Goal: Contribute content: Contribute content

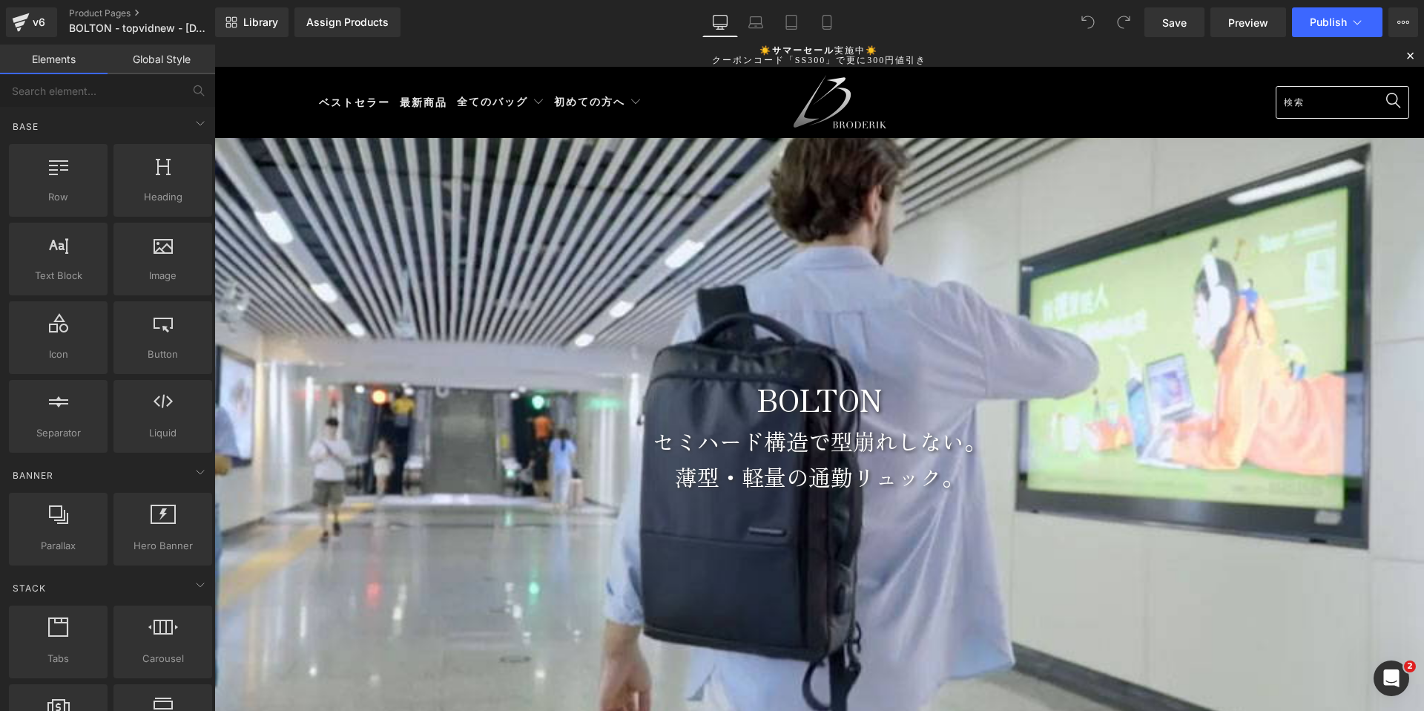
click at [1072, 205] on div at bounding box center [819, 434] width 1210 height 593
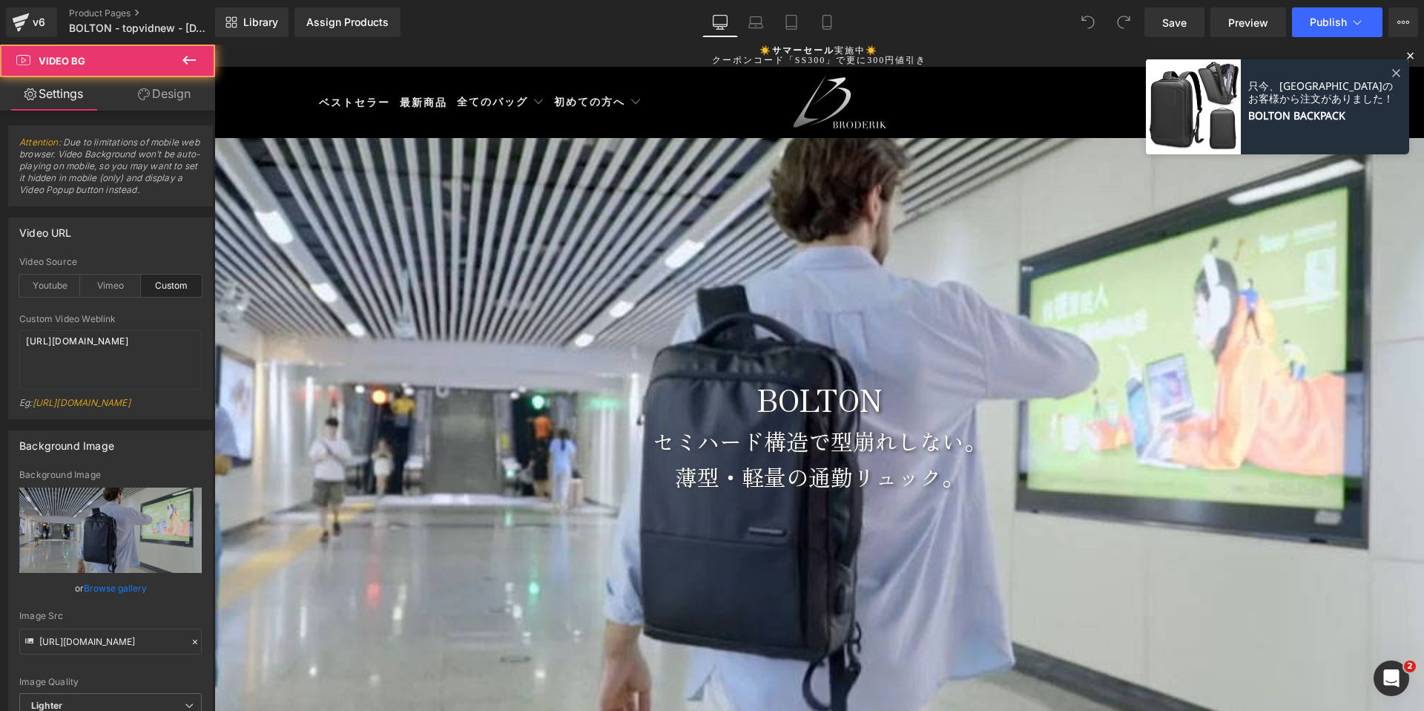
click at [736, 229] on div at bounding box center [819, 434] width 1210 height 593
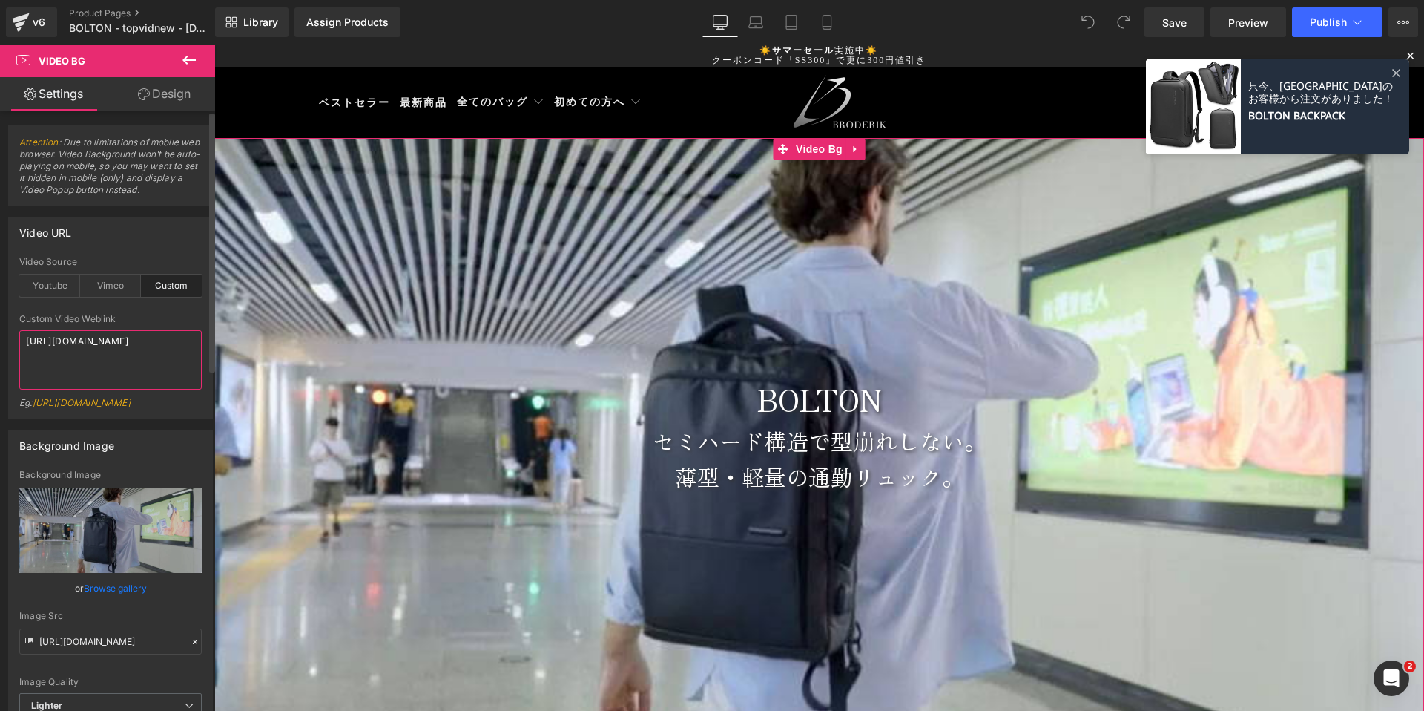
drag, startPoint x: 95, startPoint y: 370, endPoint x: 0, endPoint y: 303, distance: 116.1
click at [0, 309] on div "Video URL custom Video Source Youtube Vimeo Custom Youtube Weblink https://www.…" at bounding box center [111, 312] width 222 height 213
paste textarea "a67d8ba15ff94bd2a46dd5ba31189db6"
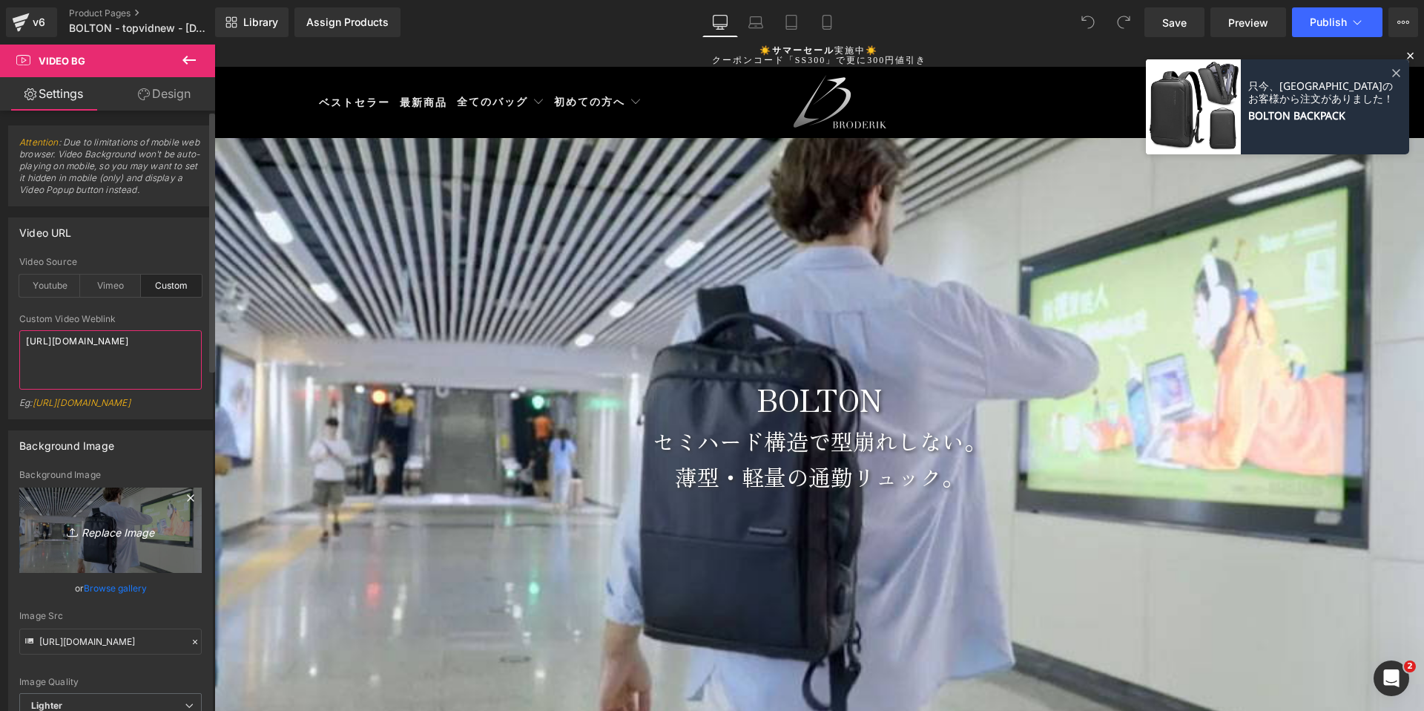
type textarea "https://cdn.shopify.com/videos/c/o/v/a67d8ba15ff94bd2a46dd5ba31189db6.mp4"
click at [112, 539] on icon "Replace Image" at bounding box center [110, 530] width 119 height 19
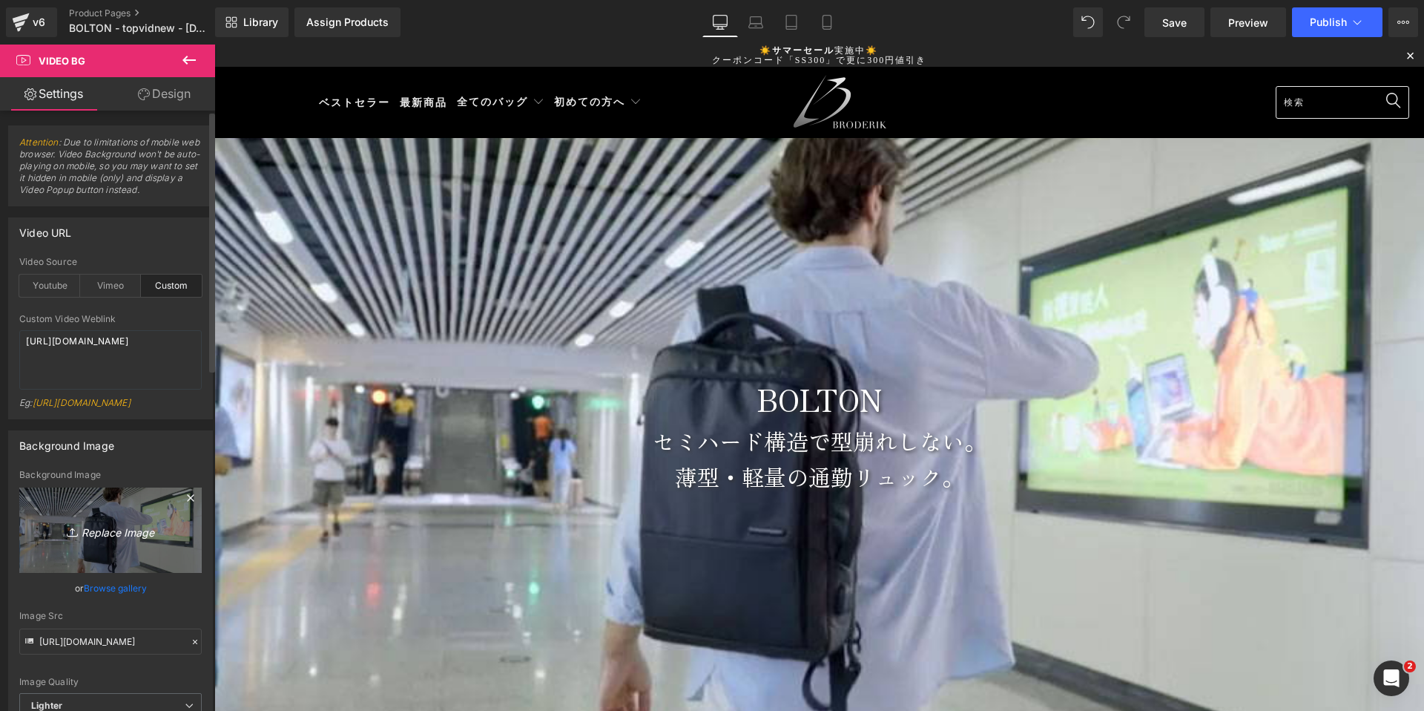
type input "C:\fakepath\bolton-topvid-1000x562-2000kbps-thumb.jpg"
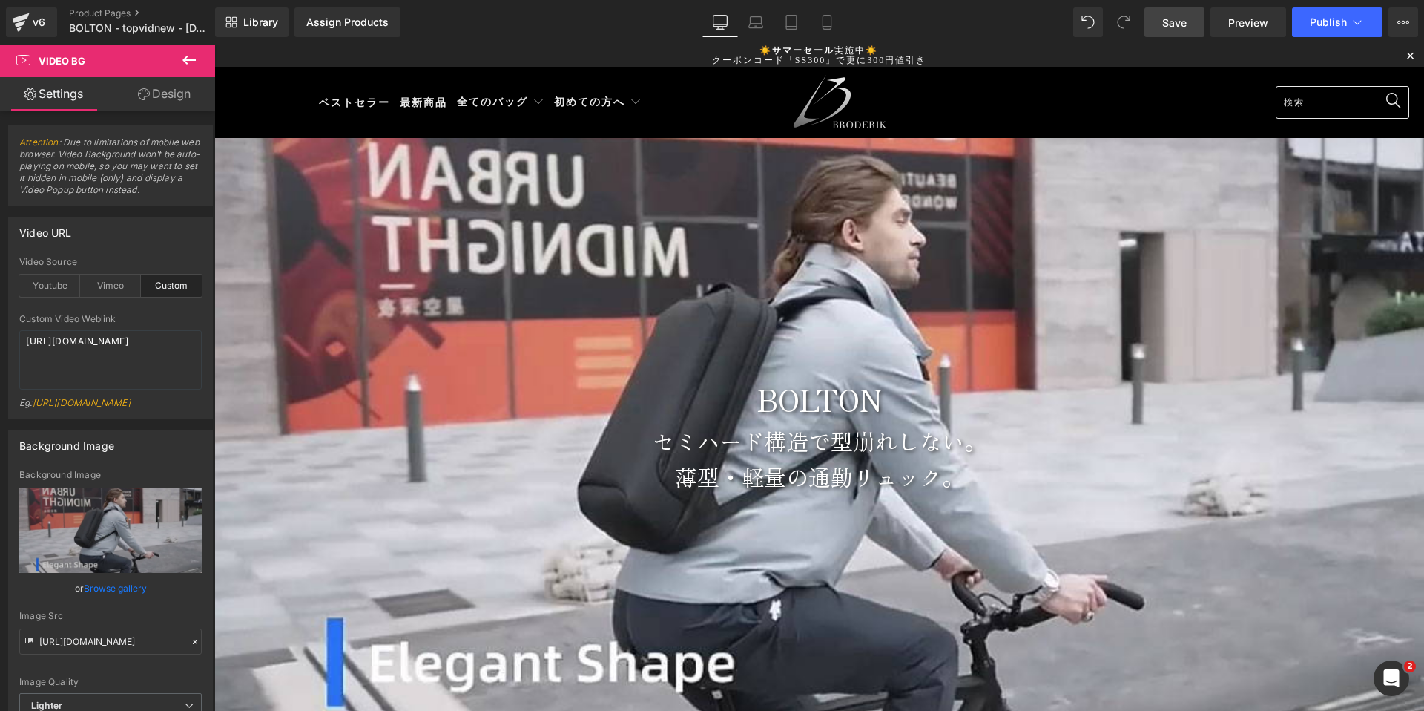
click at [1182, 26] on span "Save" at bounding box center [1174, 23] width 24 height 16
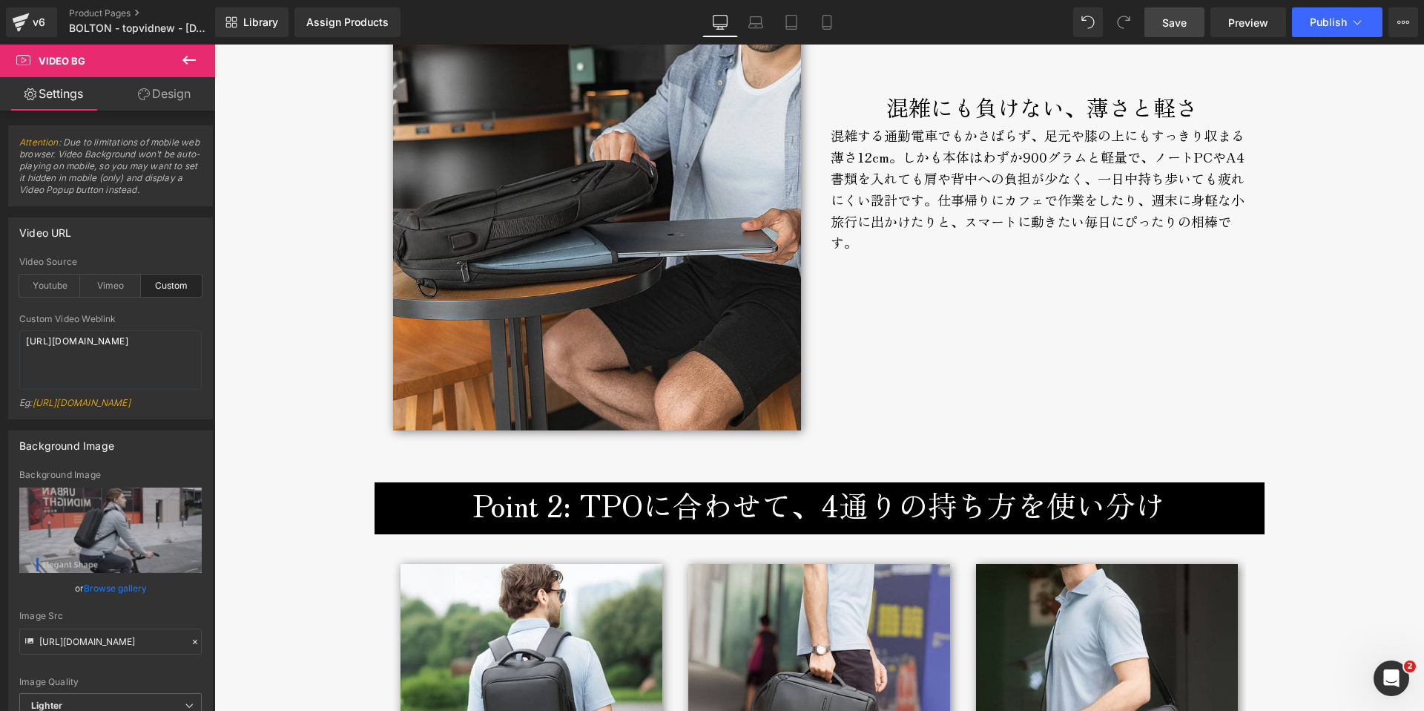
scroll to position [2402, 0]
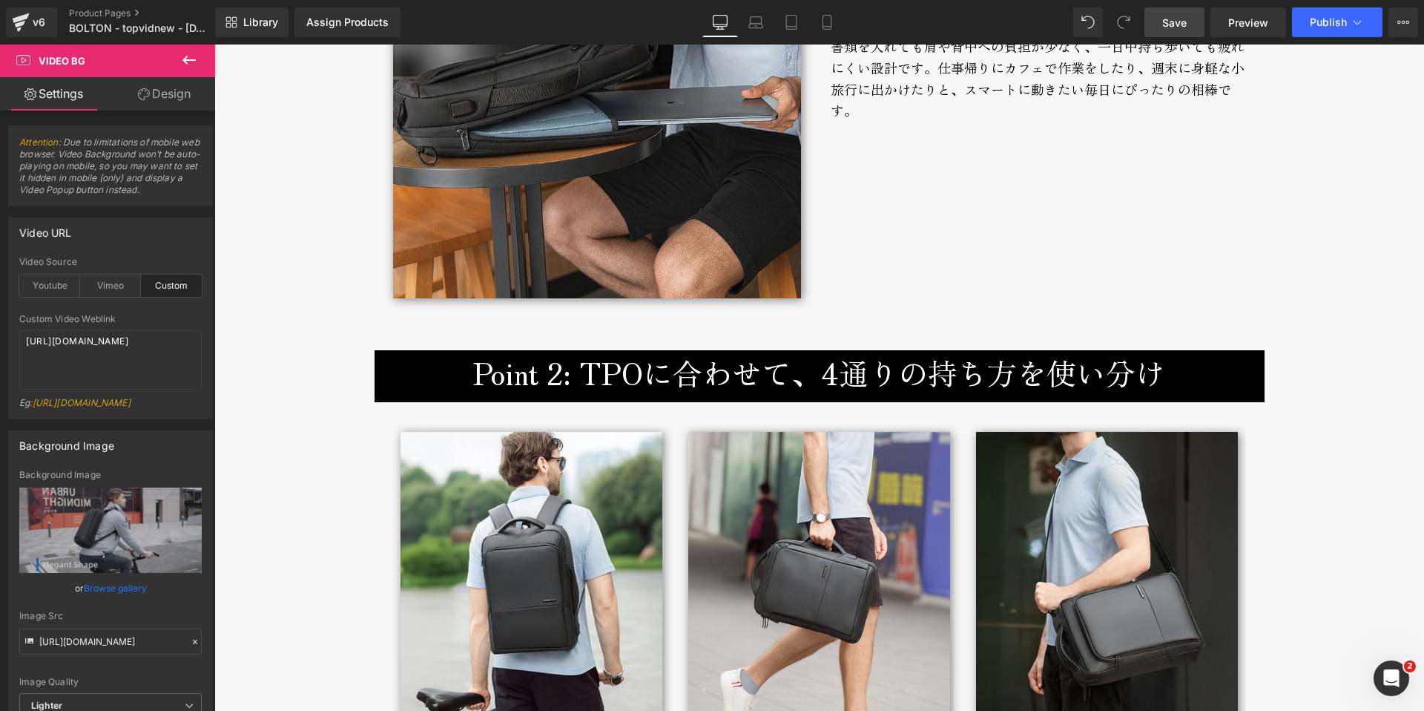
click at [604, 374] on h3 "Point 2: TPOに合わせて、4通りの持ち方を使い分け" at bounding box center [820, 372] width 868 height 45
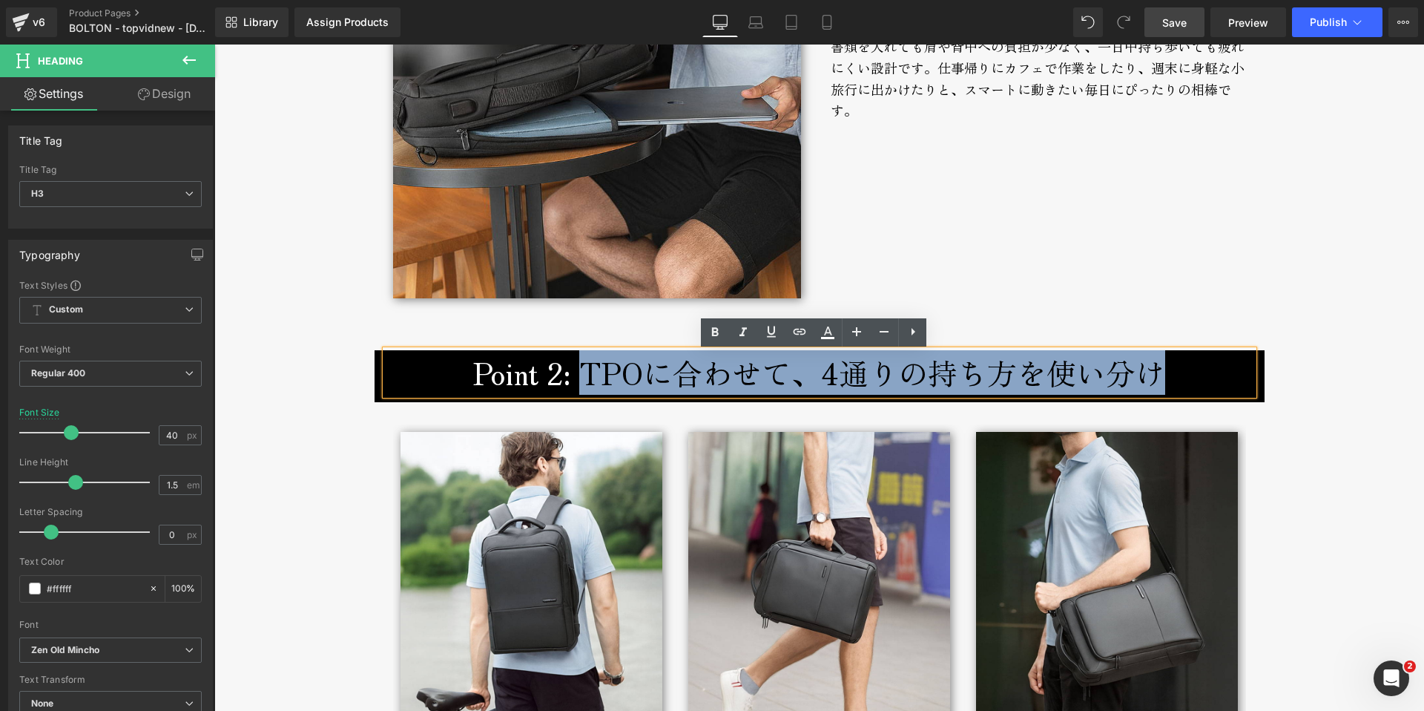
drag, startPoint x: 580, startPoint y: 372, endPoint x: 1163, endPoint y: 375, distance: 583.0
click at [1163, 375] on h3 "Point 2: TPOに合わせて、4通りの持ち方を使い分け" at bounding box center [820, 372] width 868 height 45
paste div
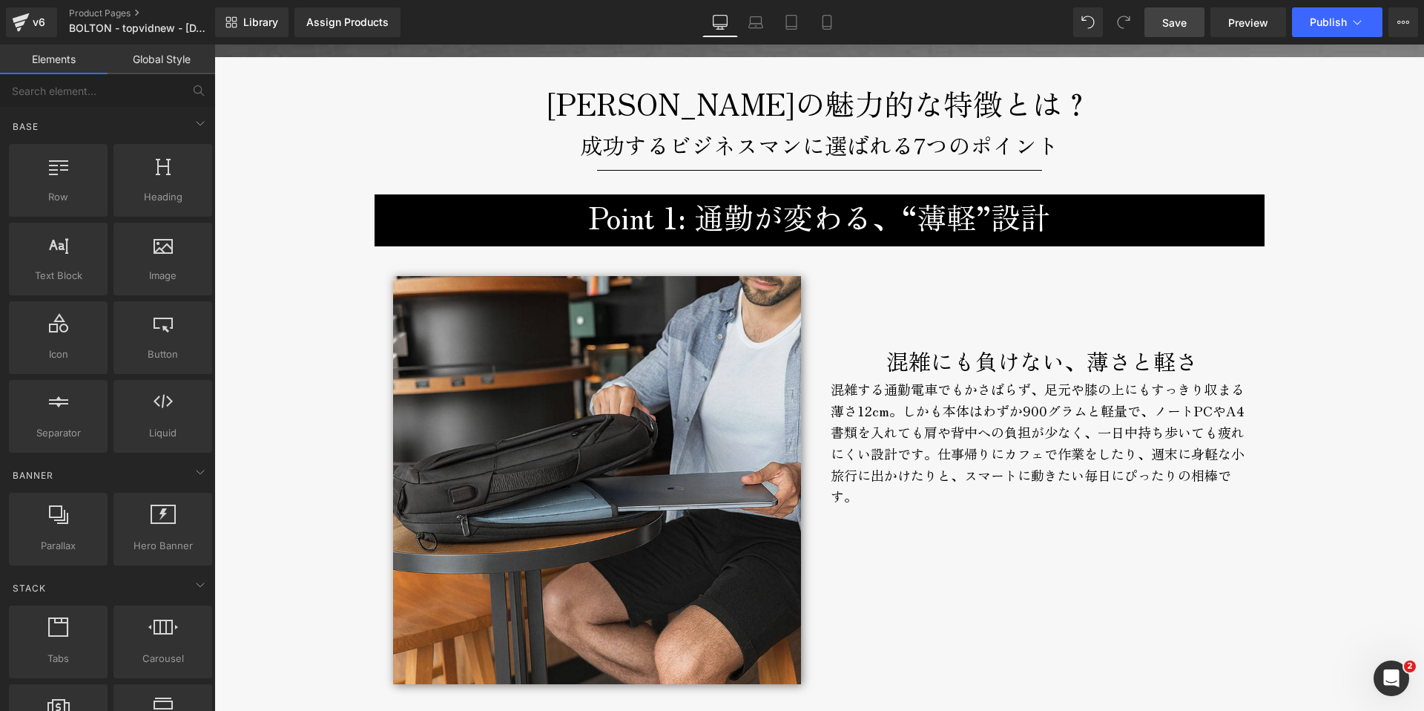
scroll to position [2008, 0]
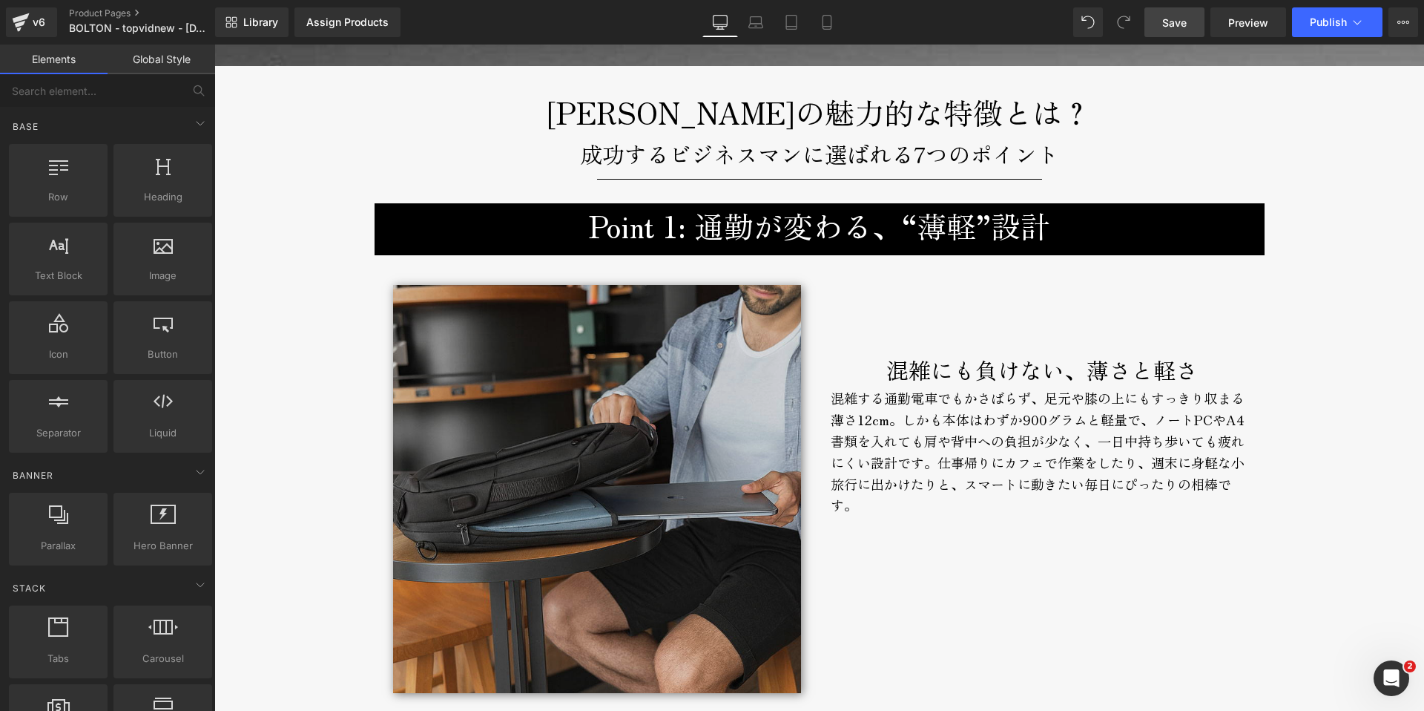
click at [574, 358] on img at bounding box center [597, 489] width 408 height 408
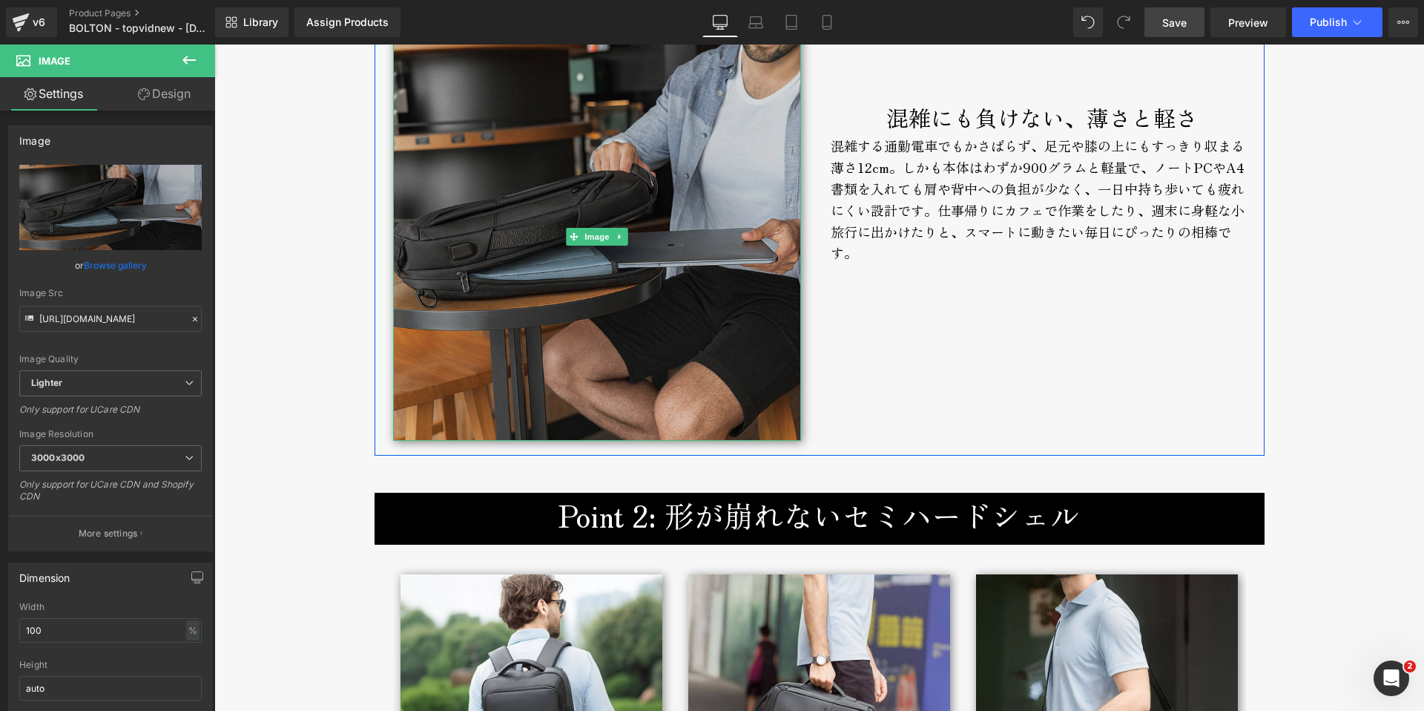
scroll to position [2099, 0]
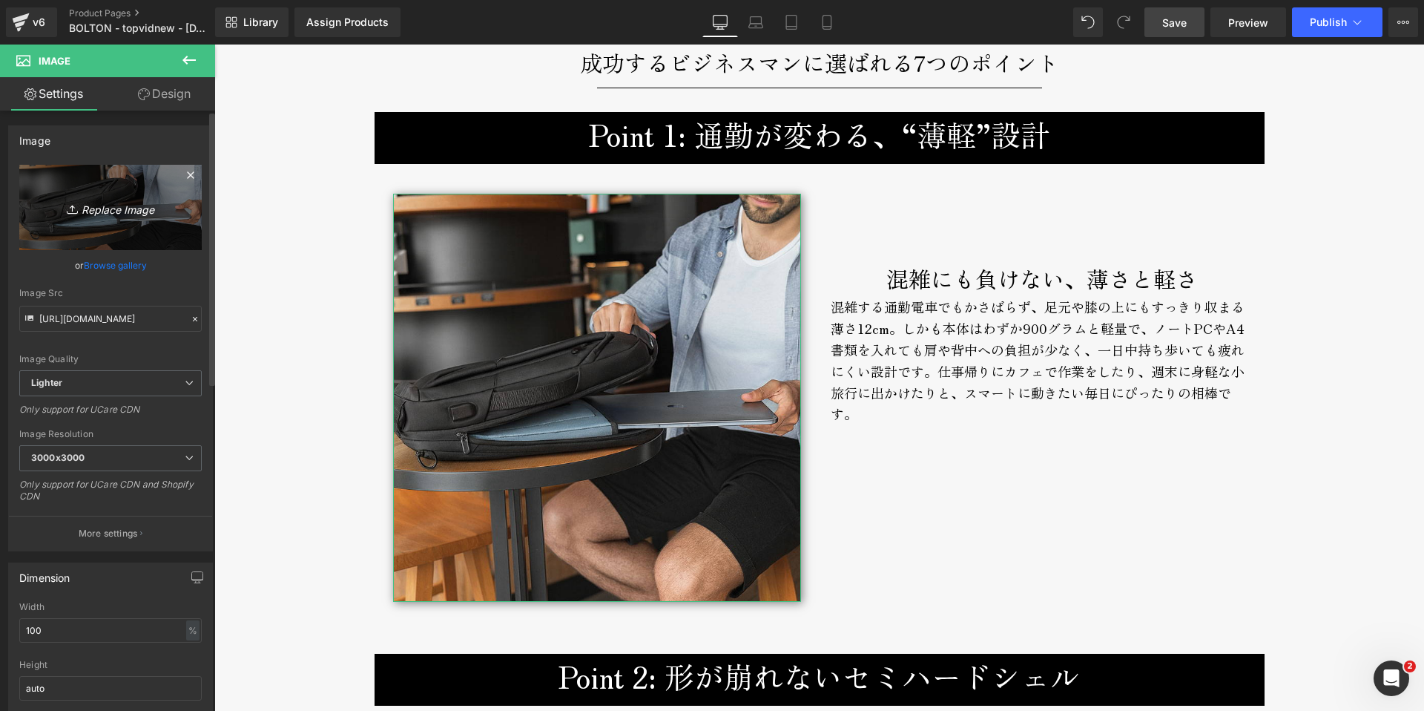
click at [93, 207] on icon "Replace Image" at bounding box center [110, 207] width 119 height 19
type input "C:\fakepath\bolton-backpack-broderik-thinbackpack.jpg"
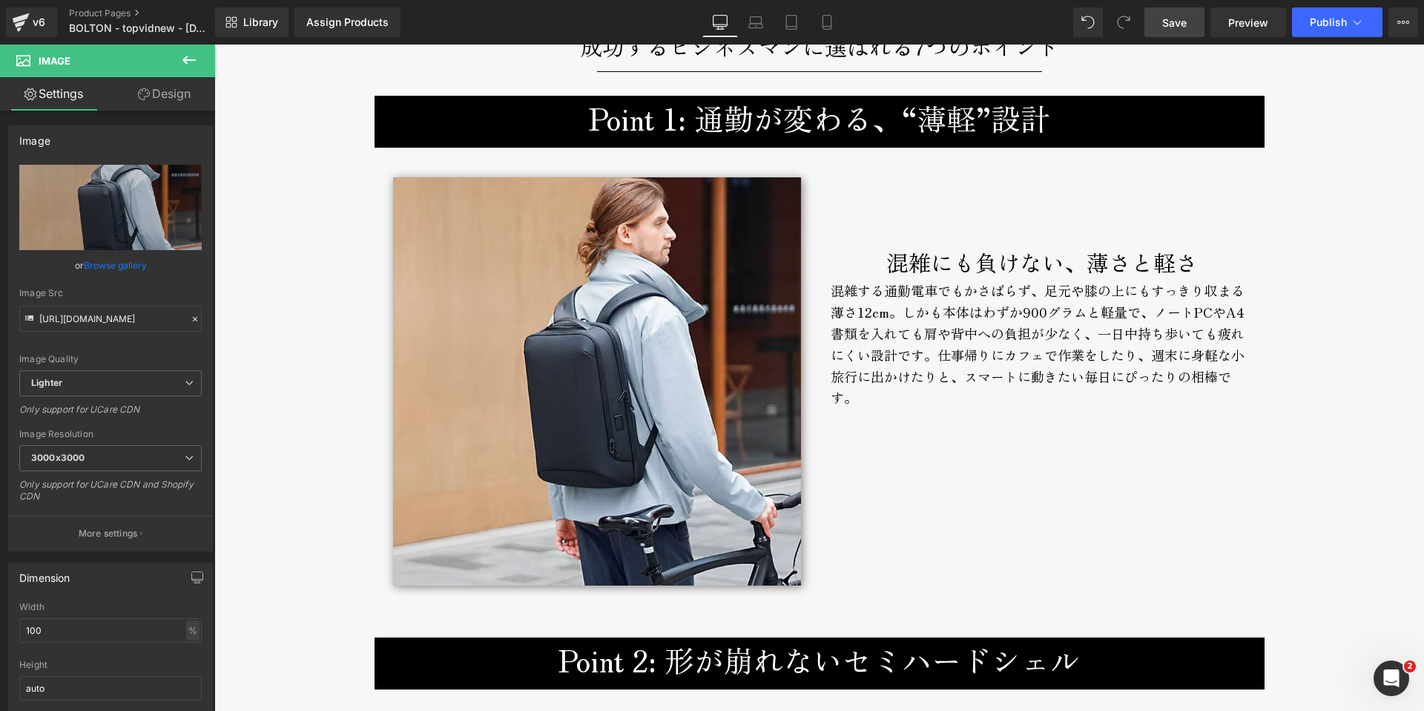
scroll to position [2071, 0]
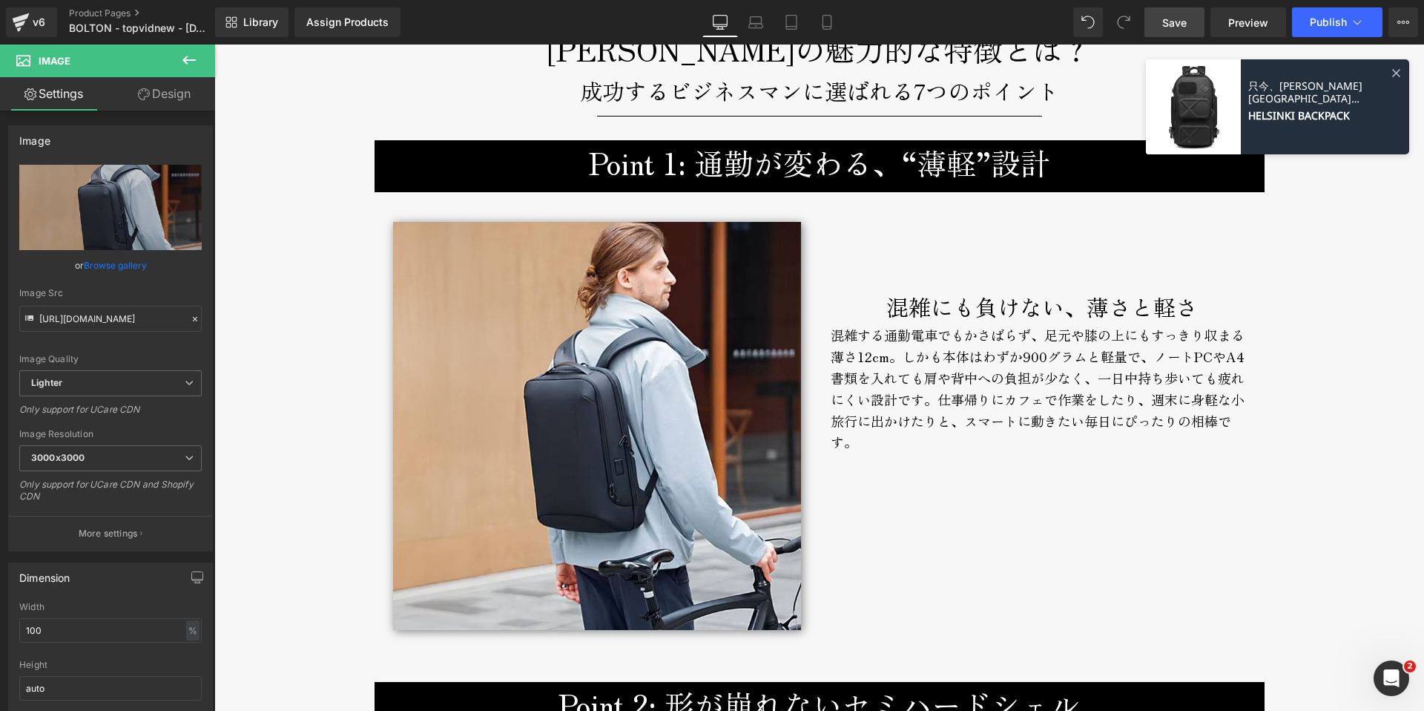
click at [1173, 24] on span "Save" at bounding box center [1174, 23] width 24 height 16
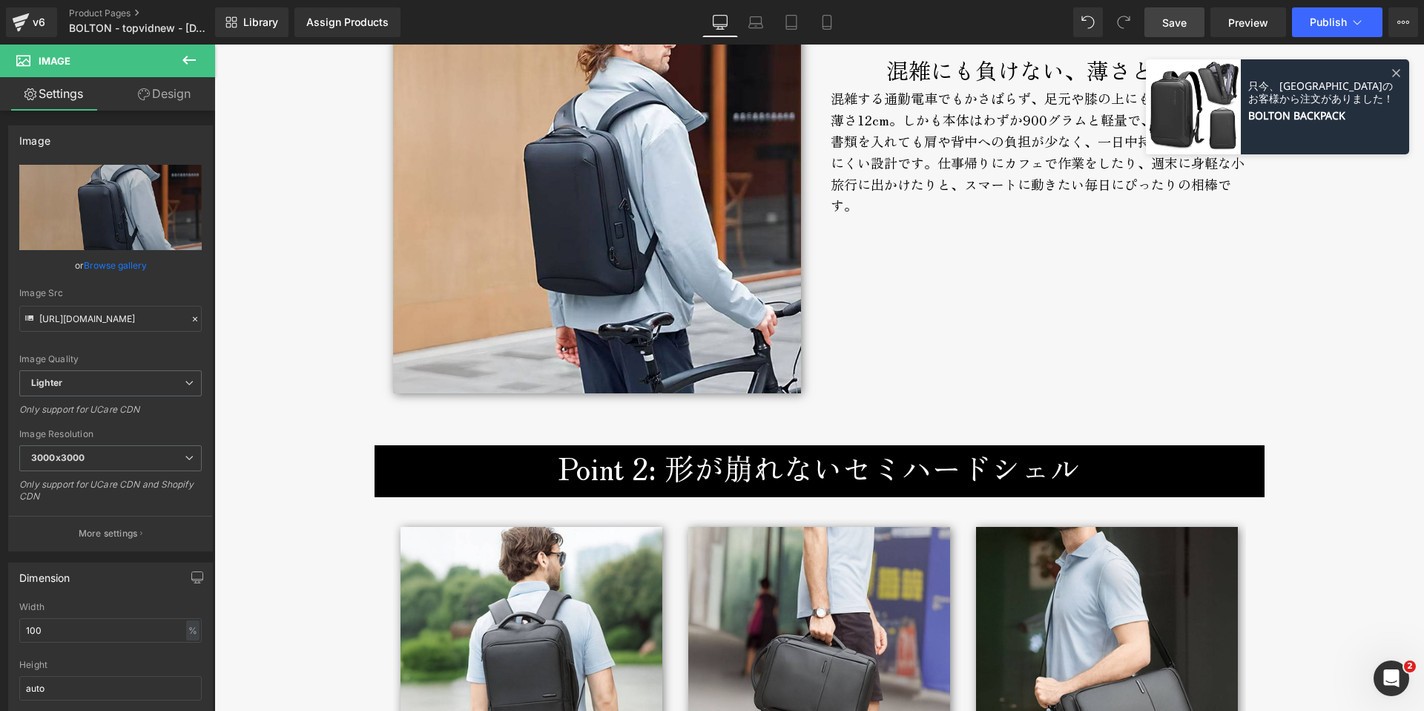
scroll to position [2669, 0]
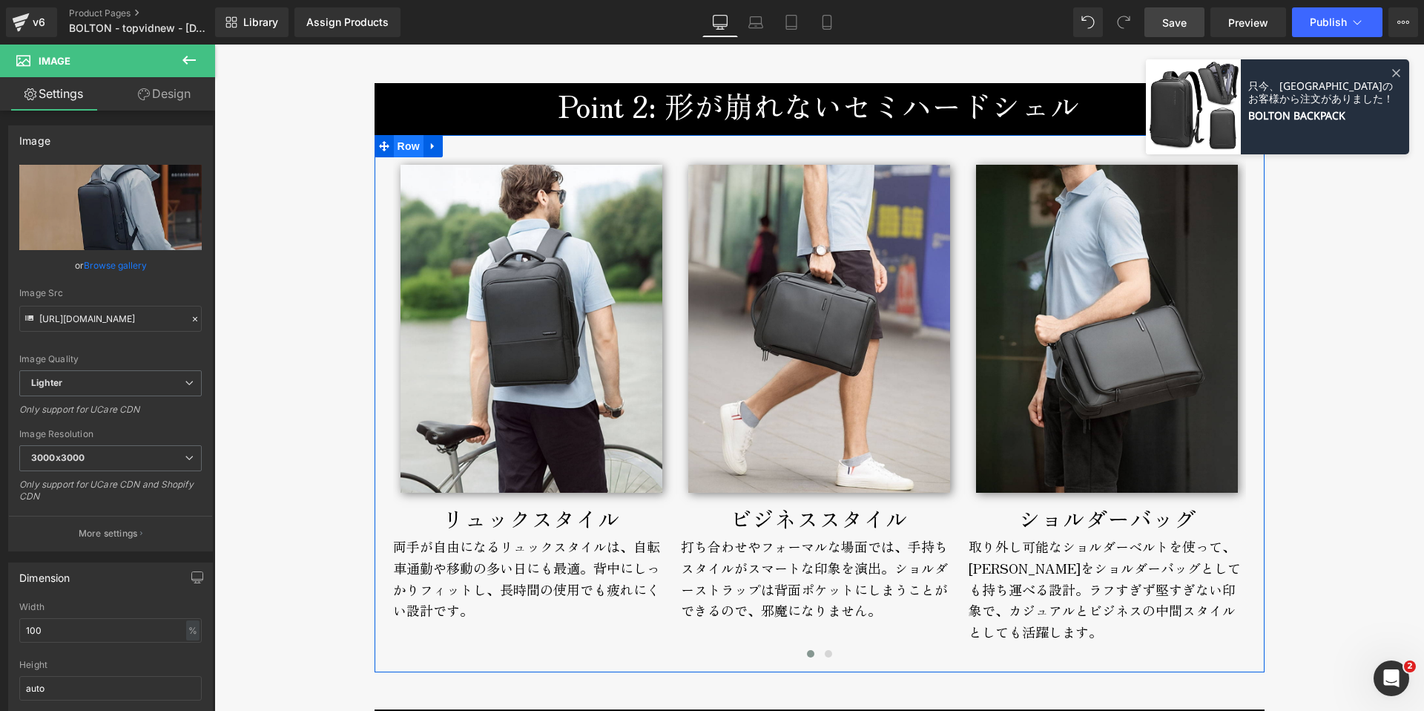
click at [395, 148] on span "Row" at bounding box center [409, 146] width 30 height 22
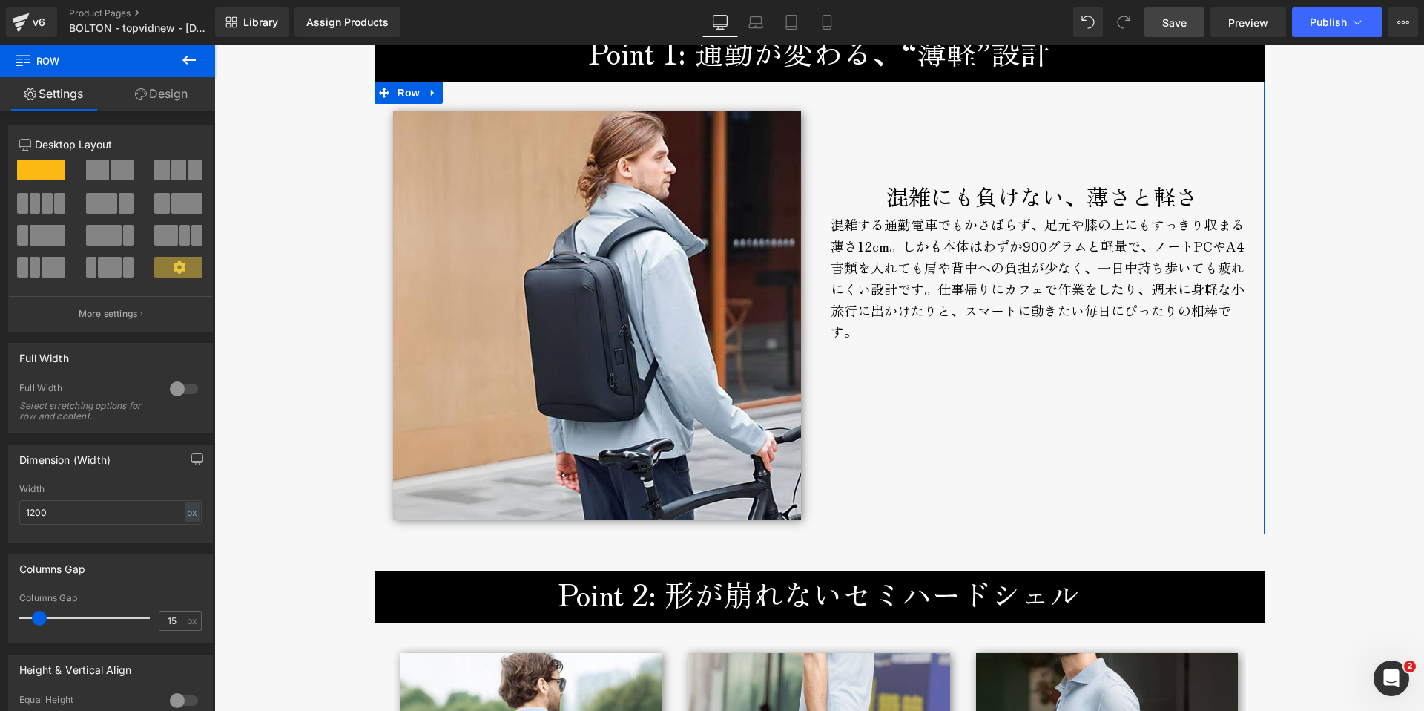
scroll to position [2495, 0]
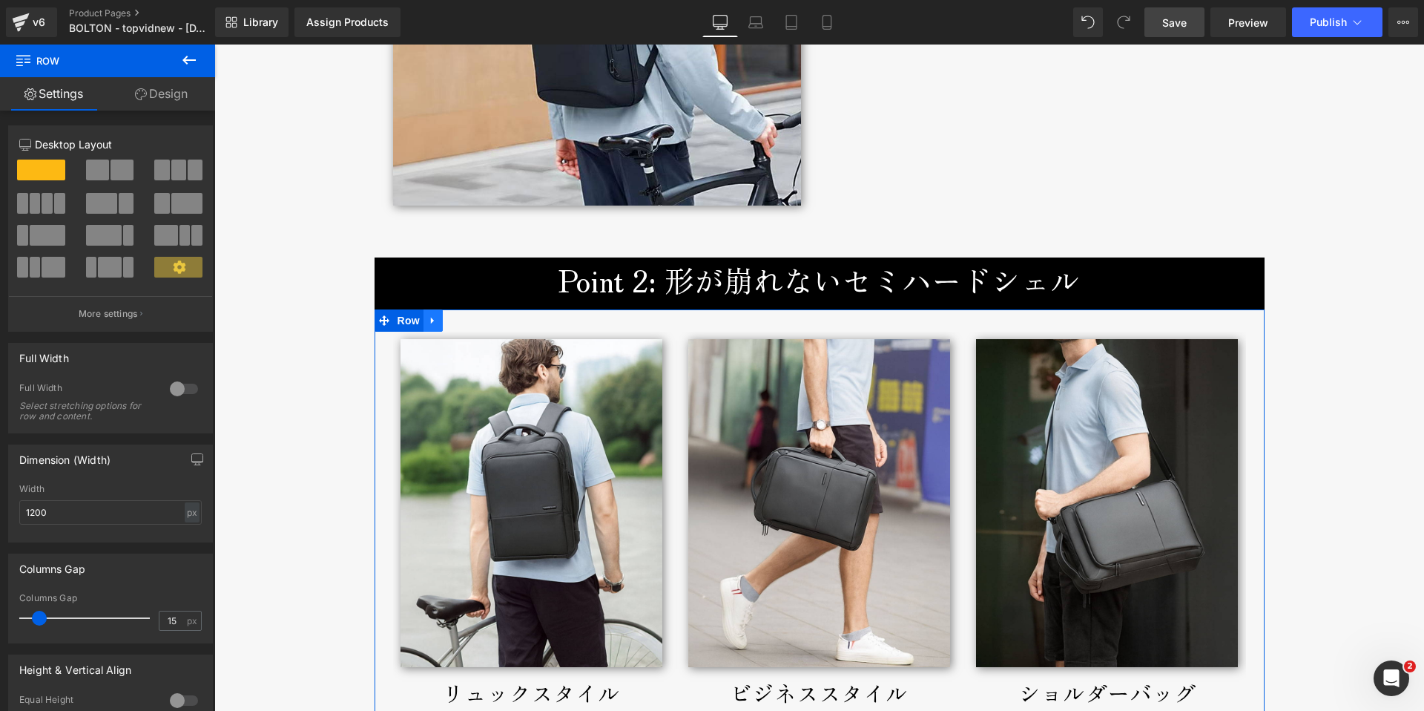
click at [428, 322] on icon at bounding box center [433, 320] width 10 height 11
click at [447, 318] on icon at bounding box center [452, 320] width 10 height 10
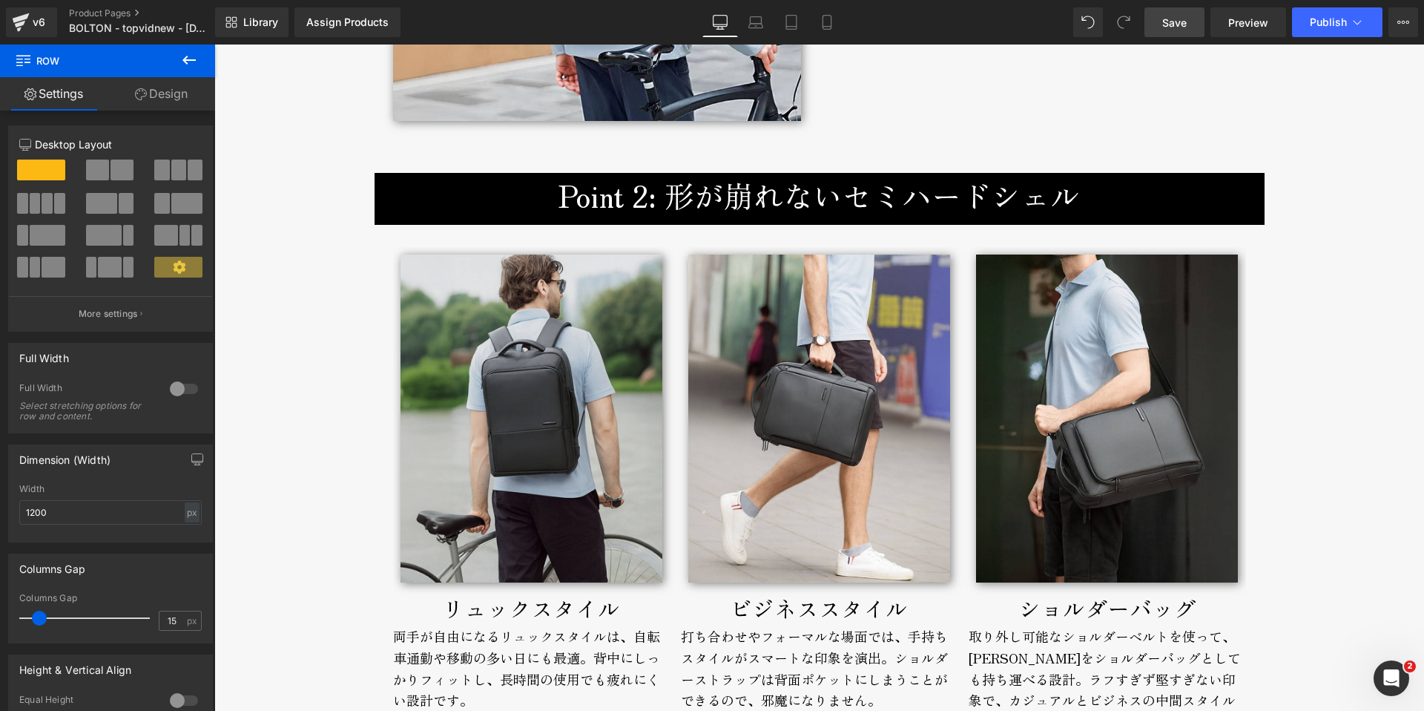
scroll to position [2573, 0]
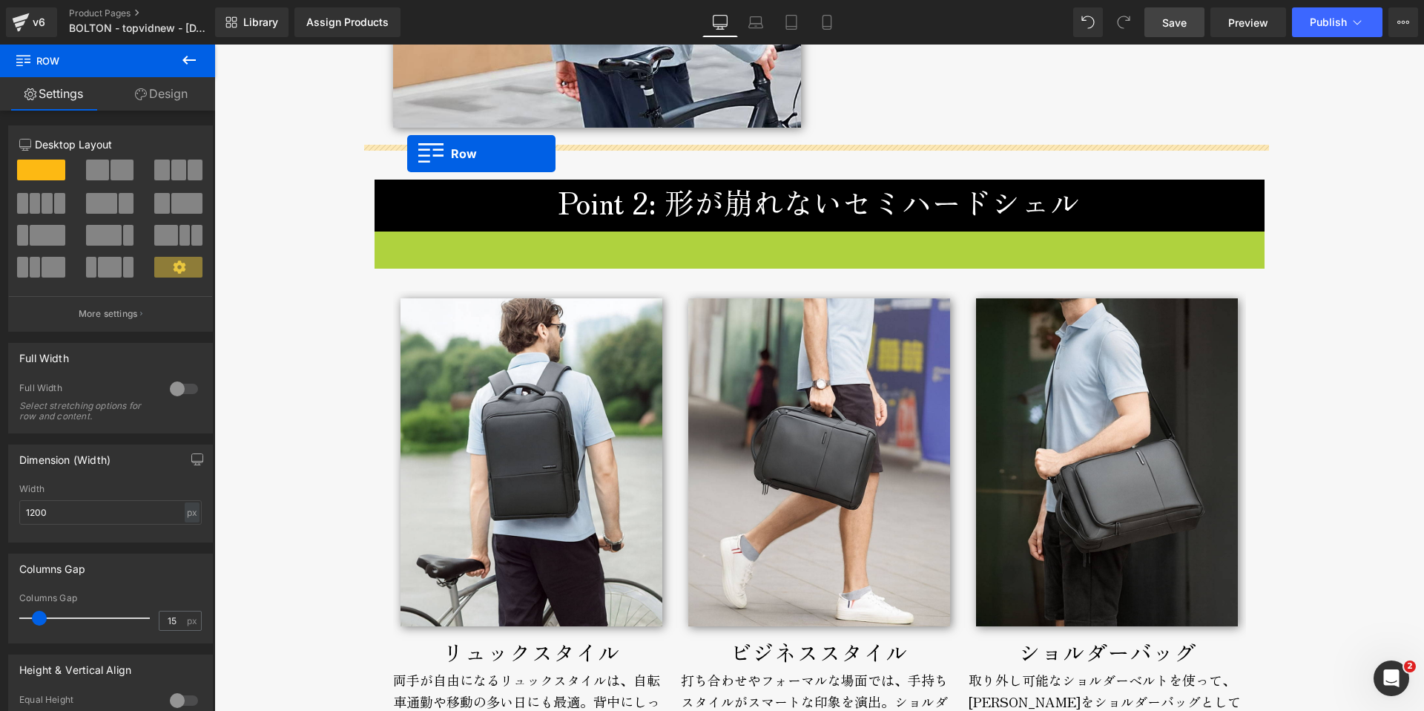
drag, startPoint x: 372, startPoint y: 248, endPoint x: 407, endPoint y: 154, distance: 101.1
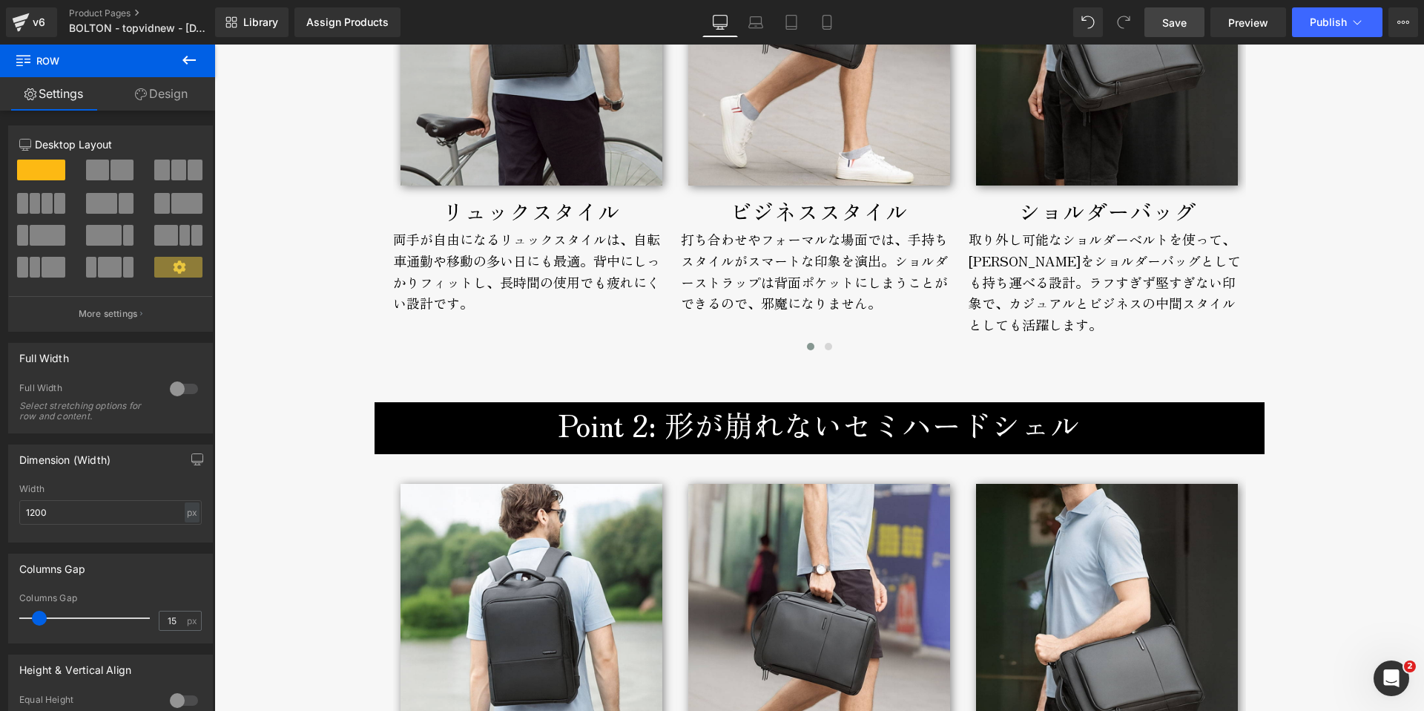
scroll to position [2614, 0]
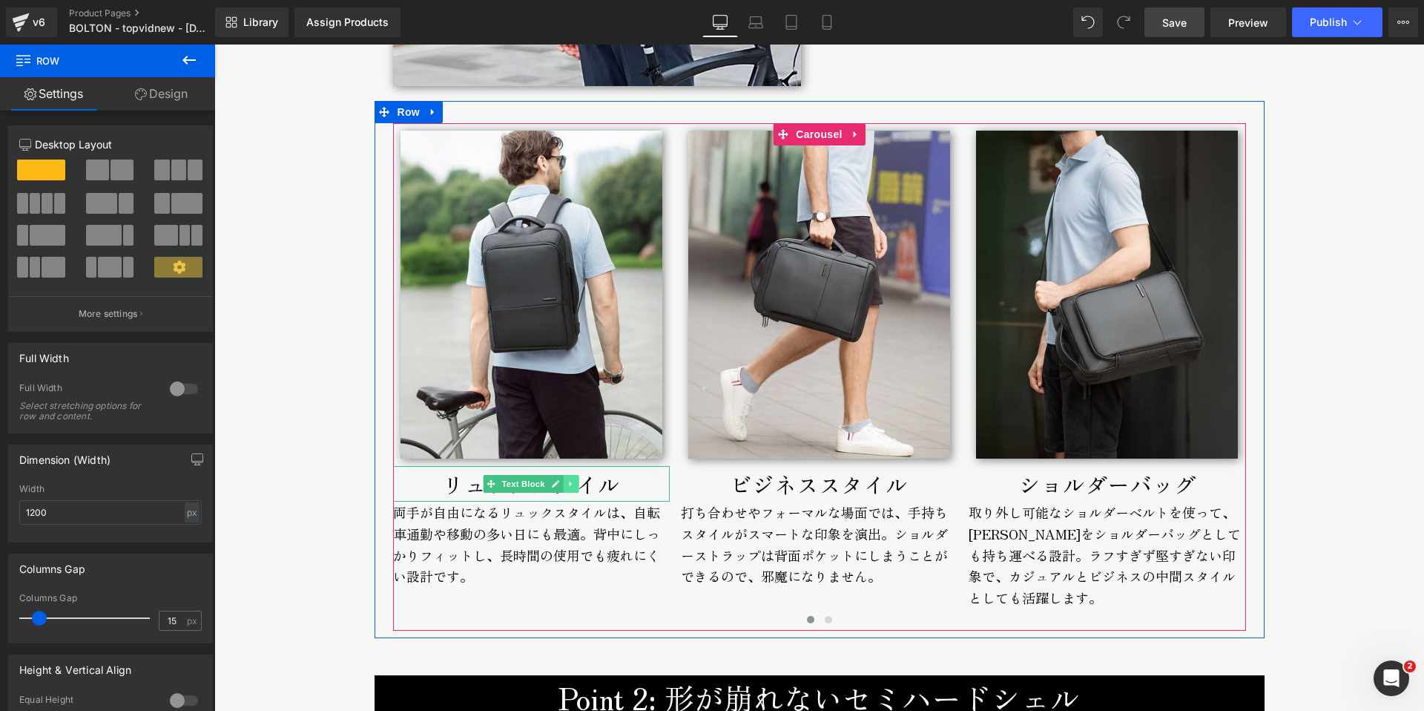
click at [567, 486] on icon at bounding box center [571, 483] width 8 height 9
click at [575, 483] on icon at bounding box center [579, 483] width 8 height 8
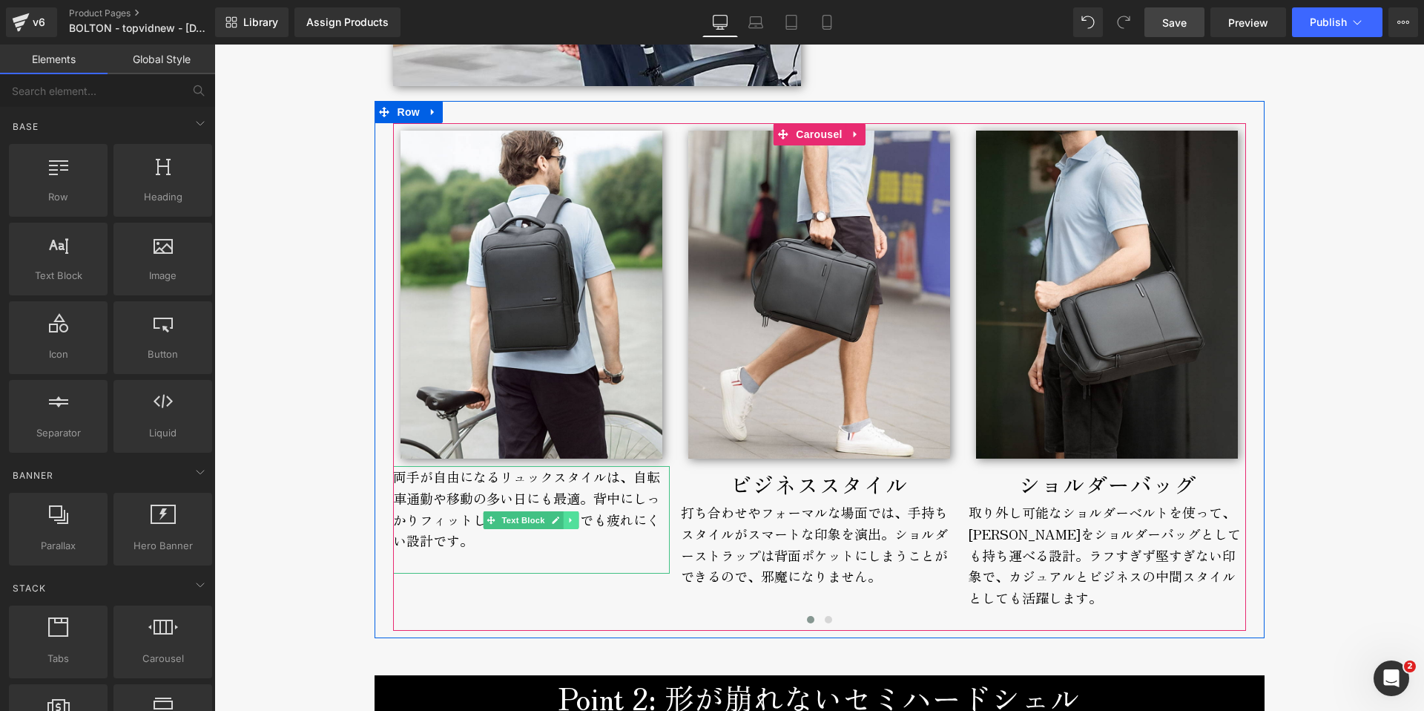
click at [573, 523] on link at bounding box center [572, 520] width 16 height 18
click at [575, 521] on icon at bounding box center [579, 519] width 8 height 8
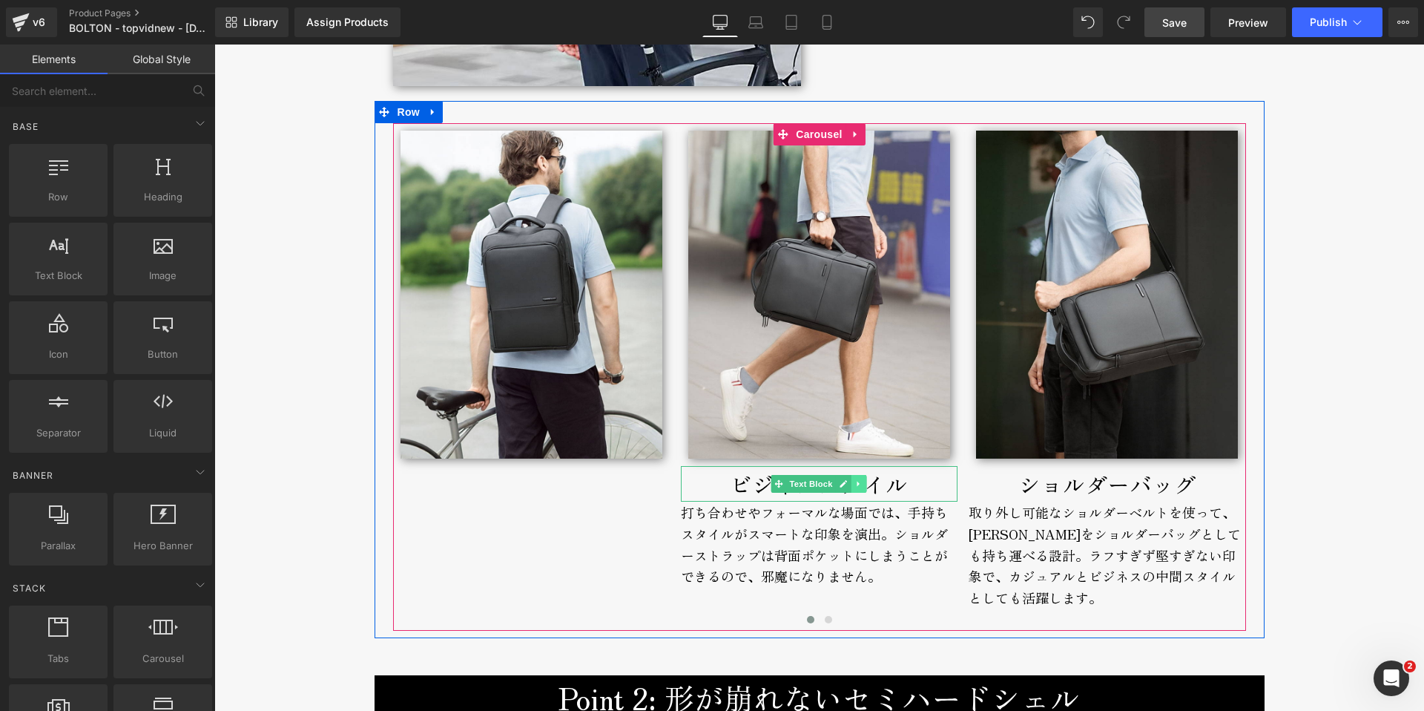
click at [855, 487] on icon at bounding box center [859, 483] width 8 height 9
click at [863, 487] on icon at bounding box center [867, 483] width 8 height 8
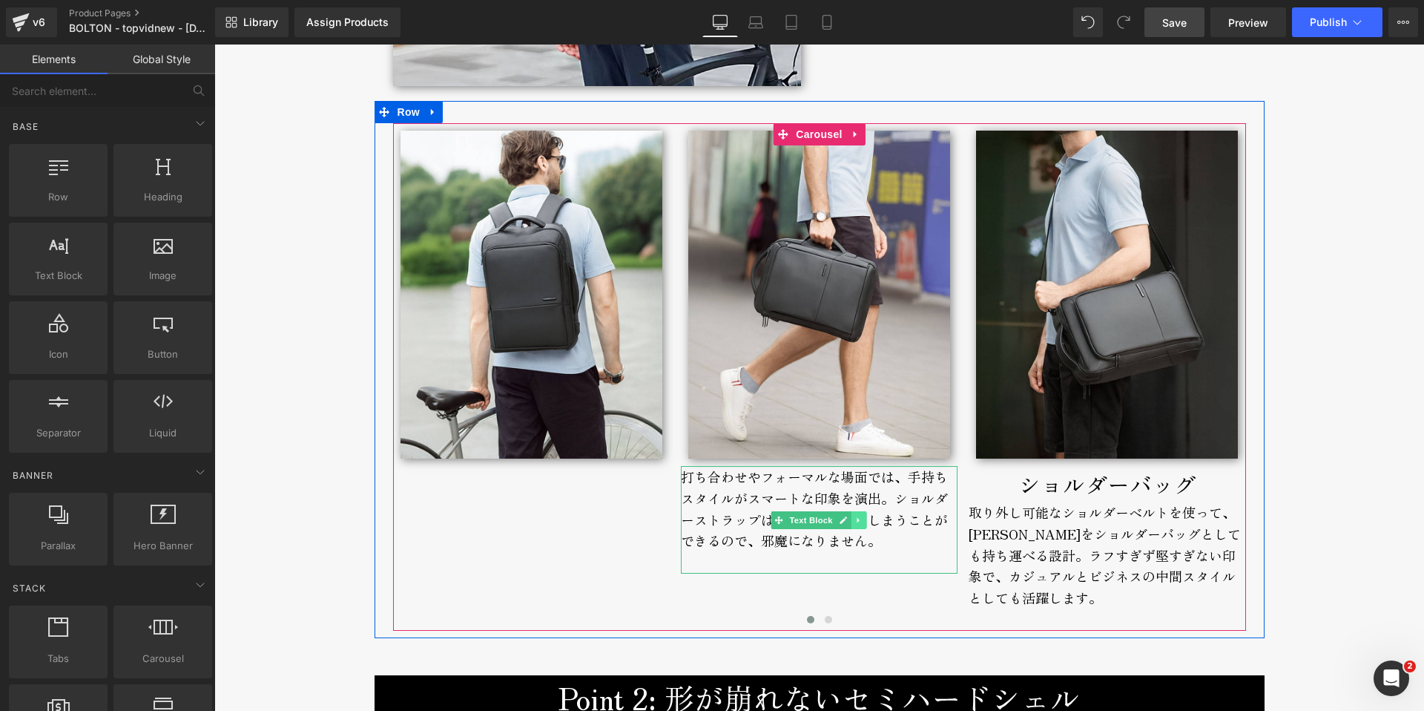
click at [857, 524] on icon at bounding box center [859, 519] width 8 height 9
click at [863, 518] on icon at bounding box center [867, 519] width 8 height 8
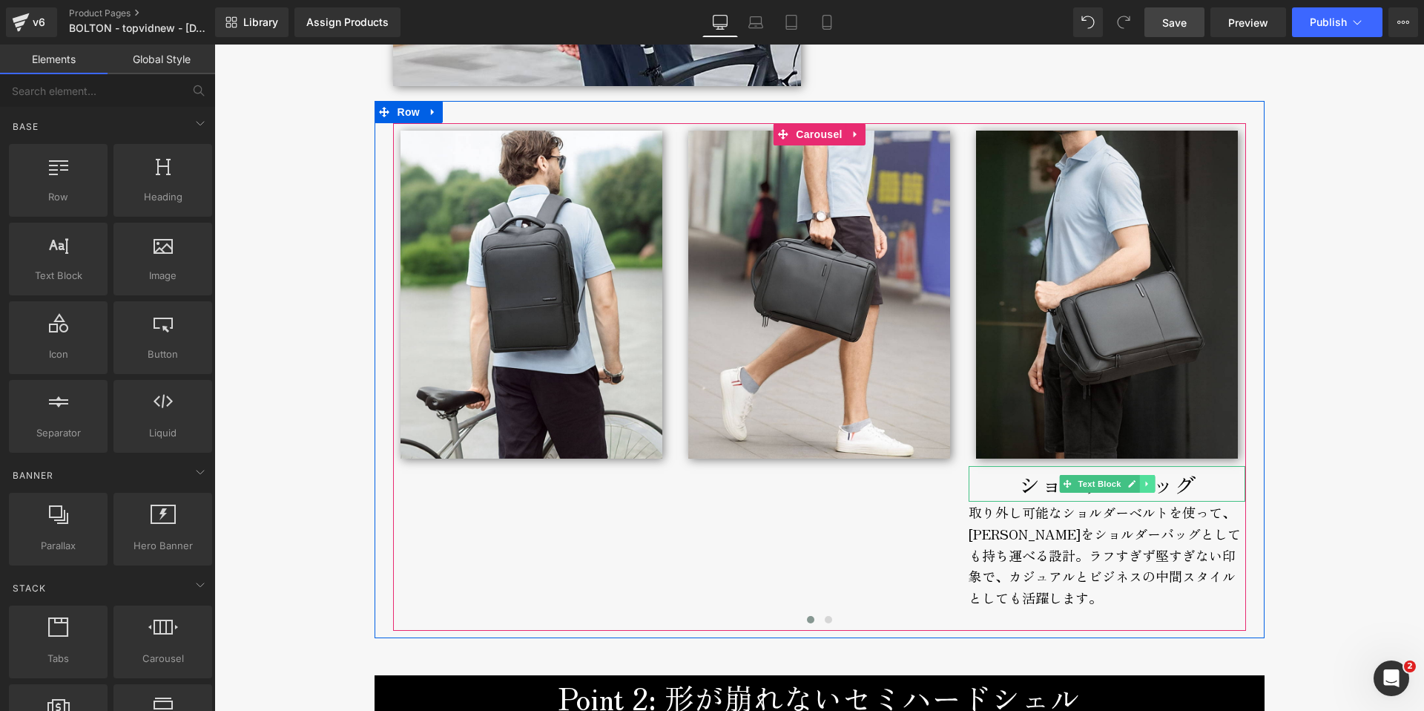
click at [1145, 484] on icon at bounding box center [1146, 483] width 2 height 5
click at [1151, 484] on icon at bounding box center [1155, 483] width 8 height 8
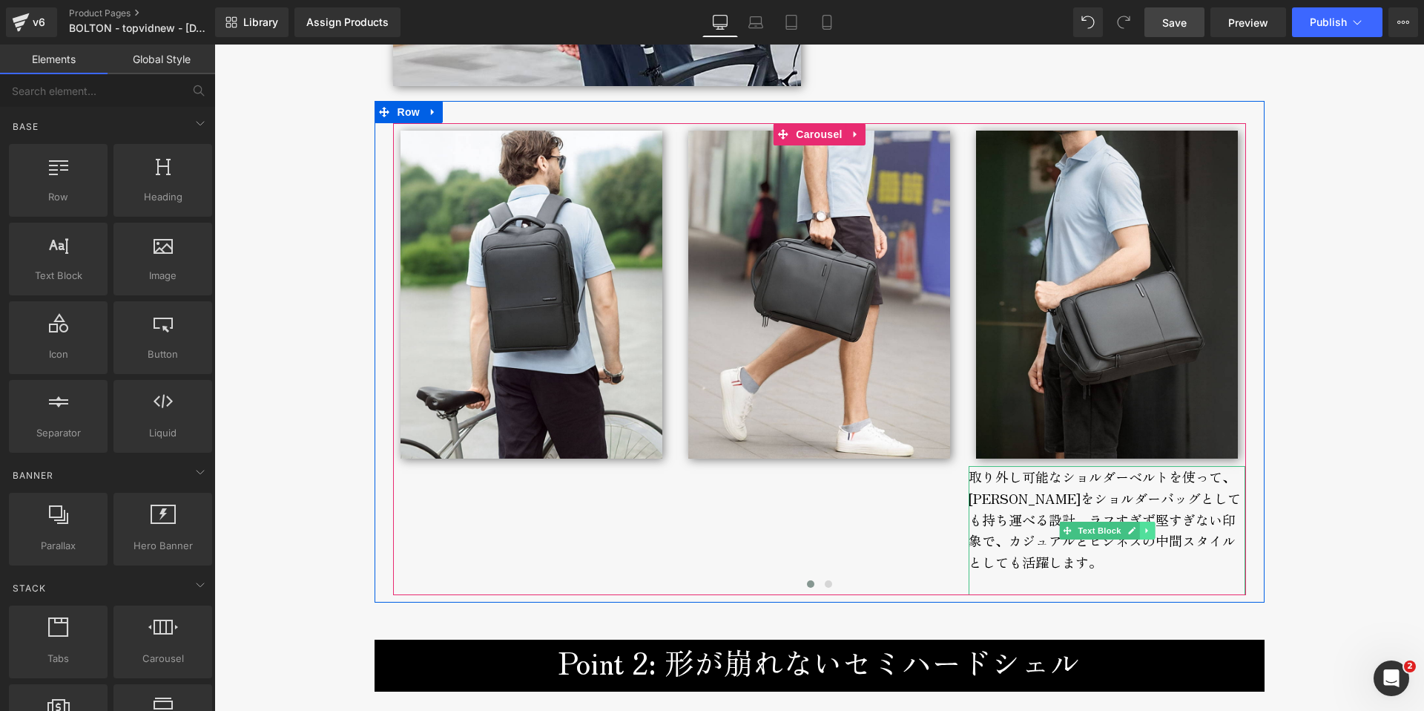
click at [1143, 535] on icon at bounding box center [1147, 530] width 8 height 9
click at [1151, 532] on icon at bounding box center [1155, 530] width 8 height 9
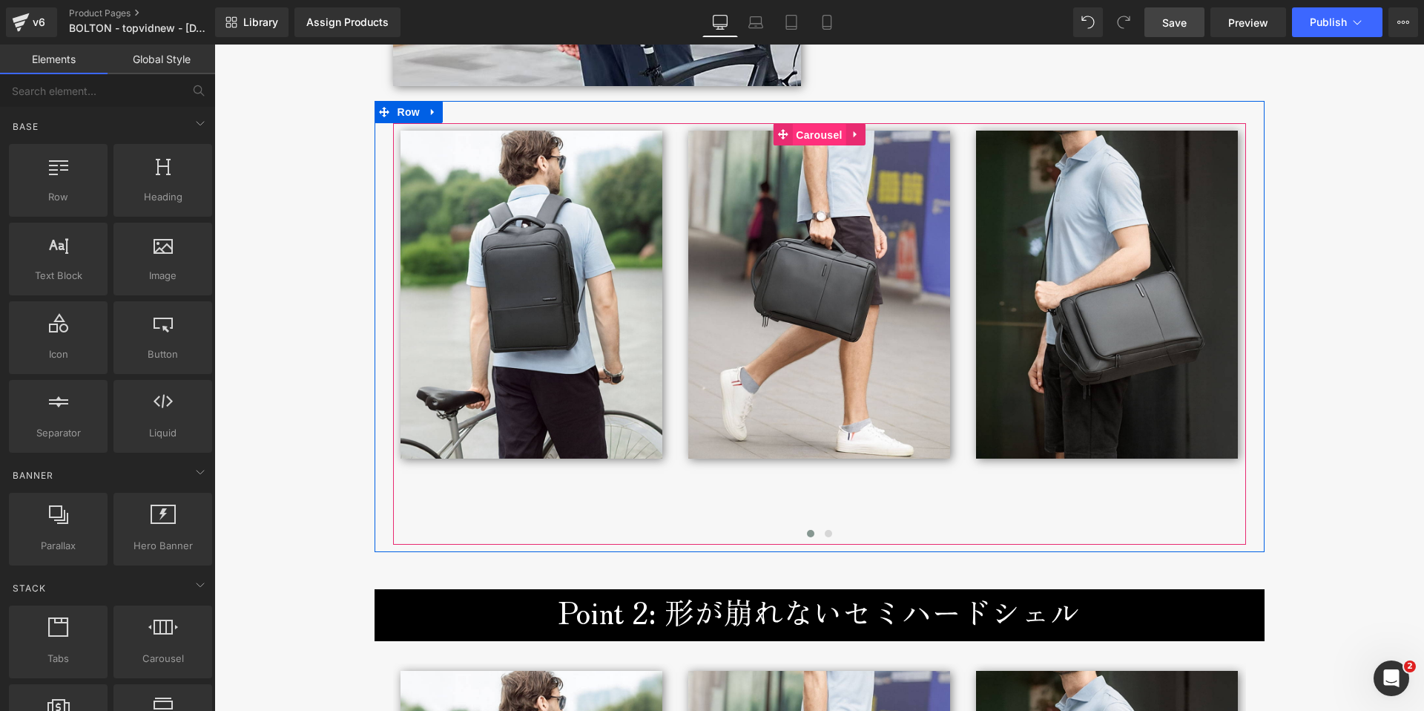
click at [806, 134] on span "Carousel" at bounding box center [818, 135] width 53 height 22
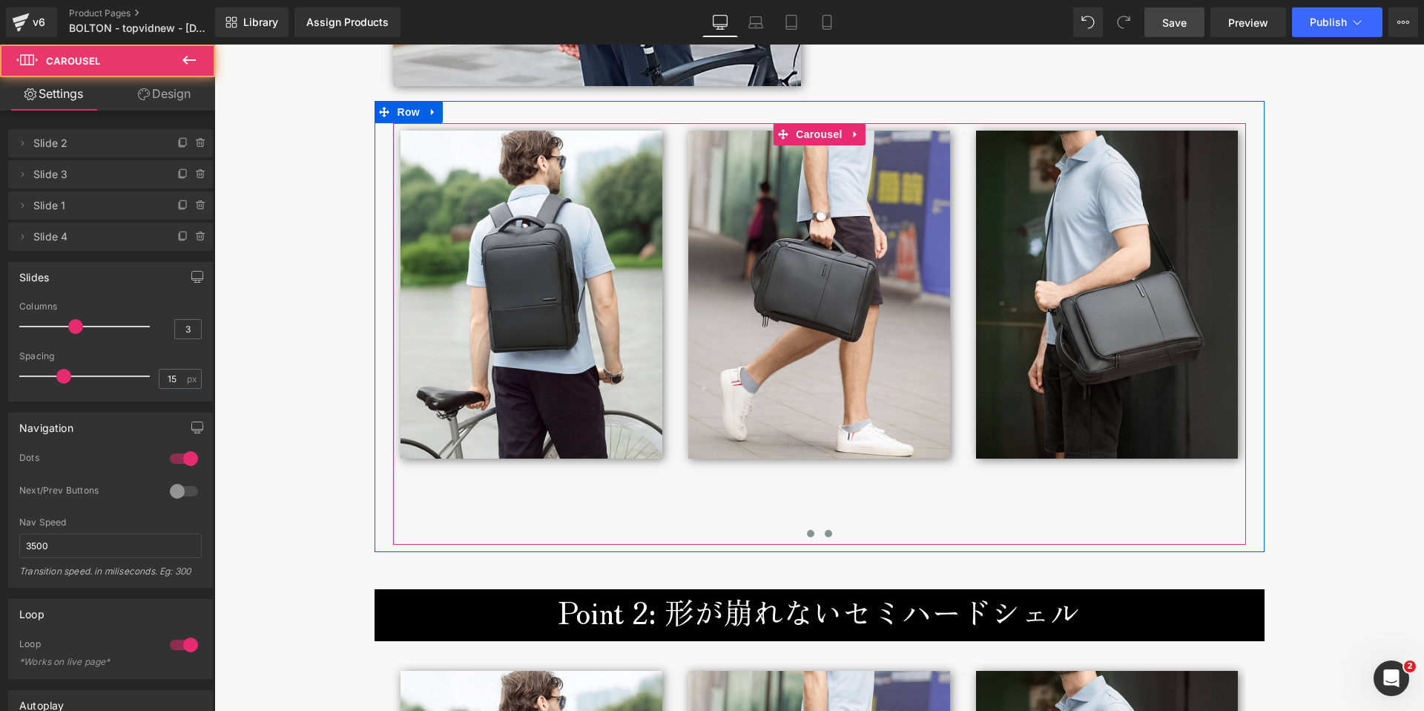
click at [820, 535] on button at bounding box center [829, 533] width 18 height 15
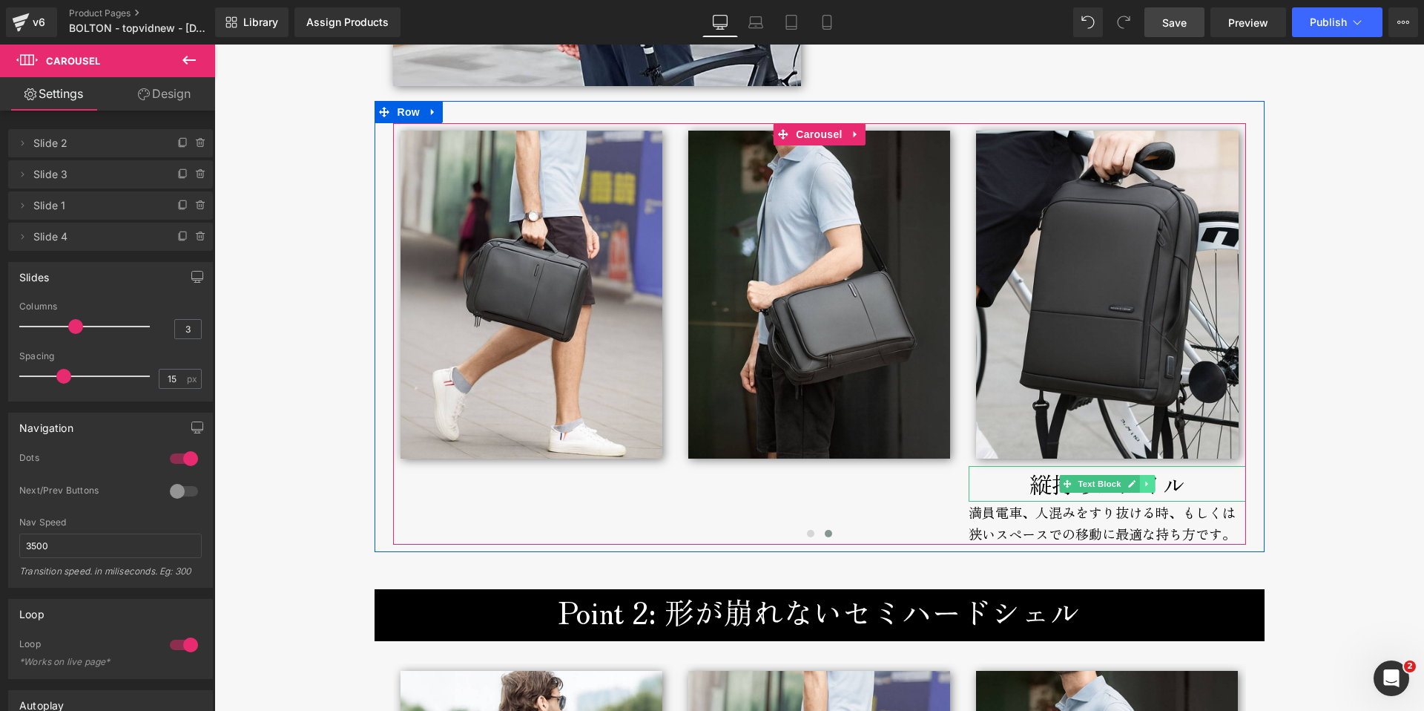
click at [1144, 484] on icon at bounding box center [1147, 483] width 8 height 9
click at [1151, 484] on icon at bounding box center [1155, 483] width 8 height 8
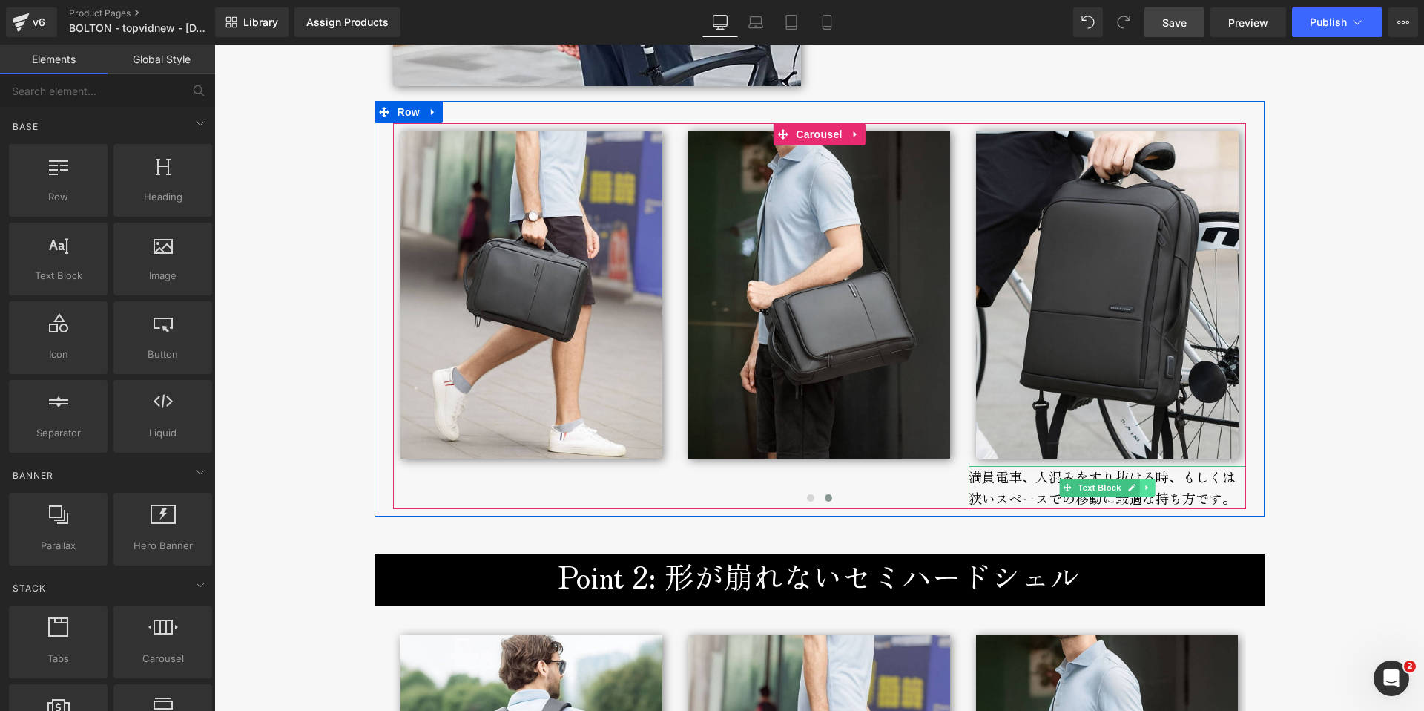
click at [1144, 485] on icon at bounding box center [1147, 487] width 8 height 9
click at [1151, 487] on icon at bounding box center [1155, 487] width 8 height 8
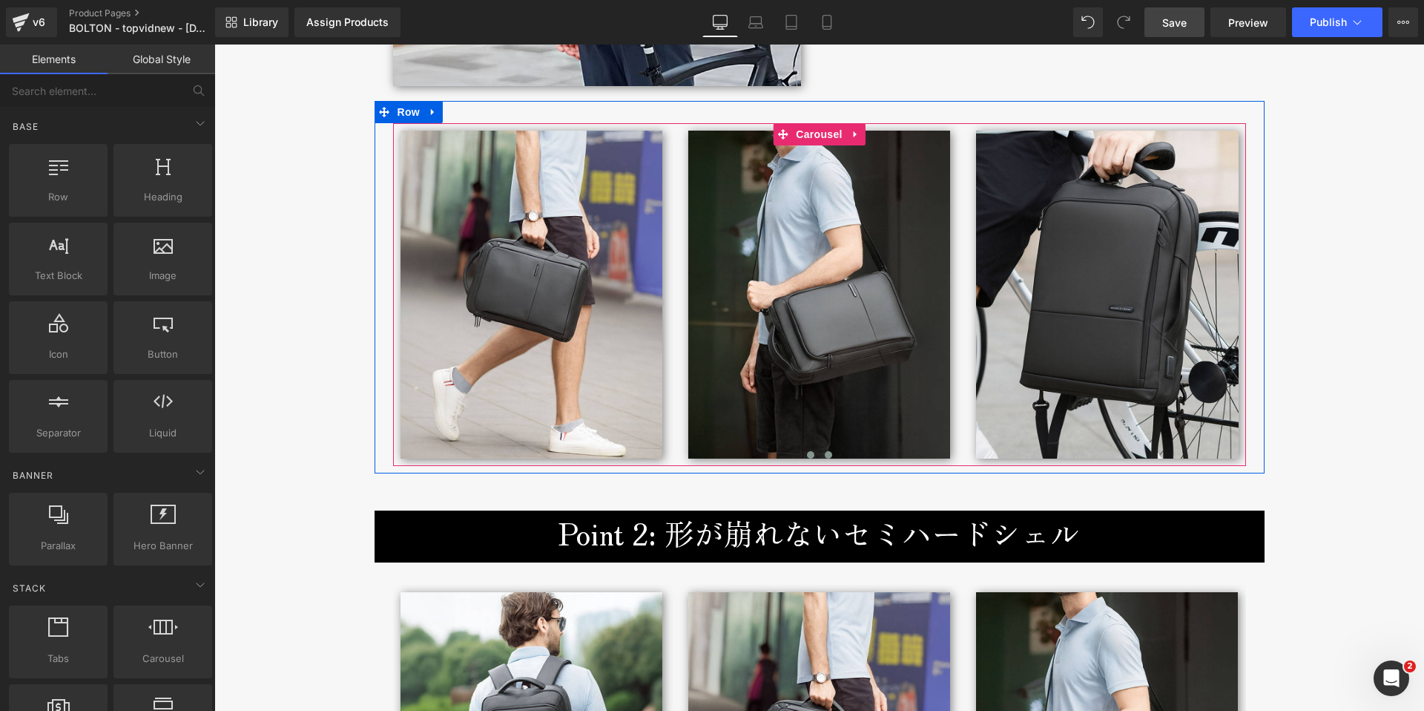
click at [807, 457] on span at bounding box center [810, 454] width 7 height 7
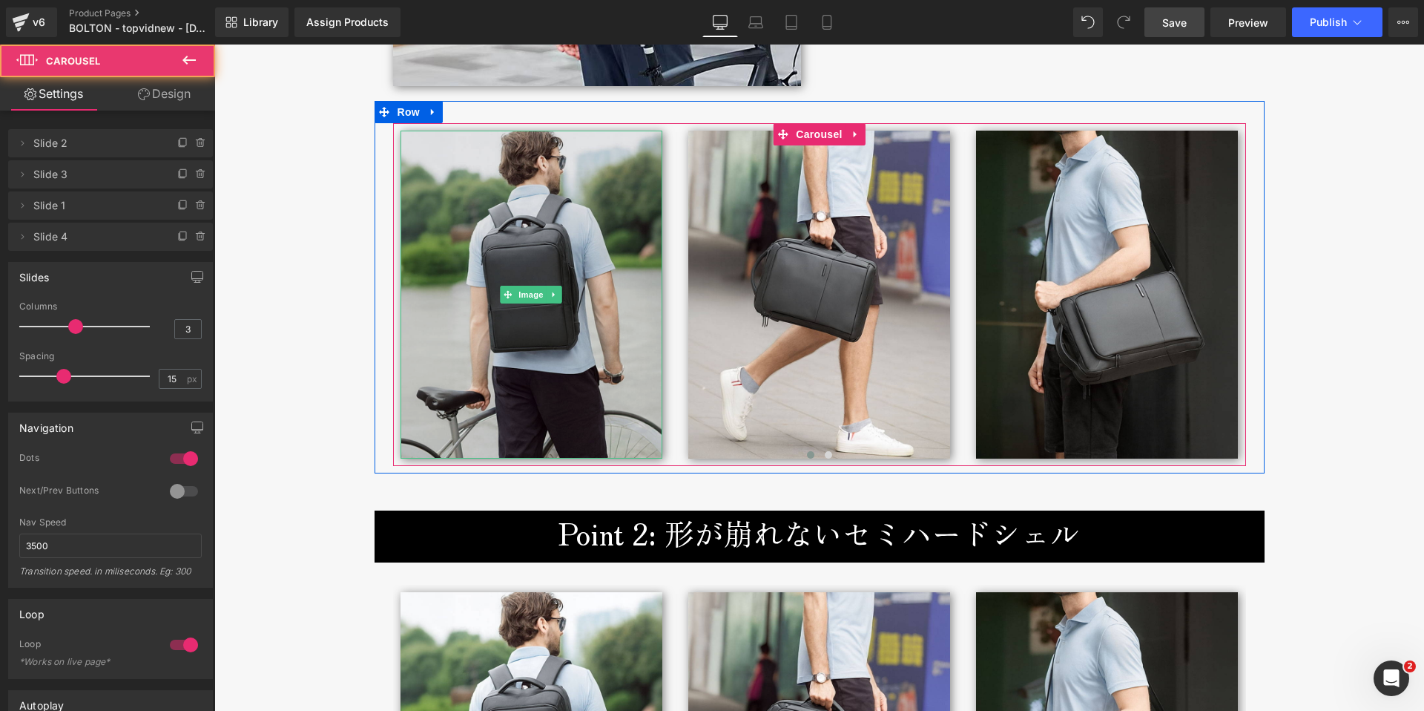
click at [510, 339] on img at bounding box center [532, 295] width 262 height 328
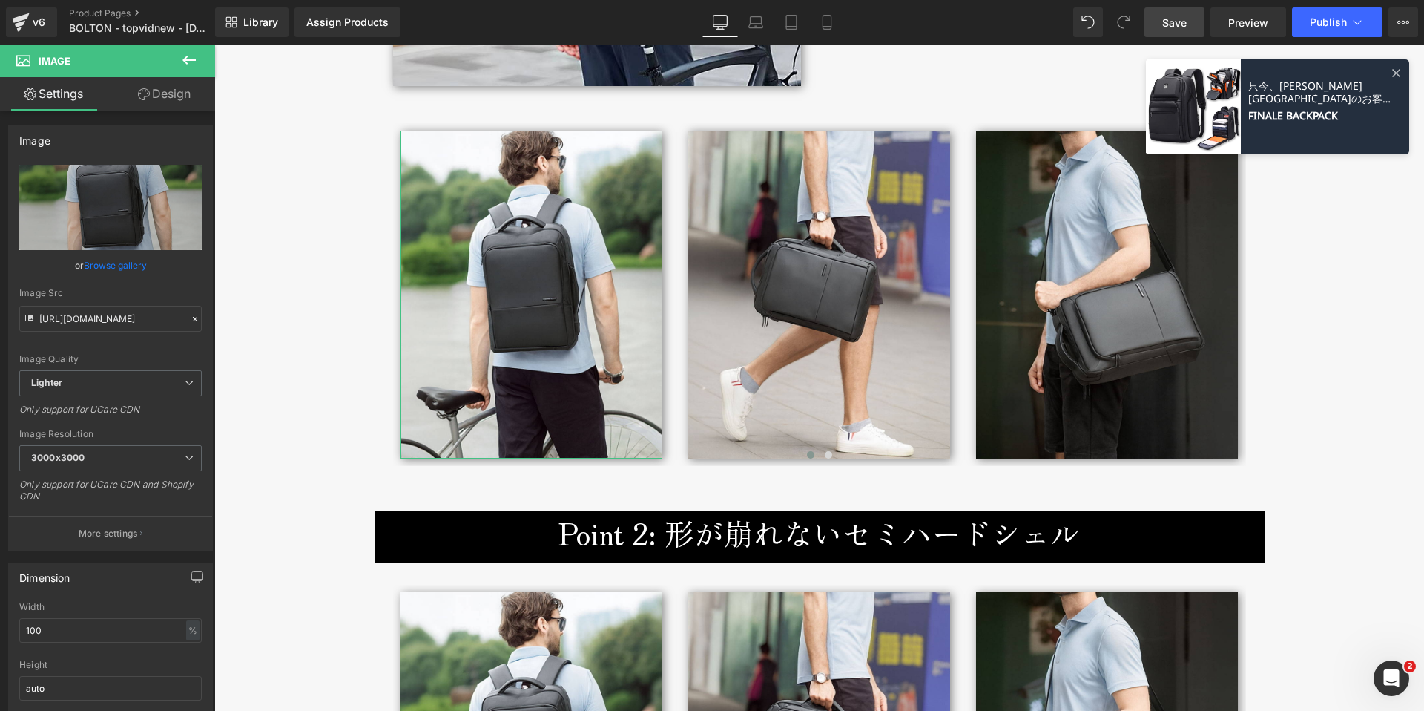
click at [174, 87] on link "Design" at bounding box center [165, 93] width 108 height 33
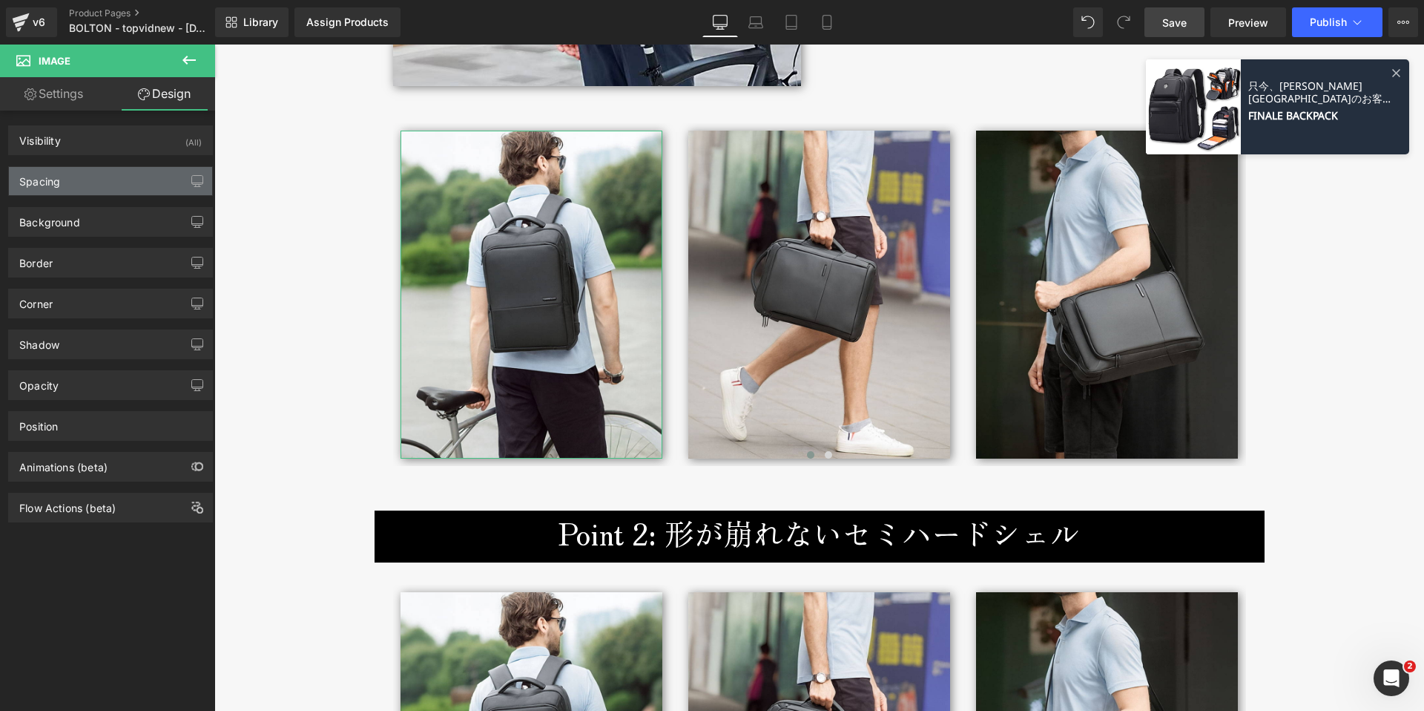
click at [50, 185] on div "Spacing" at bounding box center [39, 177] width 41 height 21
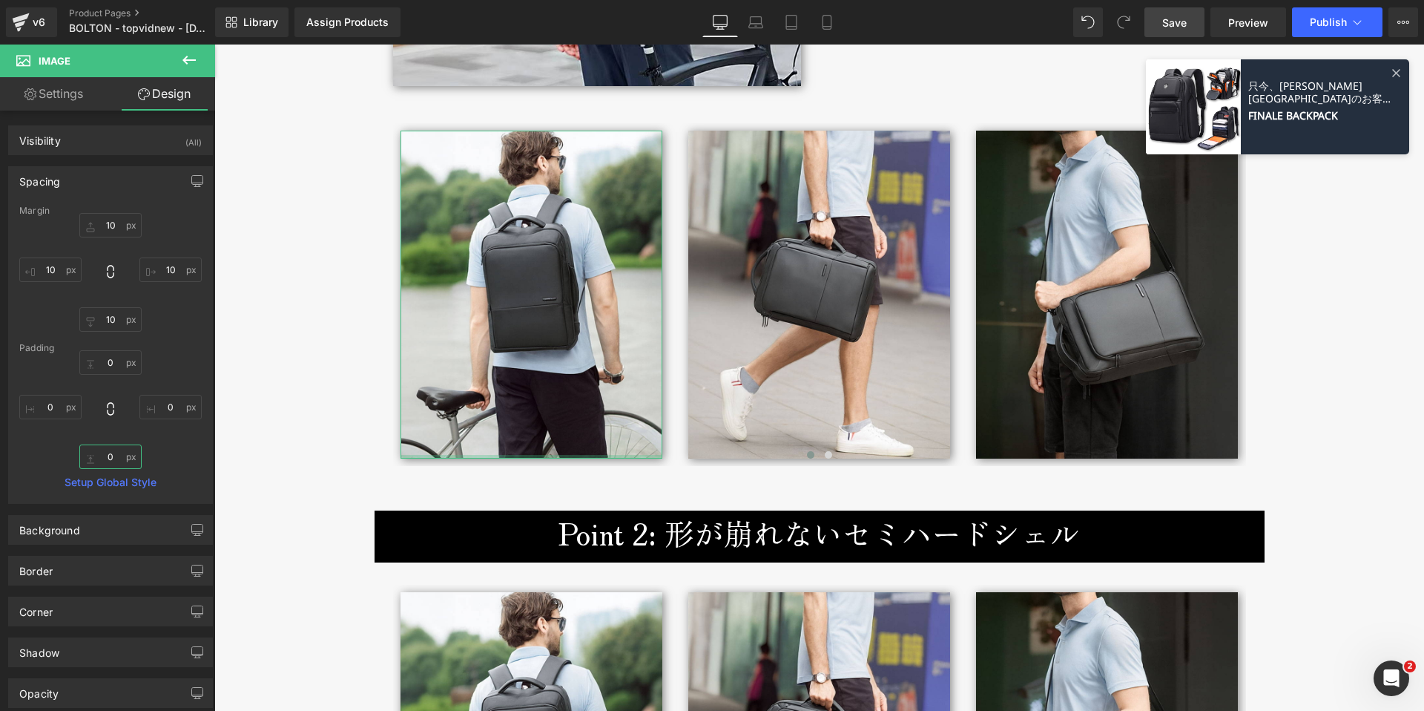
click at [99, 458] on input "0" at bounding box center [110, 456] width 62 height 24
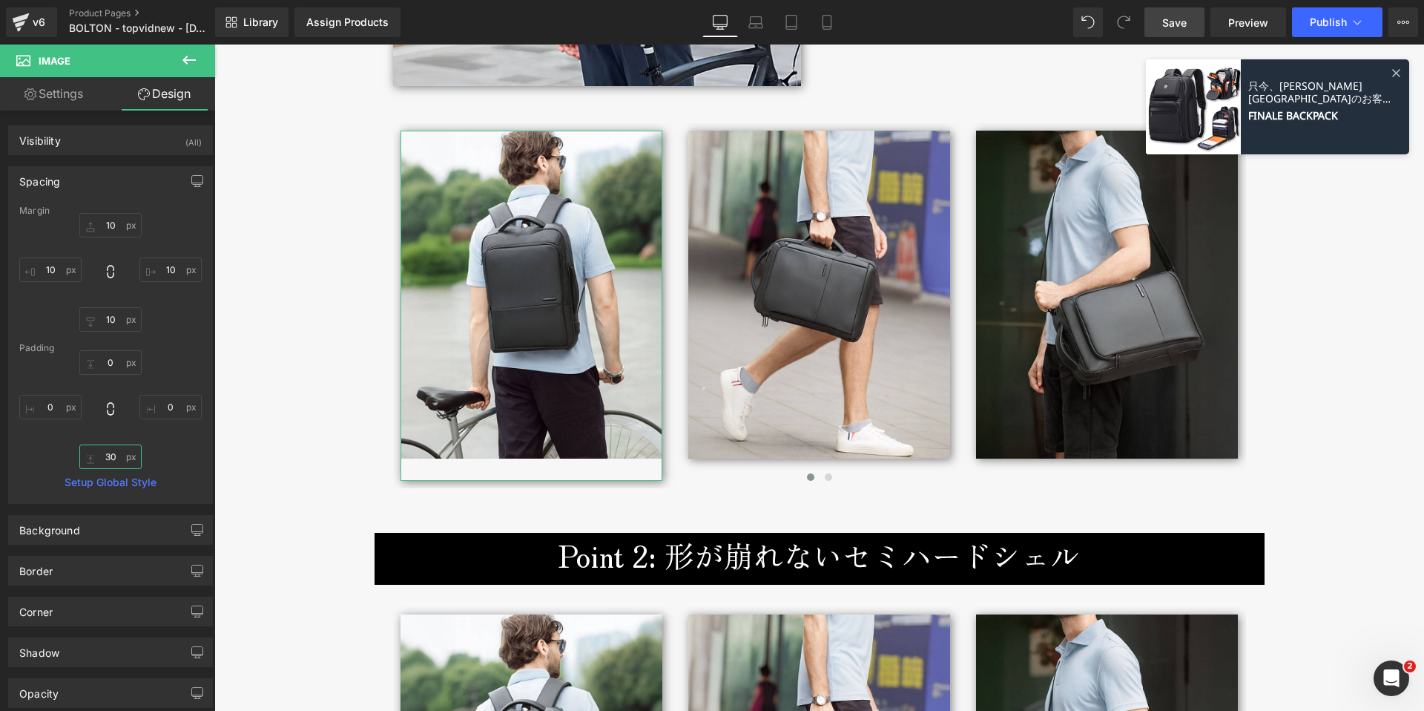
type input "3"
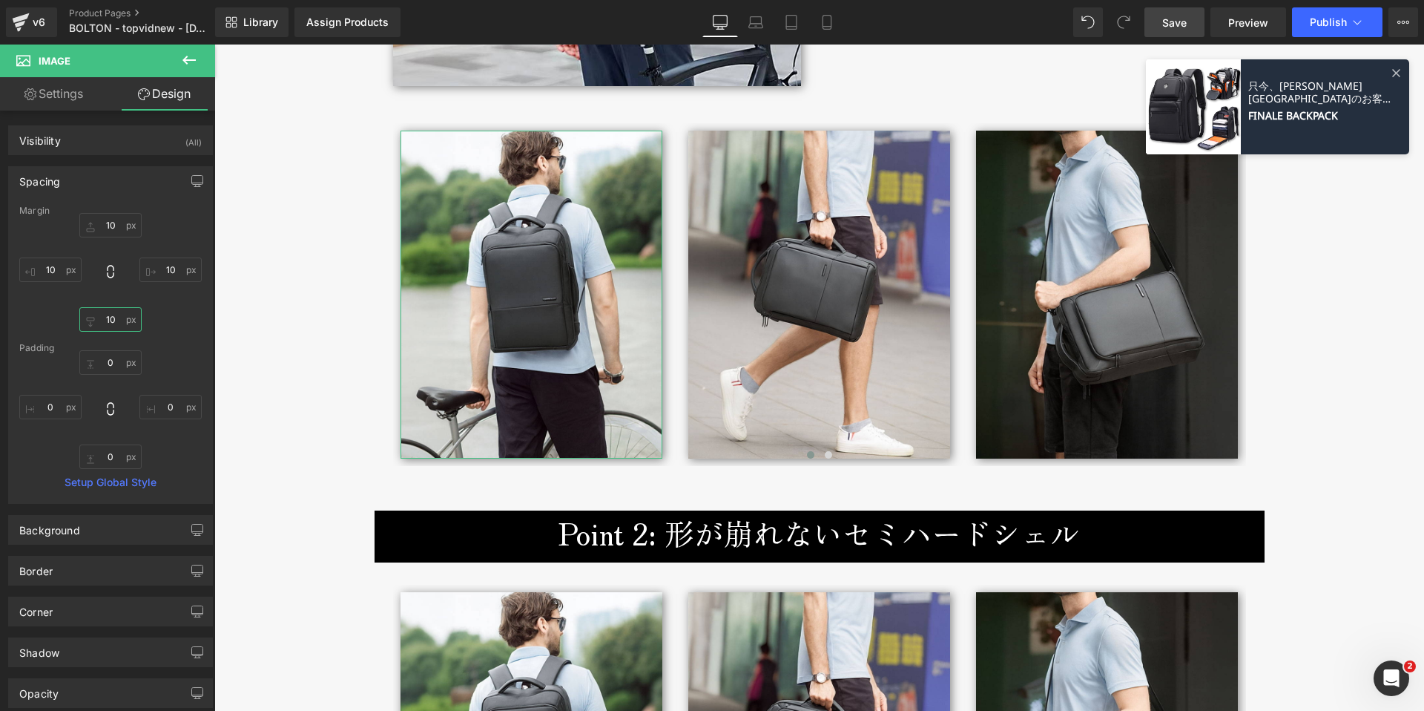
click at [105, 317] on input "10" at bounding box center [110, 319] width 62 height 24
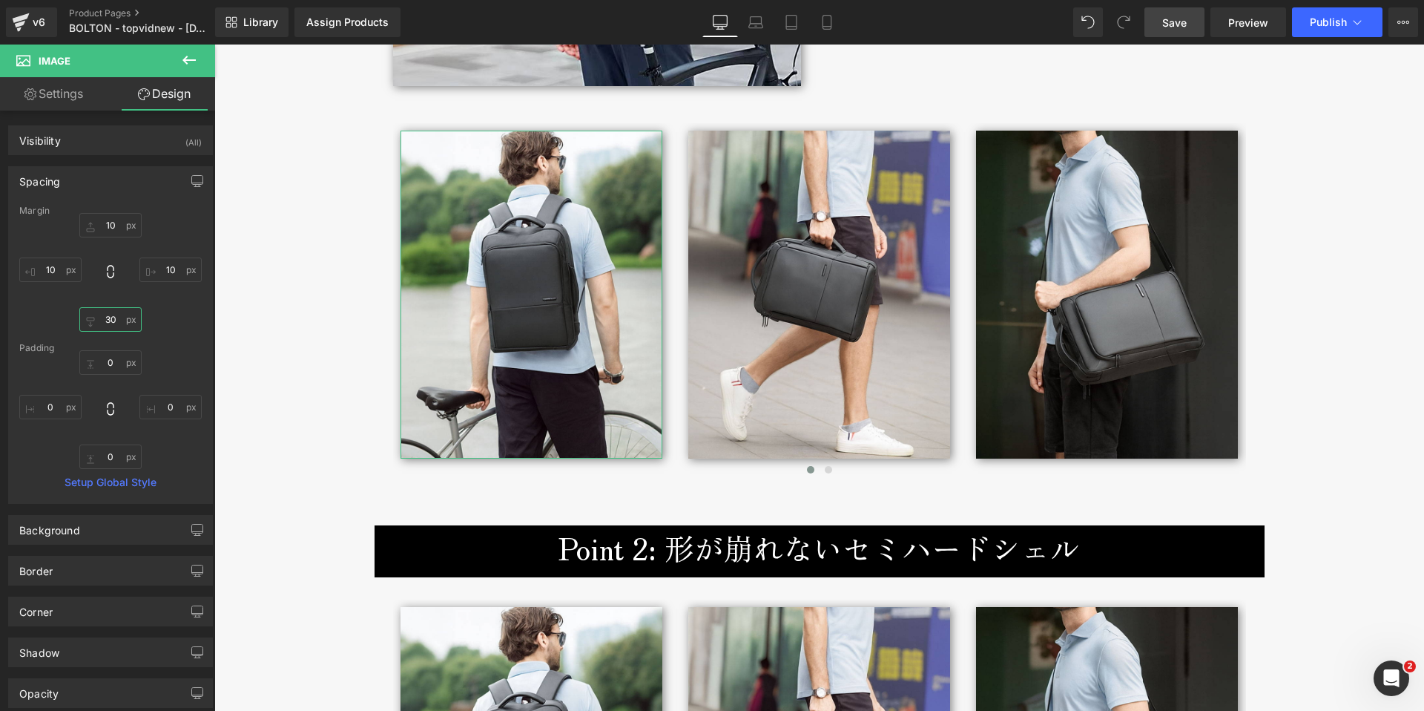
type input "3"
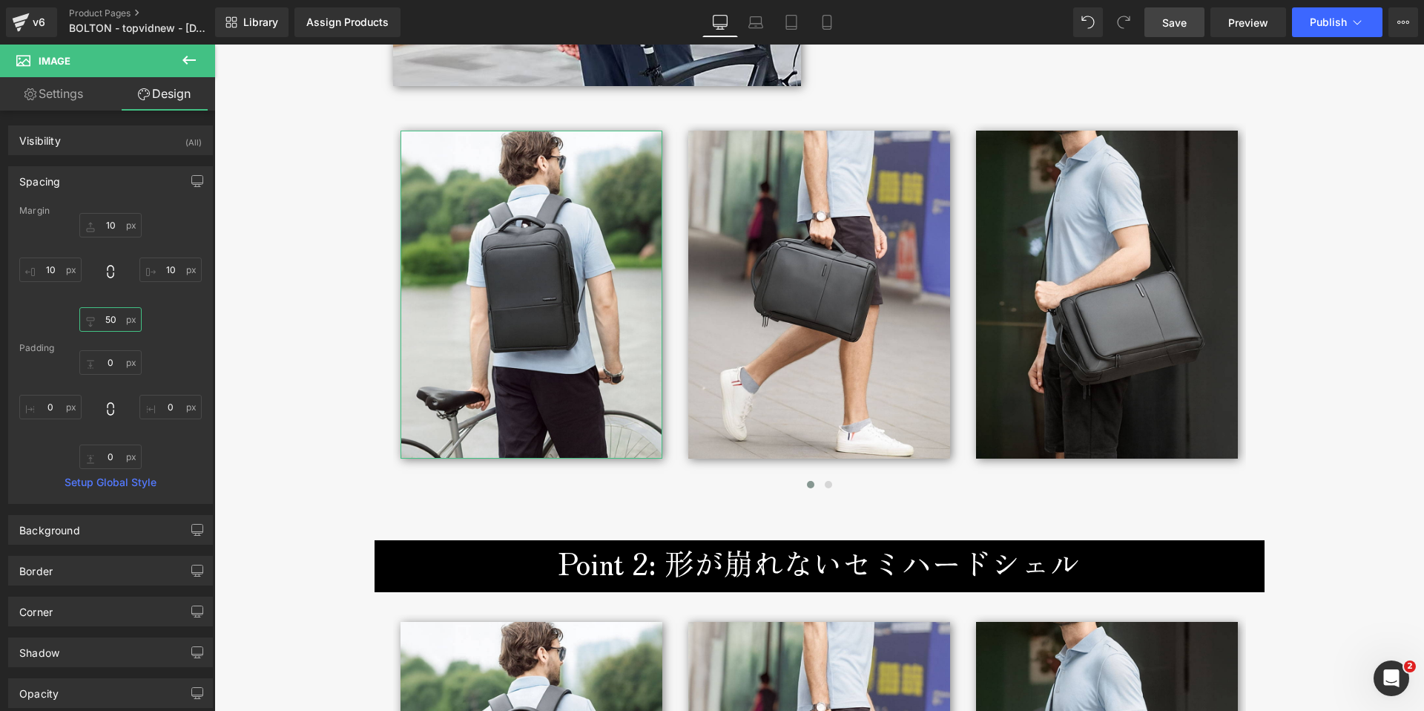
type input "5"
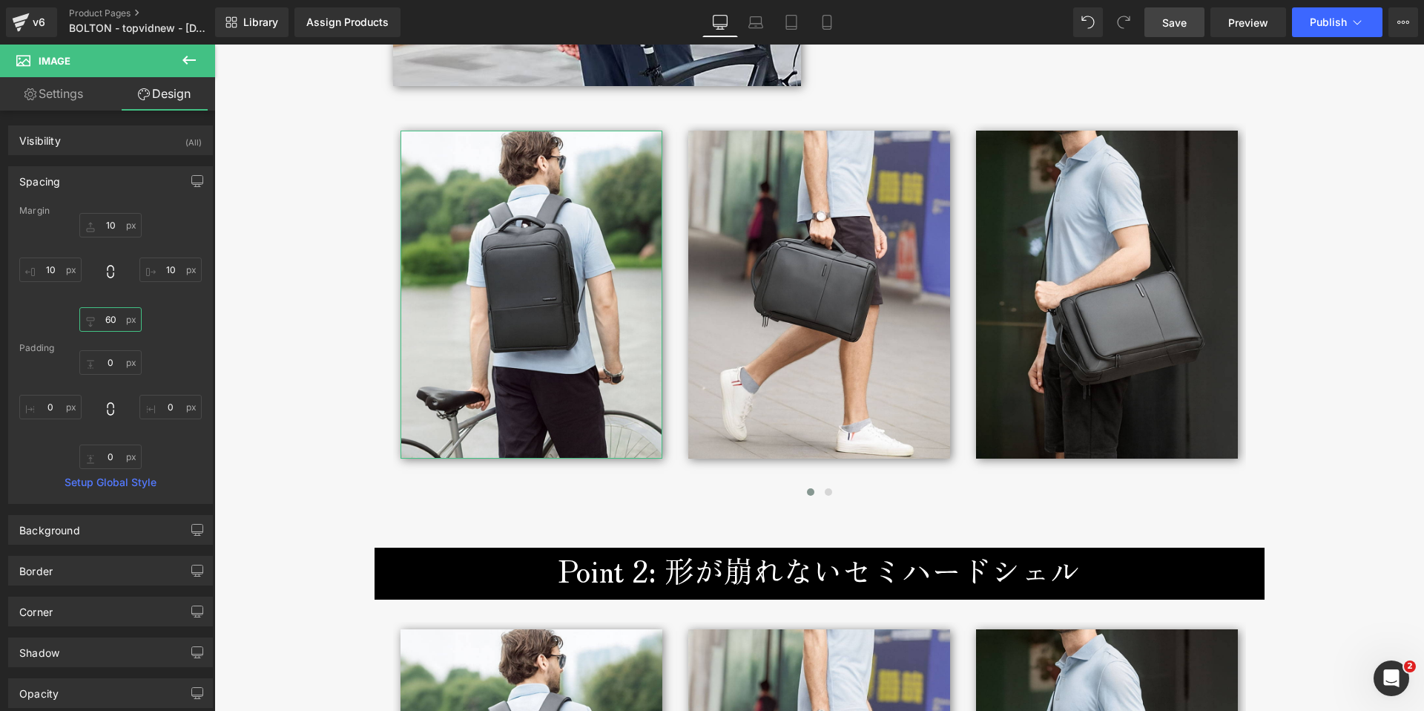
type input "60"
click at [36, 309] on div "10 10 60 10" at bounding box center [110, 272] width 182 height 119
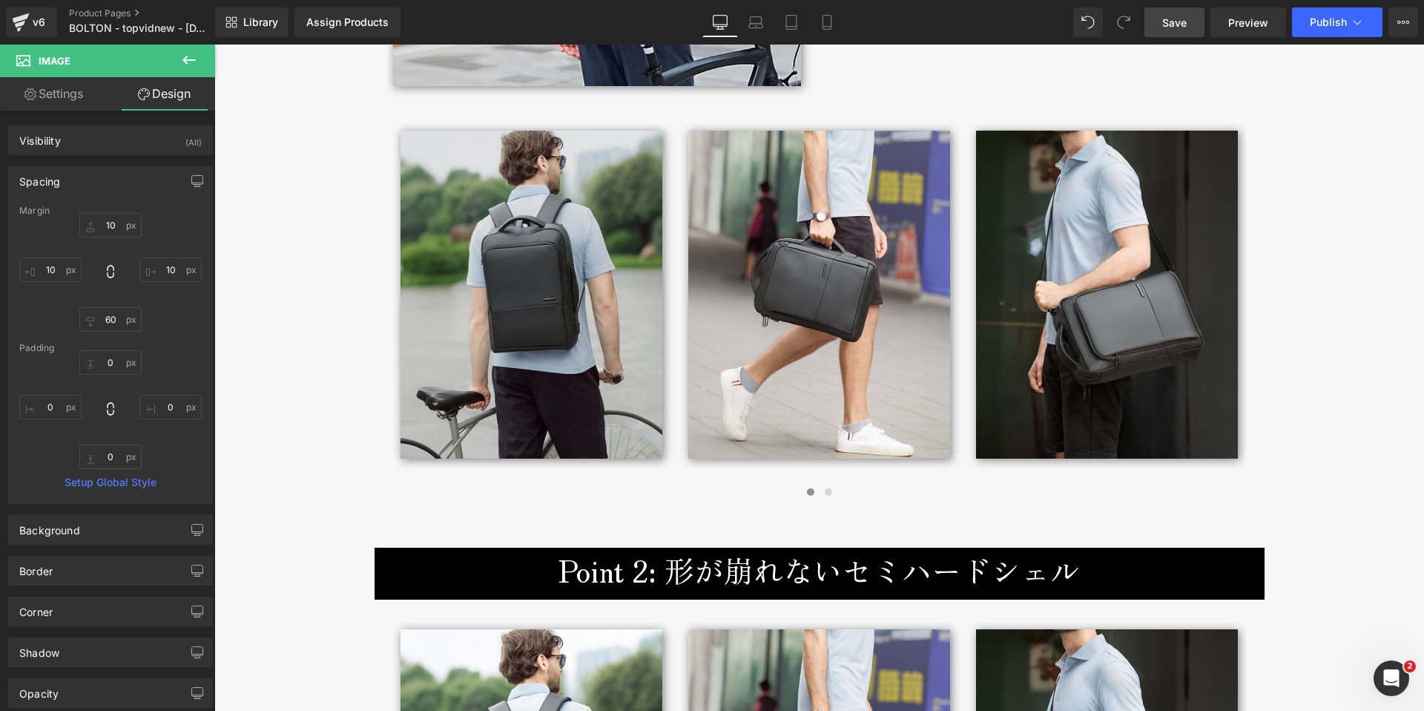
click at [579, 181] on img at bounding box center [532, 295] width 262 height 328
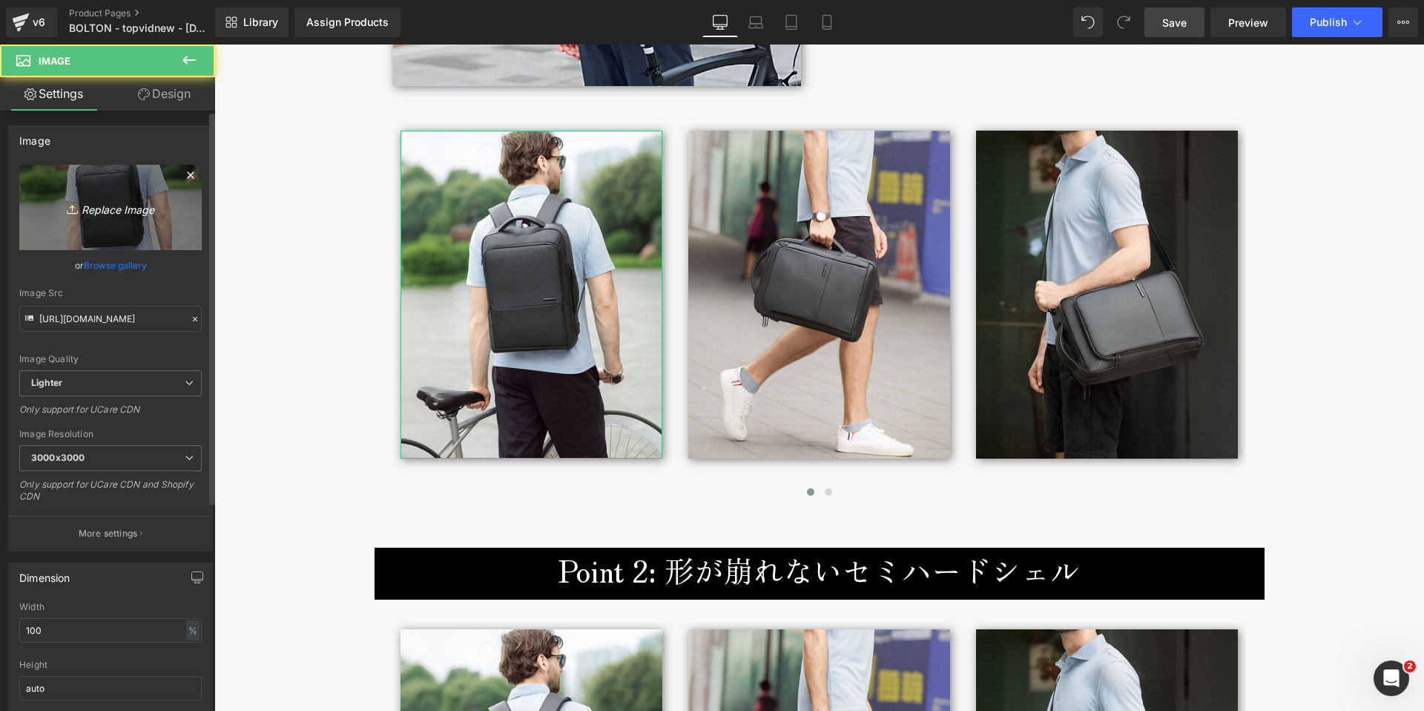
click at [96, 206] on icon "Replace Image" at bounding box center [110, 207] width 119 height 19
type input "C:\fakepath\bolton-backpack-broderik-life1-vert.jpg"
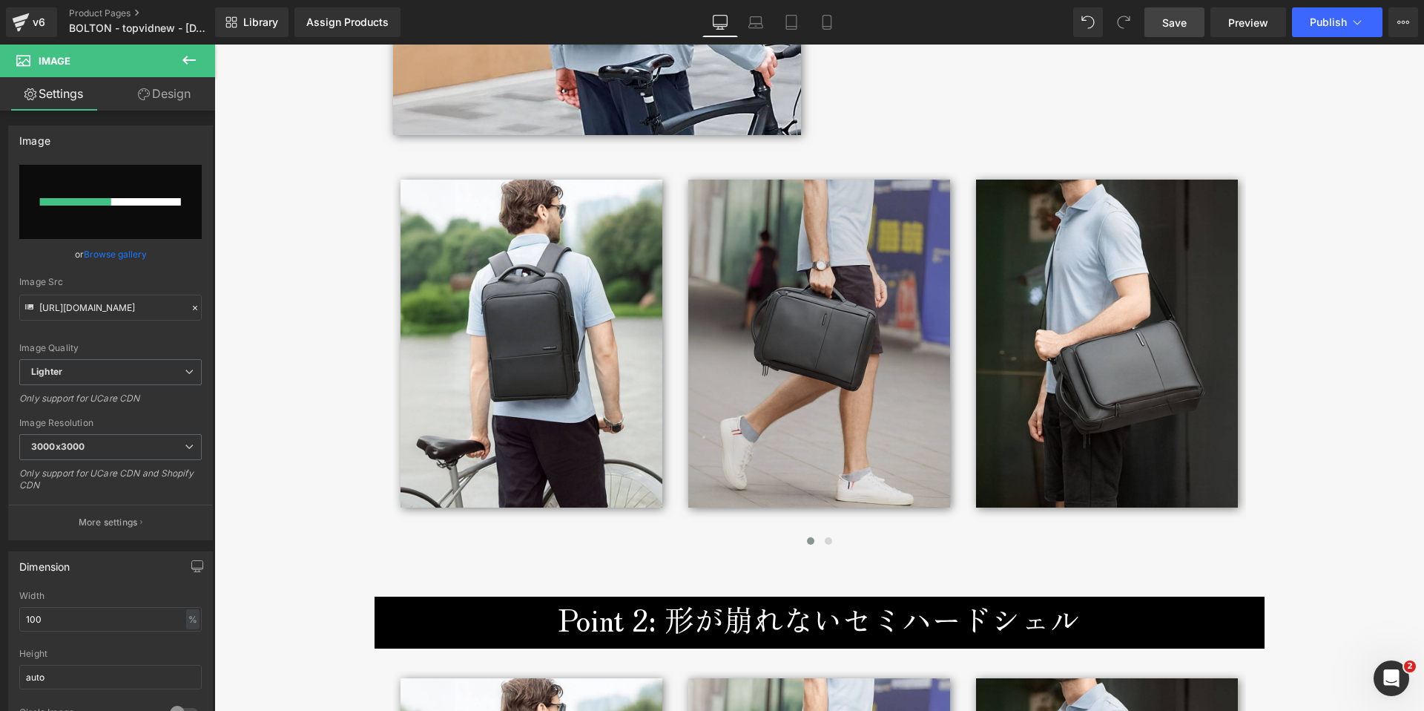
scroll to position [2592, 0]
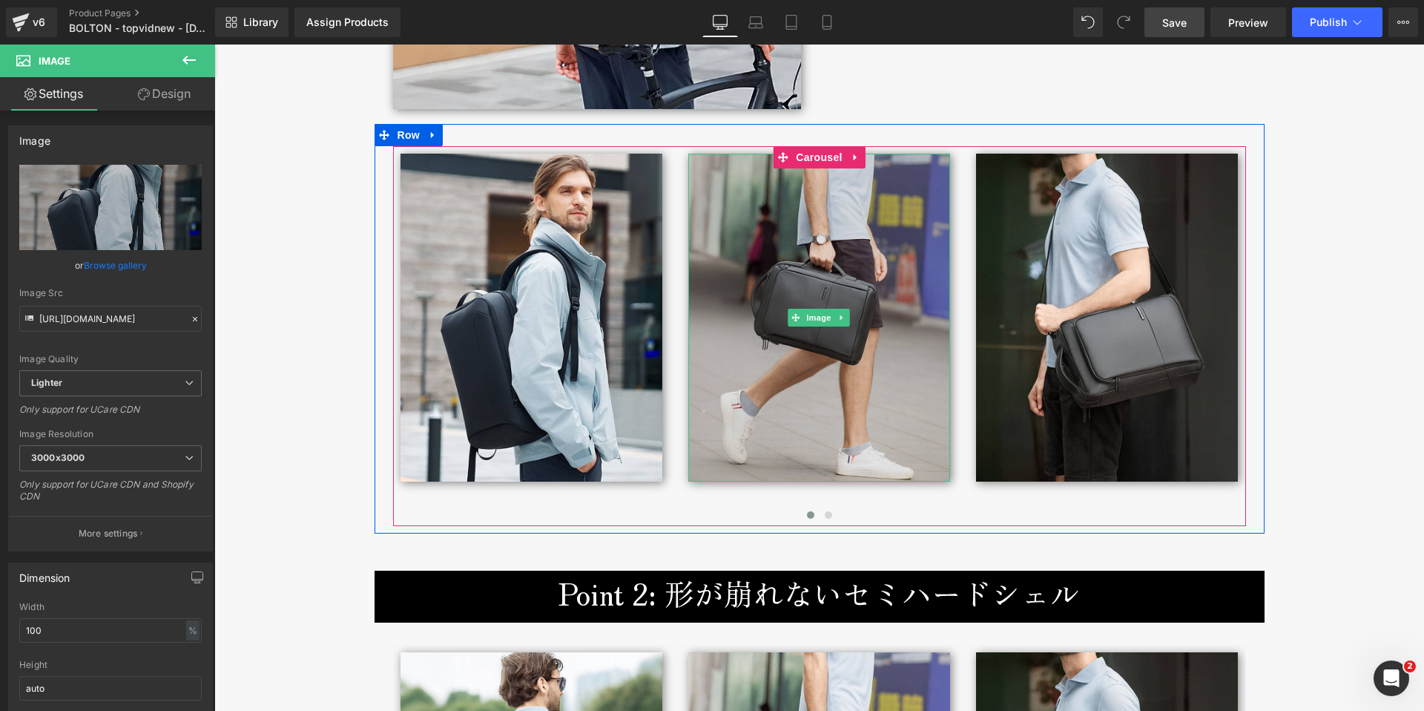
click at [782, 383] on img at bounding box center [819, 318] width 262 height 328
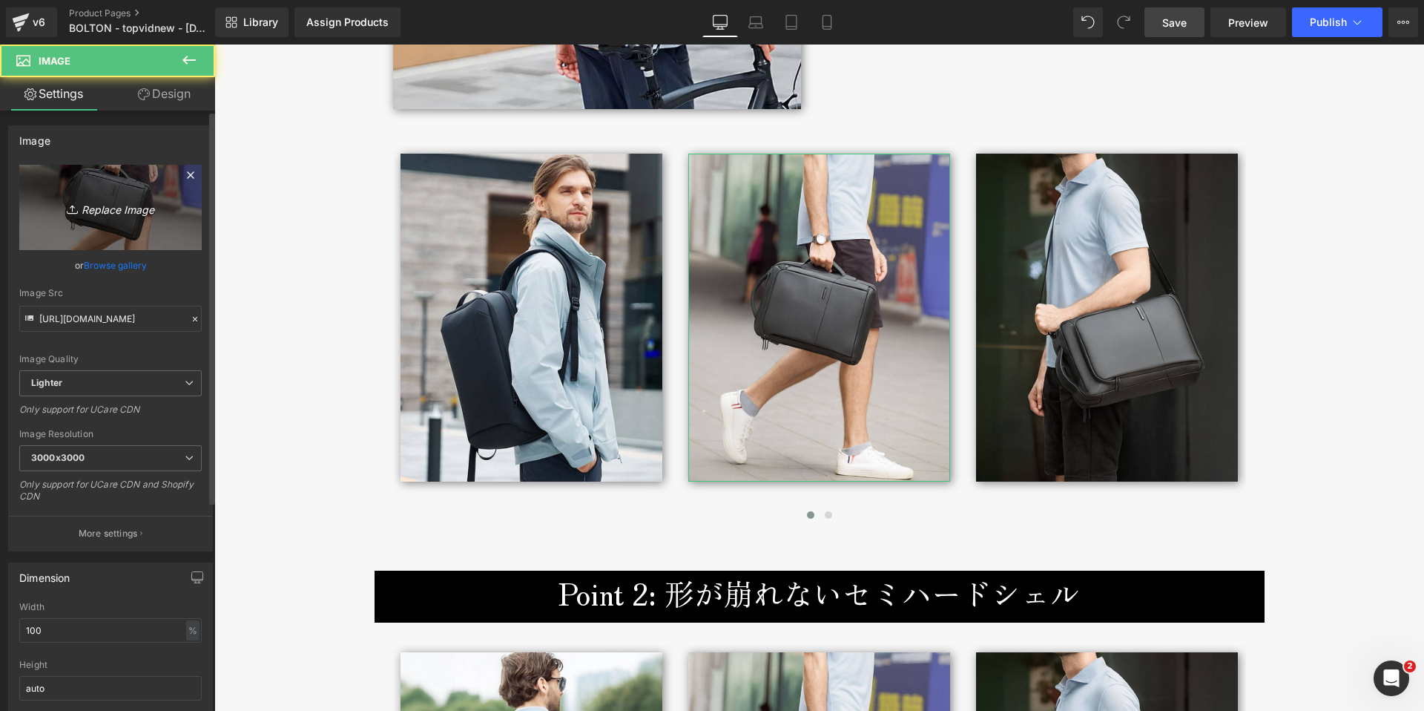
click at [116, 206] on icon "Replace Image" at bounding box center [110, 207] width 119 height 19
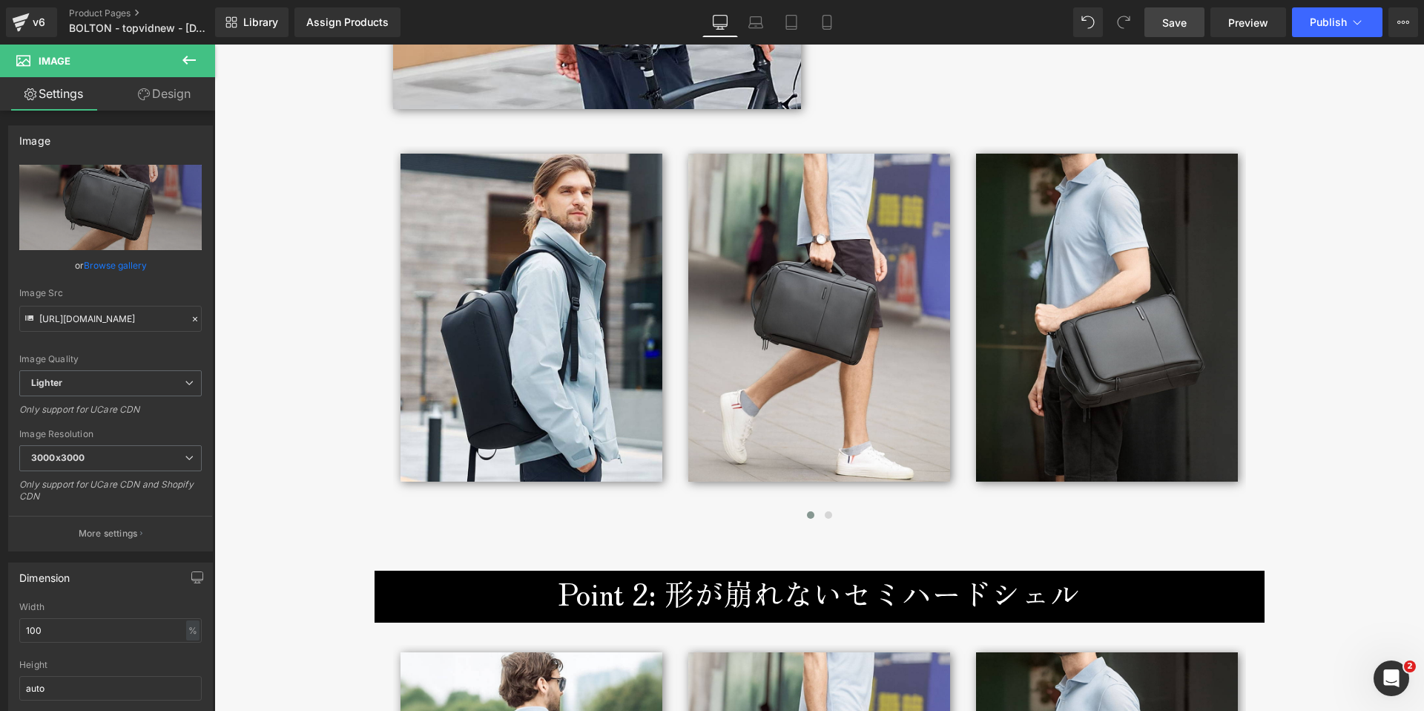
type input "C:\fakepath\bolton-backpack-broderik-life2-vert.jpg"
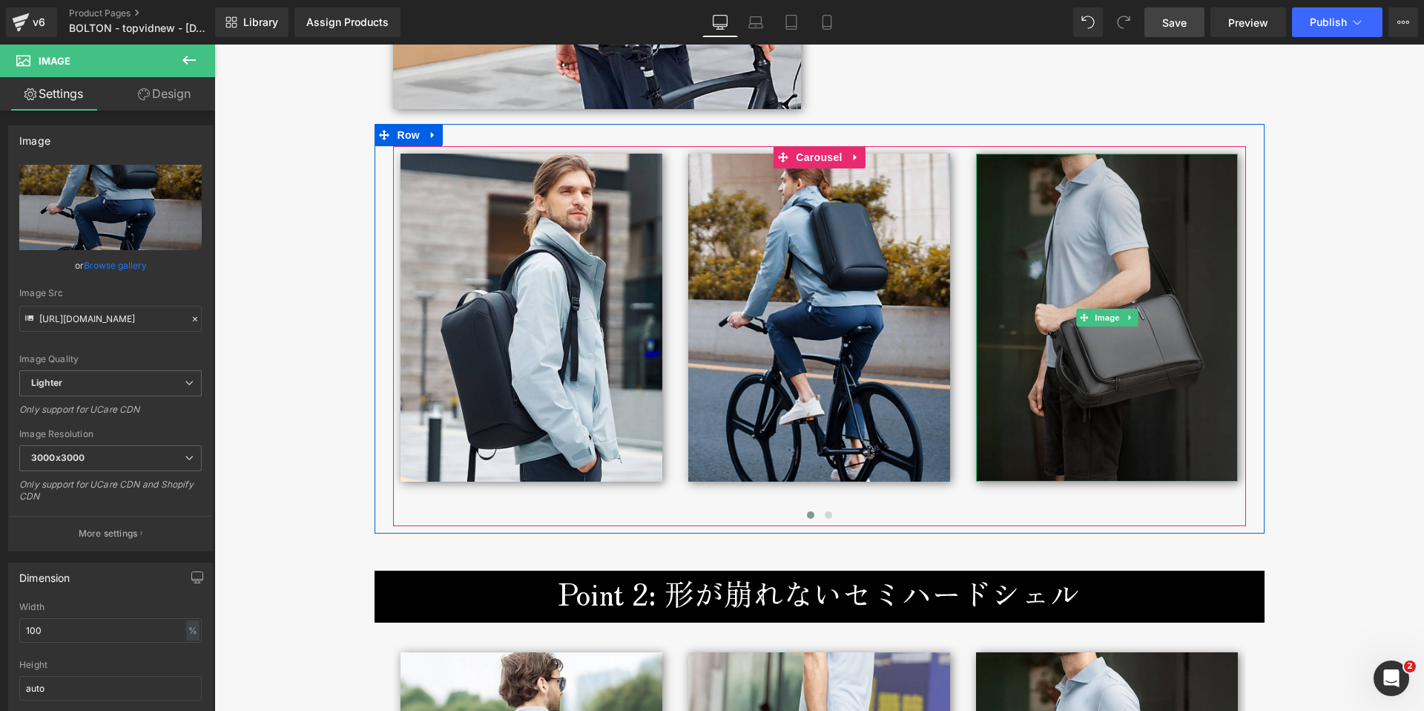
click at [1045, 414] on img at bounding box center [1107, 318] width 262 height 328
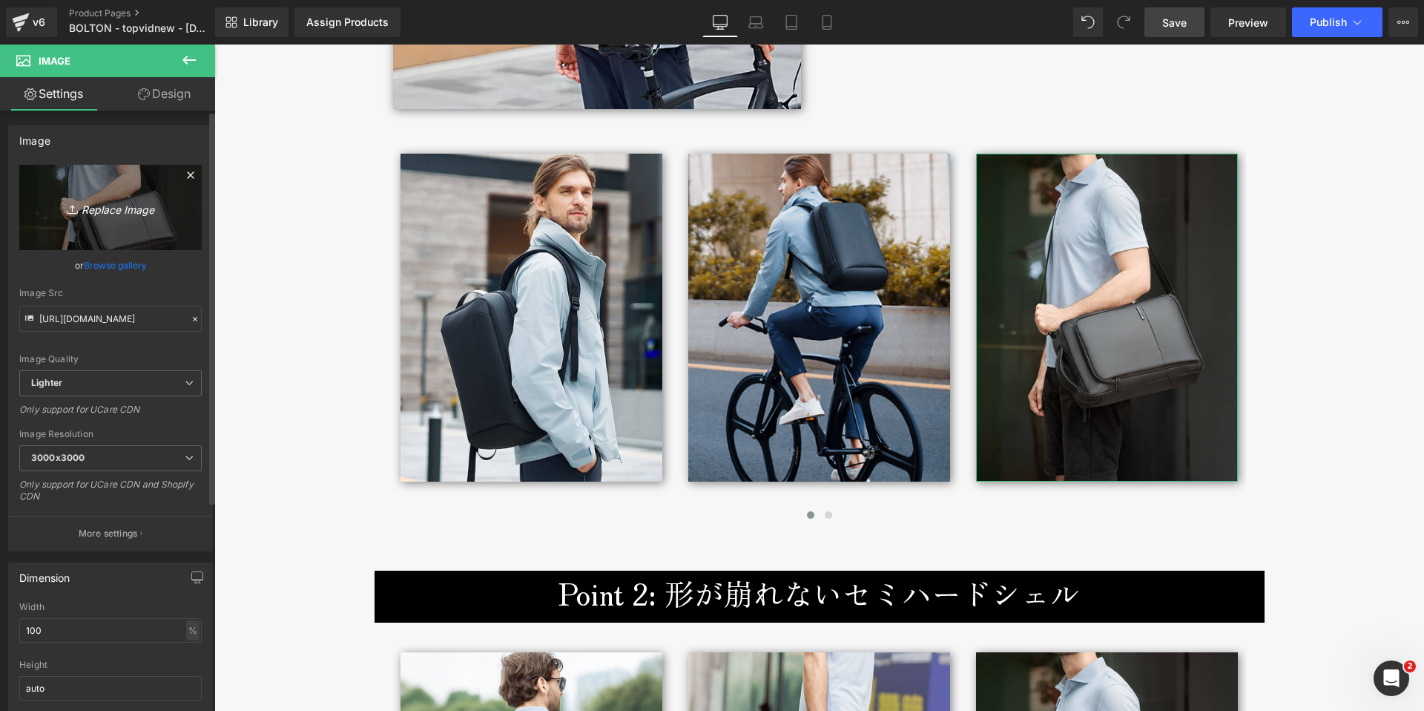
click at [118, 208] on icon "Replace Image" at bounding box center [110, 207] width 119 height 19
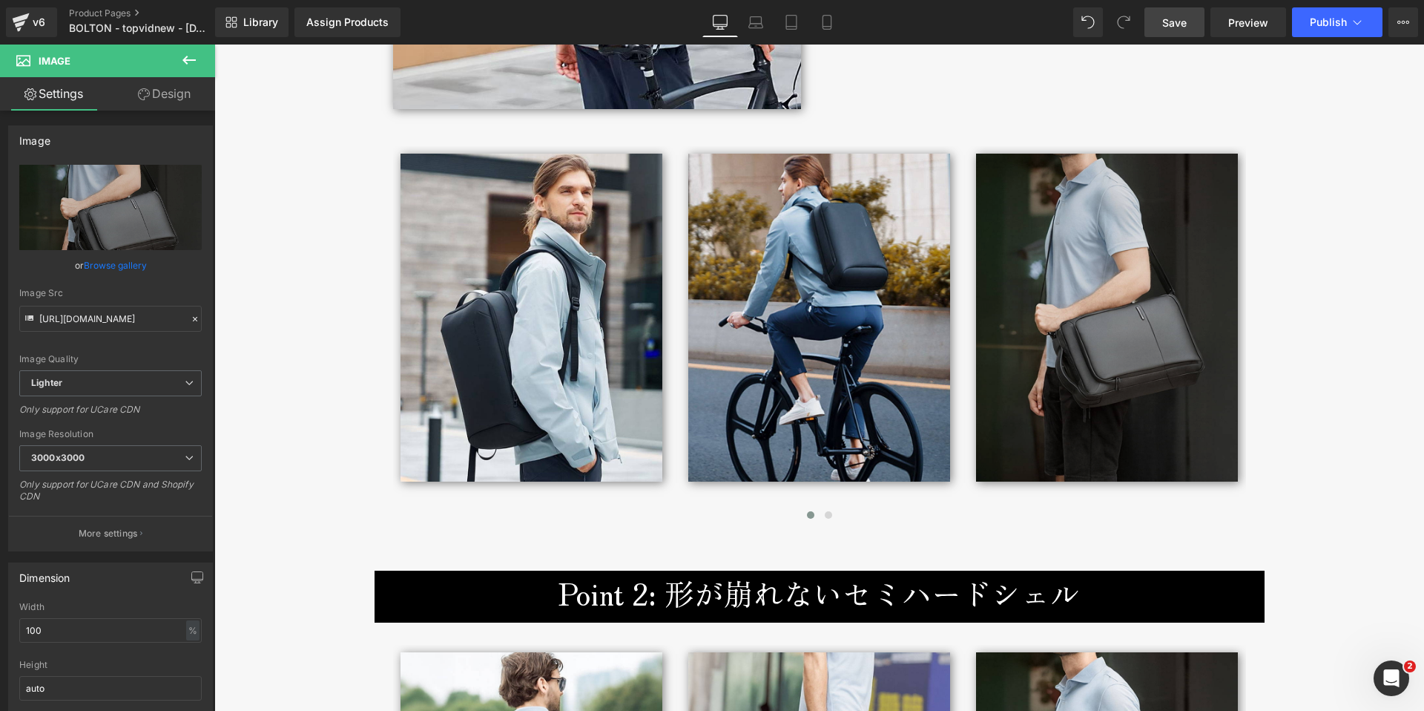
click at [1055, 403] on img at bounding box center [1107, 318] width 262 height 328
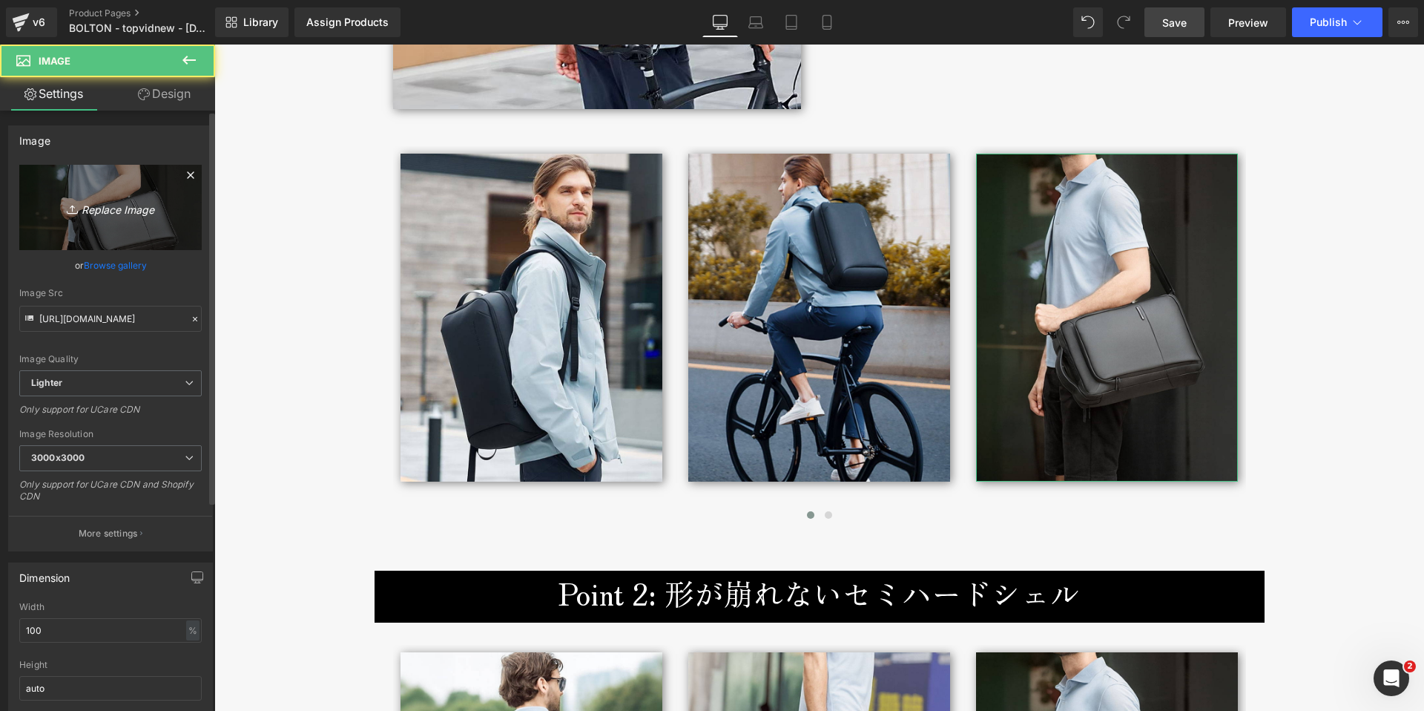
click at [122, 214] on icon "Replace Image" at bounding box center [110, 207] width 119 height 19
type input "C:\fakepath\bolton-backpack-broderik-life3-vert.jpg"
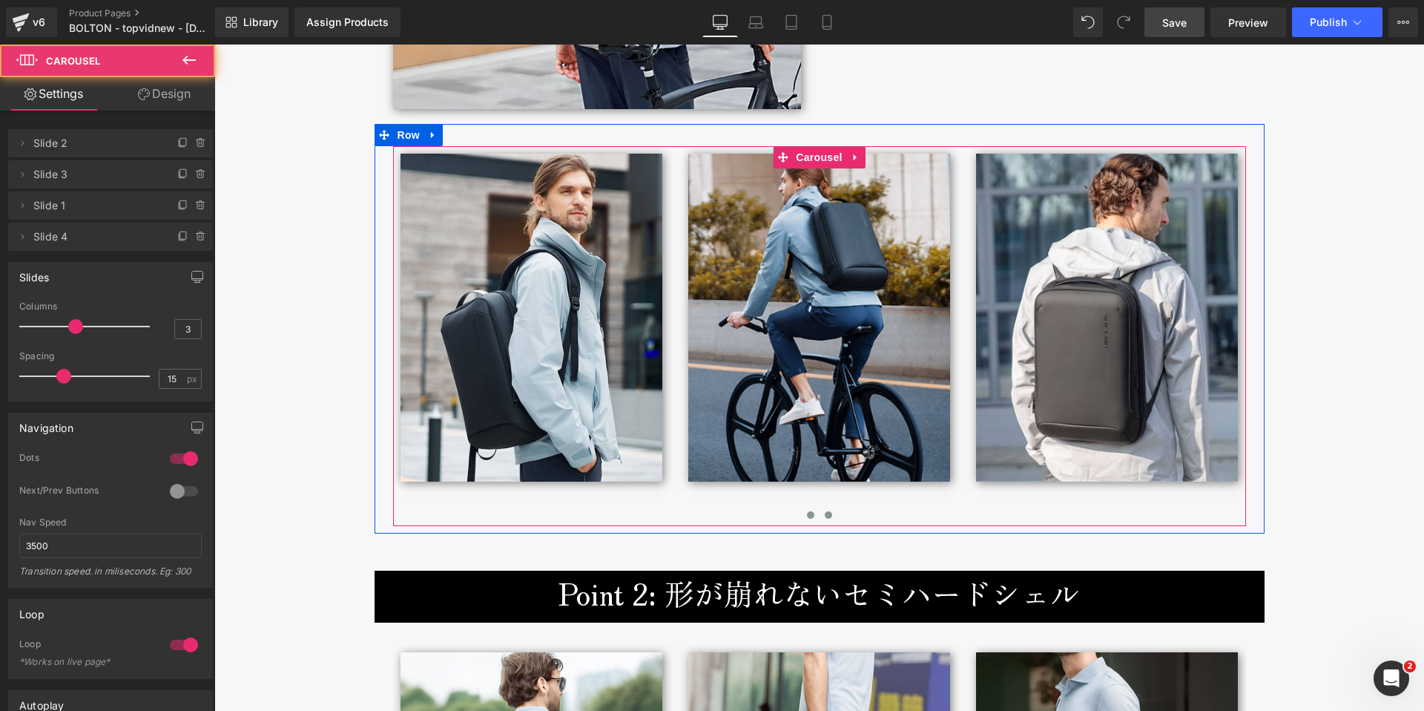
click at [825, 515] on span at bounding box center [828, 514] width 7 height 7
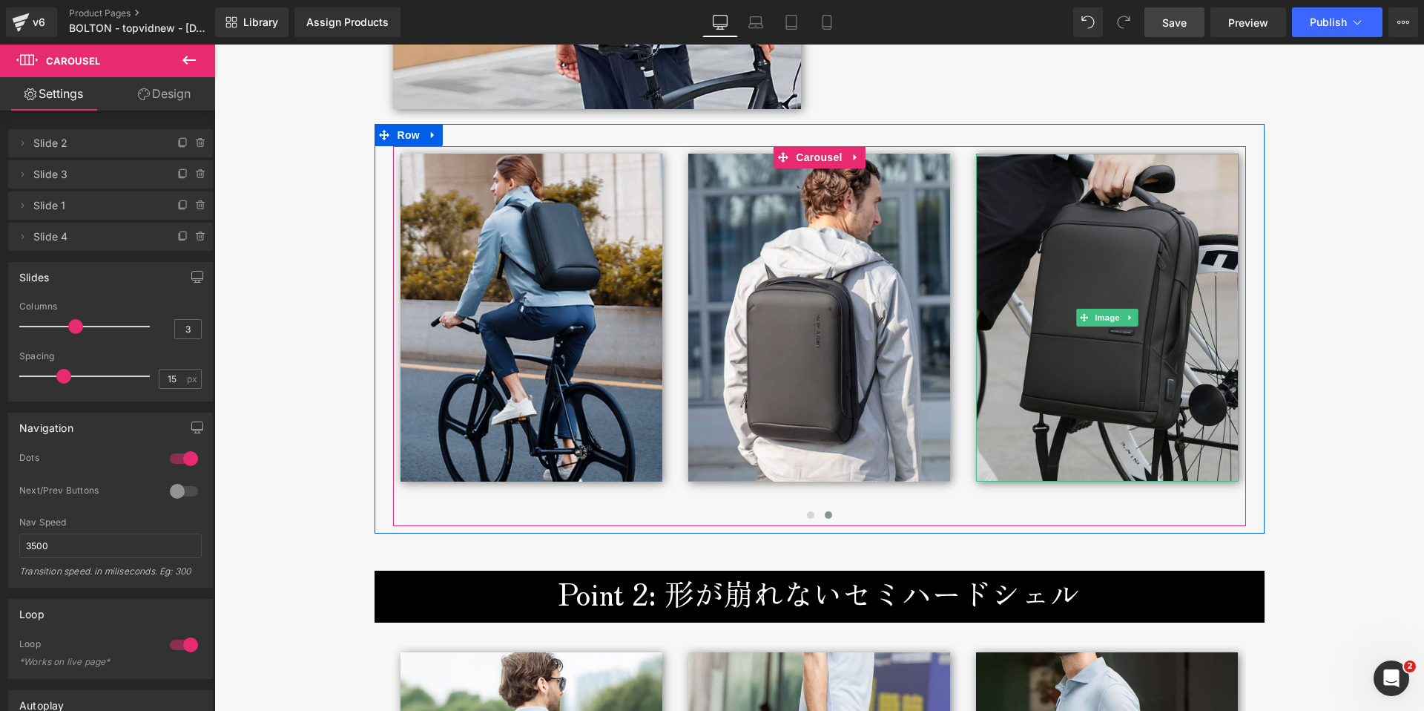
click at [1098, 364] on img at bounding box center [1107, 318] width 262 height 328
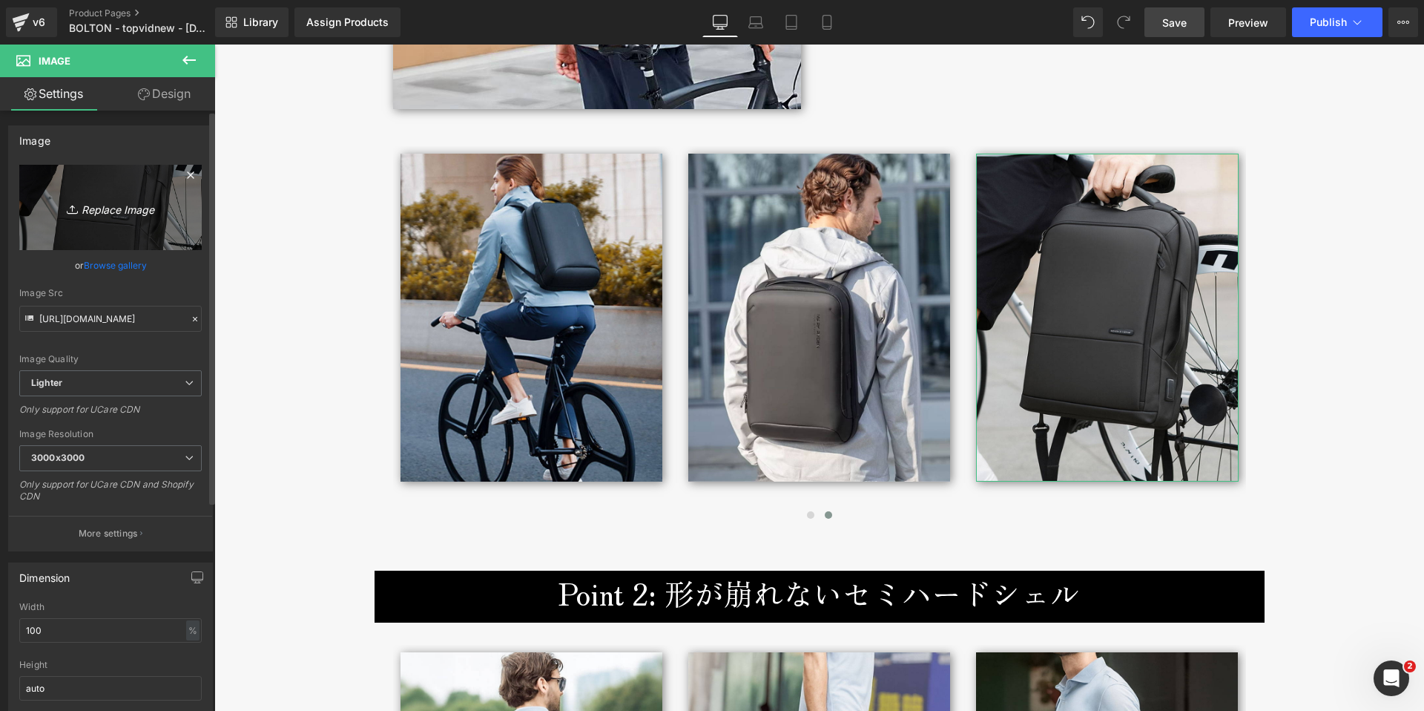
click at [104, 208] on icon "Replace Image" at bounding box center [110, 207] width 119 height 19
type input "C:\fakepath\bolton-backpack-broderik-life4-vert.jpg"
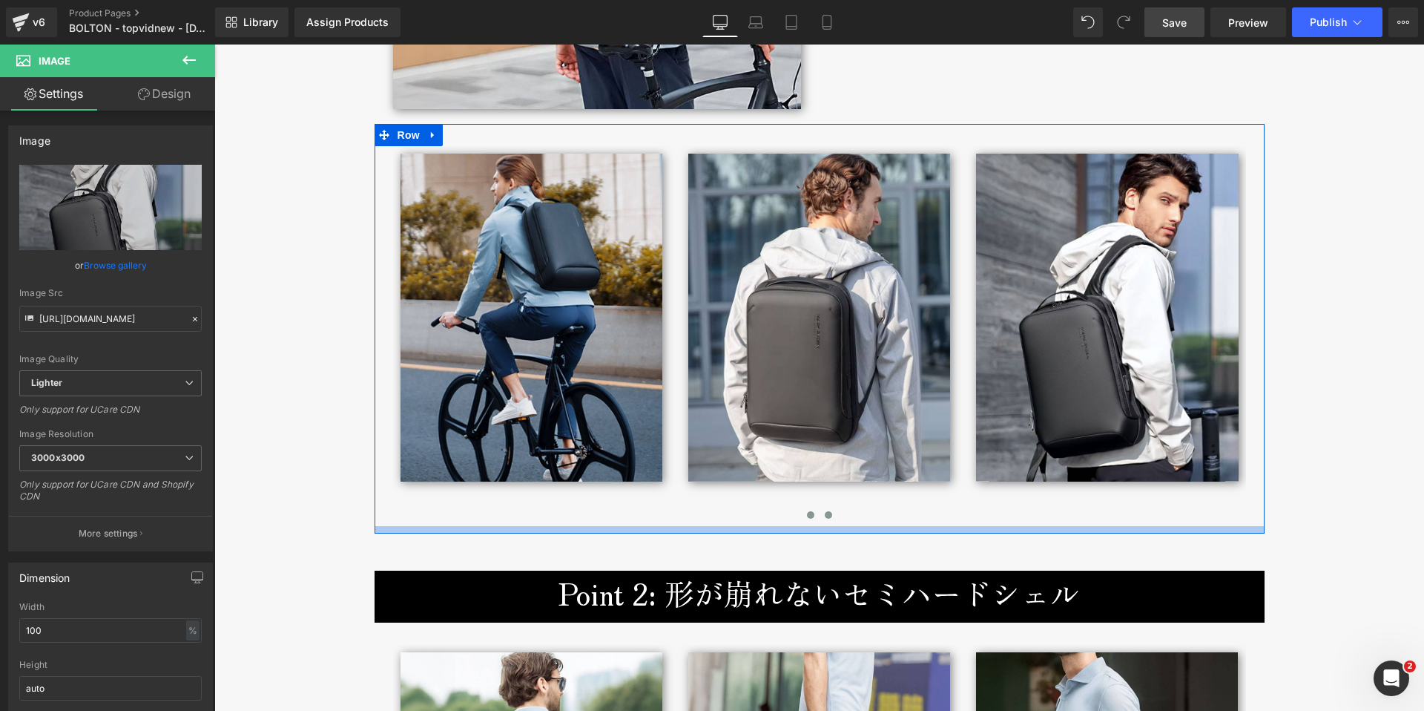
click at [789, 520] on div at bounding box center [819, 517] width 853 height 20
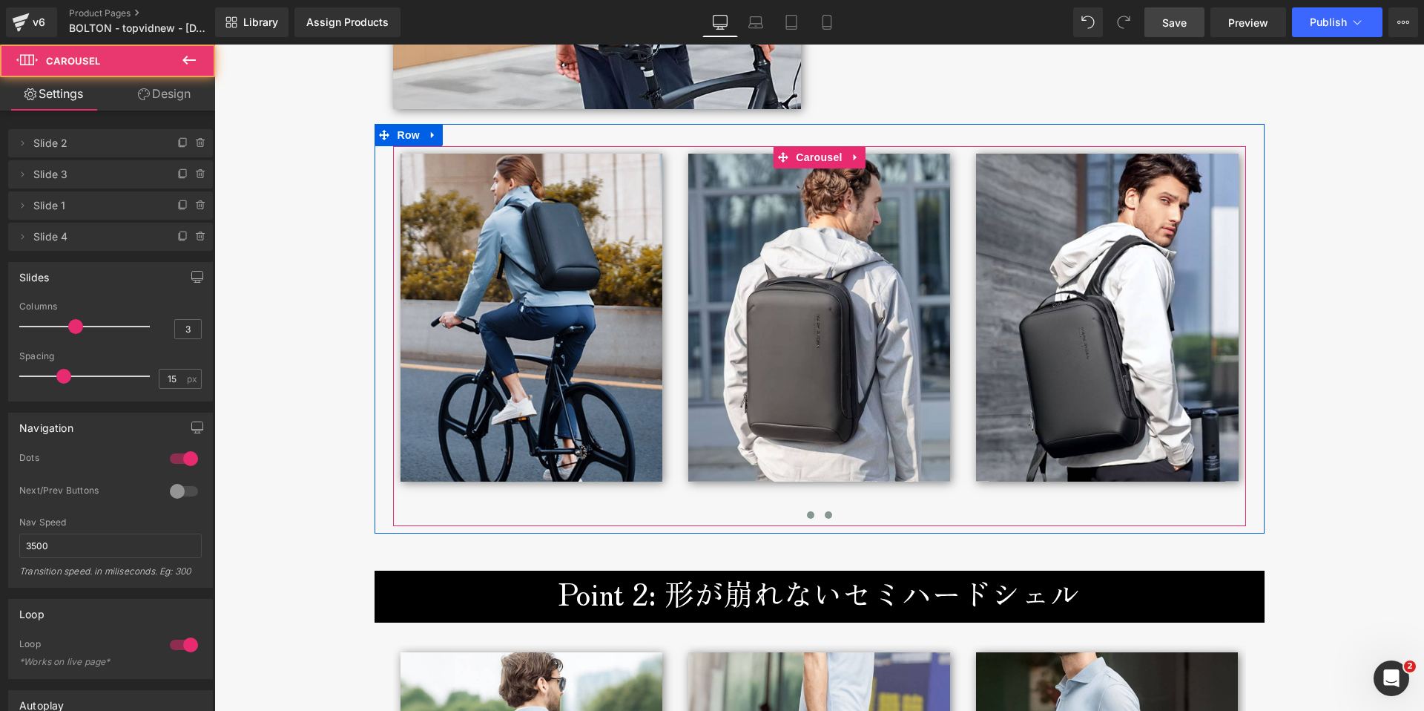
click at [807, 515] on span at bounding box center [810, 514] width 7 height 7
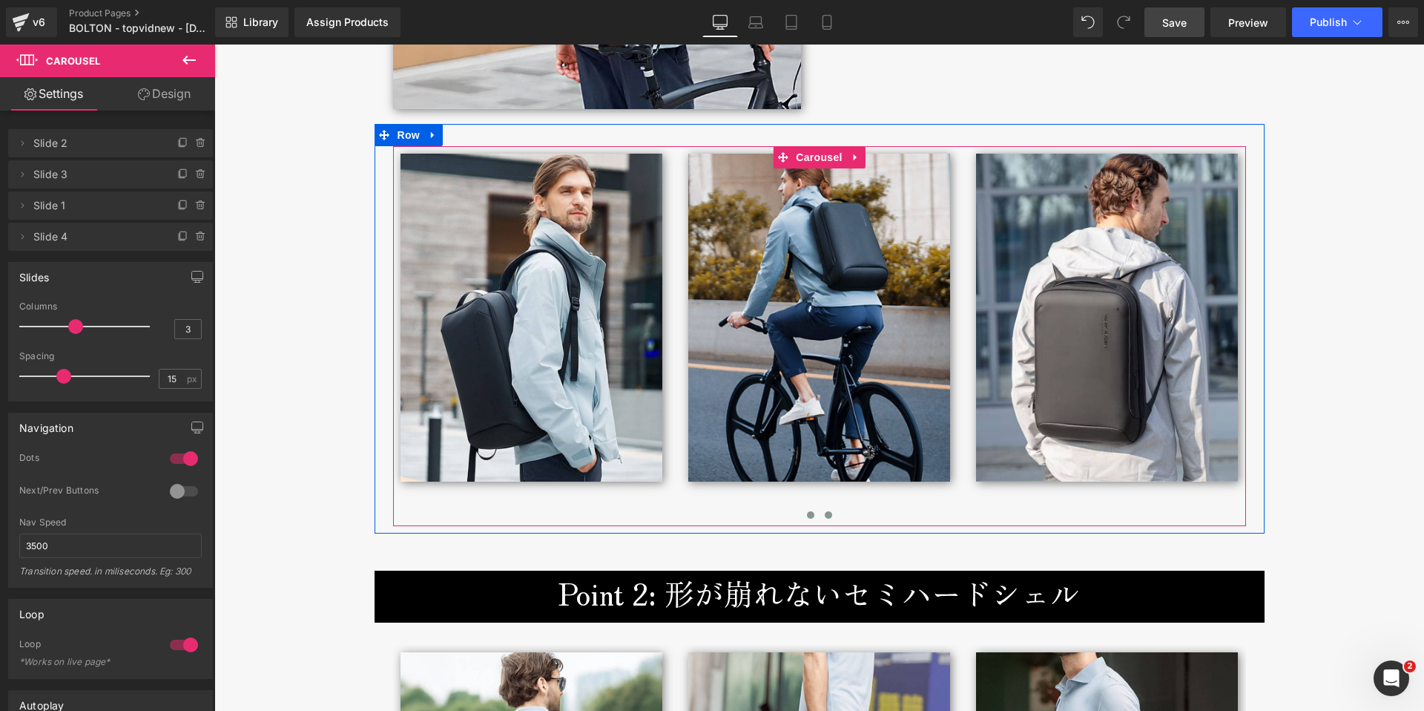
click at [825, 517] on span at bounding box center [828, 514] width 7 height 7
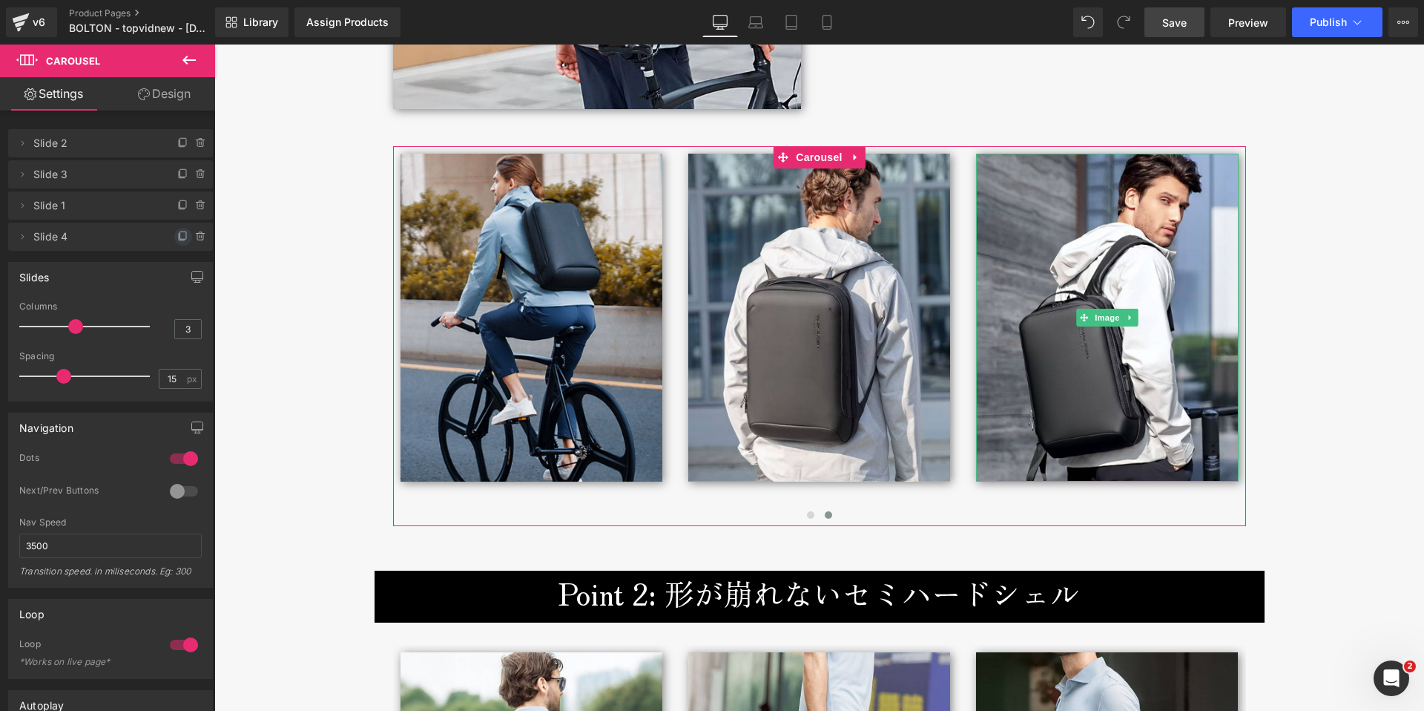
click at [177, 234] on icon at bounding box center [183, 237] width 12 height 12
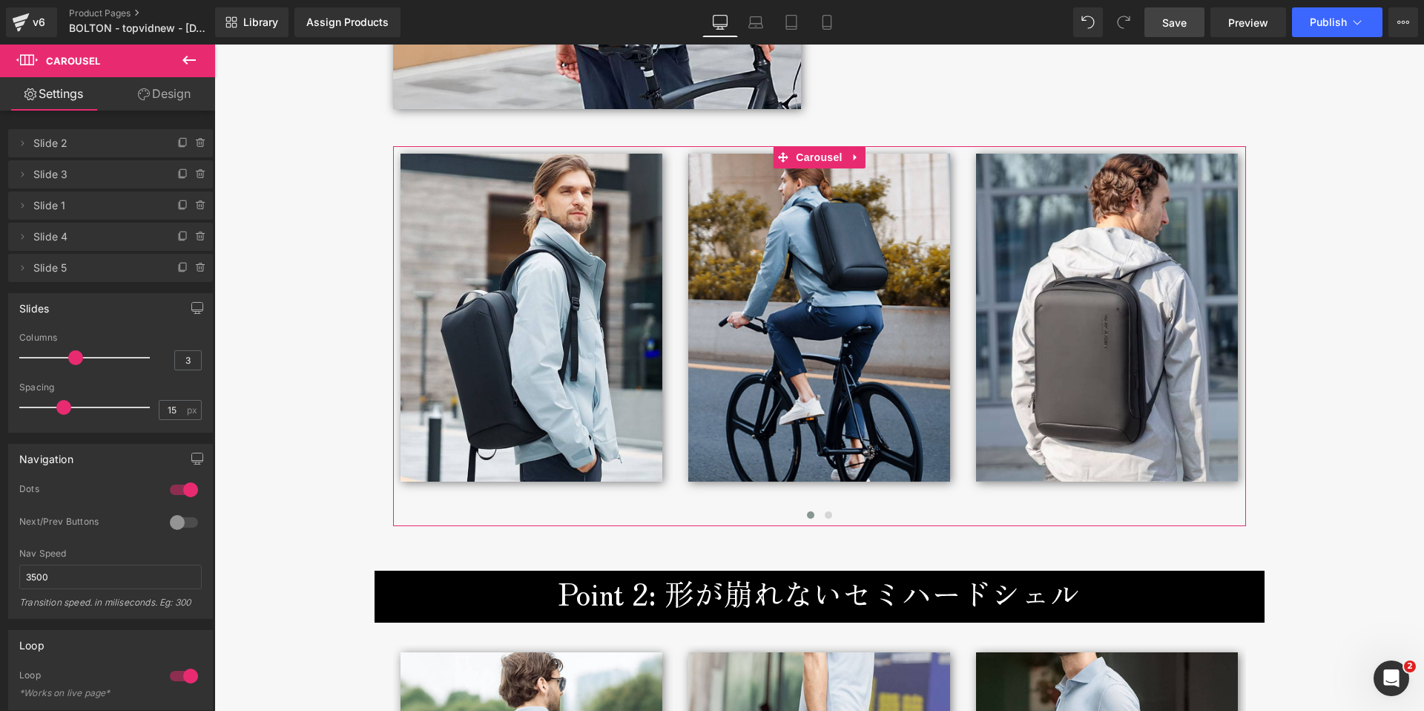
click at [84, 270] on span "Slide 5" at bounding box center [95, 268] width 125 height 28
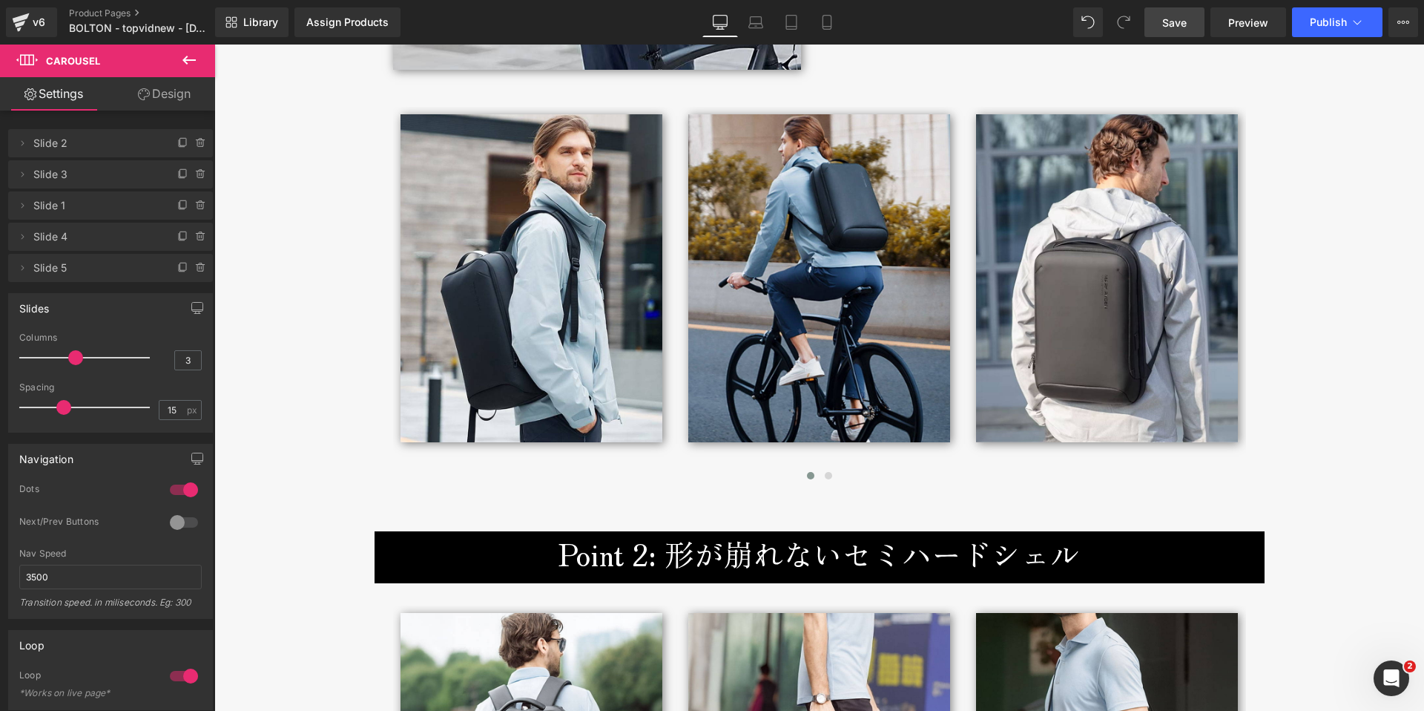
scroll to position [2635, 0]
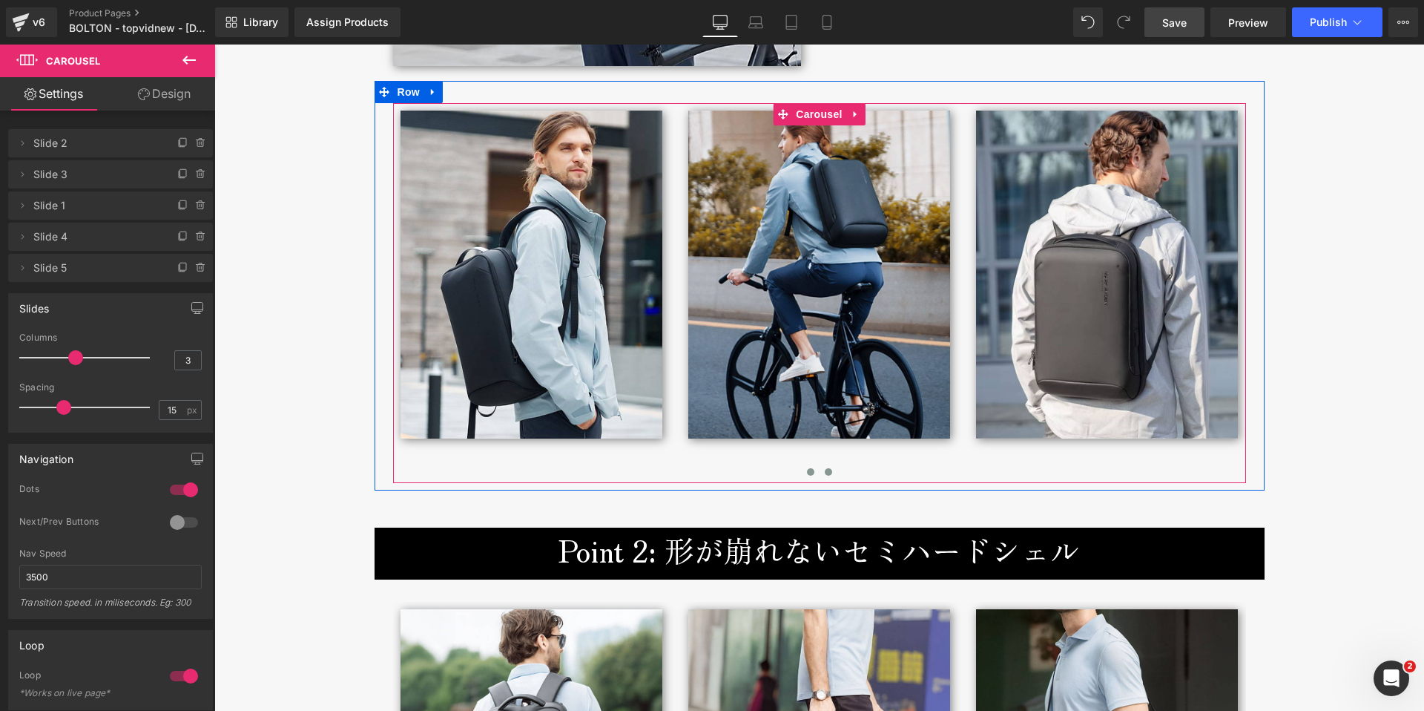
click at [825, 471] on span at bounding box center [828, 471] width 7 height 7
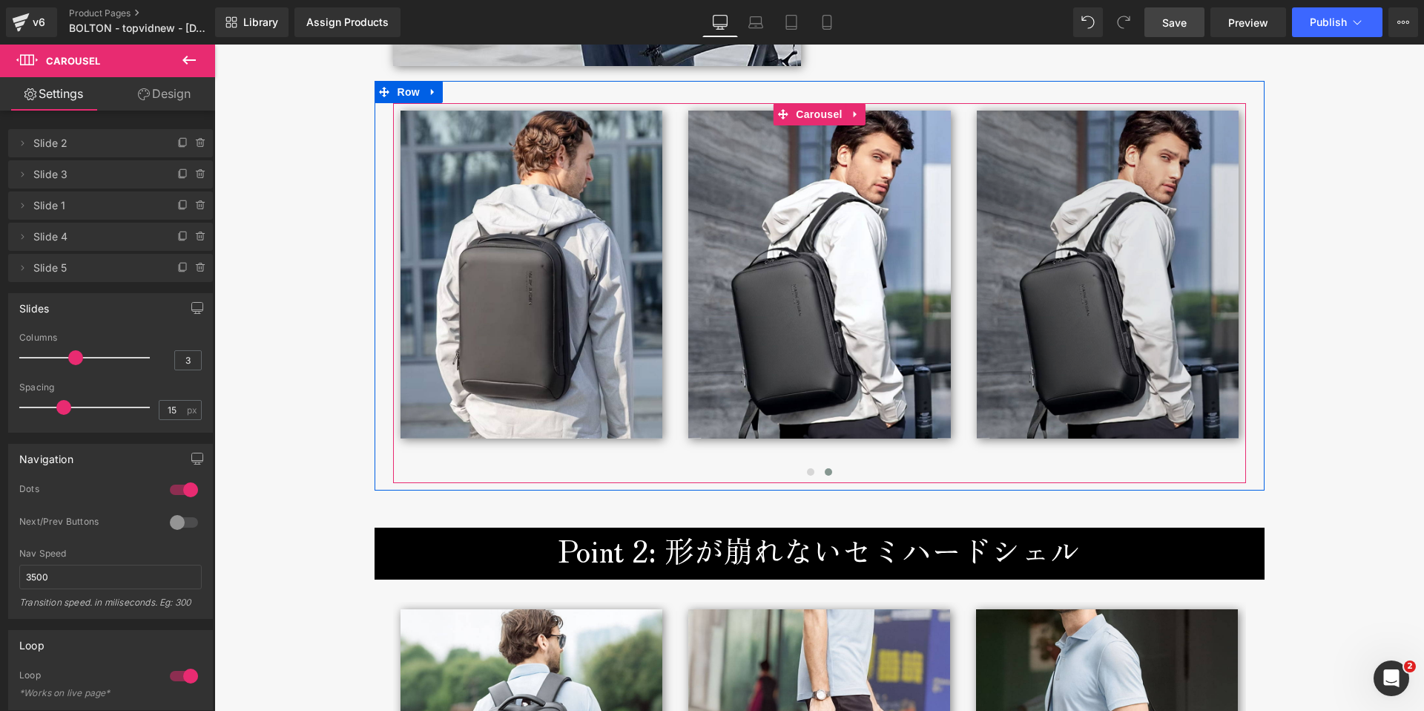
click at [1032, 331] on img at bounding box center [1108, 275] width 262 height 328
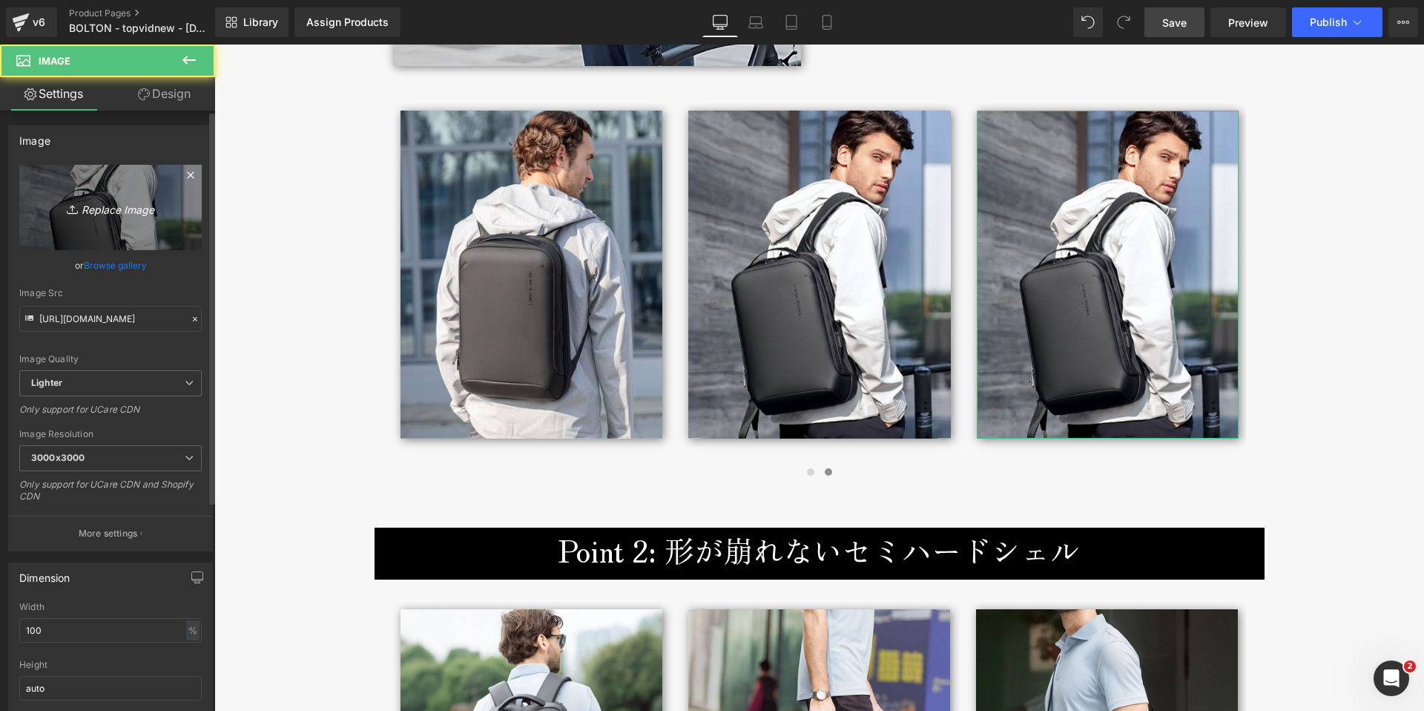
click at [119, 210] on icon "Replace Image" at bounding box center [110, 207] width 119 height 19
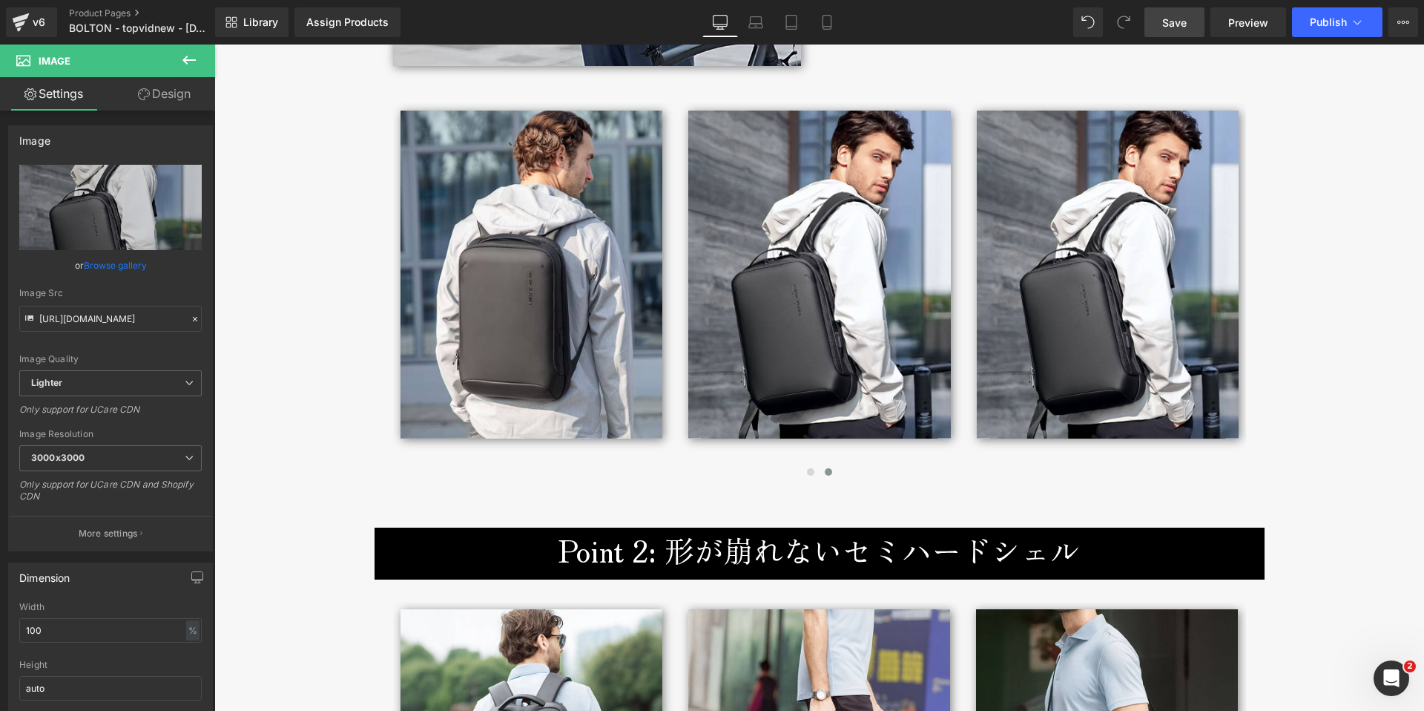
type input "C:\fakepath\bolton-backpack-broderik-life5-vert.jpg"
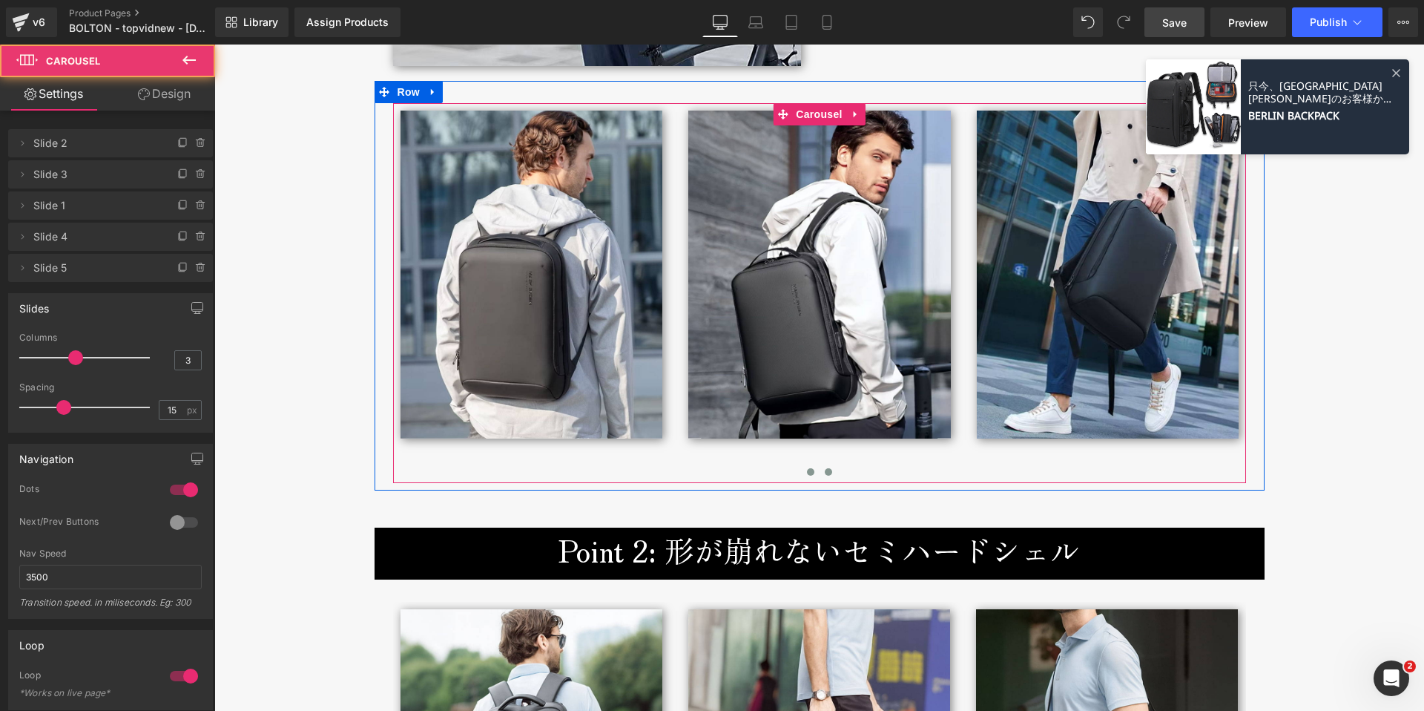
click at [803, 467] on button at bounding box center [811, 471] width 18 height 15
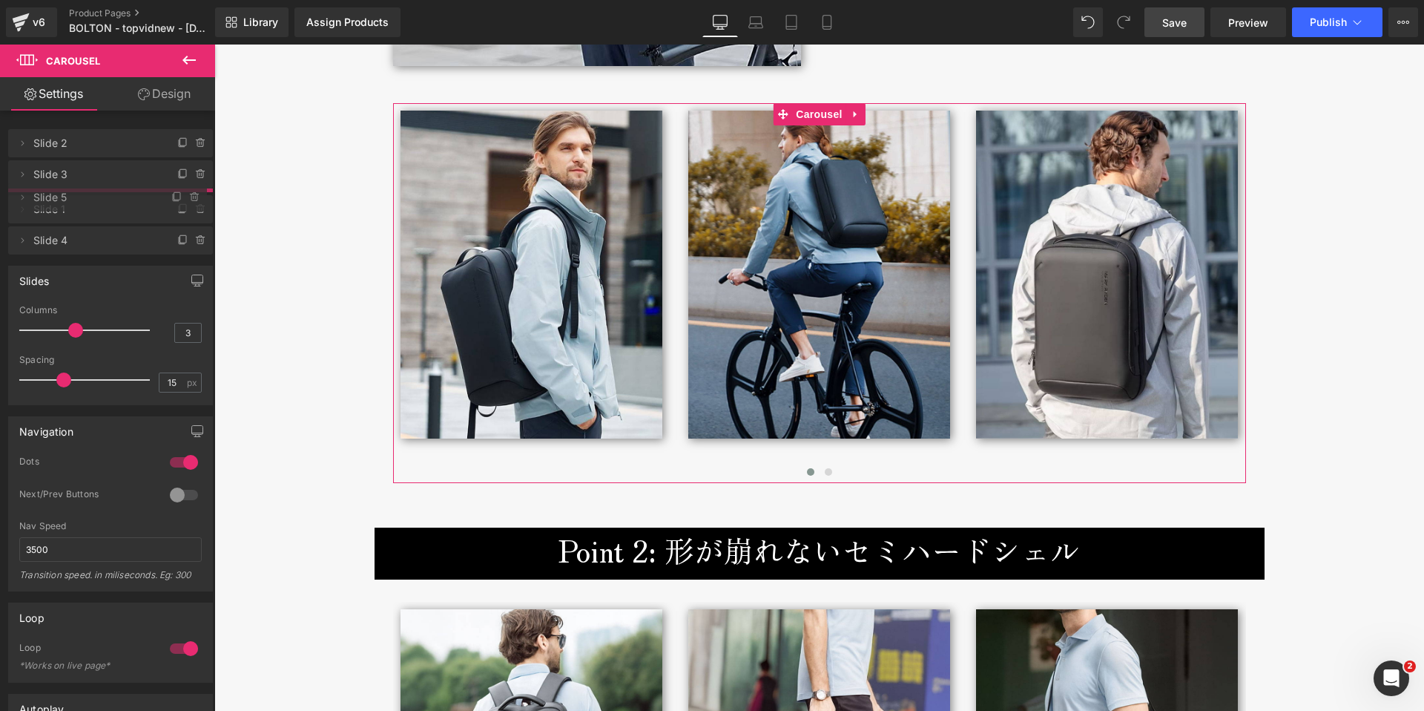
drag, startPoint x: 55, startPoint y: 267, endPoint x: 76, endPoint y: 197, distance: 73.5
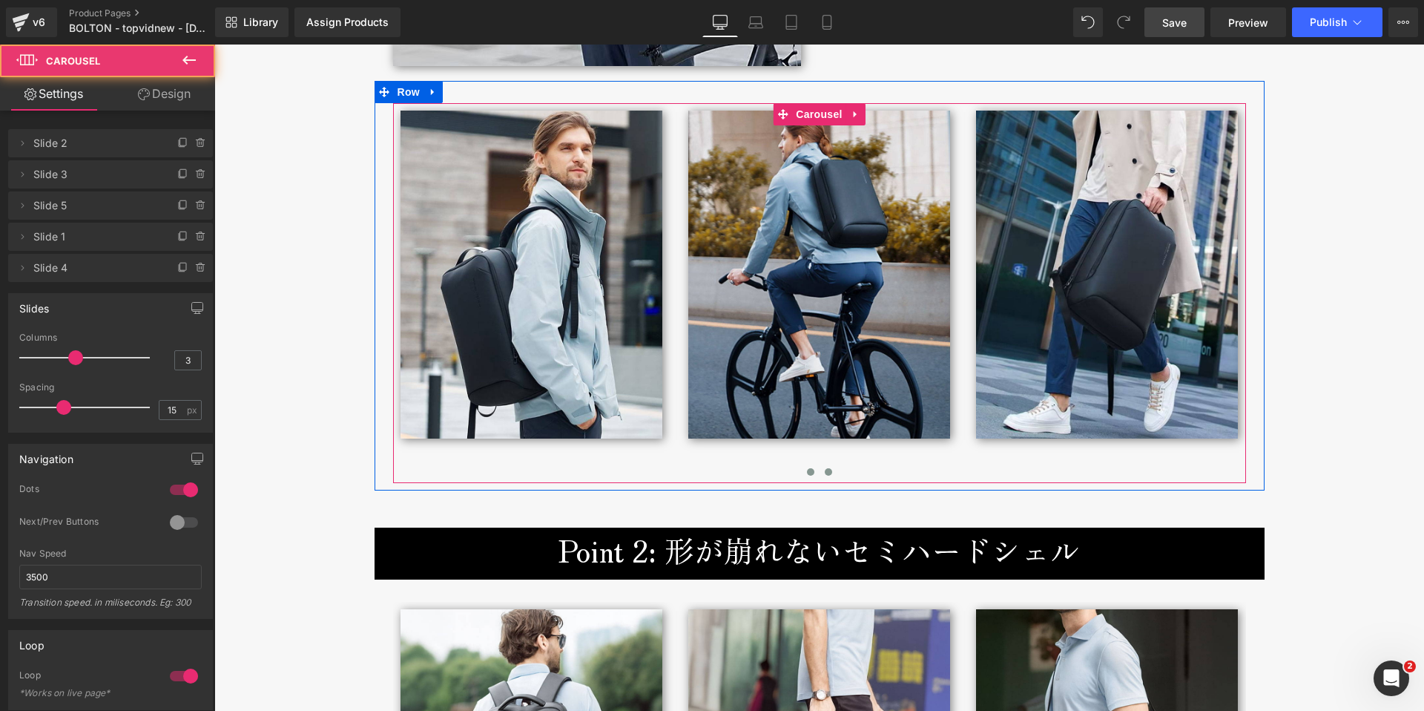
click at [825, 472] on span at bounding box center [828, 471] width 7 height 7
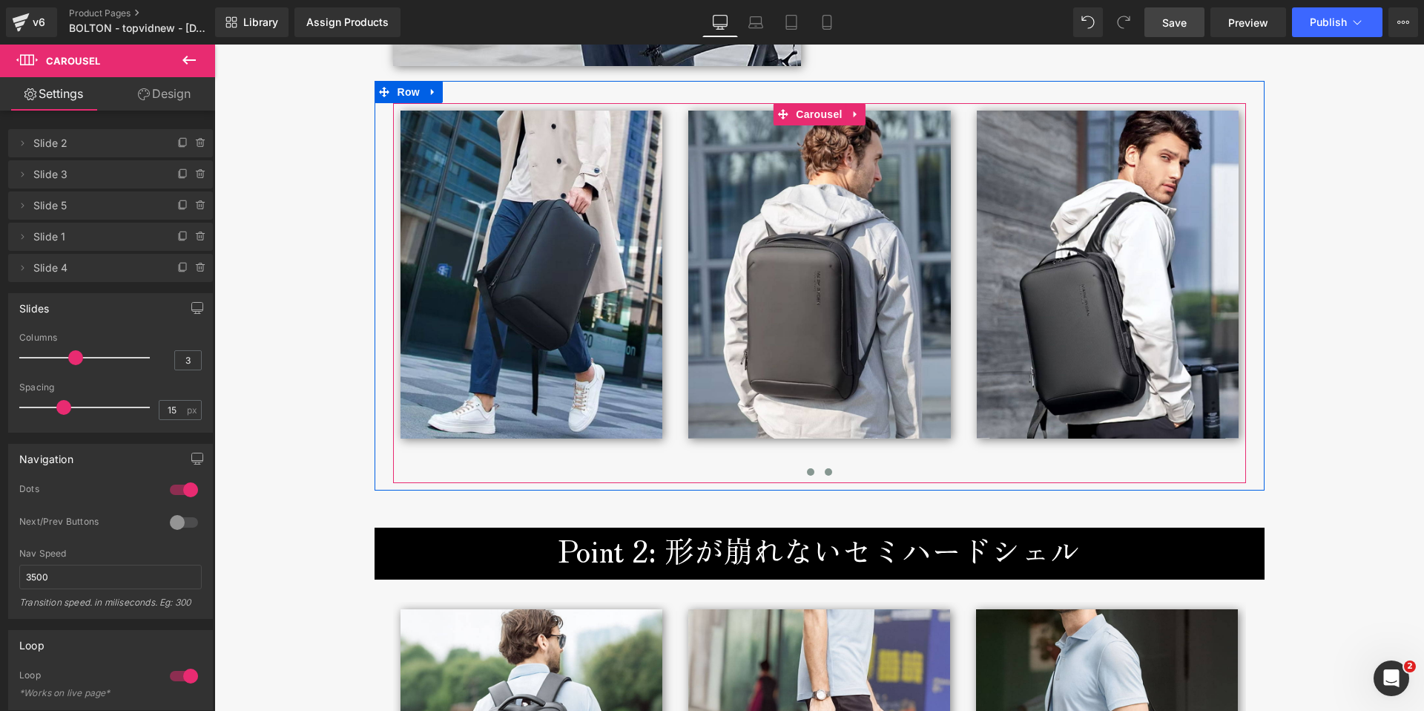
click at [802, 478] on button at bounding box center [811, 471] width 18 height 15
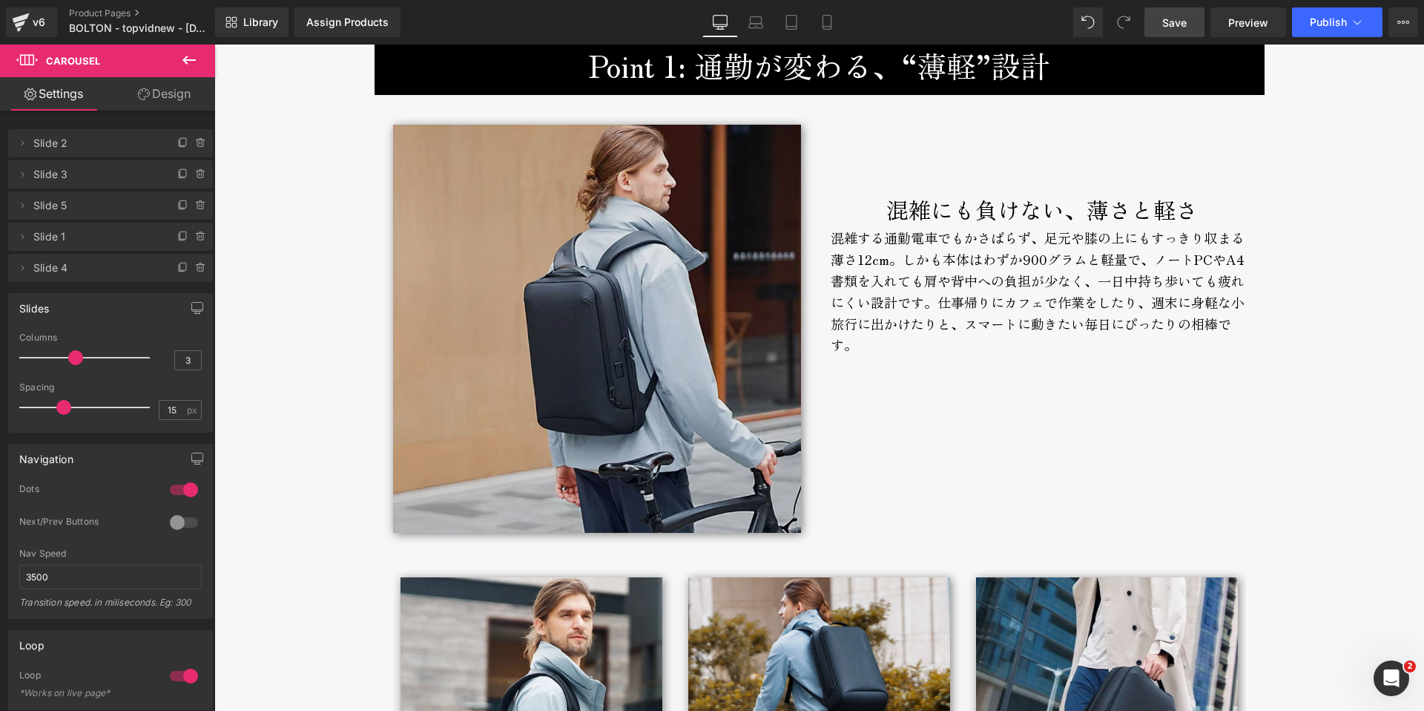
scroll to position [2164, 0]
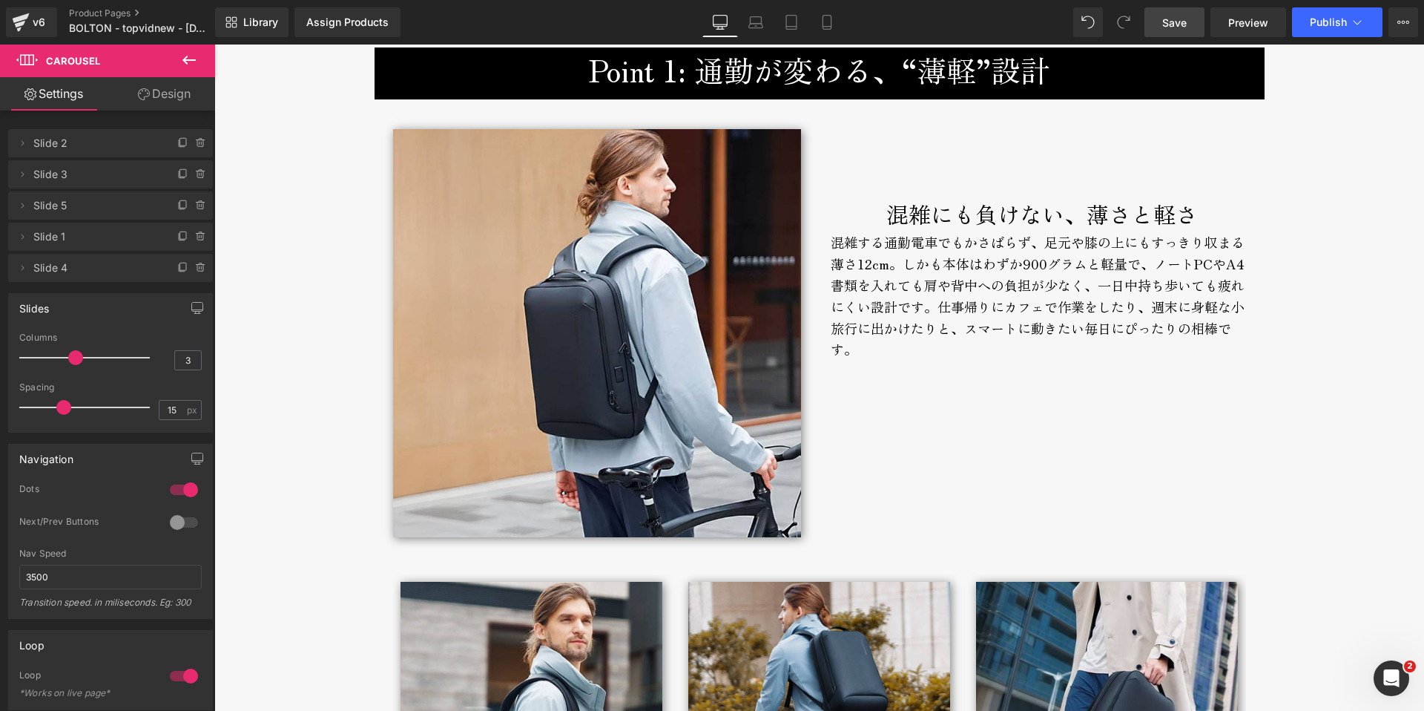
click at [1173, 36] on link "Save" at bounding box center [1174, 22] width 60 height 30
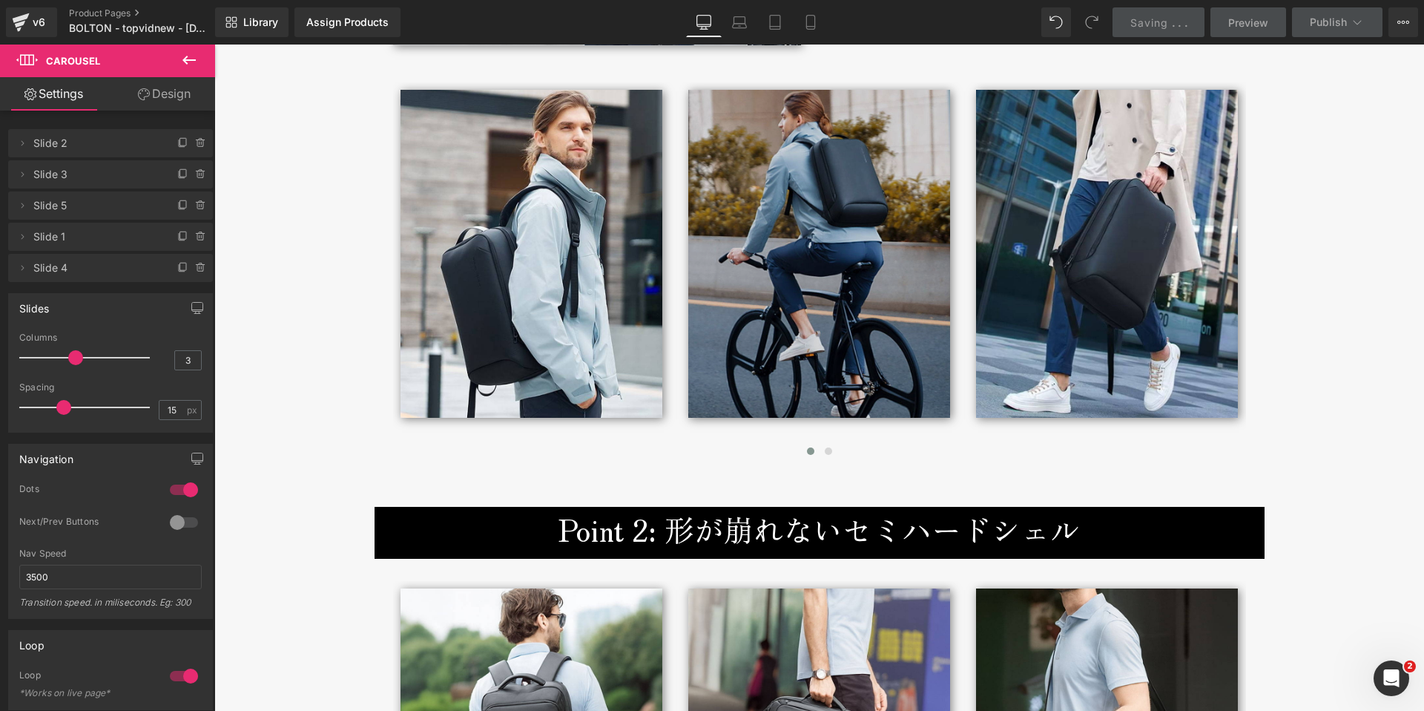
scroll to position [2668, 0]
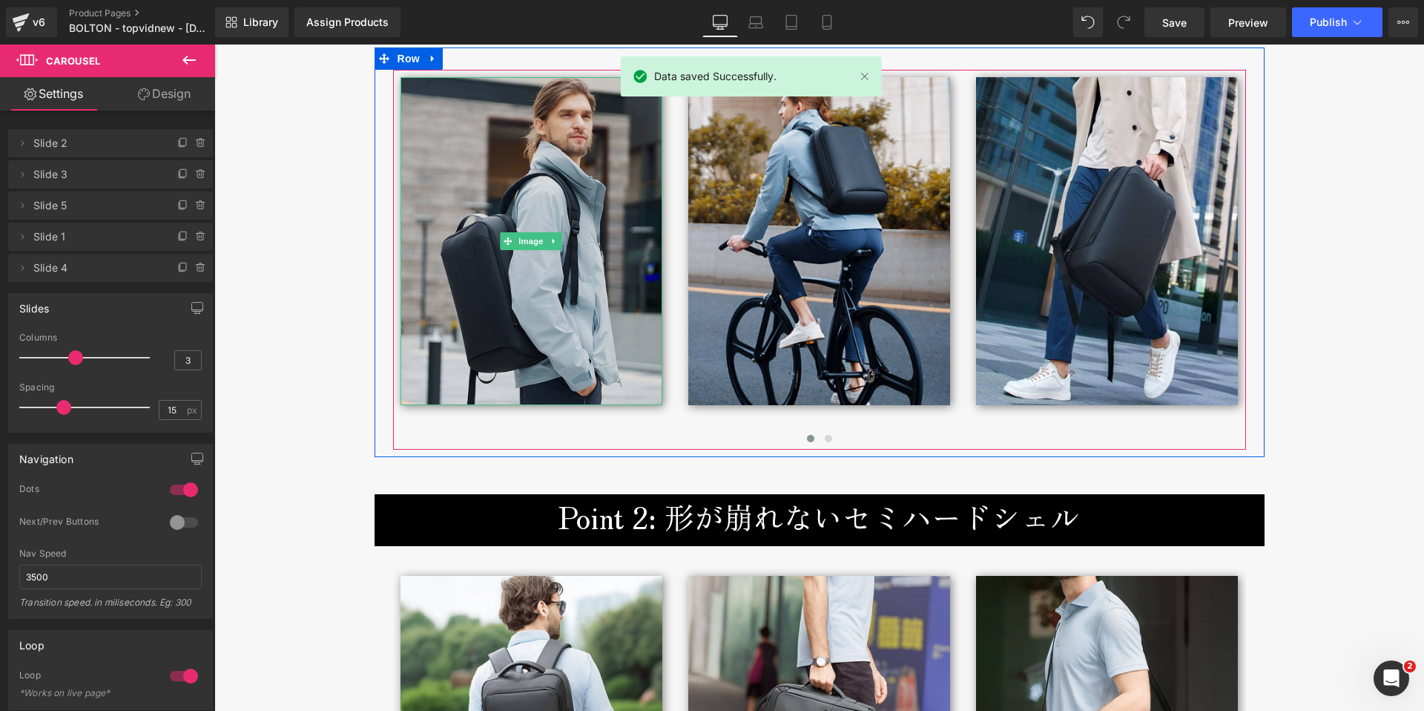
click at [570, 294] on img at bounding box center [532, 241] width 262 height 328
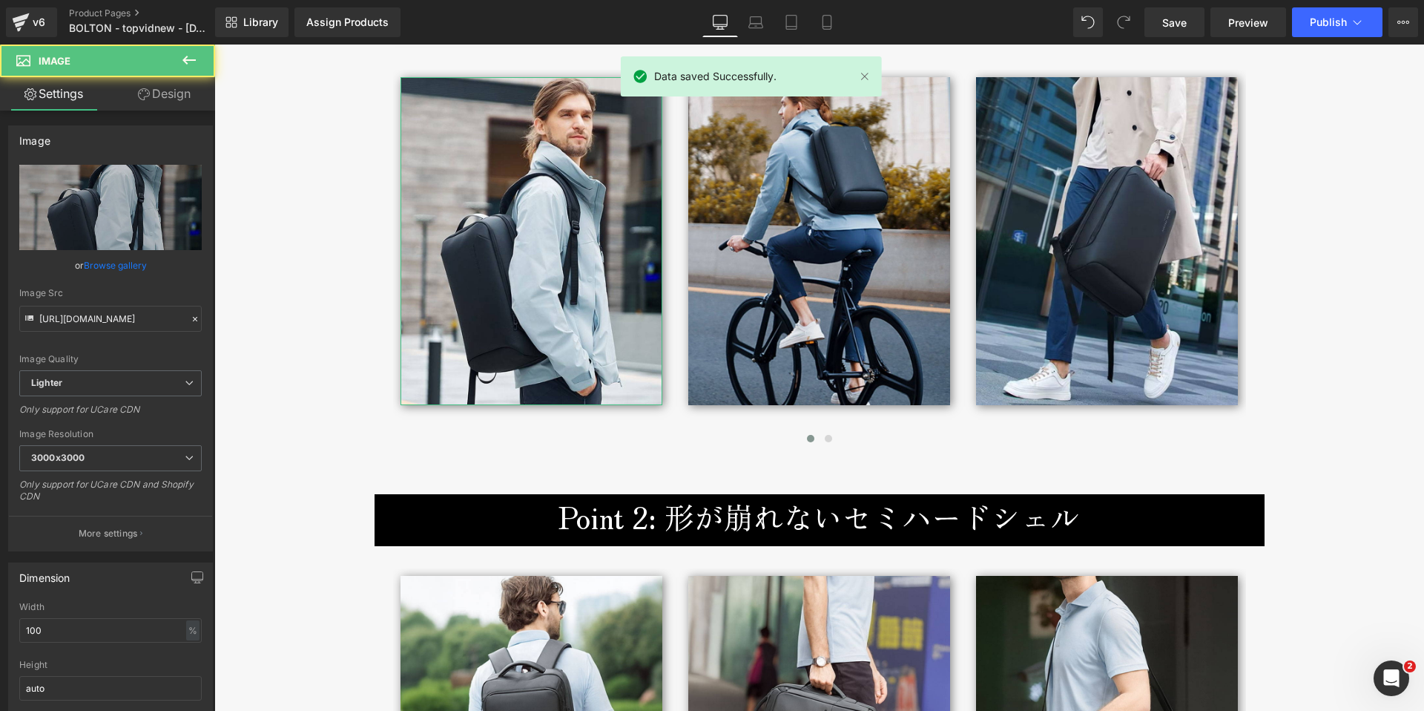
click at [147, 86] on link "Design" at bounding box center [165, 93] width 108 height 33
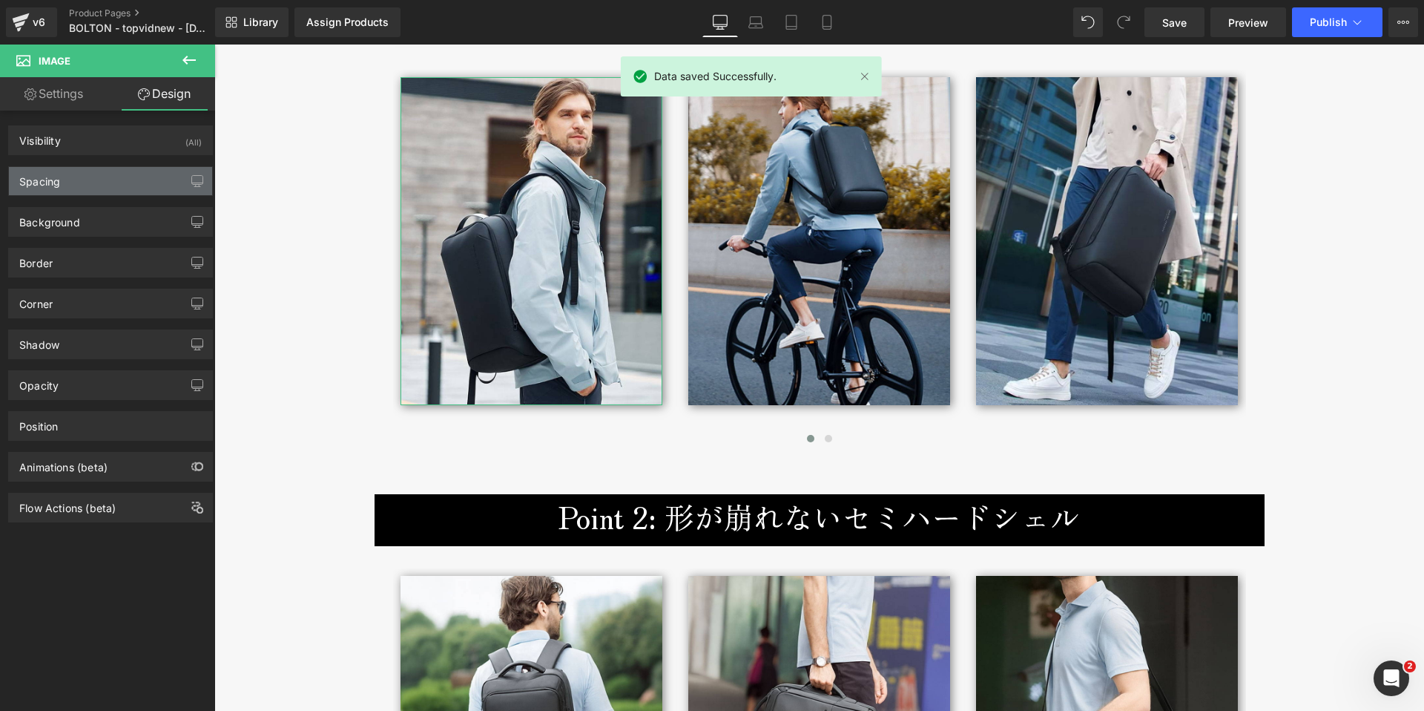
click at [55, 186] on div "Spacing" at bounding box center [39, 177] width 41 height 21
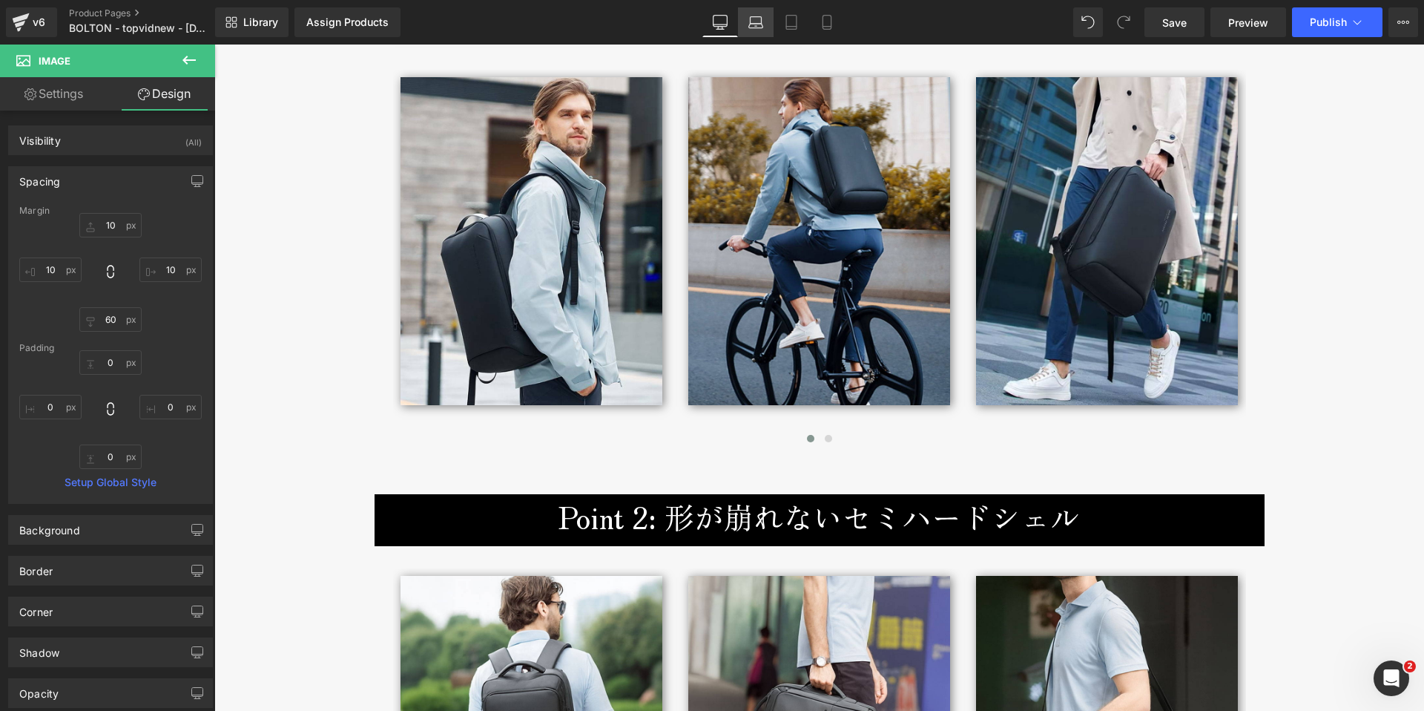
click at [758, 27] on icon at bounding box center [756, 26] width 14 height 4
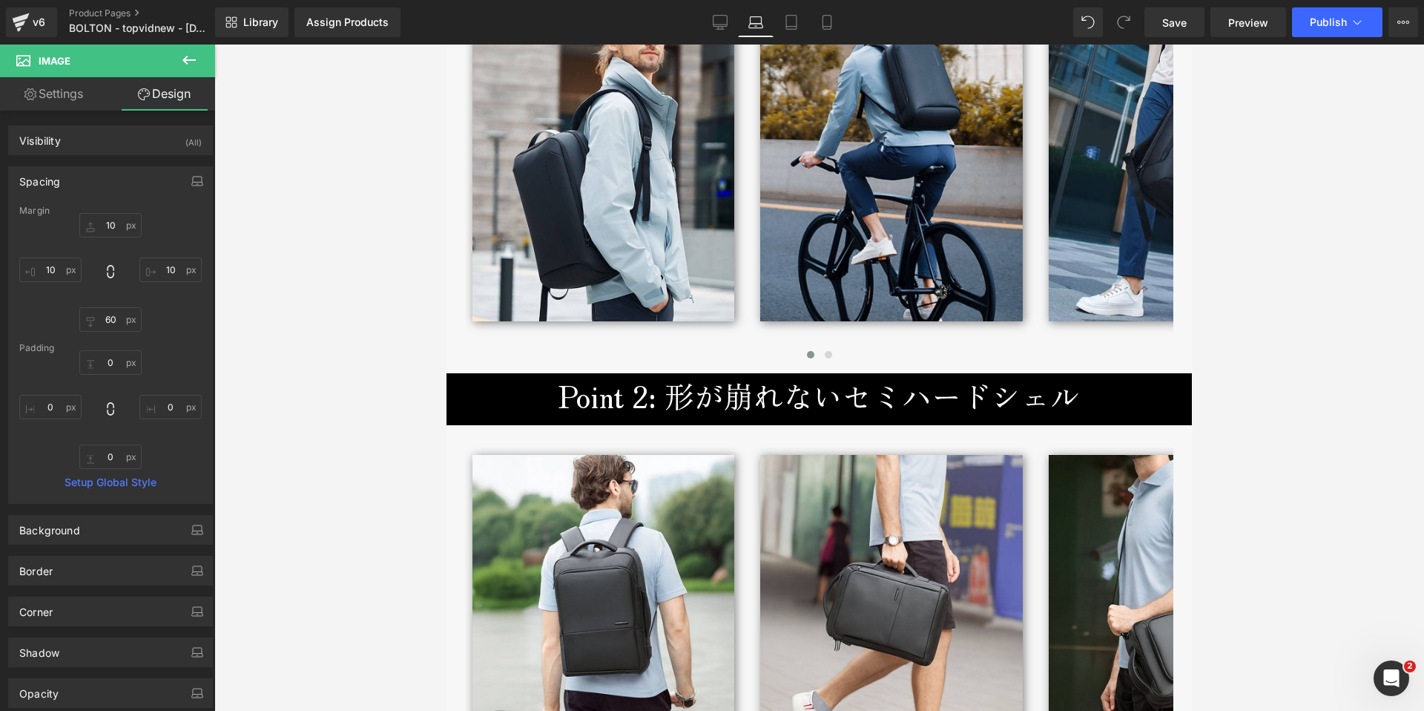
scroll to position [2388, 0]
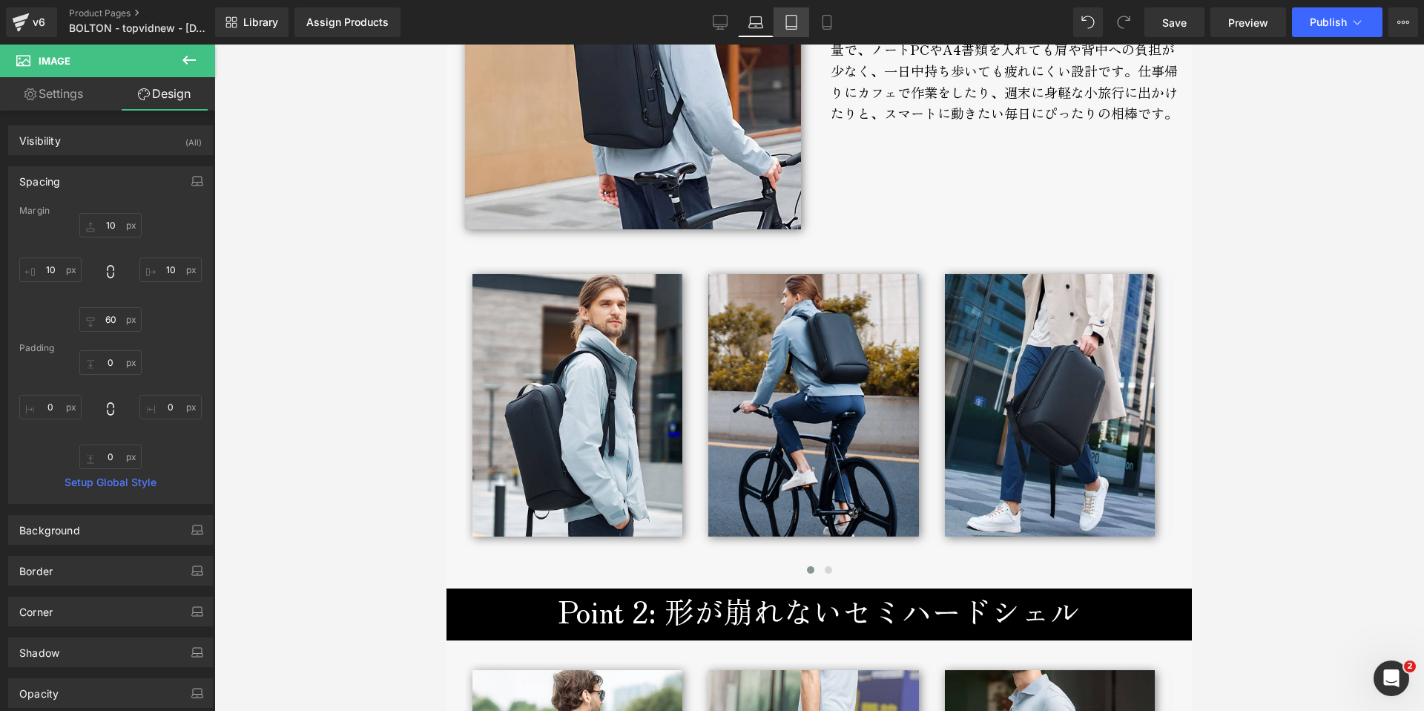
click at [792, 24] on icon at bounding box center [791, 22] width 15 height 15
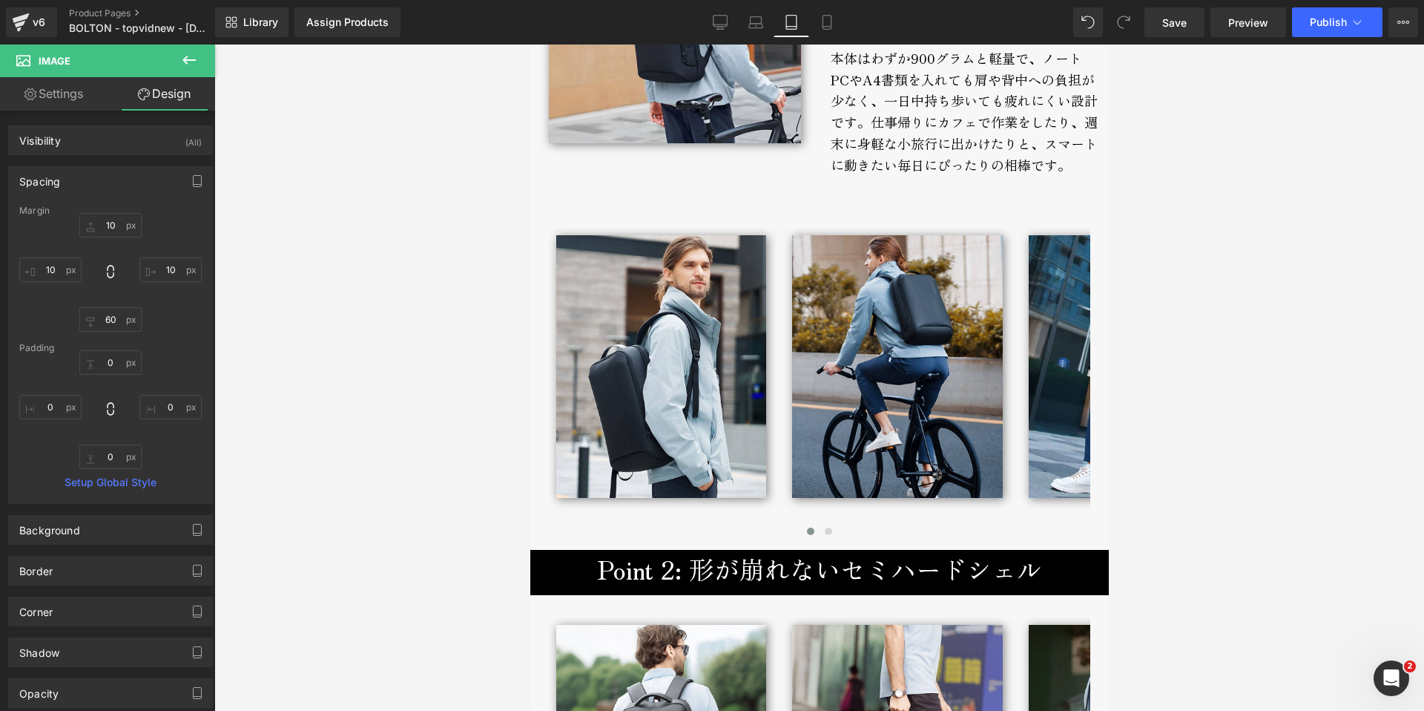
scroll to position [2050, 0]
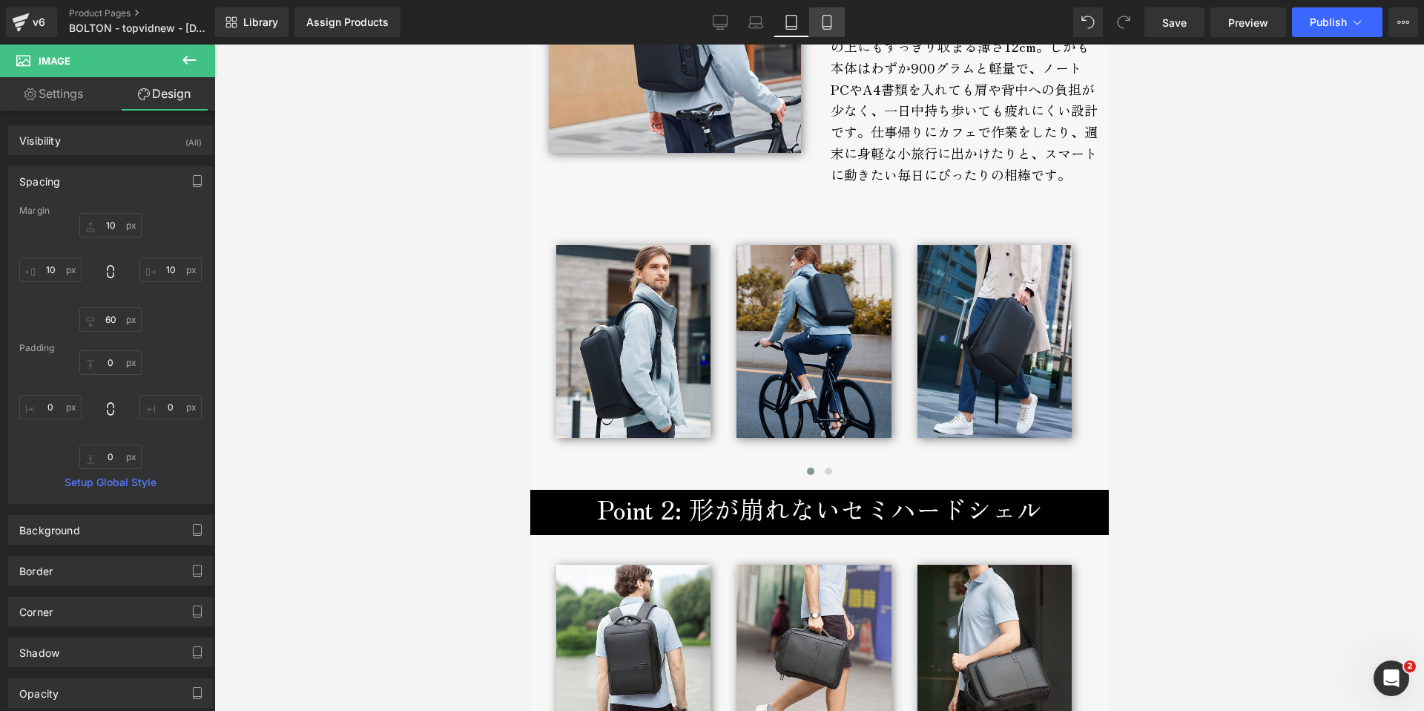
click at [821, 24] on icon at bounding box center [827, 22] width 15 height 15
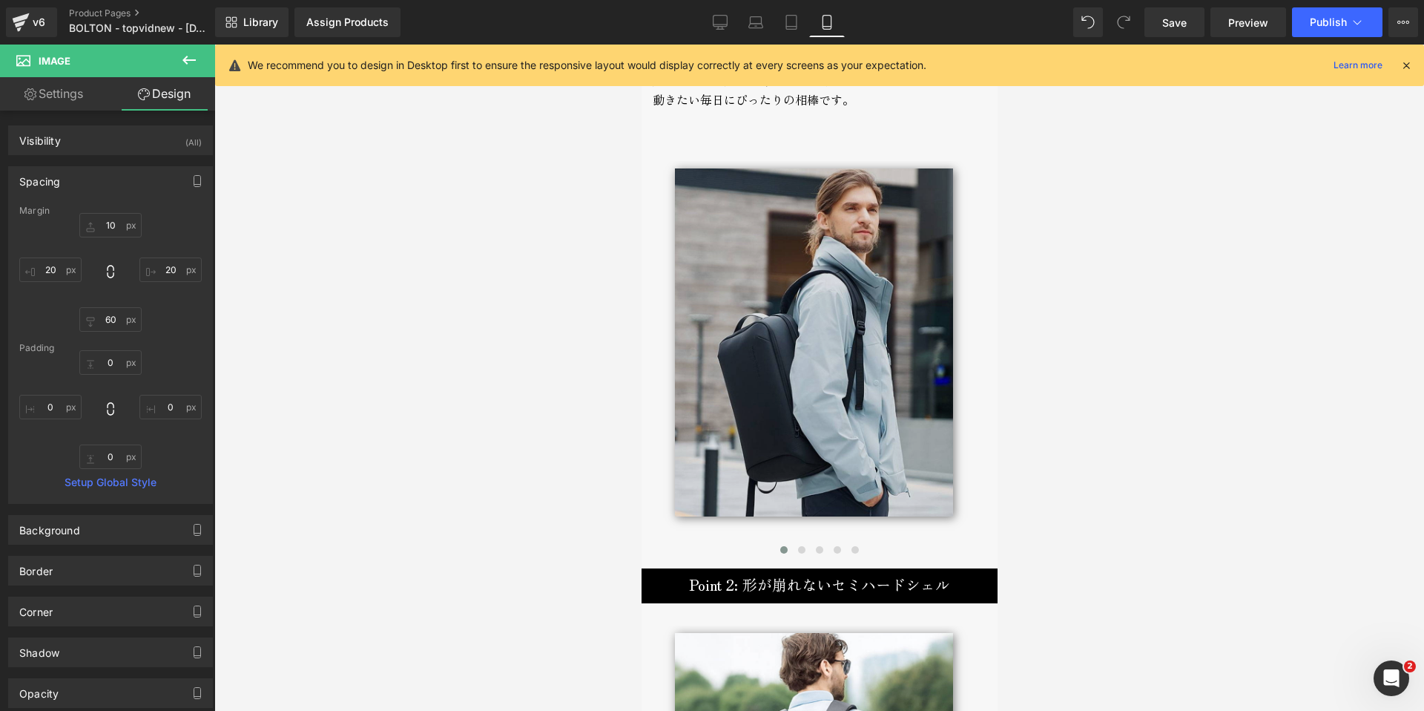
scroll to position [2622, 0]
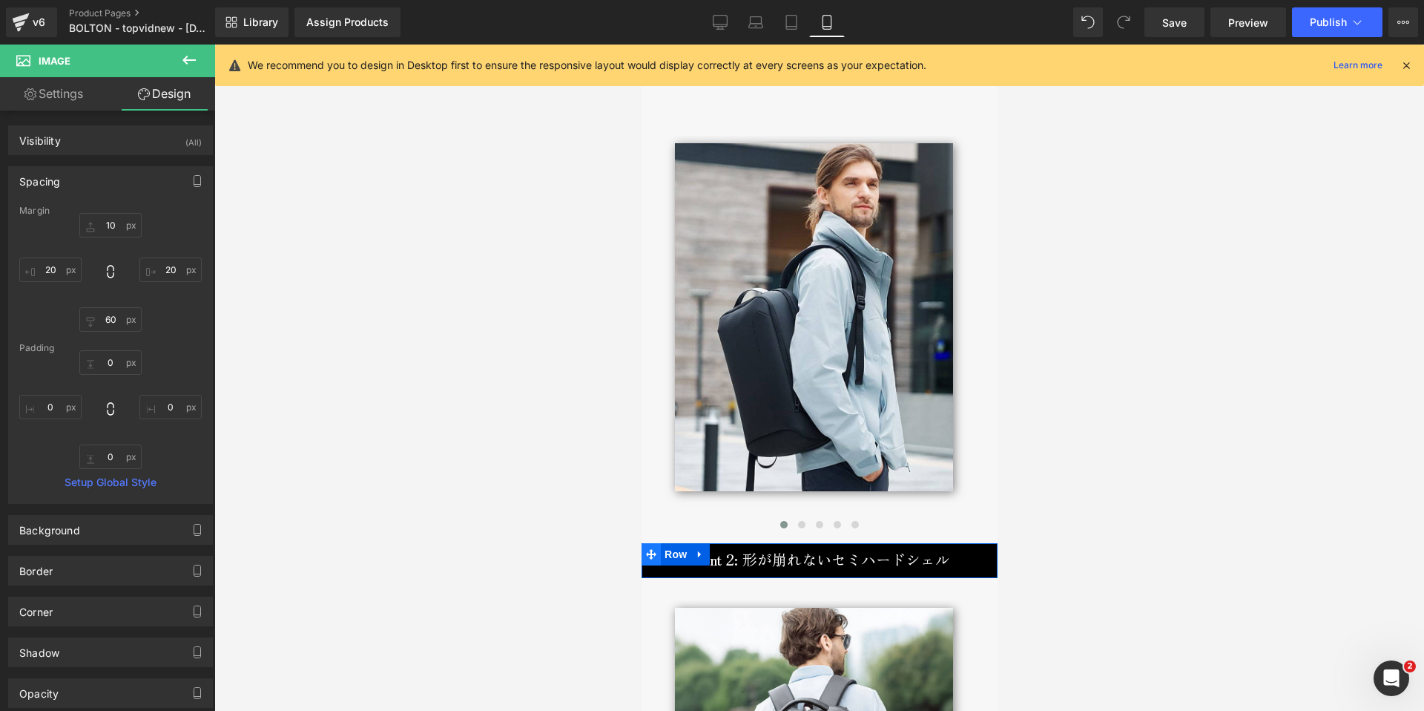
click at [655, 549] on icon at bounding box center [650, 554] width 10 height 11
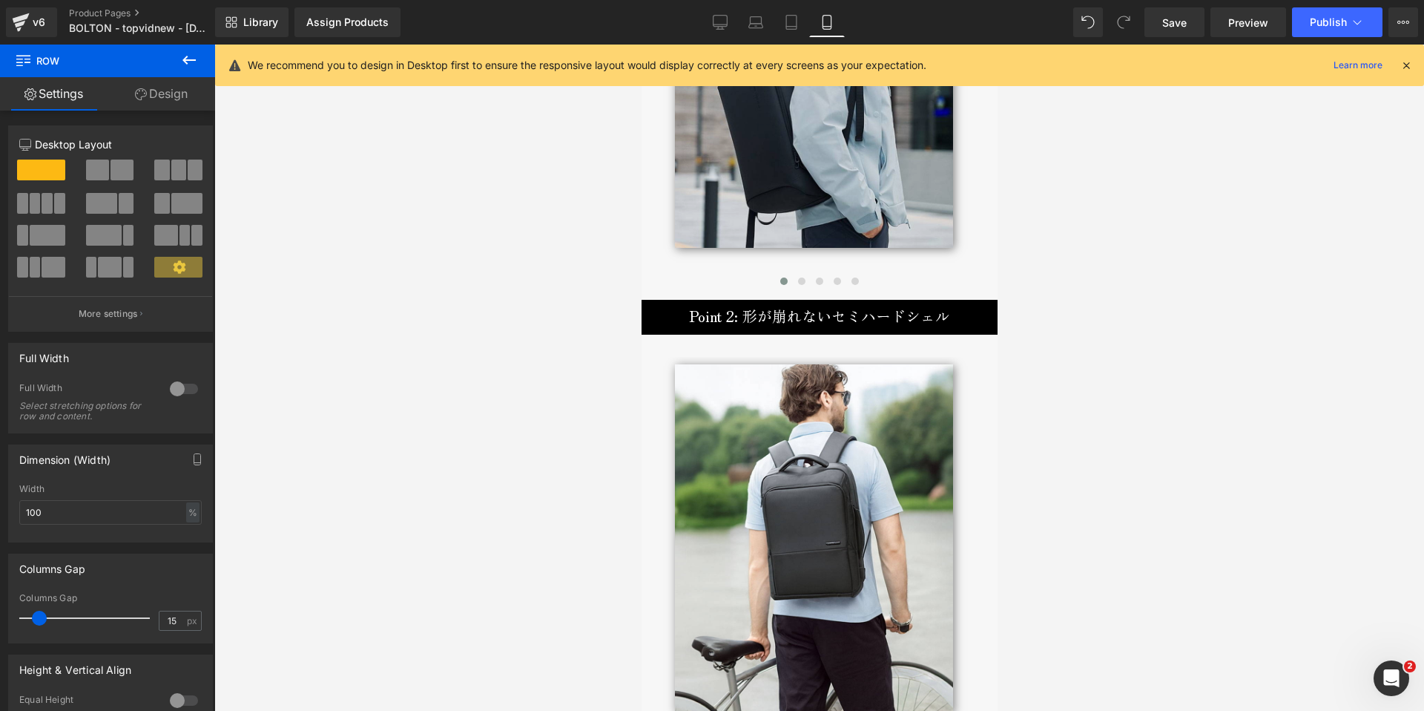
scroll to position [2583, 0]
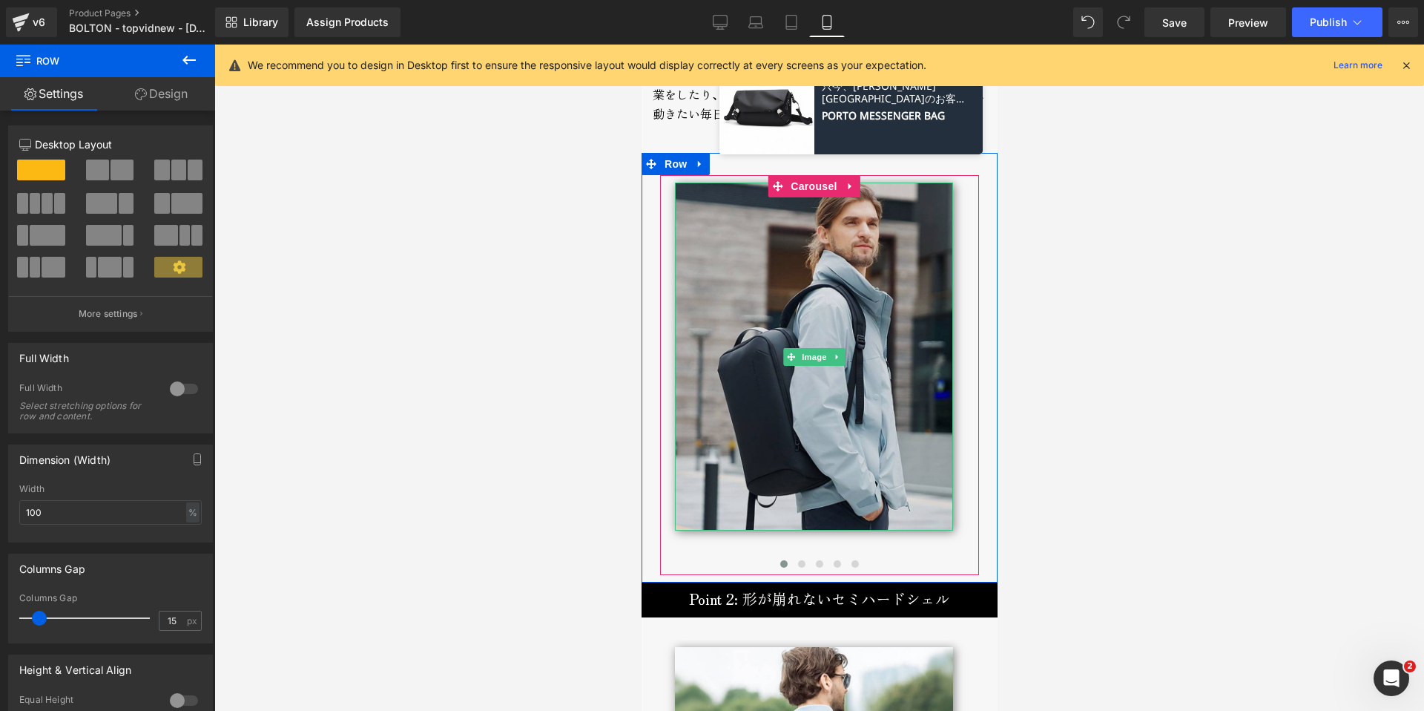
click at [773, 382] on img at bounding box center [813, 356] width 278 height 348
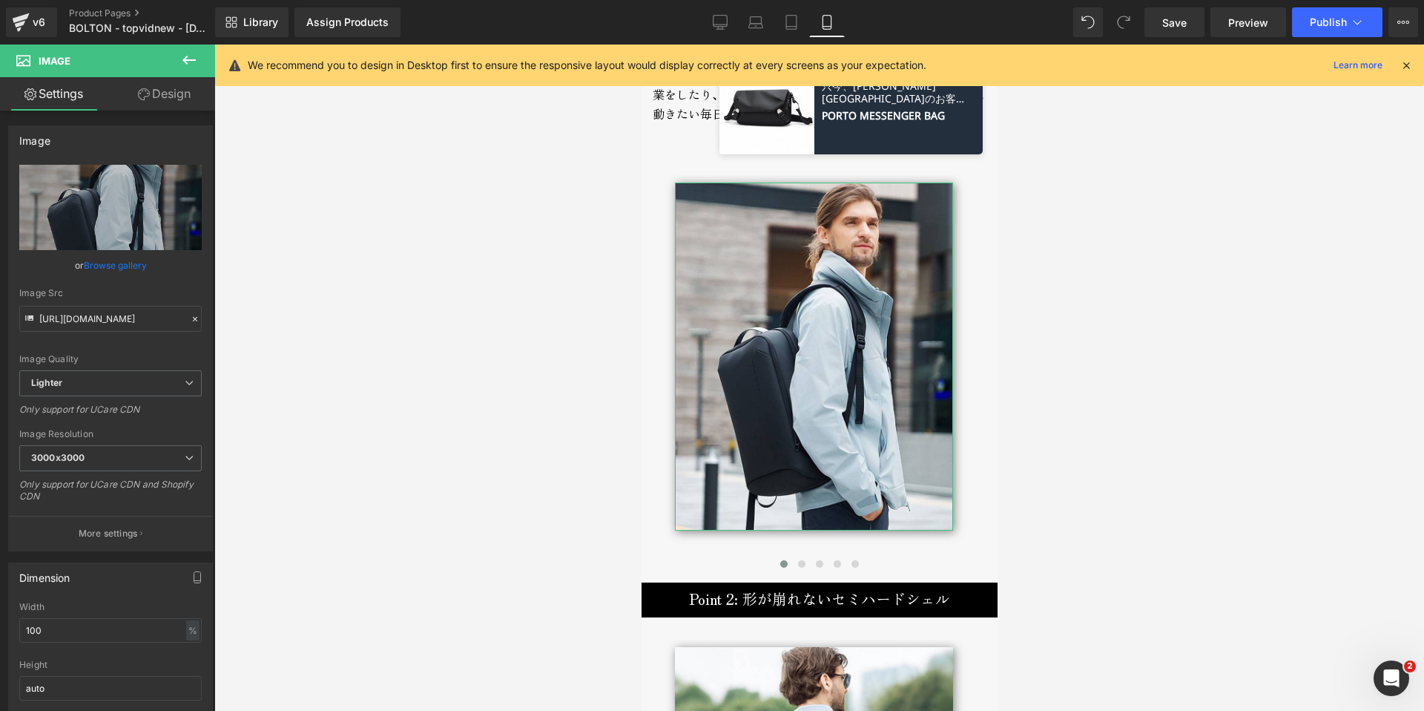
click at [156, 94] on link "Design" at bounding box center [165, 93] width 108 height 33
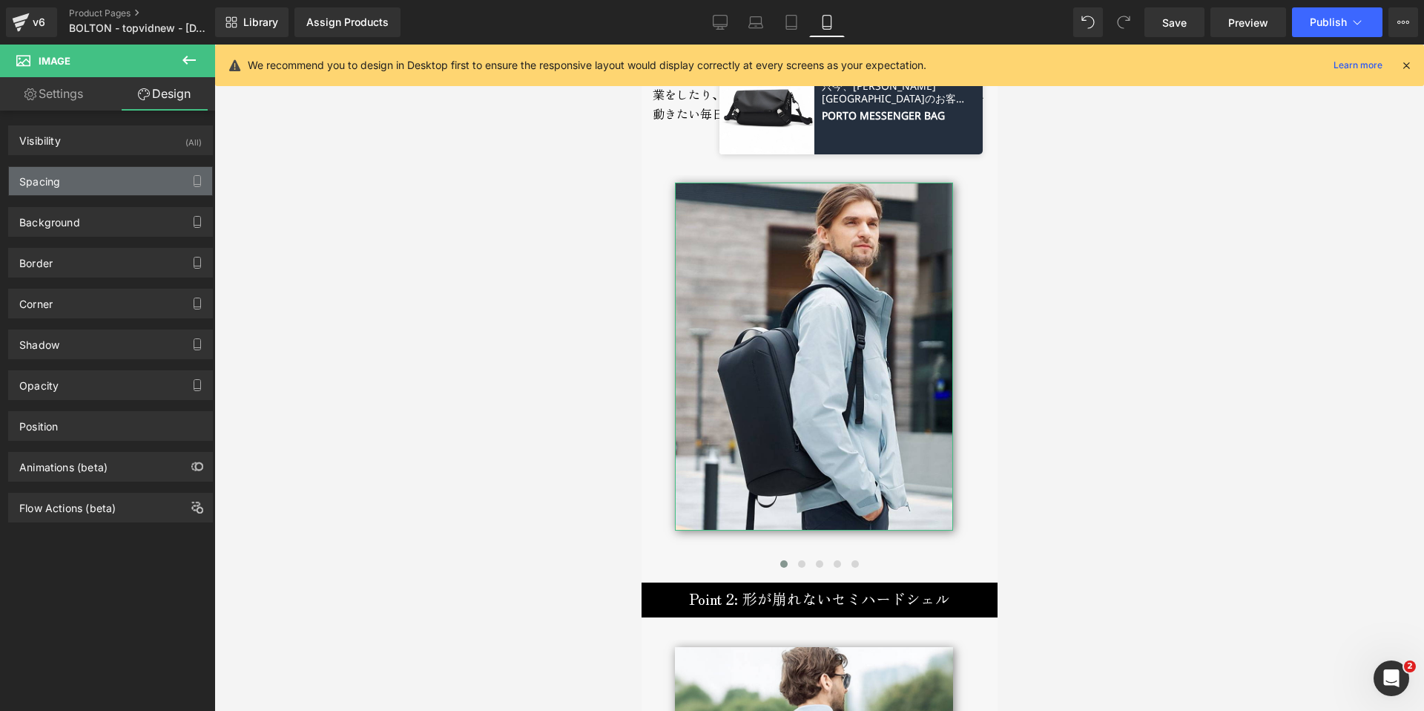
click at [44, 184] on div "Spacing" at bounding box center [39, 177] width 41 height 21
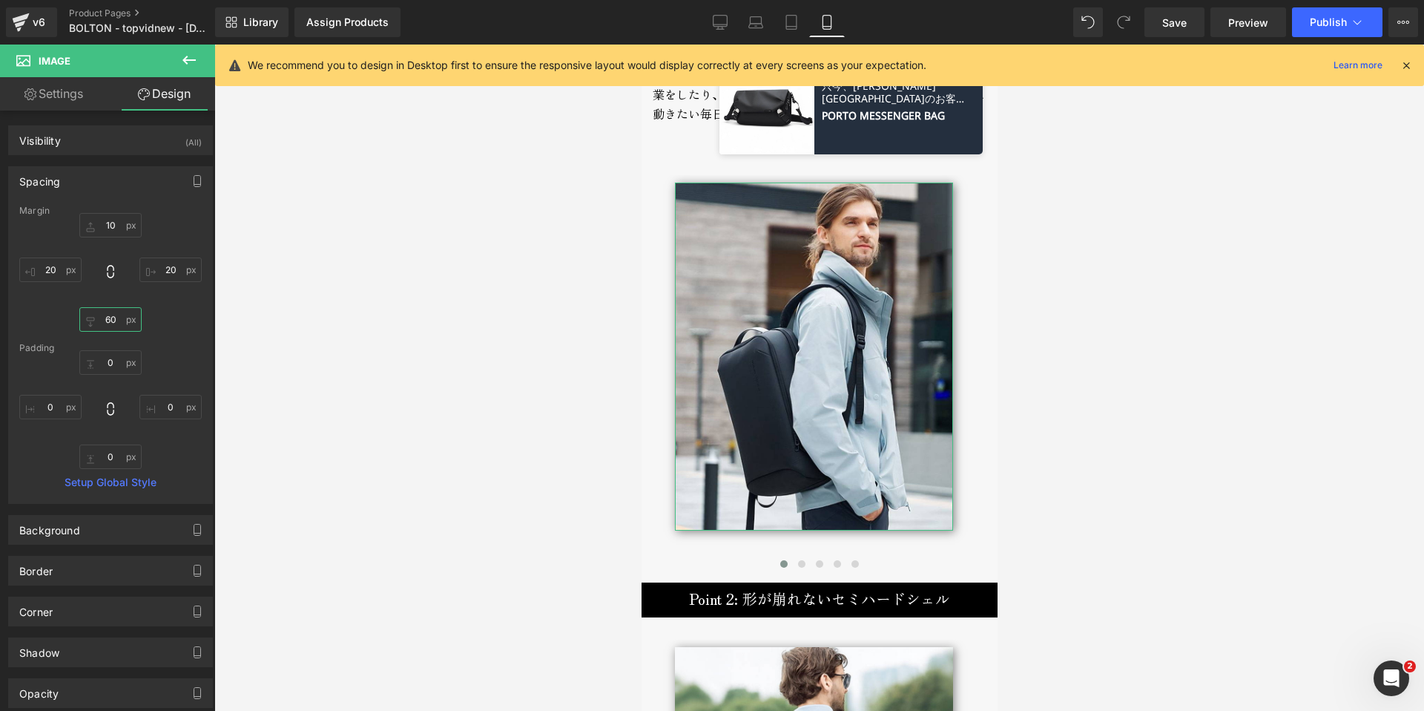
click at [116, 324] on input "60" at bounding box center [110, 319] width 62 height 24
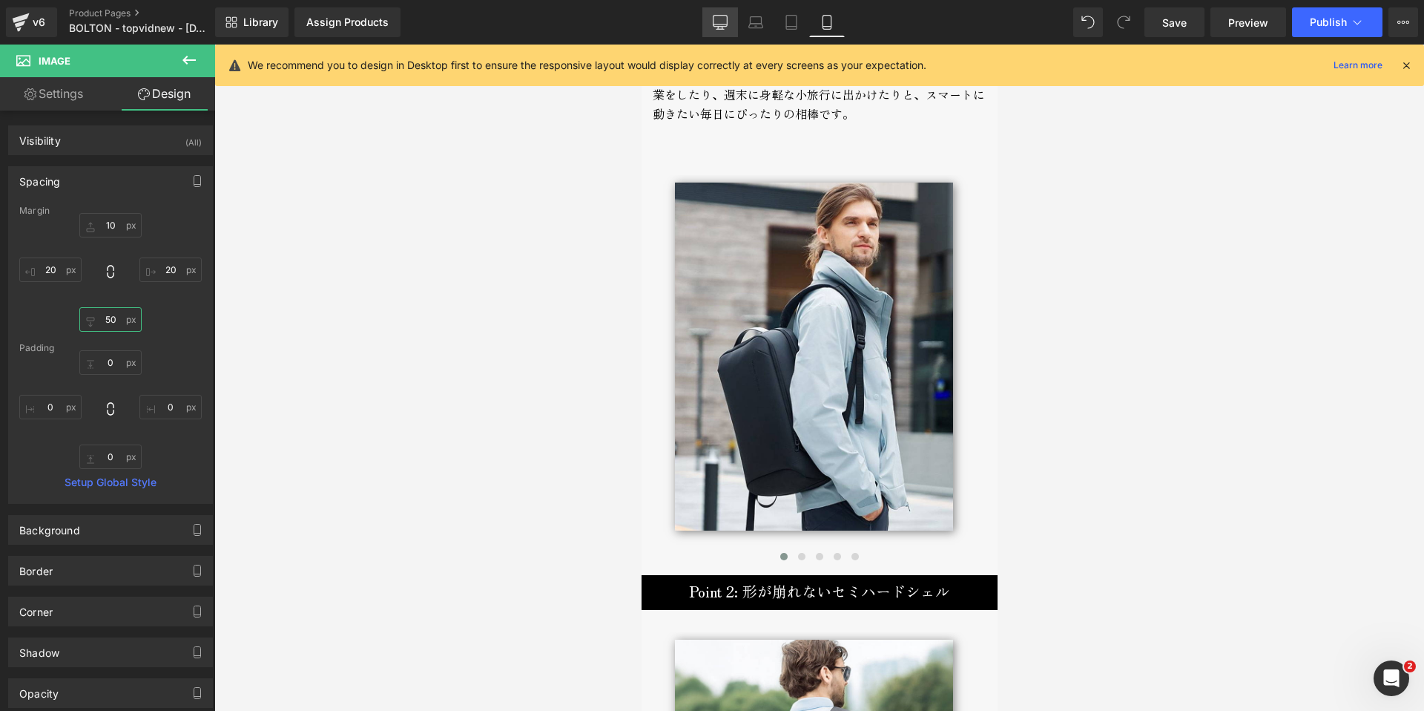
type input "50"
click at [707, 17] on link "Desktop" at bounding box center [720, 22] width 36 height 30
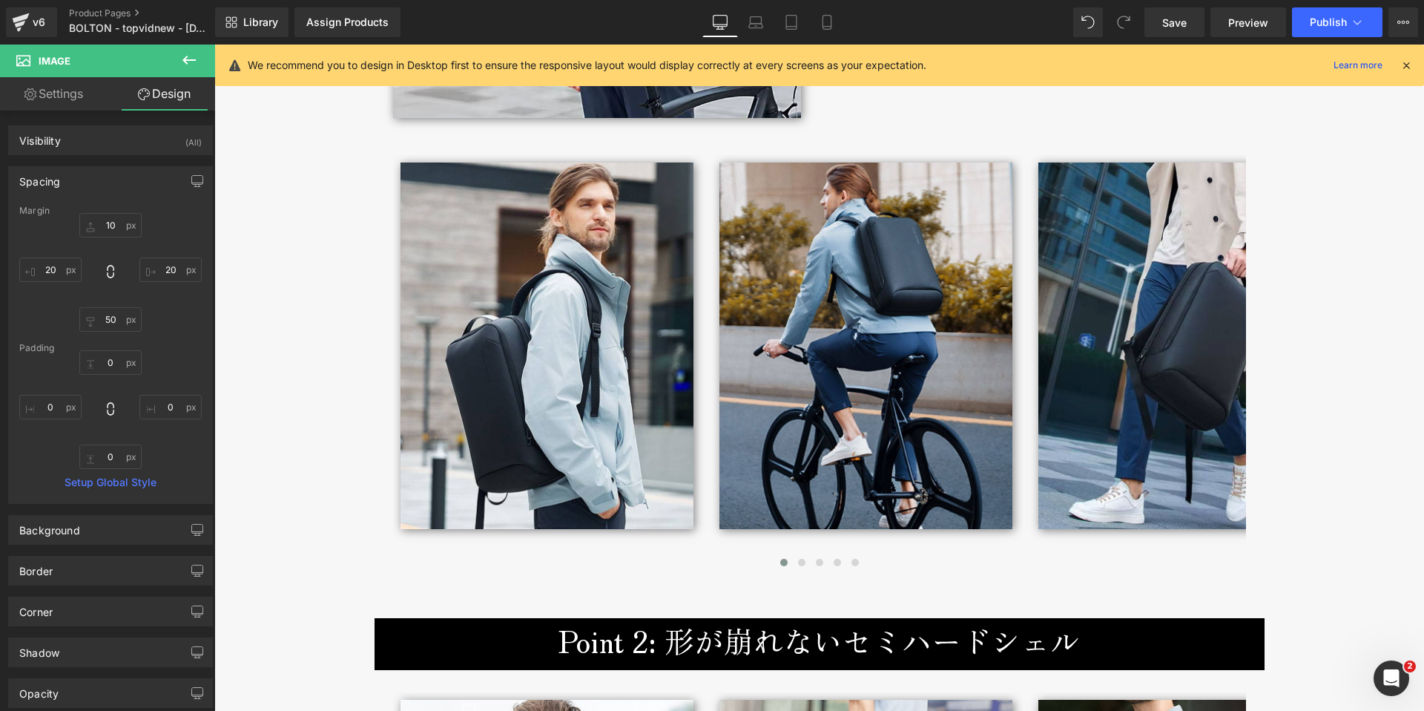
scroll to position [2609, 0]
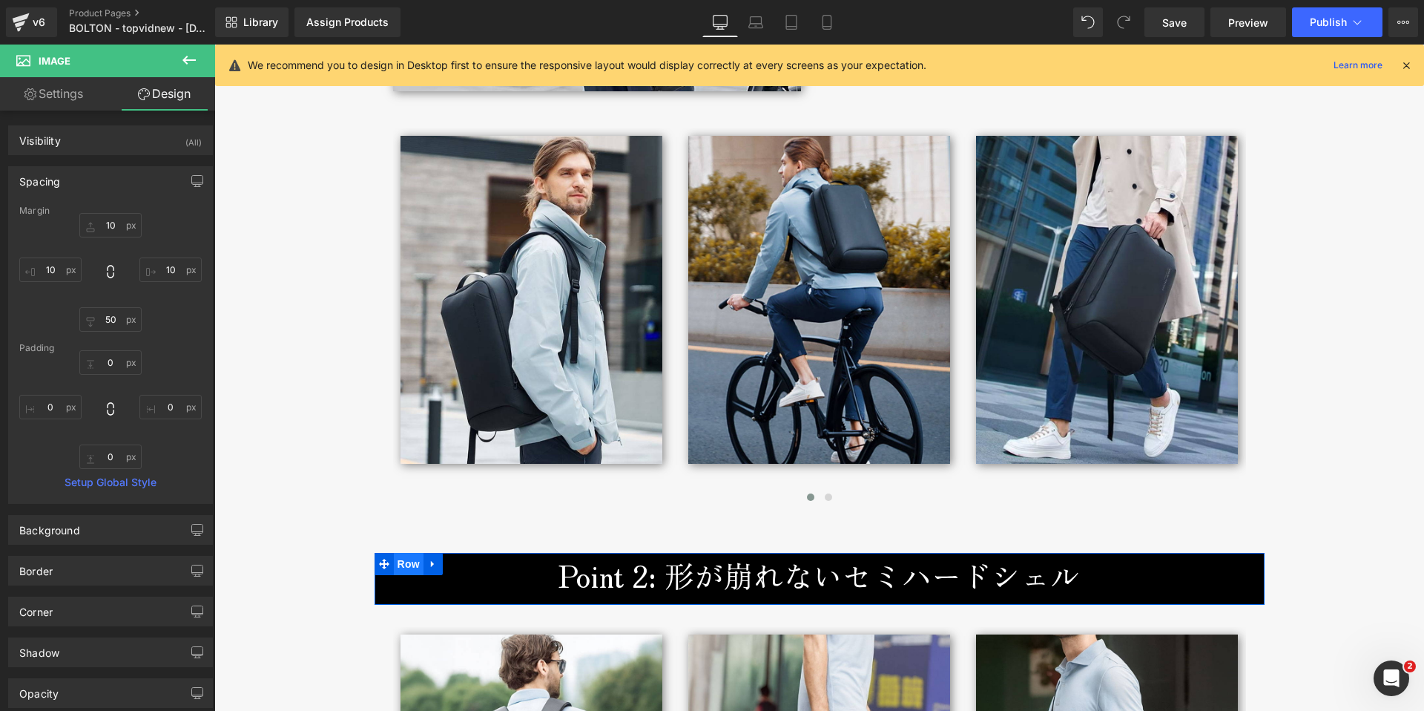
click at [396, 567] on span "Row" at bounding box center [409, 564] width 30 height 22
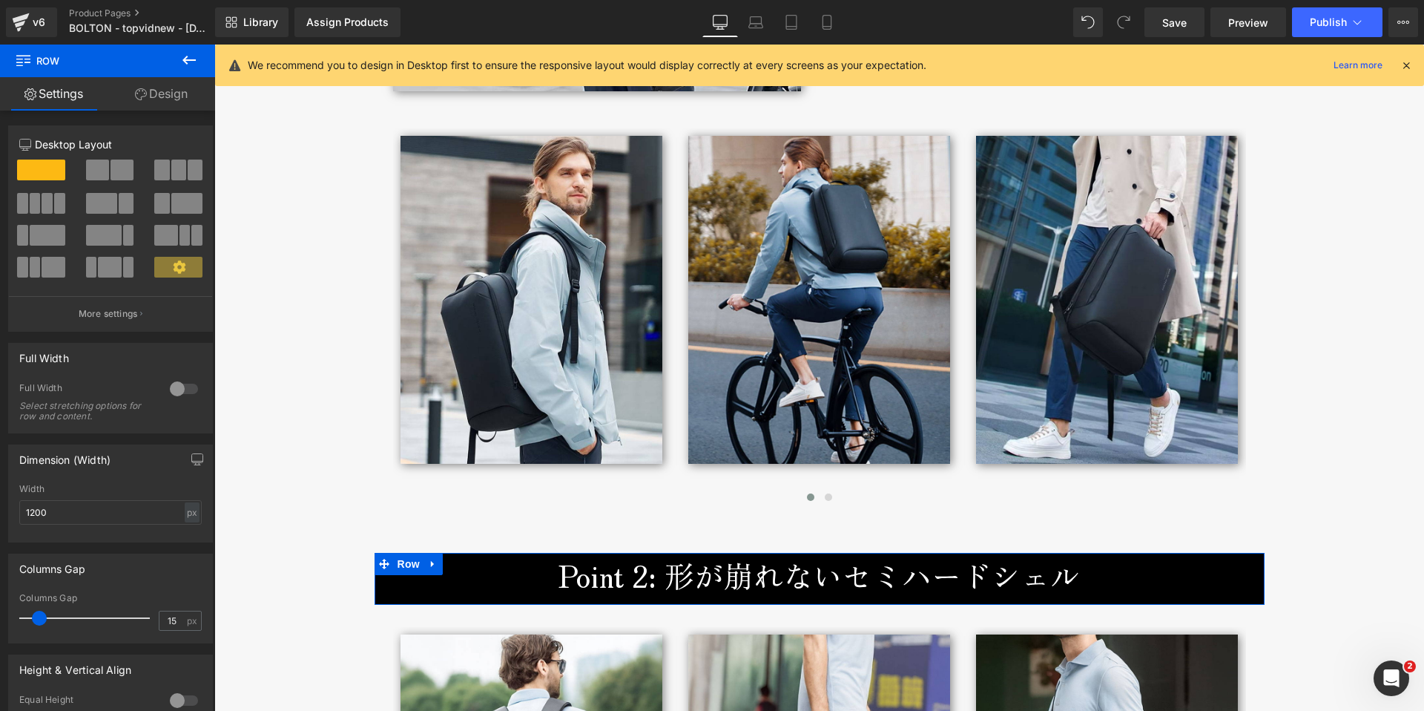
click at [177, 93] on link "Design" at bounding box center [162, 93] width 108 height 33
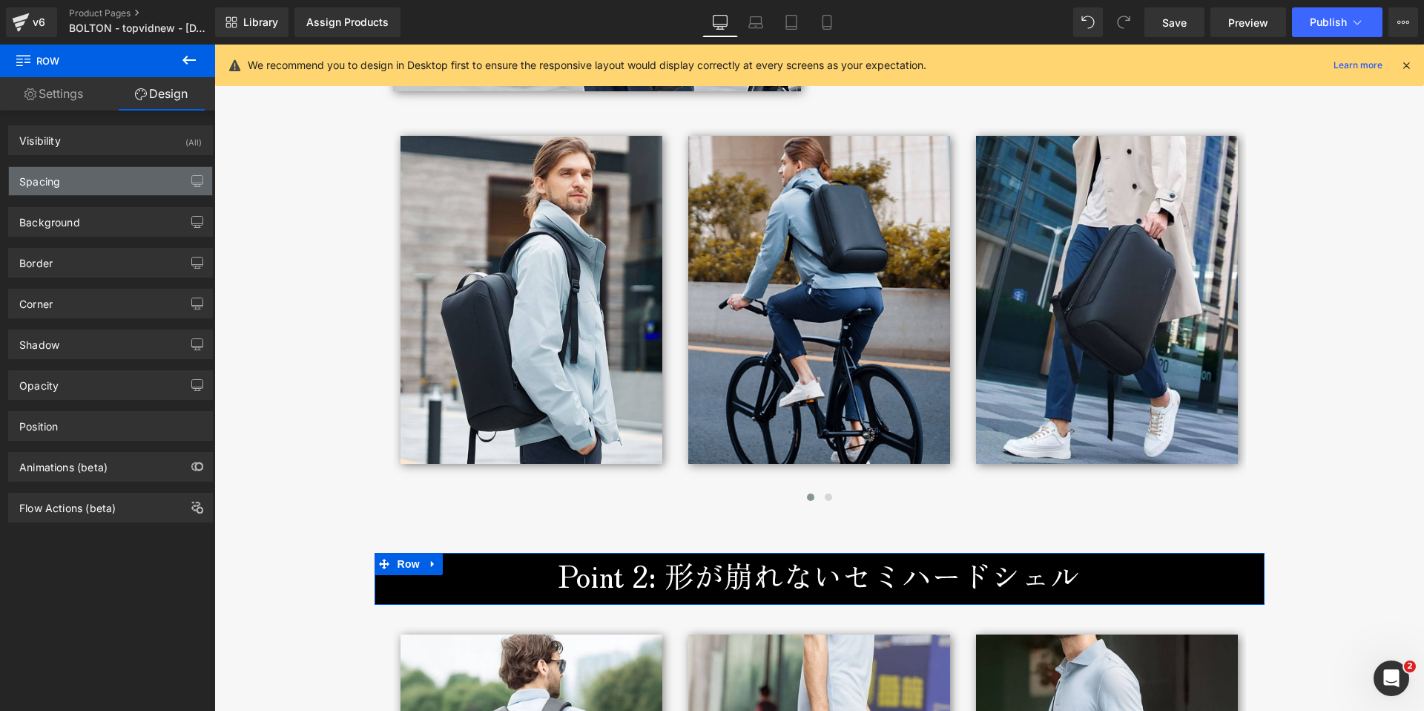
click at [47, 185] on div "Spacing" at bounding box center [39, 177] width 41 height 21
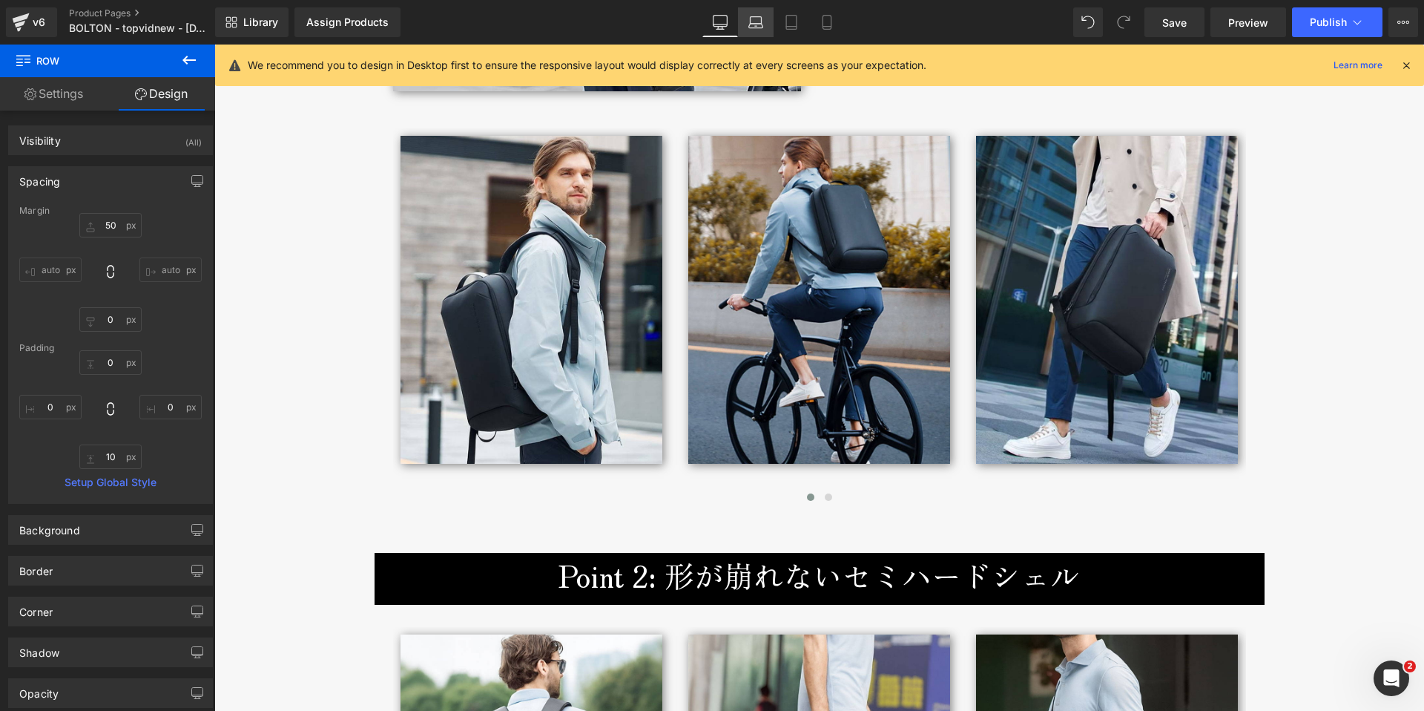
click at [759, 22] on icon at bounding box center [755, 22] width 15 height 15
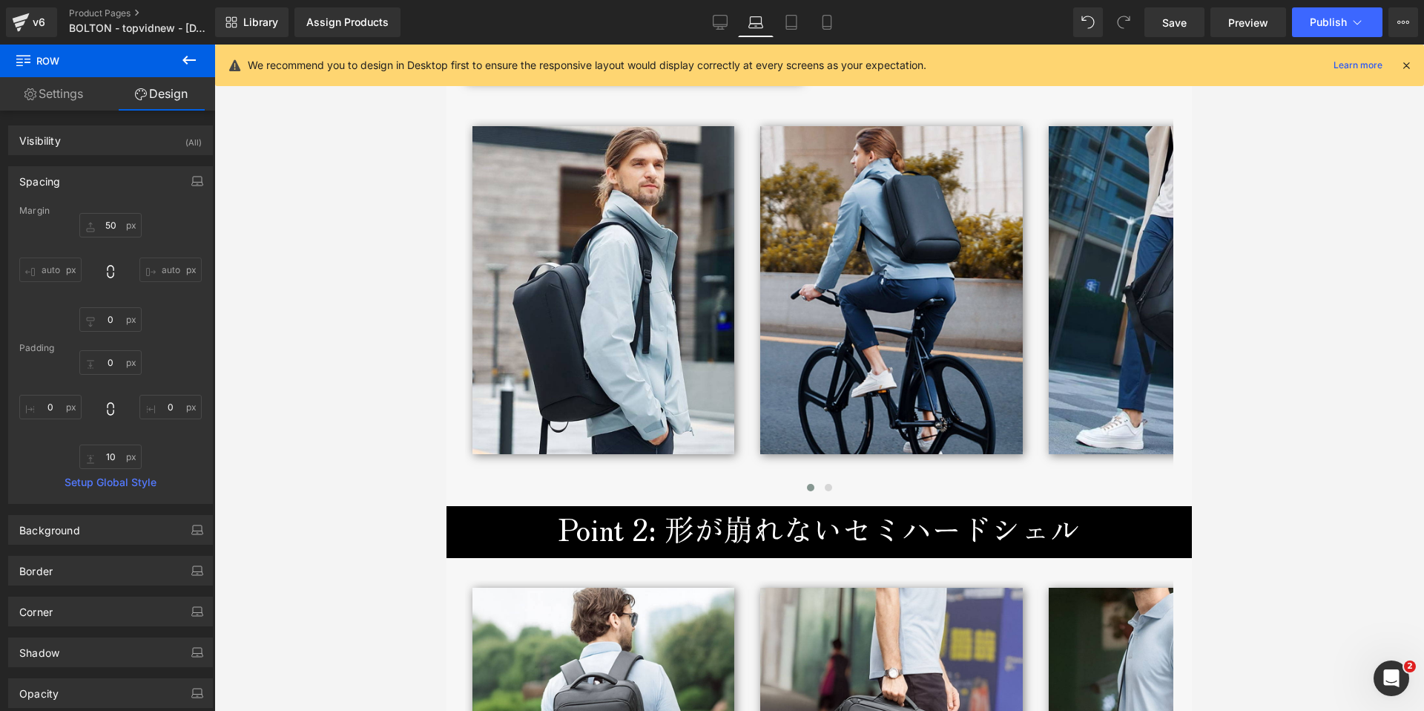
scroll to position [2481, 0]
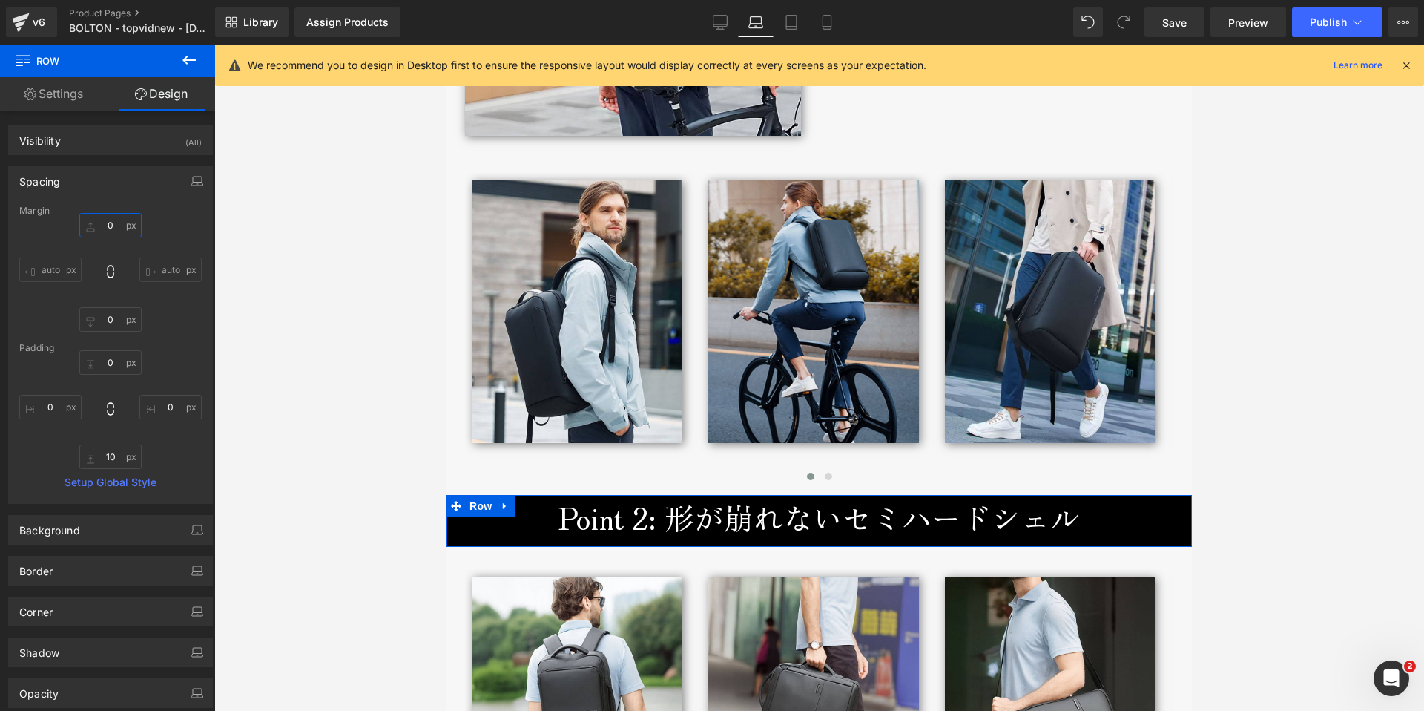
click at [102, 225] on input "text" at bounding box center [110, 225] width 62 height 24
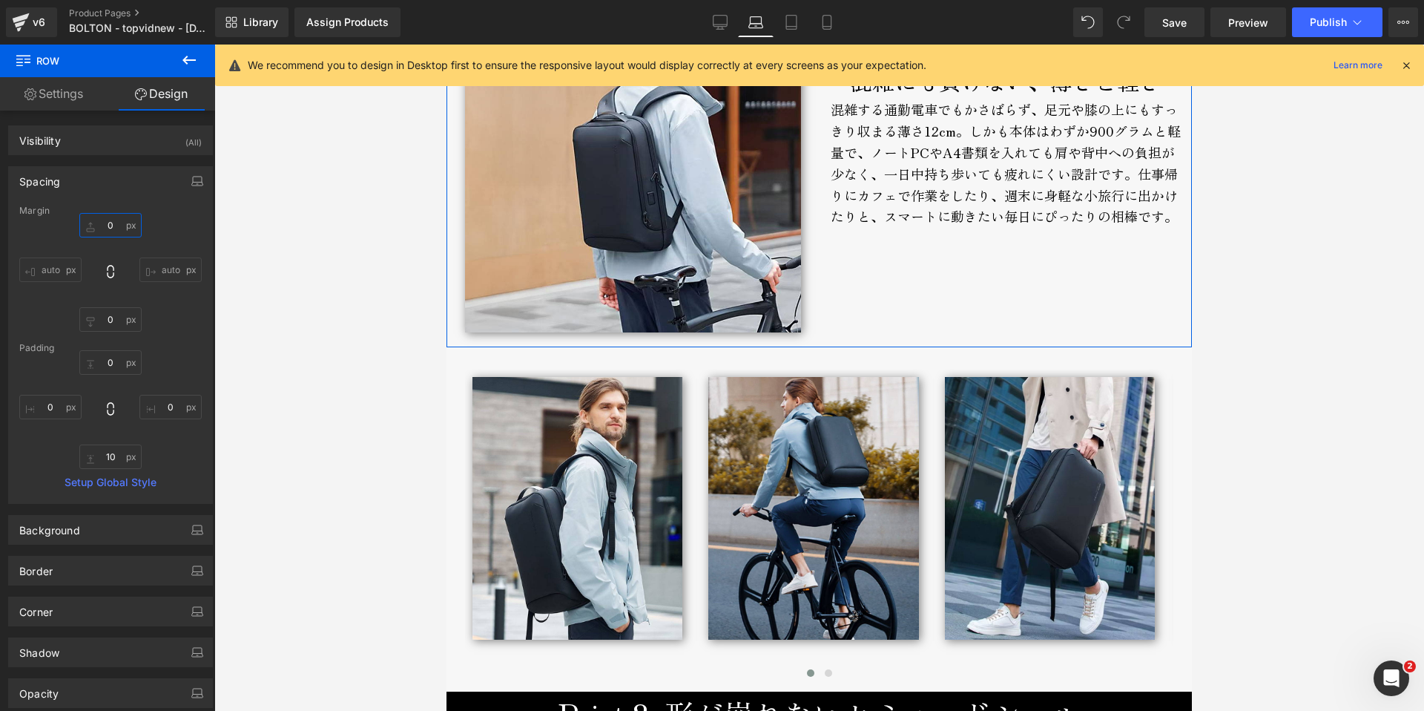
scroll to position [2287, 0]
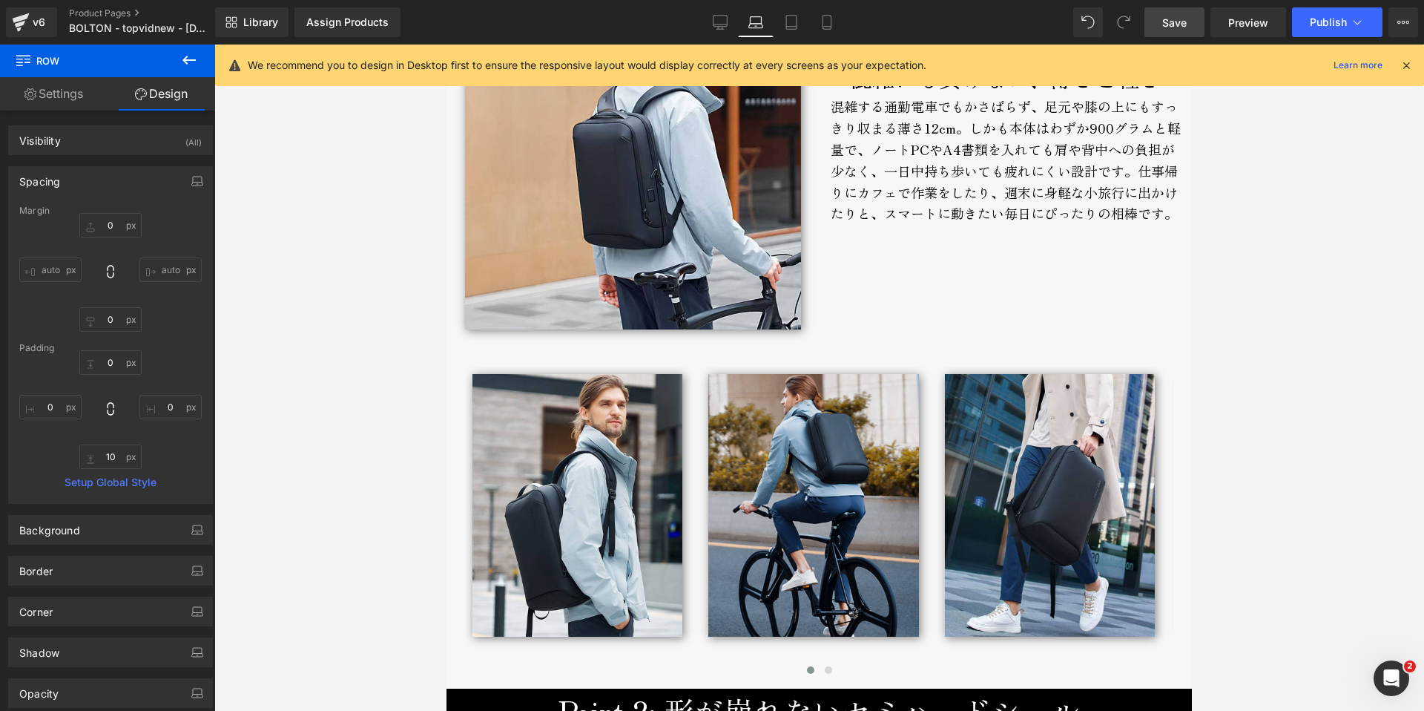
click at [1176, 22] on span "Save" at bounding box center [1174, 23] width 24 height 16
click at [1404, 65] on icon at bounding box center [1406, 65] width 13 height 13
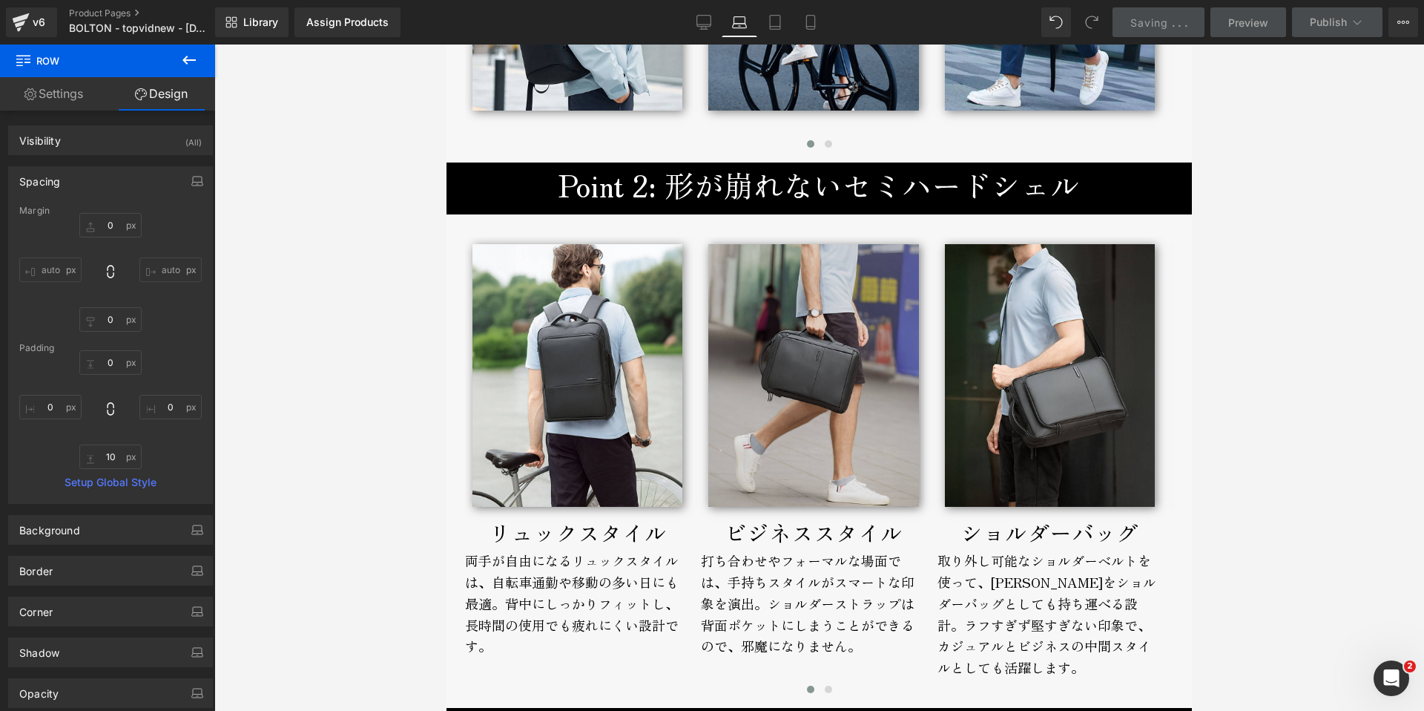
scroll to position [2816, 0]
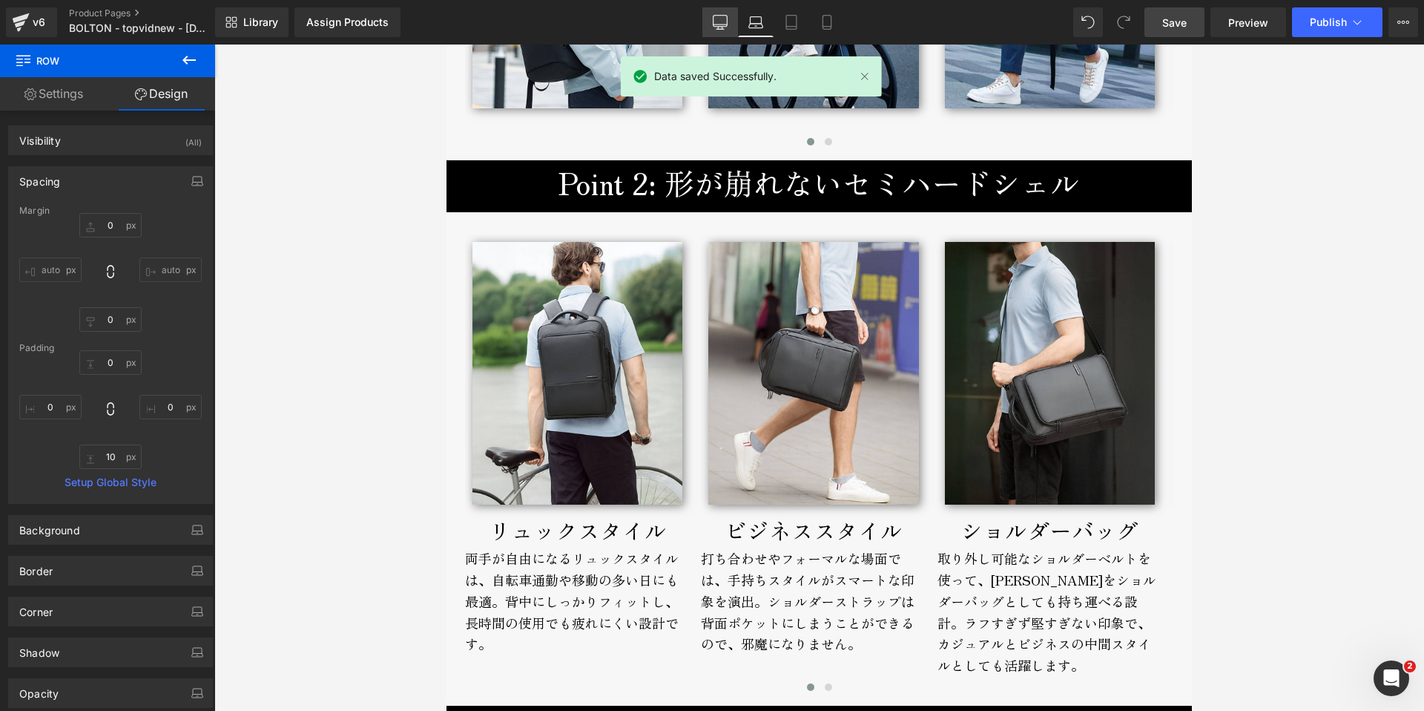
drag, startPoint x: 719, startPoint y: 17, endPoint x: 502, endPoint y: 4, distance: 217.0
click at [719, 17] on icon at bounding box center [720, 22] width 15 height 15
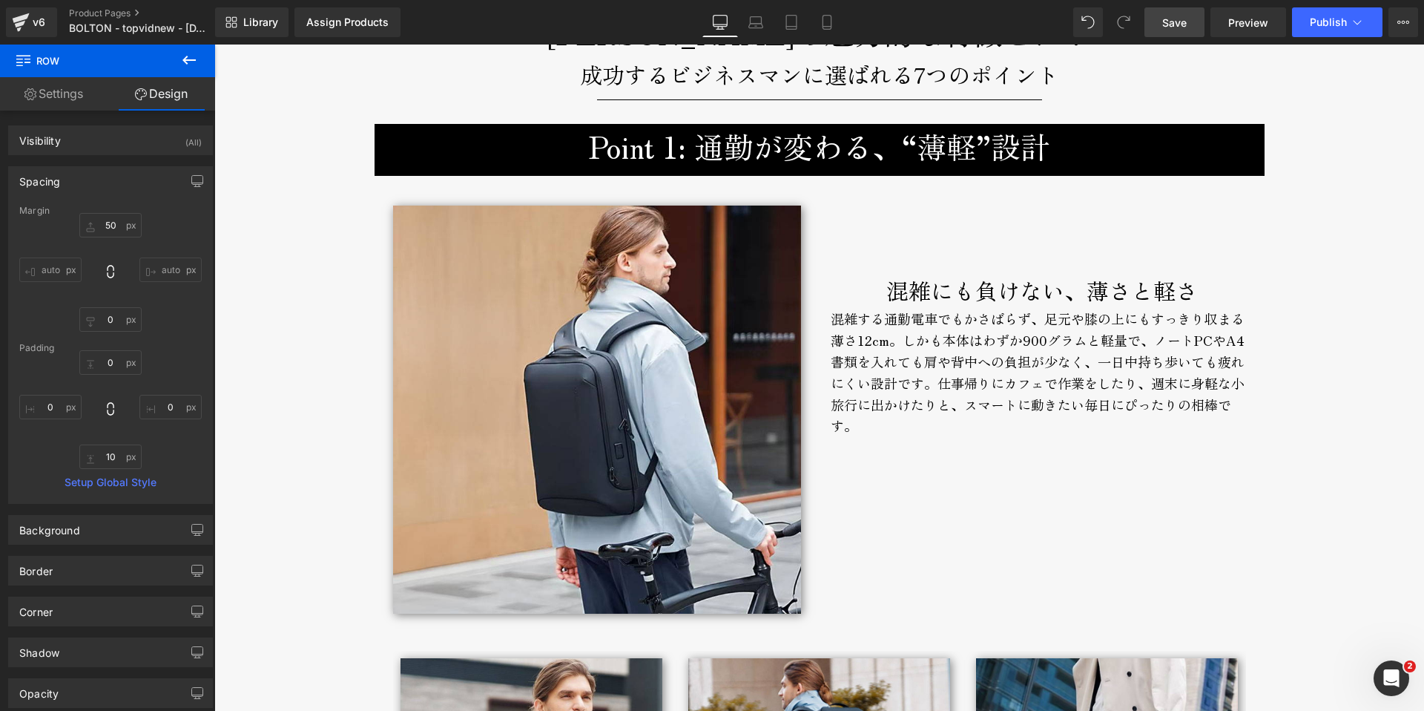
scroll to position [1928, 0]
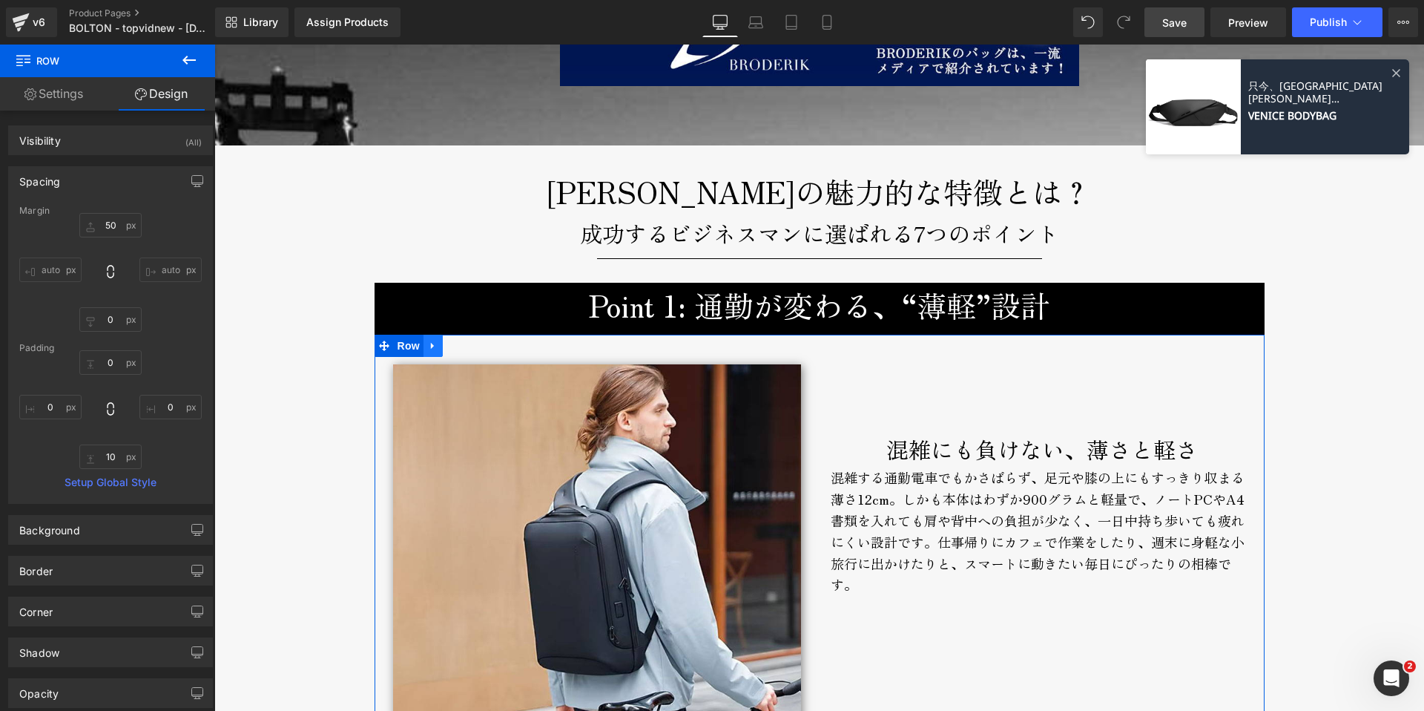
click at [431, 347] on icon at bounding box center [432, 346] width 3 height 7
click at [448, 346] on icon at bounding box center [452, 345] width 10 height 10
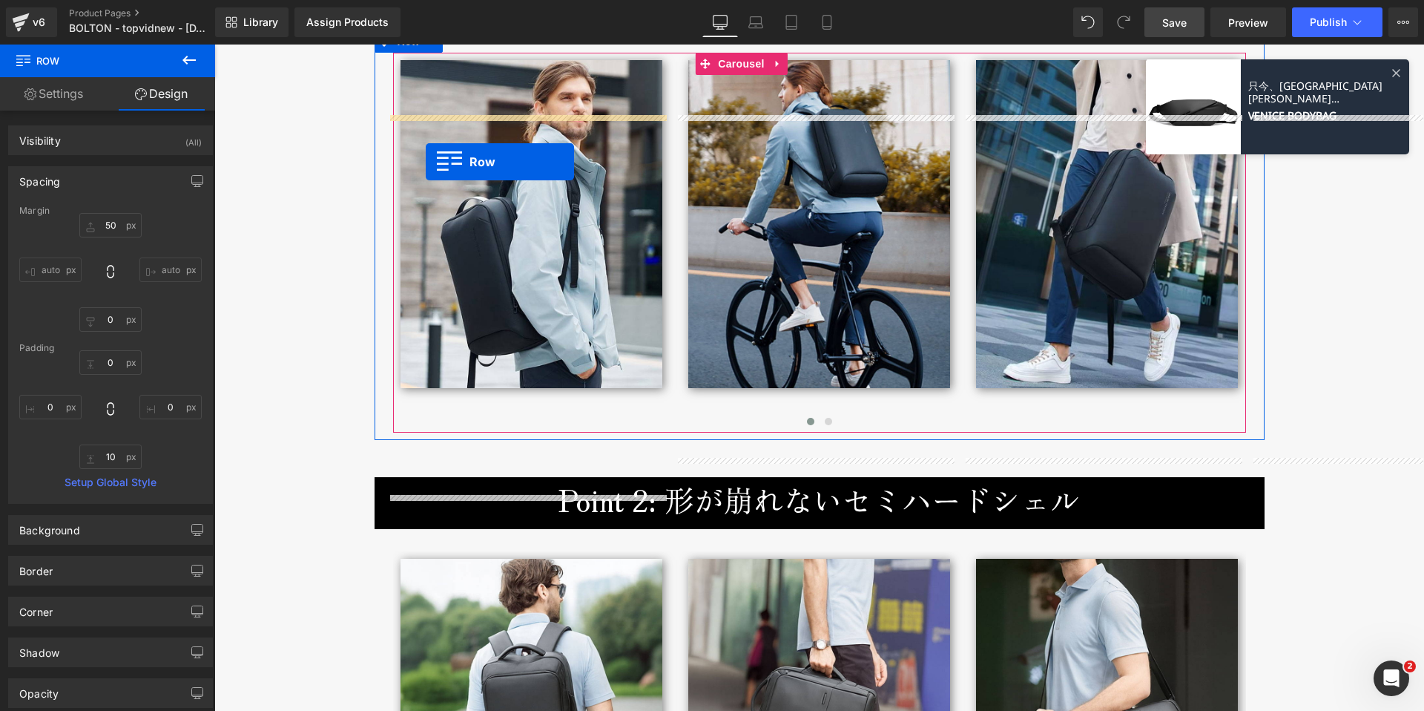
scroll to position [3001, 0]
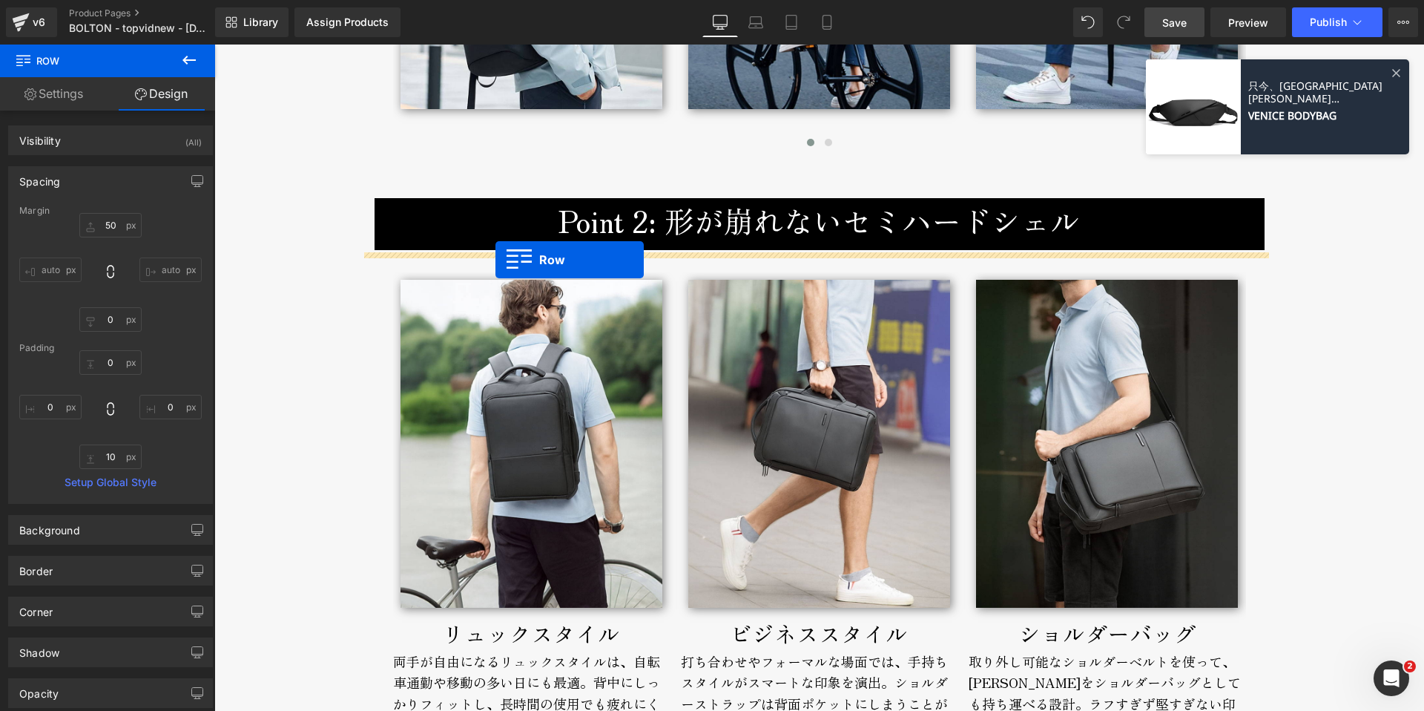
drag, startPoint x: 378, startPoint y: 114, endPoint x: 495, endPoint y: 260, distance: 186.7
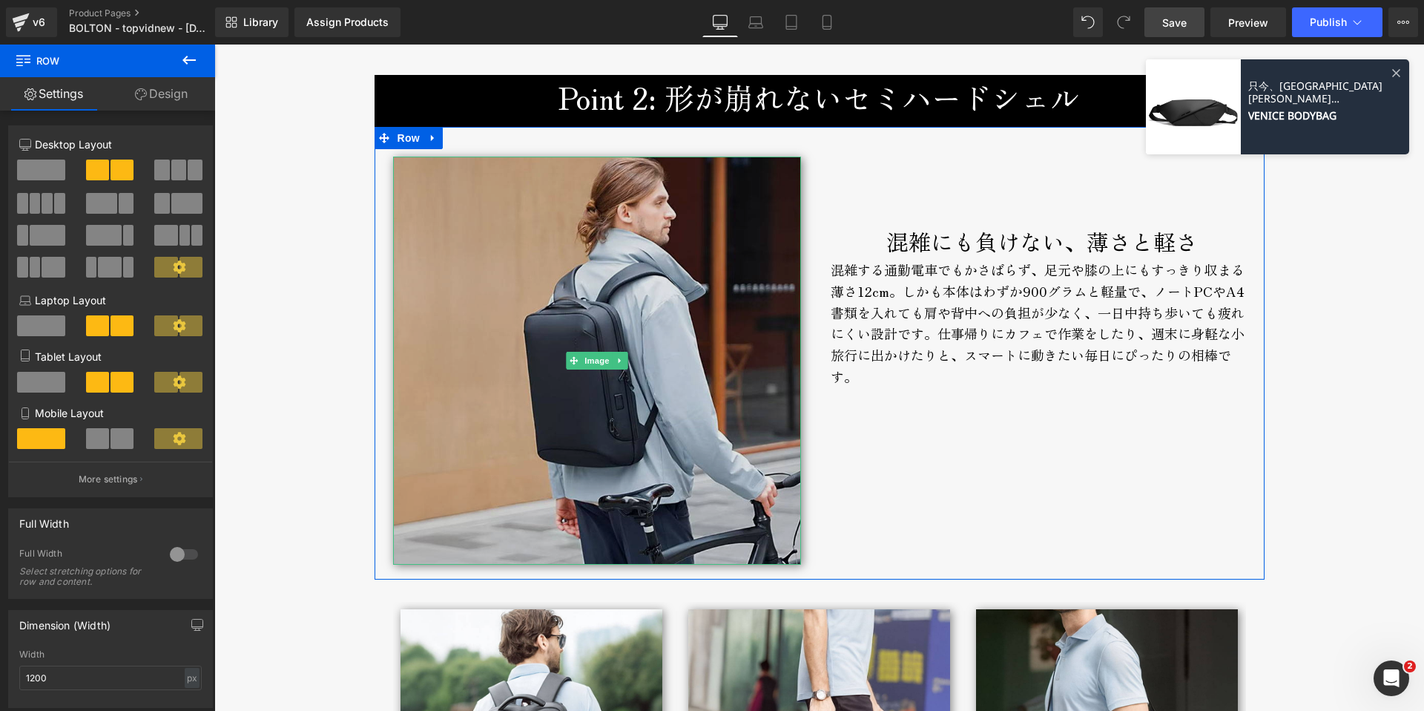
scroll to position [2956, 0]
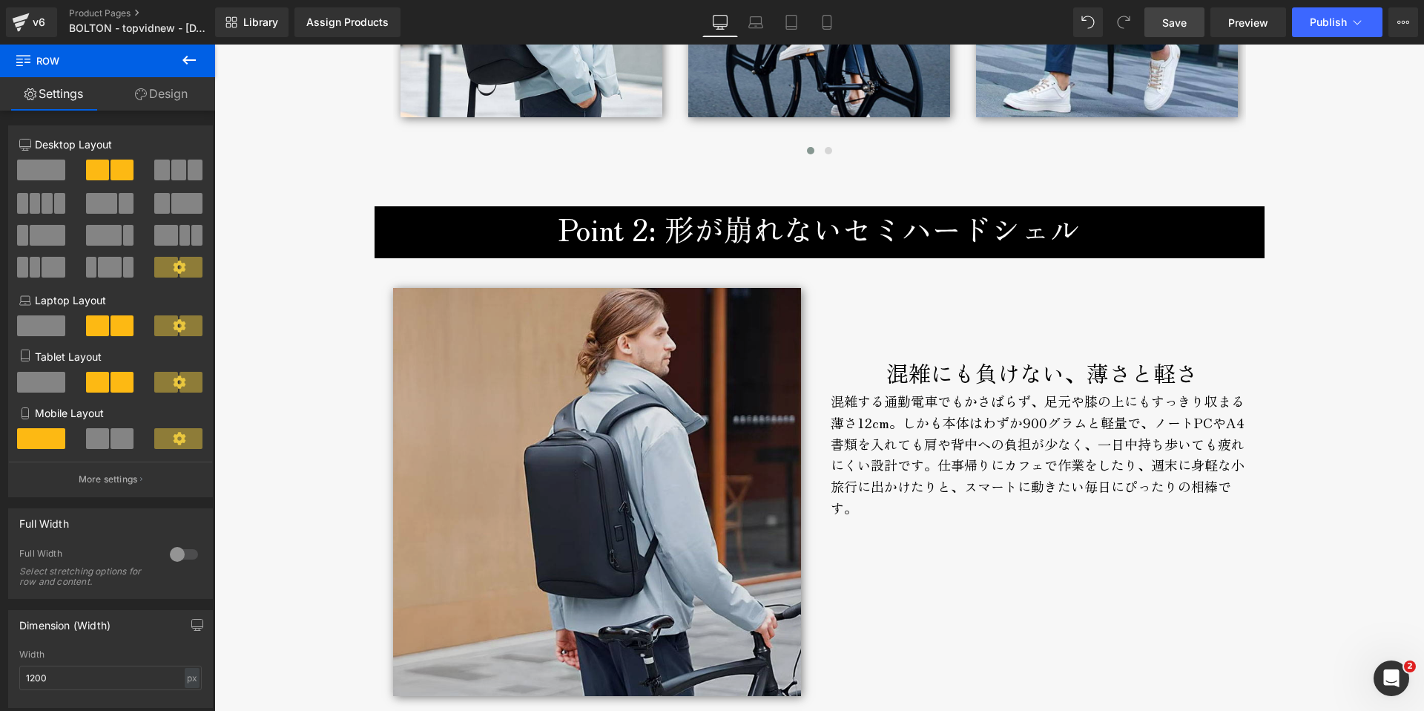
click at [629, 347] on img at bounding box center [597, 492] width 408 height 408
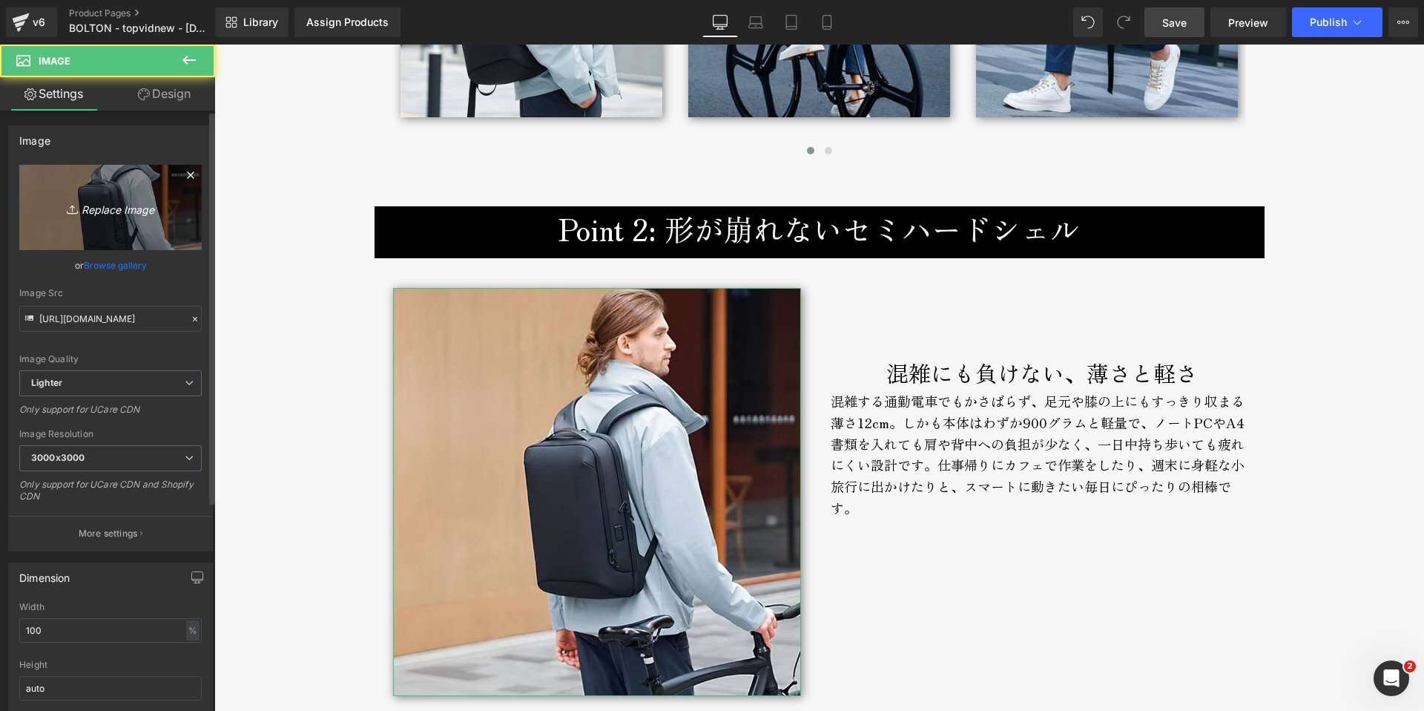
click at [113, 205] on icon "Replace Image" at bounding box center [110, 207] width 119 height 19
type input "C:\fakepath\bolton-backpack-broderik-semihard.jpg"
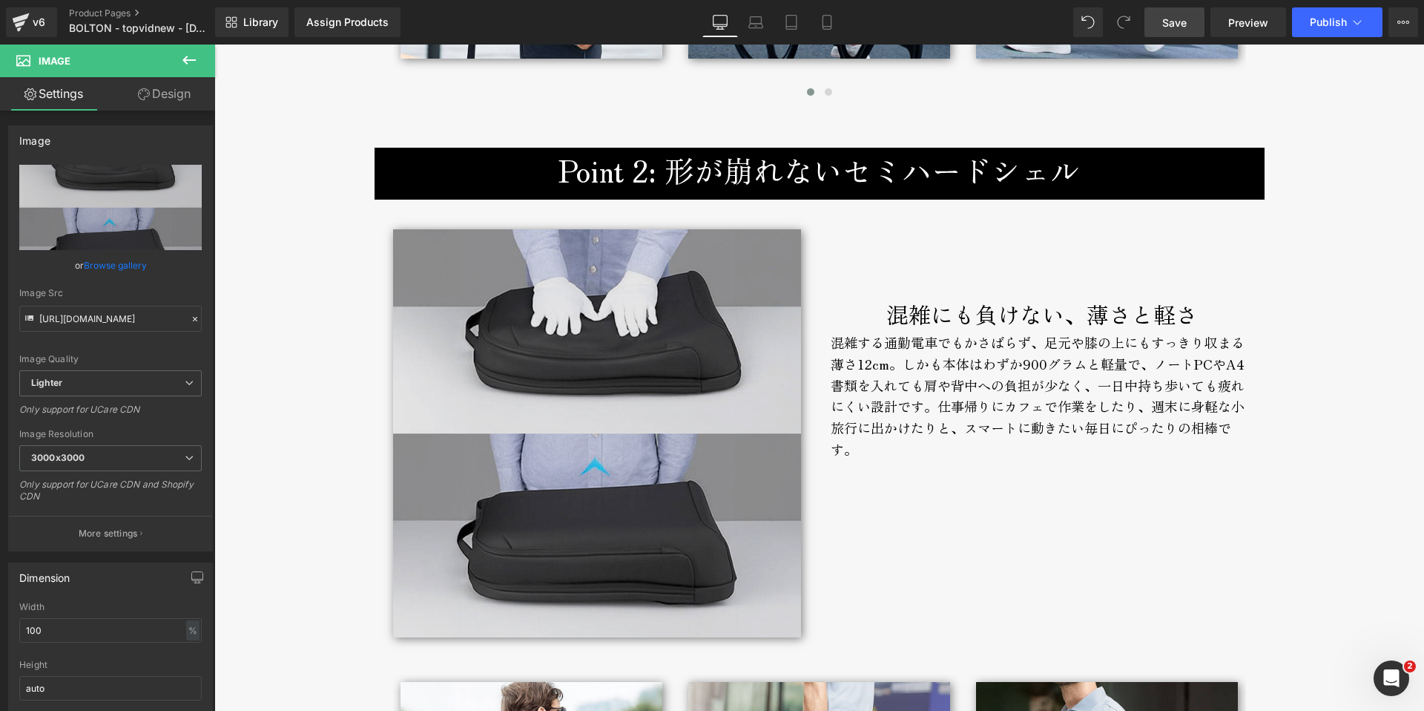
scroll to position [3034, 0]
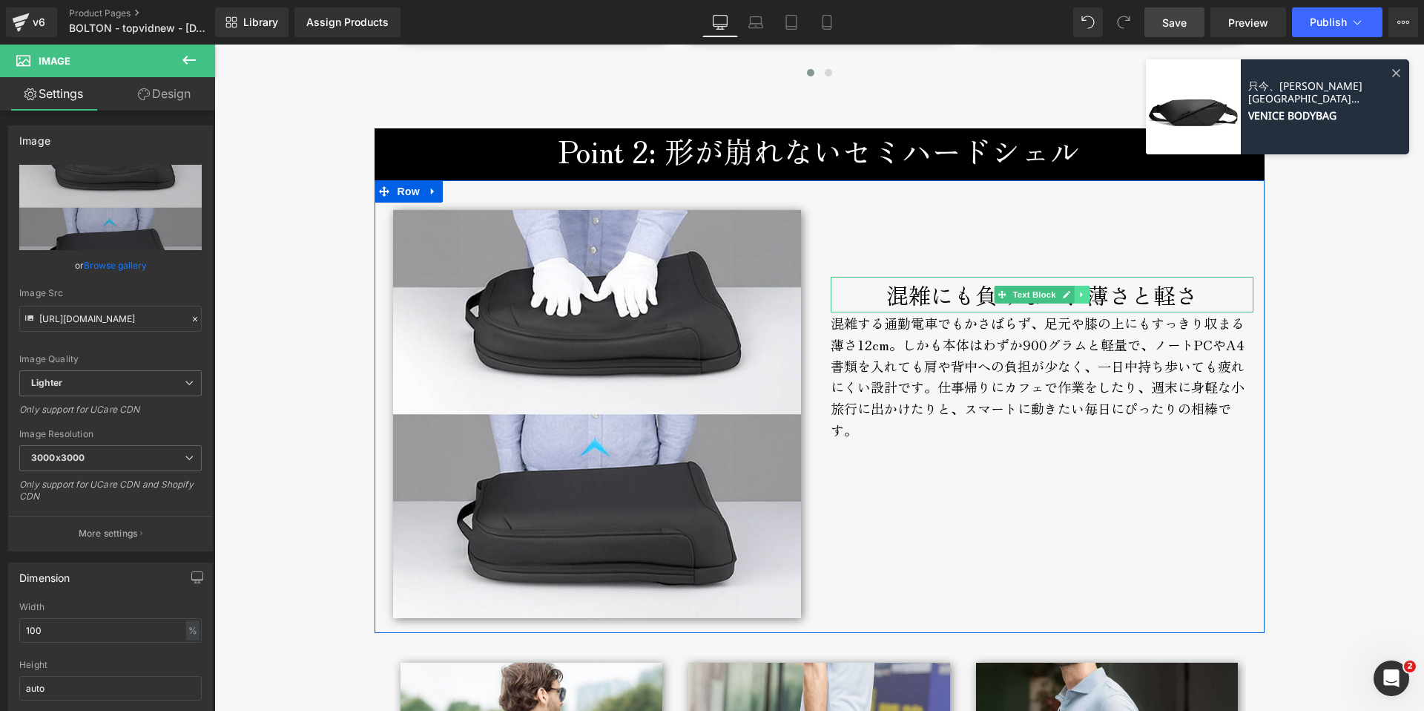
click at [1080, 296] on icon at bounding box center [1081, 294] width 2 height 5
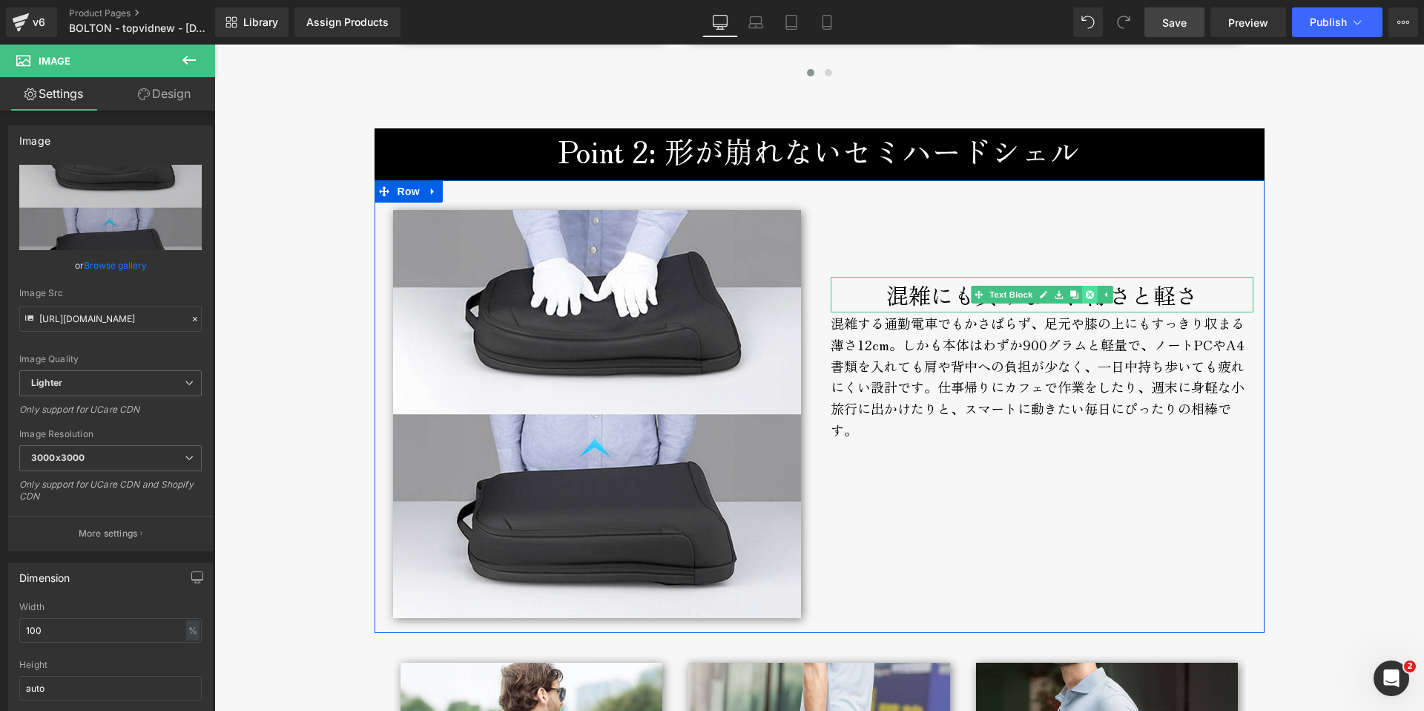
click at [1085, 295] on icon at bounding box center [1089, 294] width 8 height 8
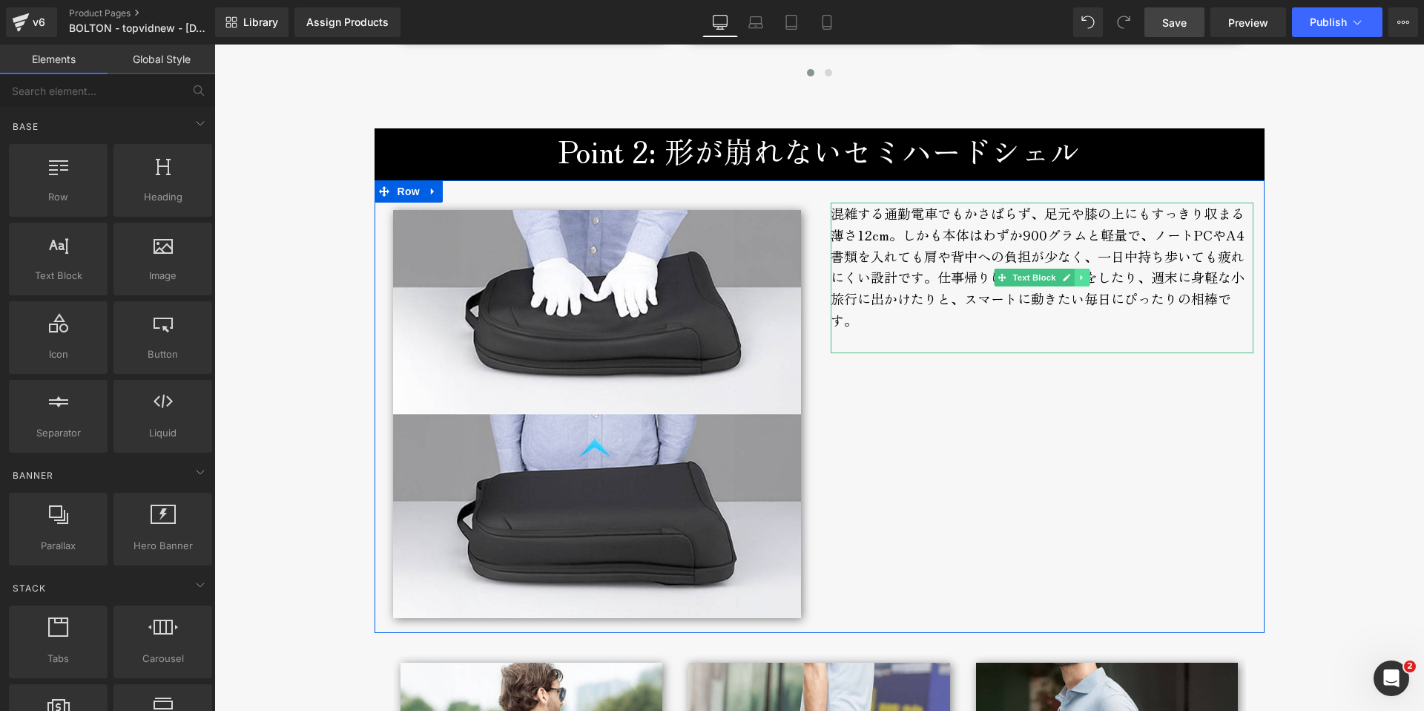
click at [1080, 280] on icon at bounding box center [1081, 277] width 2 height 5
click at [1085, 280] on icon at bounding box center [1089, 278] width 8 height 8
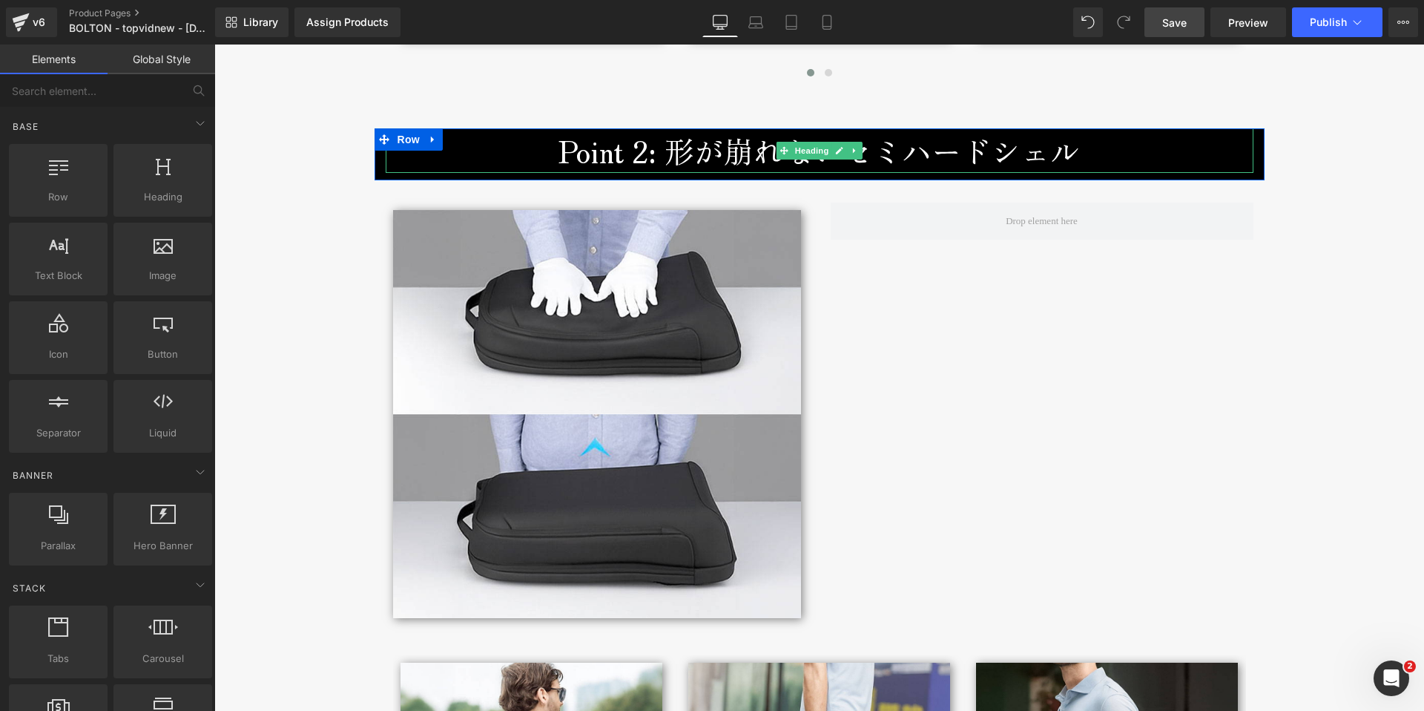
click at [725, 158] on h3 "Point 2: 形が崩れないセミハードシェル" at bounding box center [820, 150] width 868 height 45
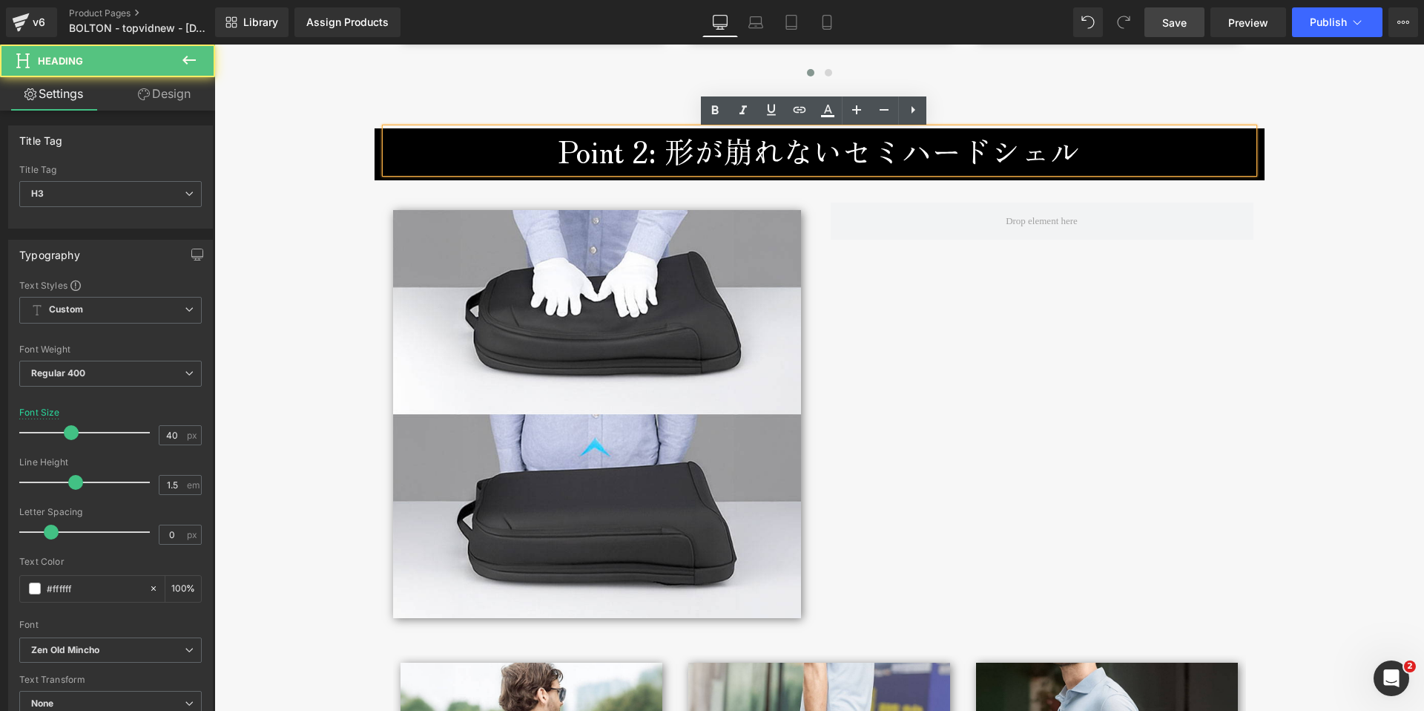
click at [721, 154] on h3 "Point 2: 形が崩れないセミハードシェル" at bounding box center [820, 150] width 868 height 45
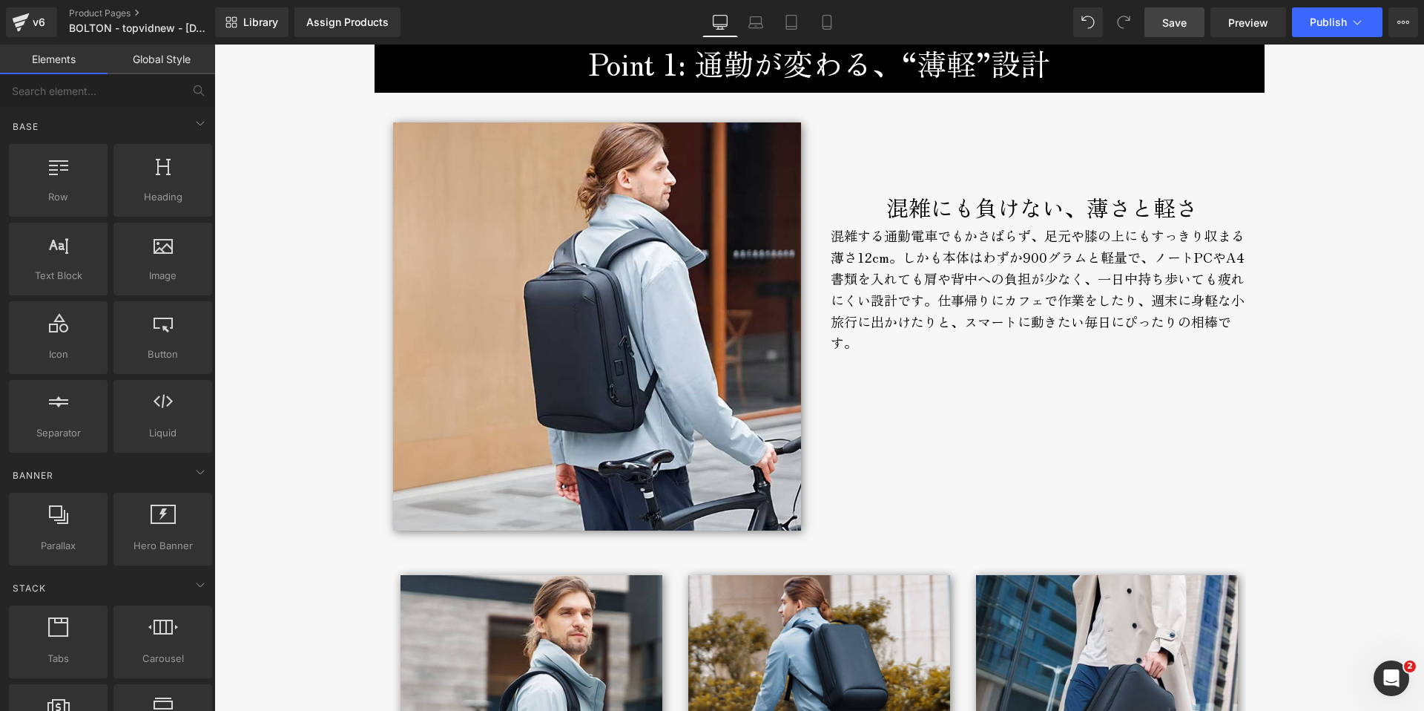
scroll to position [2167, 0]
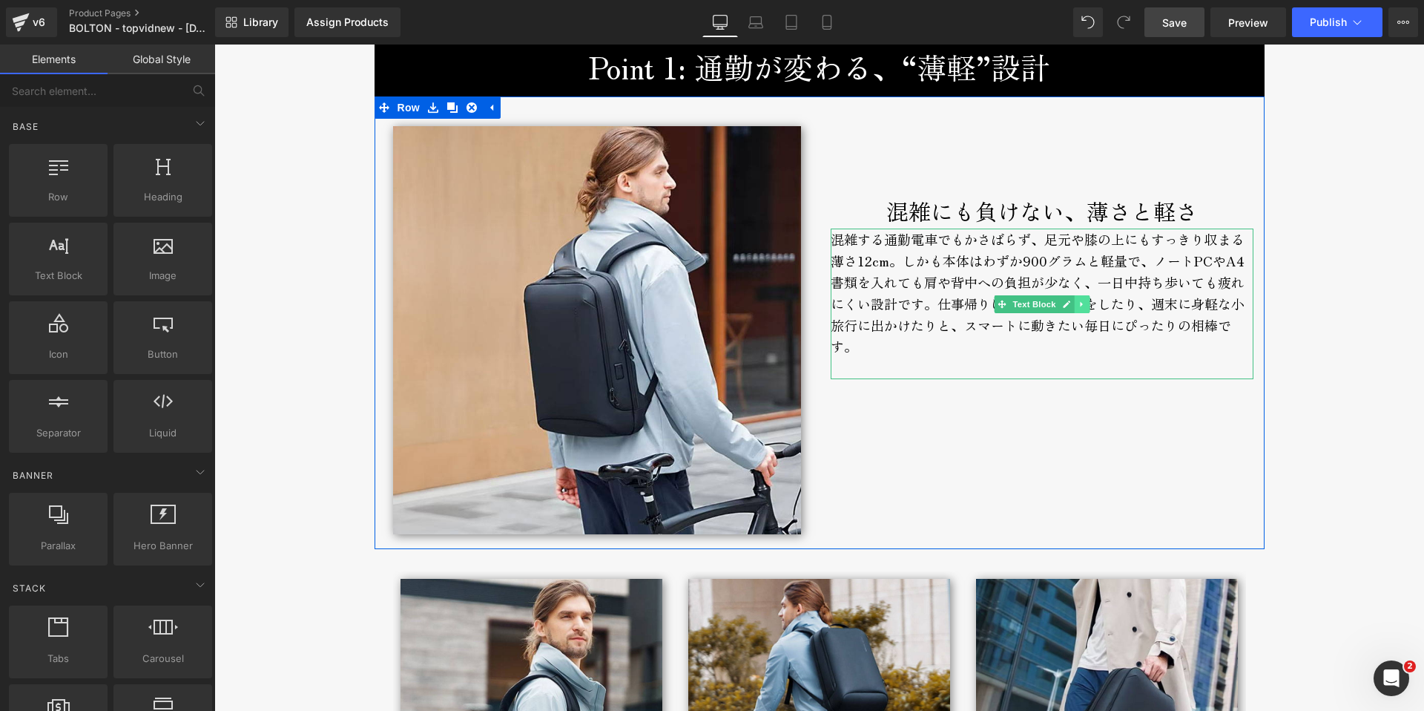
click at [1078, 305] on icon at bounding box center [1082, 304] width 8 height 9
click at [1070, 306] on icon at bounding box center [1074, 304] width 8 height 9
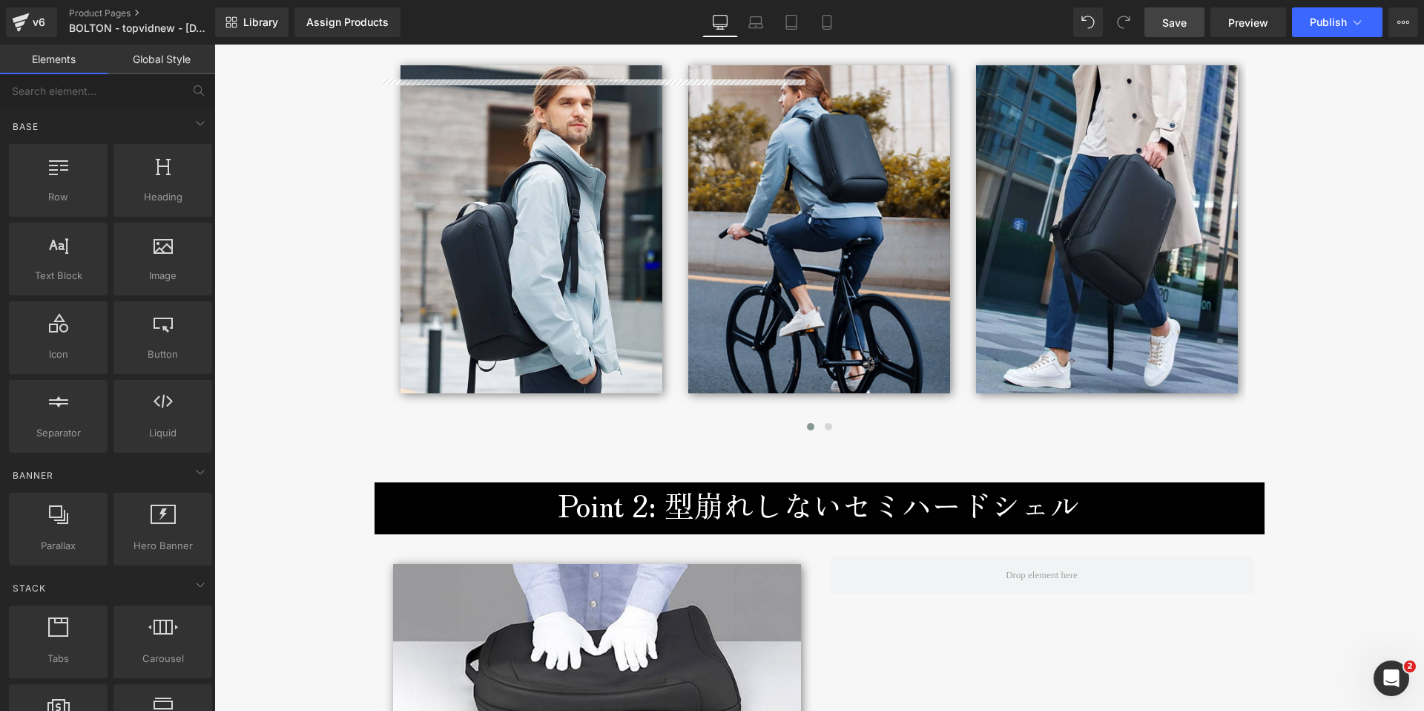
scroll to position [2930, 0]
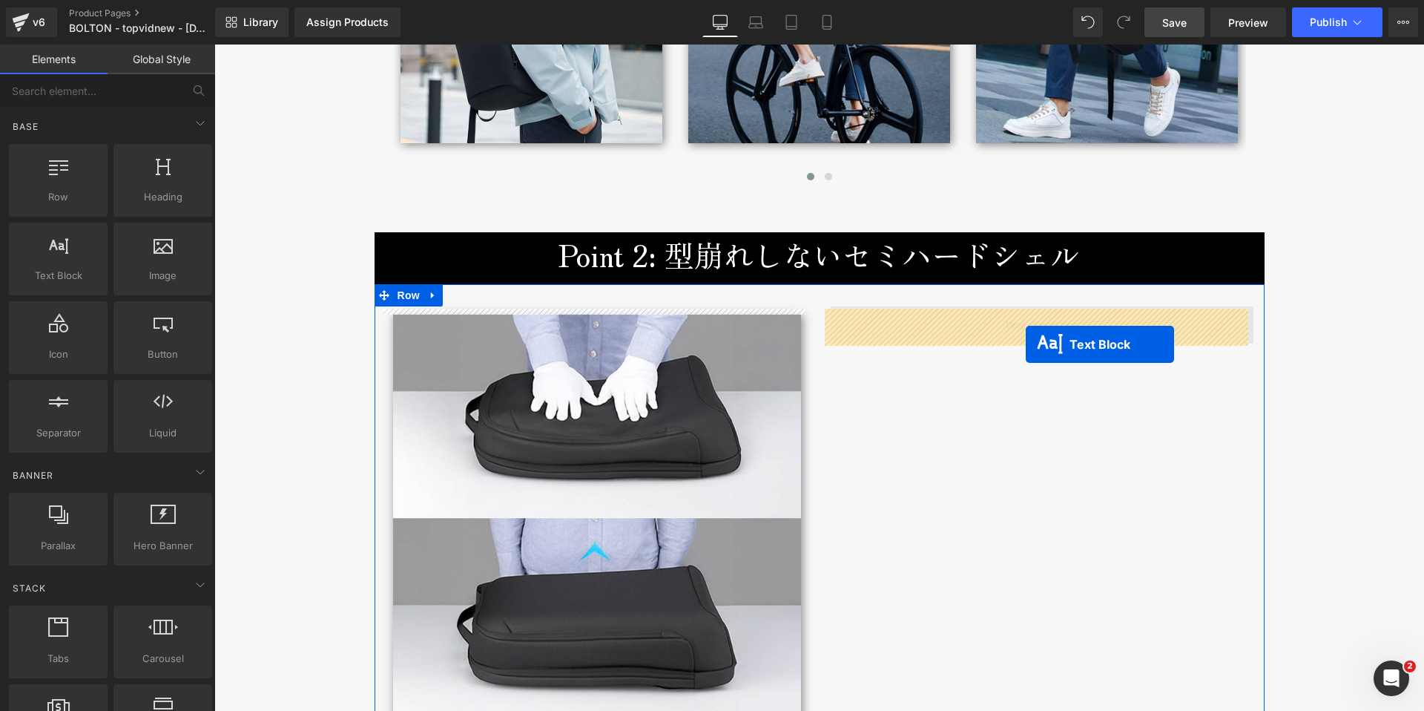
drag, startPoint x: 996, startPoint y: 457, endPoint x: 1026, endPoint y: 344, distance: 116.6
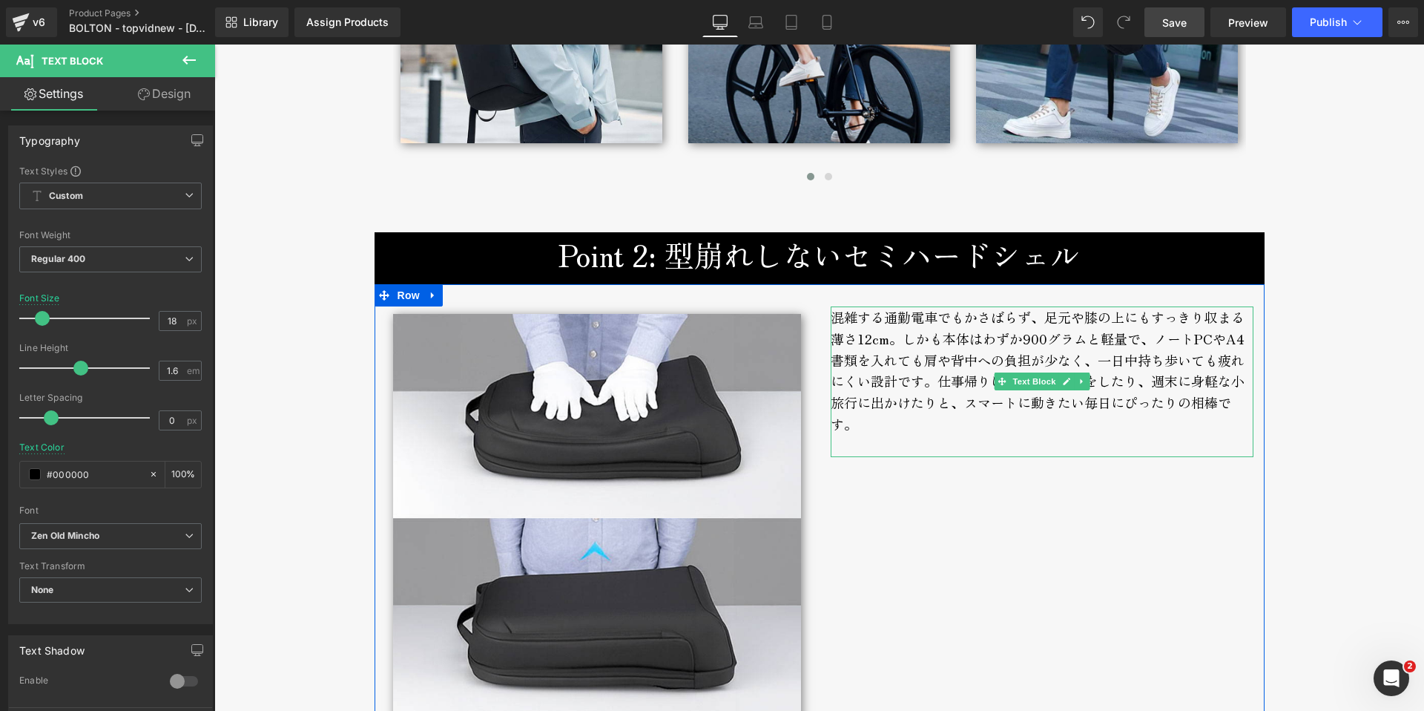
click at [932, 363] on div "混雑する通勤電車でもかさばらず、足元や膝の上にもすっきり収まる薄さ12cm。しかも本体はわずか900グラムと軽量で、ノートPCやA4書類を入れても肩や背中への…" at bounding box center [1042, 381] width 423 height 151
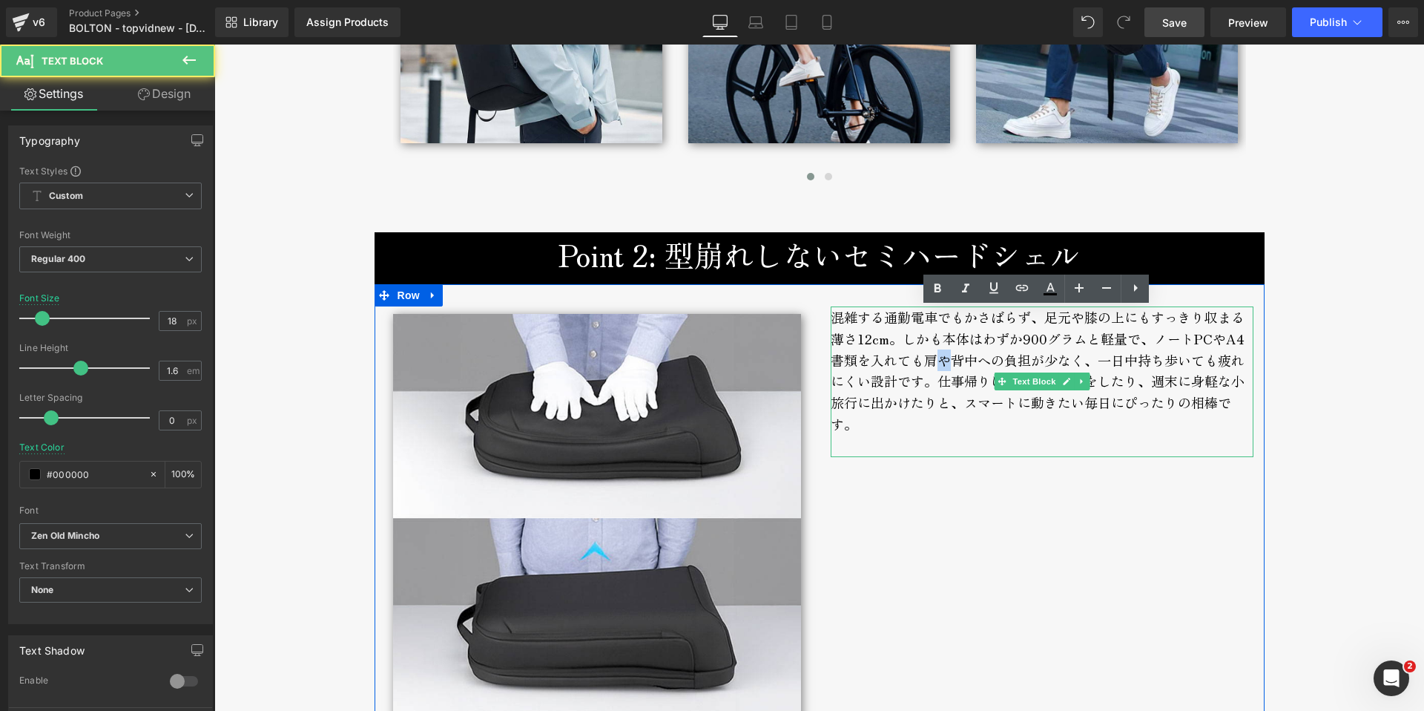
click at [932, 363] on div "混雑する通勤電車でもかさばらず、足元や膝の上にもすっきり収まる薄さ12cm。しかも本体はわずか900グラムと軽量で、ノートPCやA4書類を入れても肩や背中への…" at bounding box center [1042, 381] width 423 height 151
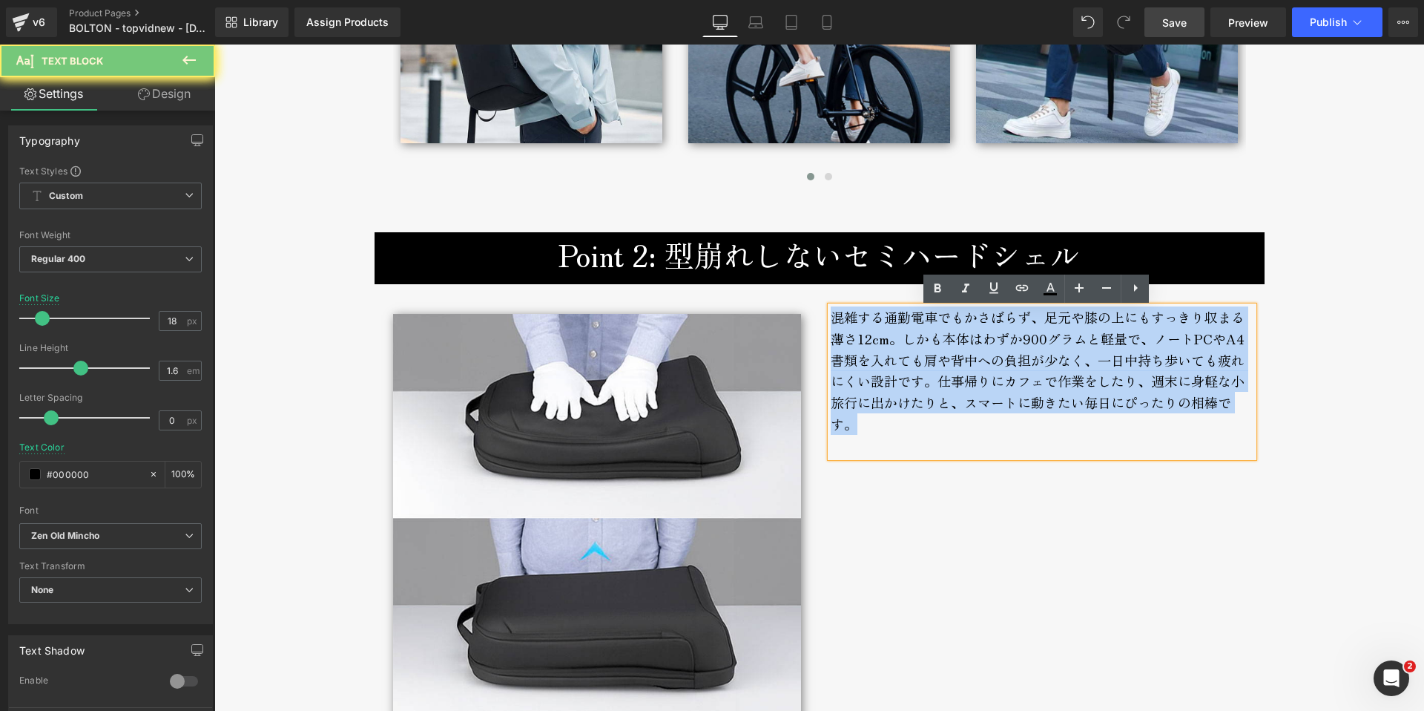
click at [932, 363] on div "混雑する通勤電車でもかさばらず、足元や膝の上にもすっきり収まる薄さ12cm。しかも本体はわずか900グラムと軽量で、ノートPCやA4書類を入れても肩や背中への…" at bounding box center [1042, 381] width 423 height 151
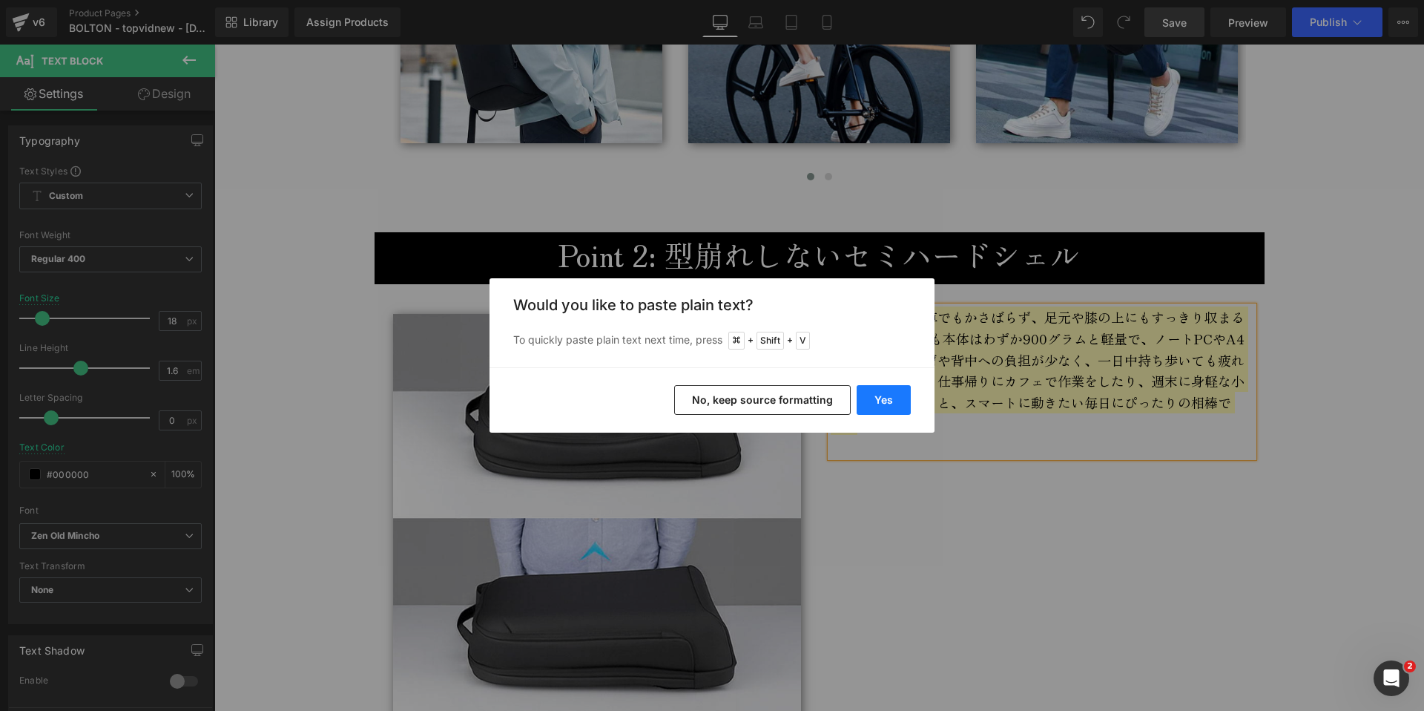
click at [894, 402] on button "Yes" at bounding box center [884, 400] width 54 height 30
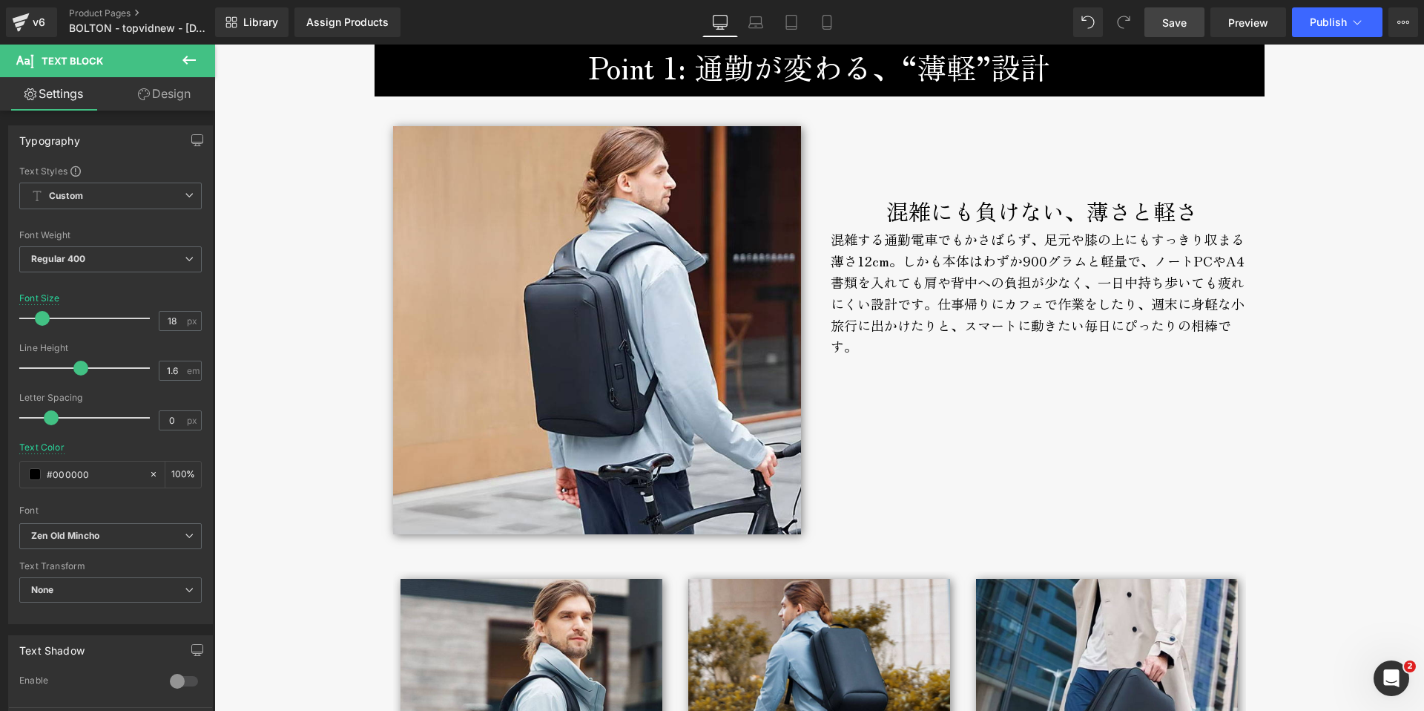
scroll to position [2041, 0]
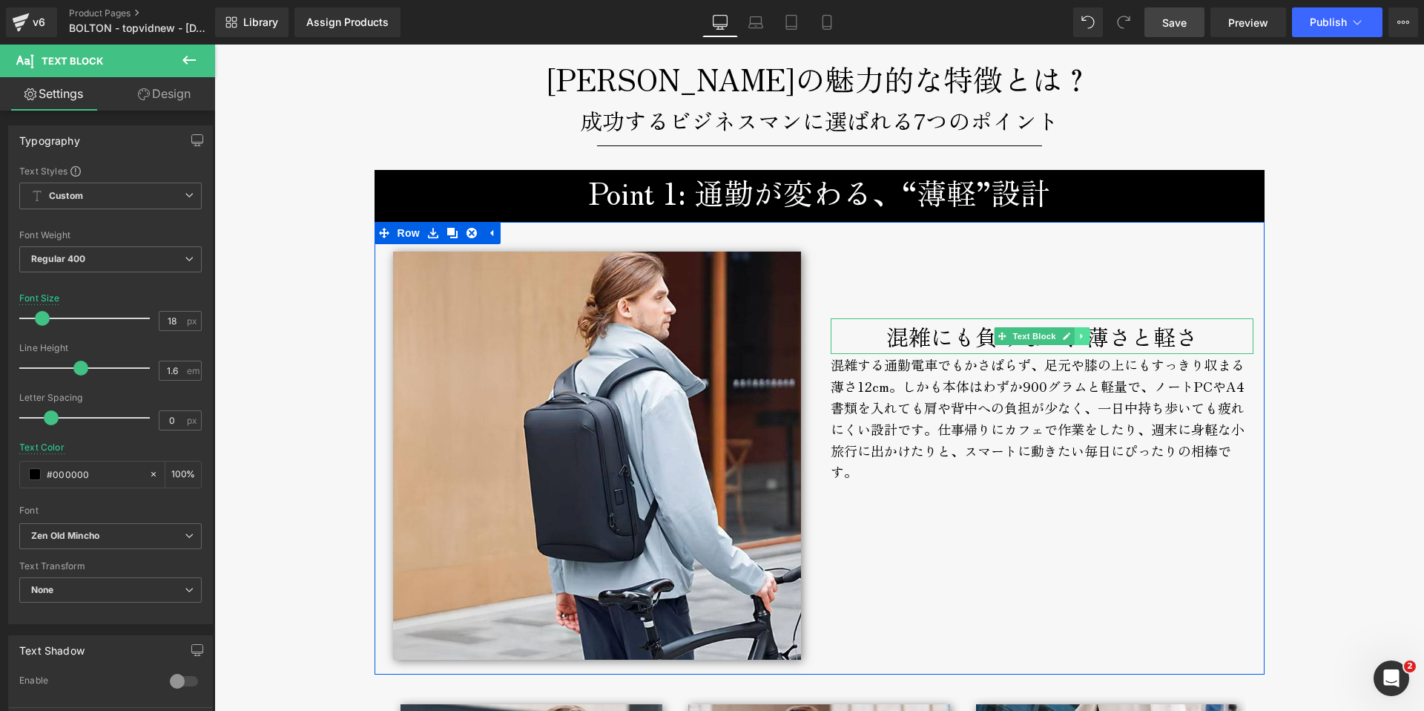
click at [1078, 337] on icon at bounding box center [1082, 336] width 8 height 9
click at [1070, 339] on icon at bounding box center [1074, 336] width 8 height 8
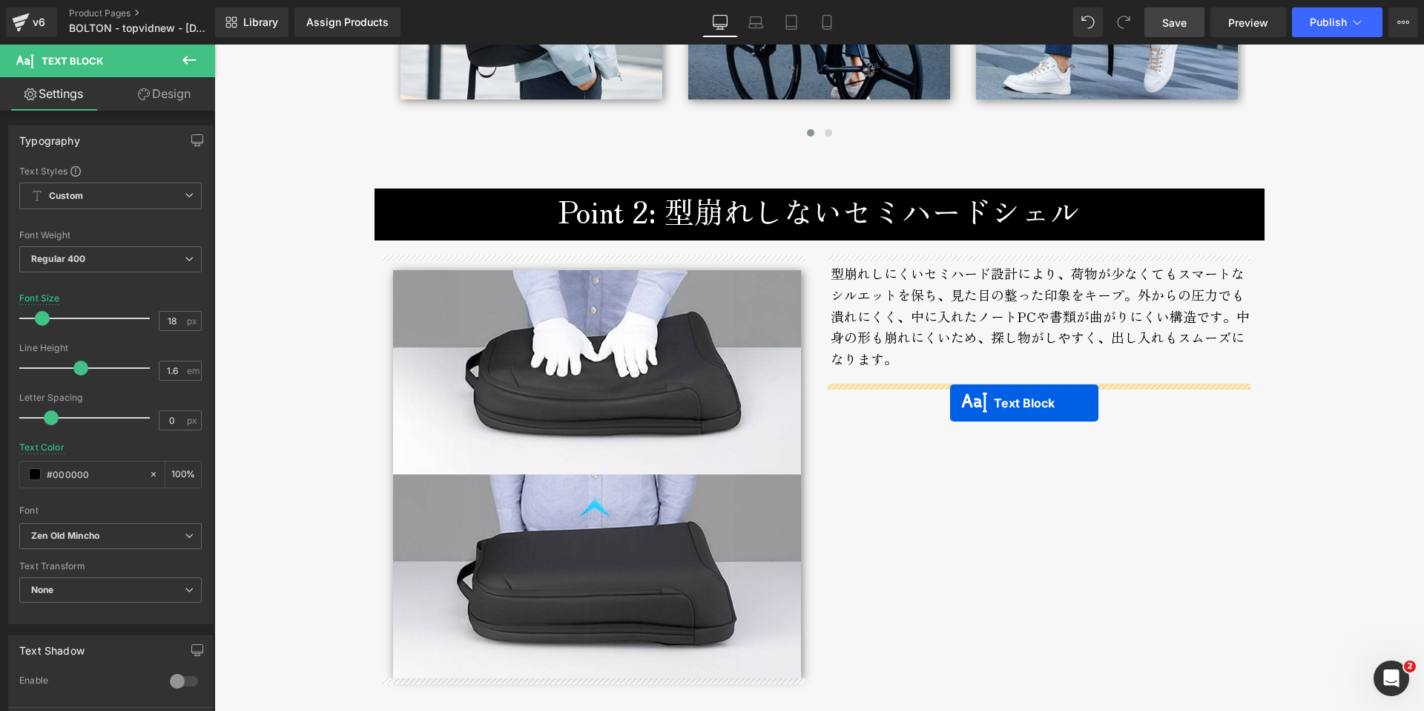
scroll to position [2983, 0]
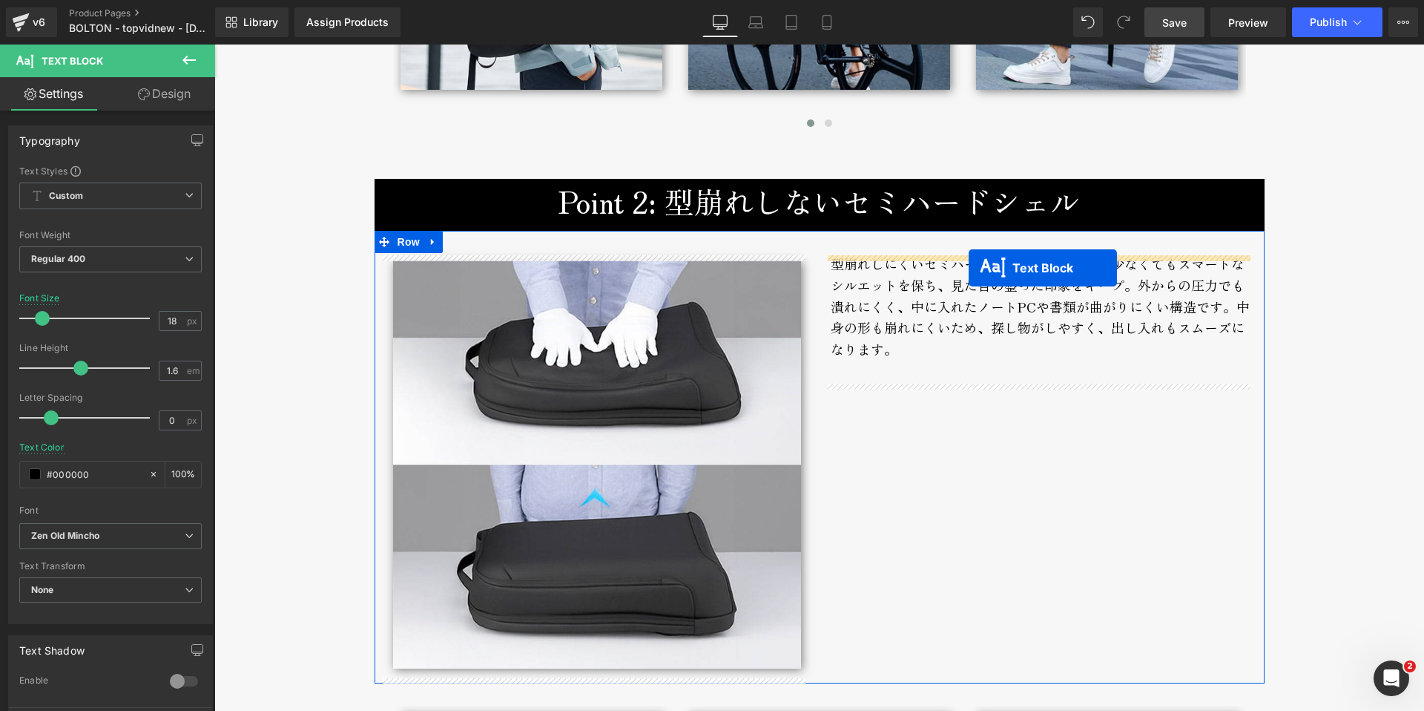
drag, startPoint x: 993, startPoint y: 447, endPoint x: 969, endPoint y: 268, distance: 180.4
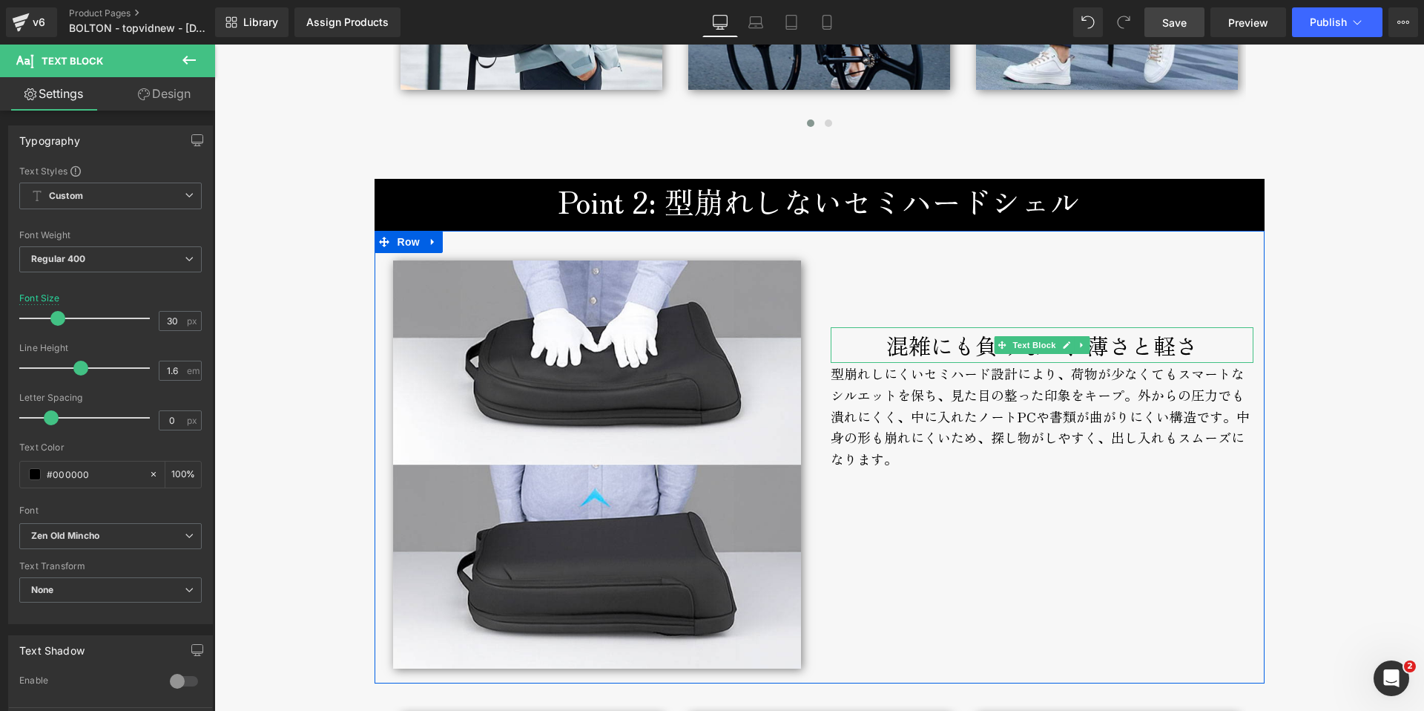
click at [909, 346] on div "混雑にも負けない、薄さと軽さ" at bounding box center [1042, 345] width 423 height 36
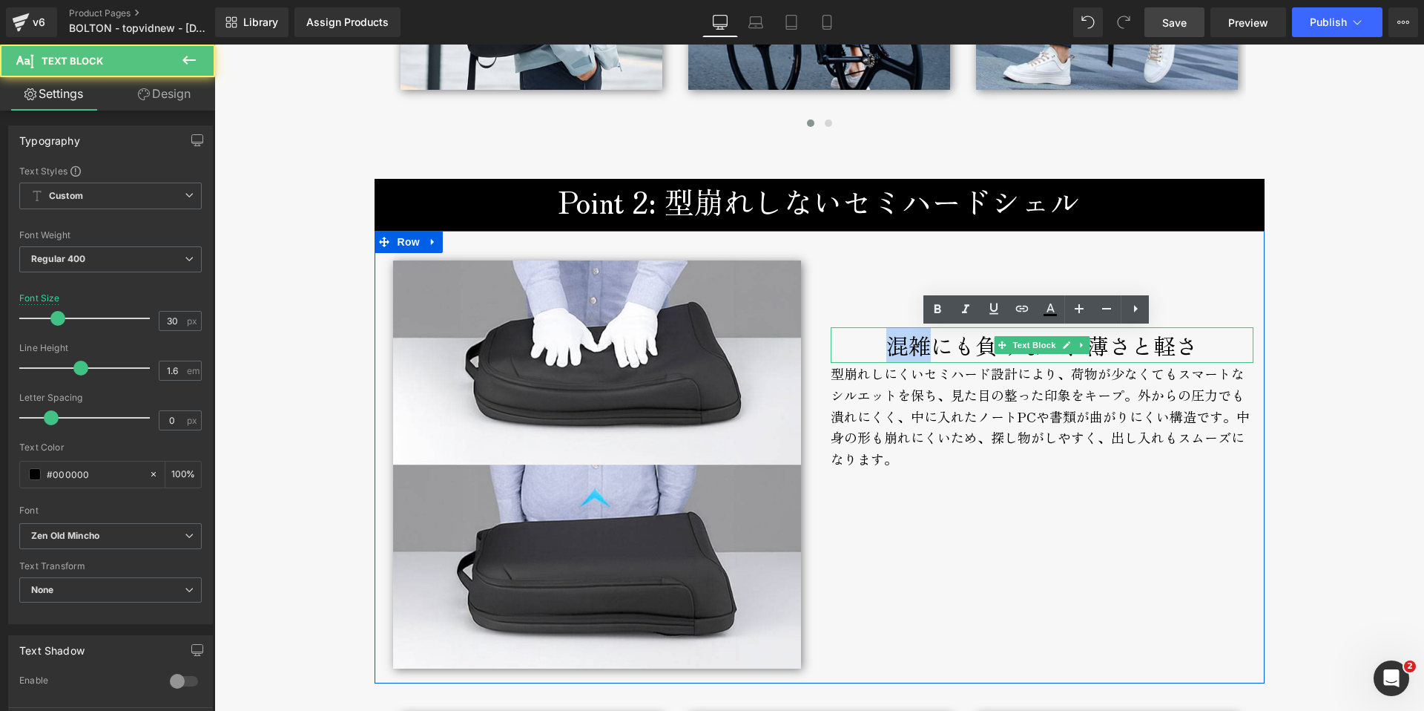
click at [909, 346] on div "混雑にも負けない、薄さと軽さ" at bounding box center [1042, 345] width 423 height 36
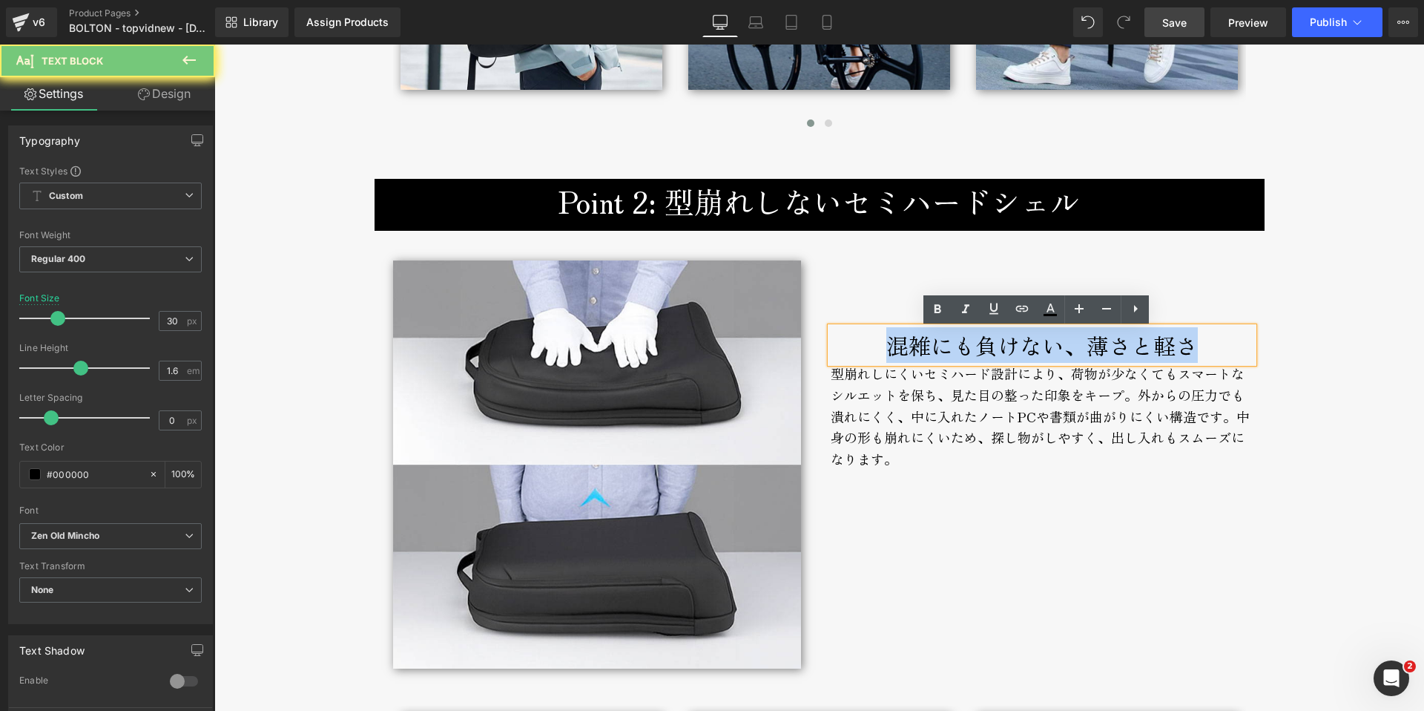
click at [909, 346] on div "混雑にも負けない、薄さと軽さ" at bounding box center [1042, 345] width 423 height 36
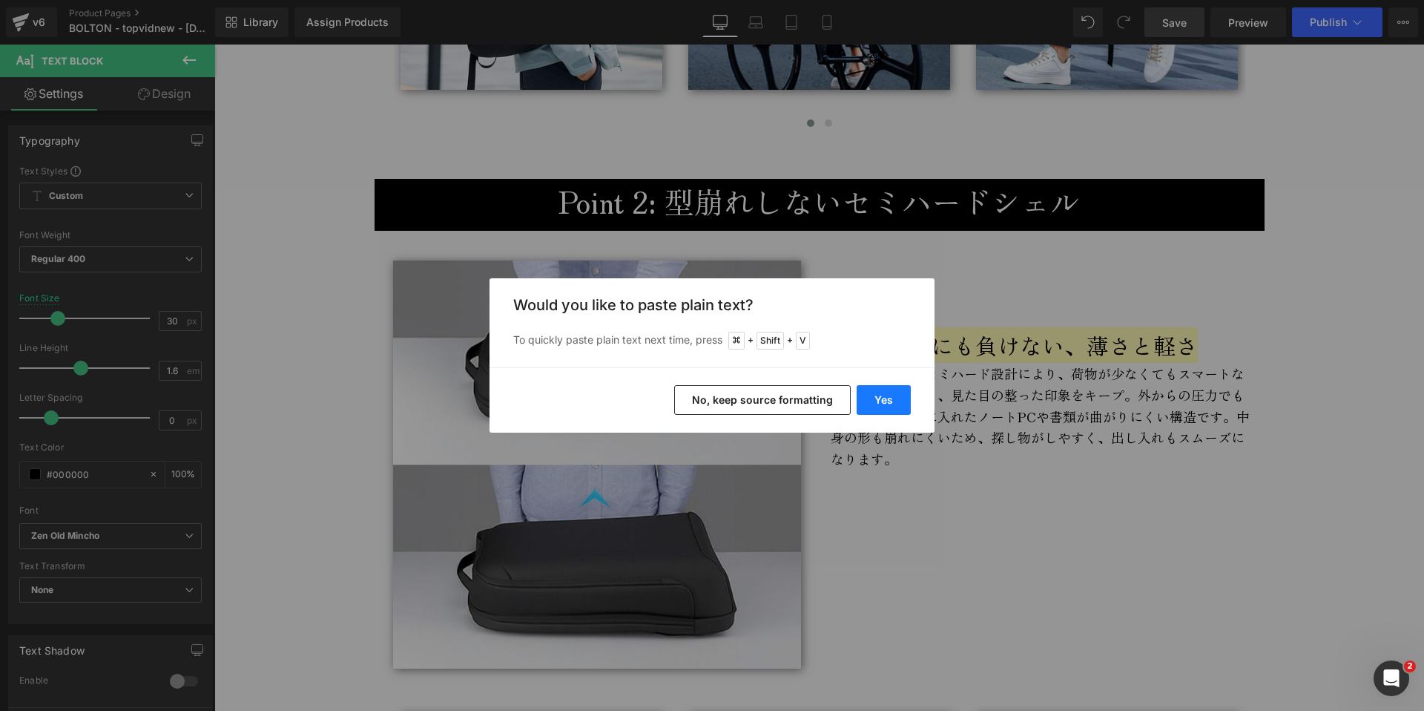
click at [877, 393] on button "Yes" at bounding box center [884, 400] width 54 height 30
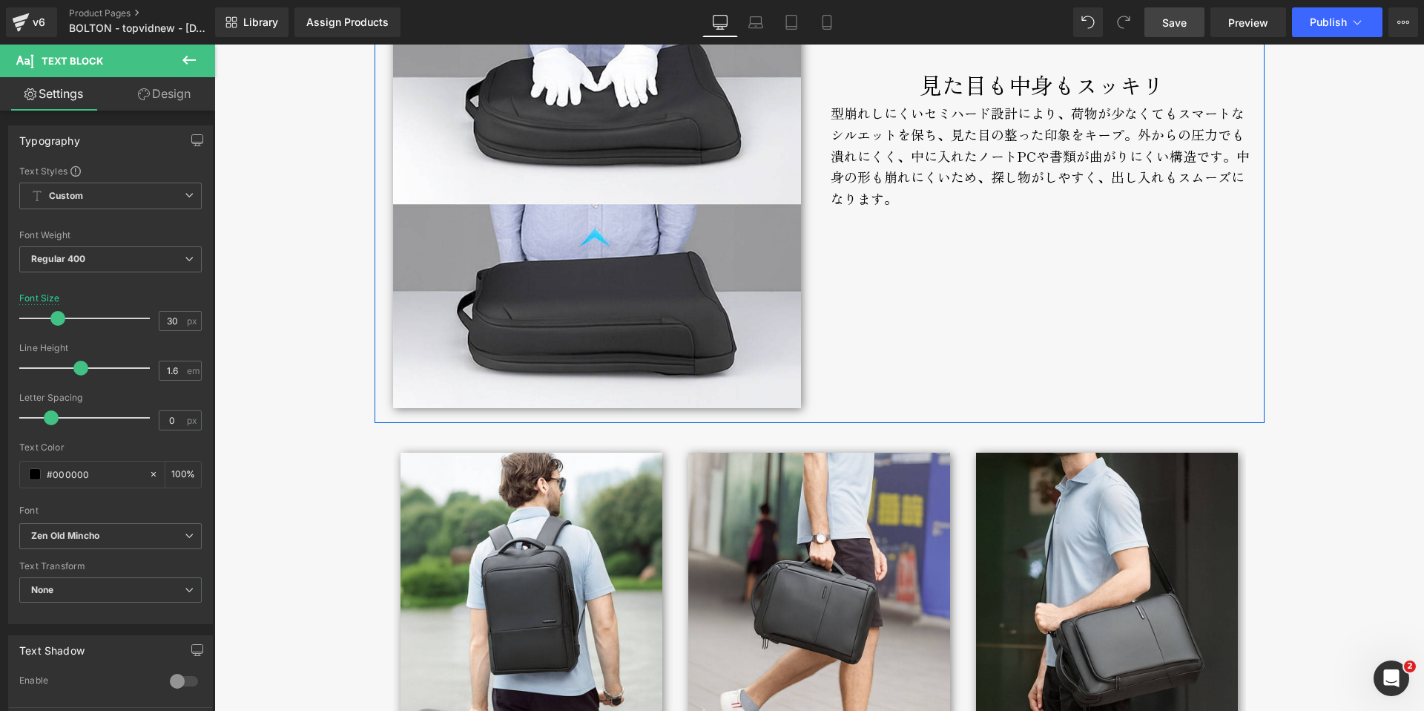
scroll to position [2991, 0]
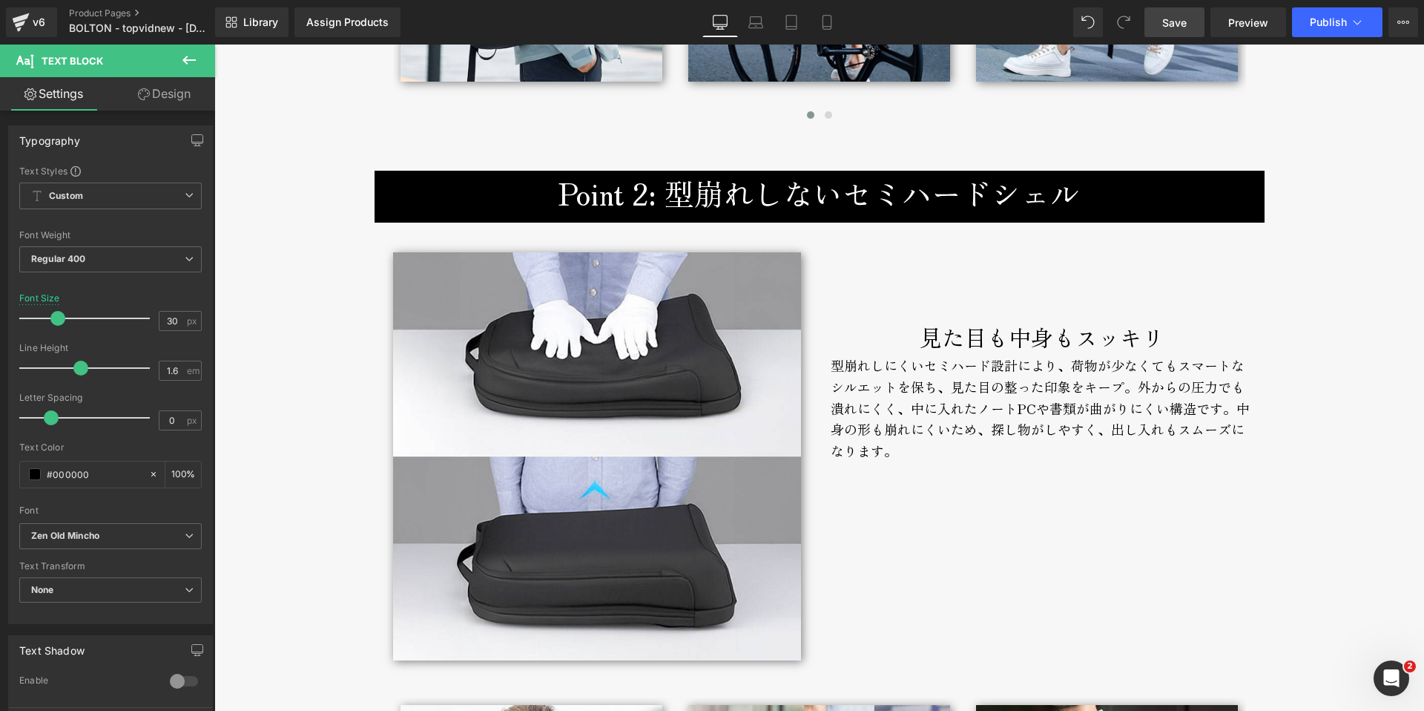
click at [1177, 20] on span "Save" at bounding box center [1174, 23] width 24 height 16
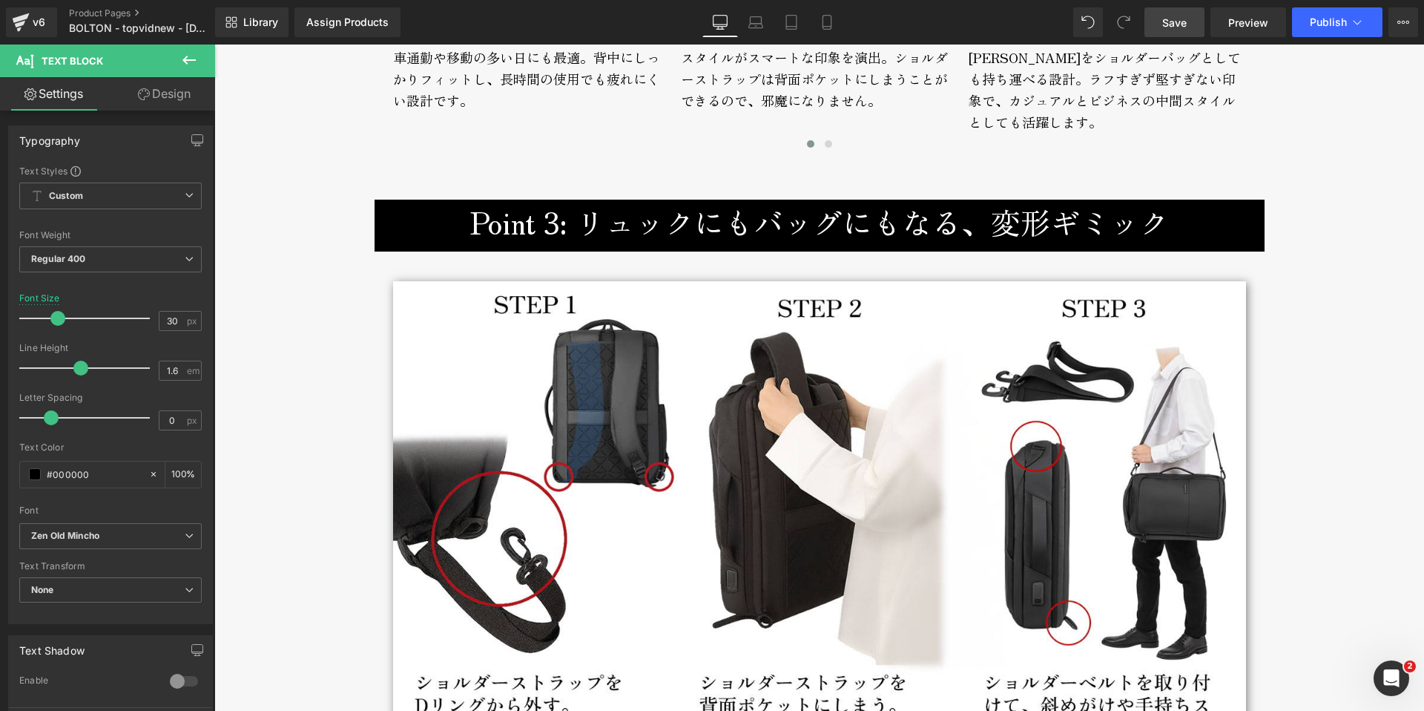
scroll to position [3889, 0]
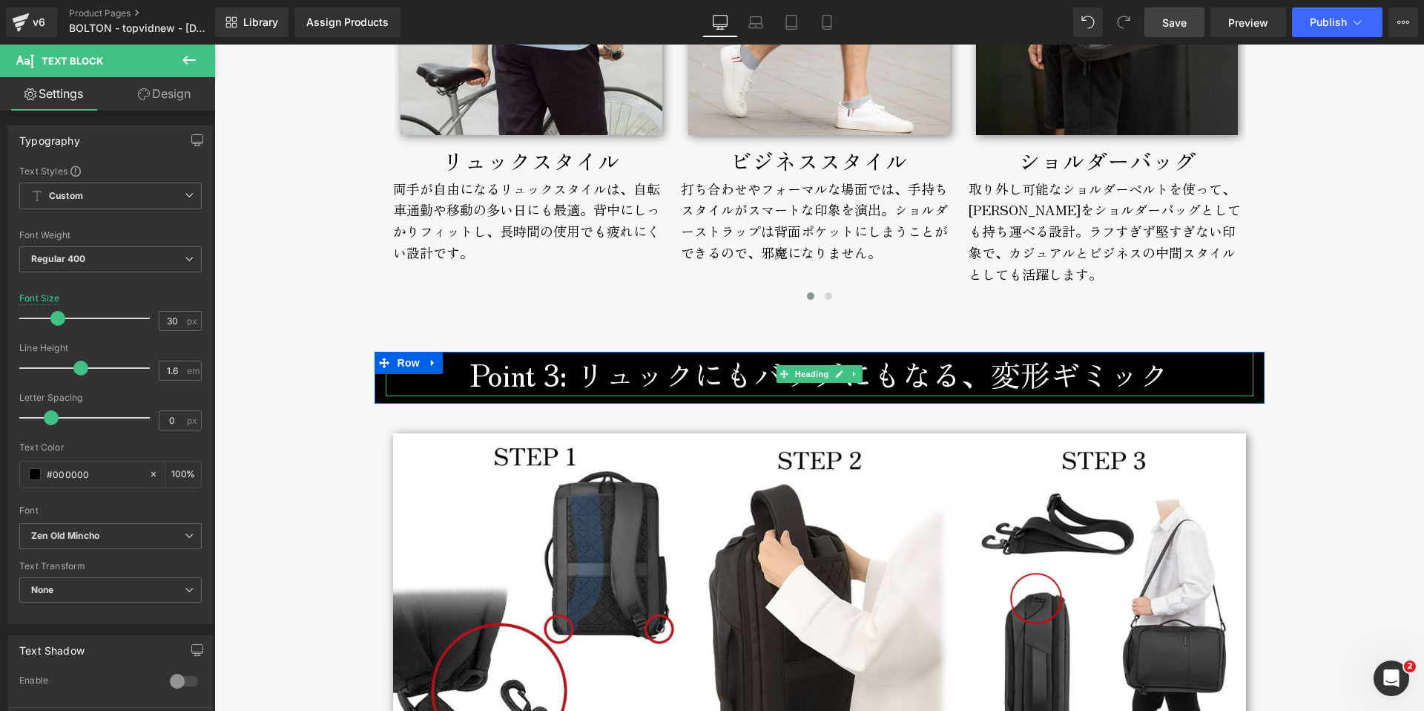
click at [583, 379] on h3 "Point 3: リュックにもバッグにもなる、変形ギミック" at bounding box center [820, 374] width 868 height 45
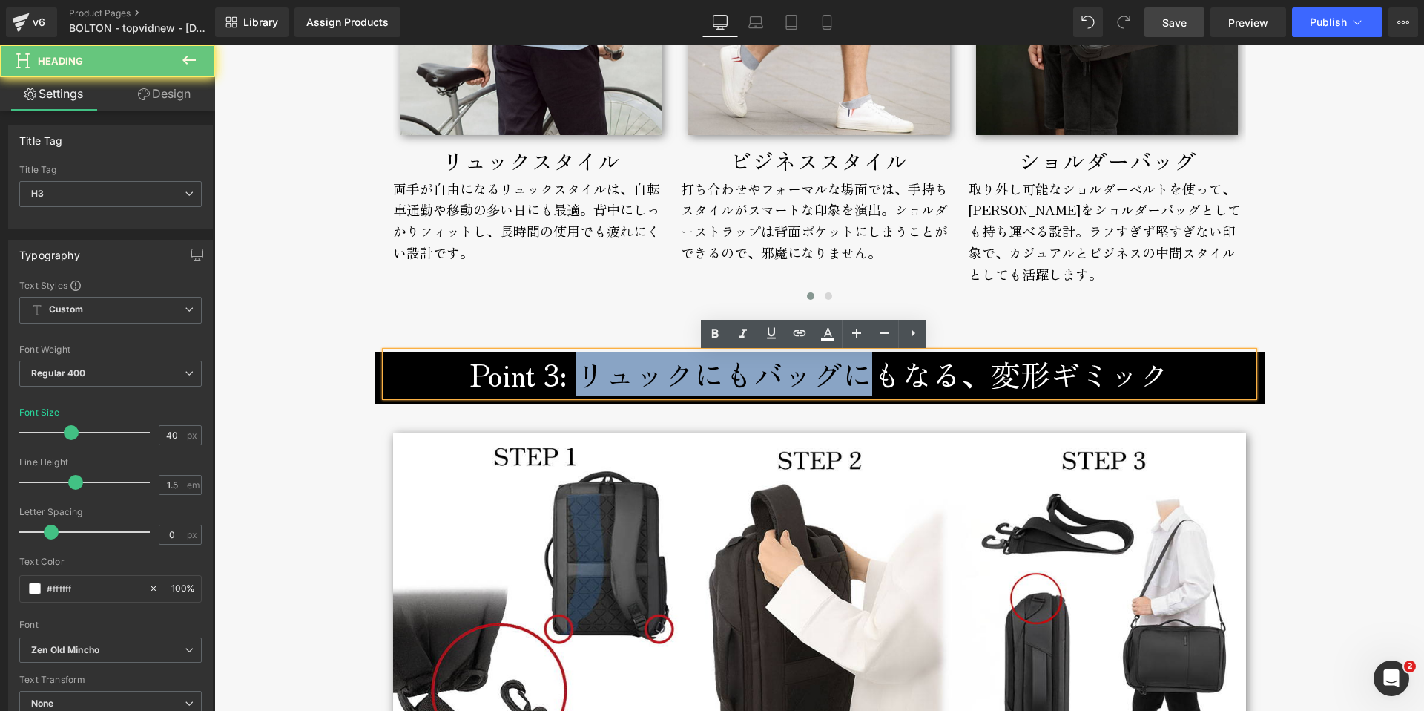
drag, startPoint x: 573, startPoint y: 377, endPoint x: 883, endPoint y: 380, distance: 309.3
click at [881, 380] on h3 "Point 3: リュックにもバッグにもなる、変形ギミック" at bounding box center [820, 374] width 868 height 45
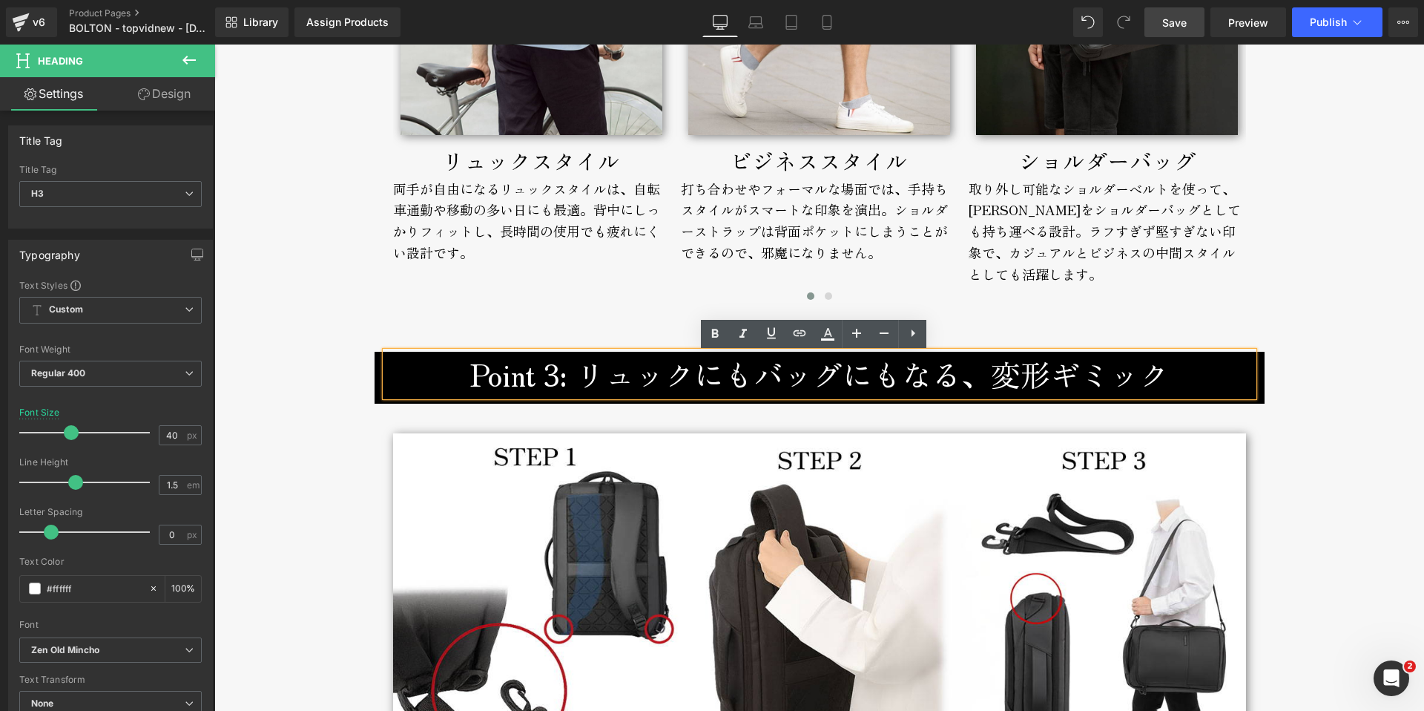
drag, startPoint x: 883, startPoint y: 380, endPoint x: 909, endPoint y: 378, distance: 26.1
click at [884, 380] on h3 "Point 3: リュックにもバッグにもなる、変形ギミック" at bounding box center [820, 374] width 868 height 45
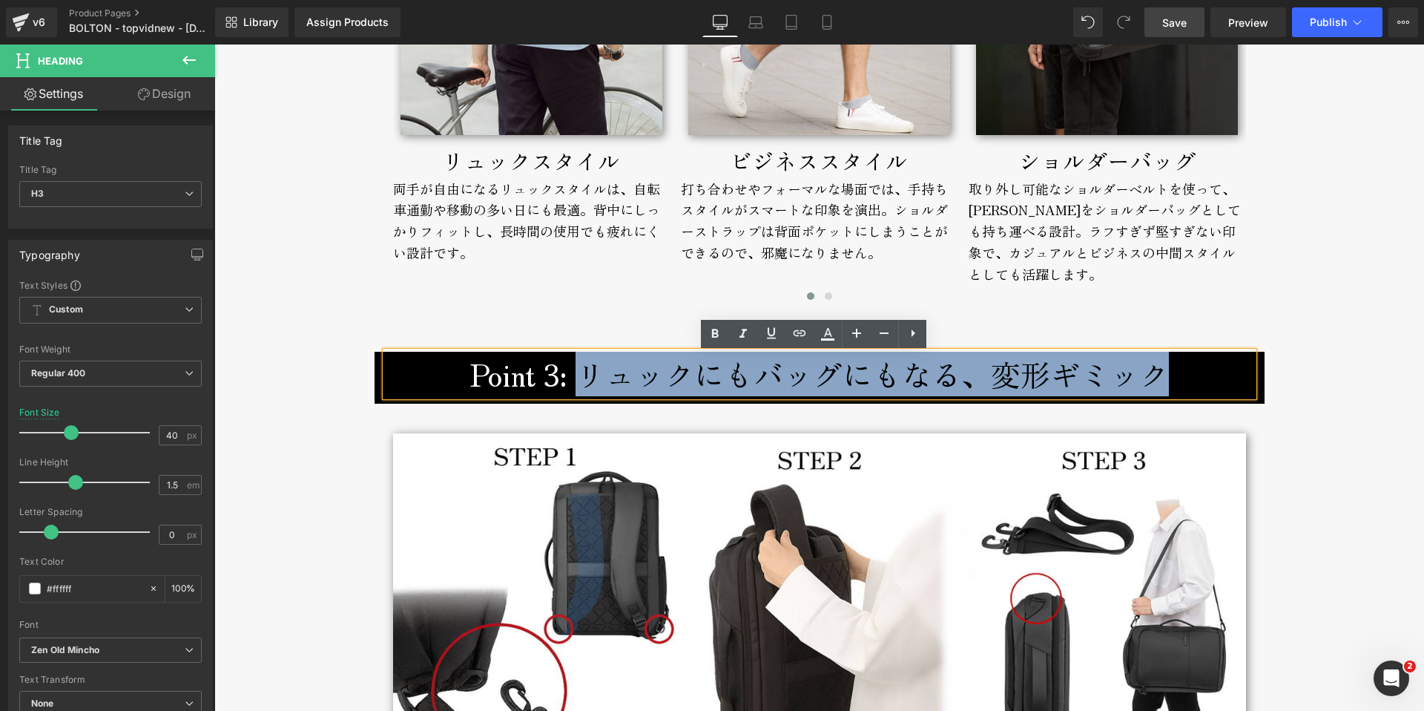
drag, startPoint x: 1185, startPoint y: 377, endPoint x: 581, endPoint y: 379, distance: 603.7
click at [581, 379] on h3 "Point 3: リュックにもバッグにもなる、変形ギミック" at bounding box center [820, 374] width 868 height 45
paste div
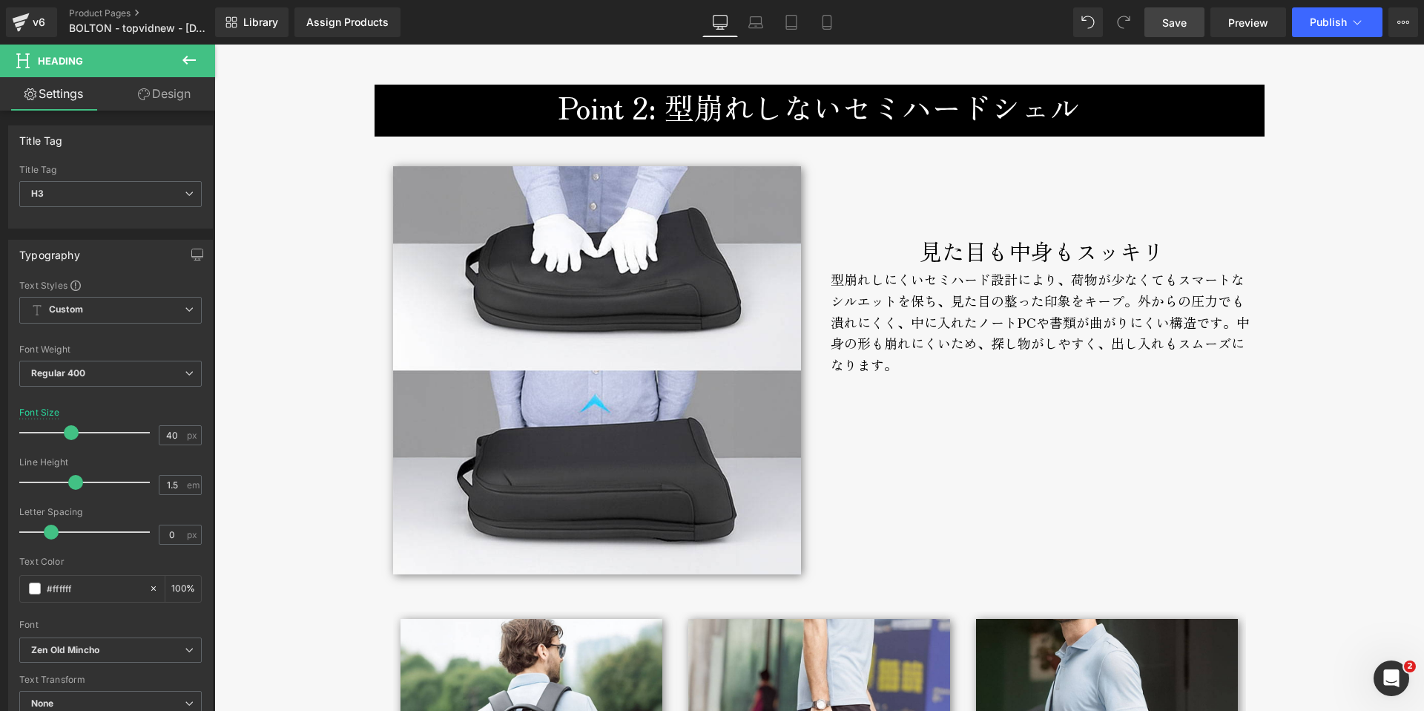
scroll to position [3075, 0]
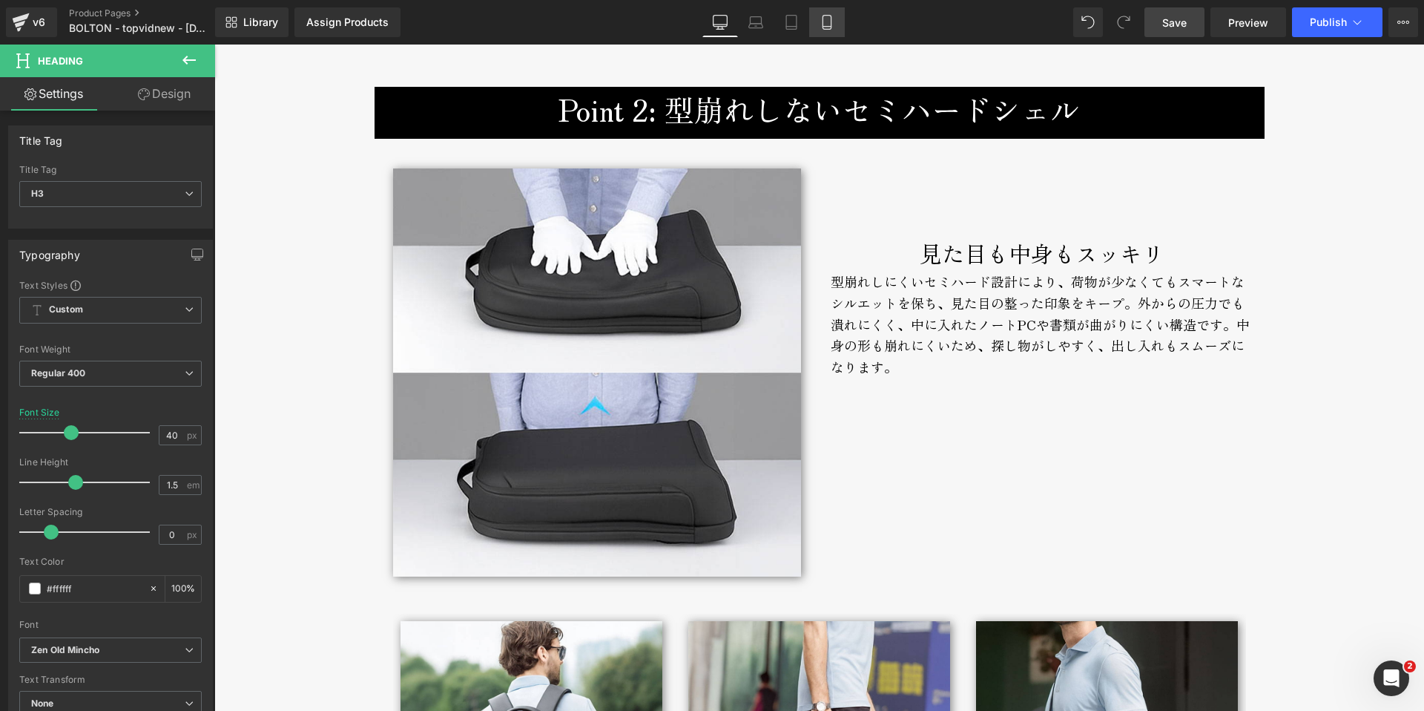
click at [826, 22] on icon at bounding box center [827, 22] width 15 height 15
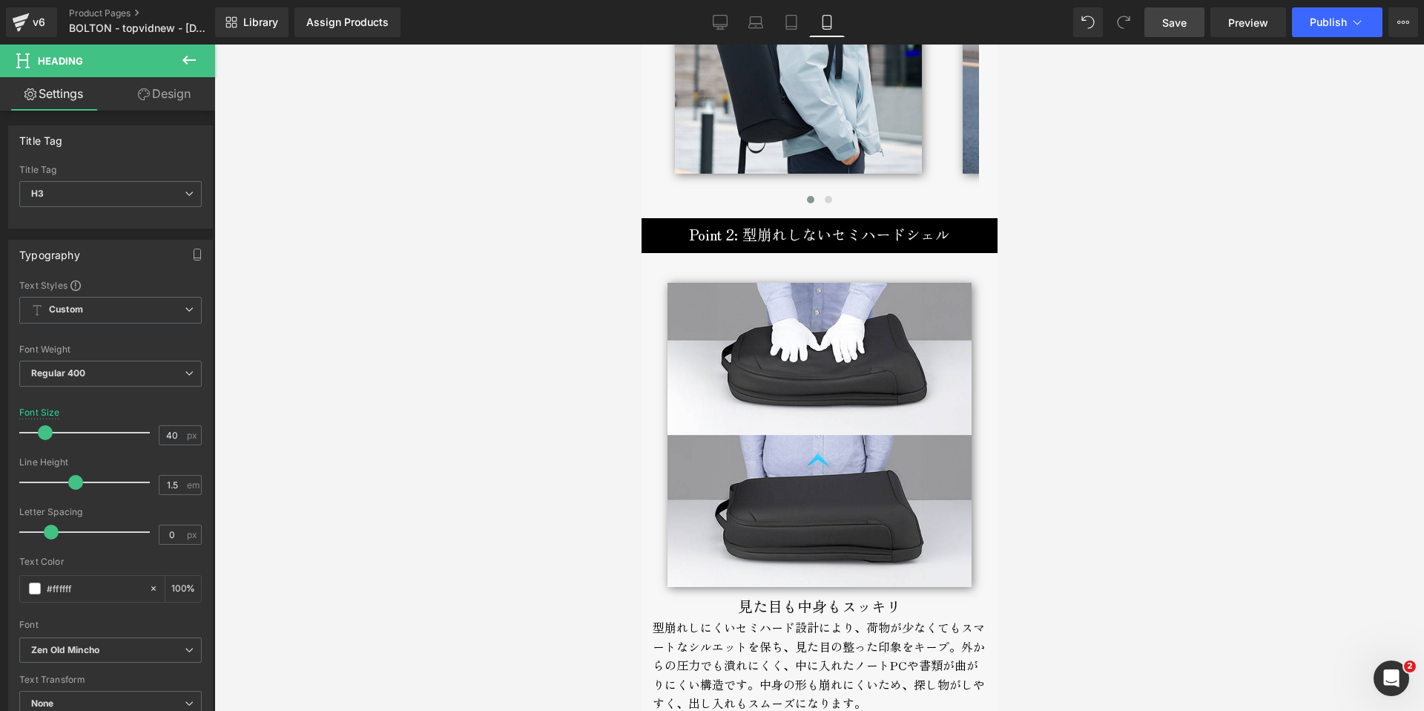
click at [830, 25] on icon at bounding box center [827, 22] width 15 height 15
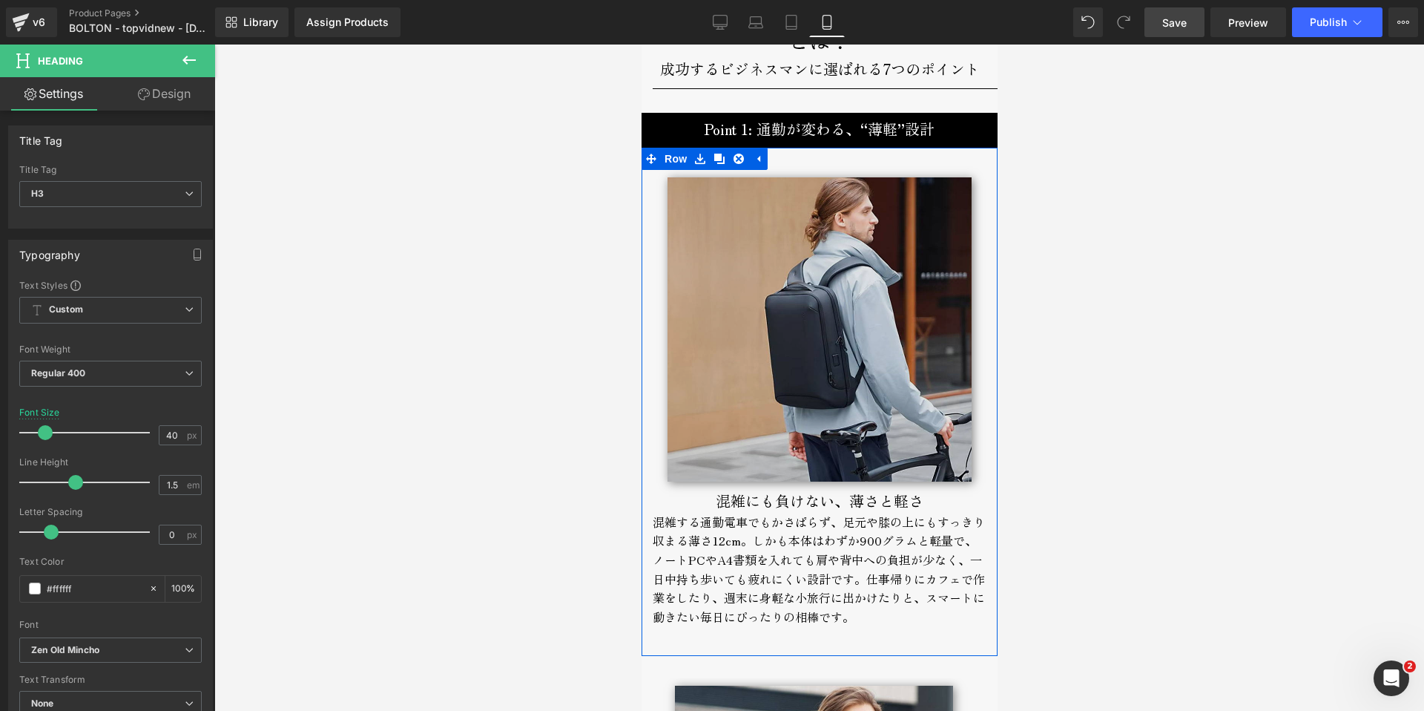
scroll to position [2078, 0]
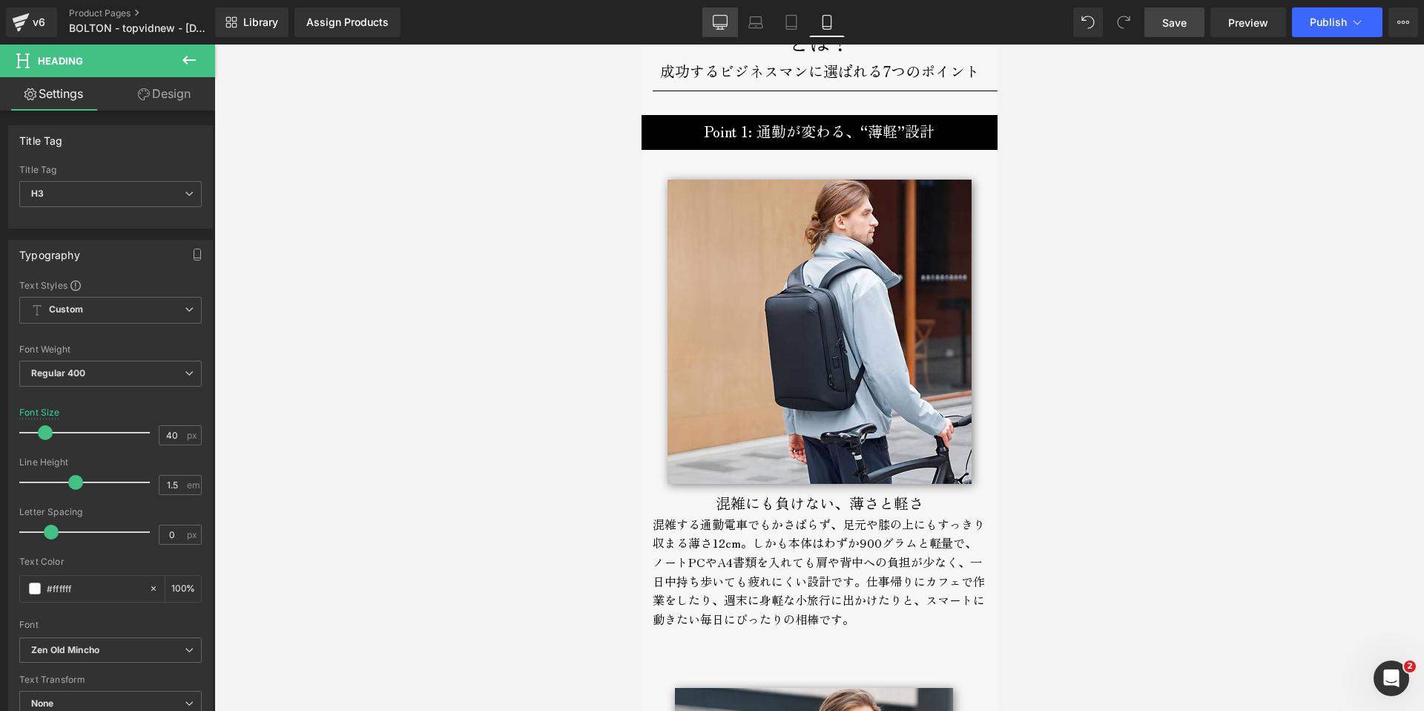
click at [716, 22] on icon at bounding box center [720, 22] width 15 height 15
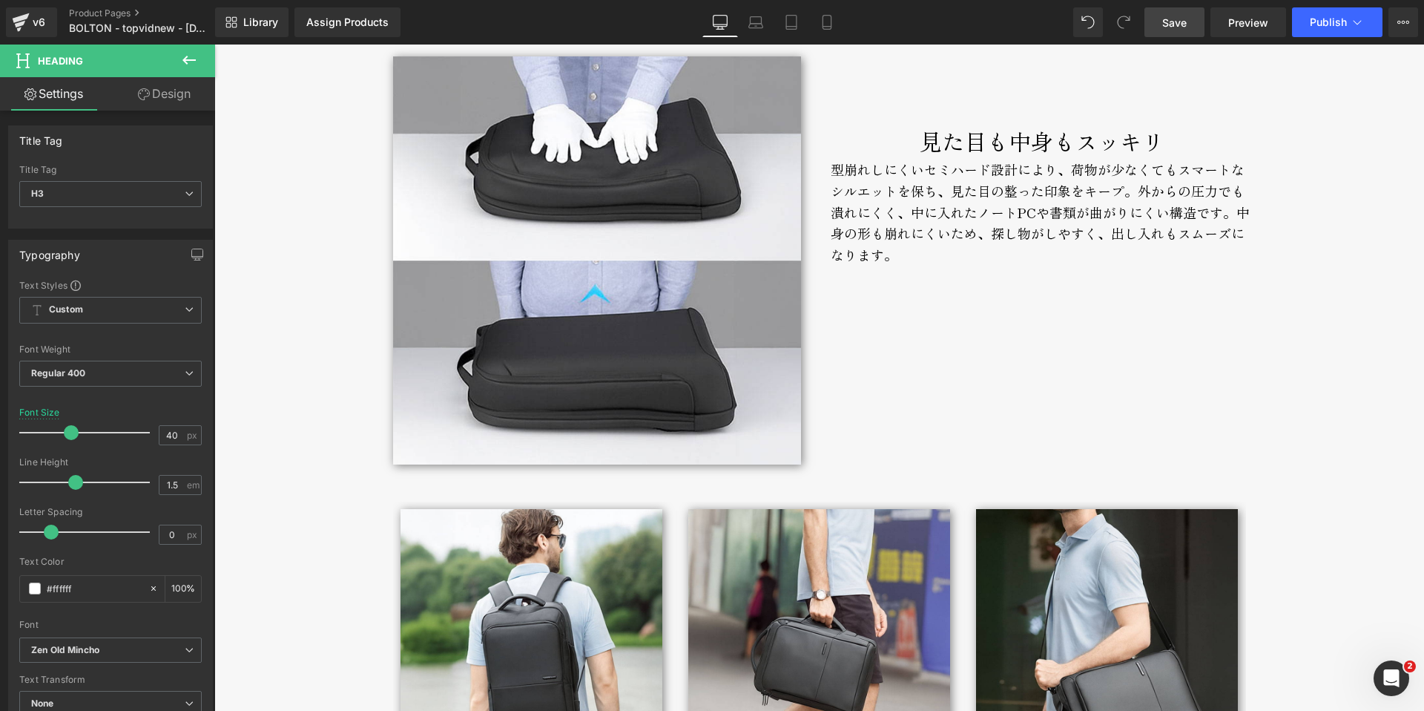
scroll to position [2994, 0]
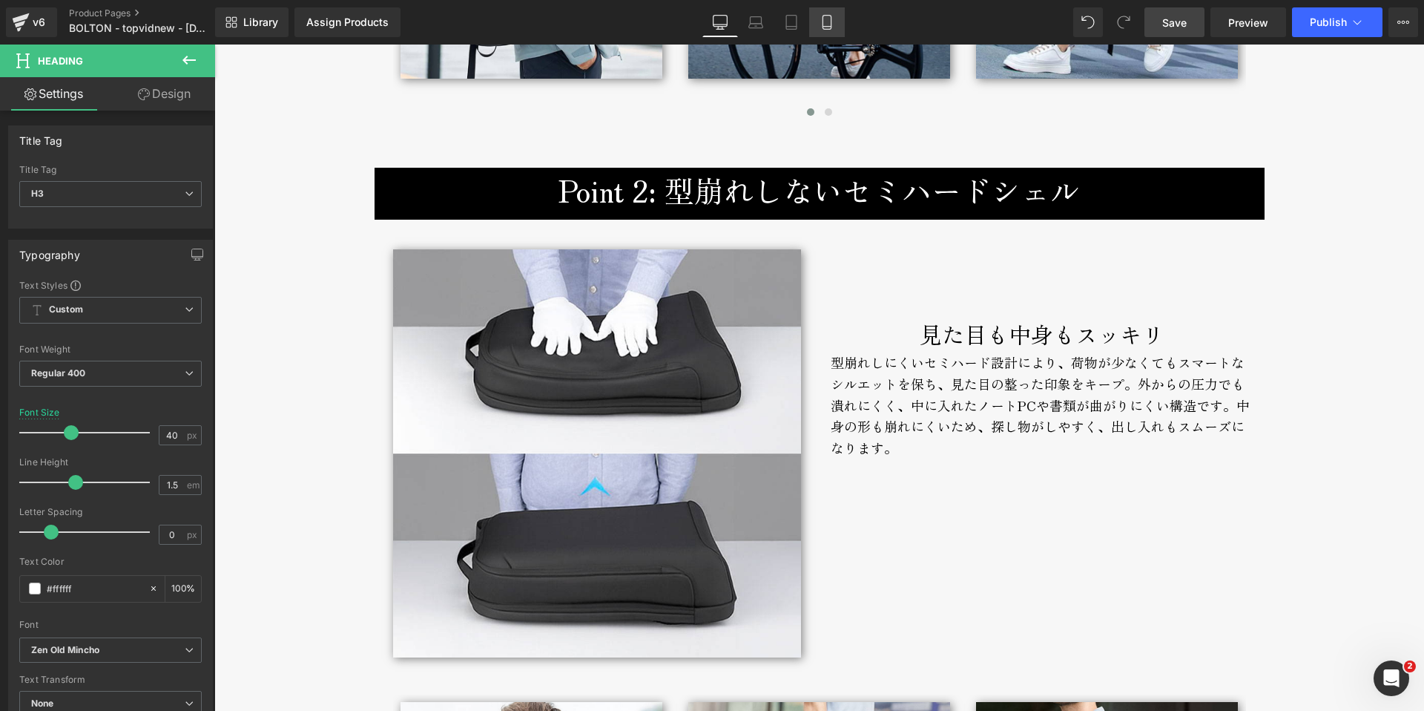
drag, startPoint x: 823, startPoint y: 17, endPoint x: 834, endPoint y: 31, distance: 17.5
click at [824, 17] on icon at bounding box center [827, 22] width 15 height 15
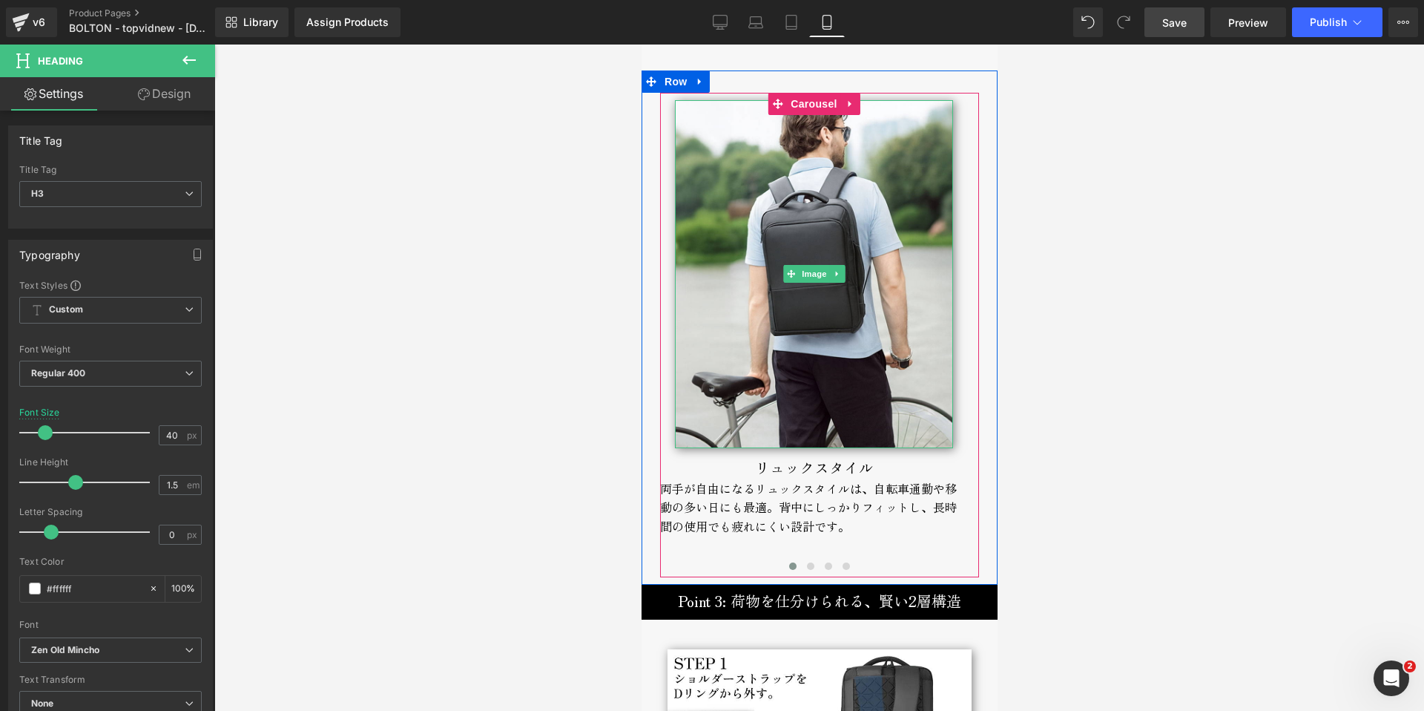
scroll to position [3618, 0]
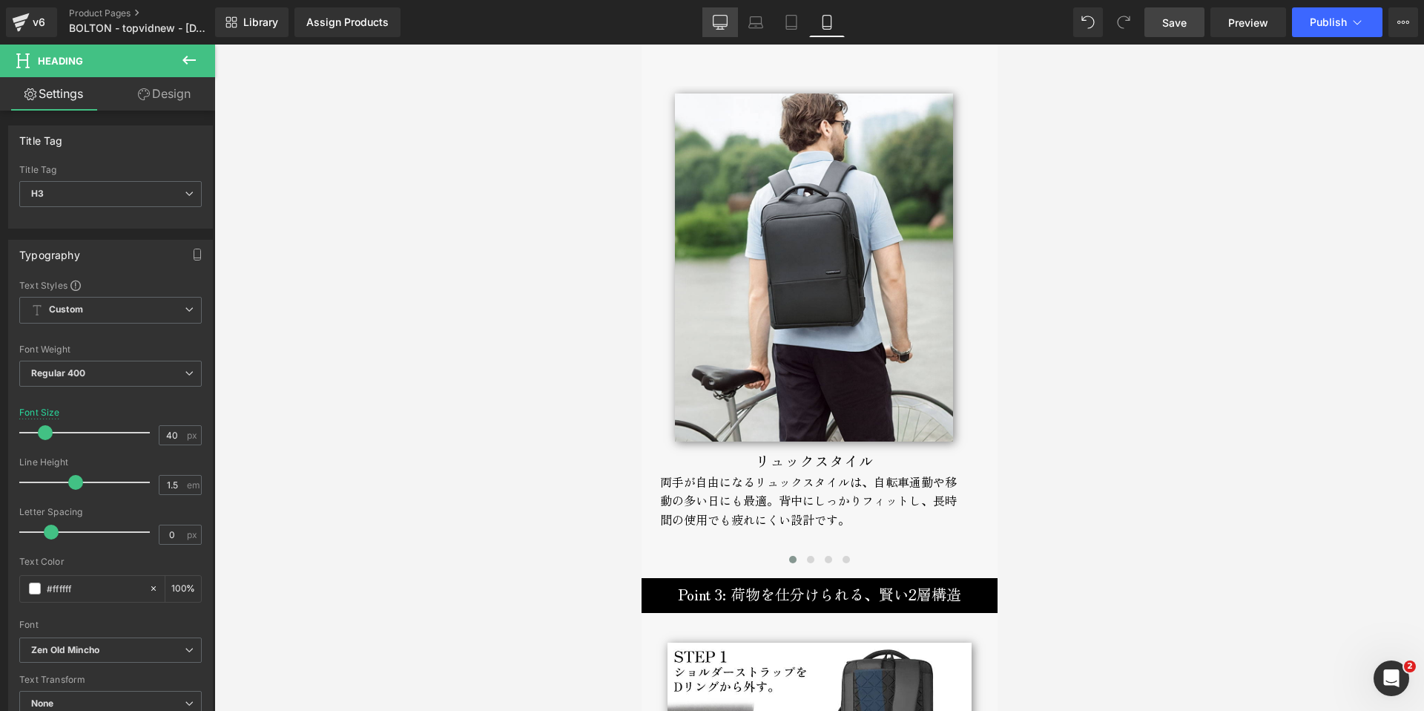
click at [725, 17] on icon at bounding box center [720, 22] width 15 height 15
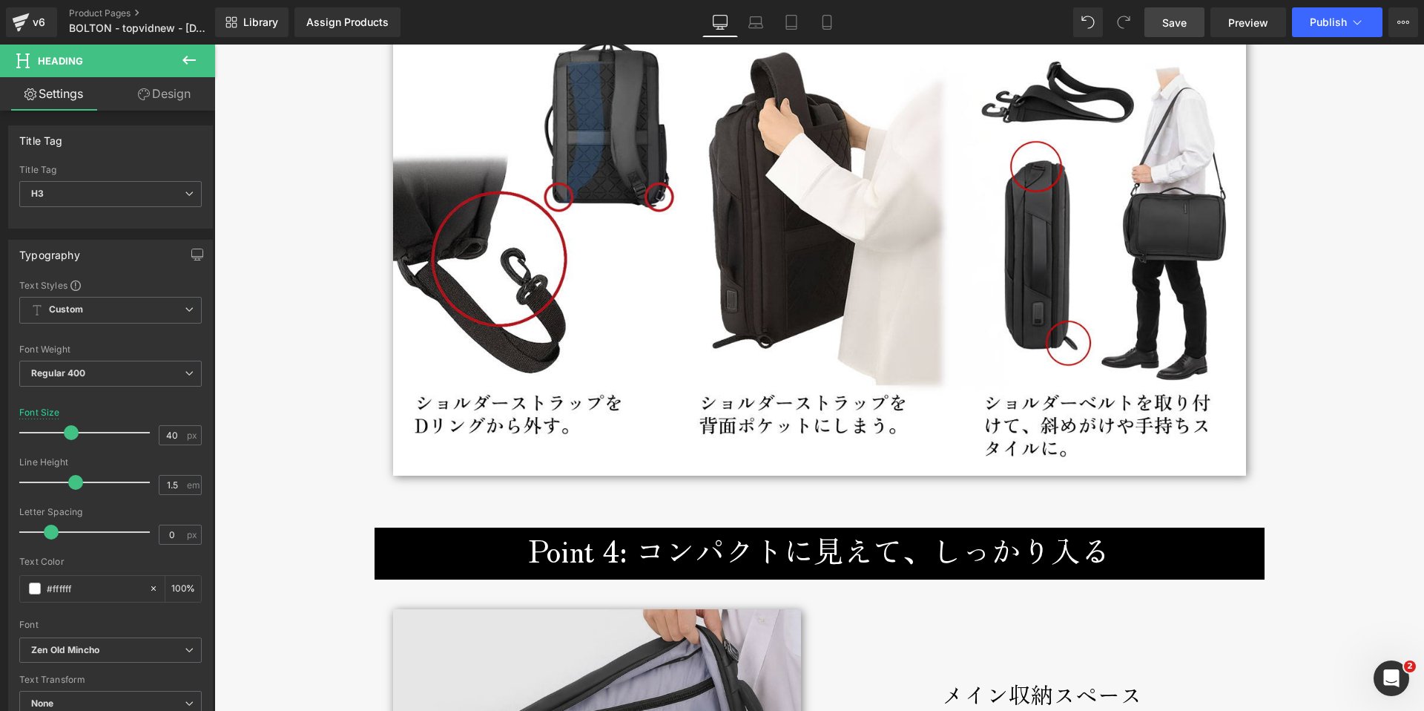
scroll to position [4631, 0]
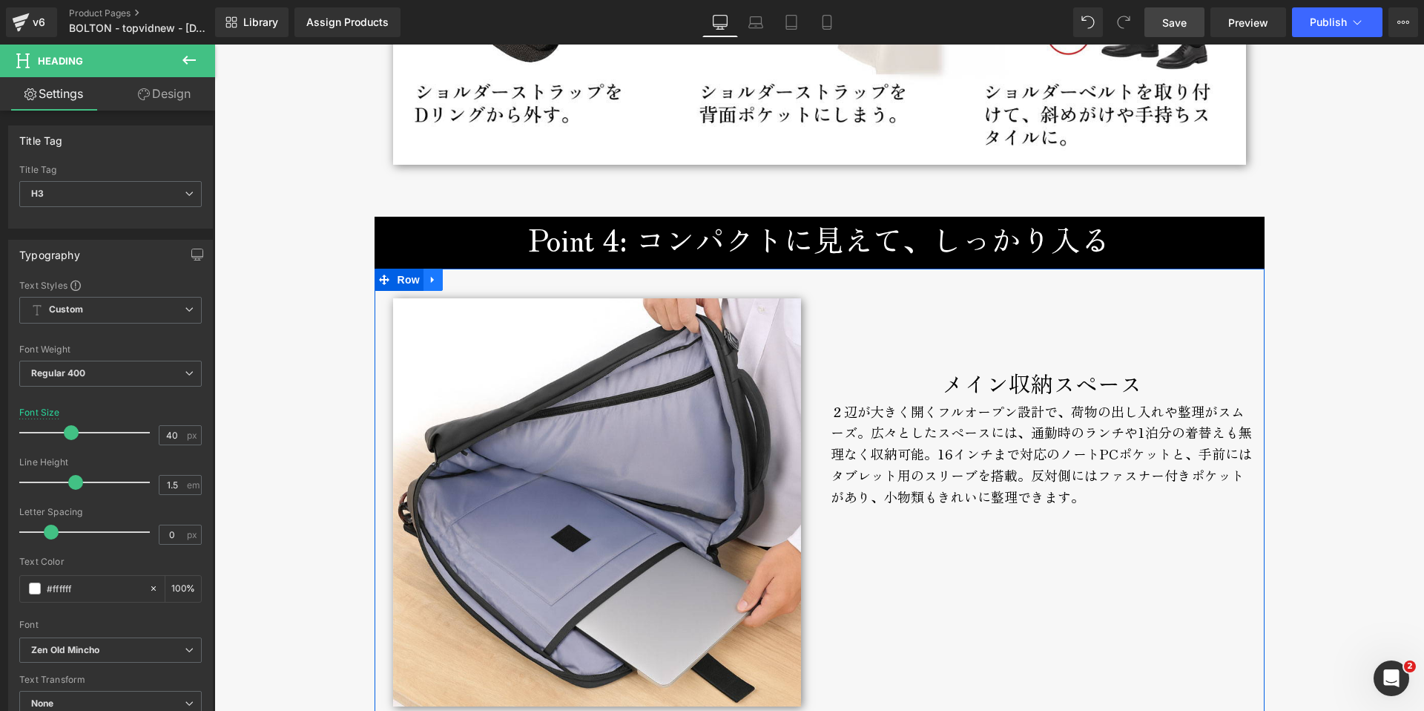
click at [435, 283] on link at bounding box center [433, 279] width 19 height 22
drag, startPoint x: 462, startPoint y: 282, endPoint x: 451, endPoint y: 282, distance: 11.1
click at [451, 282] on li at bounding box center [453, 279] width 58 height 22
click at [449, 282] on icon at bounding box center [452, 279] width 10 height 10
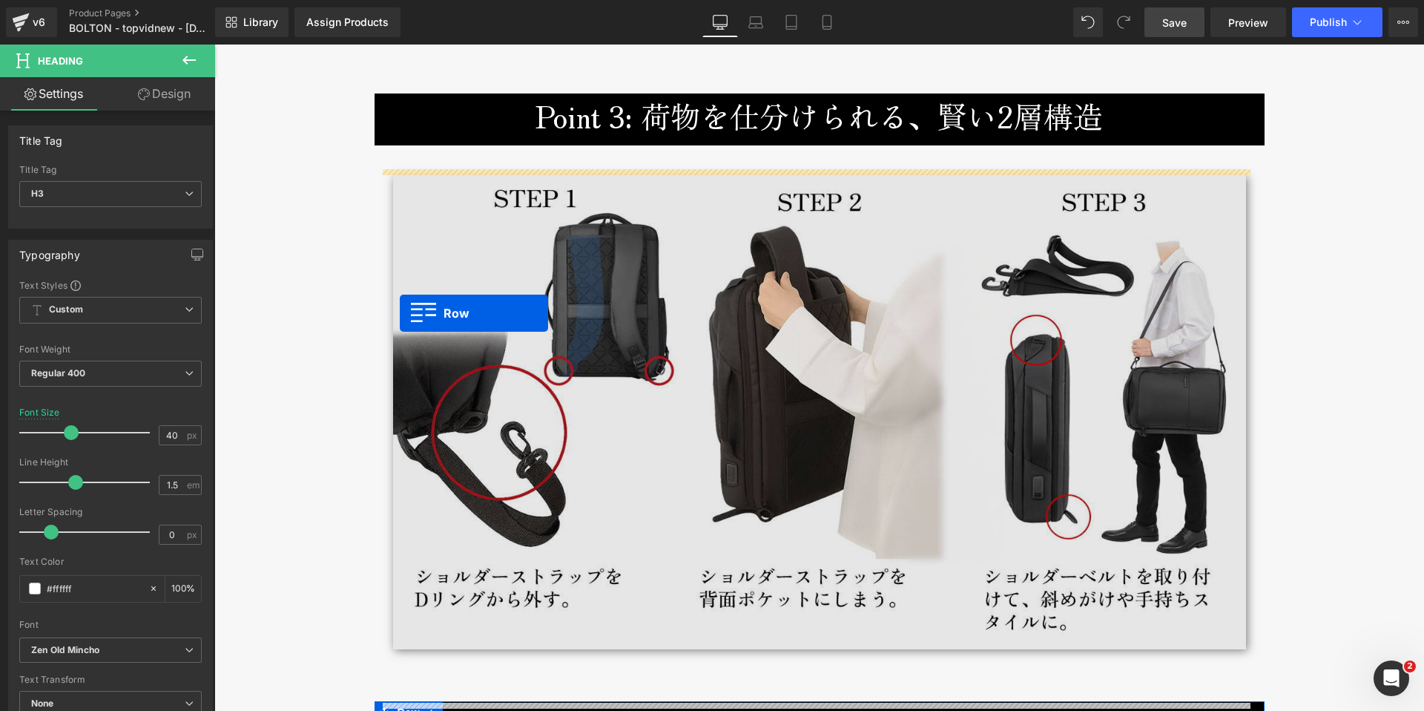
scroll to position [3997, 0]
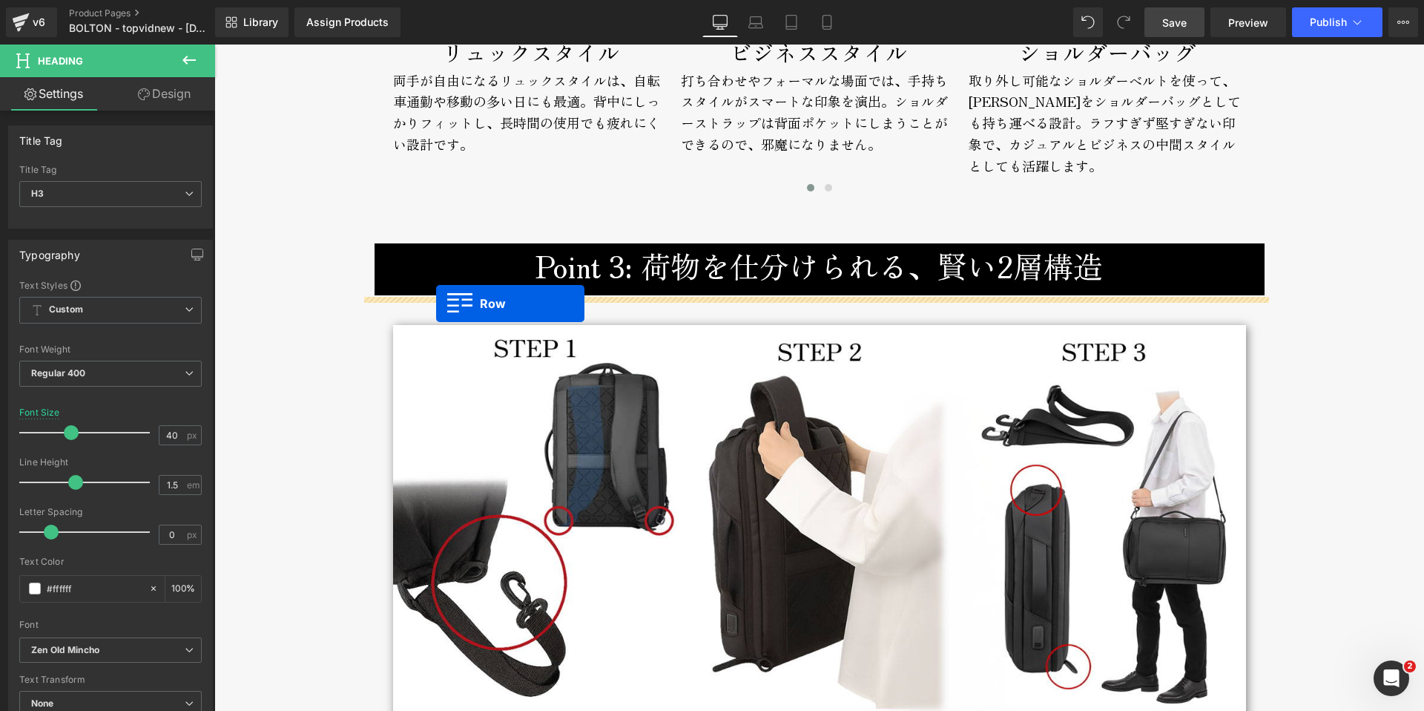
drag, startPoint x: 378, startPoint y: 441, endPoint x: 436, endPoint y: 303, distance: 149.9
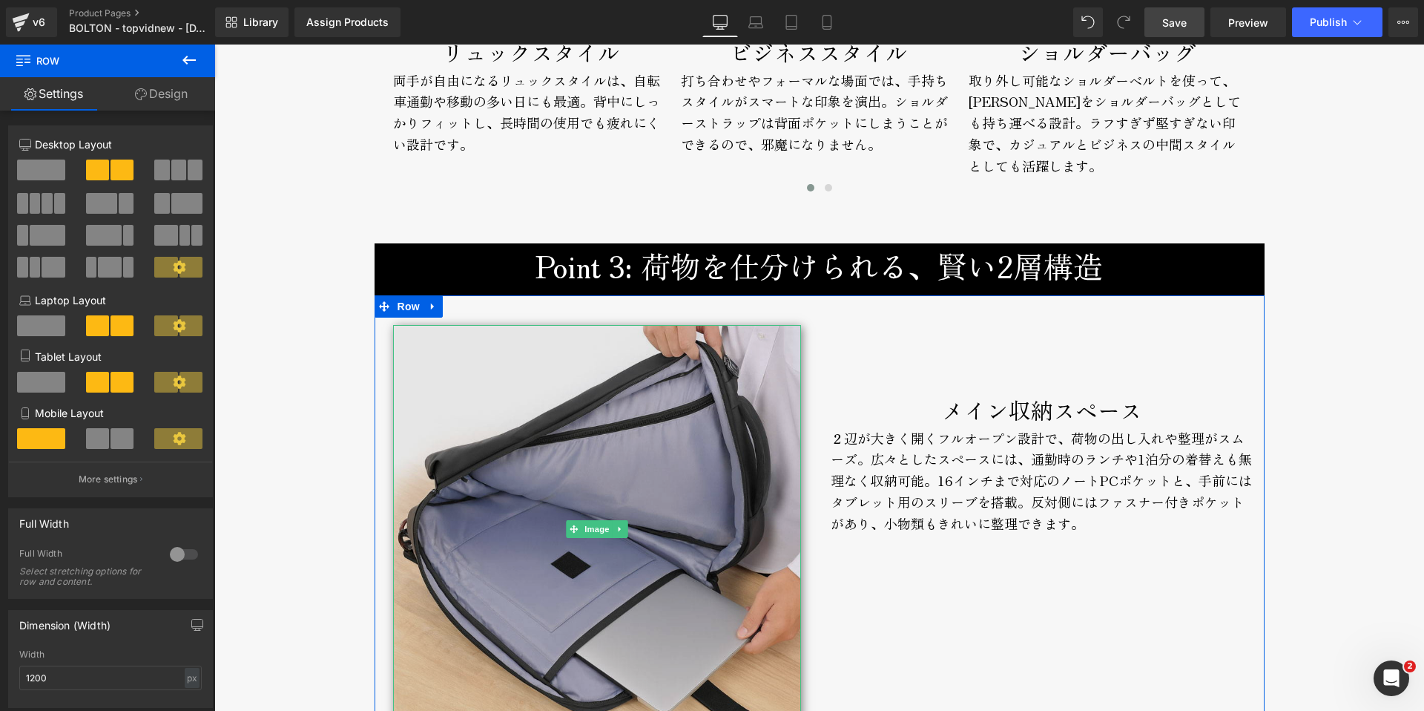
click at [628, 407] on img at bounding box center [597, 529] width 408 height 408
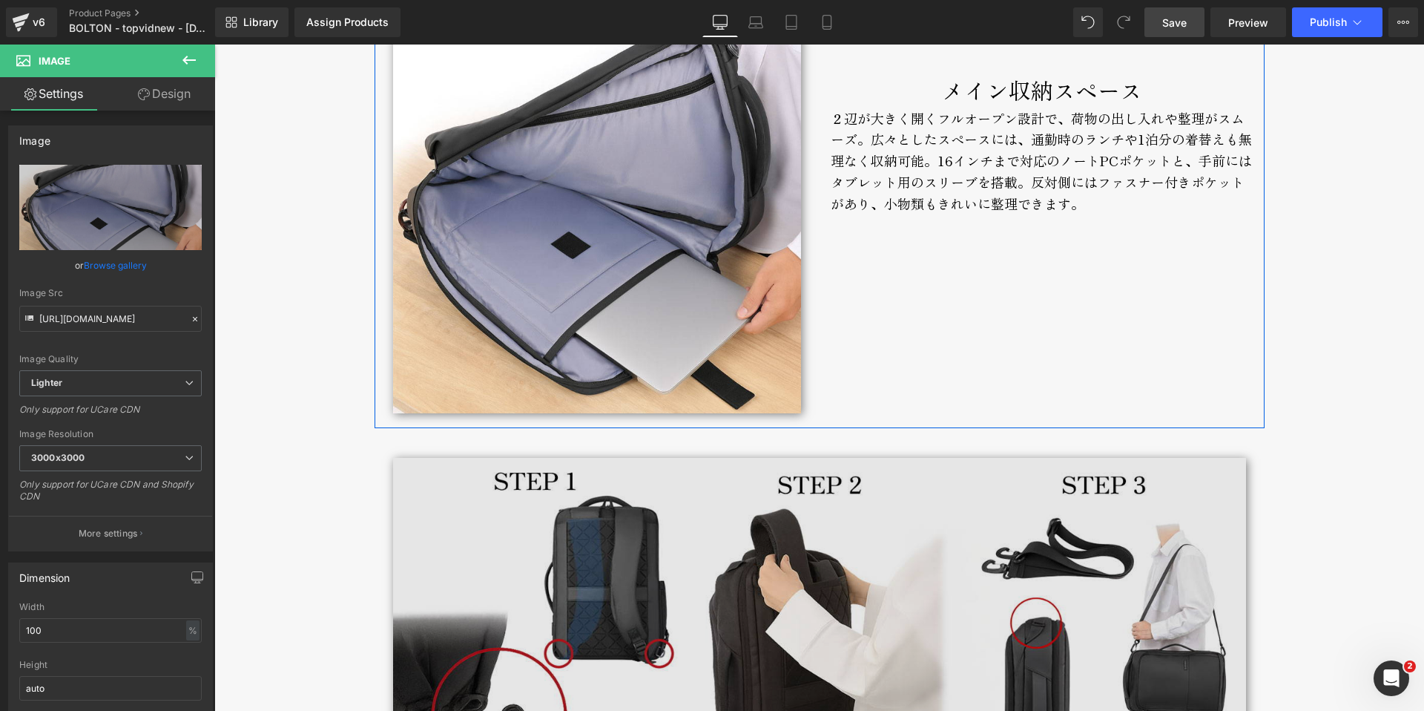
scroll to position [4441, 0]
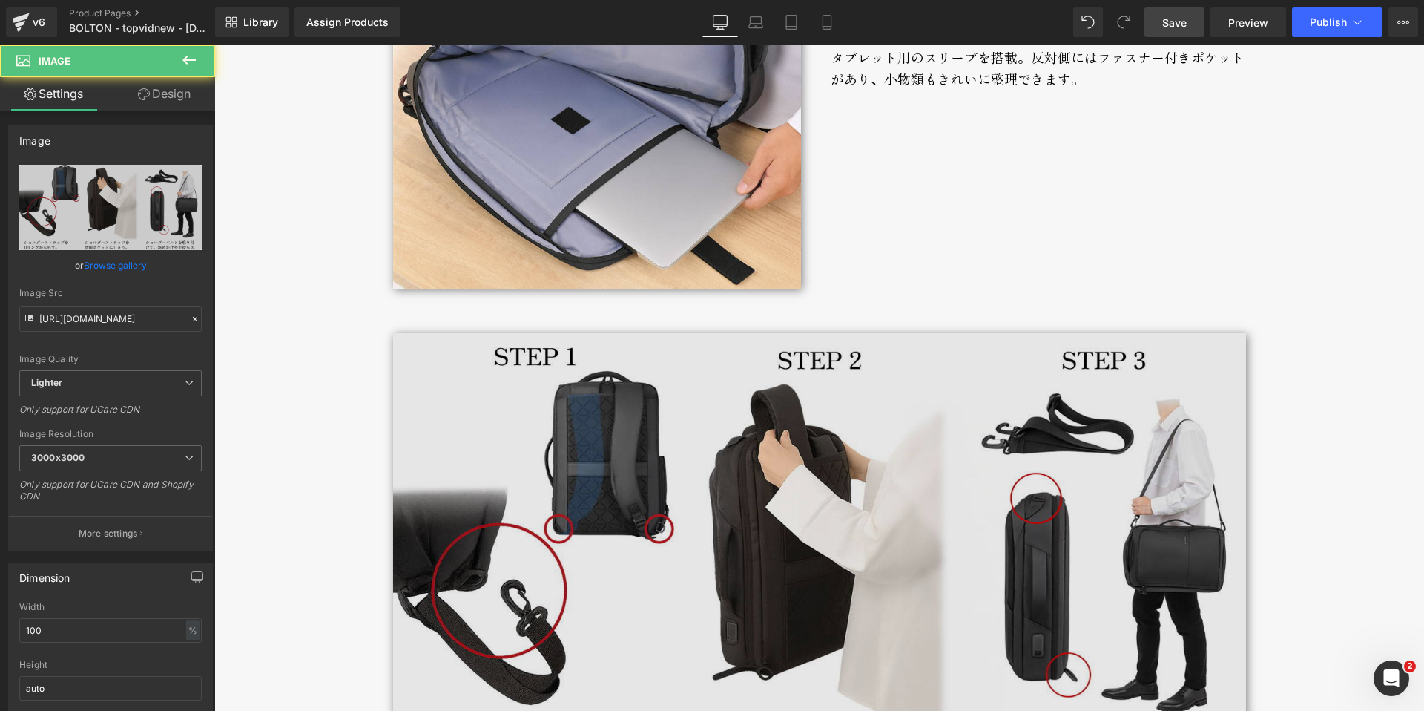
click at [737, 381] on img at bounding box center [819, 570] width 853 height 474
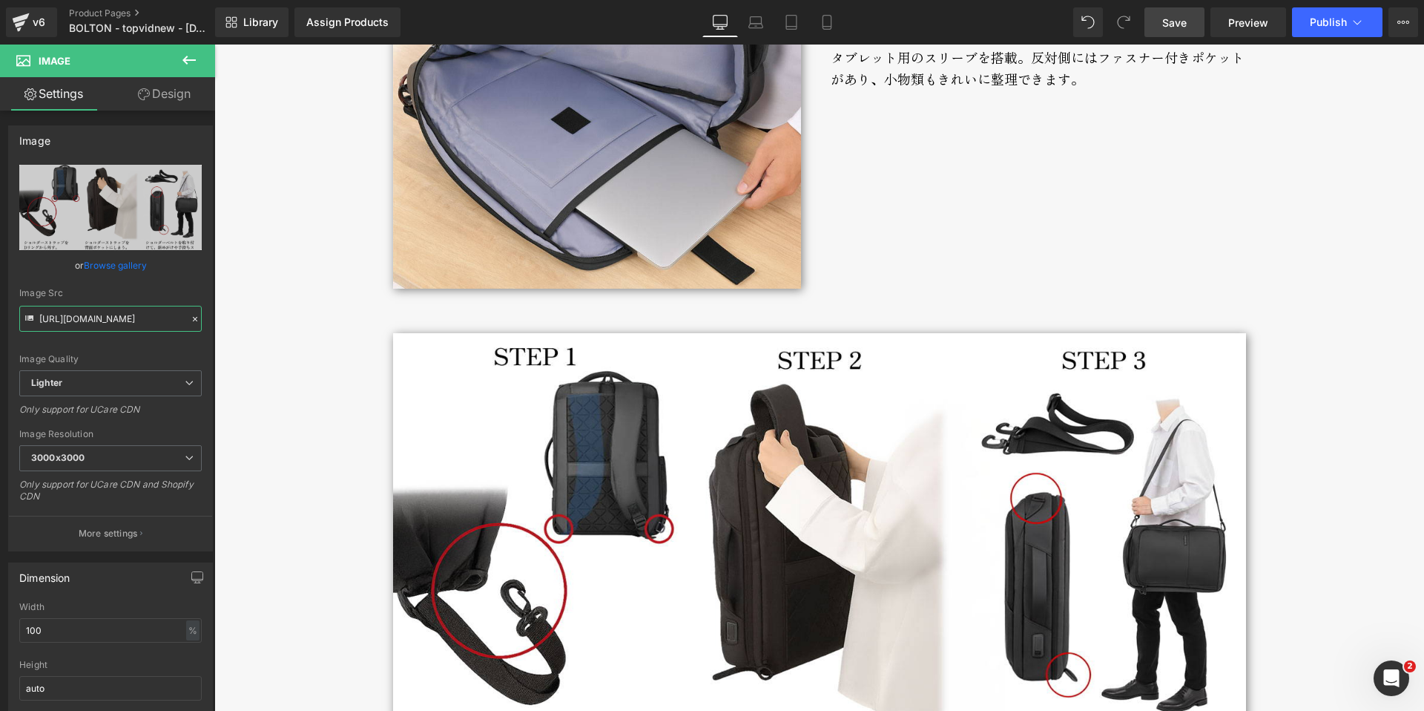
scroll to position [0, 592]
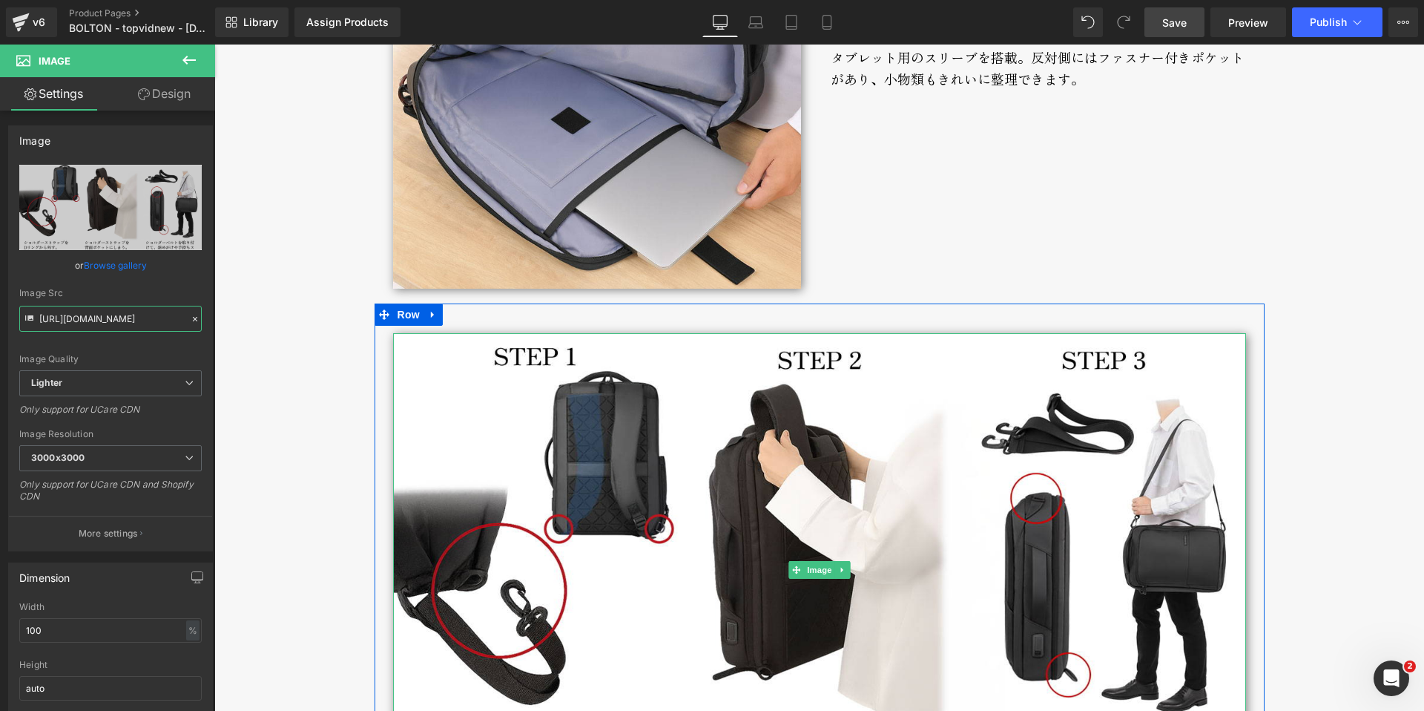
drag, startPoint x: 311, startPoint y: 366, endPoint x: 571, endPoint y: 337, distance: 261.9
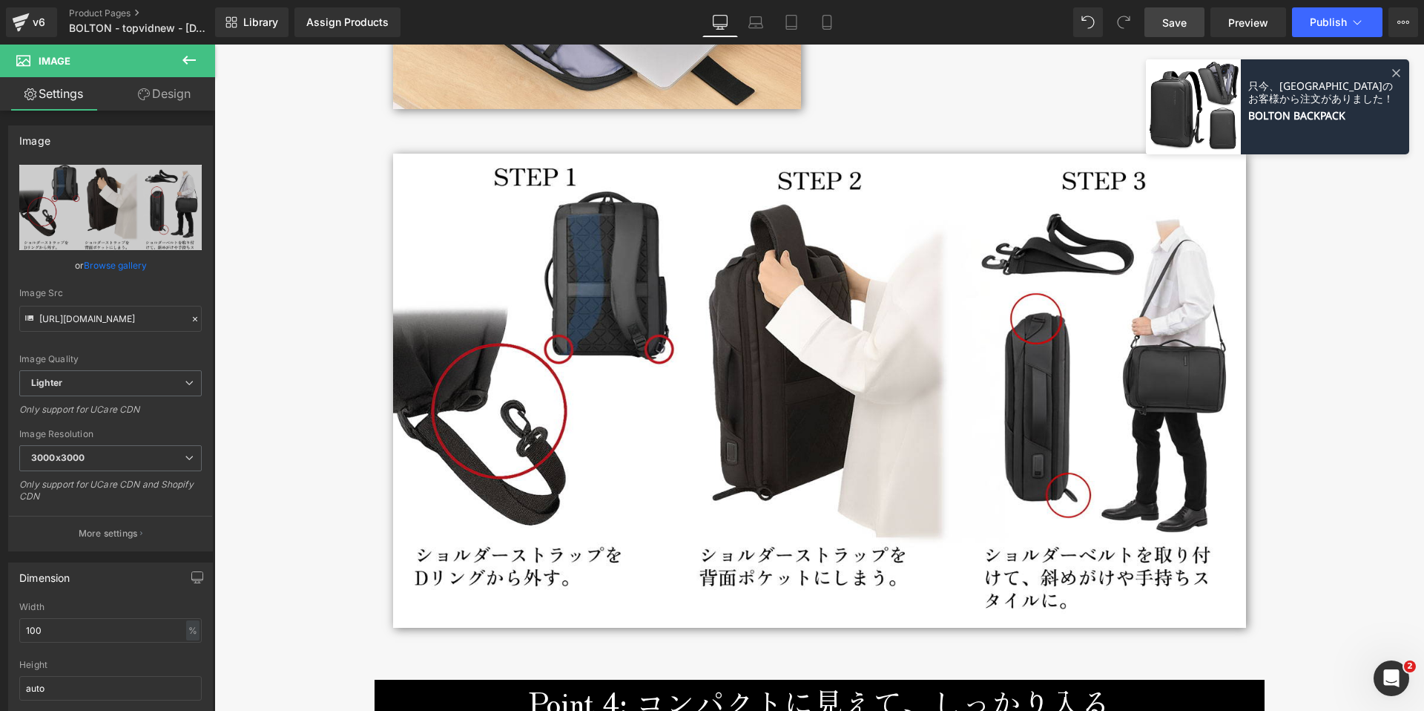
scroll to position [4609, 0]
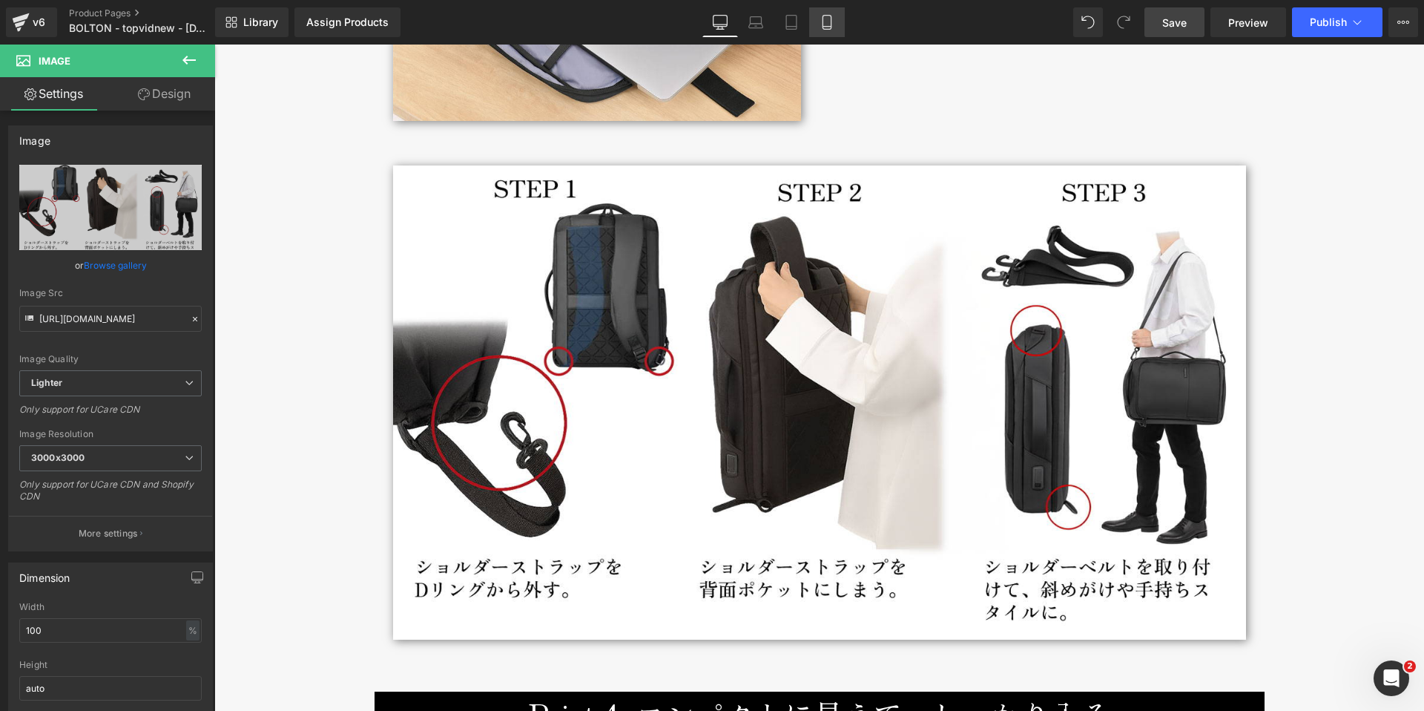
click at [826, 24] on icon at bounding box center [827, 22] width 15 height 15
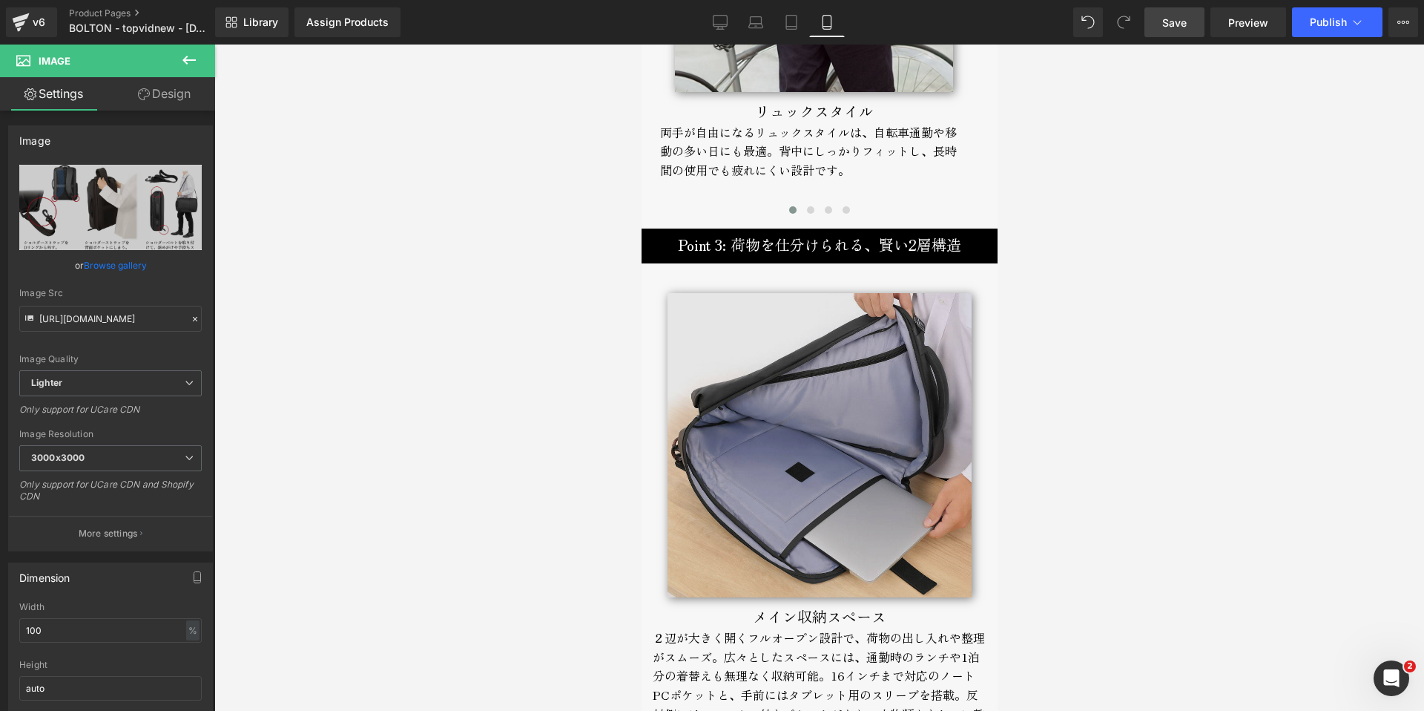
scroll to position [3958, 0]
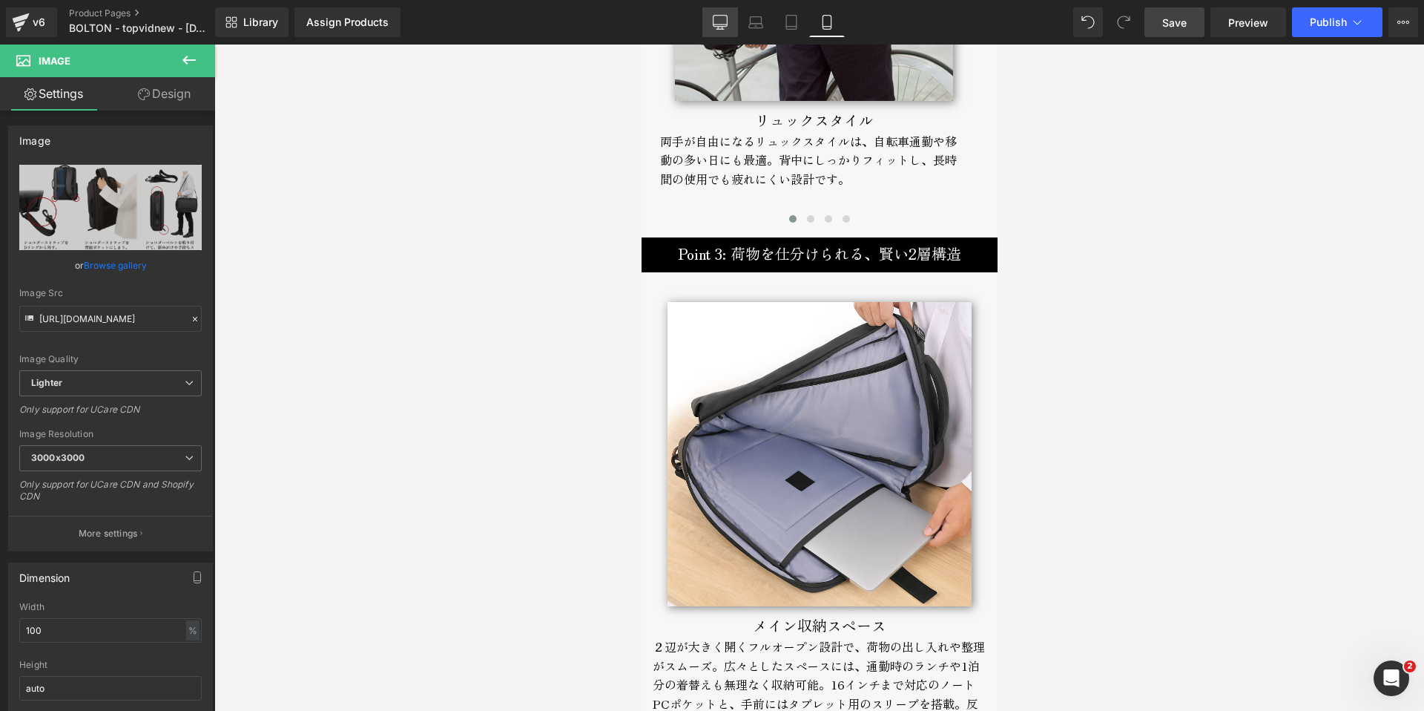
click at [717, 25] on icon at bounding box center [720, 22] width 15 height 15
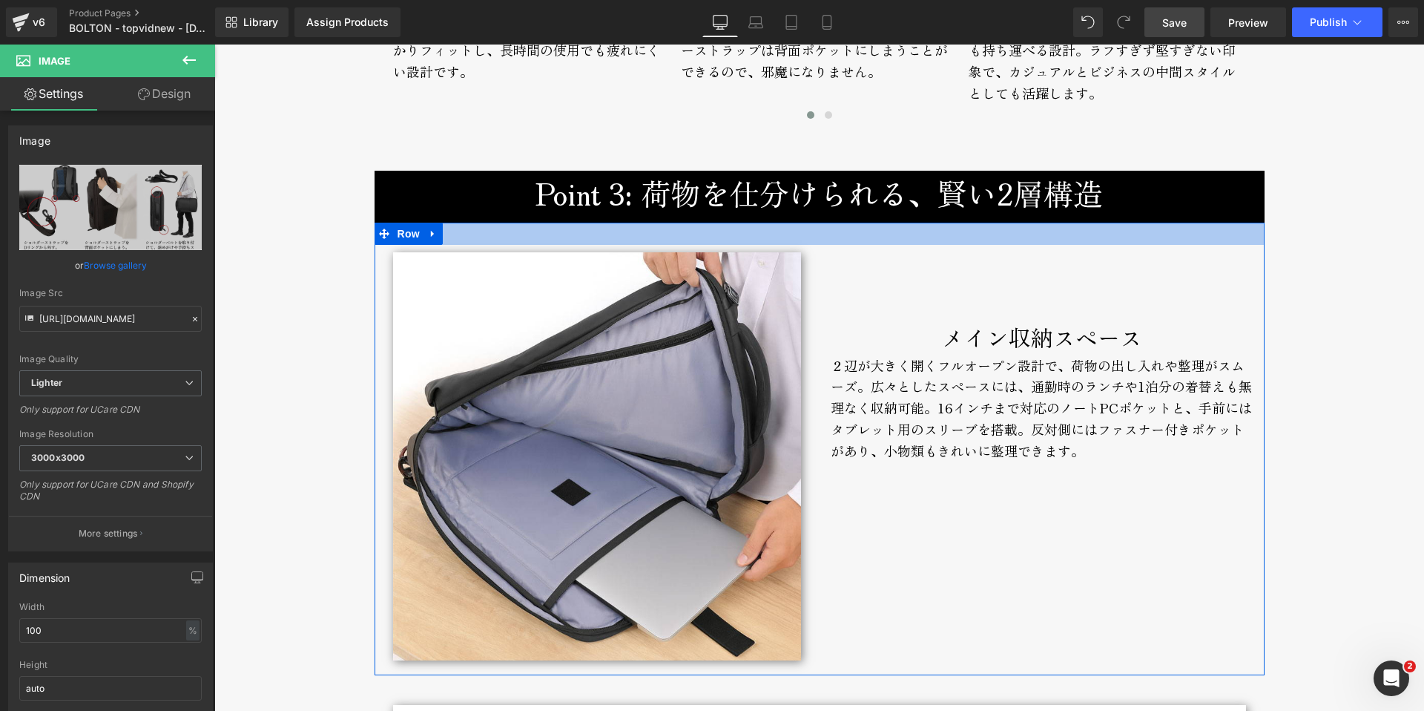
scroll to position [4620, 0]
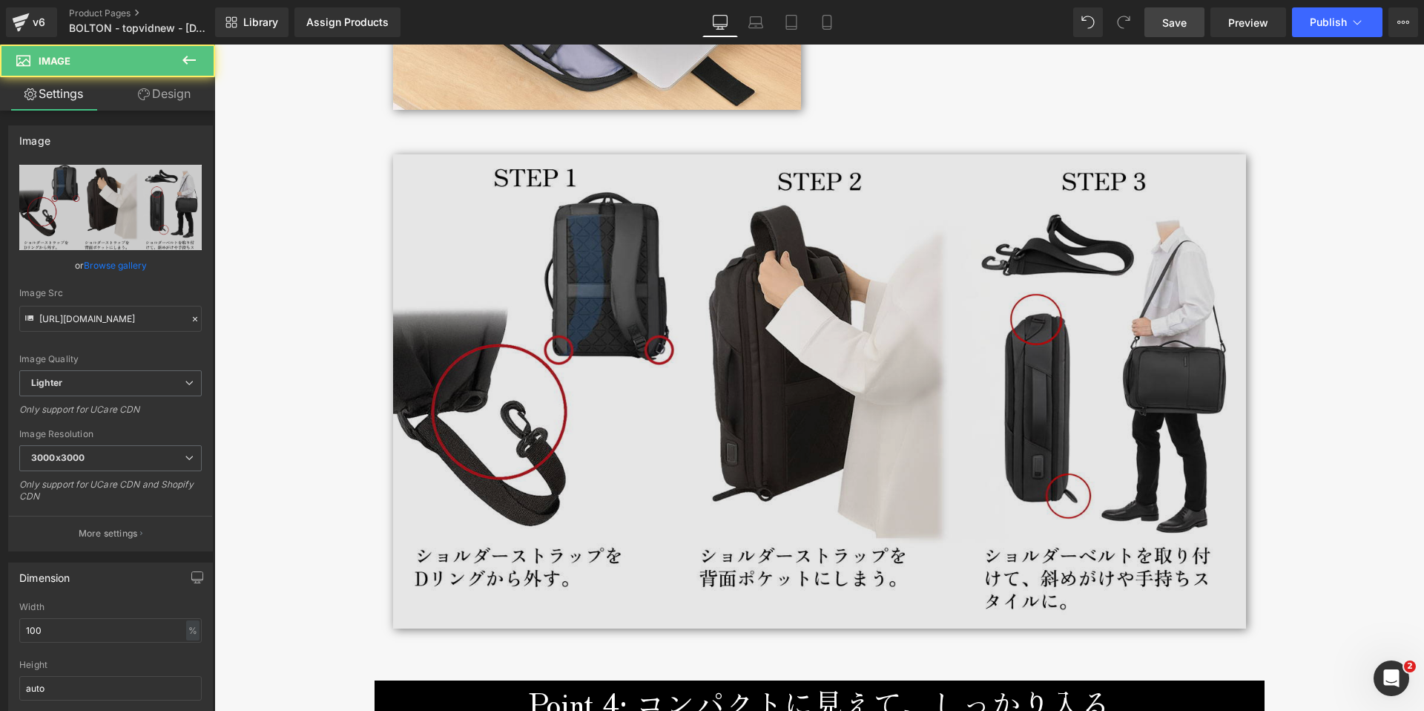
click at [671, 260] on img at bounding box center [819, 391] width 853 height 474
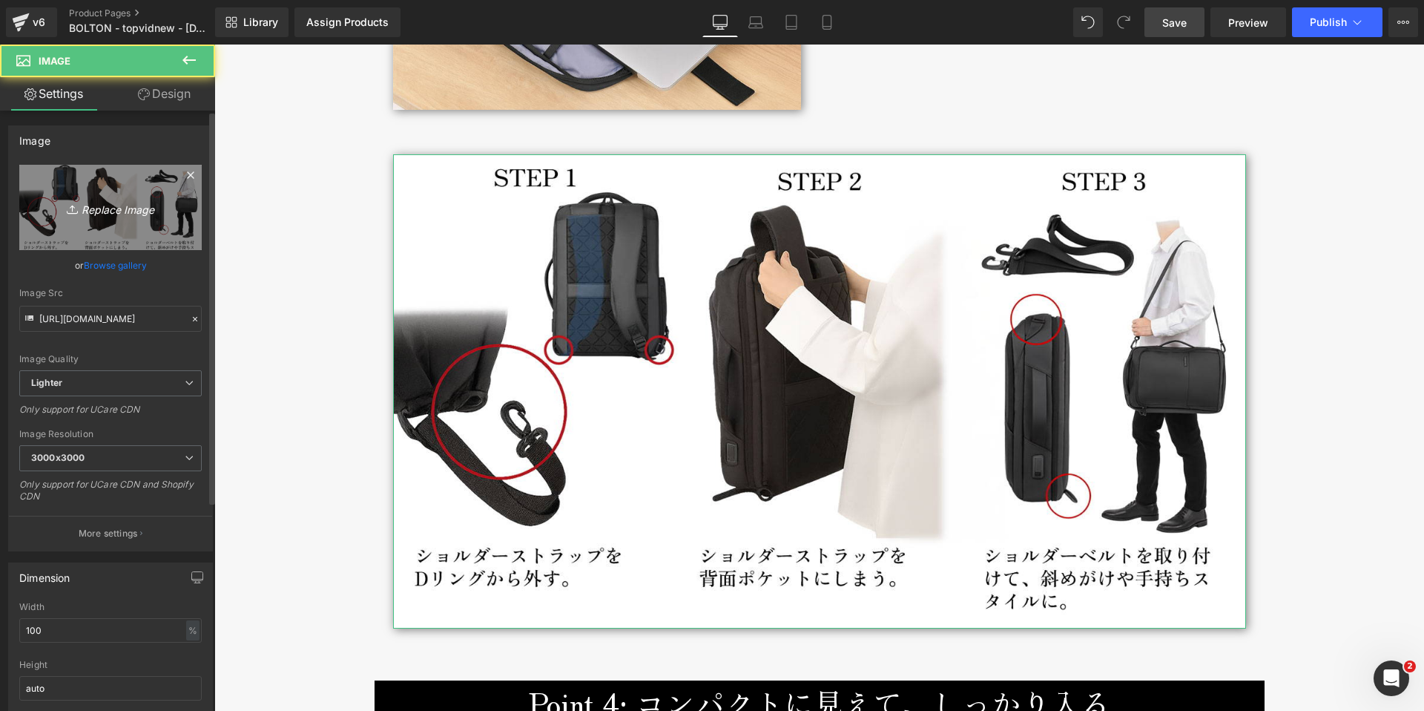
click at [119, 208] on icon "Replace Image" at bounding box center [110, 207] width 119 height 19
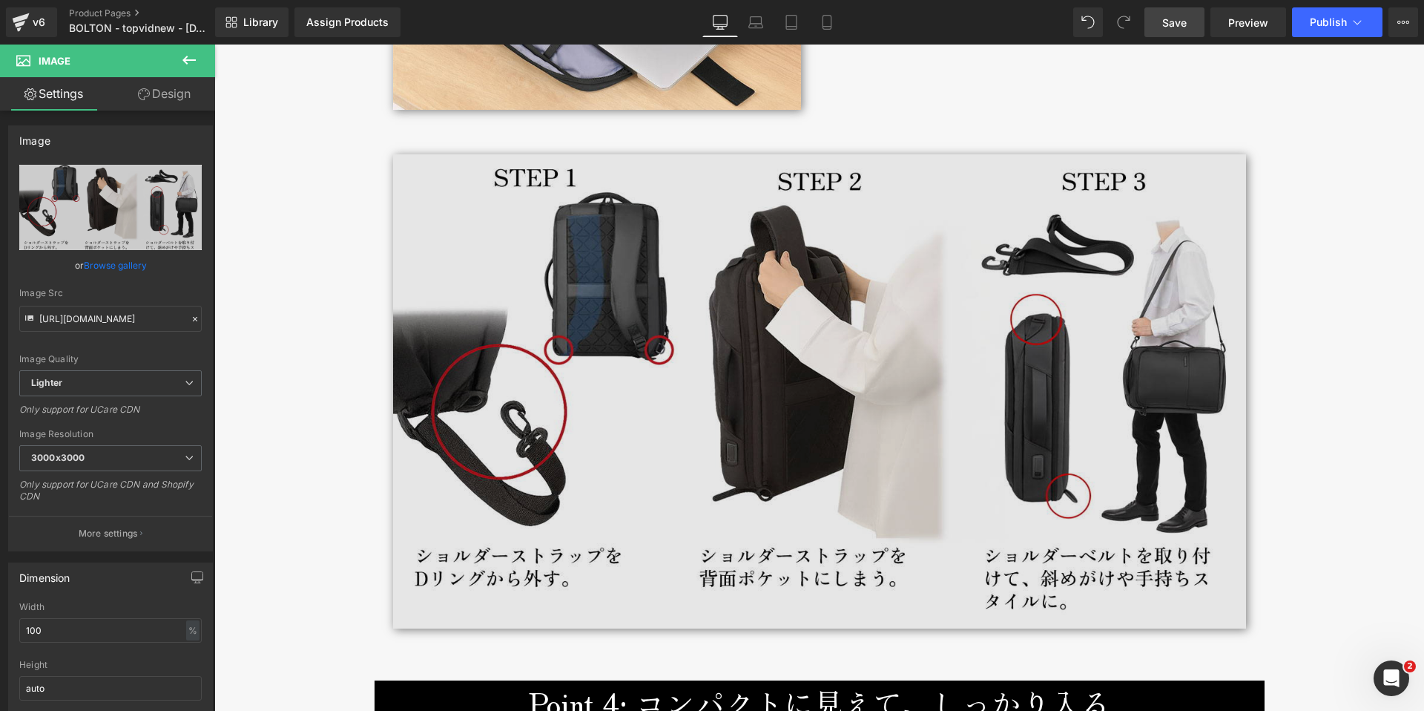
type input "C:\fakepath\bolton-backpack-broderik-2parts.jpg"
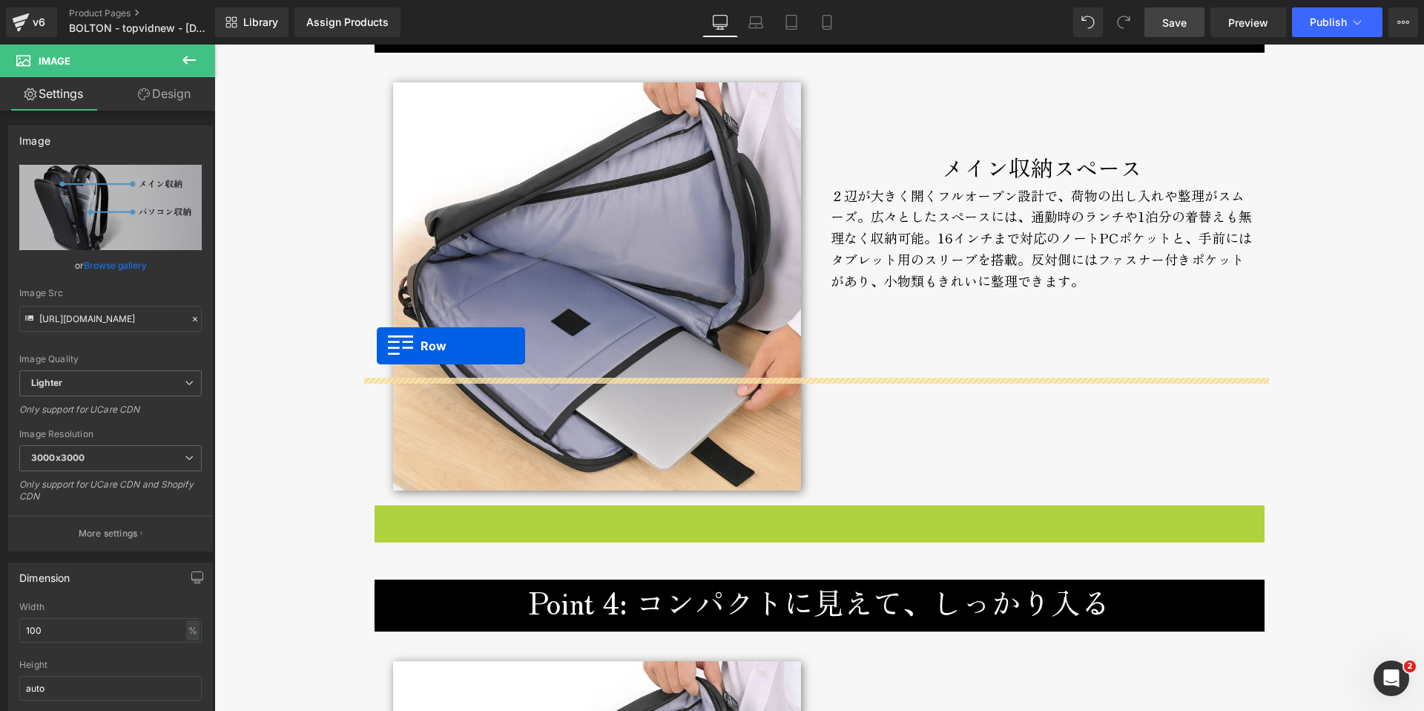
scroll to position [3977, 0]
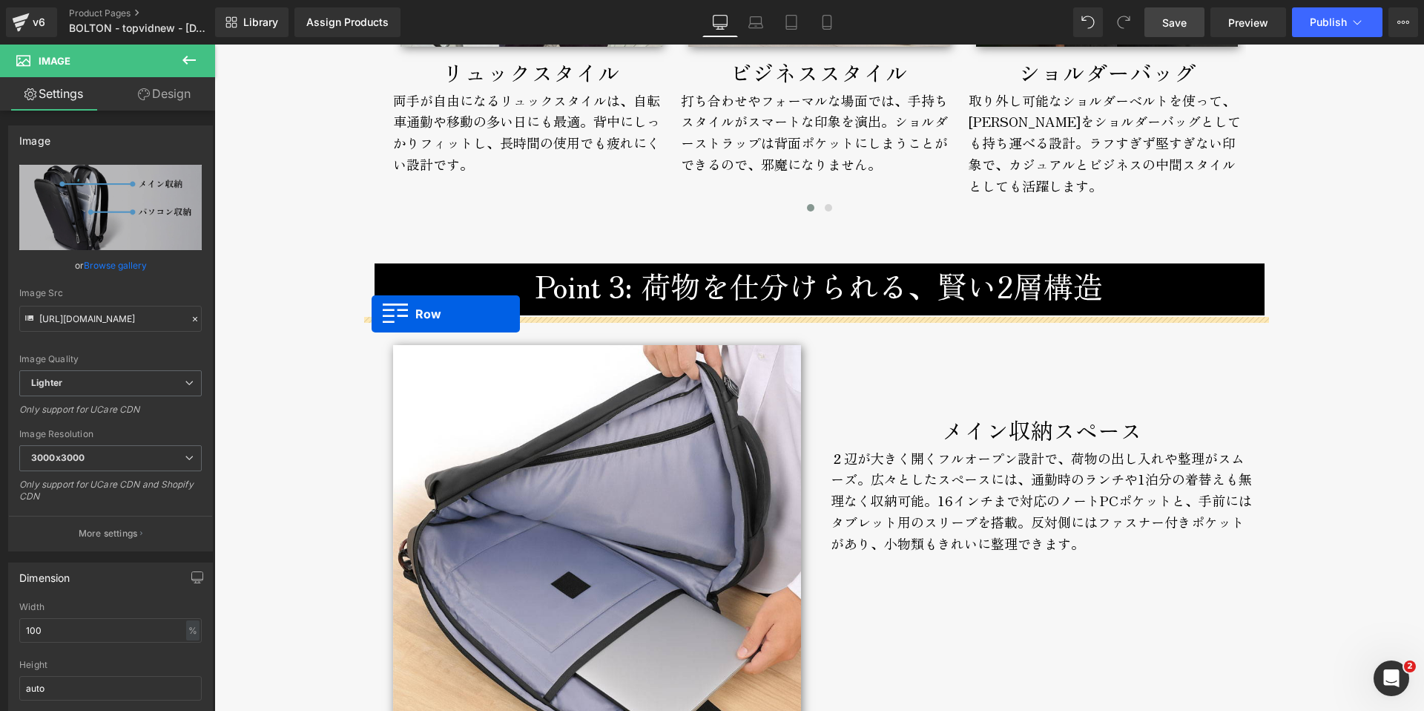
drag, startPoint x: 376, startPoint y: 391, endPoint x: 372, endPoint y: 314, distance: 77.3
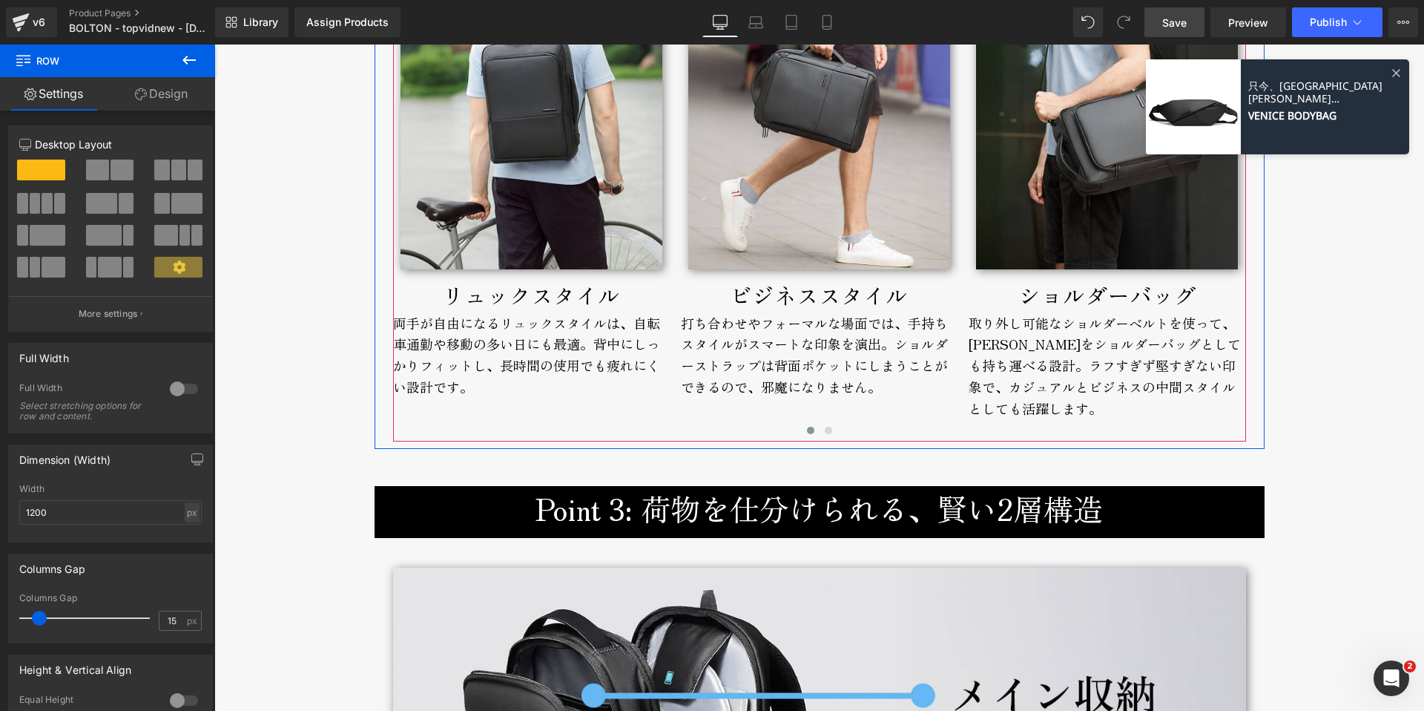
scroll to position [4081, 0]
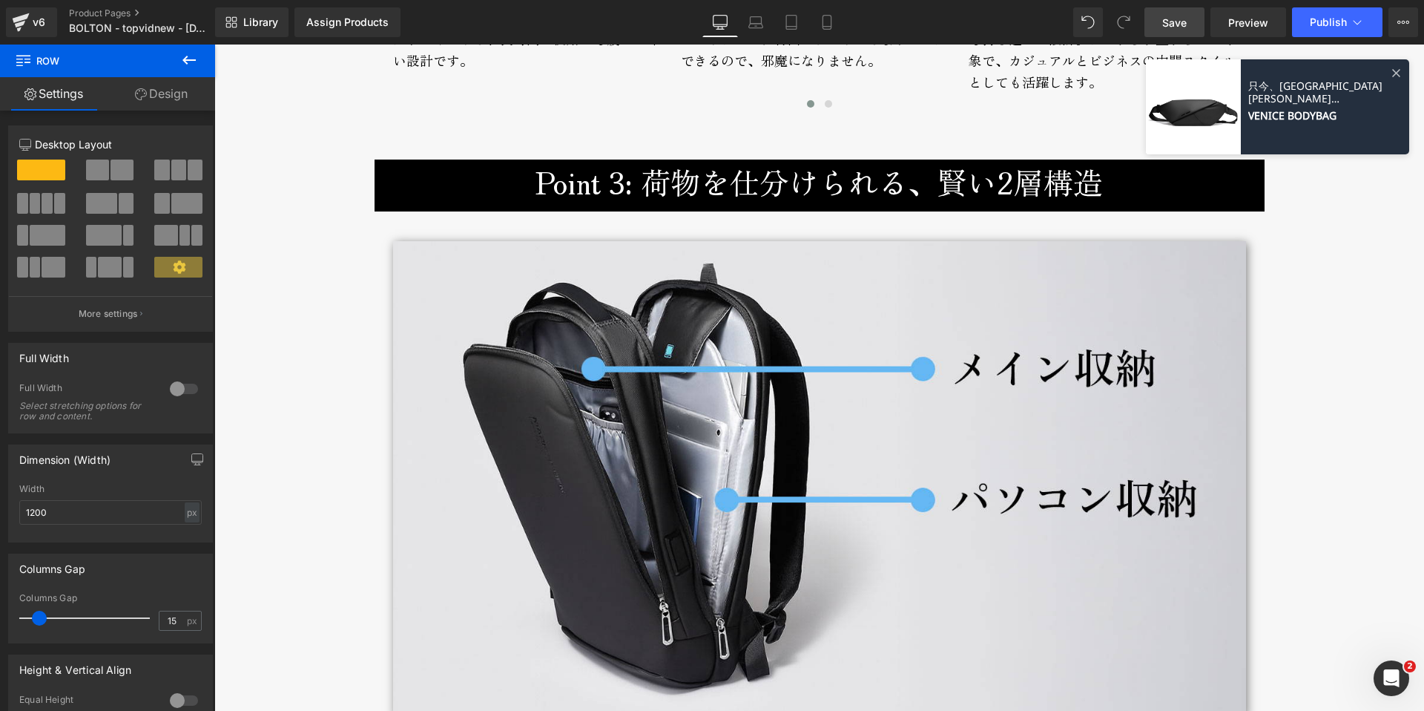
click at [1172, 29] on span "Save" at bounding box center [1174, 23] width 24 height 16
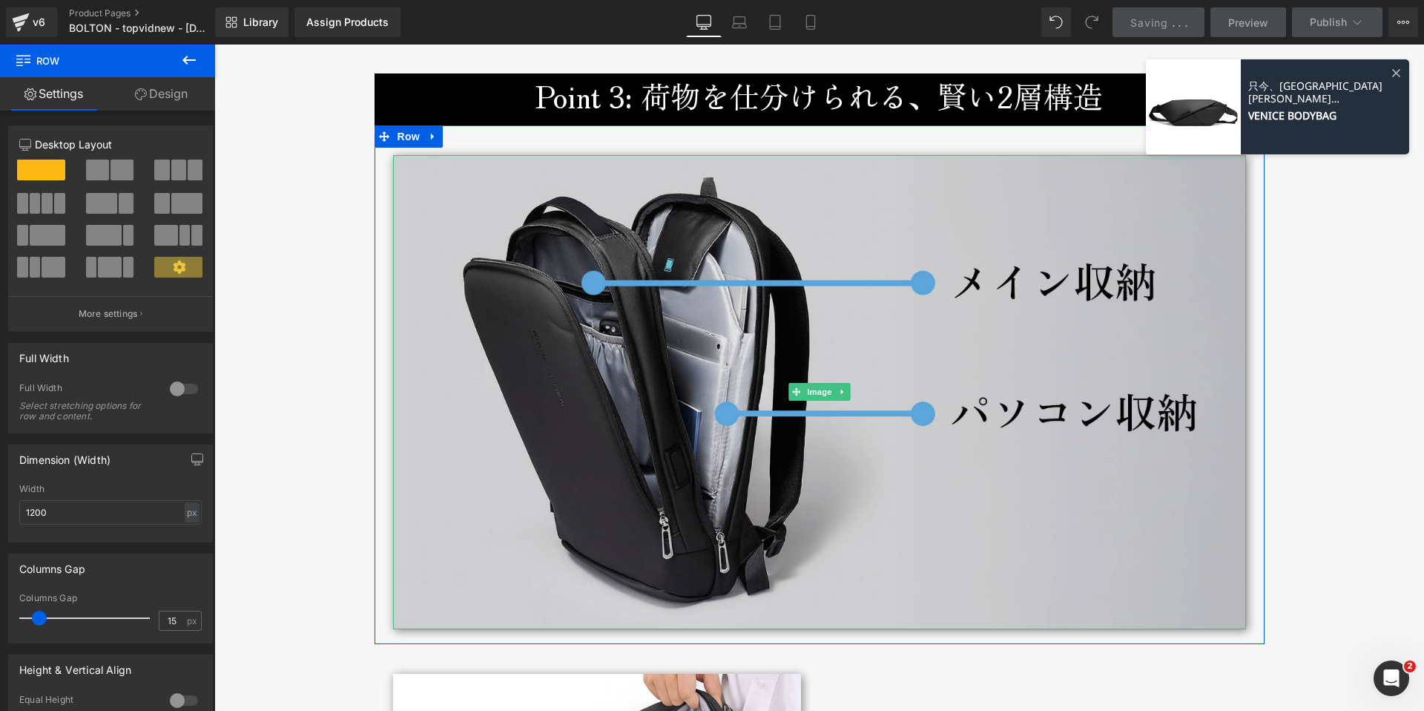
scroll to position [4100, 0]
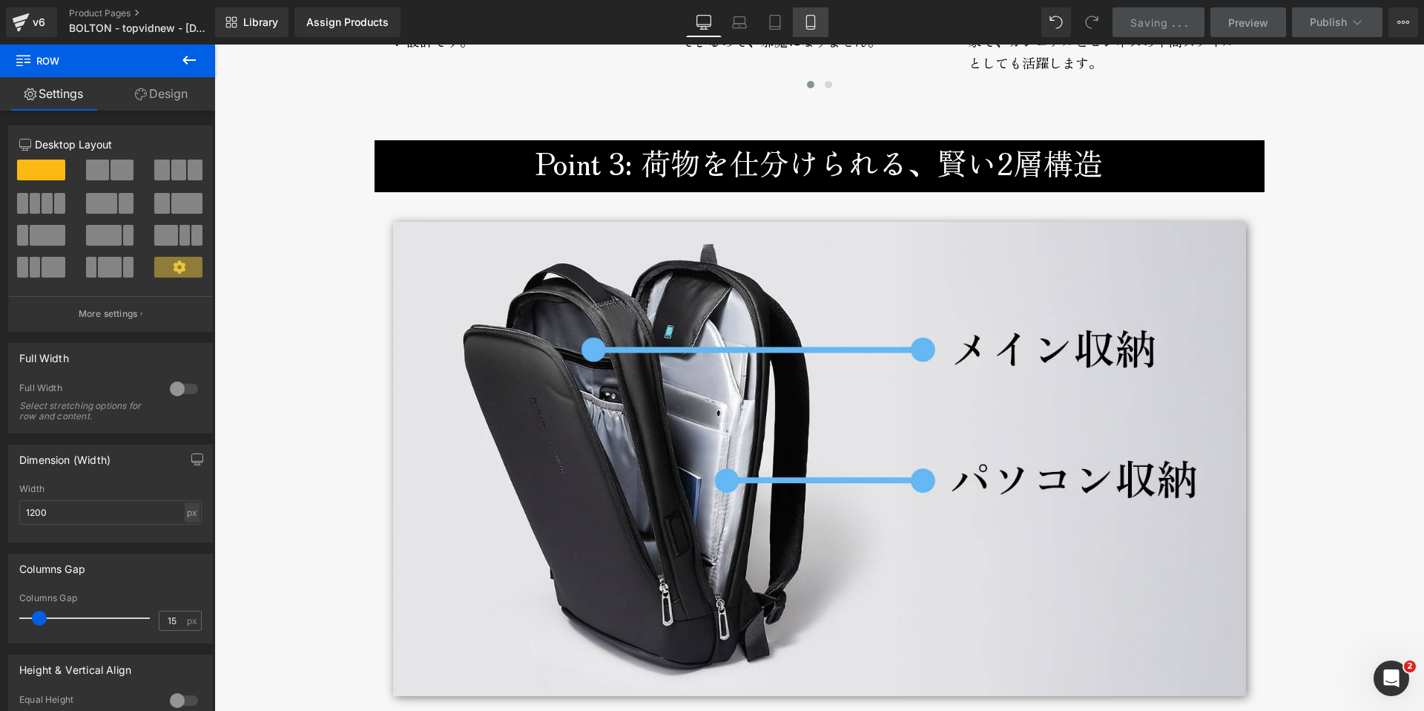
click at [815, 20] on icon at bounding box center [811, 23] width 8 height 14
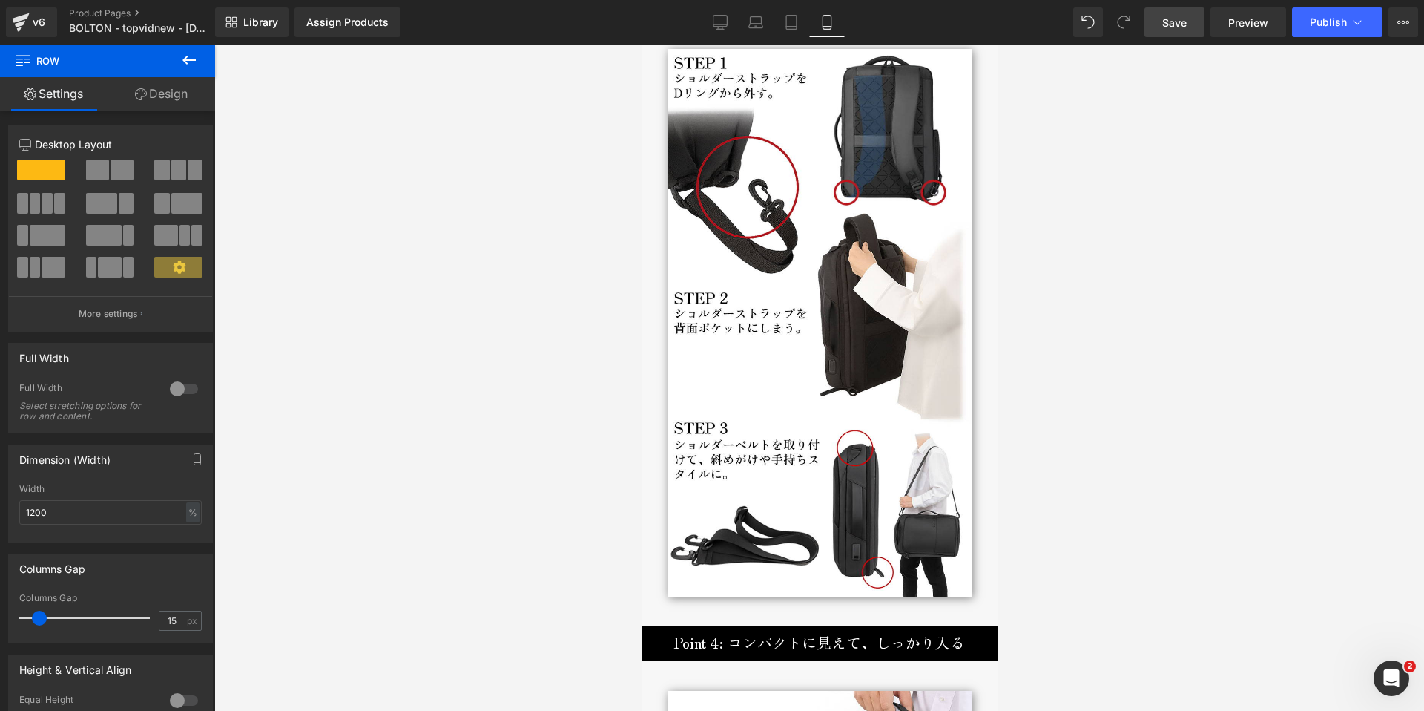
scroll to position [4295, 0]
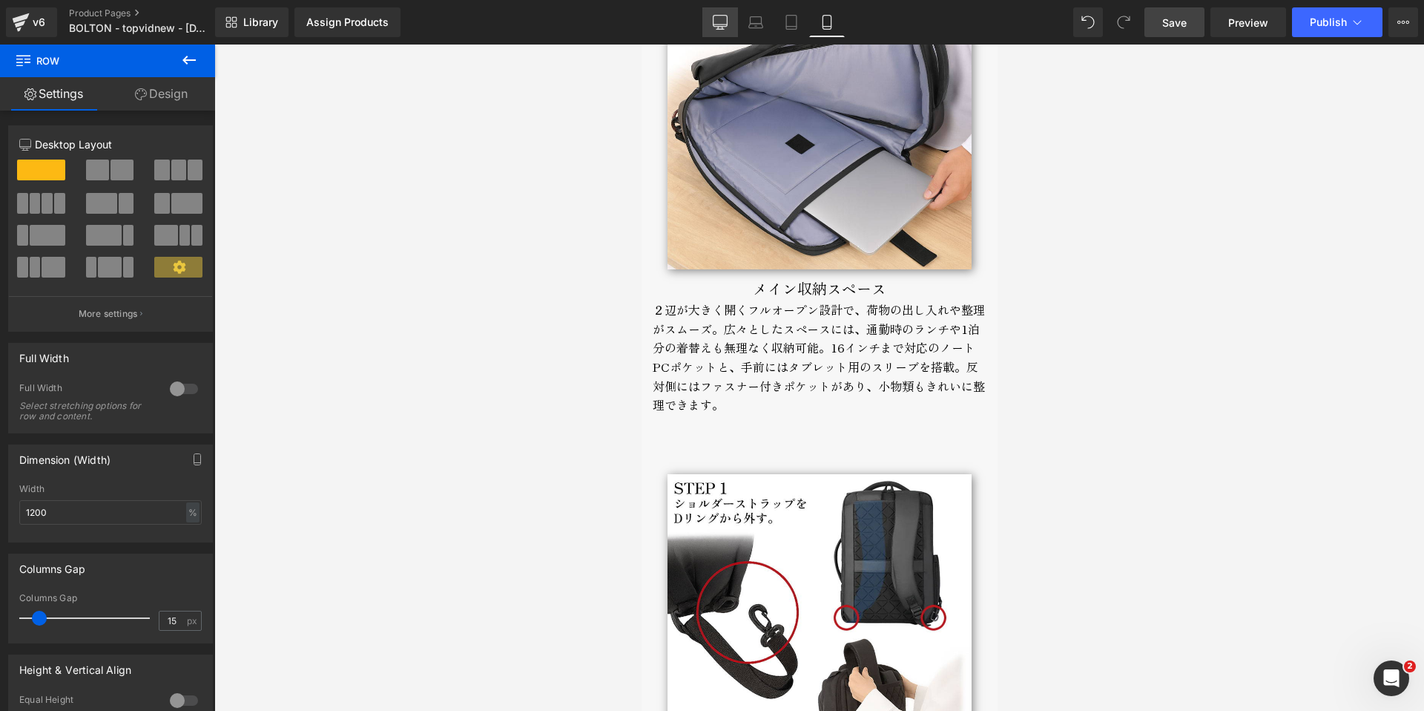
click at [719, 19] on icon at bounding box center [720, 22] width 15 height 15
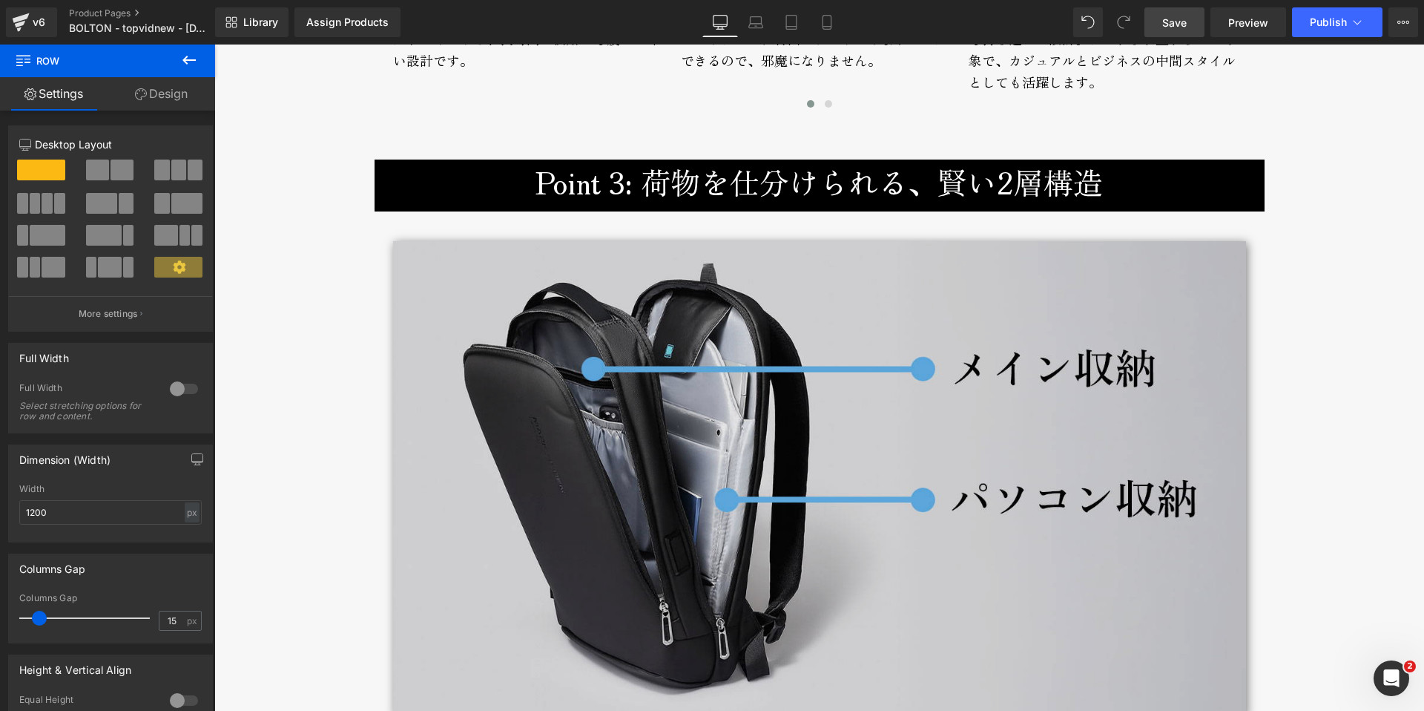
scroll to position [4042, 0]
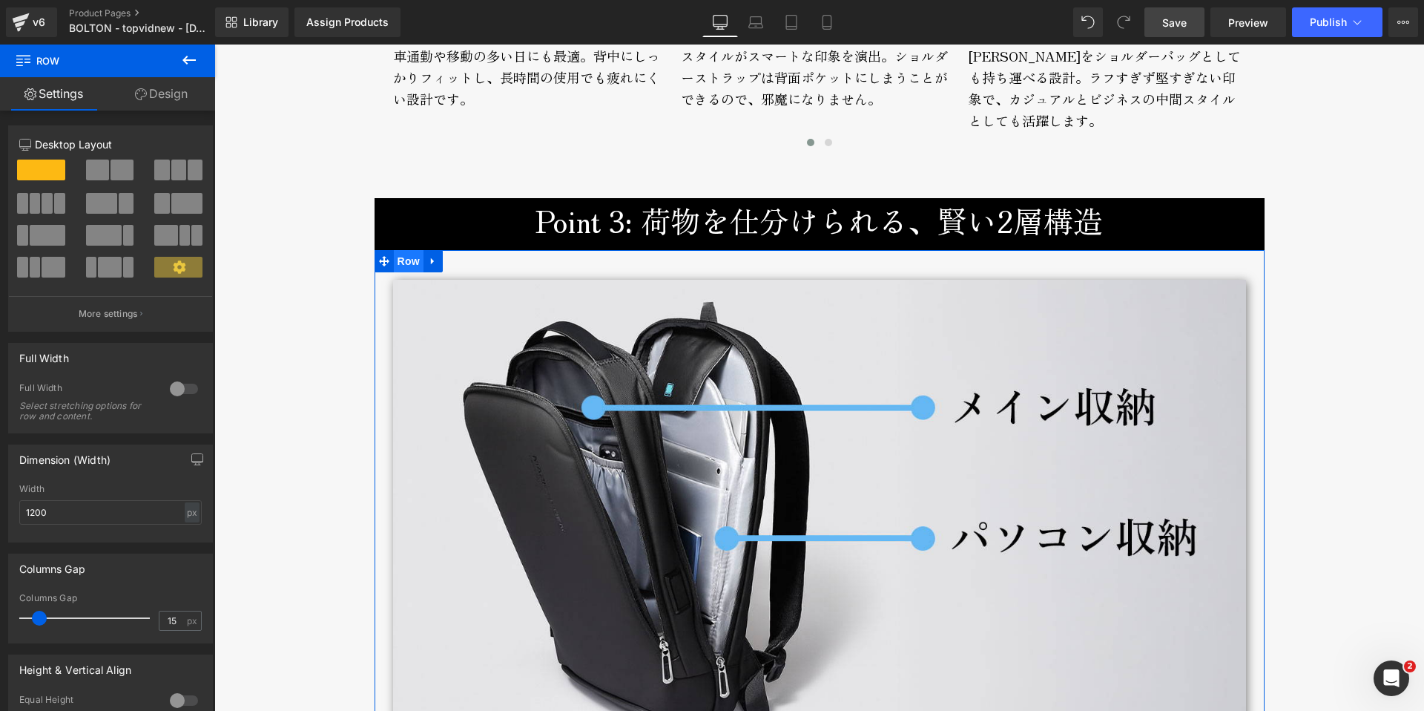
click at [397, 260] on span "Row" at bounding box center [409, 261] width 30 height 22
click at [135, 93] on icon at bounding box center [141, 94] width 12 height 12
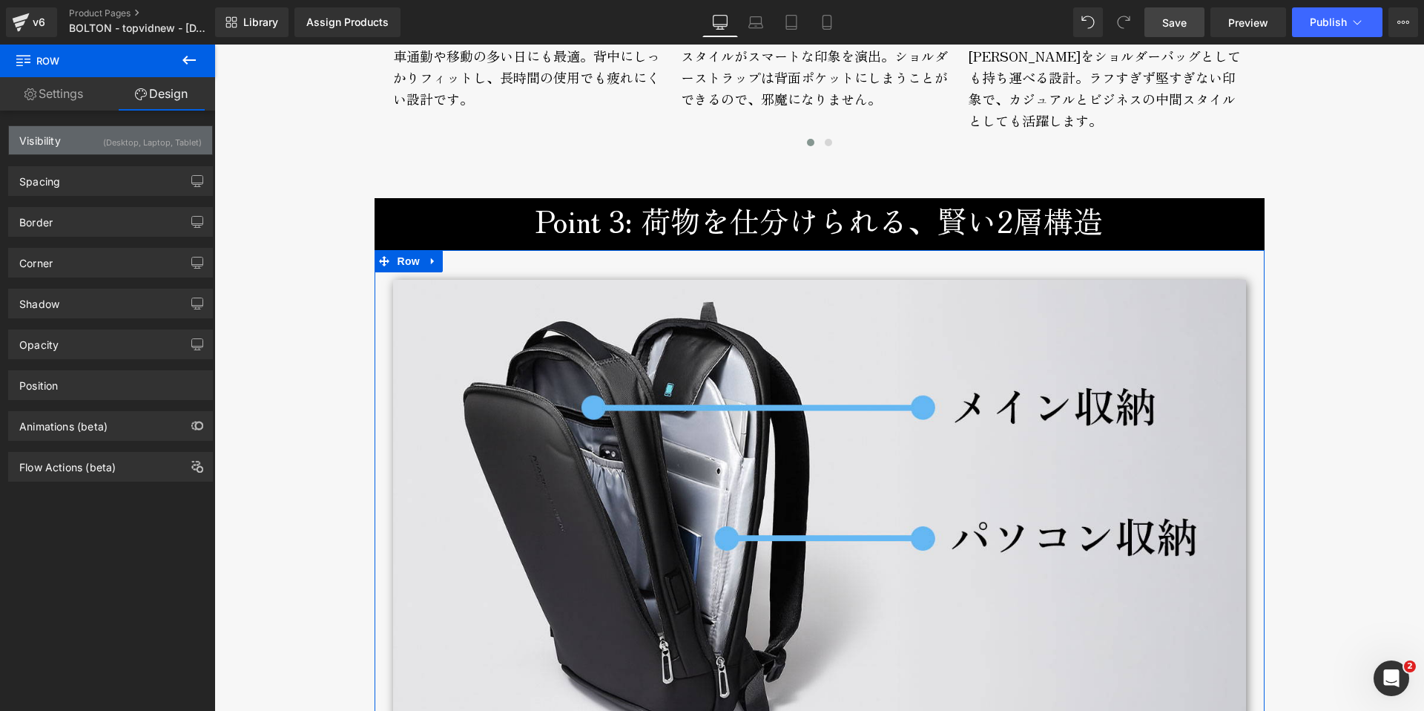
click at [45, 144] on div "Visibility" at bounding box center [40, 136] width 42 height 21
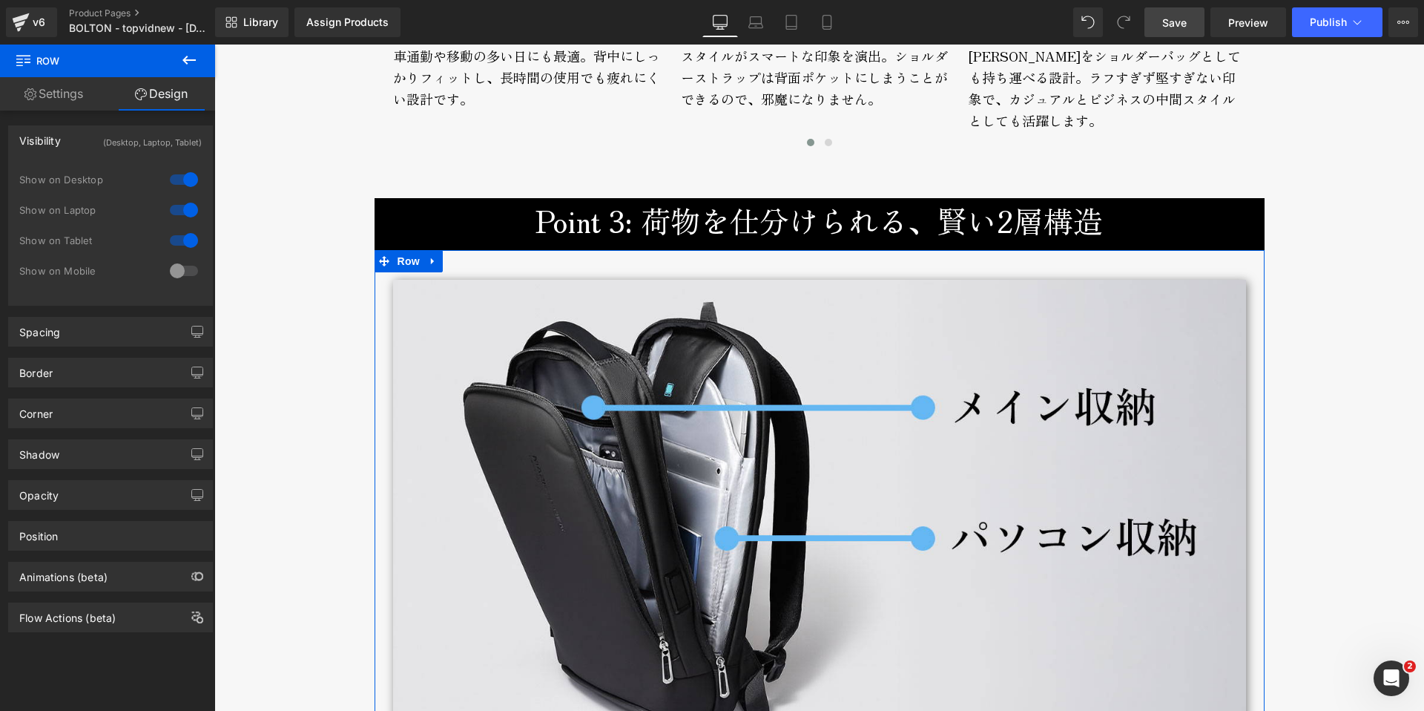
click at [173, 271] on div at bounding box center [184, 271] width 36 height 24
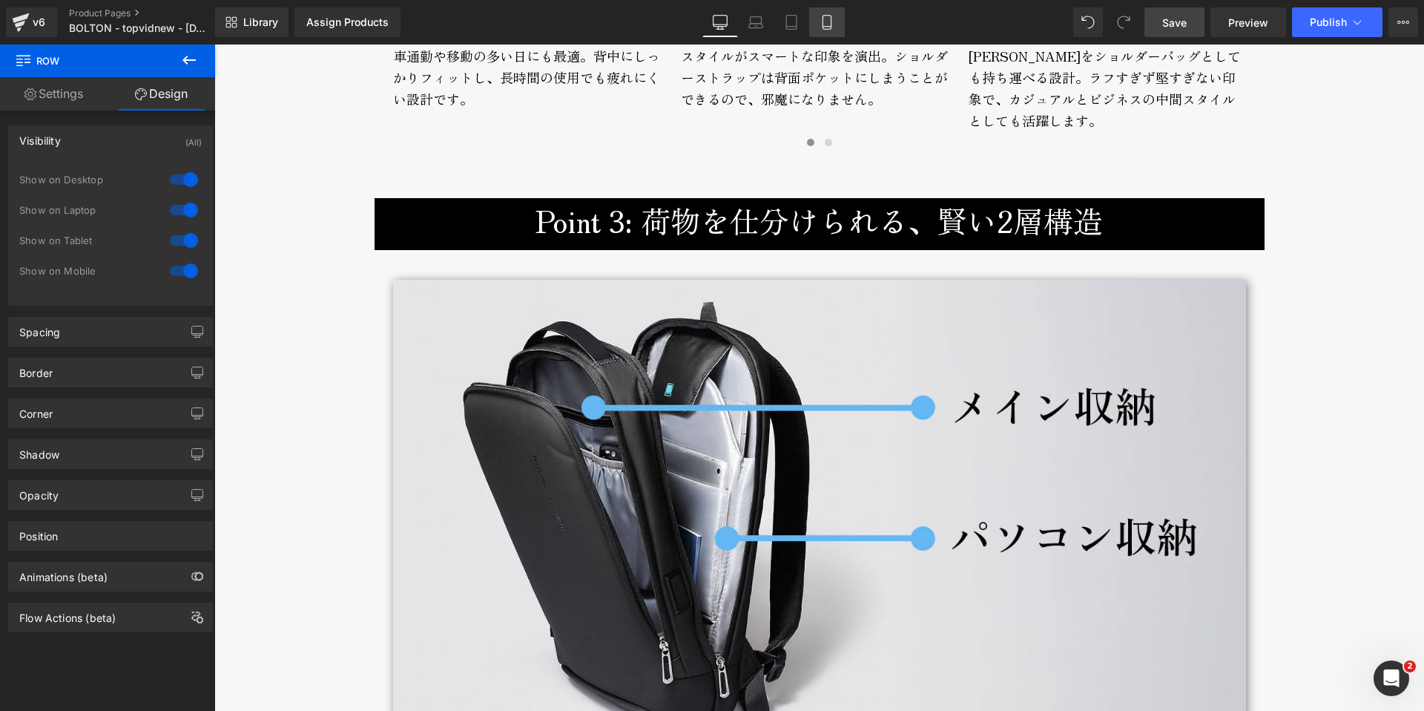
click at [829, 16] on icon at bounding box center [827, 22] width 15 height 15
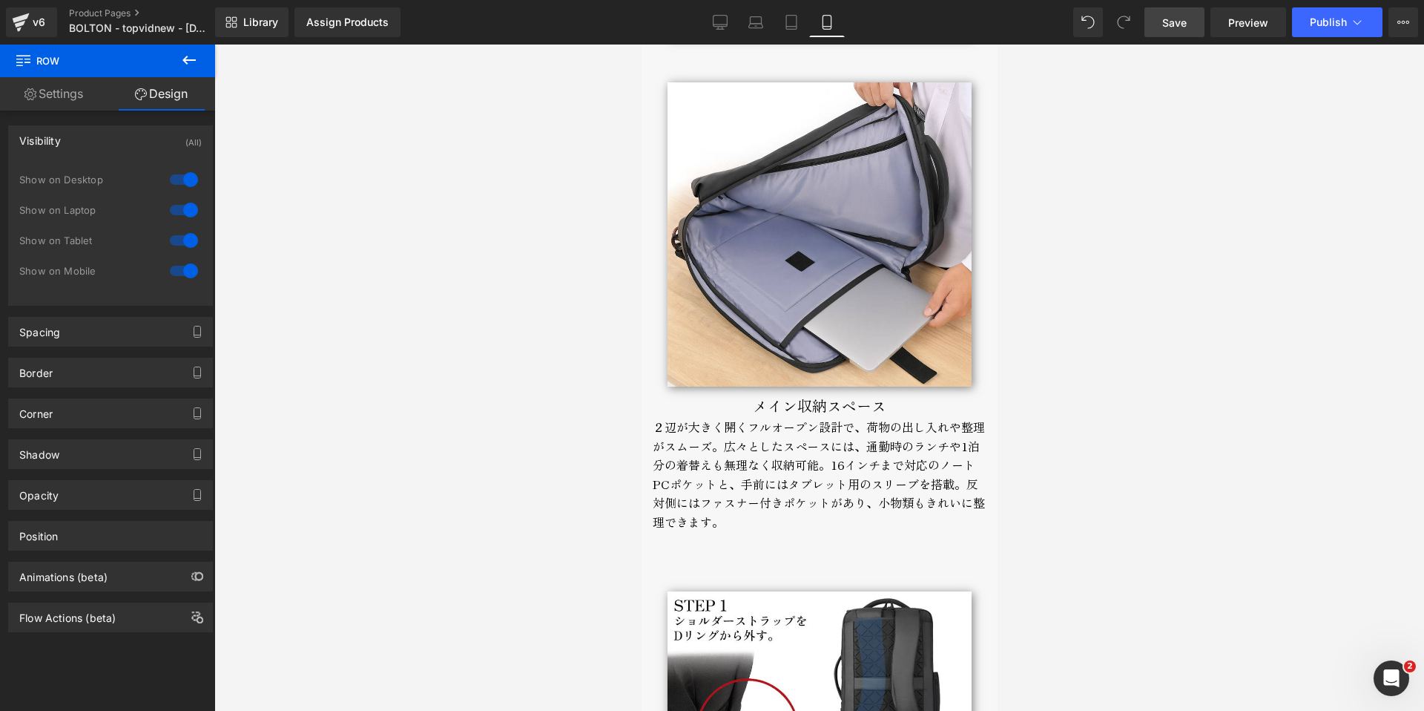
scroll to position [4625, 0]
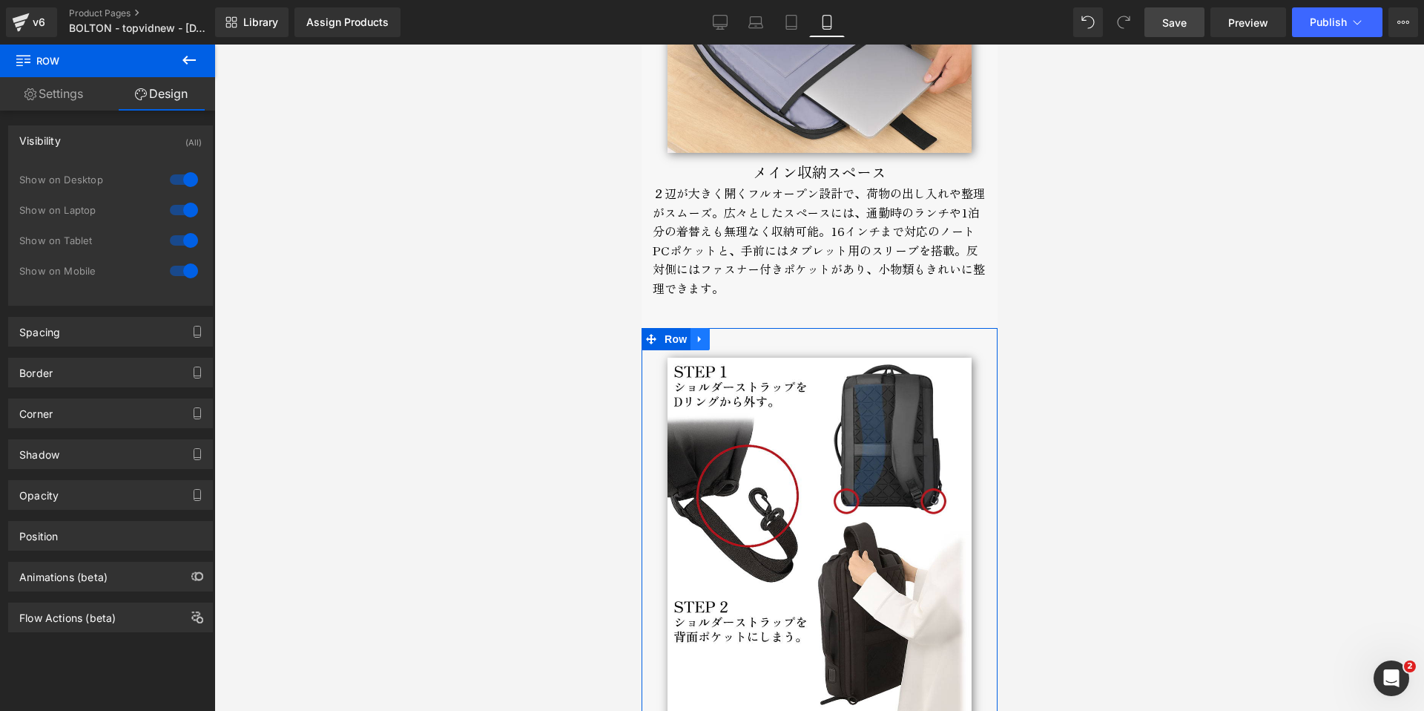
click at [705, 328] on link at bounding box center [699, 339] width 19 height 22
click at [737, 334] on icon at bounding box center [738, 339] width 10 height 10
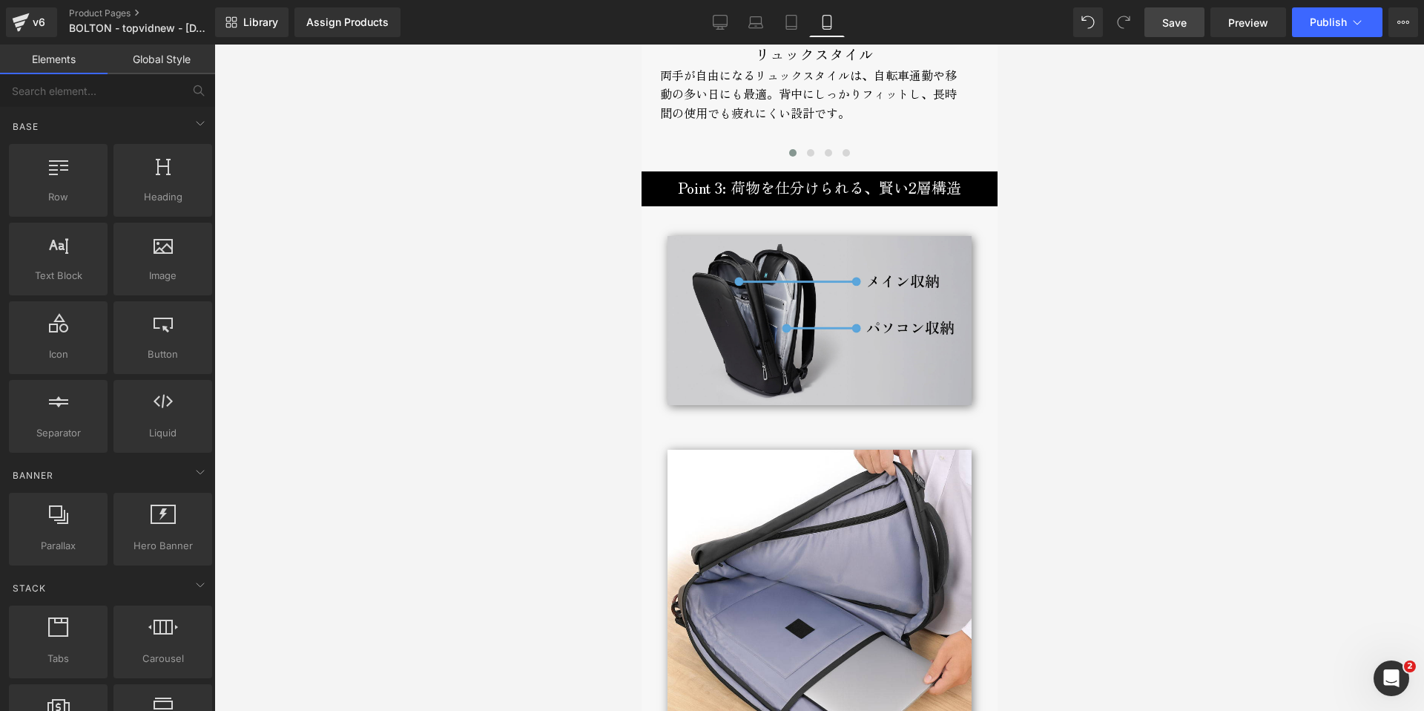
scroll to position [3965, 0]
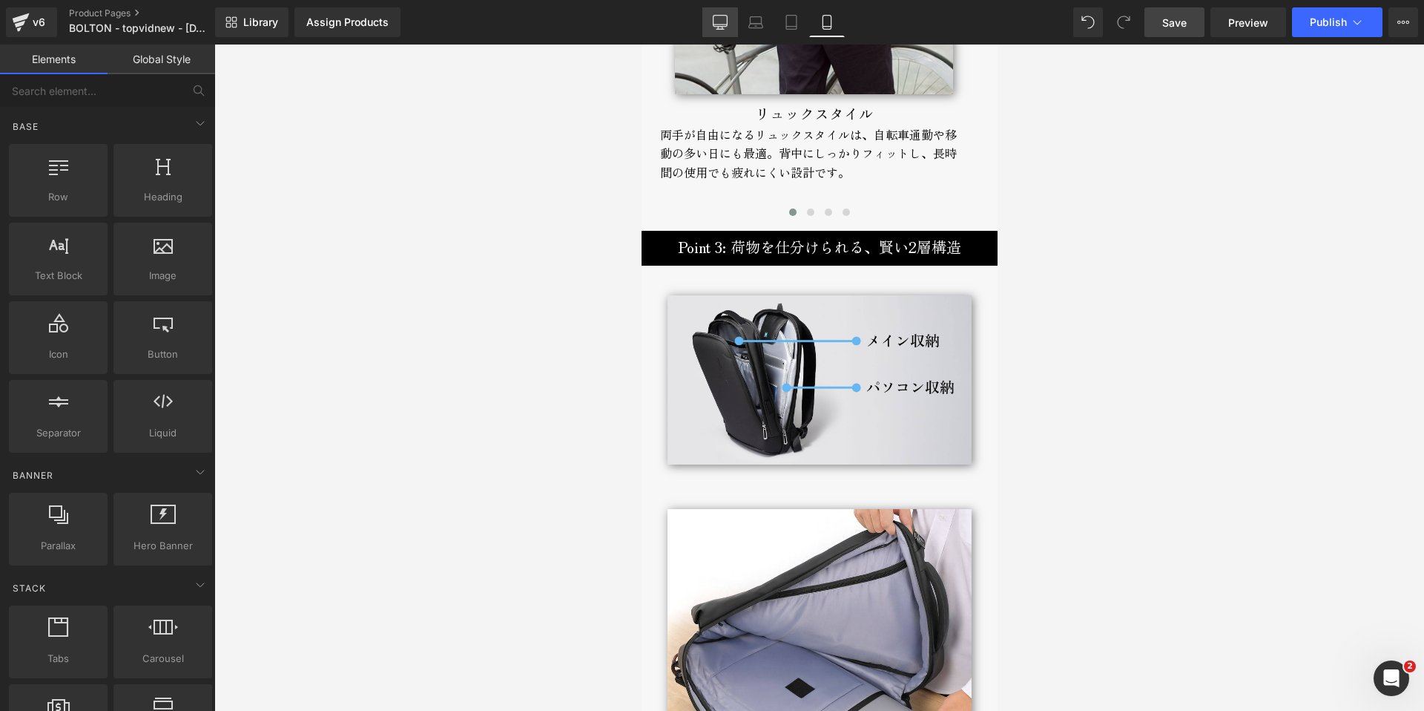
click at [719, 25] on icon at bounding box center [720, 22] width 15 height 15
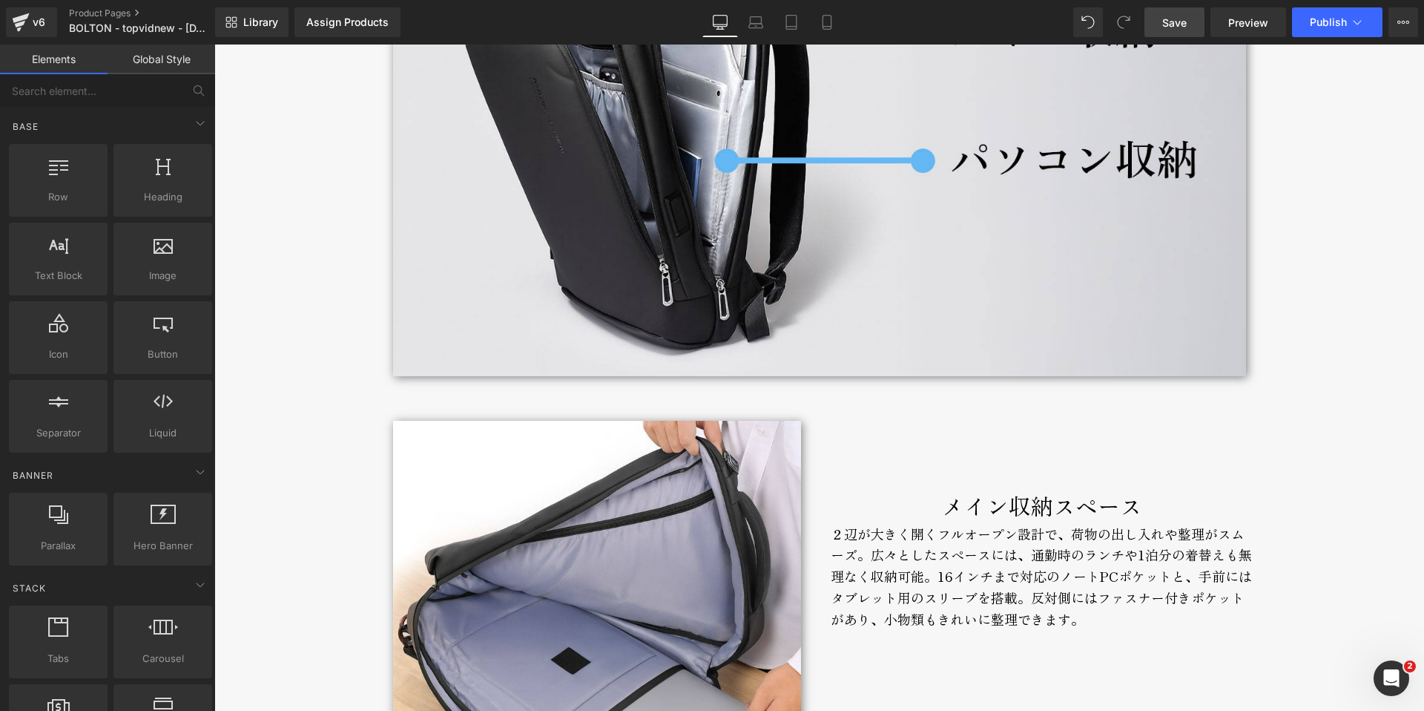
scroll to position [4221, 0]
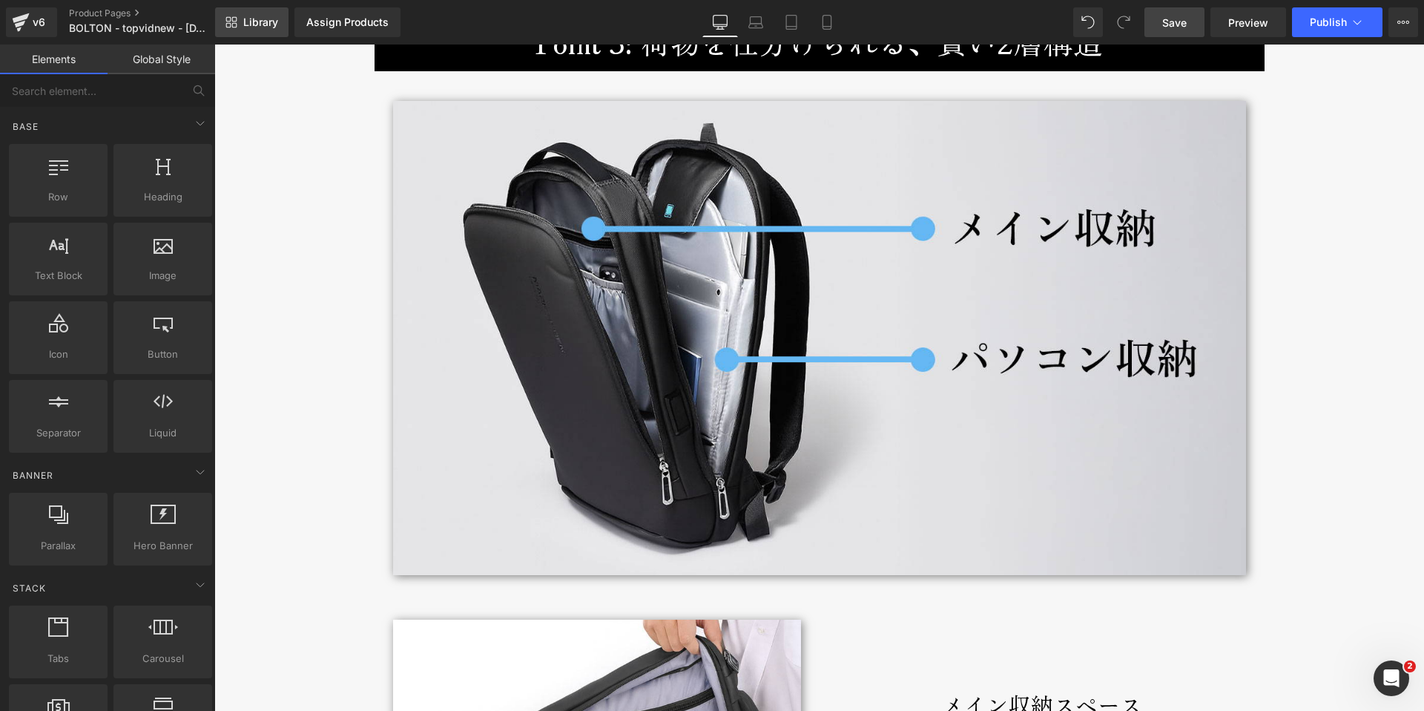
click at [252, 33] on link "Library" at bounding box center [251, 22] width 73 height 30
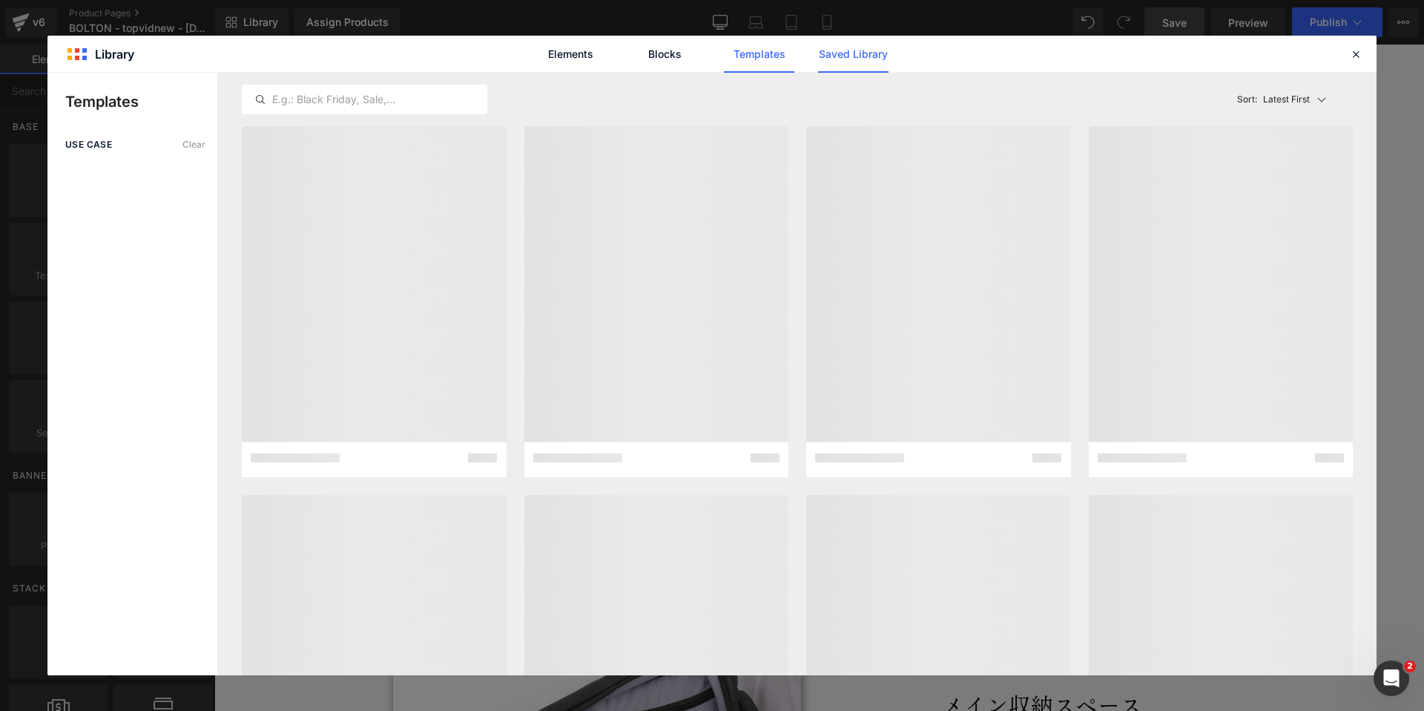
click at [840, 51] on link "Saved Library" at bounding box center [853, 54] width 70 height 37
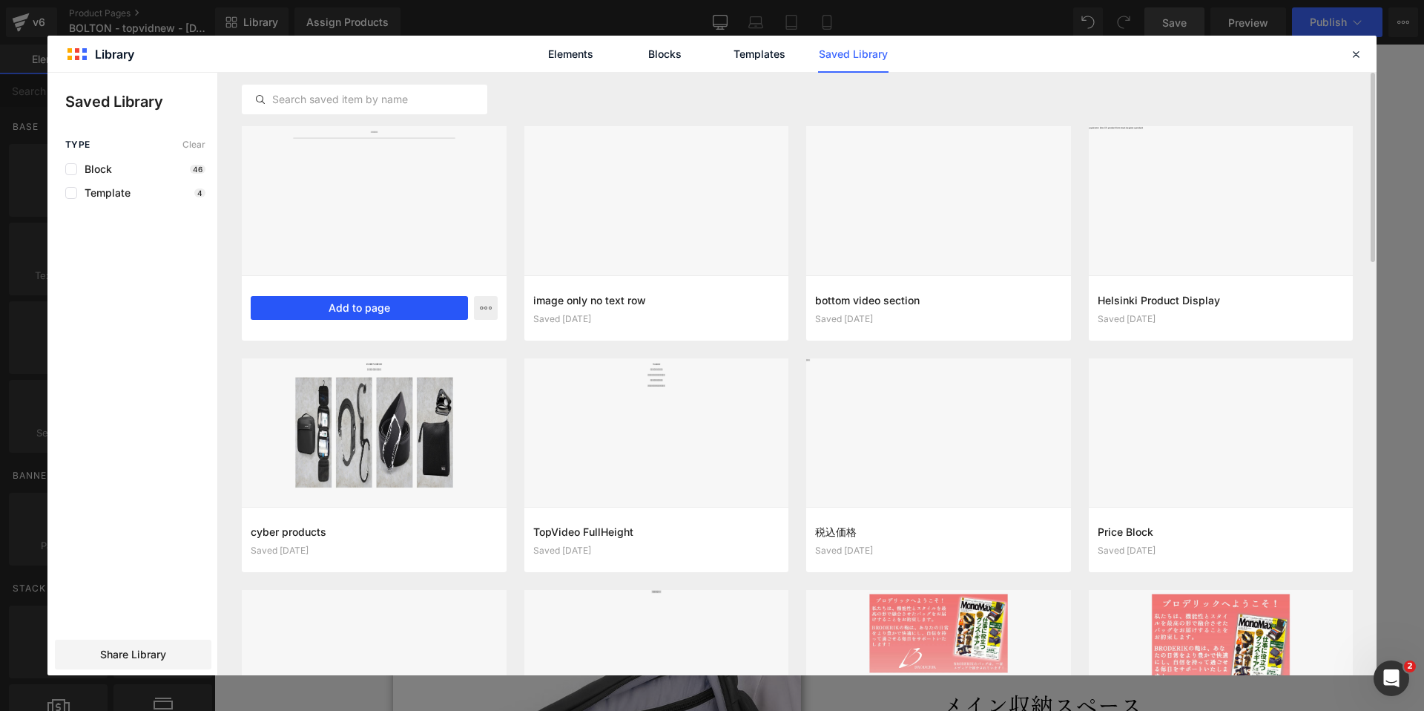
click at [375, 304] on button "Add to page" at bounding box center [359, 308] width 217 height 24
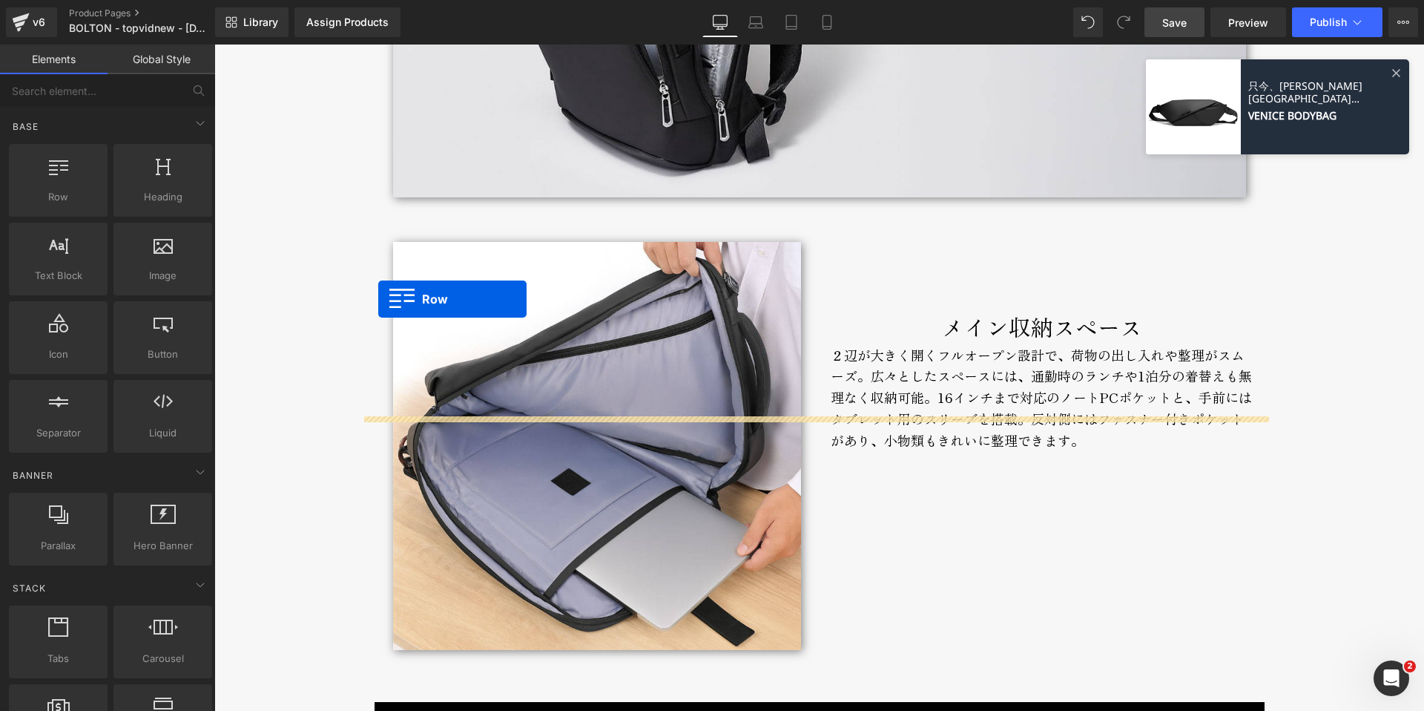
scroll to position [4432, 0]
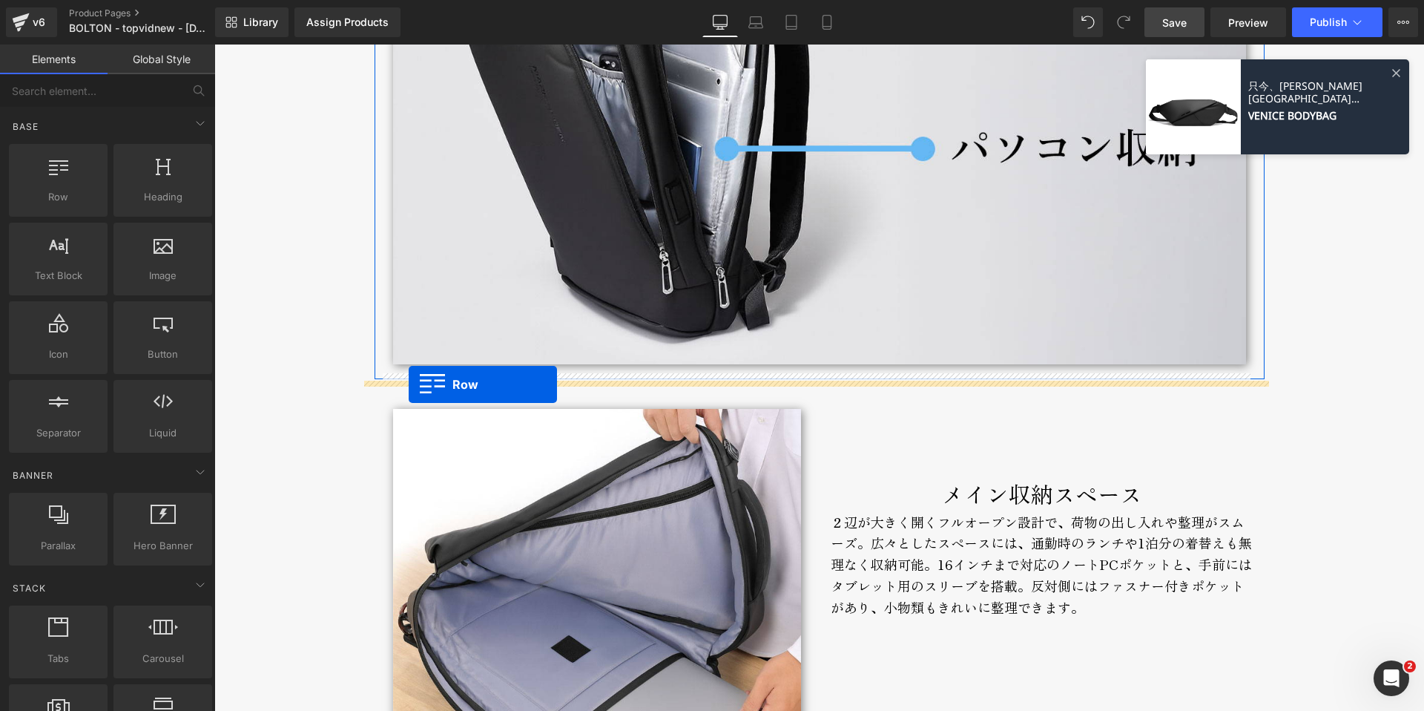
drag, startPoint x: 375, startPoint y: 170, endPoint x: 409, endPoint y: 384, distance: 217.1
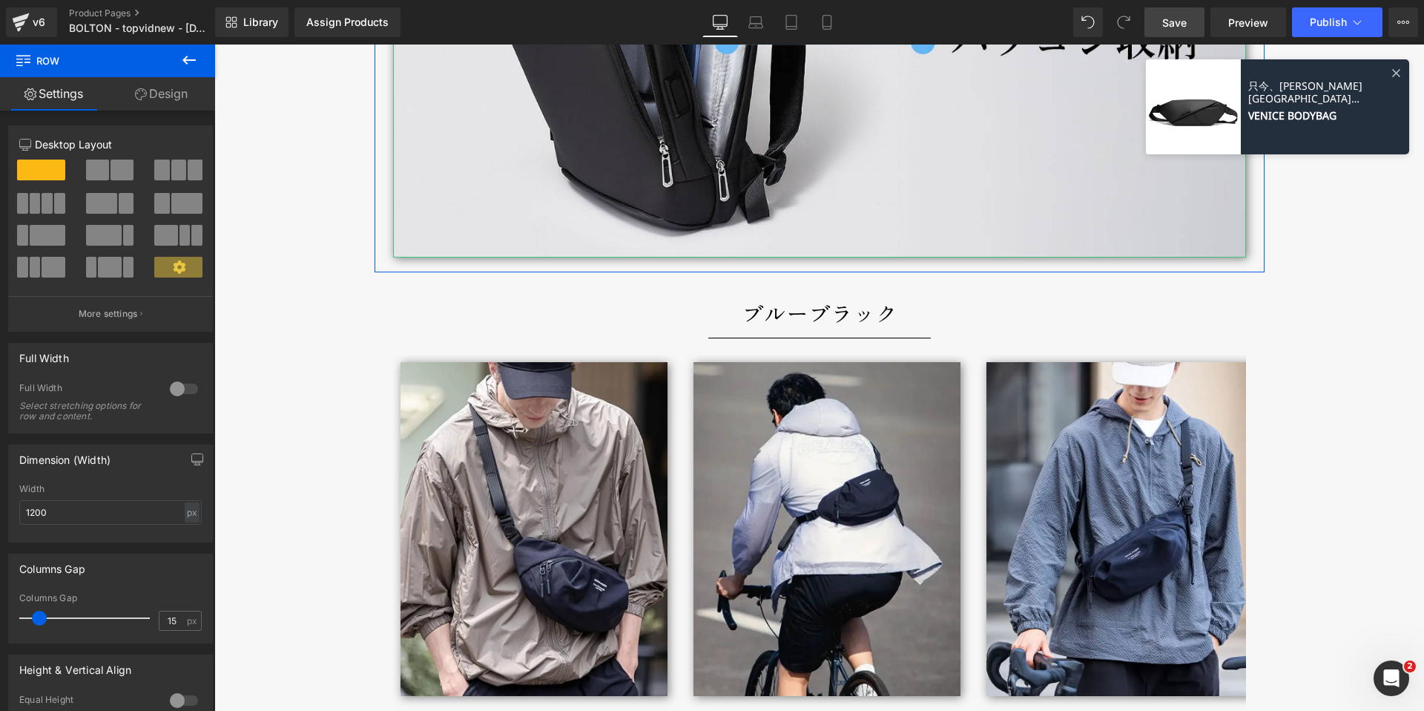
scroll to position [4541, 0]
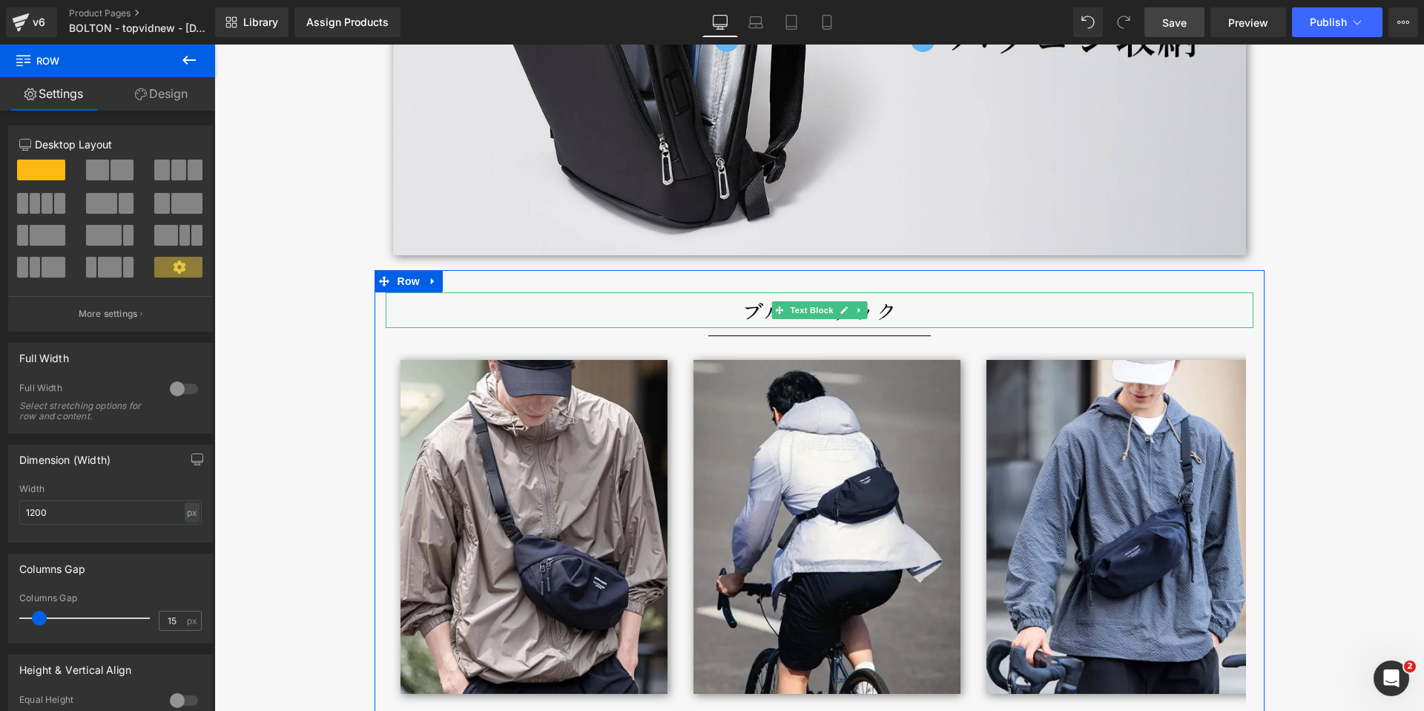
click at [739, 317] on p "ブルーブラック" at bounding box center [820, 310] width 868 height 36
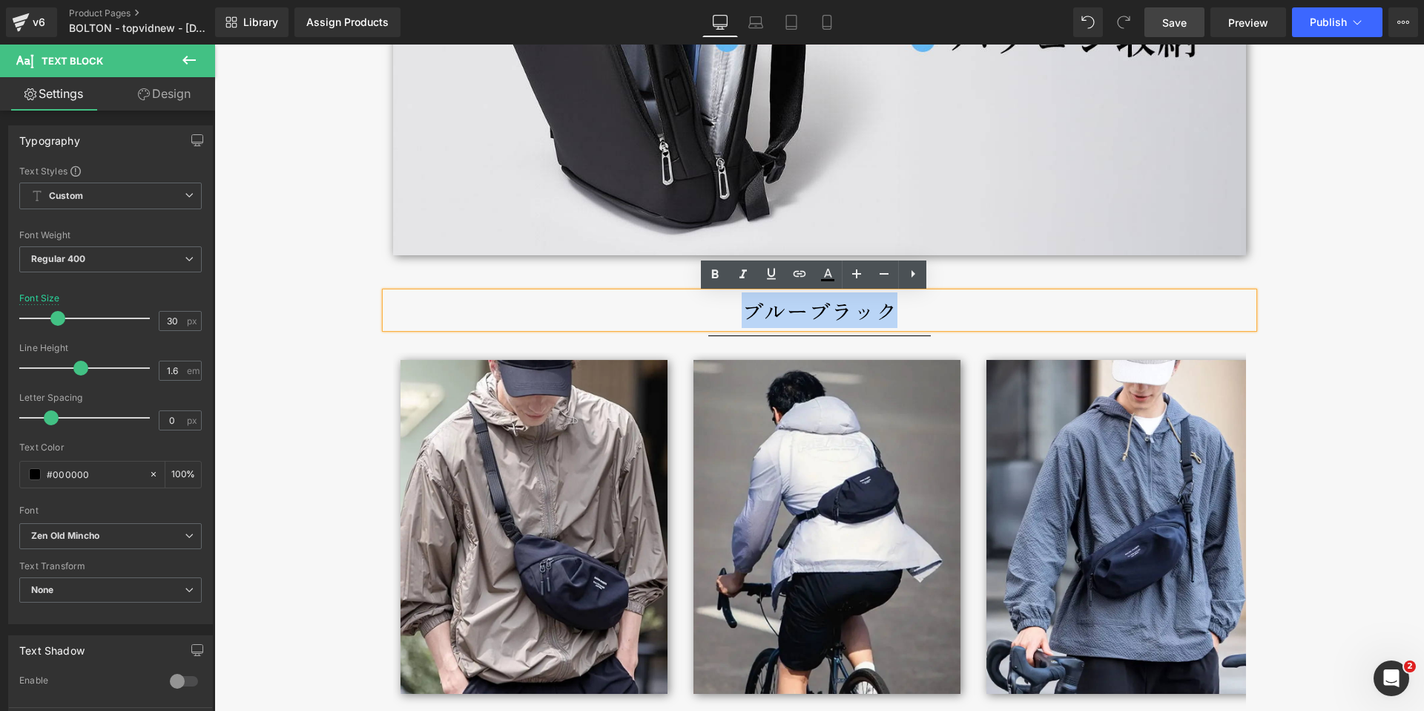
drag, startPoint x: 724, startPoint y: 316, endPoint x: 906, endPoint y: 321, distance: 181.8
click at [906, 321] on p "ブルーブラック" at bounding box center [820, 310] width 868 height 36
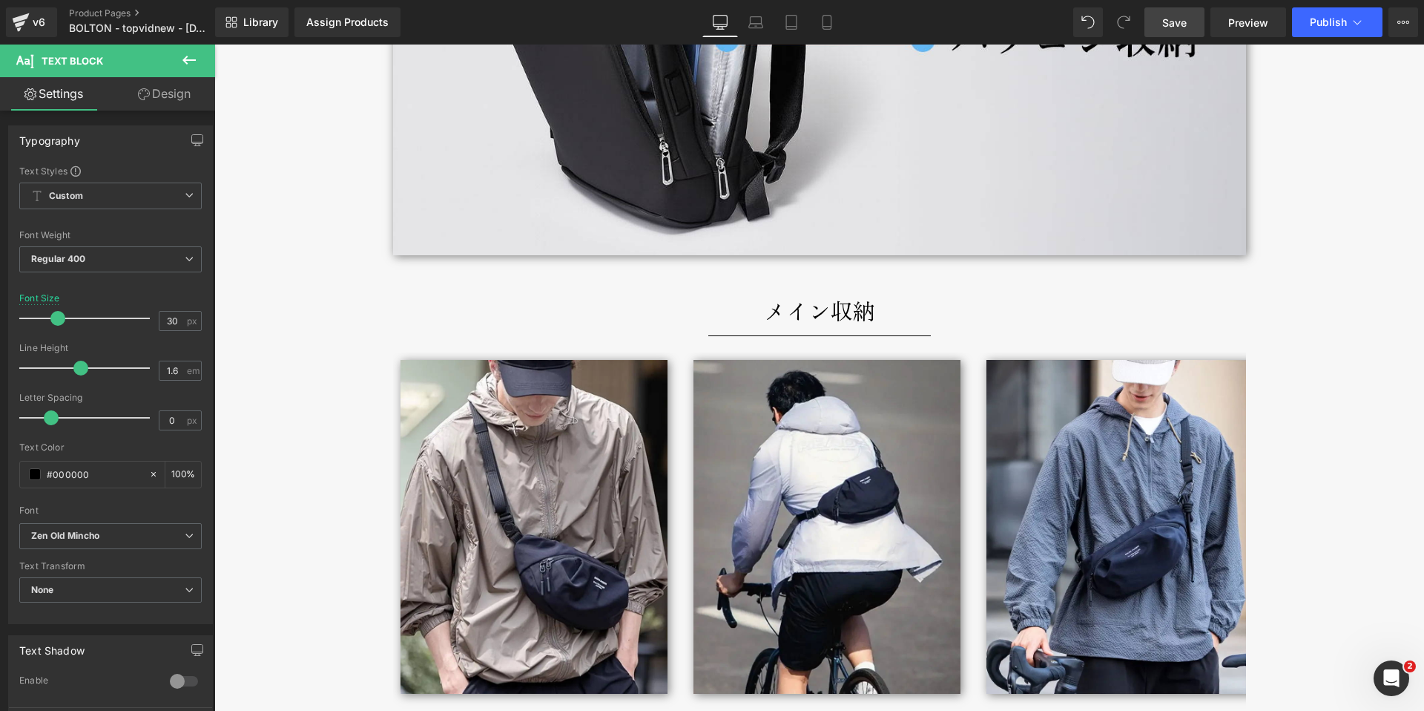
click at [291, 305] on div "BOLTON Text Block セミハード構造で型崩れしない。 薄型・軽量の通勤リュック。 Text Block セミハード構造で型崩れしない。 薄型・軽…" at bounding box center [819, 439] width 1210 height 9684
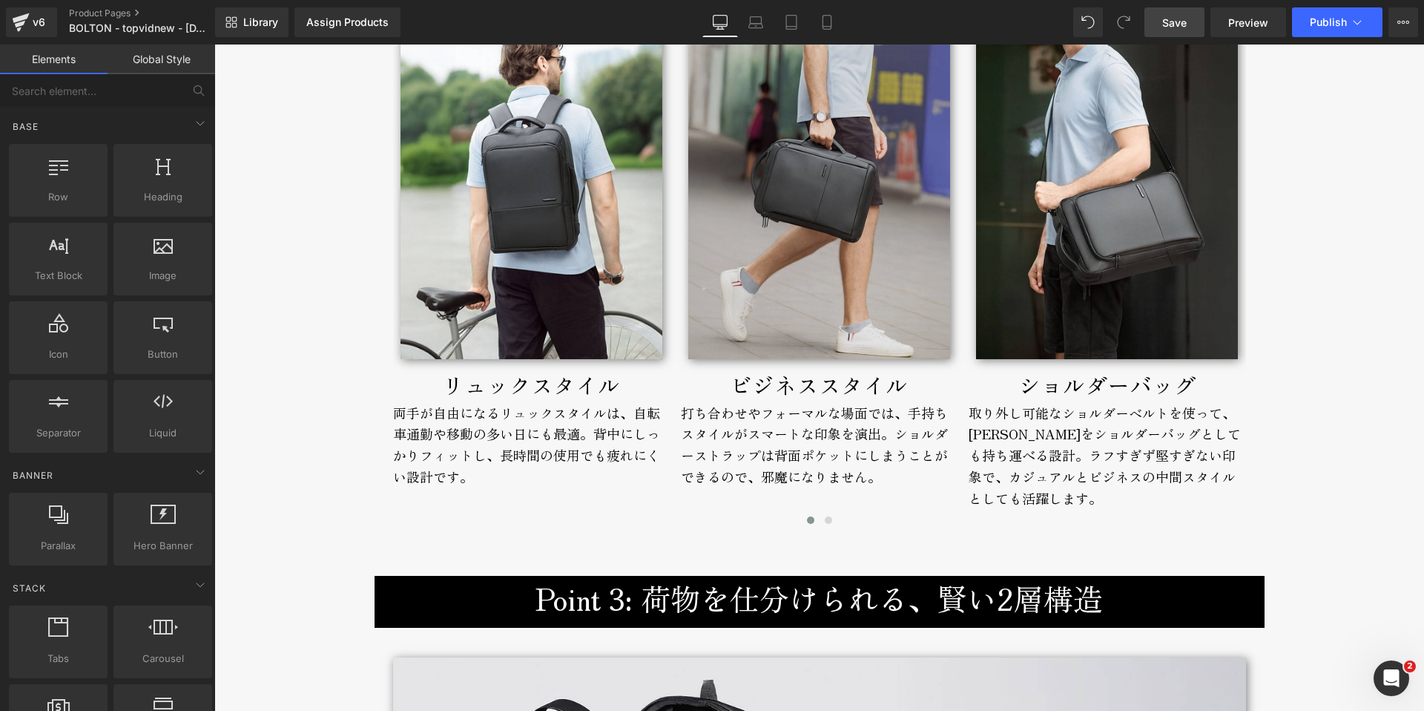
scroll to position [3585, 0]
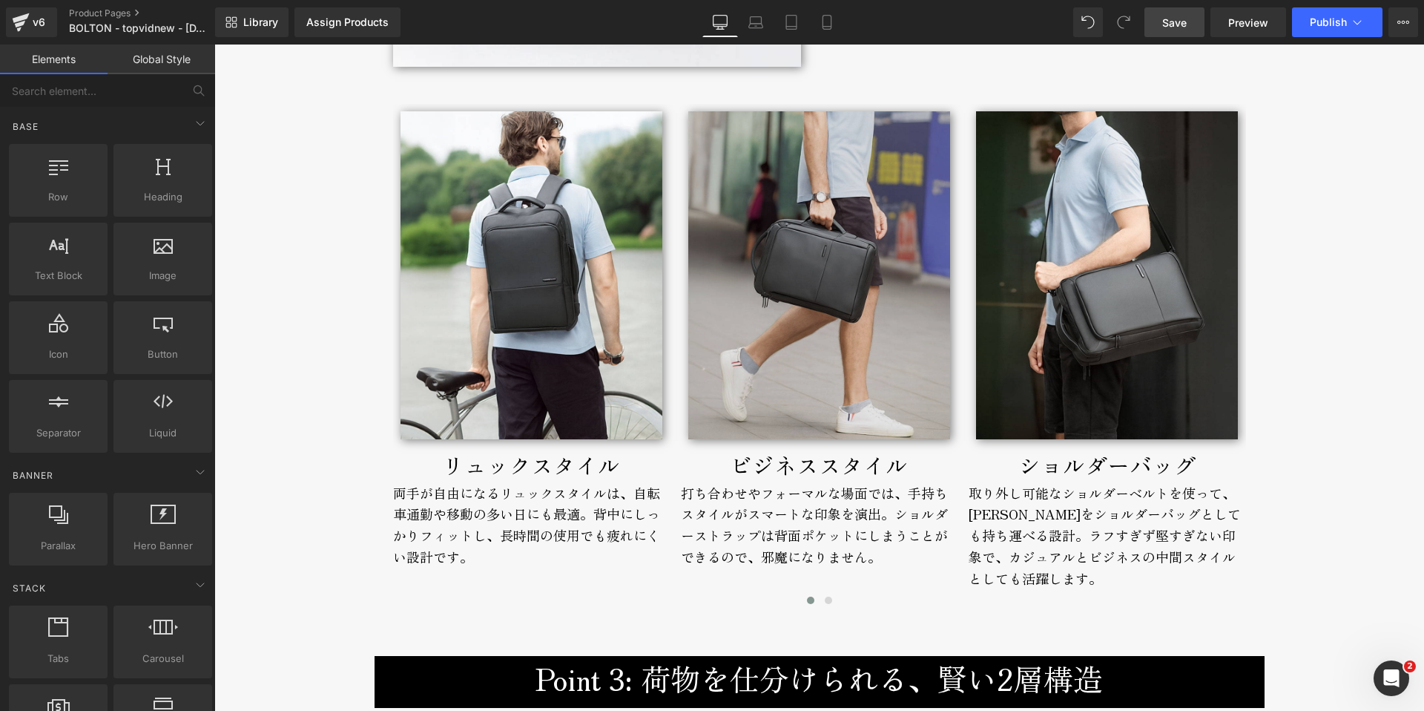
click at [823, 156] on img at bounding box center [819, 275] width 262 height 328
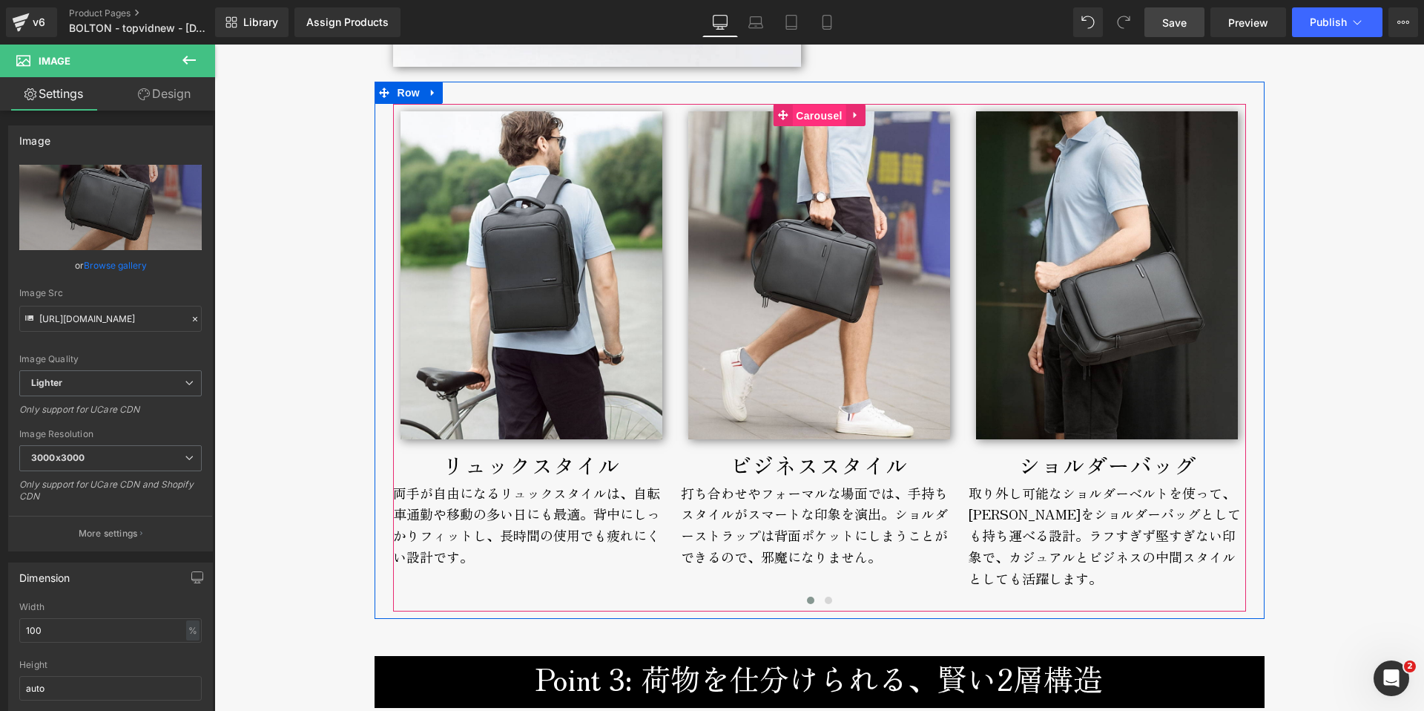
click at [817, 119] on span "Carousel" at bounding box center [818, 116] width 53 height 22
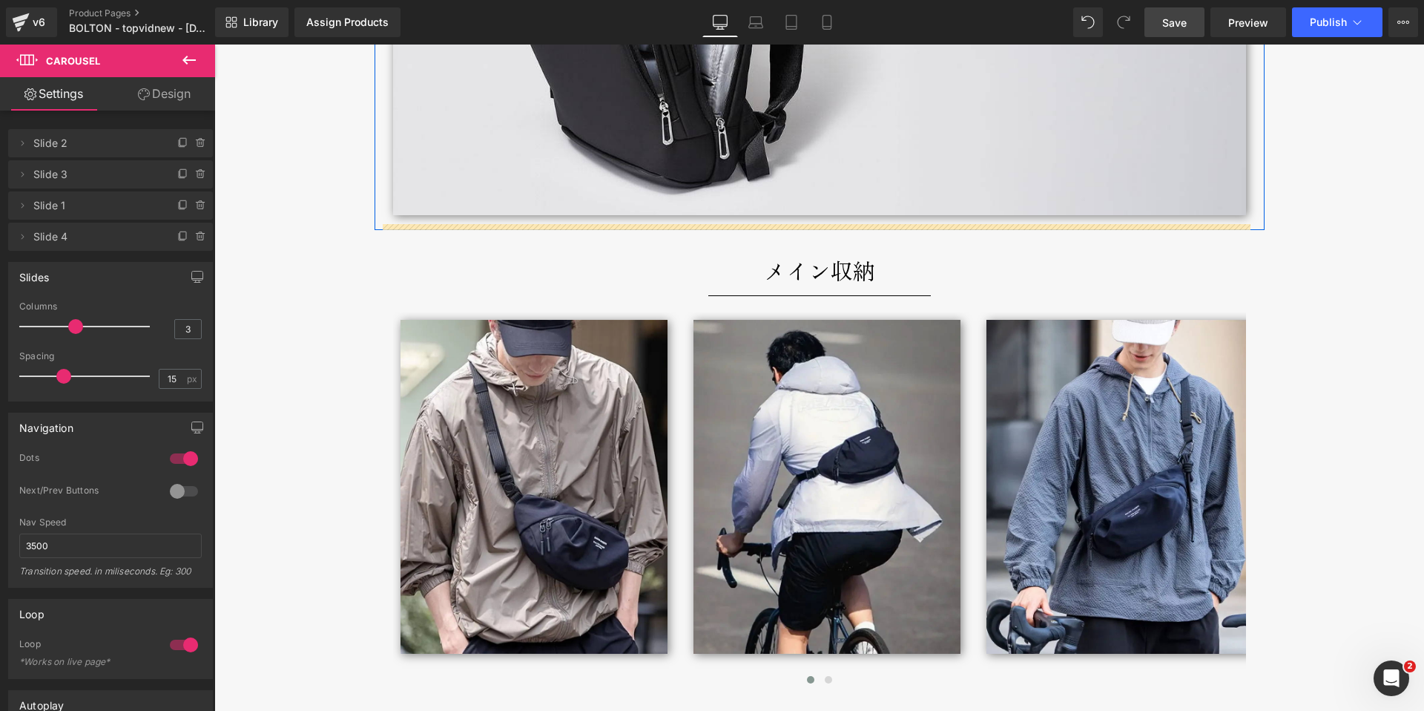
scroll to position [4113, 0]
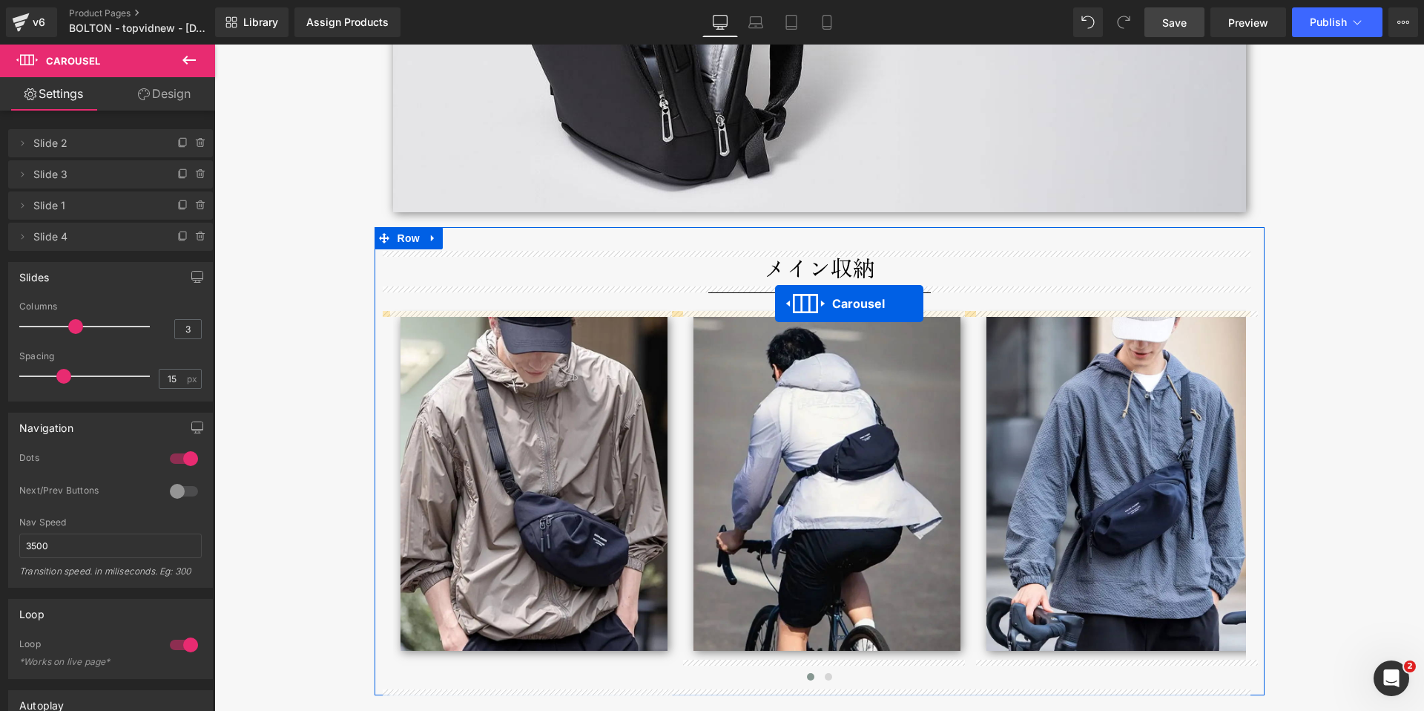
drag, startPoint x: 774, startPoint y: 118, endPoint x: 775, endPoint y: 303, distance: 185.4
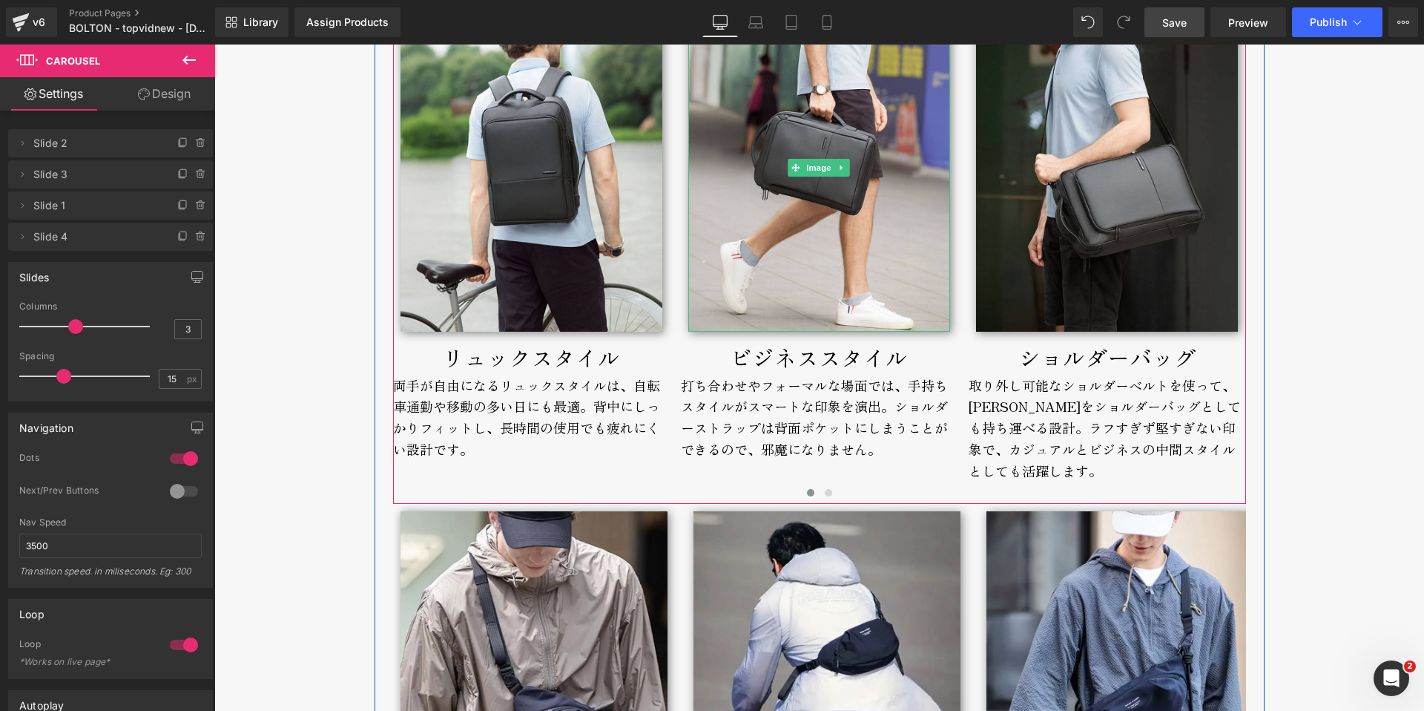
scroll to position [4465, 0]
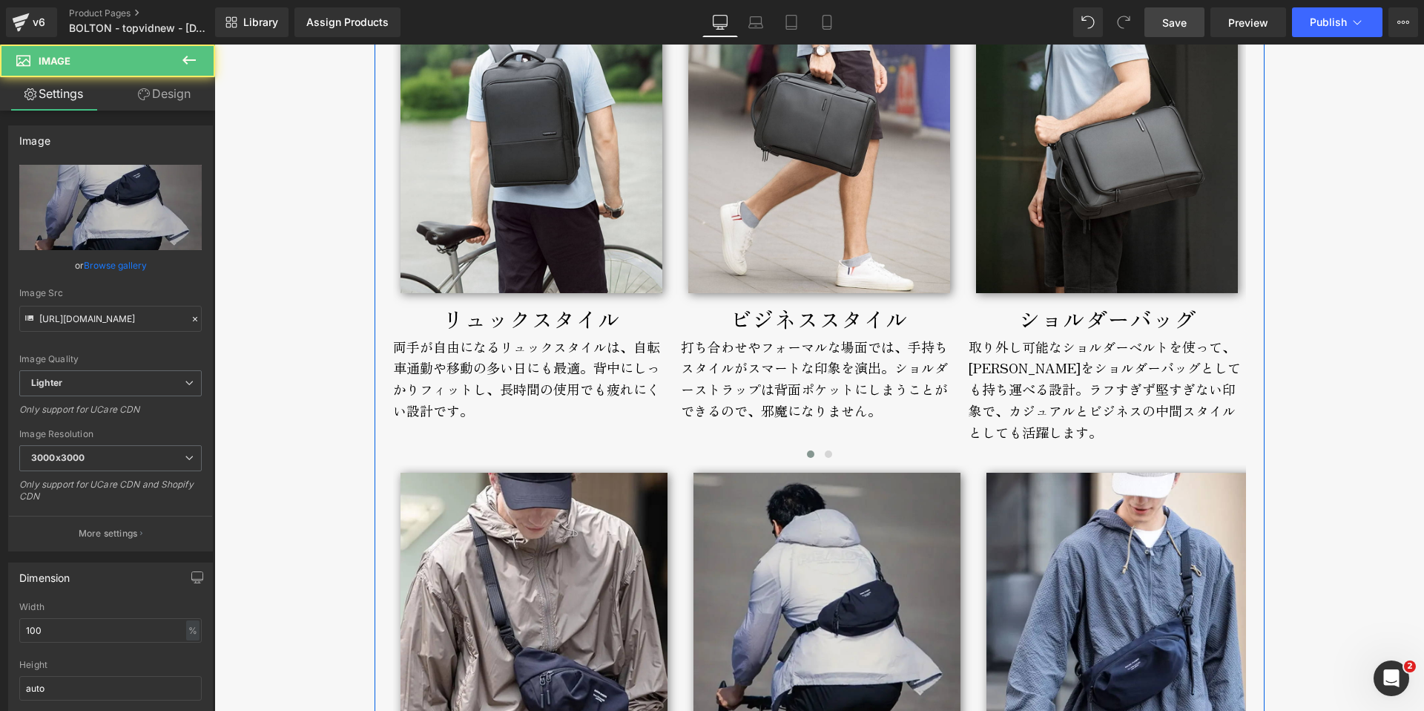
click at [778, 530] on img at bounding box center [826, 639] width 267 height 334
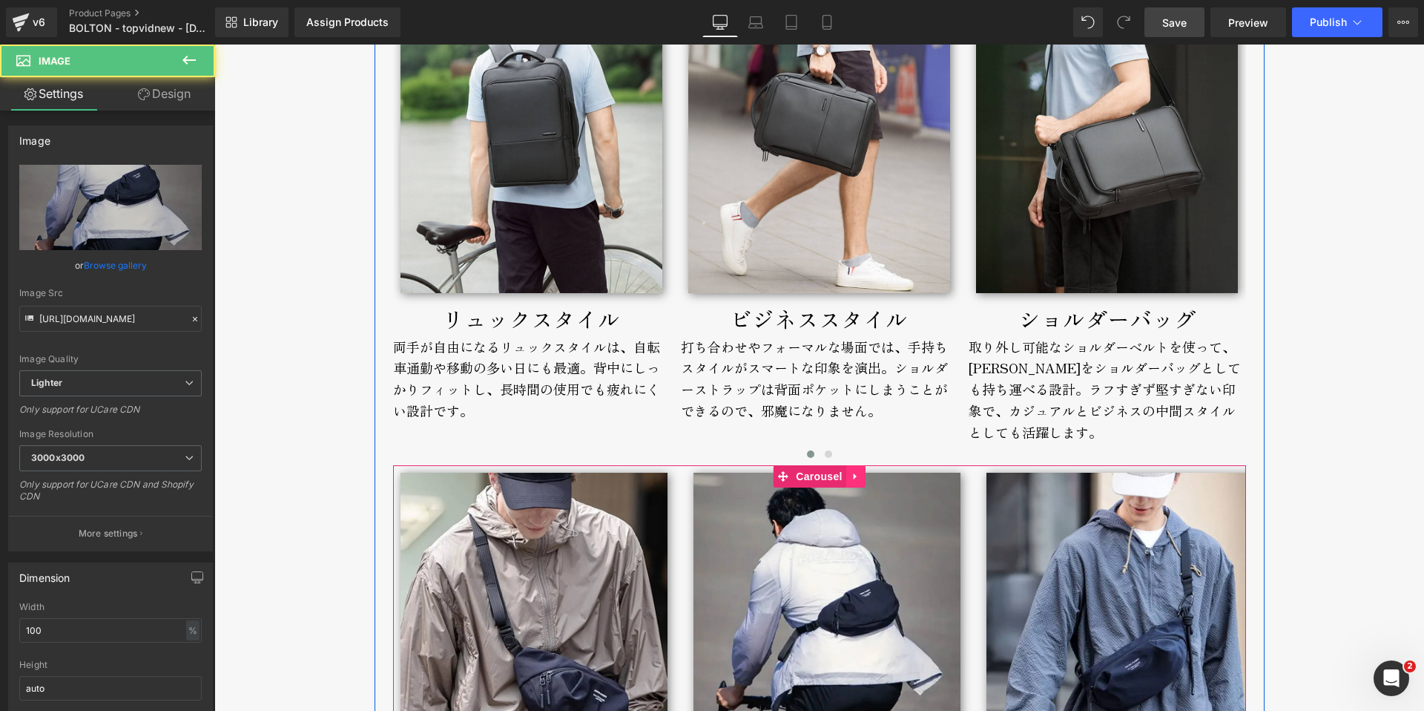
click at [854, 475] on link at bounding box center [855, 476] width 19 height 22
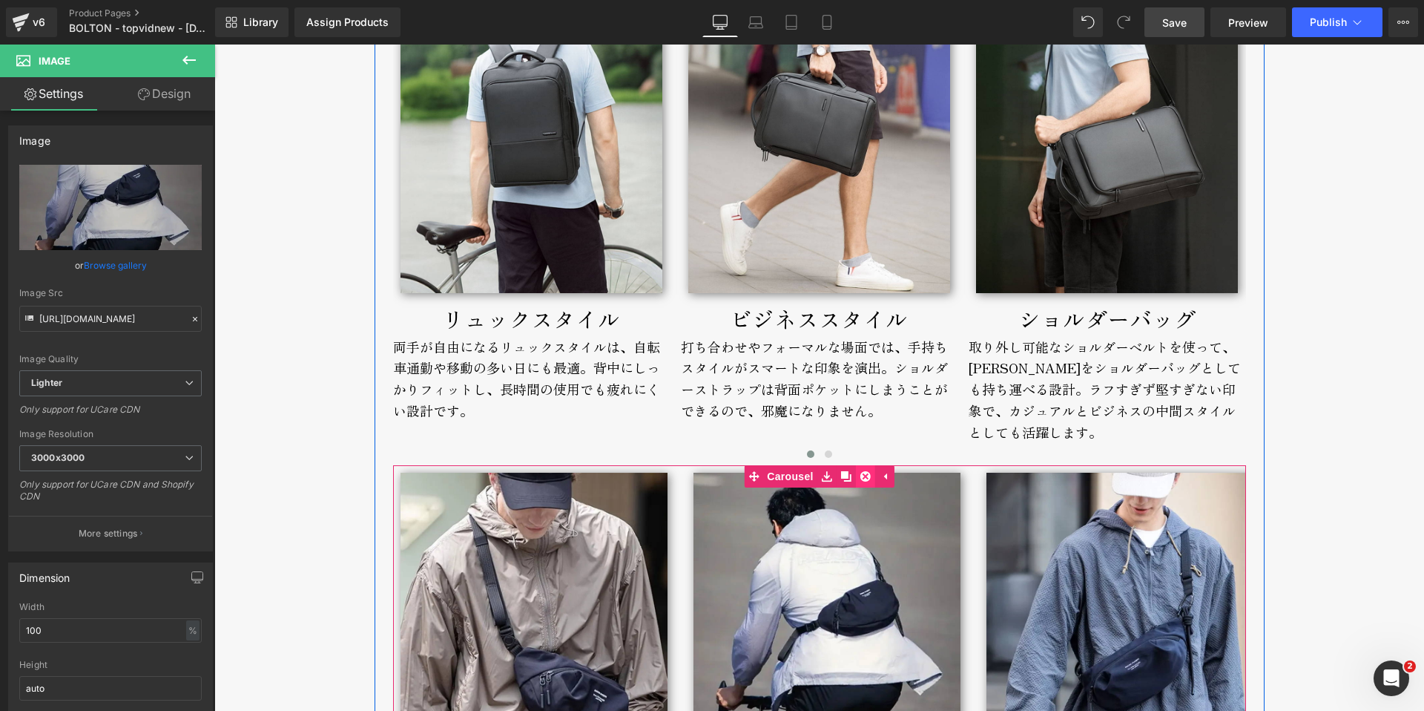
click at [863, 481] on icon at bounding box center [865, 476] width 10 height 10
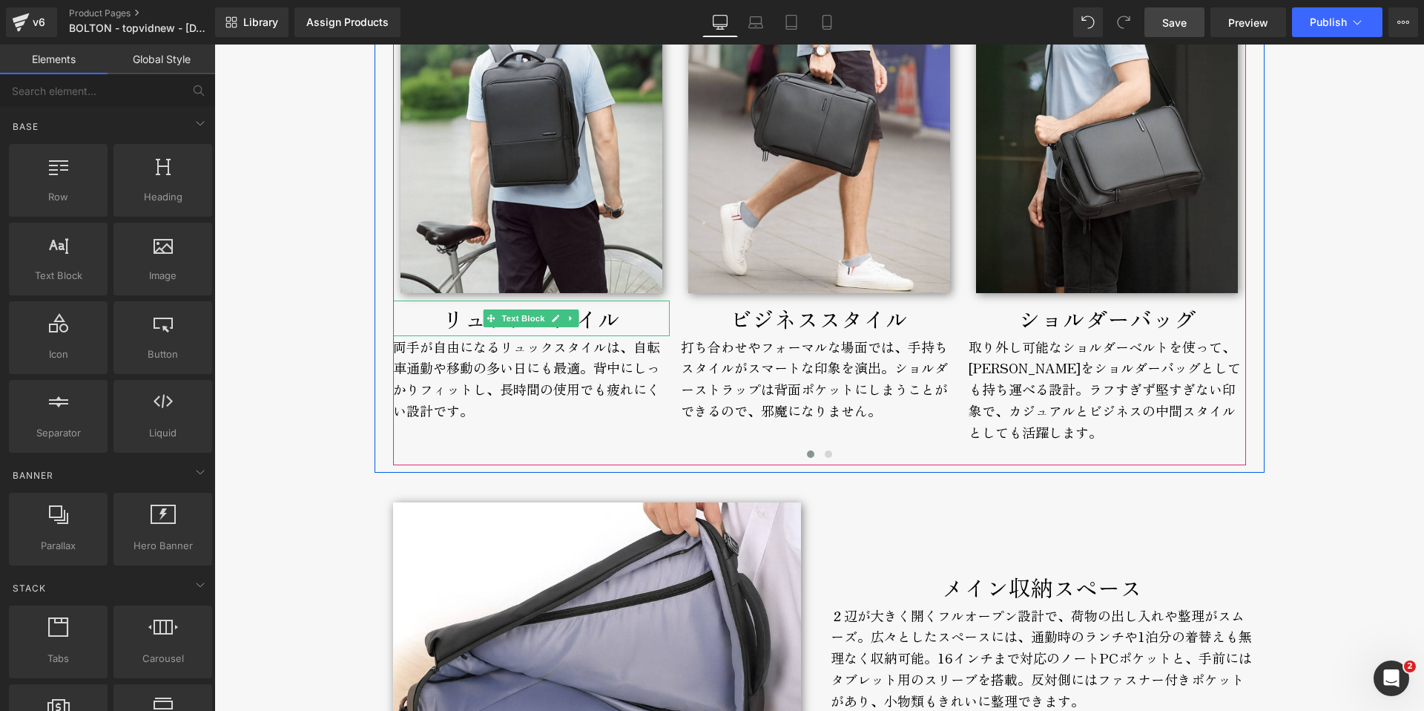
click at [458, 323] on p "リュックスタイル" at bounding box center [531, 318] width 277 height 36
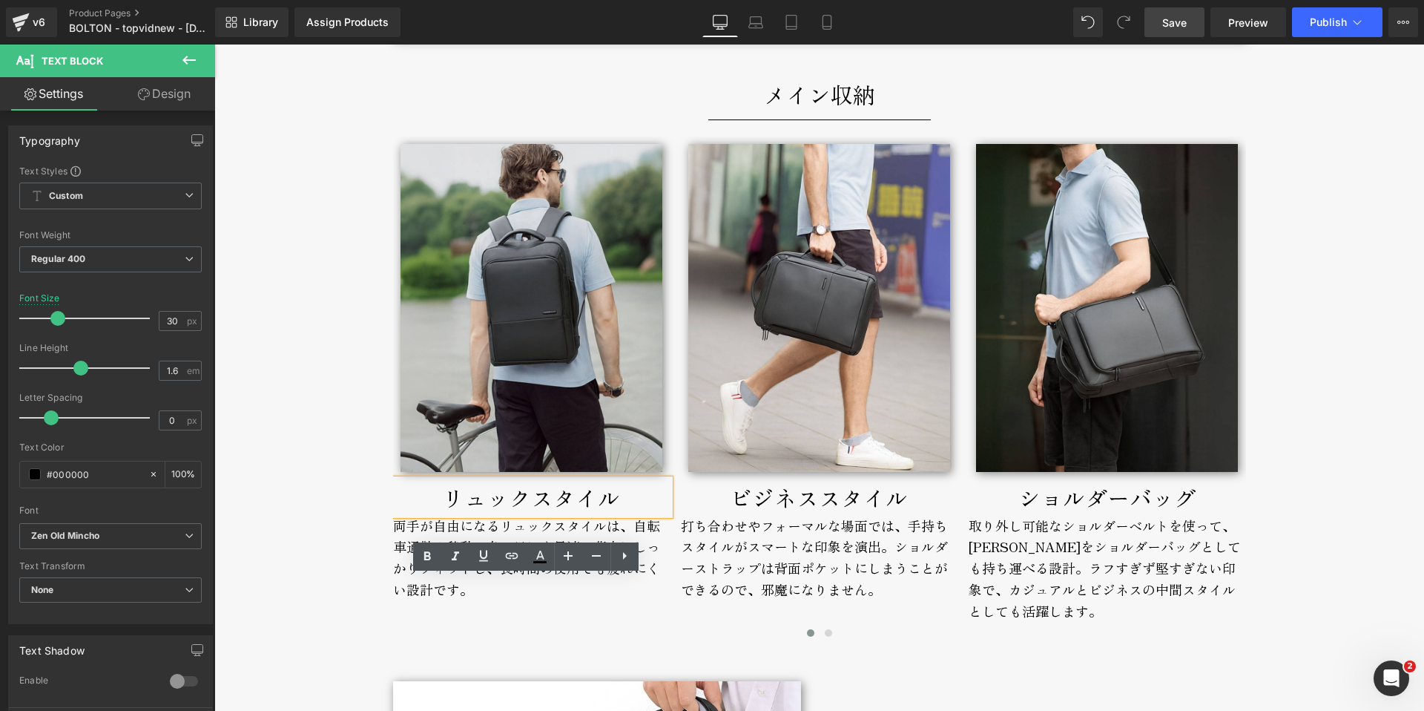
scroll to position [4313, 0]
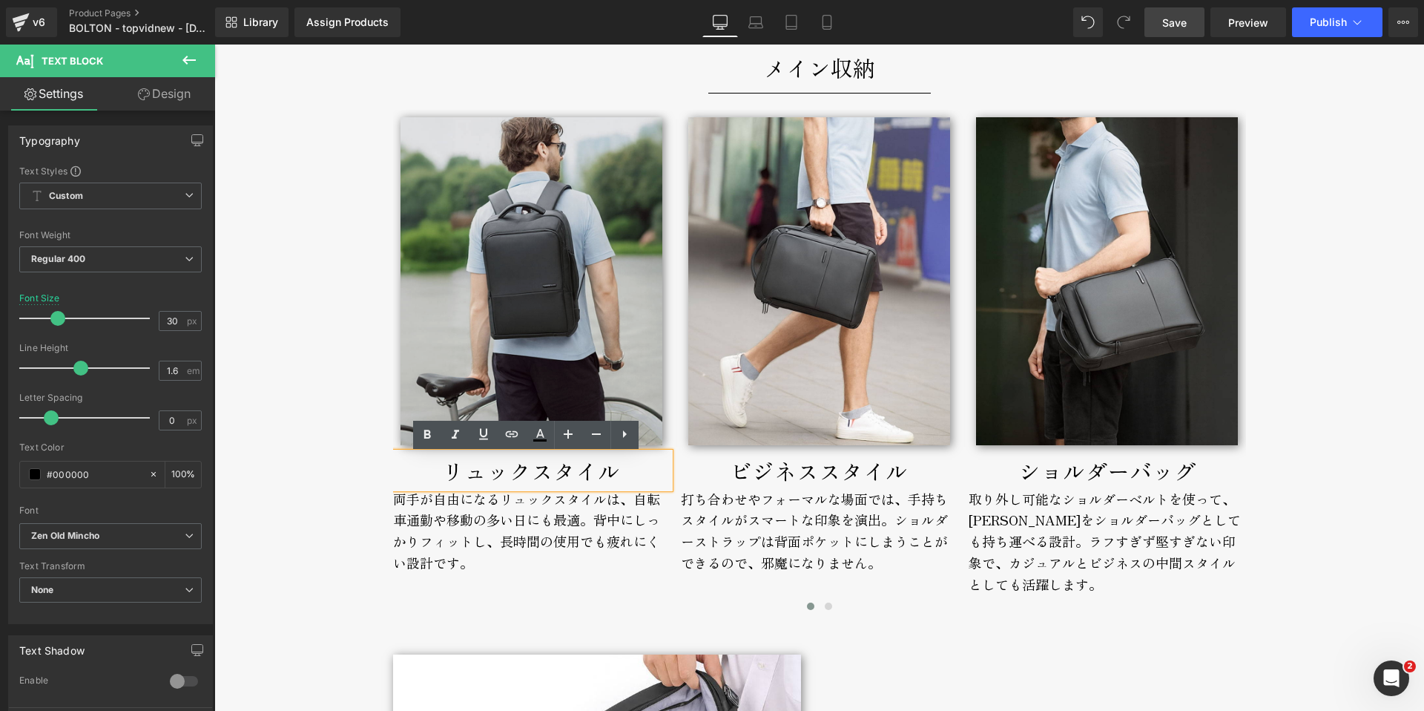
click at [577, 243] on img at bounding box center [532, 281] width 262 height 328
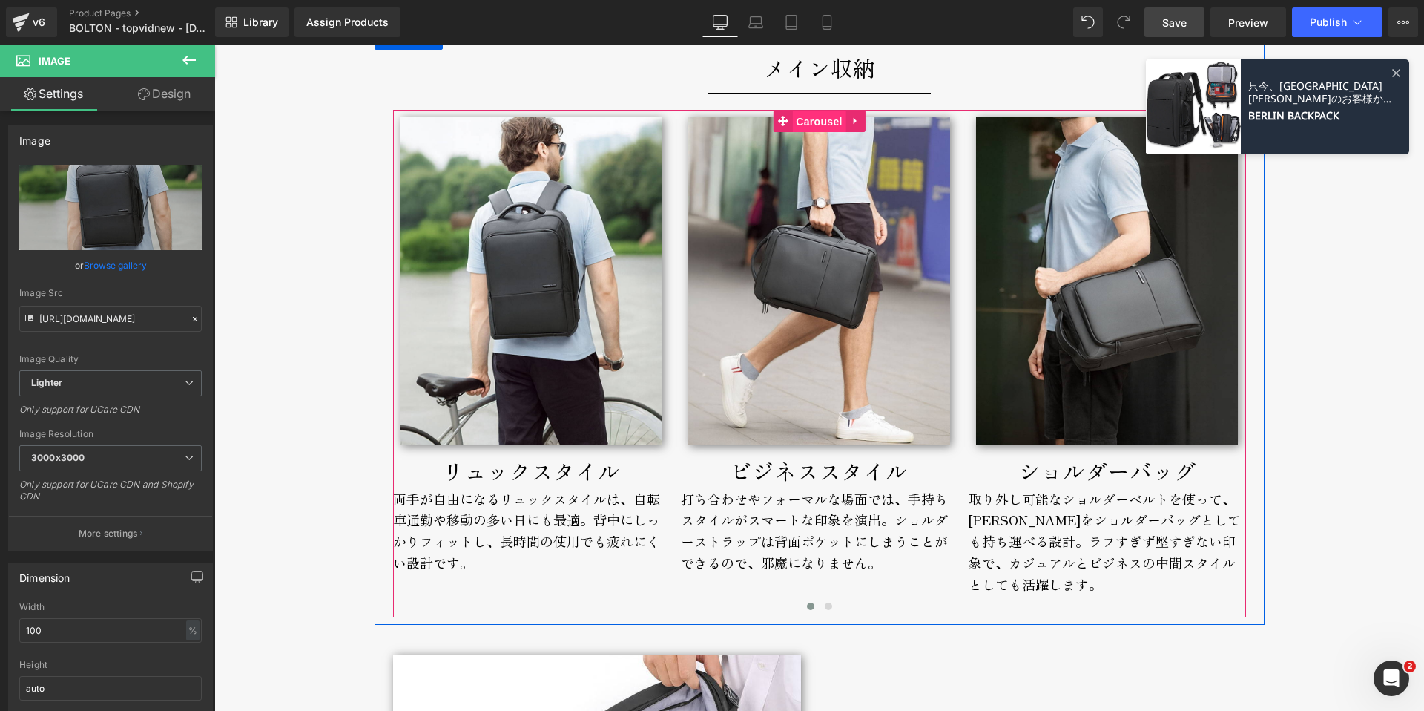
click at [818, 120] on span "Carousel" at bounding box center [818, 122] width 53 height 22
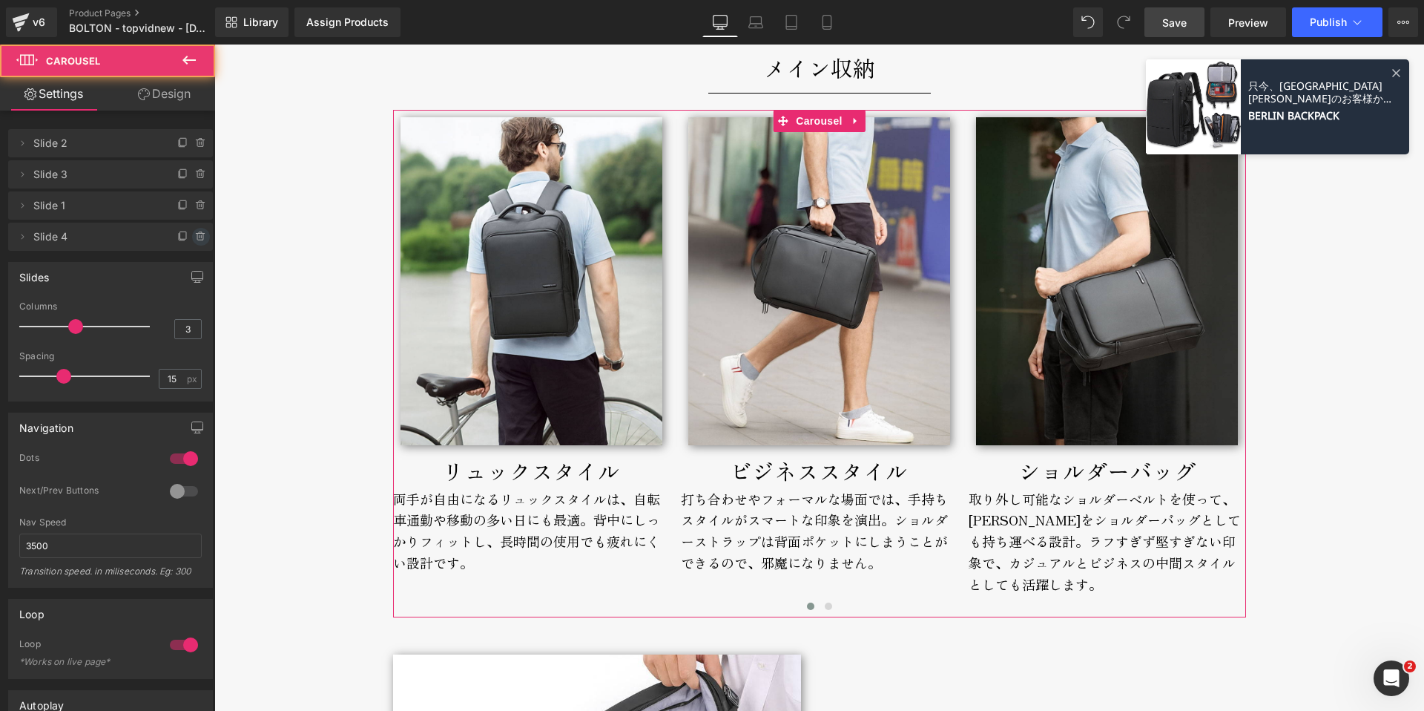
click at [197, 234] on icon at bounding box center [200, 237] width 6 height 7
click at [177, 240] on button "Delete" at bounding box center [185, 237] width 47 height 19
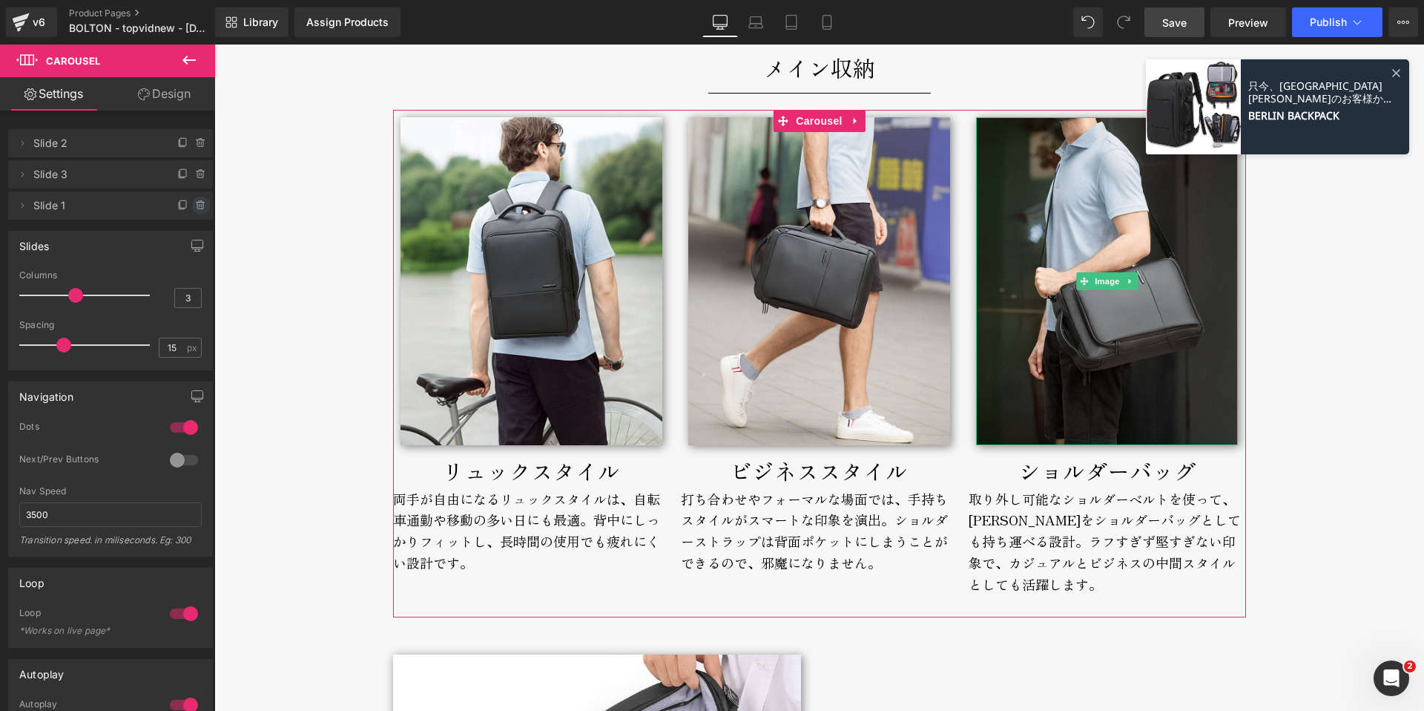
click at [195, 202] on icon at bounding box center [201, 206] width 12 height 12
click at [184, 204] on button "Delete" at bounding box center [185, 206] width 47 height 19
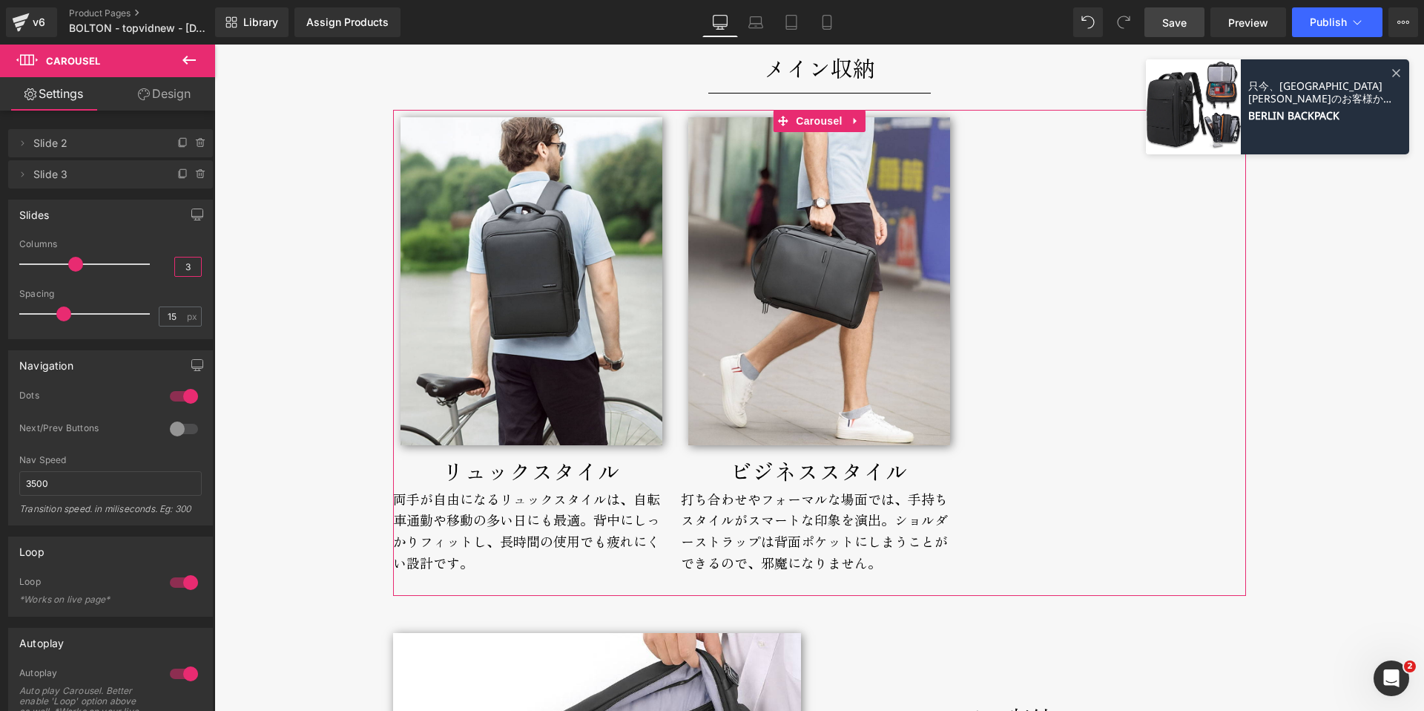
drag, startPoint x: 178, startPoint y: 264, endPoint x: 212, endPoint y: 263, distance: 34.1
click at [209, 263] on div "Slides 3 Columns 3 3 Columns 3 3 Columns 3 1 Columns 1 15px Spacing 15 px 15px …" at bounding box center [111, 263] width 222 height 151
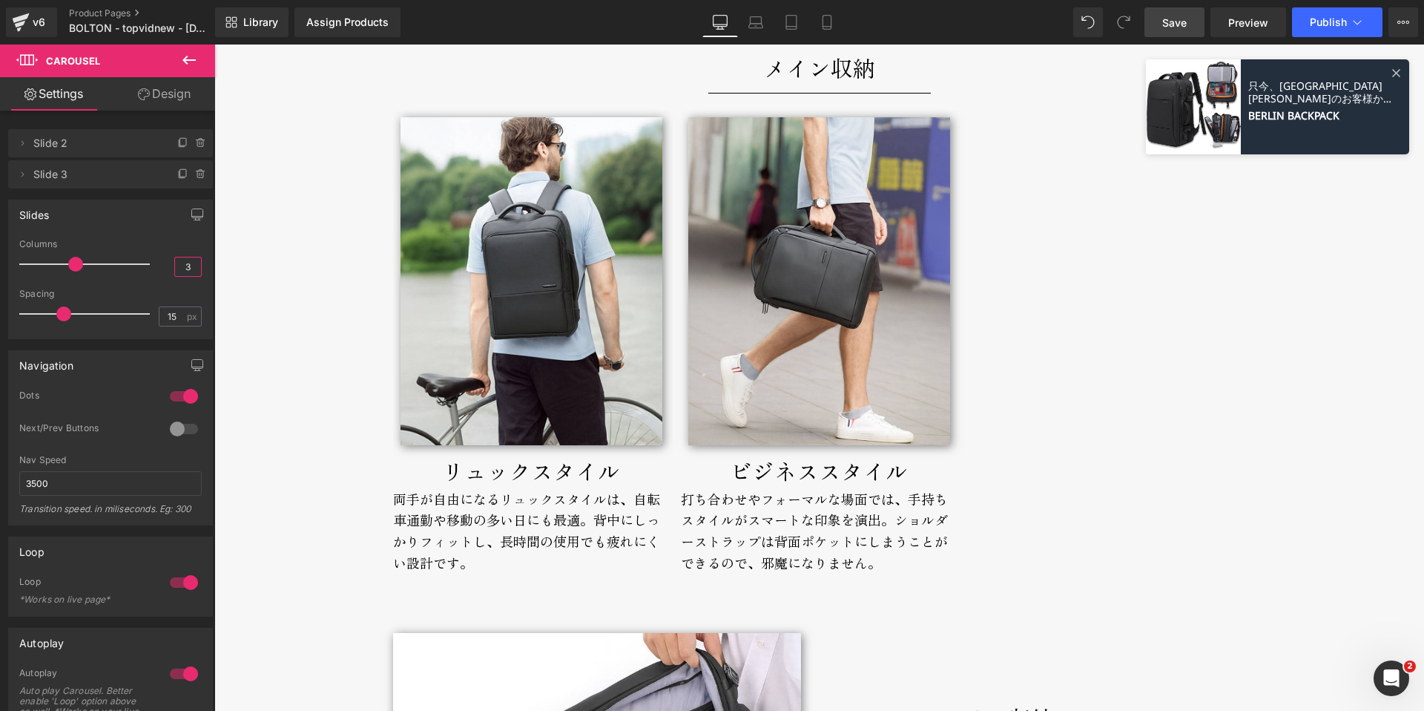
type input "2"
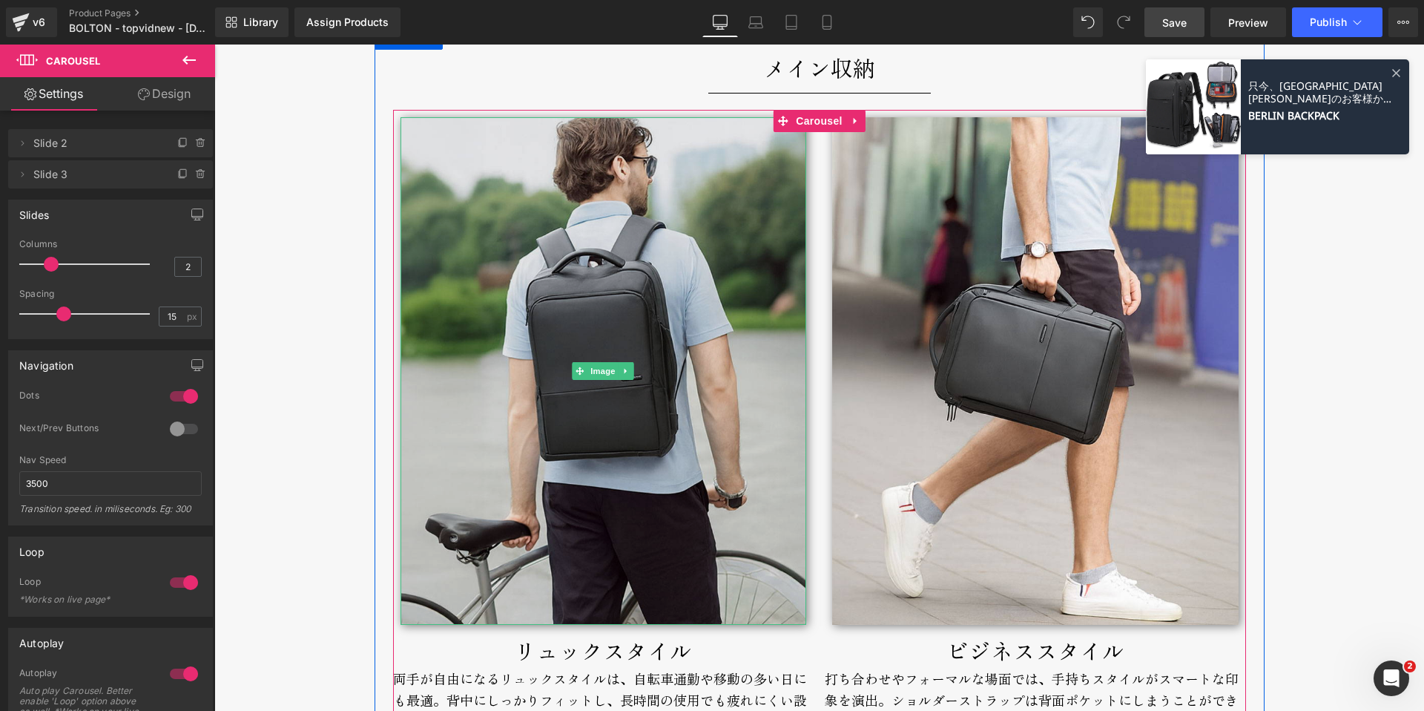
click at [699, 236] on img at bounding box center [604, 370] width 406 height 507
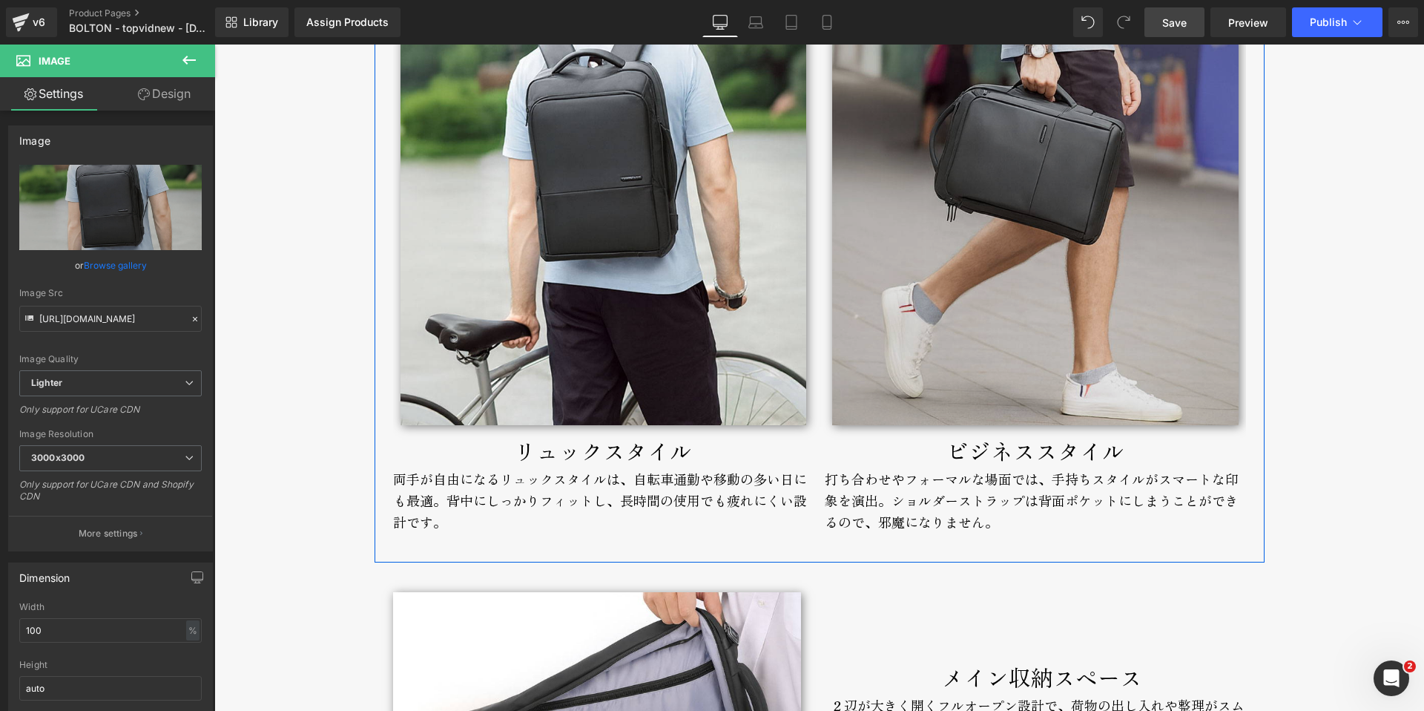
scroll to position [4515, 0]
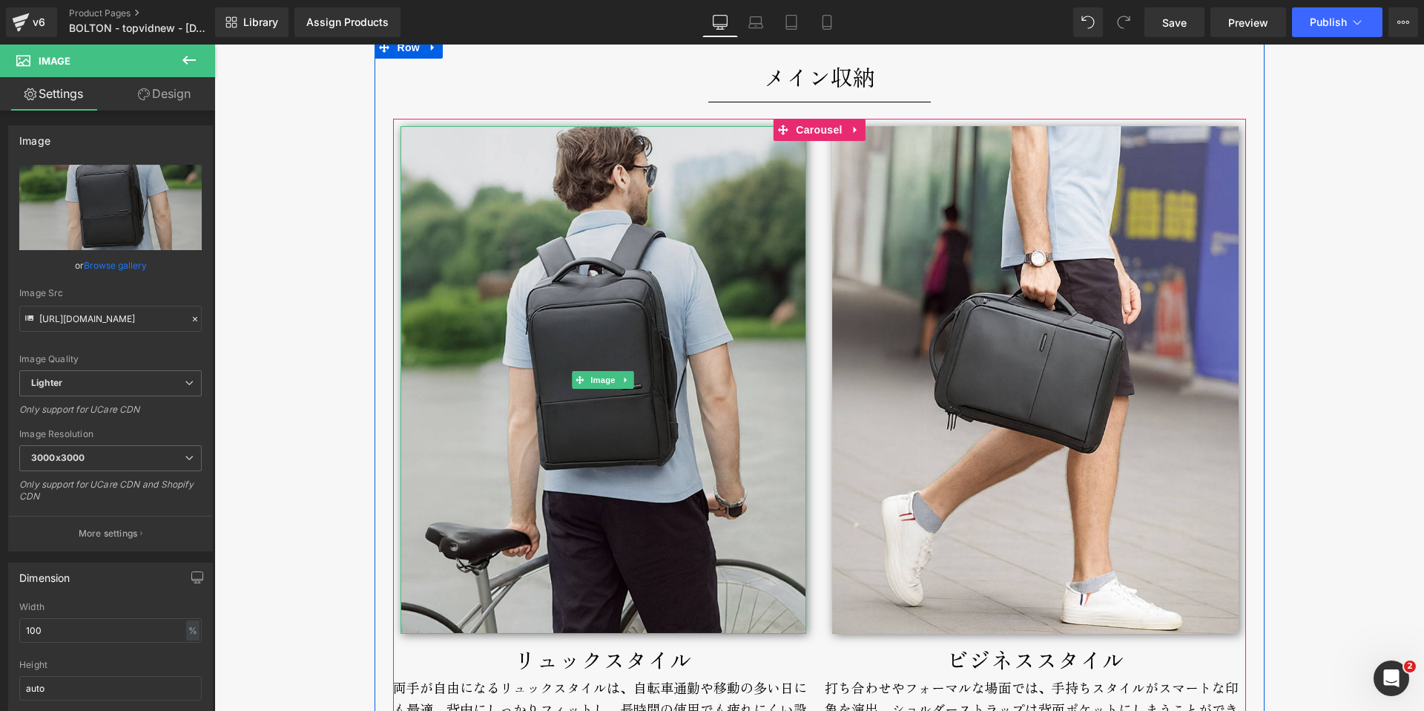
scroll to position [4424, 0]
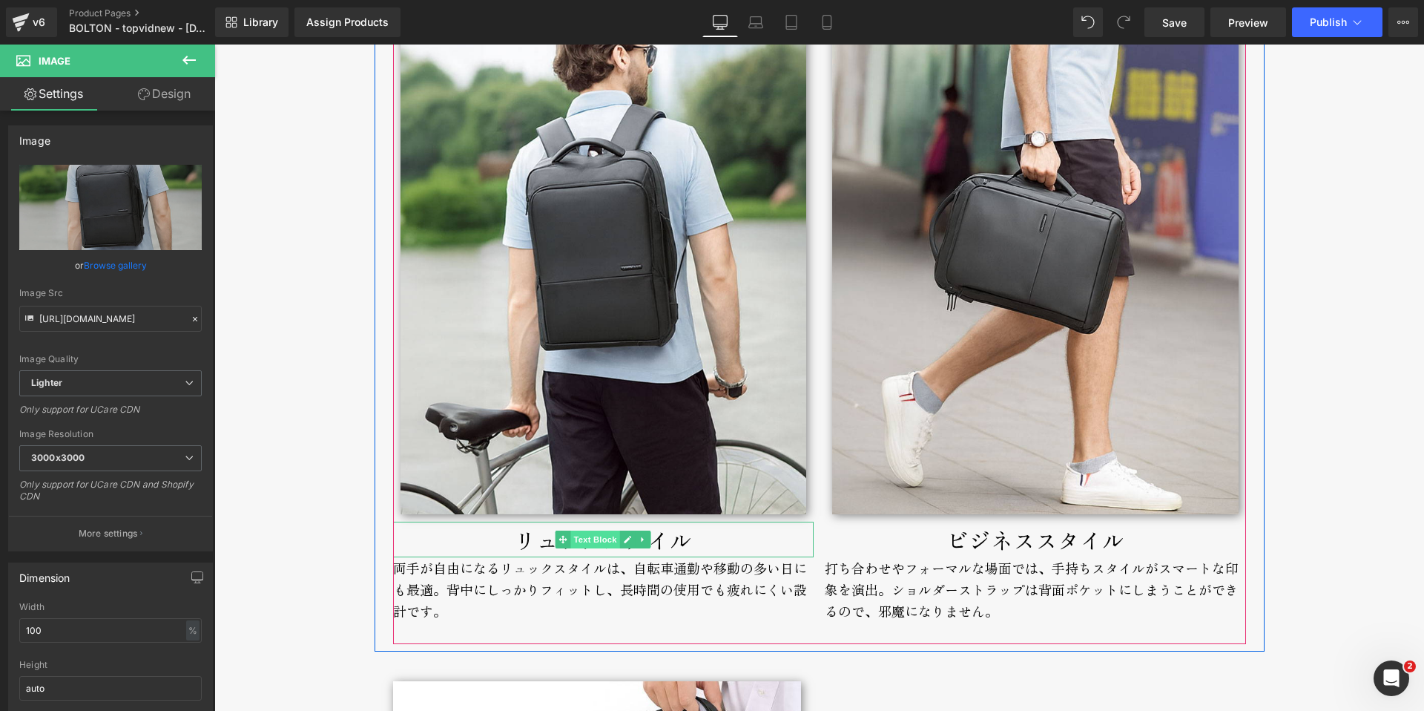
click at [577, 541] on span "Text Block" at bounding box center [595, 539] width 49 height 18
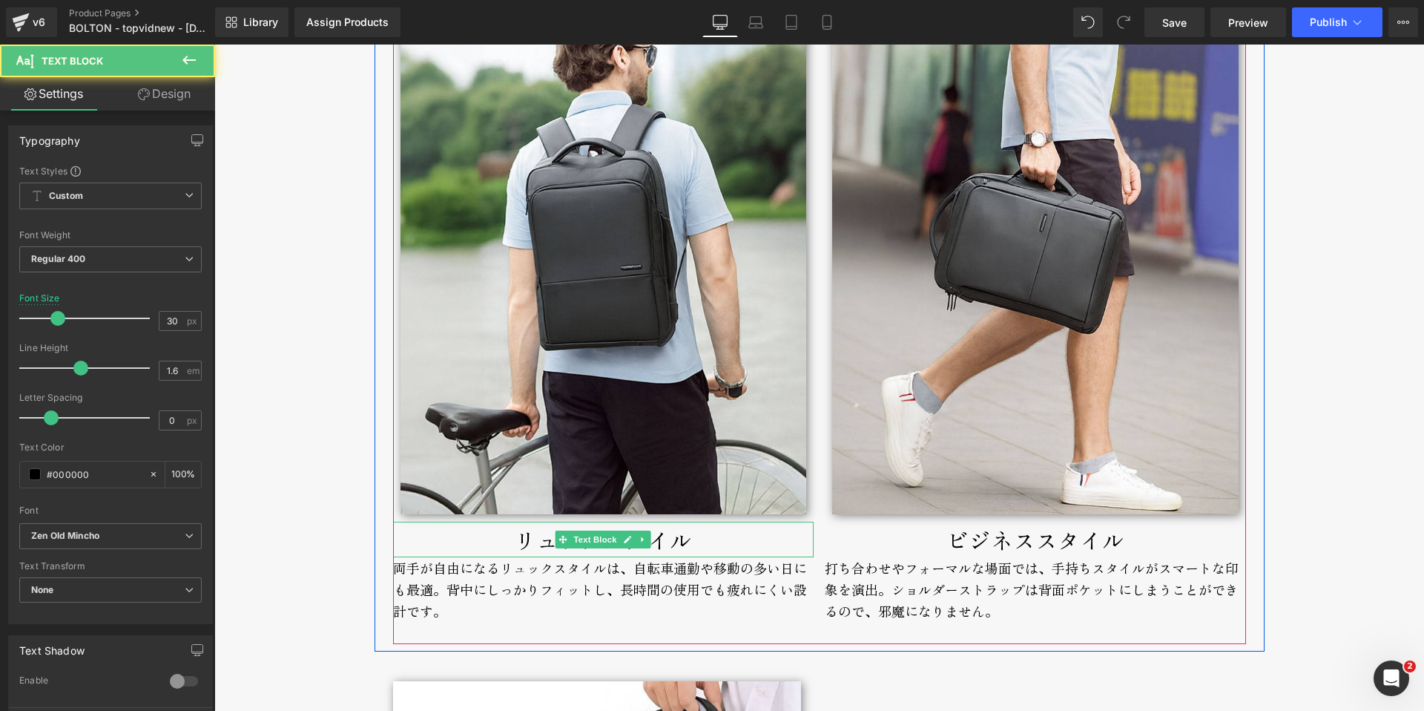
click at [522, 544] on p "リュックスタイル" at bounding box center [603, 539] width 421 height 36
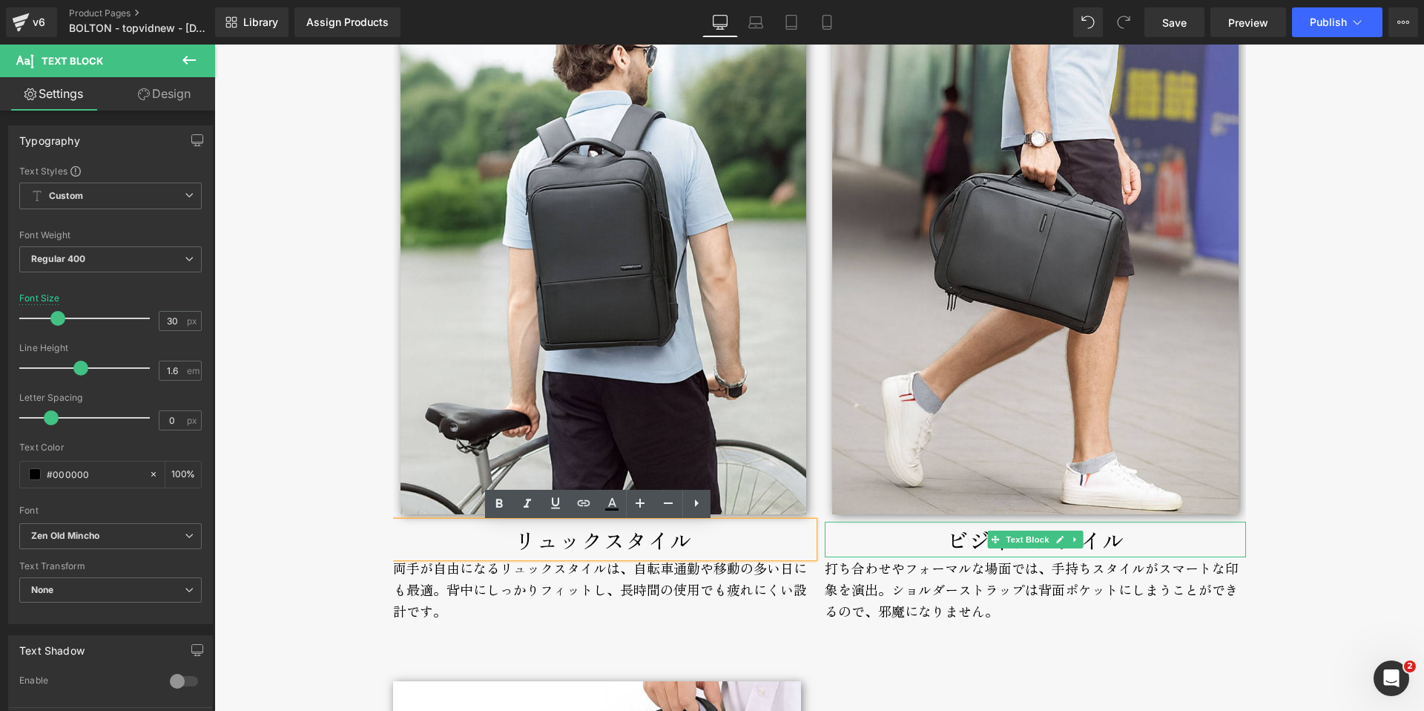
click at [948, 543] on div "ビジネススタイル" at bounding box center [1035, 539] width 421 height 36
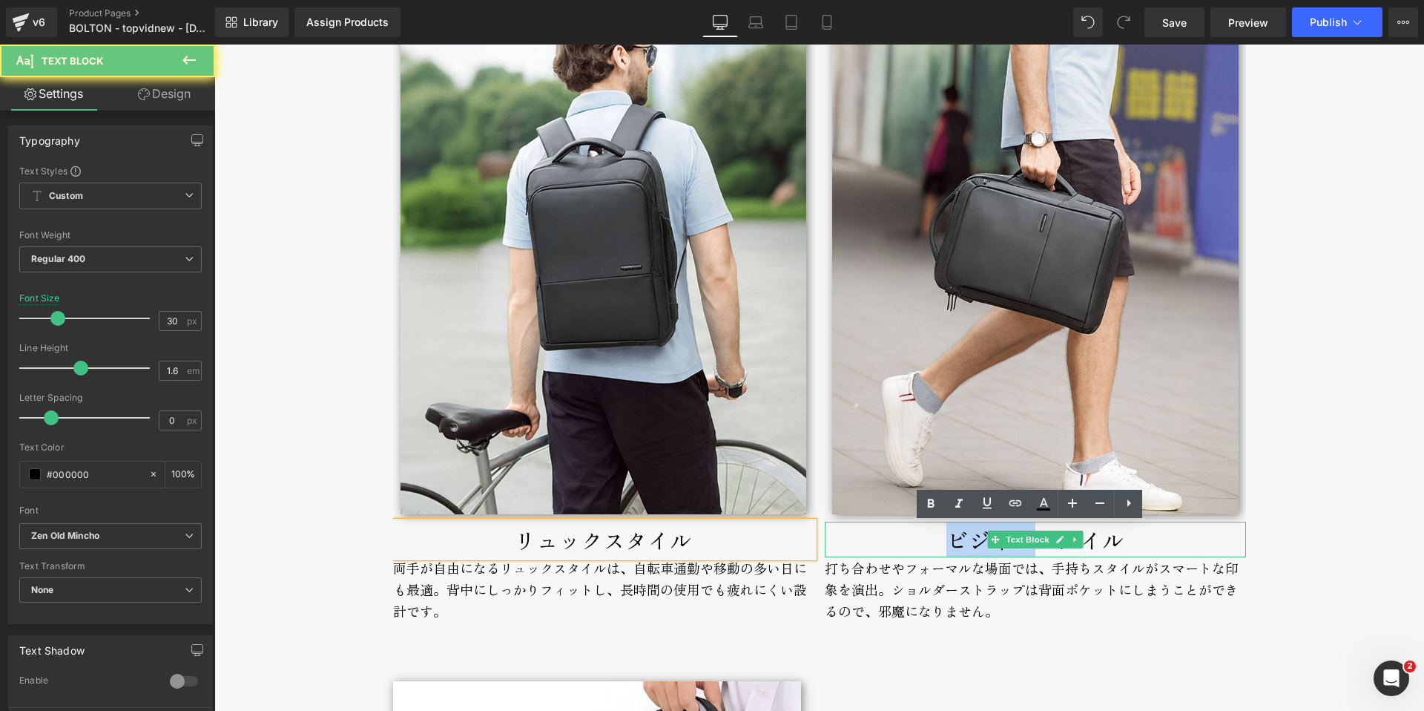
click at [948, 543] on div "ビジネススタイル" at bounding box center [1035, 539] width 421 height 36
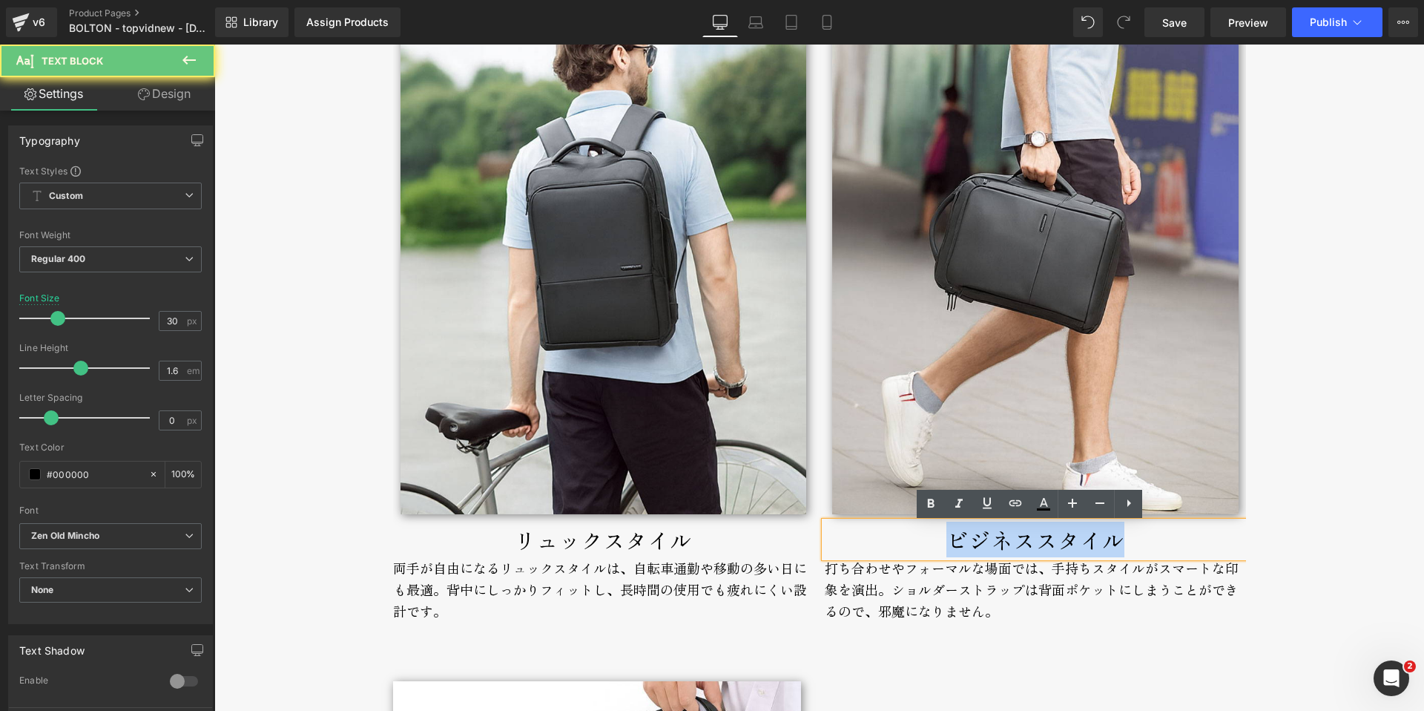
click at [948, 543] on div "ビジネススタイル" at bounding box center [1035, 539] width 421 height 36
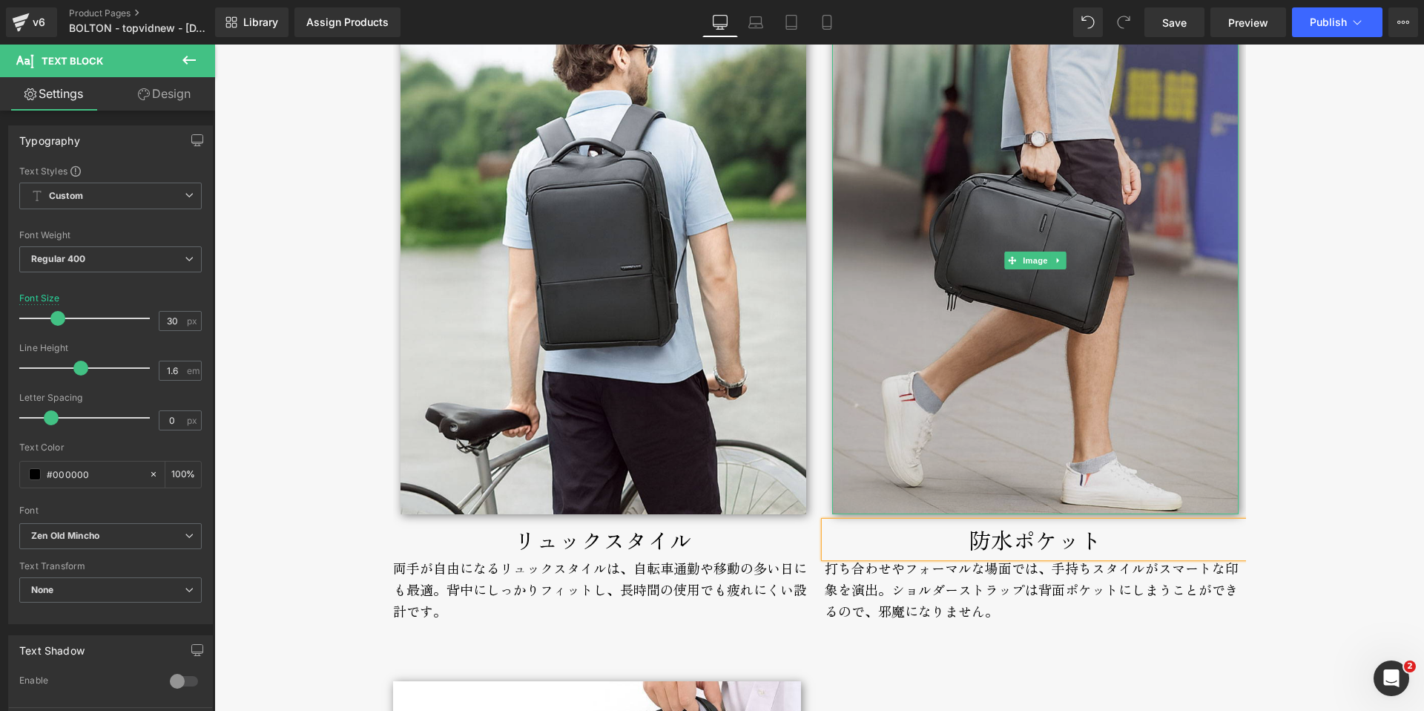
click at [907, 455] on img at bounding box center [1035, 260] width 406 height 507
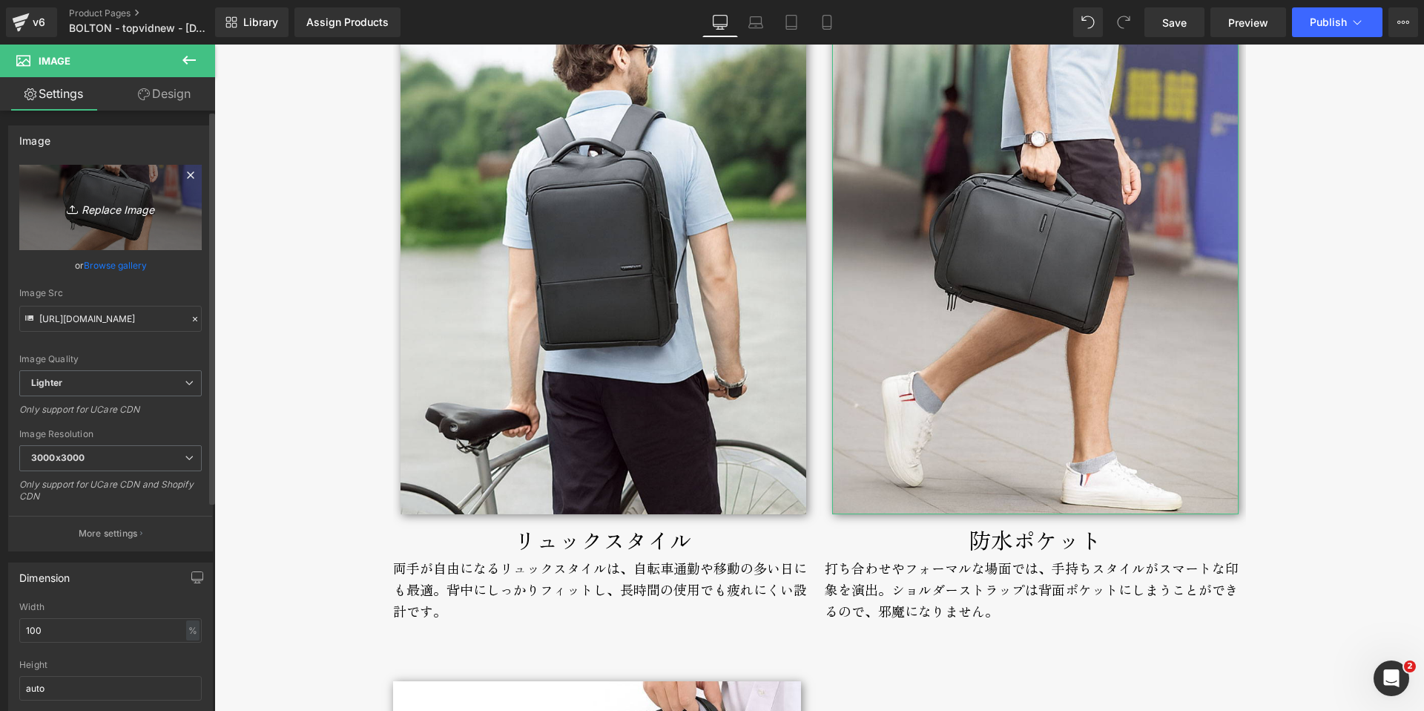
click at [96, 201] on icon "Replace Image" at bounding box center [110, 207] width 119 height 19
type input "C:\fakepath\bolton-backpack-broderik-waterpocket.jpg"
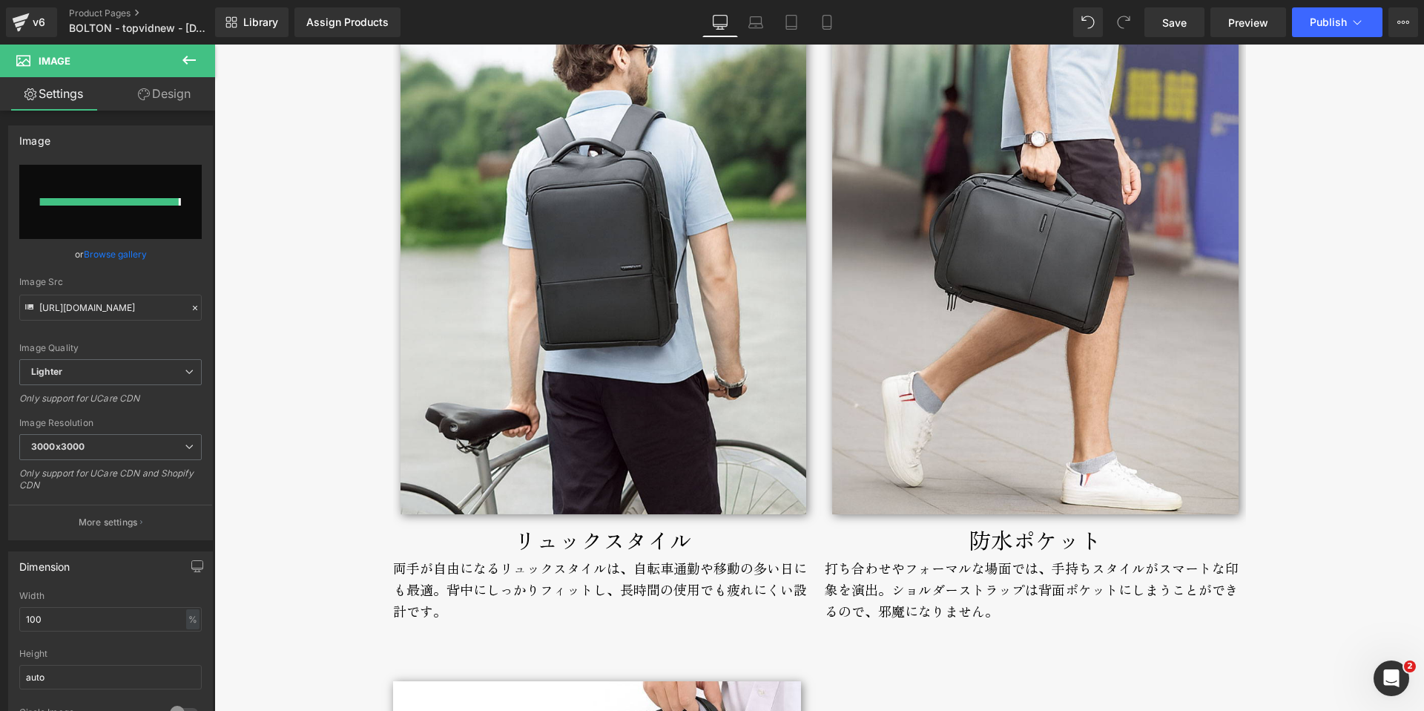
type input "[URL][DOMAIN_NAME]"
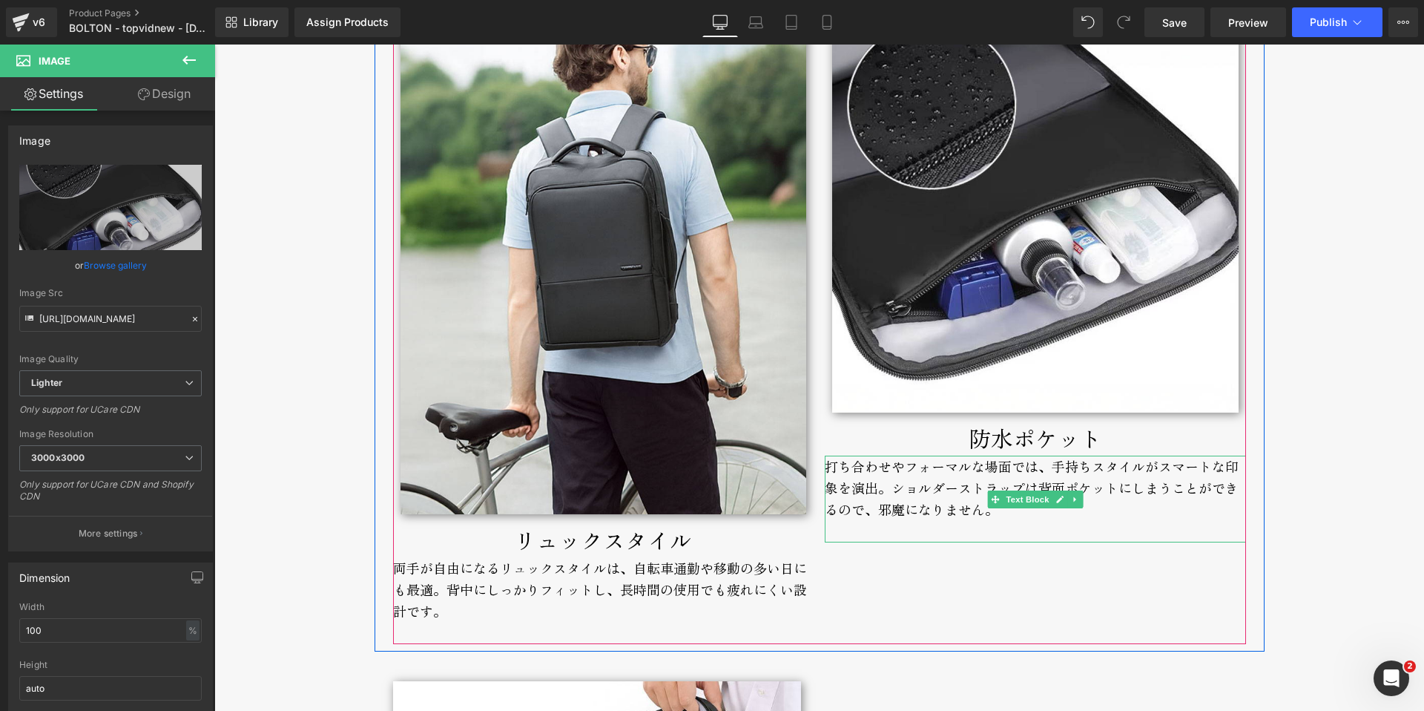
click at [863, 486] on div "打ち合わせやフォーマルな場面では、手持ちスタイルがスマートな印象を演出。ショルダーストラップは背面ポケットにしまうことができるので、邪魔になりません。" at bounding box center [1035, 498] width 421 height 86
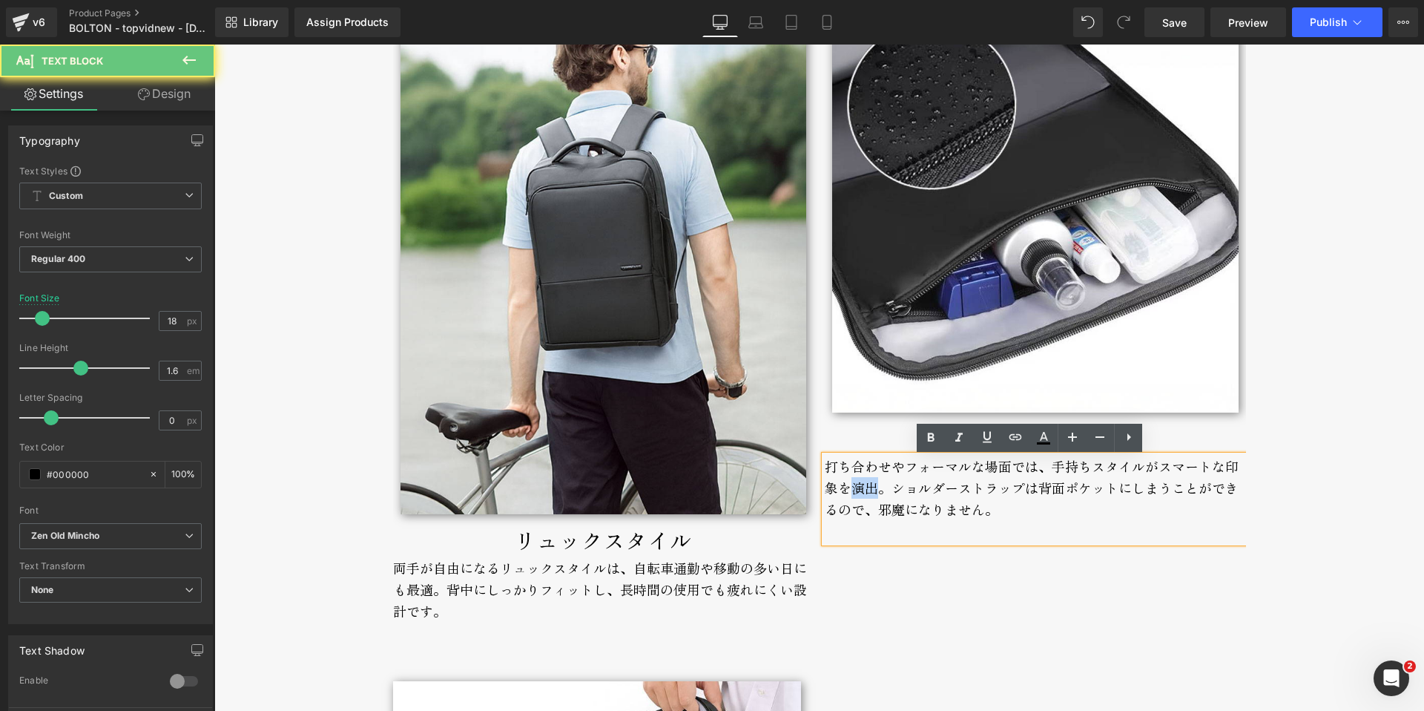
click at [863, 486] on div "打ち合わせやフォーマルな場面では、手持ちスタイルがスマートな印象を演出。ショルダーストラップは背面ポケットにしまうことができるので、邪魔になりません。" at bounding box center [1035, 498] width 421 height 86
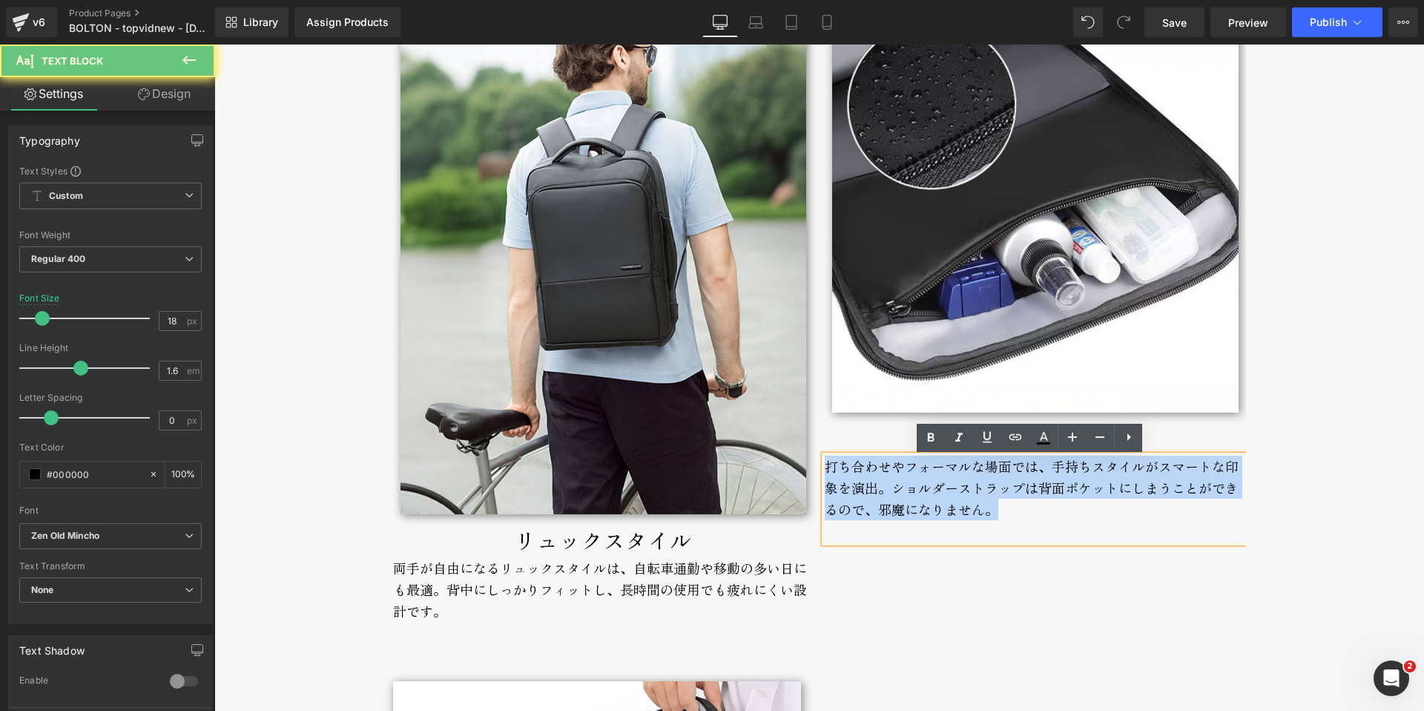
click at [863, 486] on div "打ち合わせやフォーマルな場面では、手持ちスタイルがスマートな印象を演出。ショルダーストラップは背面ポケットにしまうことができるので、邪魔になりません。" at bounding box center [1035, 498] width 421 height 86
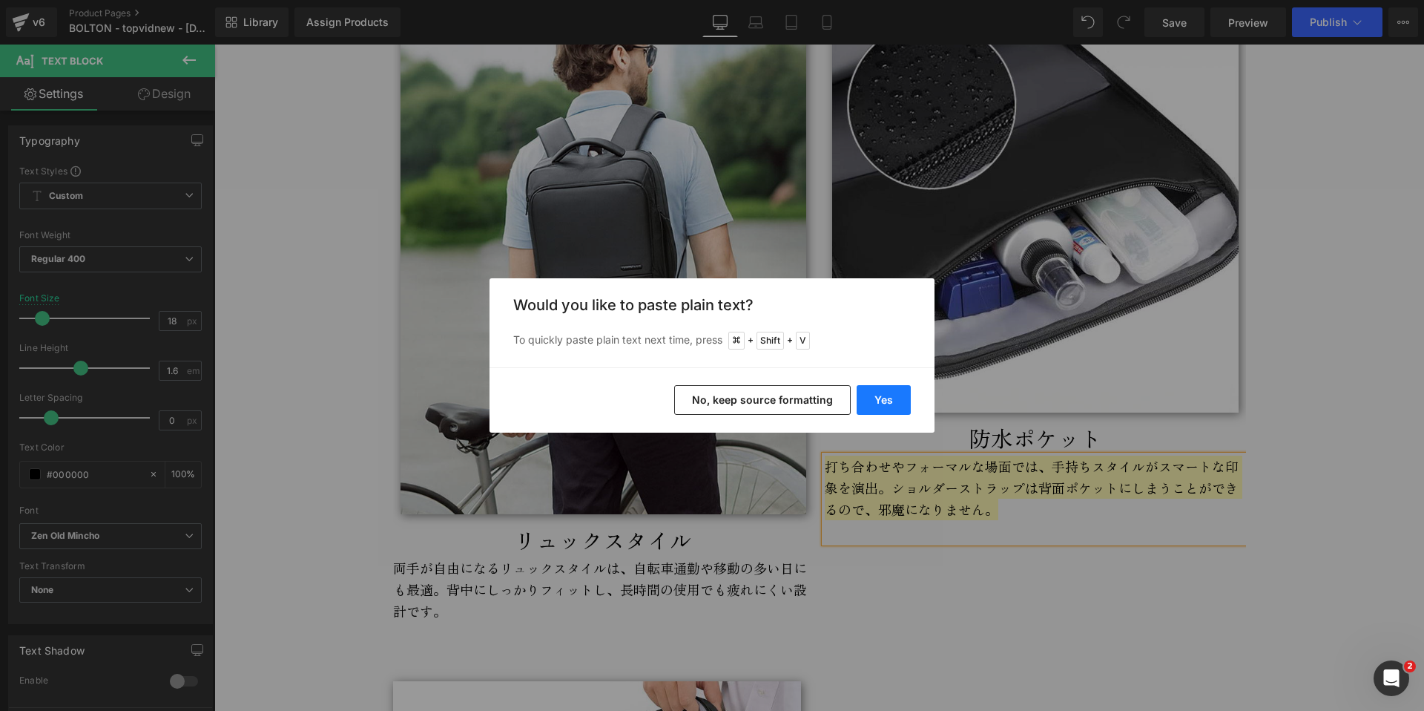
click at [892, 396] on button "Yes" at bounding box center [884, 400] width 54 height 30
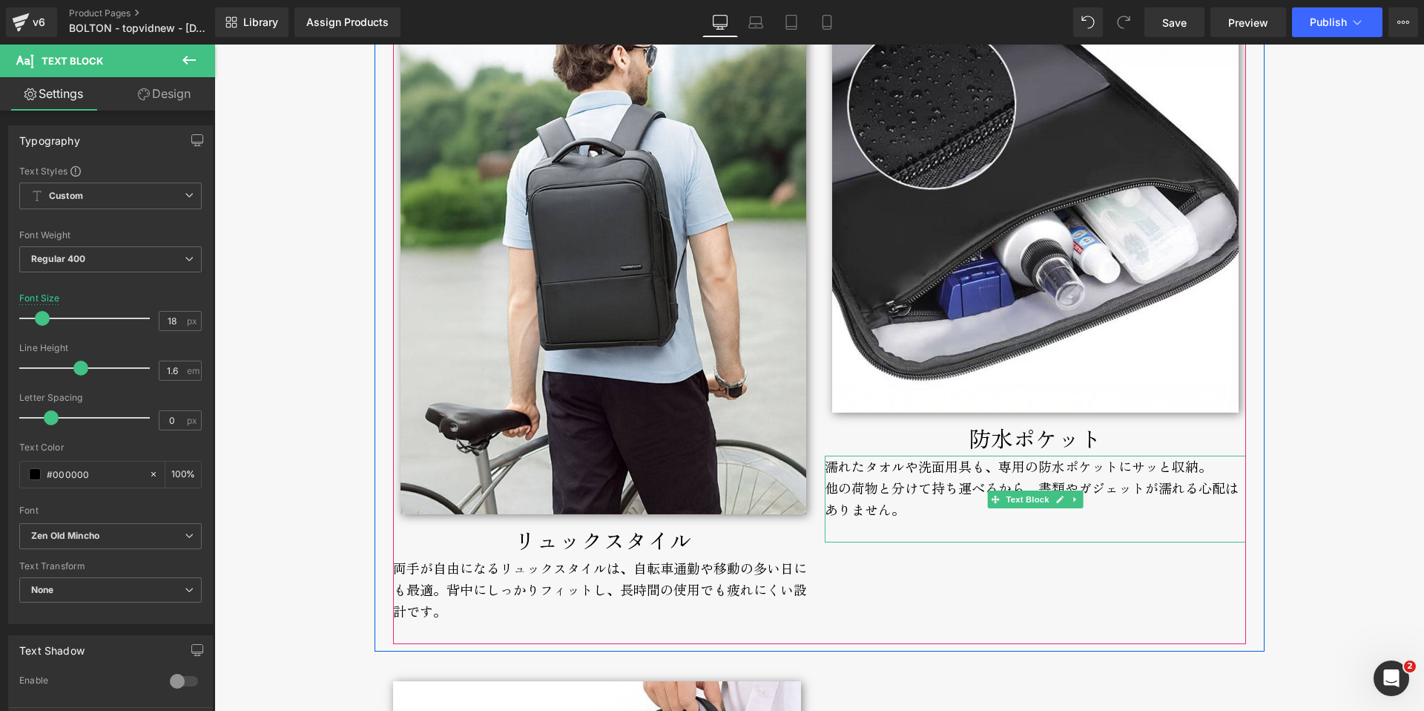
click at [1207, 469] on div "濡れたタオルや洗面用具も、専用の防水ポケットにサッと収納。 他の荷物と分けて持ち運べるから、書類やガジェットが濡れる心配はありません。" at bounding box center [1035, 498] width 421 height 86
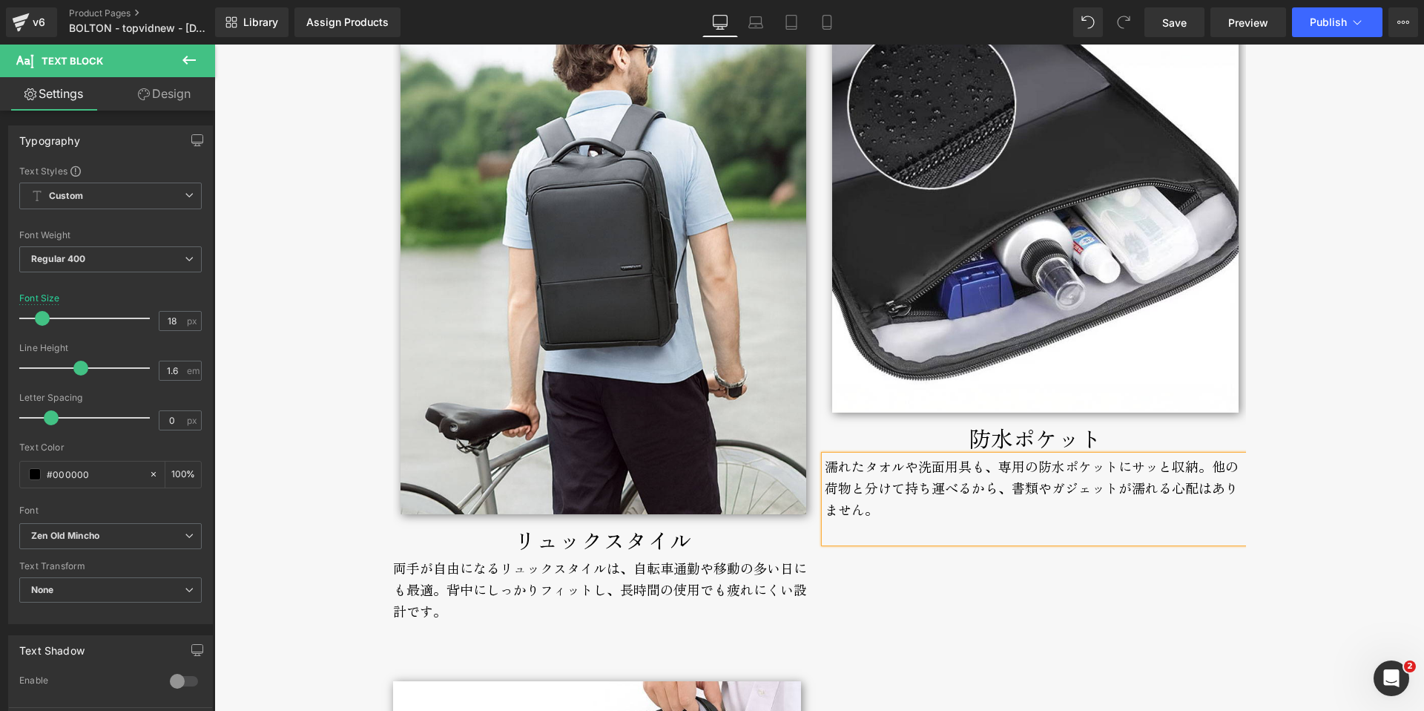
click at [896, 578] on div "Image リュックスタイル Text Block 両手が自由になるリュックスタイルは、自転車通勤や移動の多い日にも最適。 背中にしっかりフィットし、長時間の…" at bounding box center [825, 321] width 864 height 645
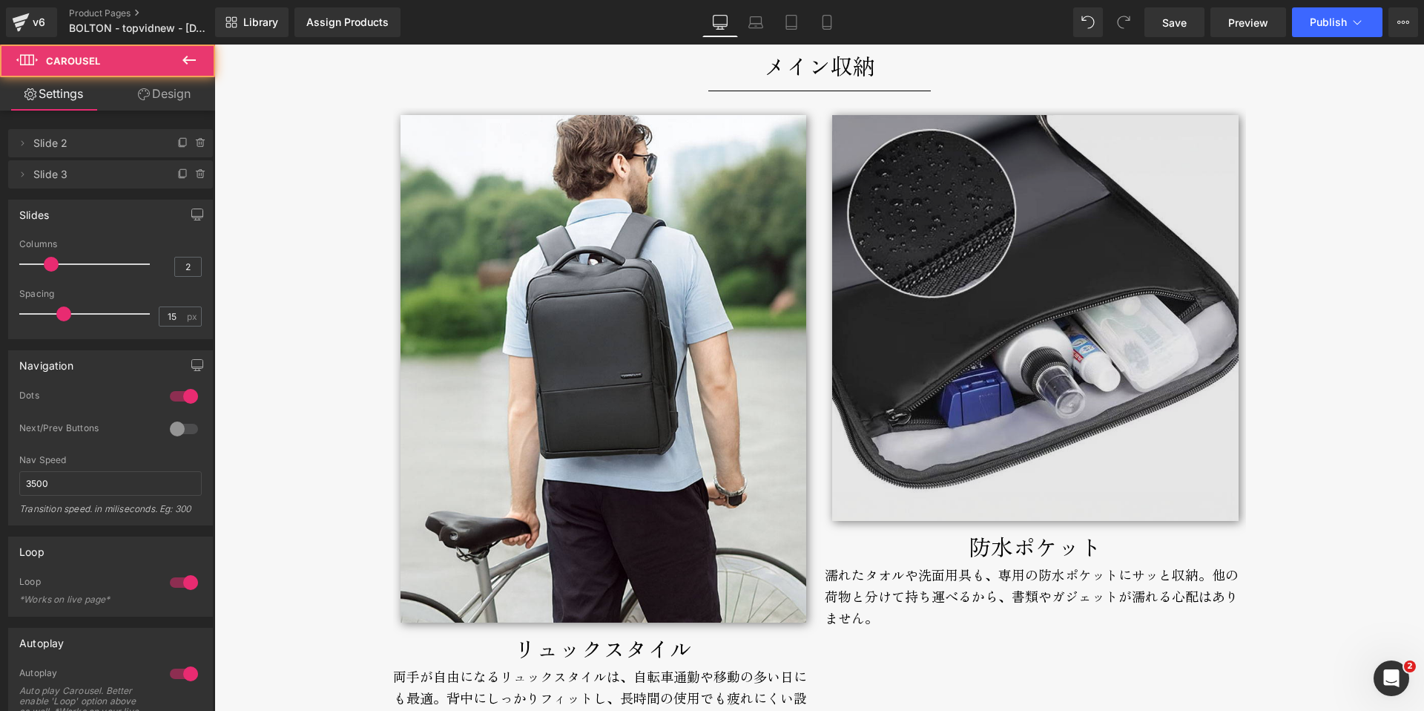
scroll to position [4196, 0]
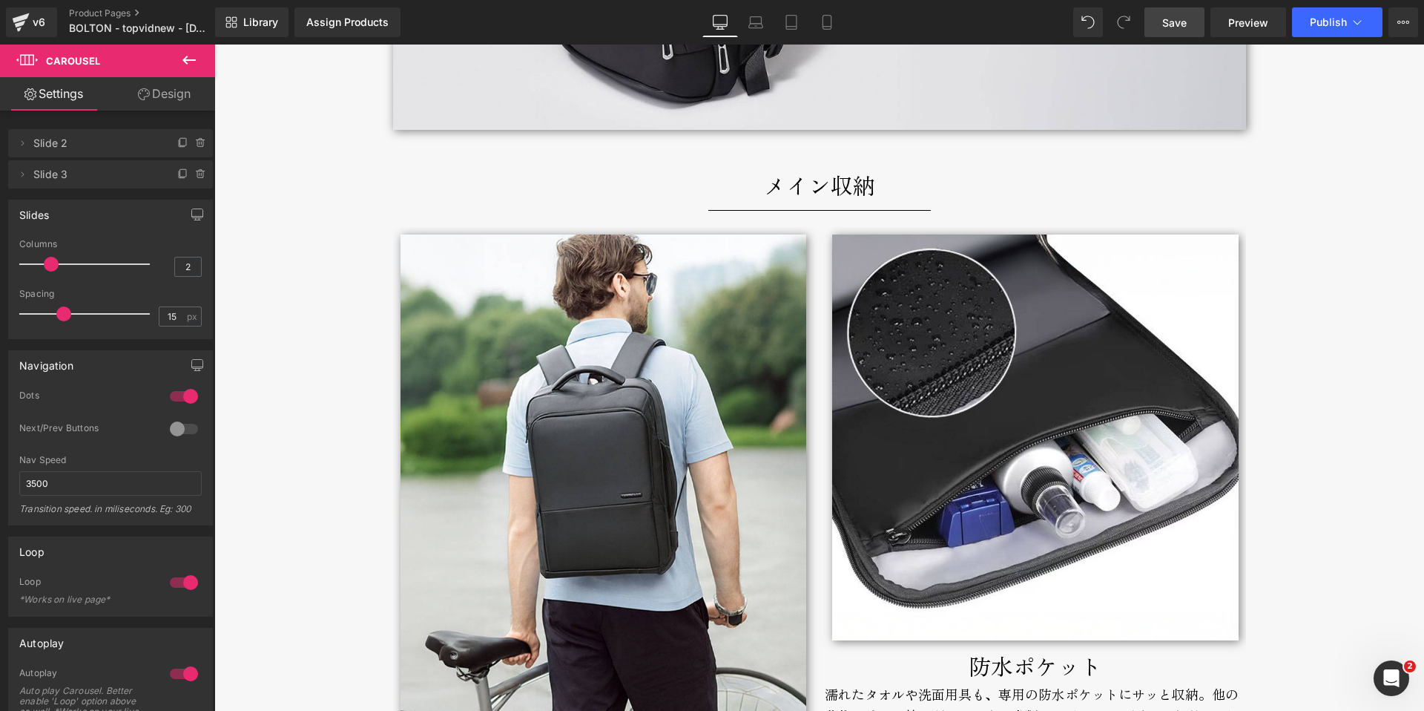
click at [1184, 21] on span "Save" at bounding box center [1174, 23] width 24 height 16
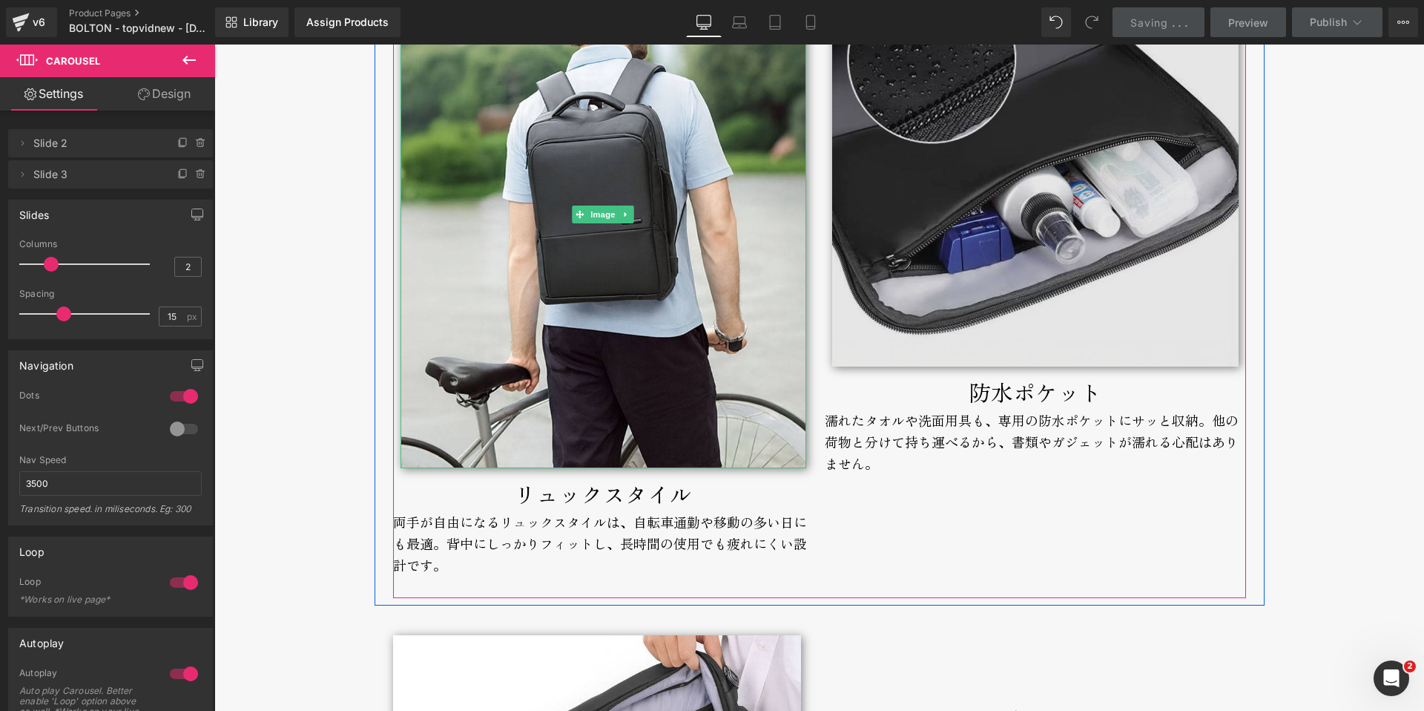
scroll to position [4473, 0]
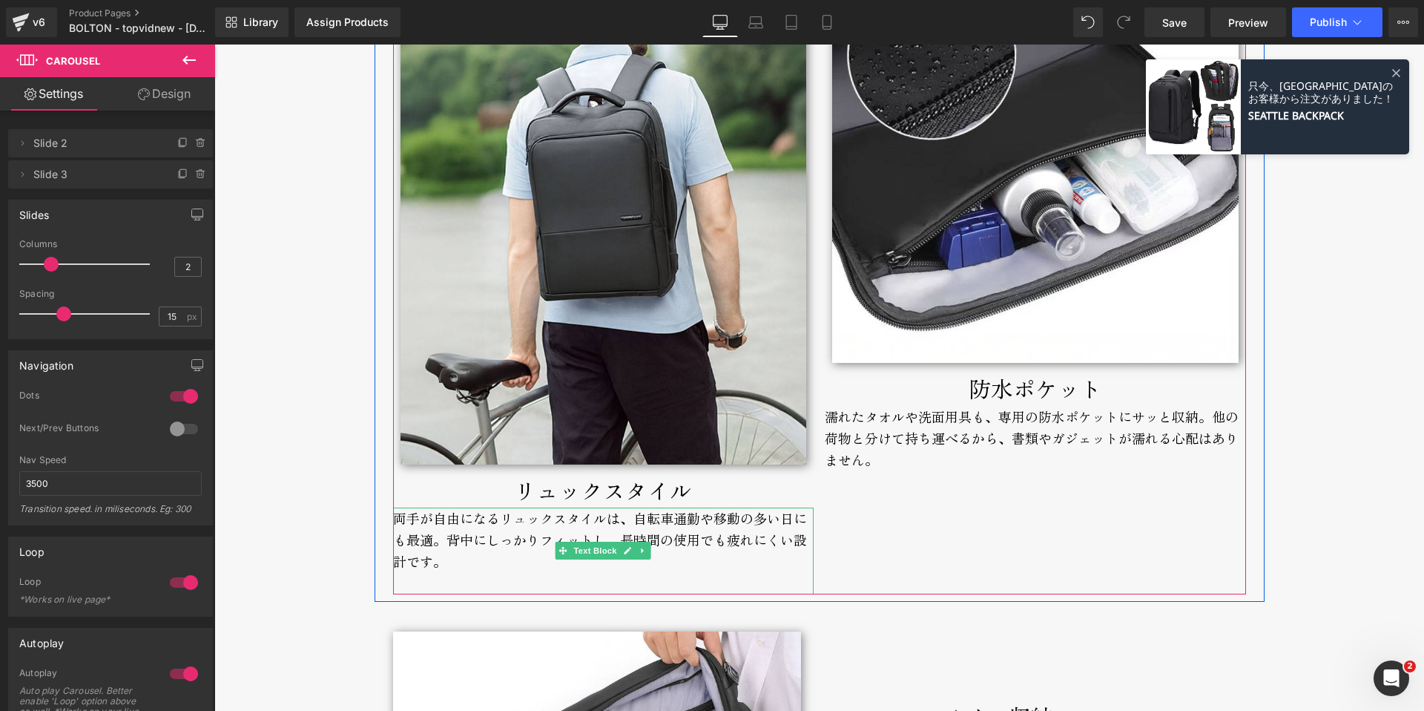
click at [513, 525] on div "両手が自由になるリュックスタイルは、自転車通勤や移動の多い日にも最適。 背中にしっかりフィットし、長時間の使用でも疲れにくい設計です。" at bounding box center [603, 550] width 421 height 86
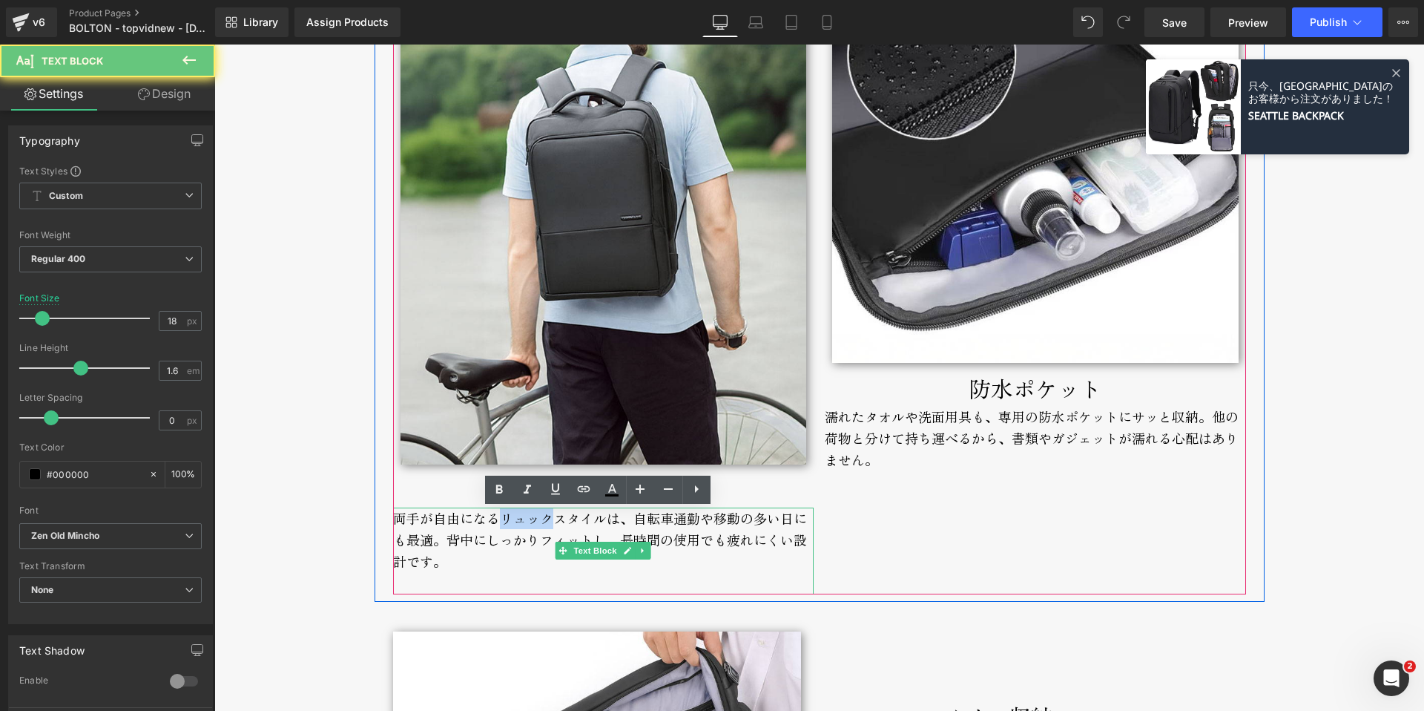
click at [513, 525] on div "両手が自由になるリュックスタイルは、自転車通勤や移動の多い日にも最適。 背中にしっかりフィットし、長時間の使用でも疲れにくい設計です。" at bounding box center [603, 550] width 421 height 86
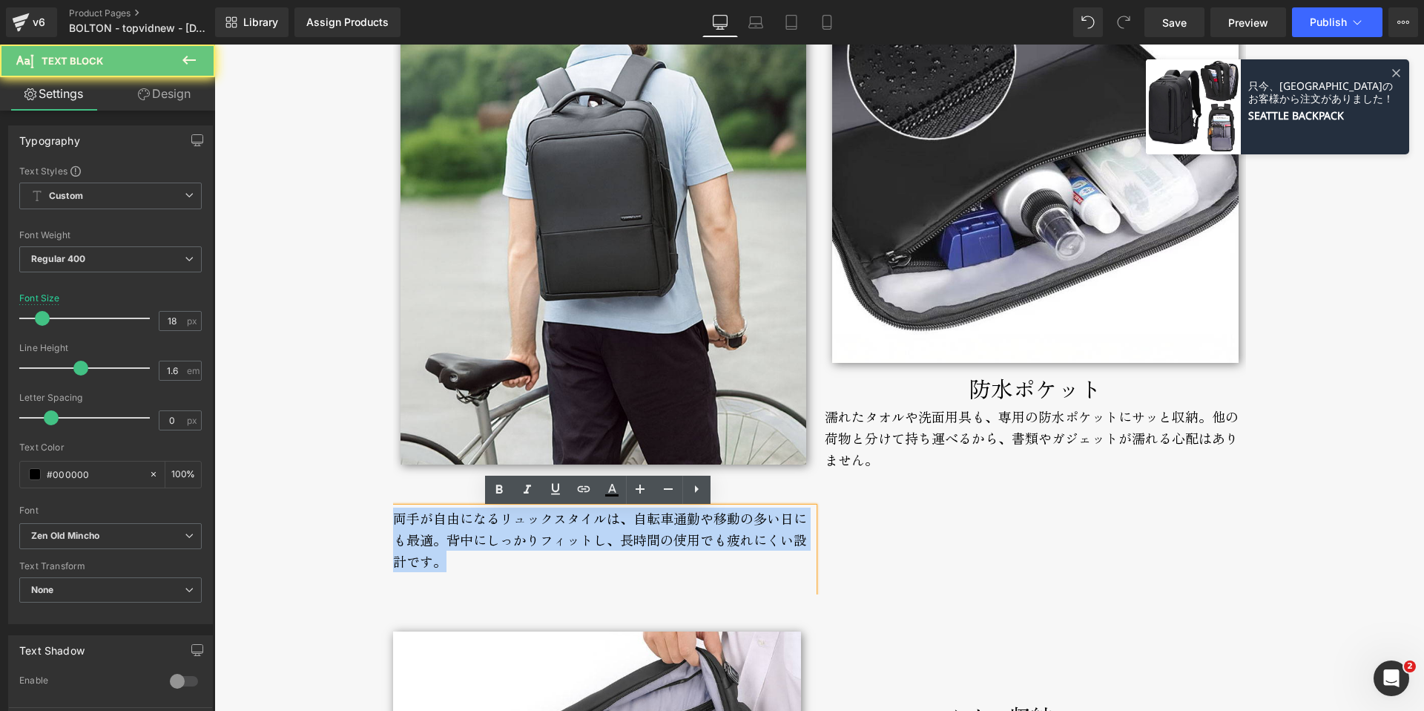
click at [513, 525] on div "両手が自由になるリュックスタイルは、自転車通勤や移動の多い日にも最適。 背中にしっかりフィットし、長時間の使用でも疲れにくい設計です。" at bounding box center [603, 550] width 421 height 86
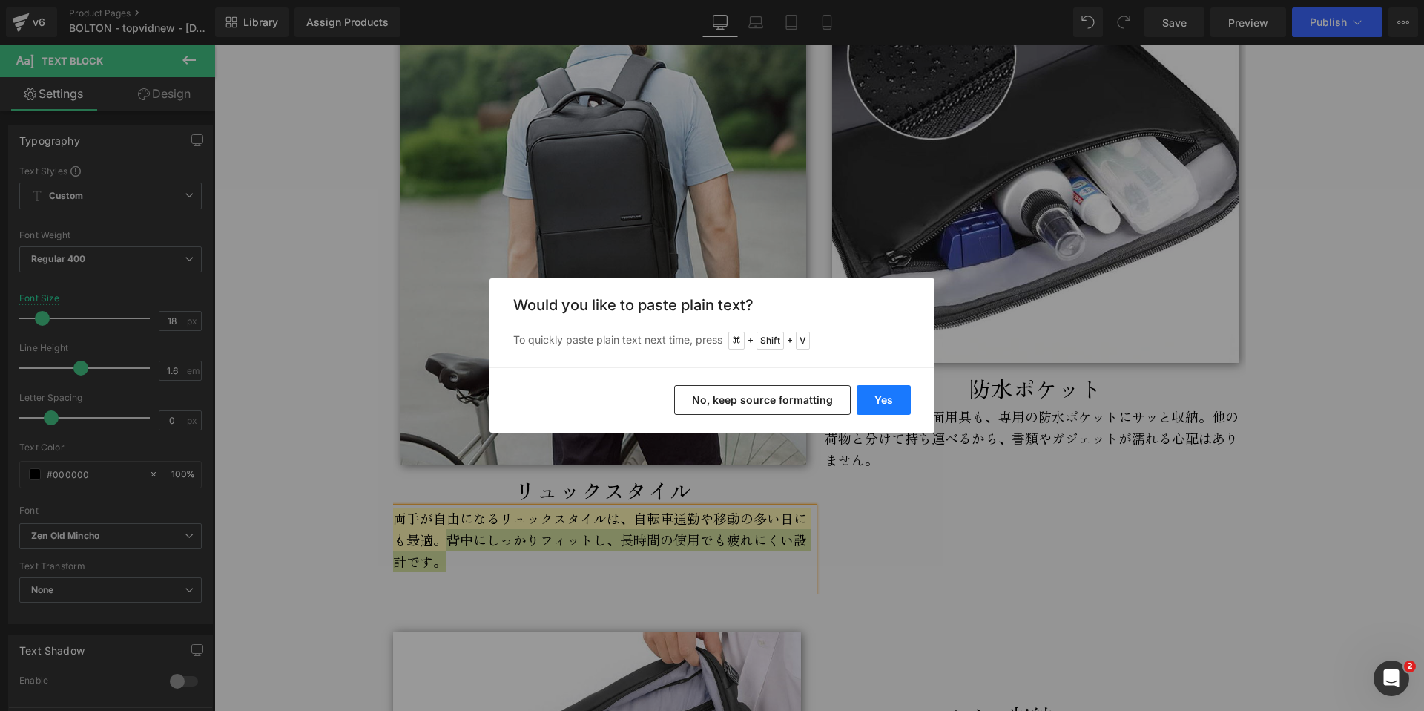
click at [877, 397] on button "Yes" at bounding box center [884, 400] width 54 height 30
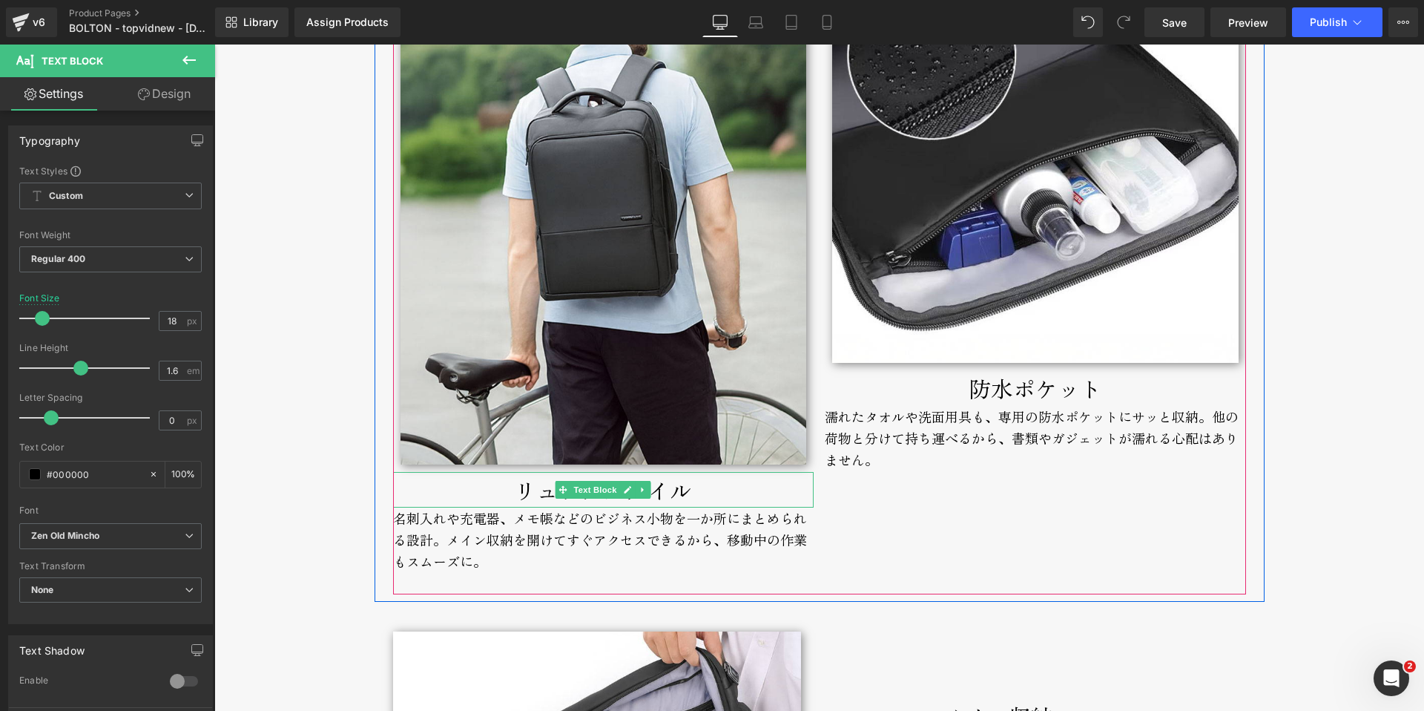
click at [461, 504] on p "リュックスタイル" at bounding box center [603, 490] width 421 height 36
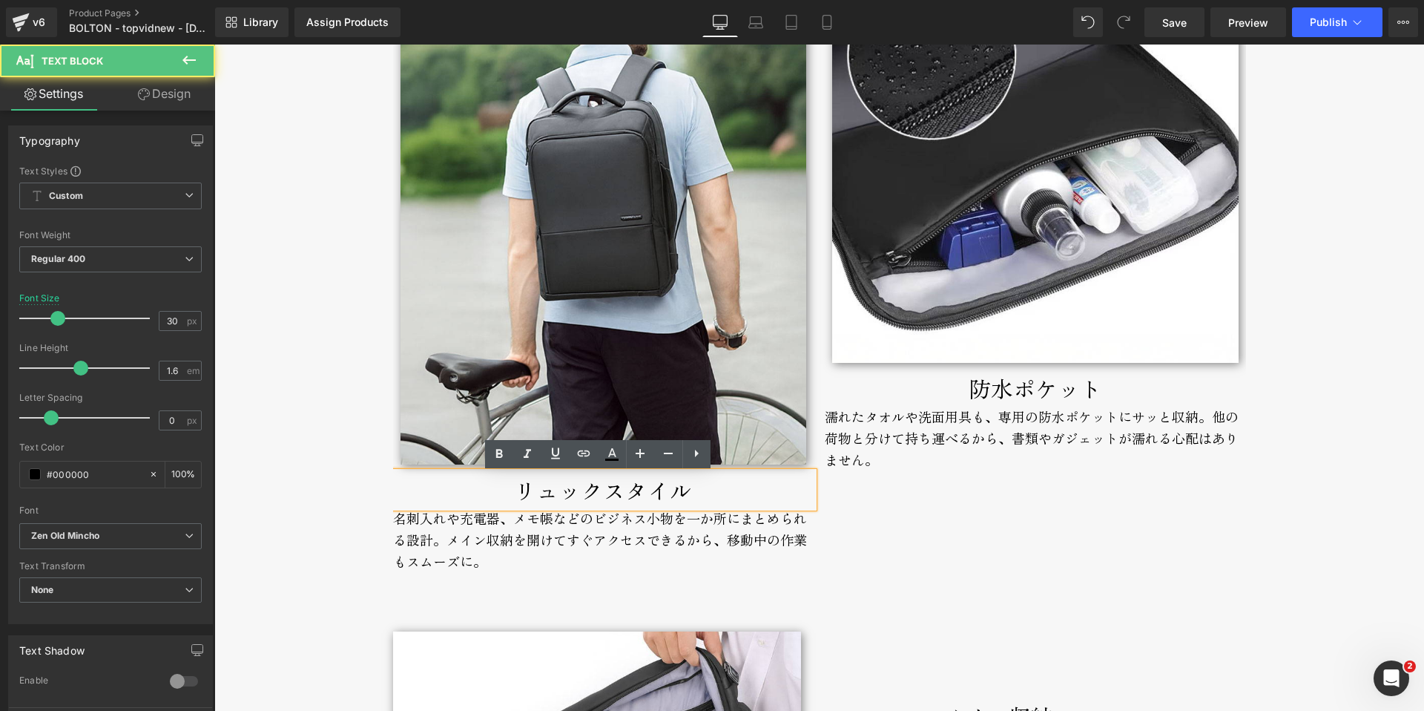
click at [498, 495] on p "リュックスタイル" at bounding box center [603, 490] width 421 height 36
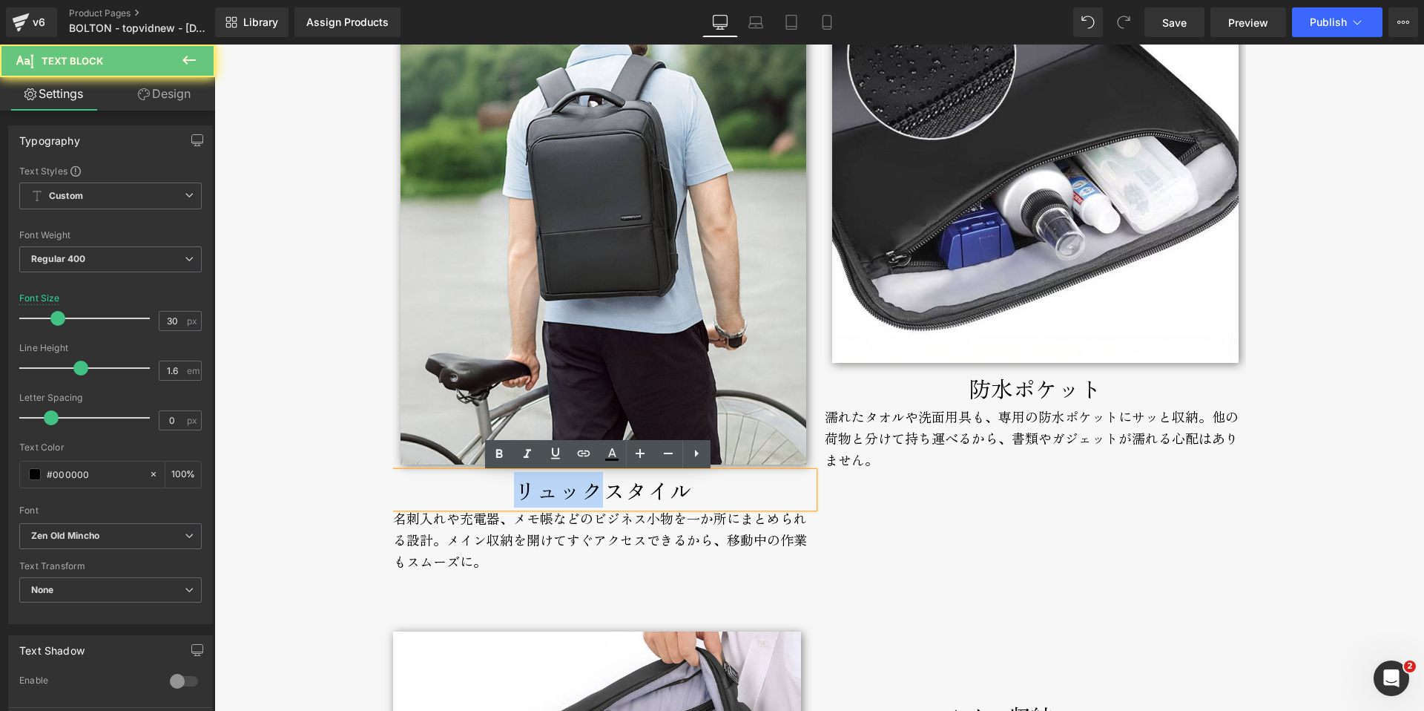
click at [498, 495] on p "リュックスタイル" at bounding box center [603, 490] width 421 height 36
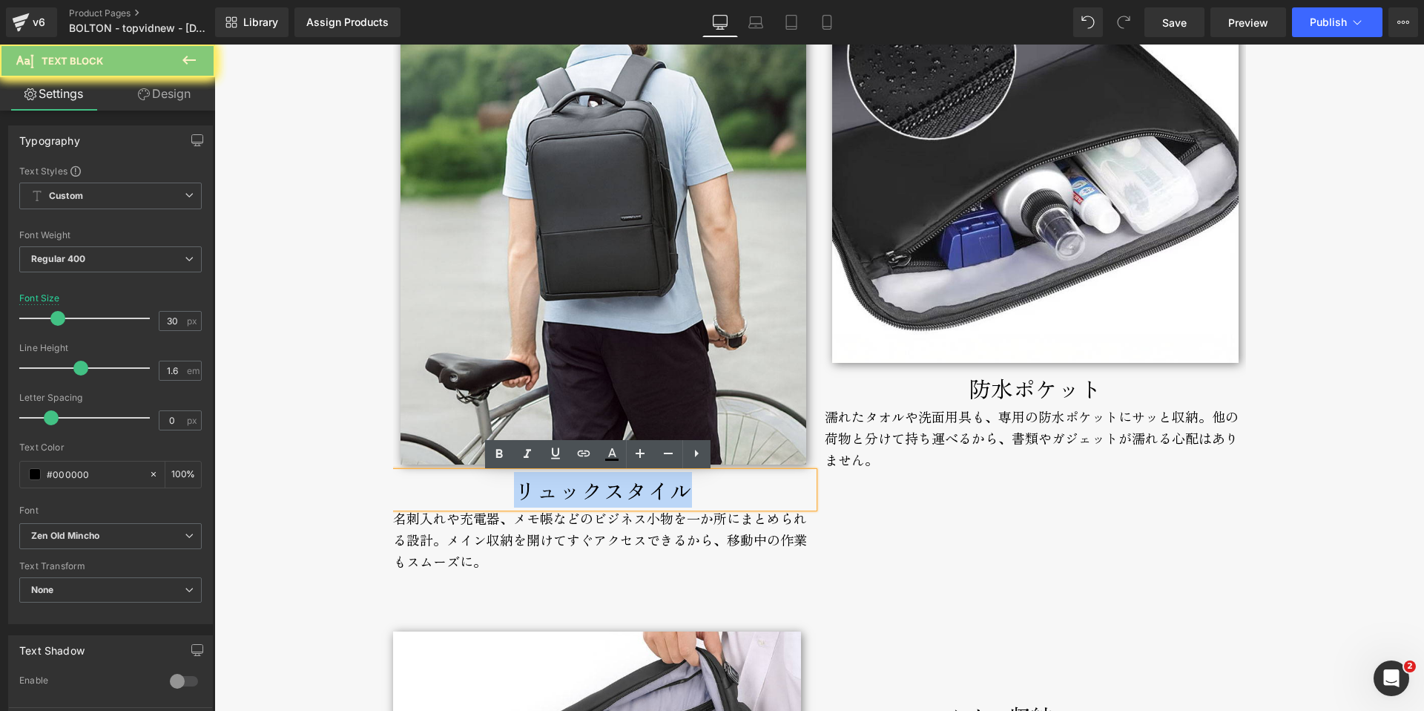
click at [498, 495] on p "リュックスタイル" at bounding box center [603, 490] width 421 height 36
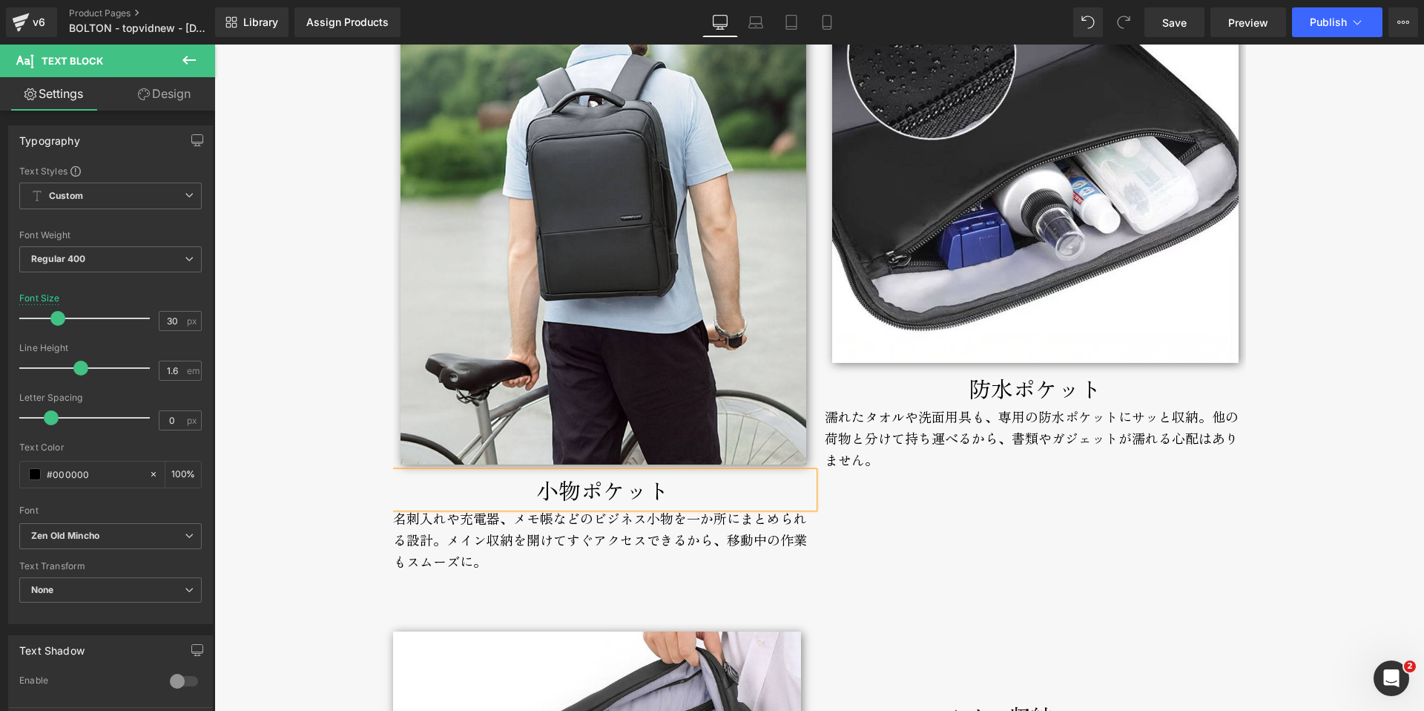
click at [304, 349] on div "BOLTON Text Block セミハード構造で型崩れしない。 薄型・軽量の通勤リュック。 Text Block セミハード構造で型崩れしない。 薄型・軽…" at bounding box center [819, 405] width 1210 height 9480
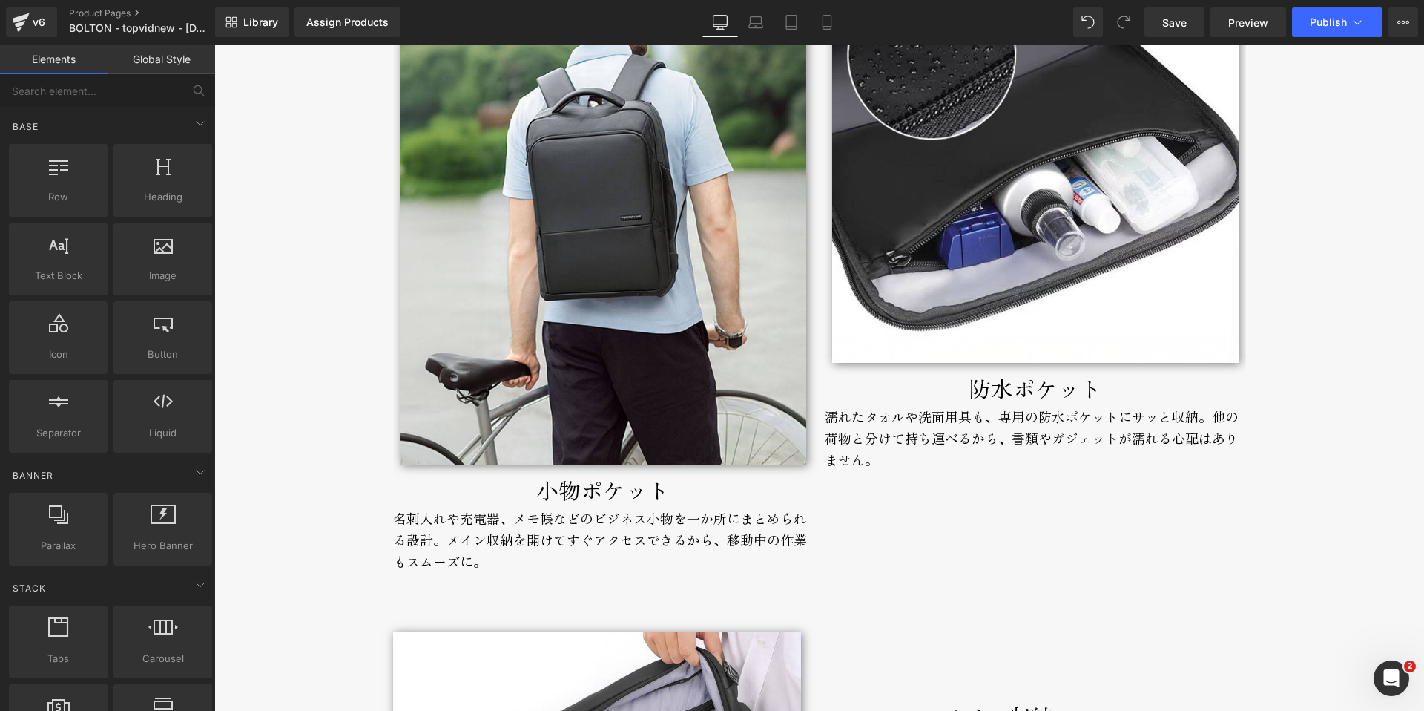
scroll to position [4105, 0]
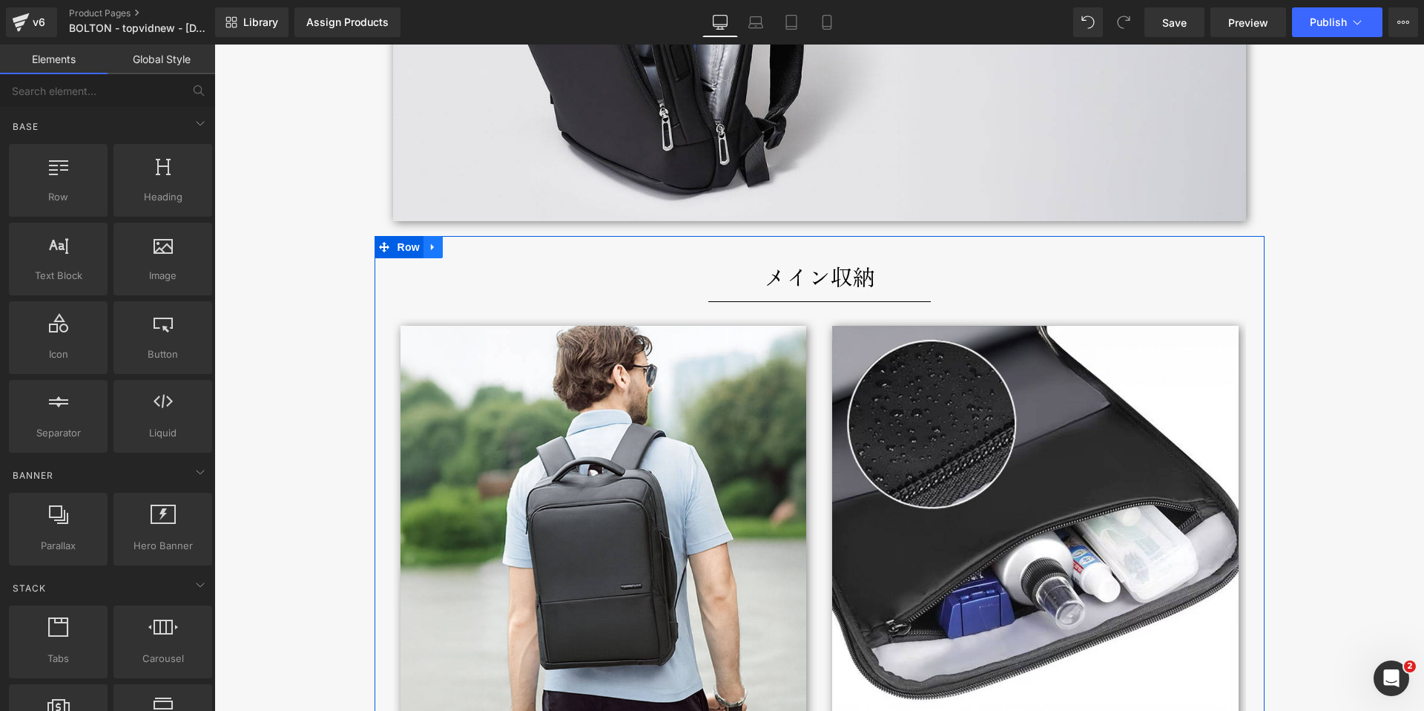
click at [433, 240] on link at bounding box center [433, 247] width 19 height 22
click at [454, 249] on link at bounding box center [452, 247] width 19 height 22
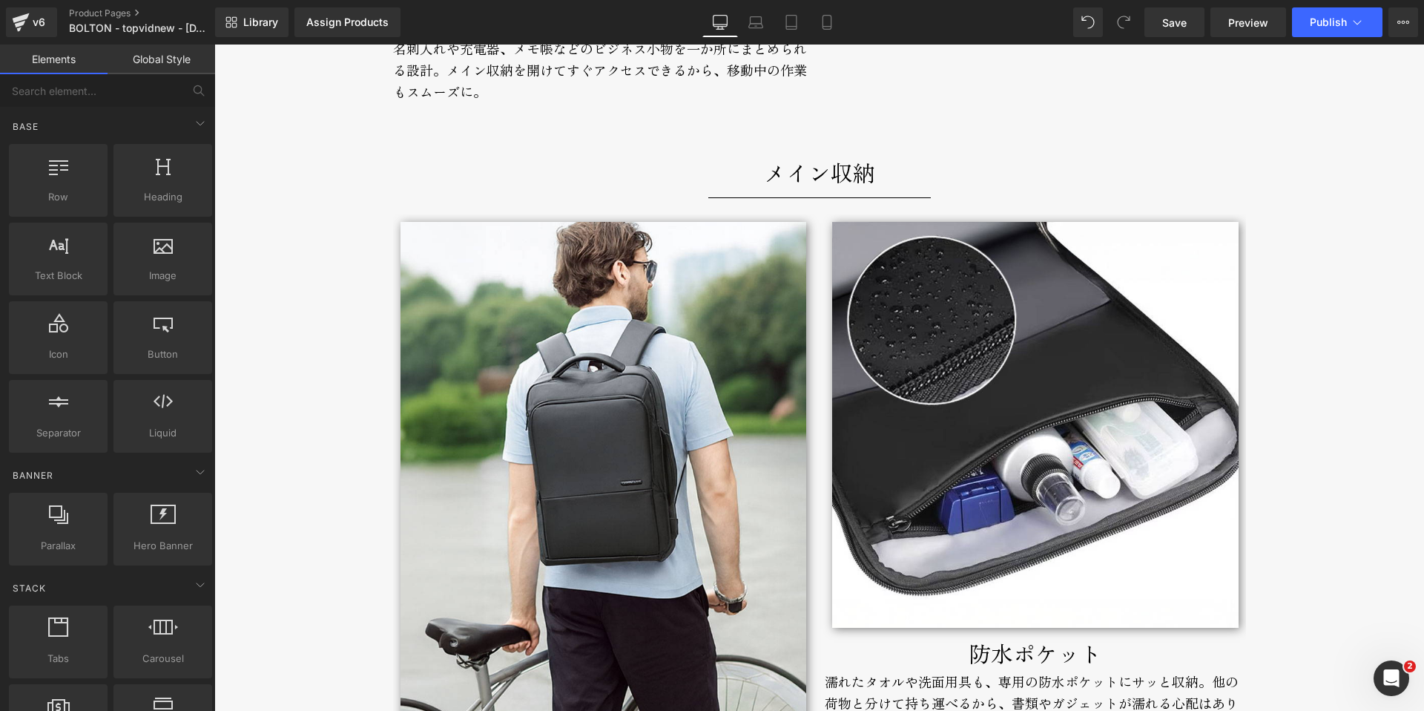
scroll to position [4973, 0]
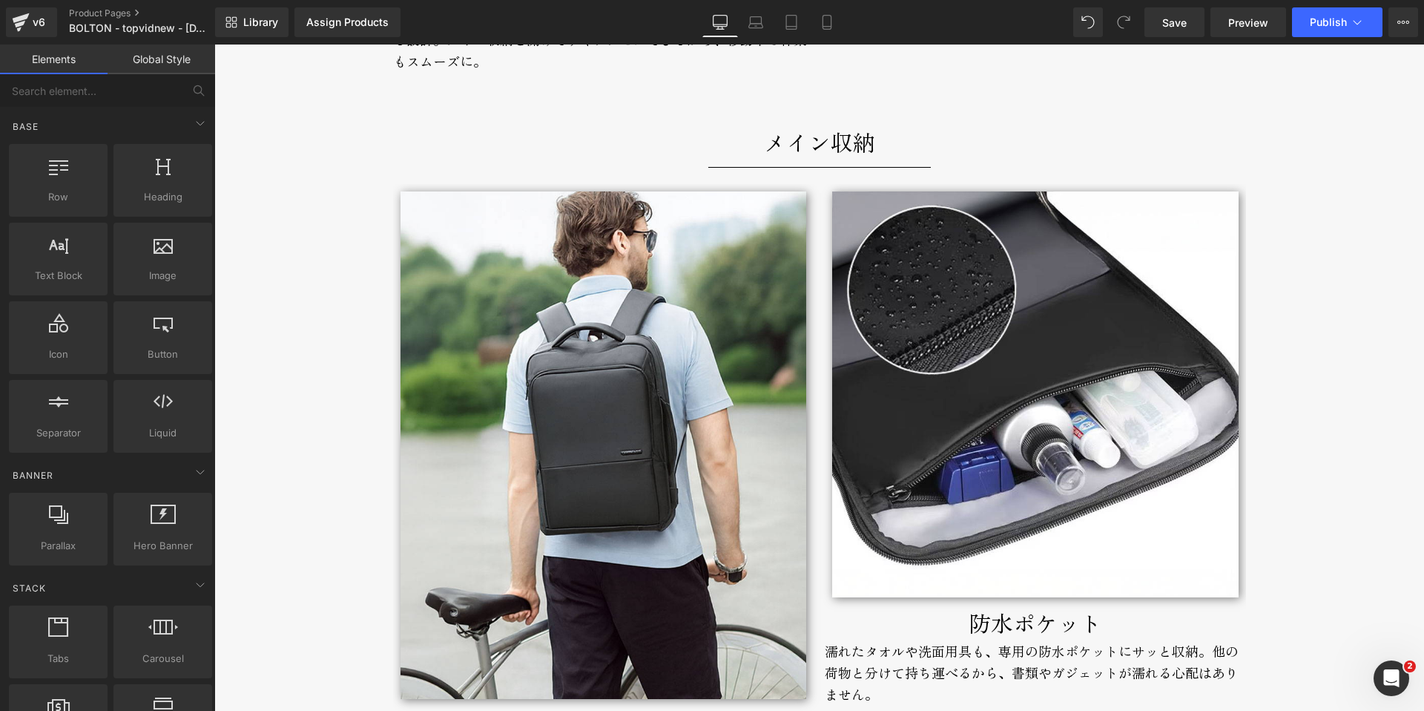
click at [760, 144] on p "メイン収納" at bounding box center [820, 142] width 868 height 36
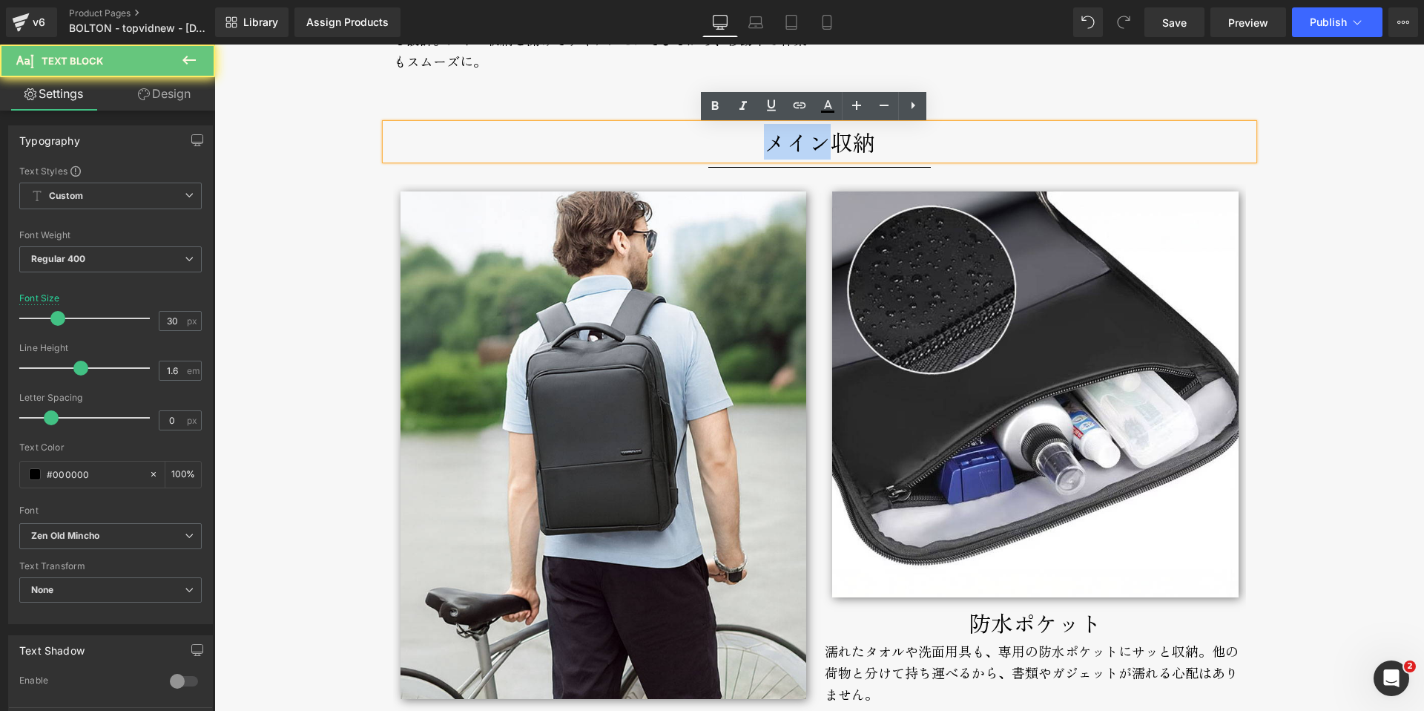
drag, startPoint x: 760, startPoint y: 147, endPoint x: 816, endPoint y: 147, distance: 55.6
click at [816, 147] on p "メイン収納" at bounding box center [820, 142] width 868 height 36
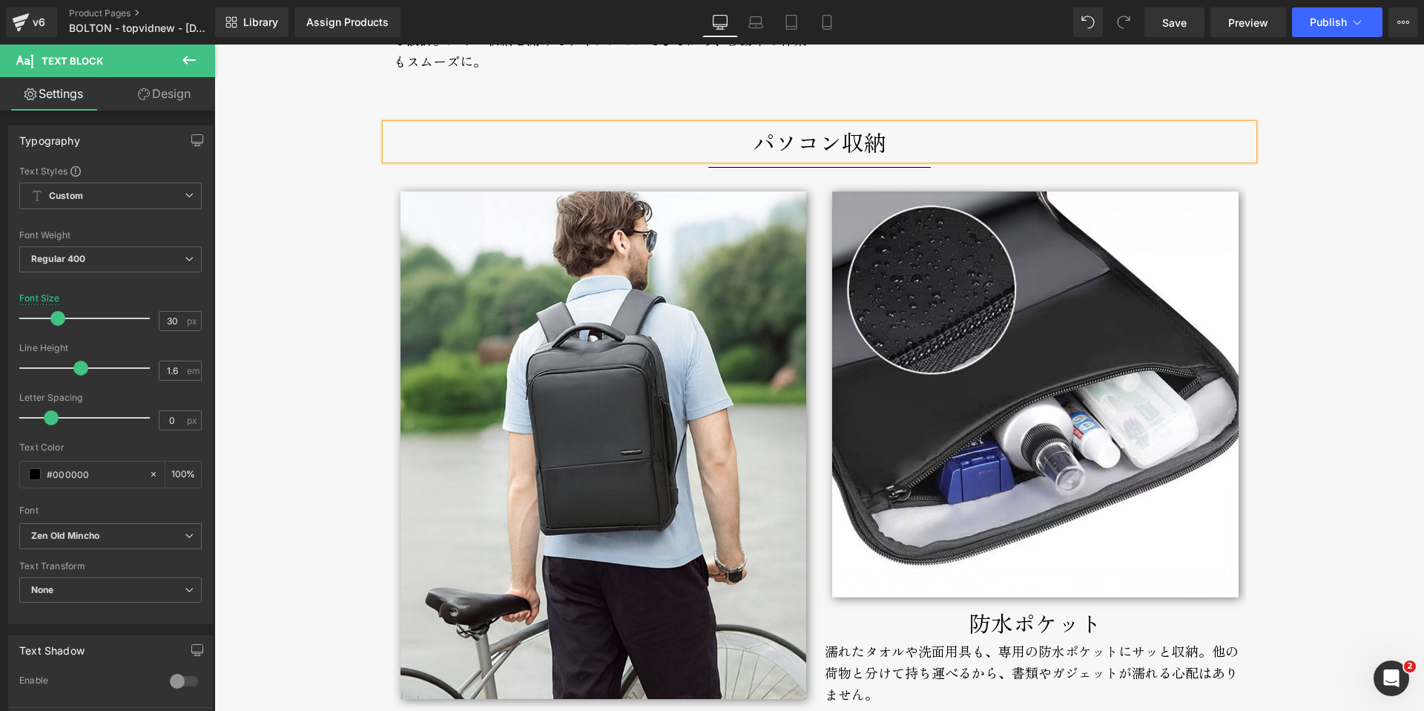
click at [305, 208] on div "BOLTON Text Block セミハード構造で型崩れしない。 薄型・軽量の通勤リュック。 Text Block セミハード構造で型崩れしない。 薄型・軽…" at bounding box center [819, 272] width 1210 height 10215
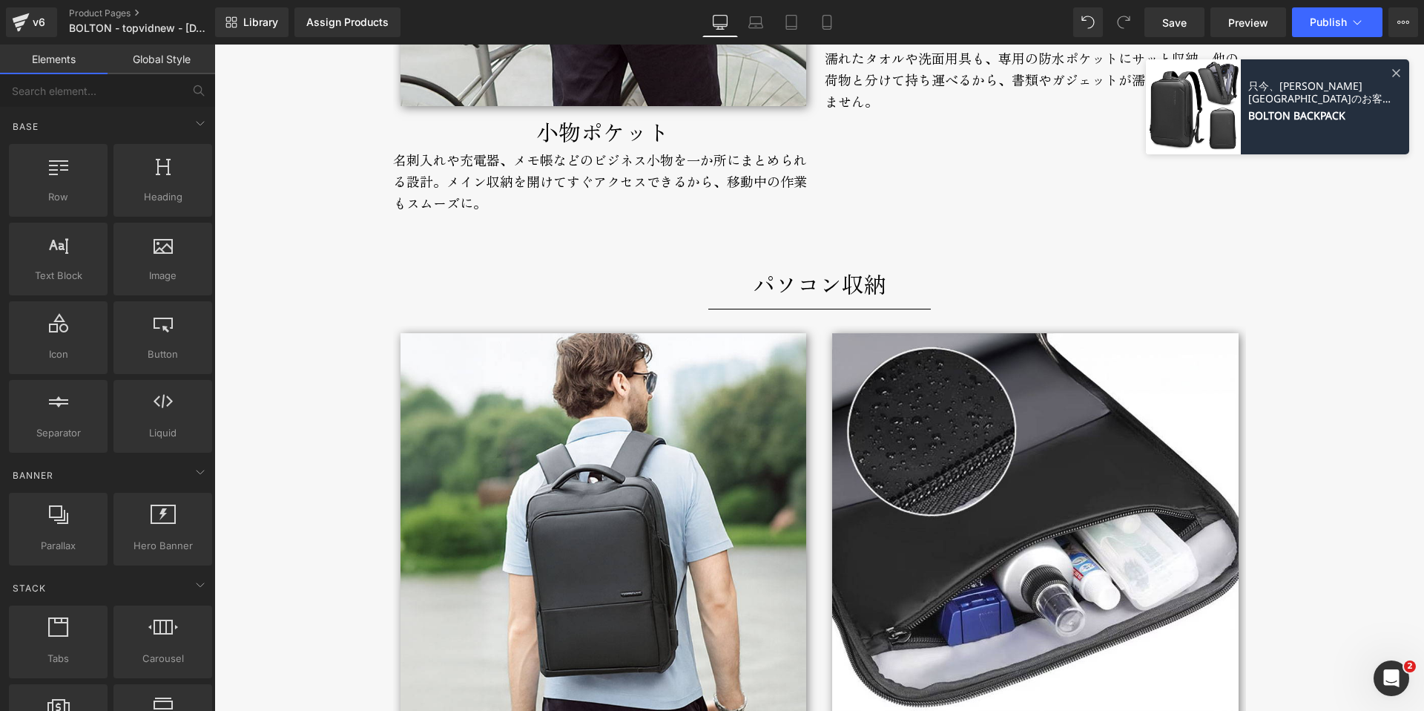
scroll to position [5190, 0]
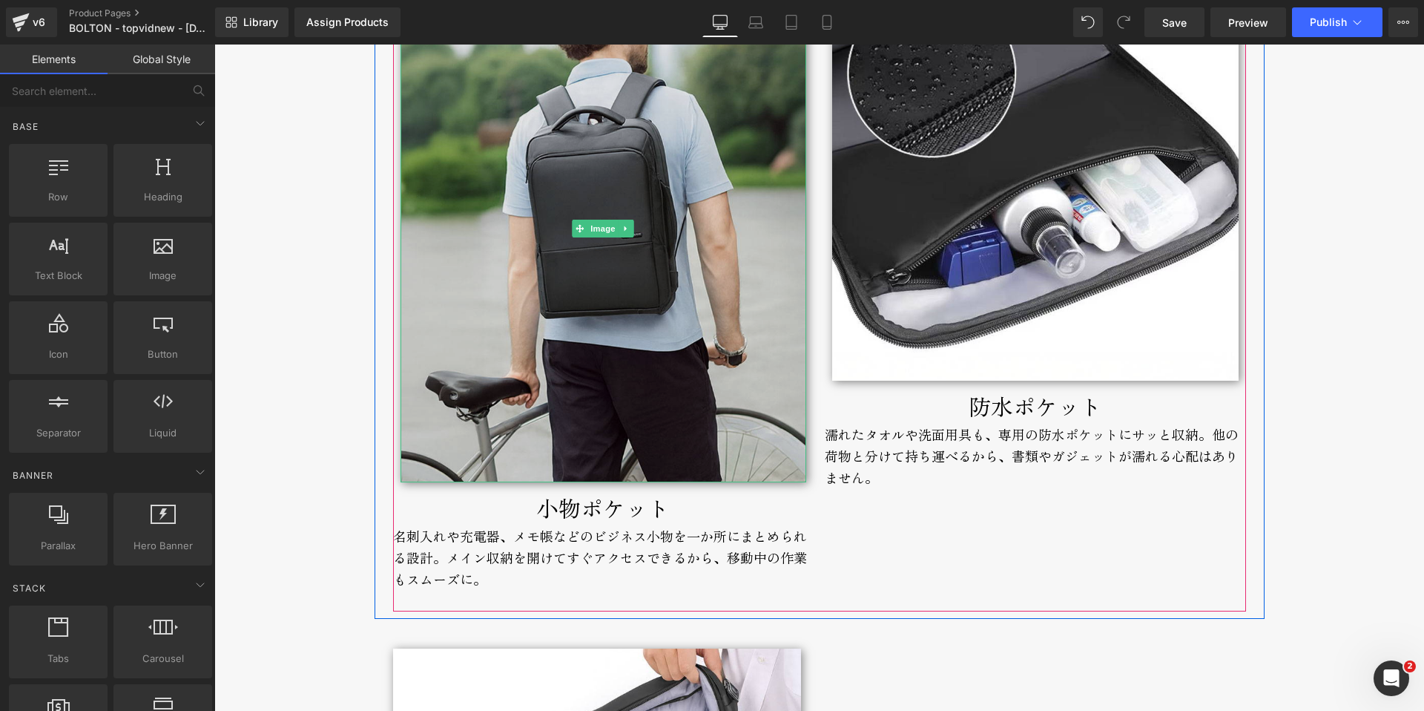
click at [573, 366] on img at bounding box center [604, 228] width 406 height 507
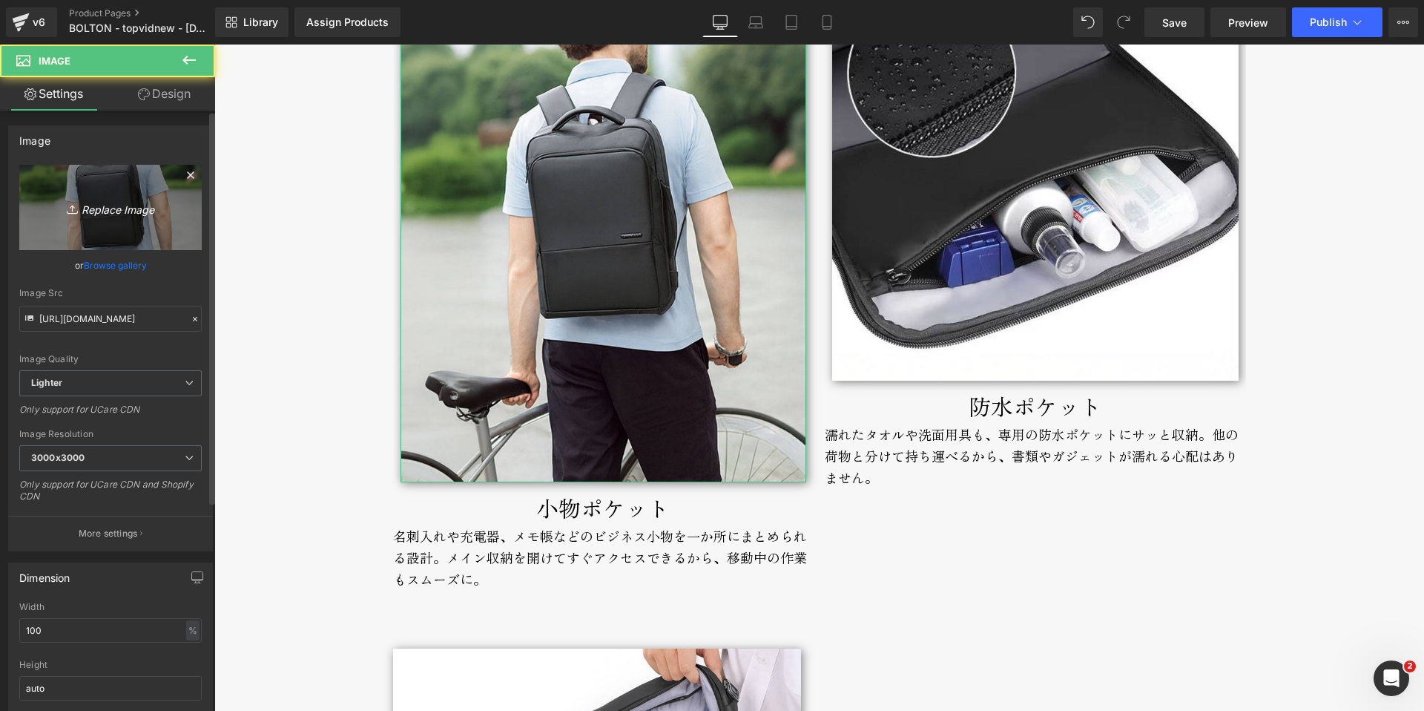
click at [85, 208] on icon "Replace Image" at bounding box center [110, 207] width 119 height 19
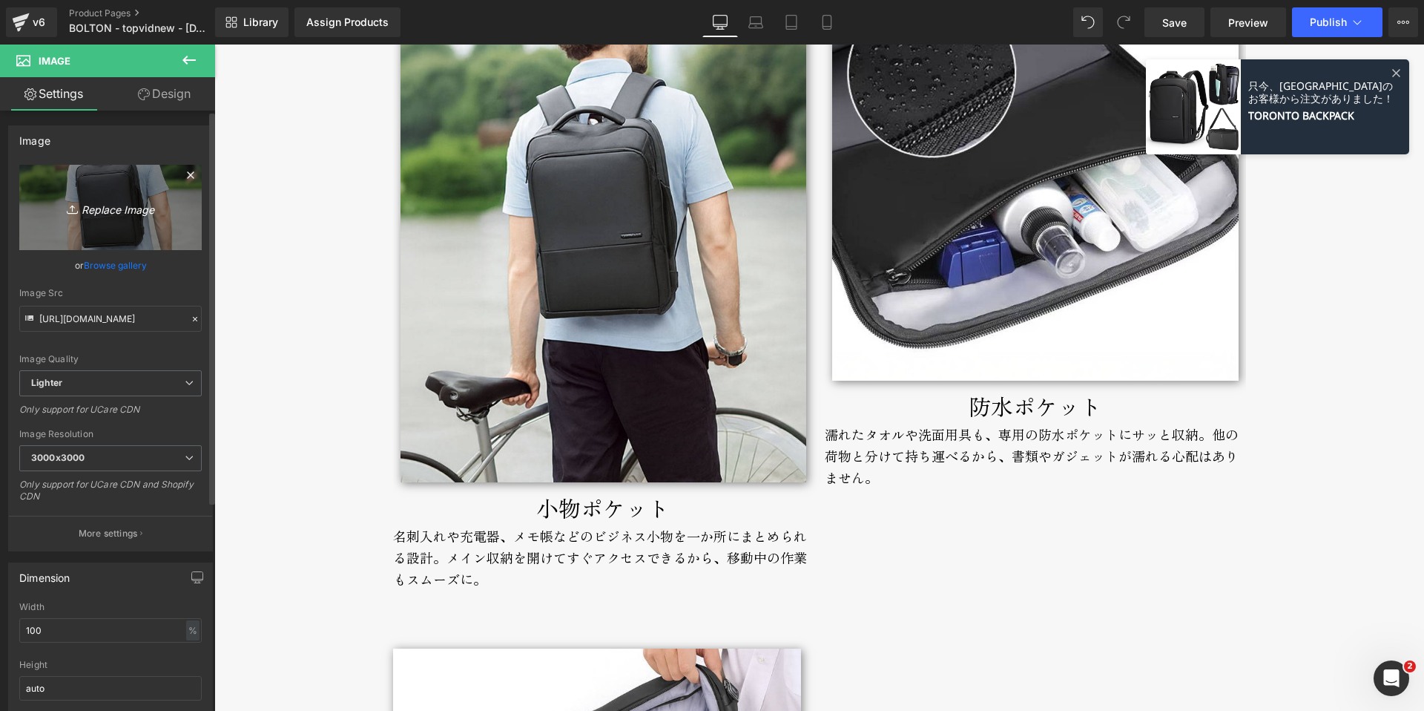
type input "C:\fakepath\bolton-backpack-broderik-smallpocket.jpg"
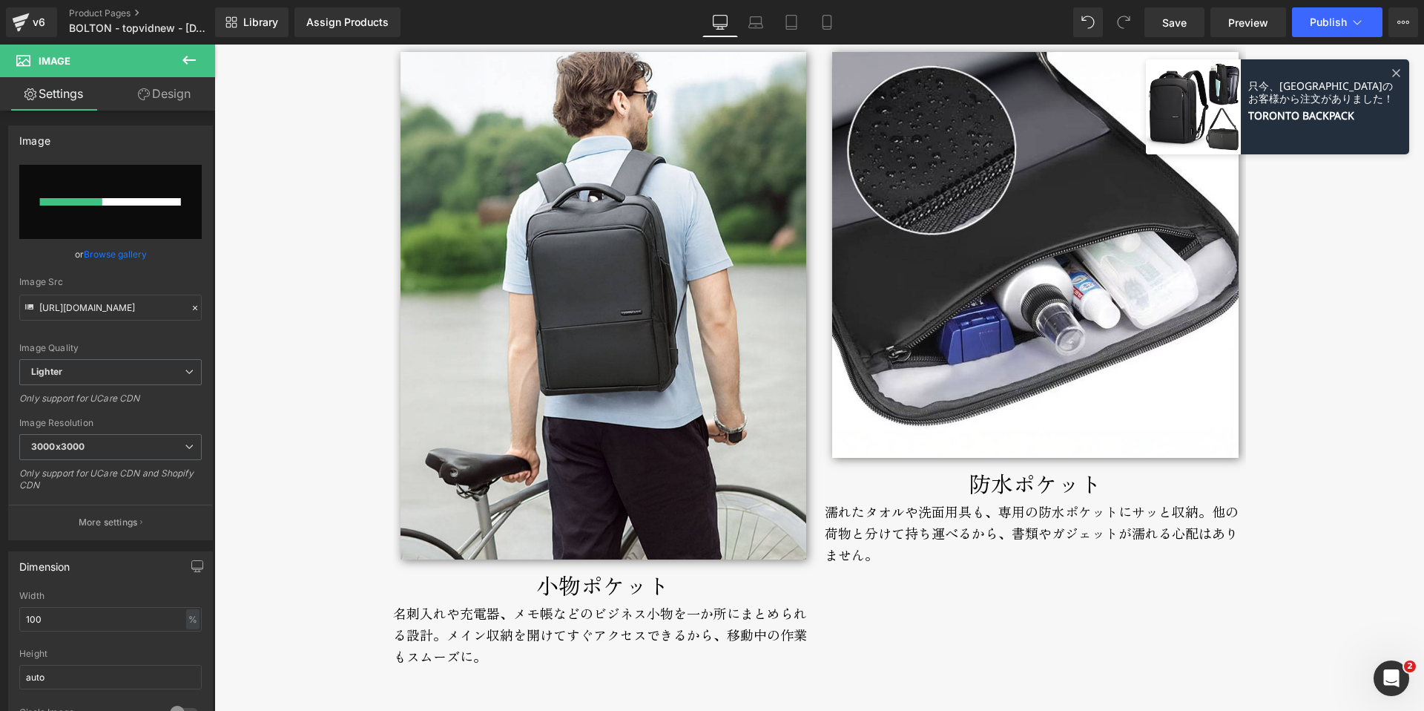
scroll to position [4962, 0]
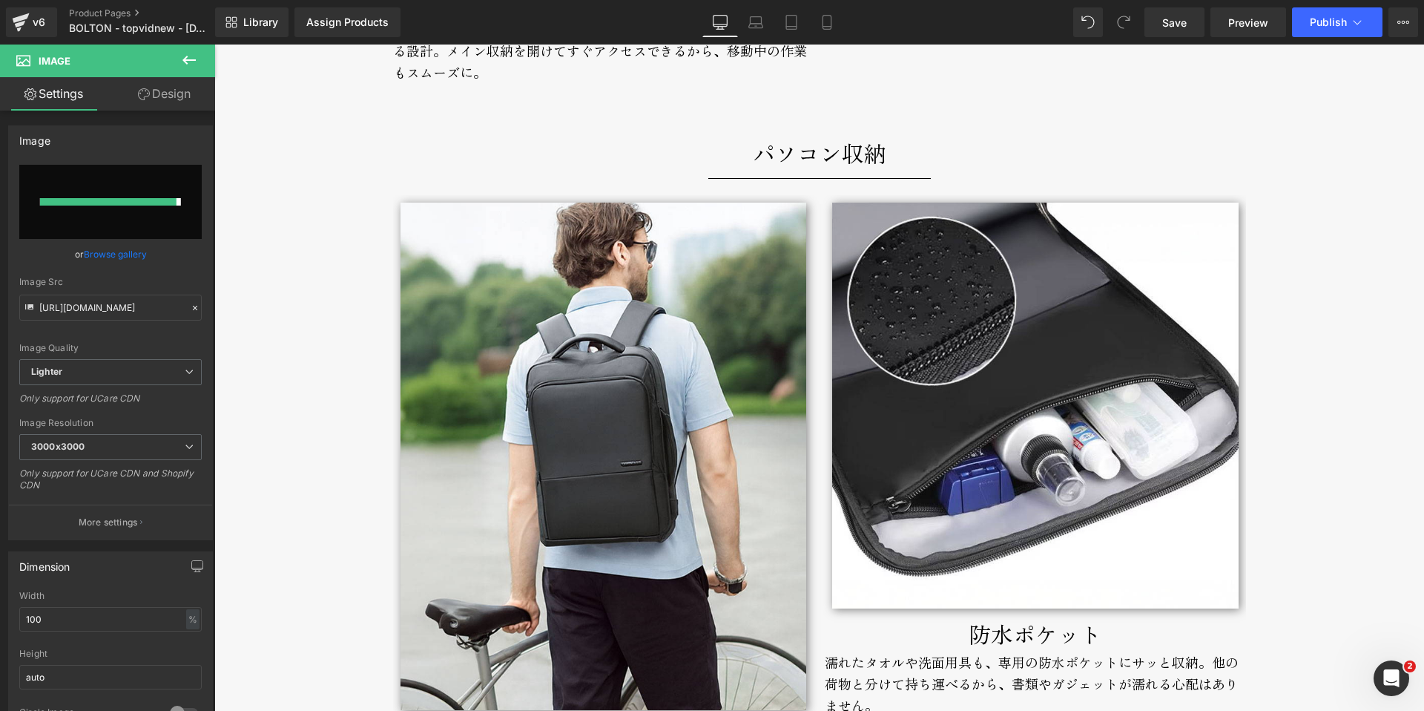
type input "[URL][DOMAIN_NAME]"
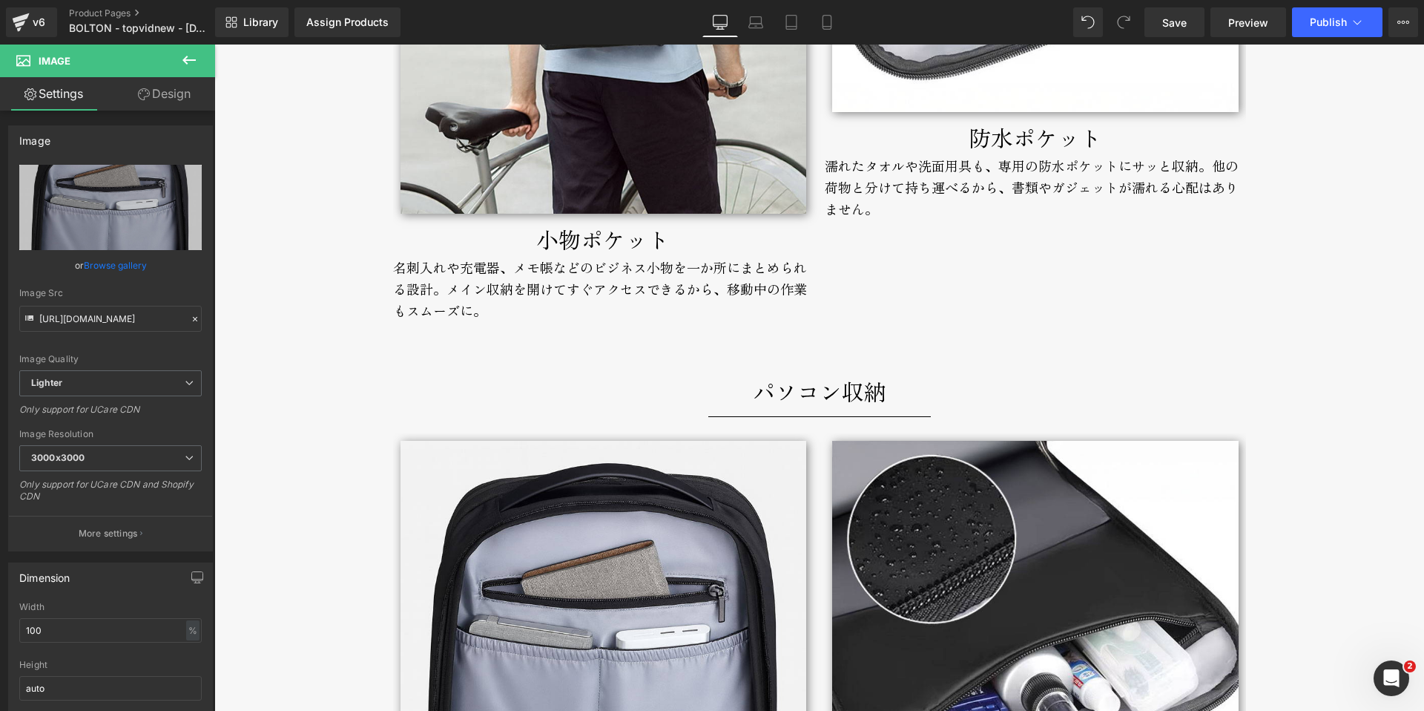
scroll to position [4667, 0]
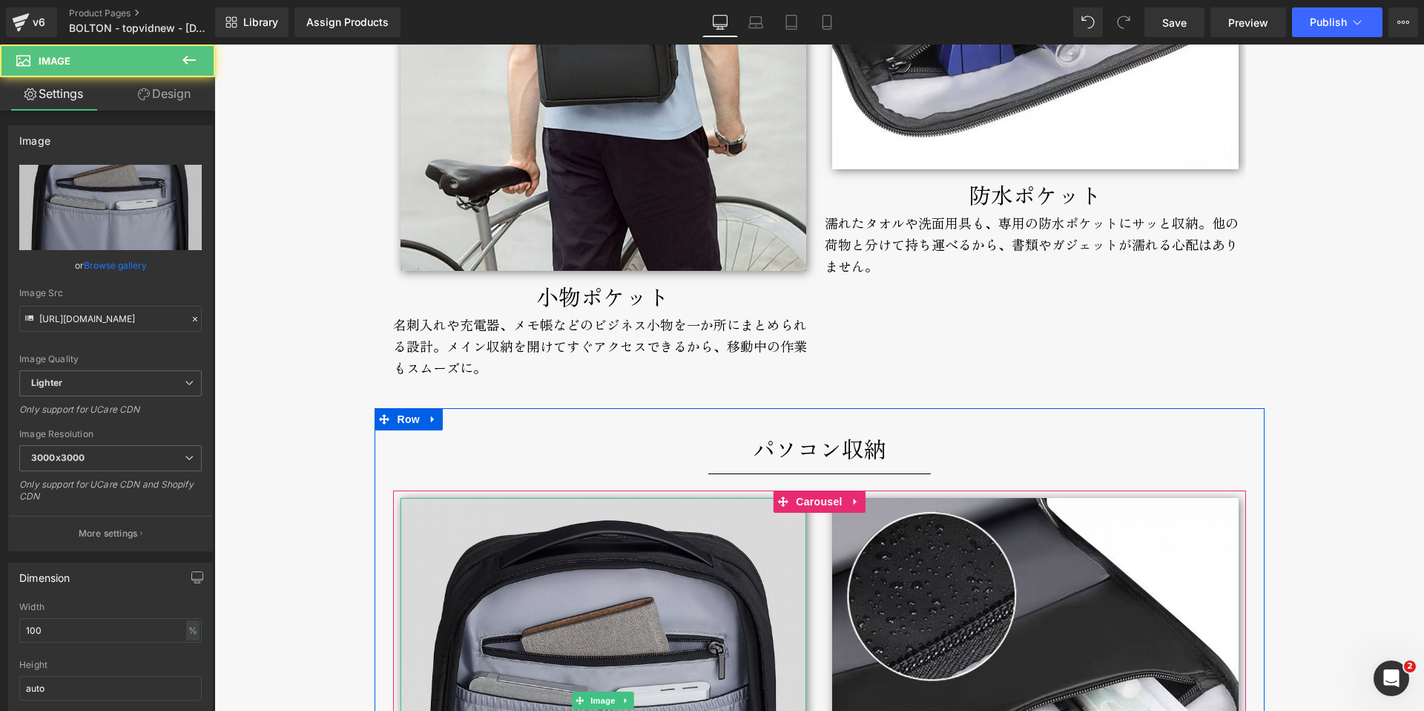
click at [503, 538] on img at bounding box center [604, 701] width 406 height 406
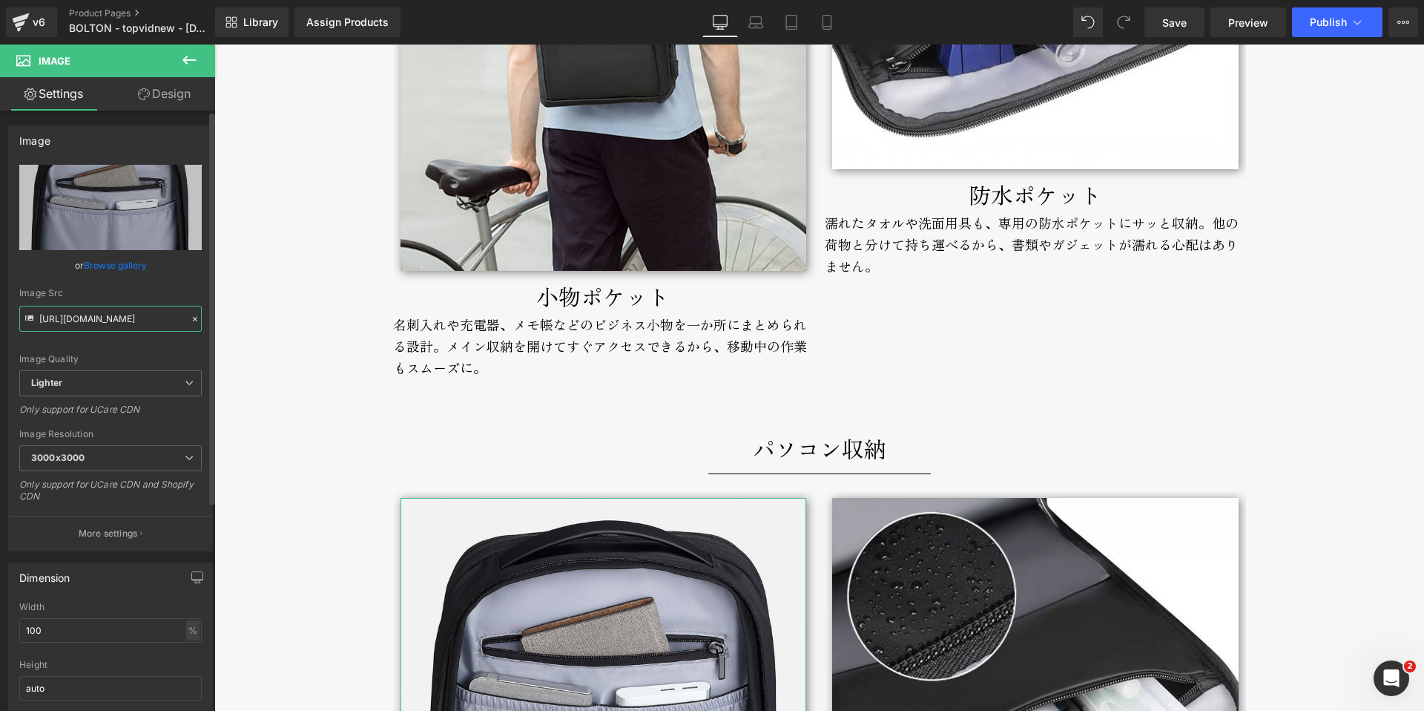
click at [93, 323] on input "[URL][DOMAIN_NAME]" at bounding box center [110, 319] width 182 height 26
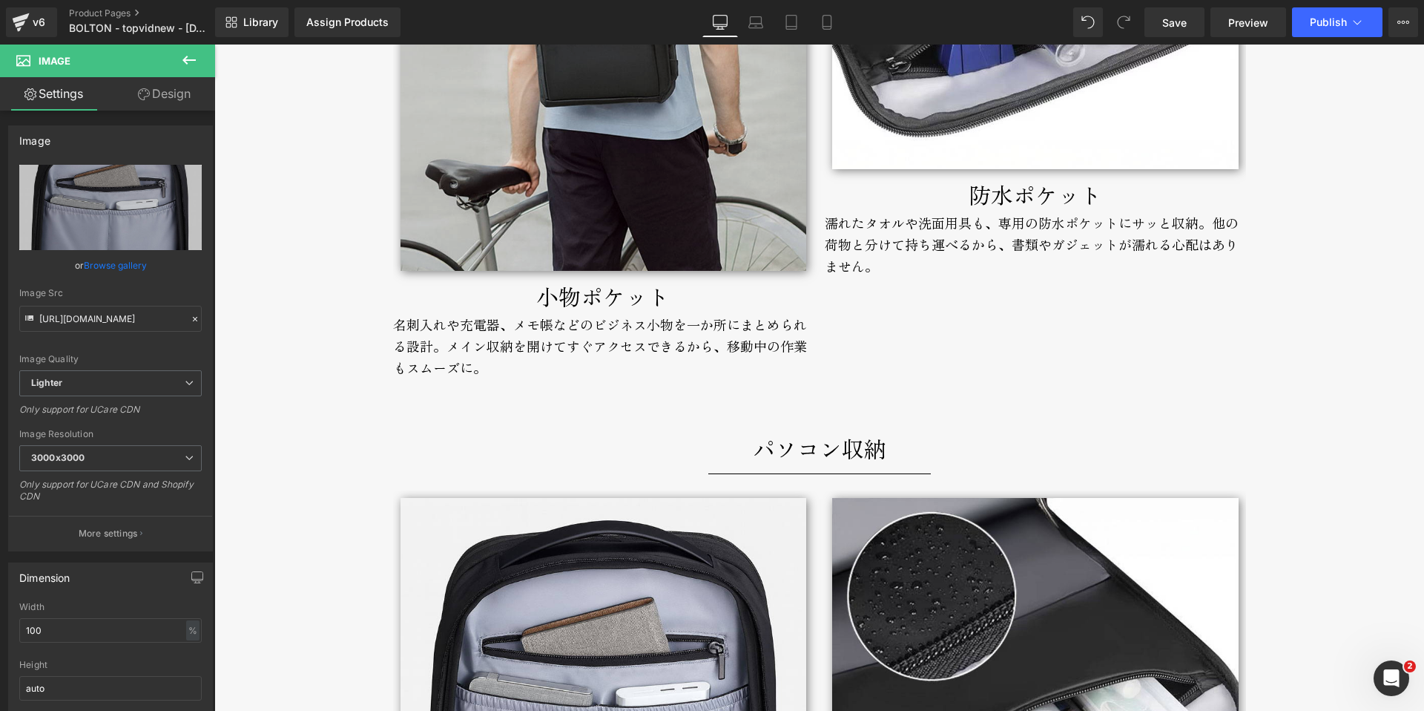
click at [494, 163] on img at bounding box center [604, 16] width 406 height 507
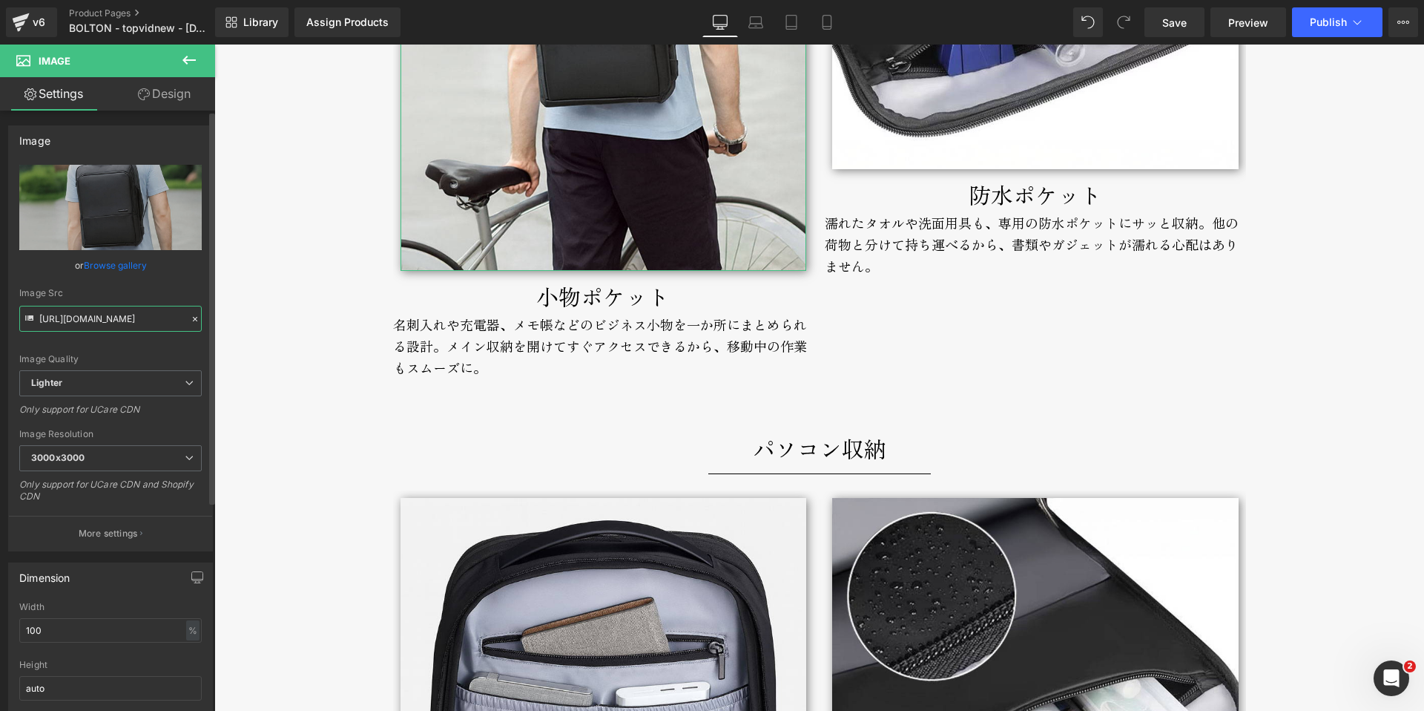
click at [67, 320] on input "[URL][DOMAIN_NAME]" at bounding box center [110, 319] width 182 height 26
click at [66, 319] on input "[URL][DOMAIN_NAME]" at bounding box center [110, 319] width 182 height 26
paste input "[URL][DOMAIN_NAME]"
type input "[URL][DOMAIN_NAME]"
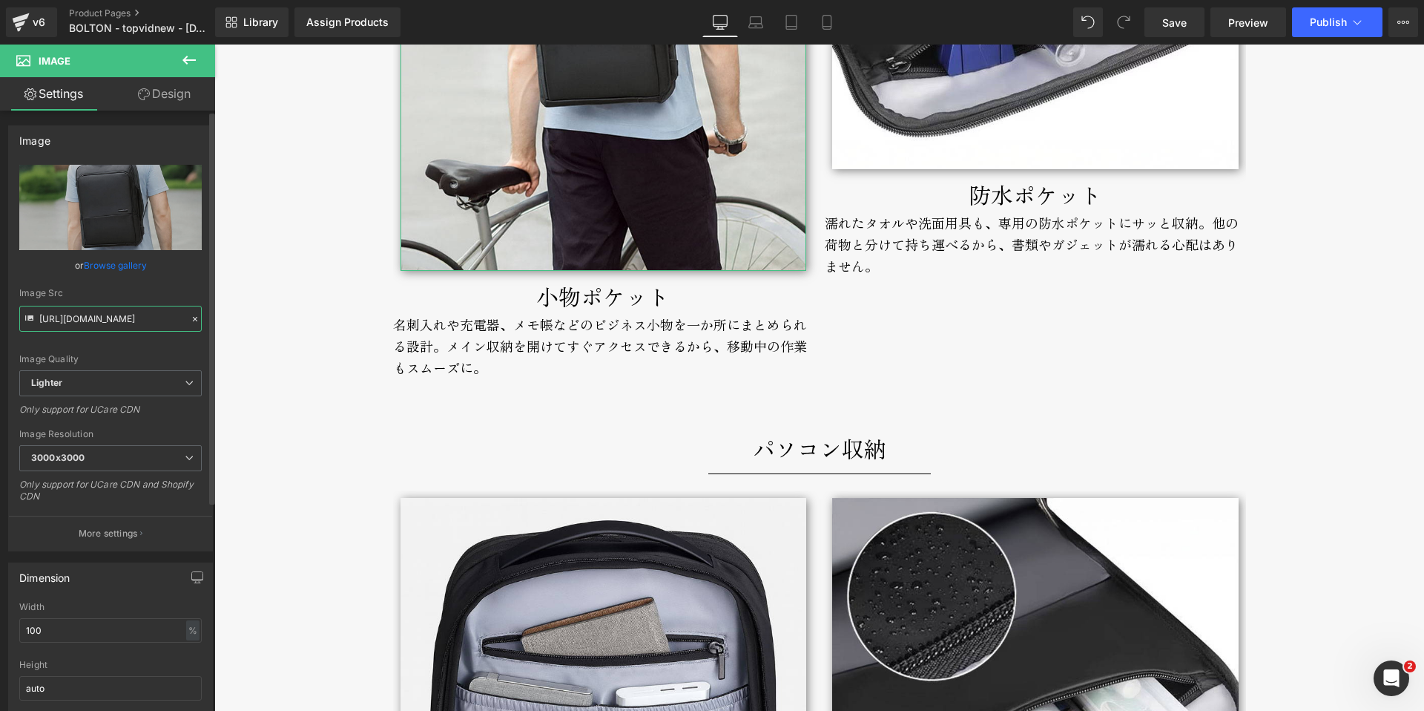
scroll to position [0, 548]
click at [66, 319] on input "[URL][DOMAIN_NAME]" at bounding box center [110, 319] width 182 height 26
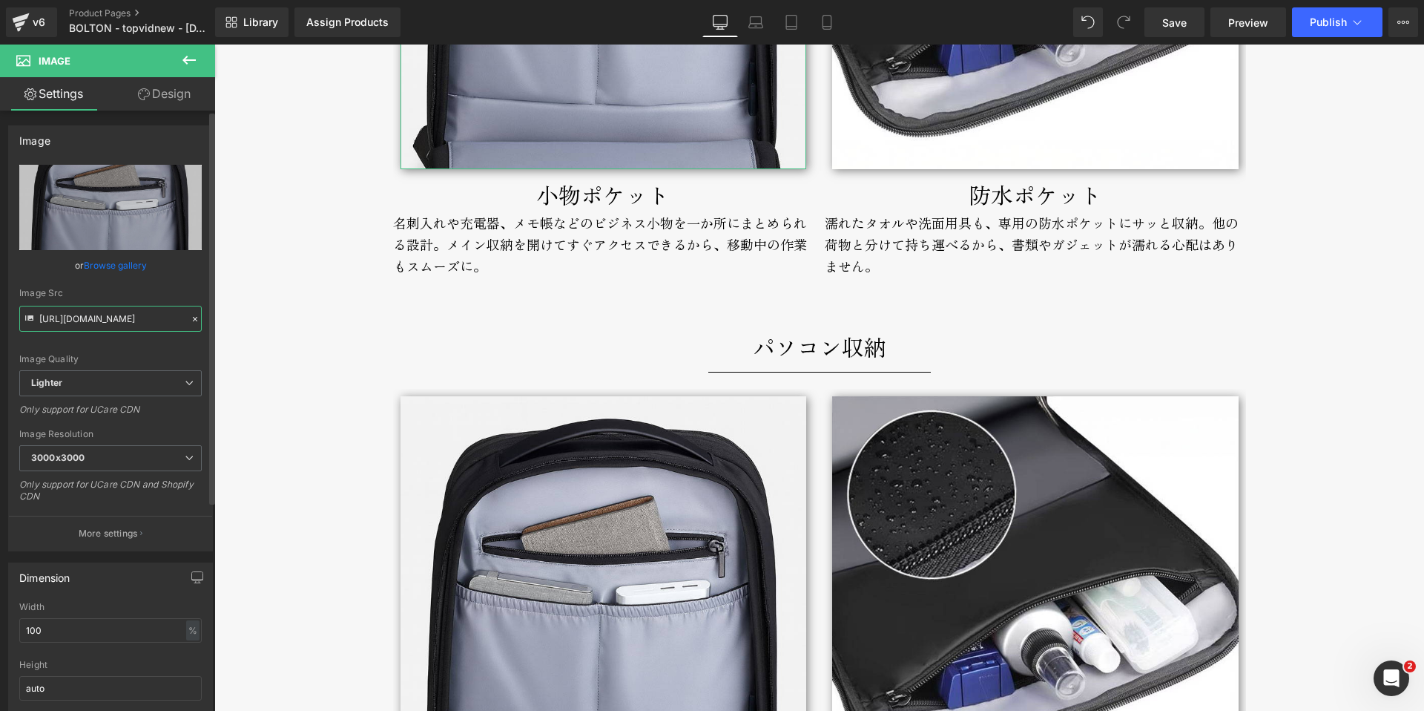
click at [65, 319] on input "[URL][DOMAIN_NAME]" at bounding box center [110, 319] width 182 height 26
click at [268, 316] on div "BOLTON Text Block セミハード構造で型崩れしない。 薄型・軽量の通勤リュック。 Text Block セミハード構造で型崩れしない。 薄型・軽…" at bounding box center [819, 476] width 1210 height 10011
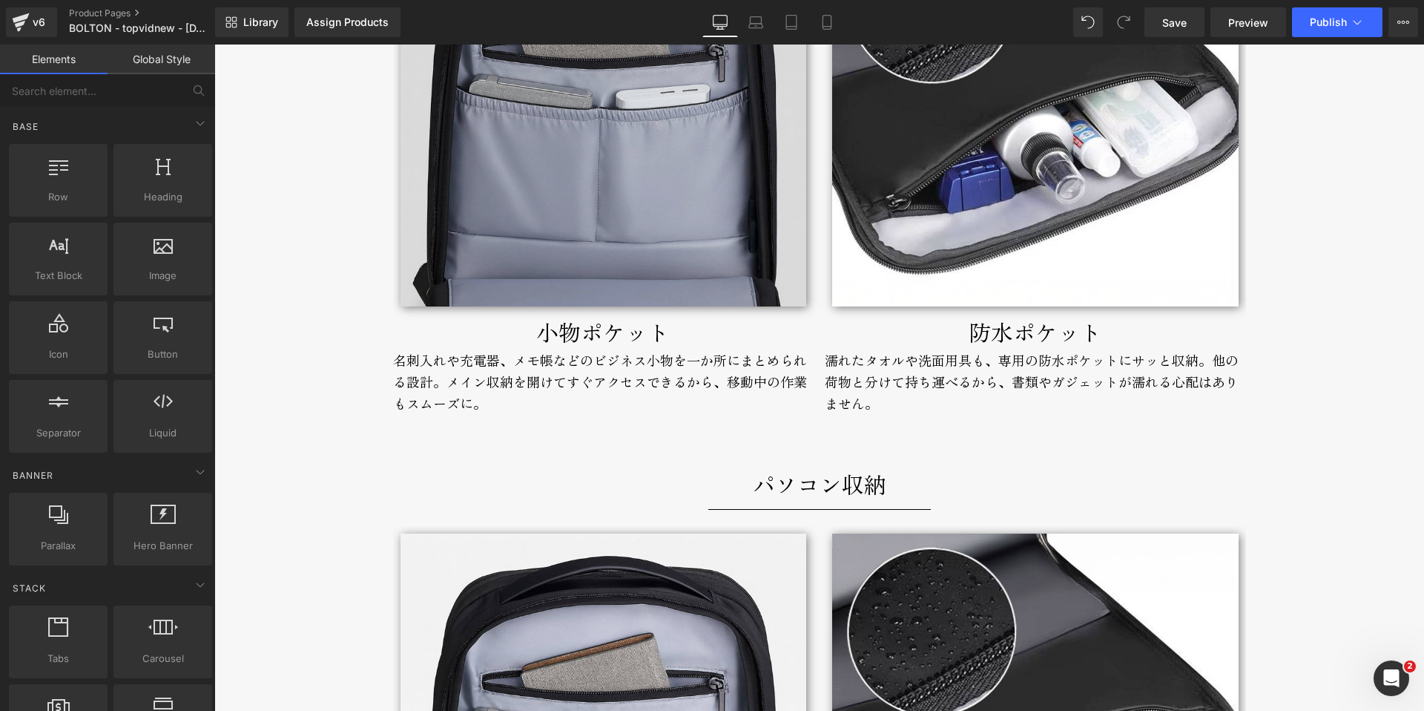
scroll to position [4532, 0]
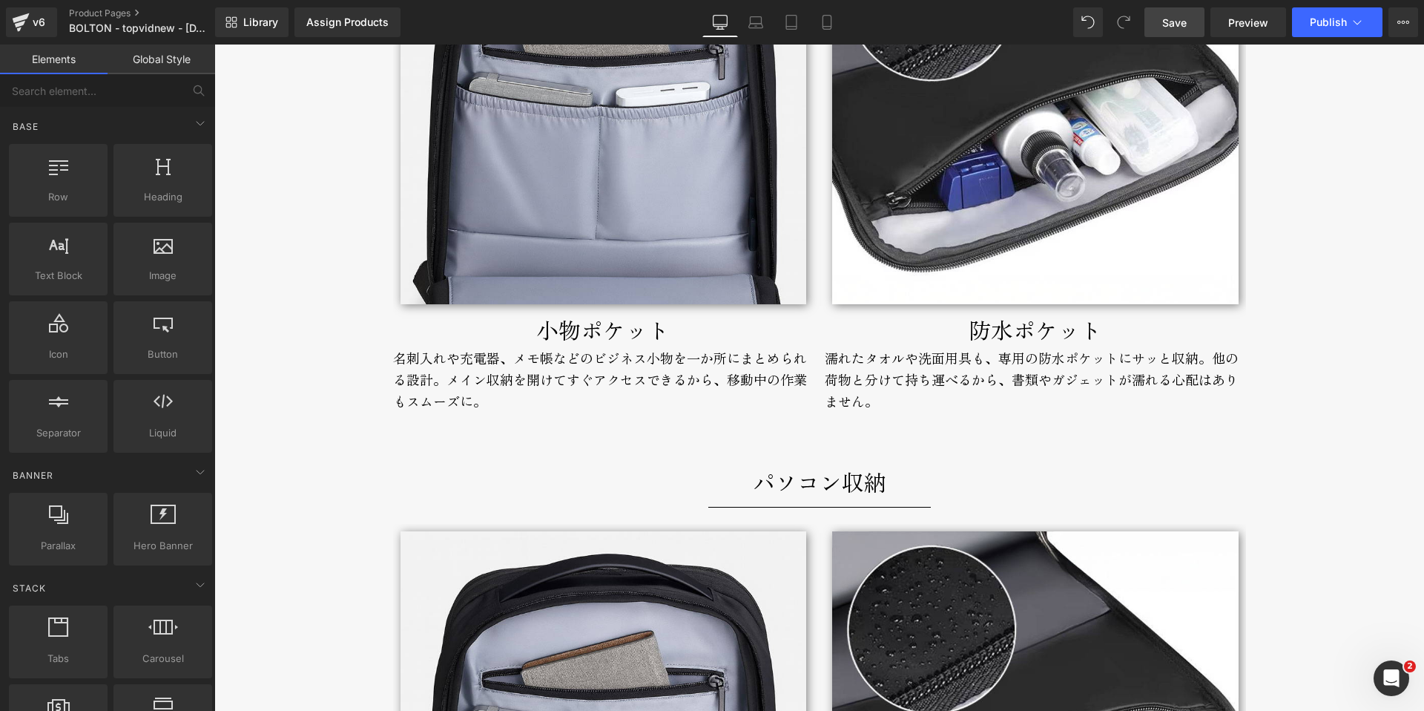
drag, startPoint x: 1170, startPoint y: 20, endPoint x: 602, endPoint y: 183, distance: 591.1
click at [1170, 20] on span "Save" at bounding box center [1174, 23] width 24 height 16
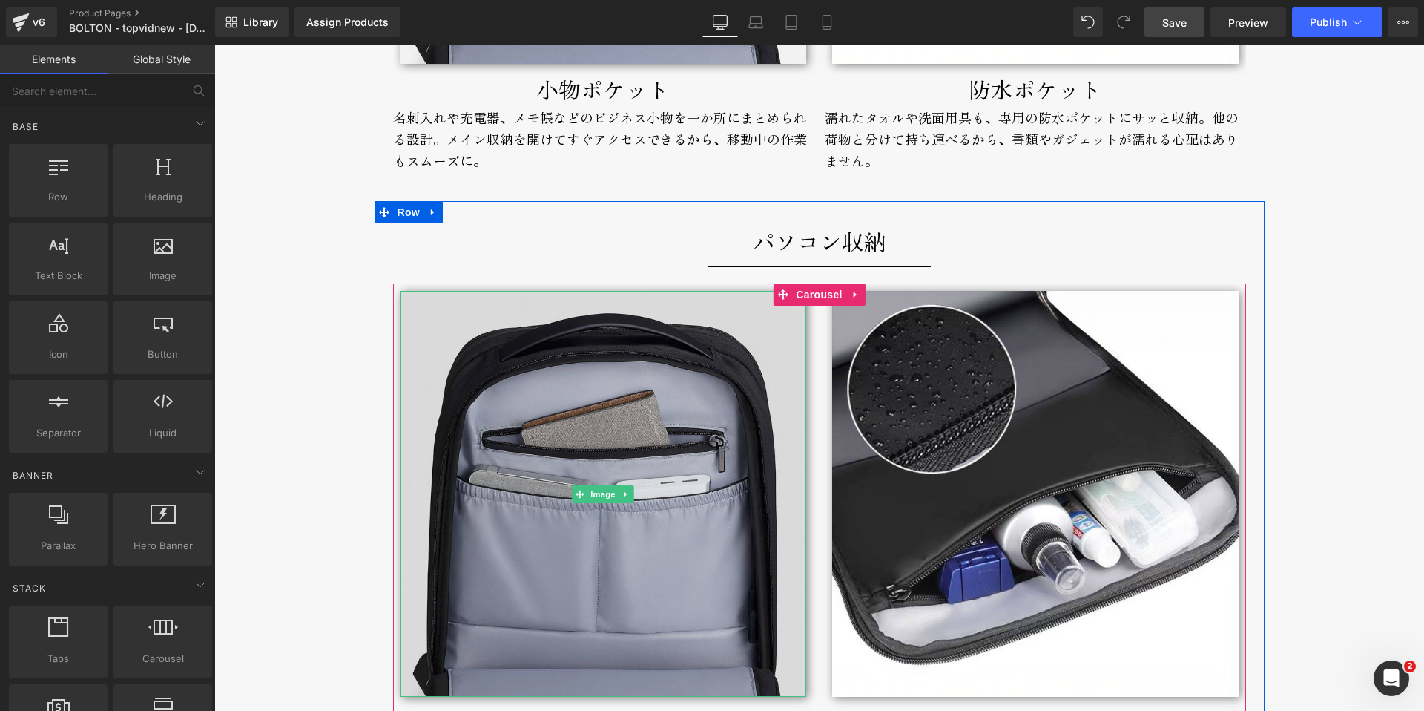
scroll to position [4966, 0]
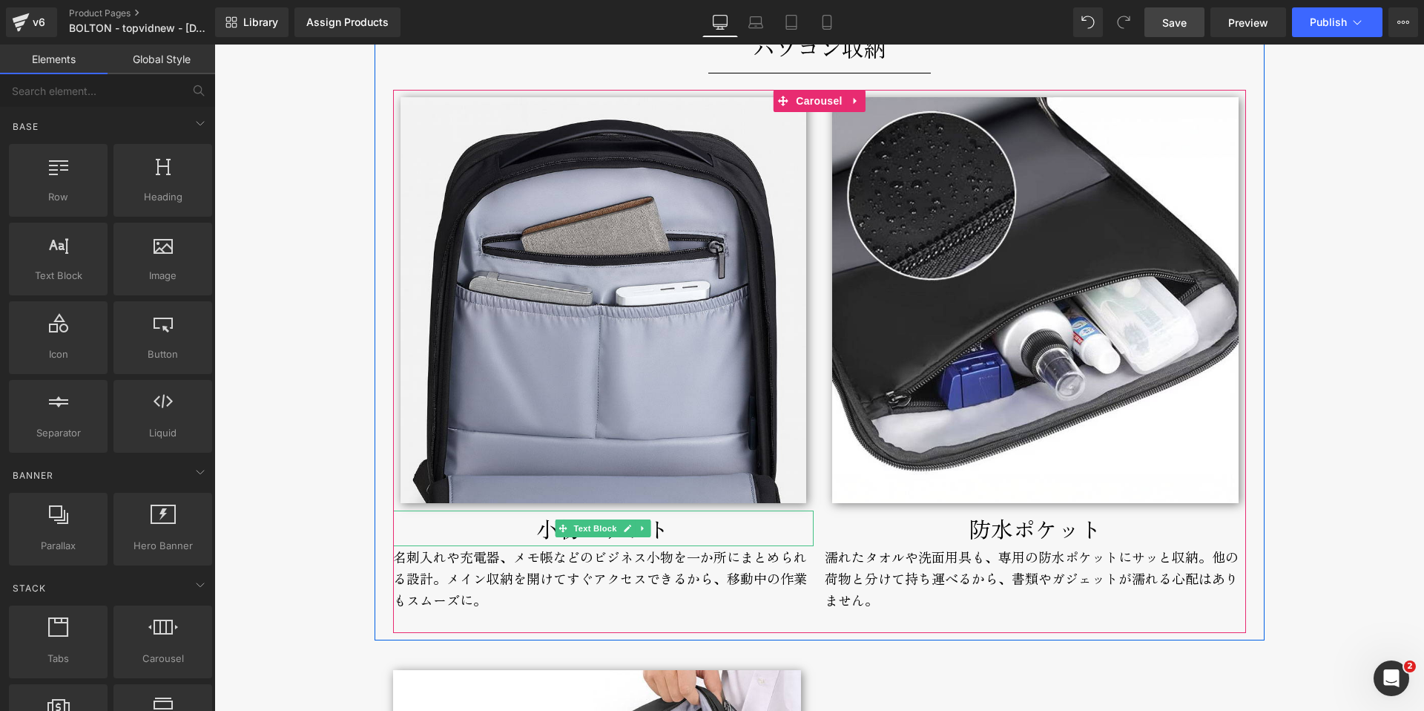
click at [501, 537] on p "小物ポケット" at bounding box center [603, 528] width 421 height 36
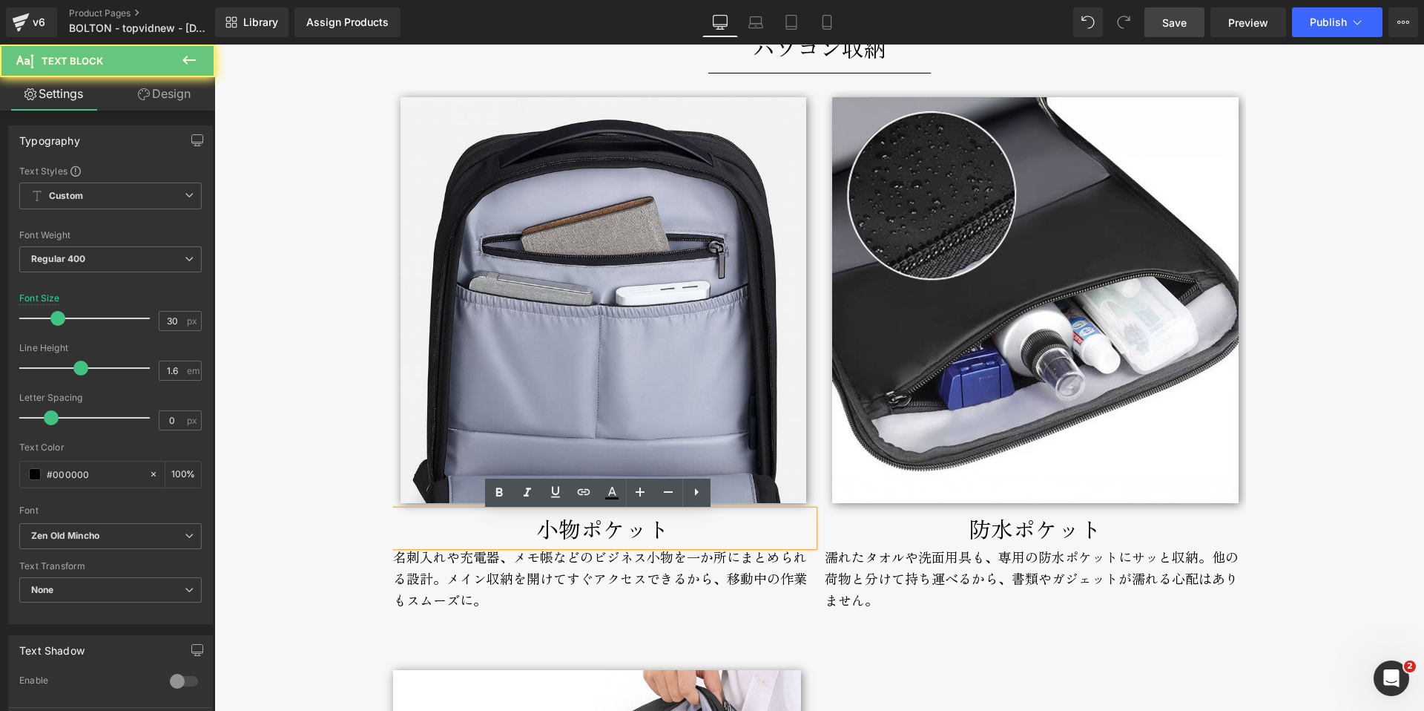
click at [523, 532] on p "小物ポケット" at bounding box center [603, 528] width 421 height 36
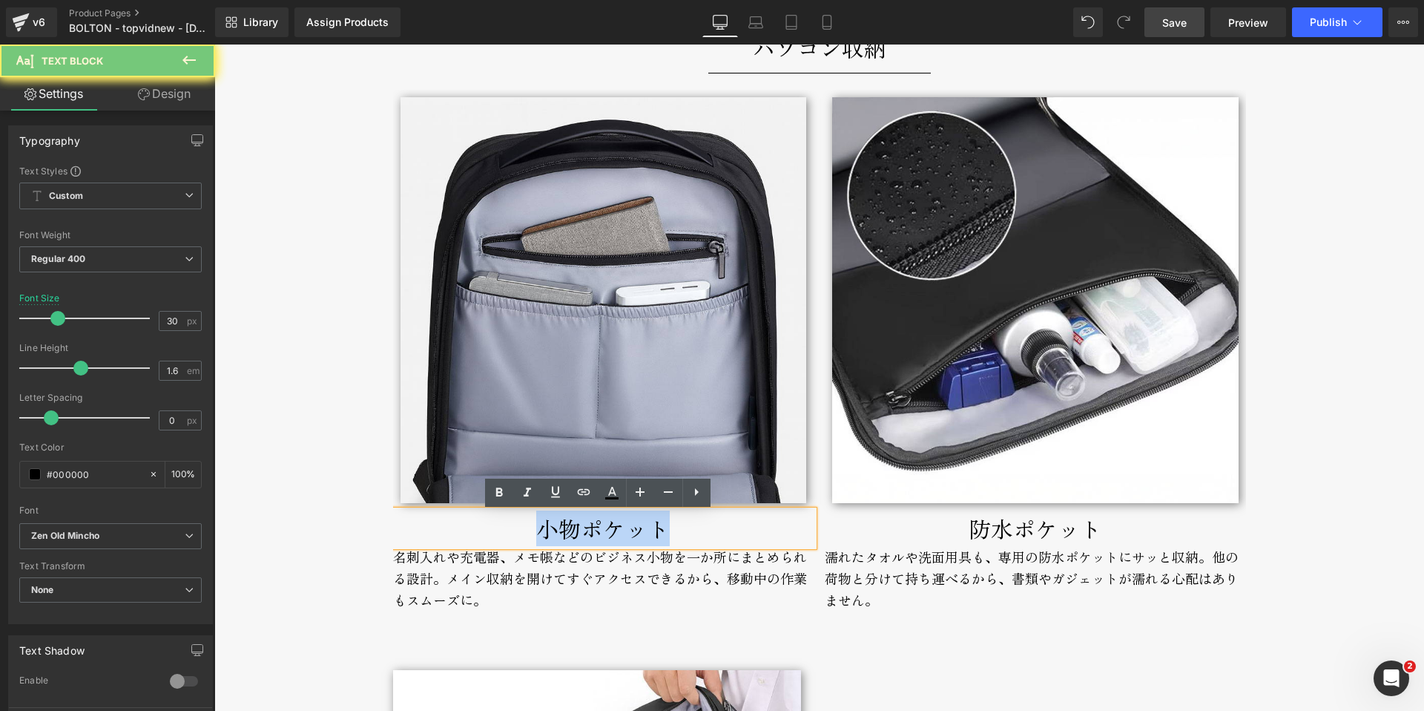
click at [523, 532] on p "小物ポケット" at bounding box center [603, 528] width 421 height 36
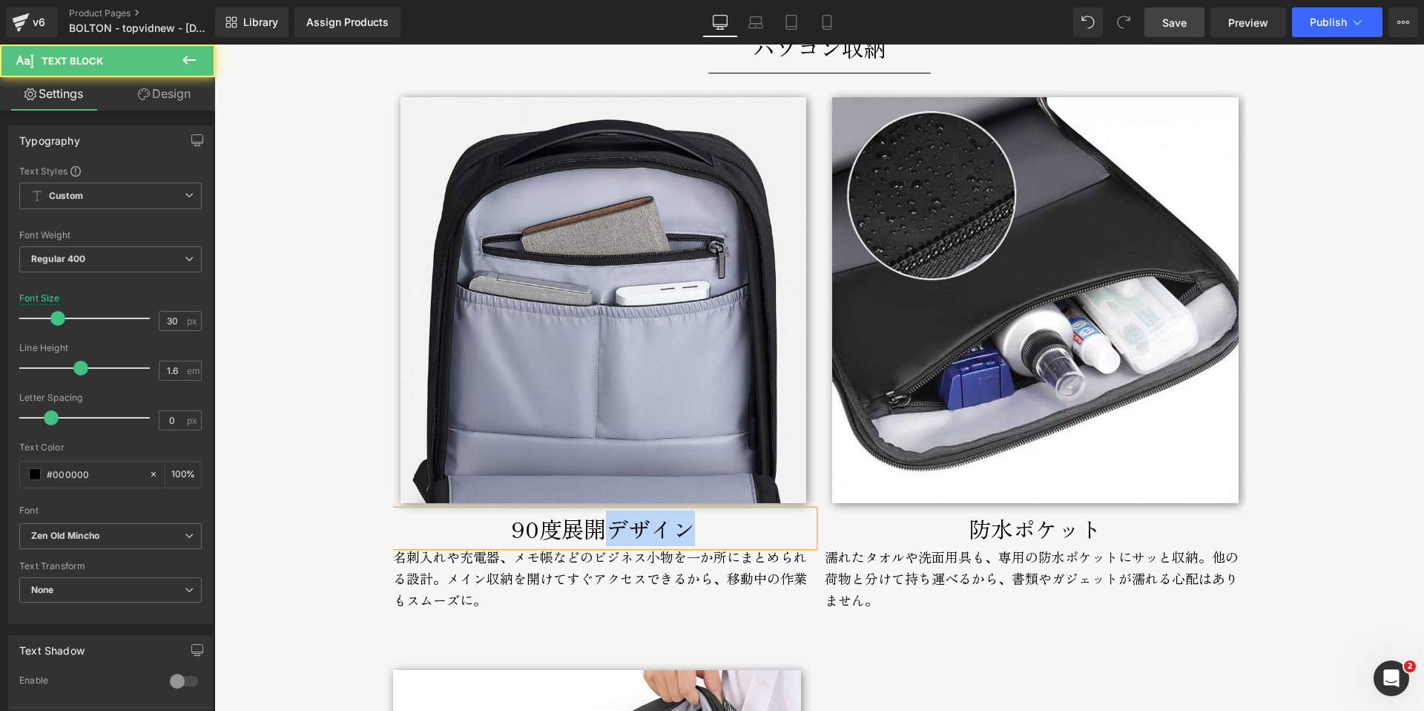
drag, startPoint x: 606, startPoint y: 535, endPoint x: 709, endPoint y: 536, distance: 103.1
click at [709, 536] on p "90度展開デザイン" at bounding box center [603, 528] width 421 height 36
drag, startPoint x: 625, startPoint y: 533, endPoint x: 519, endPoint y: 528, distance: 105.4
click at [519, 528] on p "90度展開設計" at bounding box center [603, 528] width 421 height 36
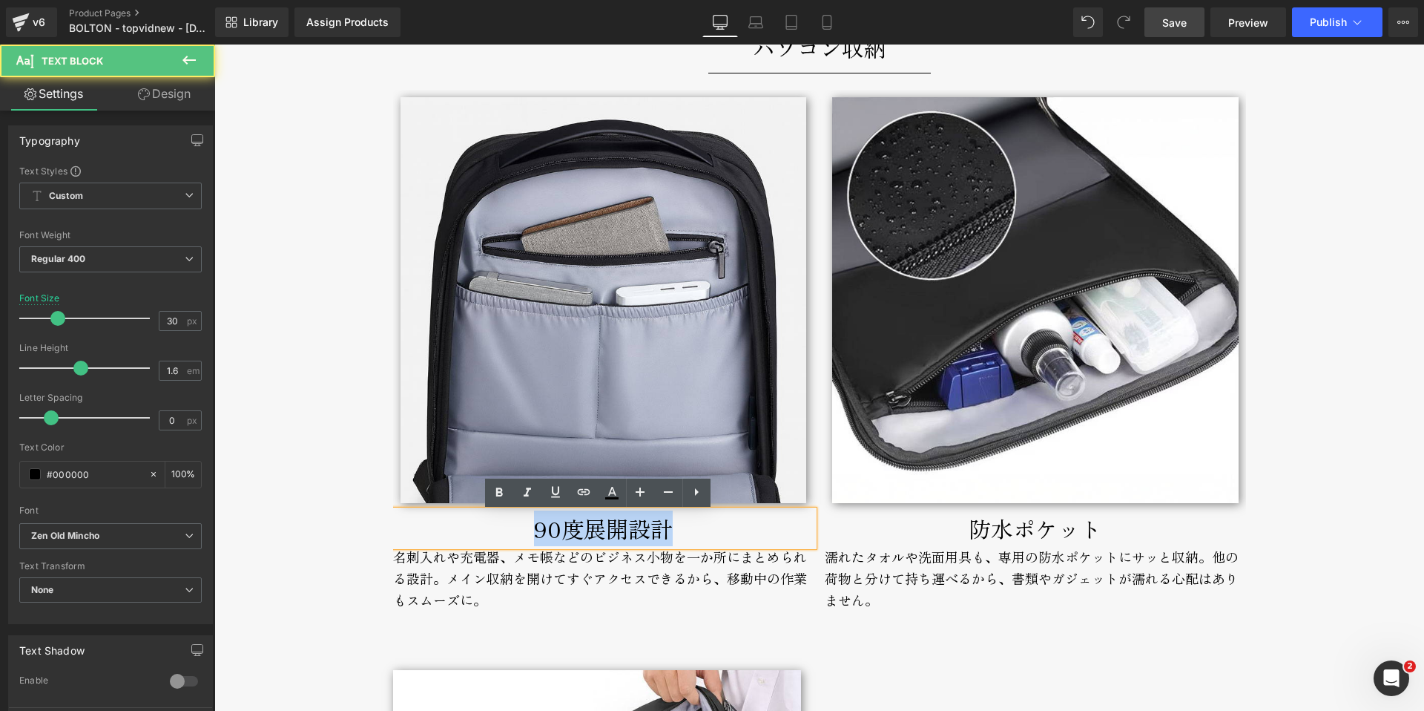
copy p "90度展開設計"
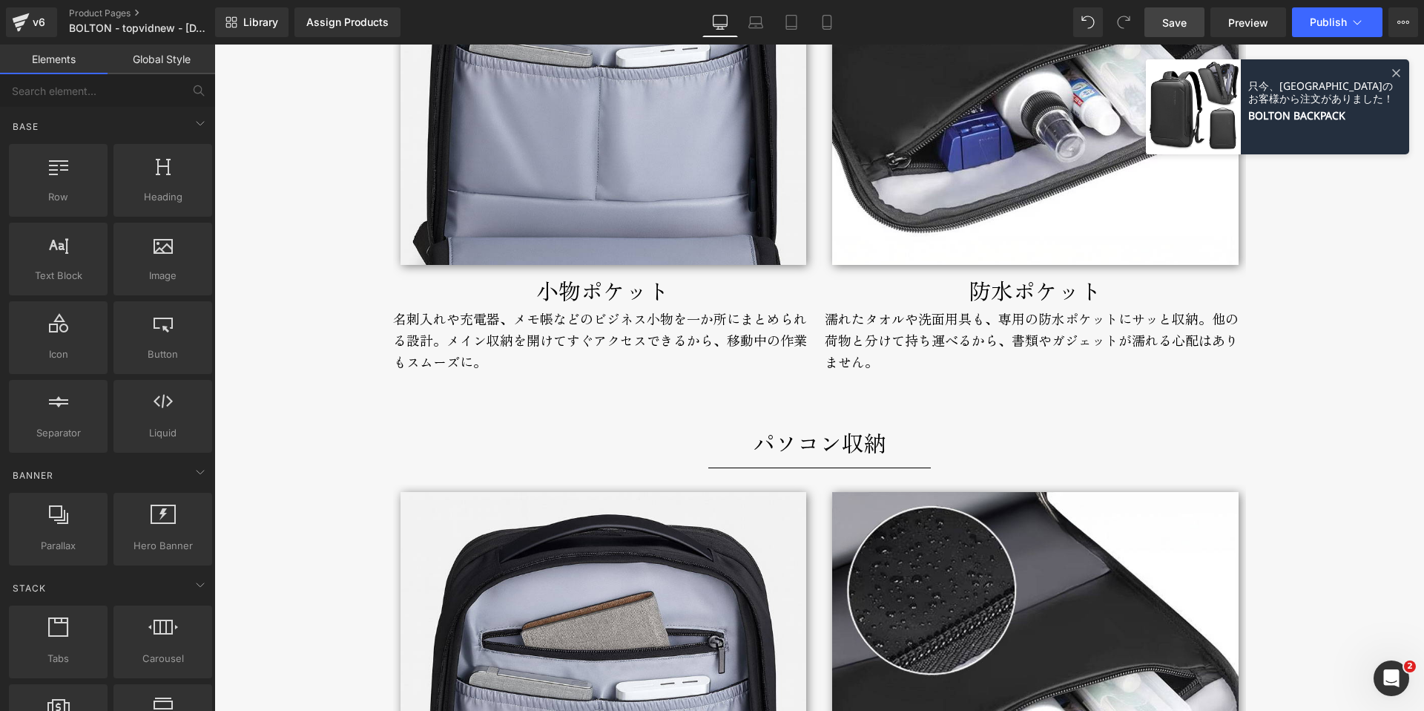
click at [312, 375] on div "BOLTON Text Block セミハード構造で型崩れしない。 薄型・軽量の通勤リュック。 Text Block セミハード構造で型崩れしない。 薄型・軽…" at bounding box center [819, 572] width 1210 height 10011
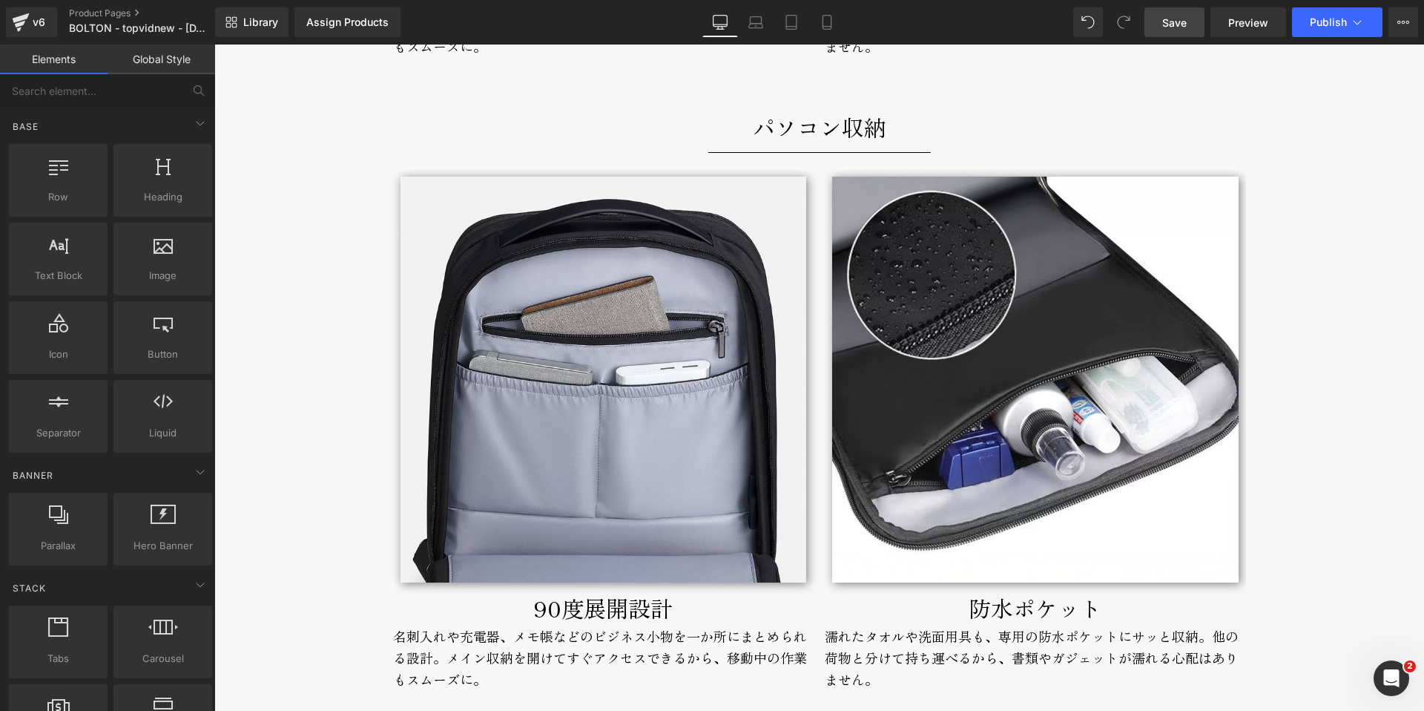
scroll to position [5106, 0]
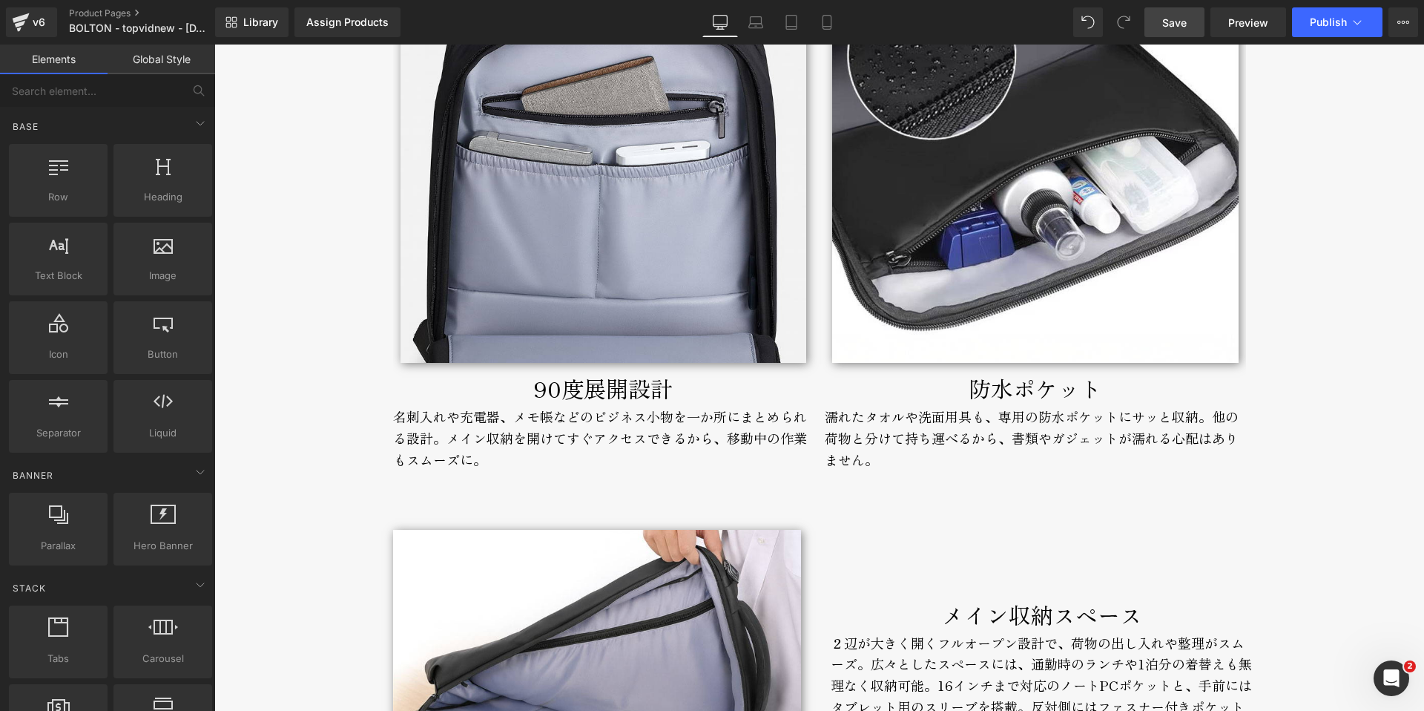
click at [478, 427] on div "名刺入れや充電器、メモ帳などのビジネス小物を一か所にまとめられる設計。メイン収納を開けてすぐアクセスできるから、移動中の作業もスムーズに。" at bounding box center [603, 449] width 421 height 86
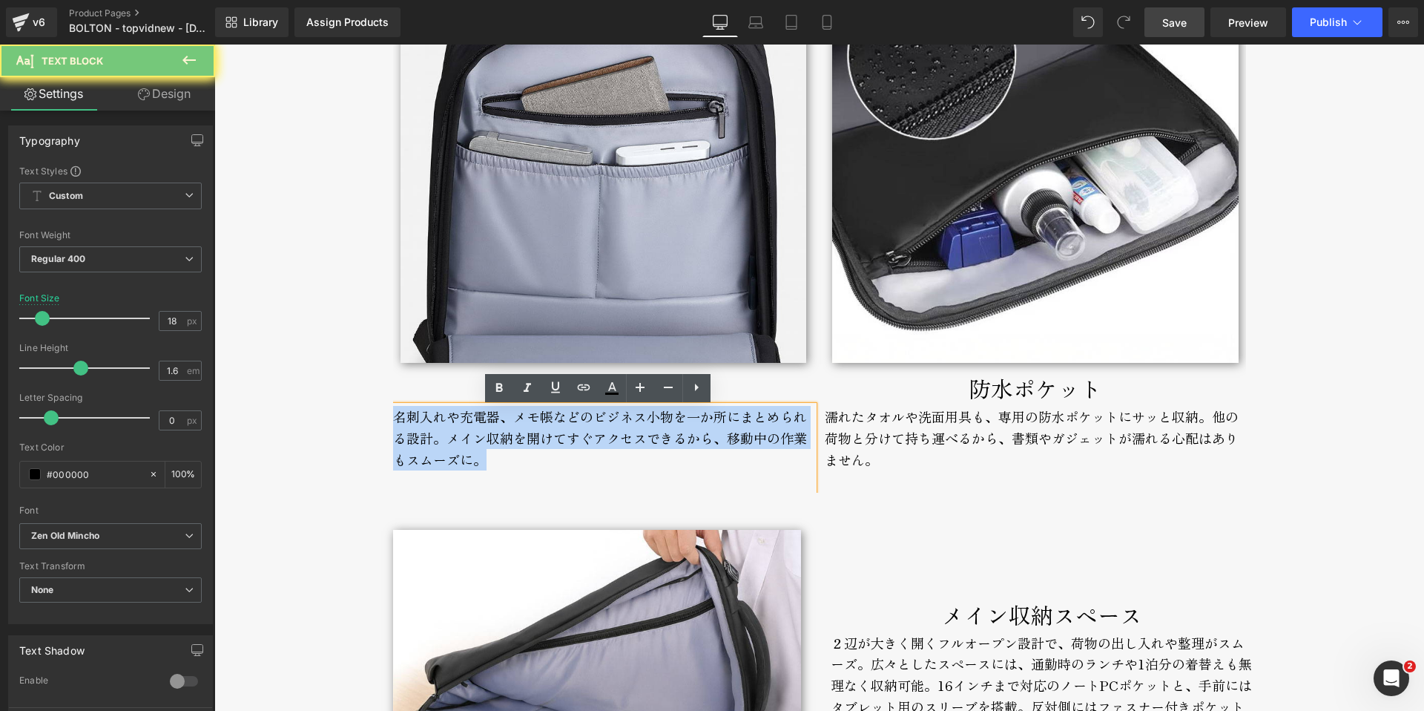
click at [478, 427] on div "名刺入れや充電器、メモ帳などのビジネス小物を一か所にまとめられる設計。メイン収納を開けてすぐアクセスできるから、移動中の作業もスムーズに。" at bounding box center [603, 449] width 421 height 86
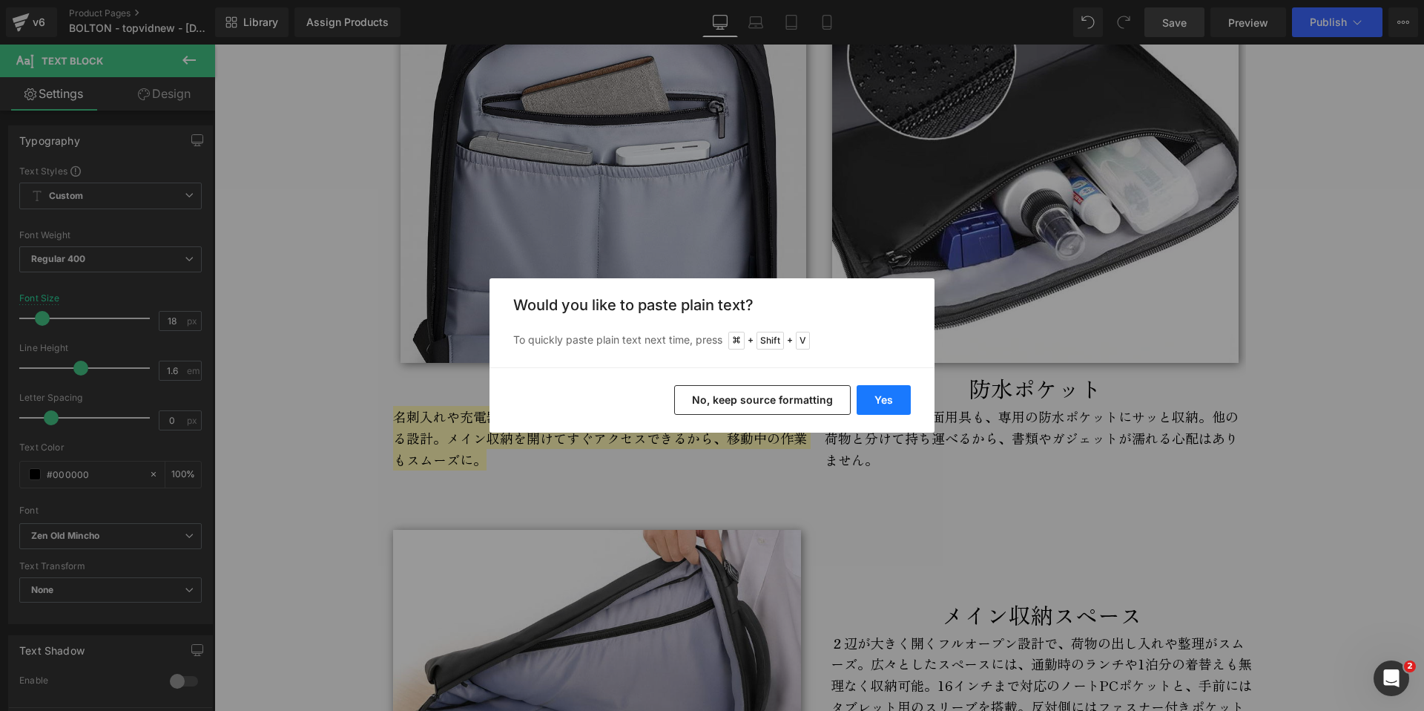
click at [872, 395] on button "Yes" at bounding box center [884, 400] width 54 height 30
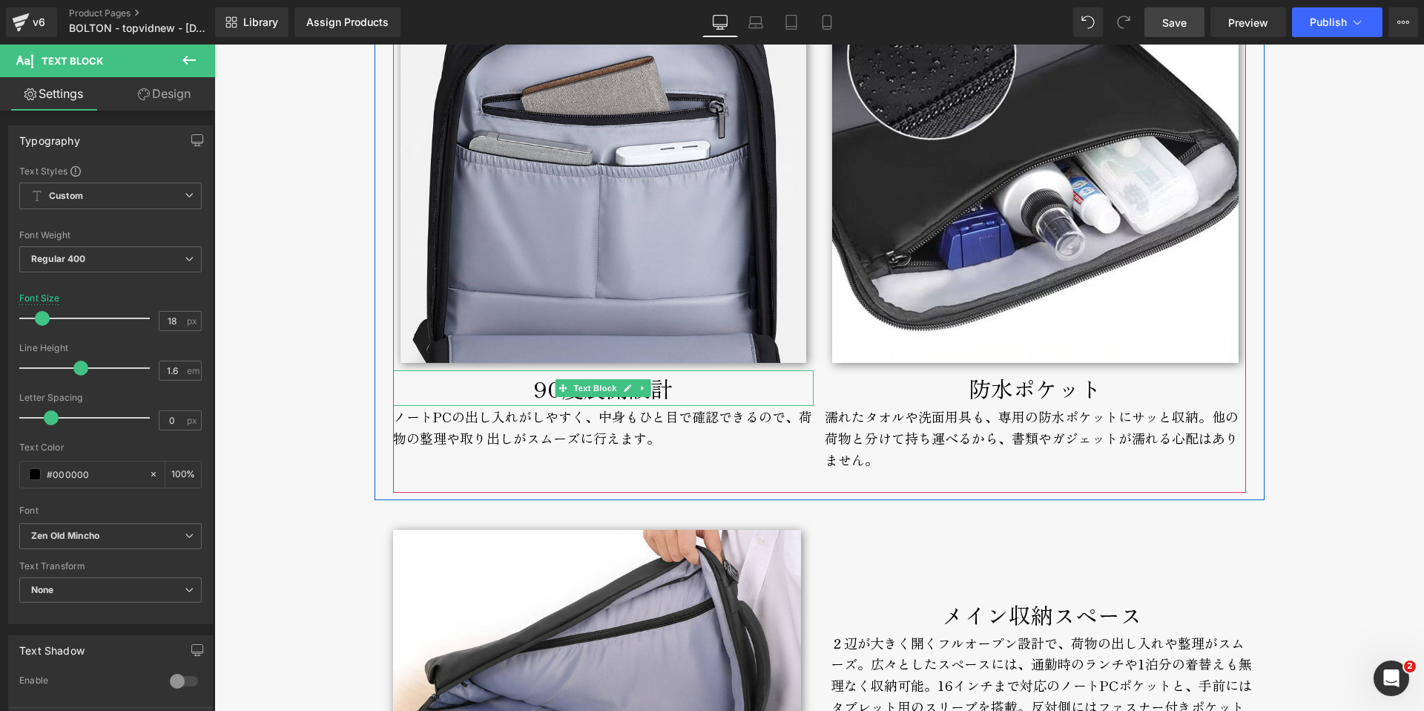
click at [484, 399] on p "90度展開設計" at bounding box center [603, 388] width 421 height 36
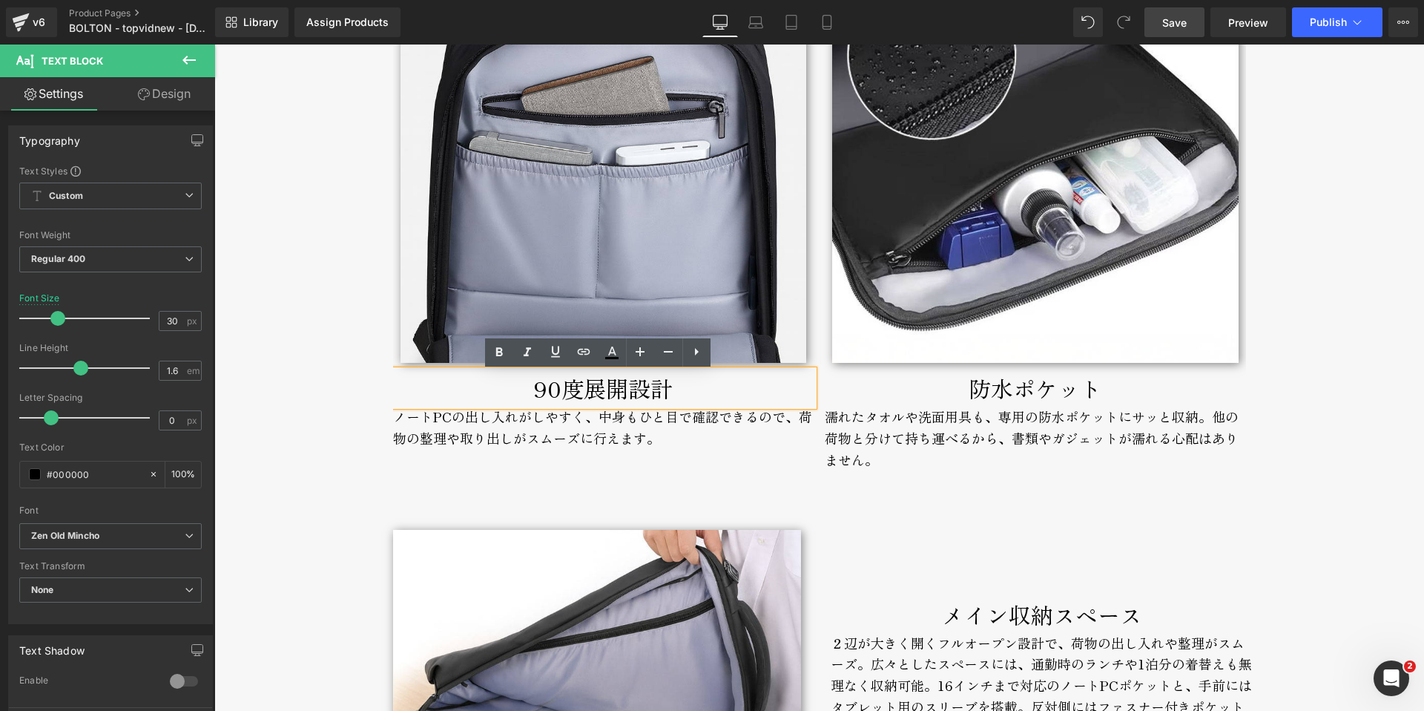
click at [302, 374] on div "BOLTON Text Block セミハード構造で型崩れしない。 薄型・軽量の通勤リュック。 Text Block セミハード構造で型崩れしない。 薄型・軽…" at bounding box center [819, 37] width 1210 height 10011
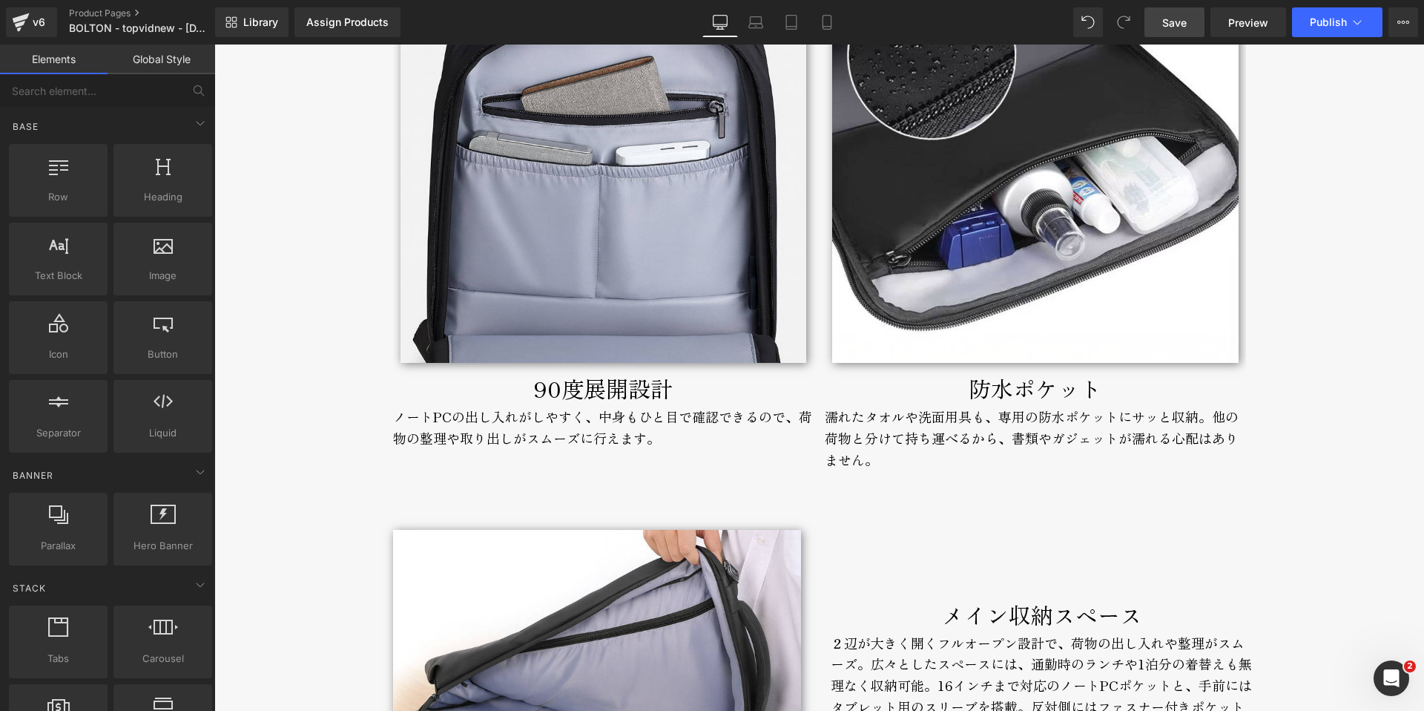
click at [528, 387] on p "90度展開設計" at bounding box center [603, 388] width 421 height 36
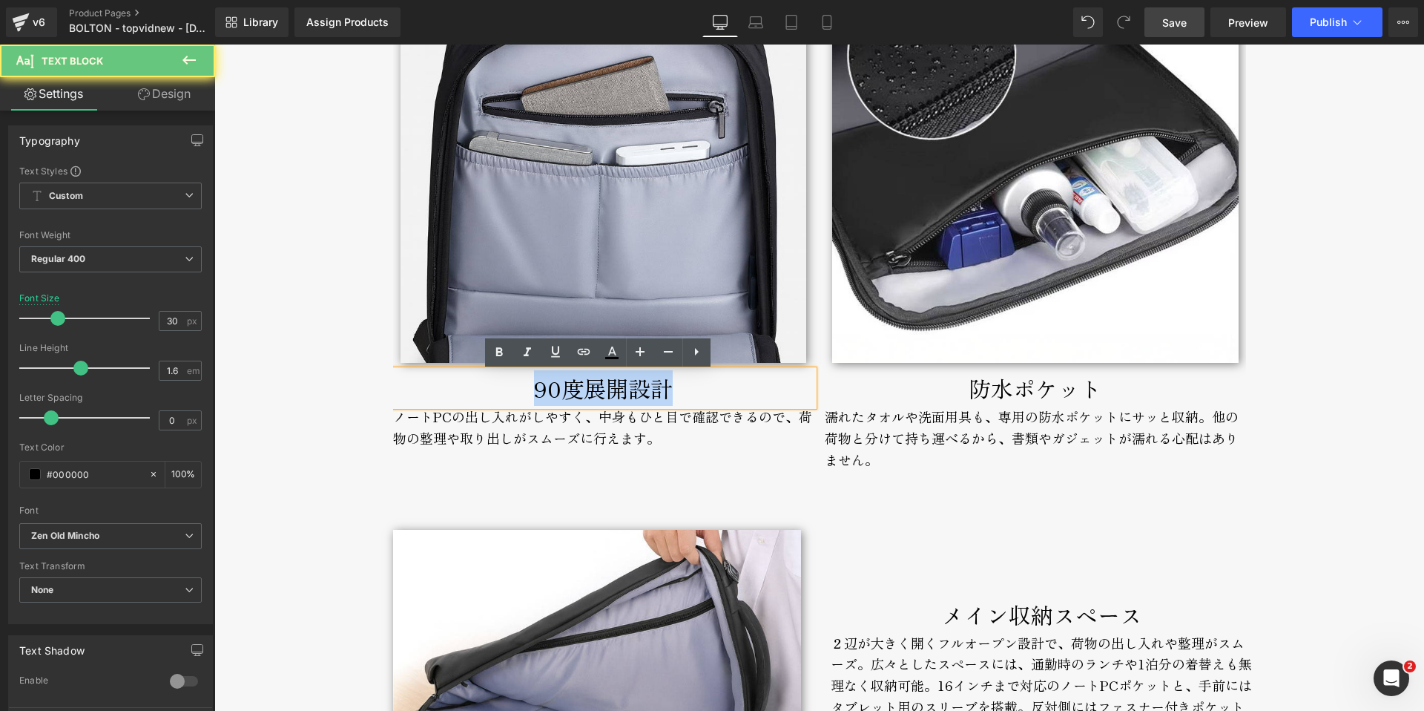
click at [528, 387] on p "90度展開設計" at bounding box center [603, 388] width 421 height 36
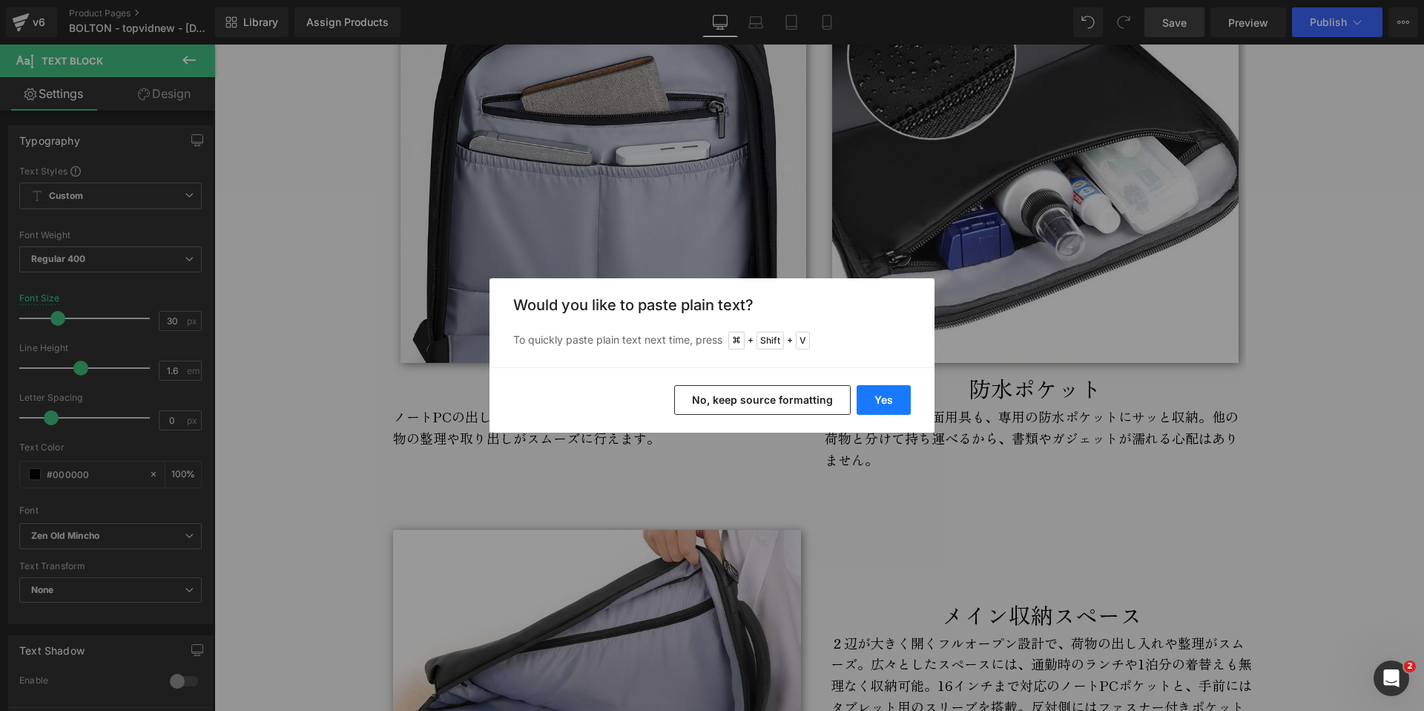
click at [874, 398] on button "Yes" at bounding box center [884, 400] width 54 height 30
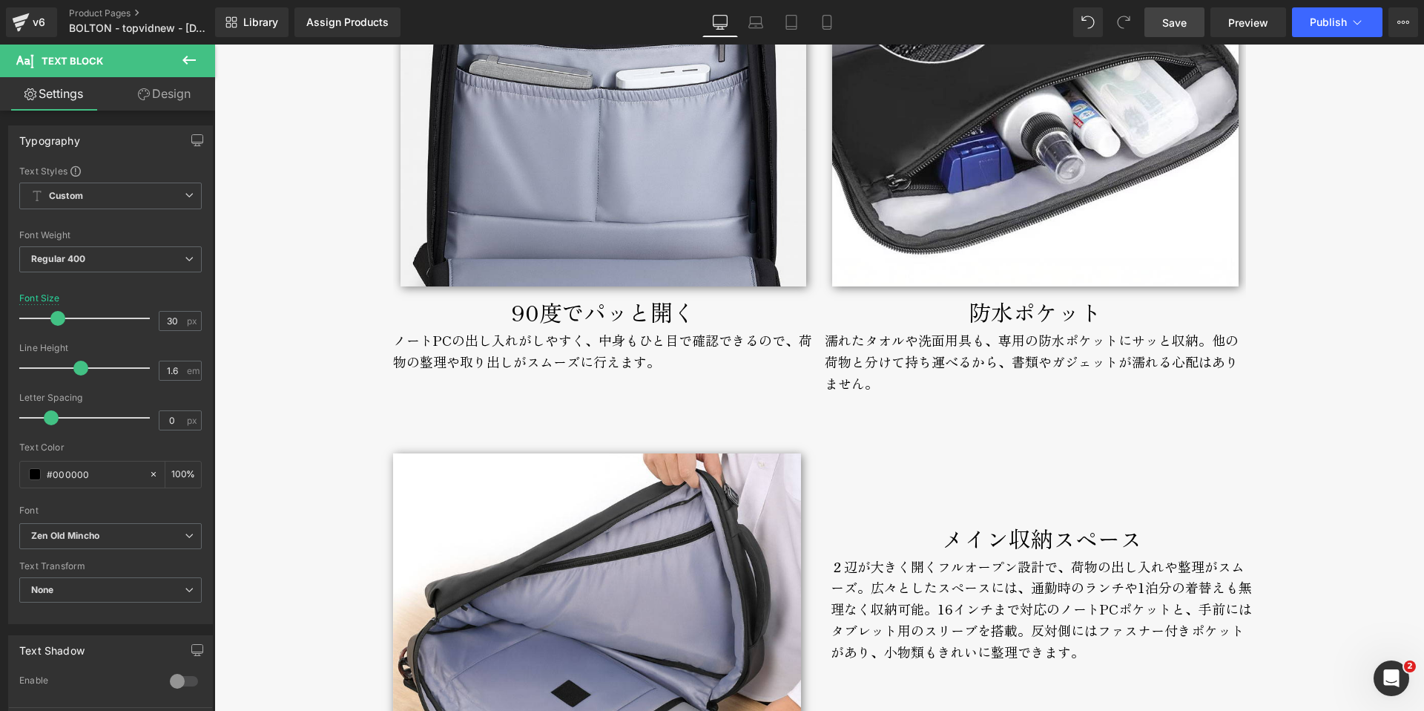
scroll to position [5012, 0]
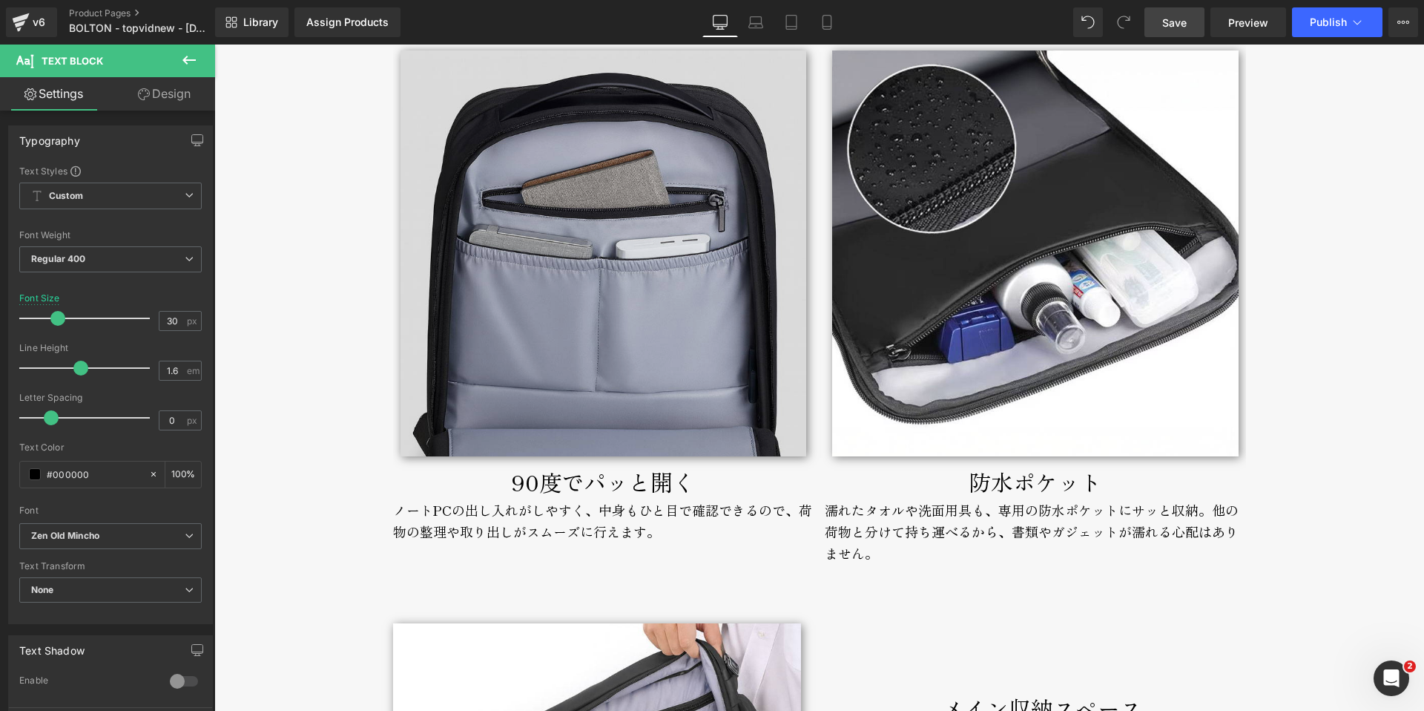
click at [534, 361] on img at bounding box center [604, 253] width 406 height 406
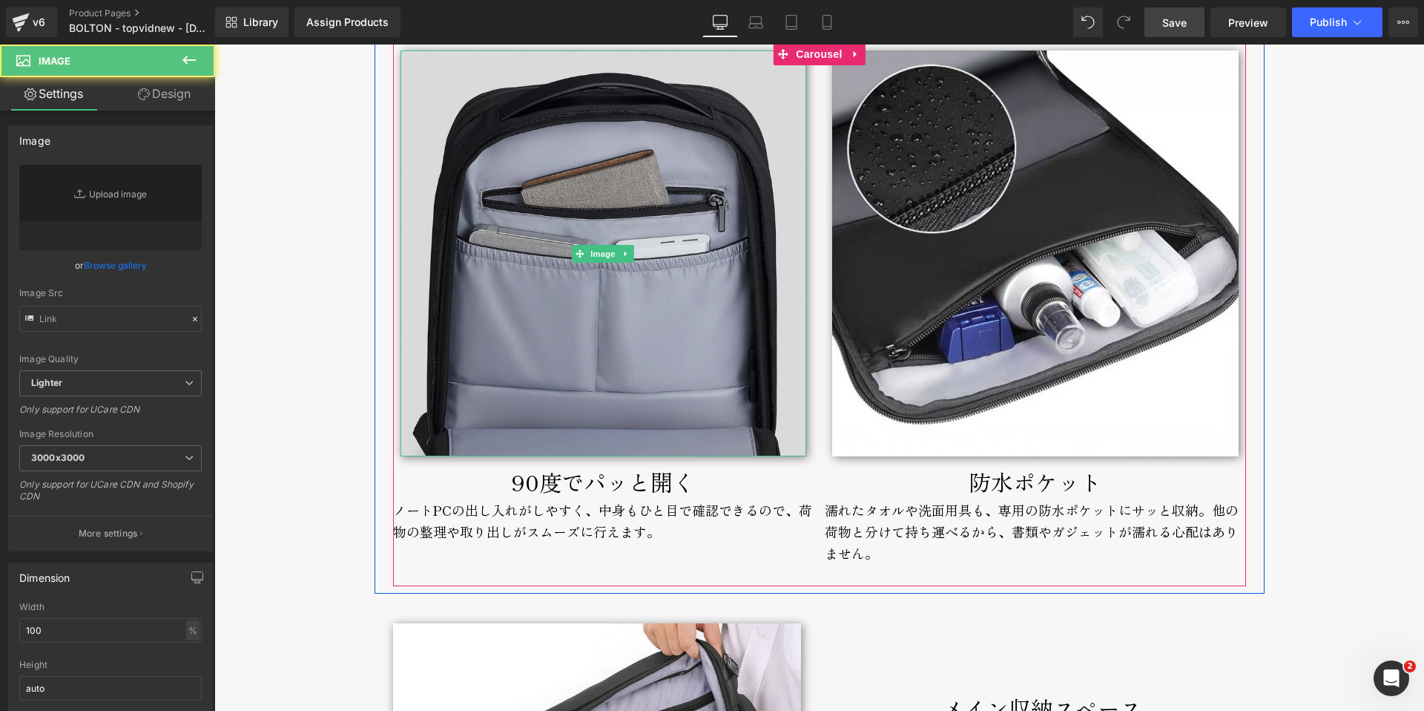
type input "[URL][DOMAIN_NAME]"
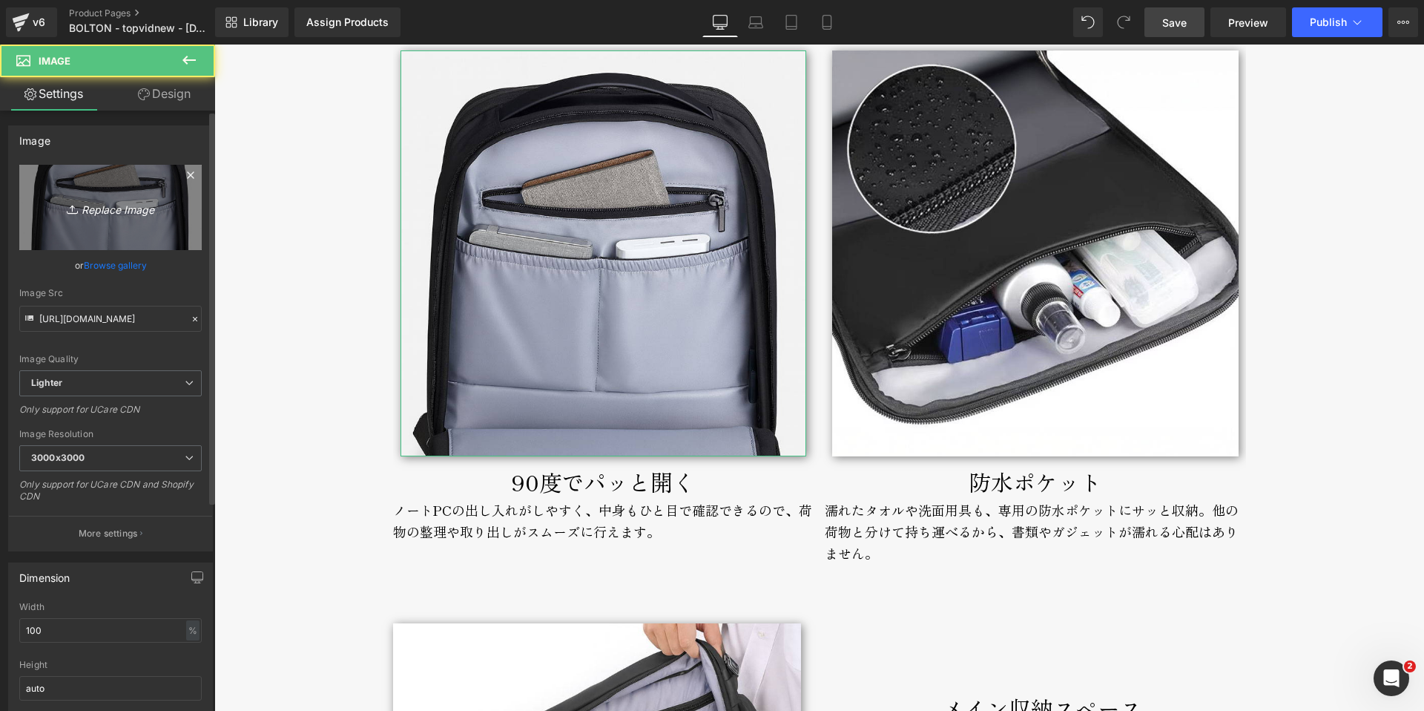
click at [99, 208] on icon "Replace Image" at bounding box center [110, 207] width 119 height 19
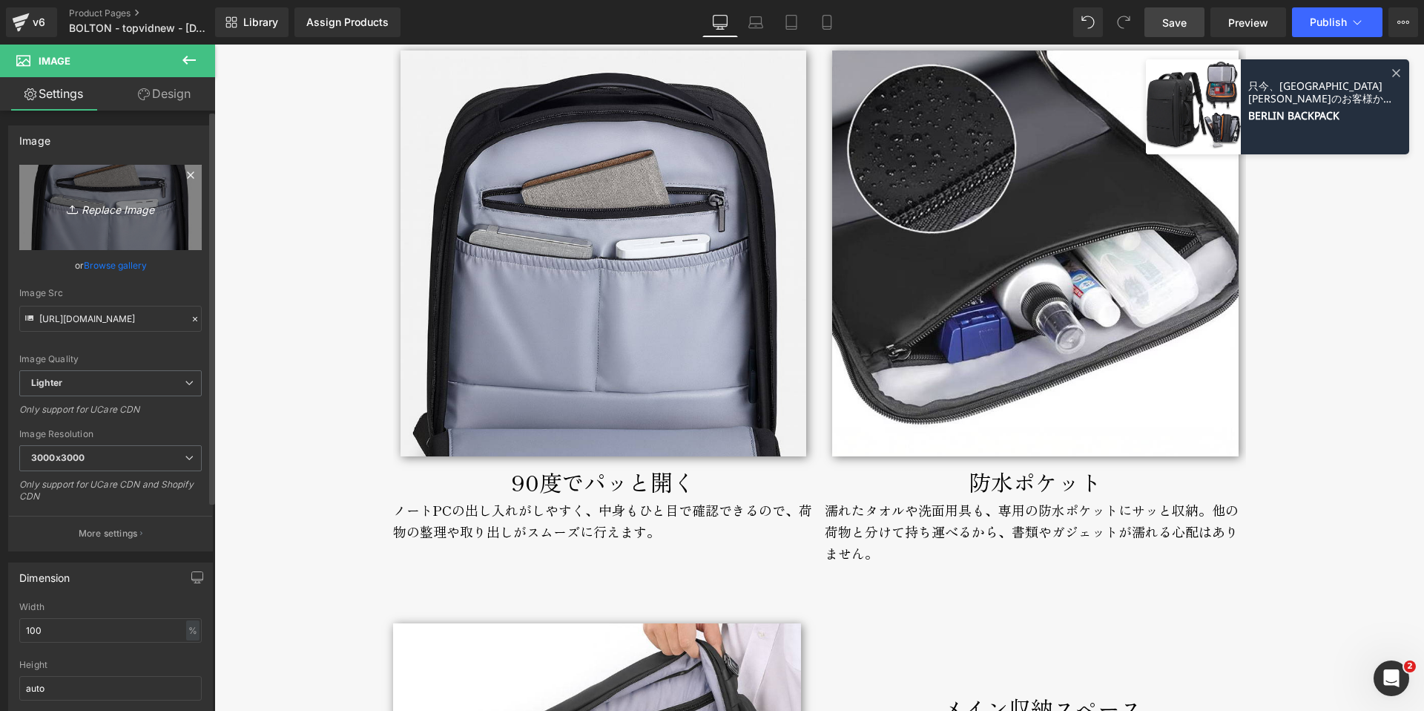
type input "C:\fakepath\bolton-backpack-broderik-90degrees.jpg"
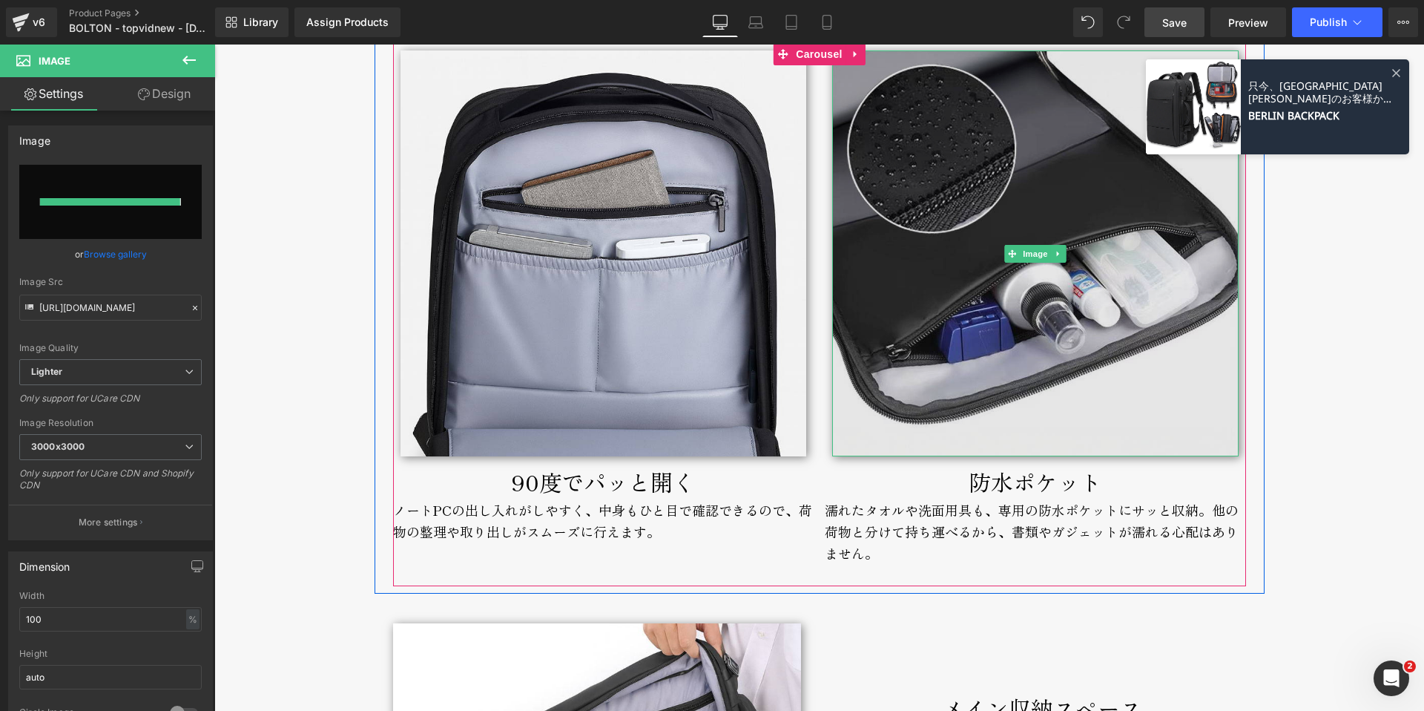
type input "[URL][DOMAIN_NAME]"
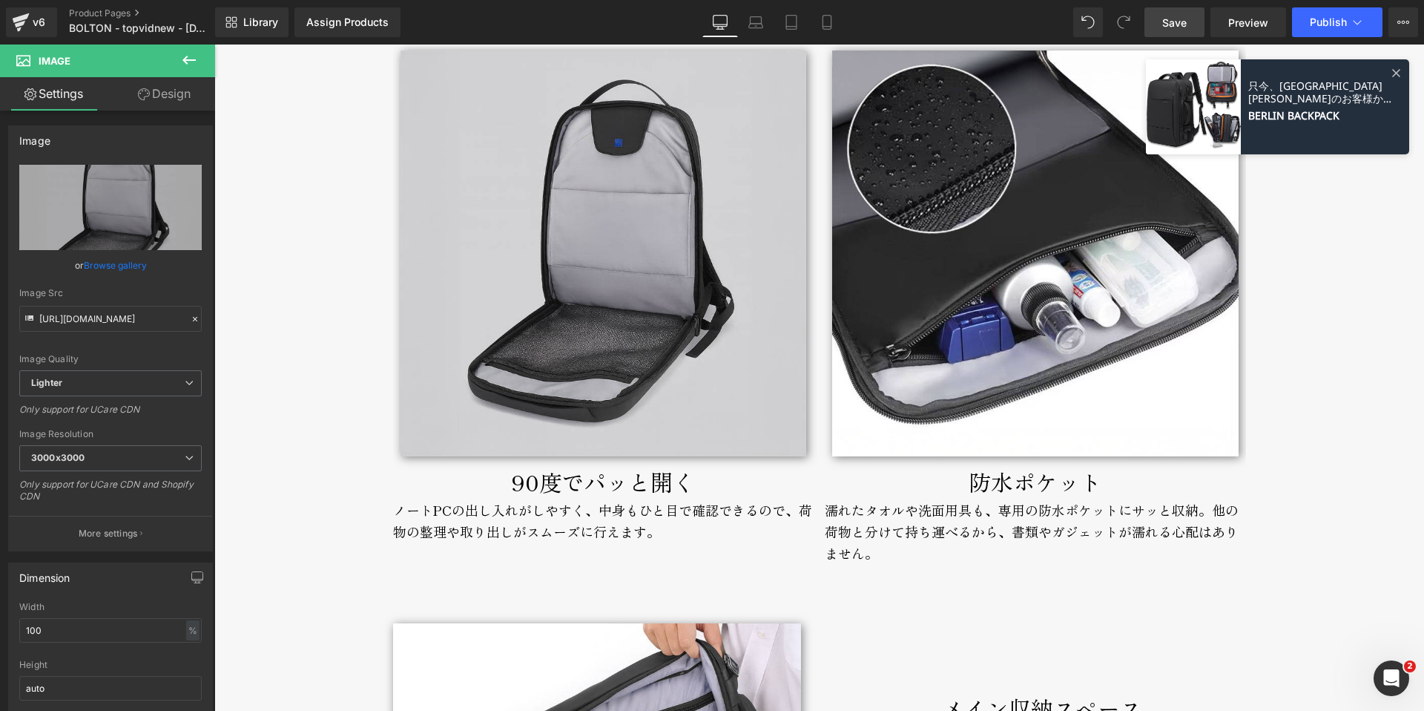
click at [1170, 19] on span "Save" at bounding box center [1174, 23] width 24 height 16
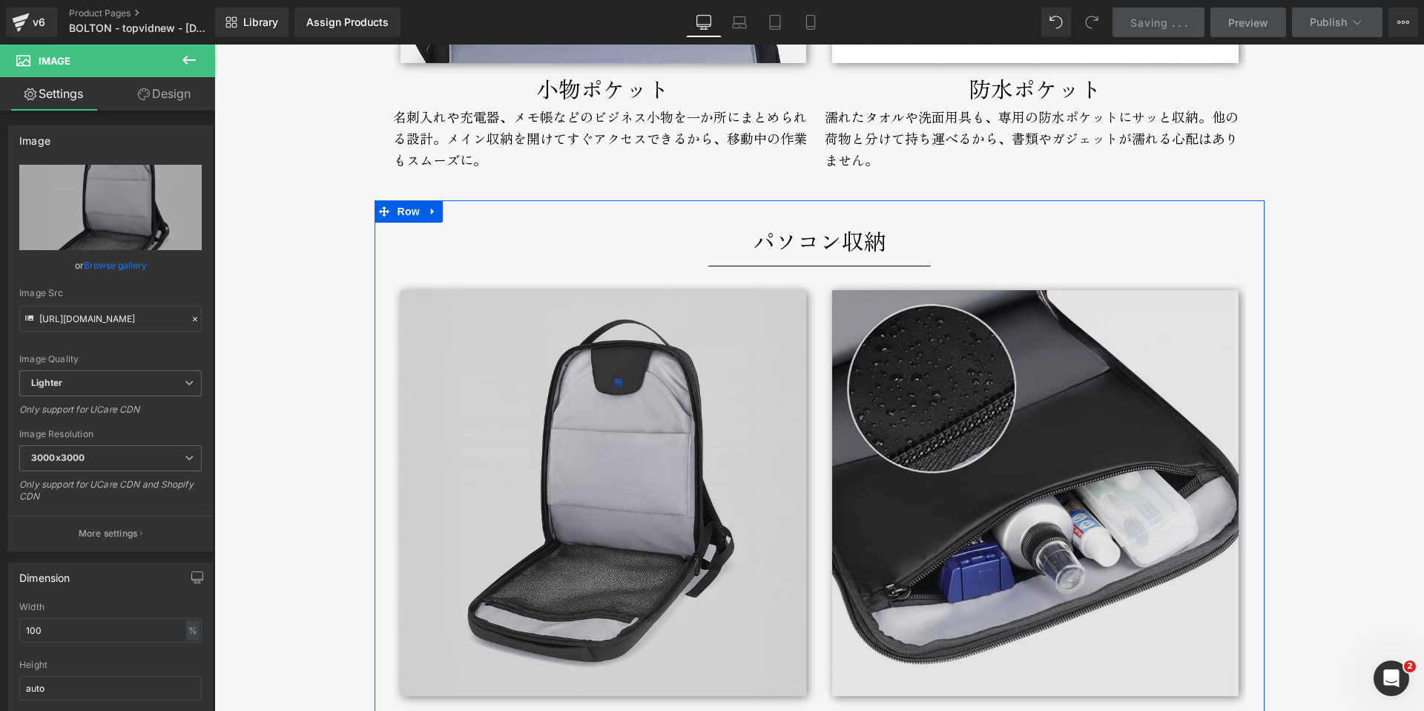
scroll to position [4936, 0]
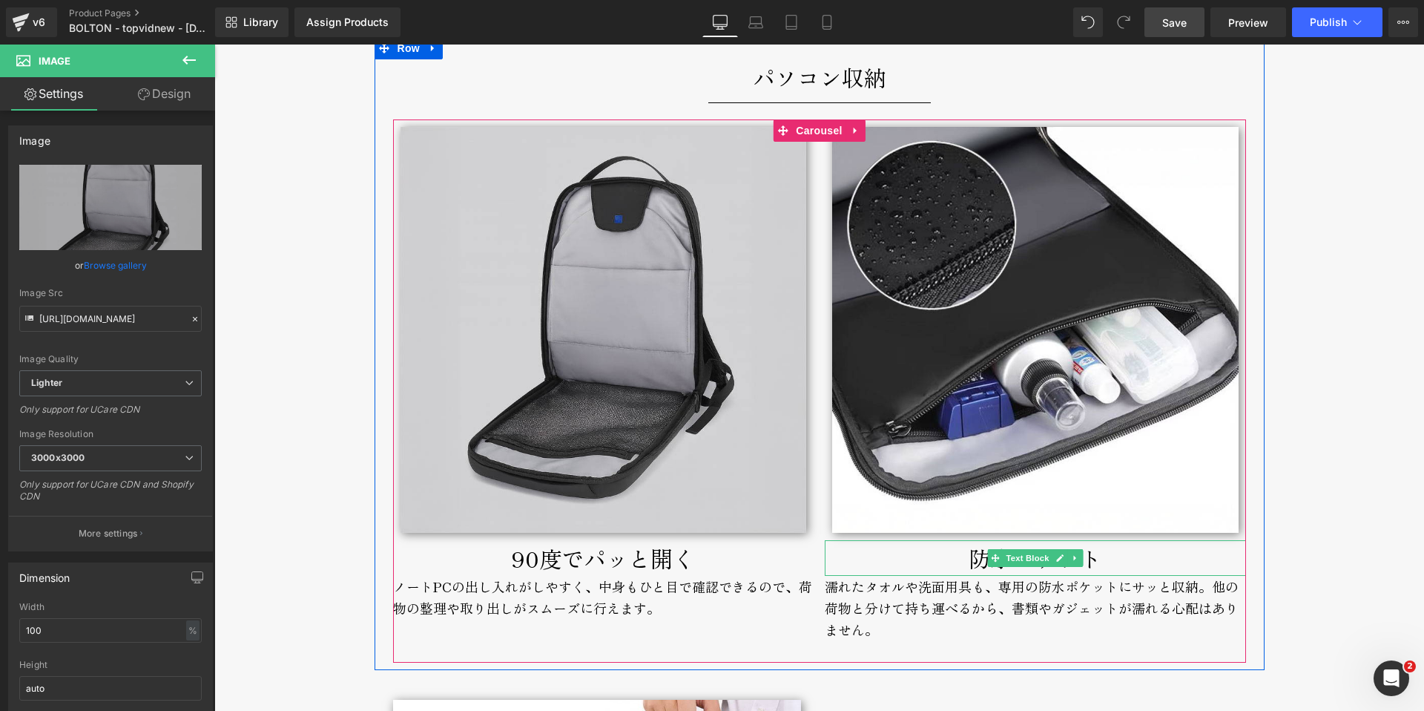
click at [937, 561] on div "防水ポケット" at bounding box center [1035, 558] width 421 height 36
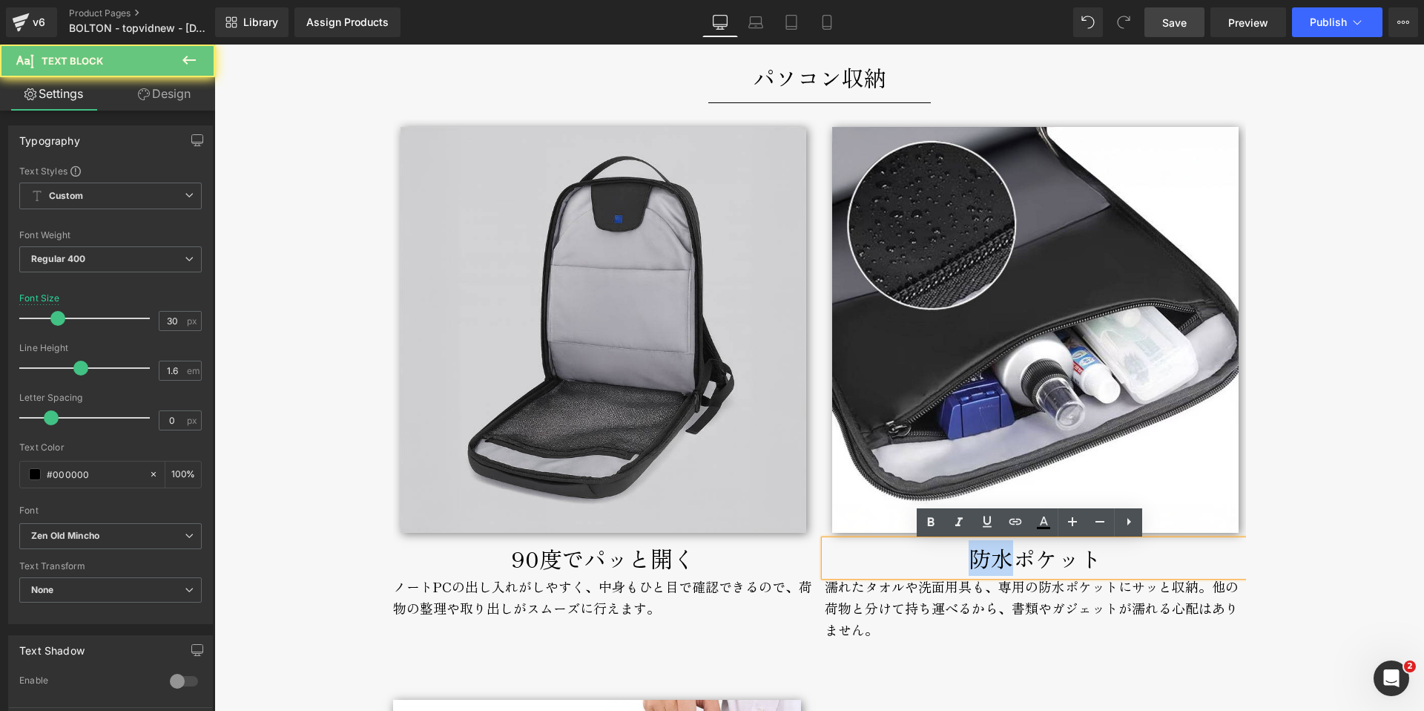
drag, startPoint x: 960, startPoint y: 564, endPoint x: 1006, endPoint y: 563, distance: 46.0
click at [1006, 563] on div "防水ポケット" at bounding box center [1035, 558] width 421 height 36
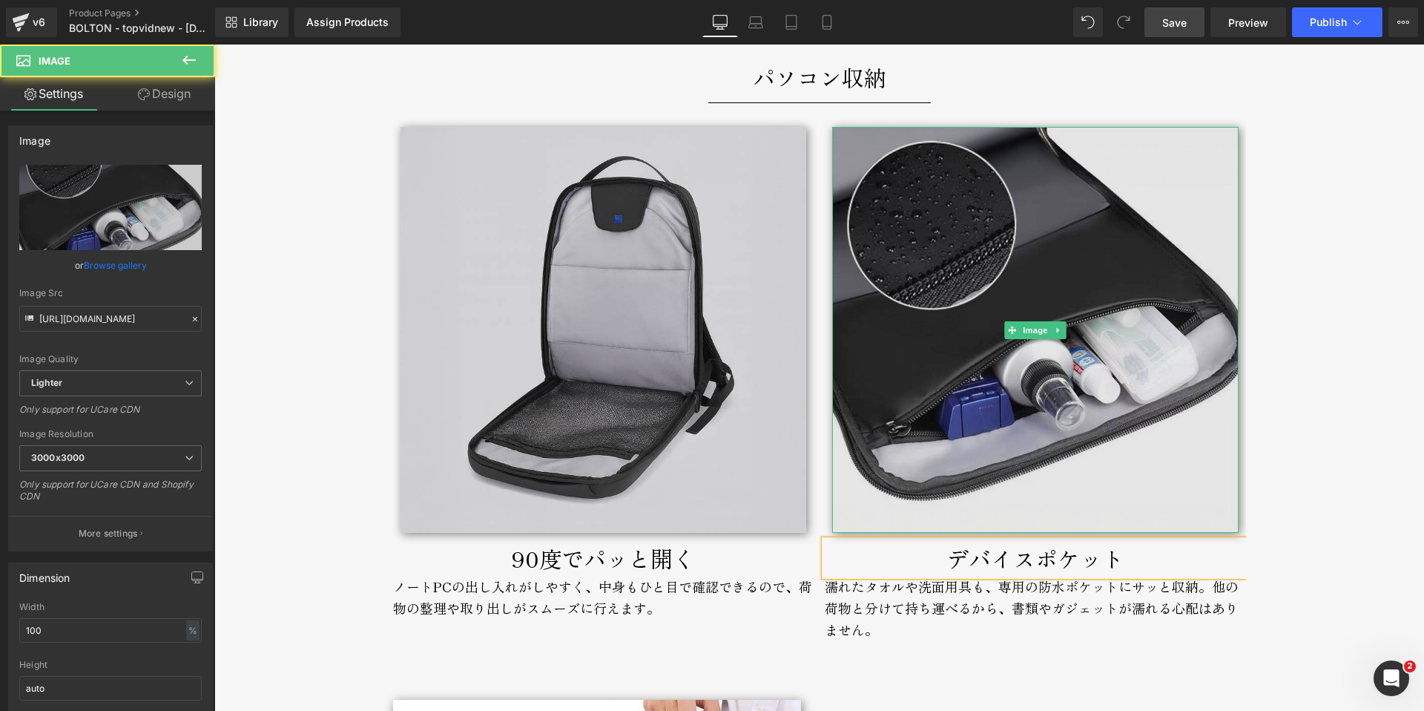
click at [985, 490] on img at bounding box center [1035, 330] width 406 height 406
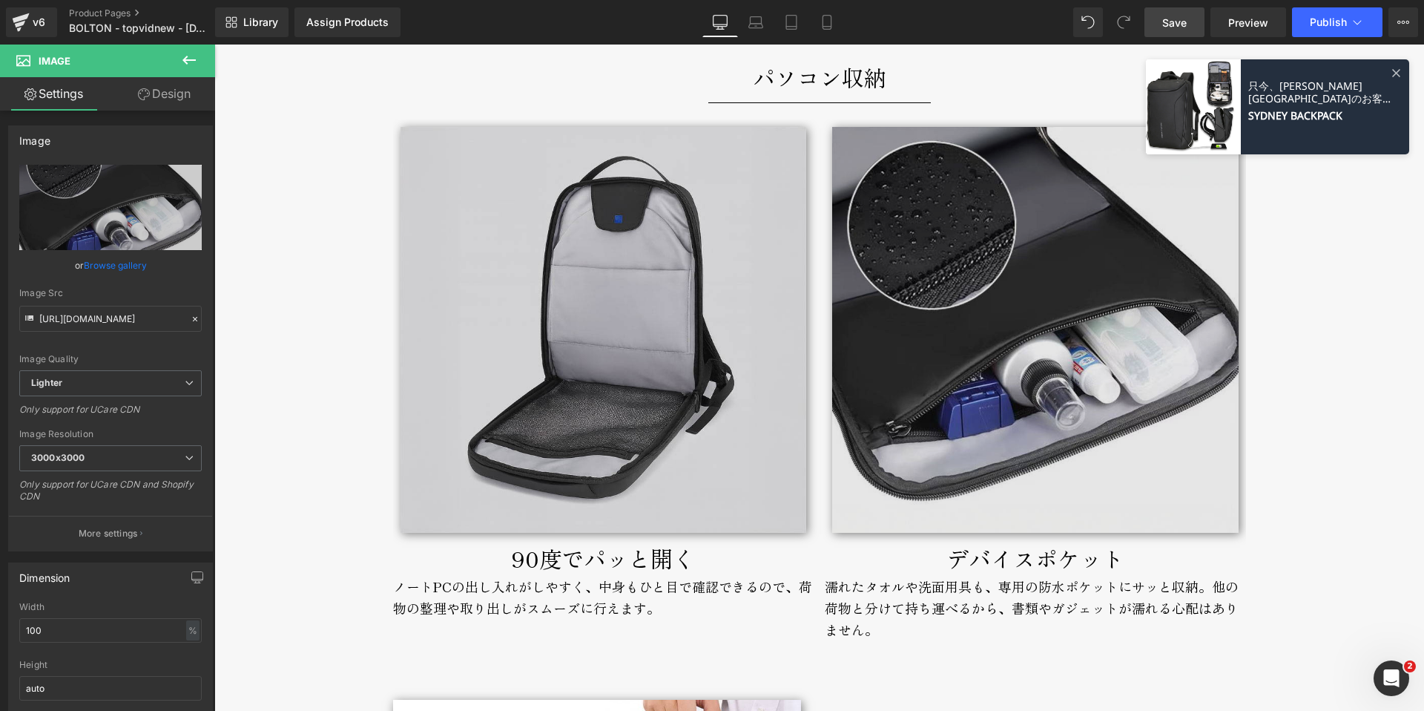
click at [1075, 469] on img at bounding box center [1035, 330] width 406 height 406
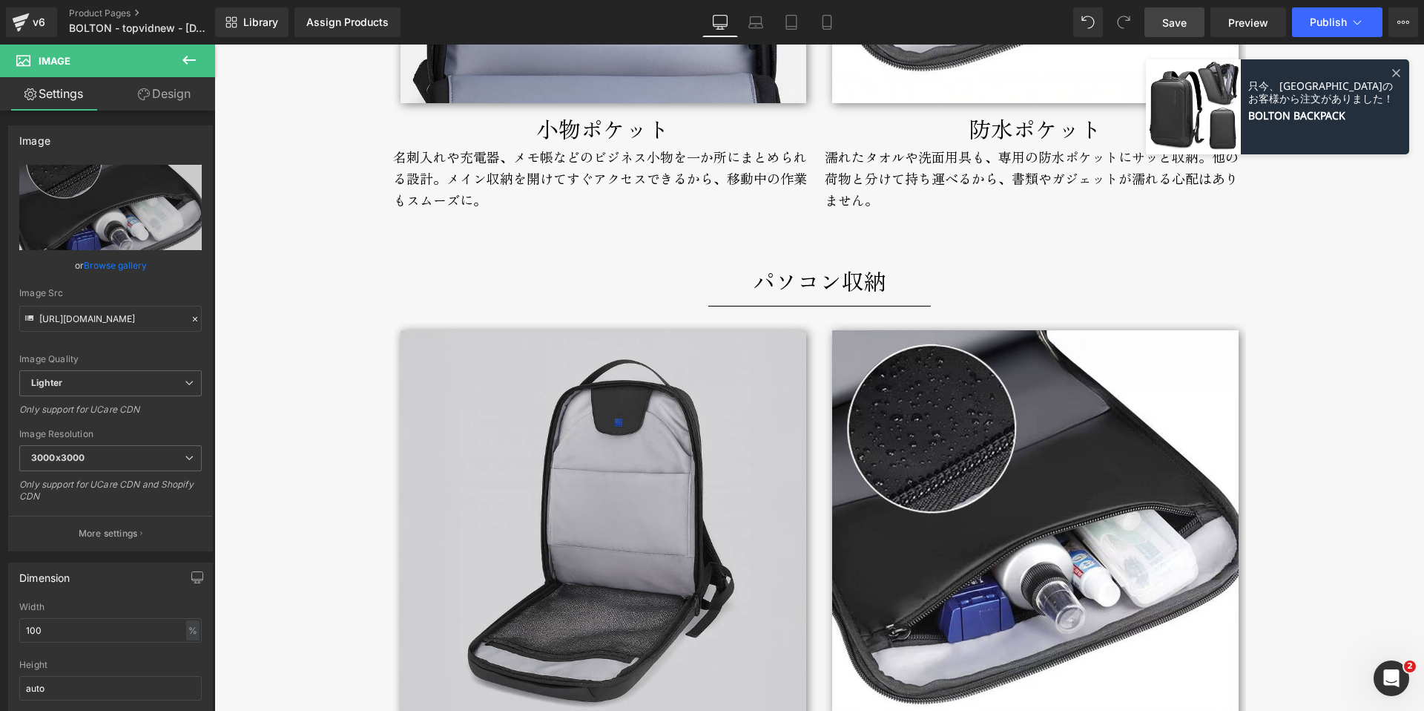
scroll to position [4982, 0]
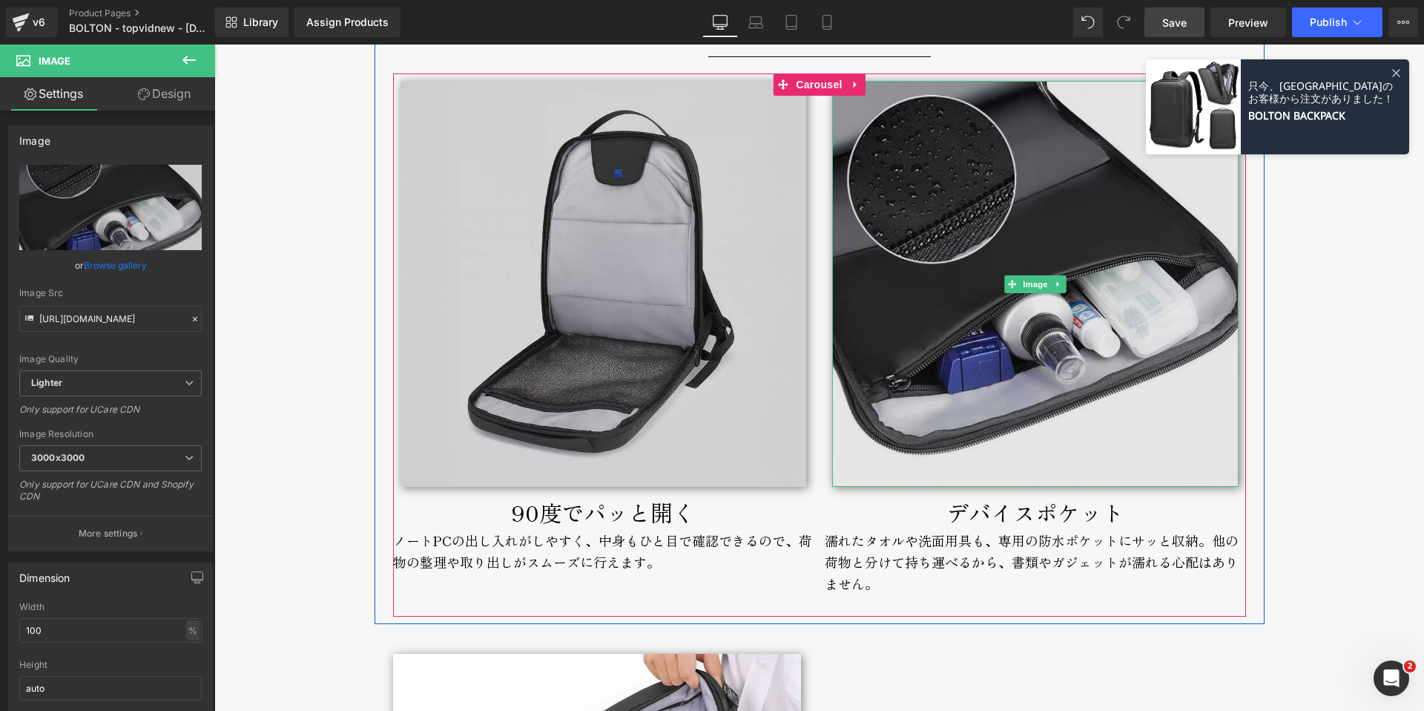
click at [925, 414] on img at bounding box center [1035, 284] width 406 height 406
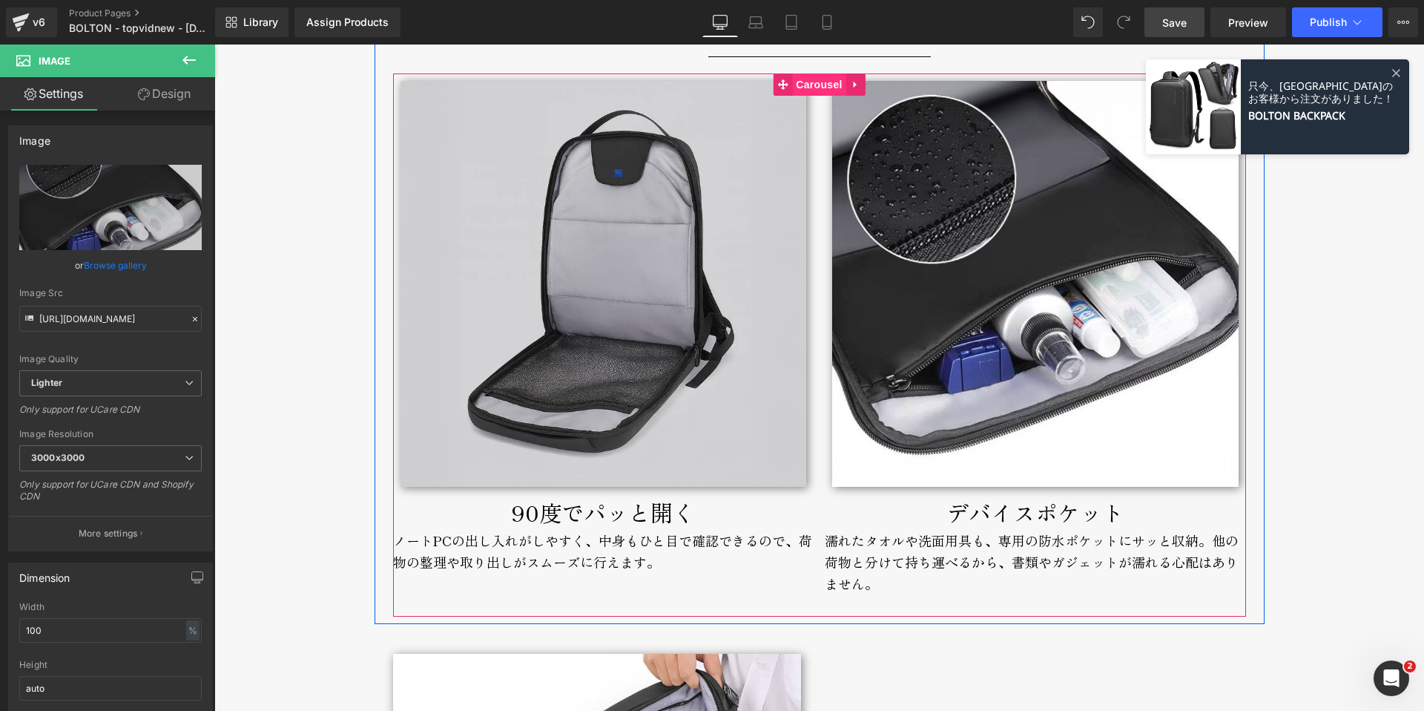
click at [817, 84] on span "Carousel" at bounding box center [818, 84] width 53 height 22
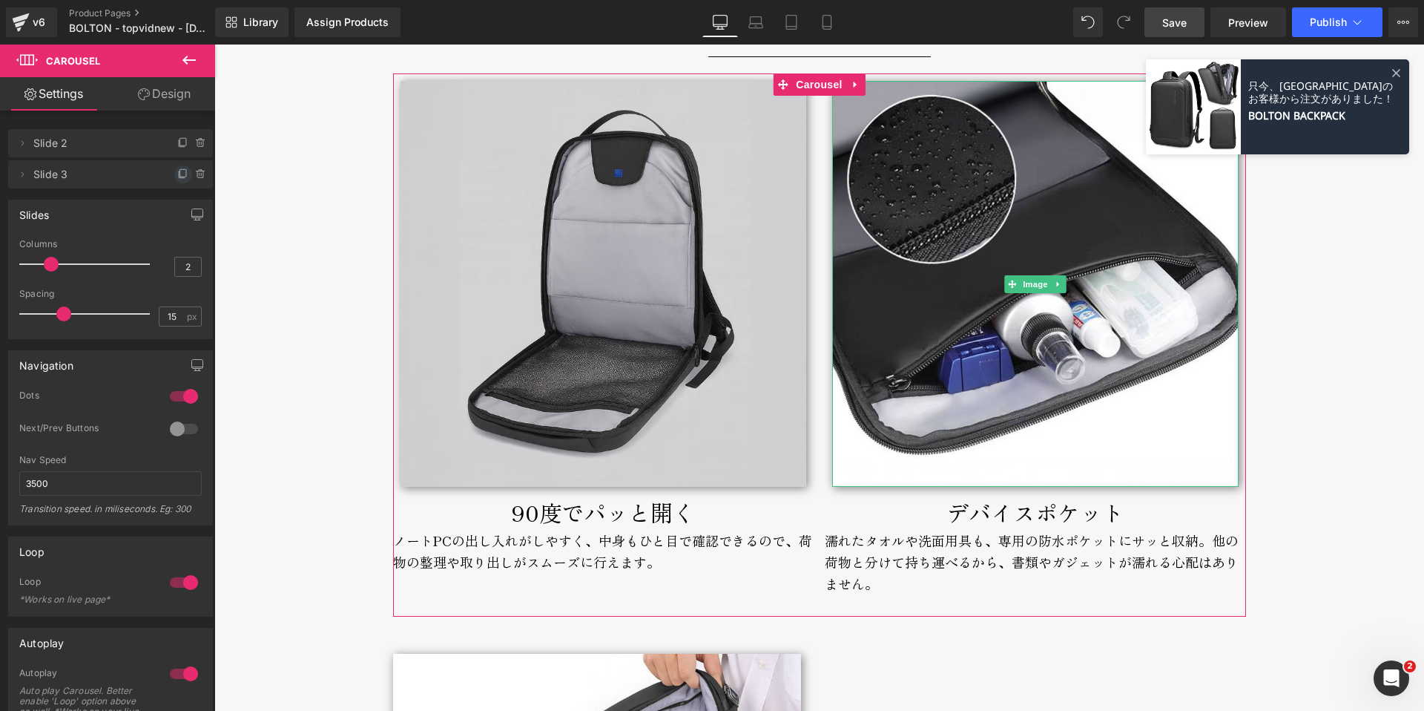
click at [178, 171] on icon at bounding box center [183, 174] width 12 height 12
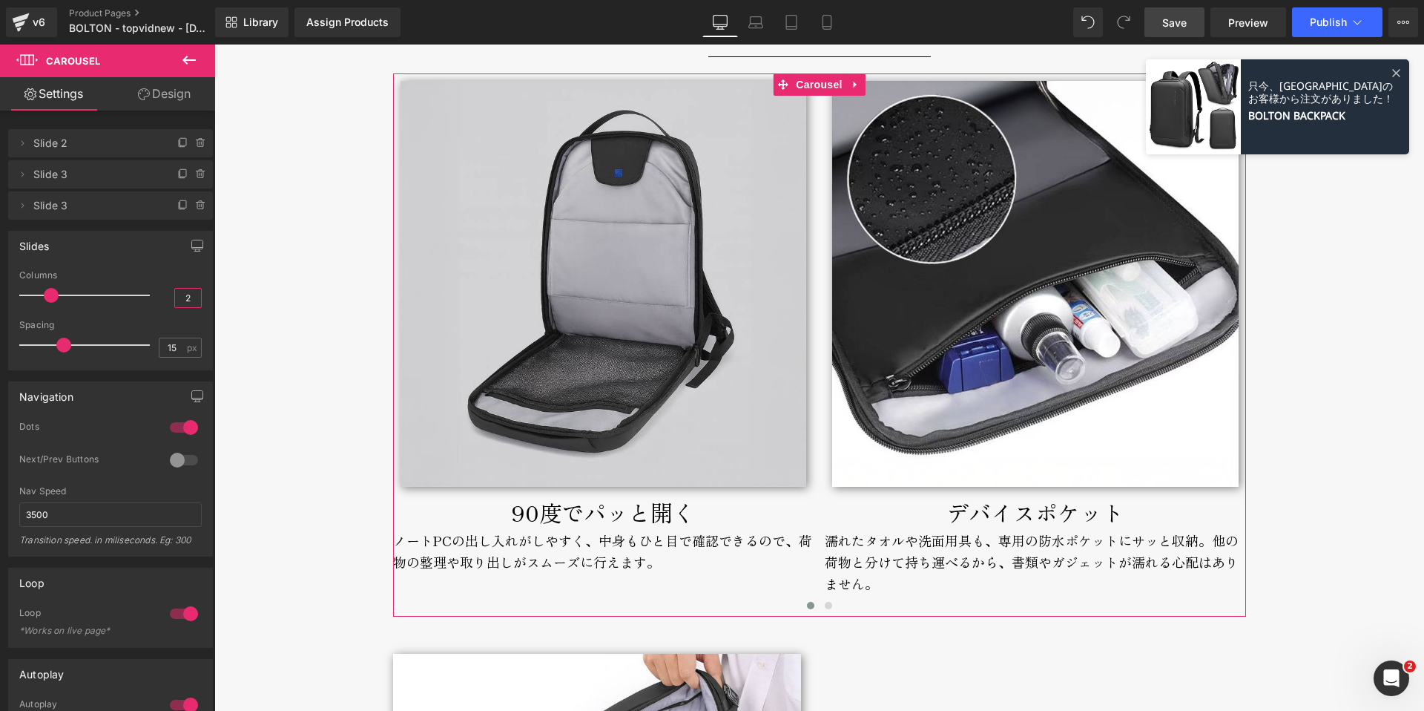
drag, startPoint x: 189, startPoint y: 294, endPoint x: 134, endPoint y: 281, distance: 56.5
click at [136, 283] on div "Columns 2" at bounding box center [110, 295] width 182 height 50
type input "3"
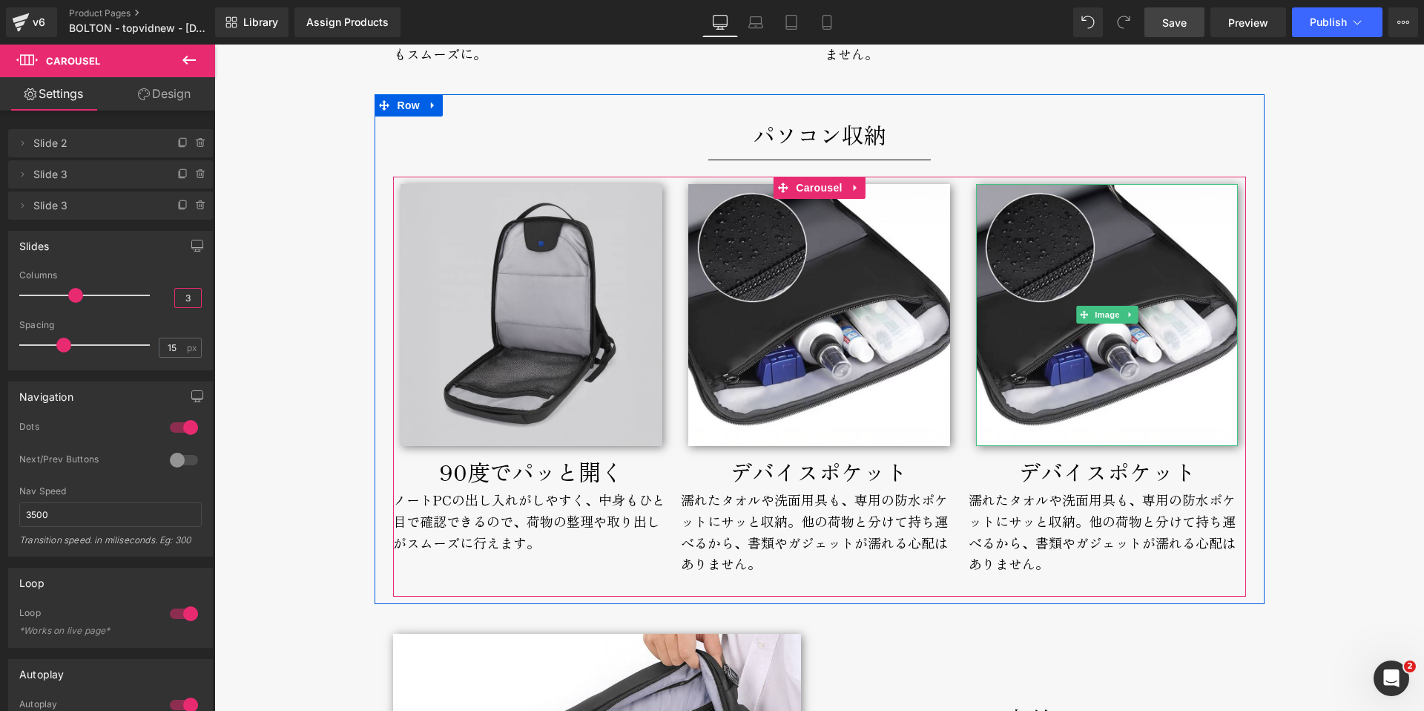
scroll to position [4995, 0]
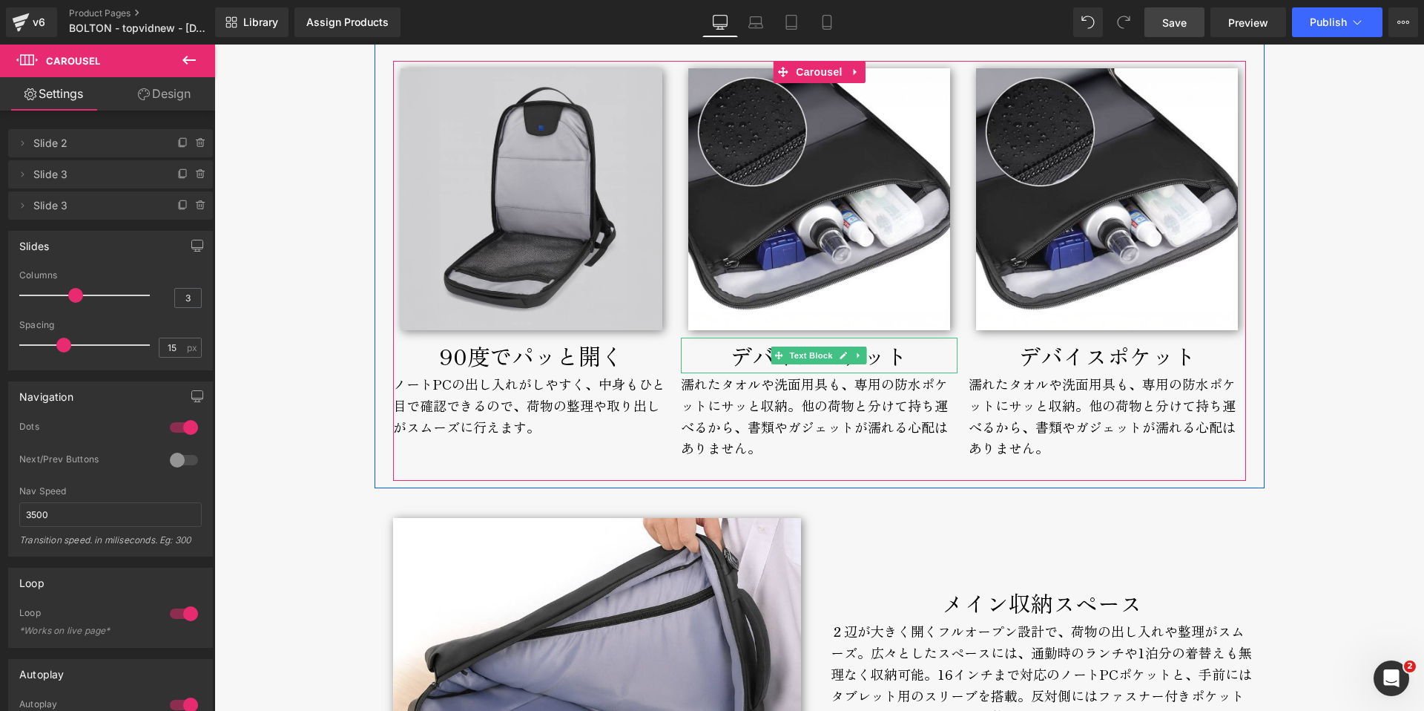
click at [724, 360] on div "デバイスポケット" at bounding box center [819, 355] width 277 height 36
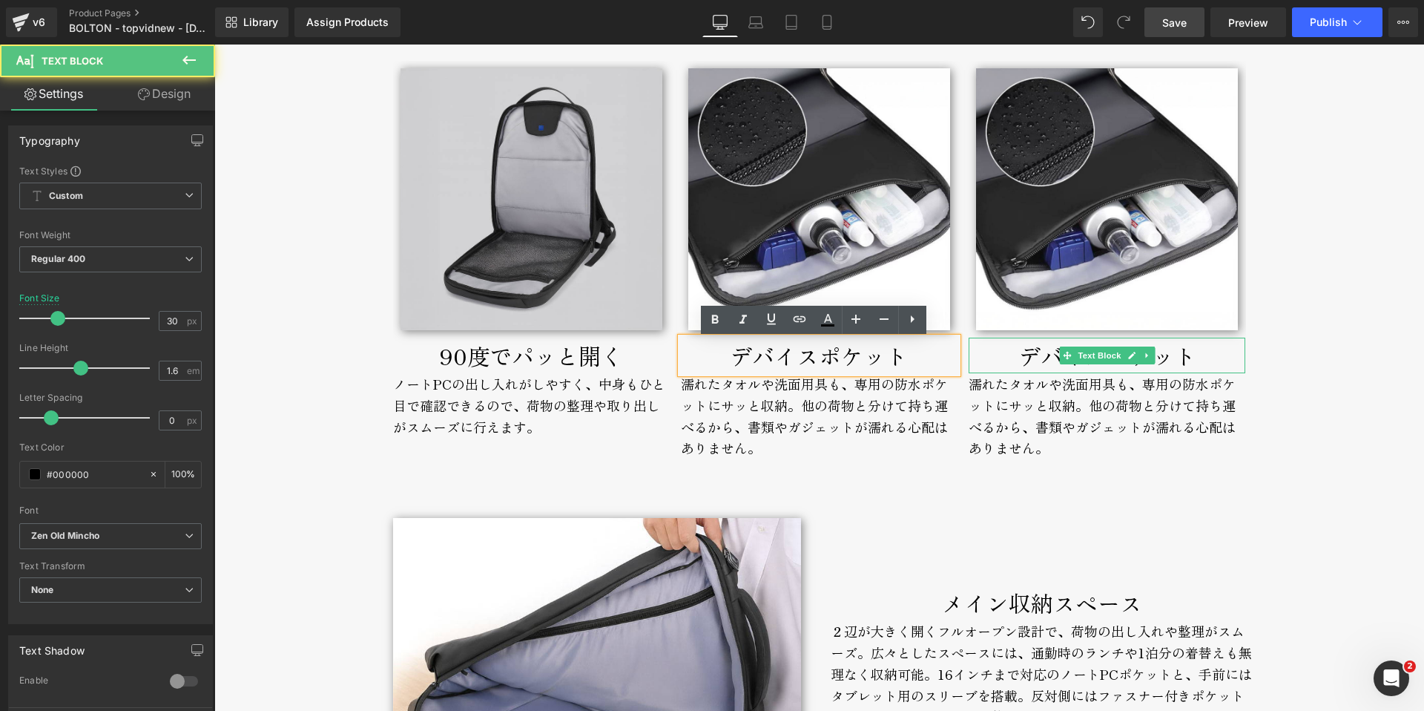
click at [1040, 360] on div "デバイスポケット" at bounding box center [1107, 355] width 277 height 36
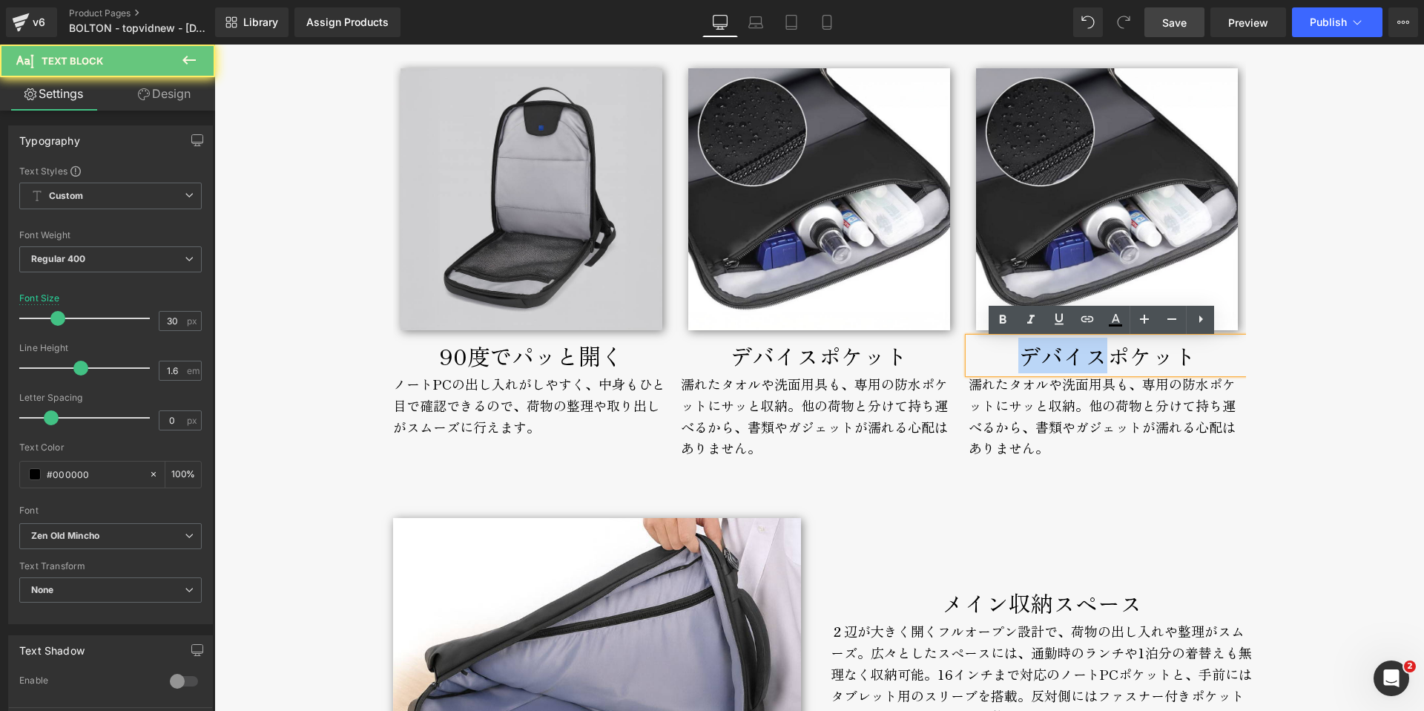
drag, startPoint x: 1002, startPoint y: 357, endPoint x: 1098, endPoint y: 358, distance: 96.4
click at [1098, 358] on div "デバイスポケット" at bounding box center [1107, 355] width 277 height 36
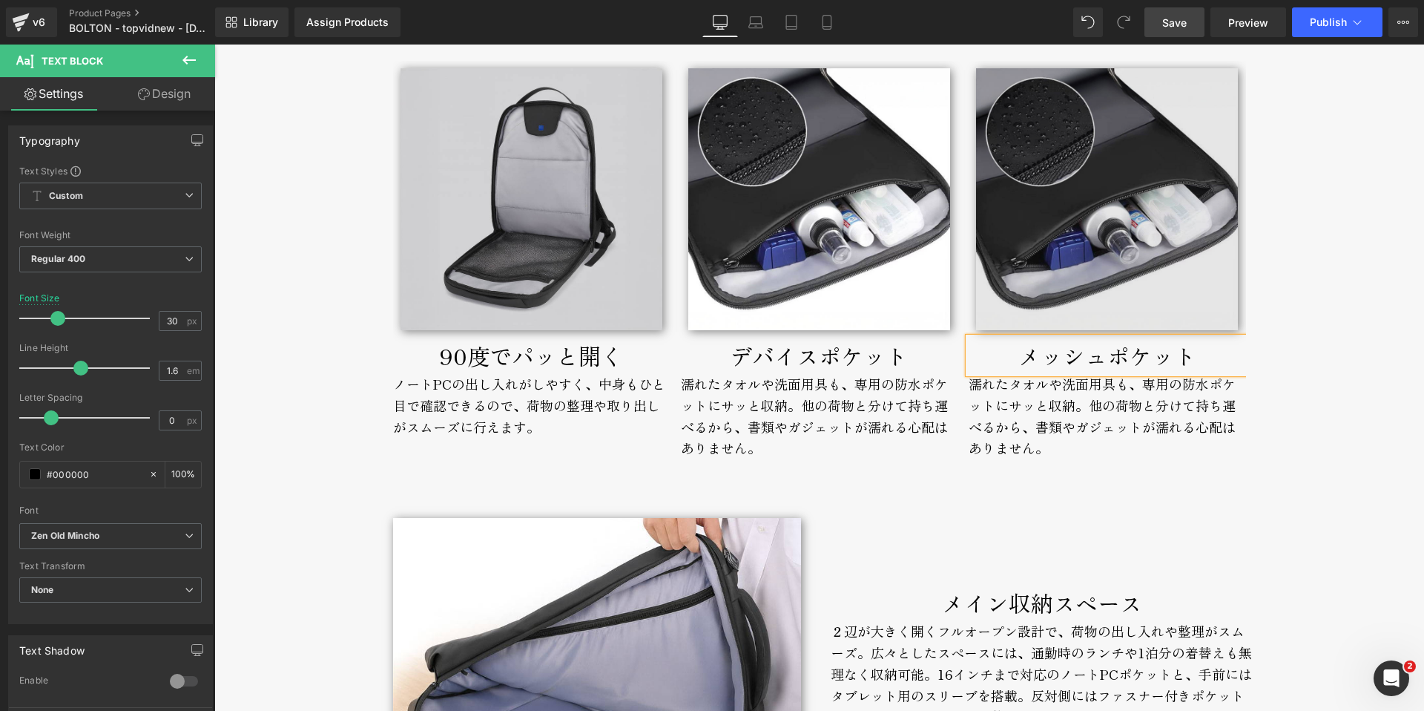
click at [1096, 241] on img at bounding box center [1107, 199] width 262 height 262
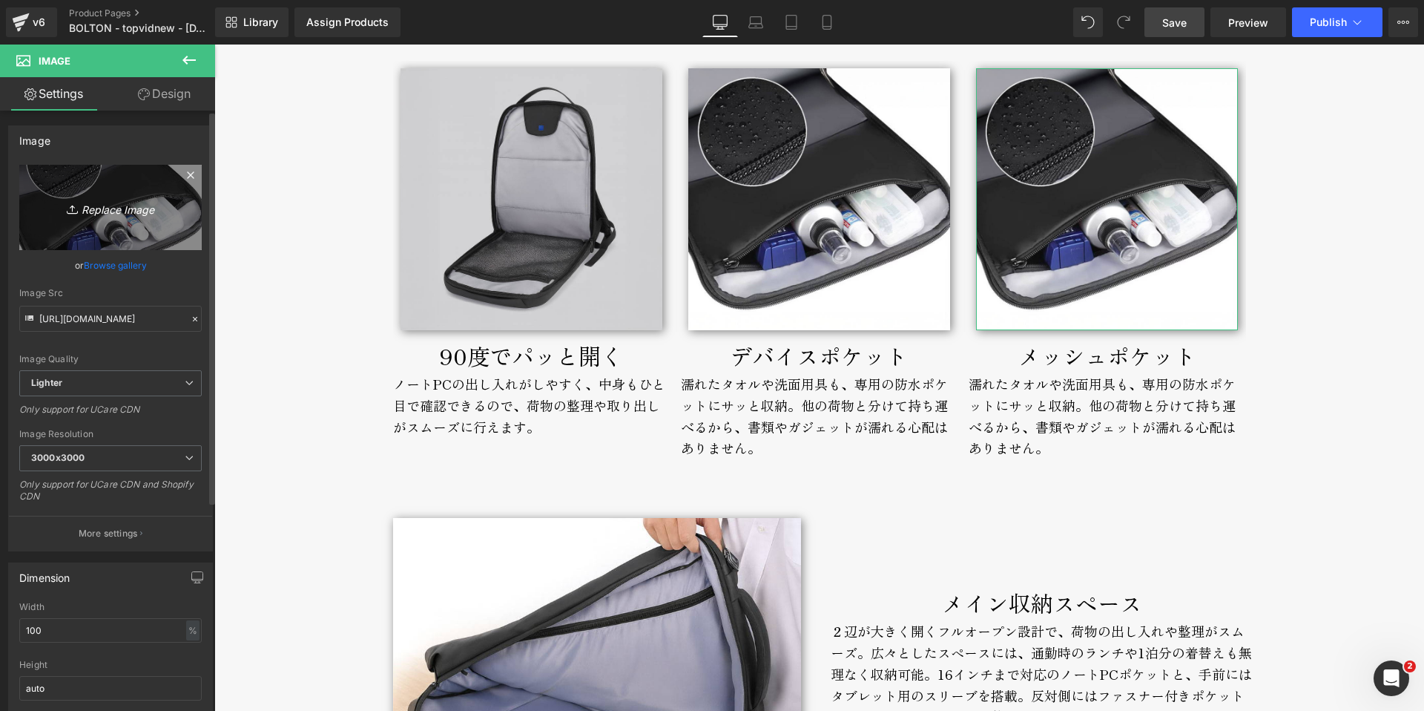
click at [102, 202] on icon "Replace Image" at bounding box center [110, 207] width 119 height 19
type input "C:\fakepath\bolton-backpack-broderik-meshpocket.jpg"
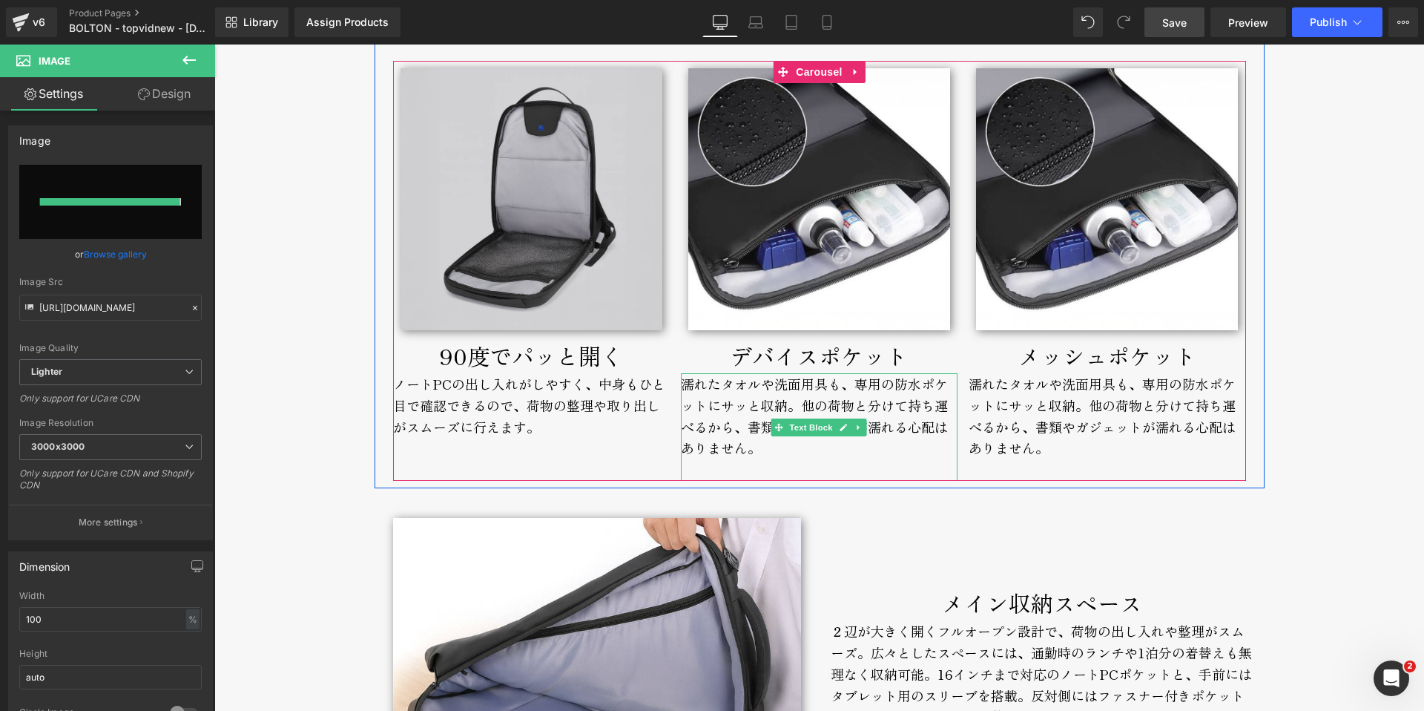
type input "[URL][DOMAIN_NAME]"
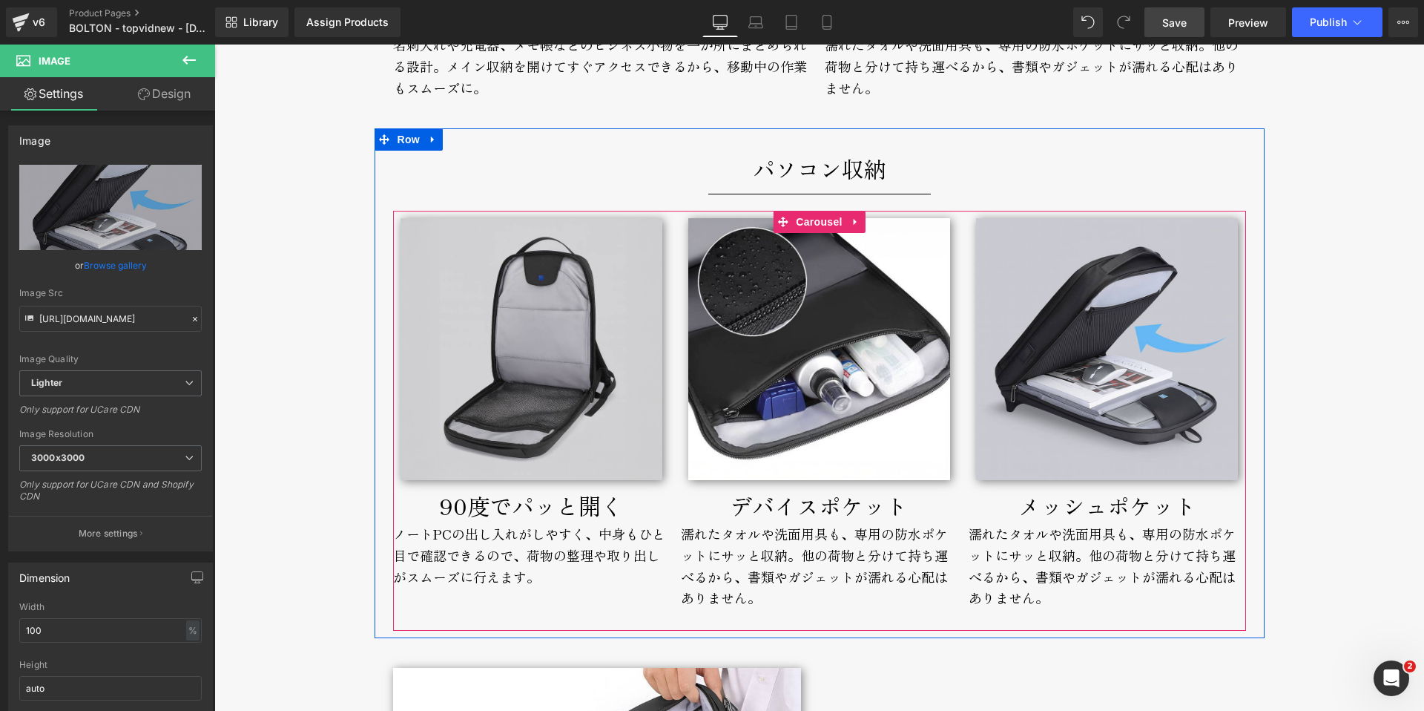
scroll to position [4814, 0]
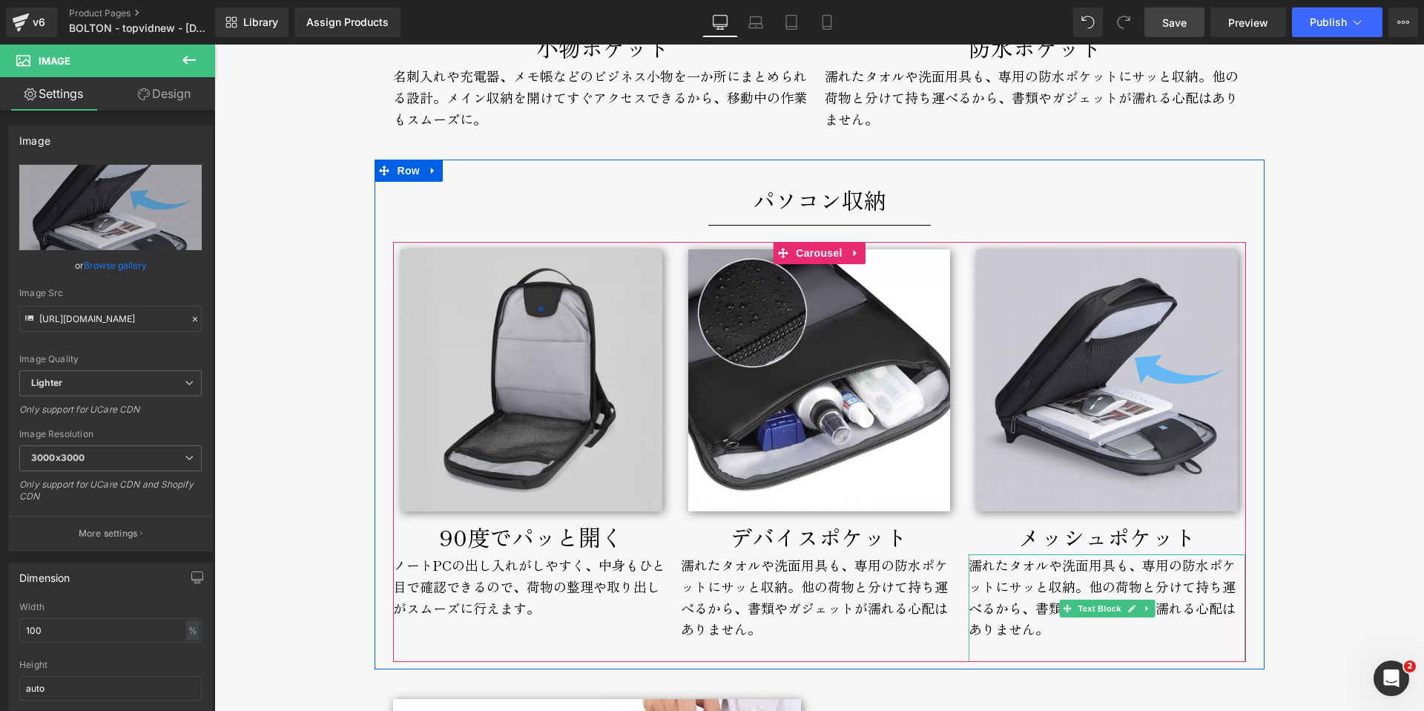
click at [1006, 571] on div "濡れたタオルや洗面用具も、専用の防水ポケットにサッと収納。 他の荷物と分けて持ち運べるから、書類やガジェットが濡れる心配はありません。" at bounding box center [1107, 608] width 277 height 108
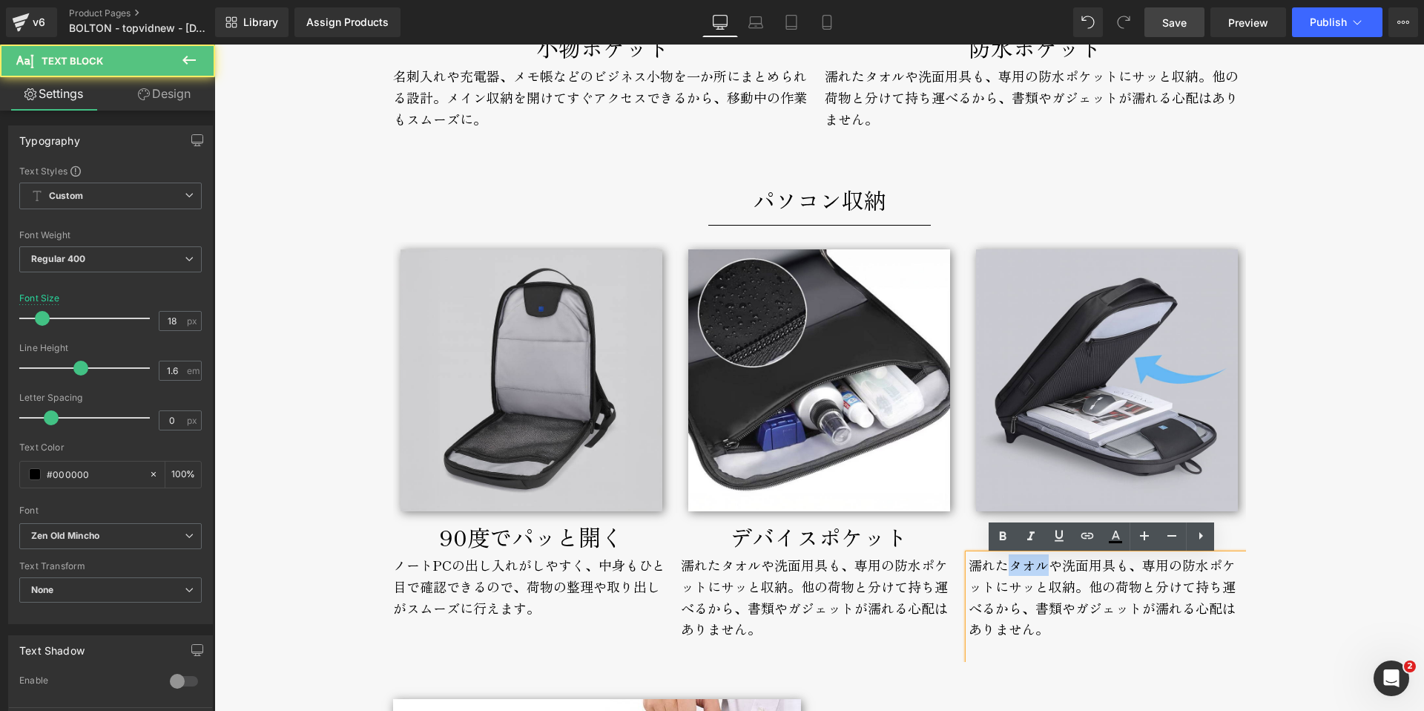
click at [1006, 571] on div "濡れたタオルや洗面用具も、専用の防水ポケットにサッと収納。 他の荷物と分けて持ち運べるから、書類やガジェットが濡れる心配はありません。" at bounding box center [1107, 608] width 277 height 108
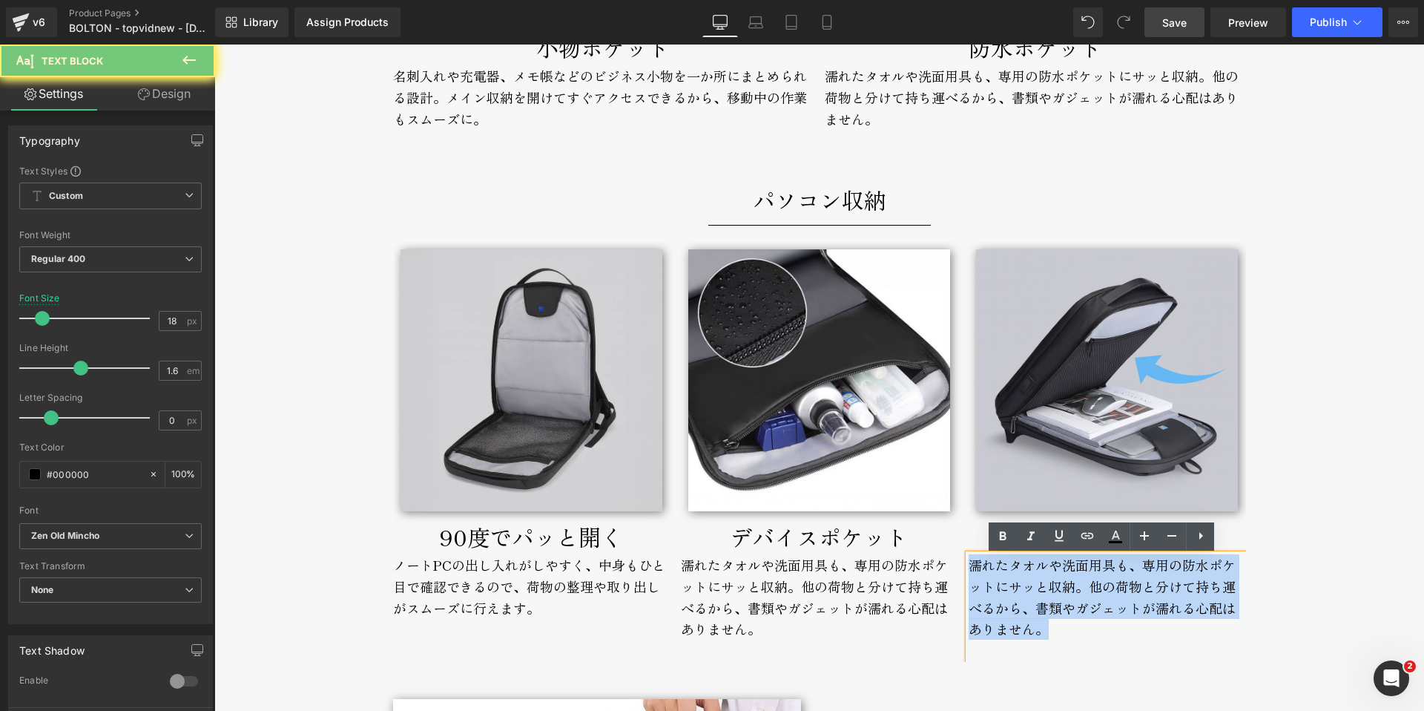
click at [1006, 571] on div "濡れたタオルや洗面用具も、専用の防水ポケットにサッと収納。 他の荷物と分けて持ち運べるから、書類やガジェットが濡れる心配はありません。" at bounding box center [1107, 608] width 277 height 108
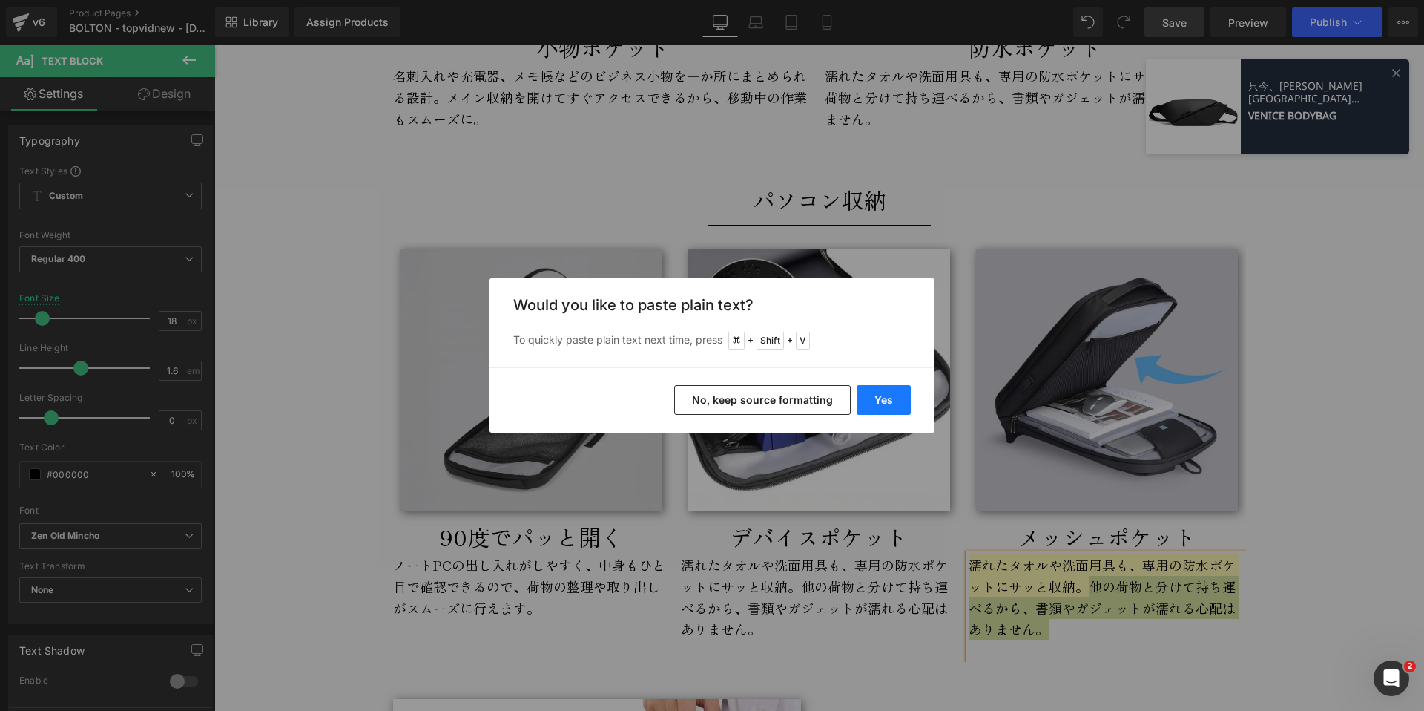
click at [881, 403] on button "Yes" at bounding box center [884, 400] width 54 height 30
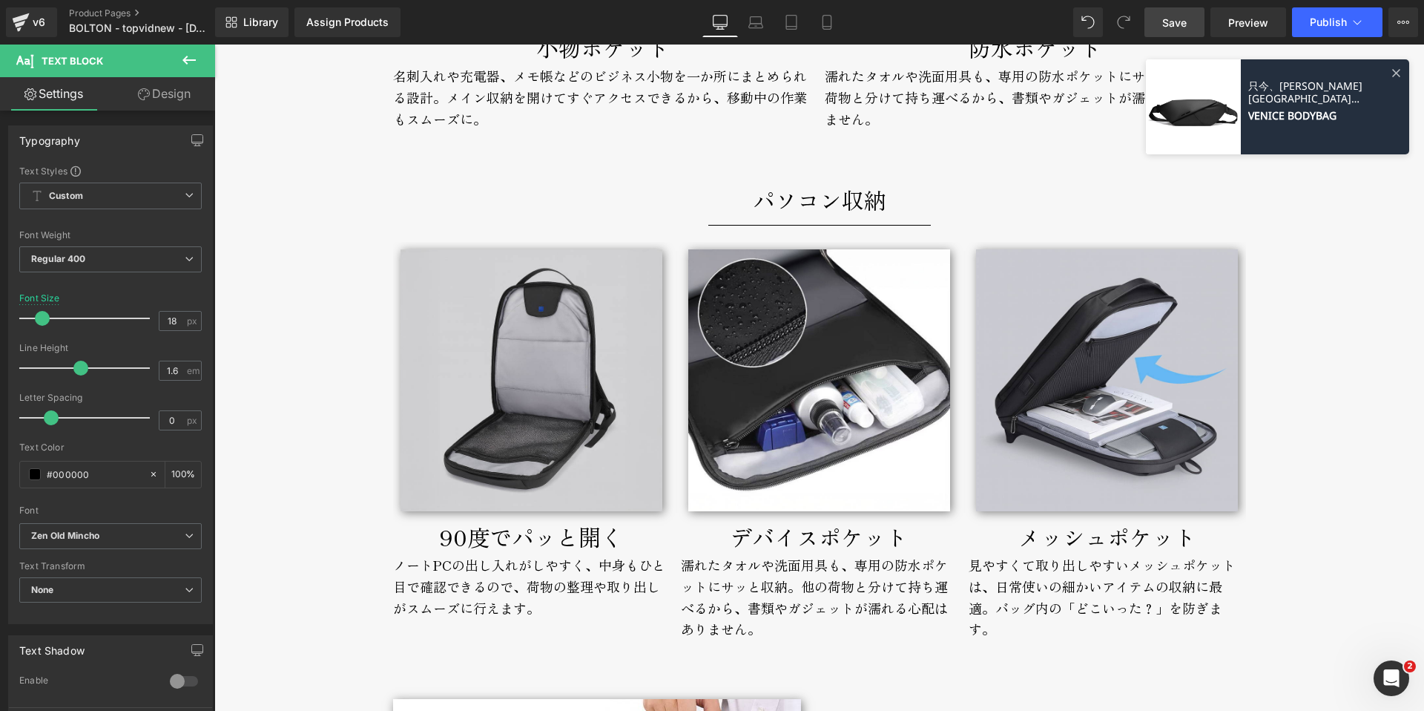
click at [1168, 19] on span "Save" at bounding box center [1174, 23] width 24 height 16
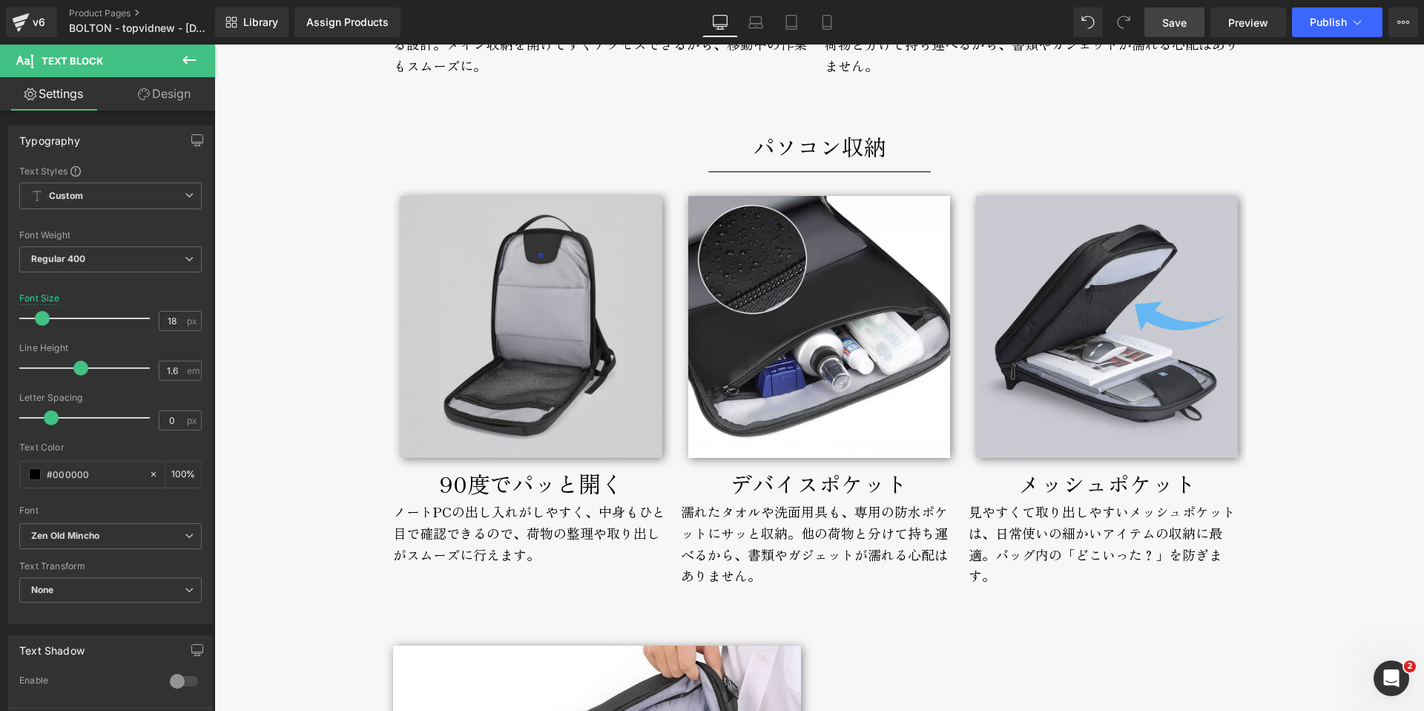
scroll to position [4892, 0]
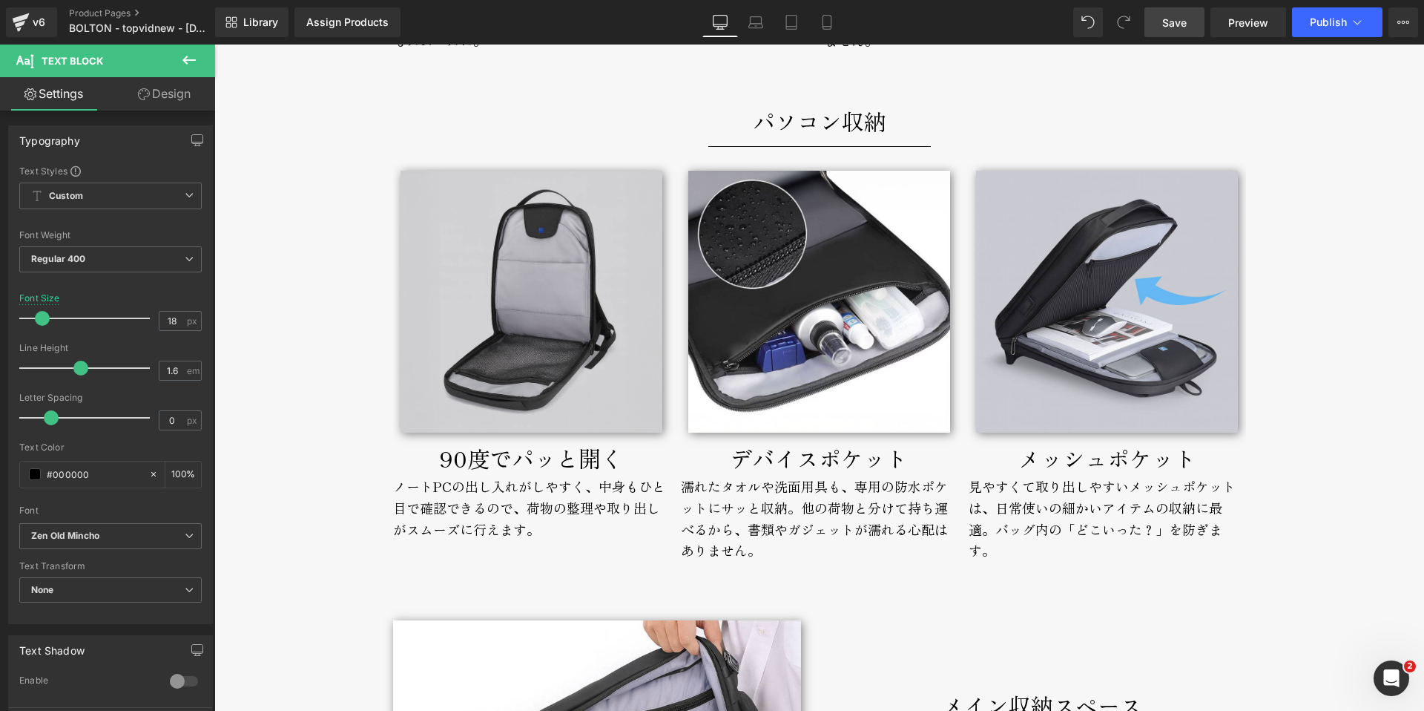
click at [706, 504] on div "濡れたタオルや洗面用具も、専用の防水ポケットにサッと収納。 他の荷物と分けて持ち運べるから、書類やガジェットが濡れる心配はありません。" at bounding box center [819, 529] width 277 height 108
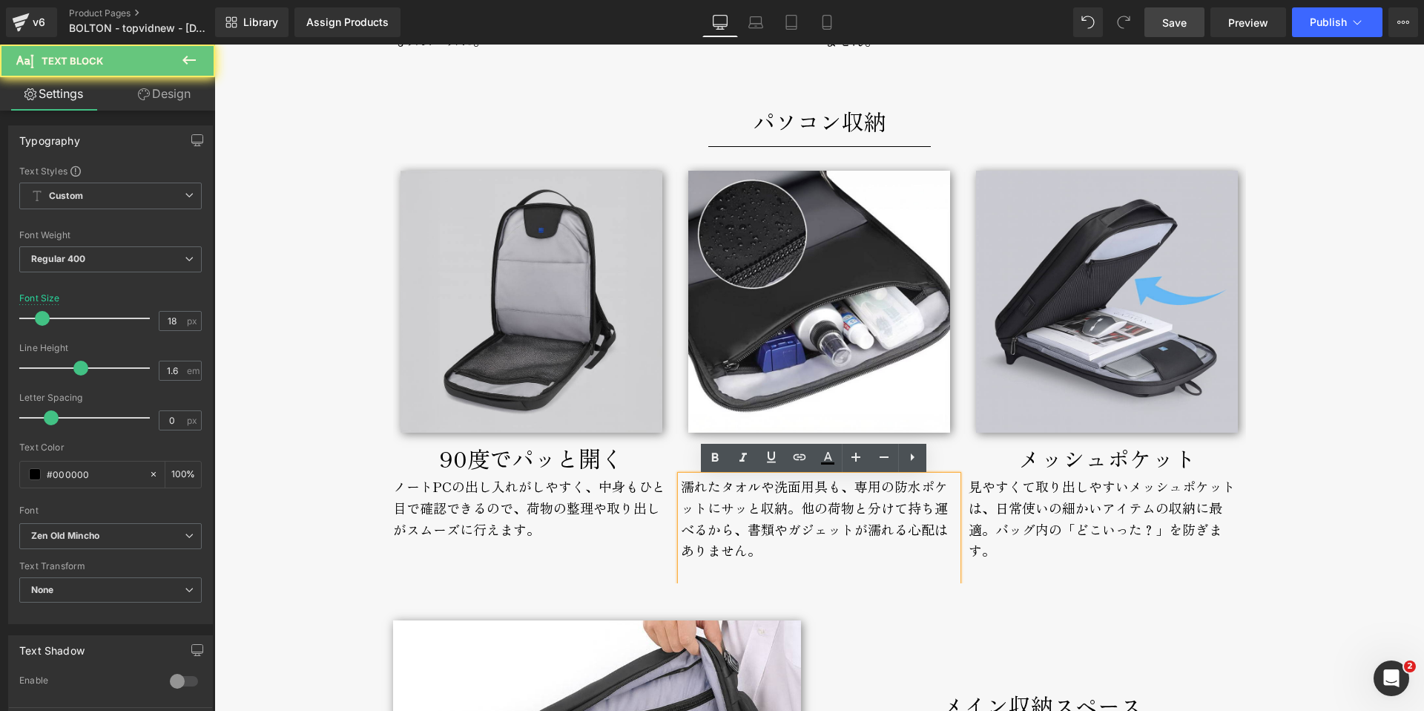
click at [706, 504] on div "濡れたタオルや洗面用具も、専用の防水ポケットにサッと収納。 他の荷物と分けて持ち運べるから、書類やガジェットが濡れる心配はありません。" at bounding box center [819, 529] width 277 height 108
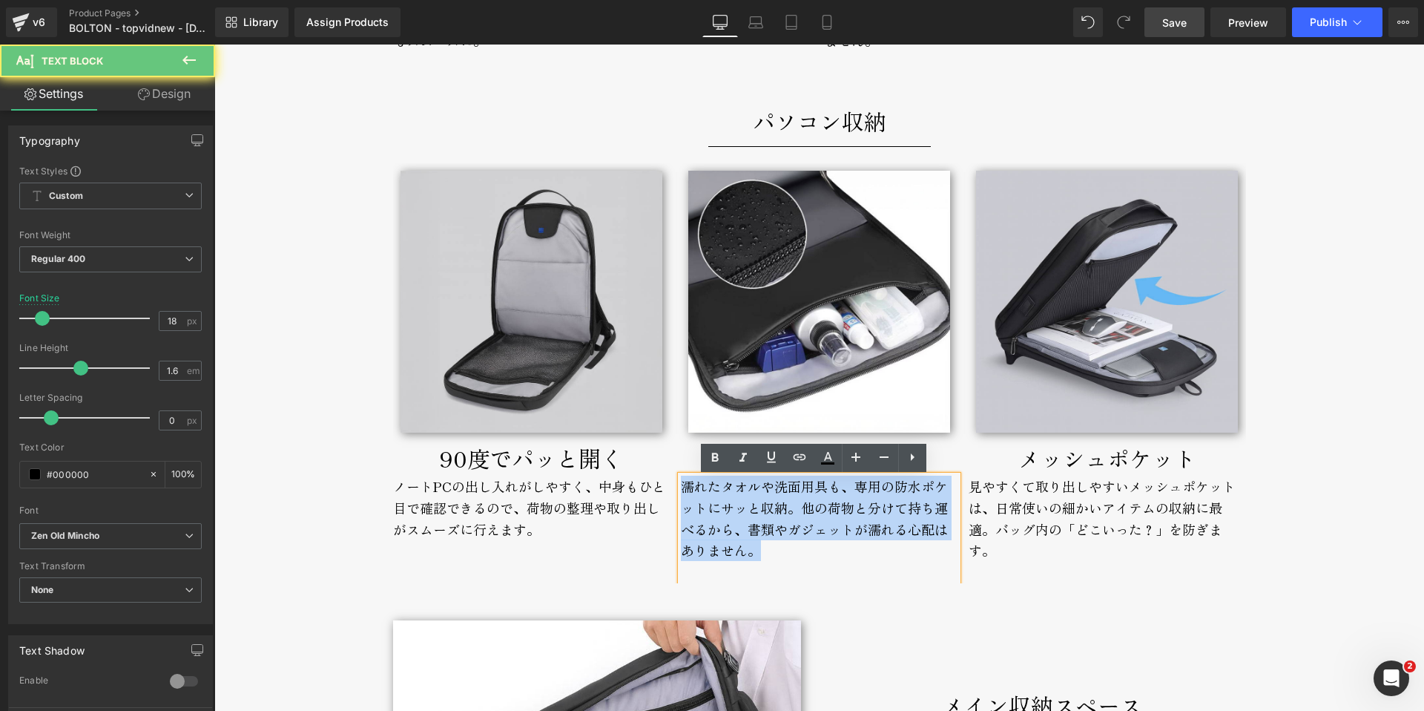
click at [706, 504] on div "濡れたタオルや洗面用具も、専用の防水ポケットにサッと収納。 他の荷物と分けて持ち運べるから、書類やガジェットが濡れる心配はありません。" at bounding box center [819, 529] width 277 height 108
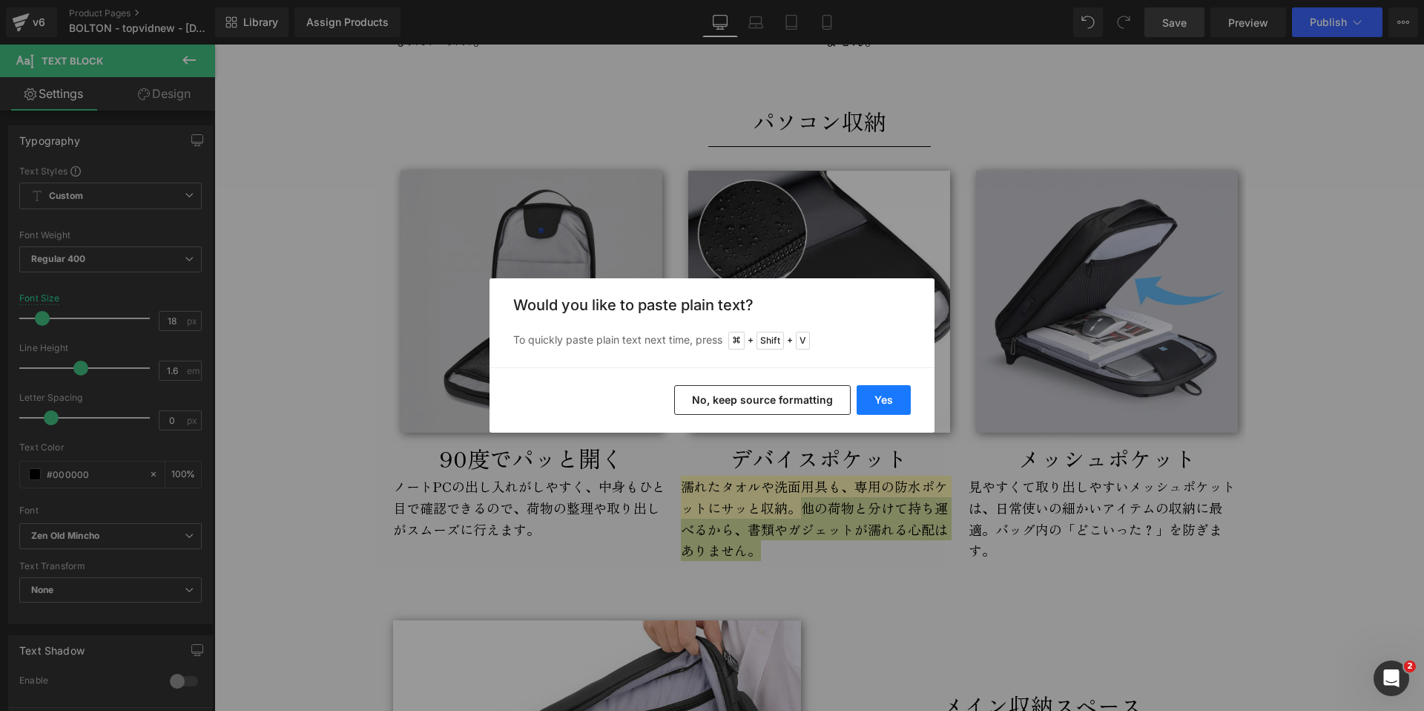
click at [869, 400] on button "Yes" at bounding box center [884, 400] width 54 height 30
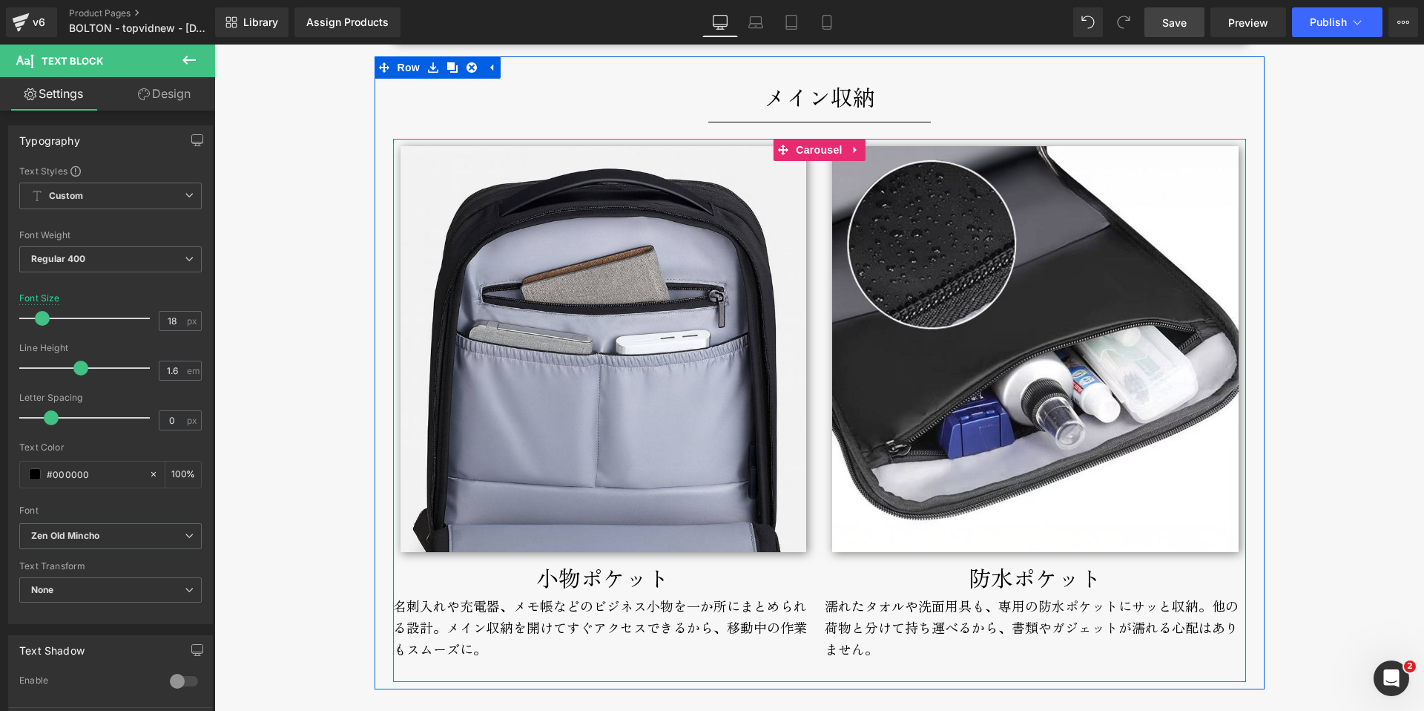
scroll to position [4281, 0]
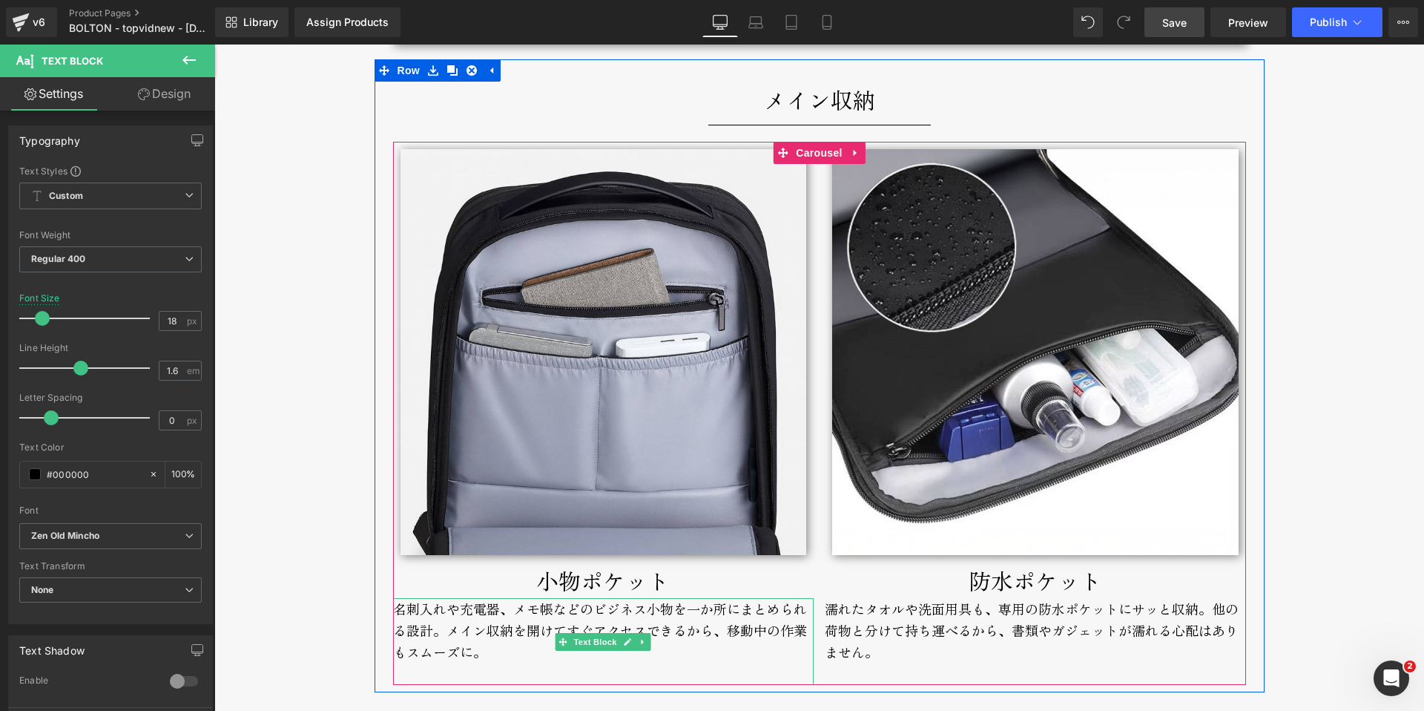
click at [479, 633] on div "名刺入れや充電器、メモ帳などのビジネス小物を一か所にまとめられる設計。メイン収納を開けてすぐアクセスできるから、移動中の作業もスムーズに。" at bounding box center [603, 641] width 421 height 86
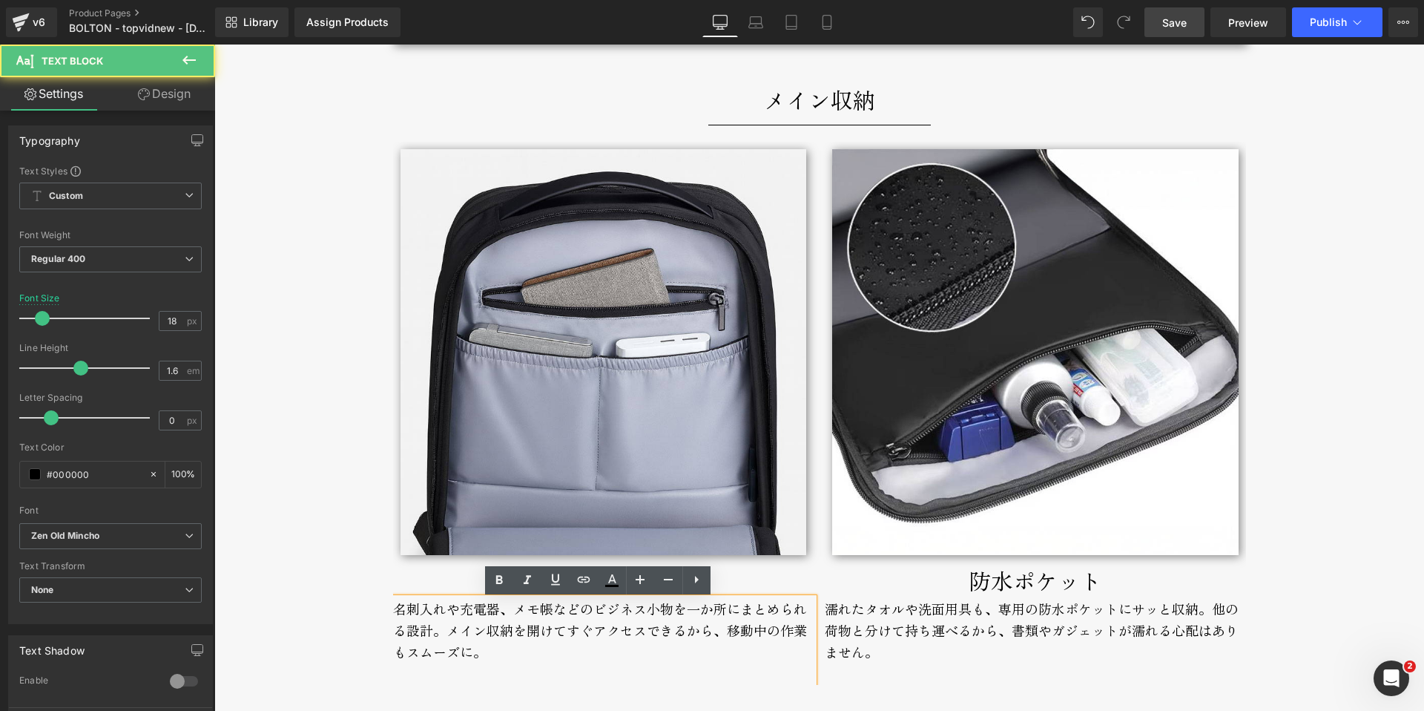
click at [507, 632] on div "名刺入れや充電器、メモ帳などのビジネス小物を一か所にまとめられる設計。メイン収納を開けてすぐアクセスできるから、移動中の作業もスムーズに。" at bounding box center [603, 641] width 421 height 86
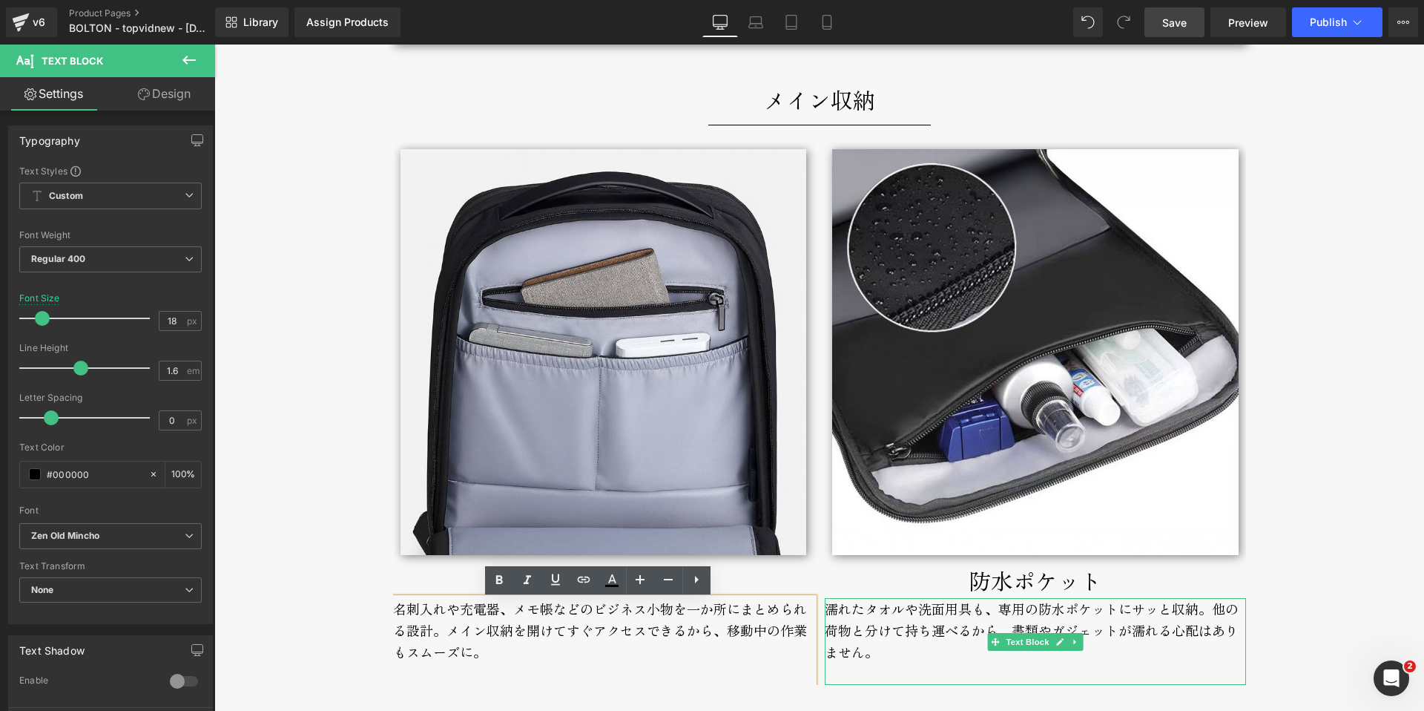
click at [990, 611] on div "濡れたタオルや洗面用具も、専用の防水ポケットにサッと収納。 他の荷物と分けて持ち運べるから、書類やガジェットが濡れる心配はありません。" at bounding box center [1035, 641] width 421 height 86
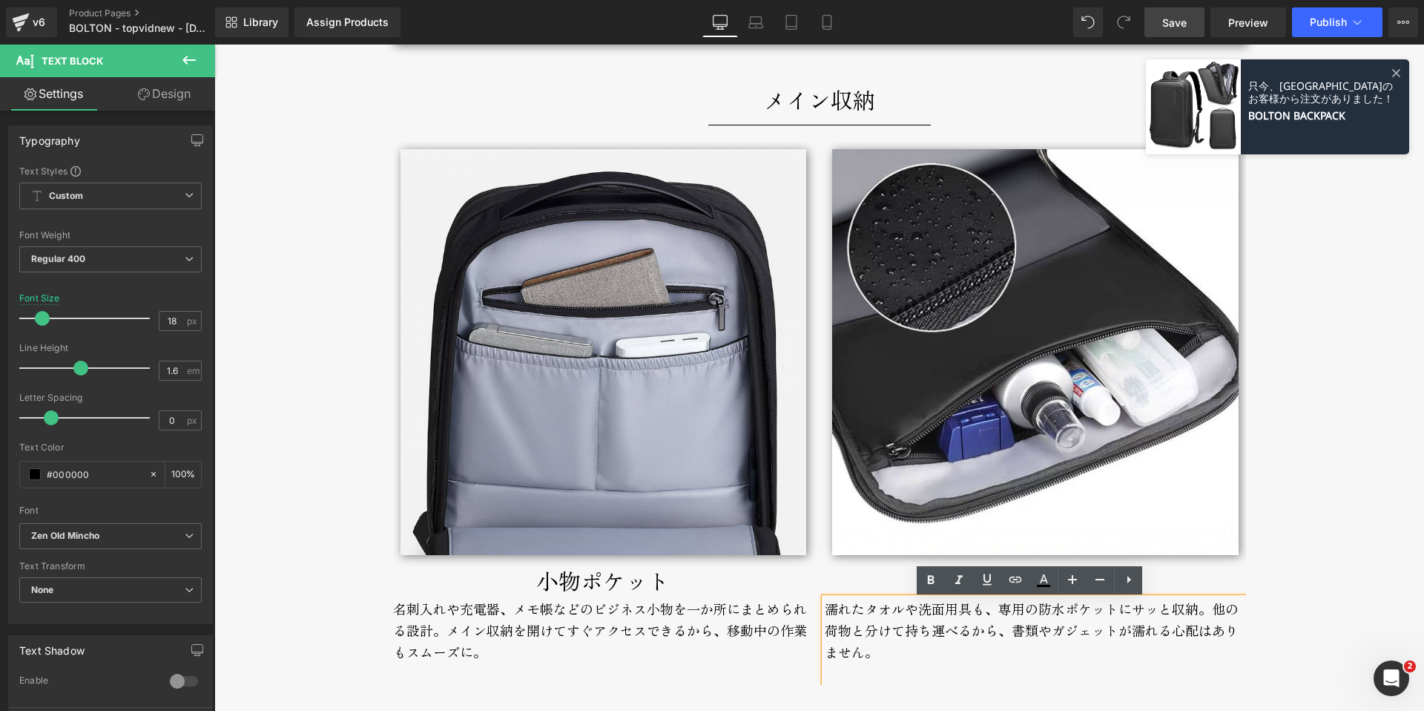
click at [825, 609] on div "濡れたタオルや洗面用具も、専用の防水ポケットにサッと収納。 他の荷物と分けて持ち運べるから、書類やガジェットが濡れる心配はありません。" at bounding box center [1035, 641] width 421 height 86
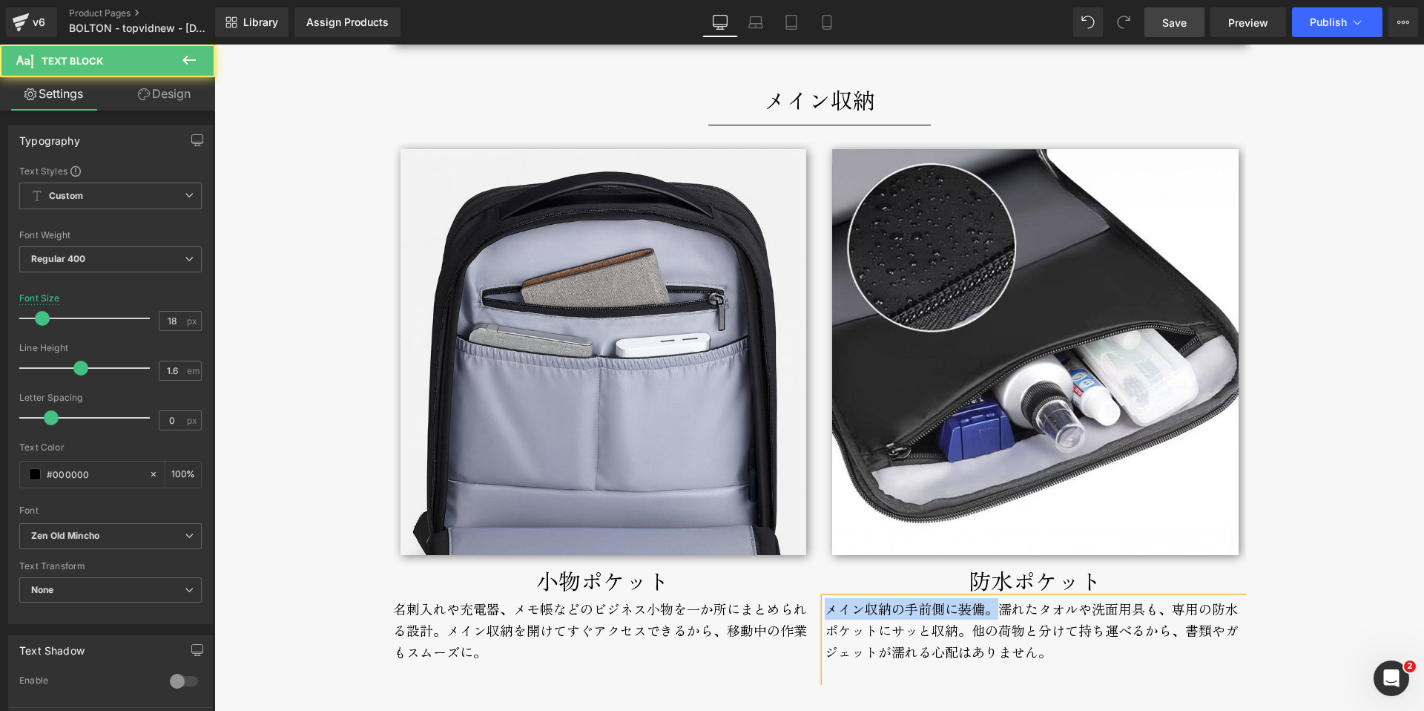
click at [825, 610] on div "メイン収納の手前側に装備。濡れたタオルや洗面用具も、専用の防水ポケットにサッと収納。 他の荷物と分けて持ち運べるから、書類やガジェットが濡れる心配はありません。" at bounding box center [1035, 641] width 421 height 86
copy div "メイン収納の手前側に装備。"
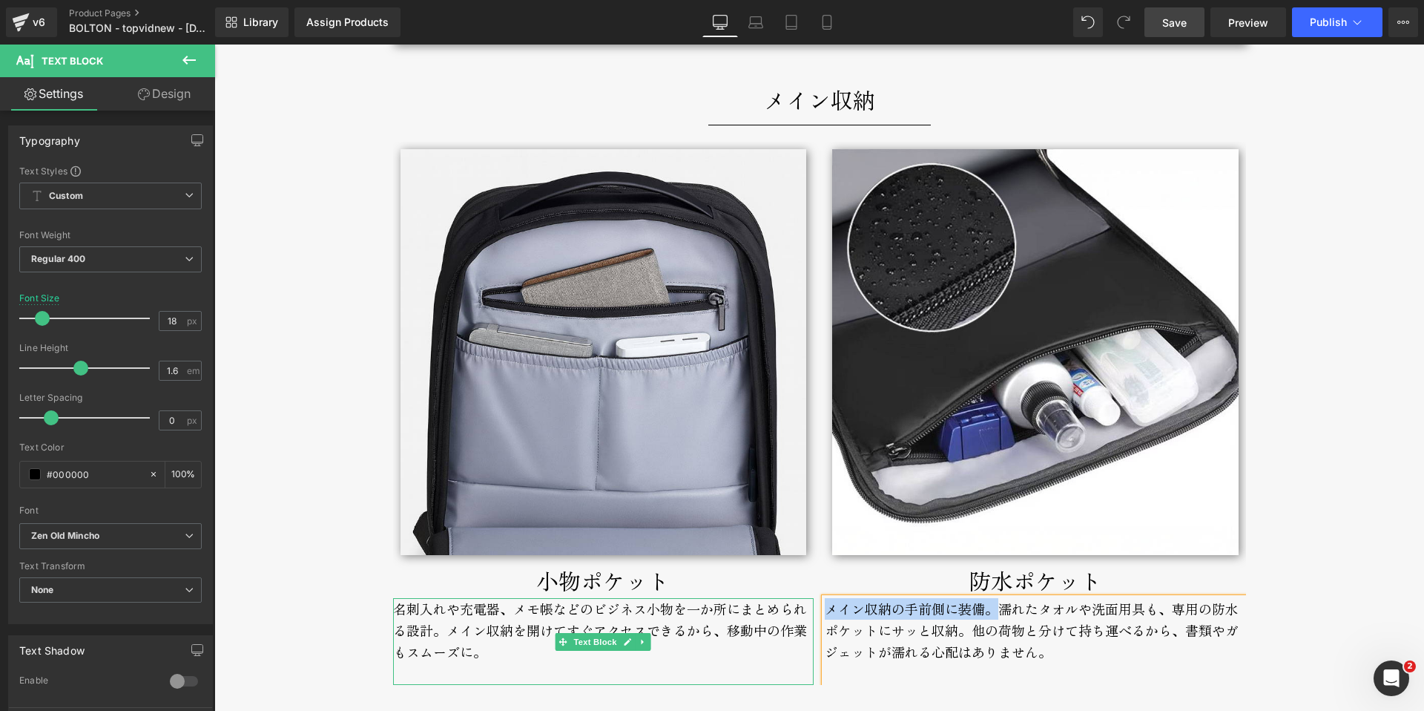
click at [393, 613] on div "名刺入れや充電器、メモ帳などのビジネス小物を一か所にまとめられる設計。メイン収納を開けてすぐアクセスできるから、移動中の作業もスムーズに。" at bounding box center [603, 641] width 421 height 86
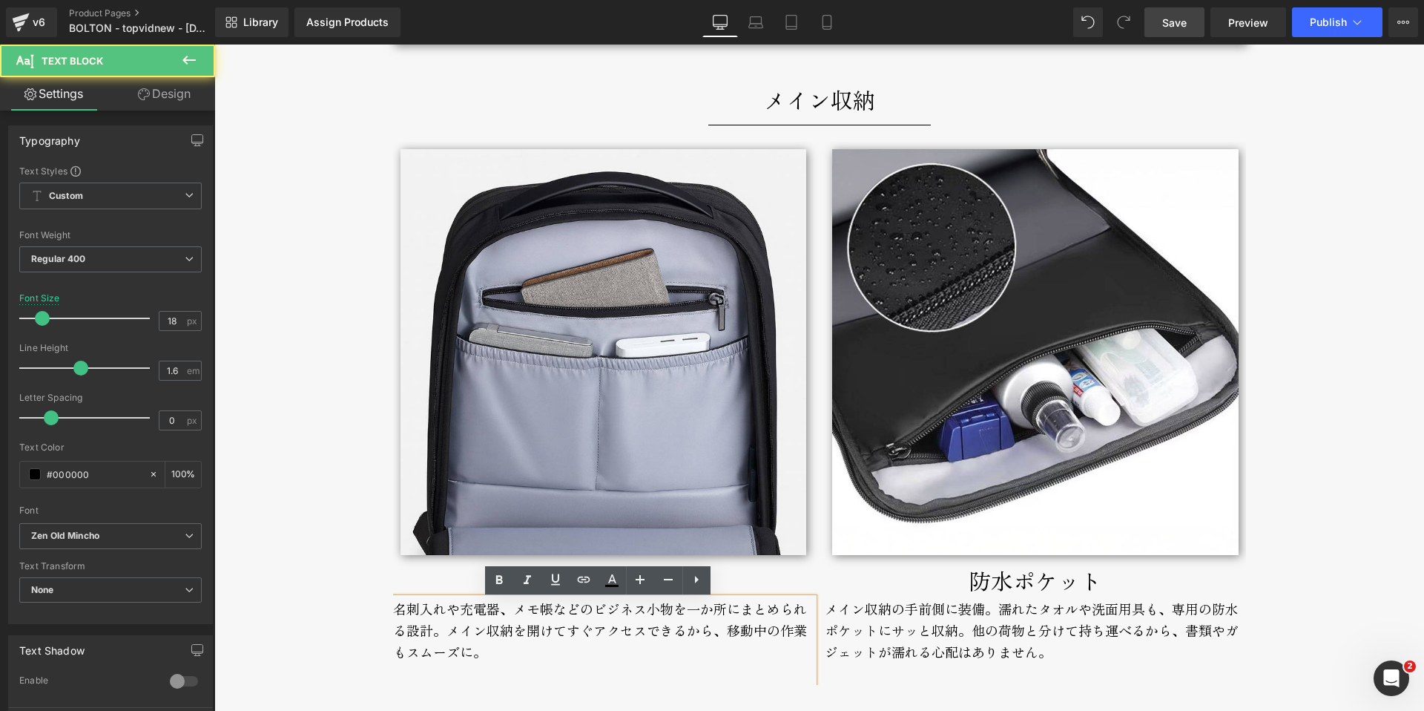
click at [393, 613] on div "名刺入れや充電器、メモ帳などのビジネス小物を一か所にまとめられる設計。メイン収納を開けてすぐアクセスできるから、移動中の作業もスムーズに。" at bounding box center [603, 641] width 421 height 86
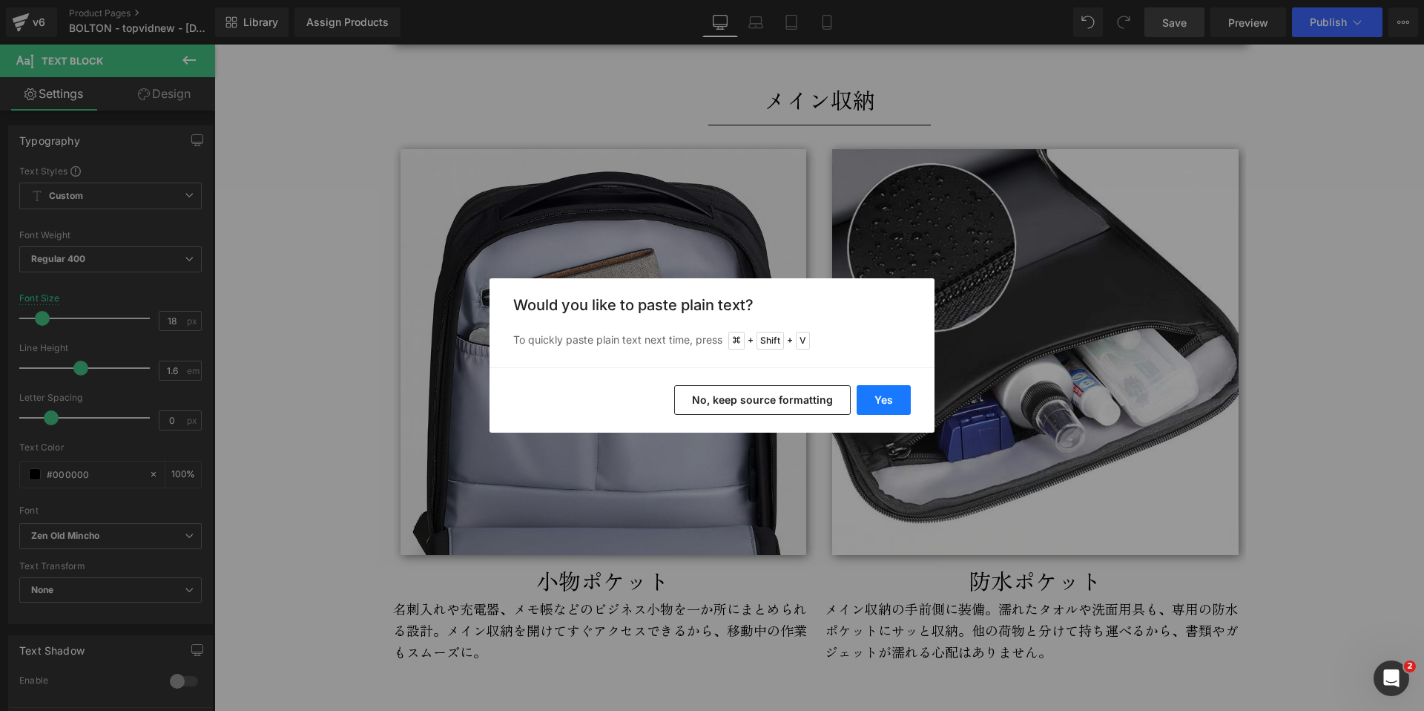
click at [883, 398] on button "Yes" at bounding box center [884, 400] width 54 height 30
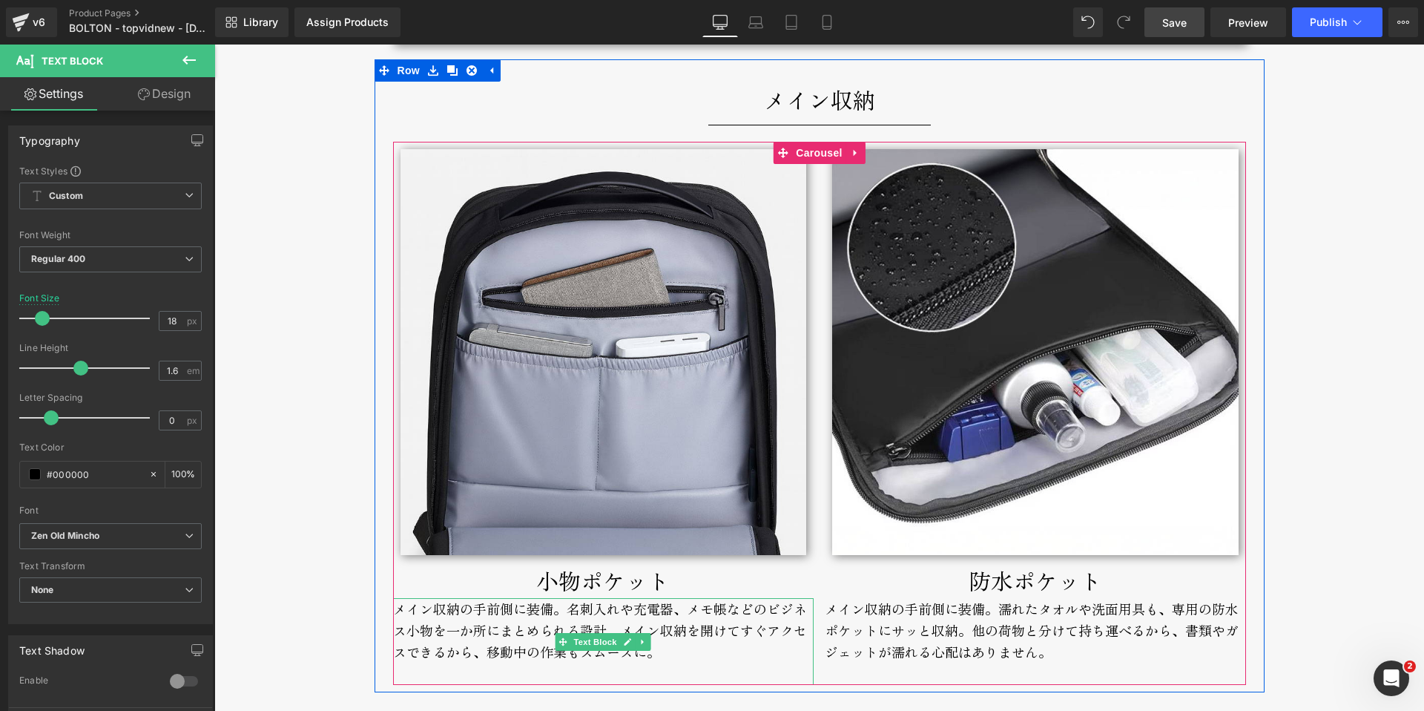
click at [458, 617] on div "メイン収納の手前側に装備。名刺入れや充電器、メモ帳などのビジネス小物を一か所にまとめられる設計。メイン収納を開けてすぐアクセスできるから、移動中の作業もスムー…" at bounding box center [603, 641] width 421 height 86
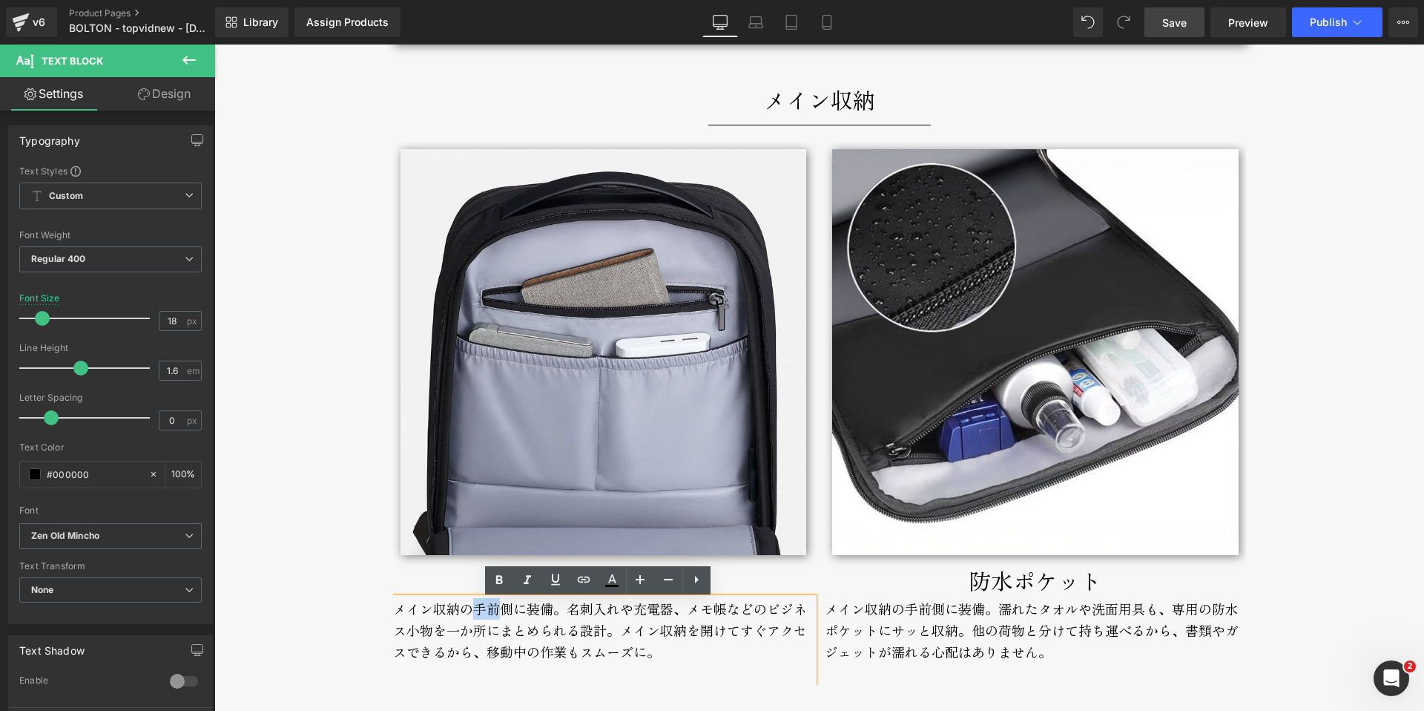
drag, startPoint x: 470, startPoint y: 611, endPoint x: 494, endPoint y: 610, distance: 23.8
click at [494, 610] on div "メイン収納の手前側に装備。名刺入れや充電器、メモ帳などのビジネス小物を一か所にまとめられる設計。メイン収納を開けてすぐアクセスできるから、移動中の作業もスムー…" at bounding box center [603, 641] width 421 height 86
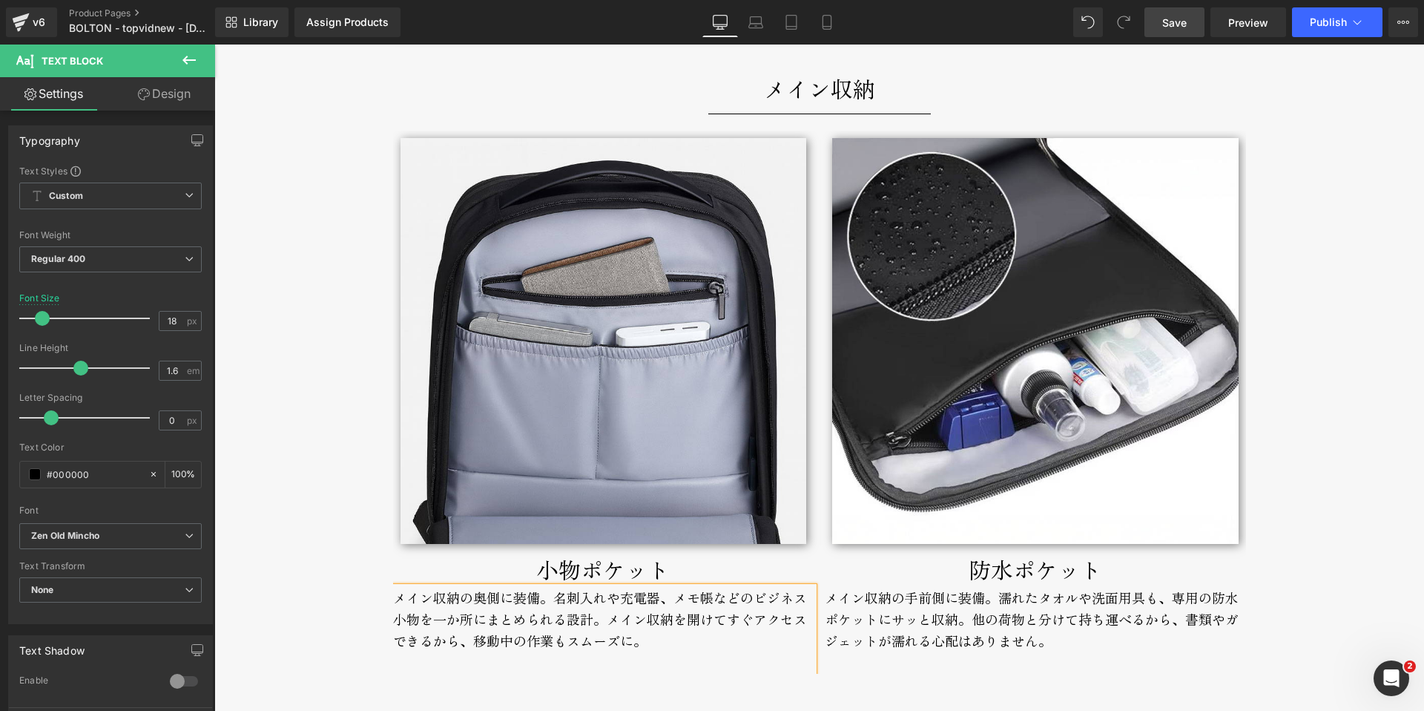
scroll to position [4297, 0]
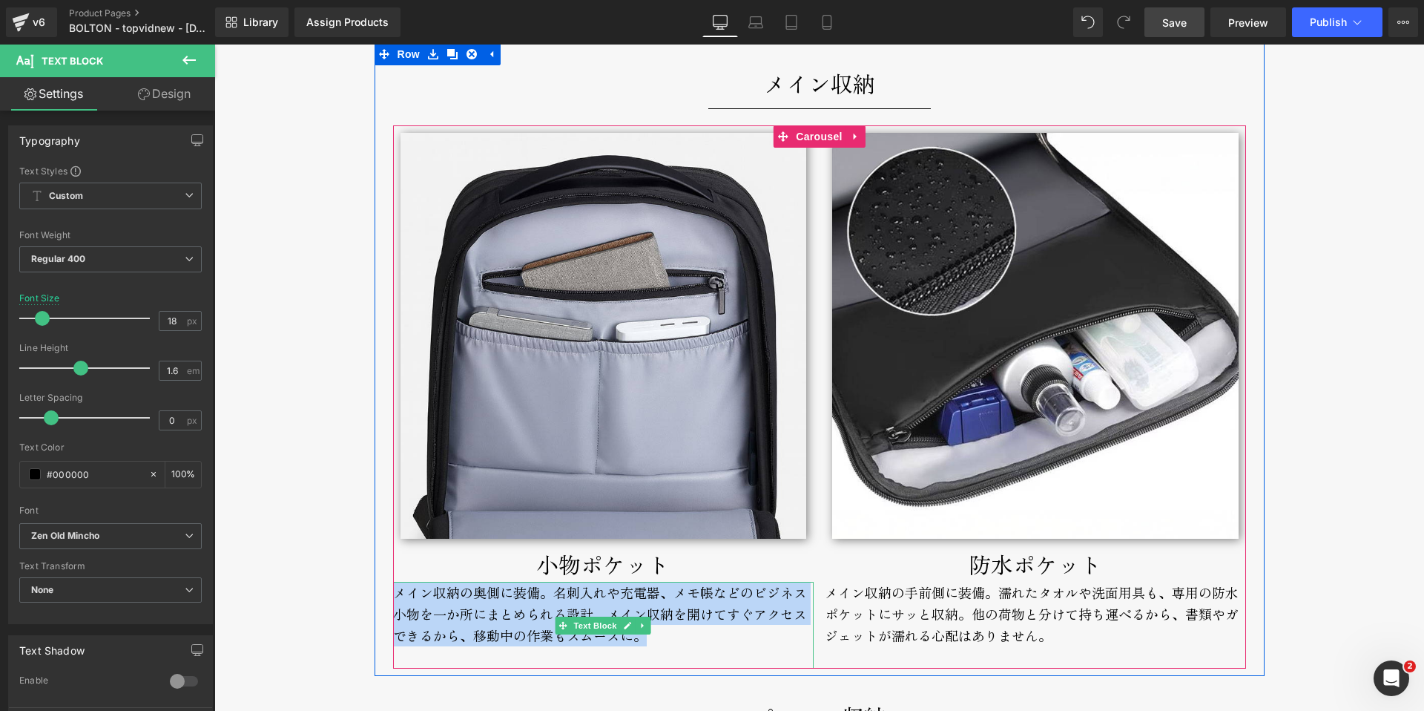
drag, startPoint x: 661, startPoint y: 642, endPoint x: 392, endPoint y: 594, distance: 273.4
click at [393, 594] on div "メイン収納の奥側に装備。名刺入れや充電器、メモ帳などのビジネス小物を一か所にまとめられる設計。メイン収納を開けてすぐアクセスできるから、移動中の作業もスムーズ…" at bounding box center [603, 624] width 421 height 86
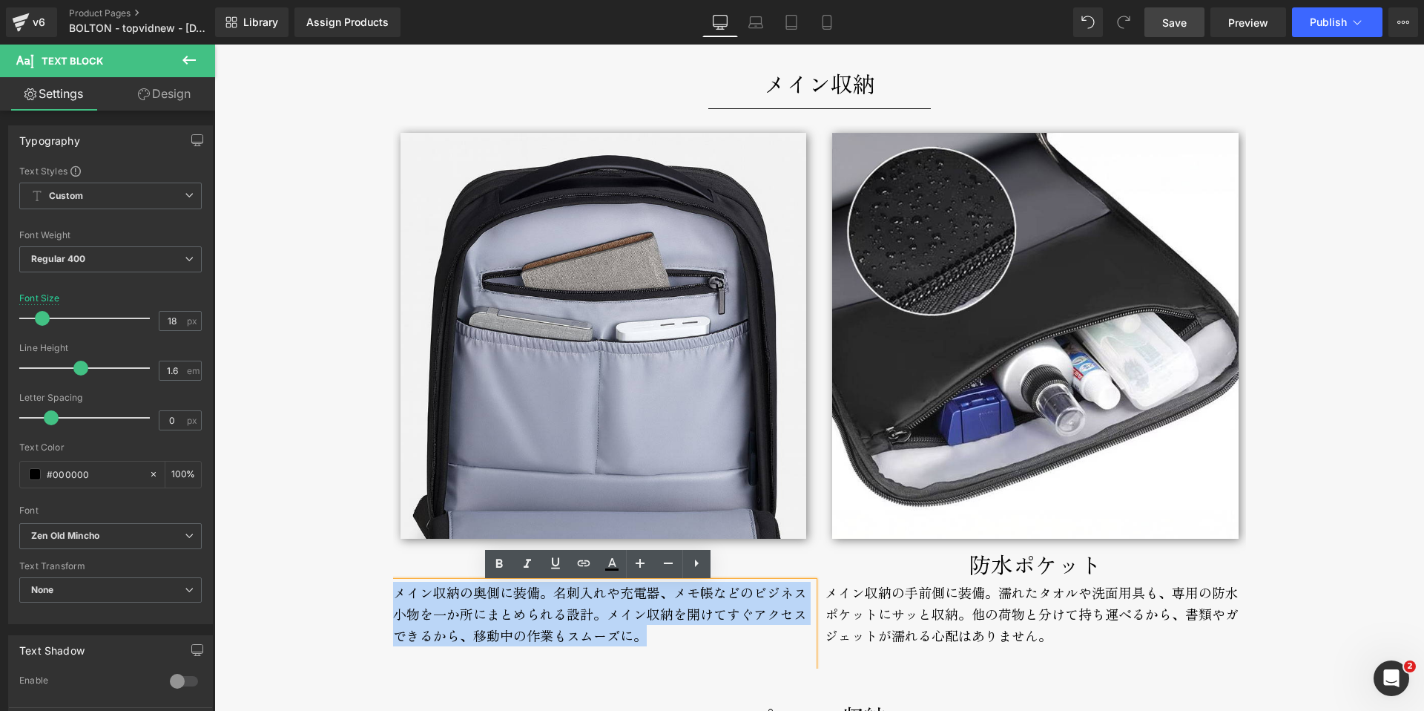
copy div "メイン収納の奥側に装備。名刺入れや充電器、メモ帳などのビジネス小物を一か所にまとめられる設計。メイン収納を開けてすぐアクセスできるから、移動中の作業もスムーズ…"
click at [518, 604] on div "メイン収納の奥側に装備。名刺入れや充電器、メモ帳などのビジネス小物を一か所にまとめられる設計。メイン収納を開けてすぐアクセスできるから、移動中の作業もスムーズ…" at bounding box center [603, 624] width 421 height 86
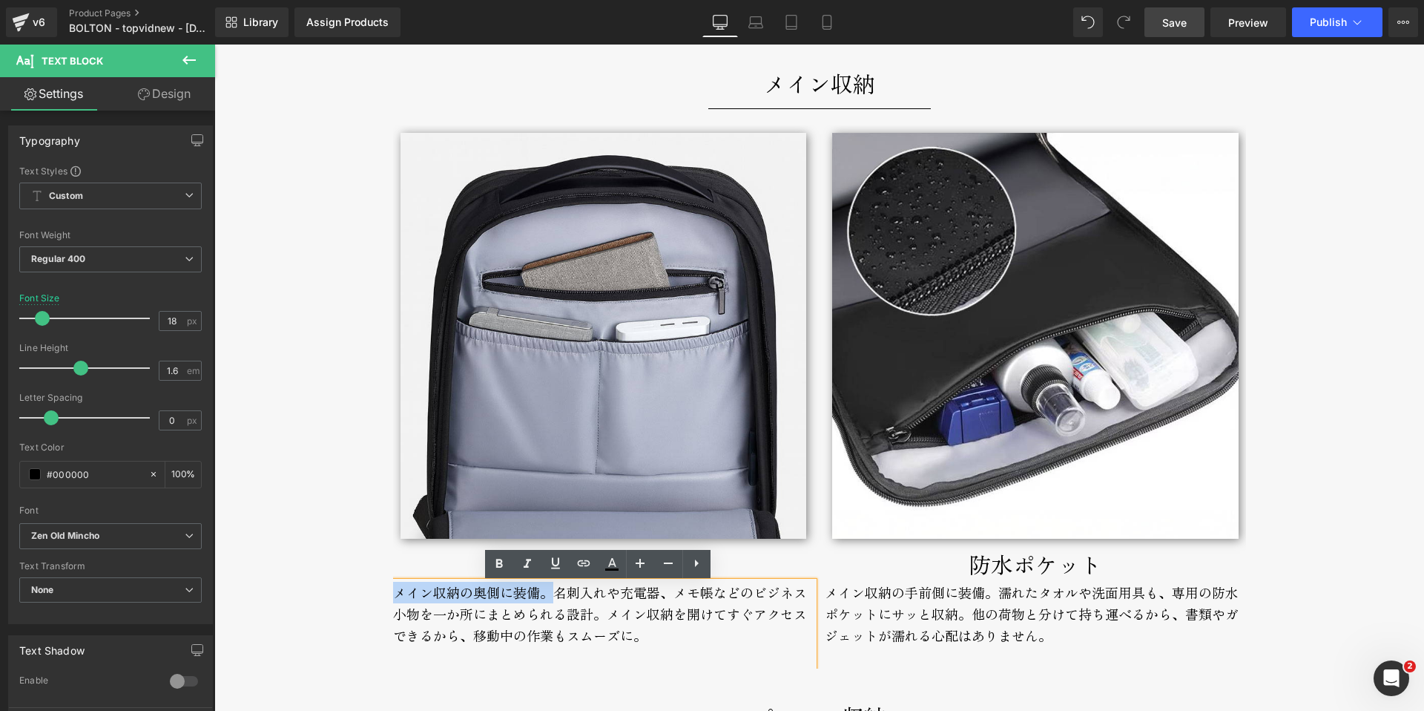
drag, startPoint x: 543, startPoint y: 593, endPoint x: 391, endPoint y: 596, distance: 152.1
click at [393, 596] on div "メイン収納の奥側に装備。名刺入れや充電器、メモ帳などのビジネス小物を一か所にまとめられる設計。メイン収納を開けてすぐアクセスできるから、移動中の作業もスムーズ…" at bounding box center [603, 624] width 421 height 86
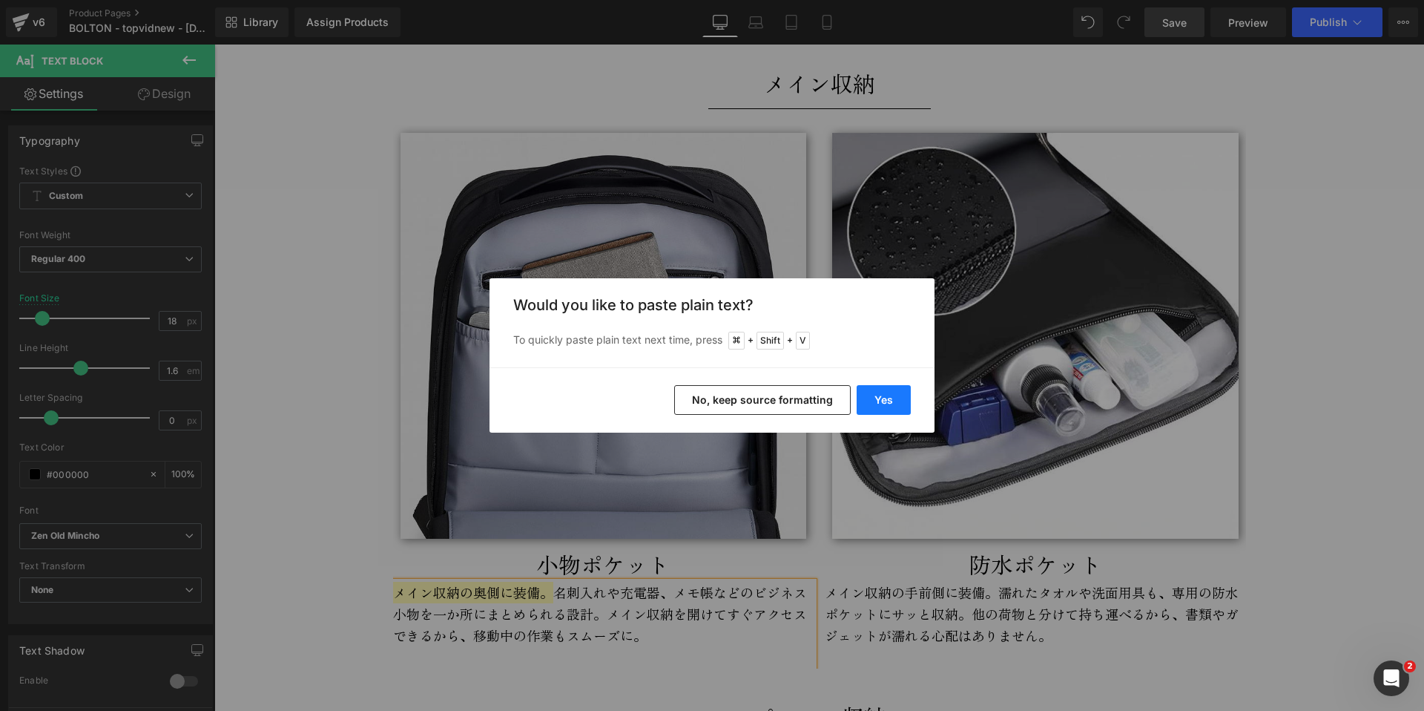
click at [879, 398] on button "Yes" at bounding box center [884, 400] width 54 height 30
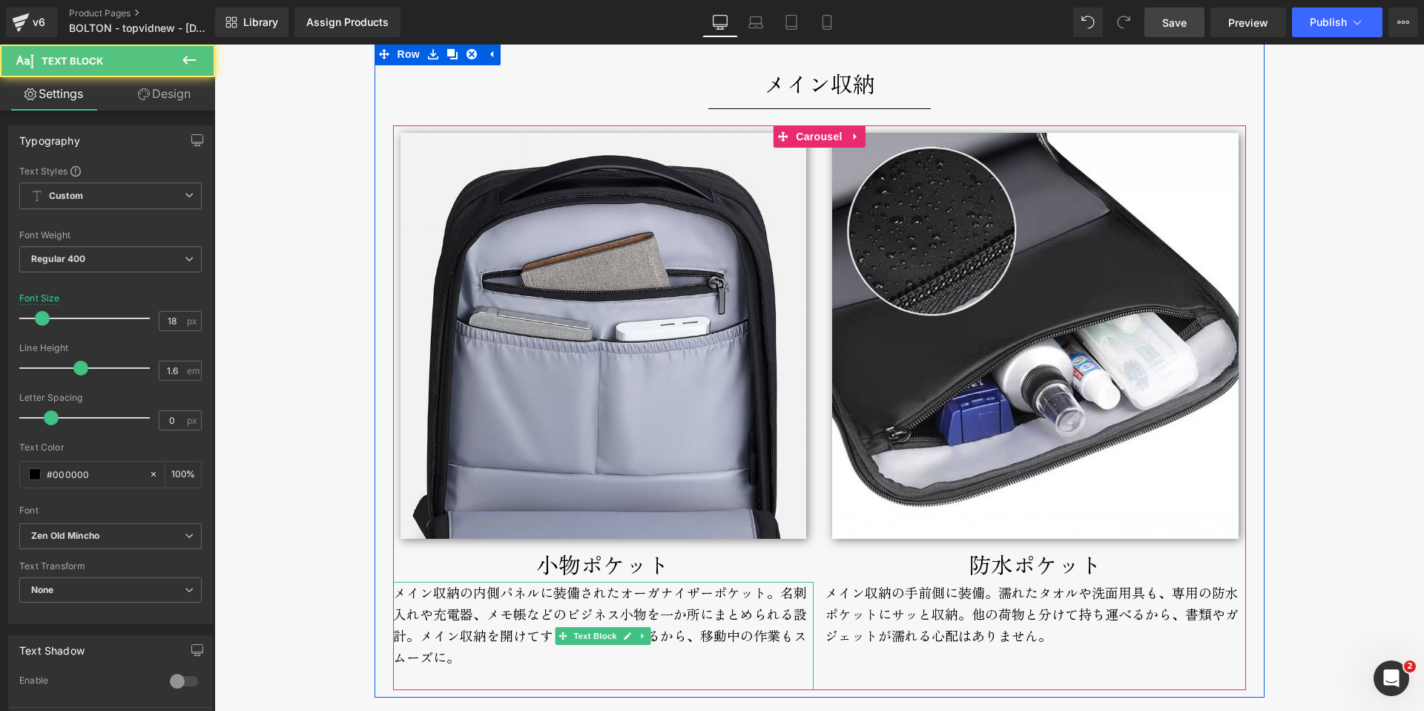
click at [614, 592] on div "メイン収納の内側パネルに装備されたオーガナイザーポケット。名刺入れや充電器、メモ帳などのビジネス小物を一か所にまとめられる設計。メイン収納を開けてすぐアクセス…" at bounding box center [603, 635] width 421 height 108
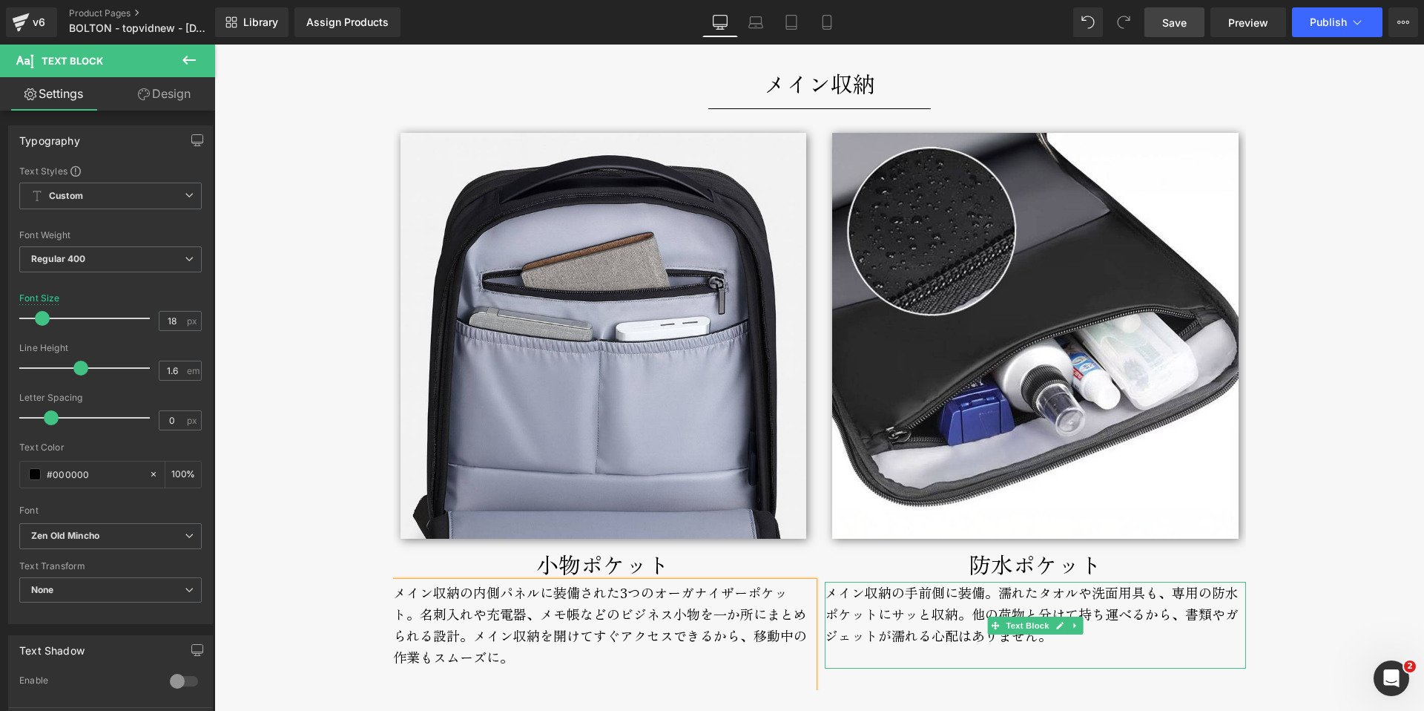
click at [907, 603] on div "メイン収納の手前側に装備。濡れたタオルや洗面用具も、専用の防水ポケットにサッと収納。 他の荷物と分けて持ち運べるから、書類やガジェットが濡れる心配はありません。" at bounding box center [1035, 624] width 421 height 86
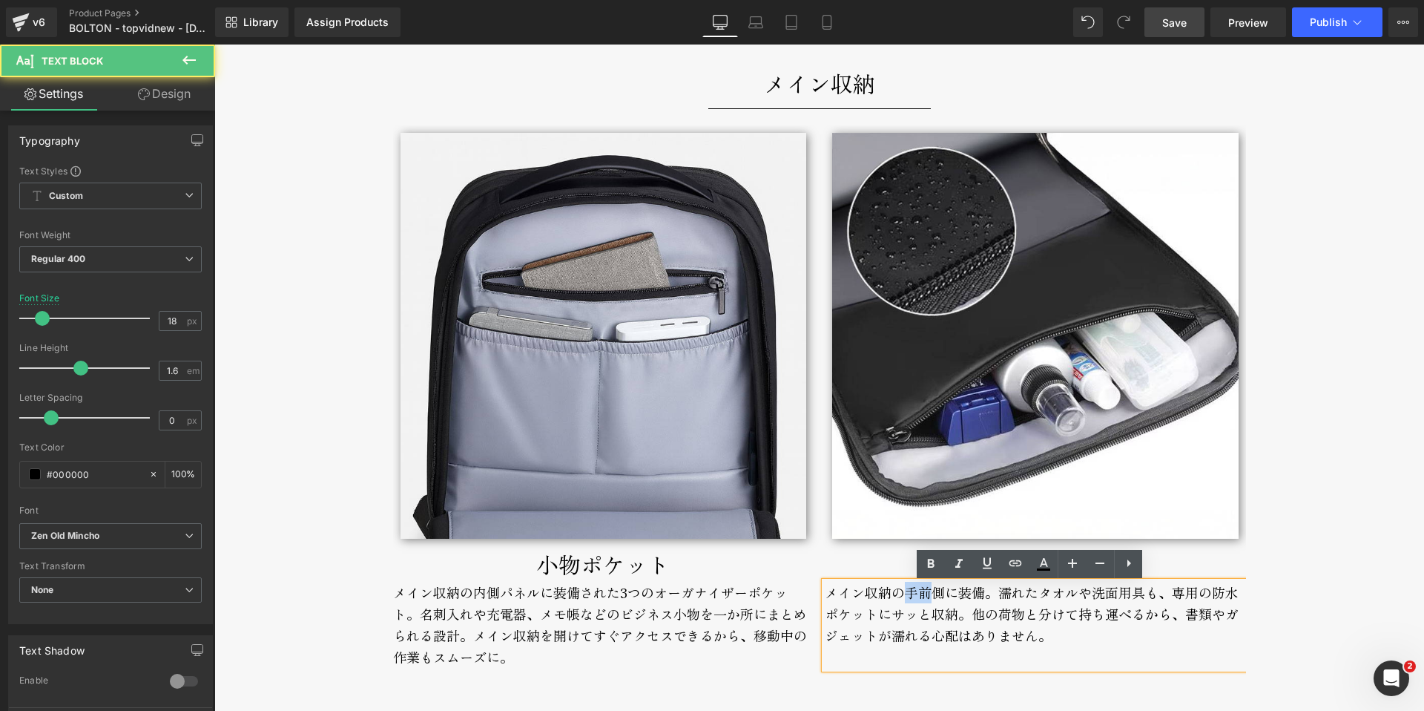
click at [906, 603] on div "メイン収納の手前側に装備。濡れたタオルや洗面用具も、専用の防水ポケットにサッと収納。 他の荷物と分けて持ち運べるから、書類やガジェットが濡れる心配はありません。" at bounding box center [1035, 624] width 421 height 86
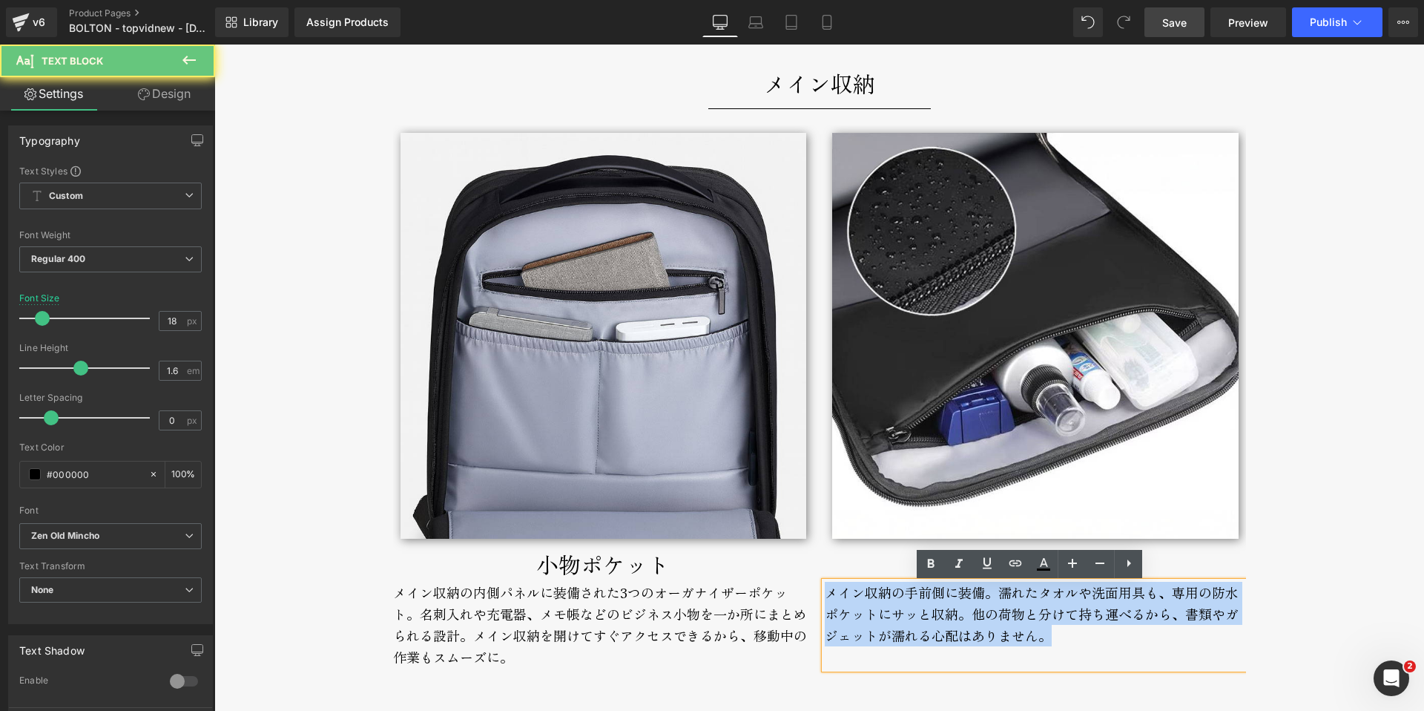
click at [906, 603] on div "メイン収納の手前側に装備。濡れたタオルや洗面用具も、専用の防水ポケットにサッと収納。 他の荷物と分けて持ち運べるから、書類やガジェットが濡れる心配はありません。" at bounding box center [1035, 624] width 421 height 86
copy div "メイン収納の手前側に装備。濡れたタオルや洗面用具も、専用の防水ポケットにサッと収納。 他の荷物と分けて持ち運べるから、書類やガジェットが濡れる心配はありません。"
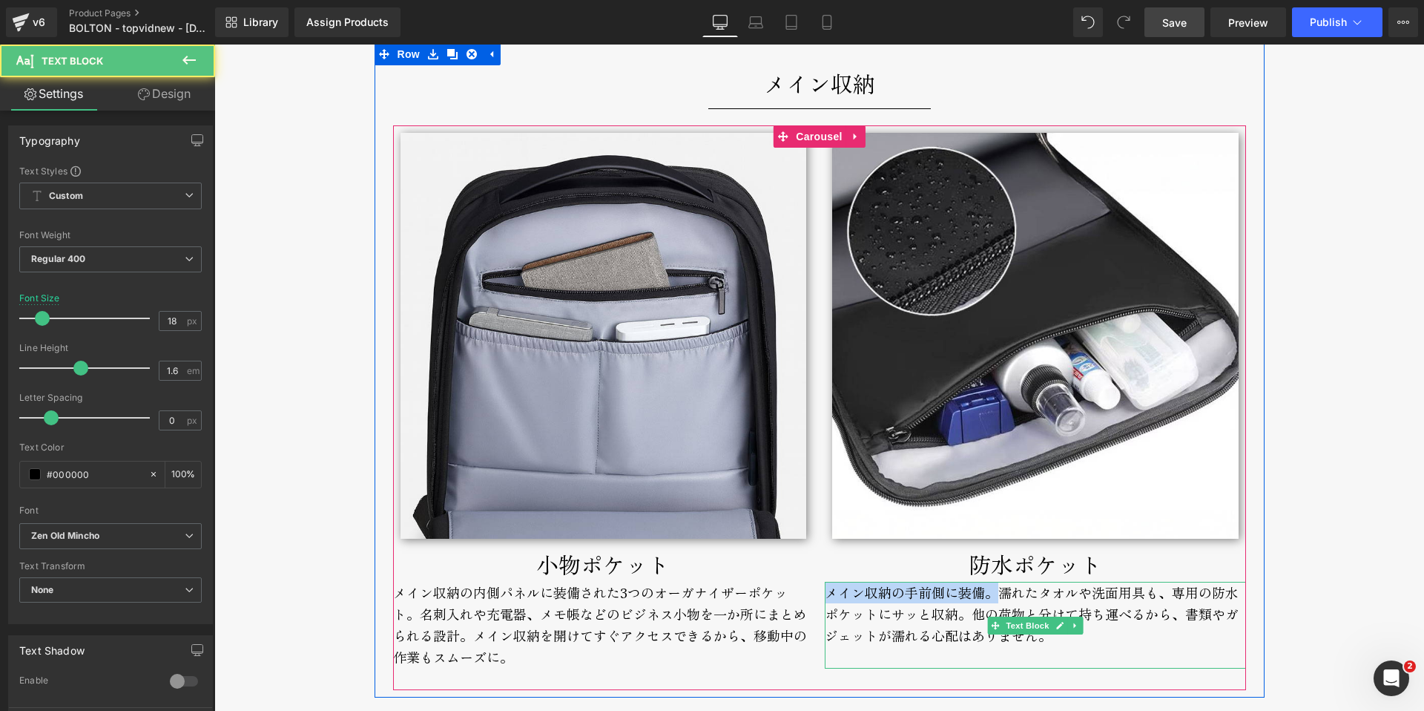
drag, startPoint x: 992, startPoint y: 595, endPoint x: 825, endPoint y: 596, distance: 166.9
click at [825, 596] on div "メイン収納の手前側に装備。濡れたタオルや洗面用具も、専用の防水ポケットにサッと収納。 他の荷物と分けて持ち運べるから、書類やガジェットが濡れる心配はありません。" at bounding box center [1035, 624] width 421 height 86
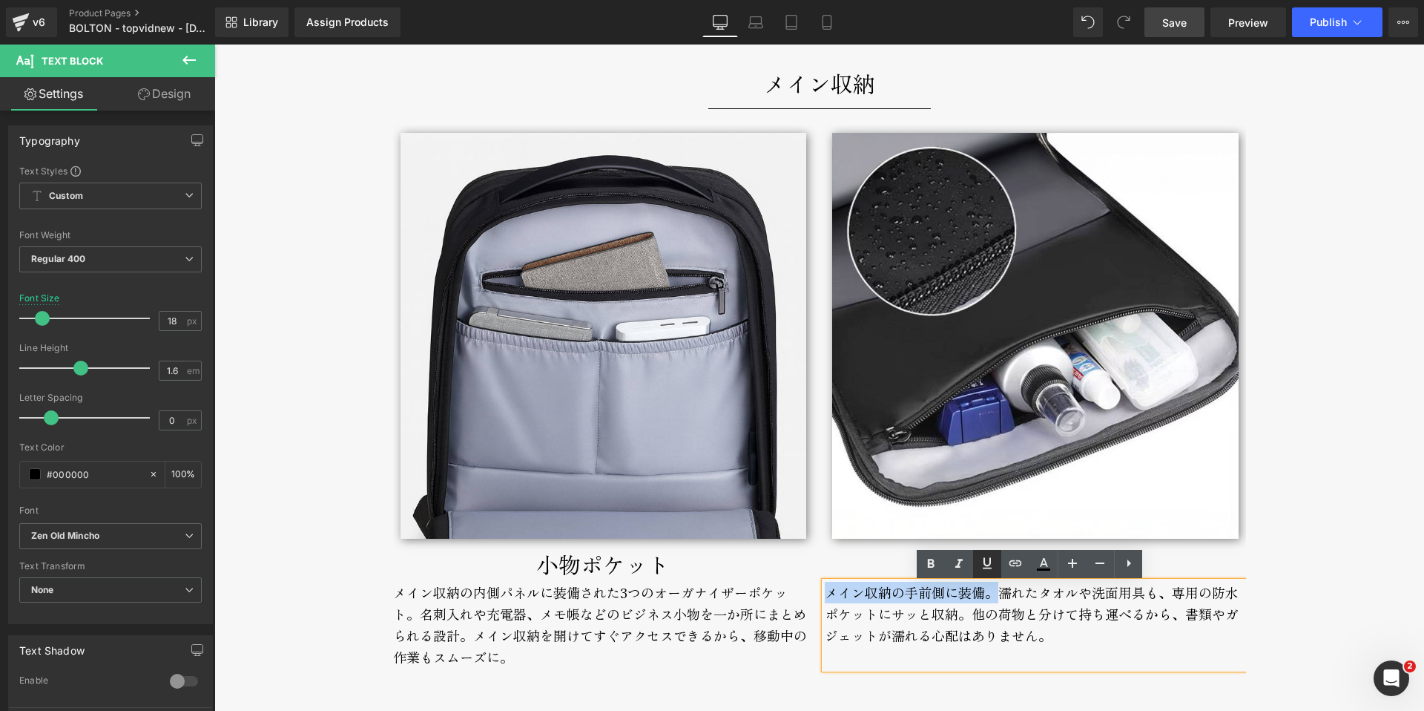
copy div "メイン収納の手前側に装備。"
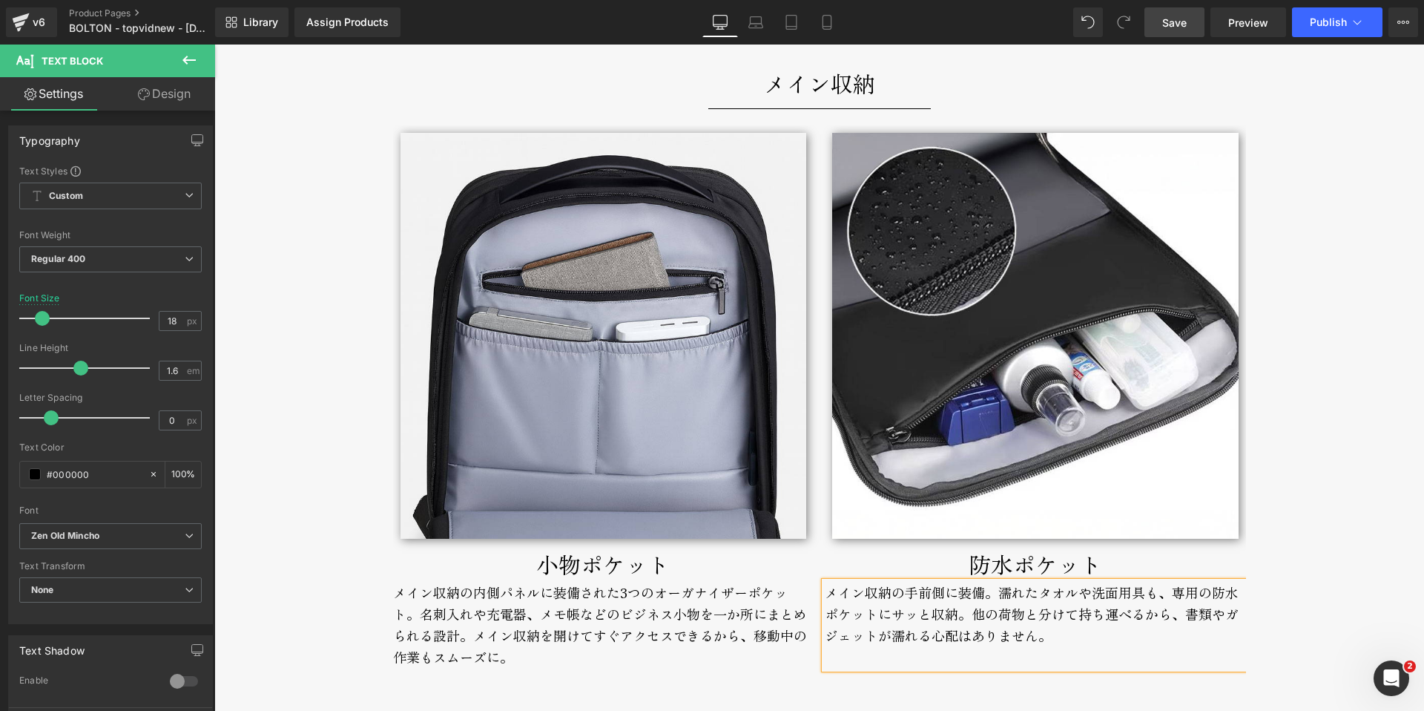
click at [1057, 642] on div "メイン収納の手前側に装備。濡れたタオルや洗面用具も、専用の防水ポケットにサッと収納。 他の荷物と分けて持ち運べるから、書類やガジェットが濡れる心配はありません。" at bounding box center [1035, 624] width 421 height 86
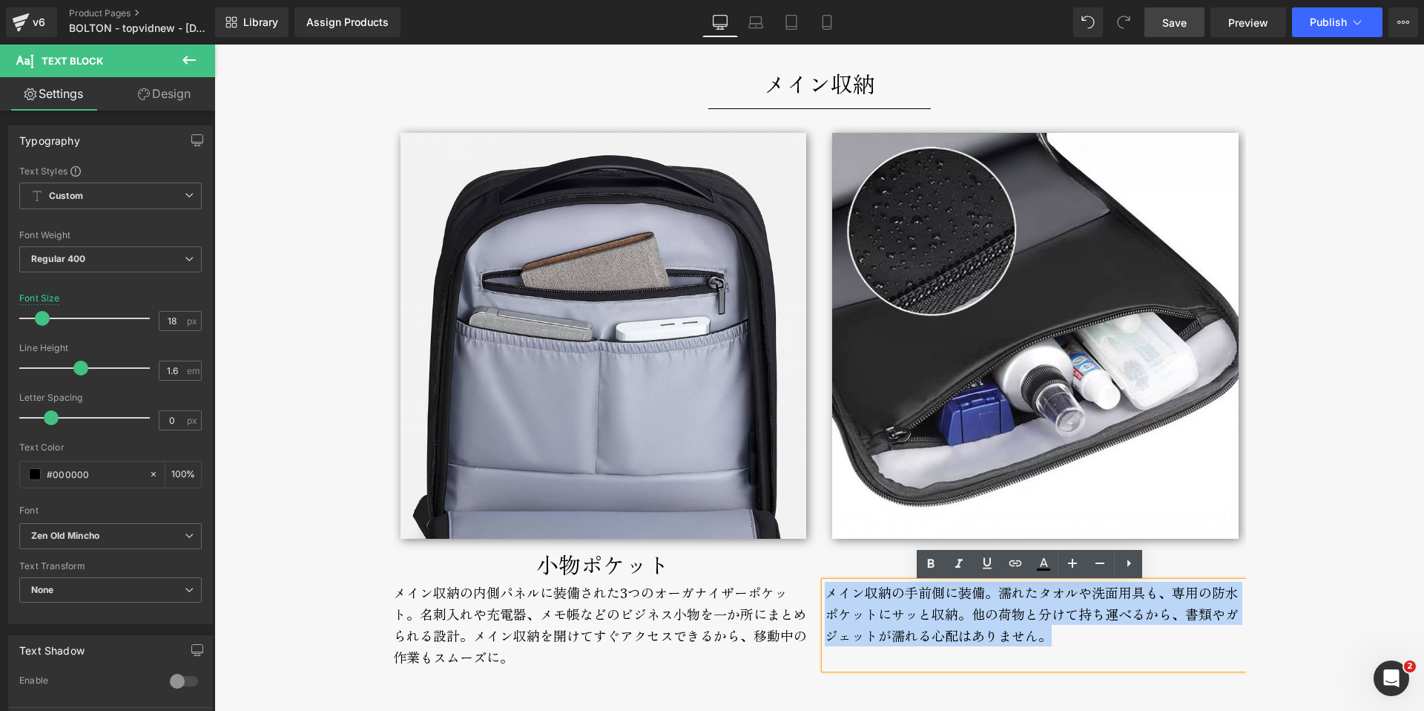
drag, startPoint x: 1035, startPoint y: 645, endPoint x: 825, endPoint y: 597, distance: 216.1
click at [825, 597] on div "メイン収納の手前側に装備。濡れたタオルや洗面用具も、専用の防水ポケットにサッと収納。 他の荷物と分けて持ち運べるから、書類やガジェットが濡れる心配はありません。" at bounding box center [1035, 624] width 421 height 86
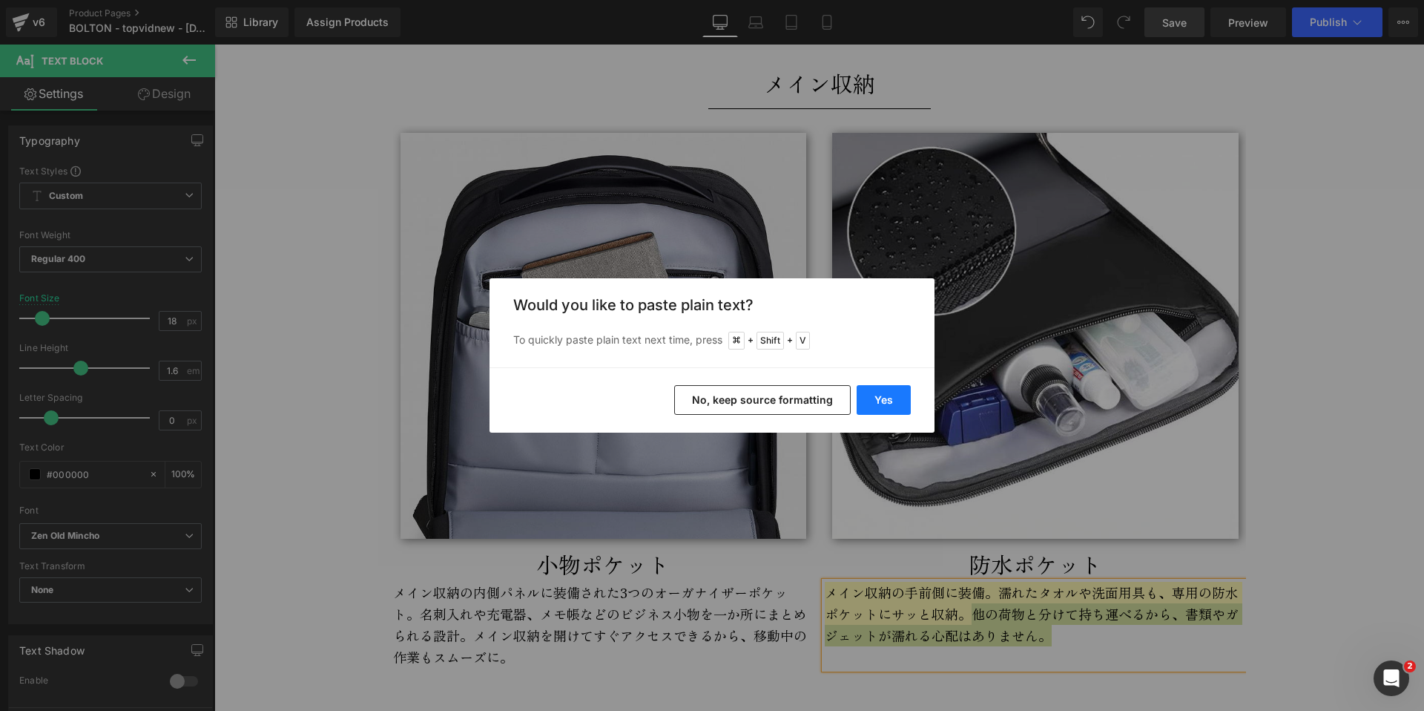
click at [880, 394] on button "Yes" at bounding box center [884, 400] width 54 height 30
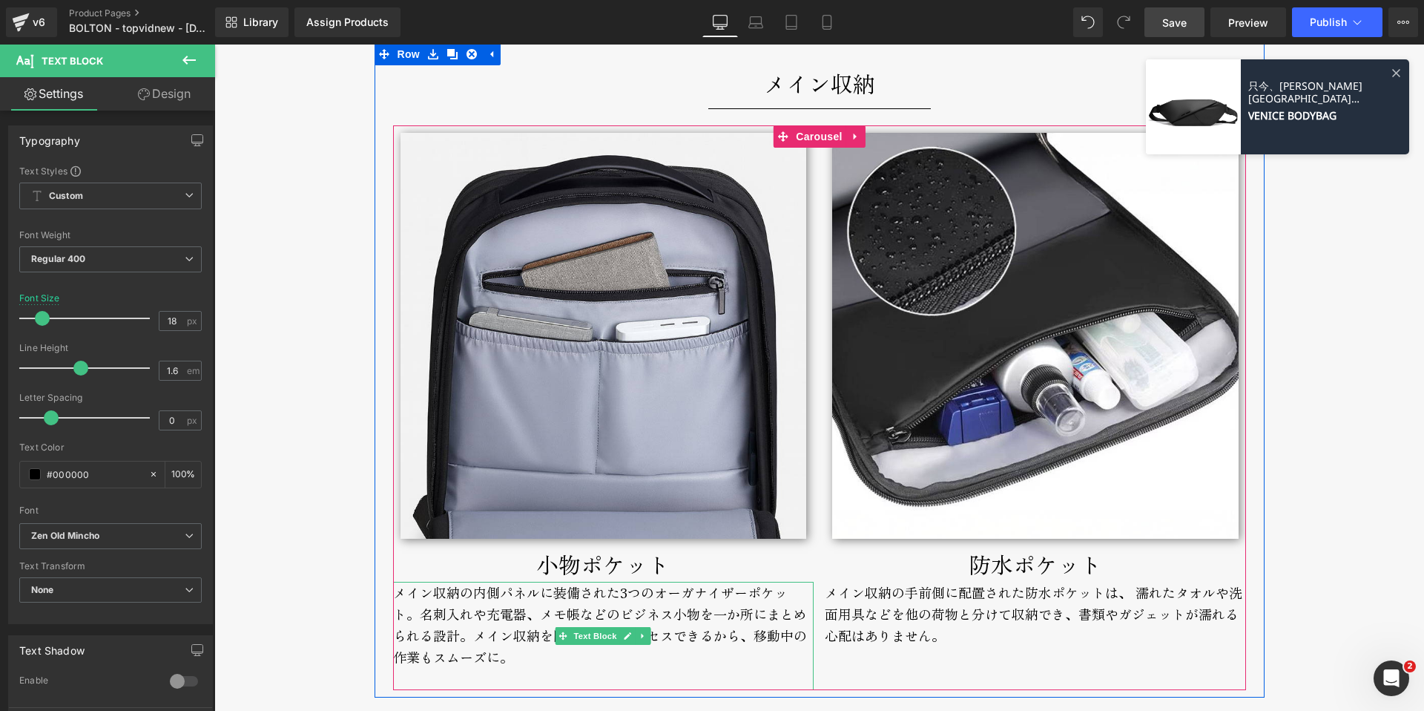
click at [535, 667] on div "メイン収納の内側パネルに装備された3つのオーガナイザーポケット。名刺入れや充電器、メモ帳などのビジネス小物を一か所にまとめられる設計。メイン収納を開けてすぐア…" at bounding box center [603, 635] width 421 height 108
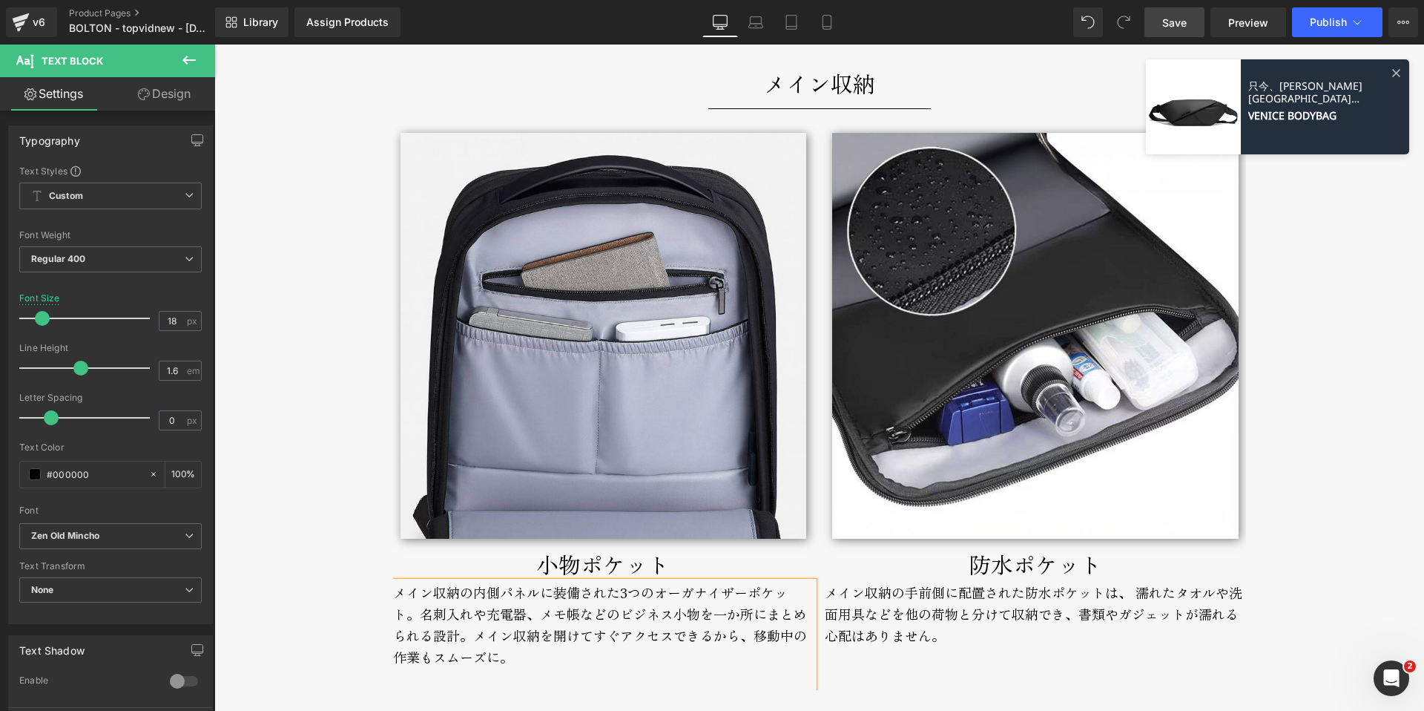
drag, startPoint x: 1170, startPoint y: 29, endPoint x: 923, endPoint y: 378, distance: 427.2
click at [1170, 29] on span "Save" at bounding box center [1174, 23] width 24 height 16
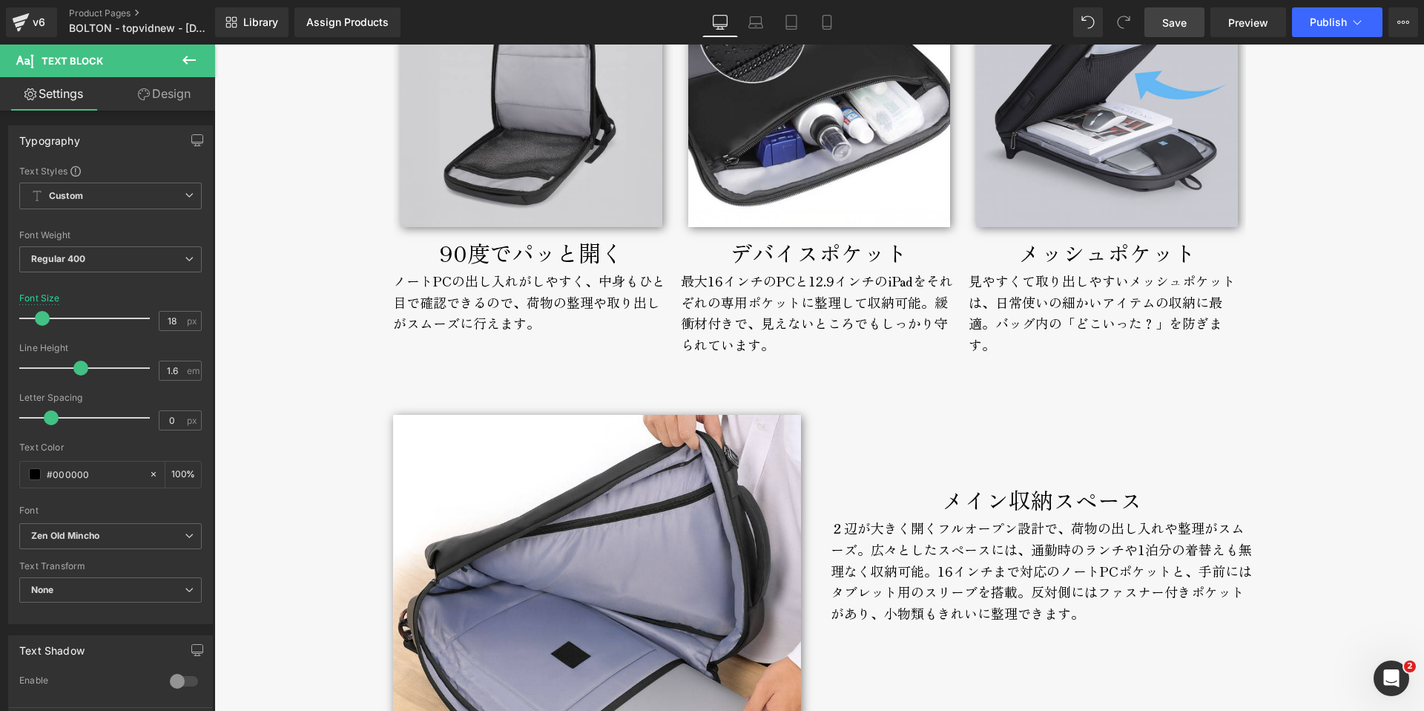
scroll to position [4884, 0]
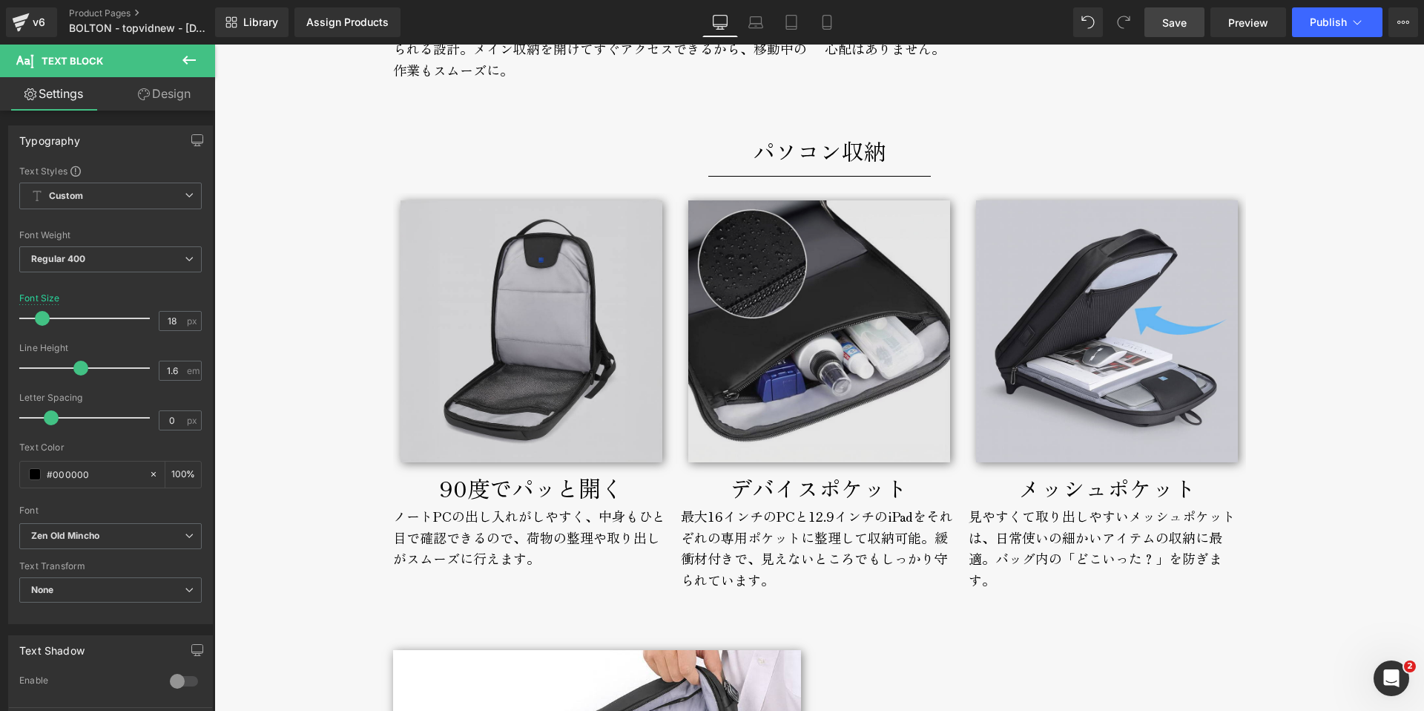
click at [784, 406] on img at bounding box center [819, 331] width 262 height 262
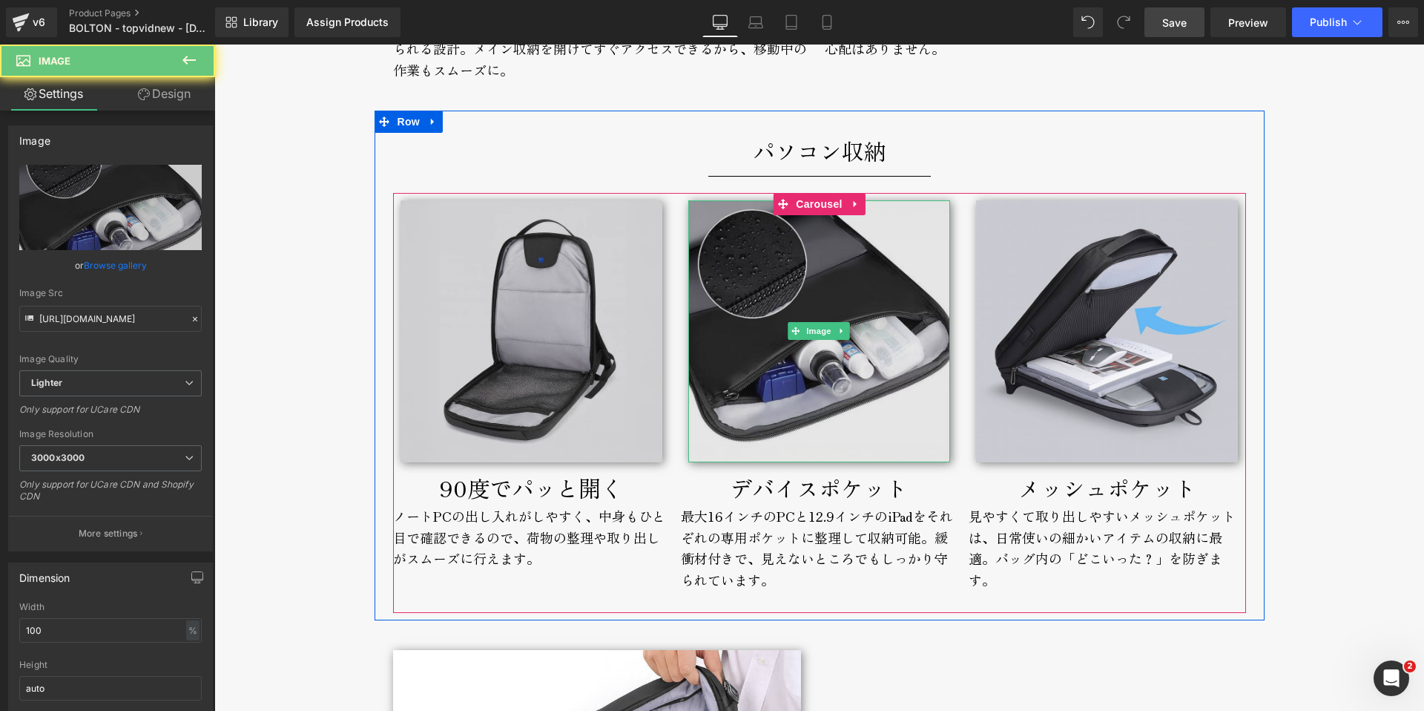
click at [722, 392] on img at bounding box center [819, 331] width 262 height 262
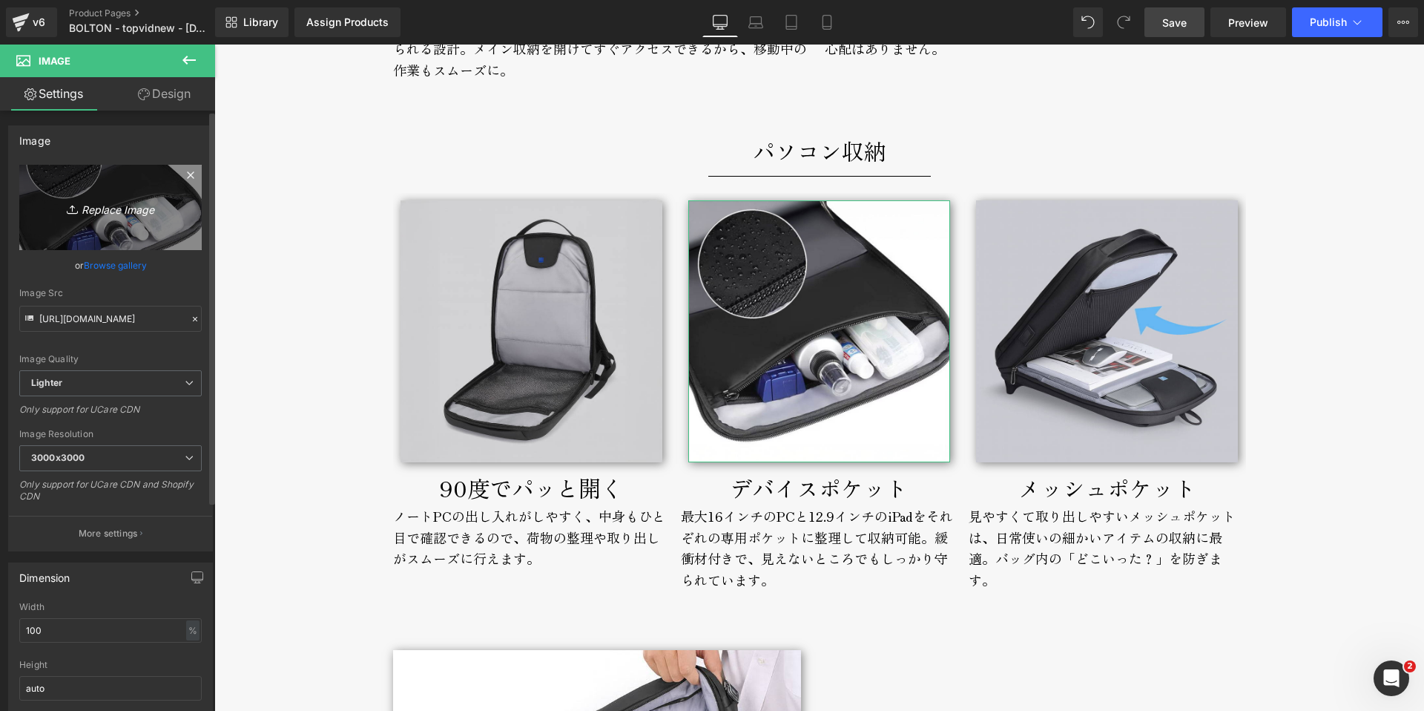
click at [117, 205] on icon "Replace Image" at bounding box center [110, 207] width 119 height 19
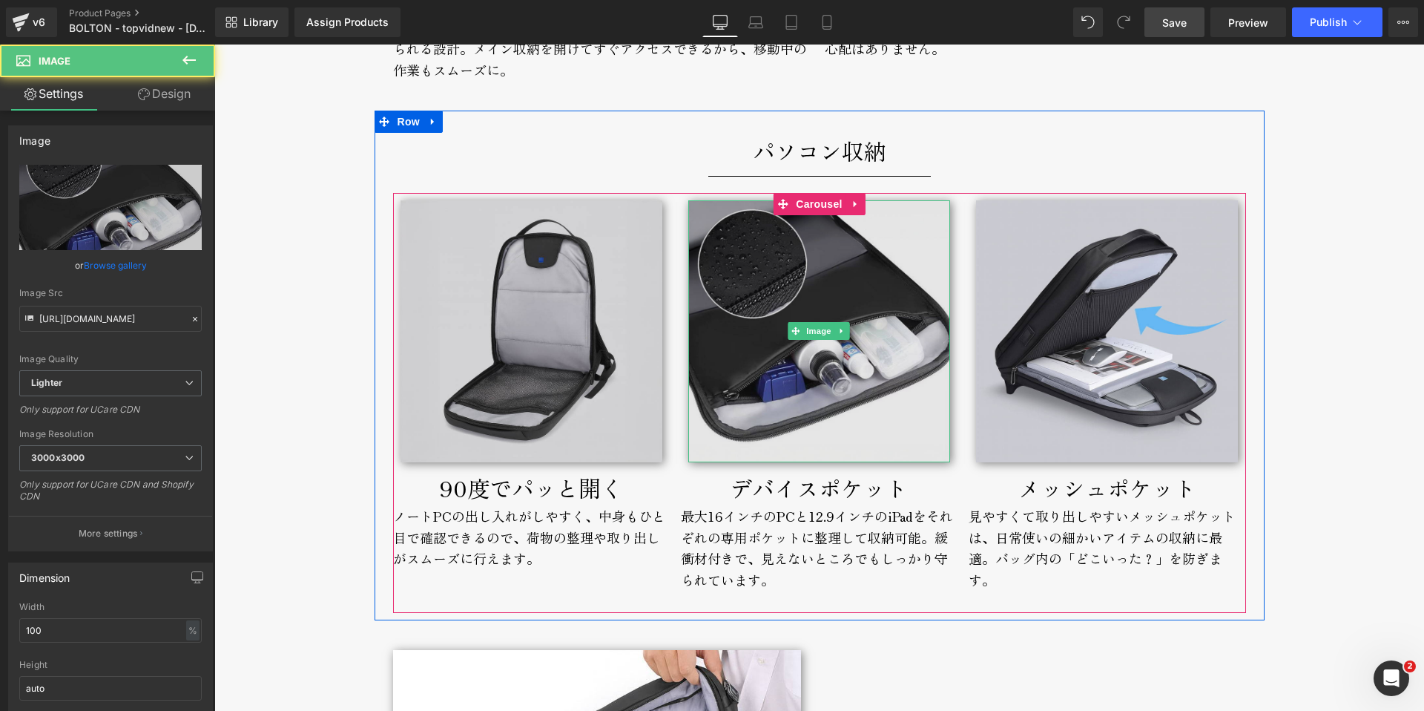
click at [748, 415] on img at bounding box center [819, 331] width 262 height 262
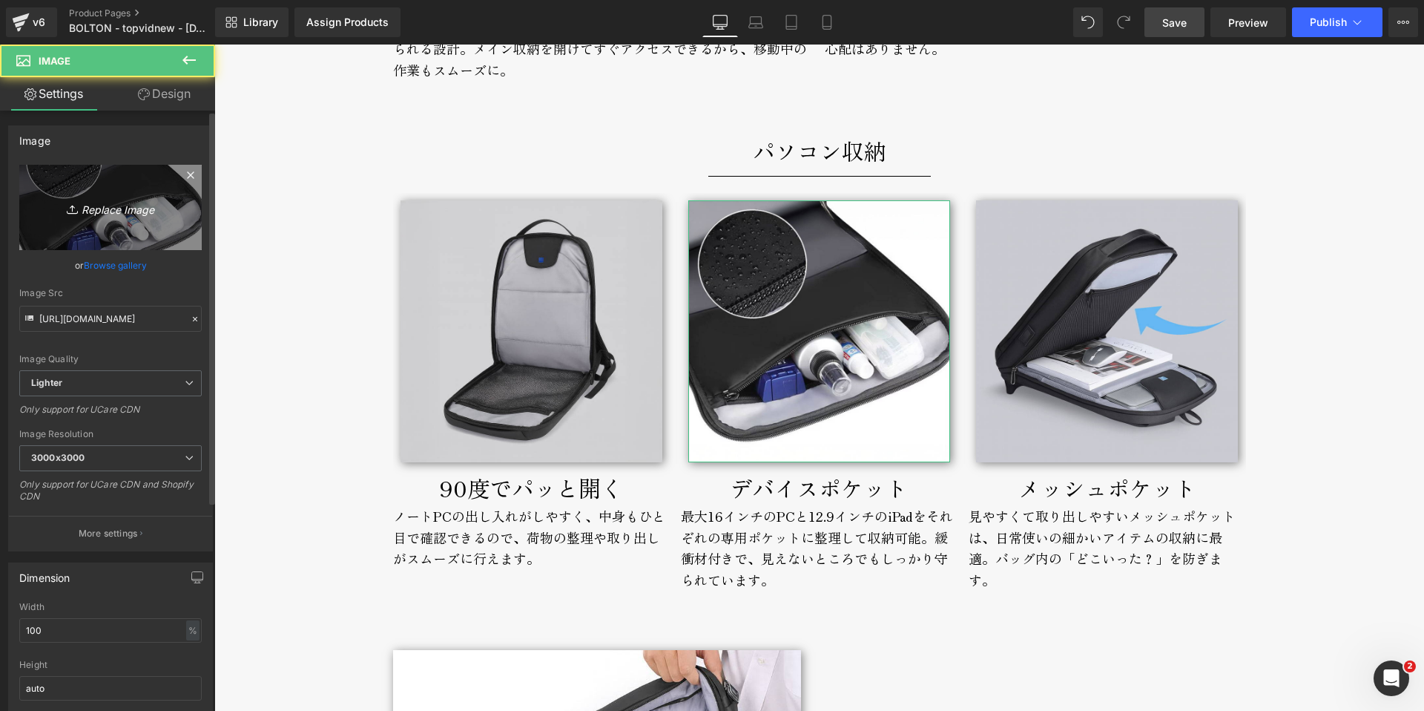
click at [98, 192] on link "Replace Image" at bounding box center [110, 207] width 182 height 85
type input "C:\fakepath\bolton-backpack-broderik-laptop.jpg"
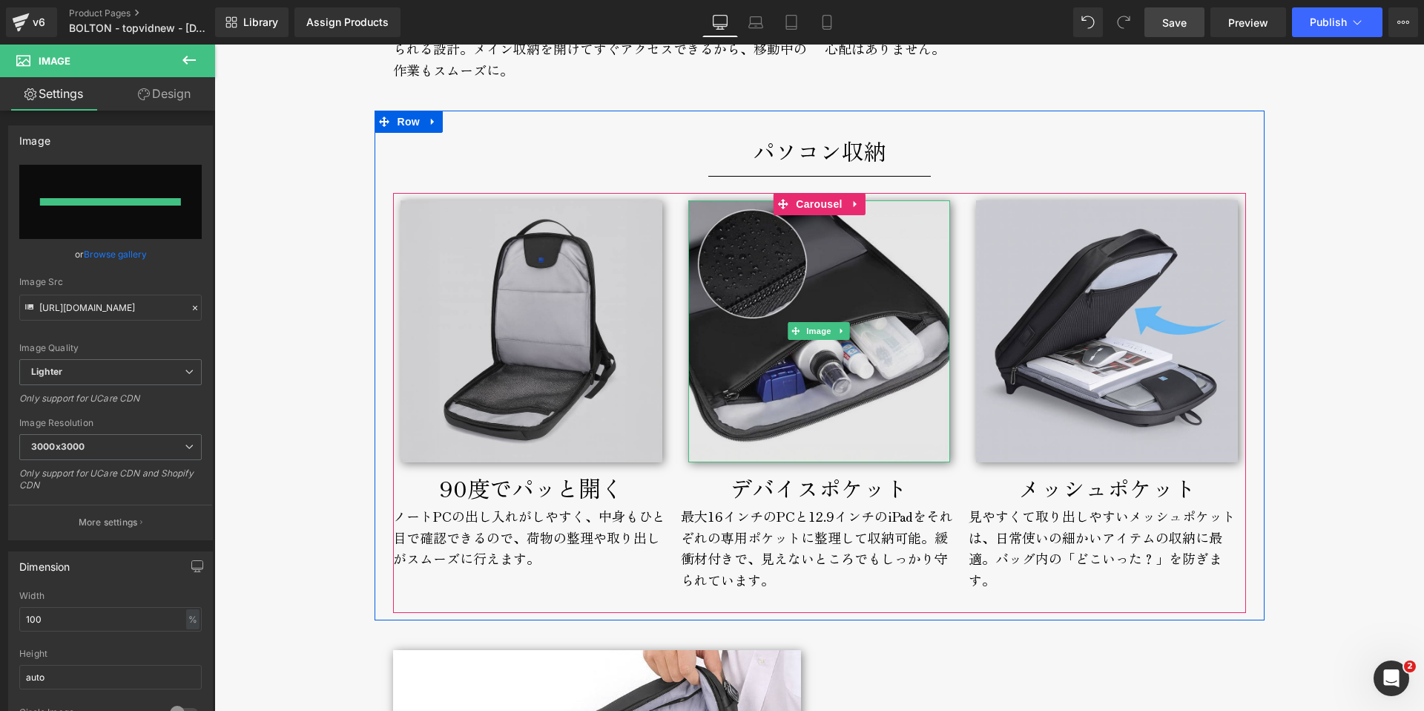
type input "[URL][DOMAIN_NAME]"
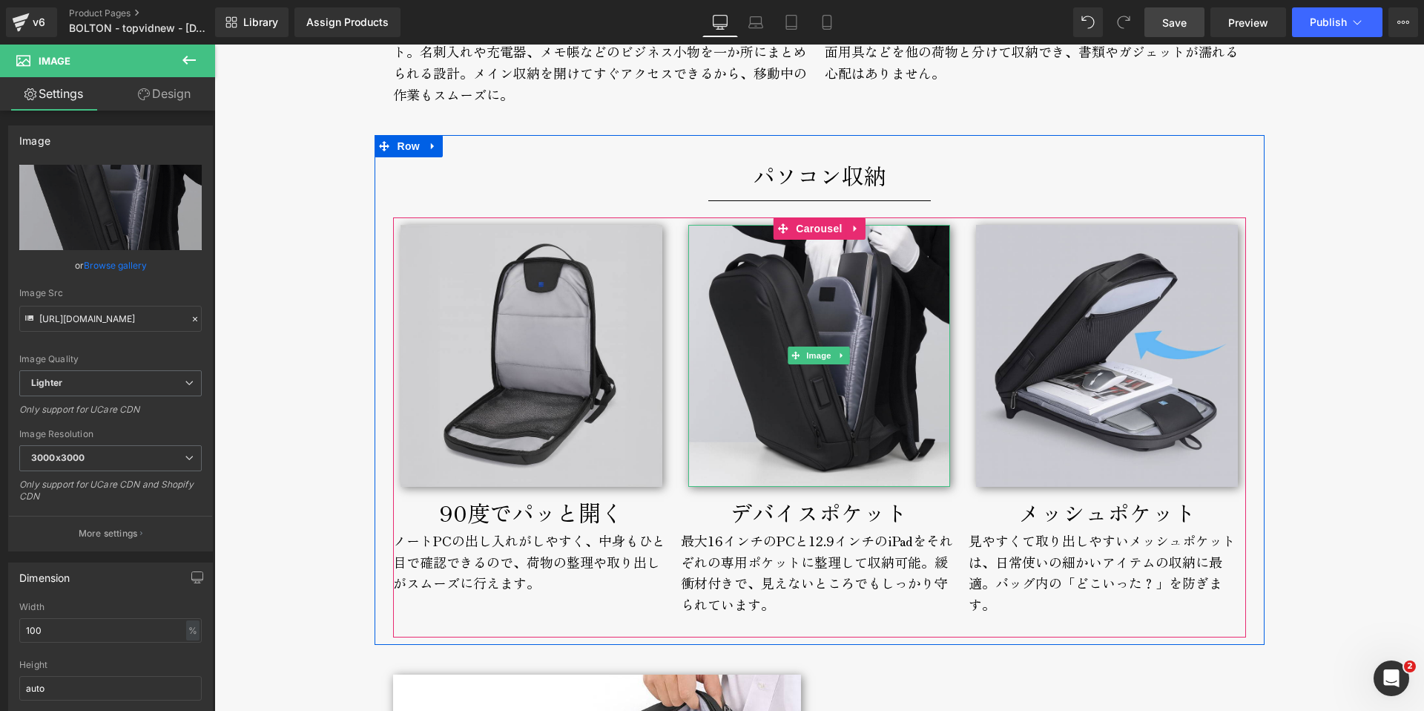
scroll to position [4801, 0]
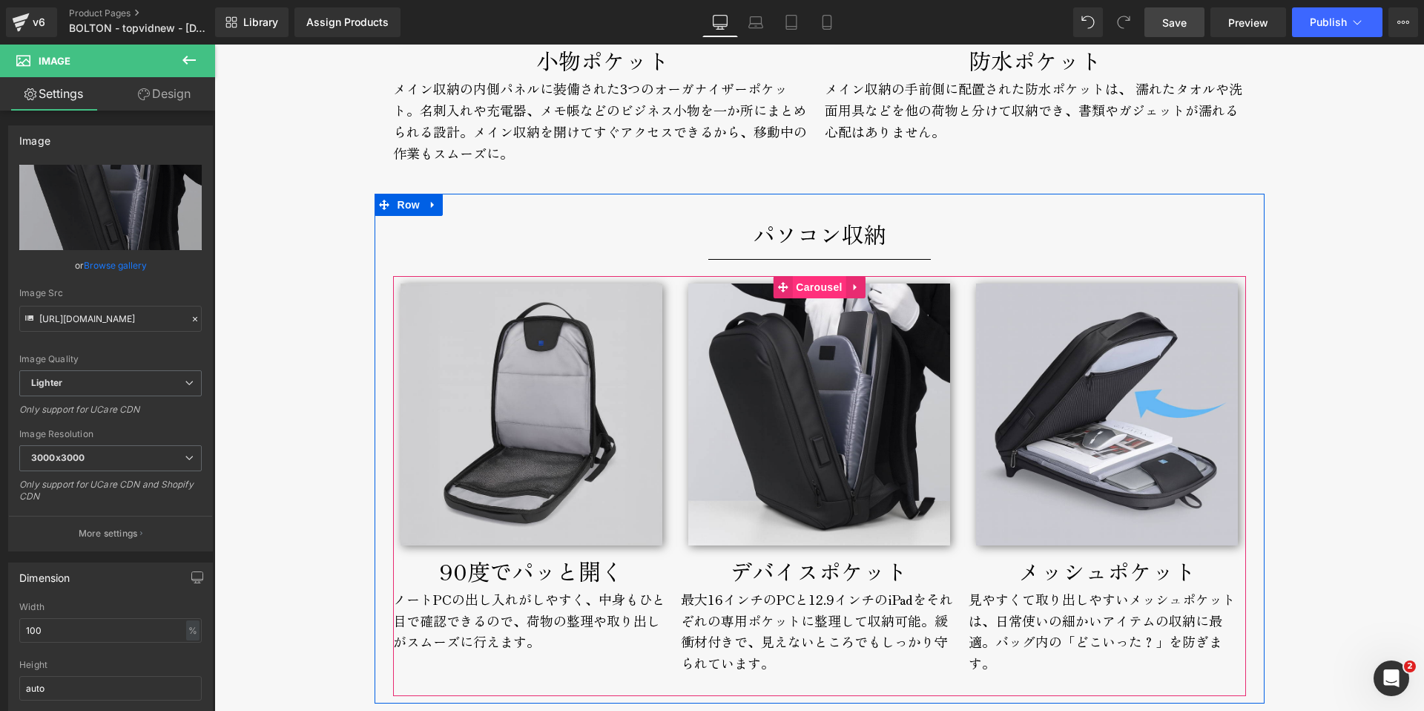
click at [808, 290] on span "Carousel" at bounding box center [818, 287] width 53 height 22
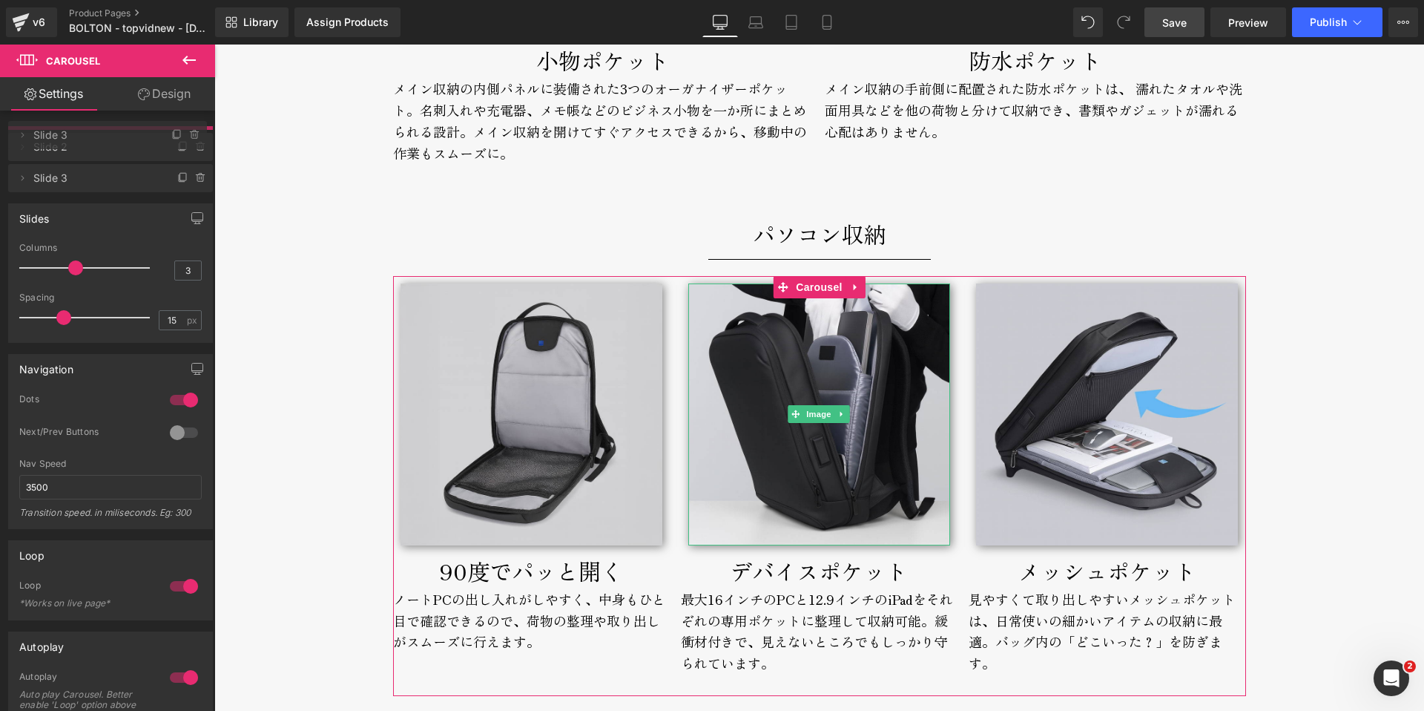
drag, startPoint x: 82, startPoint y: 176, endPoint x: 78, endPoint y: 136, distance: 39.6
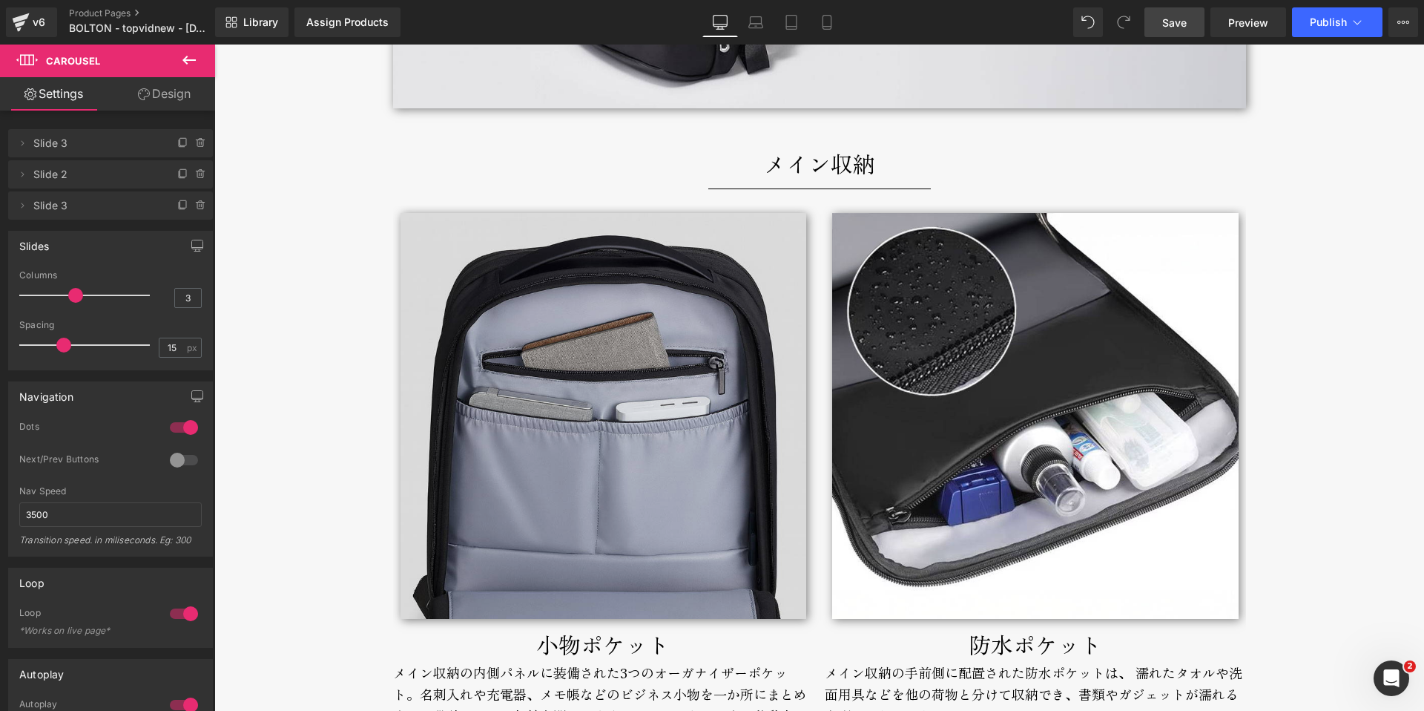
scroll to position [4188, 0]
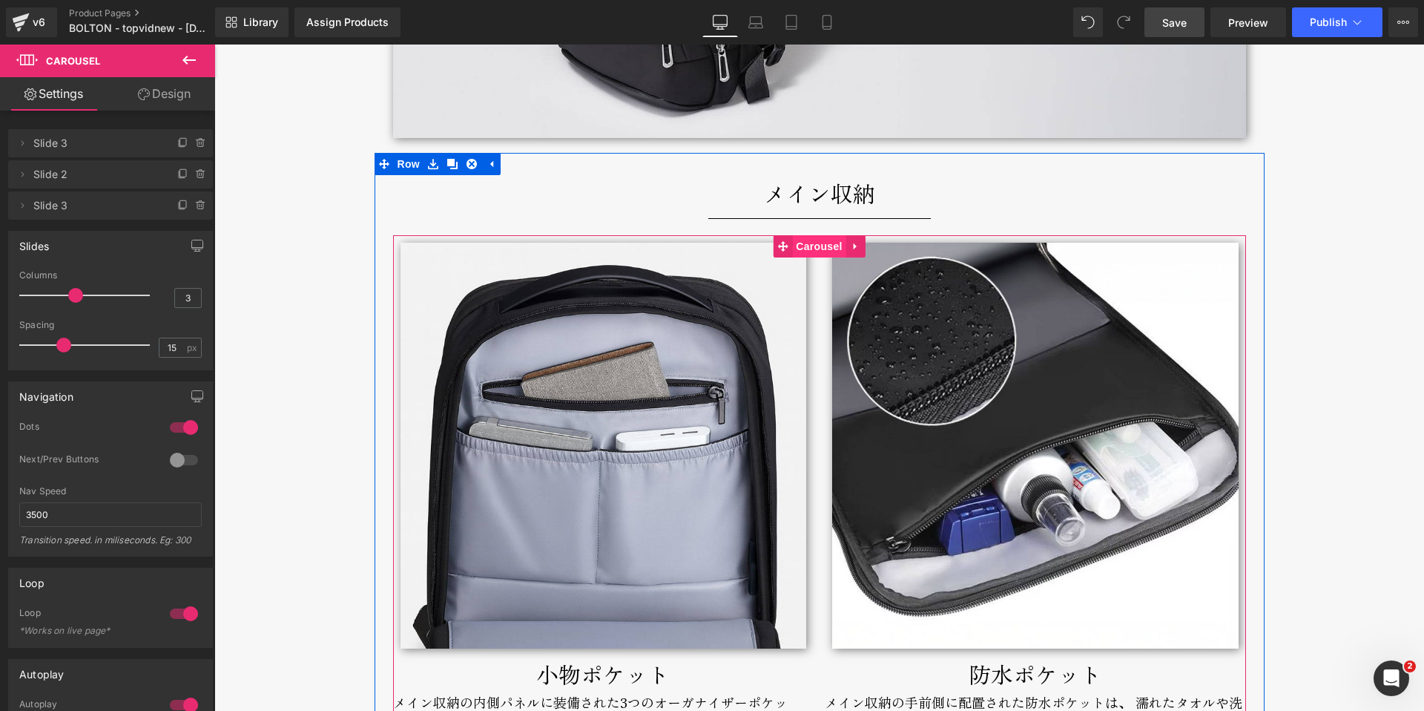
click at [815, 251] on span "Carousel" at bounding box center [818, 246] width 53 height 22
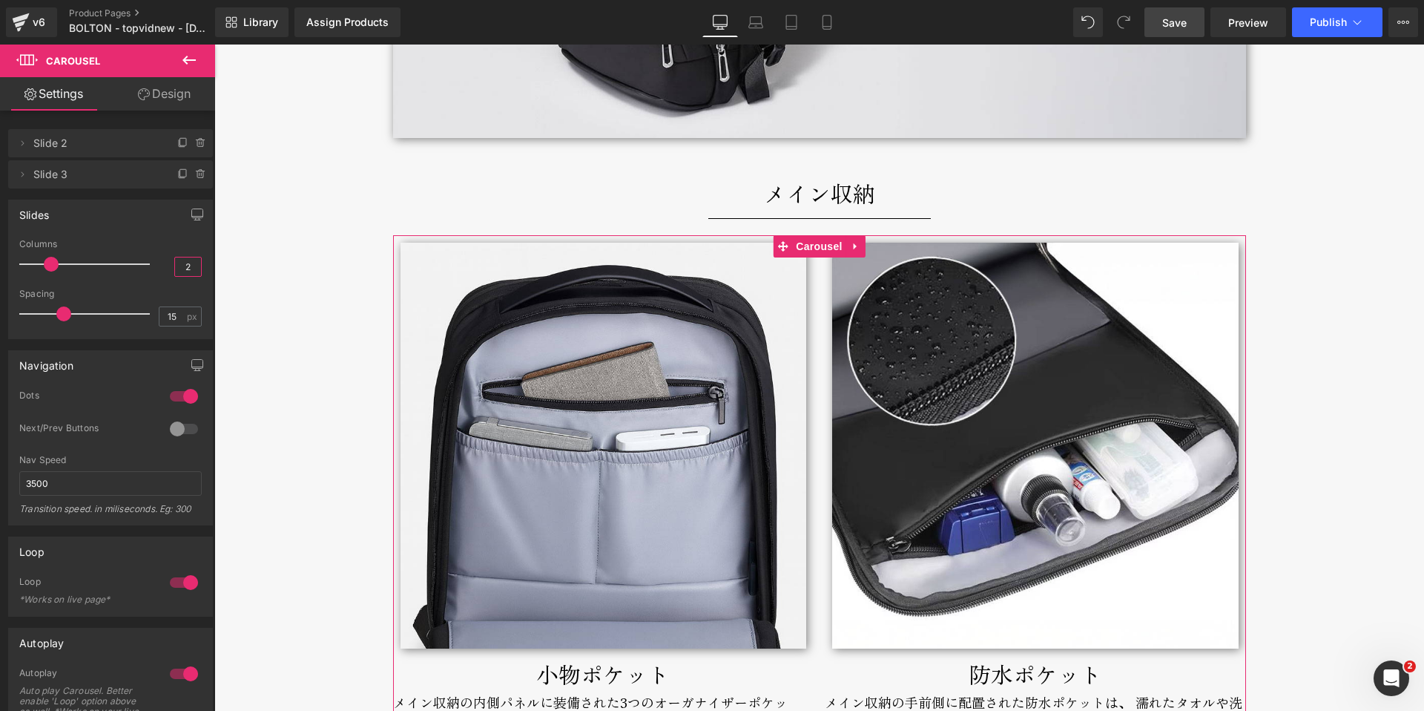
drag, startPoint x: 178, startPoint y: 270, endPoint x: 197, endPoint y: 269, distance: 19.3
click at [197, 270] on div "2 Columns 2 3 Columns 3 3 Columns 3 1 Columns 1 15px Spacing 15 px 15px Spacing…" at bounding box center [110, 288] width 203 height 99
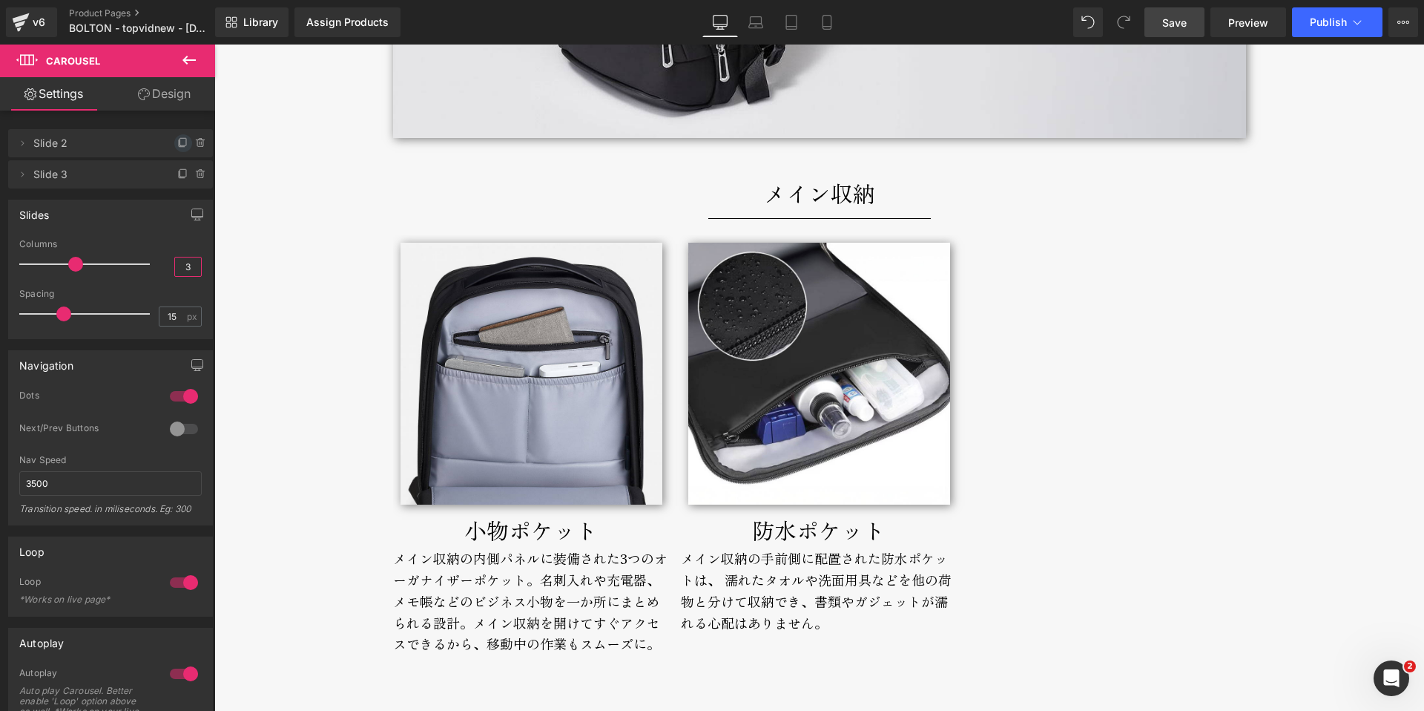
type input "3"
click at [177, 141] on icon at bounding box center [183, 143] width 12 height 12
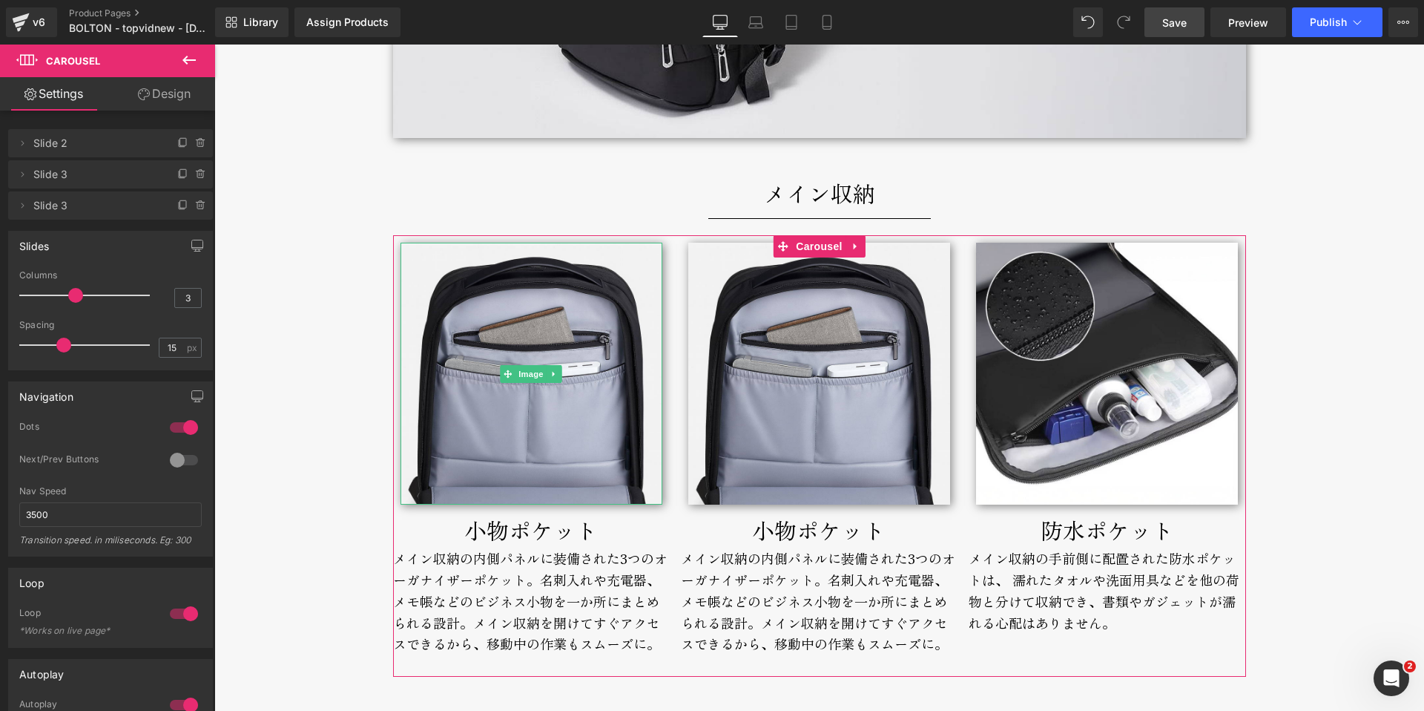
click at [106, 146] on span "Slide 2" at bounding box center [95, 143] width 125 height 28
click at [23, 142] on icon at bounding box center [23, 142] width 3 height 5
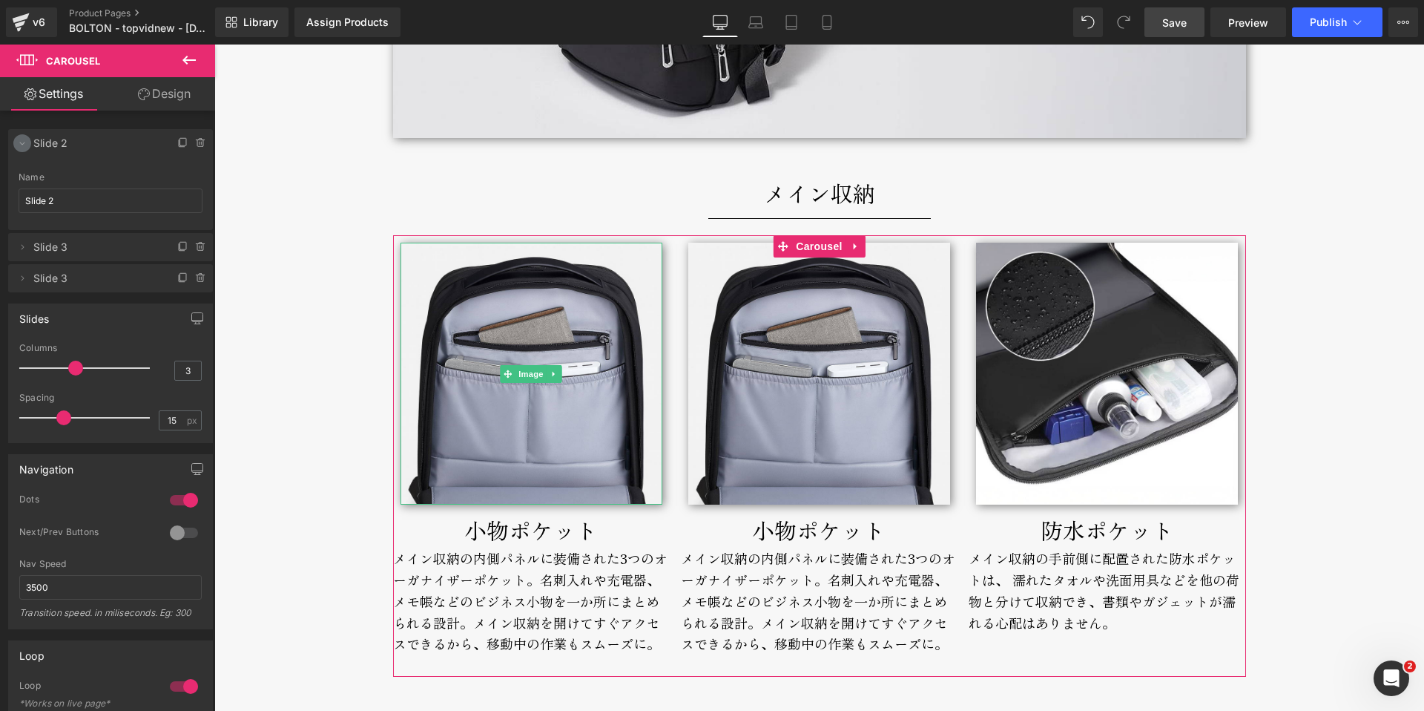
click at [23, 142] on icon at bounding box center [22, 143] width 12 height 12
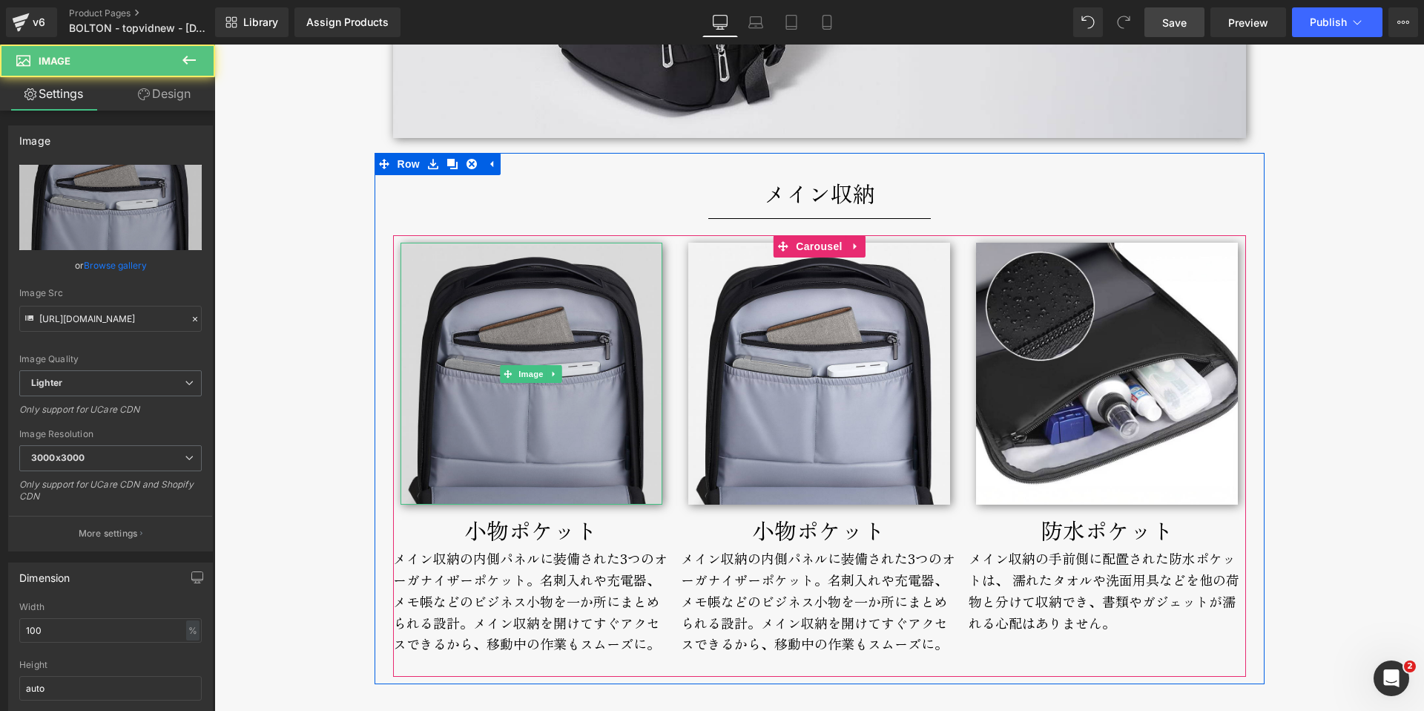
click at [597, 395] on img at bounding box center [532, 374] width 262 height 262
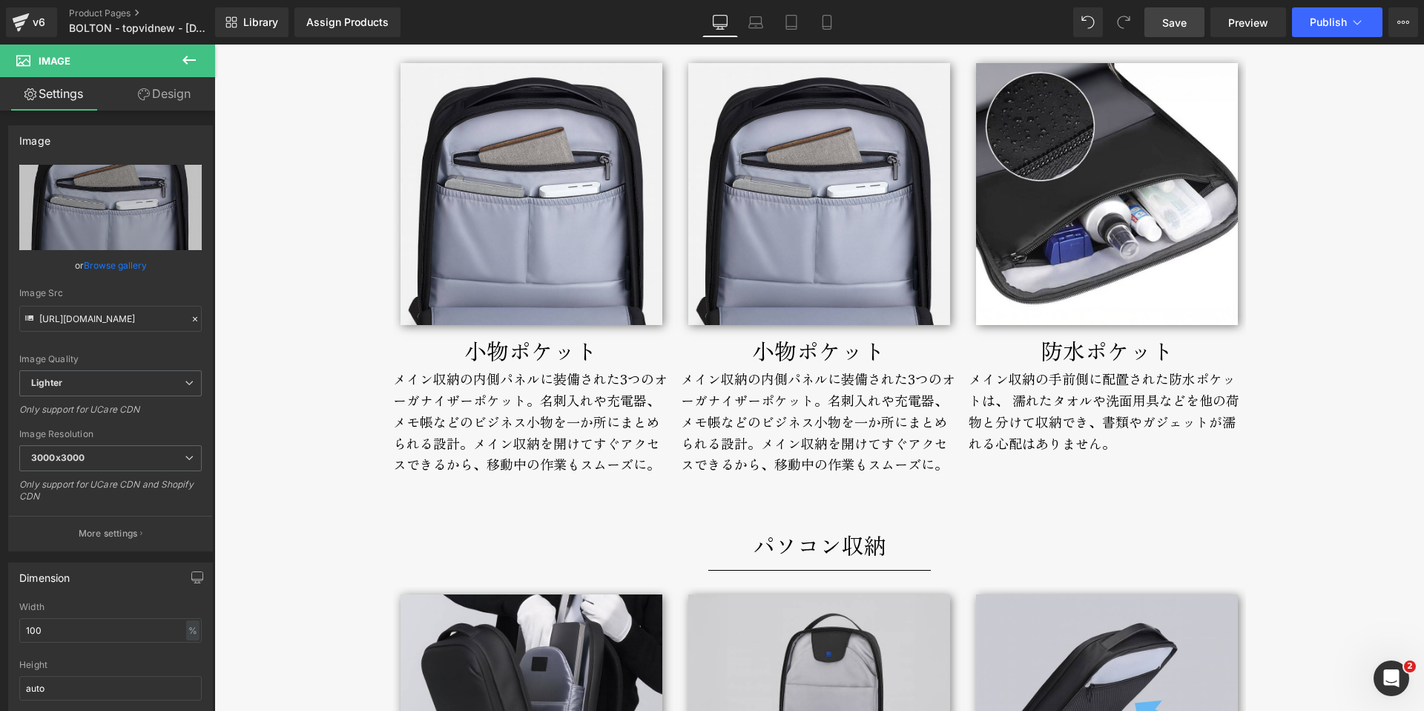
scroll to position [4344, 0]
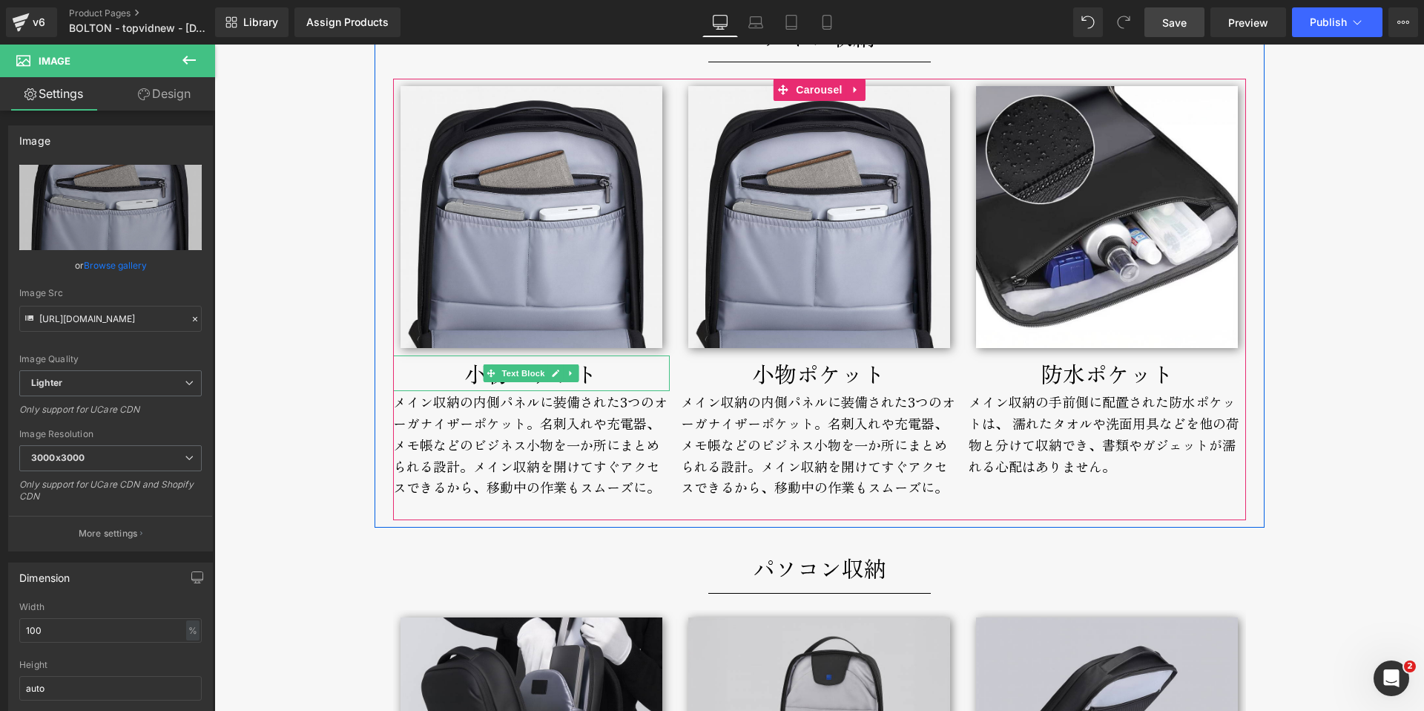
click at [468, 378] on p "小物ポケット" at bounding box center [531, 373] width 277 height 36
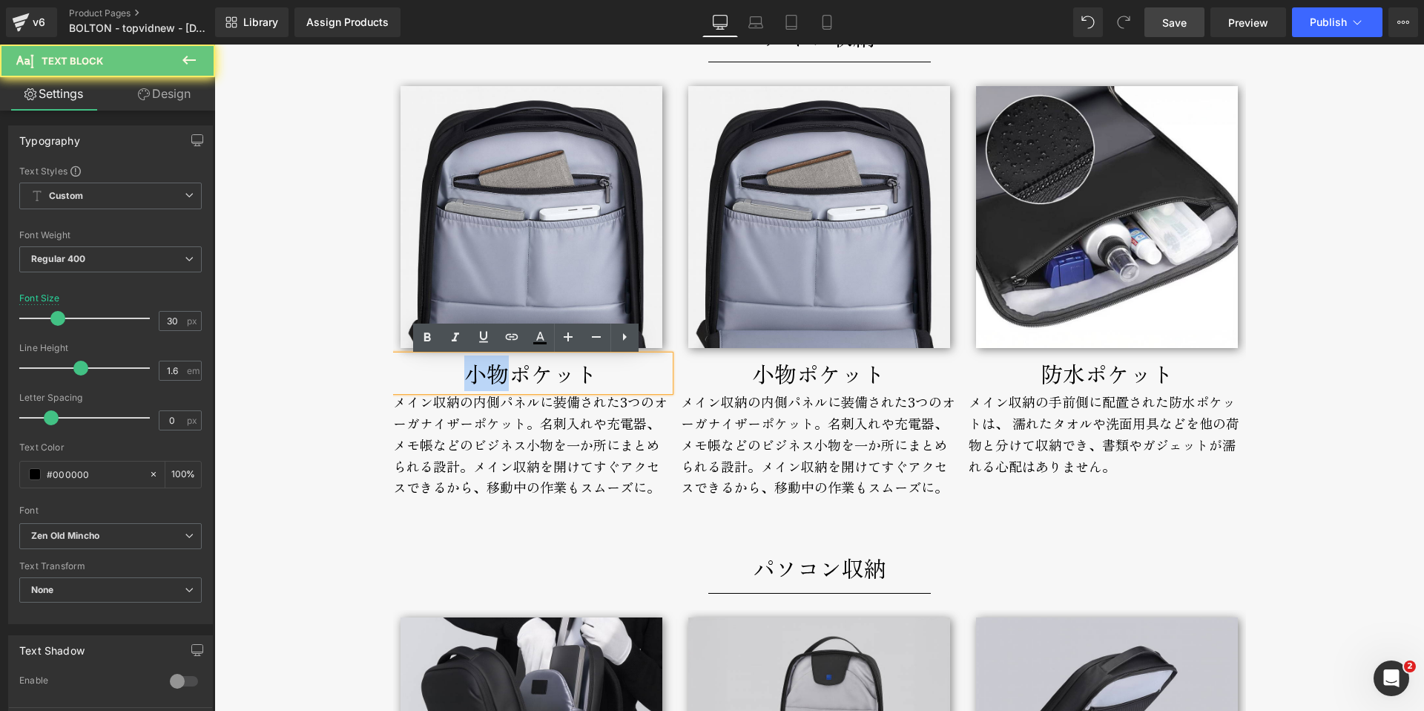
click at [468, 378] on p "小物ポケット" at bounding box center [531, 373] width 277 height 36
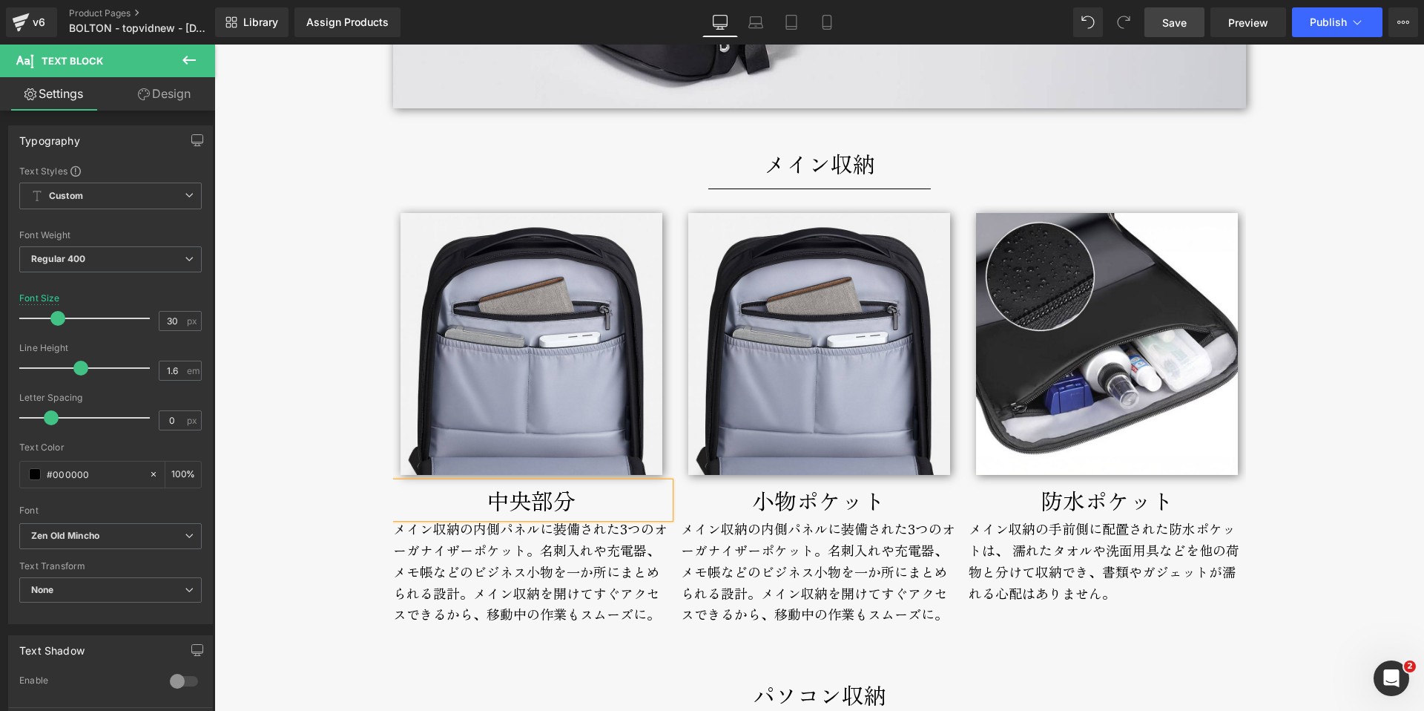
scroll to position [4211, 0]
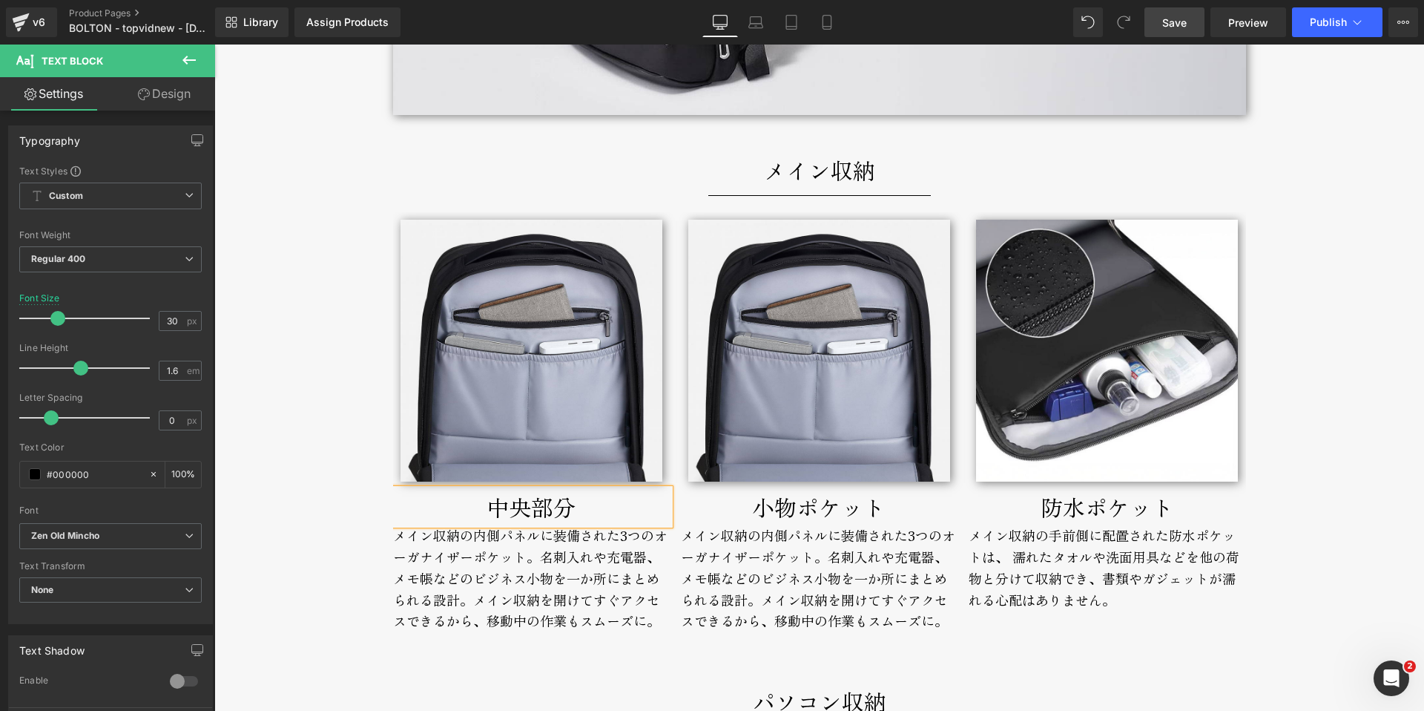
click at [456, 557] on div "メイン収納の内側パネルに装備された3つのオーガナイザーポケット。名刺入れや充電器、メモ帳などのビジネス小物を一か所にまとめられる設計。メイン収納を開けてすぐア…" at bounding box center [531, 588] width 277 height 129
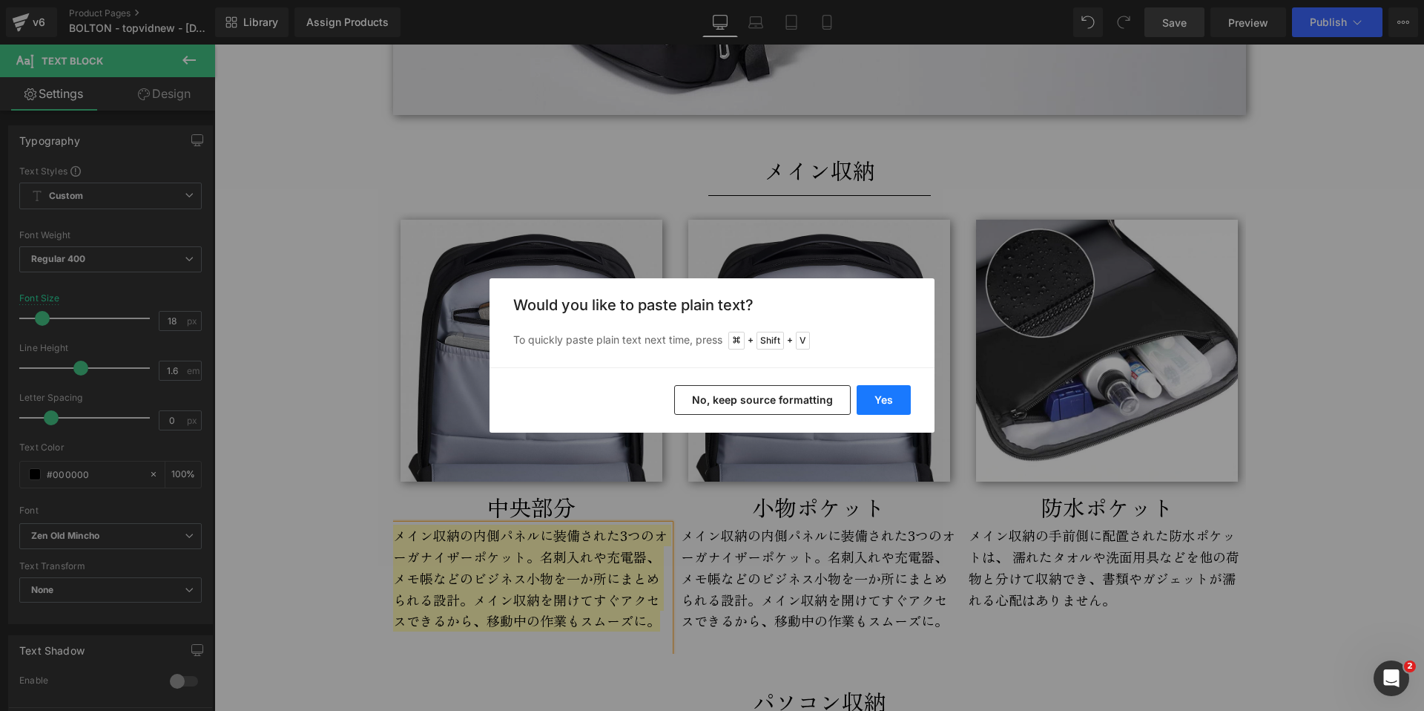
click at [883, 396] on button "Yes" at bounding box center [884, 400] width 54 height 30
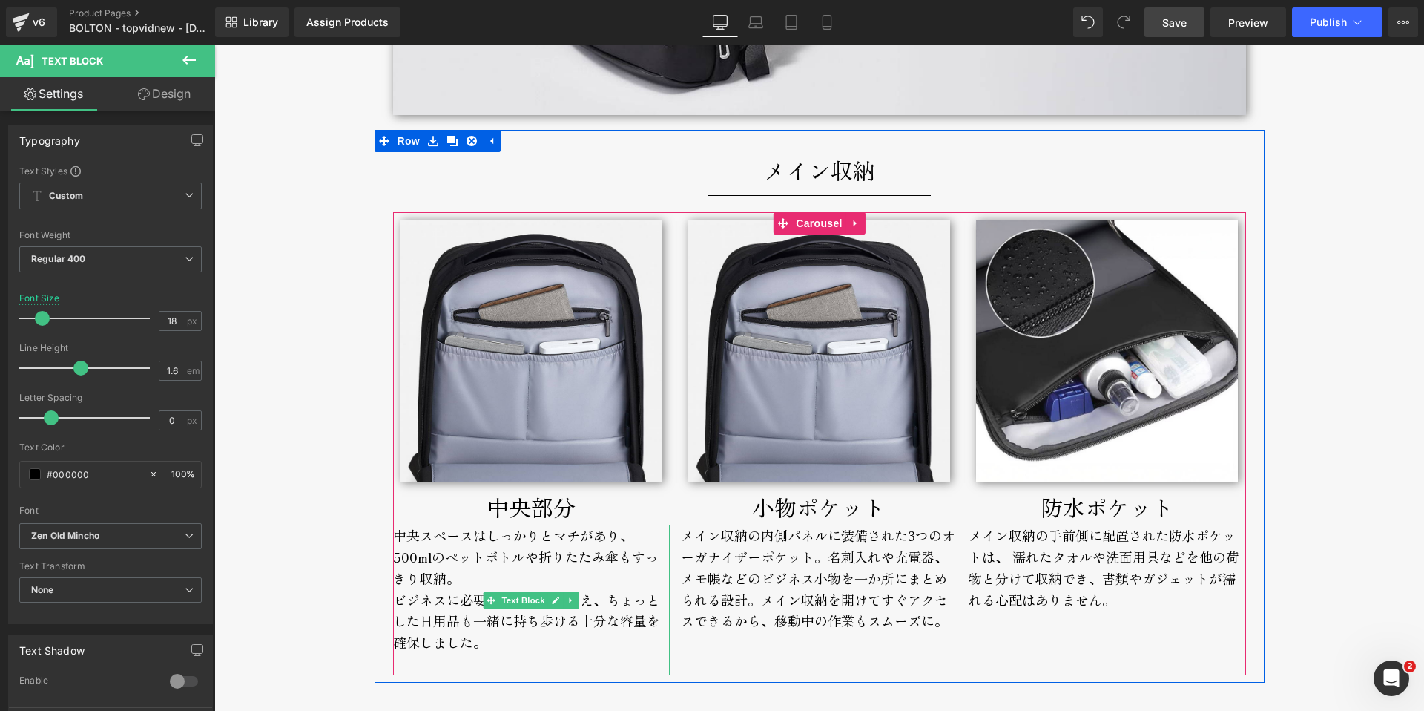
click at [473, 576] on div "中央スペースはしっかりとマチがあり、500mlのペットボトルや折りたたみ傘もすっきり収納。 ビジネスに必要なアイテムに加え、ちょっとした日用品も一緒に持ち歩け…" at bounding box center [531, 599] width 277 height 151
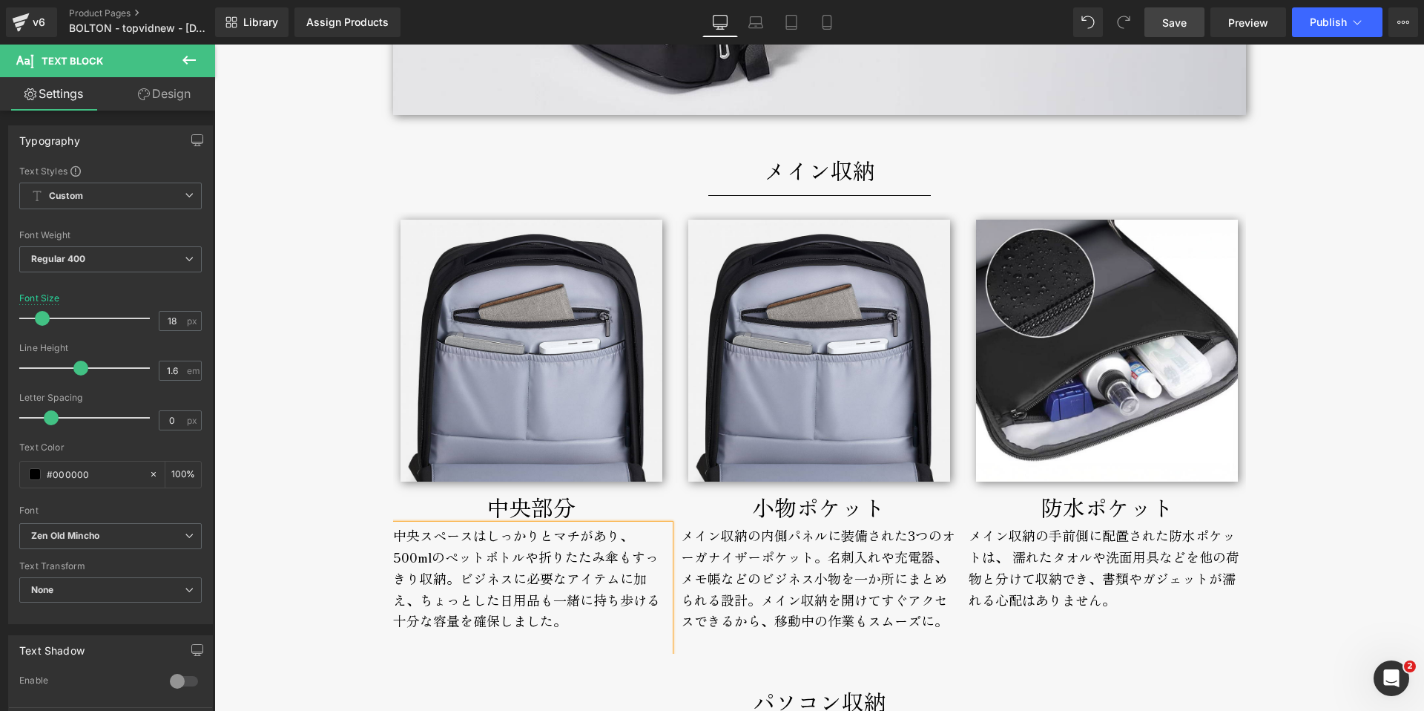
click at [465, 508] on p "中央部分" at bounding box center [531, 507] width 277 height 36
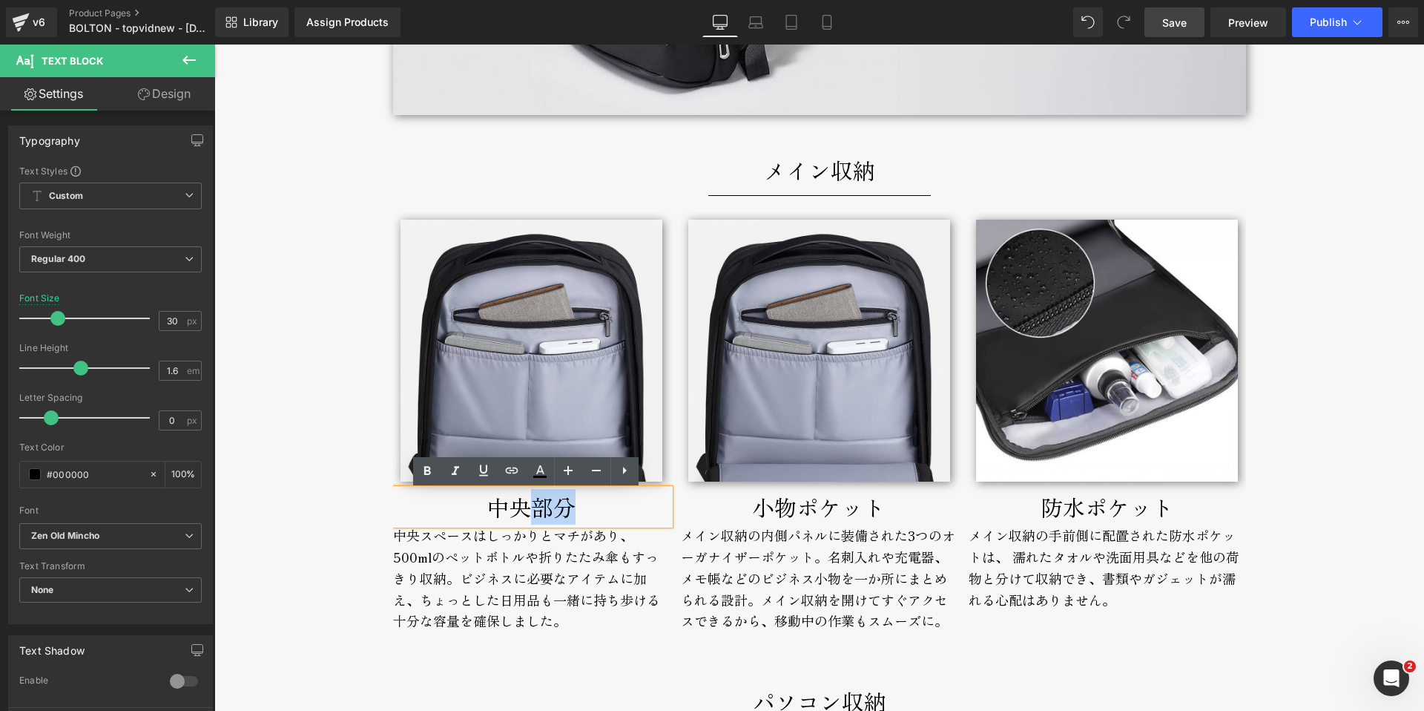
drag, startPoint x: 529, startPoint y: 511, endPoint x: 581, endPoint y: 506, distance: 52.9
click at [577, 508] on p "中央部分" at bounding box center [531, 507] width 277 height 36
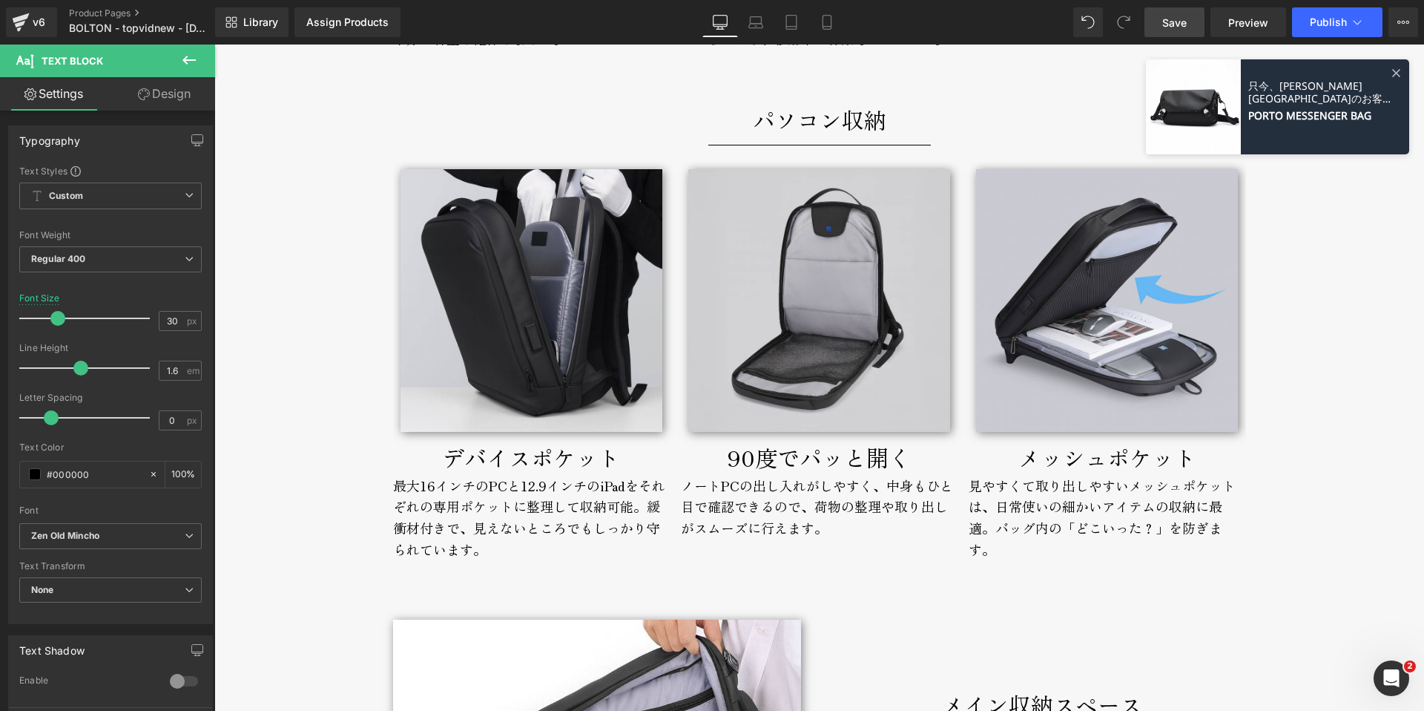
scroll to position [4872, 0]
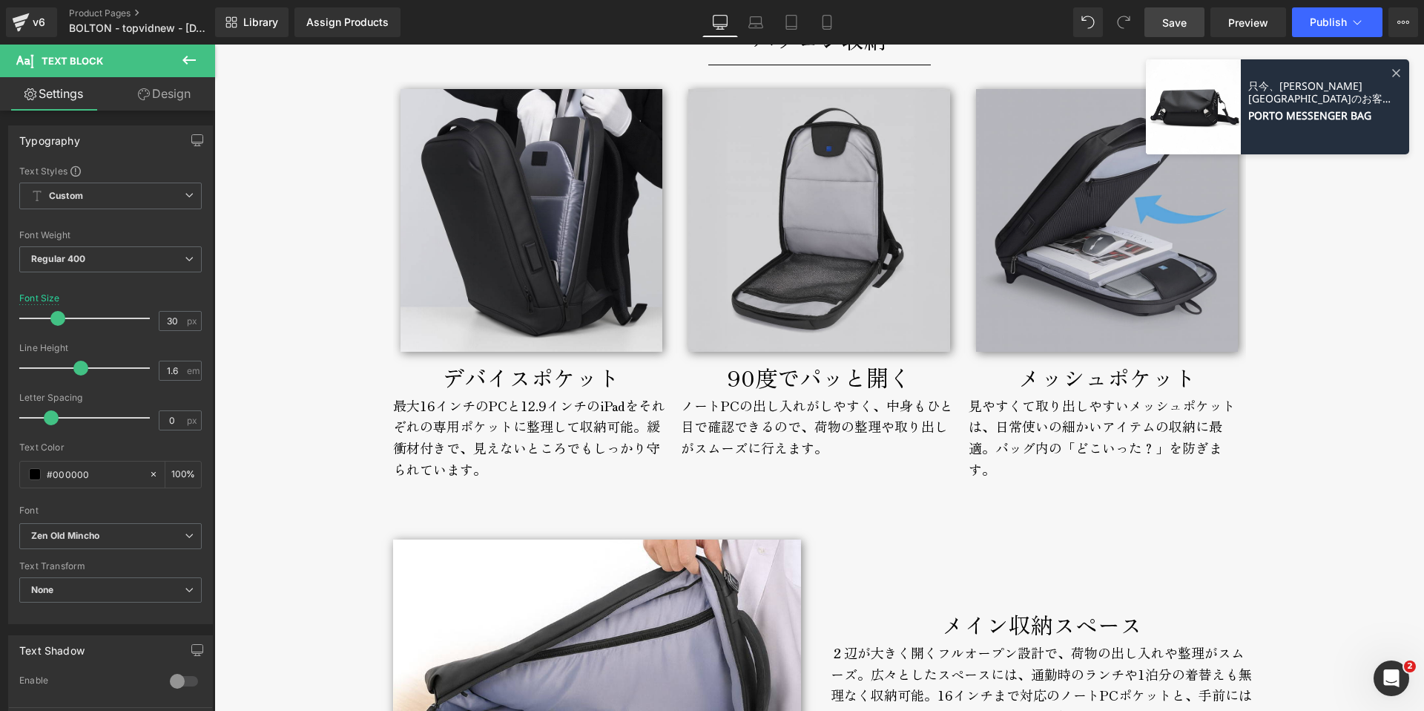
click at [1068, 306] on img at bounding box center [1107, 220] width 262 height 262
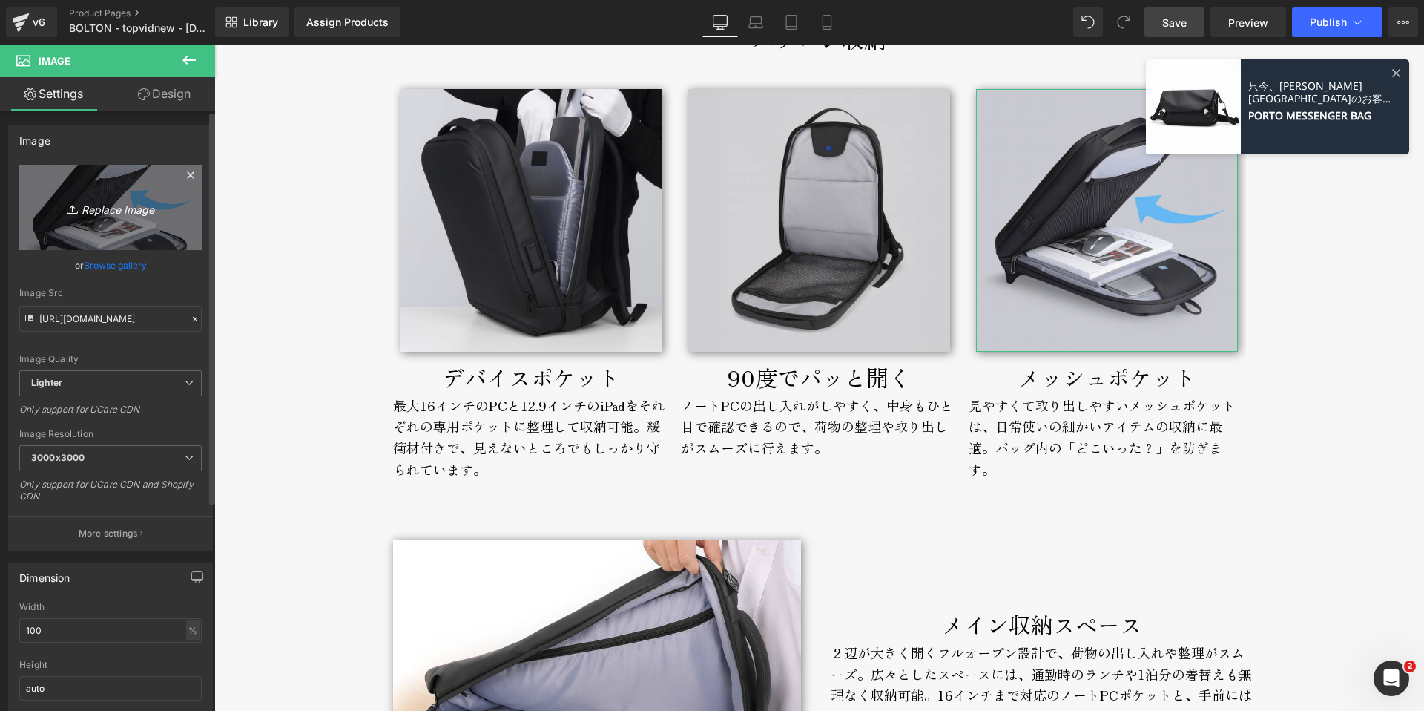
click at [111, 212] on icon "Replace Image" at bounding box center [110, 207] width 119 height 19
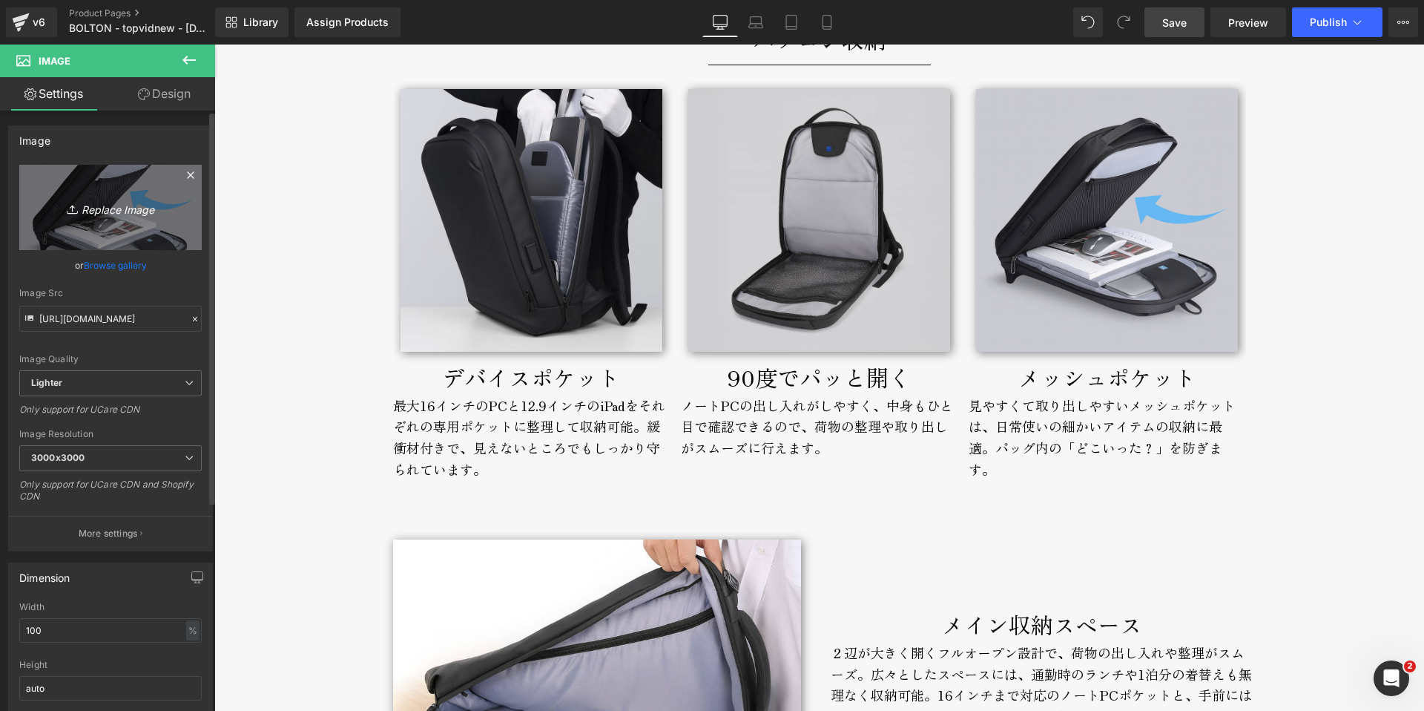
type input "C:\fakepath\bolton-backpack-broderik-mesh2.jpg"
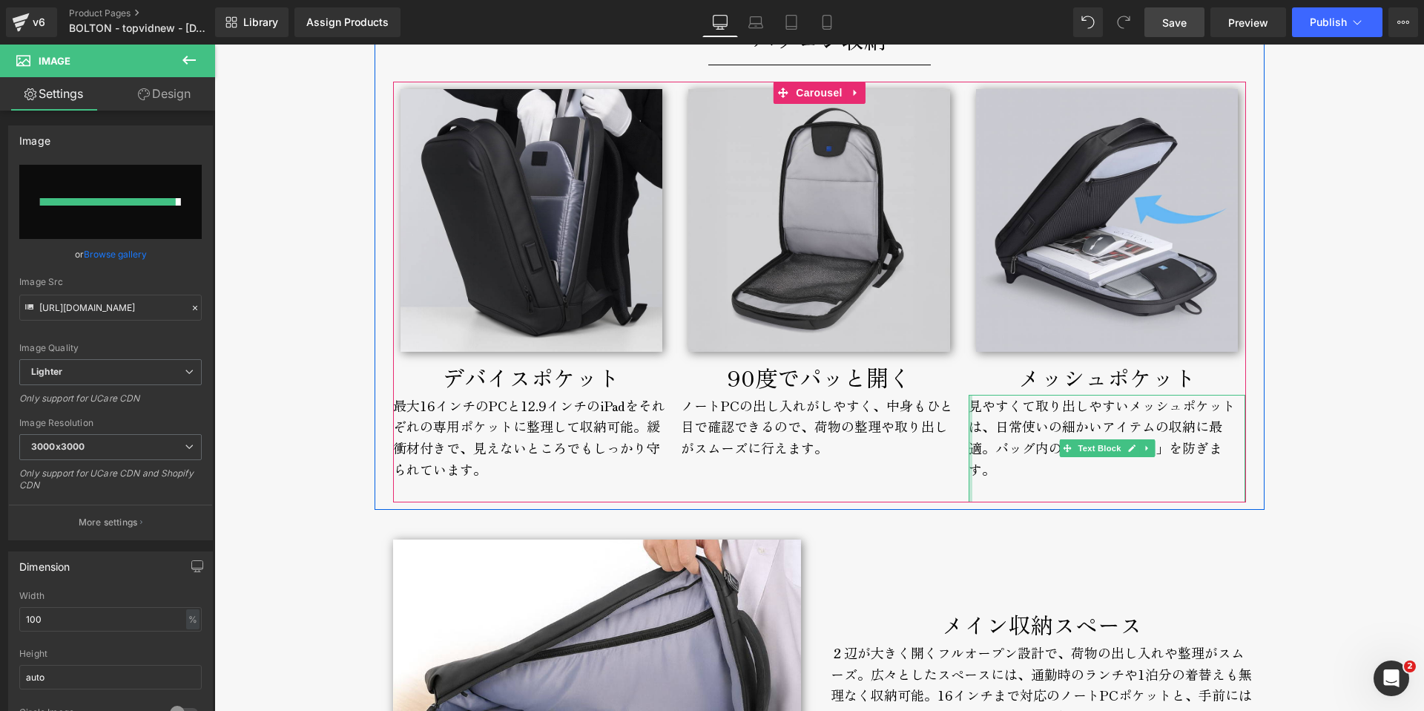
type input "[URL][DOMAIN_NAME]"
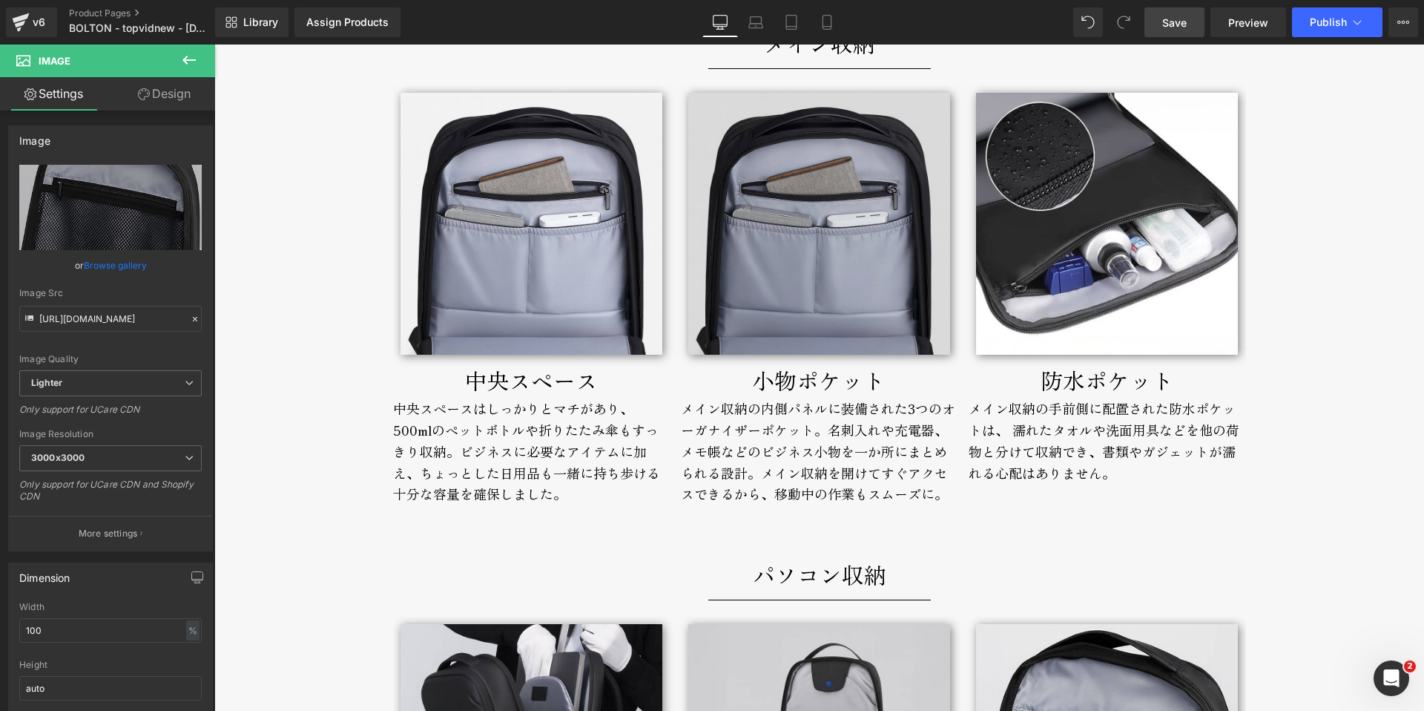
scroll to position [4288, 0]
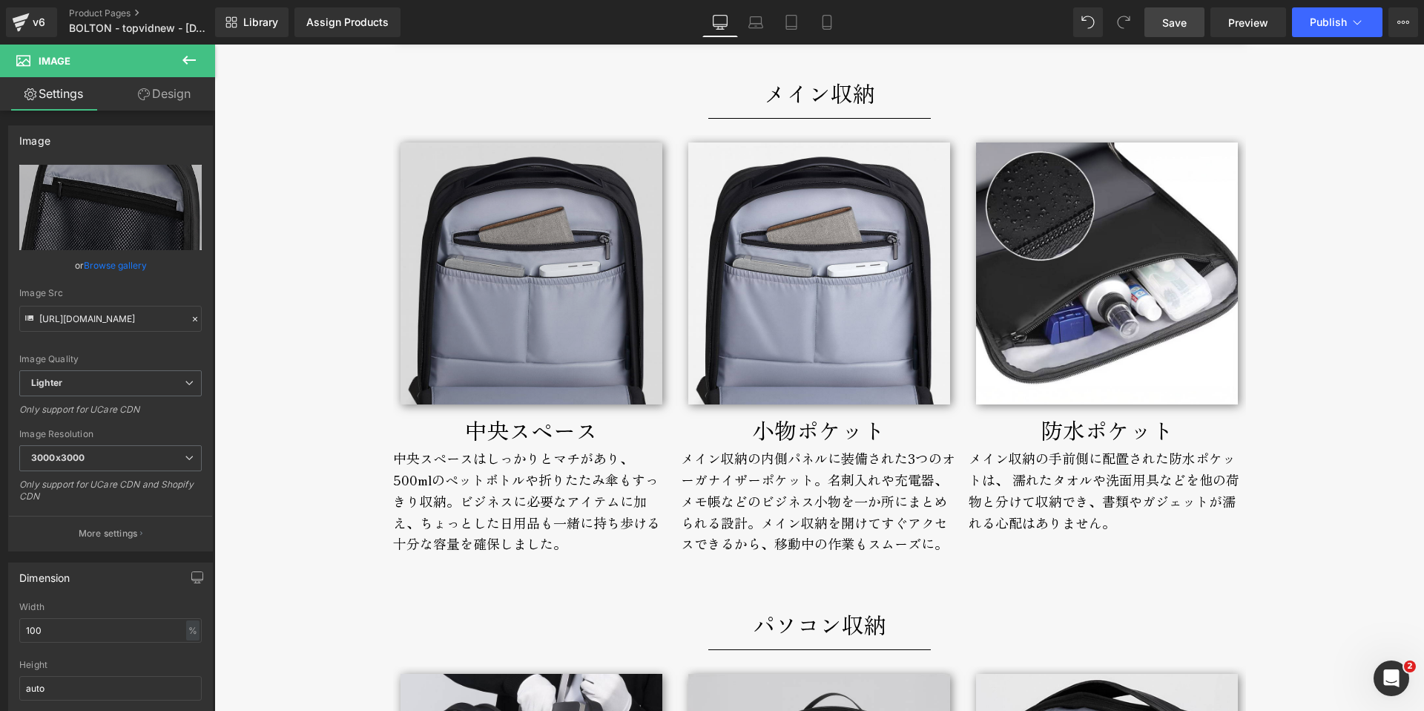
click at [486, 341] on img at bounding box center [532, 273] width 262 height 262
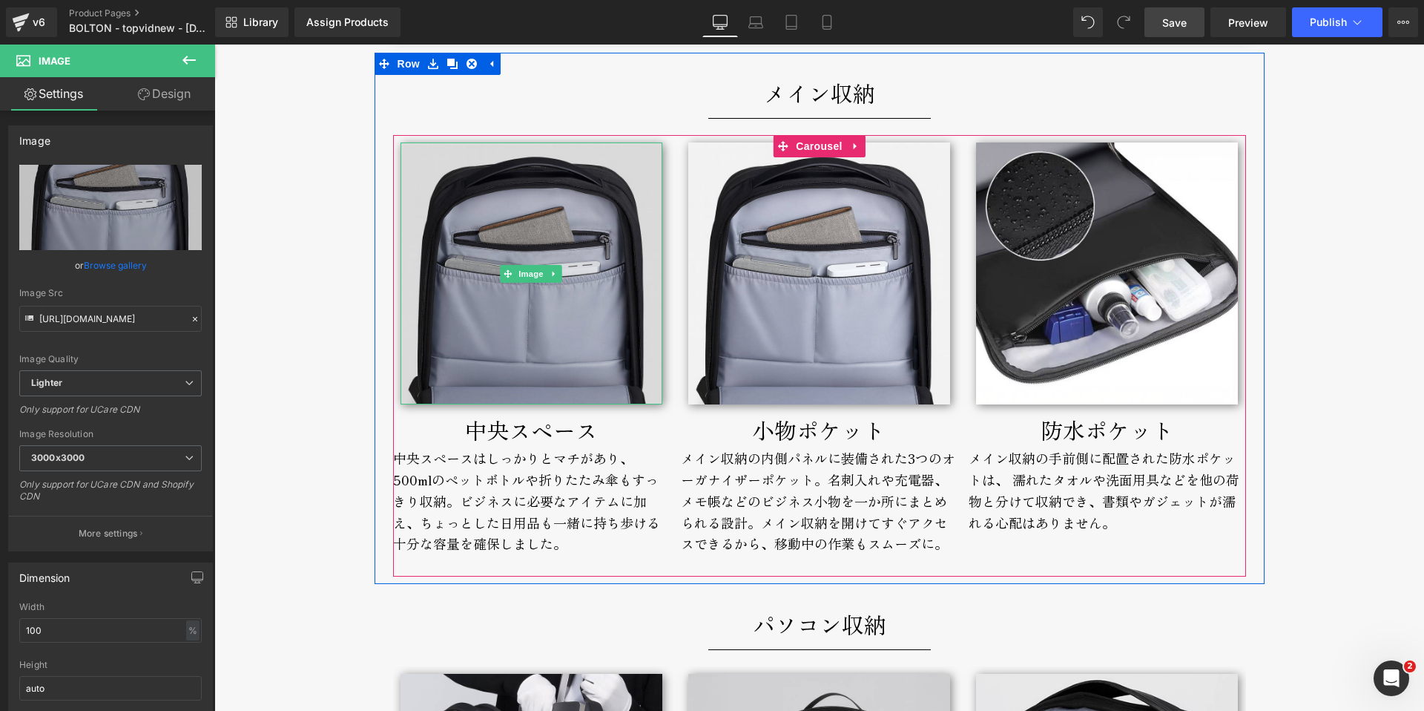
click at [493, 369] on img at bounding box center [532, 273] width 262 height 262
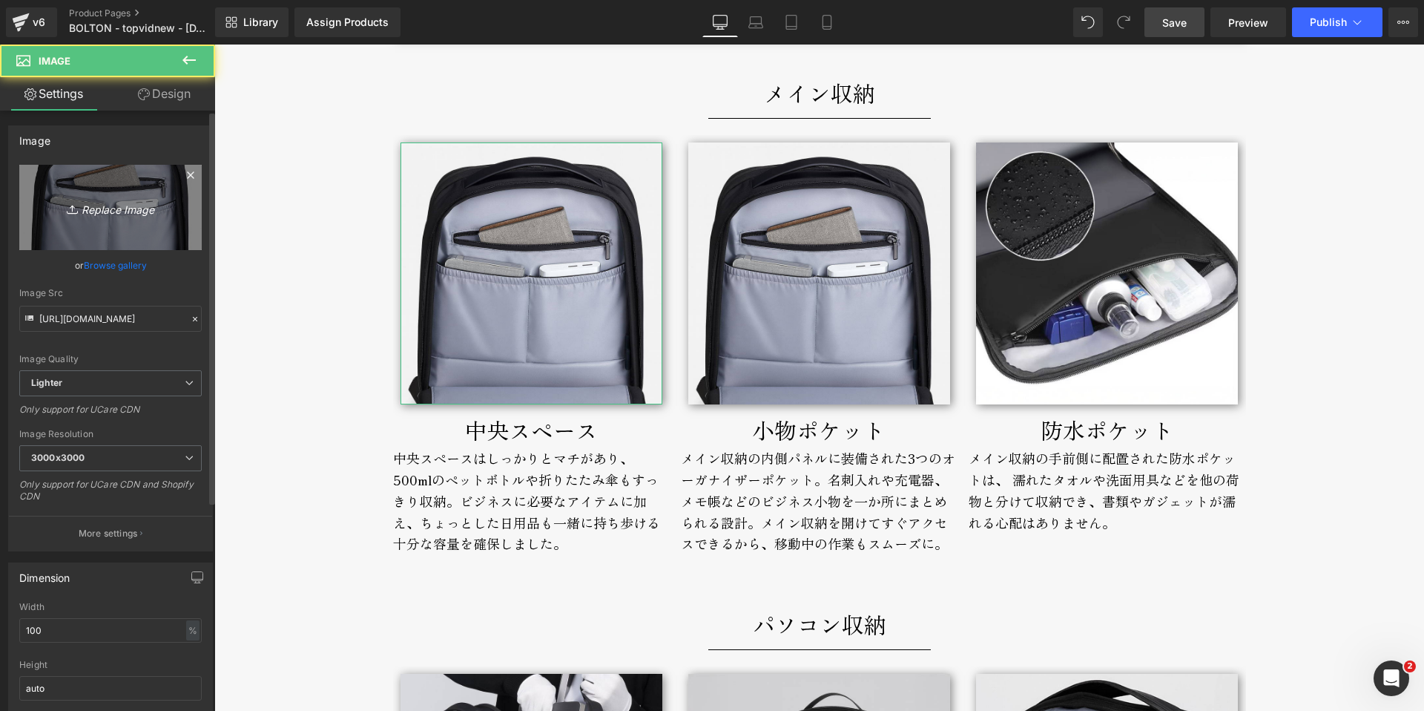
click at [96, 206] on icon "Replace Image" at bounding box center [110, 207] width 119 height 19
type input "C:\fakepath\bolton-backpack-broderik-maincenter.jpg"
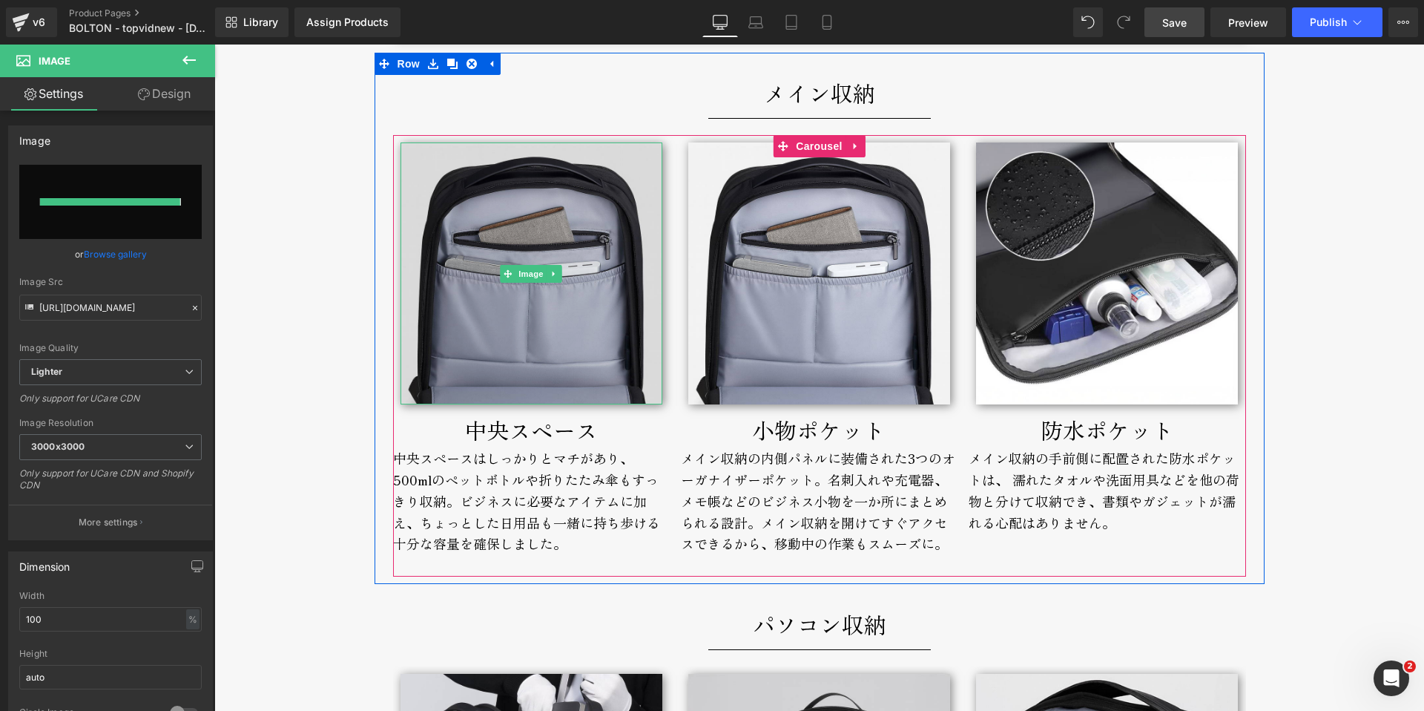
type input "[URL][DOMAIN_NAME]"
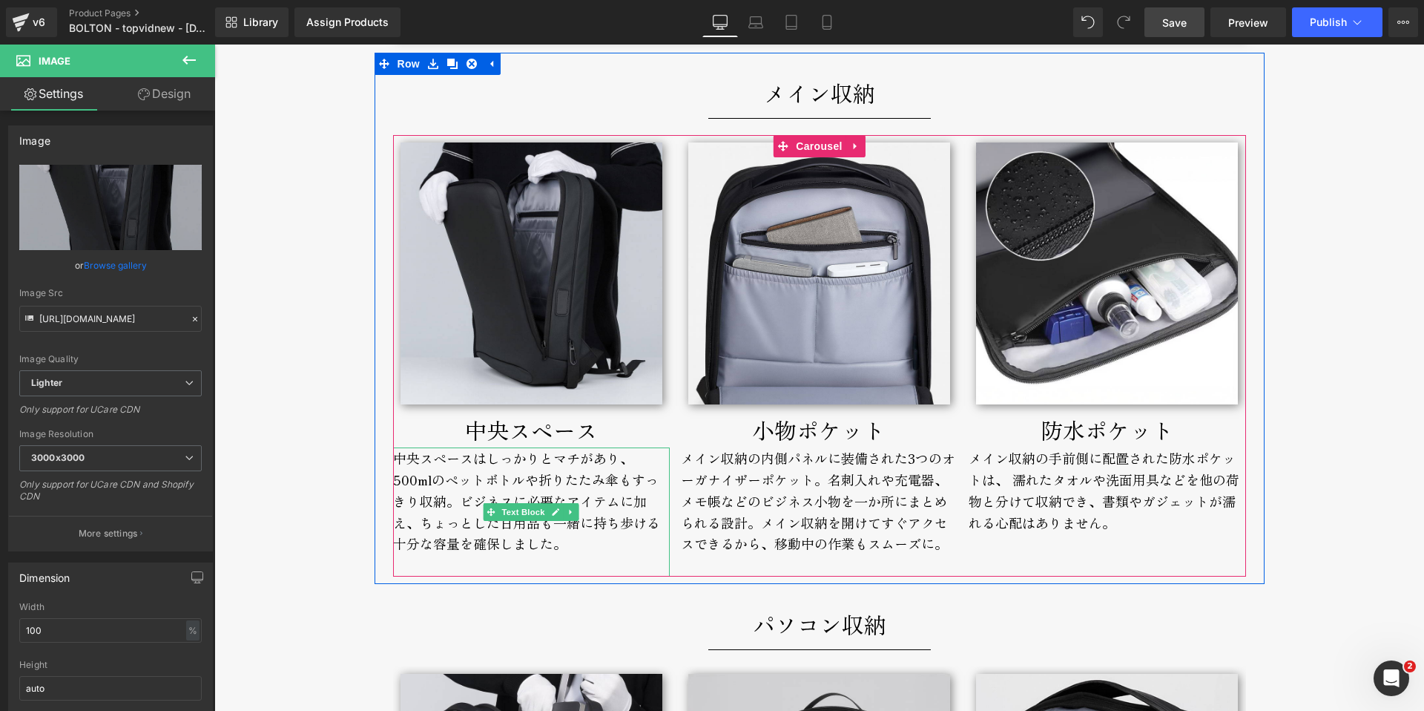
click at [407, 483] on div "中央スペースはしっかりとマチがあり、500mlのペットボトルや折りたたみ傘もすっきり収納。 ビジネスに必要なアイテムに加え、ちょっとした日用品も一緒に持ち歩け…" at bounding box center [531, 511] width 277 height 129
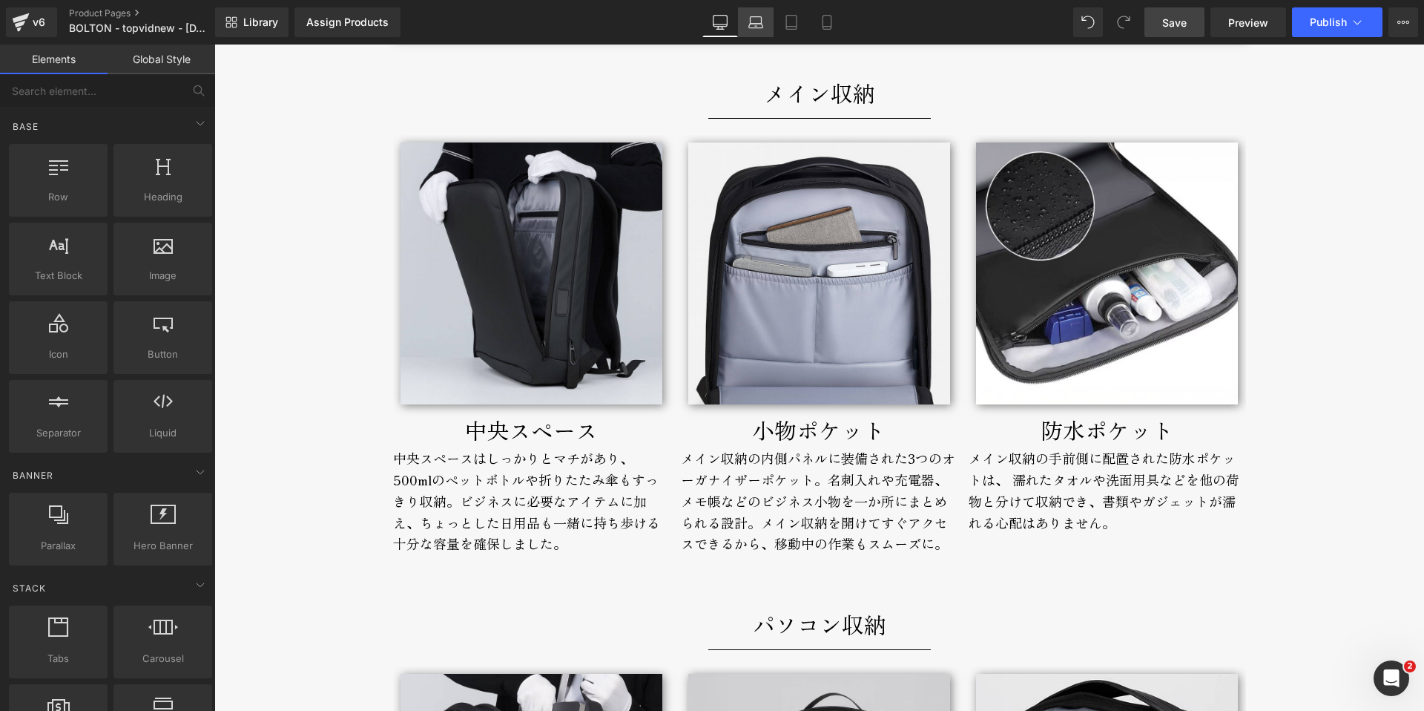
click at [760, 19] on icon at bounding box center [755, 22] width 15 height 15
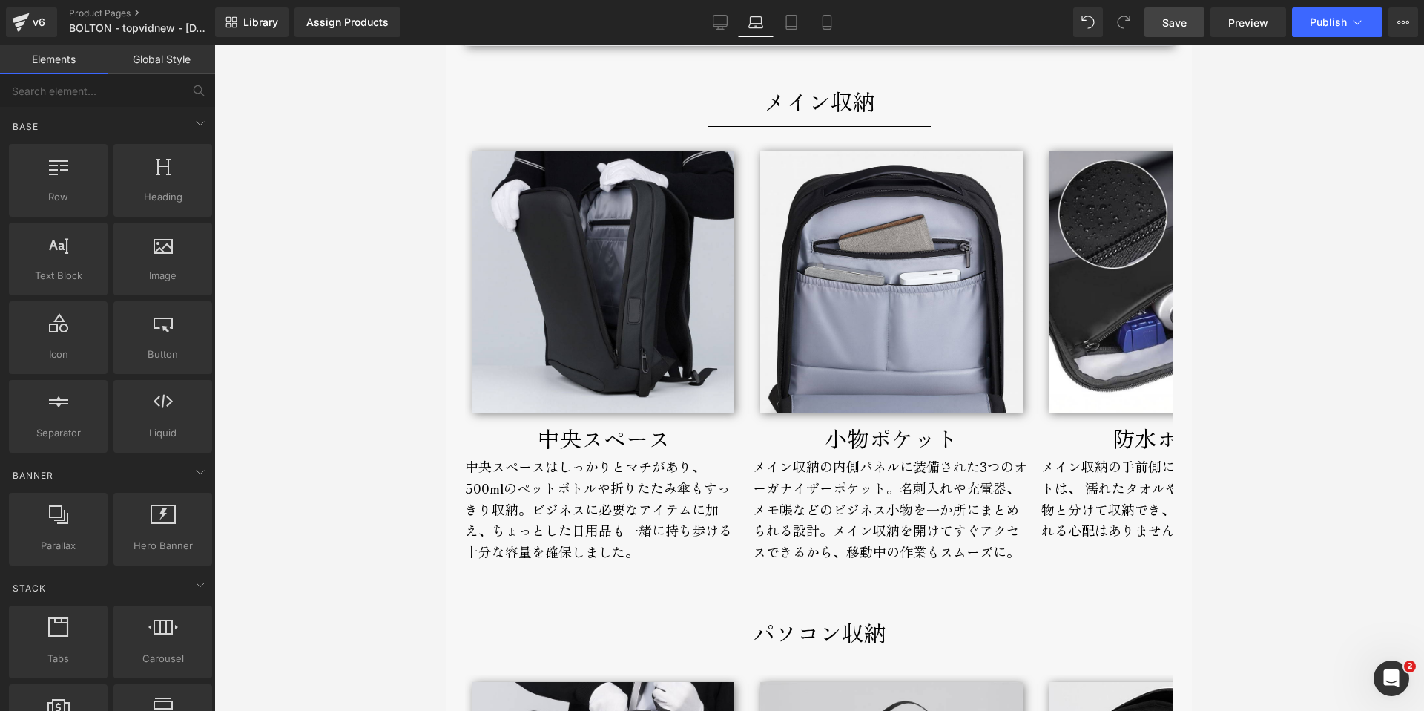
scroll to position [3904, 0]
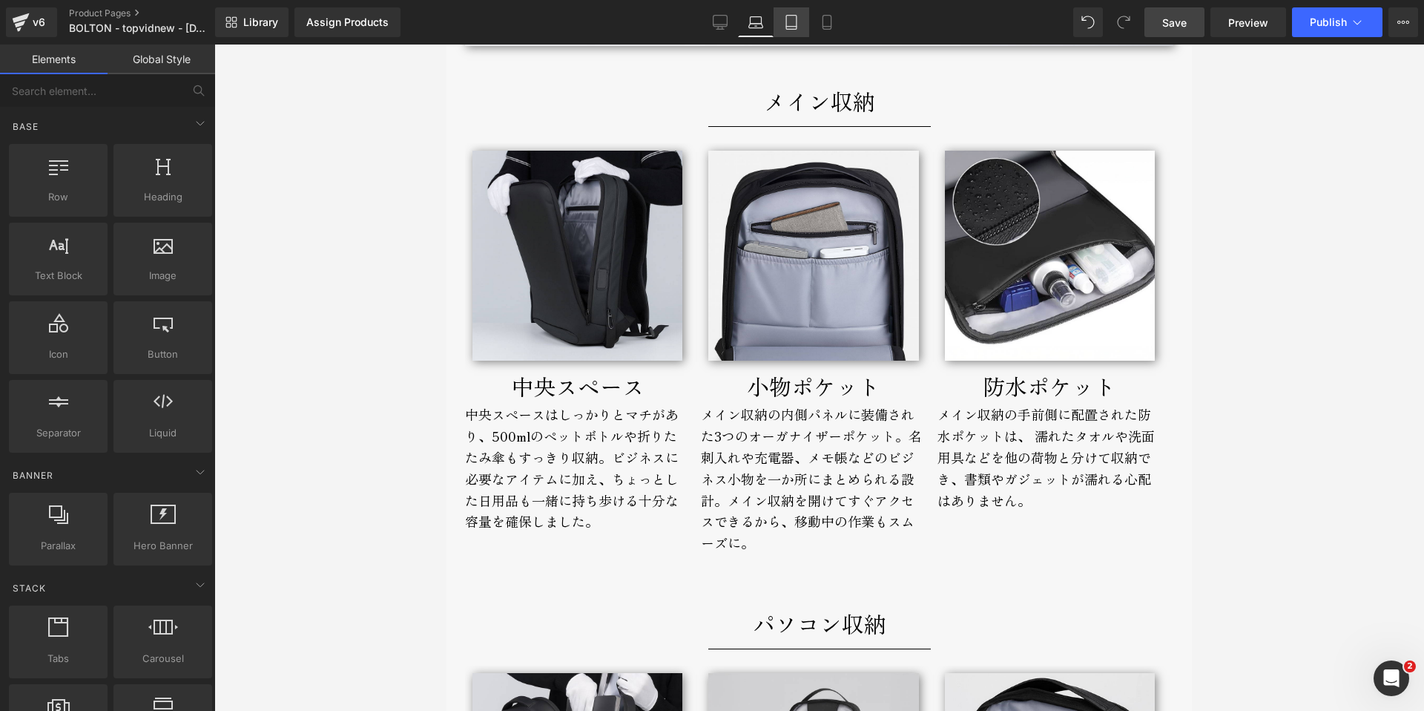
click at [794, 21] on icon at bounding box center [791, 22] width 15 height 15
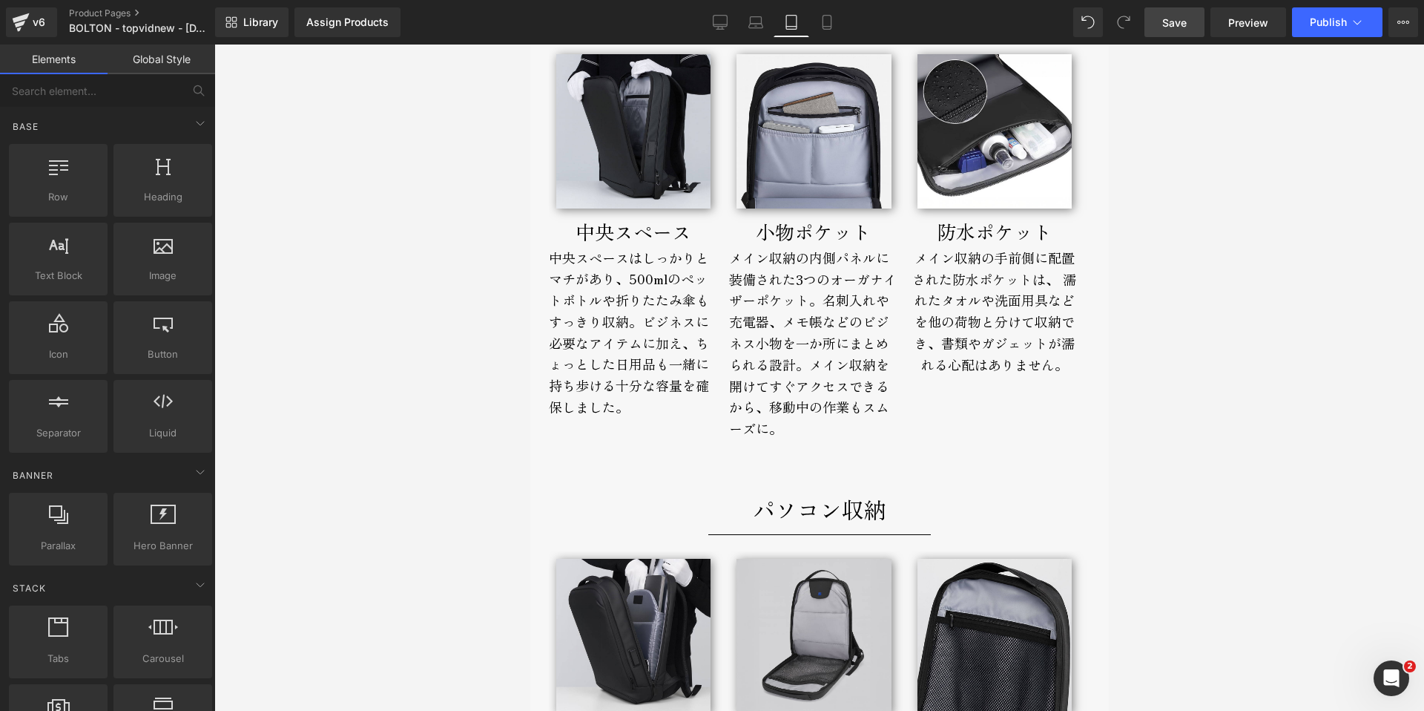
scroll to position [3306, 0]
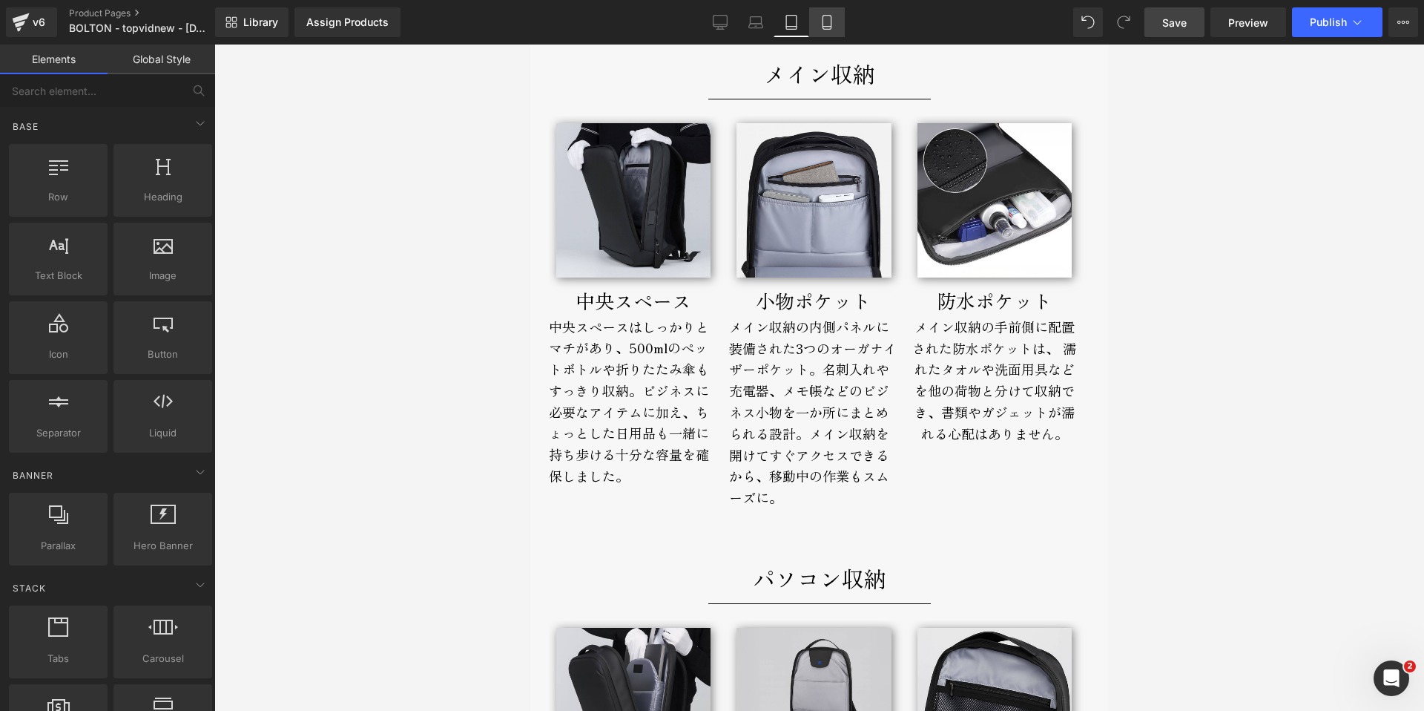
click at [821, 19] on icon at bounding box center [827, 22] width 15 height 15
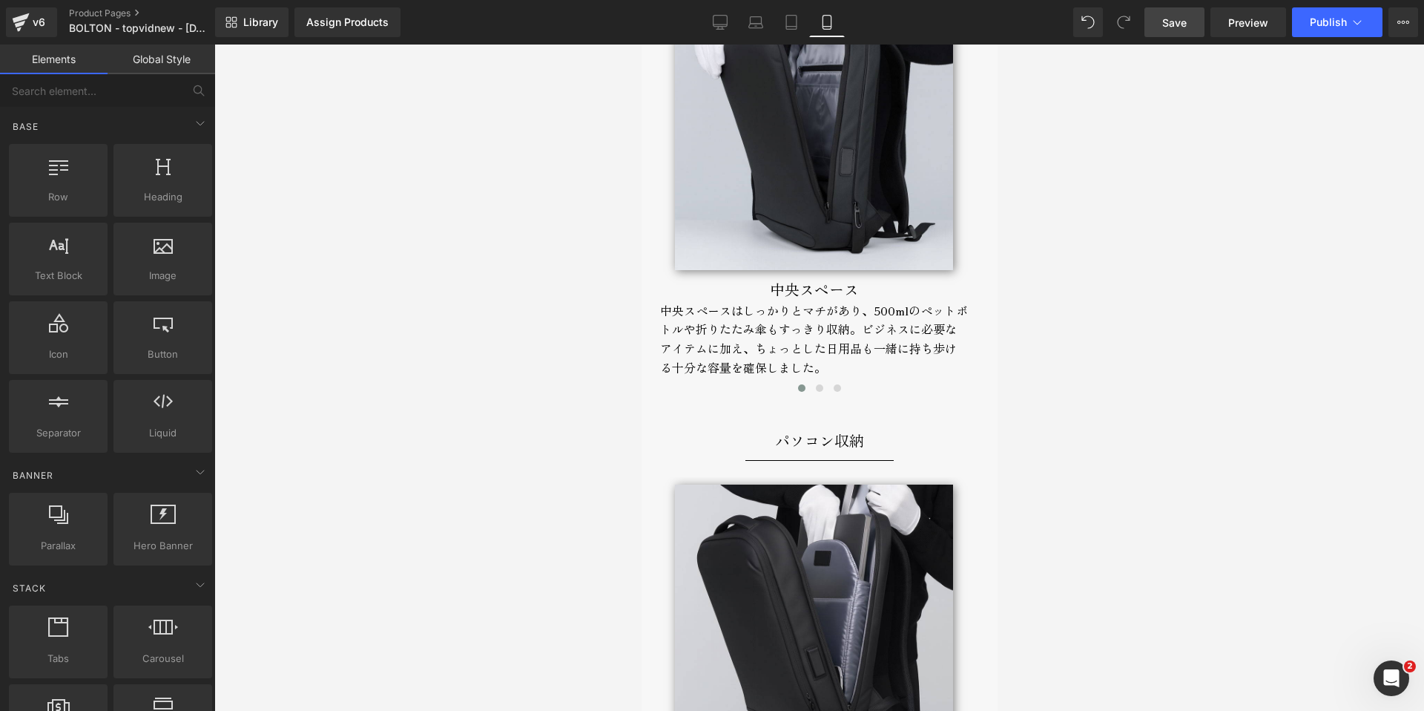
scroll to position [4320, 0]
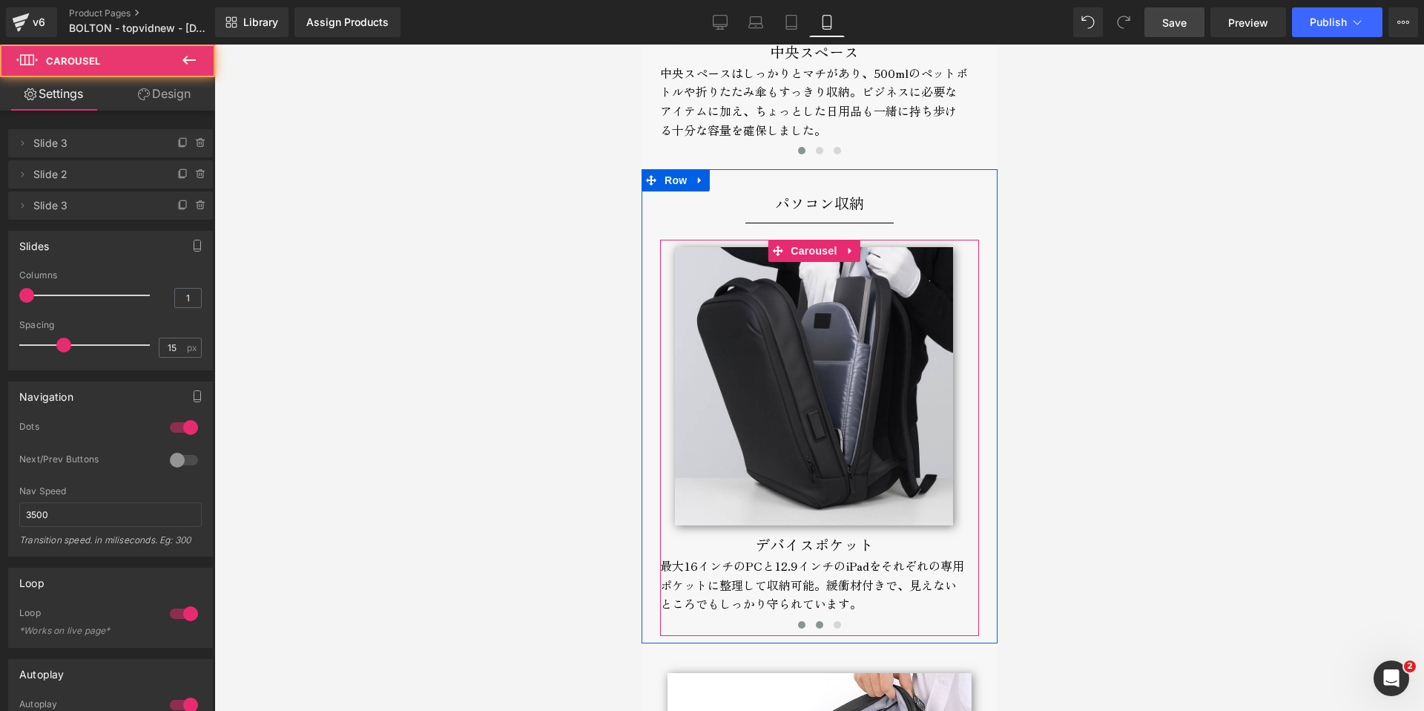
click at [810, 617] on button at bounding box center [819, 624] width 18 height 15
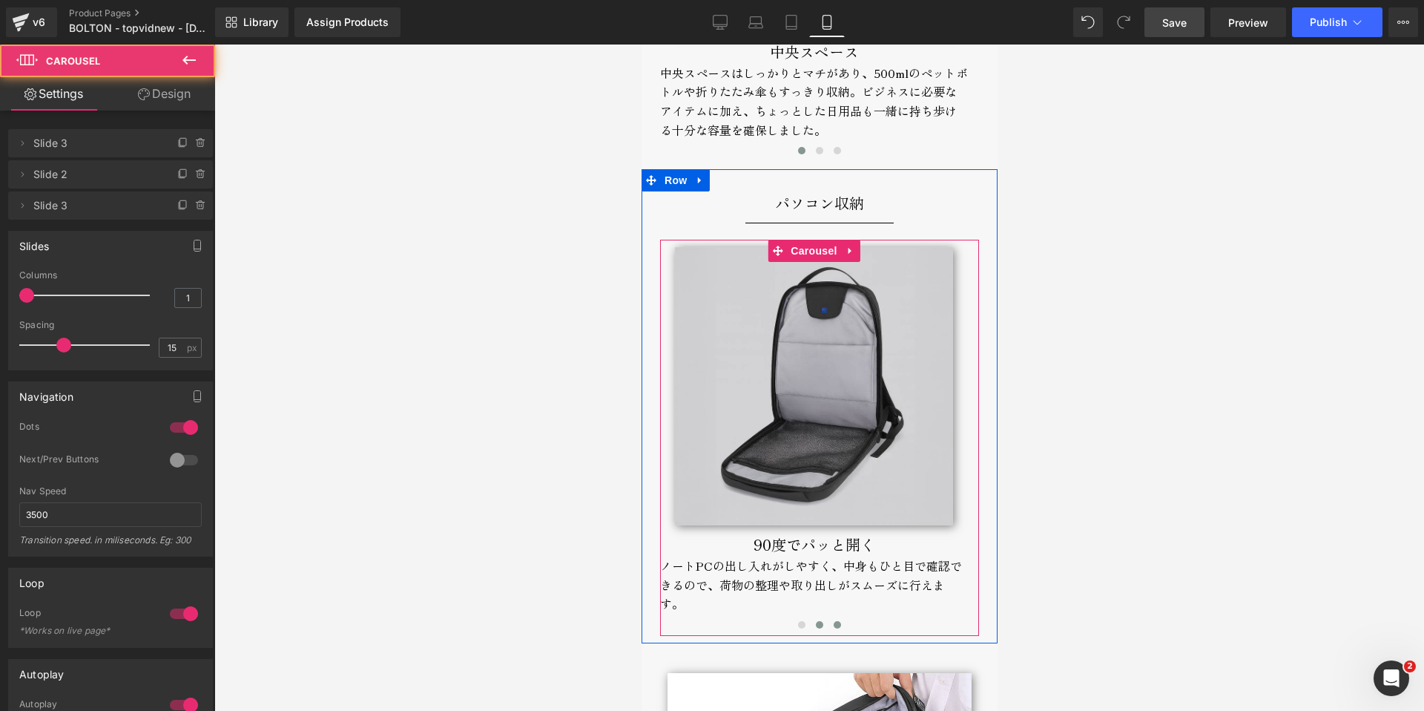
click at [833, 621] on span at bounding box center [836, 624] width 7 height 7
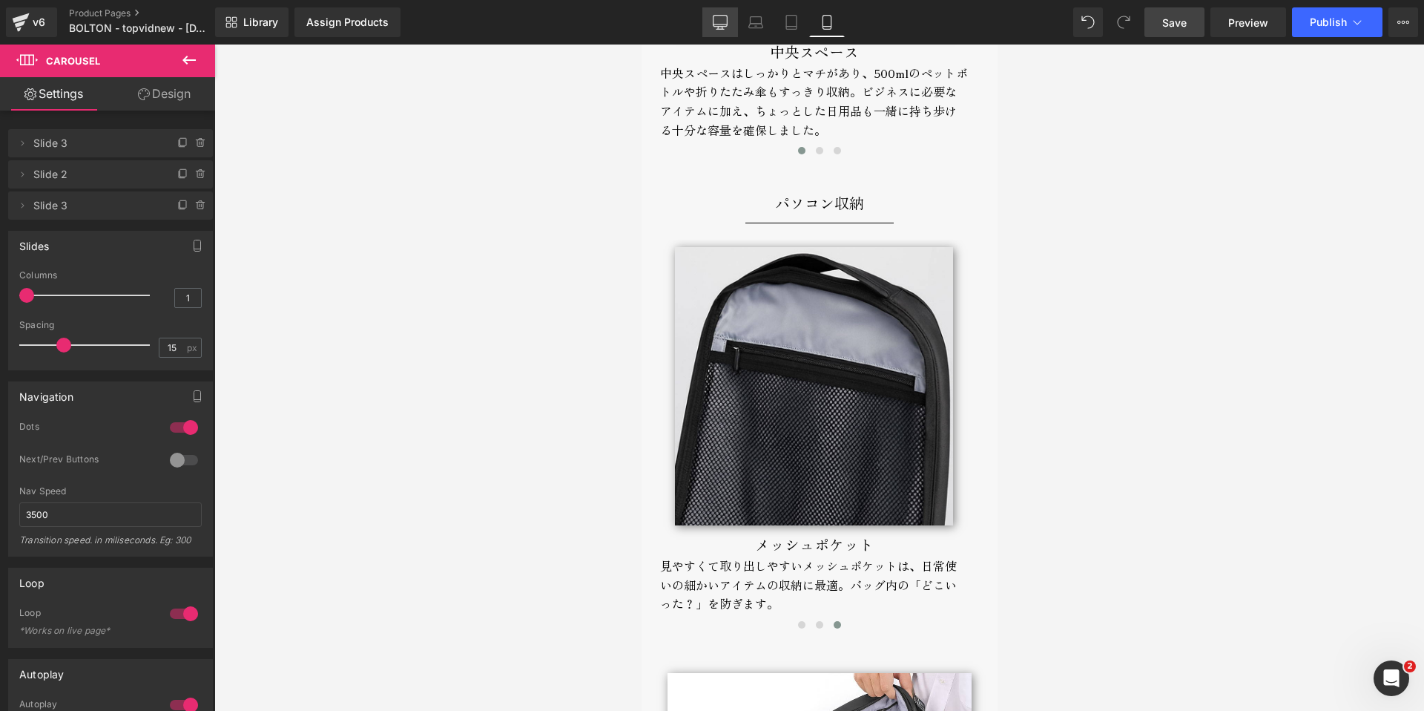
click at [716, 13] on link "Desktop" at bounding box center [720, 22] width 36 height 30
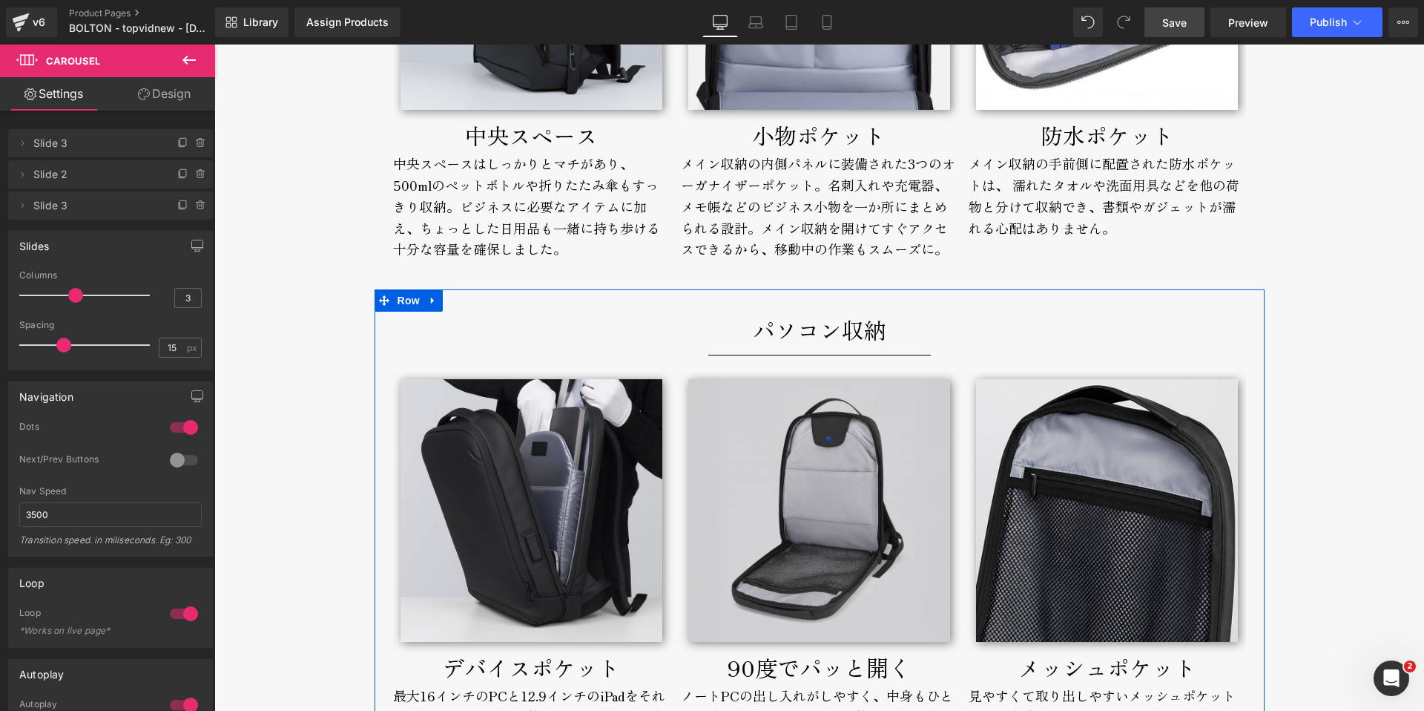
scroll to position [4579, 0]
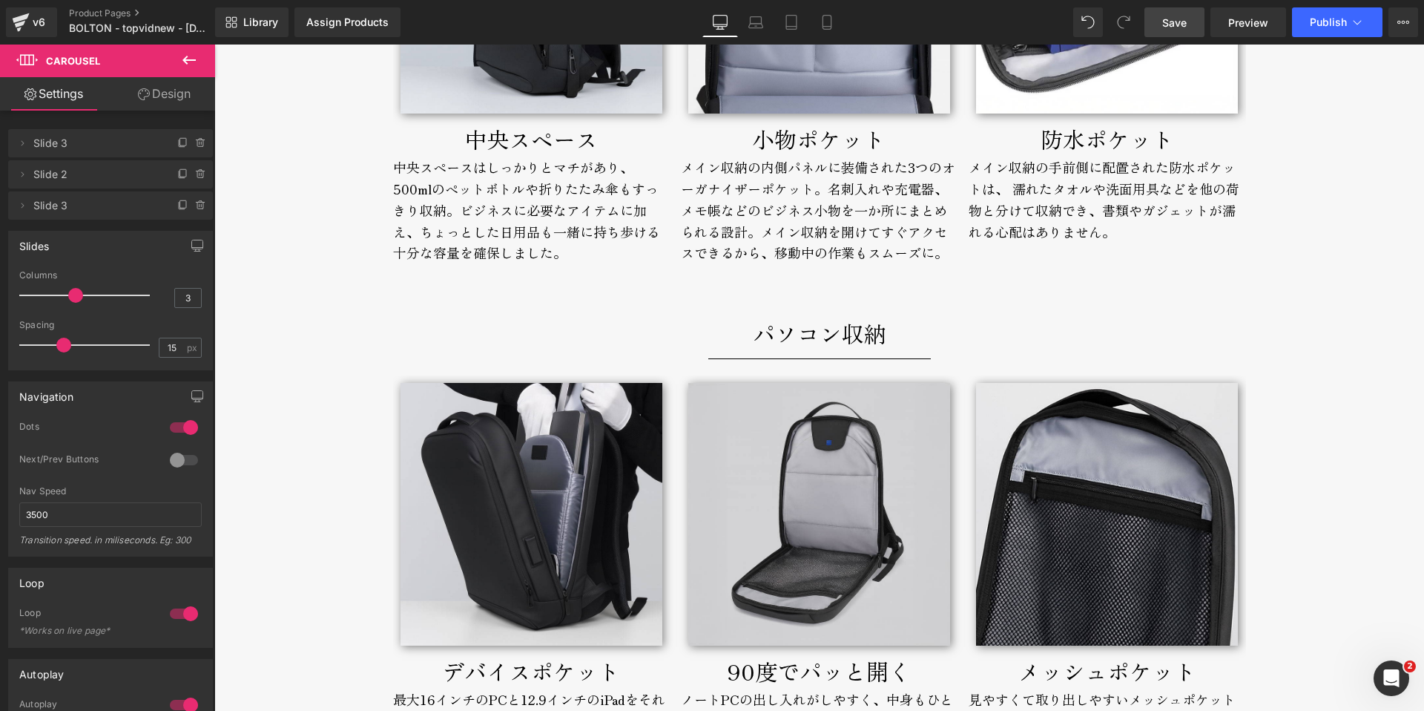
click at [1175, 15] on span "Save" at bounding box center [1174, 23] width 24 height 16
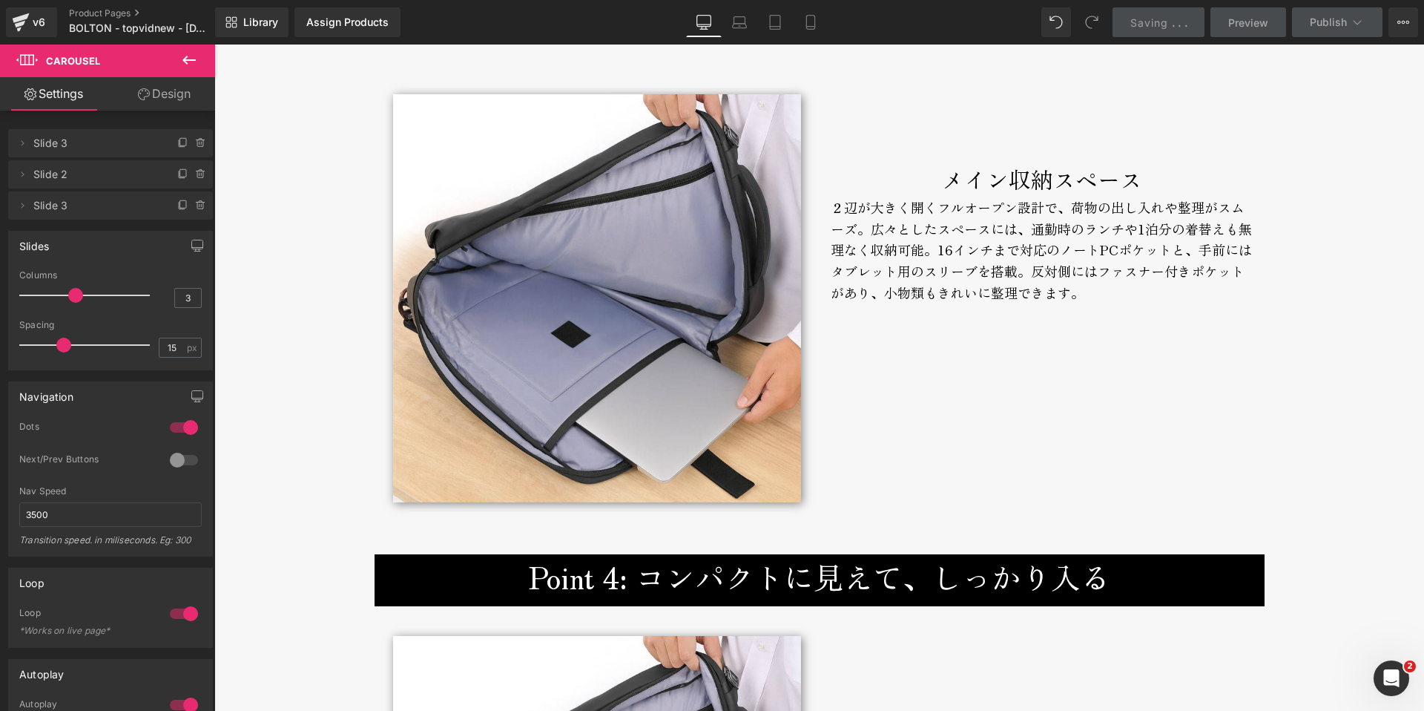
scroll to position [5150, 0]
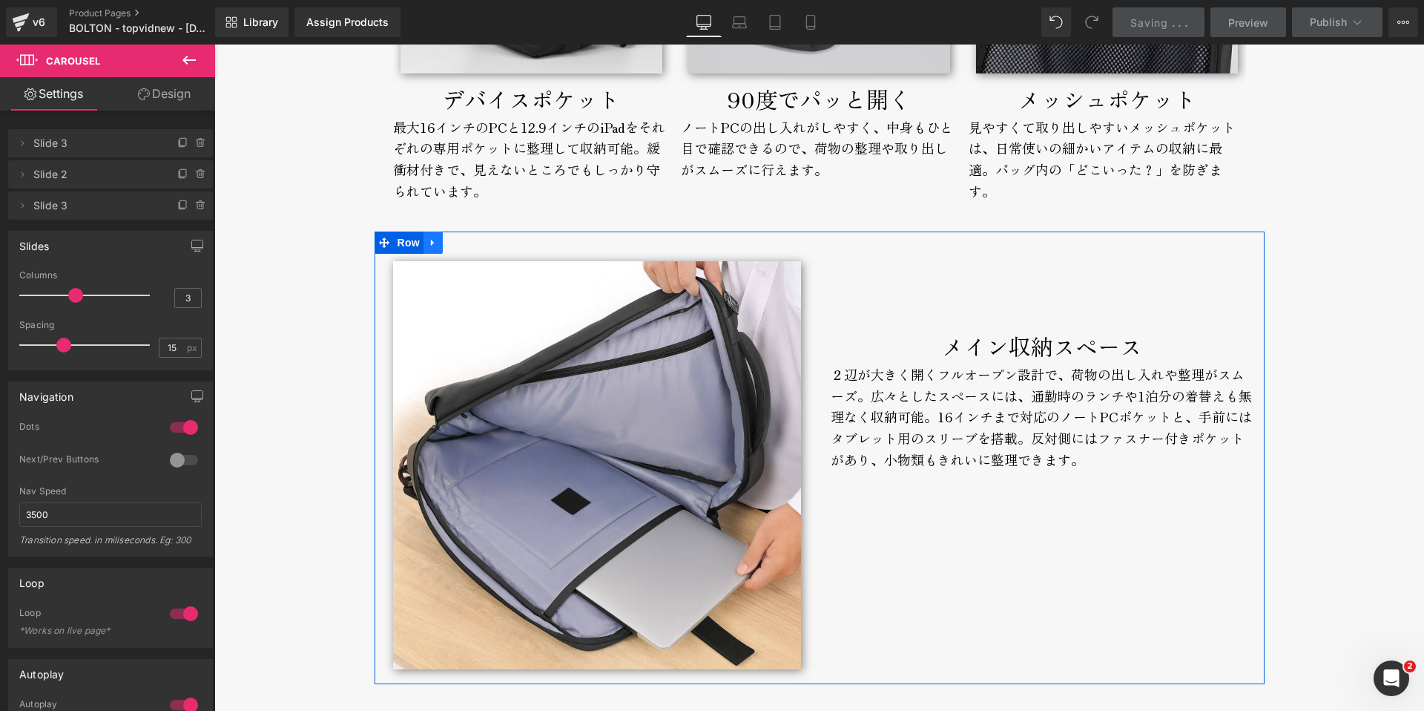
click at [431, 241] on icon at bounding box center [433, 242] width 10 height 11
click at [467, 243] on icon at bounding box center [472, 242] width 10 height 10
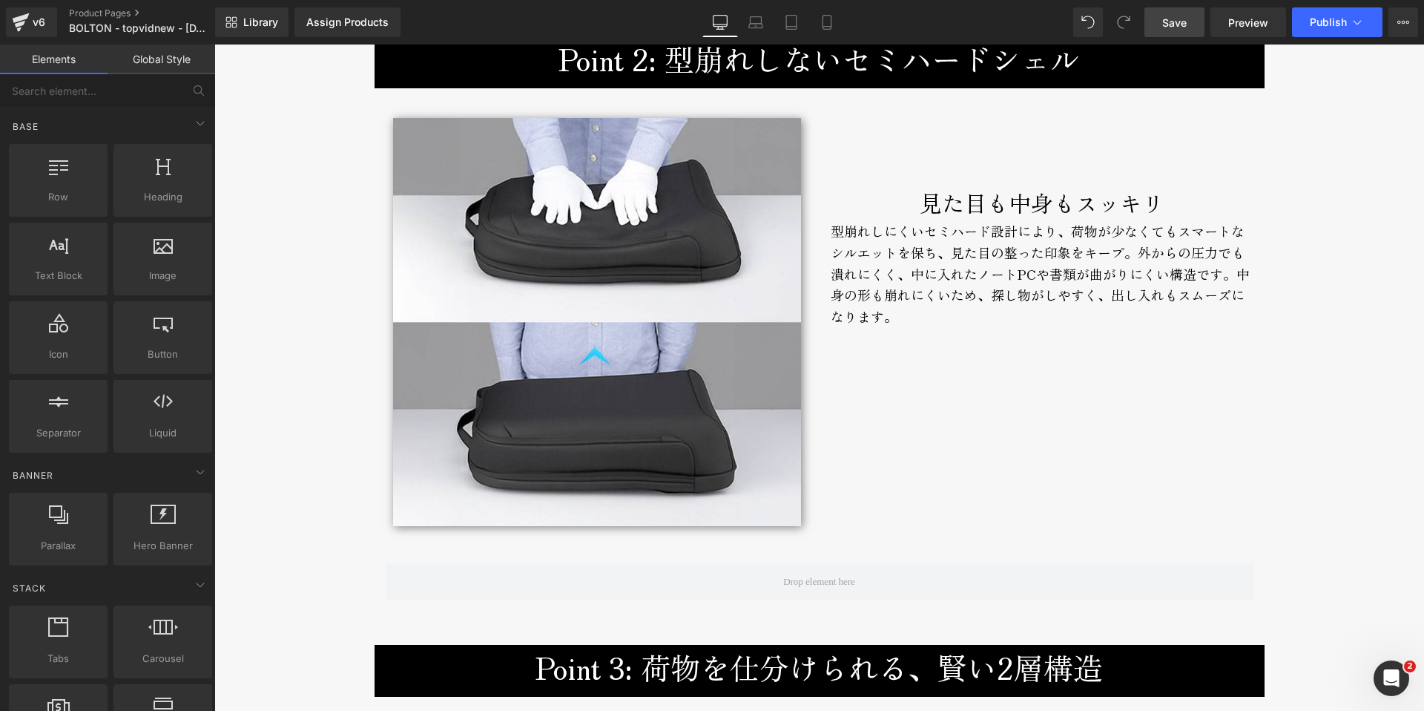
scroll to position [3081, 0]
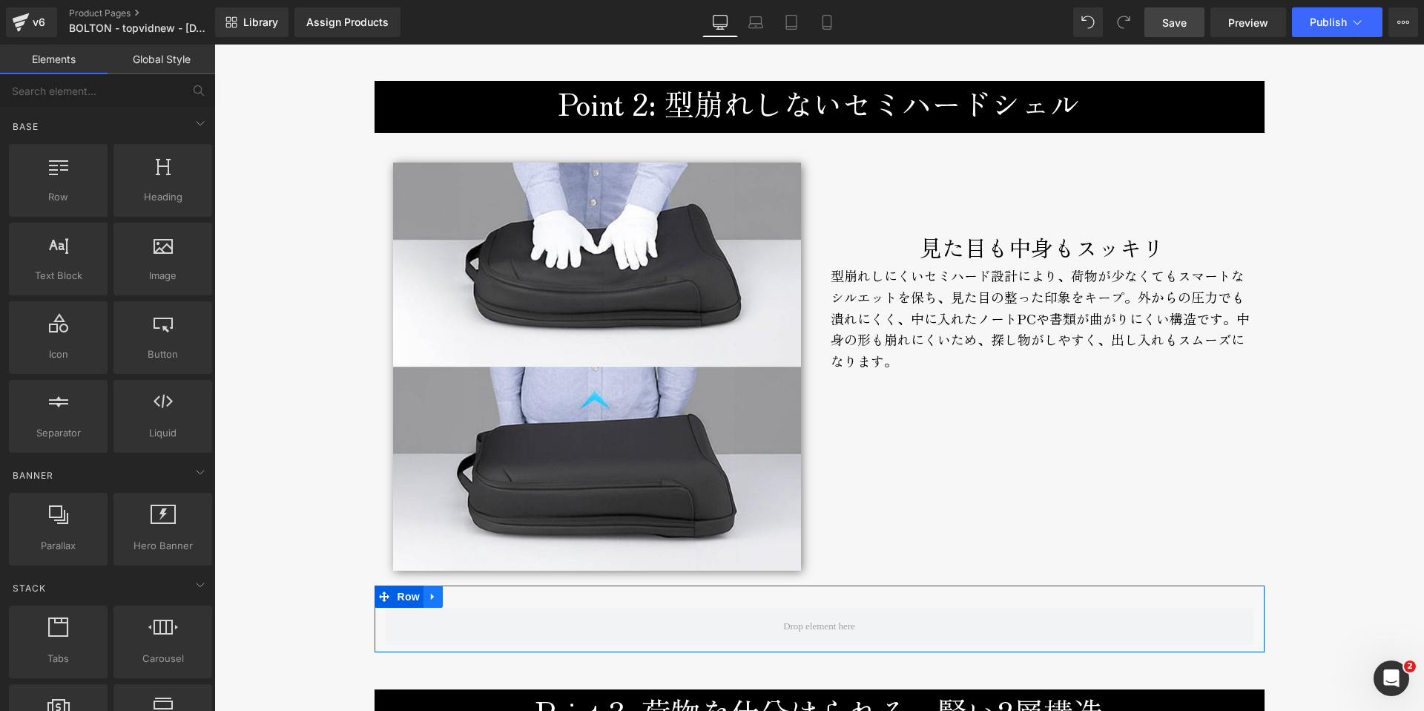
click at [432, 599] on icon at bounding box center [433, 596] width 10 height 11
click at [467, 596] on icon at bounding box center [472, 596] width 10 height 10
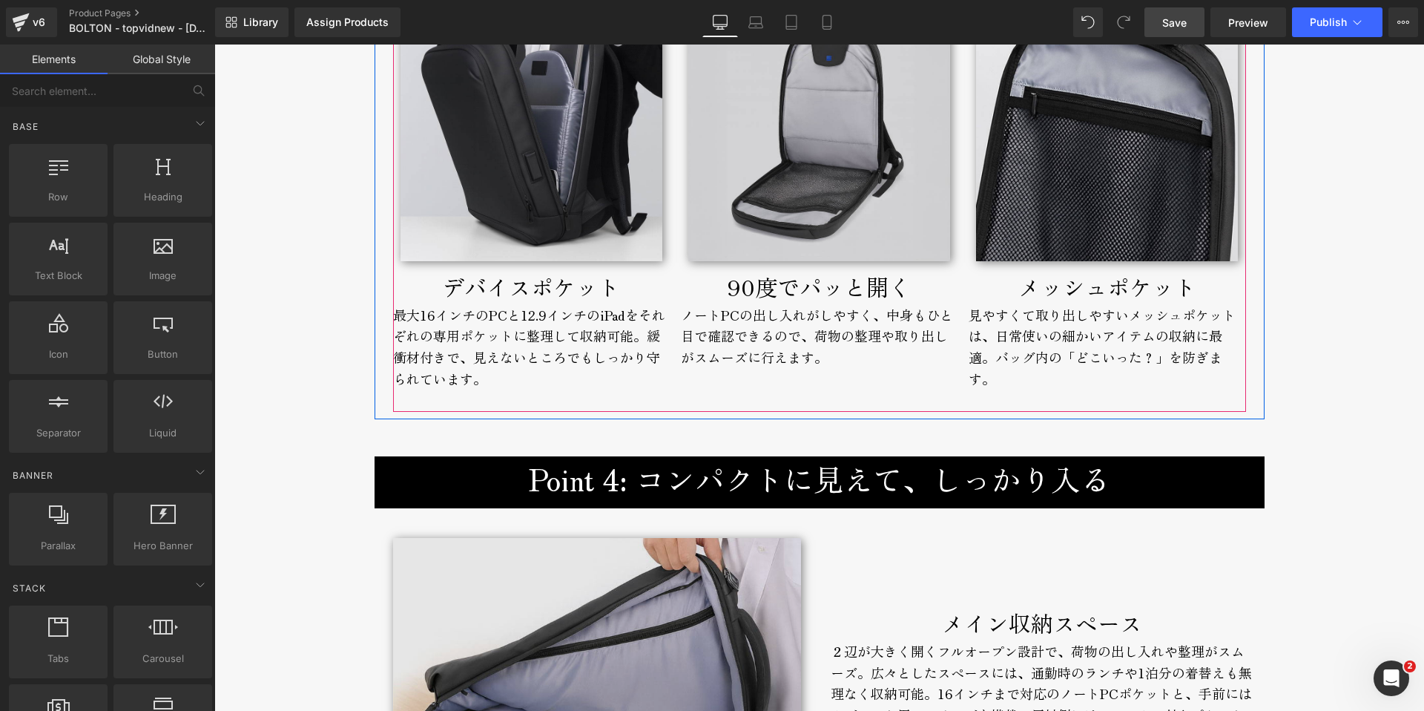
scroll to position [5029, 0]
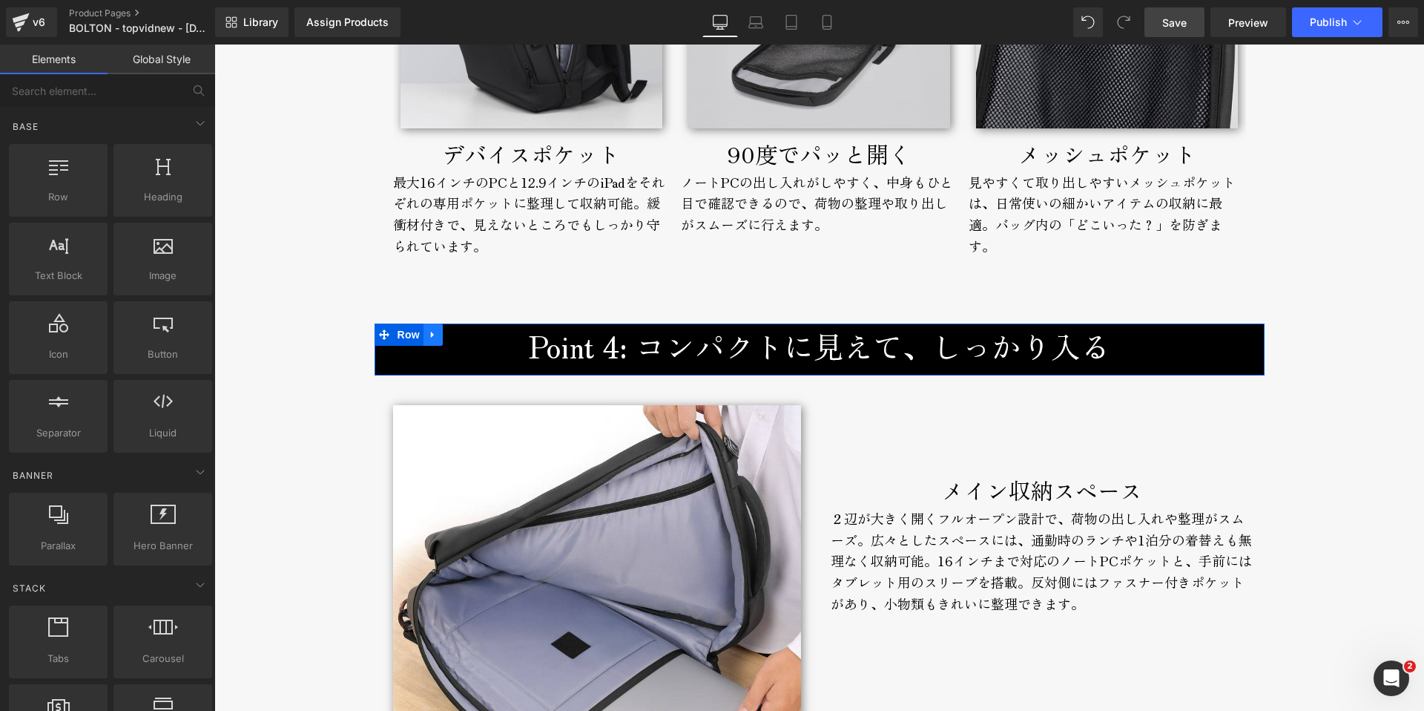
click at [429, 344] on link at bounding box center [433, 334] width 19 height 22
click at [627, 343] on h3 "Point 4: コンパクトに見えて、しっかり入る" at bounding box center [820, 345] width 868 height 45
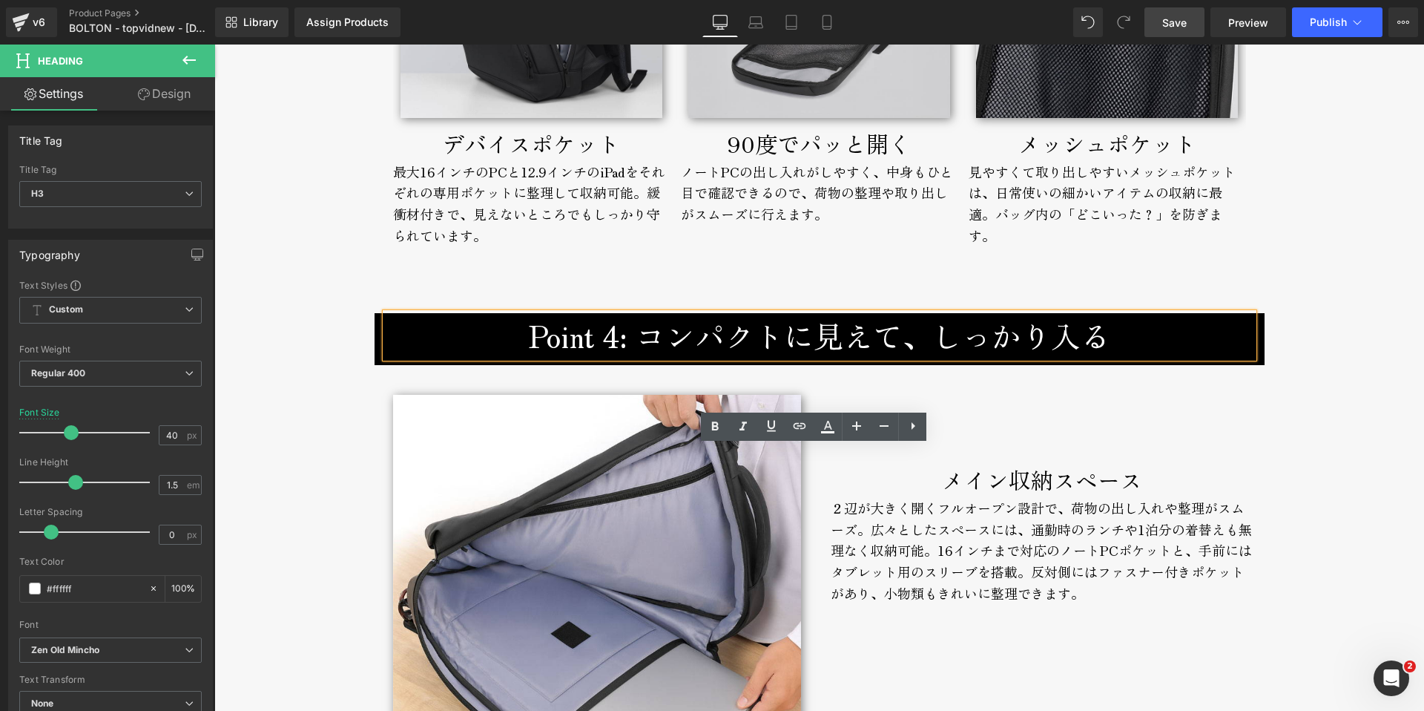
scroll to position [4908, 0]
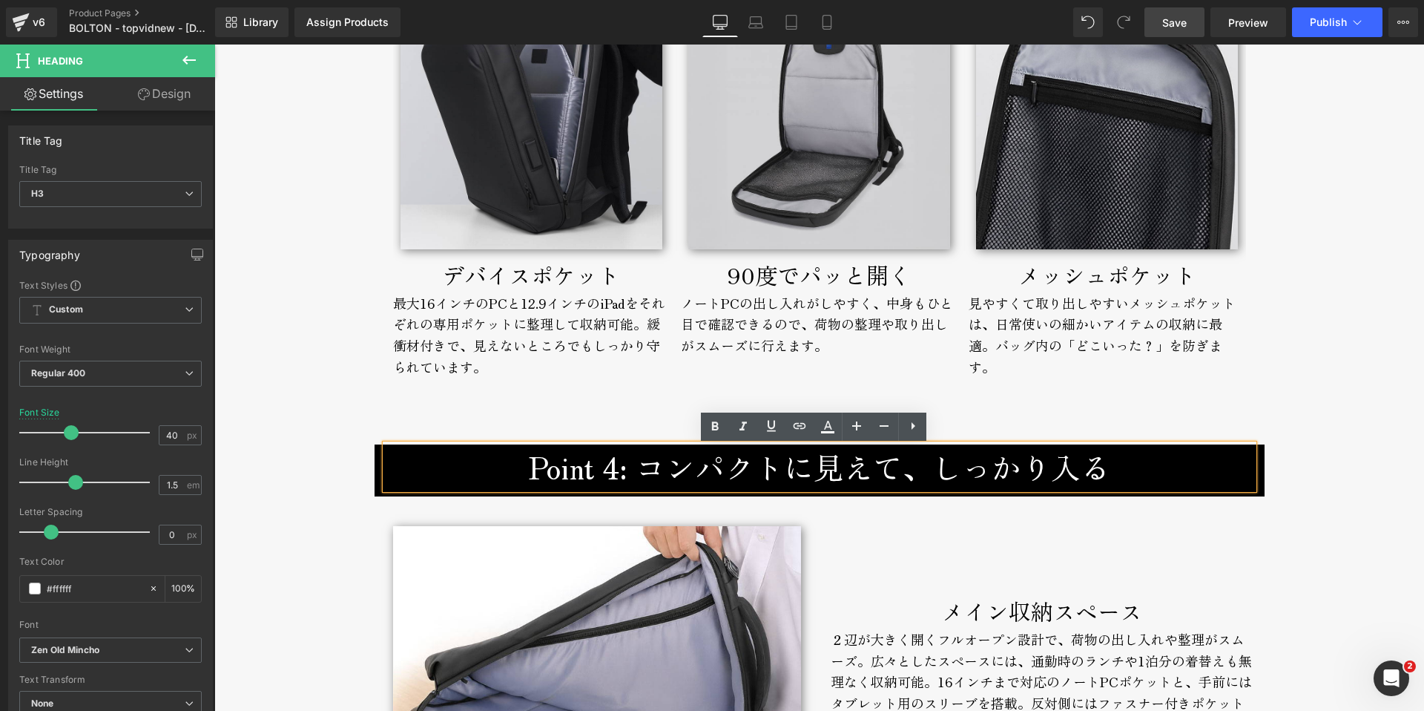
click at [645, 475] on h3 "Point 4: コンパクトに見えて、しっかり入る" at bounding box center [820, 466] width 868 height 45
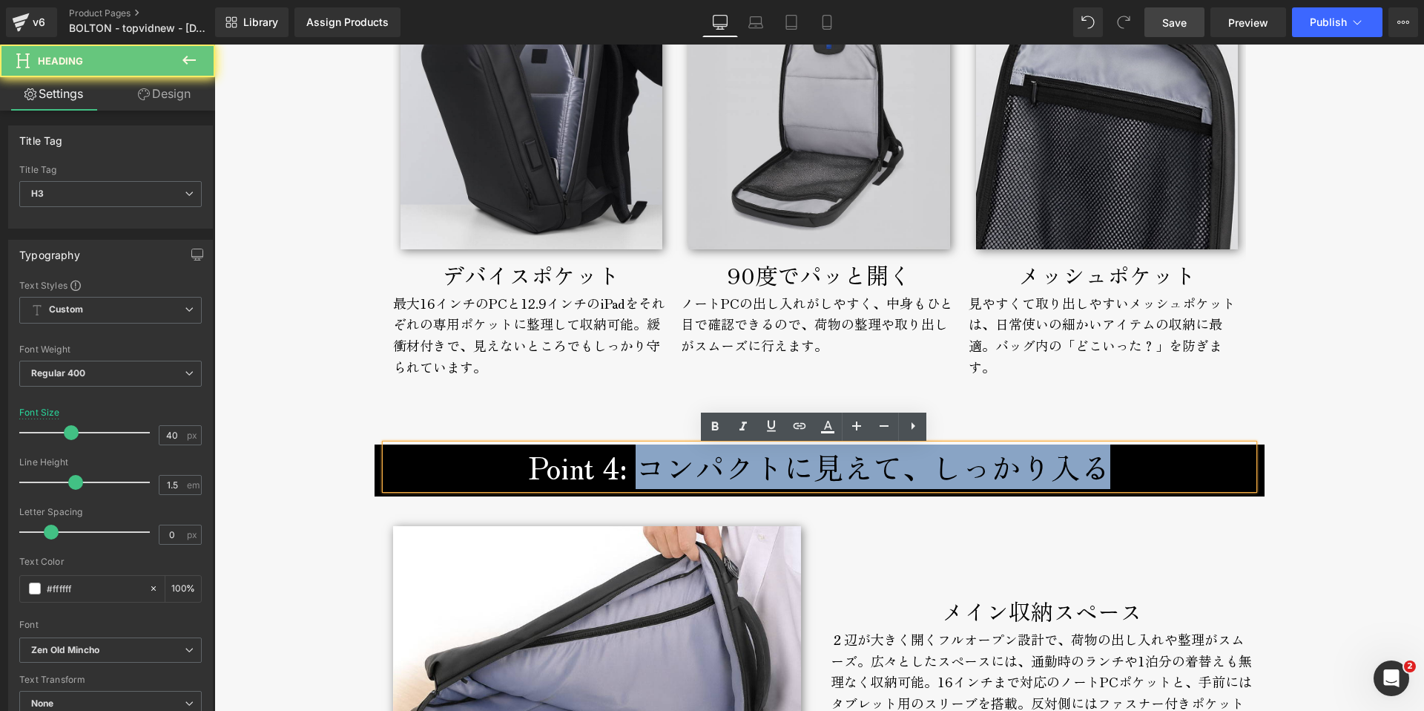
drag, startPoint x: 634, startPoint y: 471, endPoint x: 1105, endPoint y: 458, distance: 471.1
click at [1104, 458] on h3 "Point 4: コンパクトに見えて、しっかり入る" at bounding box center [820, 466] width 868 height 45
paste div
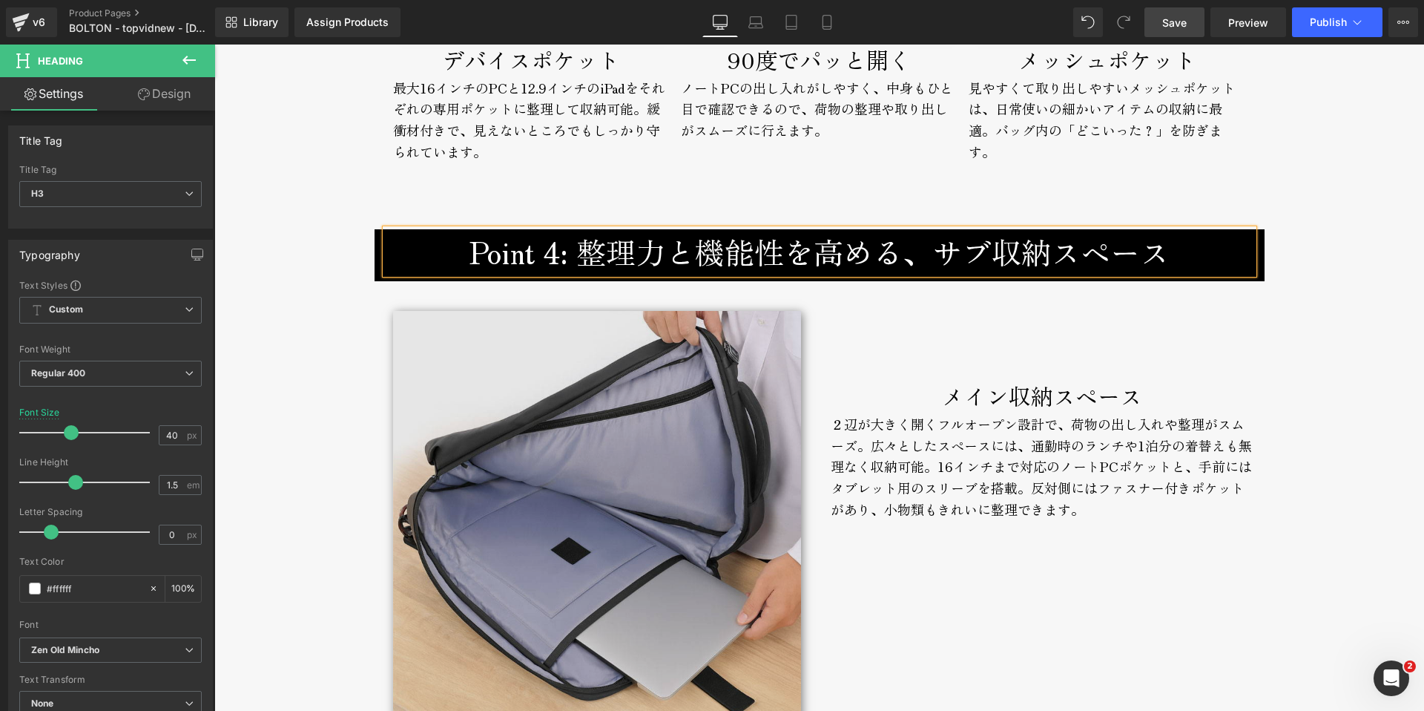
scroll to position [5130, 0]
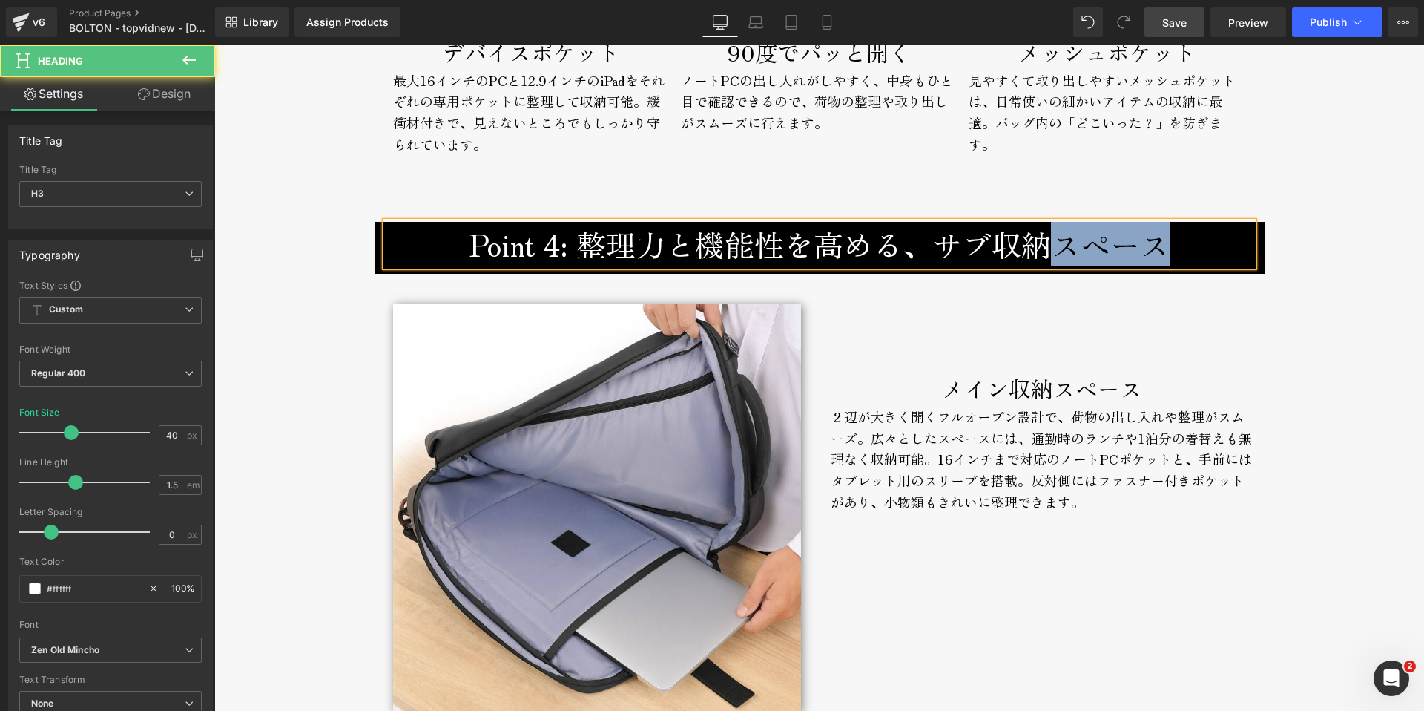
drag, startPoint x: 1055, startPoint y: 249, endPoint x: 1188, endPoint y: 248, distance: 132.8
click at [1188, 248] on h3 "Point 4: 整理力と機能性を高める、サブ収納スペース" at bounding box center [820, 244] width 868 height 45
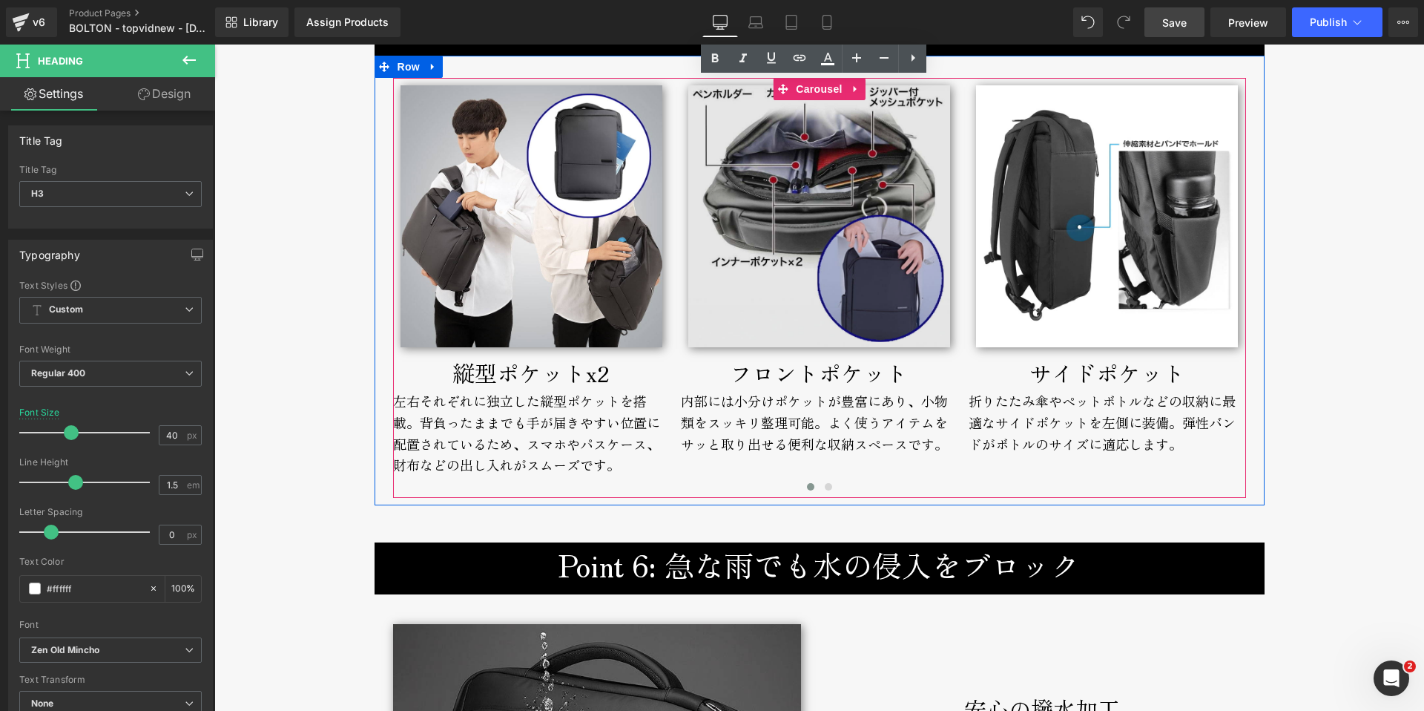
scroll to position [5742, 0]
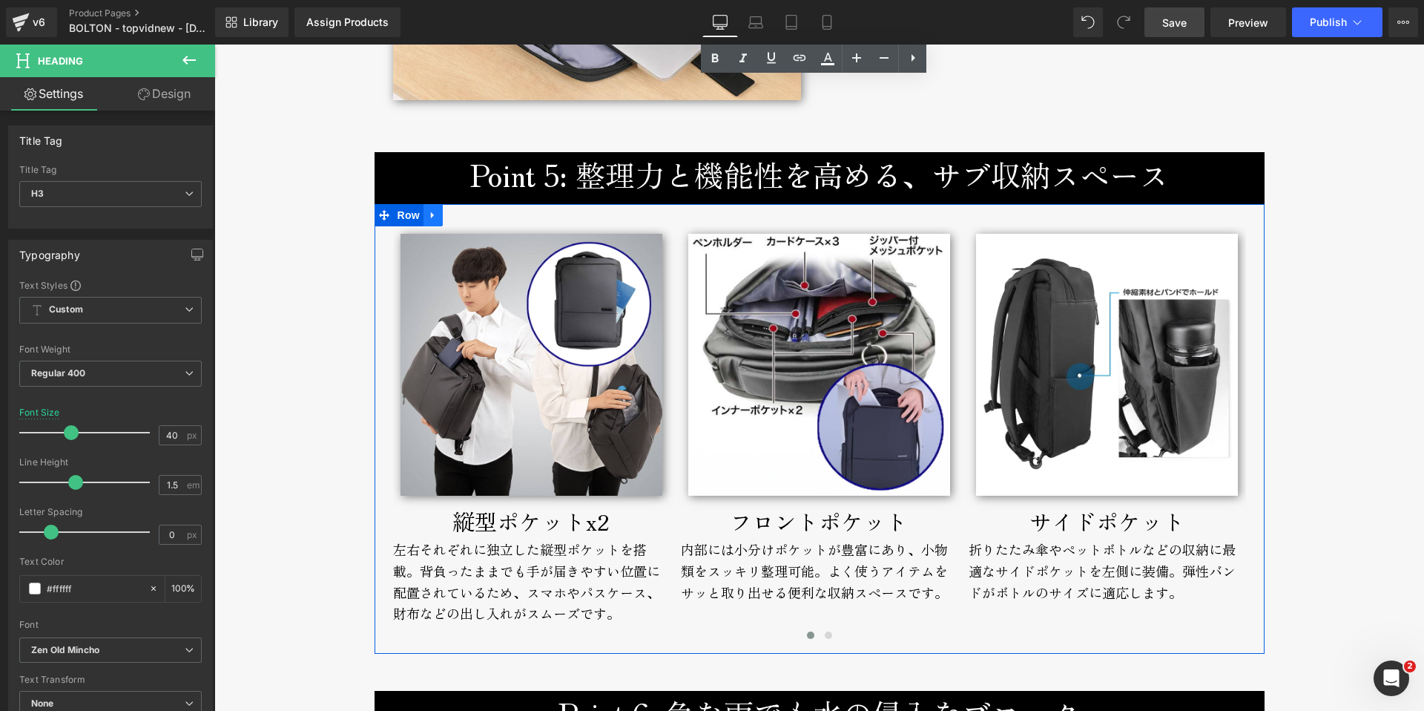
click at [428, 224] on link at bounding box center [433, 215] width 19 height 22
click at [447, 219] on icon at bounding box center [452, 215] width 10 height 10
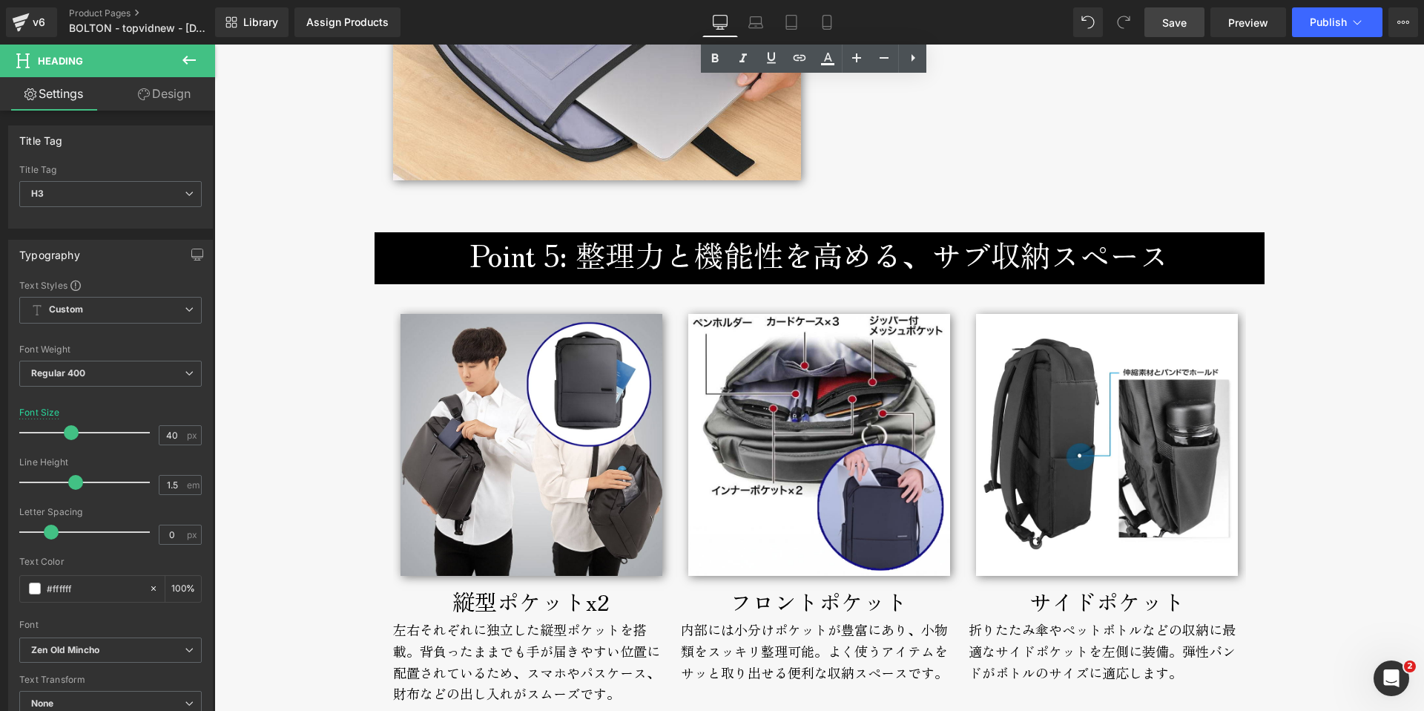
scroll to position [5661, 0]
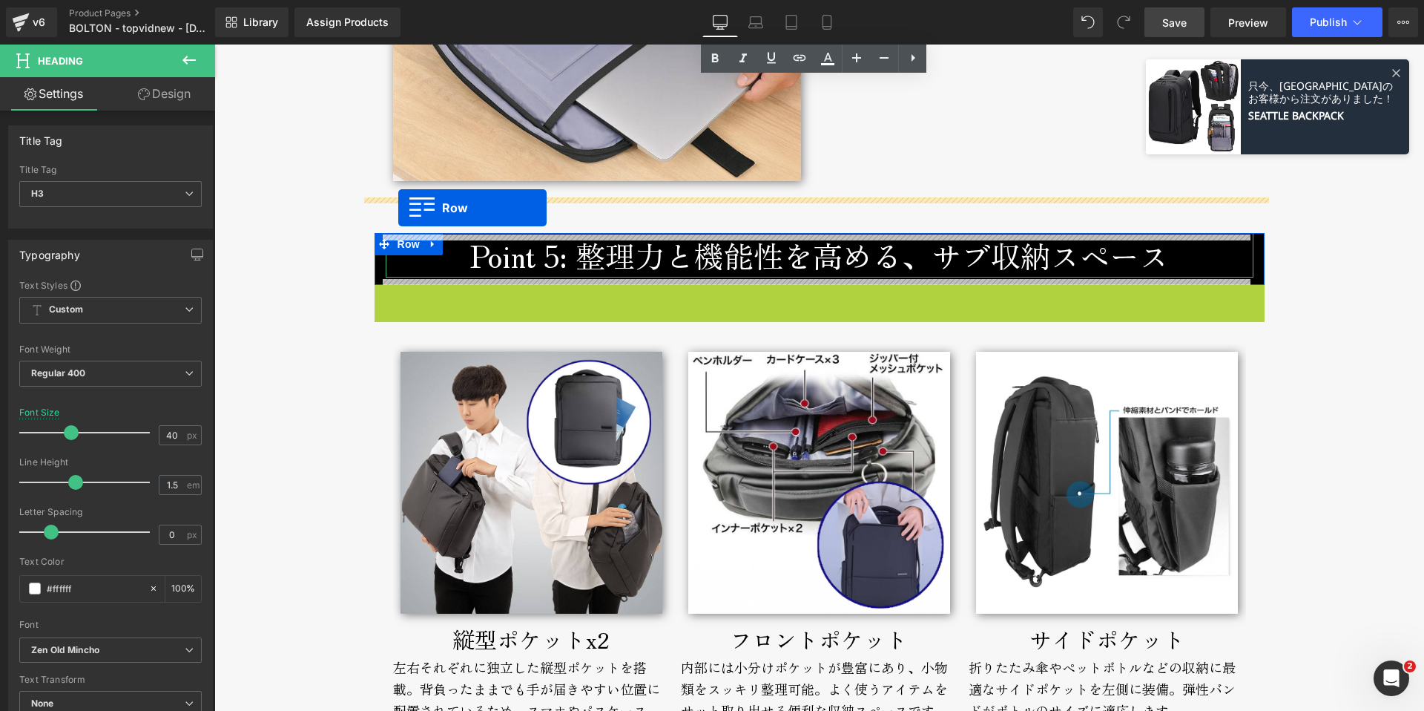
drag, startPoint x: 378, startPoint y: 298, endPoint x: 398, endPoint y: 208, distance: 92.7
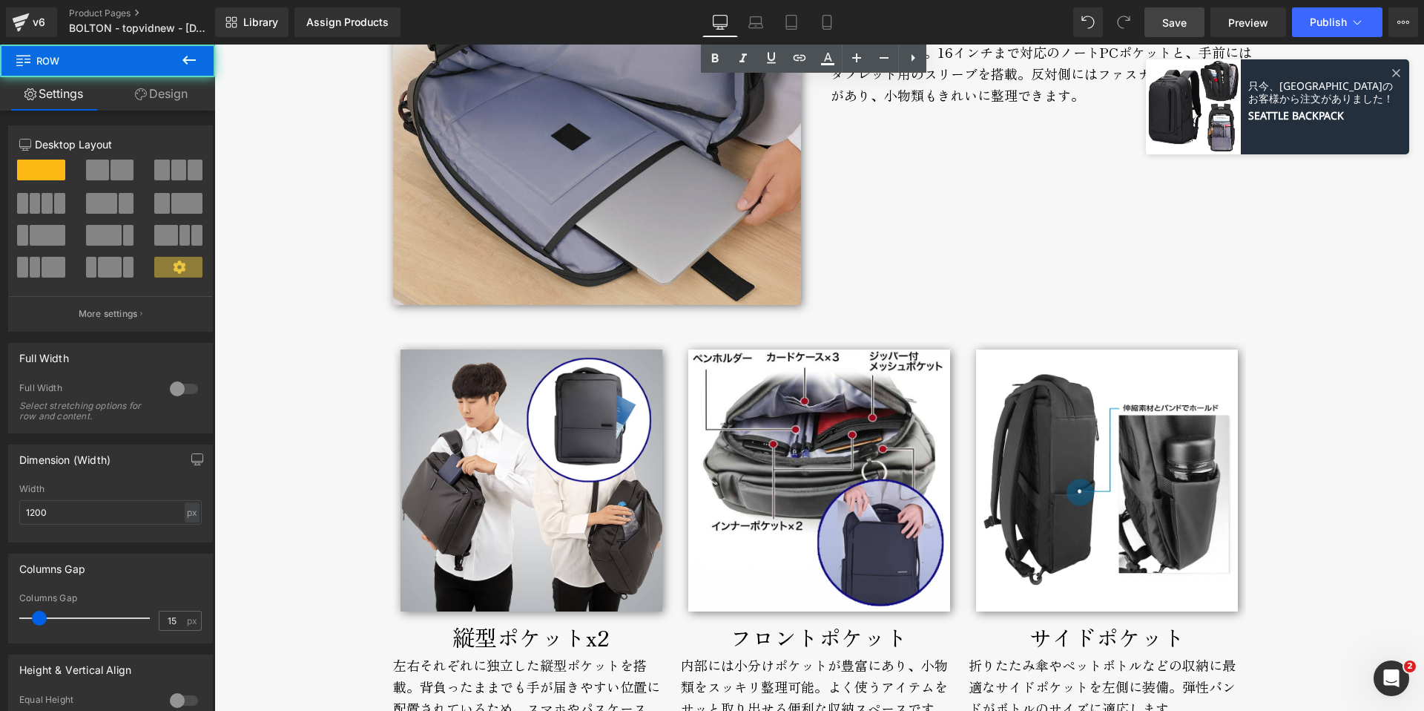
scroll to position [5279, 0]
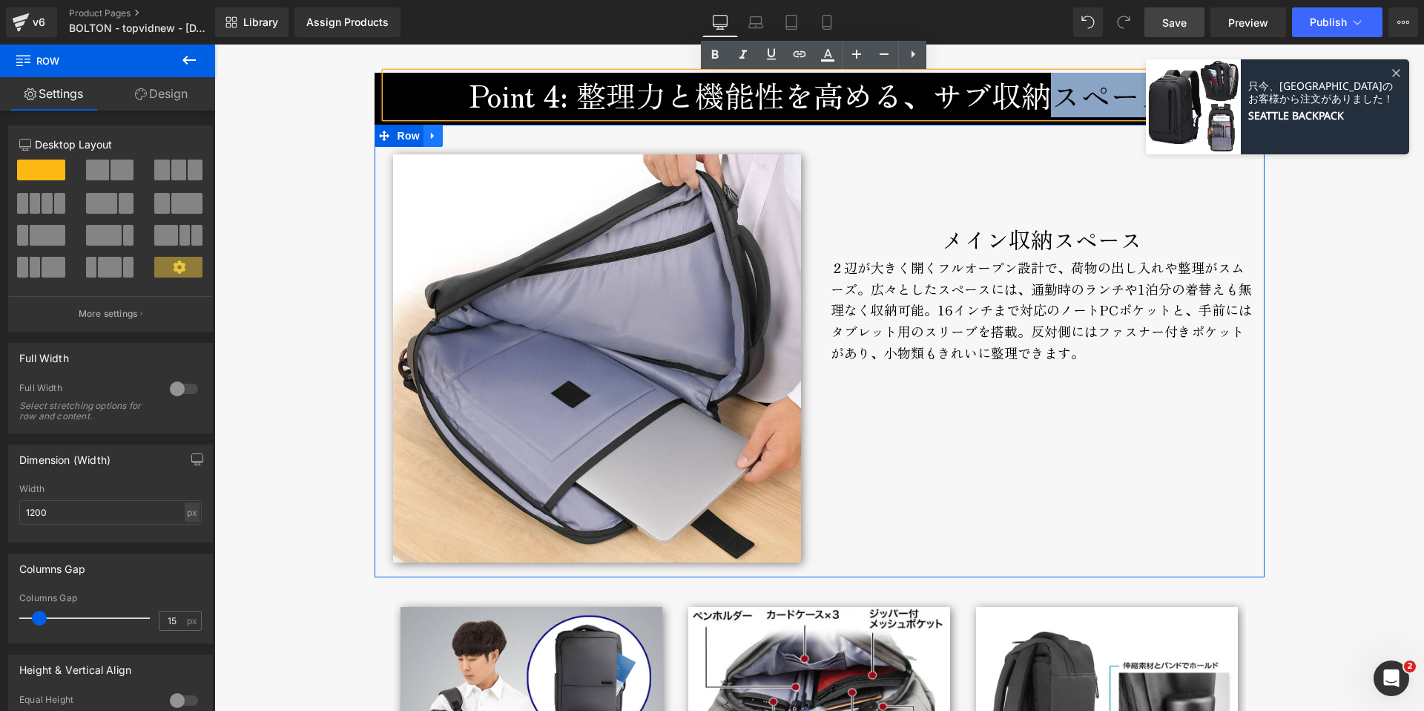
click at [431, 139] on icon at bounding box center [432, 135] width 3 height 7
click at [467, 136] on icon at bounding box center [472, 135] width 10 height 11
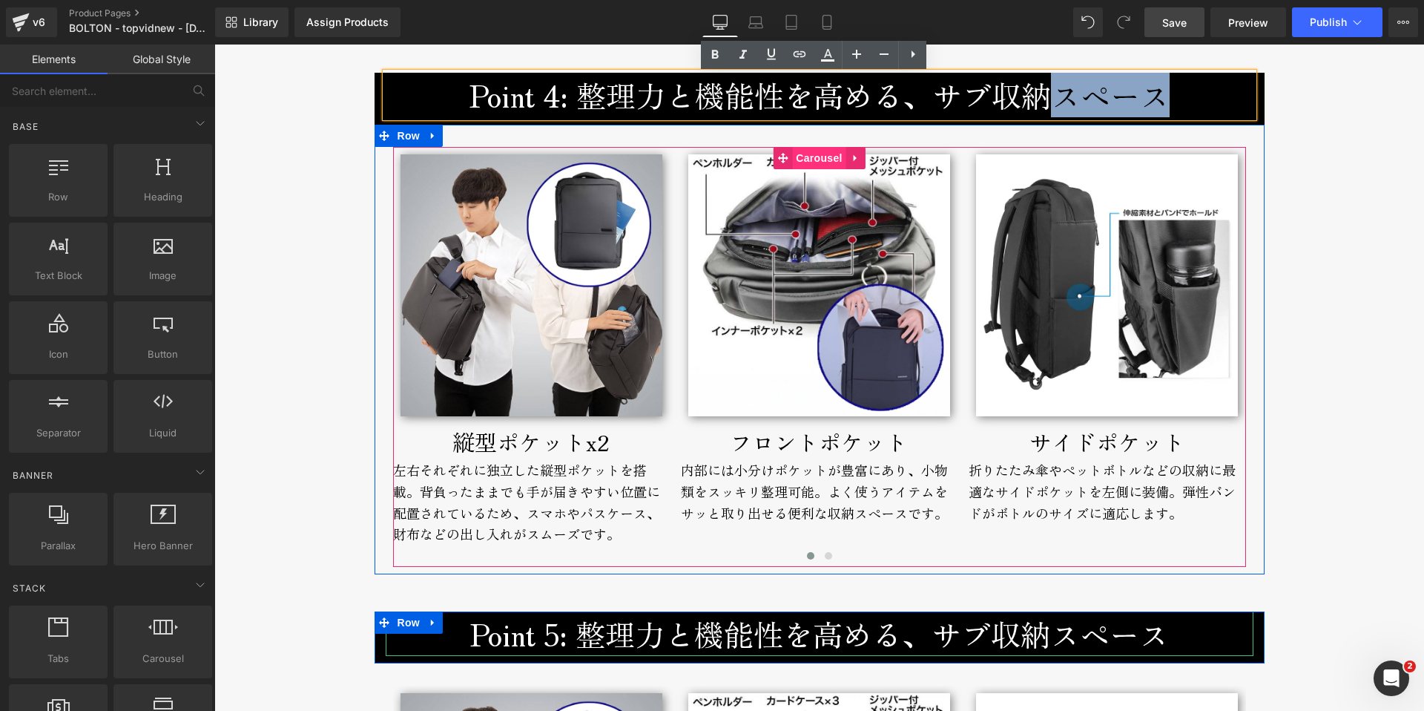
click at [825, 159] on span "Carousel" at bounding box center [818, 158] width 53 height 22
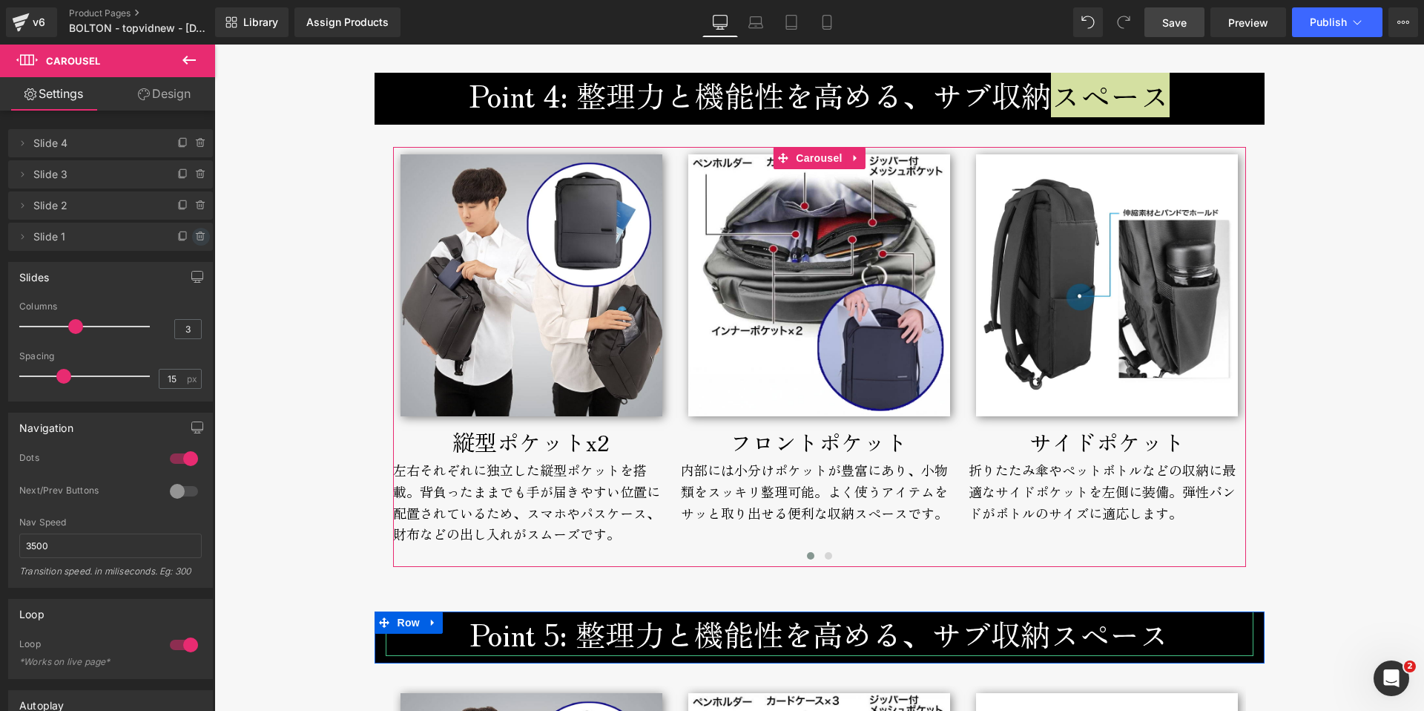
click at [197, 234] on icon at bounding box center [201, 237] width 12 height 12
click at [185, 236] on button "Delete" at bounding box center [185, 237] width 47 height 19
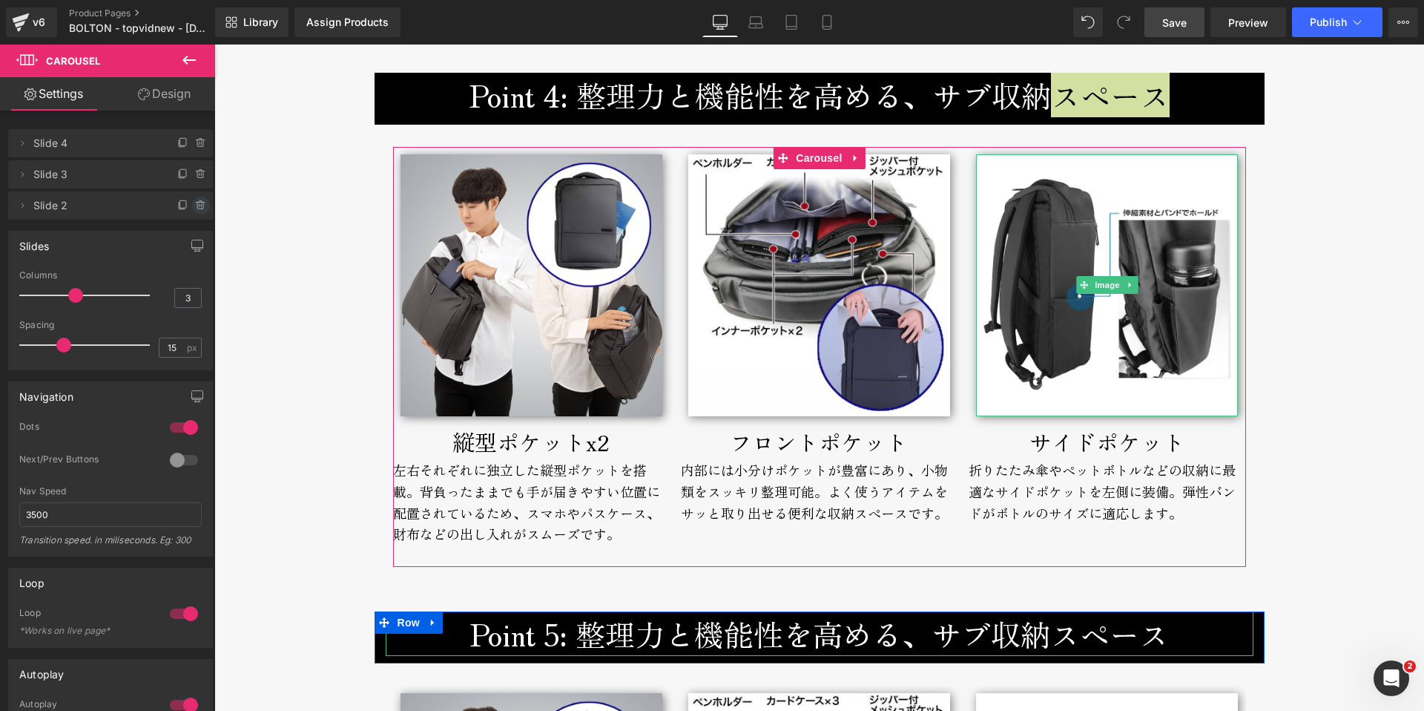
click at [197, 202] on icon at bounding box center [200, 205] width 6 height 7
click at [188, 208] on button "Delete" at bounding box center [185, 206] width 47 height 19
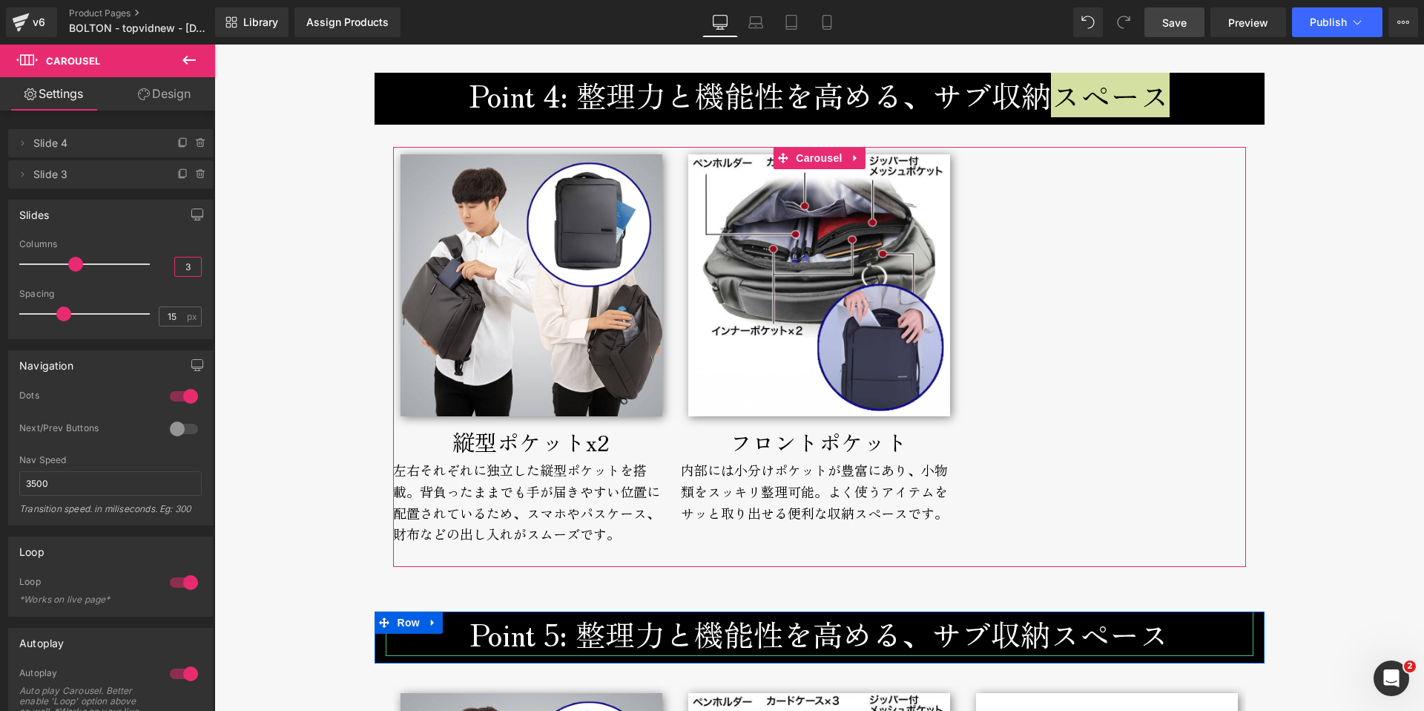
drag, startPoint x: 178, startPoint y: 268, endPoint x: 204, endPoint y: 268, distance: 26.0
click at [204, 268] on div "3 Columns 3 2 Columns 2 2 Columns 2 1 Columns 1 15px Spacing 15 px 15px Spacing…" at bounding box center [110, 288] width 203 height 99
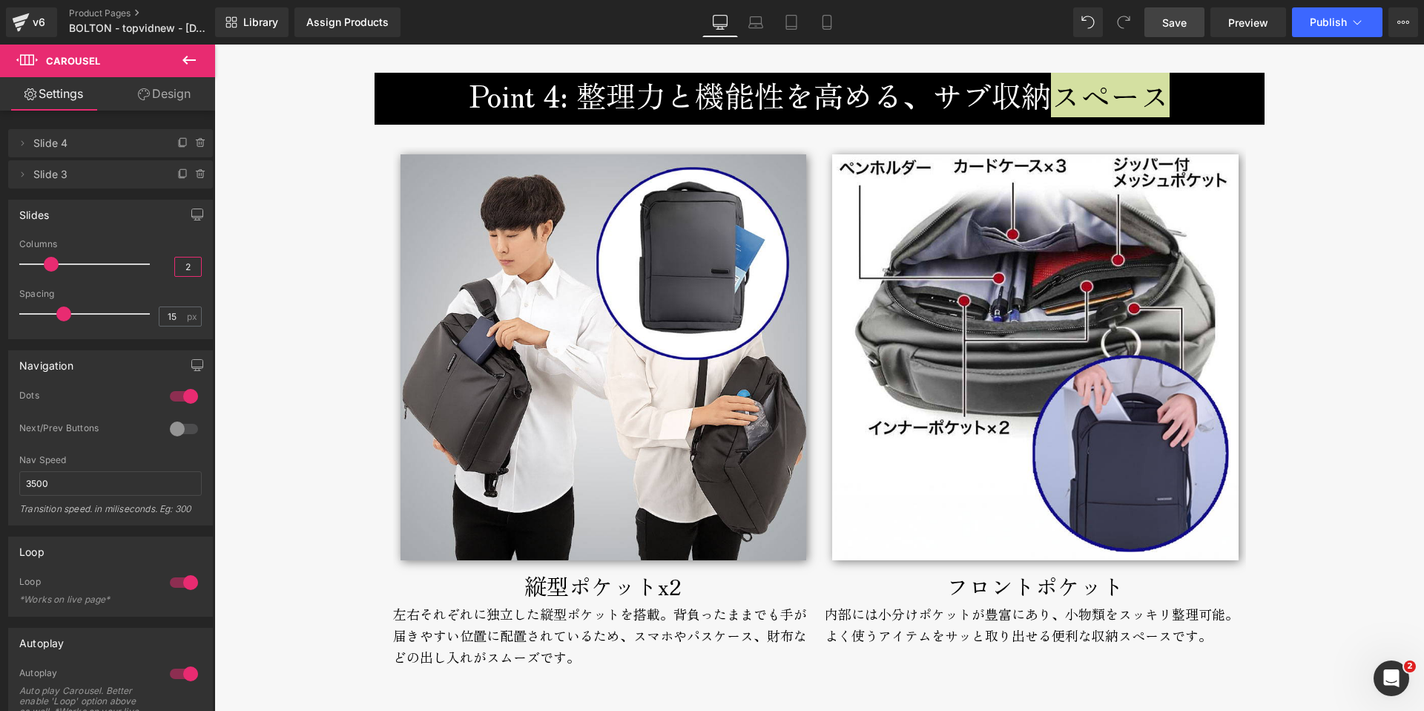
type input "2"
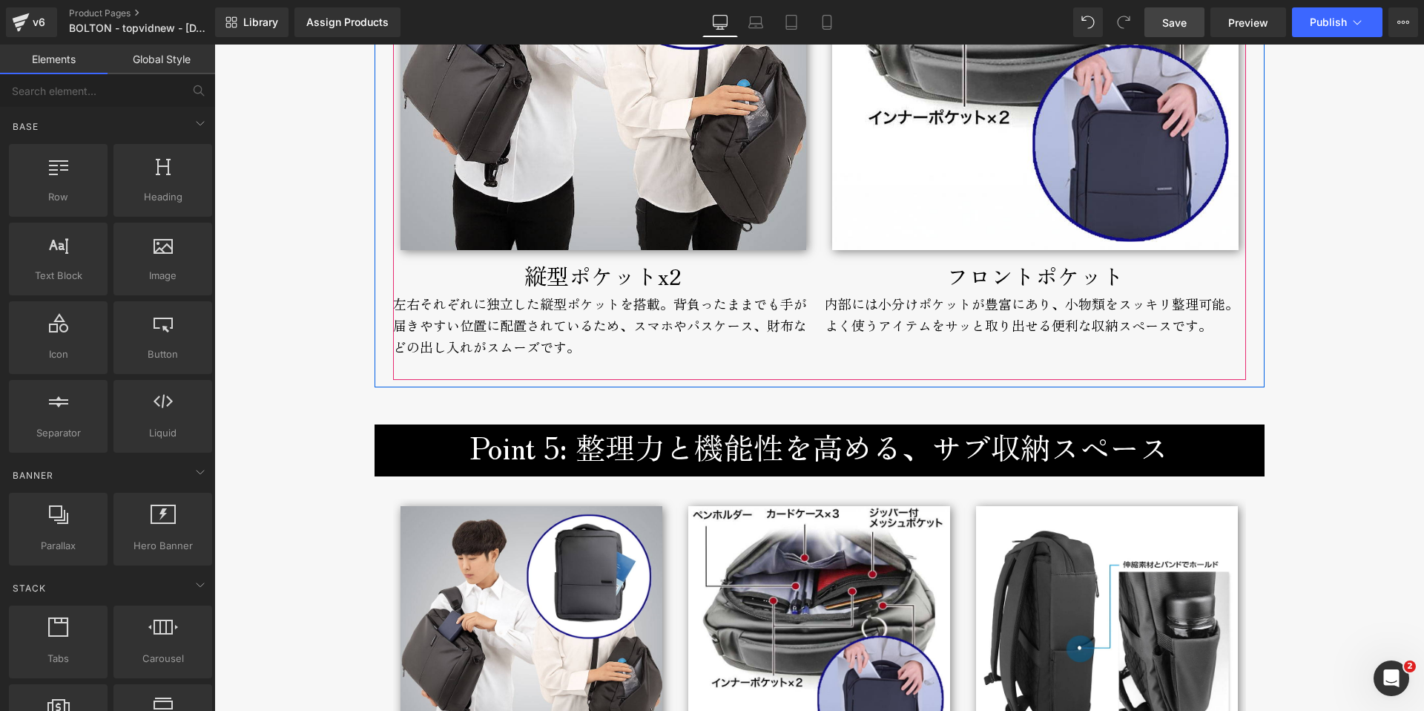
scroll to position [5544, 0]
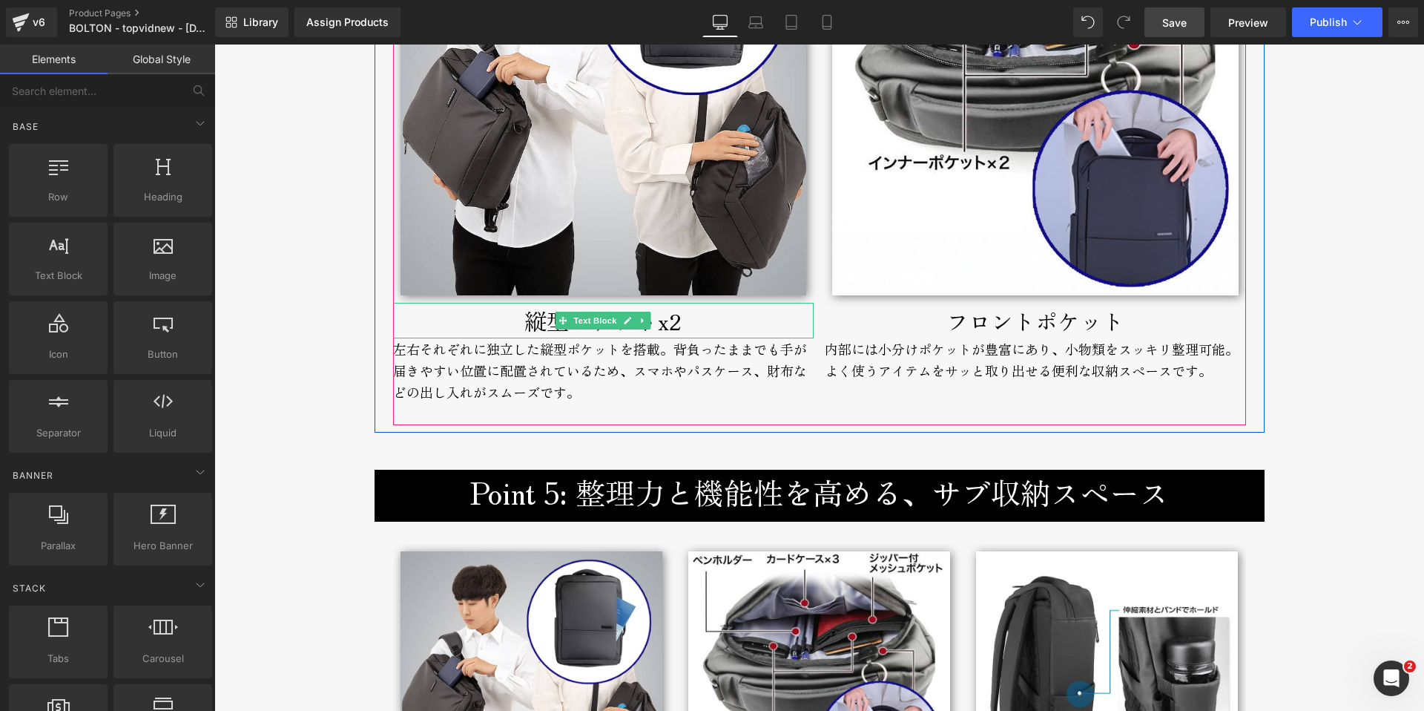
click at [478, 327] on div "縦型ポケットx2" at bounding box center [603, 321] width 421 height 36
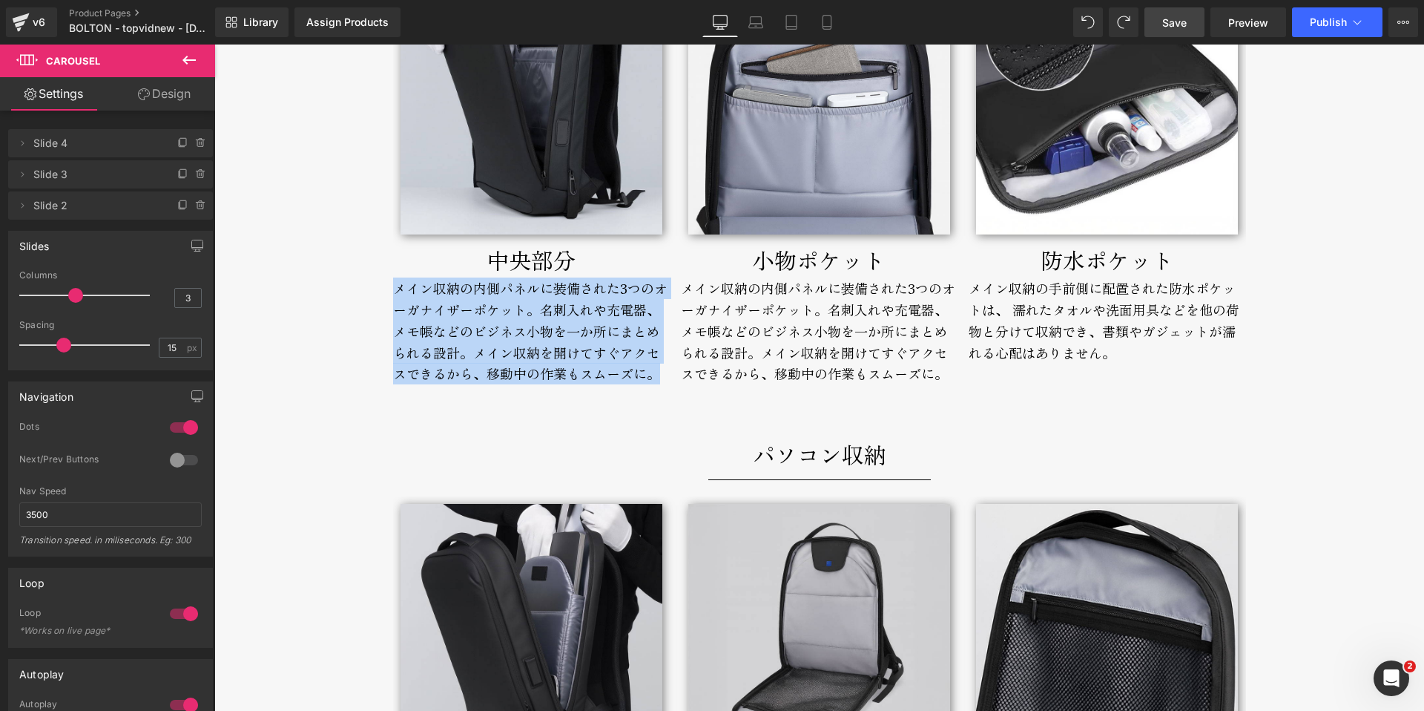
scroll to position [4388, 0]
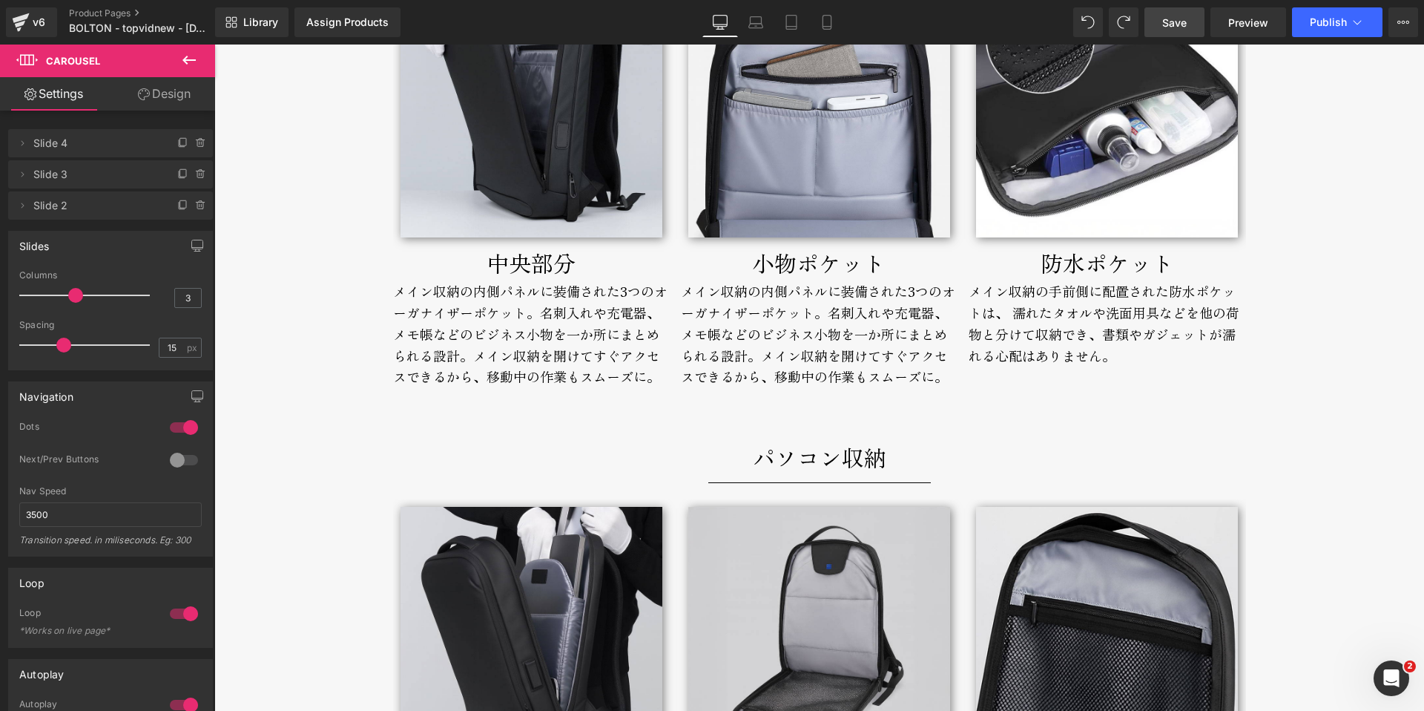
drag, startPoint x: 273, startPoint y: 161, endPoint x: 294, endPoint y: 186, distance: 33.1
click at [274, 161] on div "BOLTON Text Block セミハード構造で型崩れしない。 薄型・軽量の通勤リュック。 Text Block セミハード構造で型崩れしない。 薄型・軽…" at bounding box center [819, 393] width 1210 height 9286
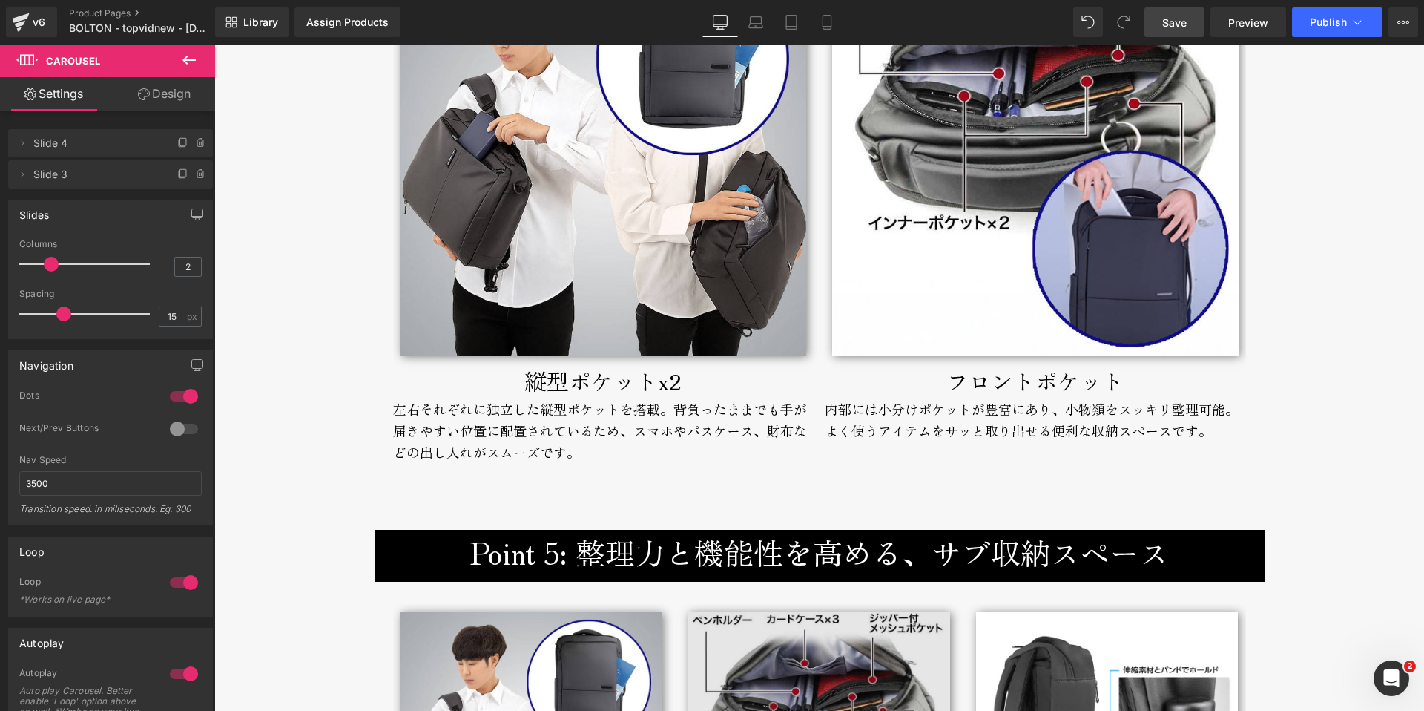
scroll to position [5761, 0]
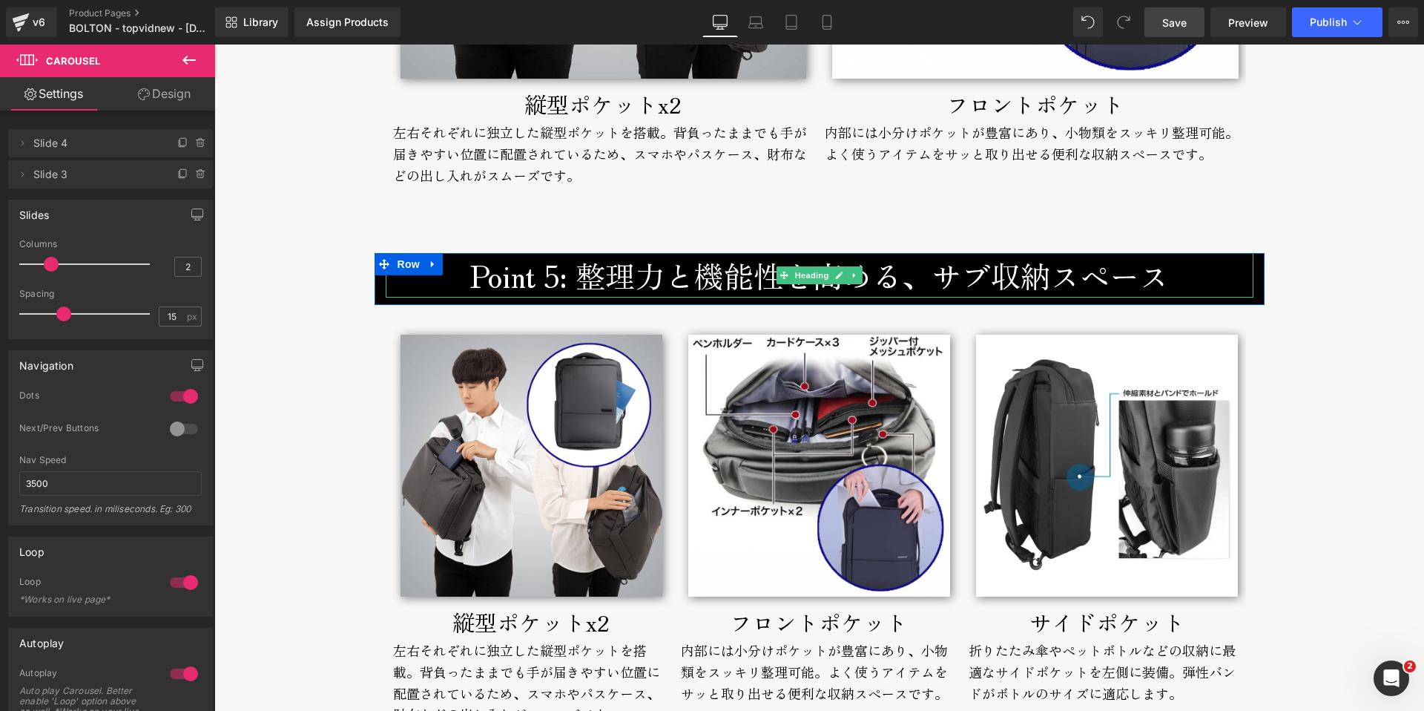
click at [571, 279] on h3 "Point 5: 整理力と機能性を高める、サブ収納スペース" at bounding box center [820, 275] width 868 height 45
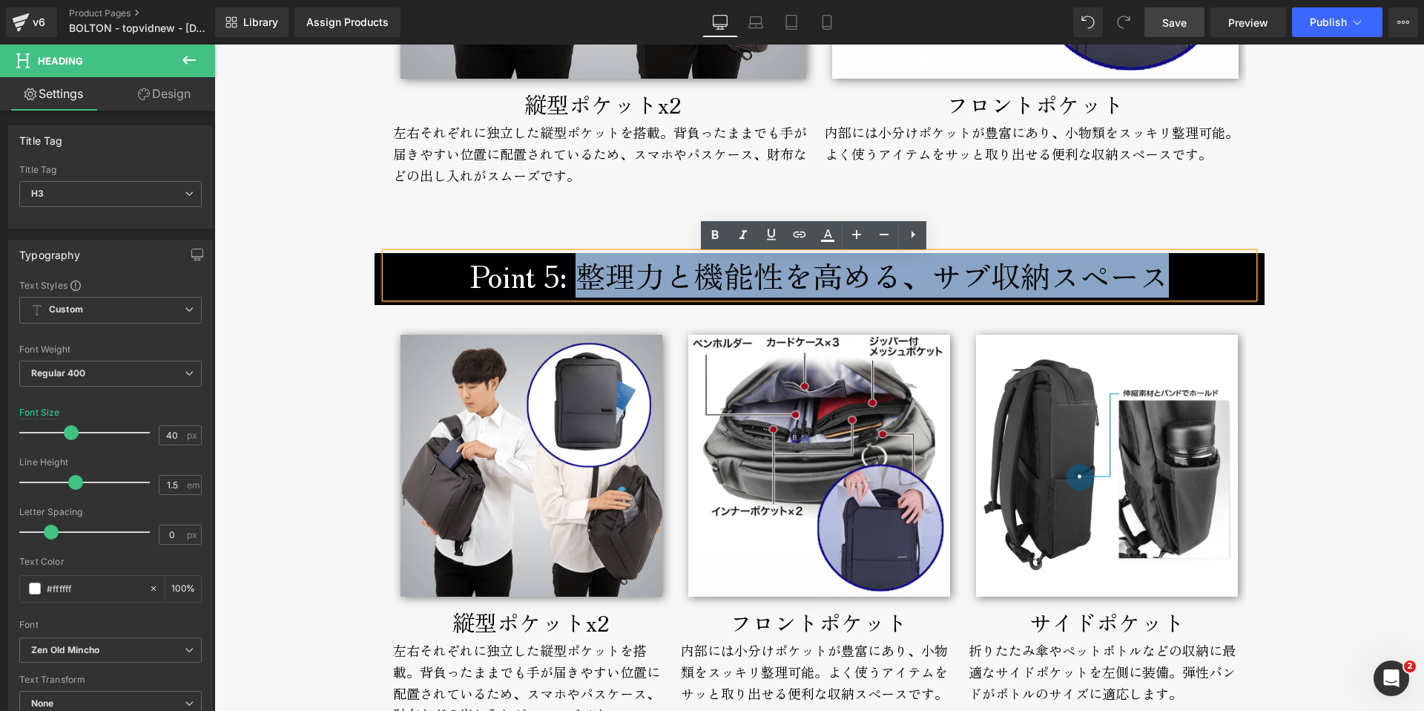
drag, startPoint x: 576, startPoint y: 278, endPoint x: 1183, endPoint y: 291, distance: 606.8
click at [1183, 291] on h3 "Point 5: 整理力と機能性を高める、サブ収納スペース" at bounding box center [820, 275] width 868 height 45
copy h3 "整理力と機能性を高める、サブ収納スペース"
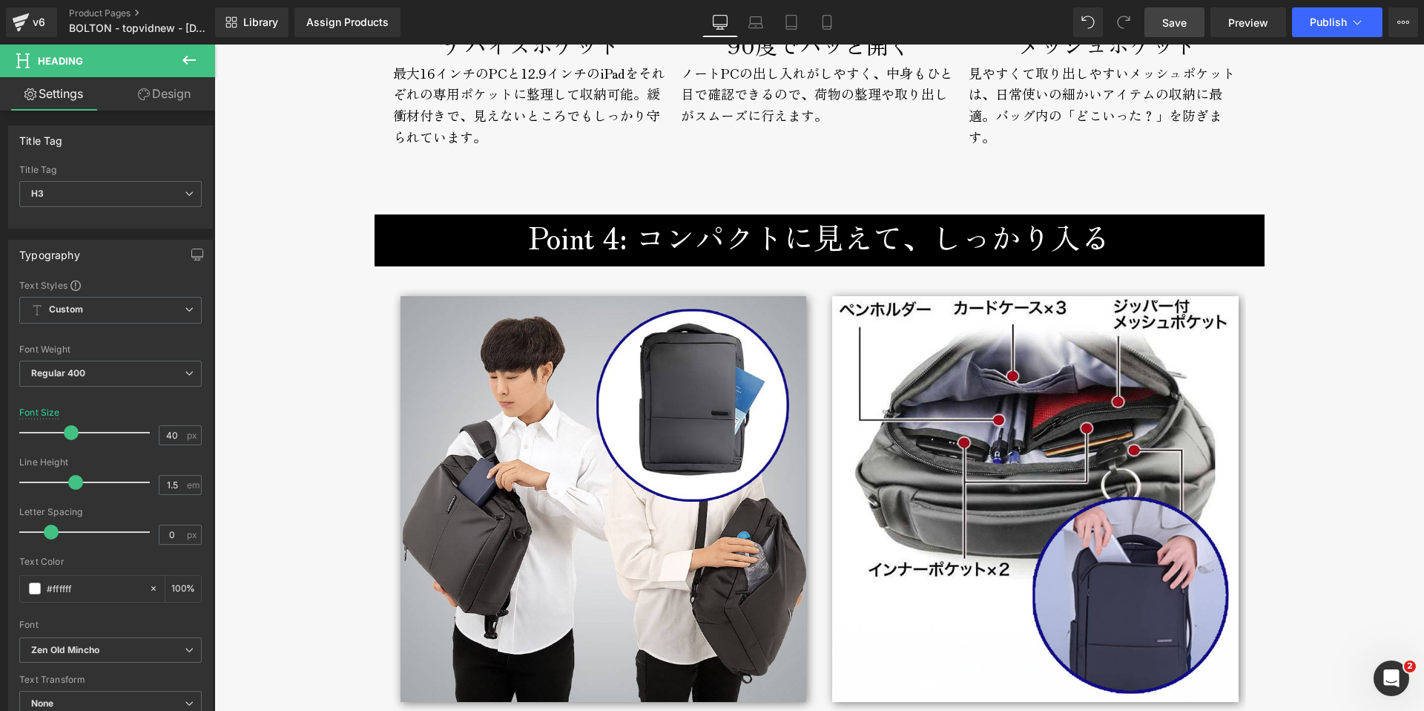
scroll to position [5080, 0]
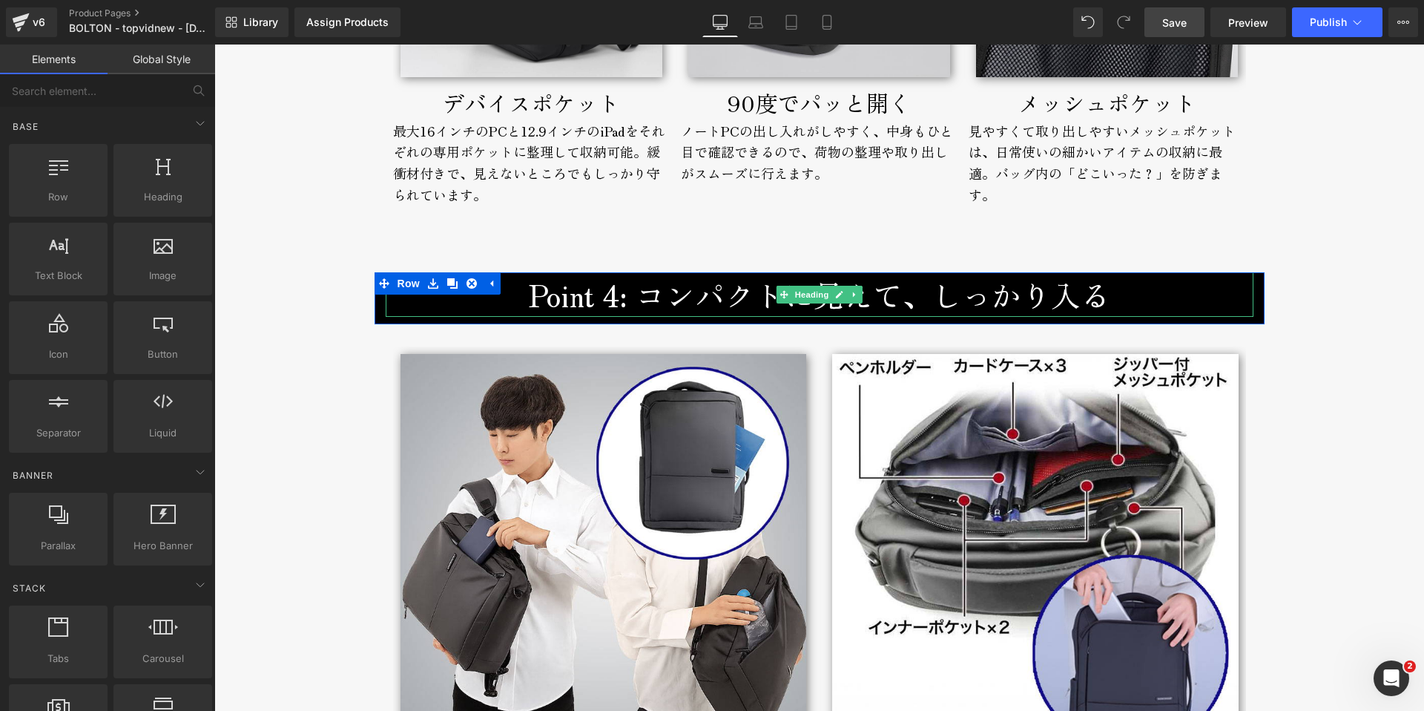
click at [634, 295] on h3 "Point 4: コンパクトに見えて、しっかり入る" at bounding box center [820, 294] width 868 height 45
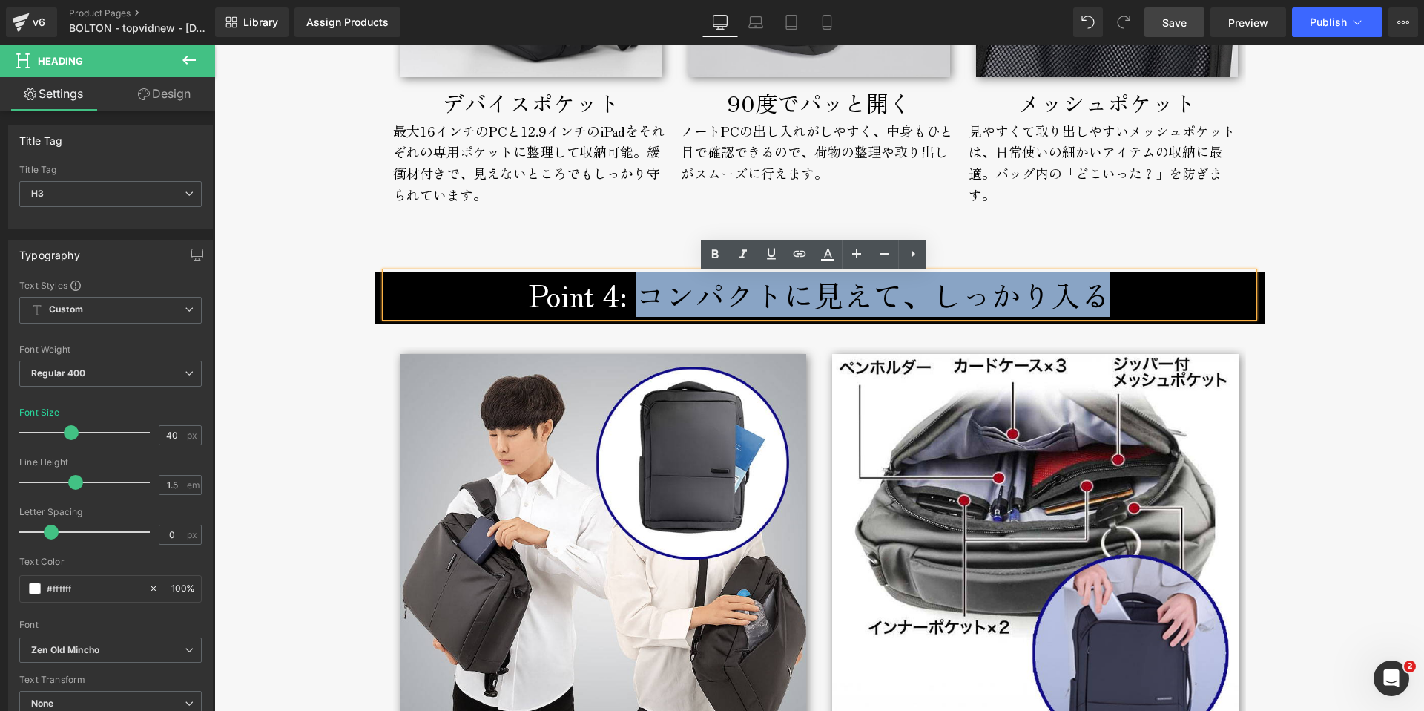
drag, startPoint x: 631, startPoint y: 300, endPoint x: 1147, endPoint y: 301, distance: 515.5
click at [1147, 301] on h3 "Point 4: コンパクトに見えて、しっかり入る" at bounding box center [820, 294] width 868 height 45
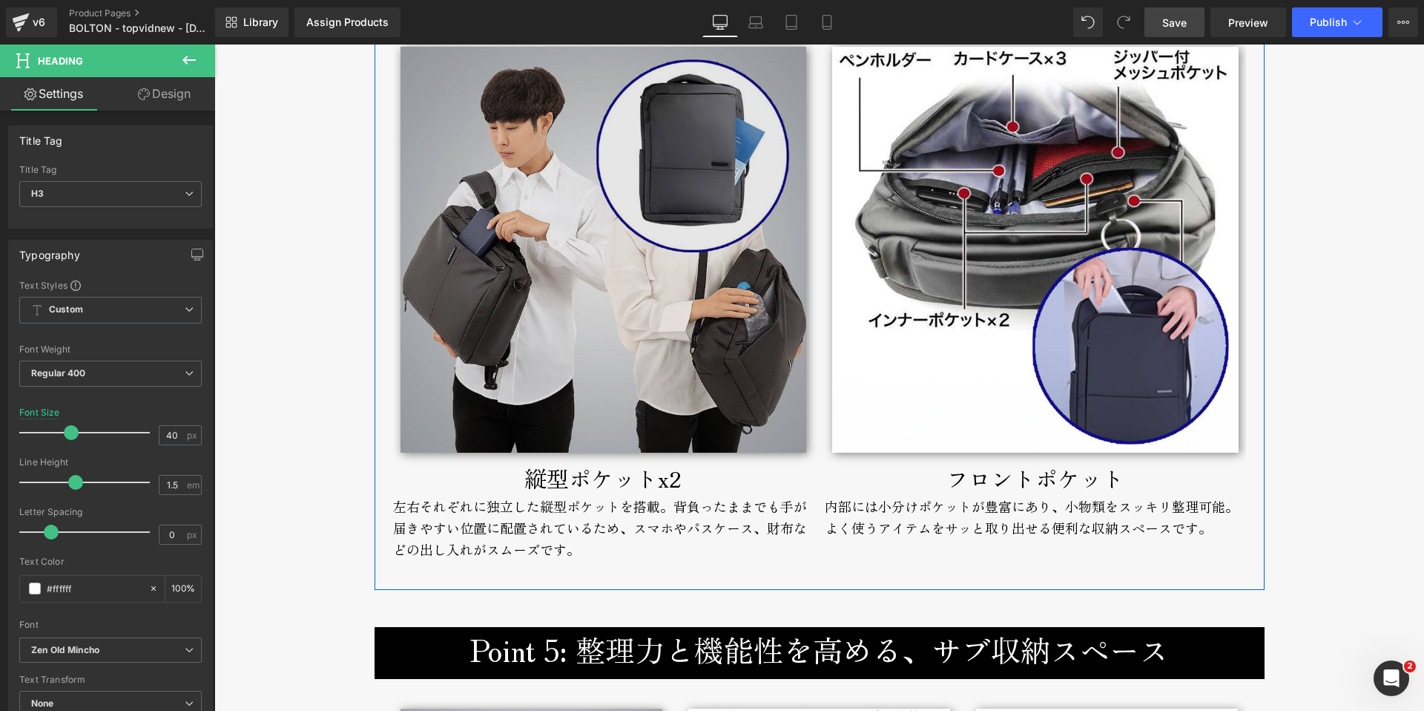
scroll to position [5411, 0]
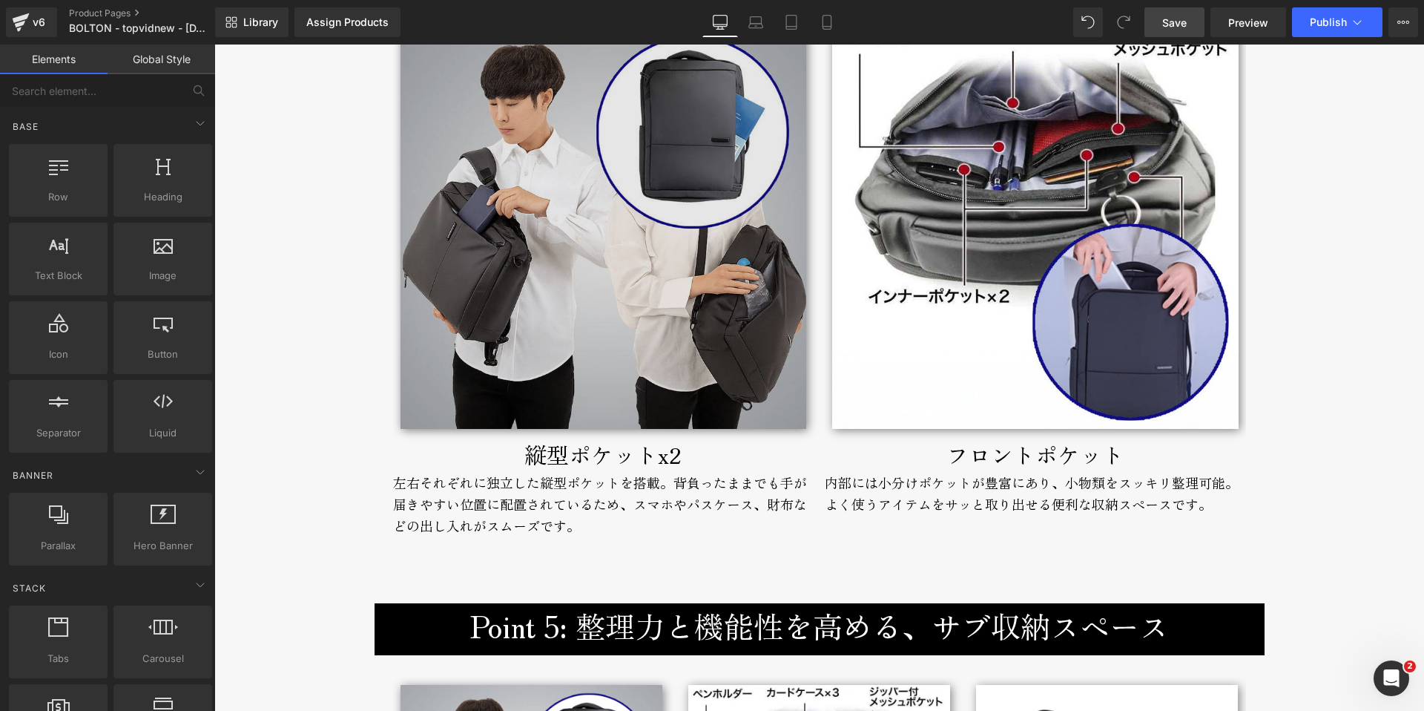
click at [499, 323] on img at bounding box center [604, 226] width 406 height 406
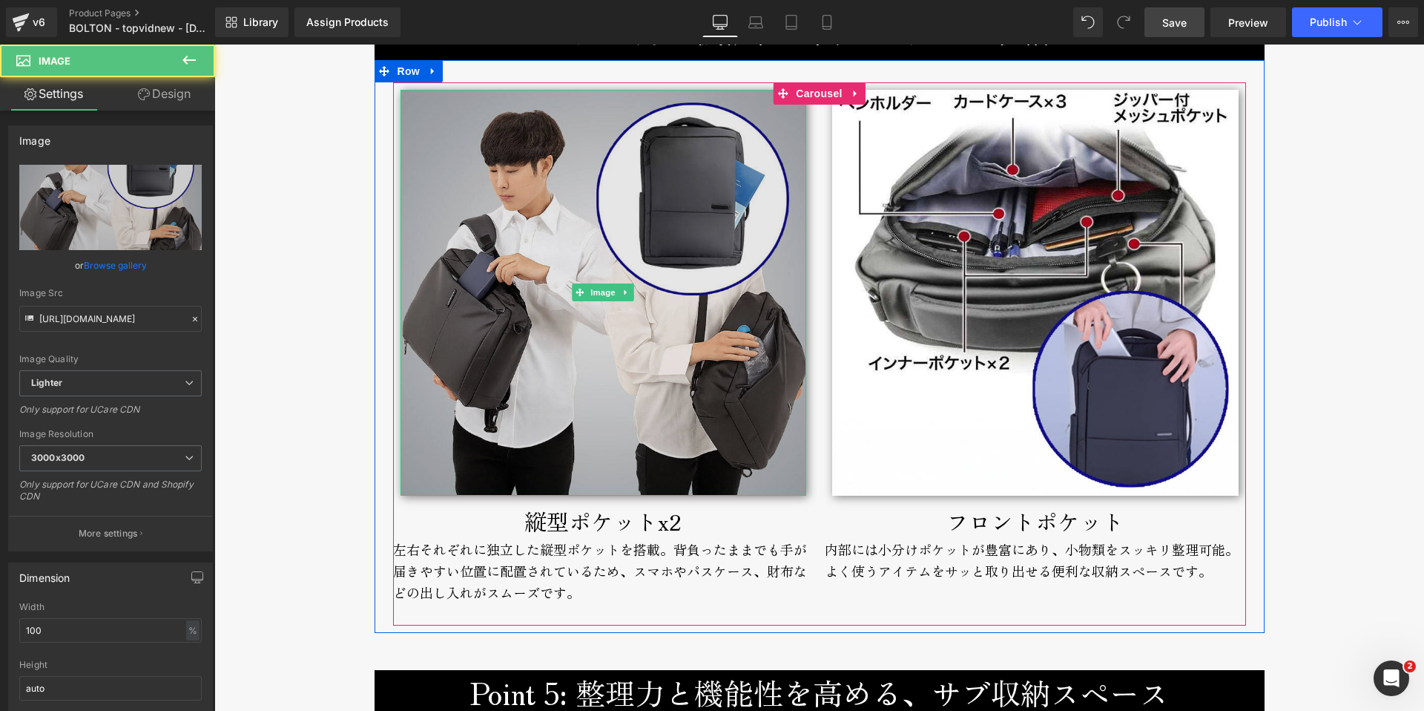
scroll to position [5179, 0]
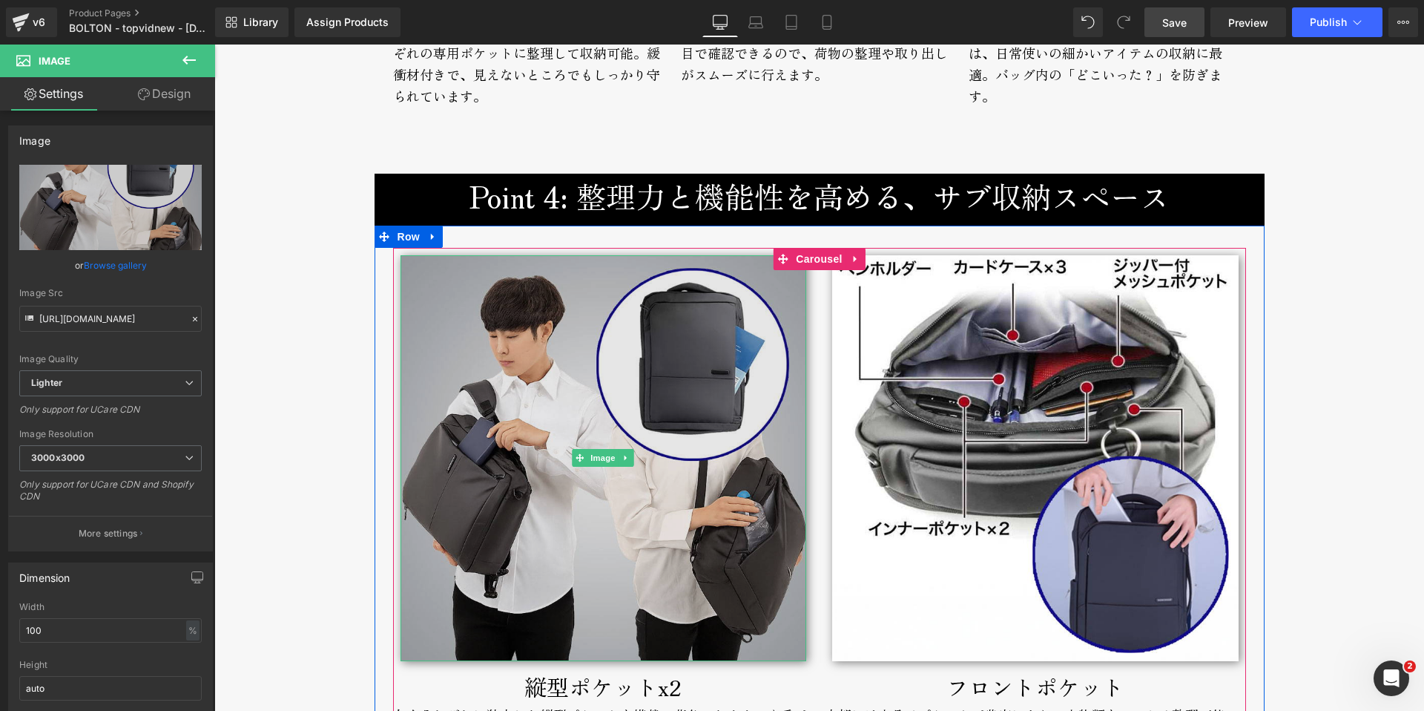
click at [505, 389] on img at bounding box center [604, 458] width 406 height 406
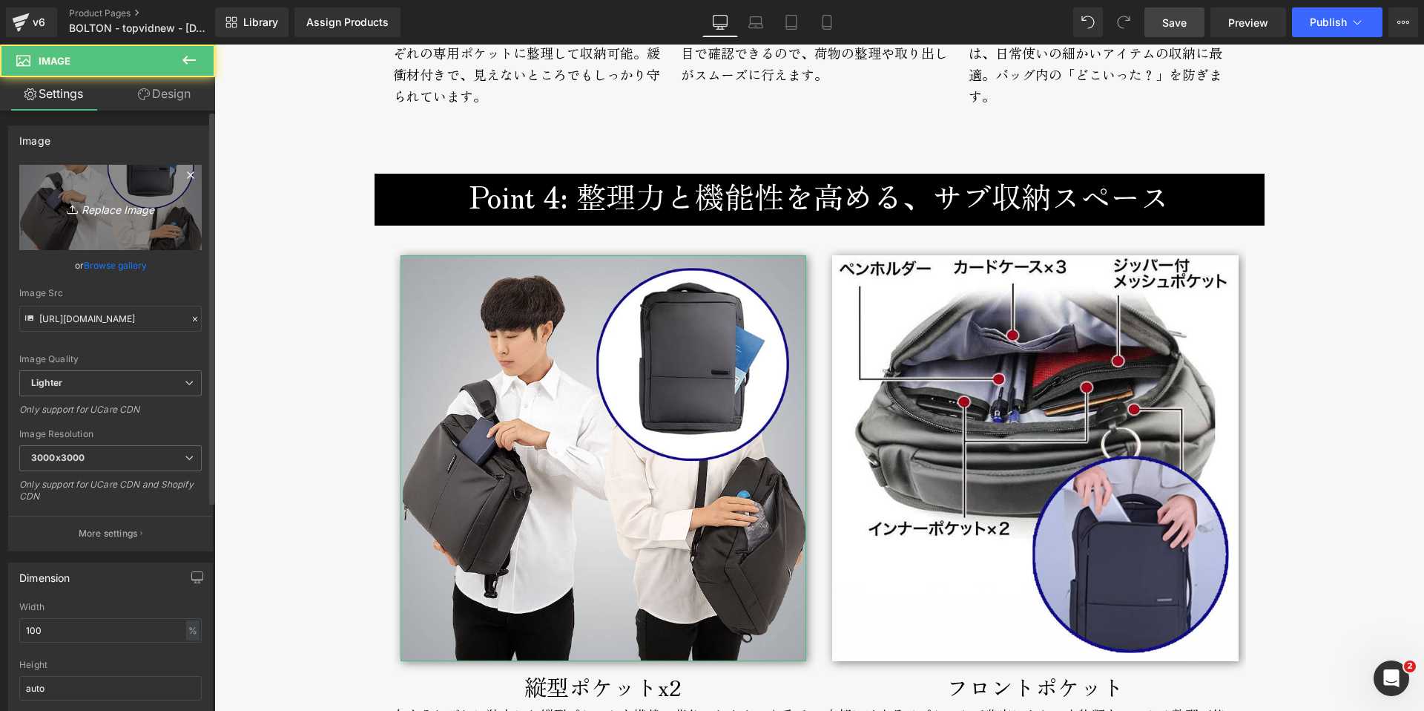
click at [88, 210] on icon "Replace Image" at bounding box center [110, 207] width 119 height 19
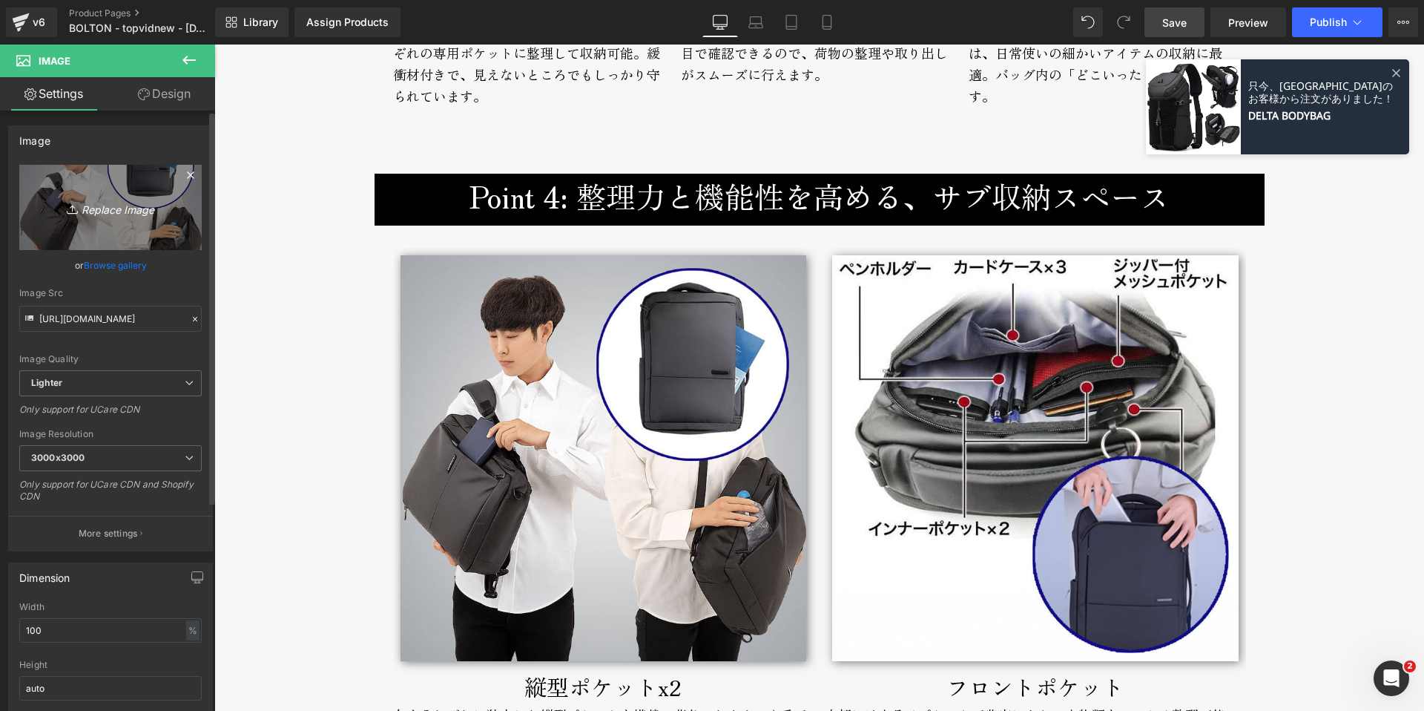
type input "C:\fakepath\bolton-backpack-broderik-backpocket.jpg"
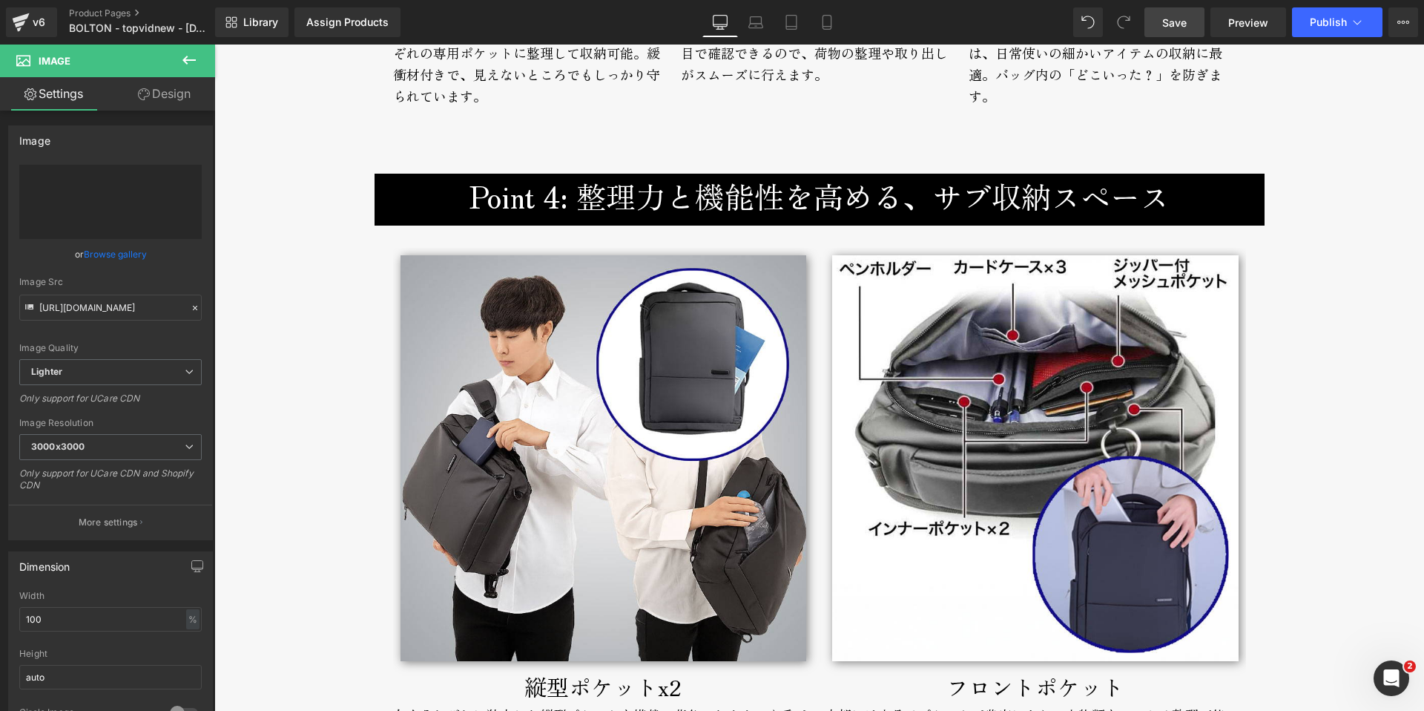
type input "[URL][DOMAIN_NAME]"
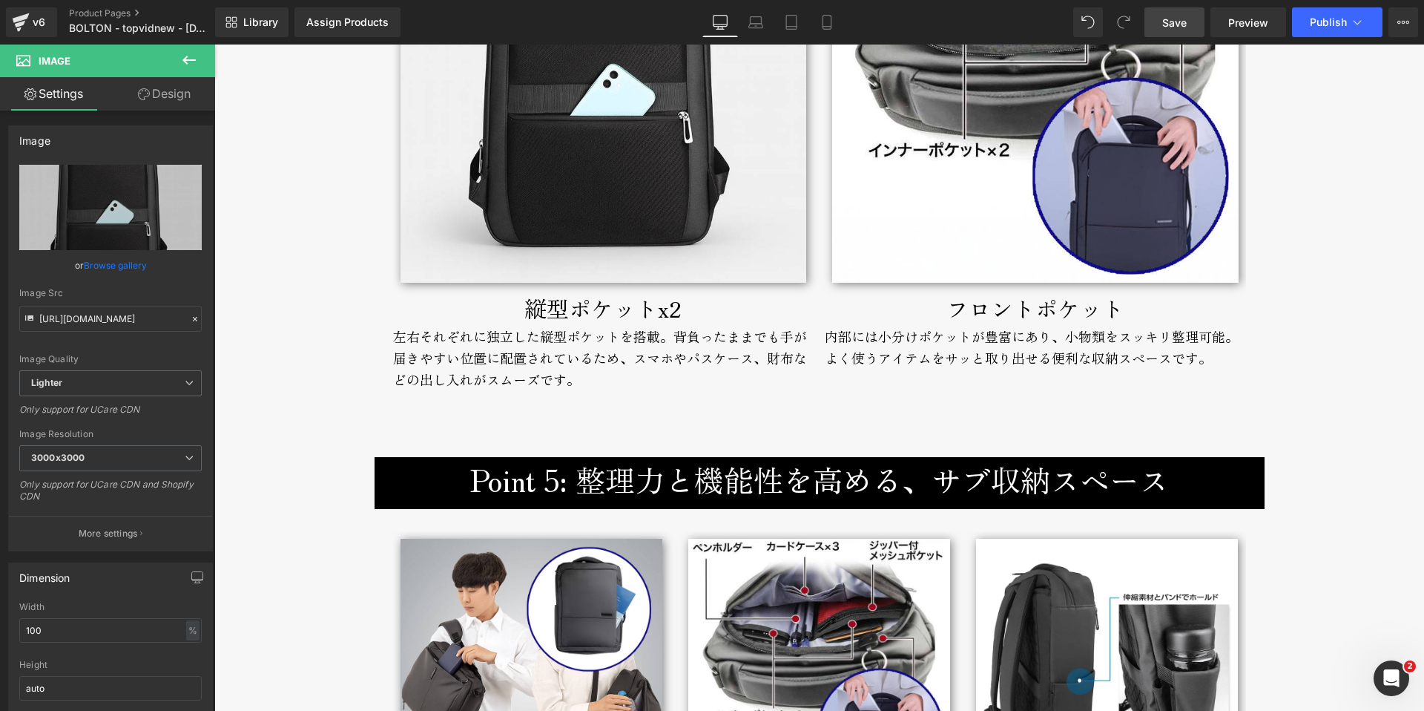
scroll to position [5558, 0]
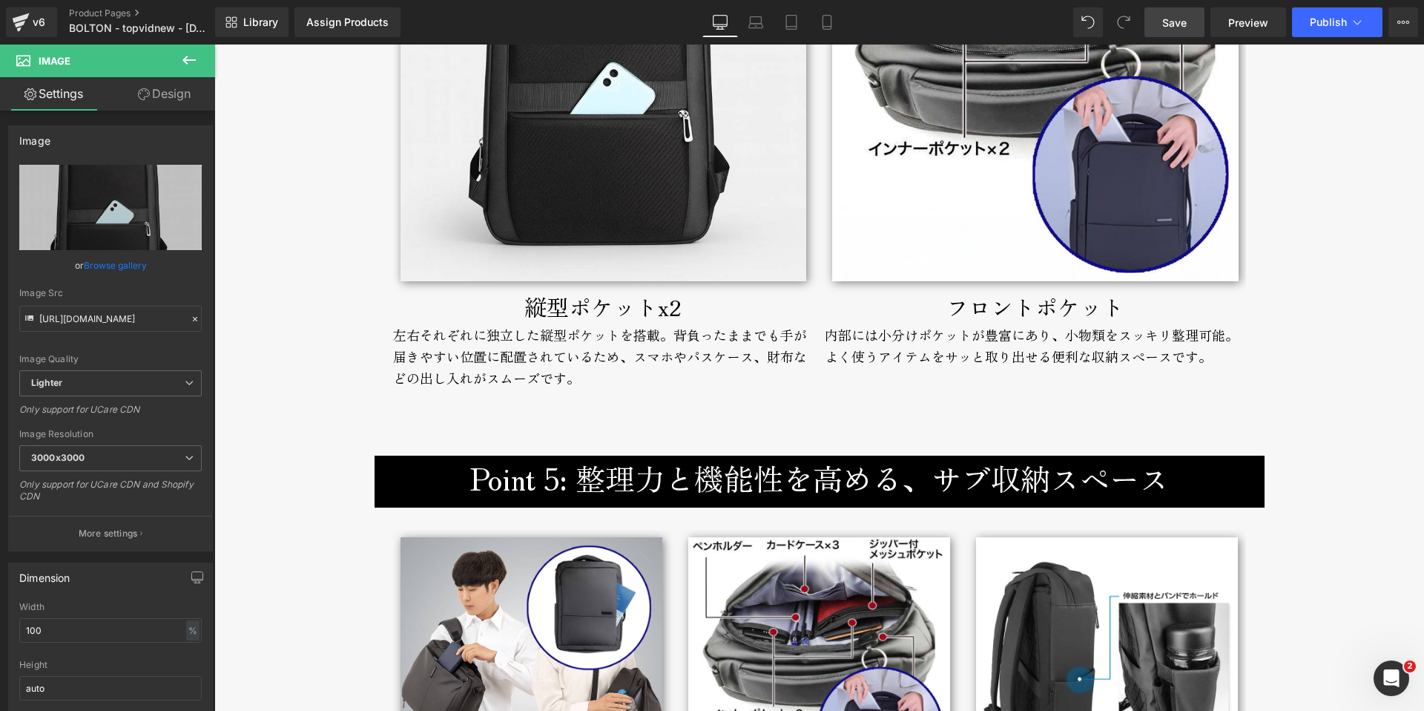
click at [511, 310] on div "縦型ポケットx2" at bounding box center [603, 307] width 421 height 36
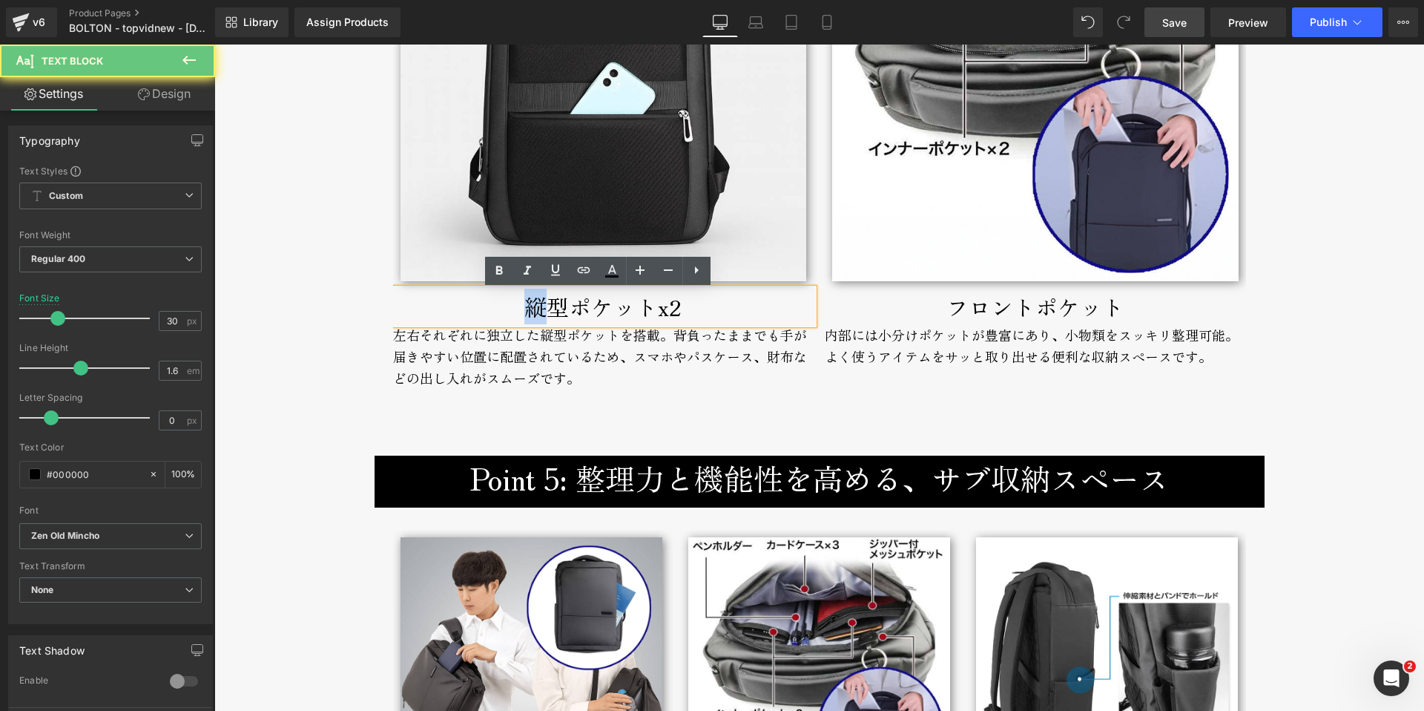
click at [511, 310] on div "縦型ポケットx2" at bounding box center [603, 307] width 421 height 36
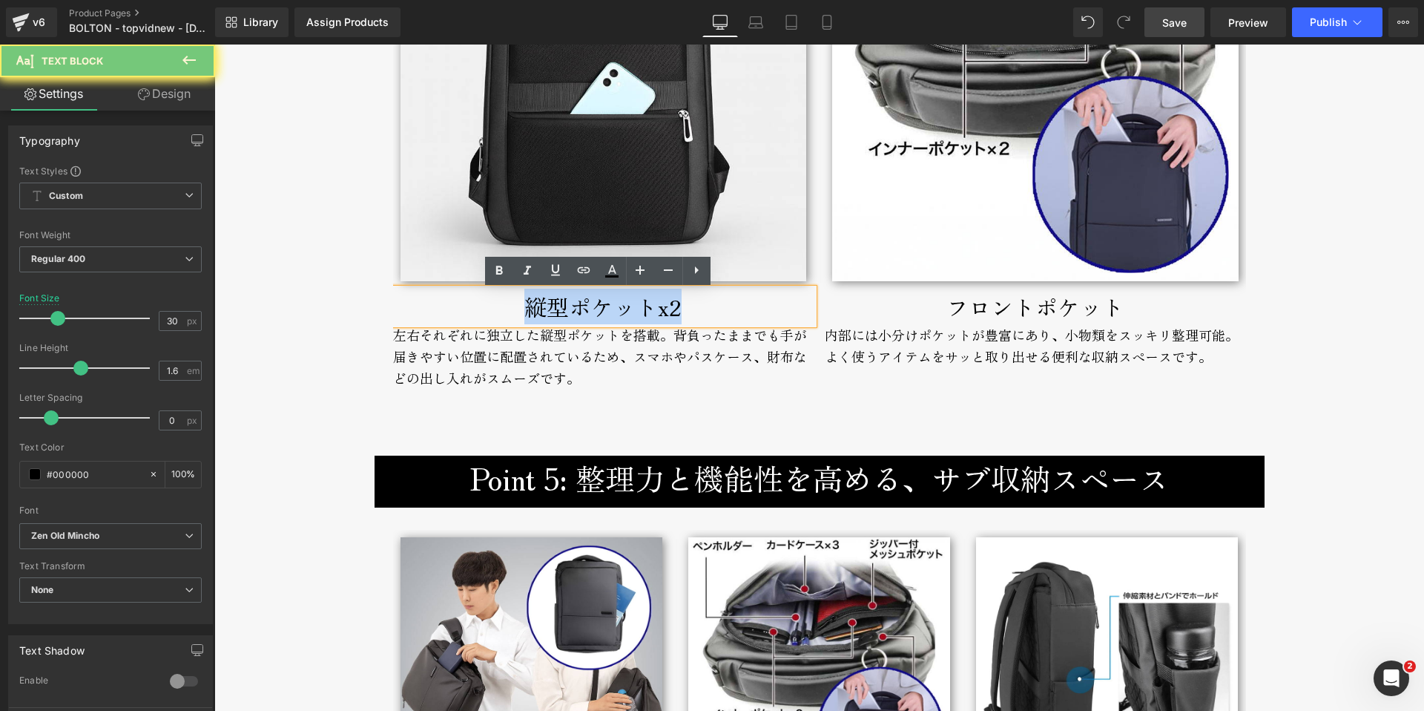
click at [511, 310] on div "縦型ポケットx2" at bounding box center [603, 307] width 421 height 36
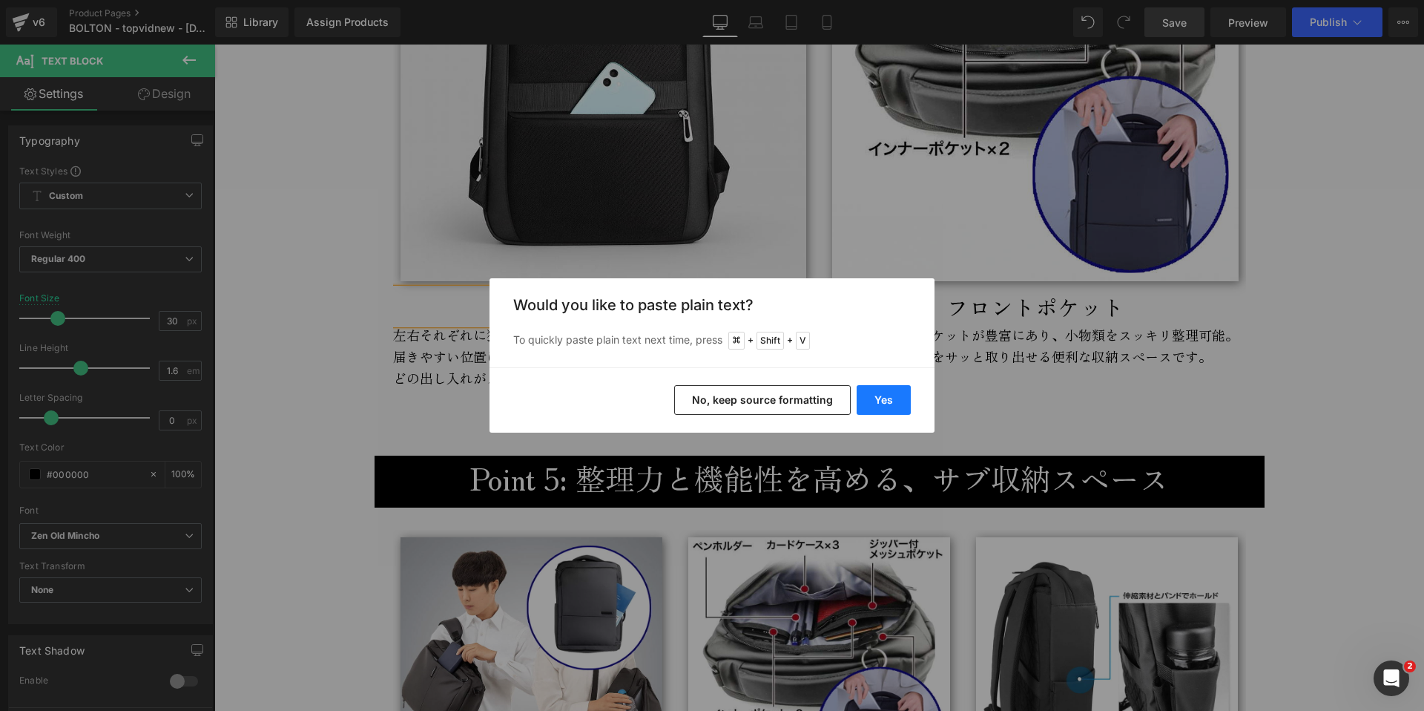
click at [883, 399] on button "Yes" at bounding box center [884, 400] width 54 height 30
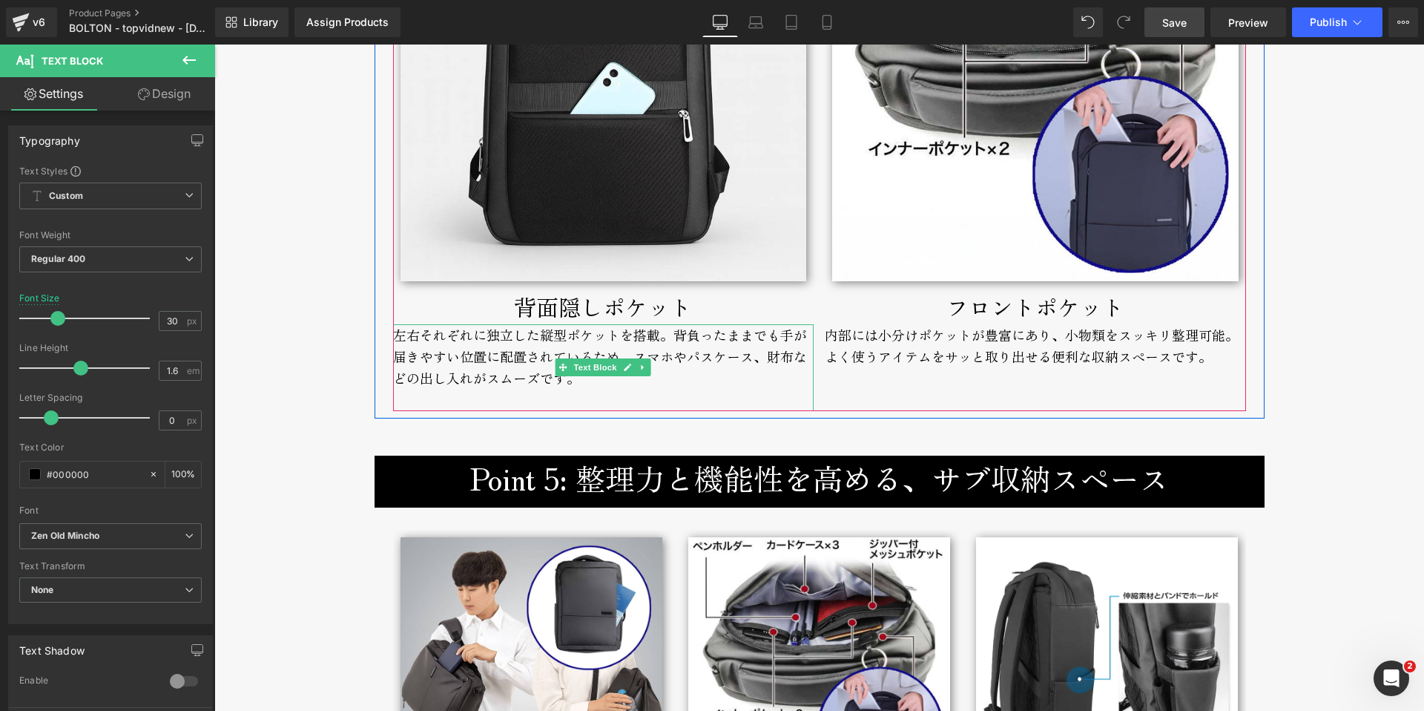
click at [487, 362] on div "左右それぞれに独立した縦型ポケットを搭載。背負ったままでも手が届きやすい位置に配置されているため、スマホやパスケース、財布などの出し入れがスムーズです。" at bounding box center [603, 367] width 421 height 86
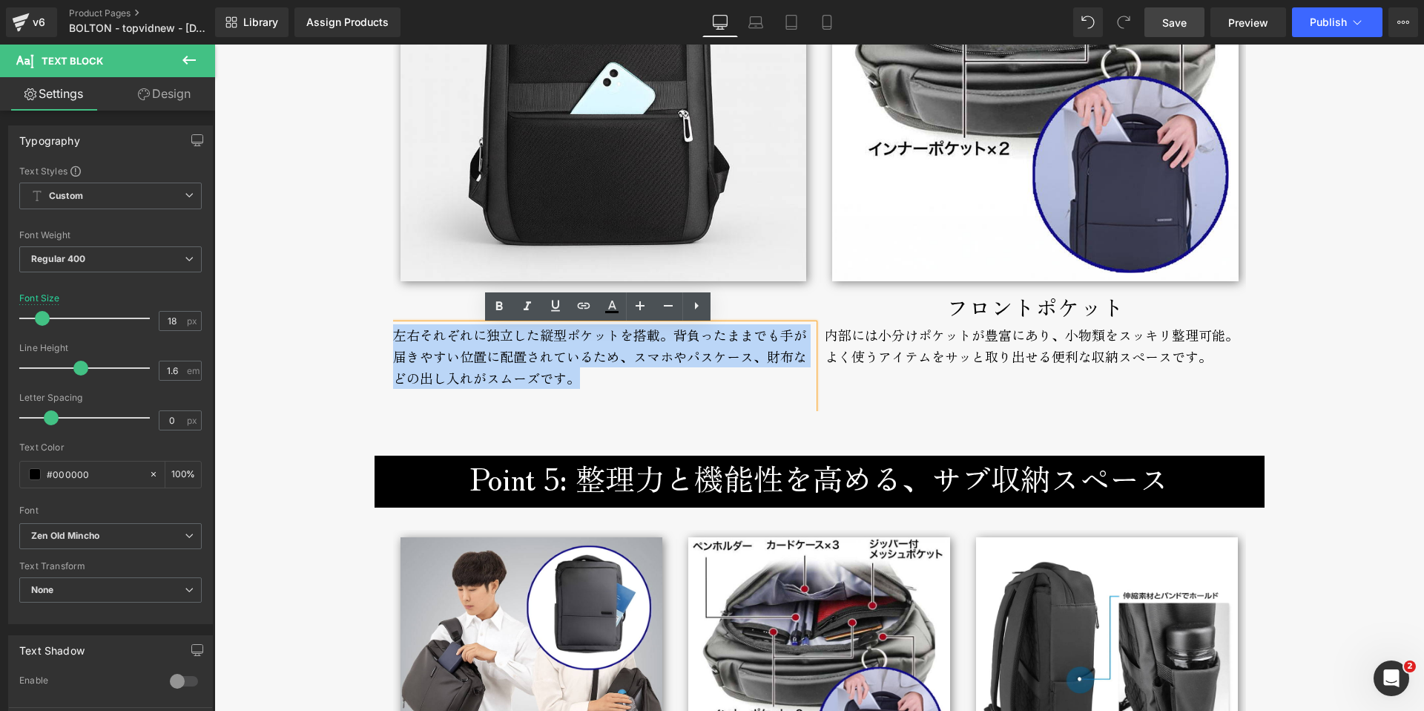
drag, startPoint x: 580, startPoint y: 381, endPoint x: 389, endPoint y: 337, distance: 195.7
click at [393, 337] on div "左右それぞれに独立した縦型ポケットを搭載。背負ったままでも手が届きやすい位置に配置されているため、スマホやパスケース、財布などの出し入れがスムーズです。" at bounding box center [603, 367] width 421 height 86
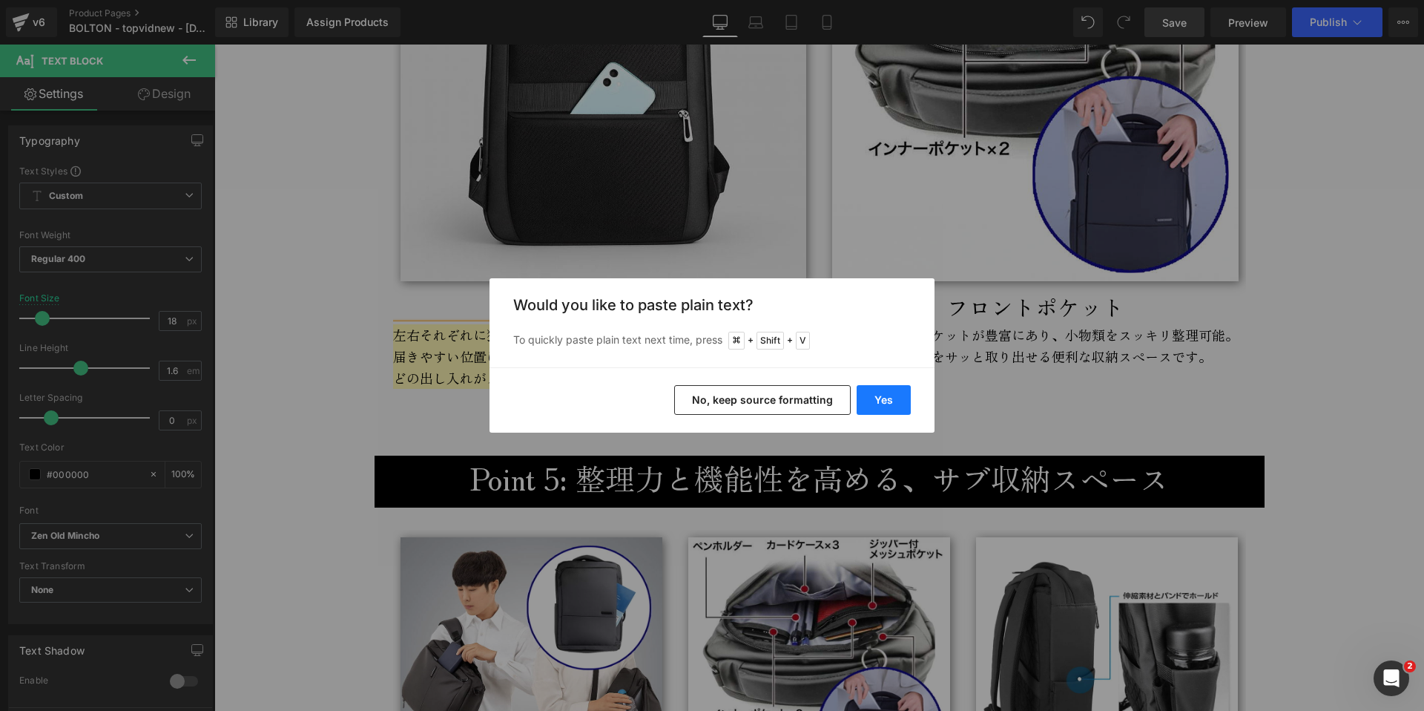
click at [890, 402] on button "Yes" at bounding box center [884, 400] width 54 height 30
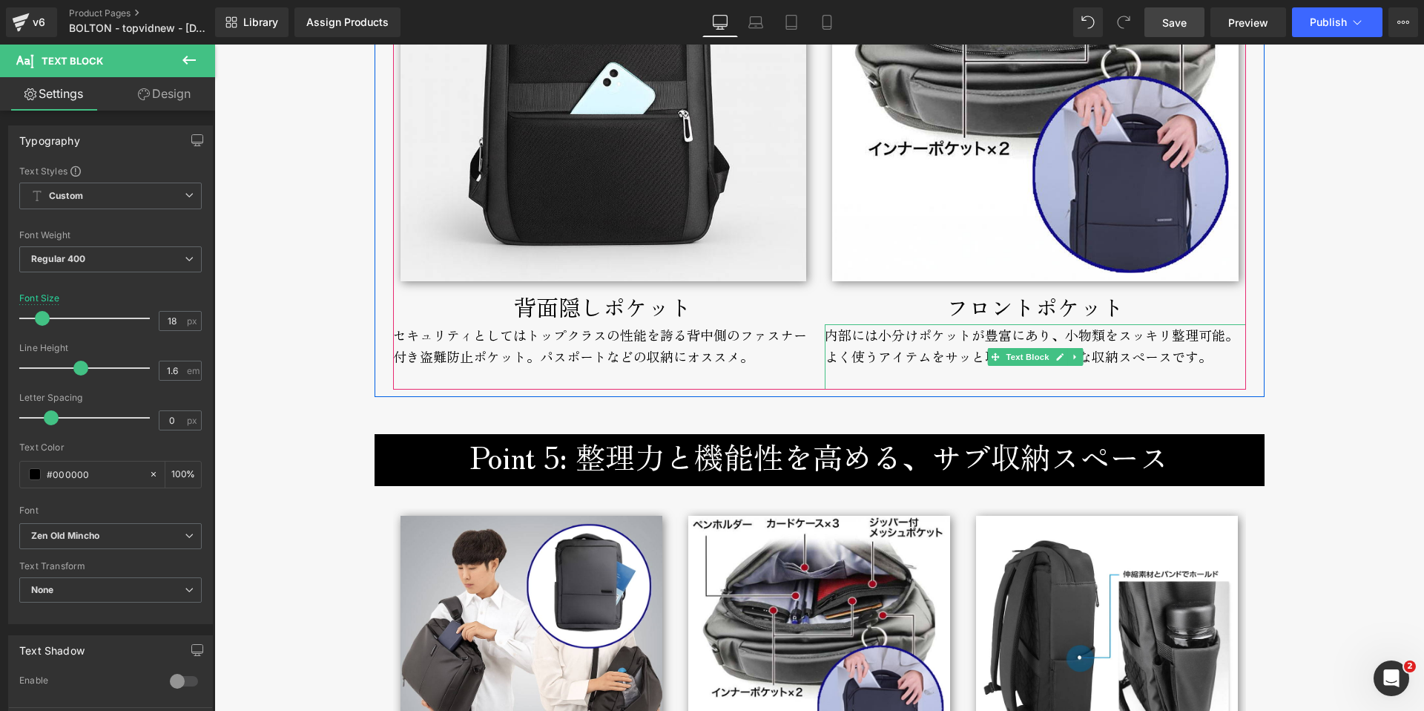
click at [929, 312] on div "フロントポケット" at bounding box center [1035, 307] width 421 height 36
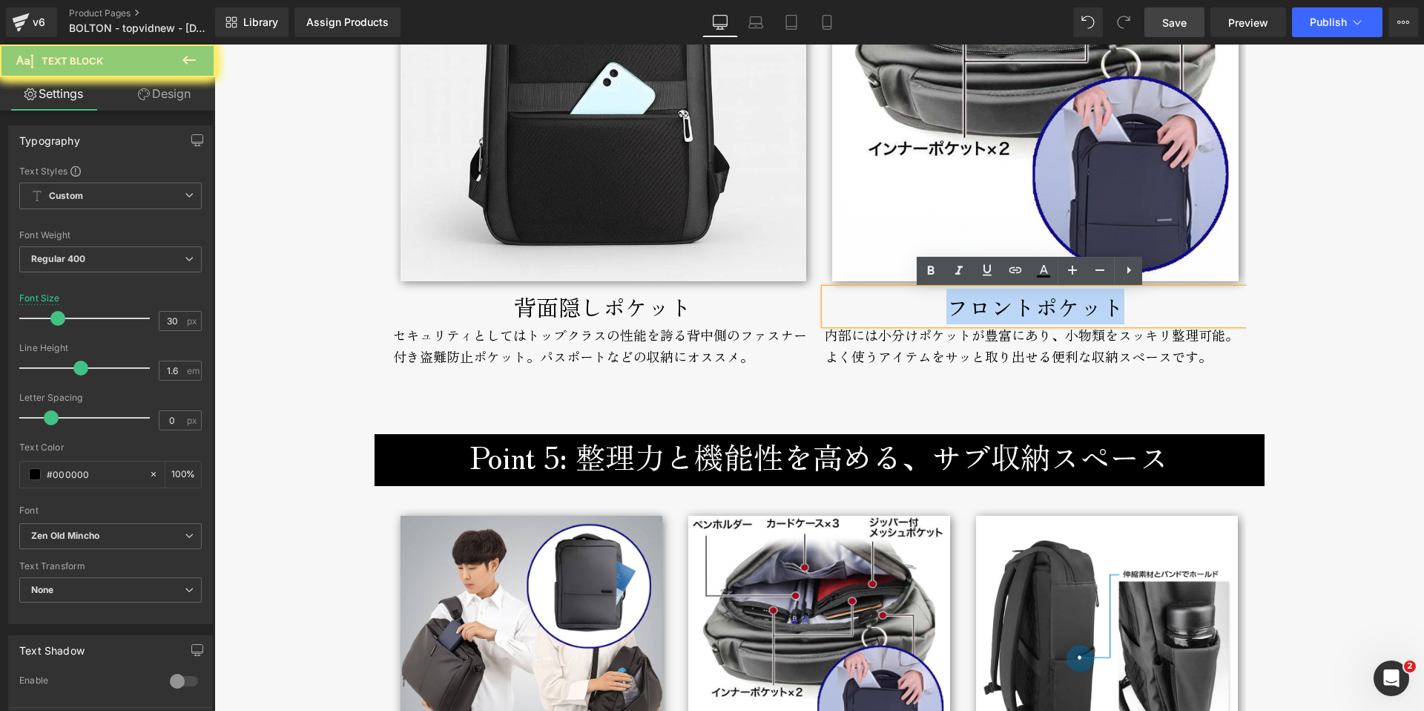
click at [947, 309] on div "フロントポケット" at bounding box center [1035, 307] width 421 height 36
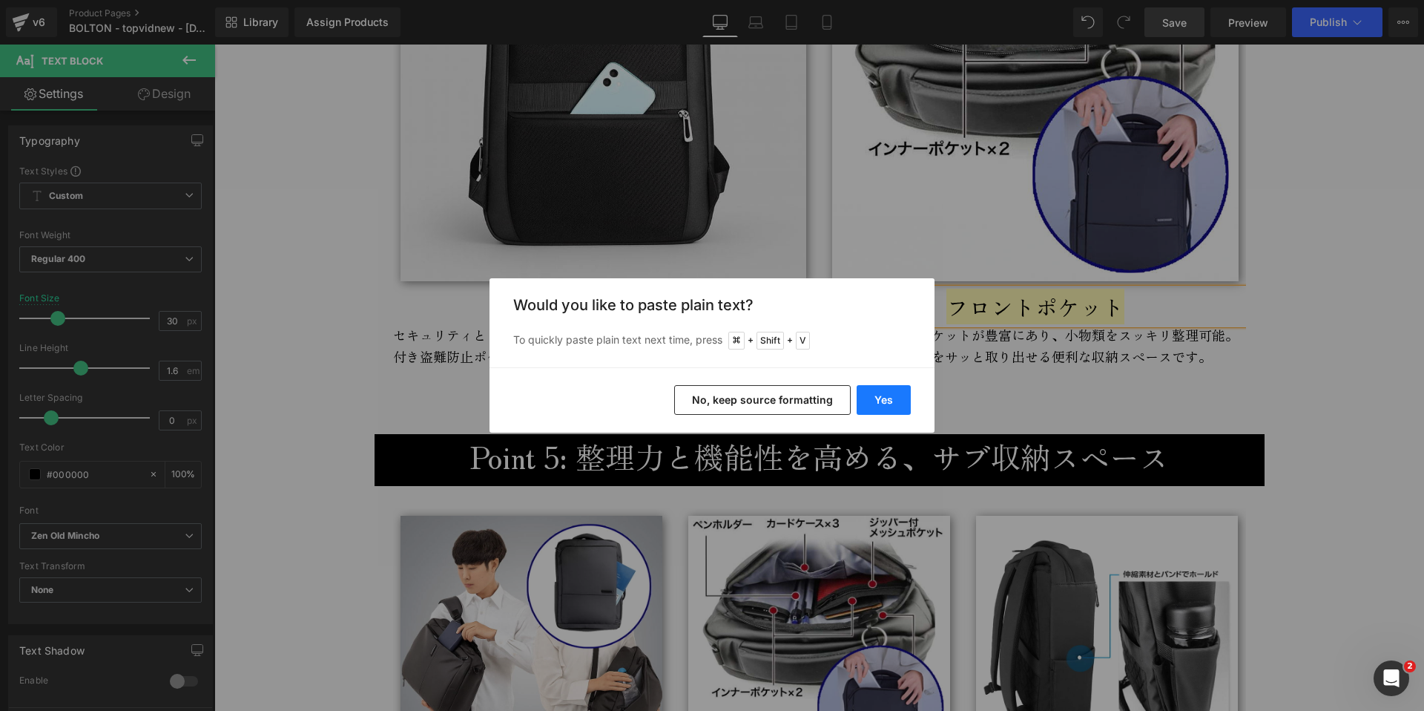
click at [885, 389] on button "Yes" at bounding box center [884, 400] width 54 height 30
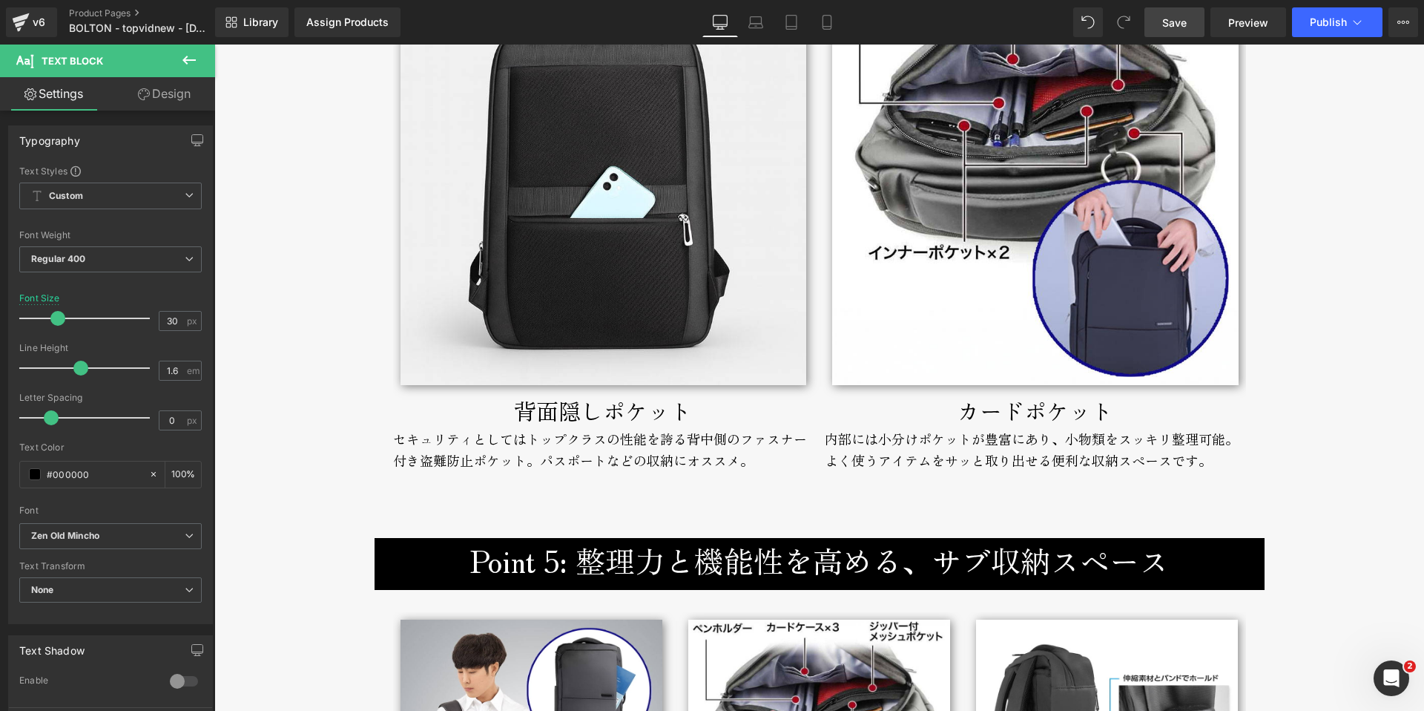
scroll to position [5451, 0]
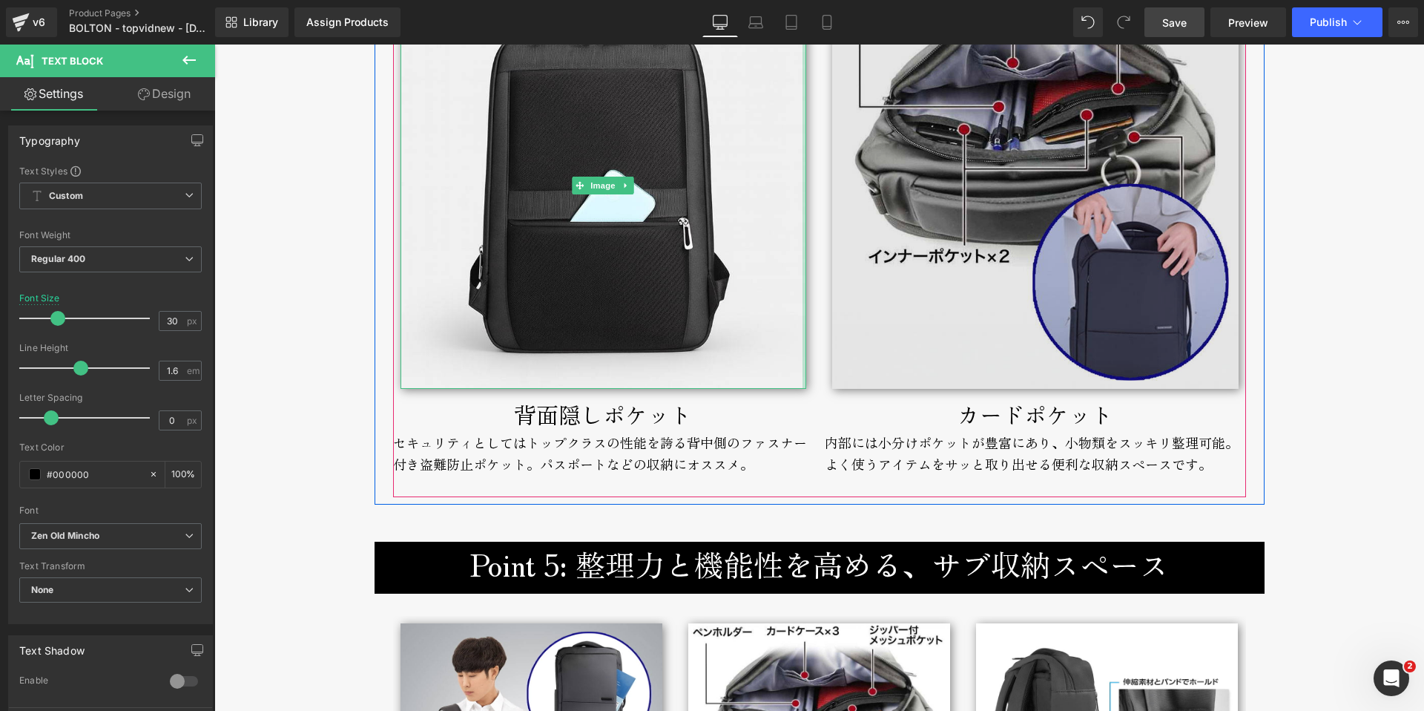
click at [901, 355] on img at bounding box center [1035, 186] width 406 height 406
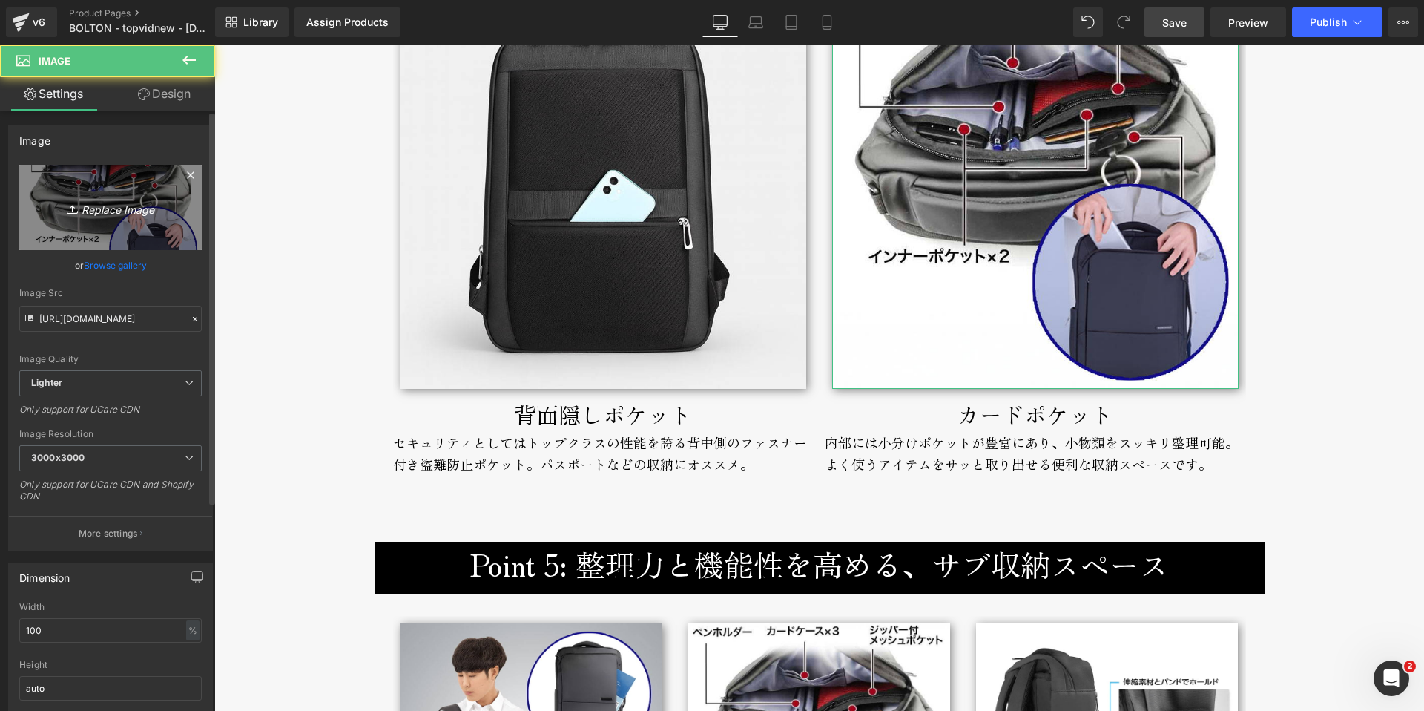
click at [103, 209] on icon "Replace Image" at bounding box center [110, 207] width 119 height 19
type input "C:\fakepath\bolton-backpack-broderik-card.jpg"
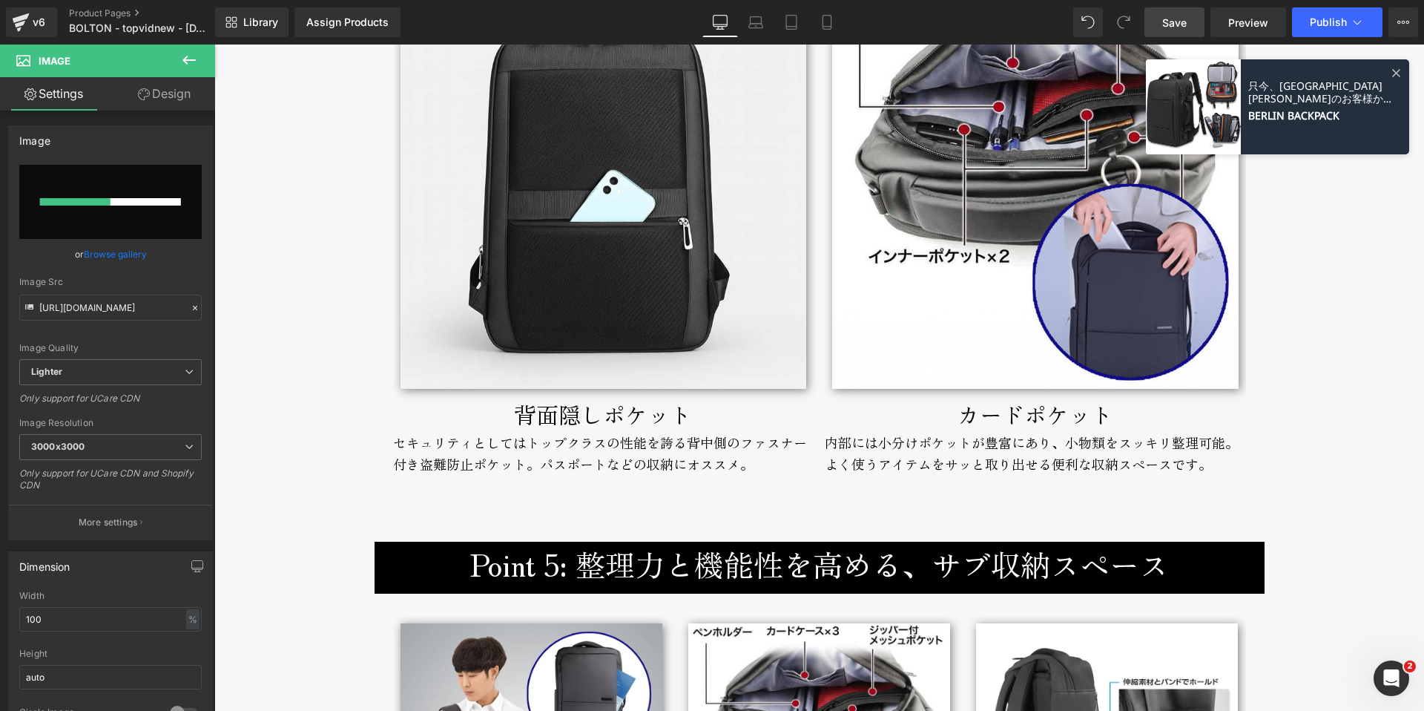
type input "[URL][DOMAIN_NAME]"
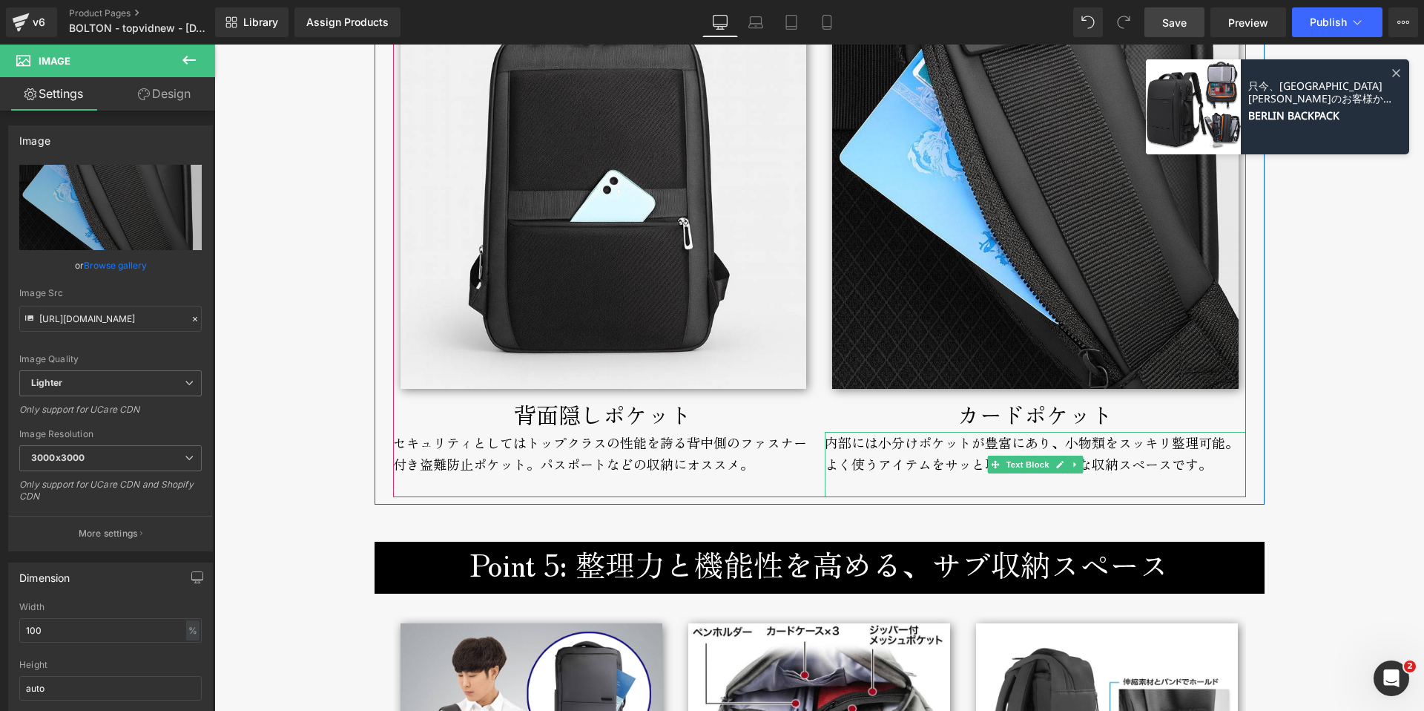
click at [858, 444] on div "内部には小分けポケットが豊富にあり、小物類をスッキリ整理可能。よく使うアイテムをサッと取り出せる便利な収納スペースです。" at bounding box center [1035, 464] width 421 height 65
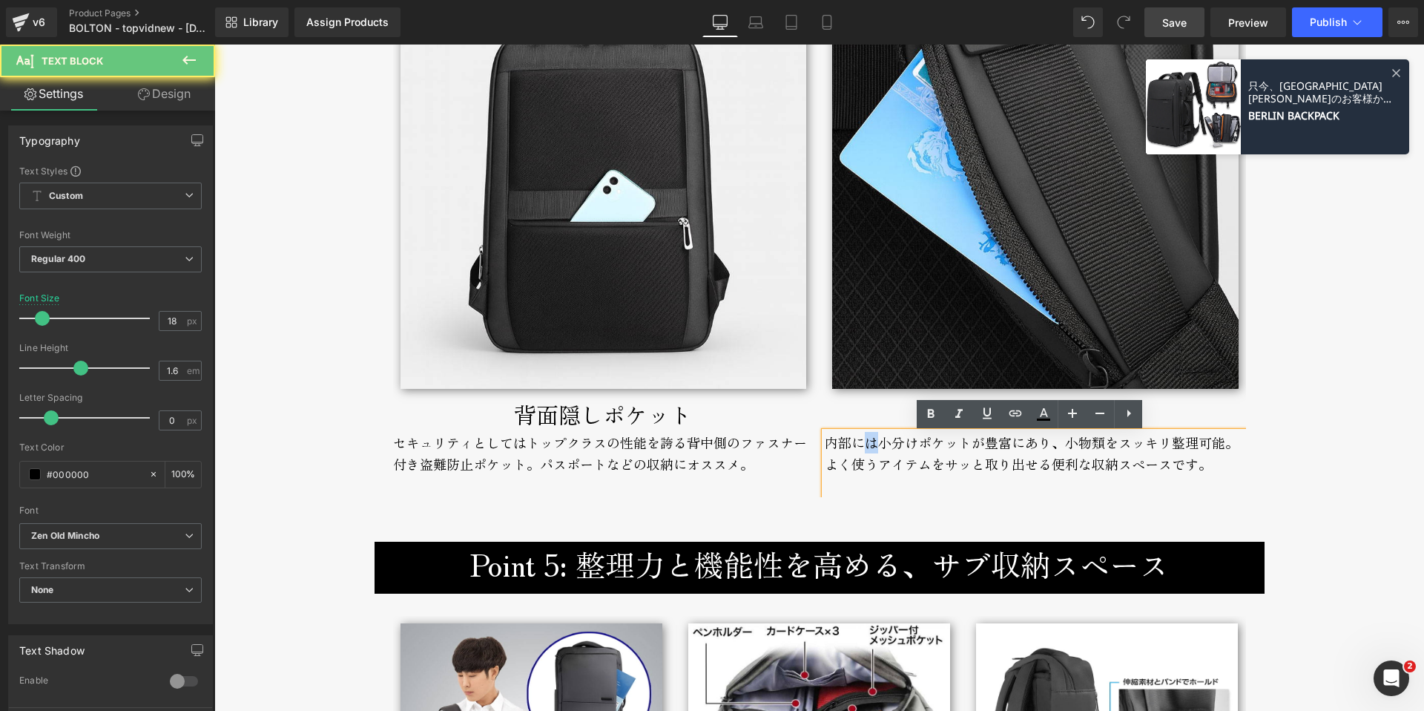
click at [858, 444] on div "内部には小分けポケットが豊富にあり、小物類をスッキリ整理可能。よく使うアイテムをサッと取り出せる便利な収納スペースです。" at bounding box center [1035, 464] width 421 height 65
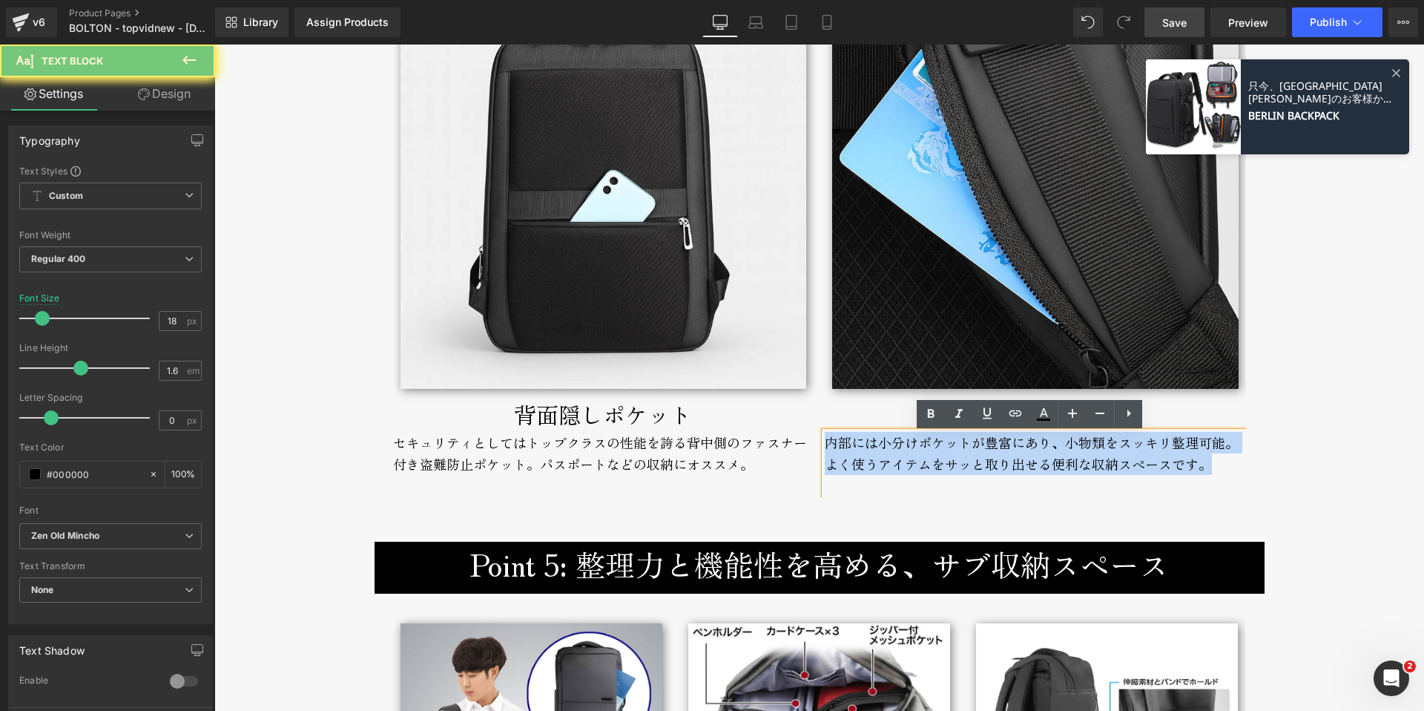
click at [858, 444] on div "内部には小分けポケットが豊富にあり、小物類をスッキリ整理可能。よく使うアイテムをサッと取り出せる便利な収納スペースです。" at bounding box center [1035, 464] width 421 height 65
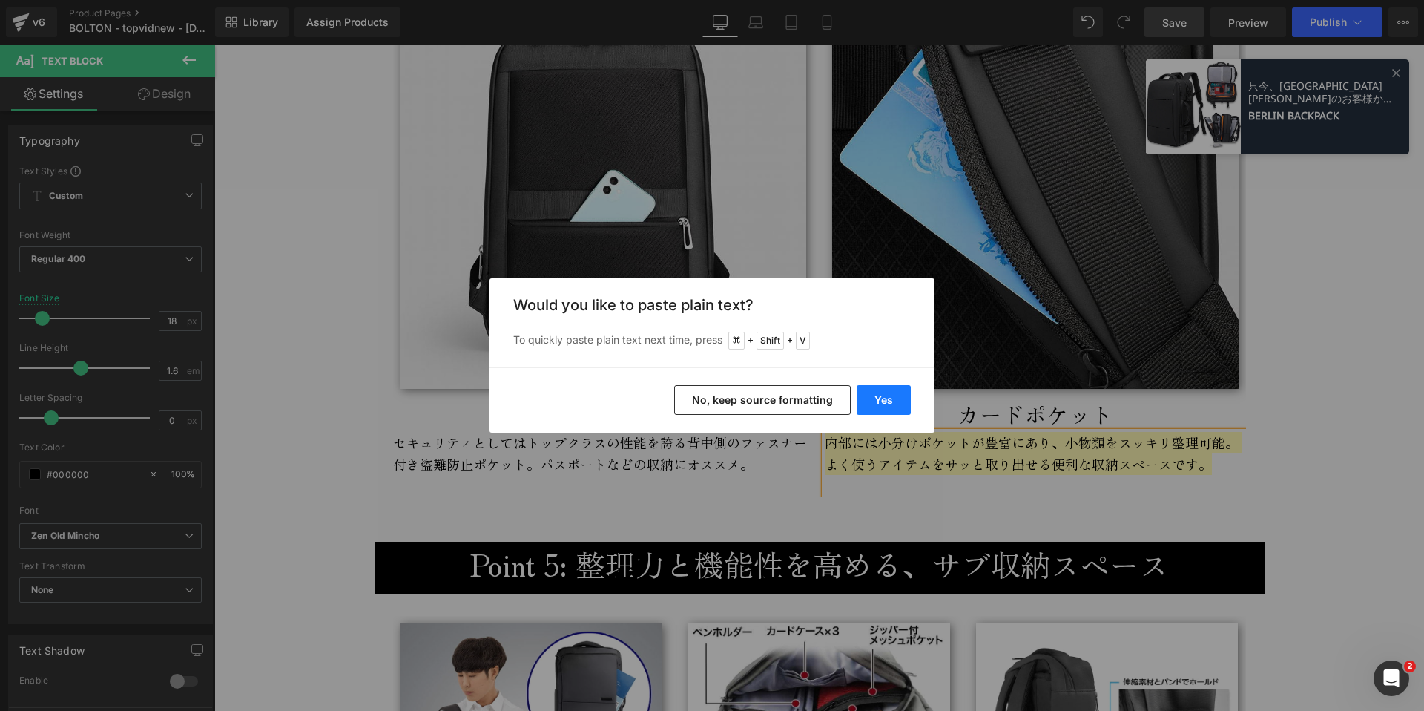
click at [889, 397] on button "Yes" at bounding box center [884, 400] width 54 height 30
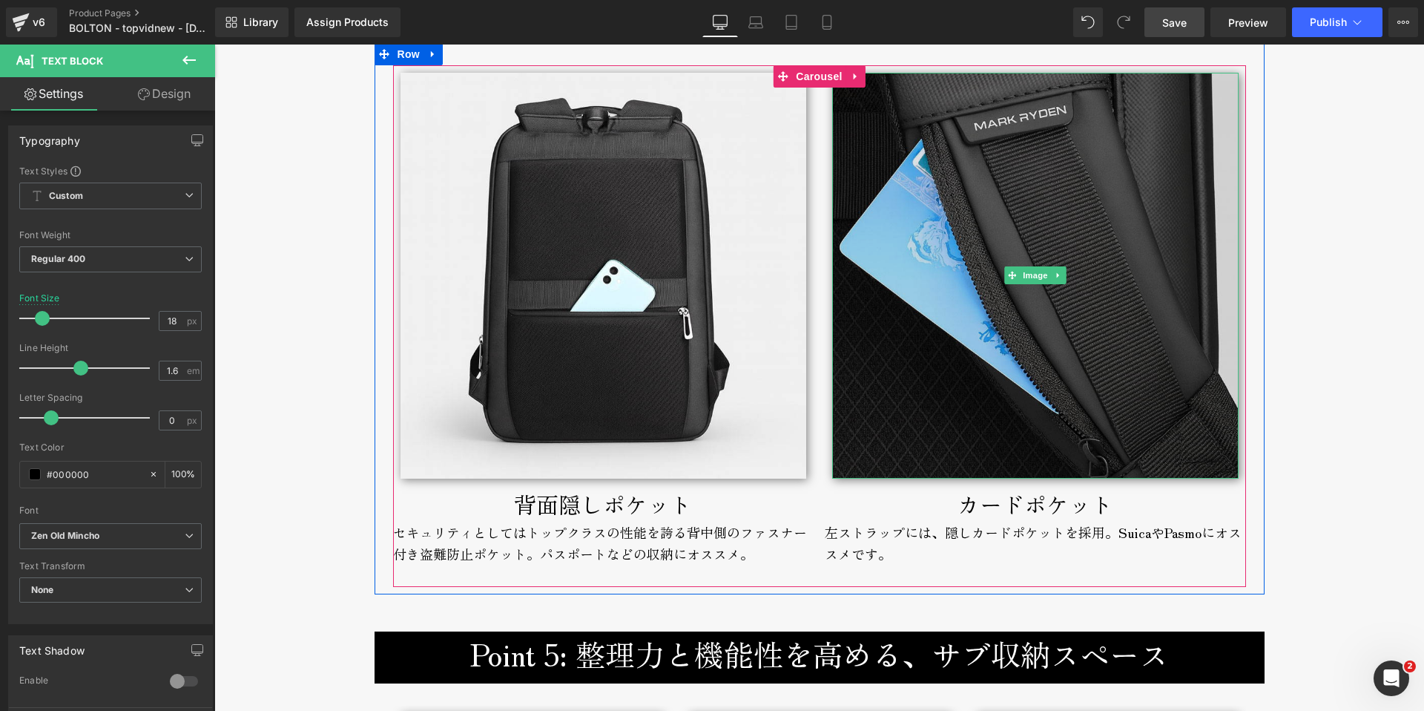
scroll to position [5213, 0]
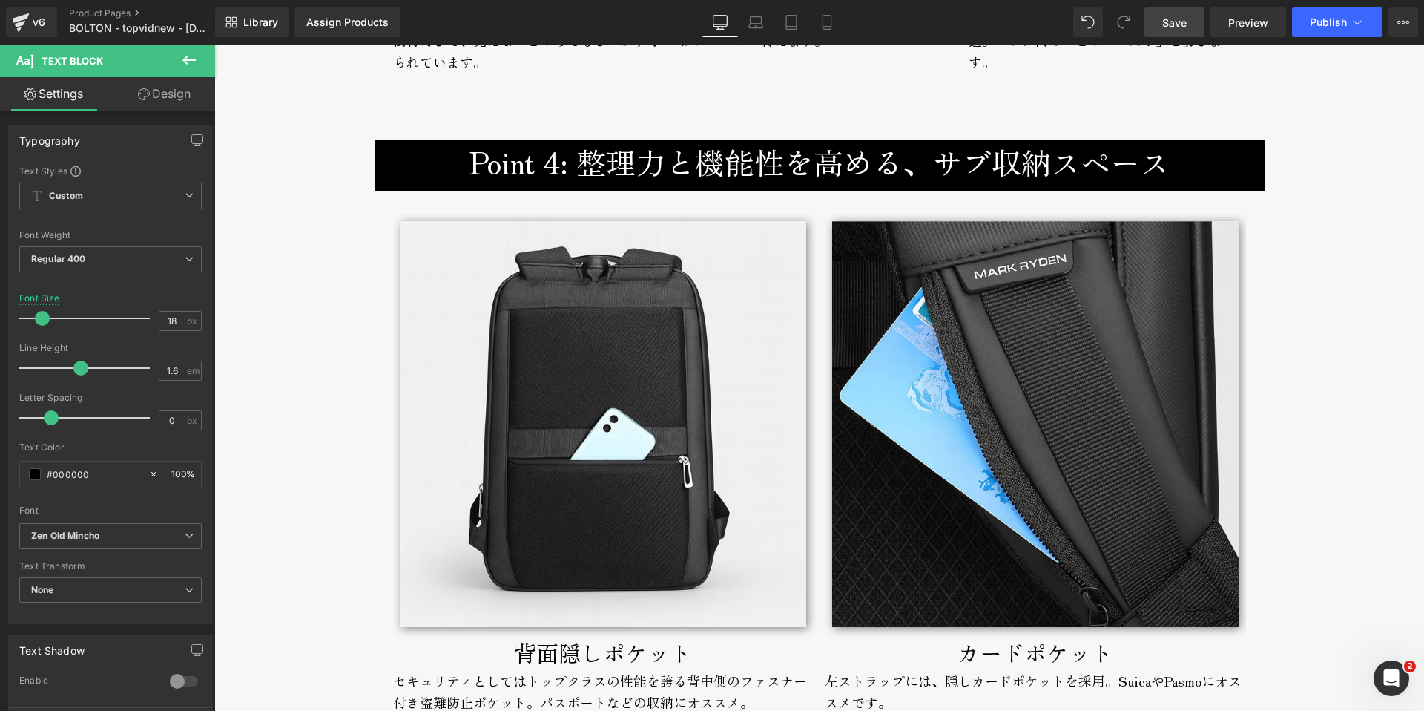
drag, startPoint x: 1173, startPoint y: 26, endPoint x: 985, endPoint y: 116, distance: 209.0
click at [1173, 26] on span "Save" at bounding box center [1174, 23] width 24 height 16
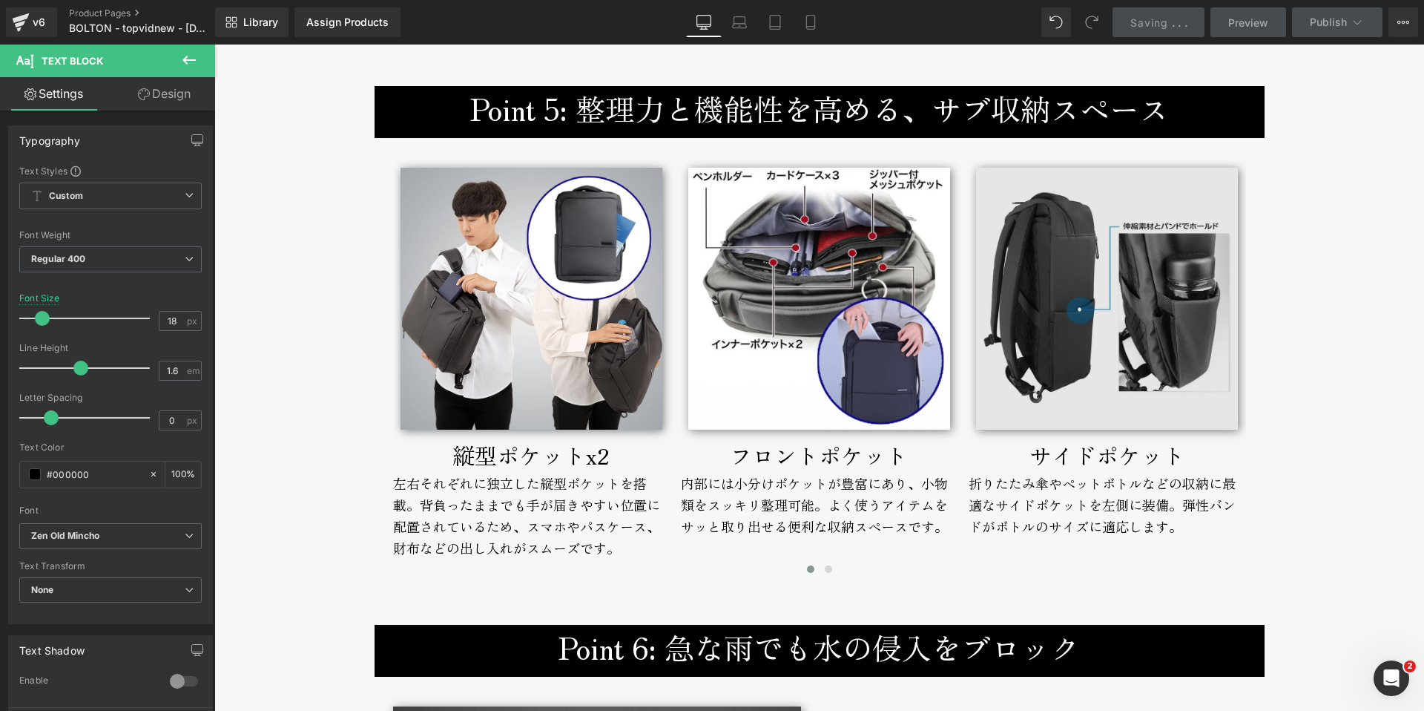
scroll to position [5924, 0]
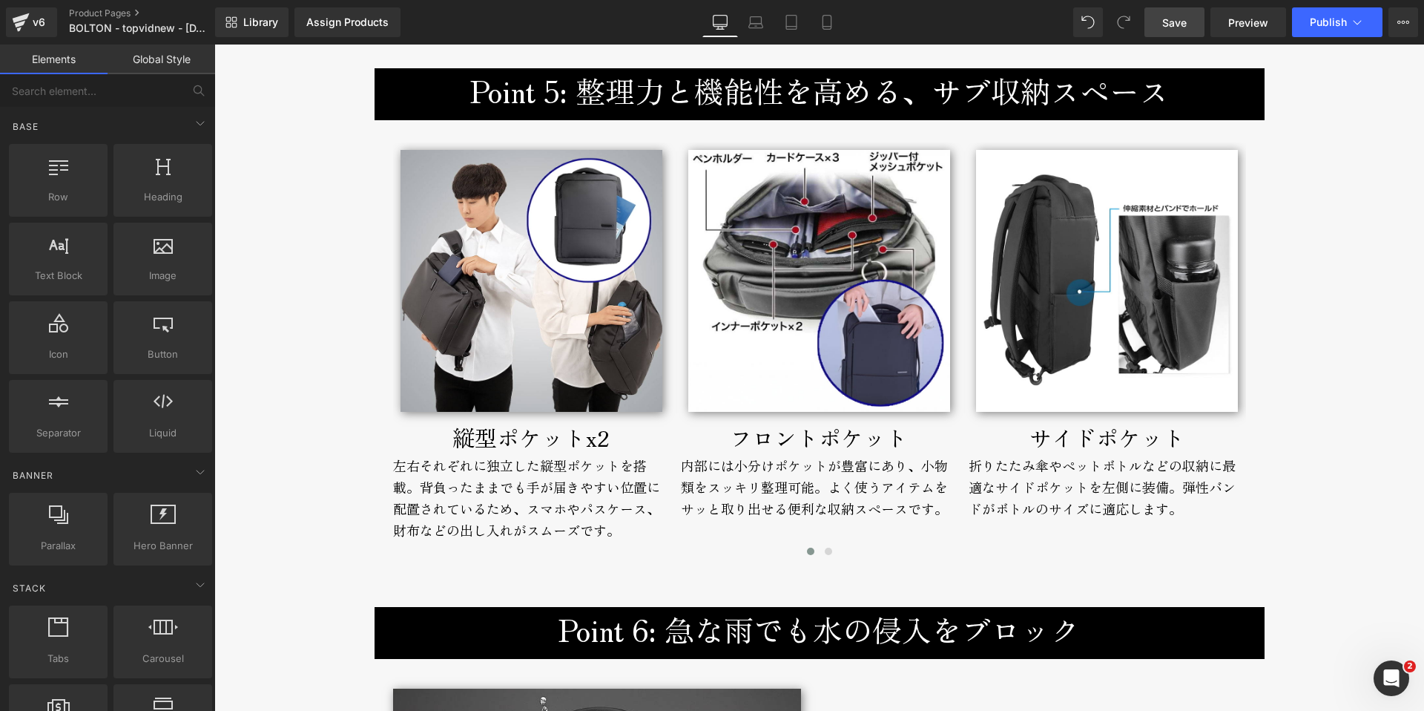
click at [1164, 24] on span "Save" at bounding box center [1174, 23] width 24 height 16
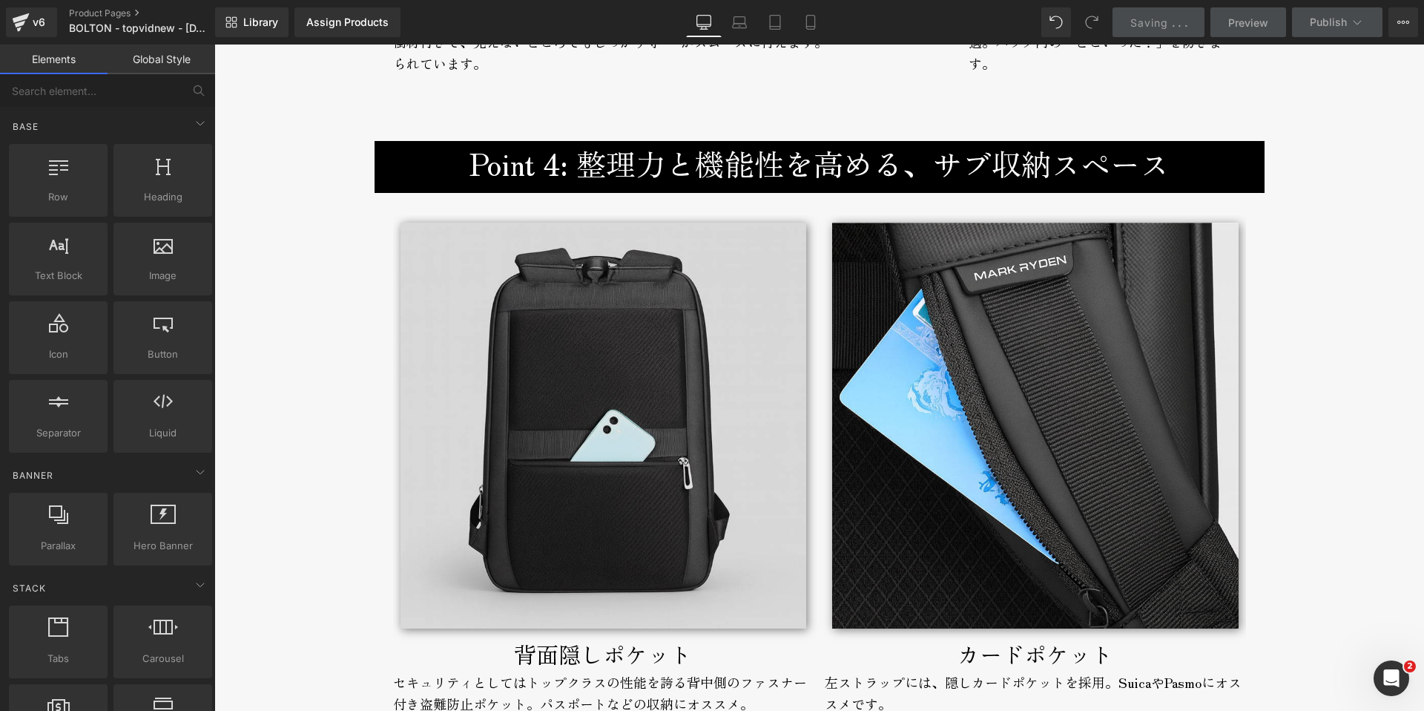
scroll to position [5207, 0]
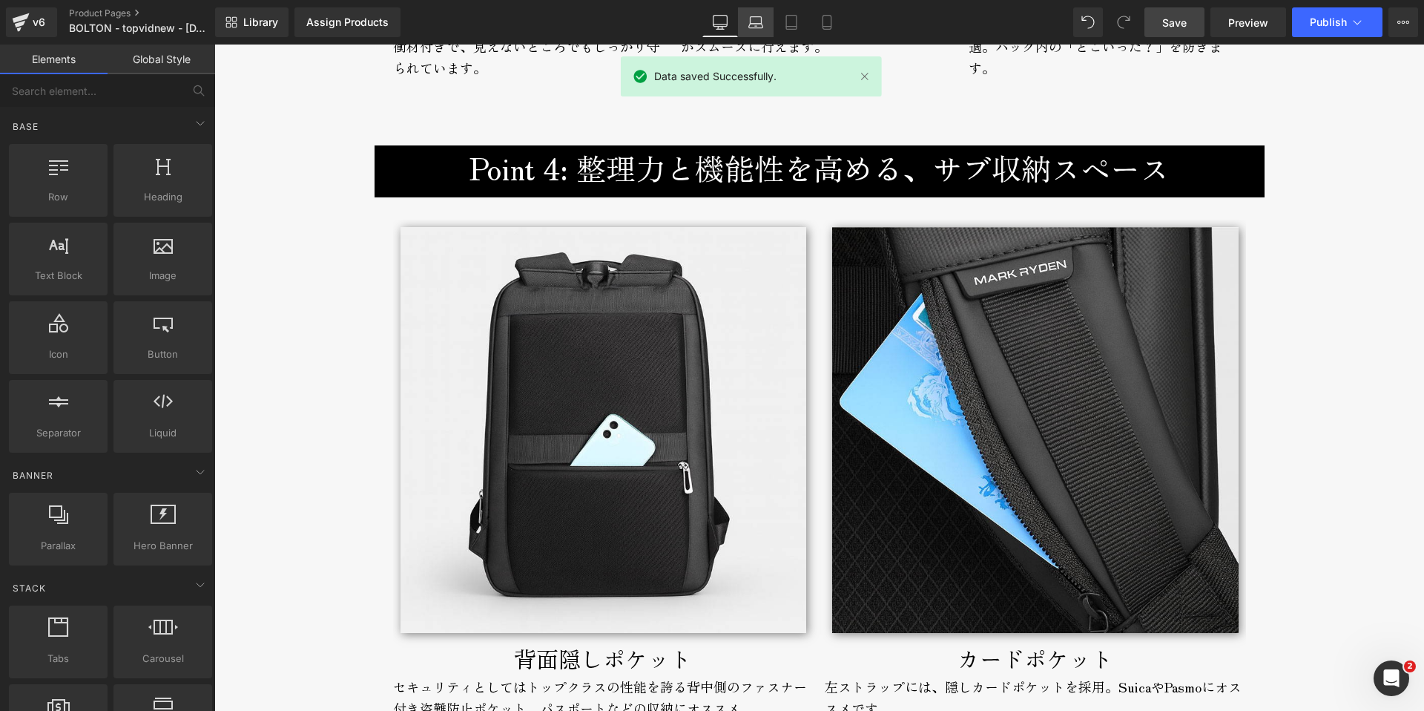
click at [754, 18] on icon at bounding box center [755, 22] width 15 height 15
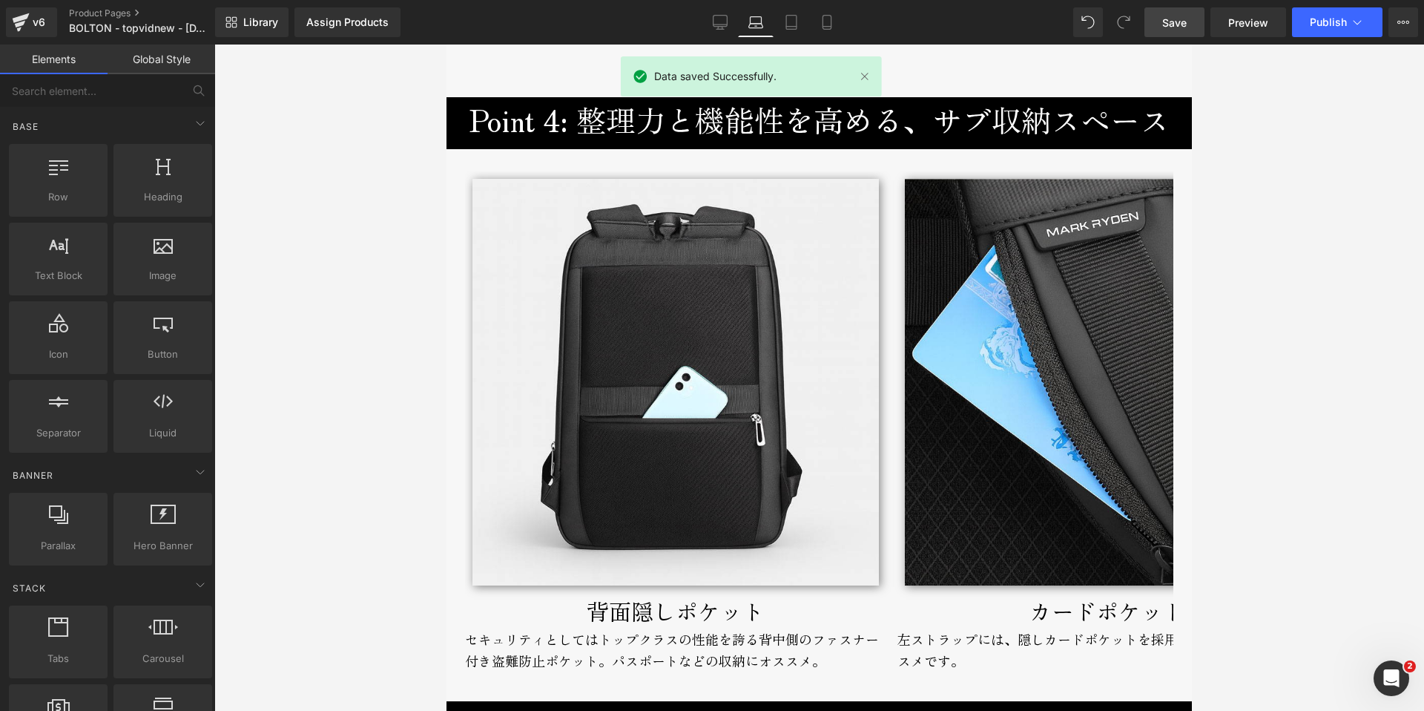
scroll to position [4838, 0]
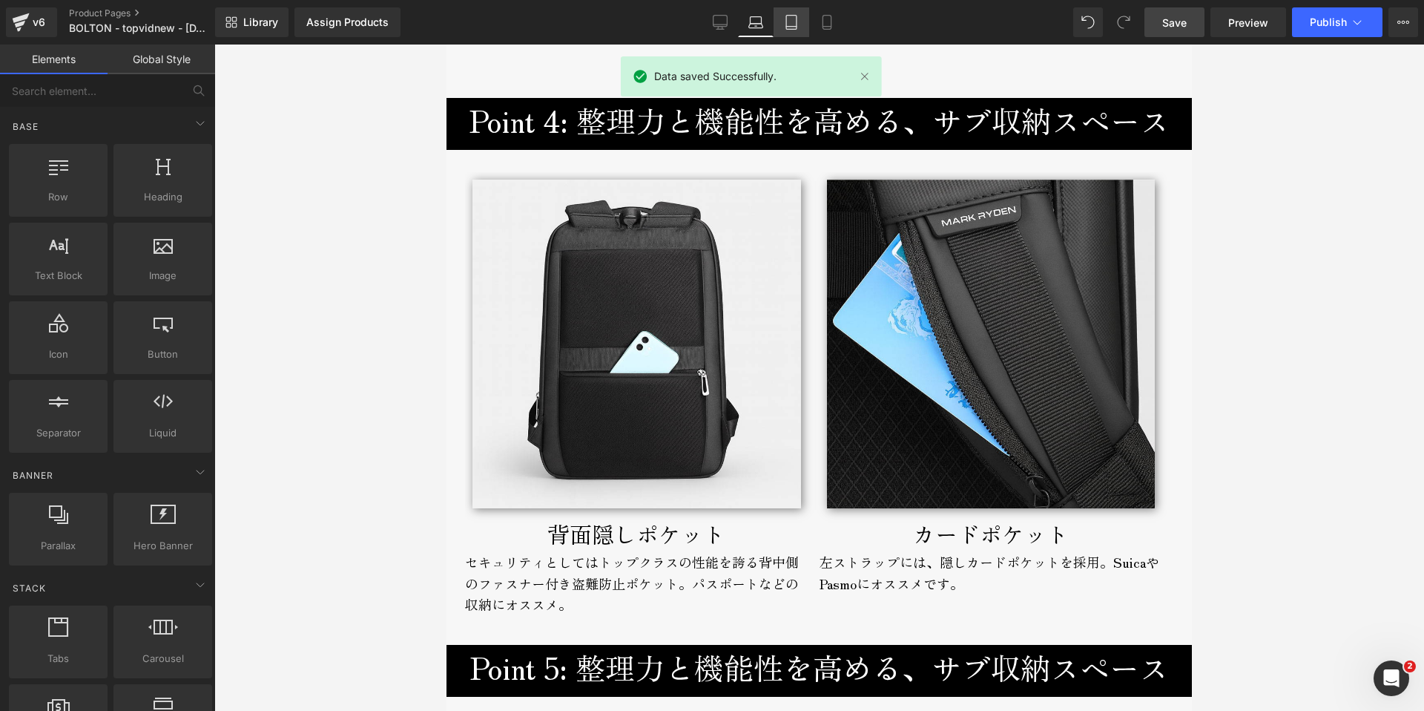
click at [796, 12] on link "Tablet" at bounding box center [792, 22] width 36 height 30
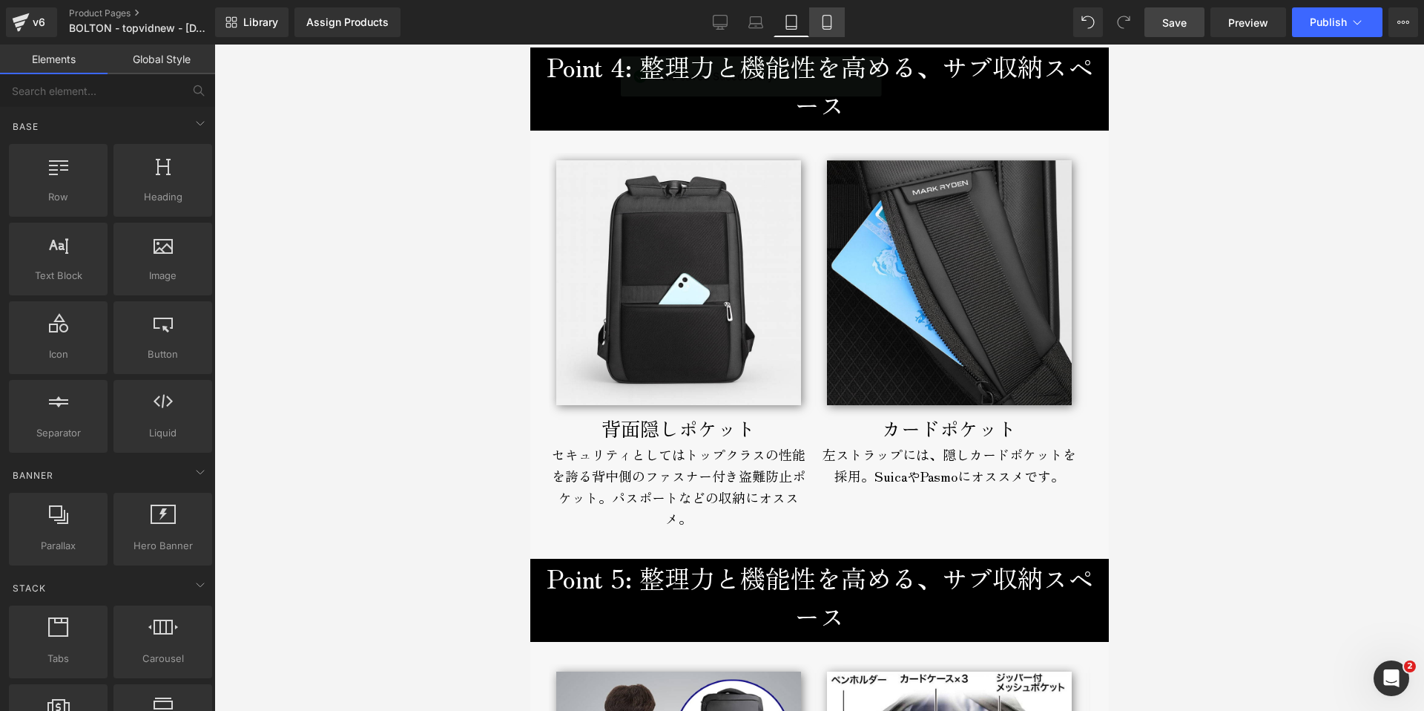
click at [834, 21] on icon at bounding box center [827, 22] width 15 height 15
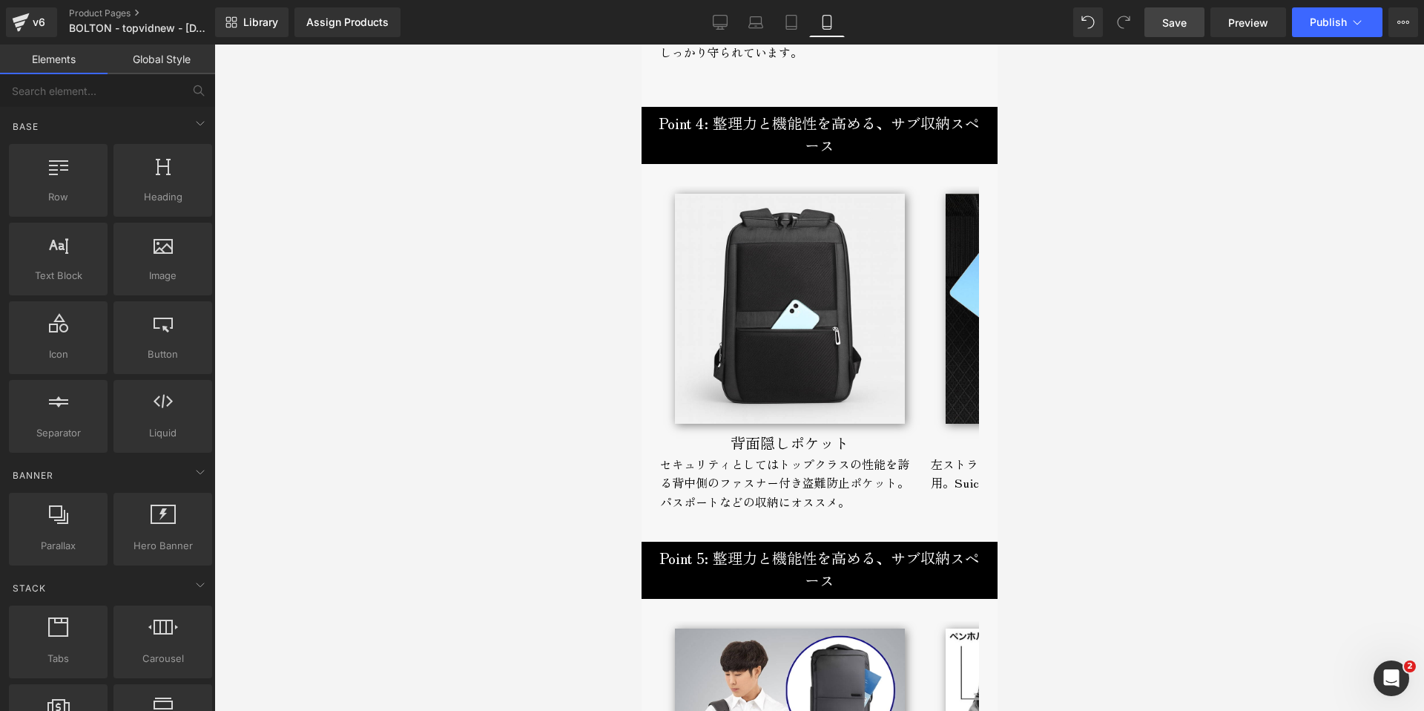
scroll to position [4805, 0]
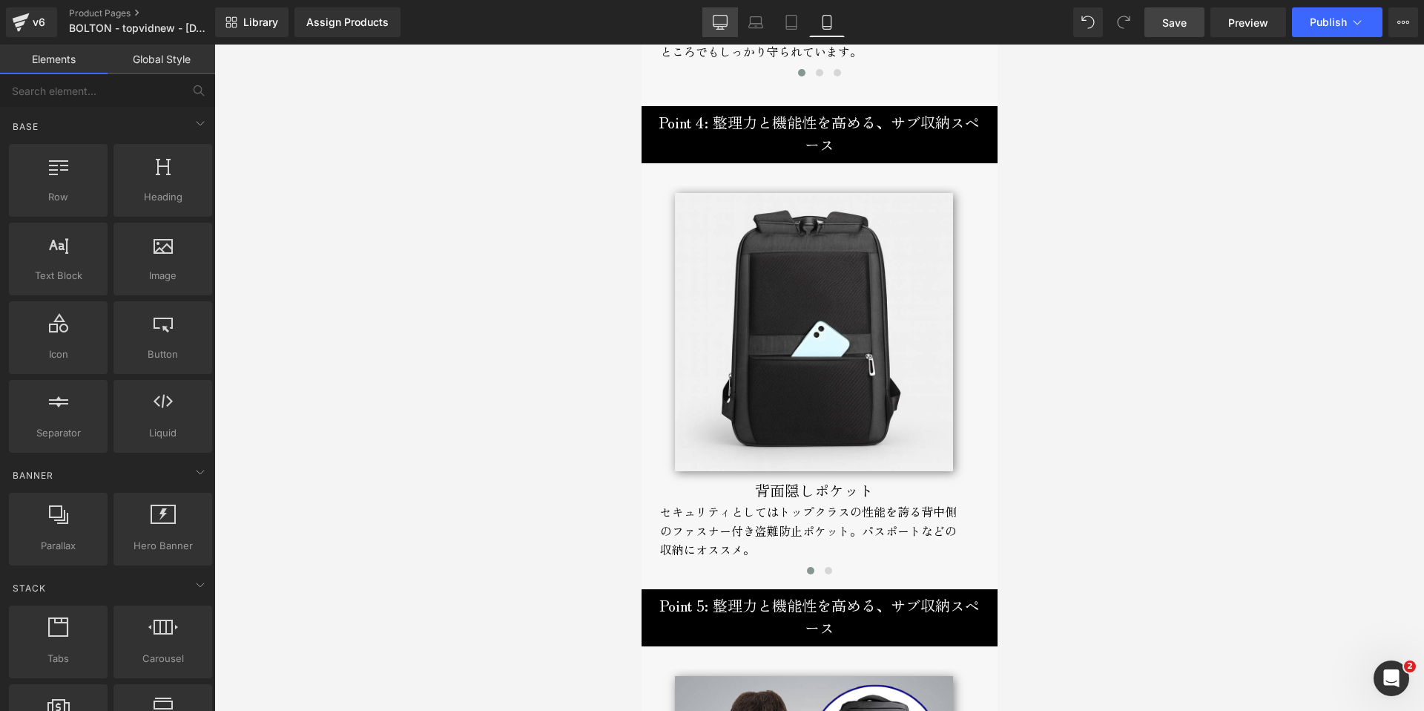
click at [720, 24] on icon at bounding box center [721, 24] width 14 height 0
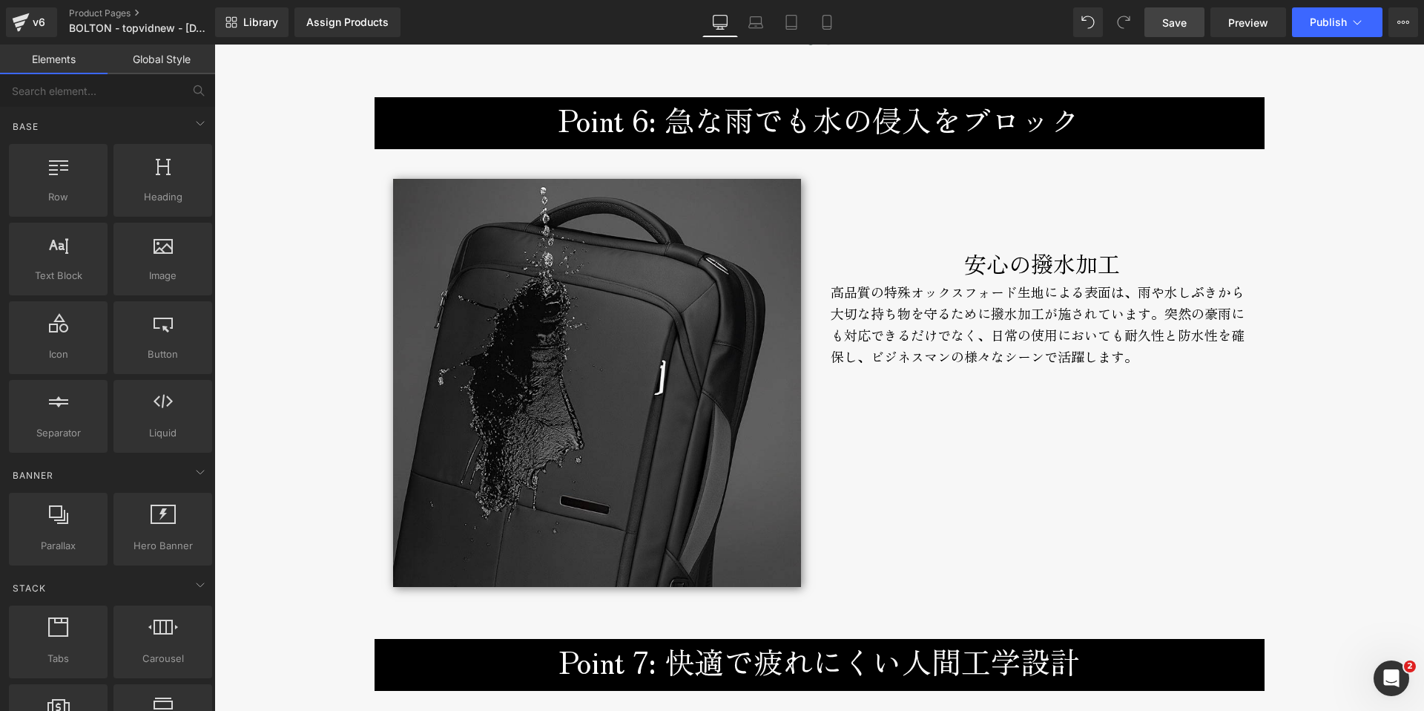
scroll to position [6438, 0]
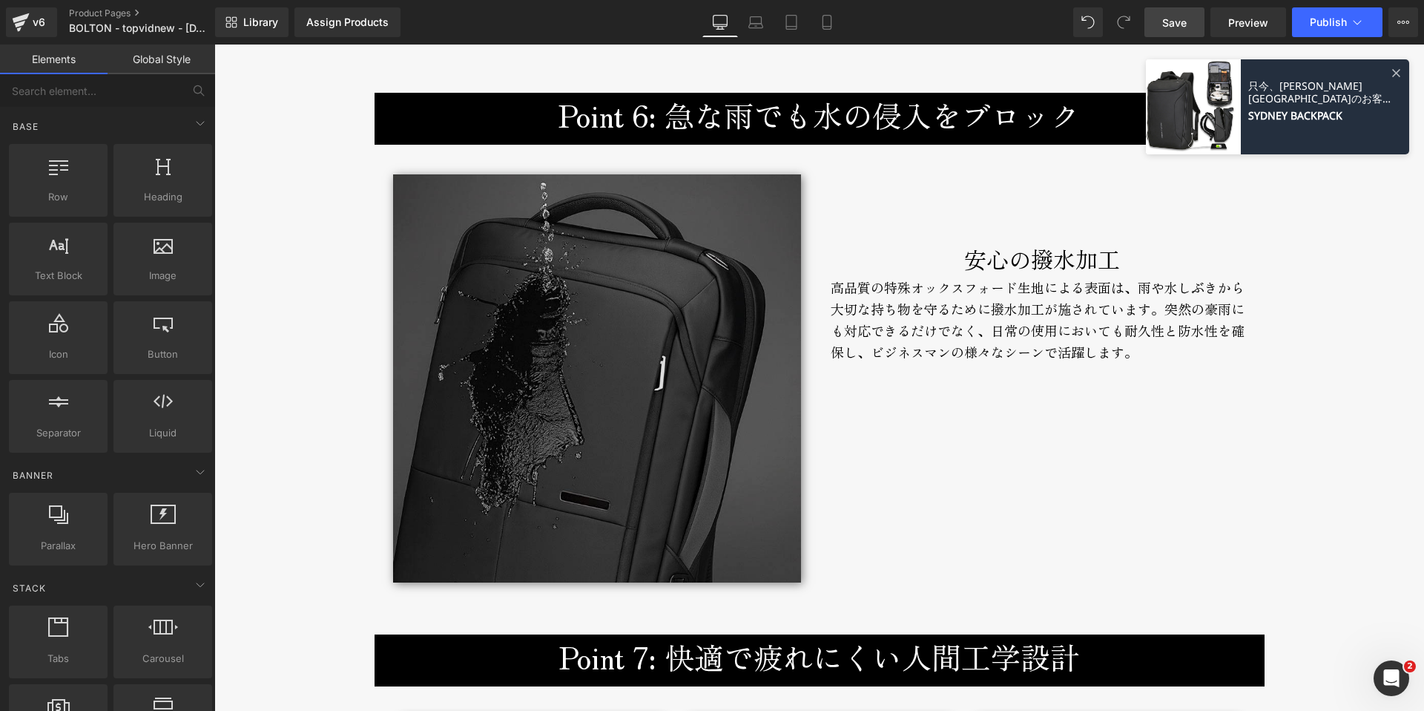
click at [630, 359] on img at bounding box center [597, 378] width 408 height 408
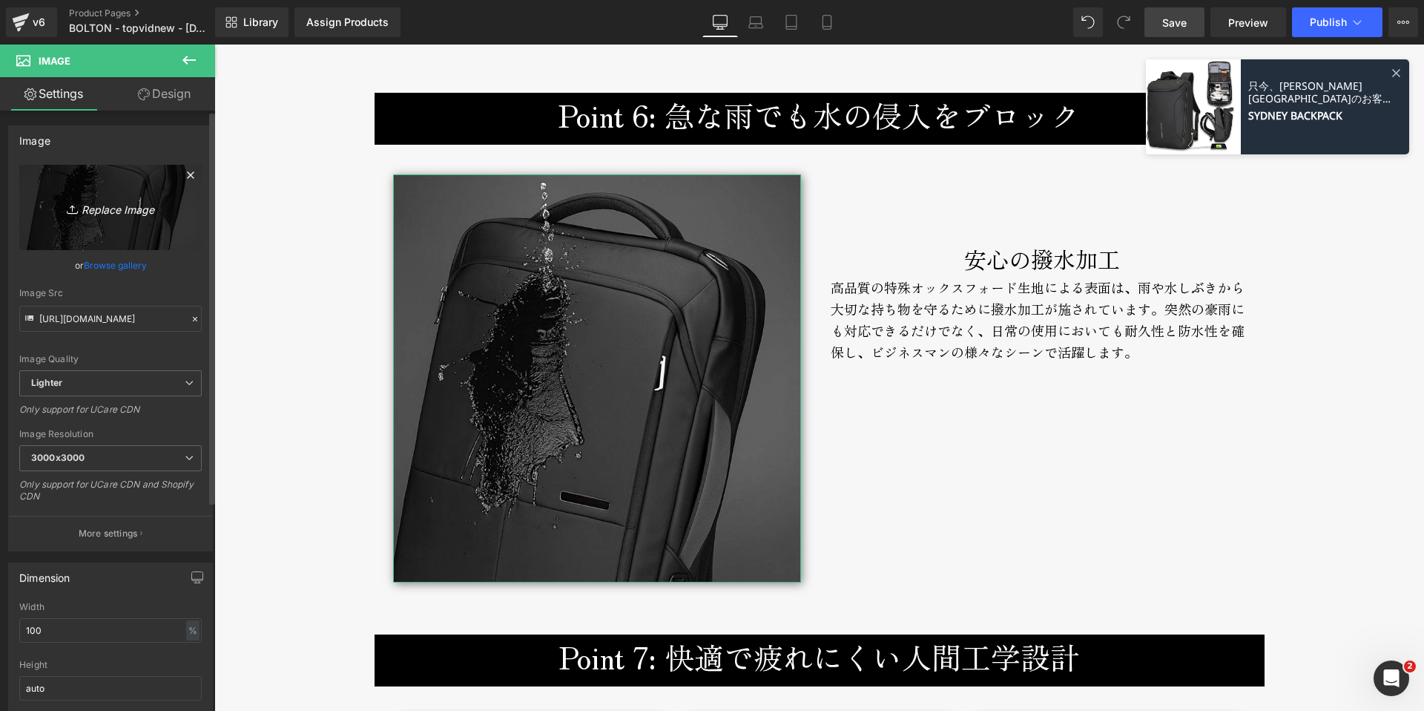
click at [105, 209] on icon "Replace Image" at bounding box center [110, 207] width 119 height 19
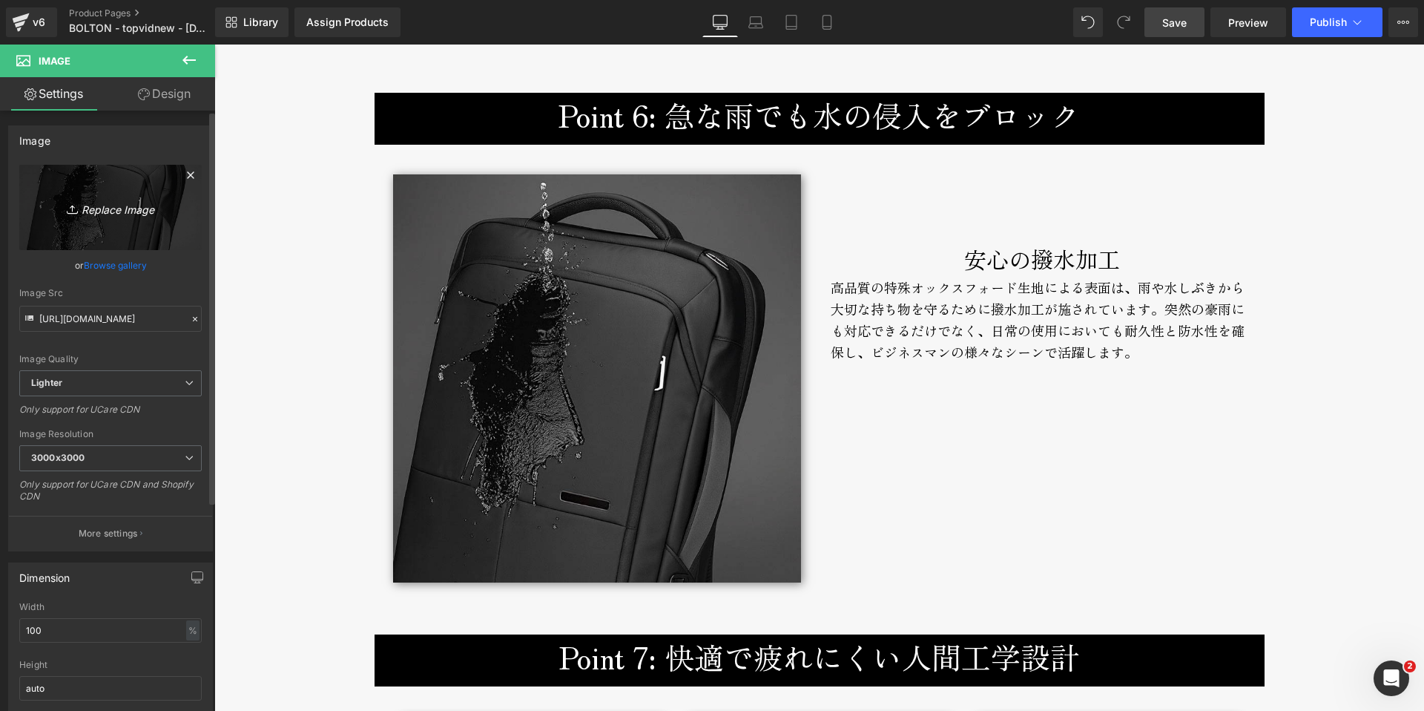
type input "C:\fakepath\bolton-backpack-broderik-waterproof.jpg"
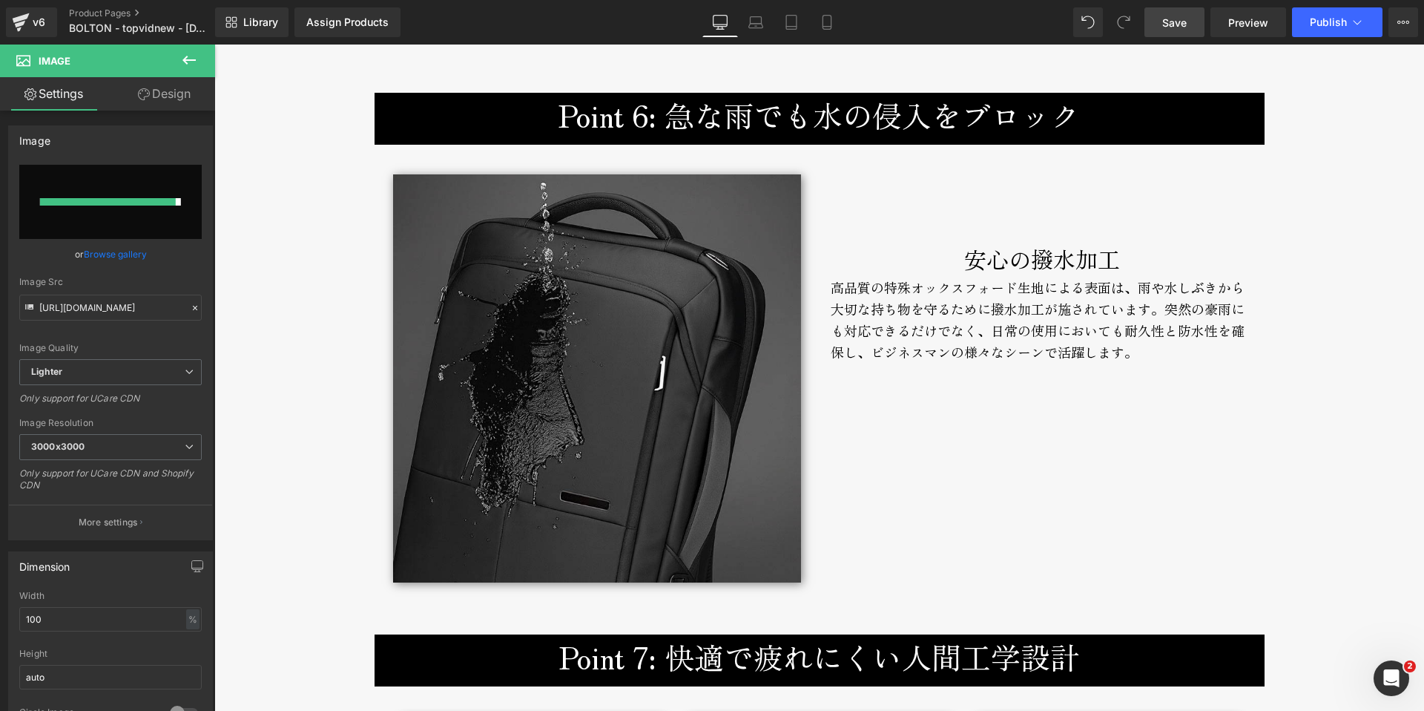
type input "[URL][DOMAIN_NAME]"
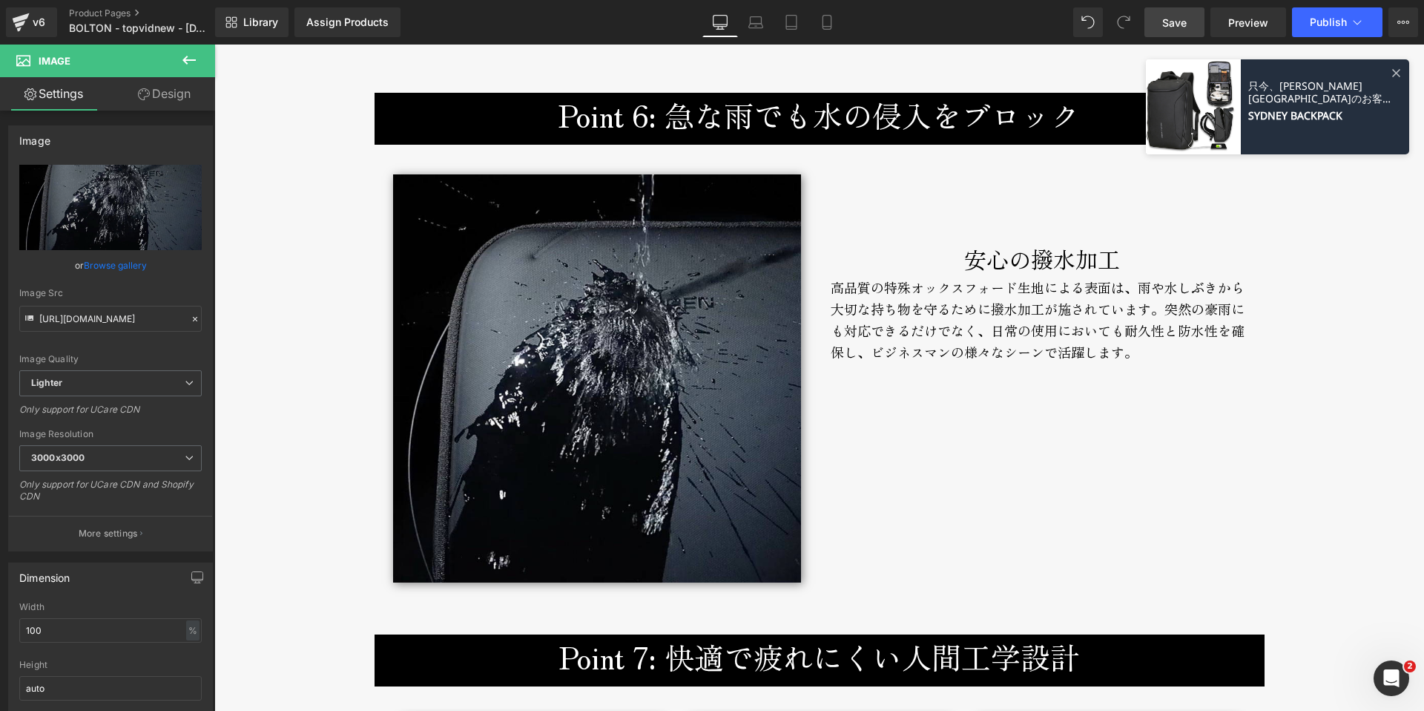
click at [1179, 21] on span "Save" at bounding box center [1174, 23] width 24 height 16
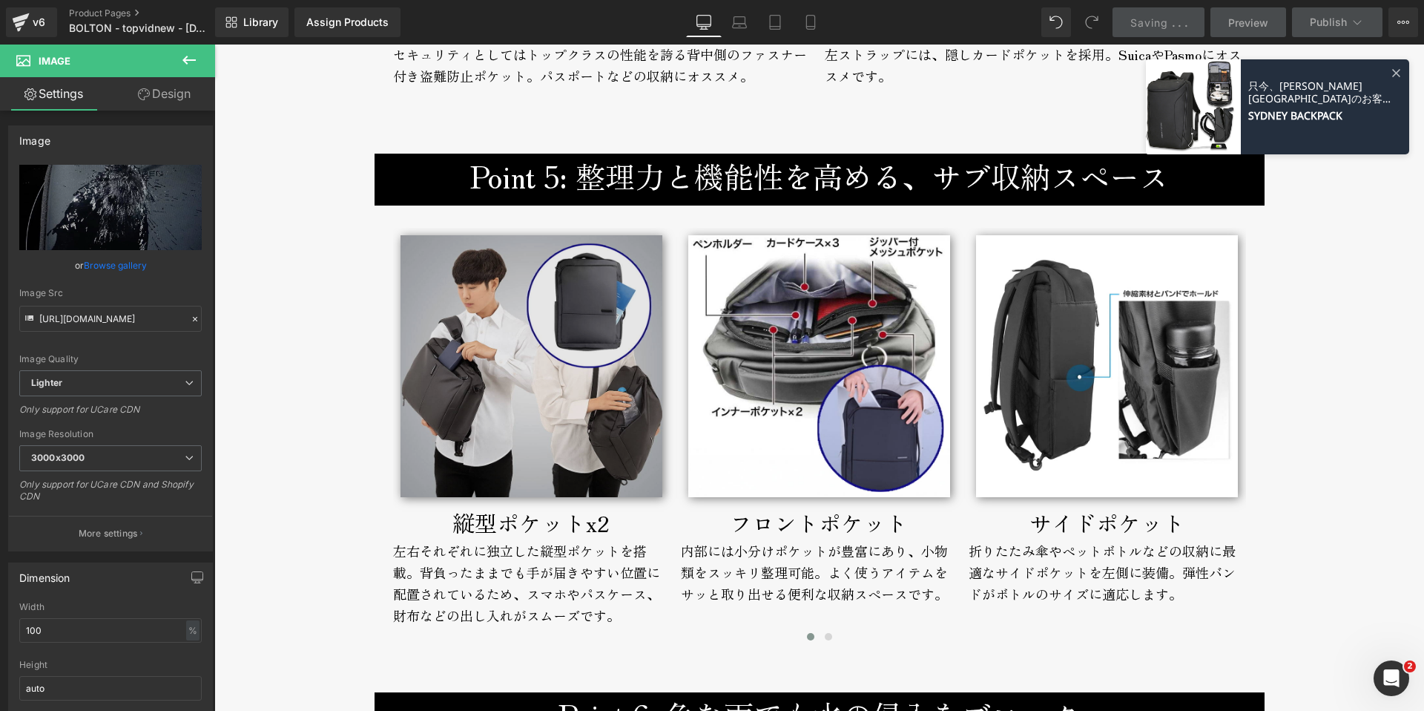
scroll to position [5833, 0]
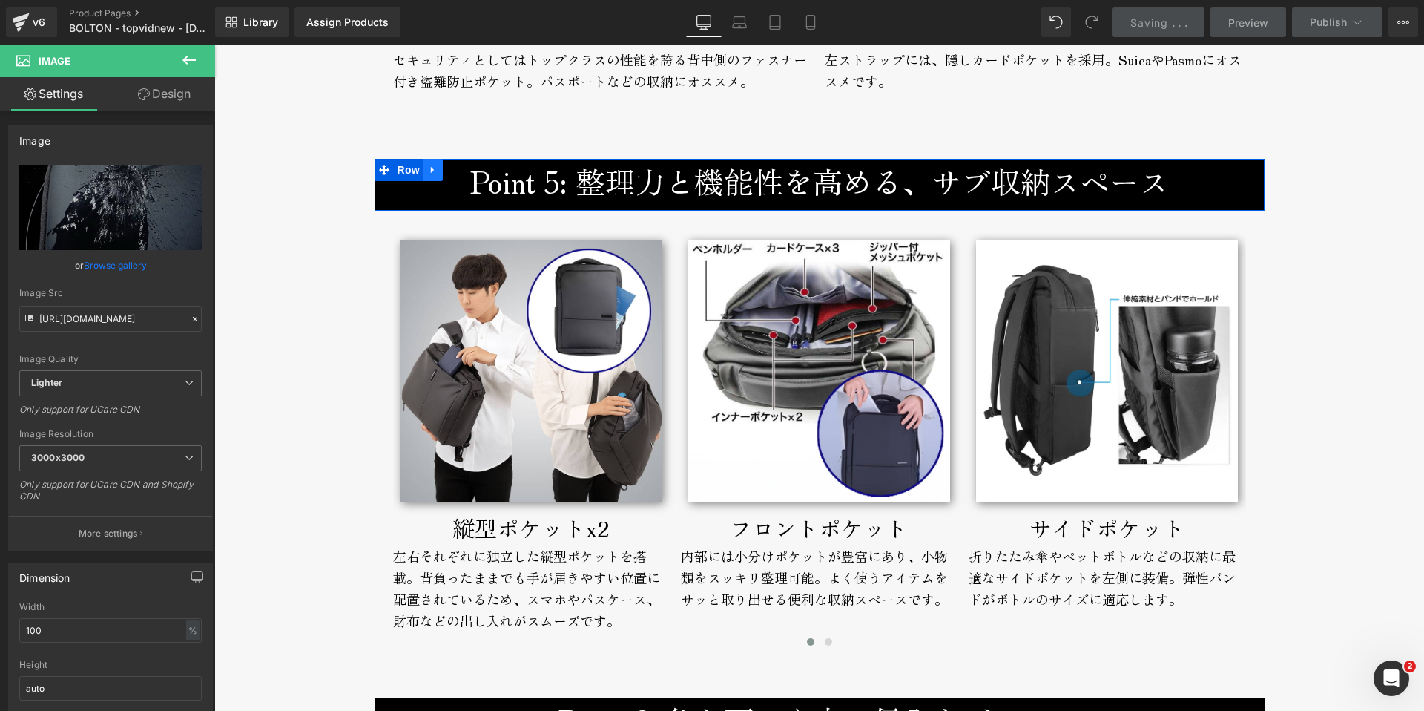
click at [431, 172] on icon at bounding box center [432, 170] width 3 height 7
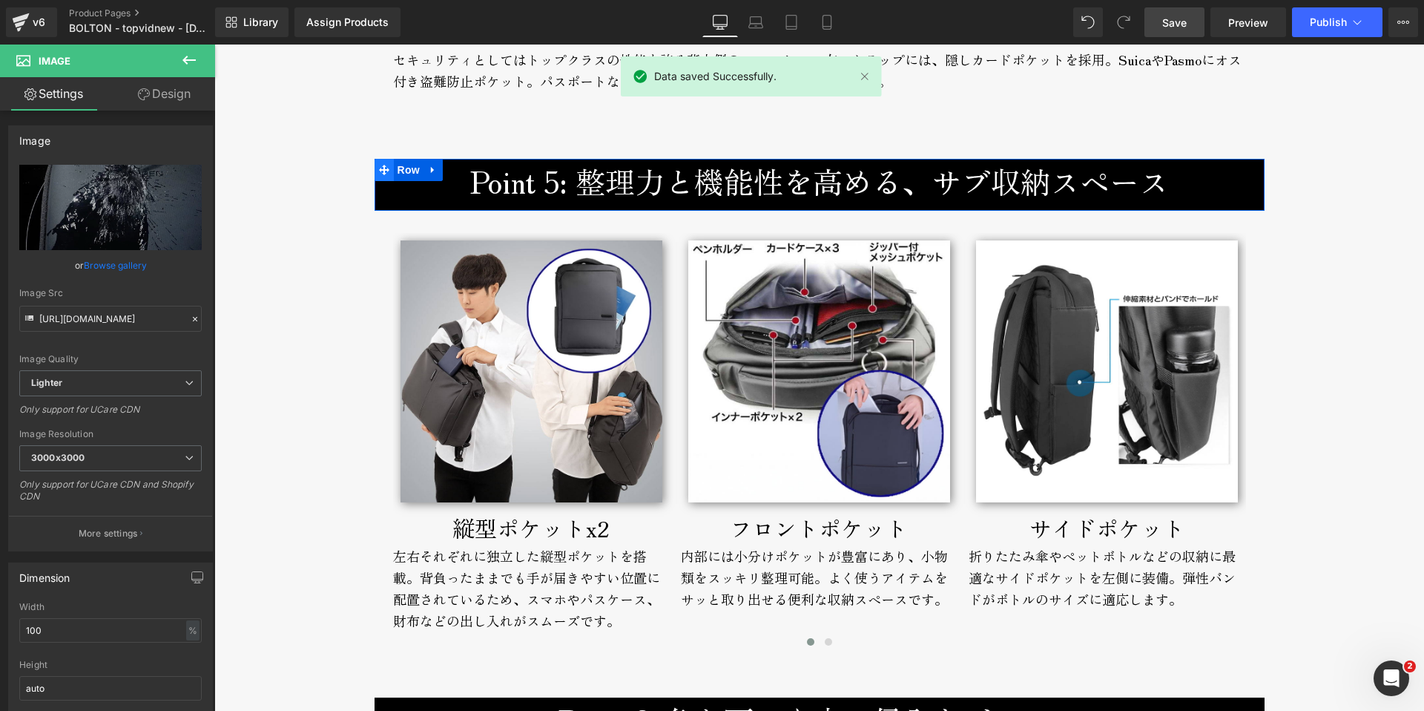
click at [379, 169] on icon at bounding box center [384, 170] width 10 height 10
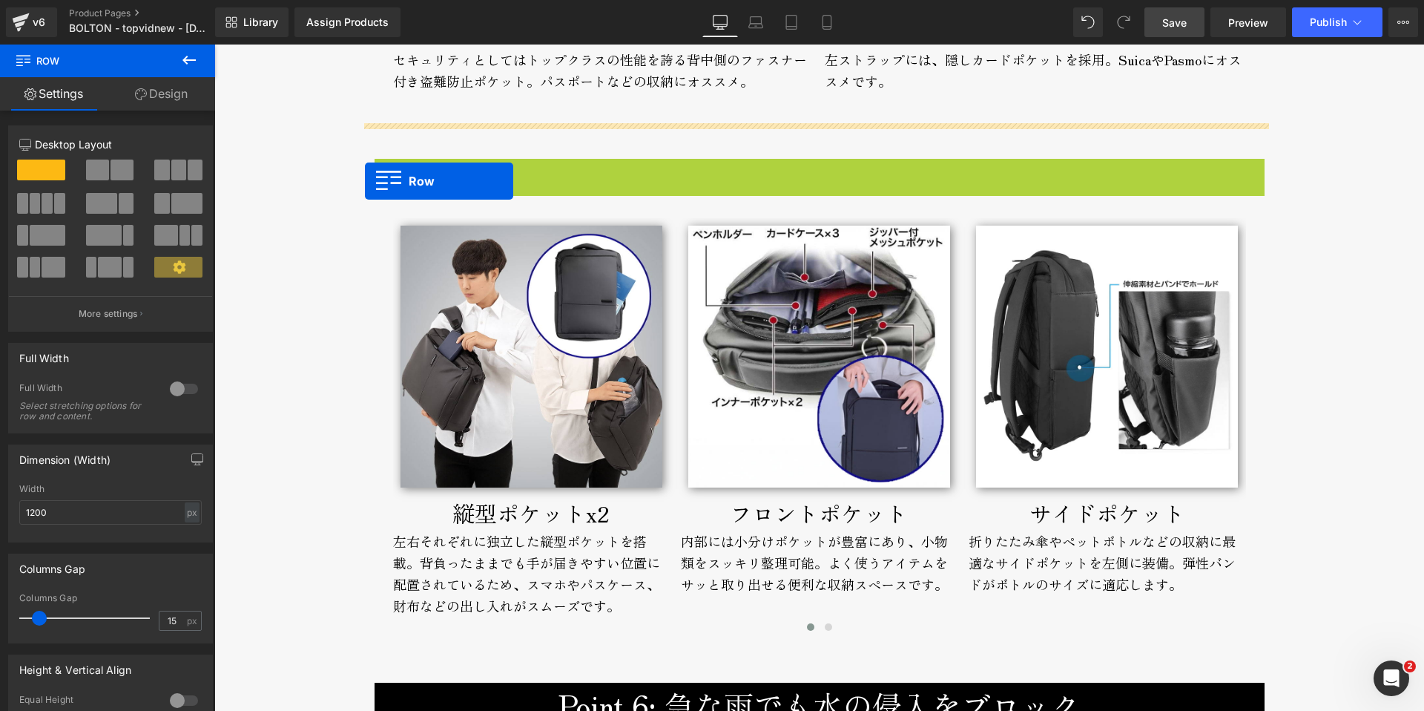
drag, startPoint x: 378, startPoint y: 169, endPoint x: 365, endPoint y: 181, distance: 17.9
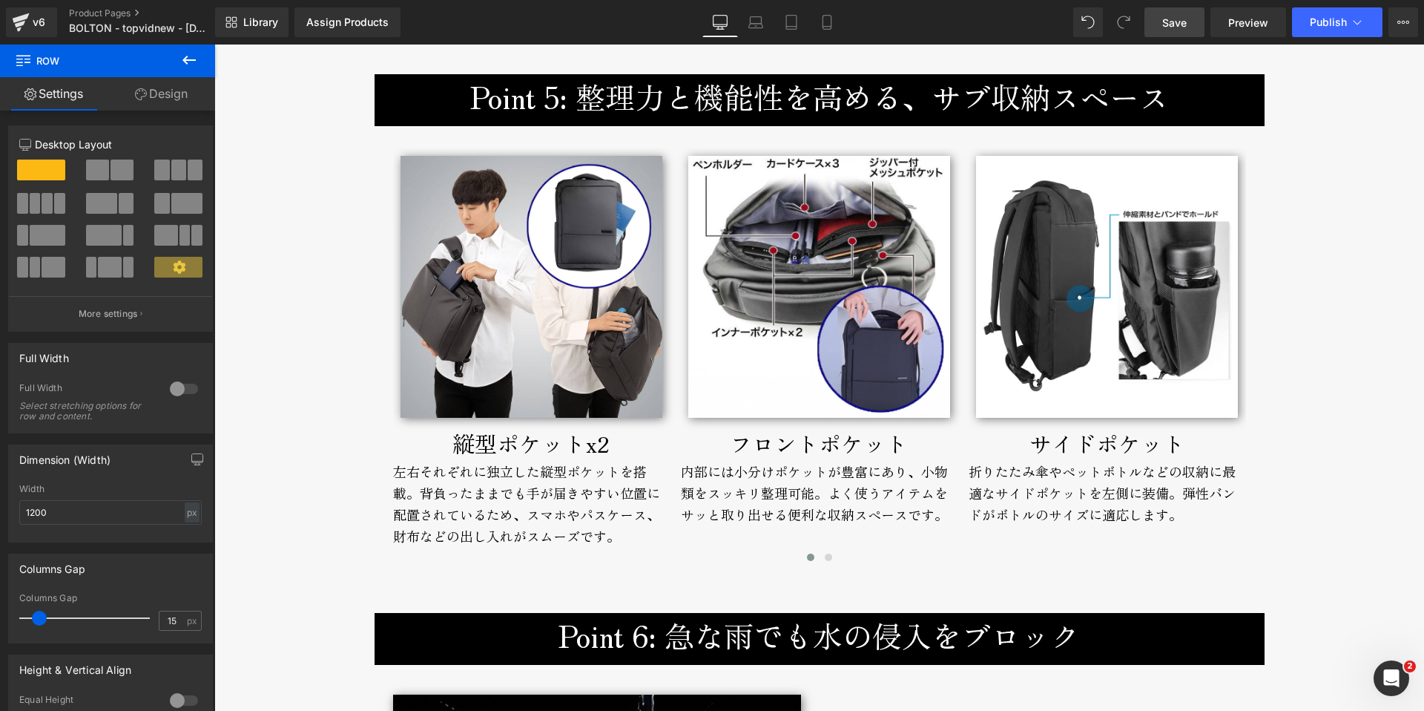
scroll to position [6067, 0]
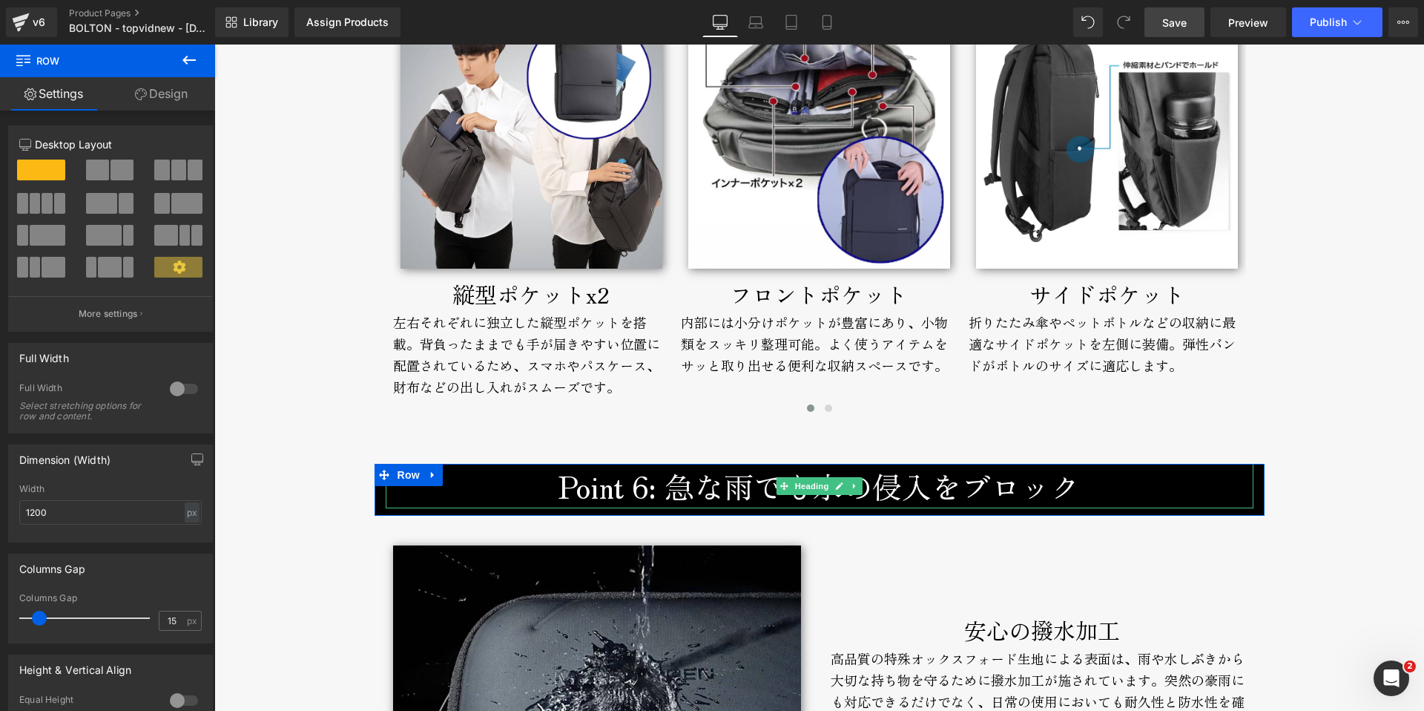
click at [636, 489] on h3 "Point 6: 急な雨でも水の侵入をブロック" at bounding box center [820, 486] width 868 height 45
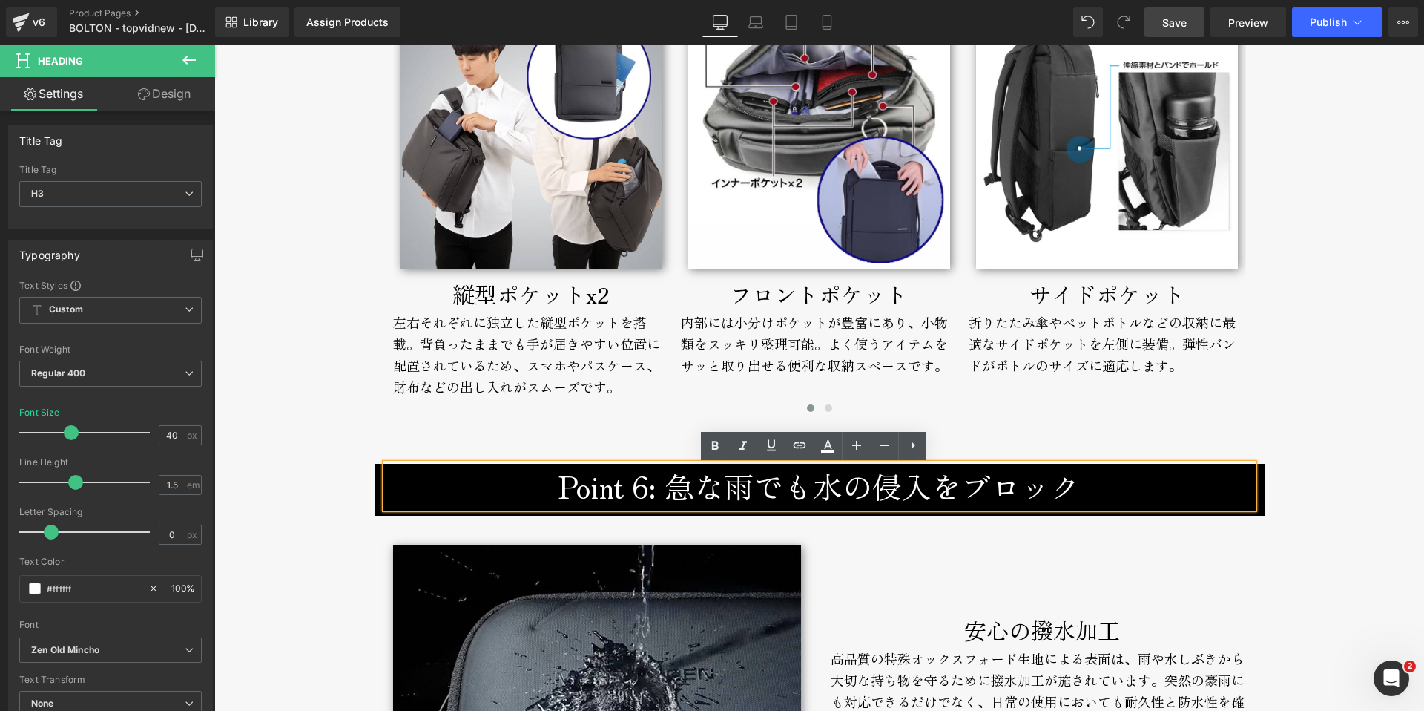
click at [641, 487] on h3 "Point 6: 急な雨でも水の侵入をブロック" at bounding box center [820, 486] width 868 height 45
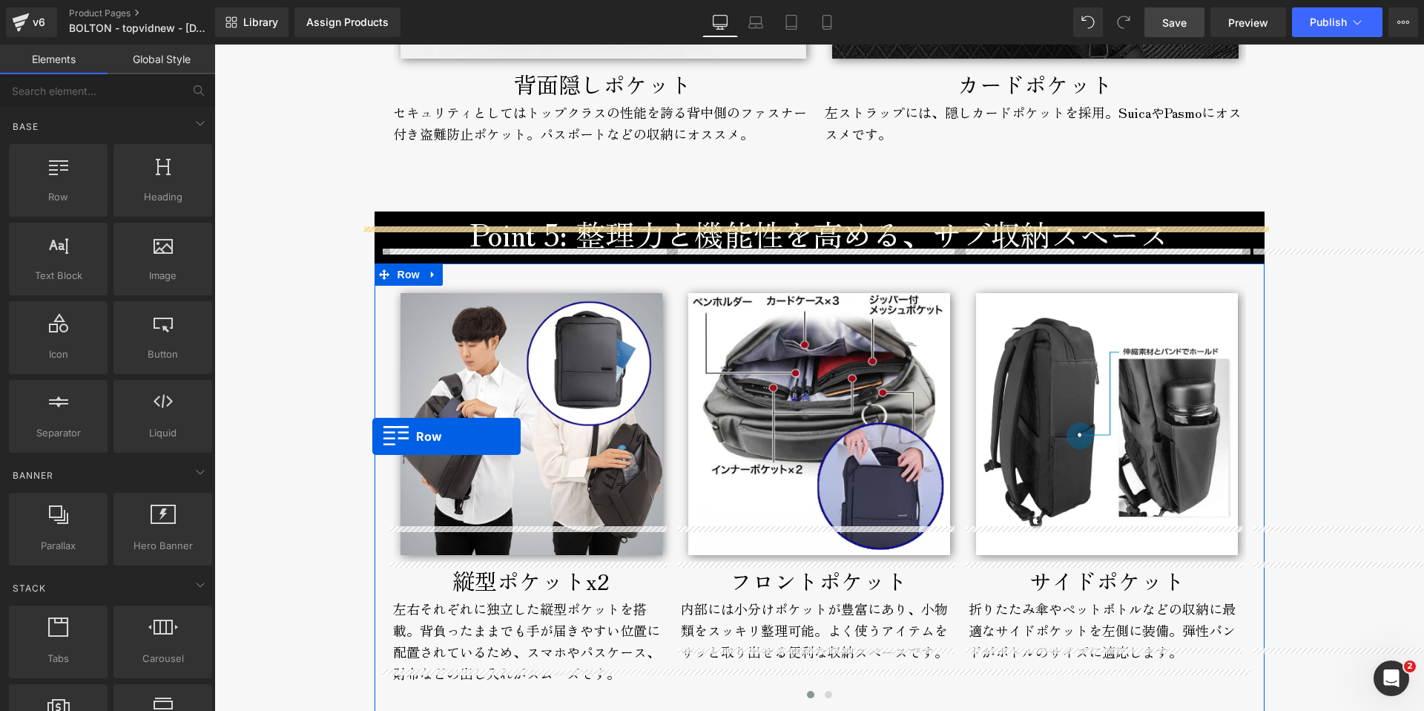
scroll to position [5451, 0]
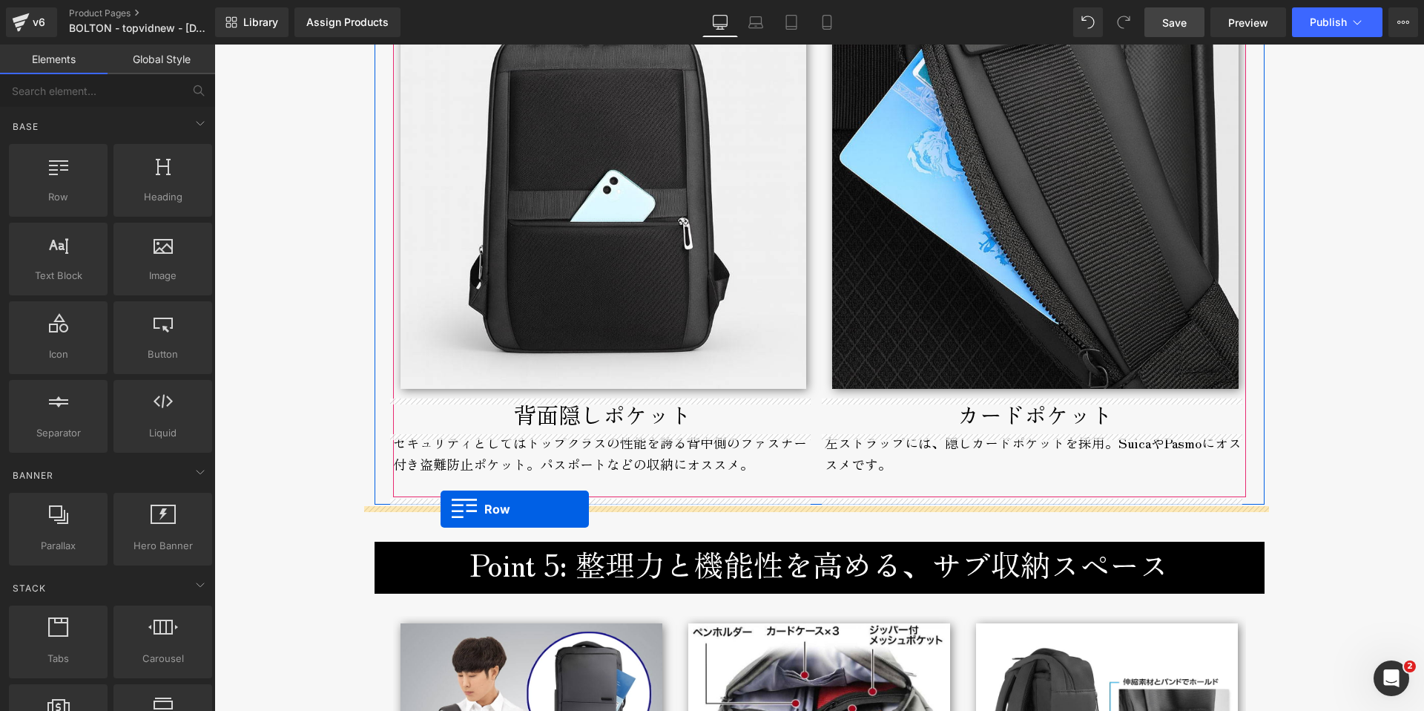
drag, startPoint x: 378, startPoint y: 473, endPoint x: 441, endPoint y: 509, distance: 72.4
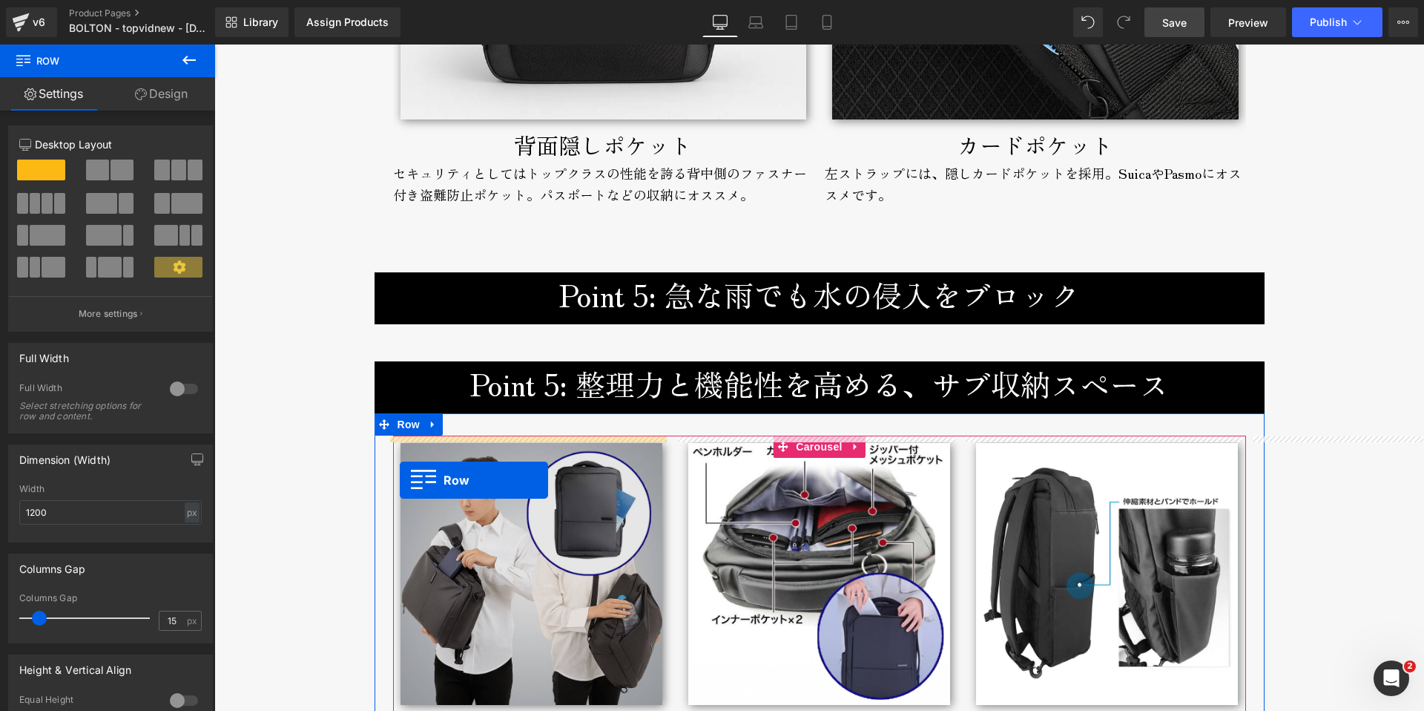
scroll to position [5718, 0]
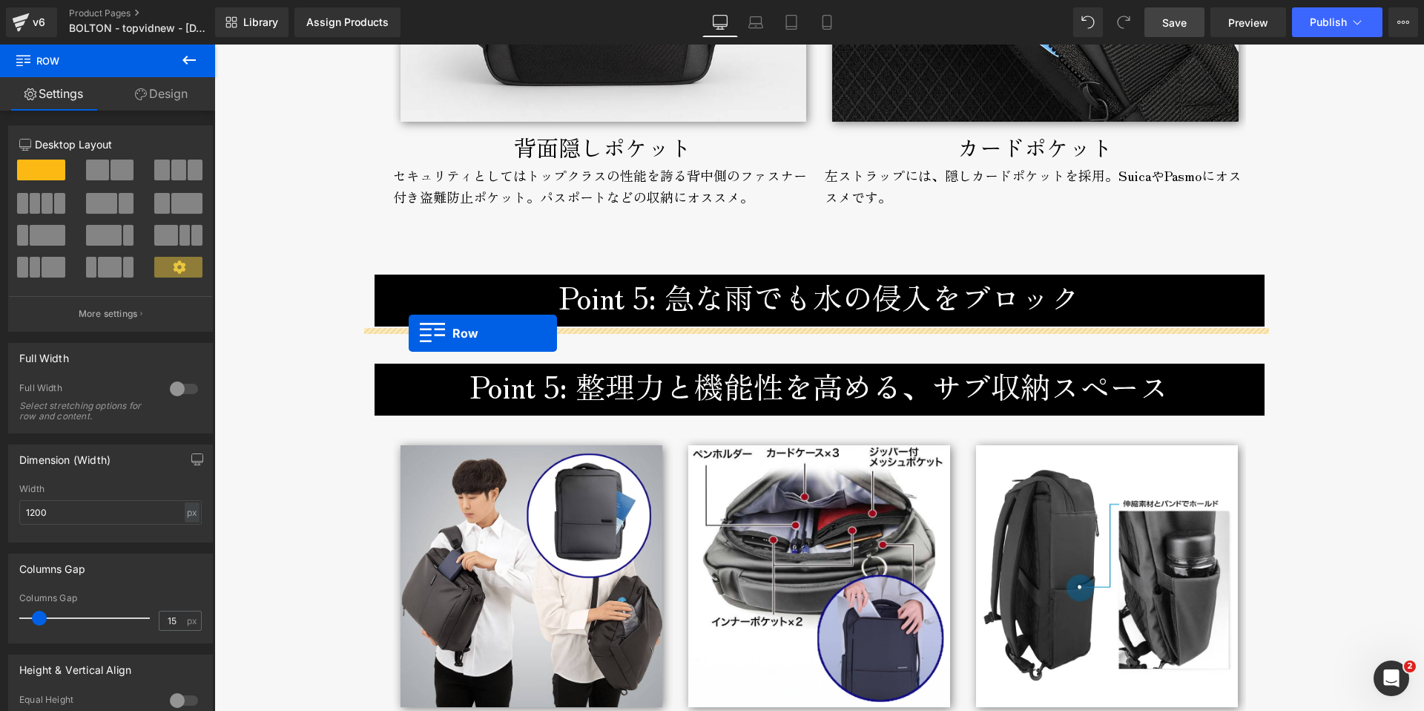
drag, startPoint x: 378, startPoint y: 402, endPoint x: 409, endPoint y: 333, distance: 75.7
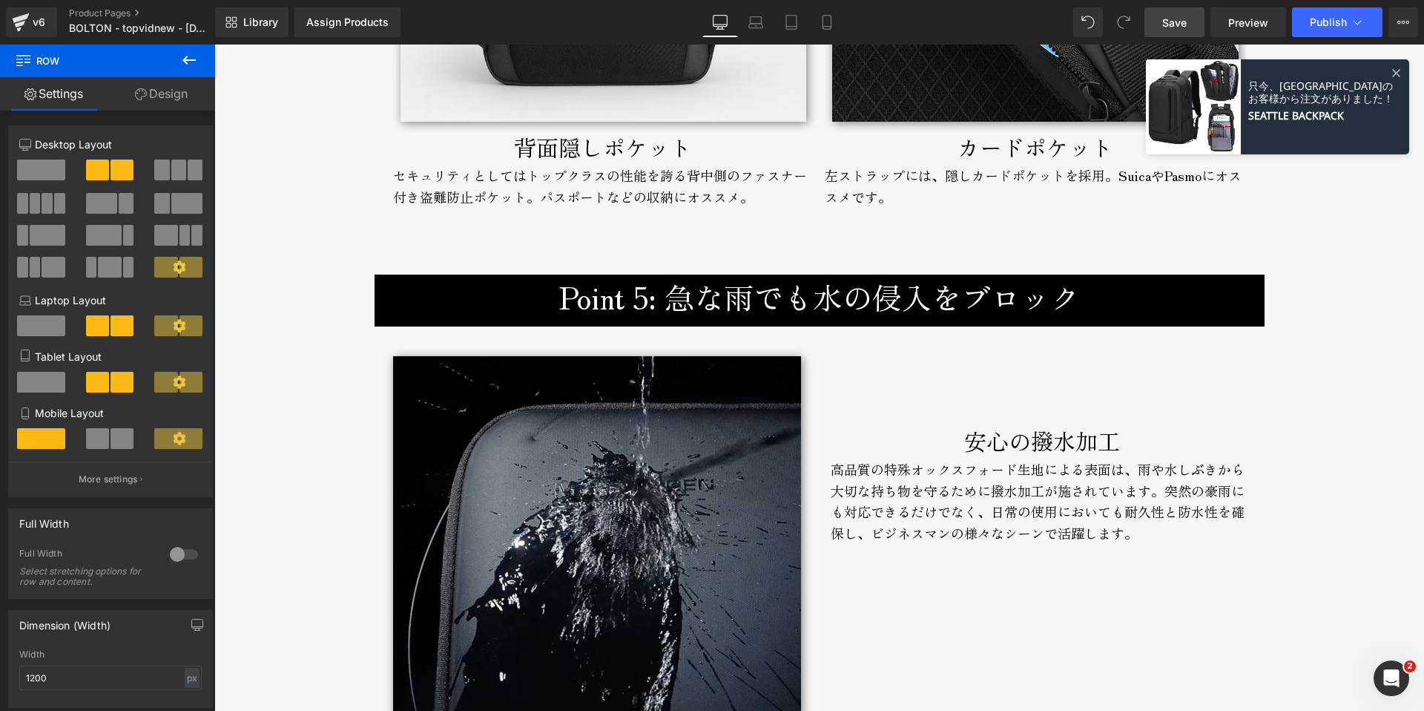
click at [1175, 18] on span "Save" at bounding box center [1174, 23] width 24 height 16
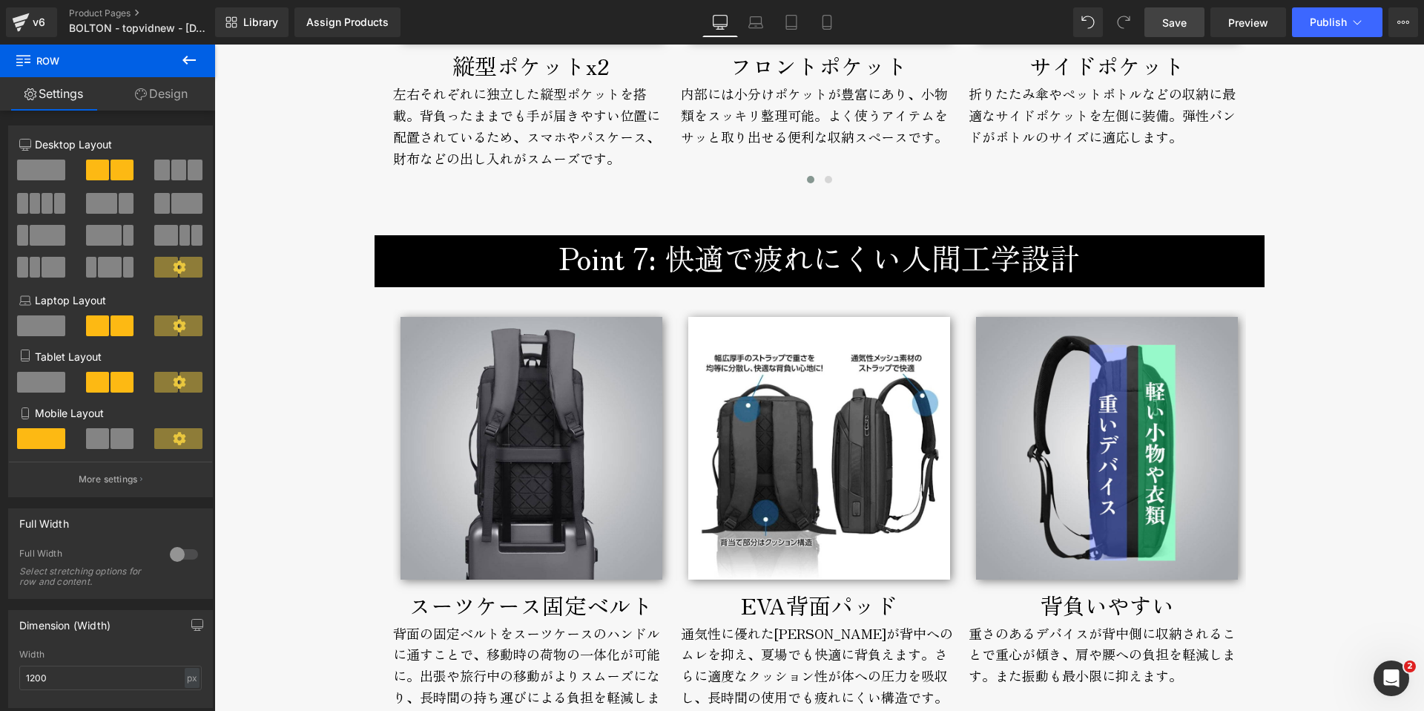
scroll to position [6855, 0]
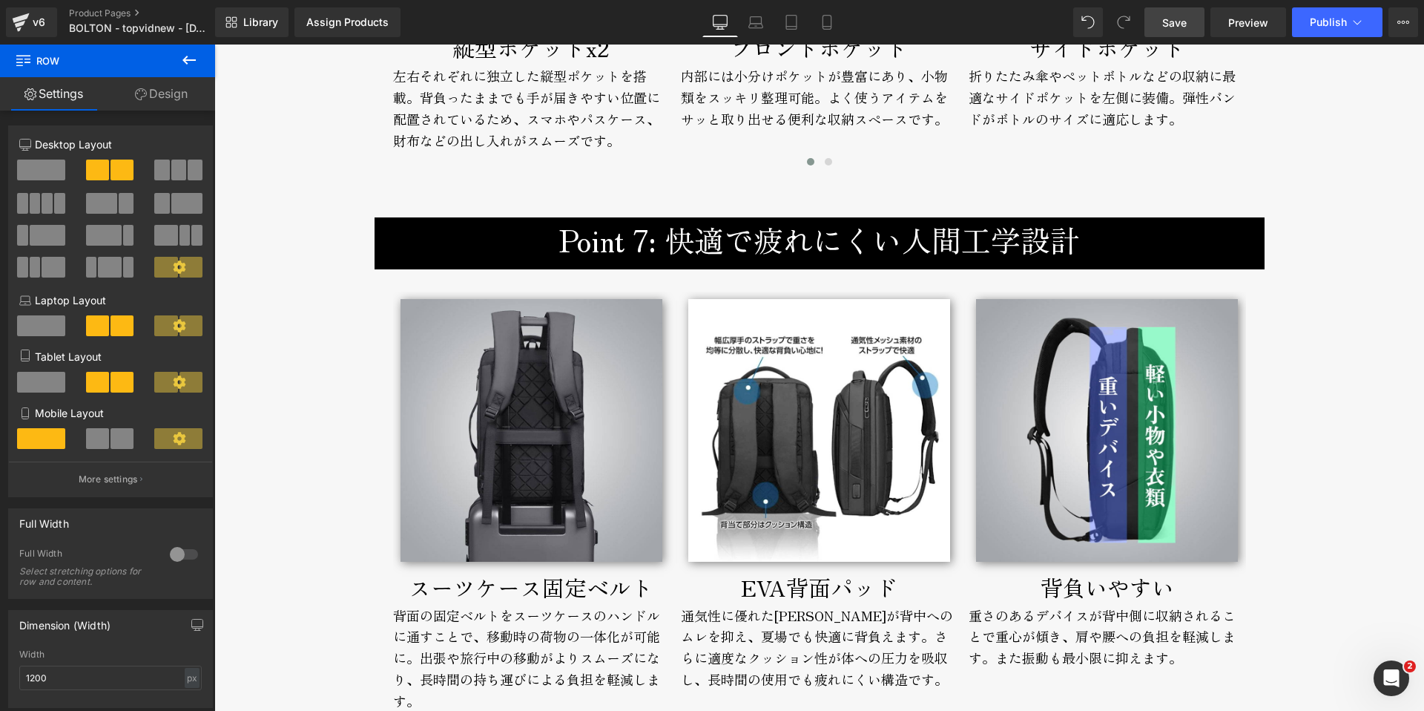
click at [639, 245] on h3 "Point 7: 快適で疲れにくい人間工学設計" at bounding box center [820, 239] width 868 height 45
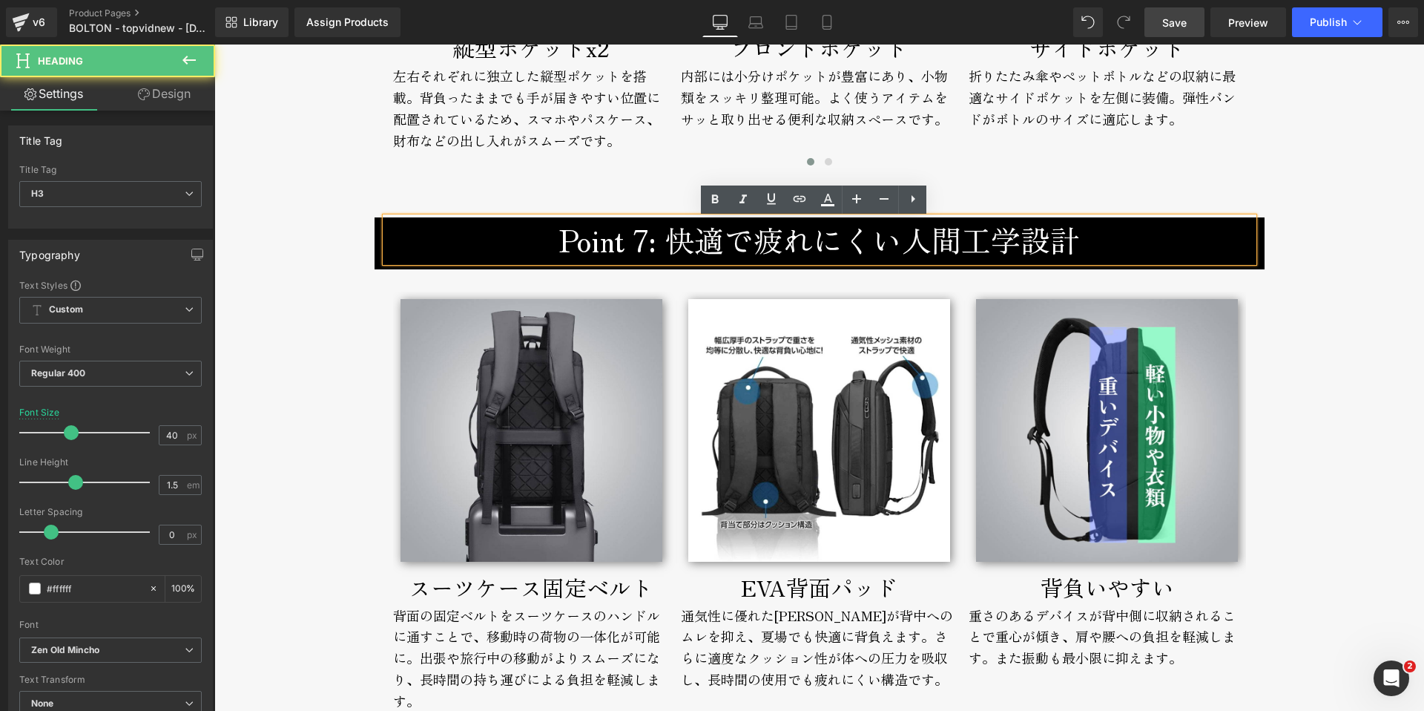
click at [639, 244] on h3 "Point 7: 快適で疲れにくい人間工学設計" at bounding box center [820, 239] width 868 height 45
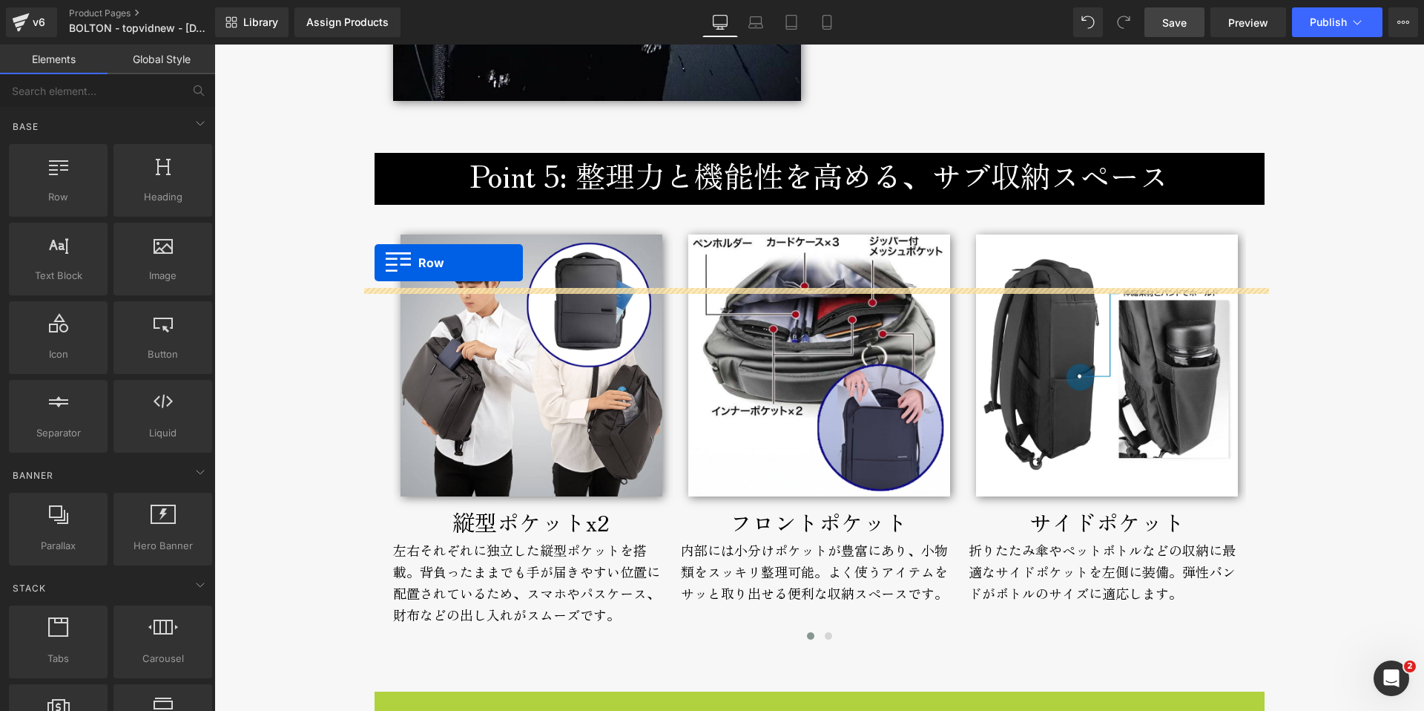
scroll to position [6210, 0]
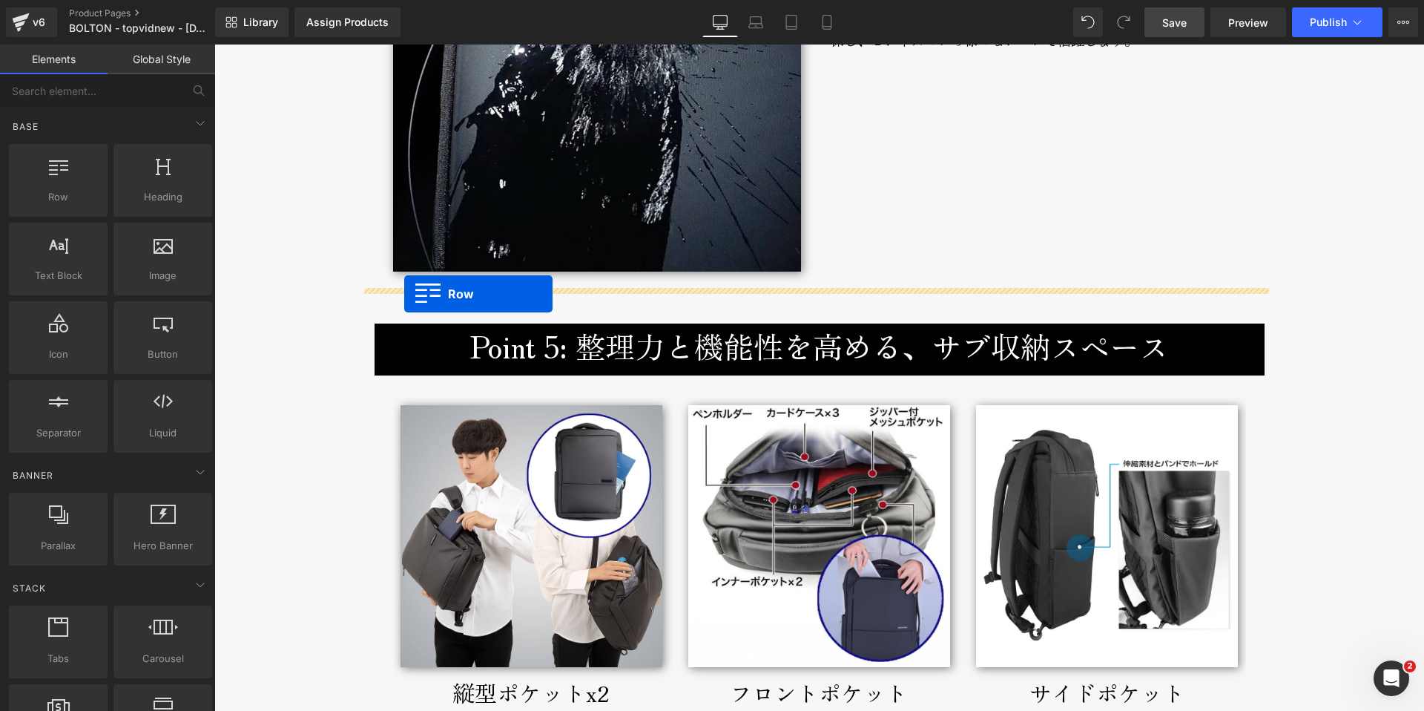
drag, startPoint x: 375, startPoint y: 230, endPoint x: 404, endPoint y: 294, distance: 70.0
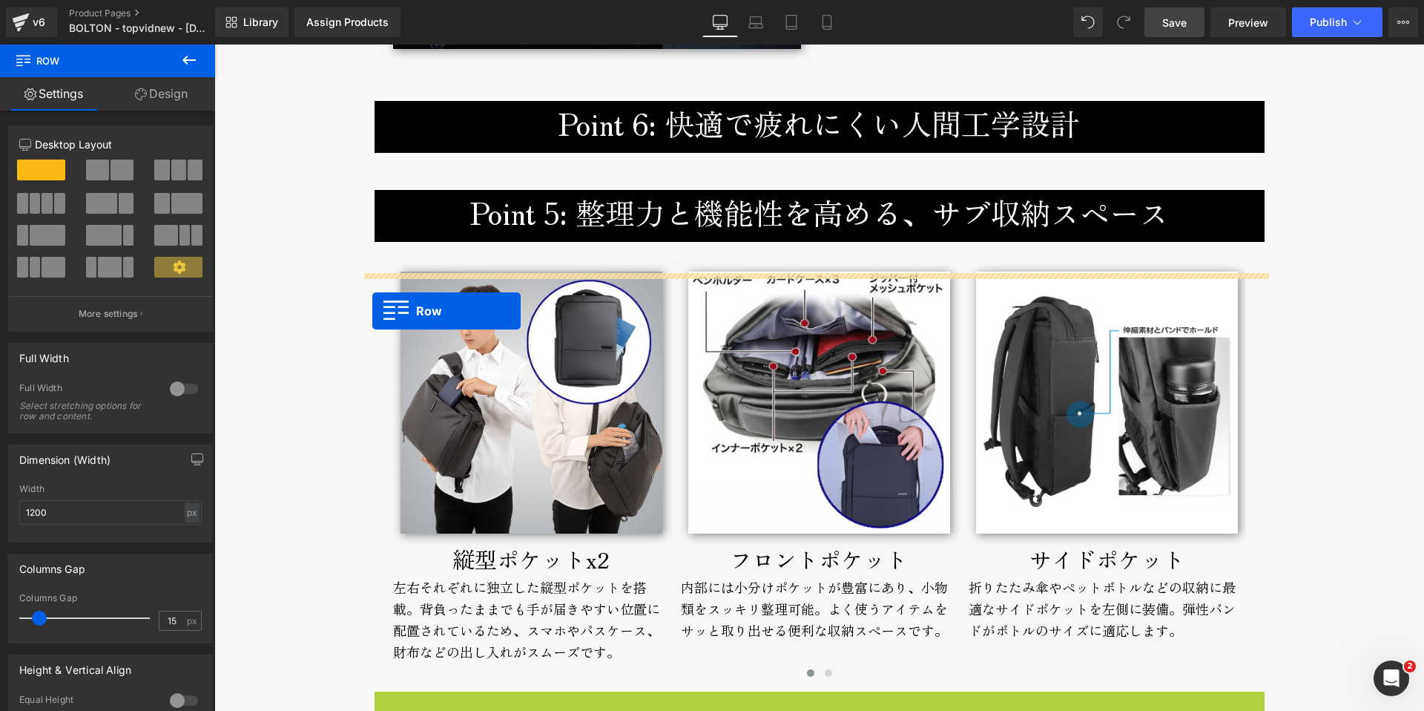
scroll to position [6382, 0]
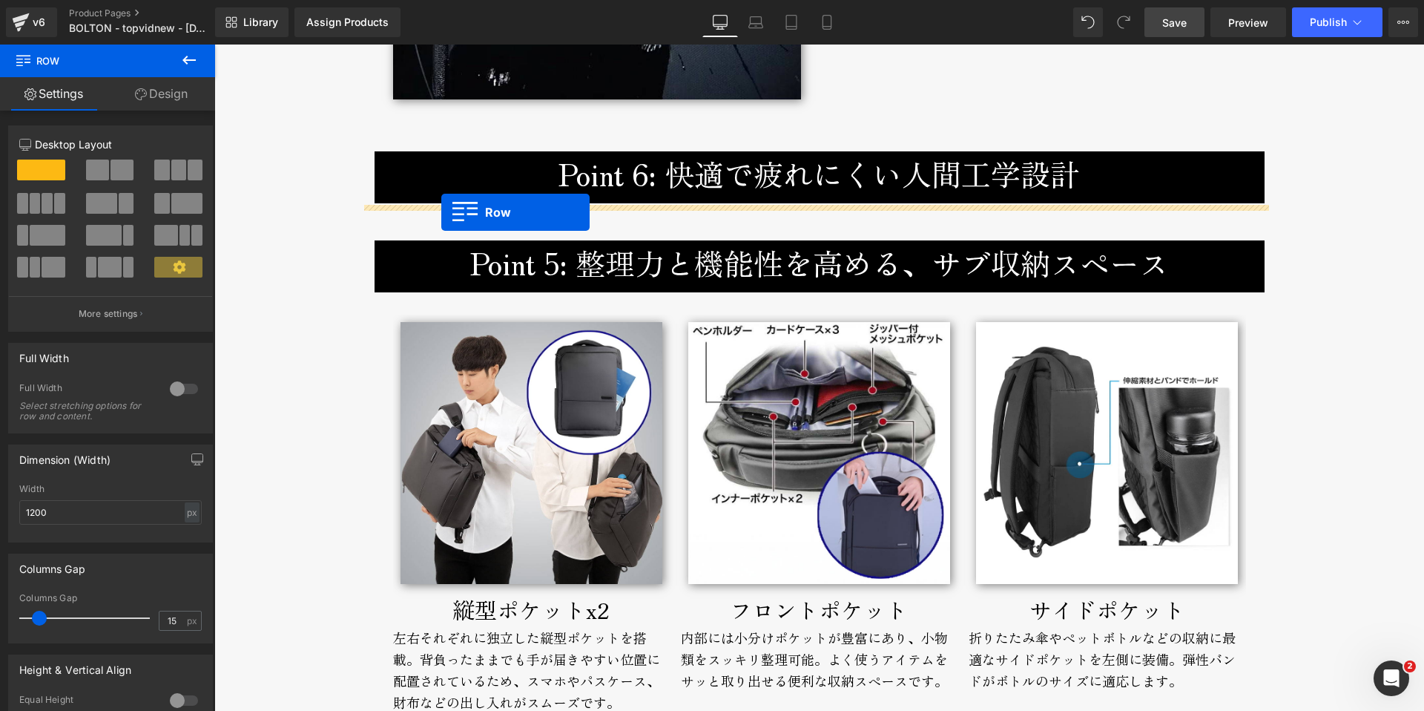
drag, startPoint x: 377, startPoint y: 267, endPoint x: 441, endPoint y: 212, distance: 84.7
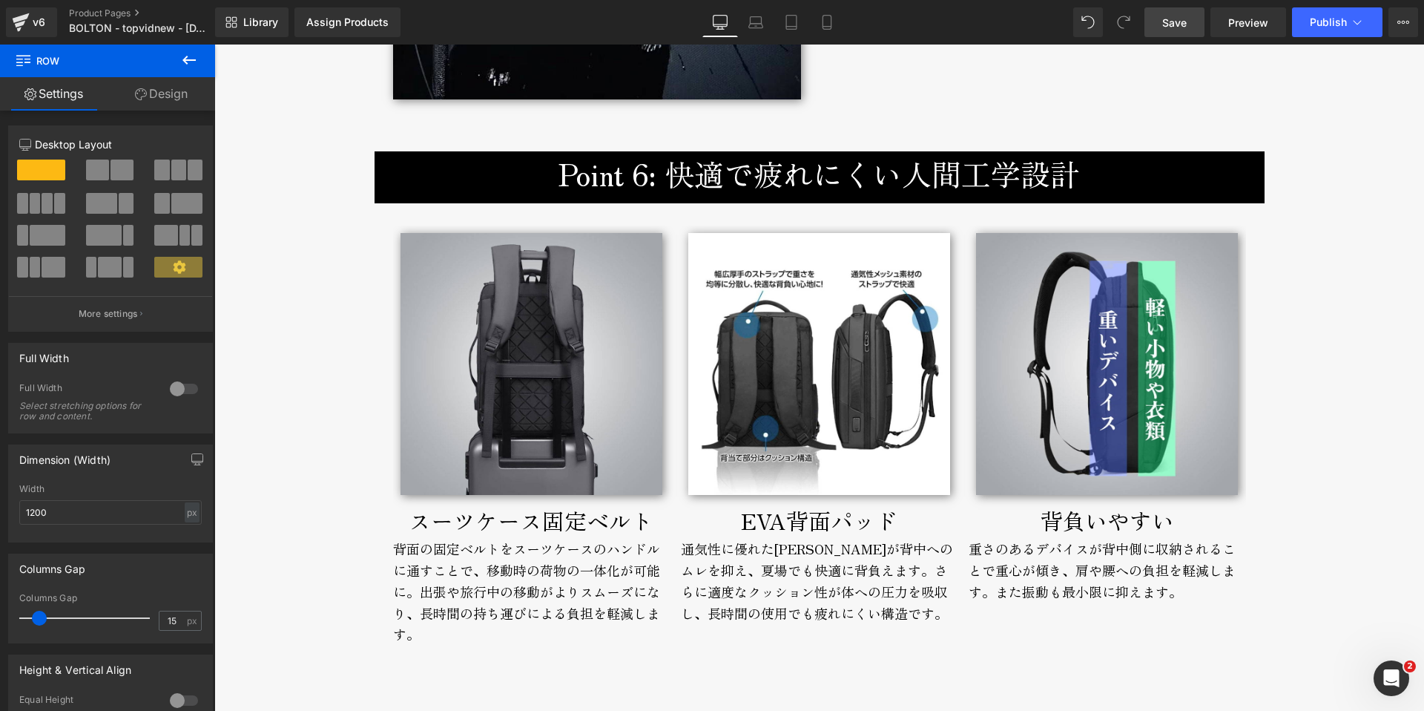
click at [740, 527] on p "EVA背面パッド" at bounding box center [819, 520] width 277 height 36
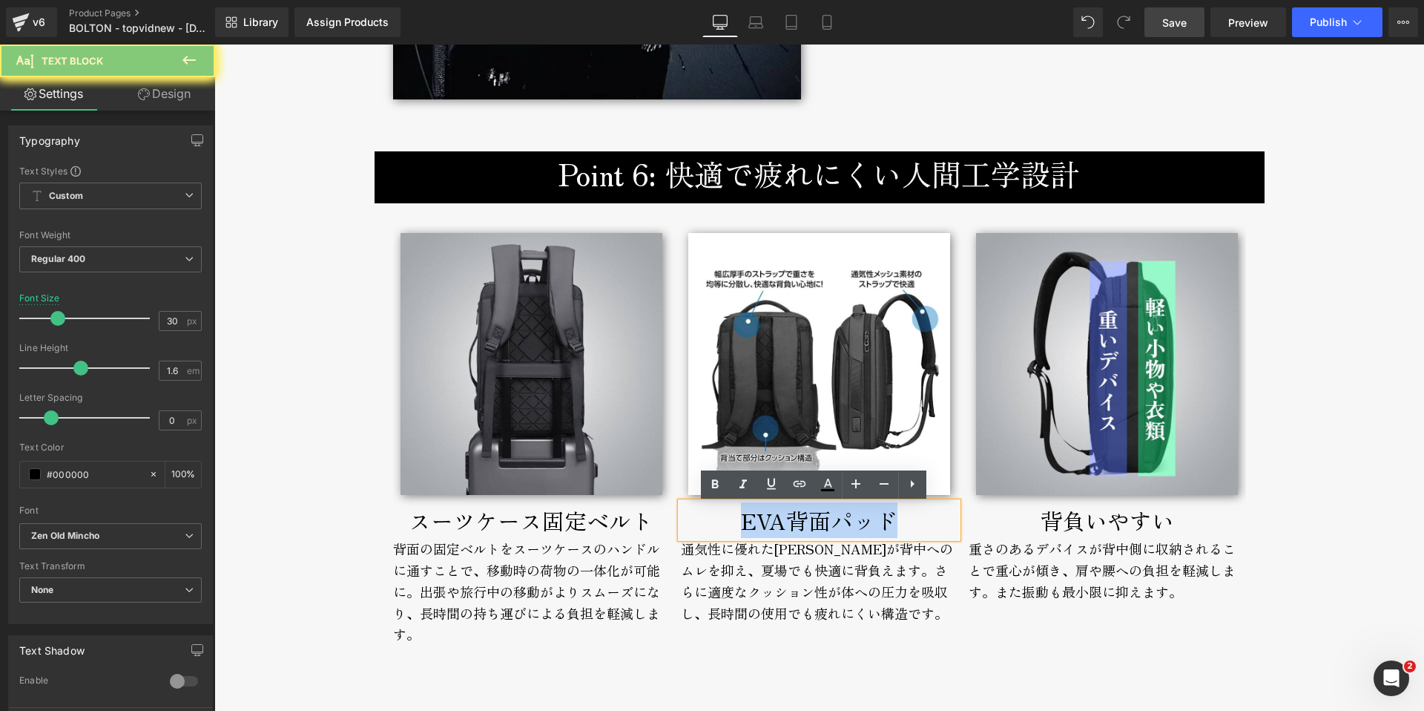
click at [740, 527] on p "EVA背面パッド" at bounding box center [819, 520] width 277 height 36
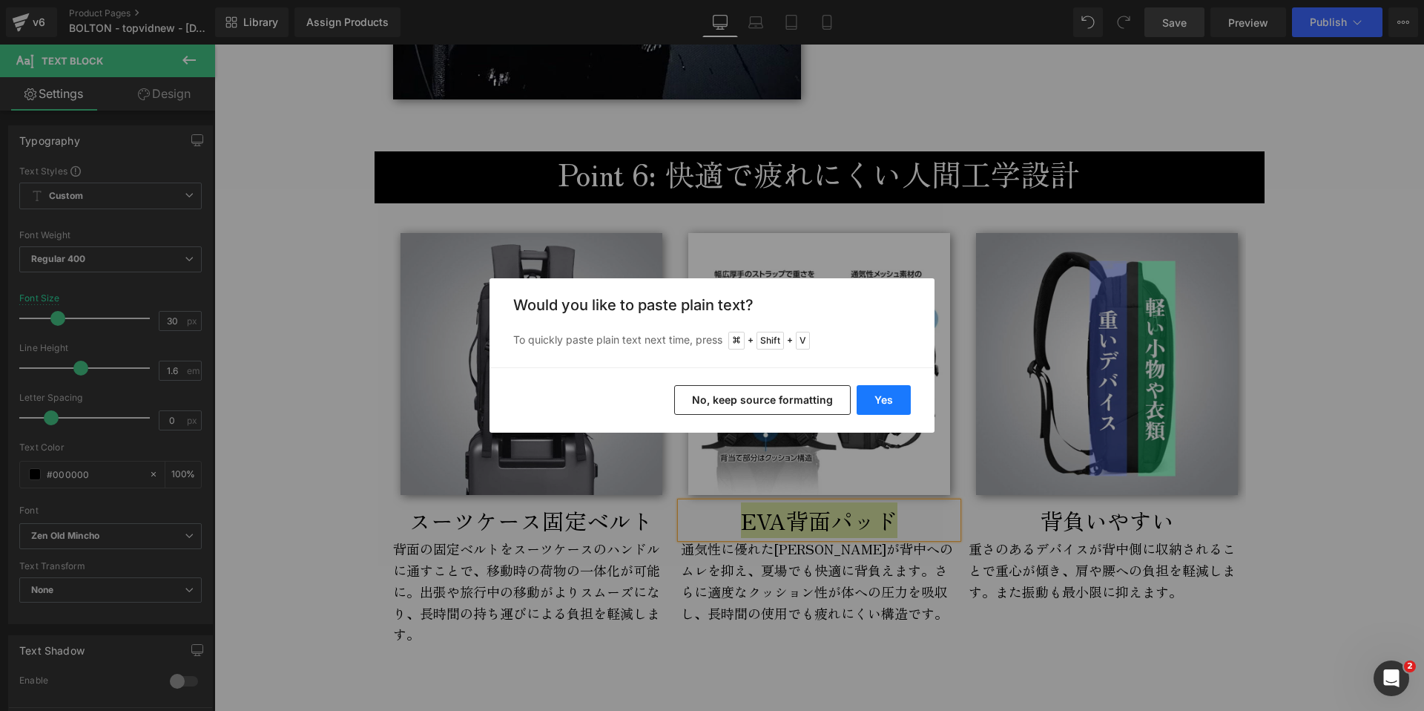
click at [893, 395] on button "Yes" at bounding box center [884, 400] width 54 height 30
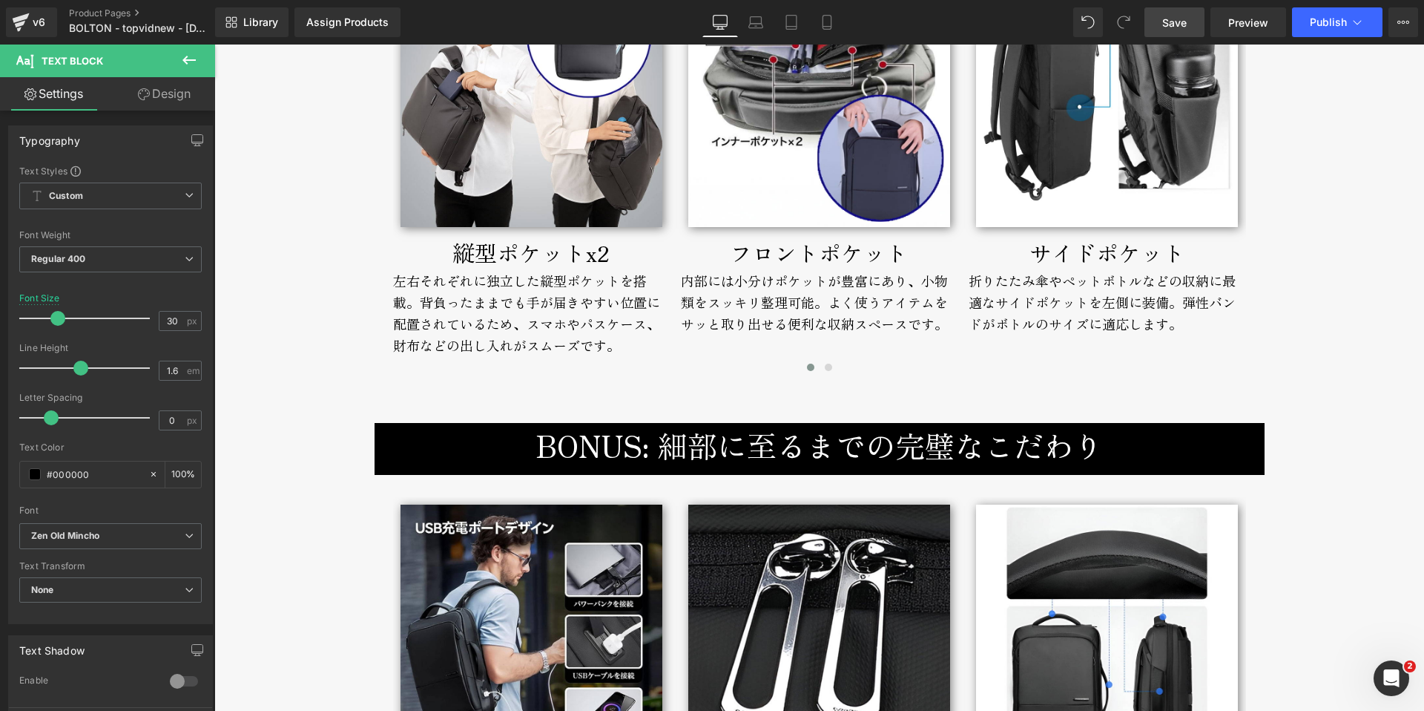
scroll to position [7159, 0]
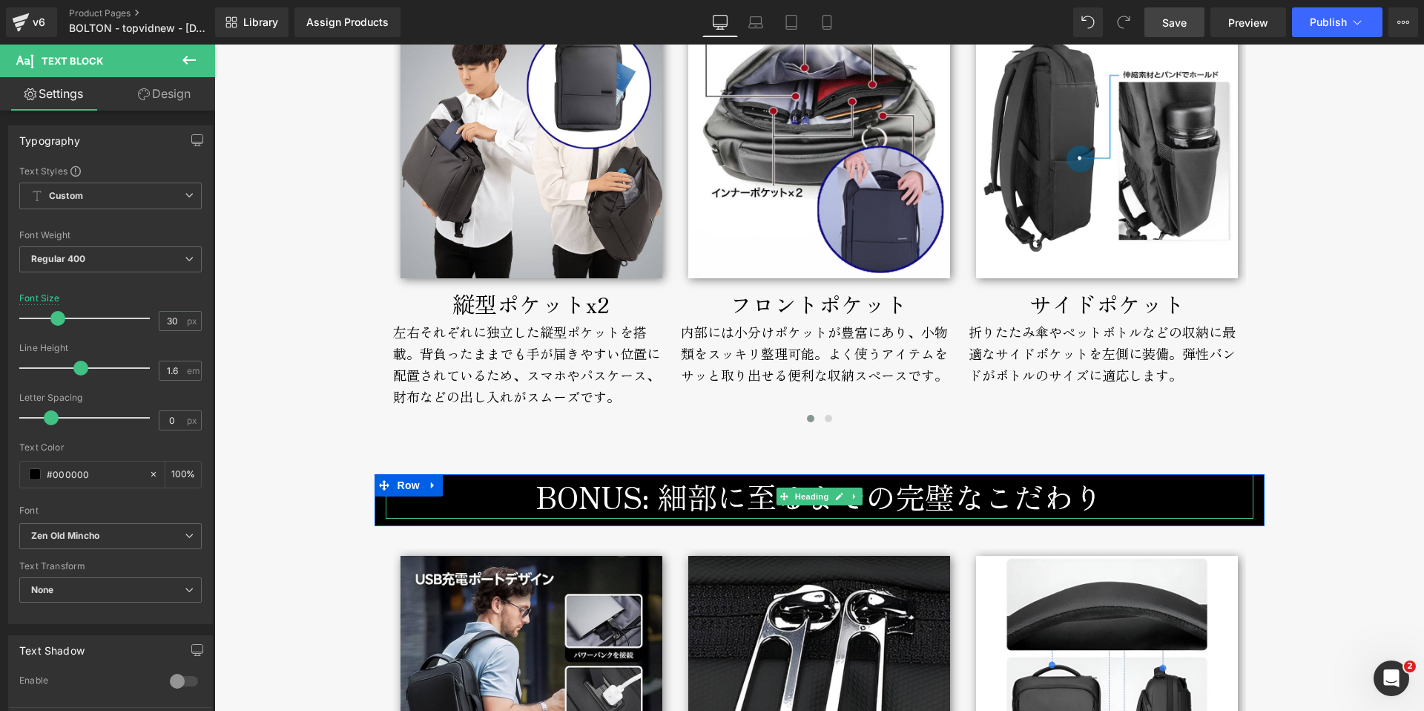
click at [534, 507] on h3 "BONUS: 細部に至るまでの完璧なこだわり" at bounding box center [820, 496] width 868 height 45
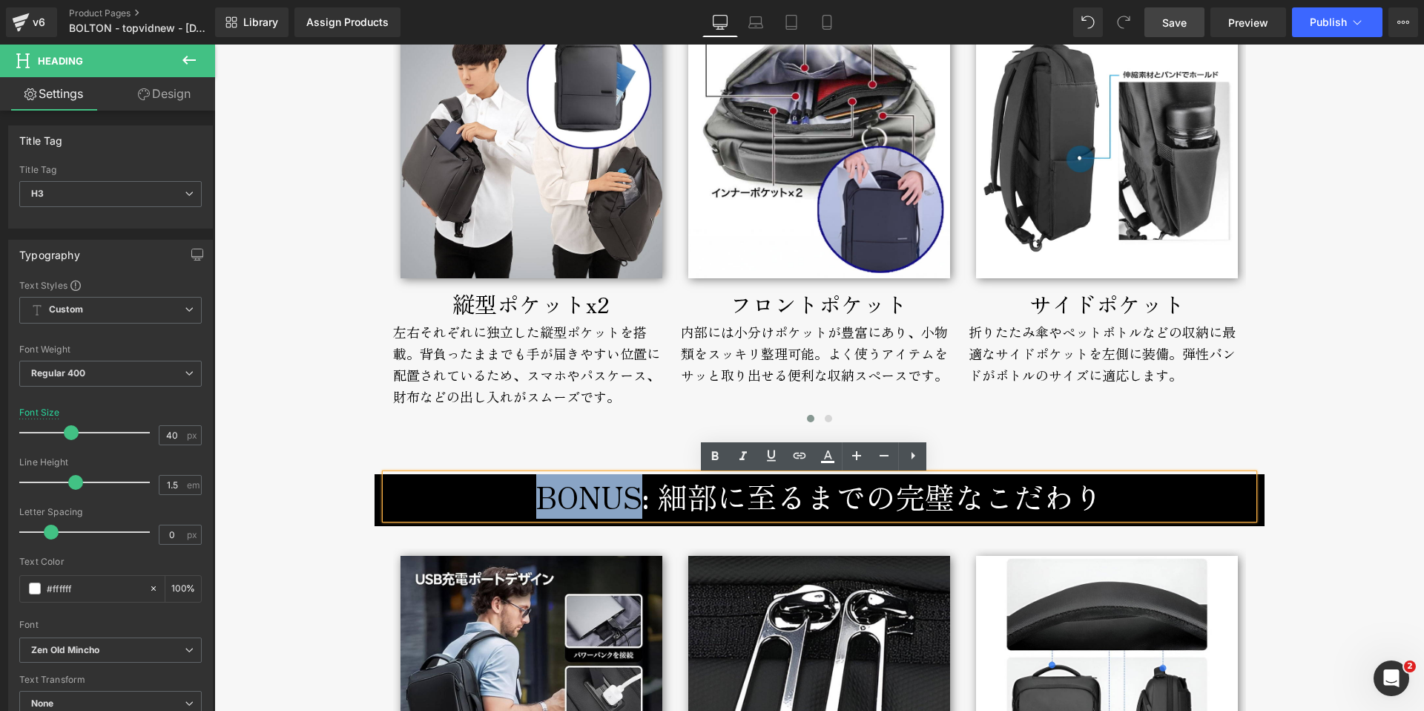
drag, startPoint x: 522, startPoint y: 497, endPoint x: 636, endPoint y: 497, distance: 113.5
click at [636, 497] on h3 "BONUS: 細部に至るまでの完璧なこだわり" at bounding box center [820, 496] width 868 height 45
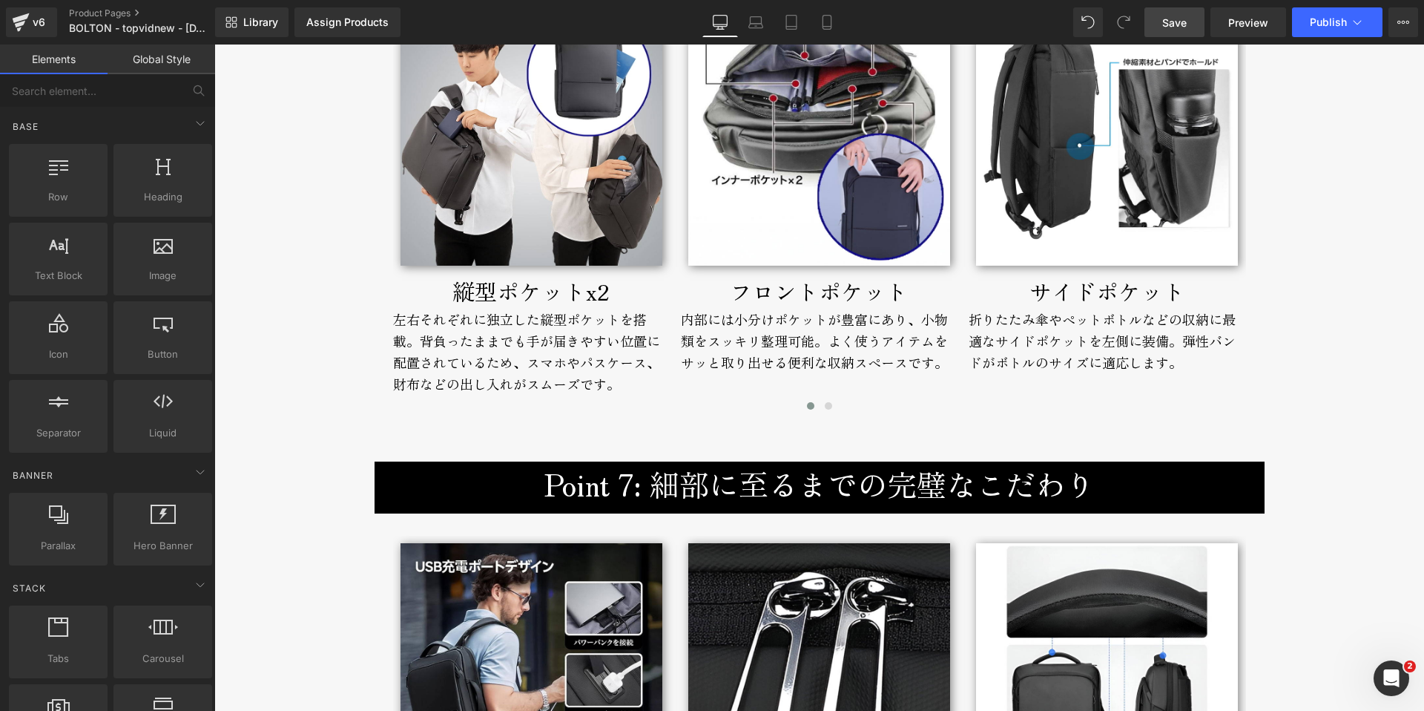
scroll to position [7166, 0]
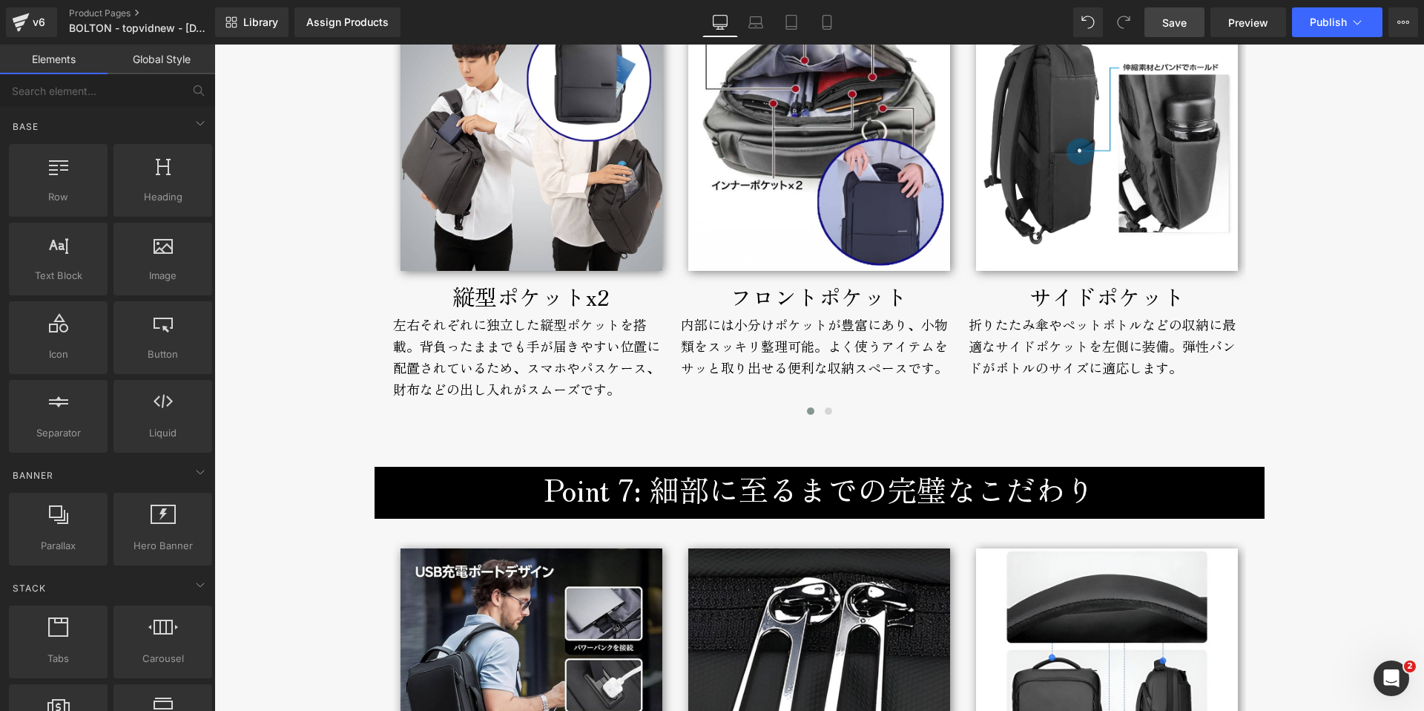
click at [379, 478] on div "Point 7: 細部に至るまでの完璧なこだわり Heading Row" at bounding box center [820, 493] width 890 height 52
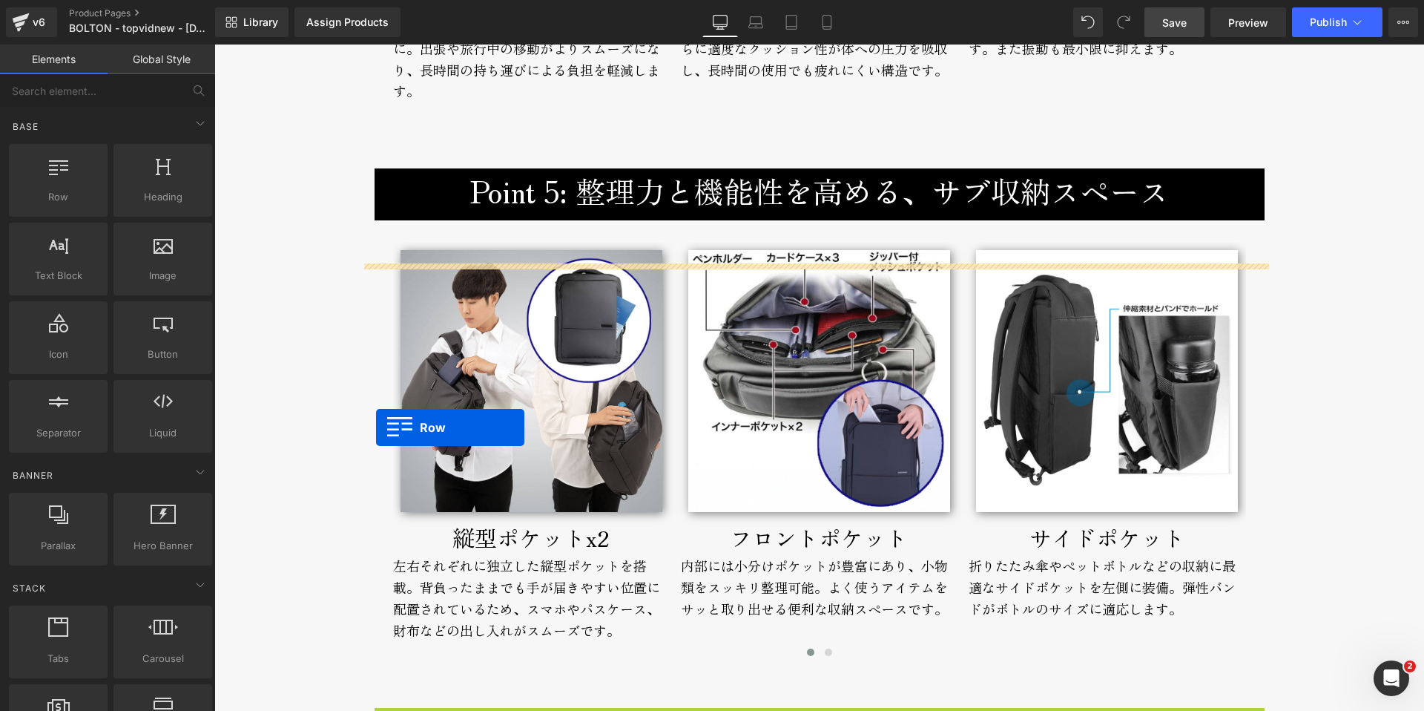
scroll to position [6675, 0]
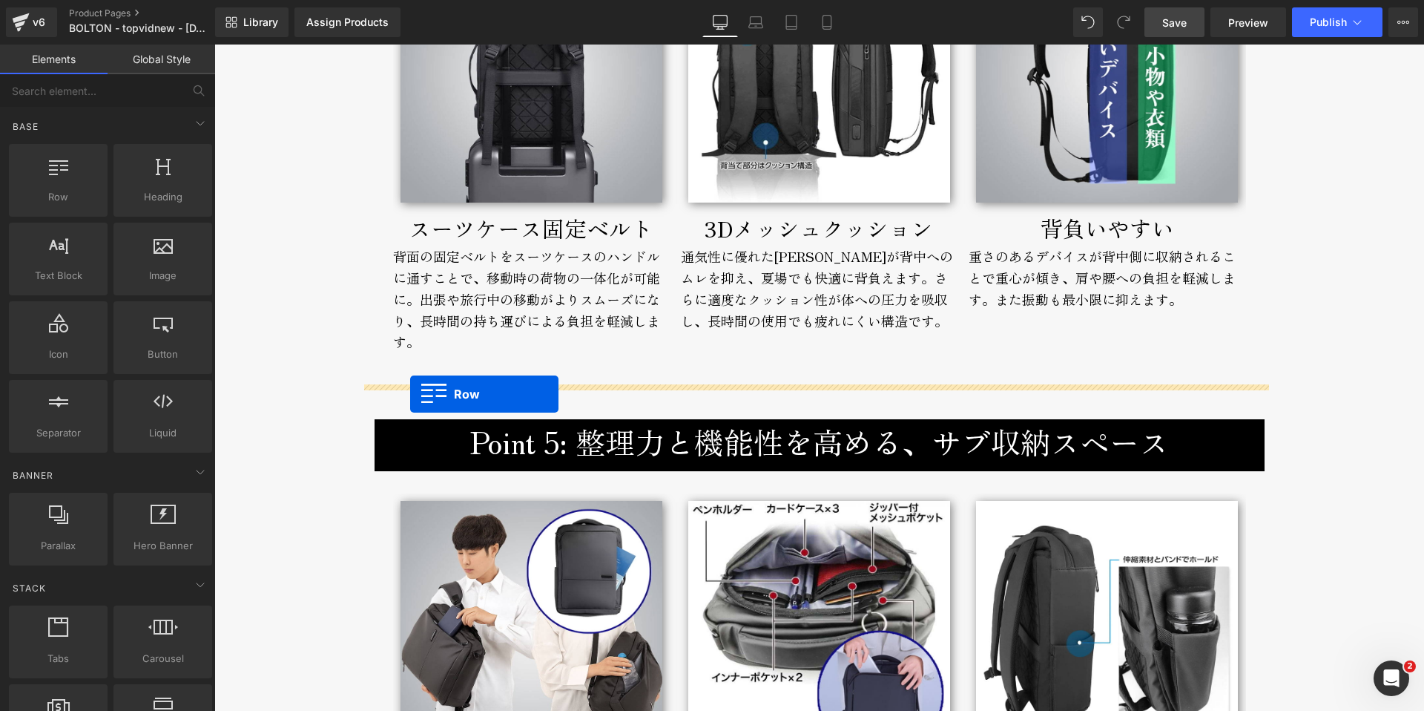
drag, startPoint x: 377, startPoint y: 480, endPoint x: 410, endPoint y: 394, distance: 92.3
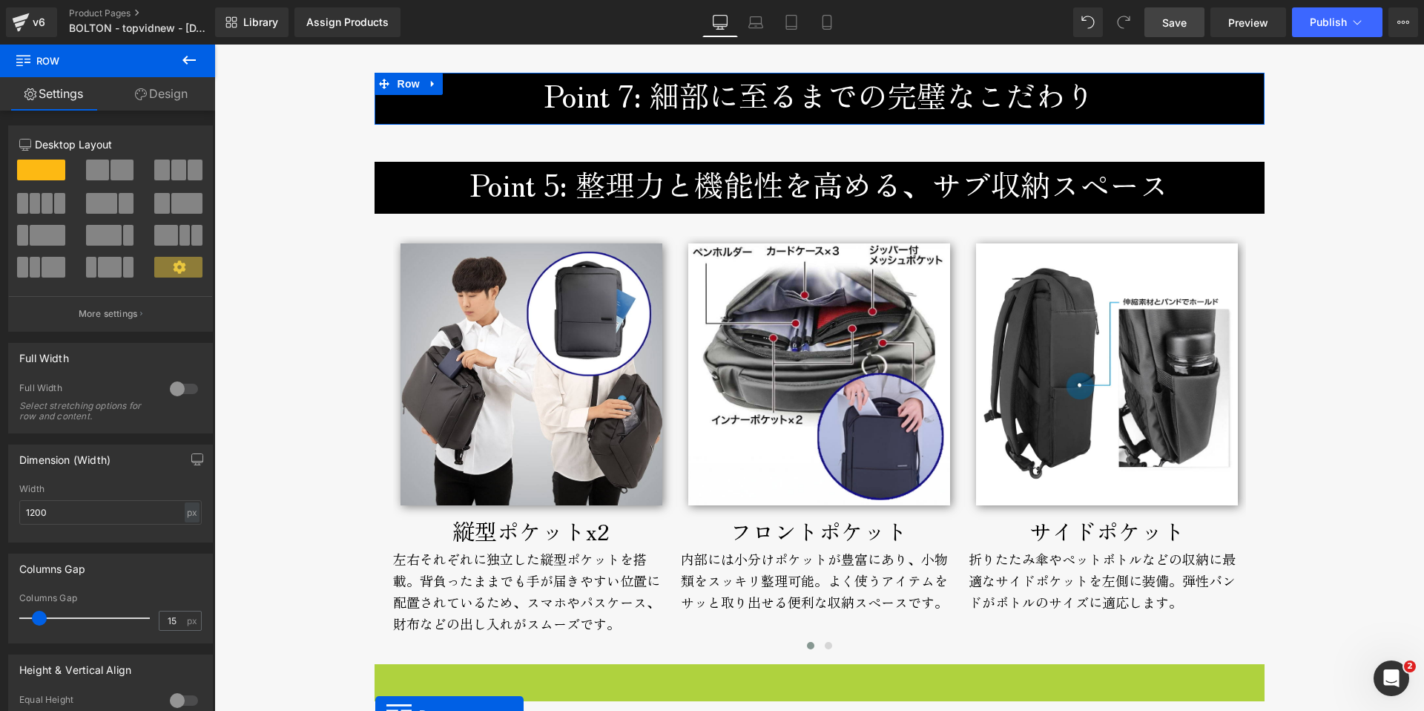
scroll to position [6916, 0]
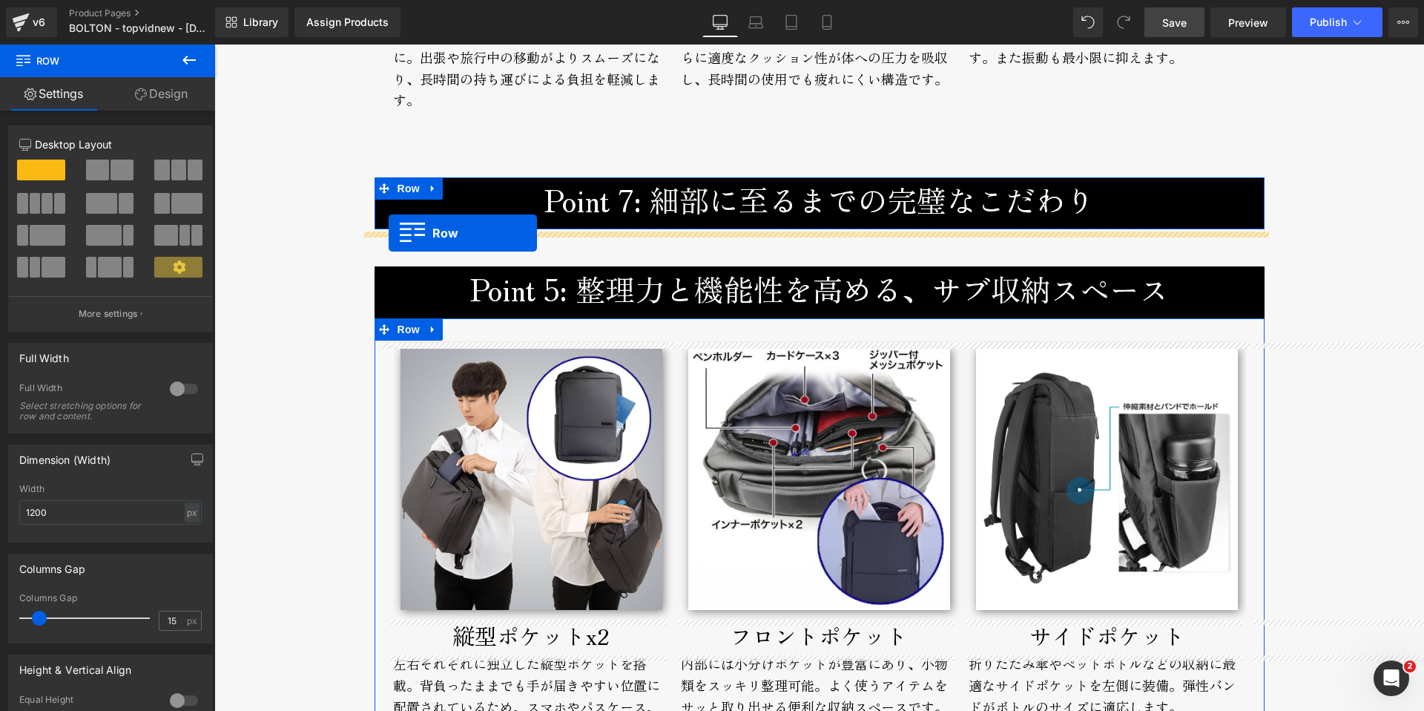
drag, startPoint x: 375, startPoint y: 396, endPoint x: 389, endPoint y: 233, distance: 163.7
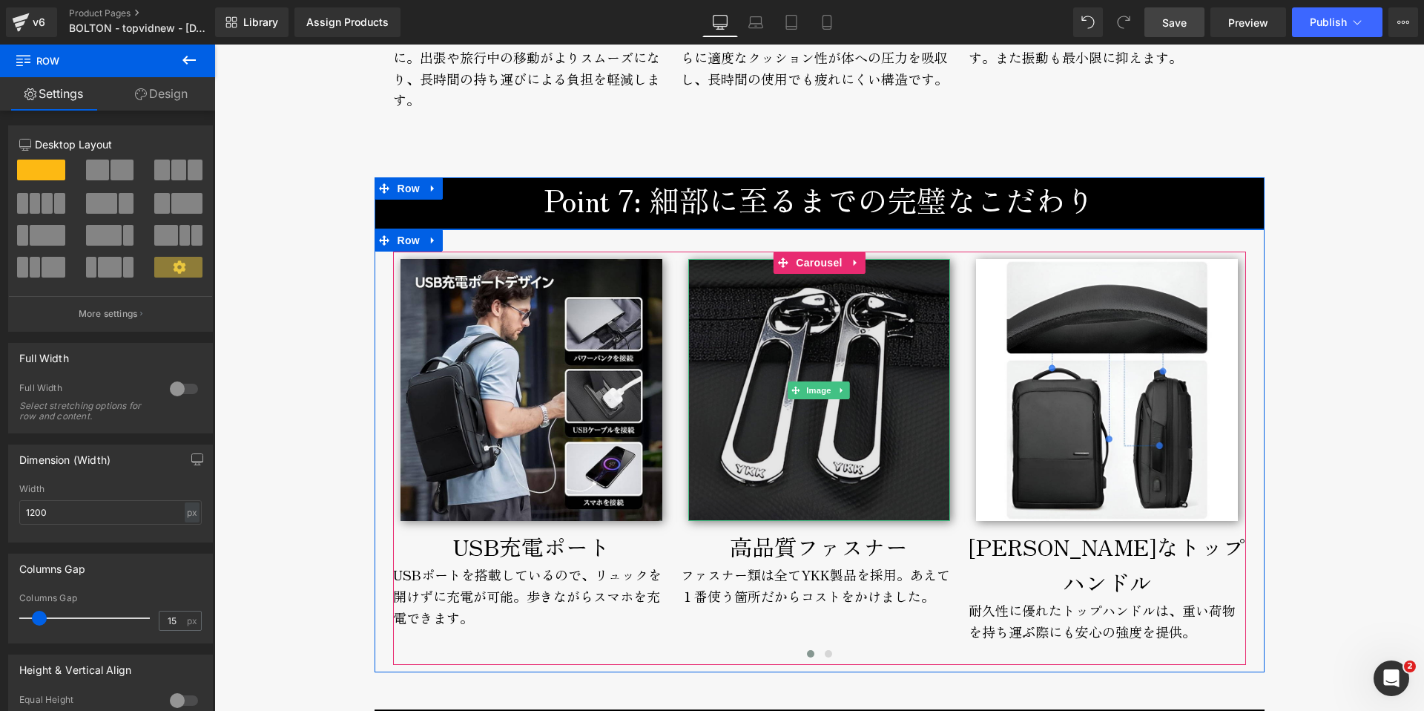
click at [800, 479] on img at bounding box center [819, 390] width 262 height 262
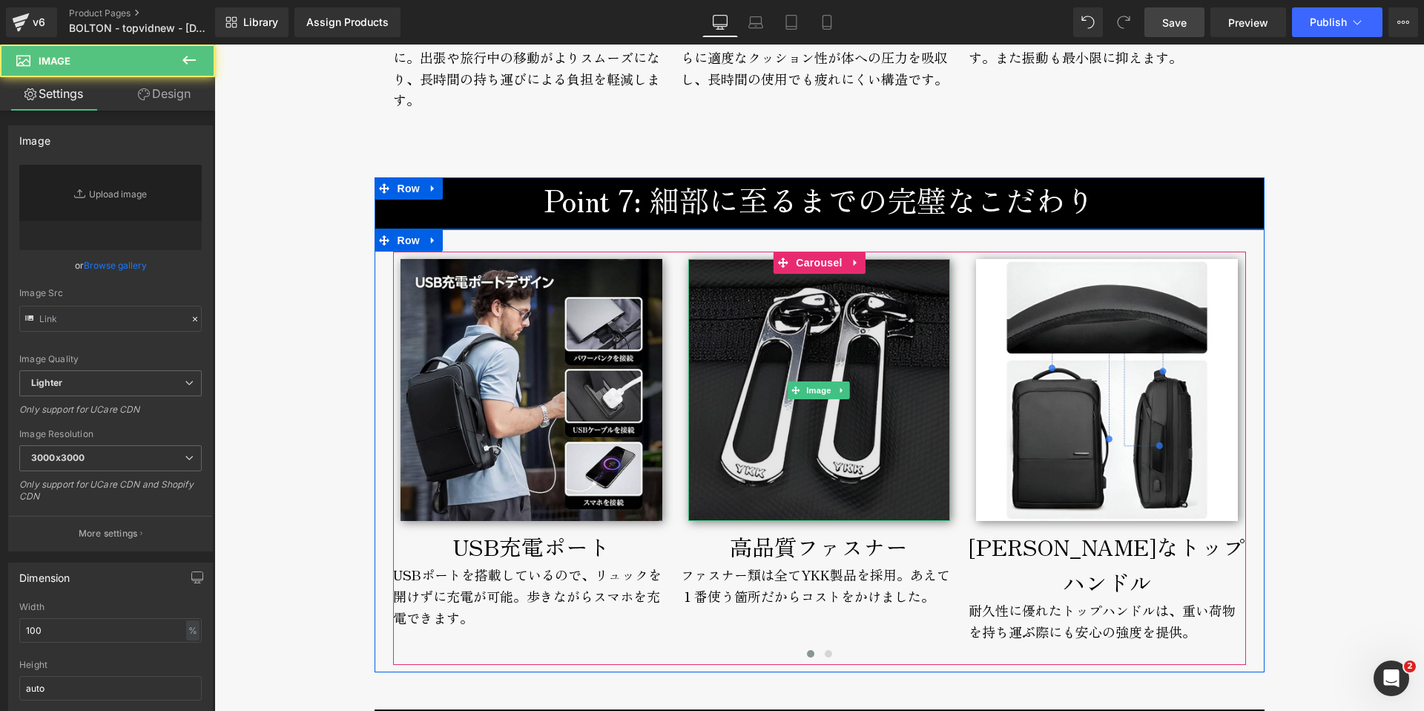
type input "[URL][DOMAIN_NAME]"
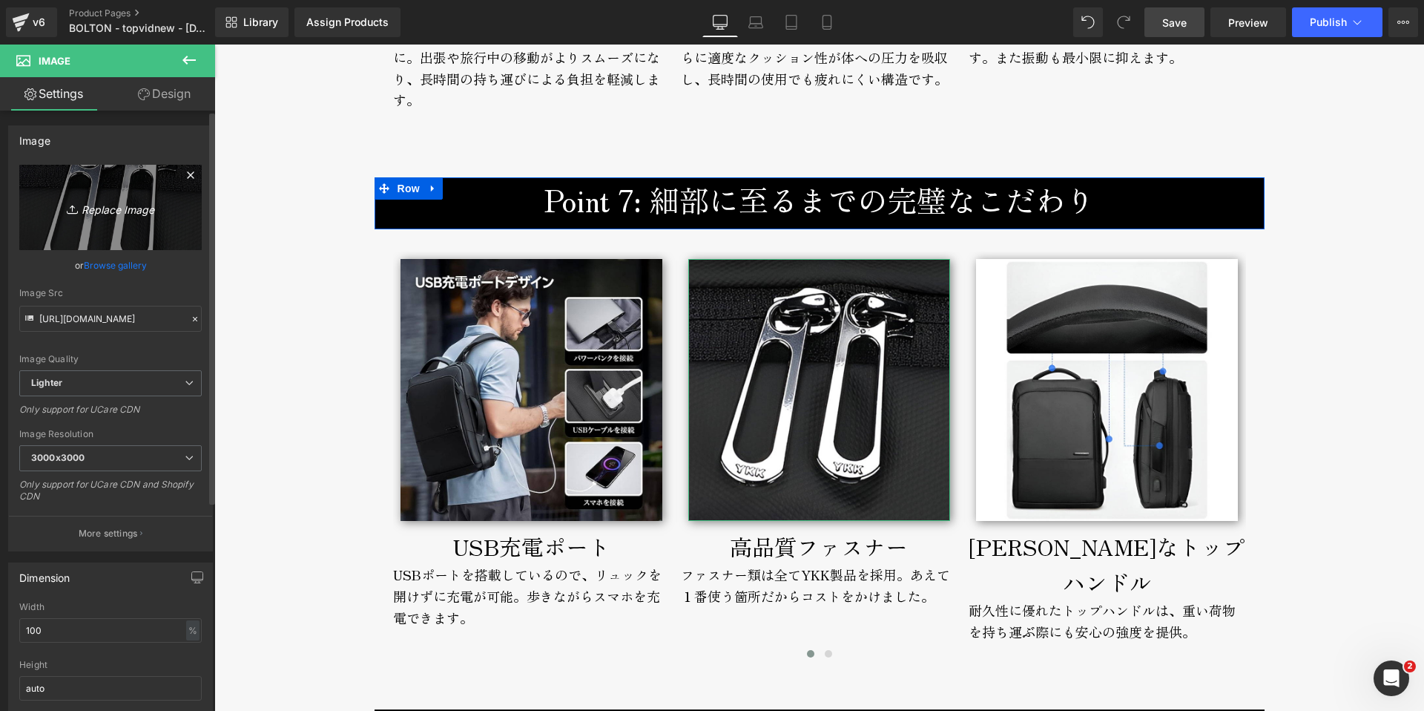
click at [112, 214] on icon "Replace Image" at bounding box center [110, 207] width 119 height 19
type input "C:\fakepath\bolton-backpack-broderik-ykk.jpg"
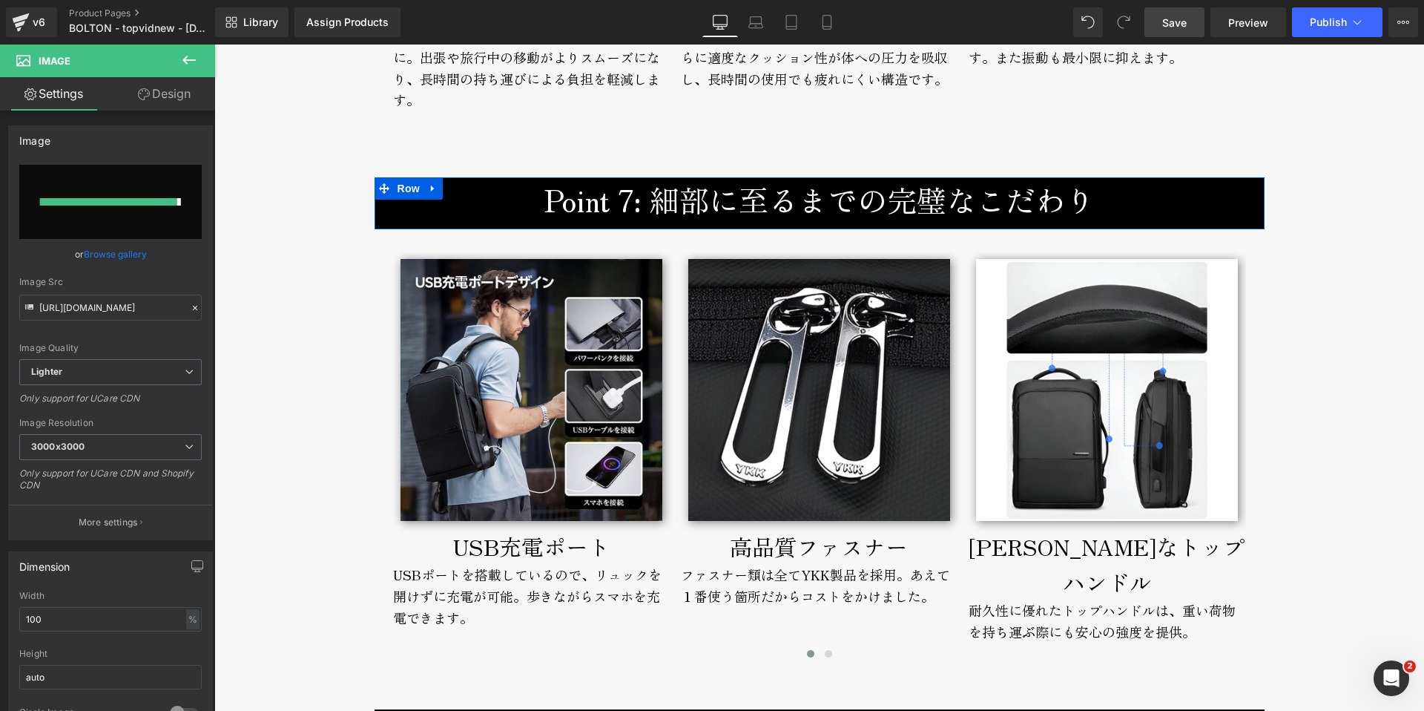
type input "[URL][DOMAIN_NAME]"
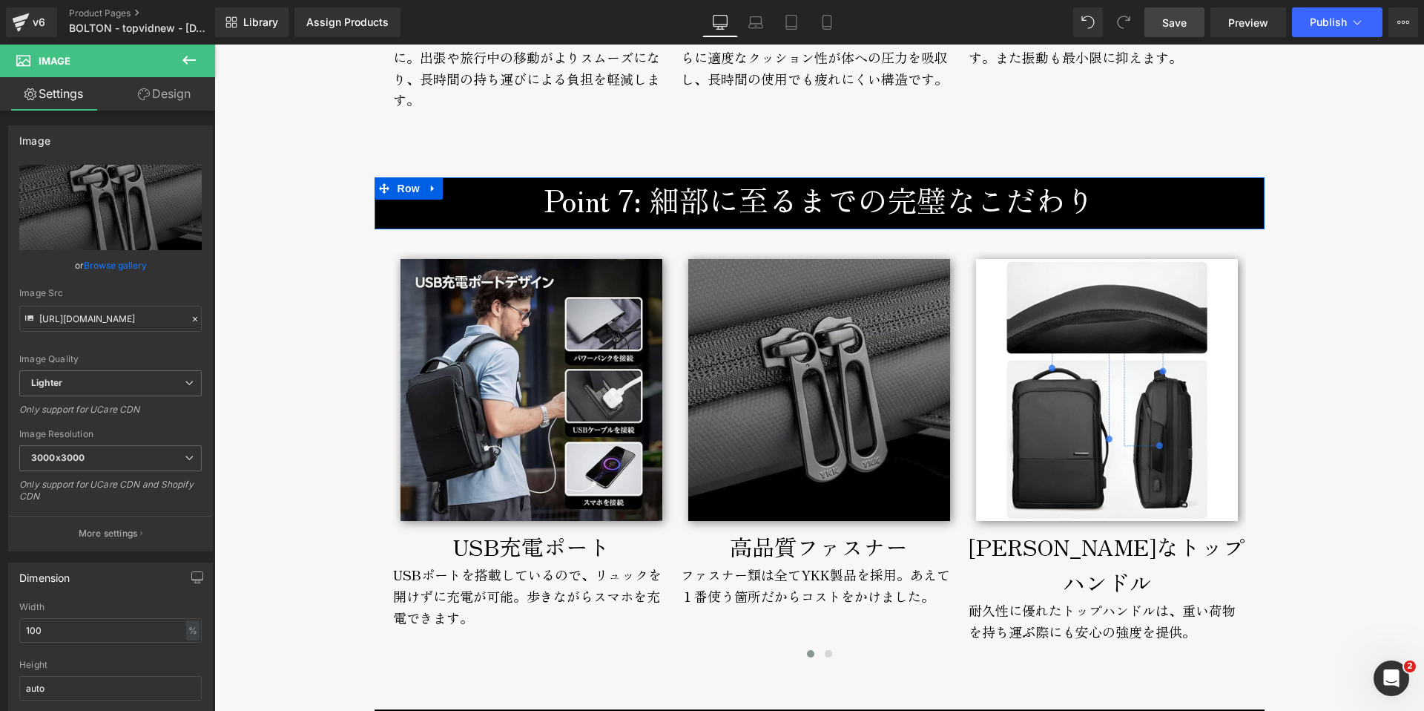
scroll to position [6313, 0]
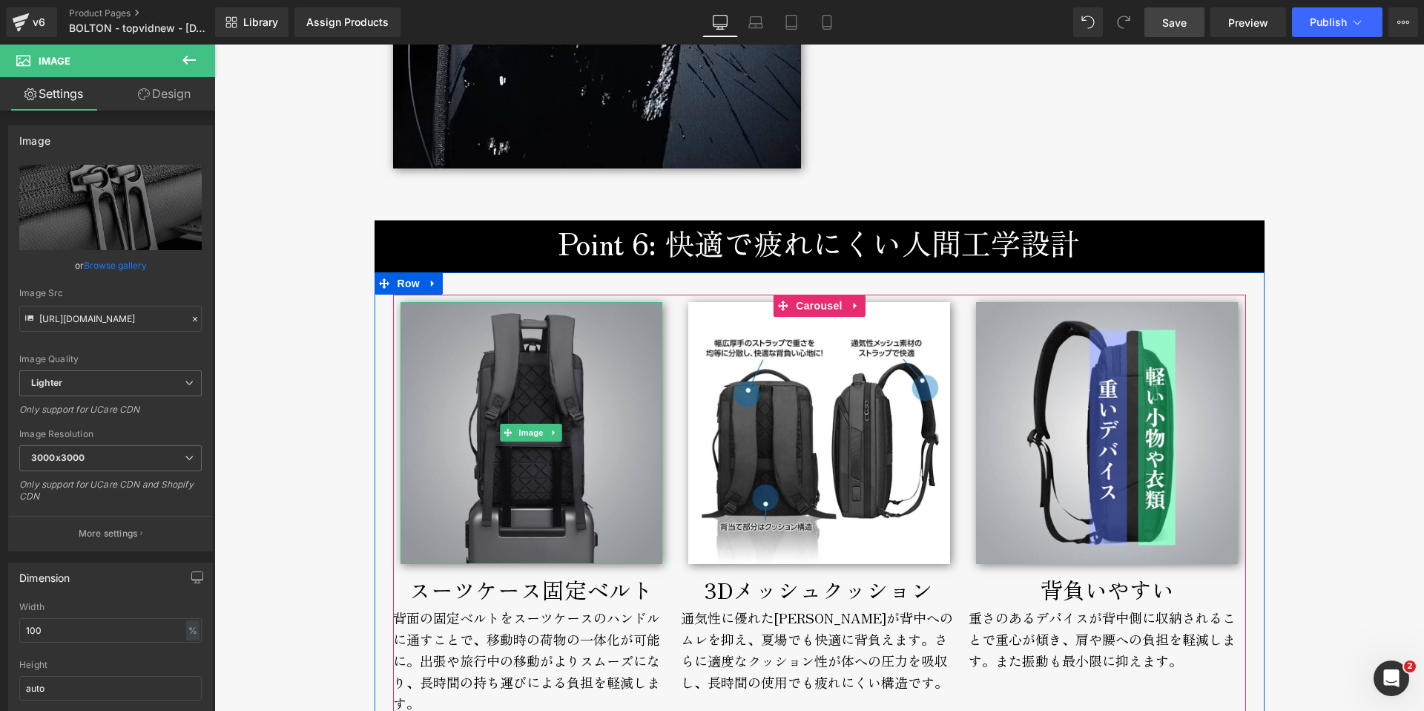
click at [555, 376] on img at bounding box center [532, 433] width 262 height 262
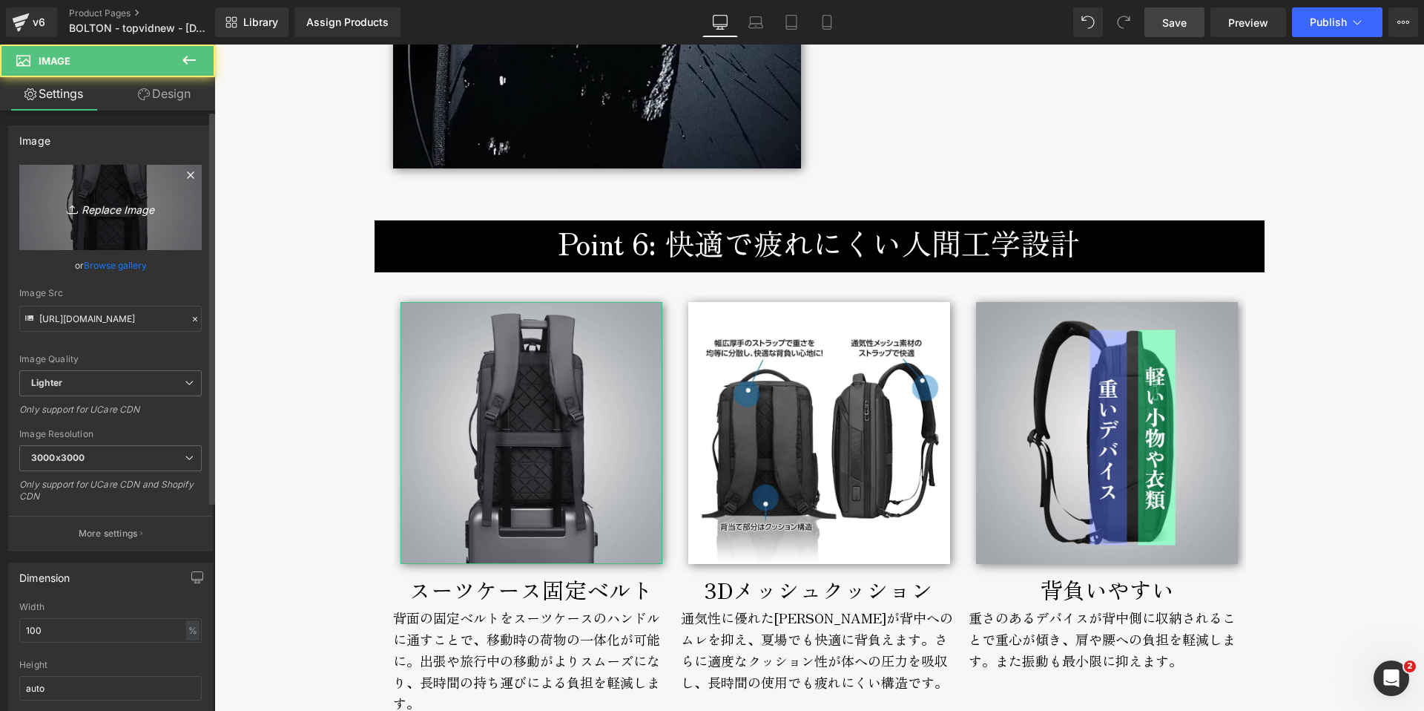
click at [113, 210] on icon "Replace Image" at bounding box center [110, 207] width 119 height 19
type input "C:\fakepath\bolton-backpack-broderik-suitcasestrap.jpg"
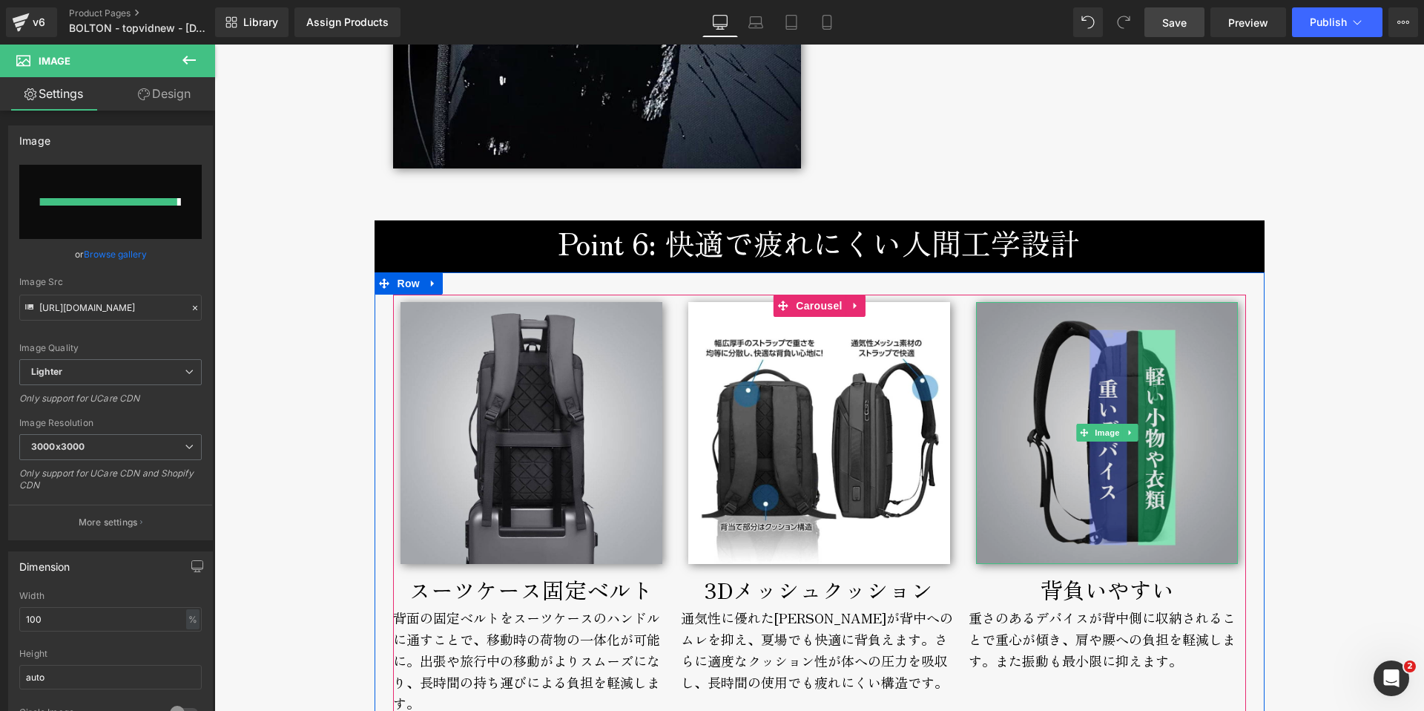
type input "[URL][DOMAIN_NAME]"
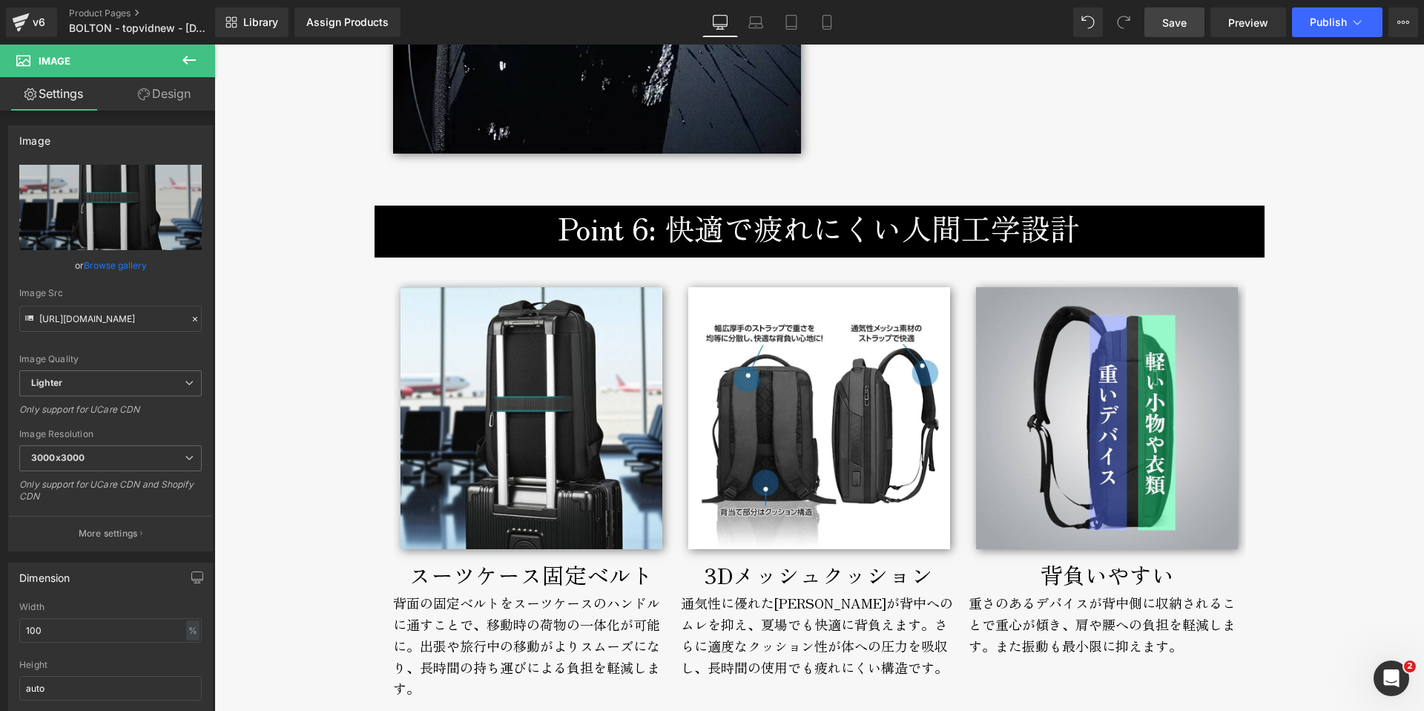
scroll to position [6399, 0]
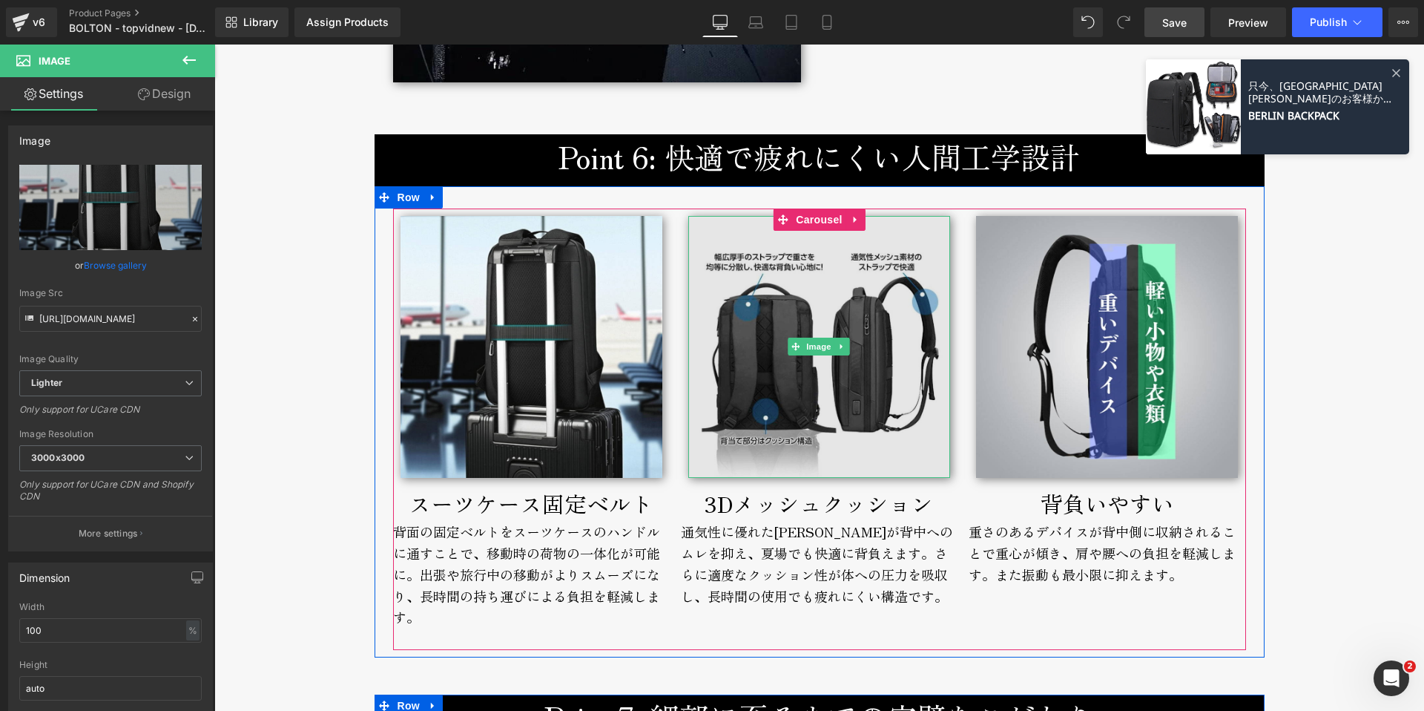
click at [766, 389] on img at bounding box center [819, 347] width 262 height 262
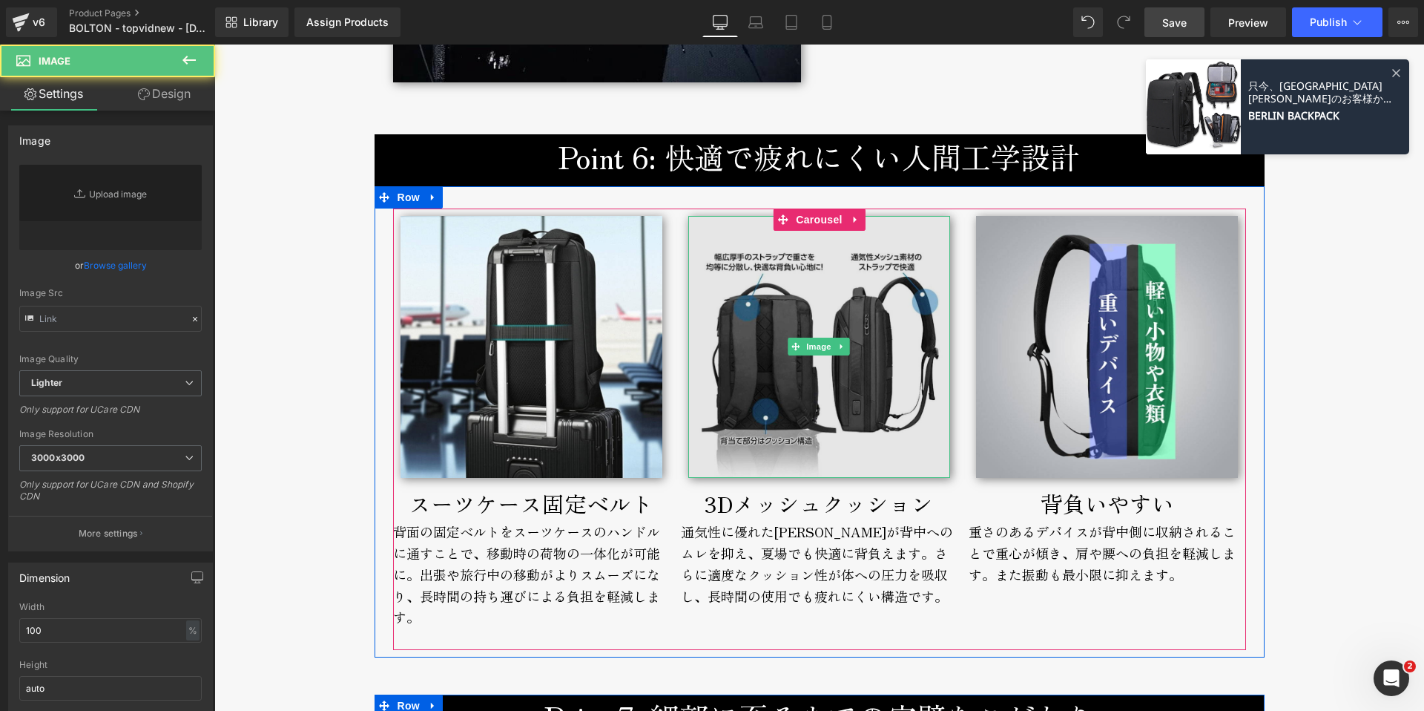
type input "[URL][DOMAIN_NAME]"
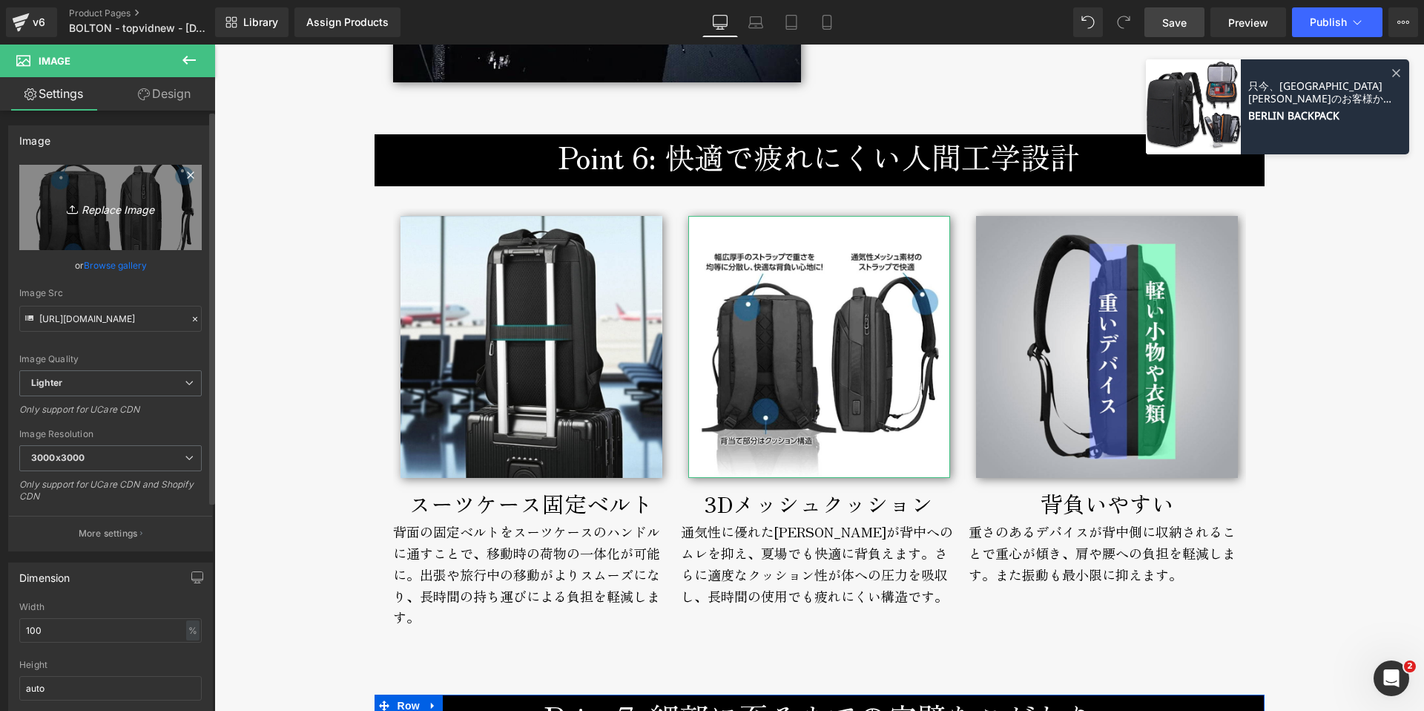
click at [101, 208] on icon "Replace Image" at bounding box center [110, 207] width 119 height 19
type input "C:\fakepath\bolton-backpack-broderik-3dcushion.jpg"
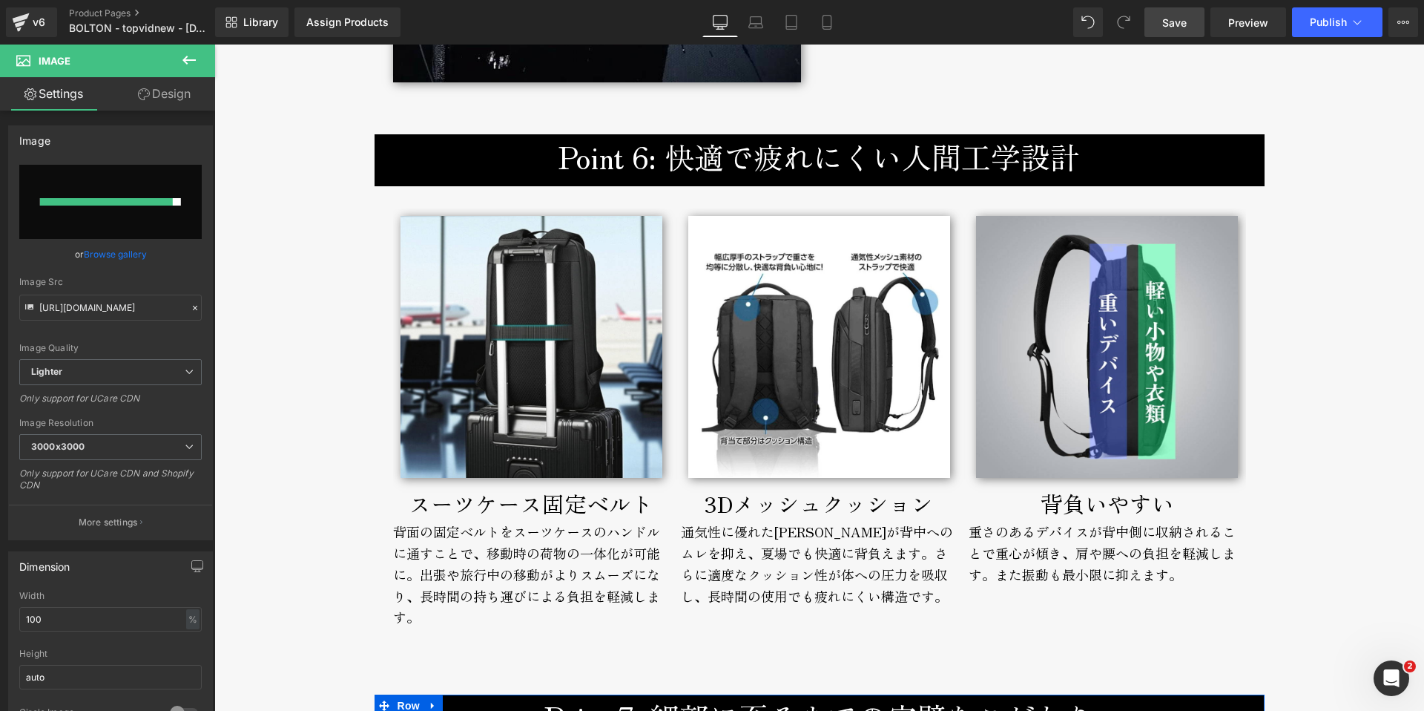
type input "[URL][DOMAIN_NAME]"
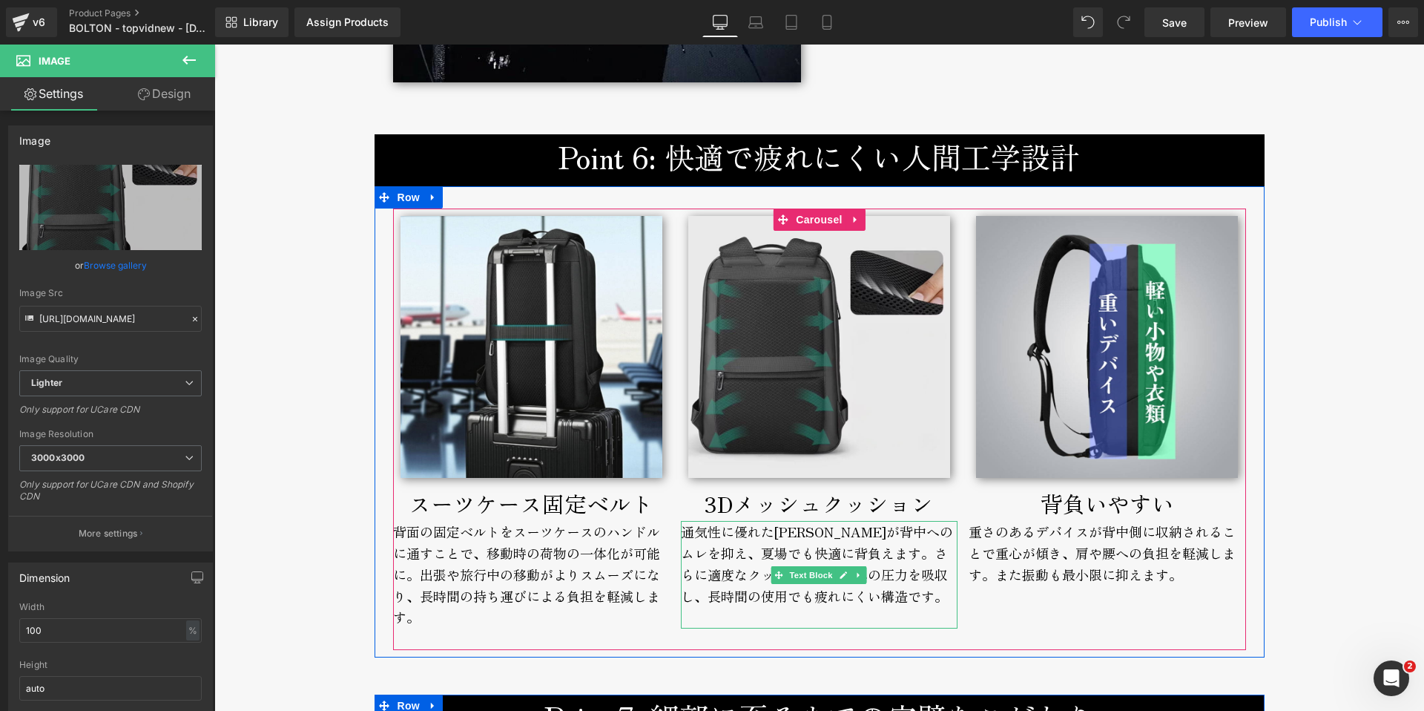
click at [716, 545] on div "通気性に優れた[PERSON_NAME]が背中へのムレを抑え、夏場でも快適に背負えます。さらに適度なクッション性が体への圧力を吸収し、長時間の使用でも疲れにく…" at bounding box center [819, 575] width 277 height 108
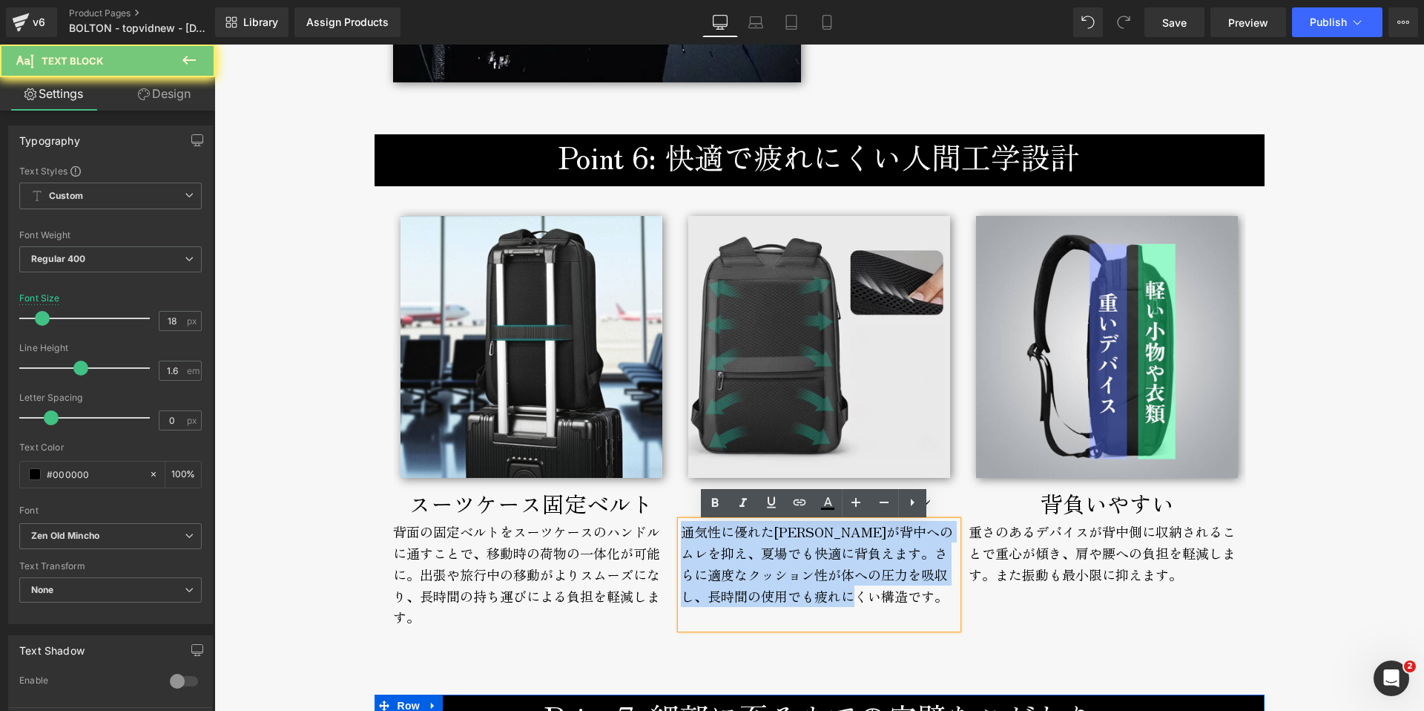
click at [716, 545] on div "通気性に優れた[PERSON_NAME]が背中へのムレを抑え、夏場でも快適に背負えます。さらに適度なクッション性が体への圧力を吸収し、長時間の使用でも疲れにく…" at bounding box center [819, 575] width 277 height 108
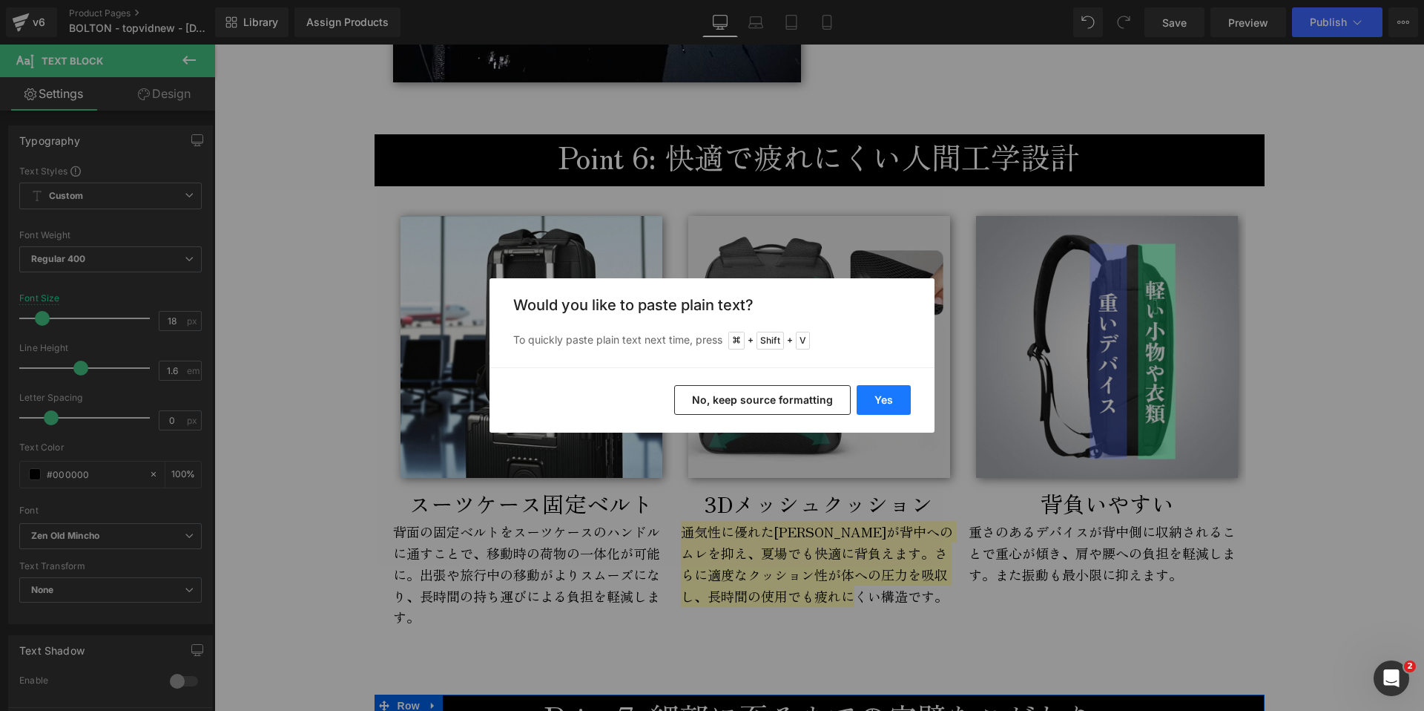
click at [886, 398] on button "Yes" at bounding box center [884, 400] width 54 height 30
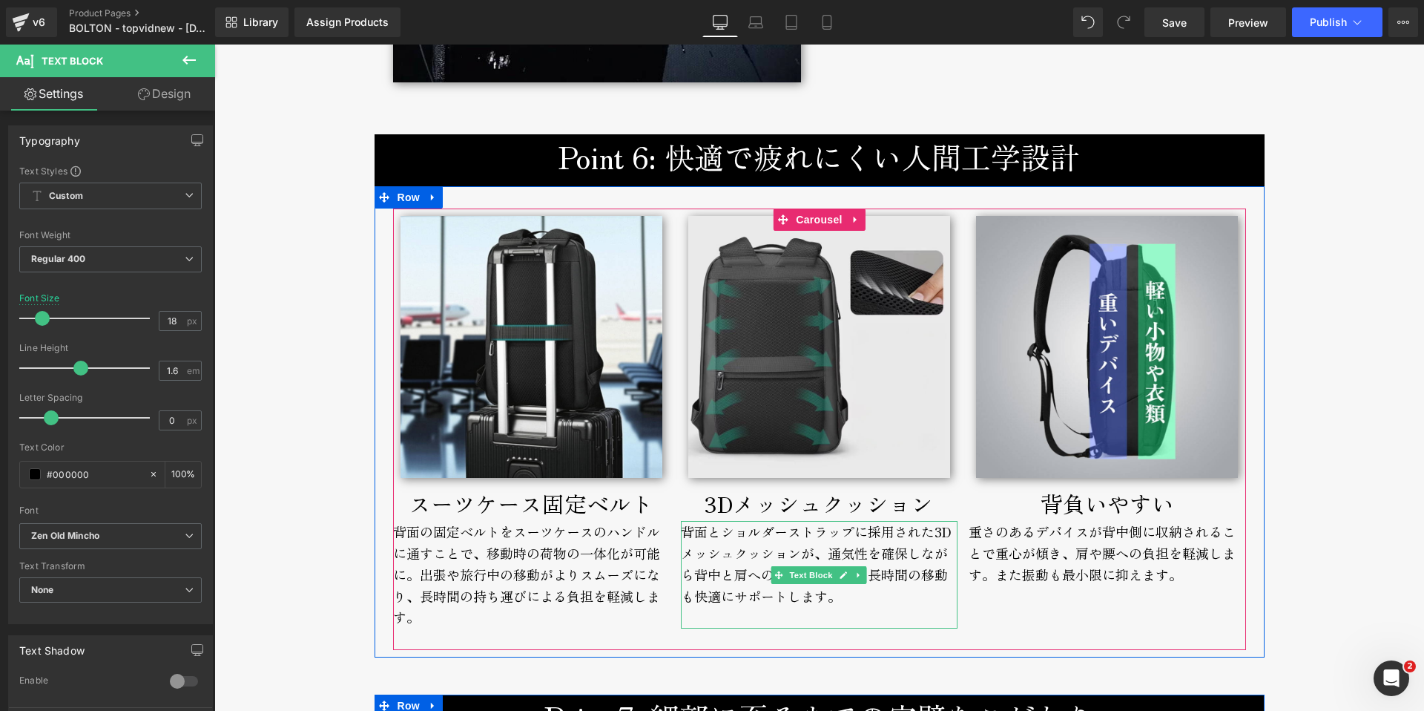
click at [731, 560] on div "背面とショルダーストラップに採用された3Dメッシュクッションが、通気性を確保しながら背中と肩への圧力を分散し、長時間の移動も快適にサポートします。" at bounding box center [819, 575] width 277 height 108
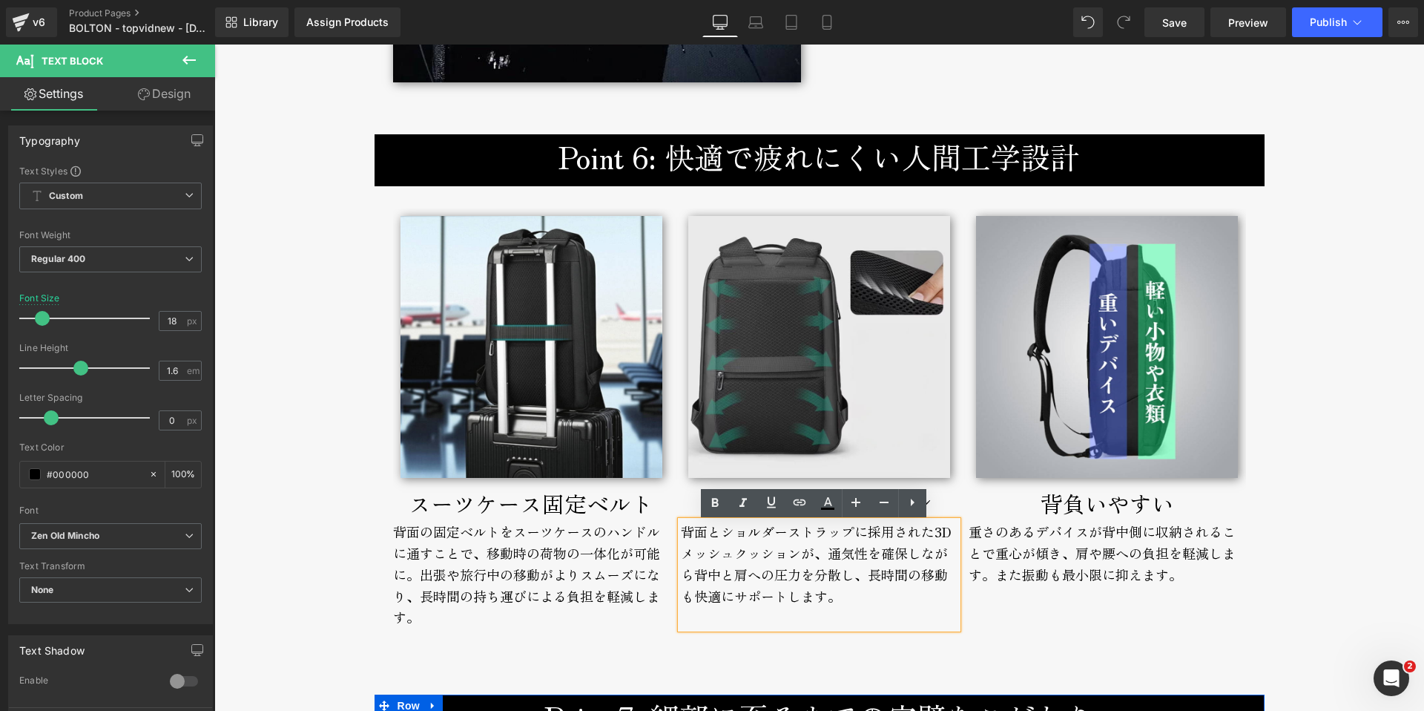
click at [863, 580] on div "背面とショルダーストラップに採用された3Dメッシュクッションが、通気性を確保しながら背中と肩への圧力を分散し、長時間の移動も快適にサポートします。" at bounding box center [819, 575] width 277 height 108
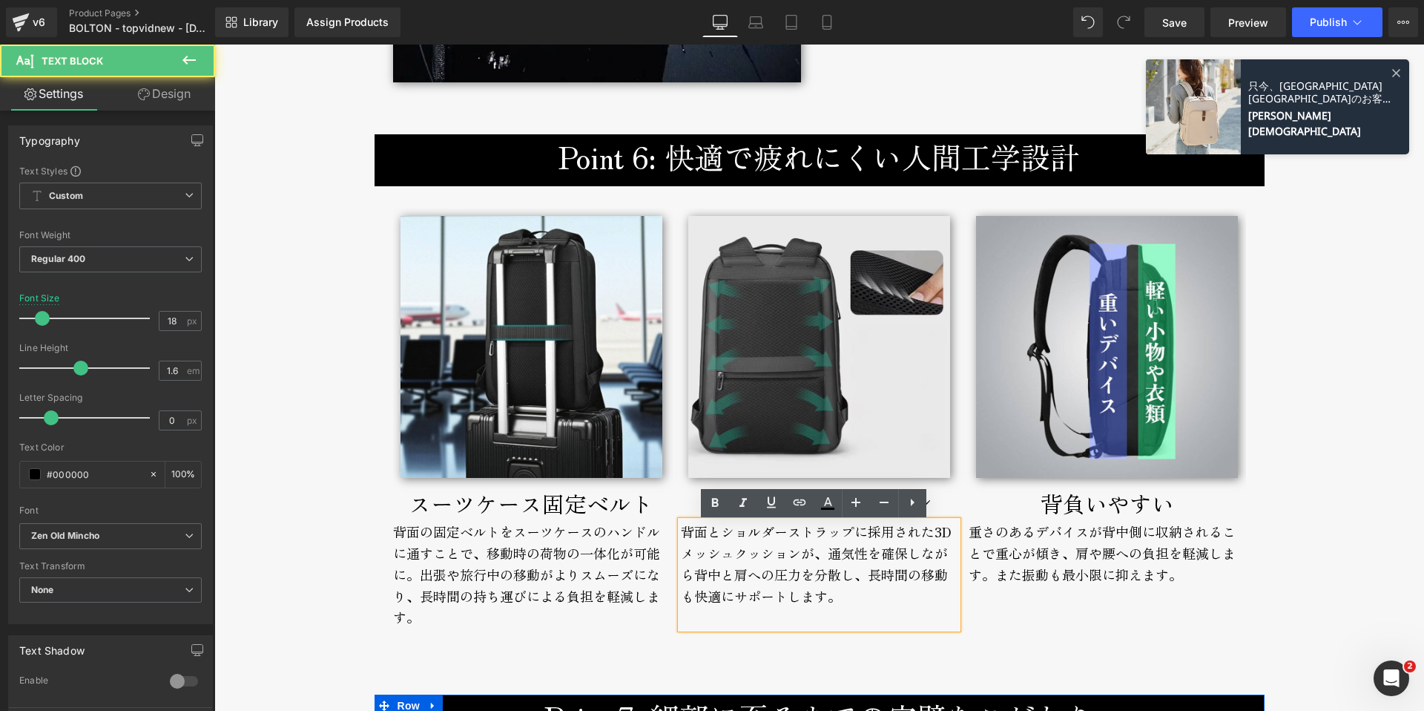
click at [689, 600] on div "背面とショルダーストラップに採用された3Dメッシュクッションが、通気性を確保しながら背中と肩への圧力を分散し、長時間の移動も快適にサポートします。" at bounding box center [819, 575] width 277 height 108
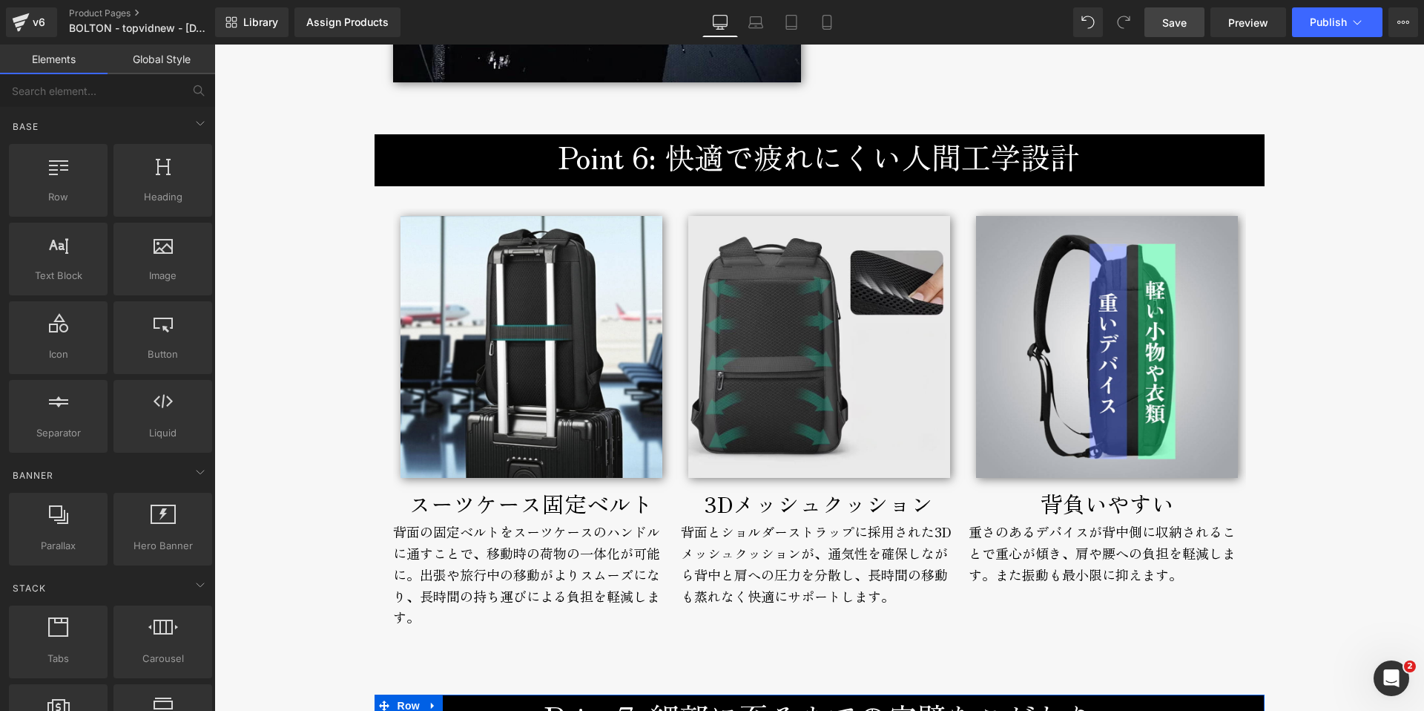
click at [1169, 16] on span "Save" at bounding box center [1174, 23] width 24 height 16
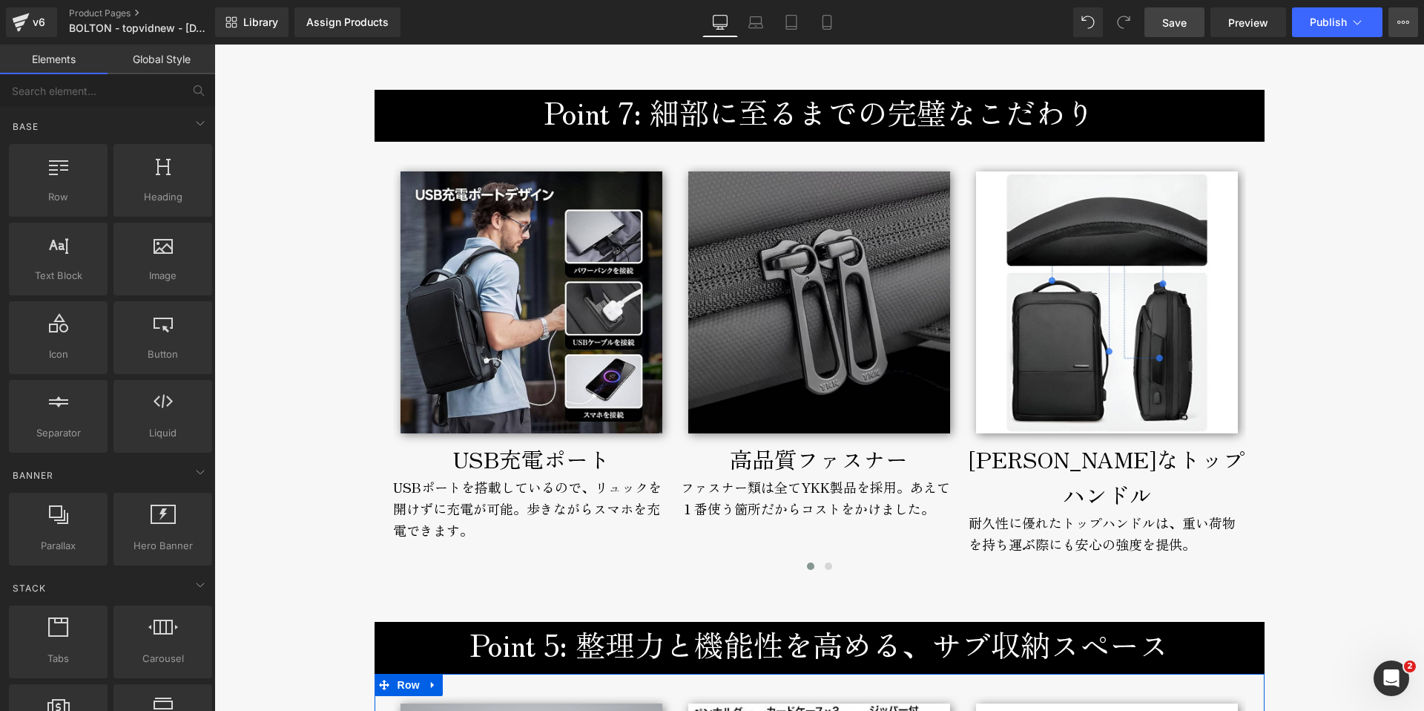
scroll to position [6925, 0]
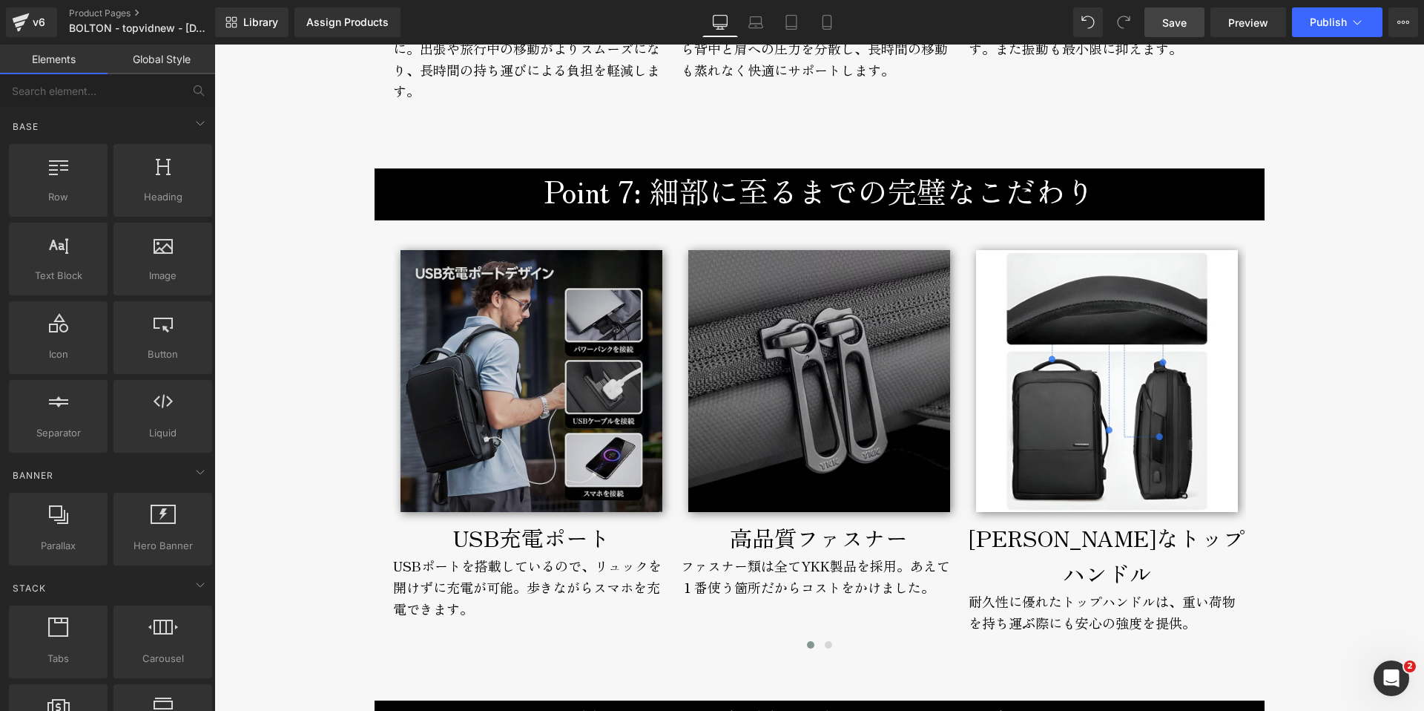
click at [607, 447] on img at bounding box center [532, 381] width 262 height 262
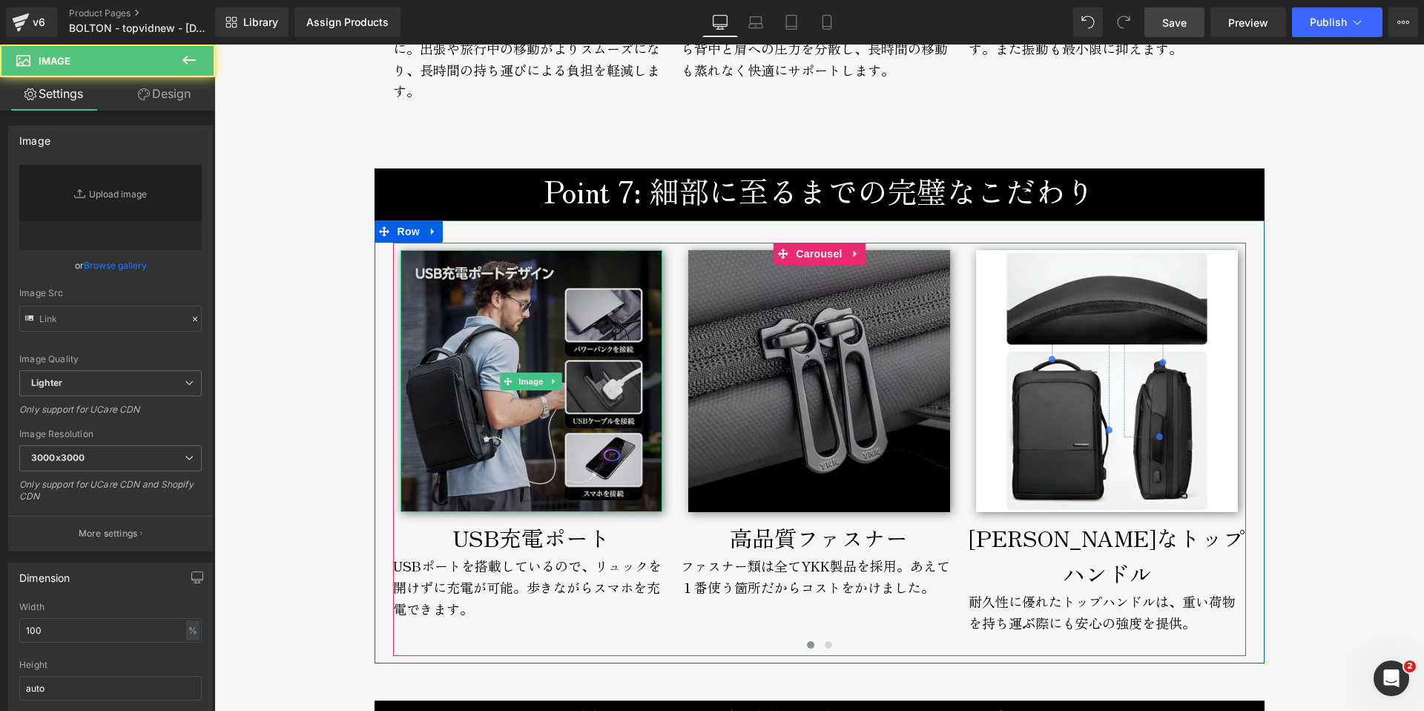
type input "https://ucarecdn.com/5976bb34-763b-44c4-ad6f-fd9f48d12a1c/-/format/auto/-/previ…"
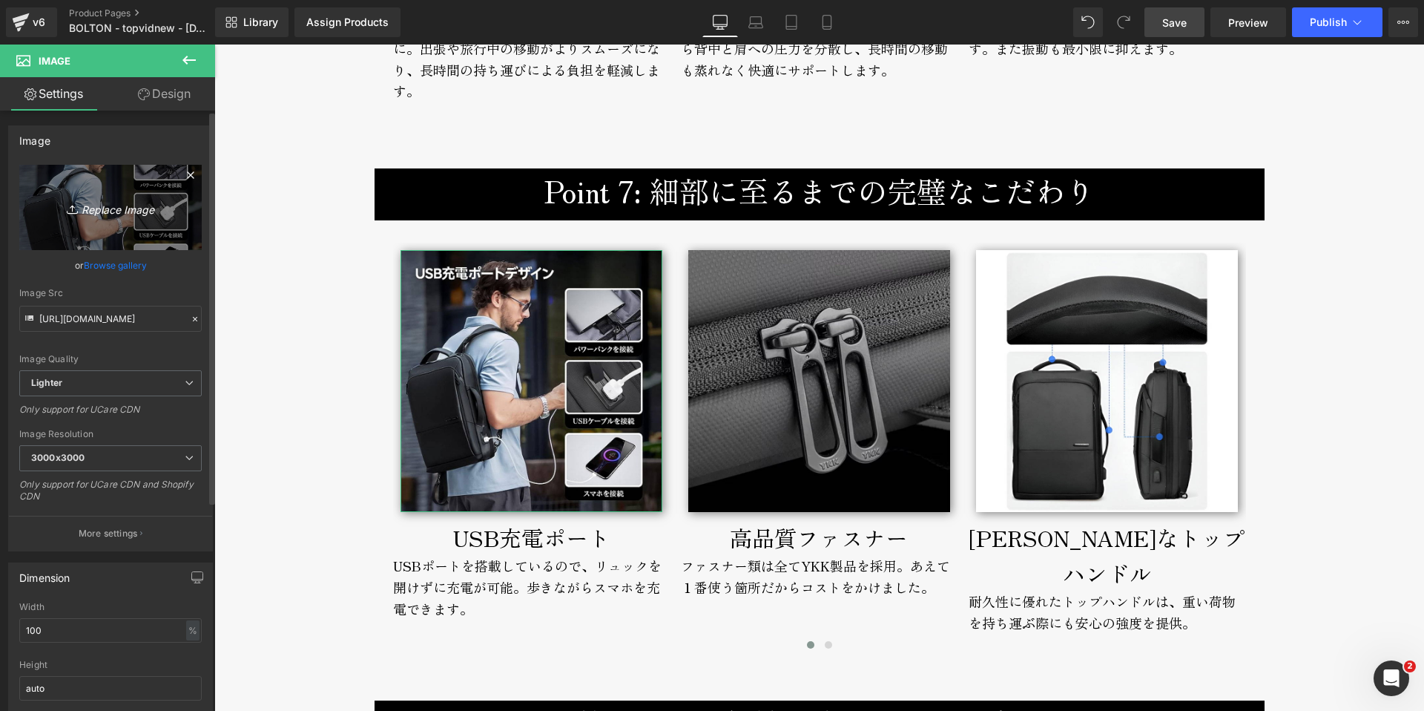
click at [121, 211] on icon "Replace Image" at bounding box center [110, 207] width 119 height 19
type input "C:\fakepath\bolton-backpack-broderik-usb.jpg"
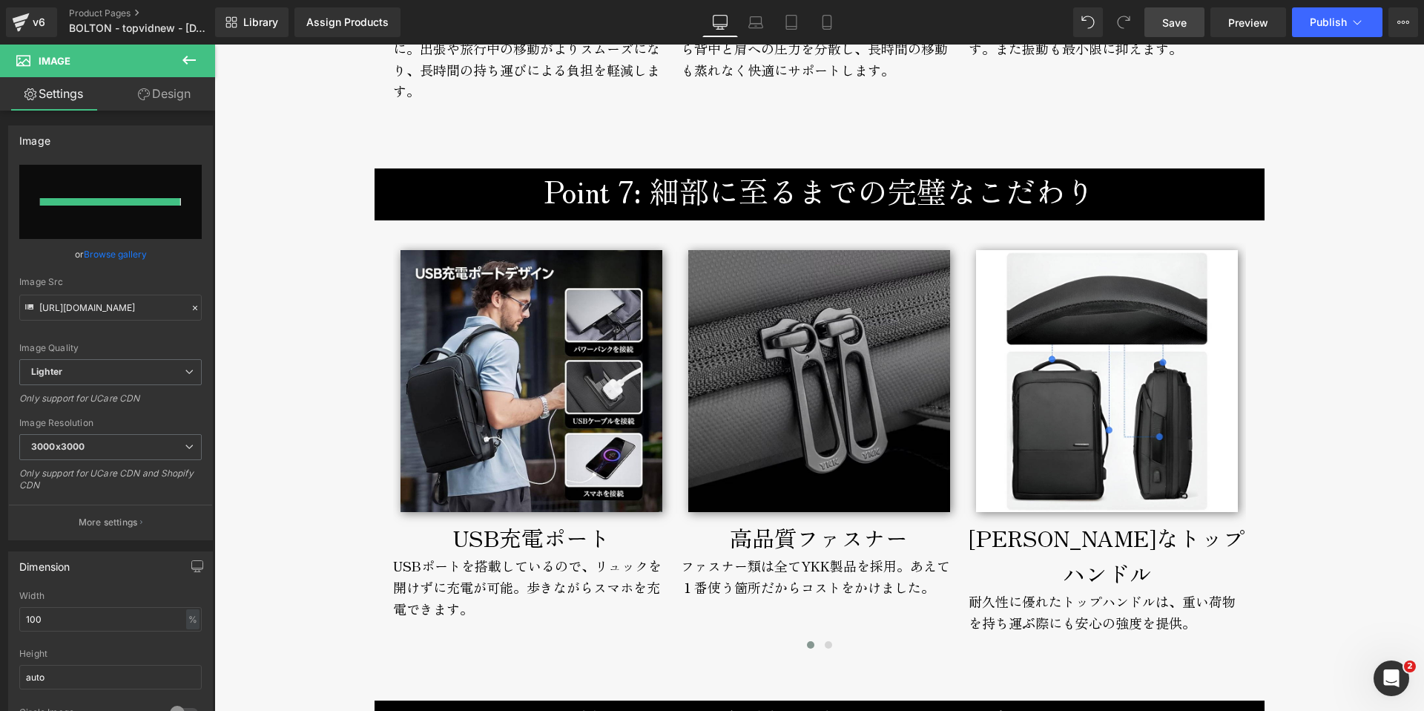
type input "https://ucarecdn.com/1c16d405-985a-496c-9b08-f842d1388560/-/format/auto/-/previ…"
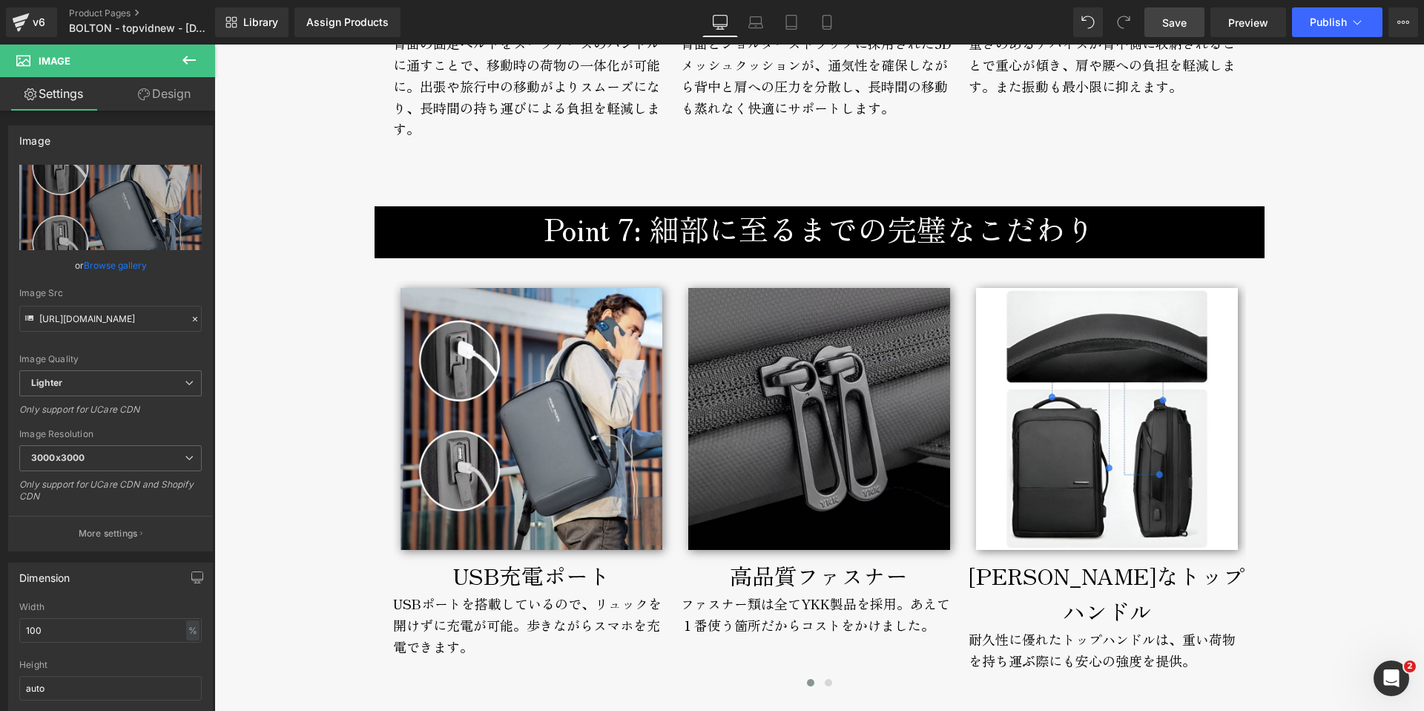
scroll to position [6884, 0]
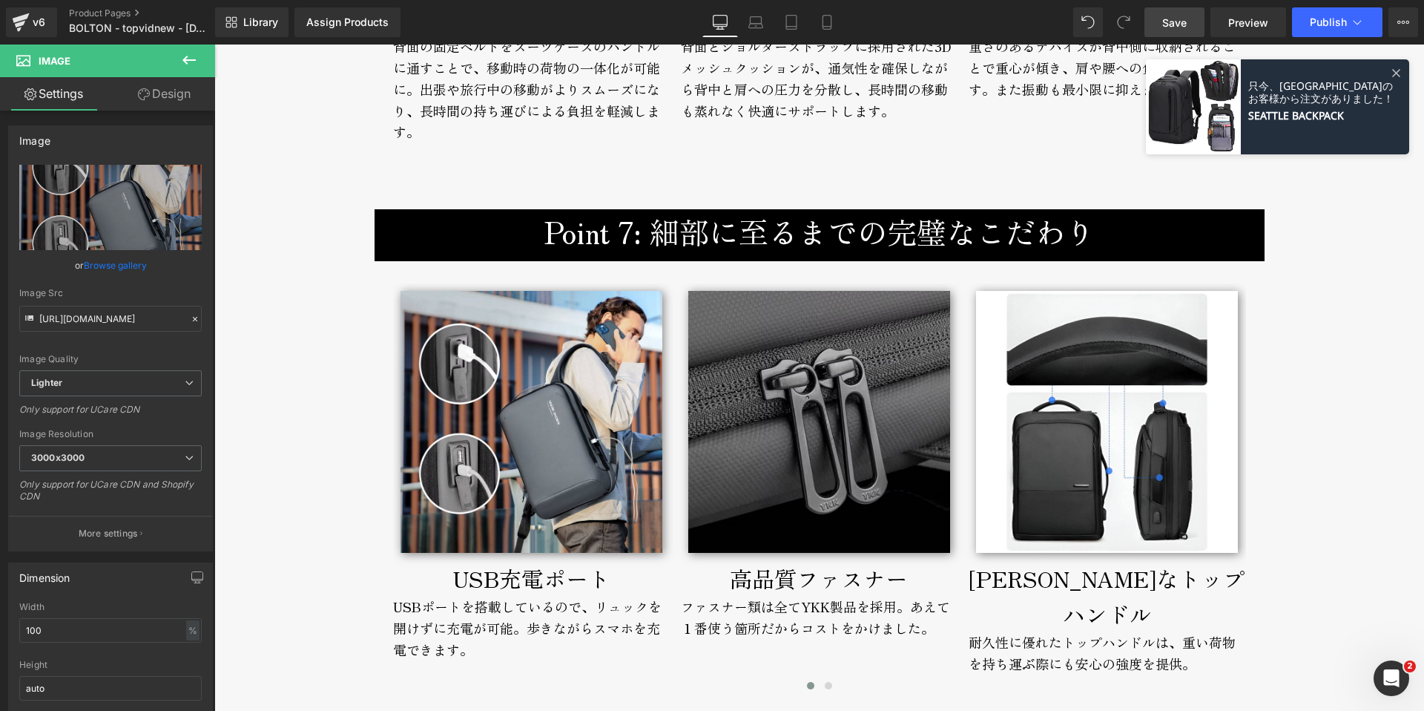
click at [1182, 22] on span "Save" at bounding box center [1174, 23] width 24 height 16
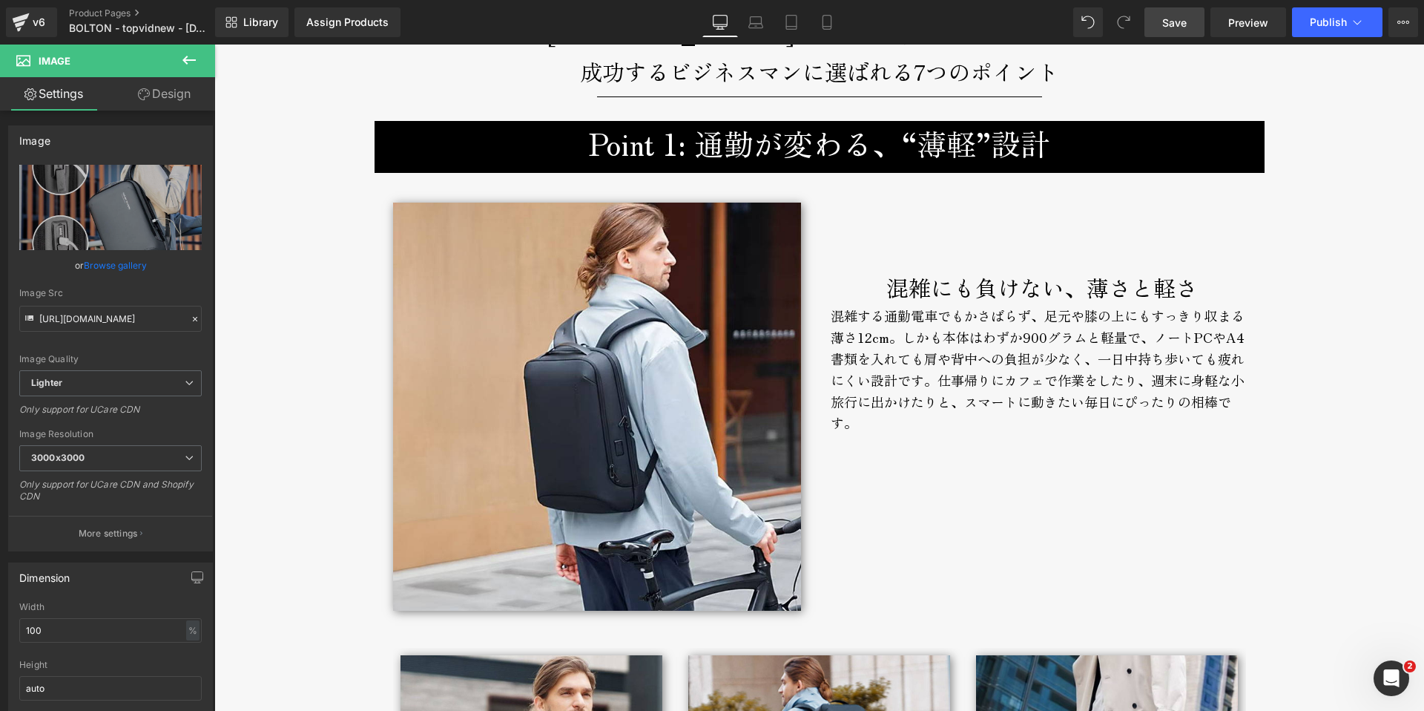
scroll to position [2494, 0]
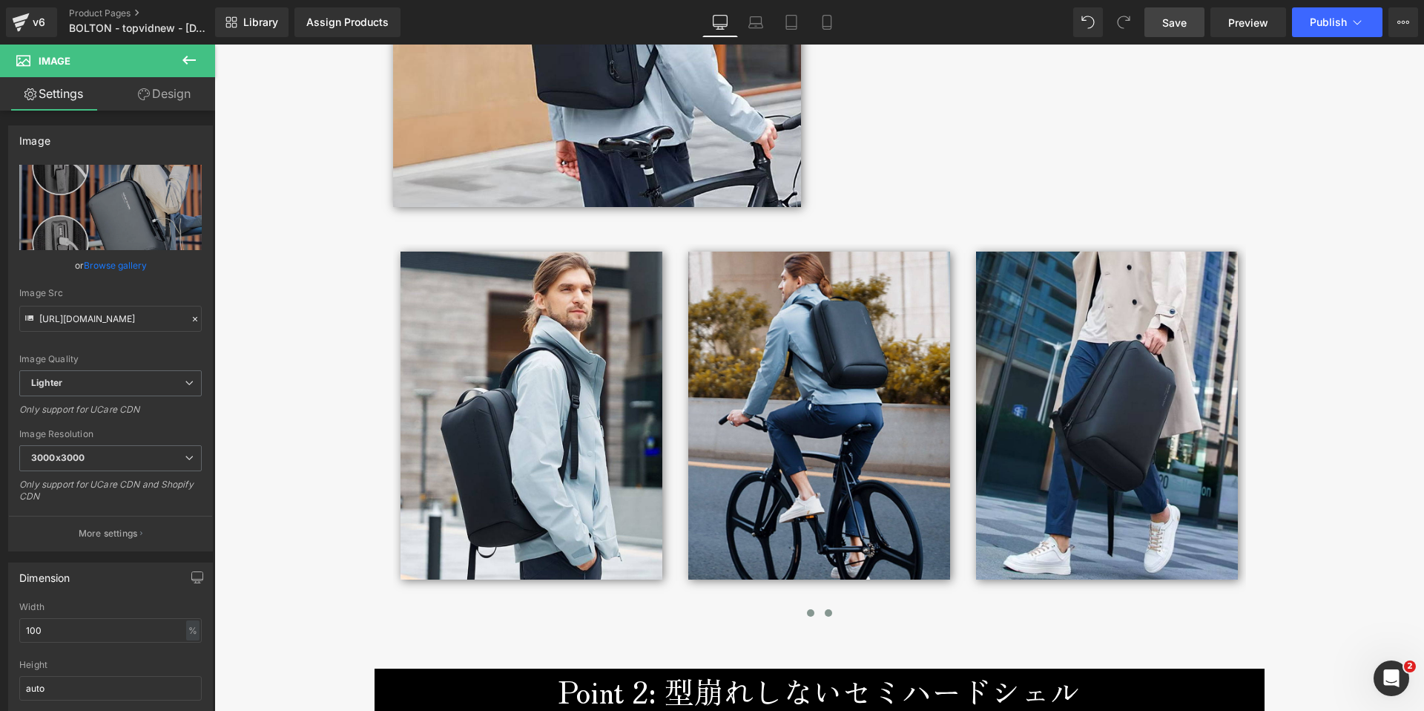
click at [825, 616] on span at bounding box center [828, 612] width 7 height 7
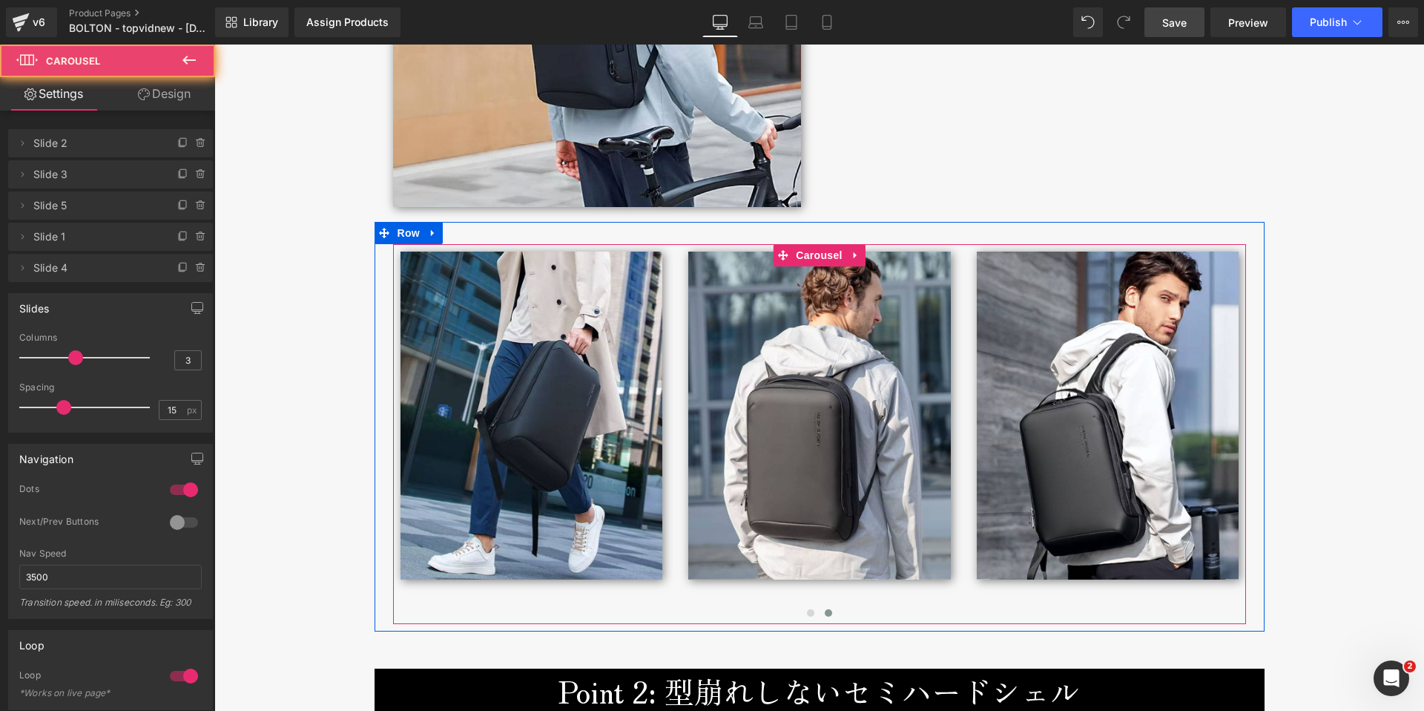
click at [825, 616] on span at bounding box center [828, 612] width 7 height 7
click at [807, 612] on span at bounding box center [810, 612] width 7 height 7
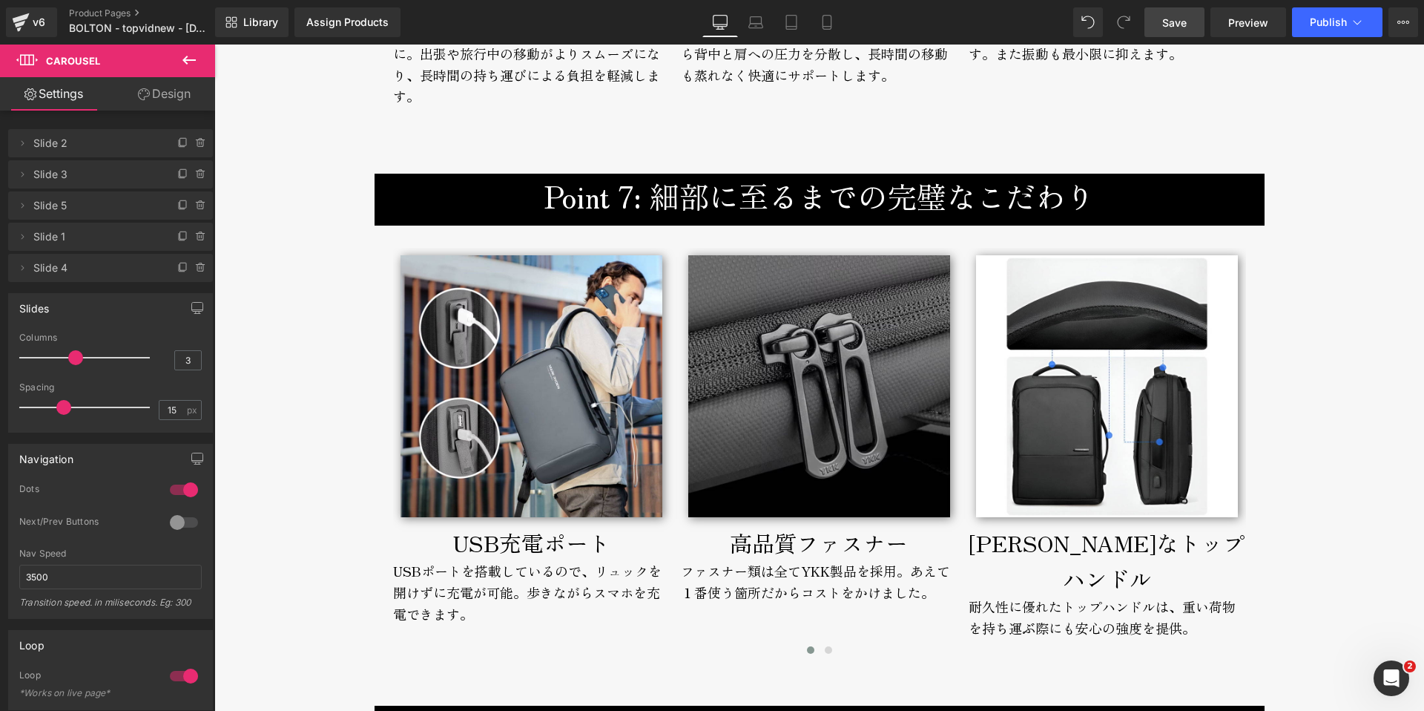
scroll to position [7019, 0]
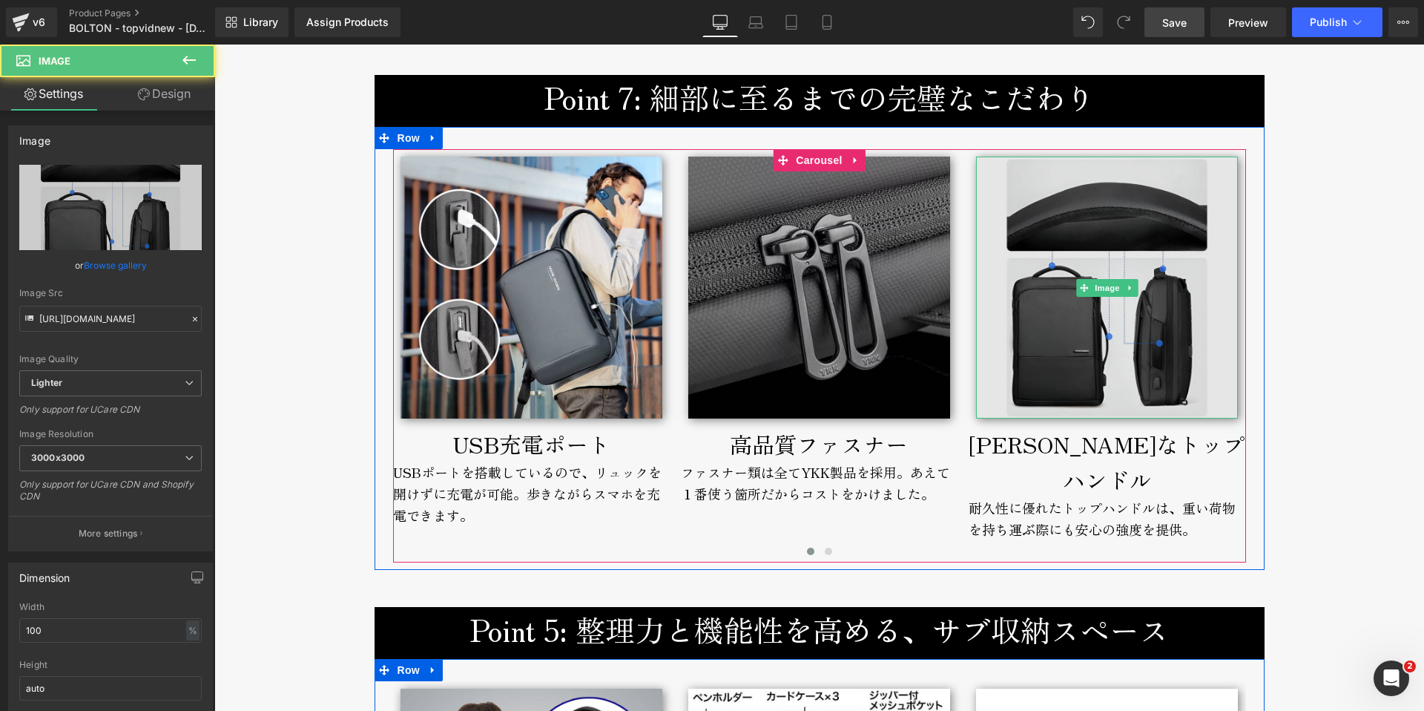
click at [1026, 360] on img at bounding box center [1107, 287] width 262 height 262
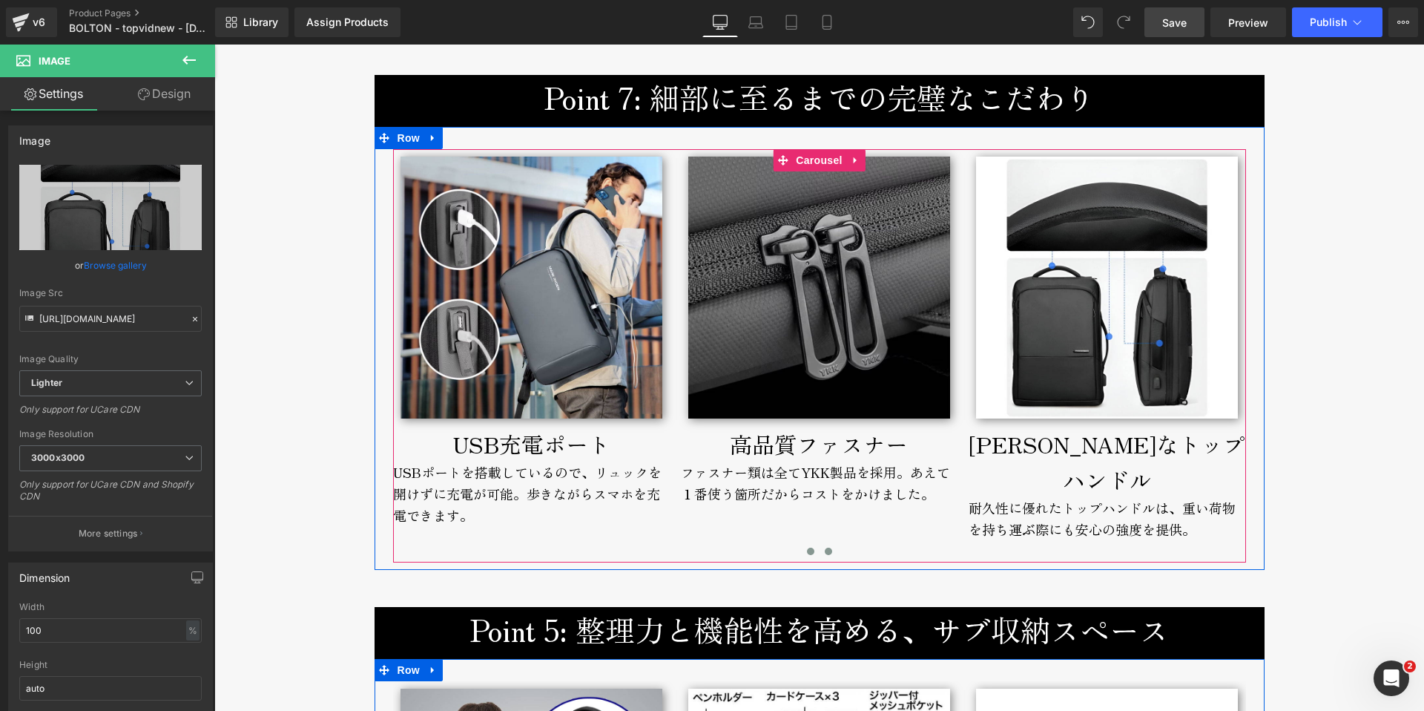
click at [825, 547] on span at bounding box center [828, 550] width 7 height 7
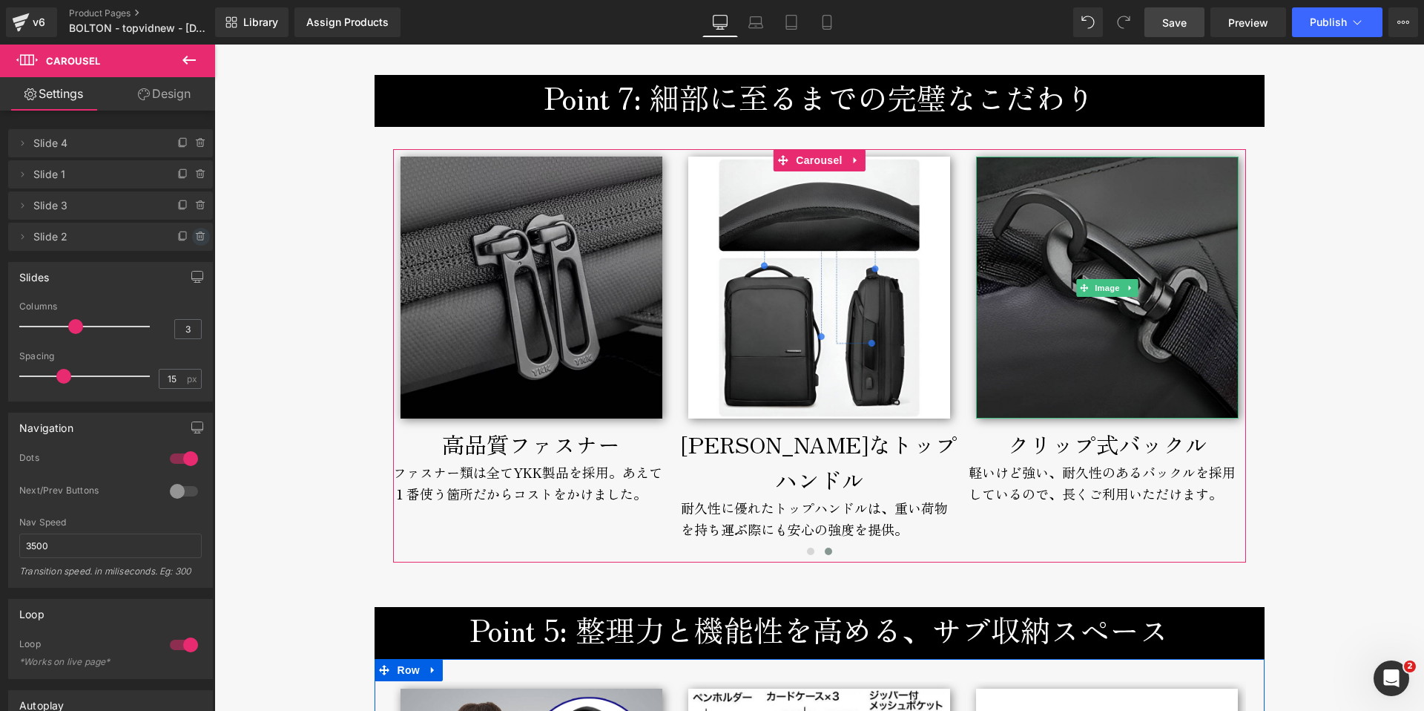
click at [201, 237] on icon at bounding box center [201, 236] width 0 height 3
click at [191, 237] on button "Delete" at bounding box center [185, 237] width 47 height 19
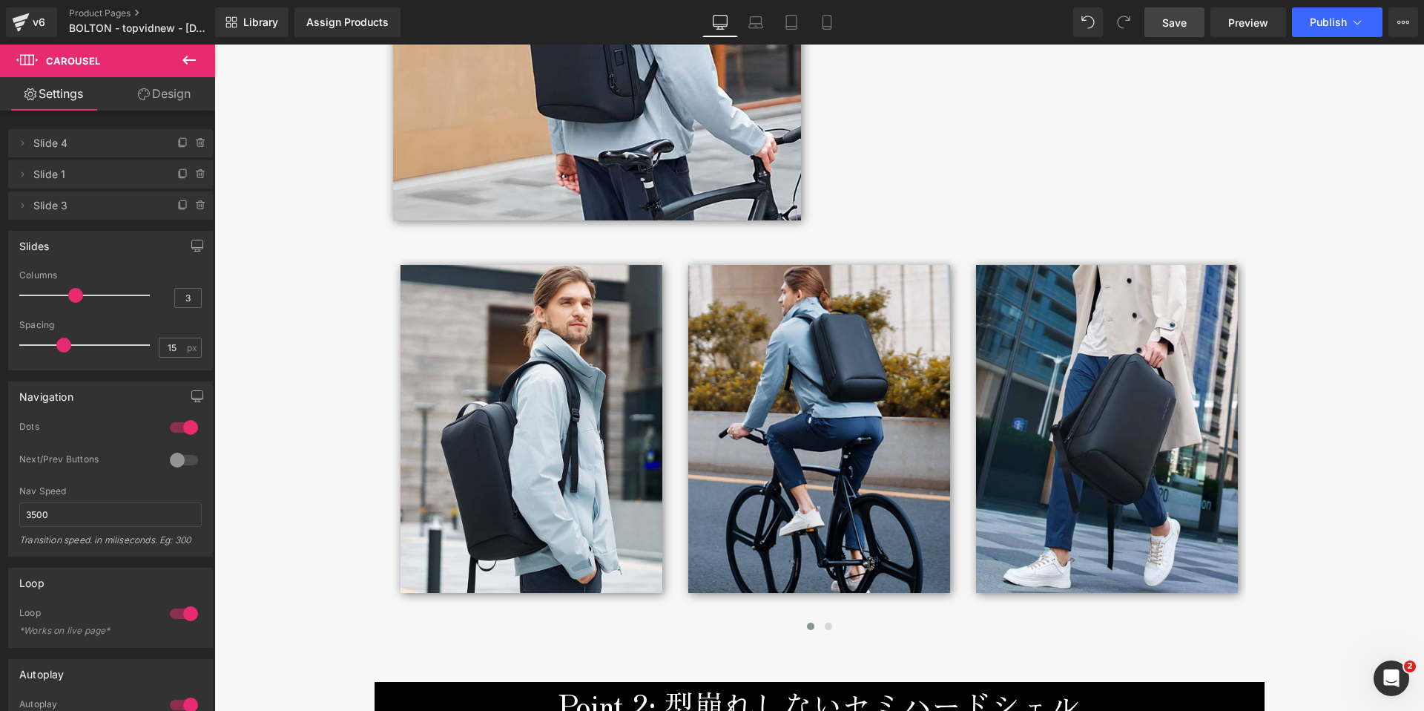
scroll to position [2482, 0]
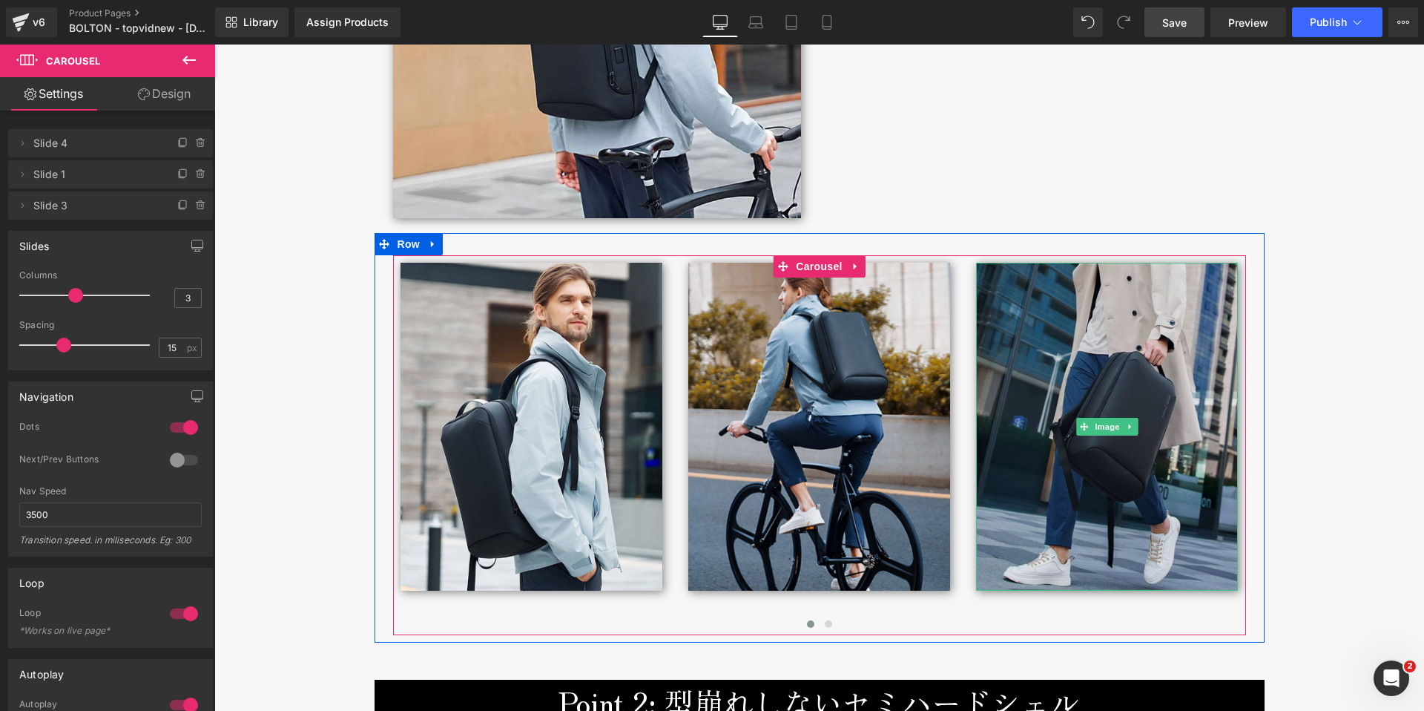
click at [1110, 497] on img at bounding box center [1107, 427] width 262 height 328
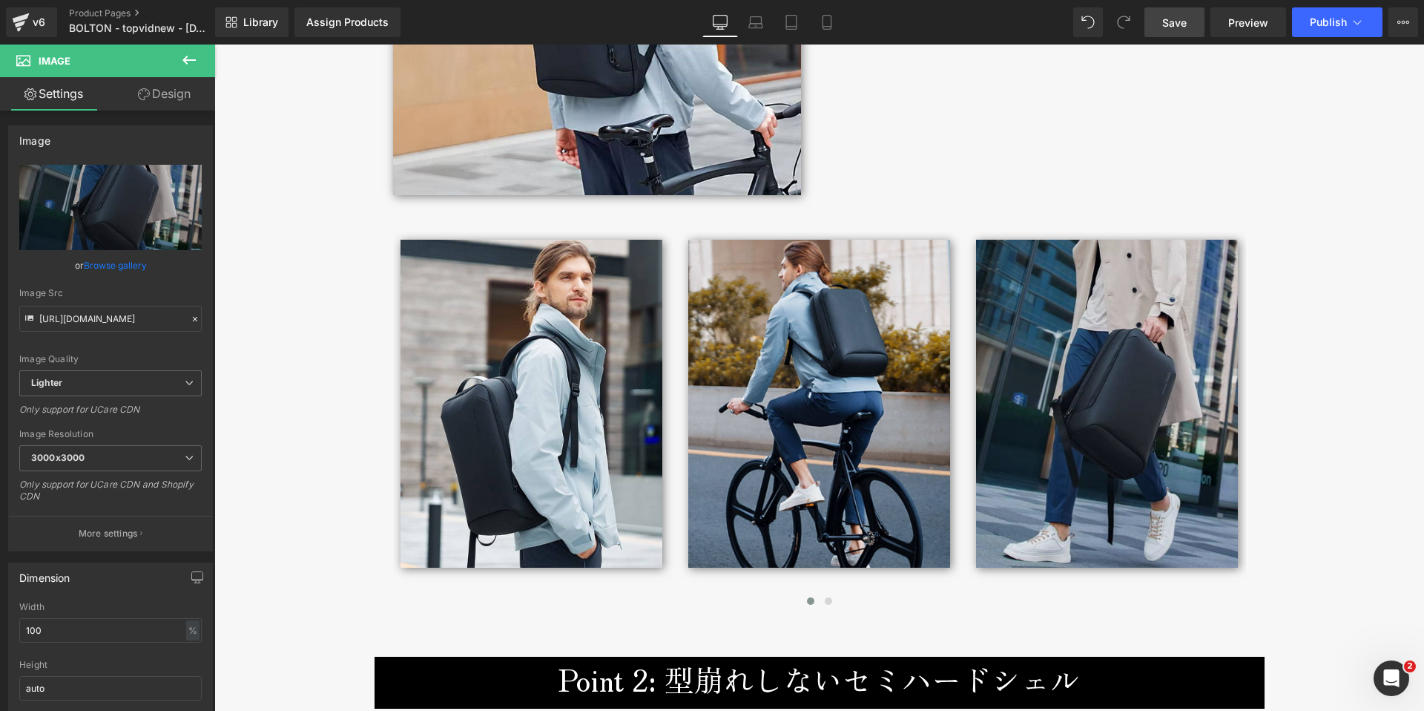
scroll to position [2587, 0]
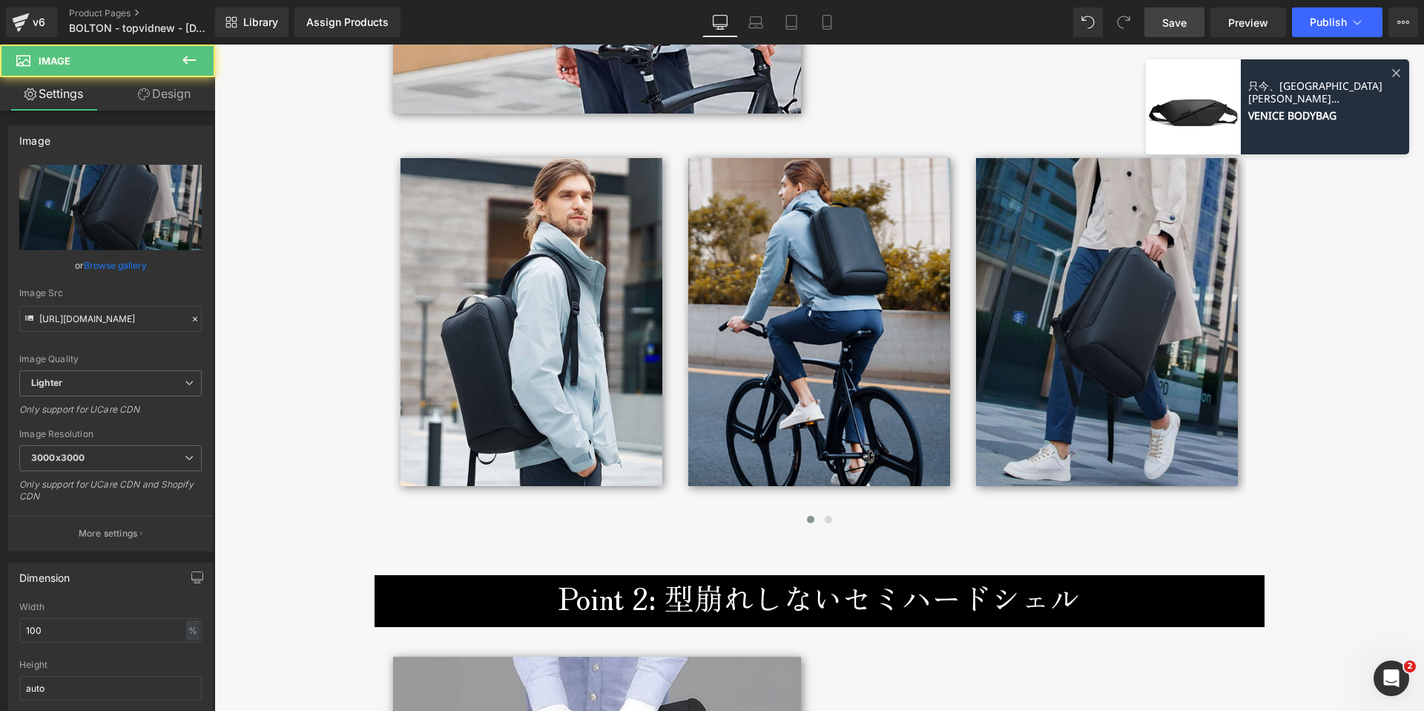
click at [1087, 424] on img at bounding box center [1107, 322] width 262 height 328
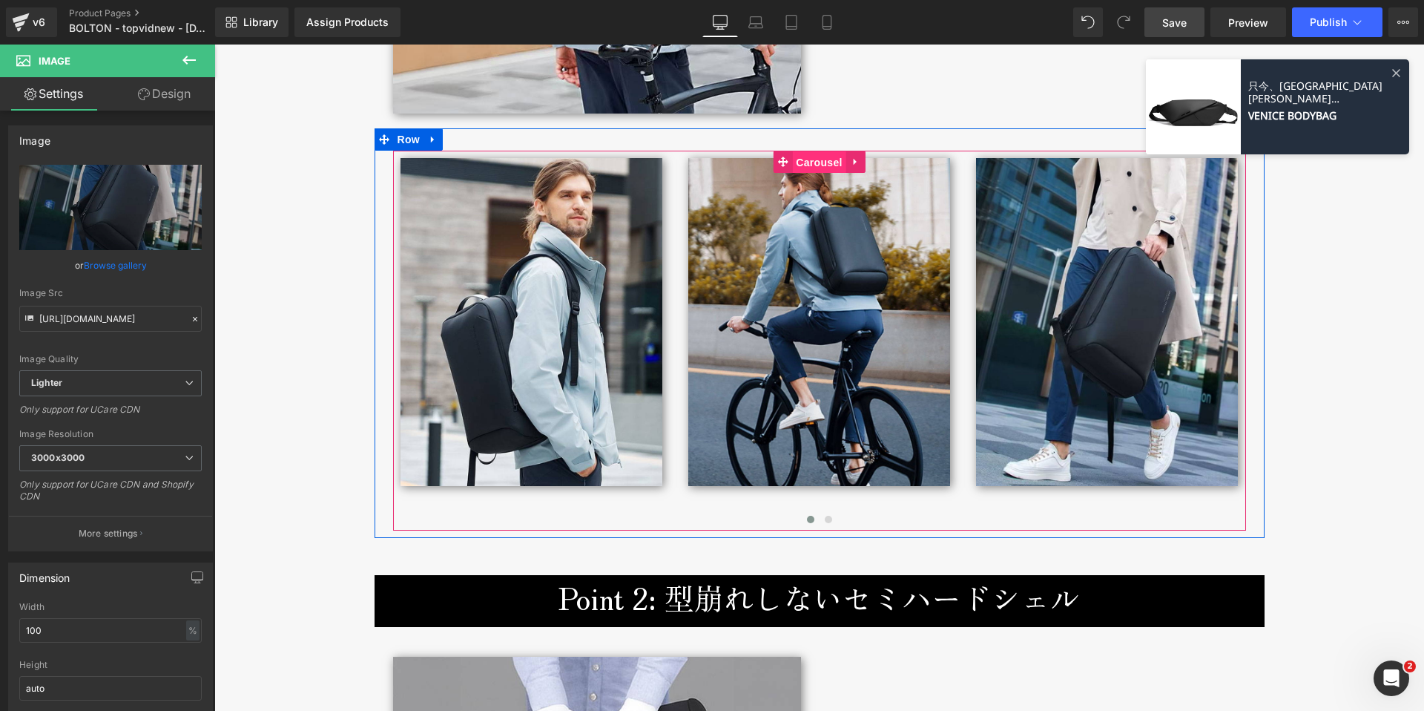
click at [831, 162] on span "Carousel" at bounding box center [818, 162] width 53 height 22
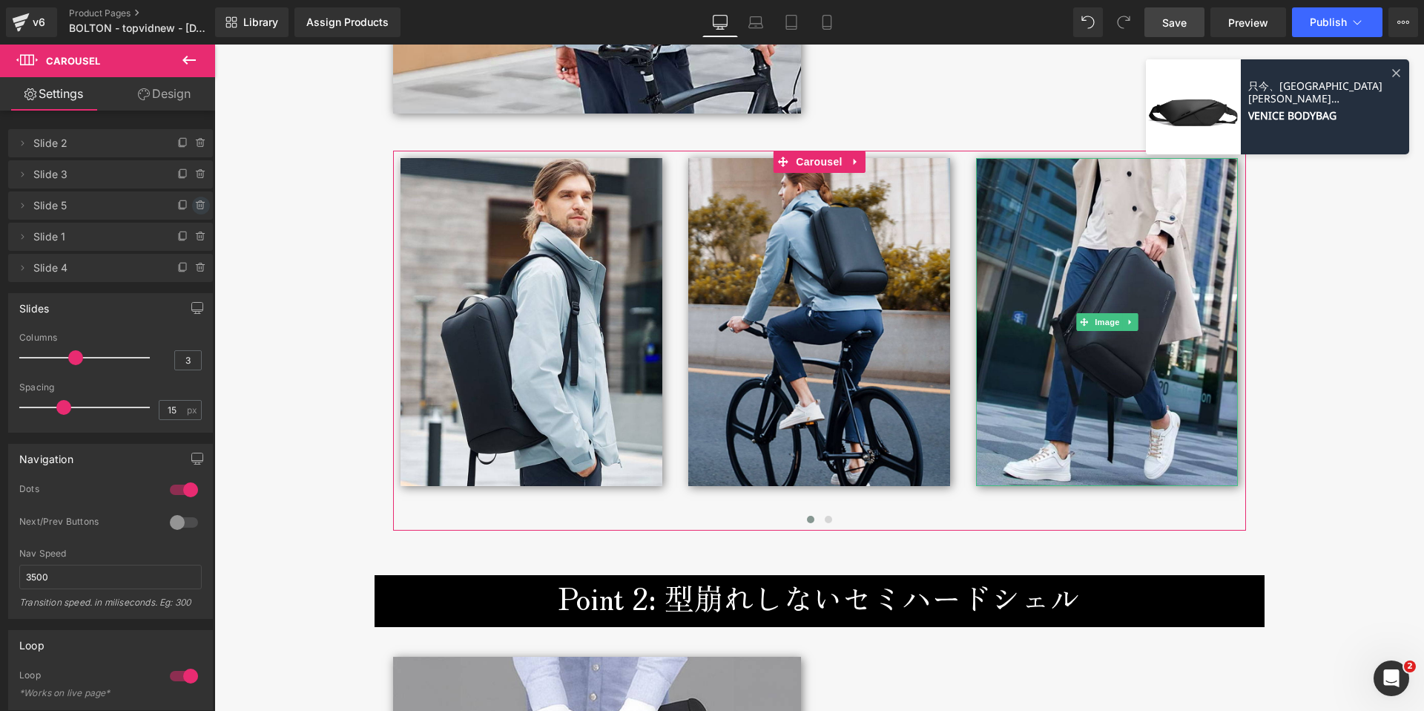
click at [197, 202] on icon at bounding box center [200, 202] width 8 height 0
drag, startPoint x: 171, startPoint y: 205, endPoint x: 19, endPoint y: 182, distance: 153.7
click at [171, 205] on button "Delete" at bounding box center [185, 206] width 47 height 19
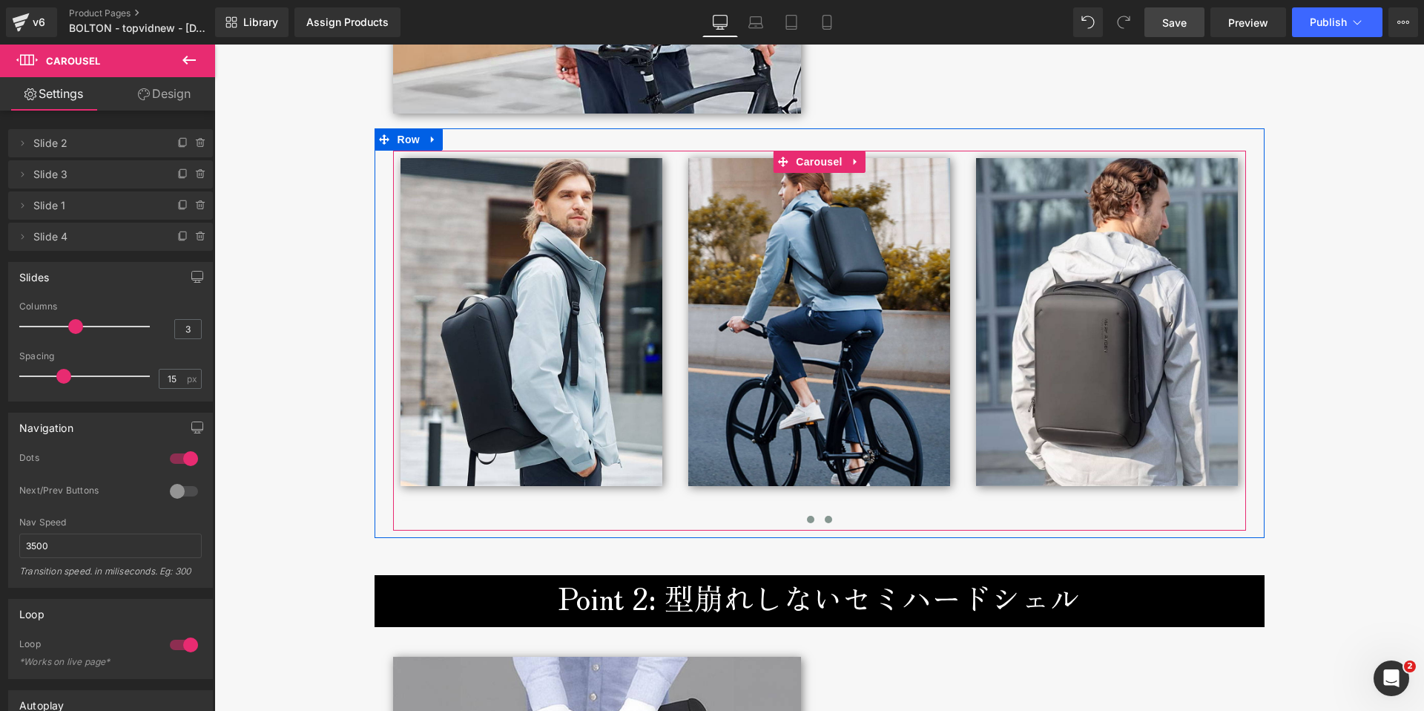
click at [825, 522] on span at bounding box center [828, 518] width 7 height 7
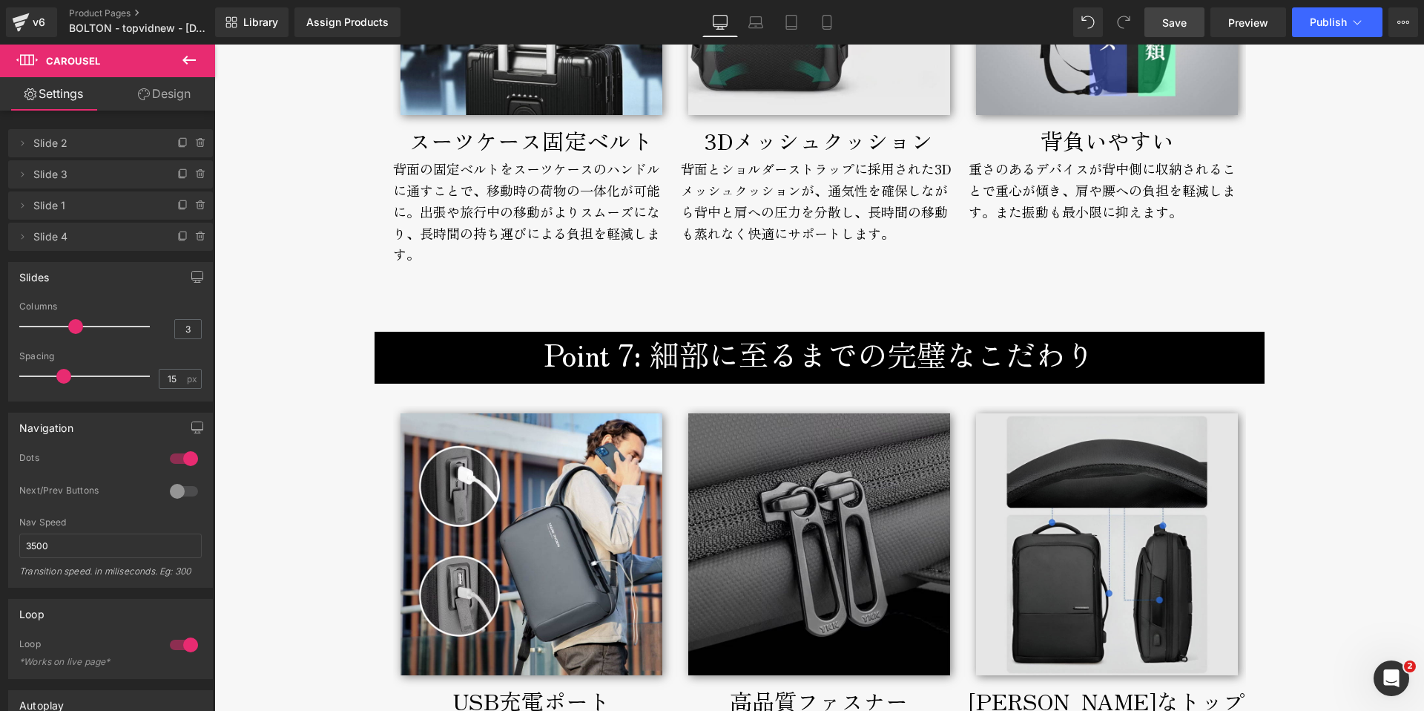
scroll to position [6930, 0]
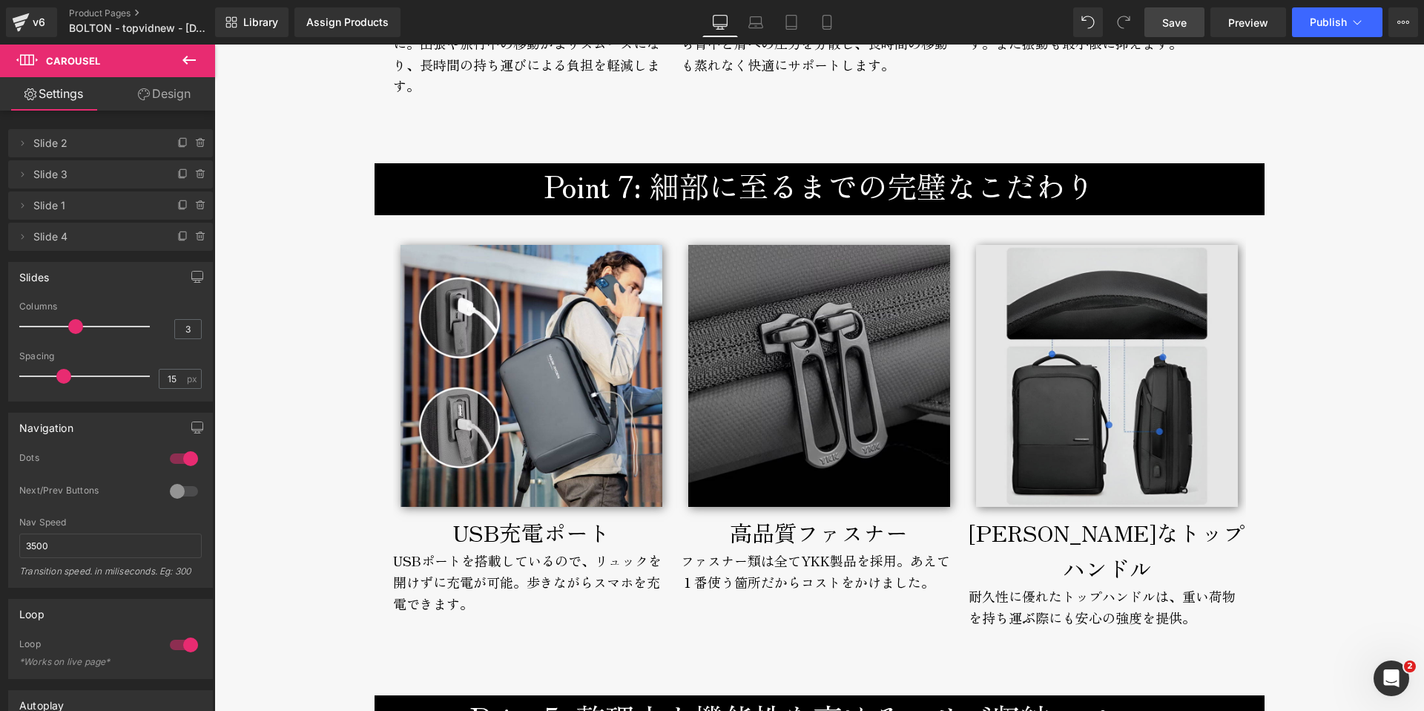
click at [1047, 407] on img at bounding box center [1107, 376] width 262 height 262
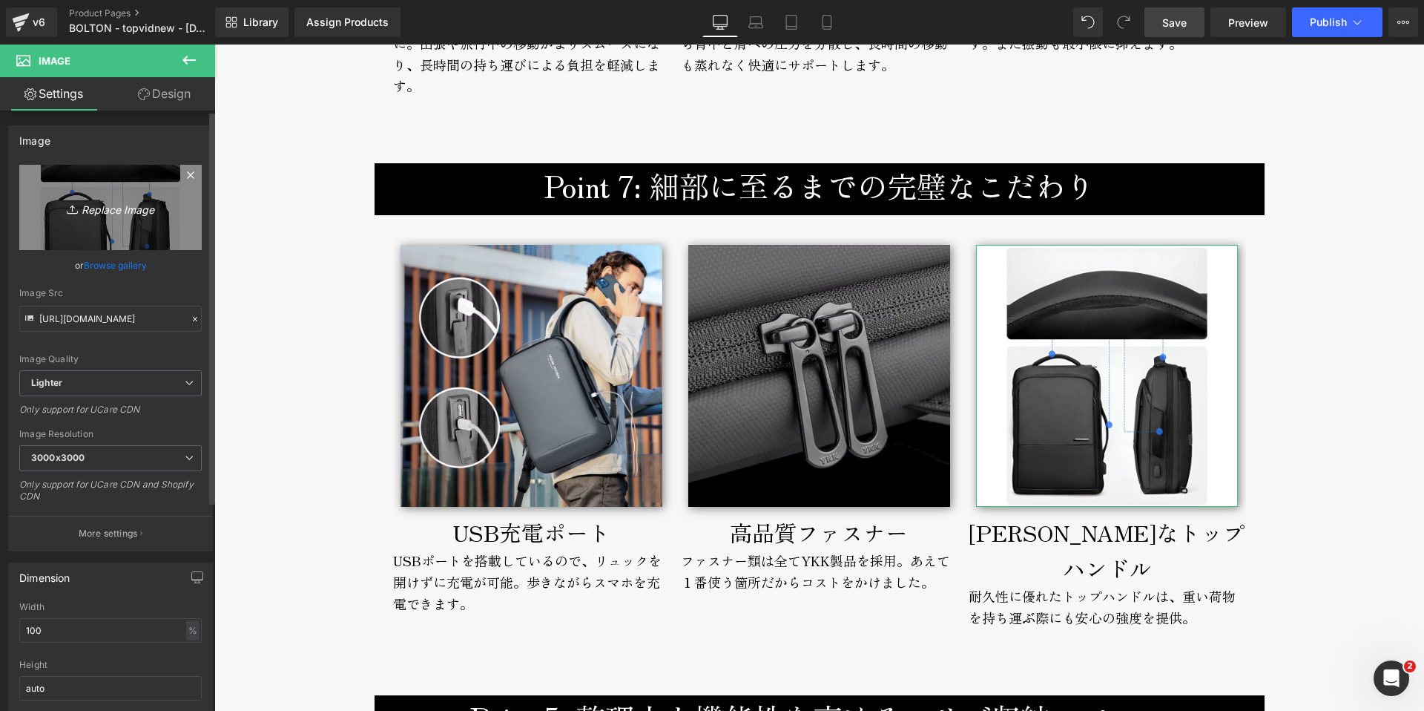
click at [108, 206] on icon "Replace Image" at bounding box center [110, 207] width 119 height 19
type input "C:\fakepath\bolton-backpack-broderik-life5.jpg"
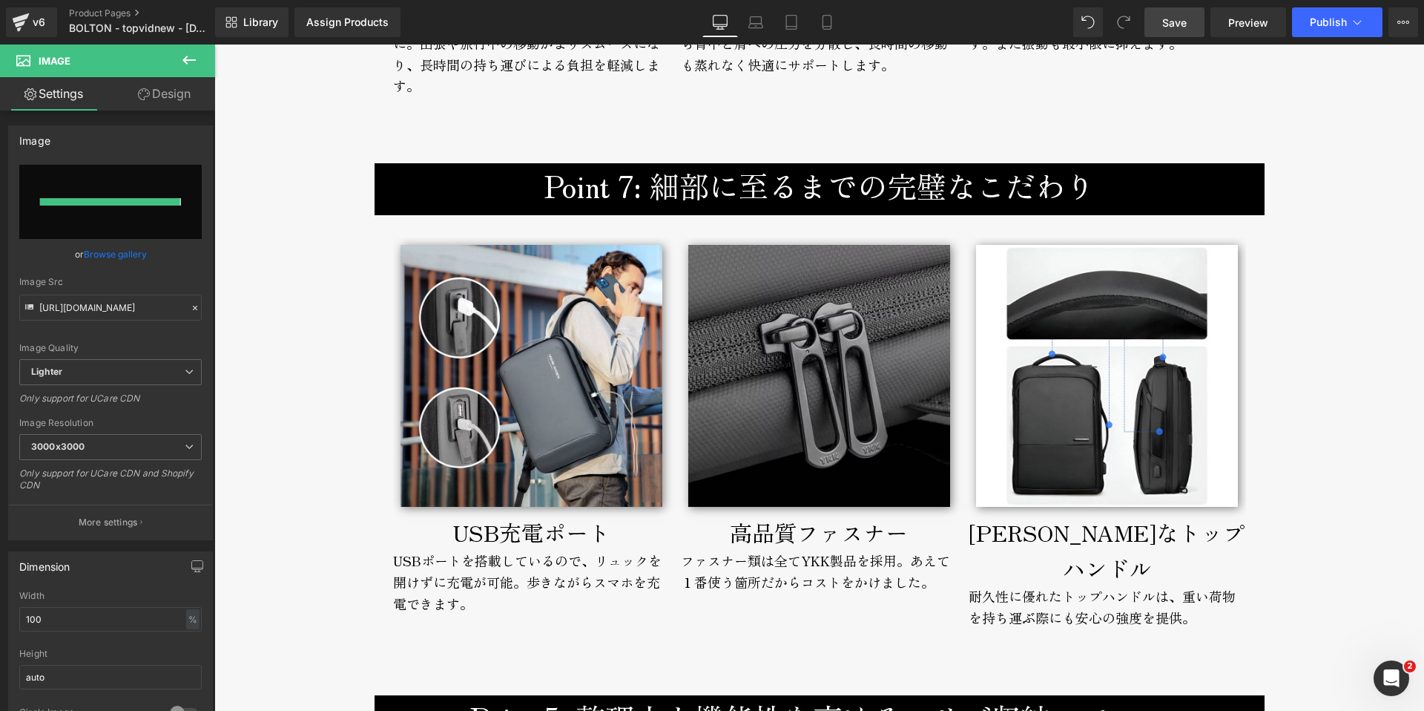
type input "https://ucarecdn.com/97a3a726-9f09-41c7-895f-57c2204a83de/-/format/auto/-/previ…"
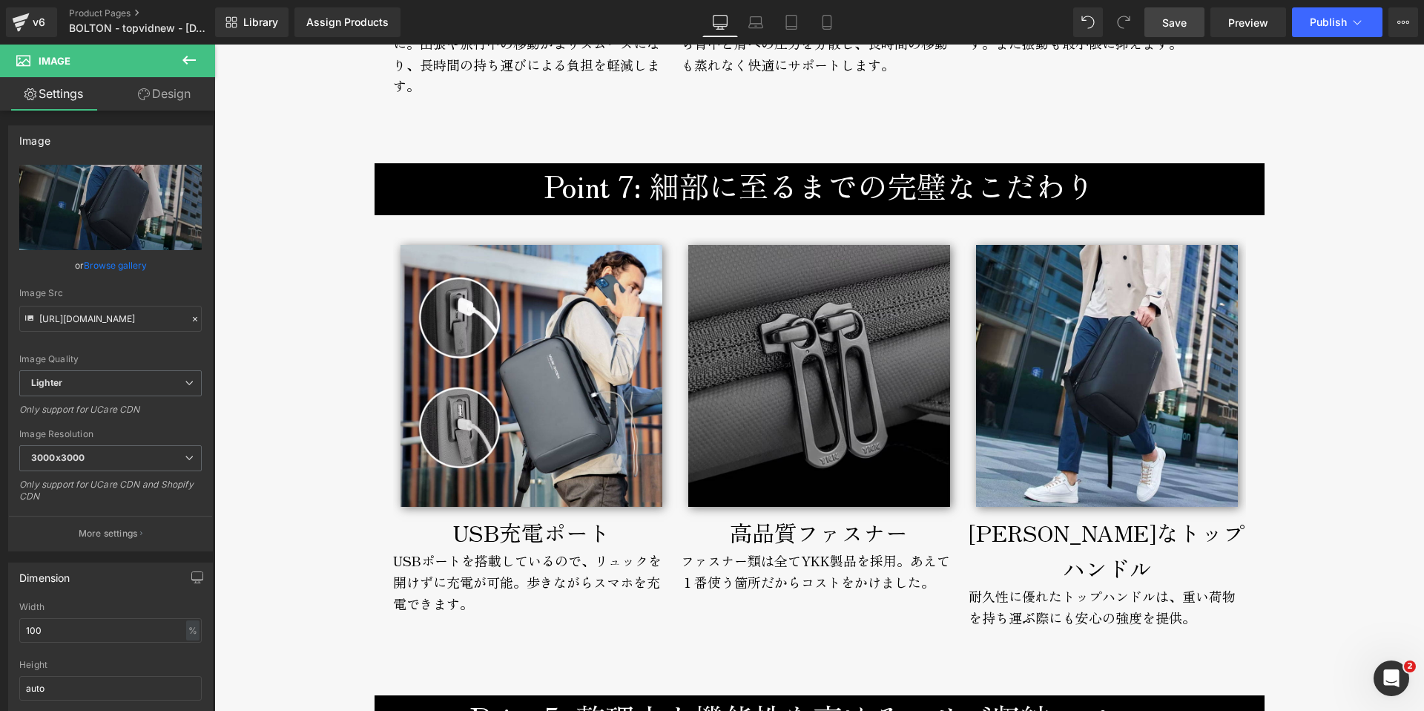
drag, startPoint x: 1169, startPoint y: 22, endPoint x: 864, endPoint y: 164, distance: 336.1
click at [1169, 22] on span "Save" at bounding box center [1174, 23] width 24 height 16
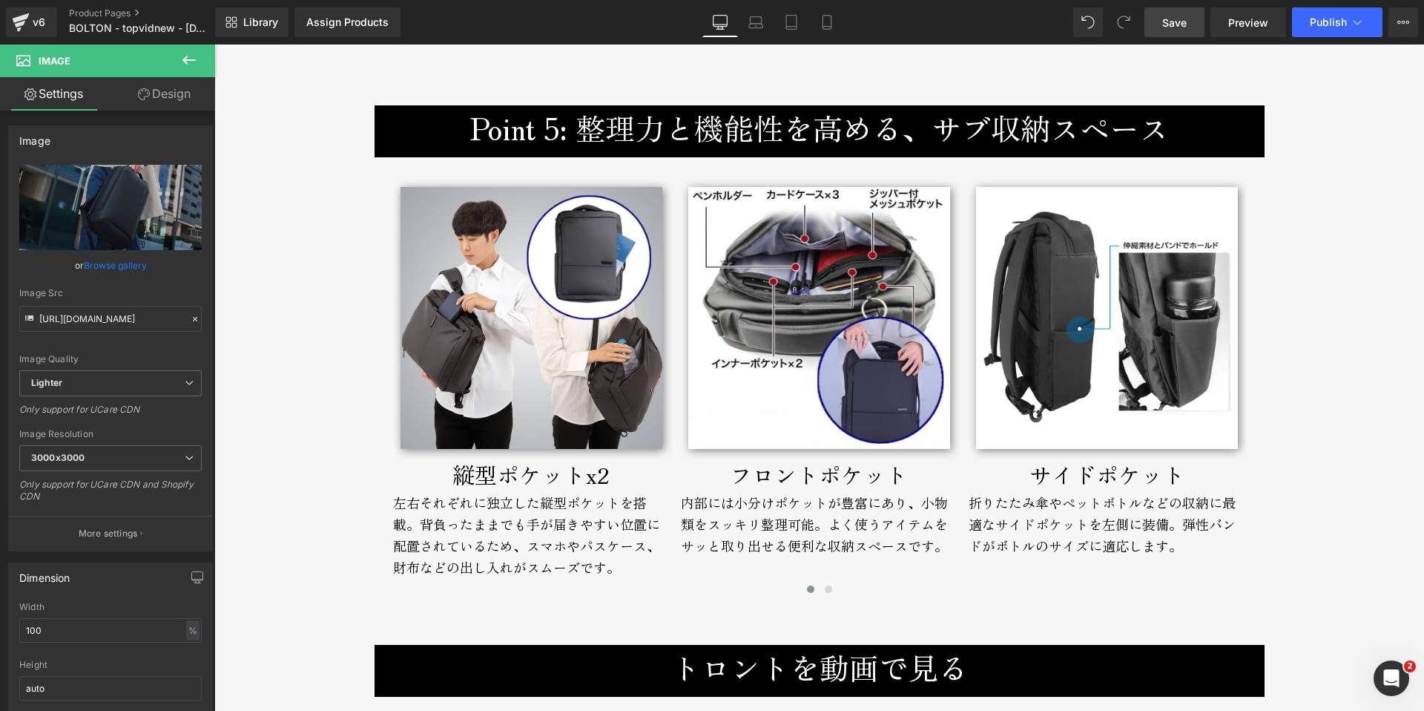
scroll to position [7691, 0]
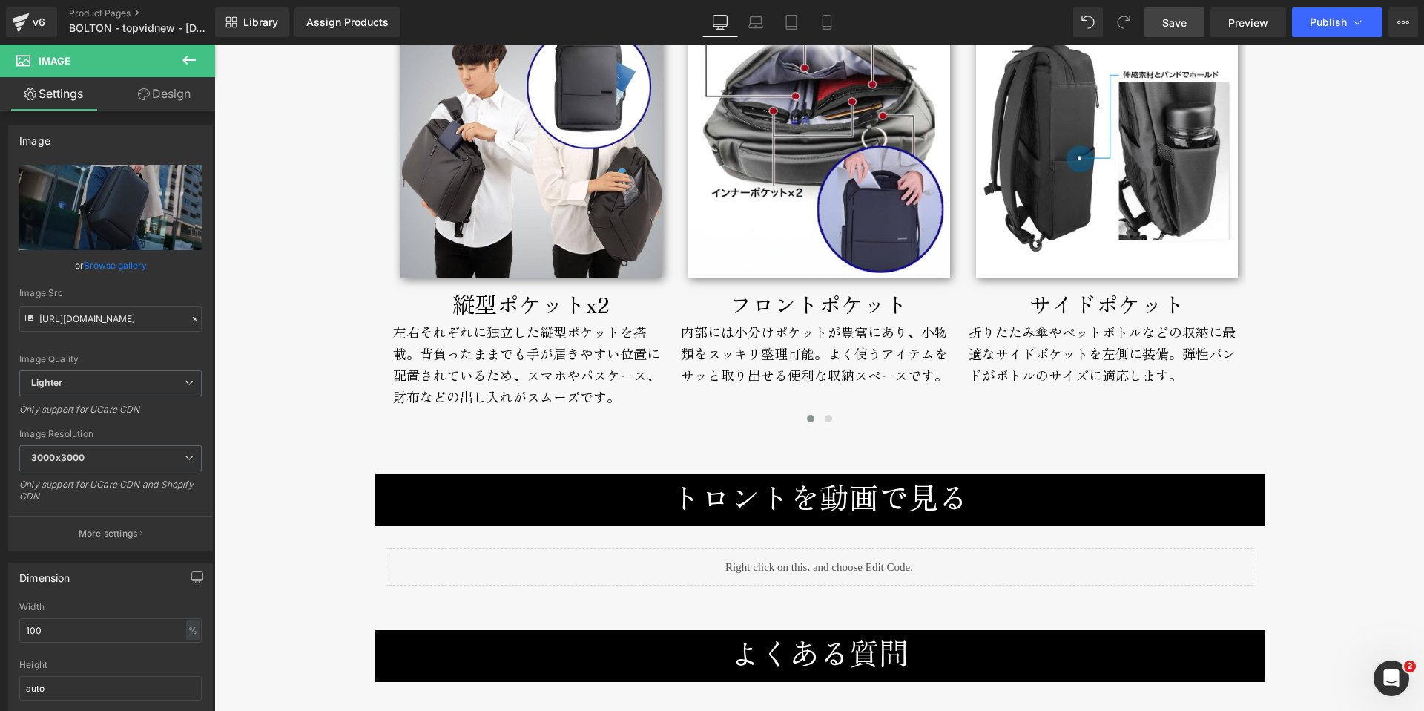
click at [653, 482] on h3 "トロントを動画で見る" at bounding box center [820, 496] width 868 height 45
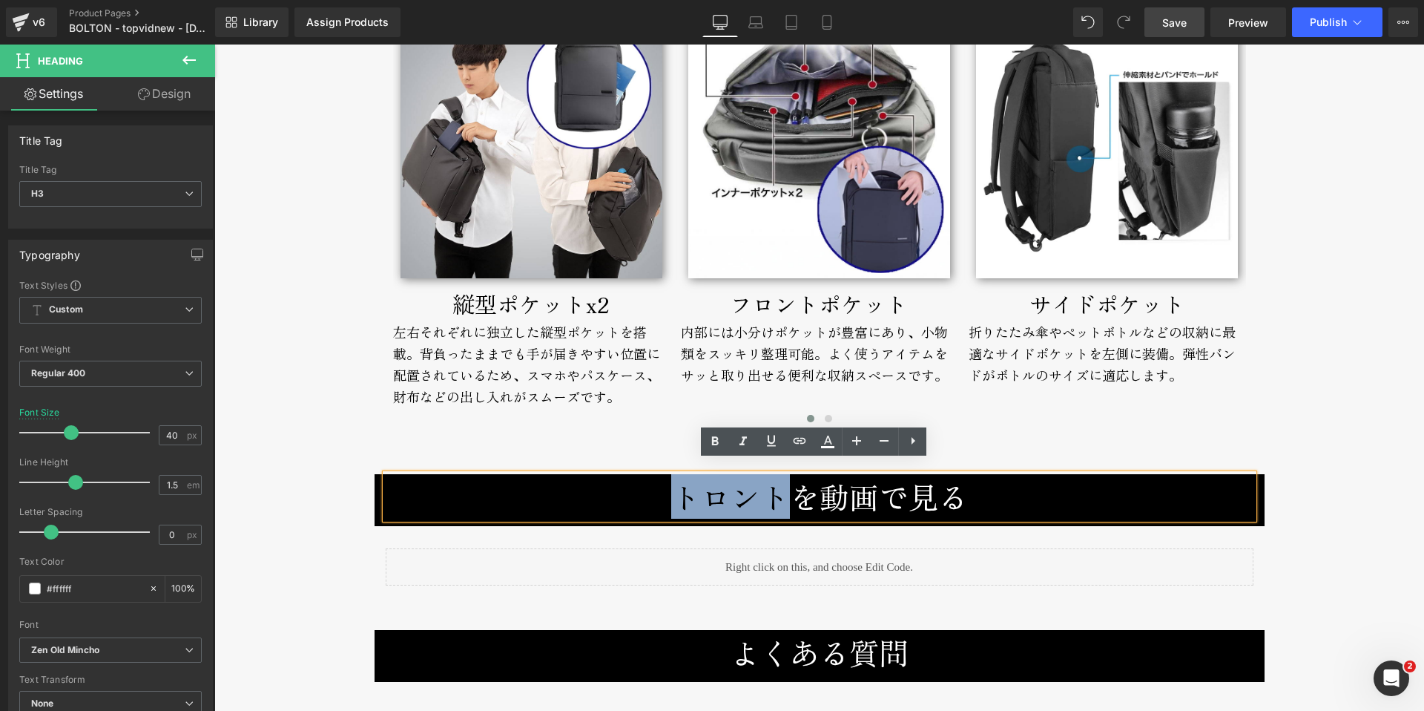
drag, startPoint x: 674, startPoint y: 486, endPoint x: 781, endPoint y: 487, distance: 106.8
click at [781, 487] on h3 "トロントを動画で見る" at bounding box center [820, 496] width 868 height 45
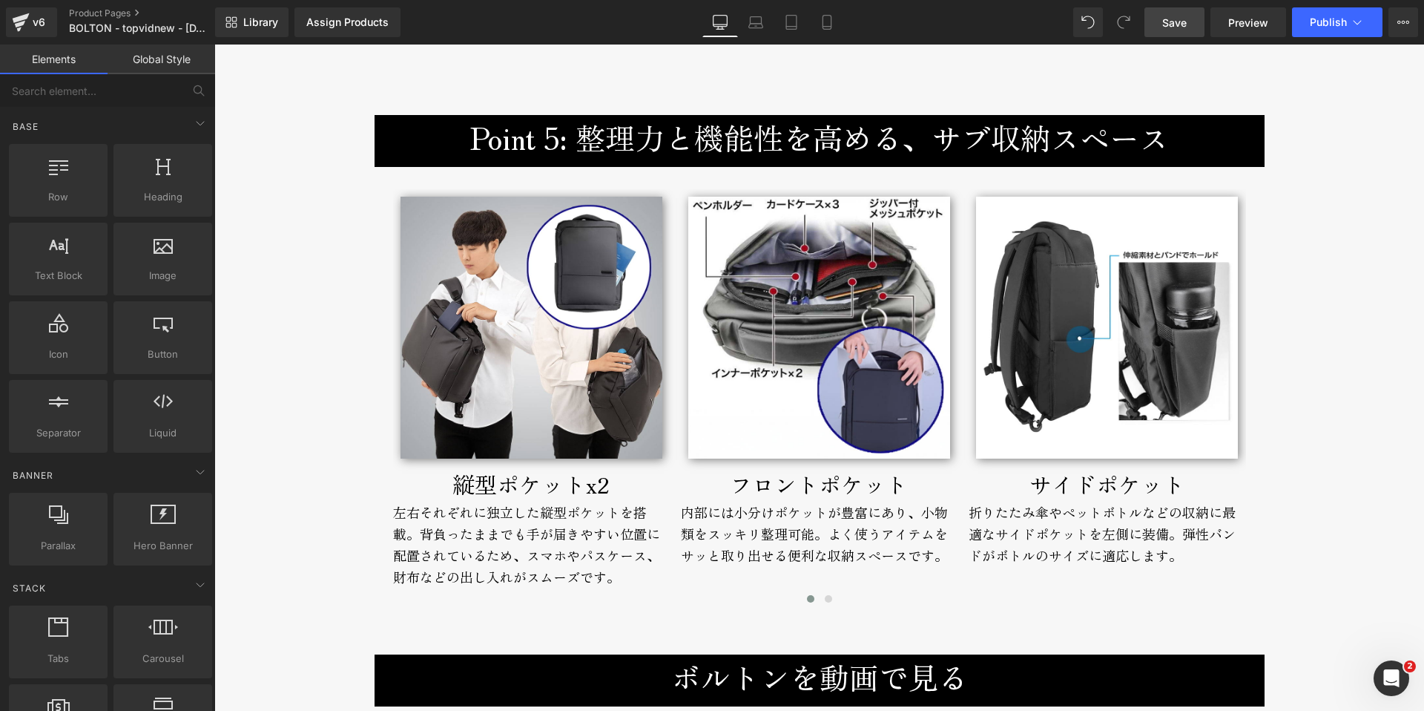
scroll to position [7506, 0]
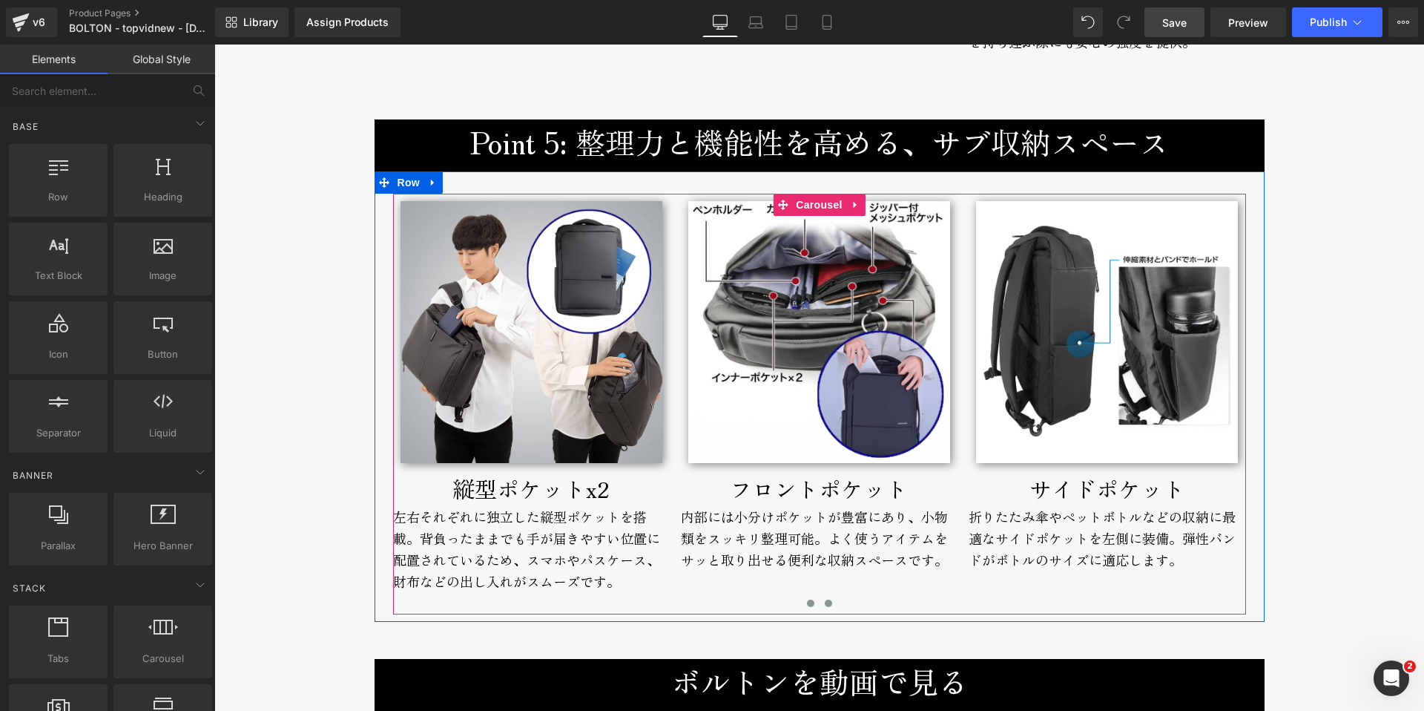
click at [825, 599] on span at bounding box center [828, 602] width 7 height 7
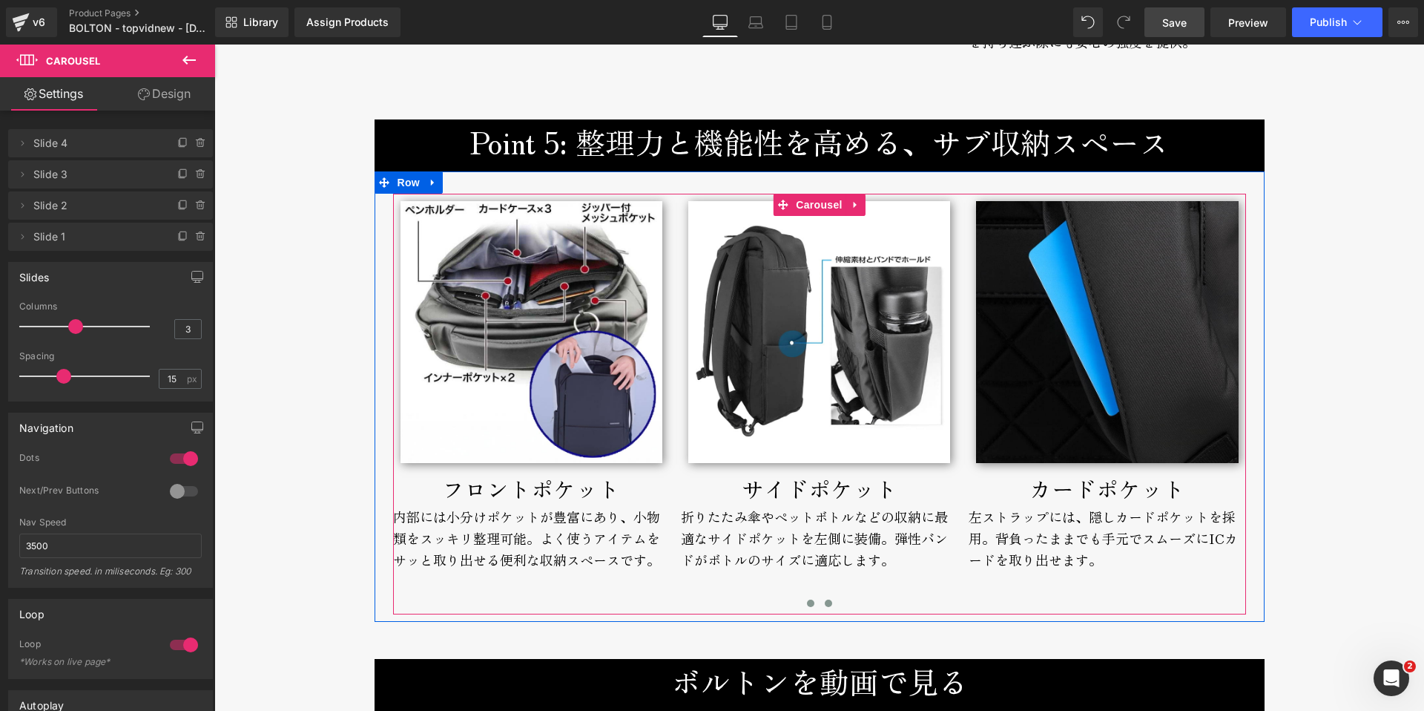
click at [807, 599] on span at bounding box center [810, 602] width 7 height 7
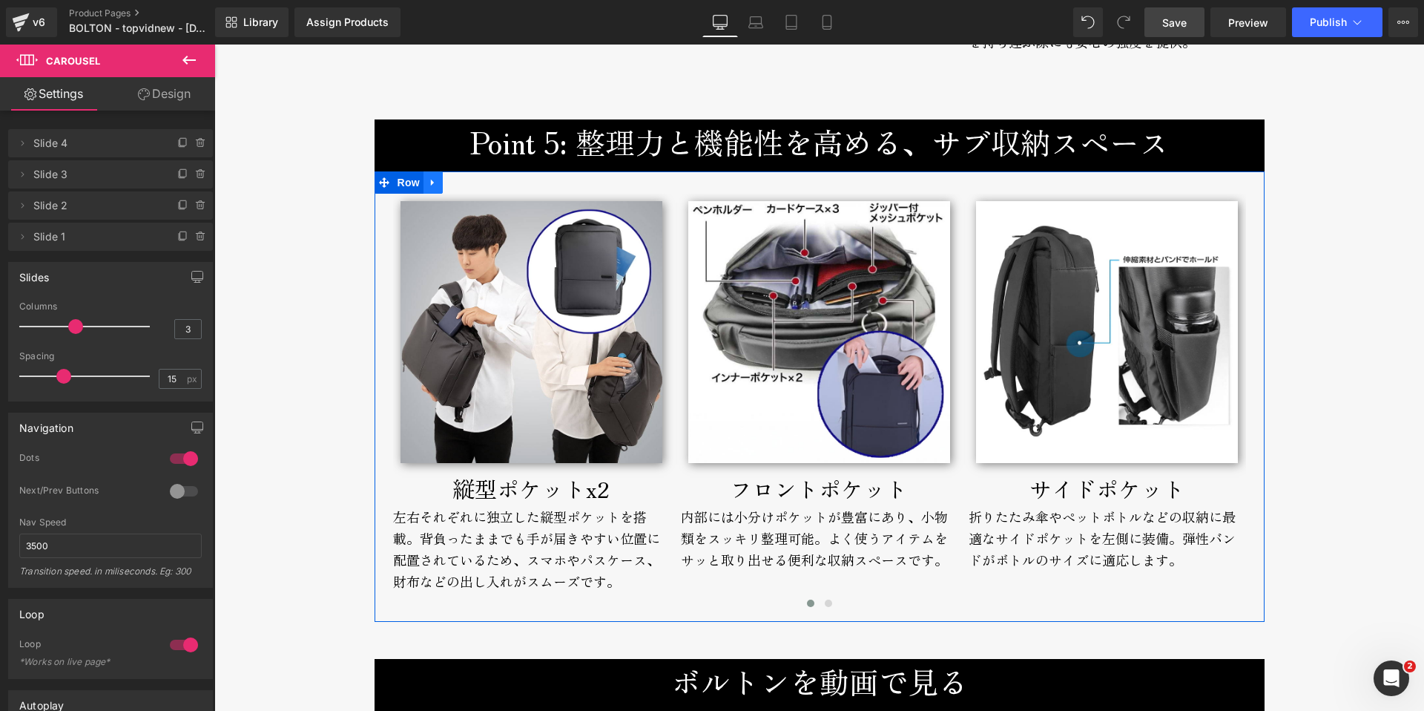
click at [428, 177] on icon at bounding box center [433, 182] width 10 height 11
click at [467, 177] on icon at bounding box center [472, 182] width 10 height 10
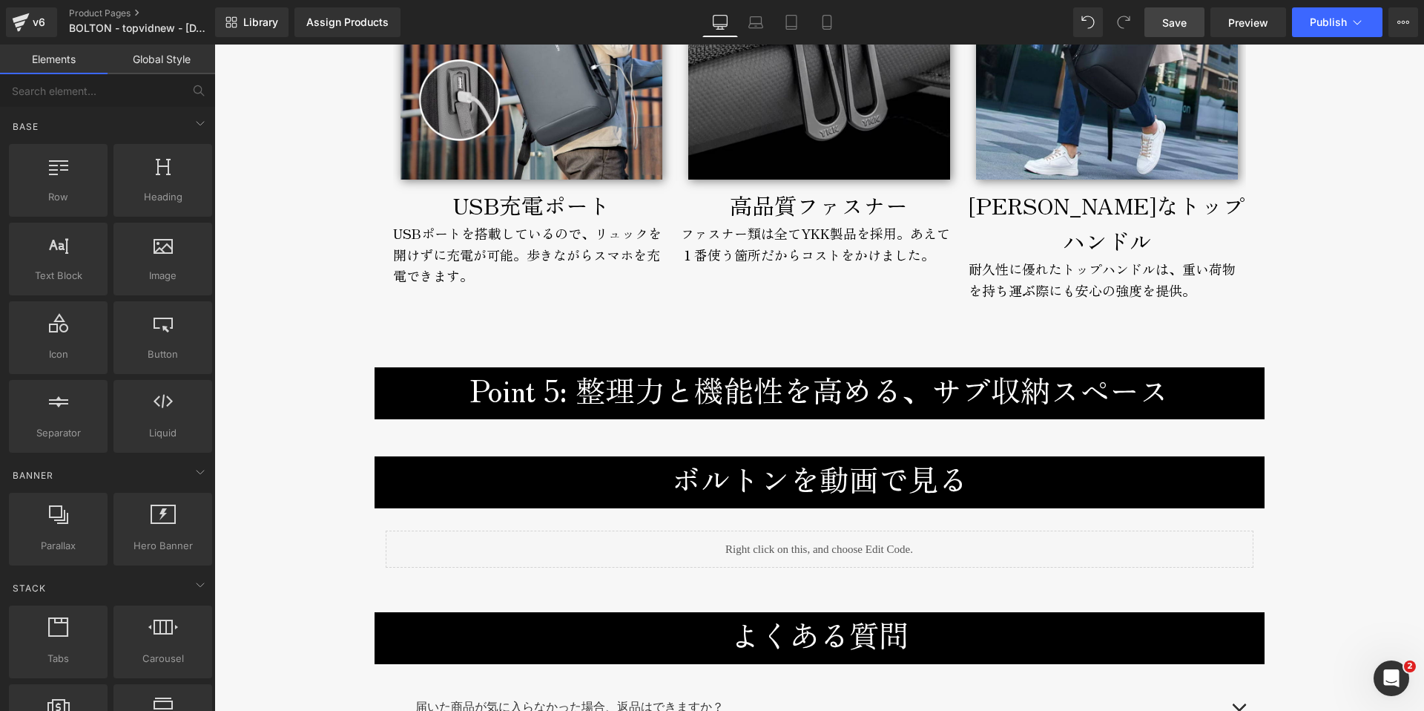
scroll to position [6883, 0]
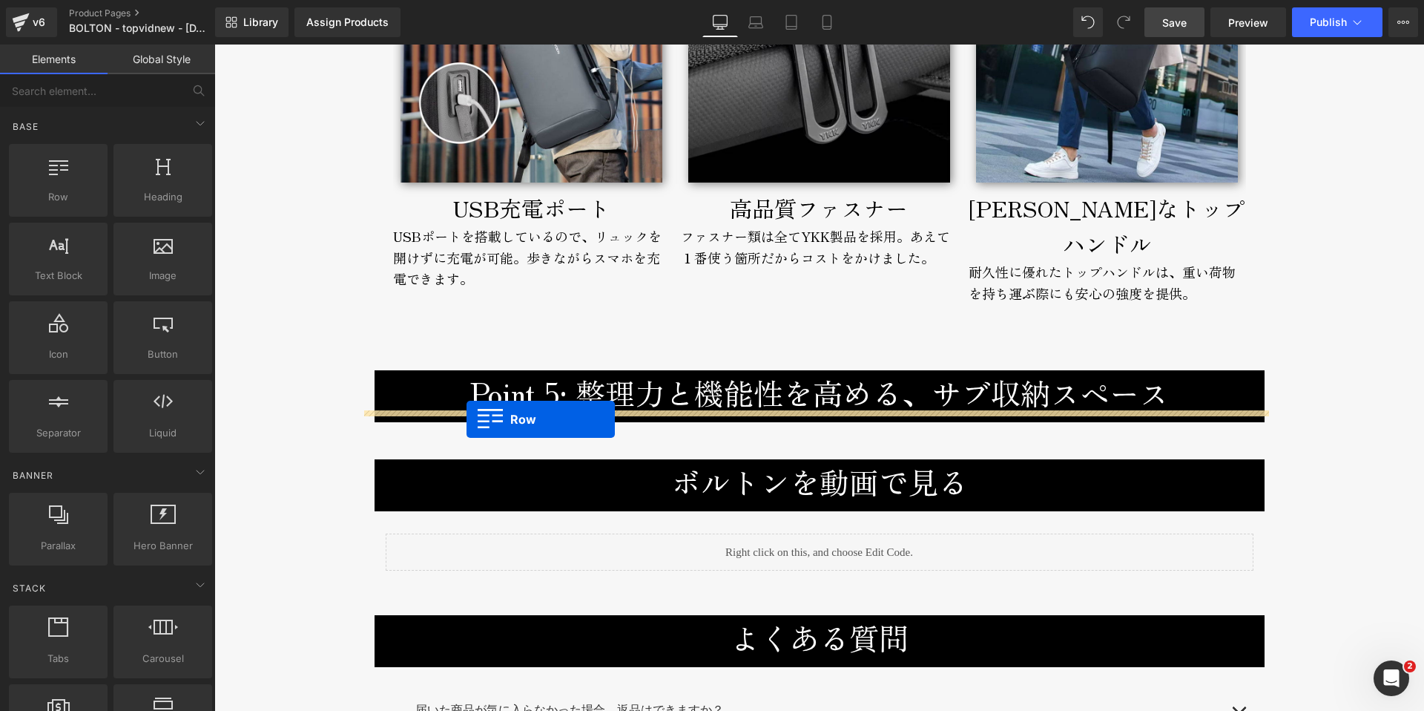
drag, startPoint x: 375, startPoint y: 154, endPoint x: 467, endPoint y: 419, distance: 281.0
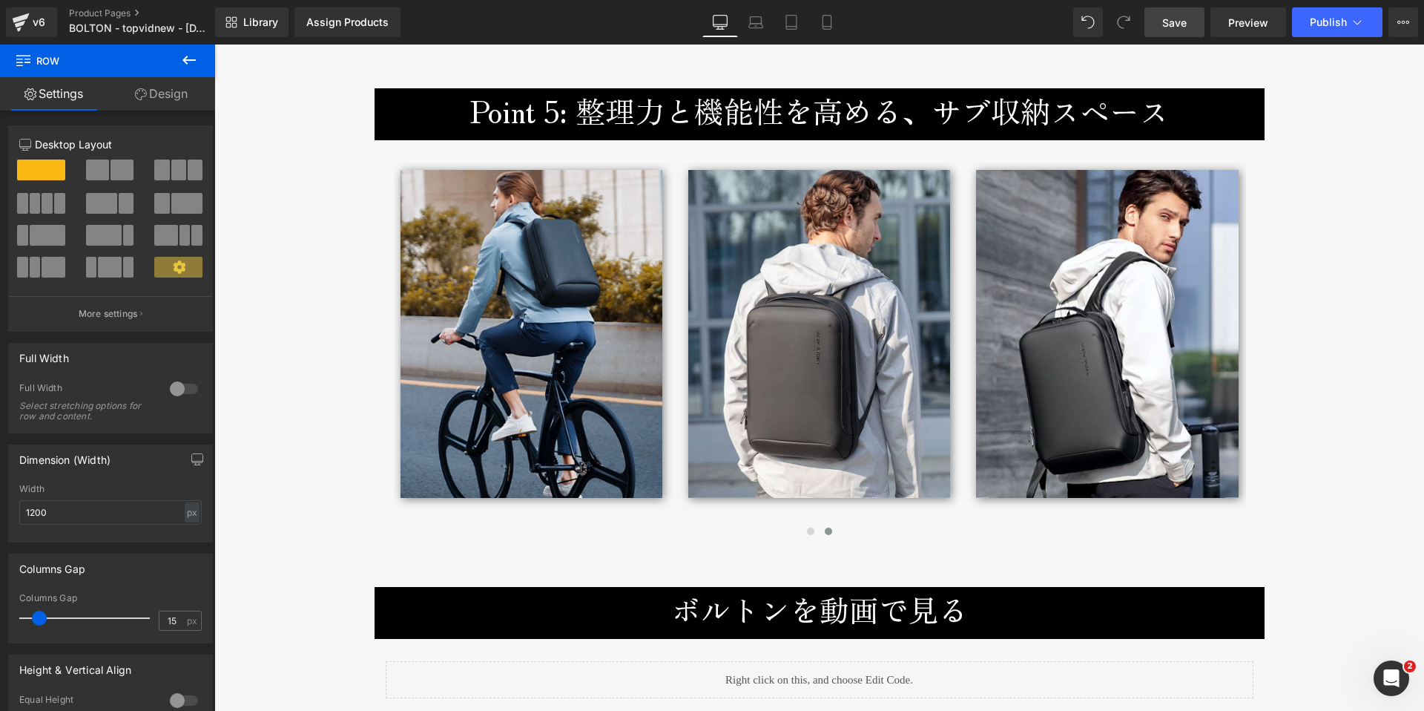
scroll to position [7129, 0]
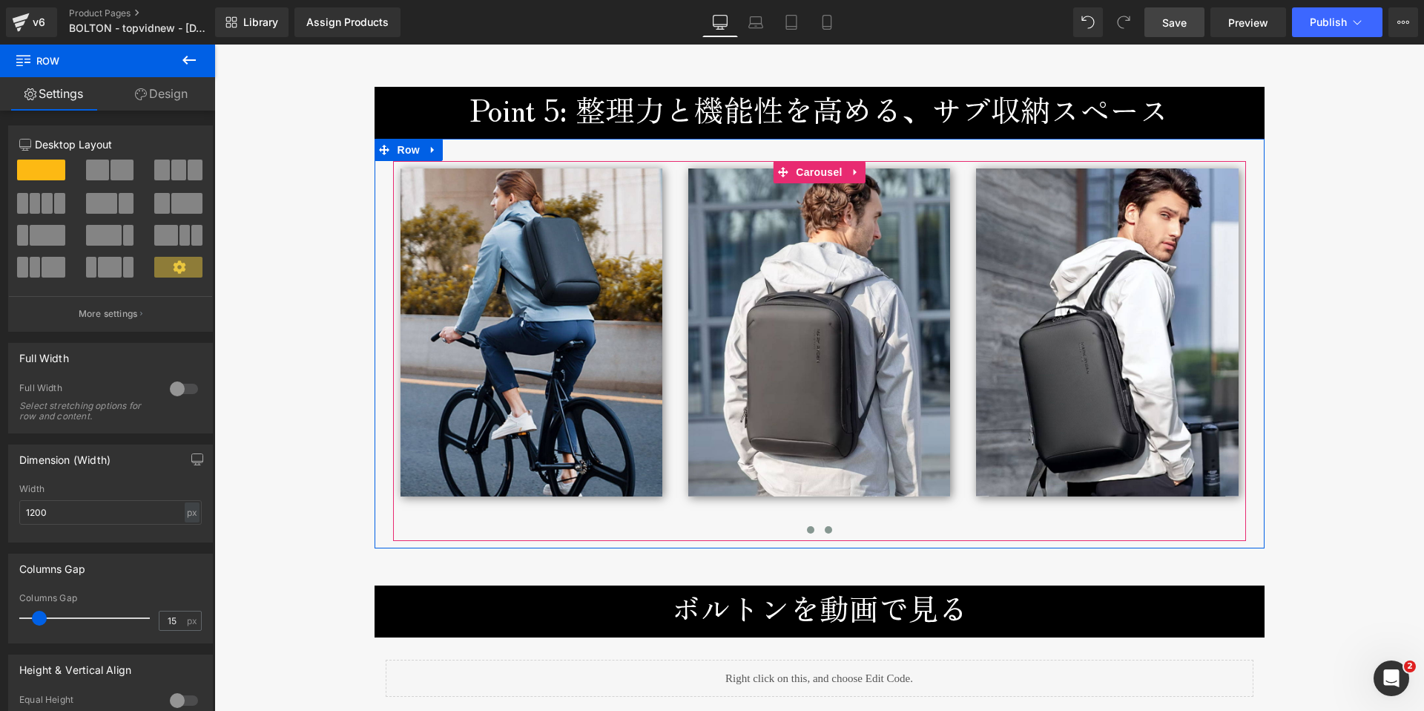
click at [808, 522] on button at bounding box center [811, 529] width 18 height 15
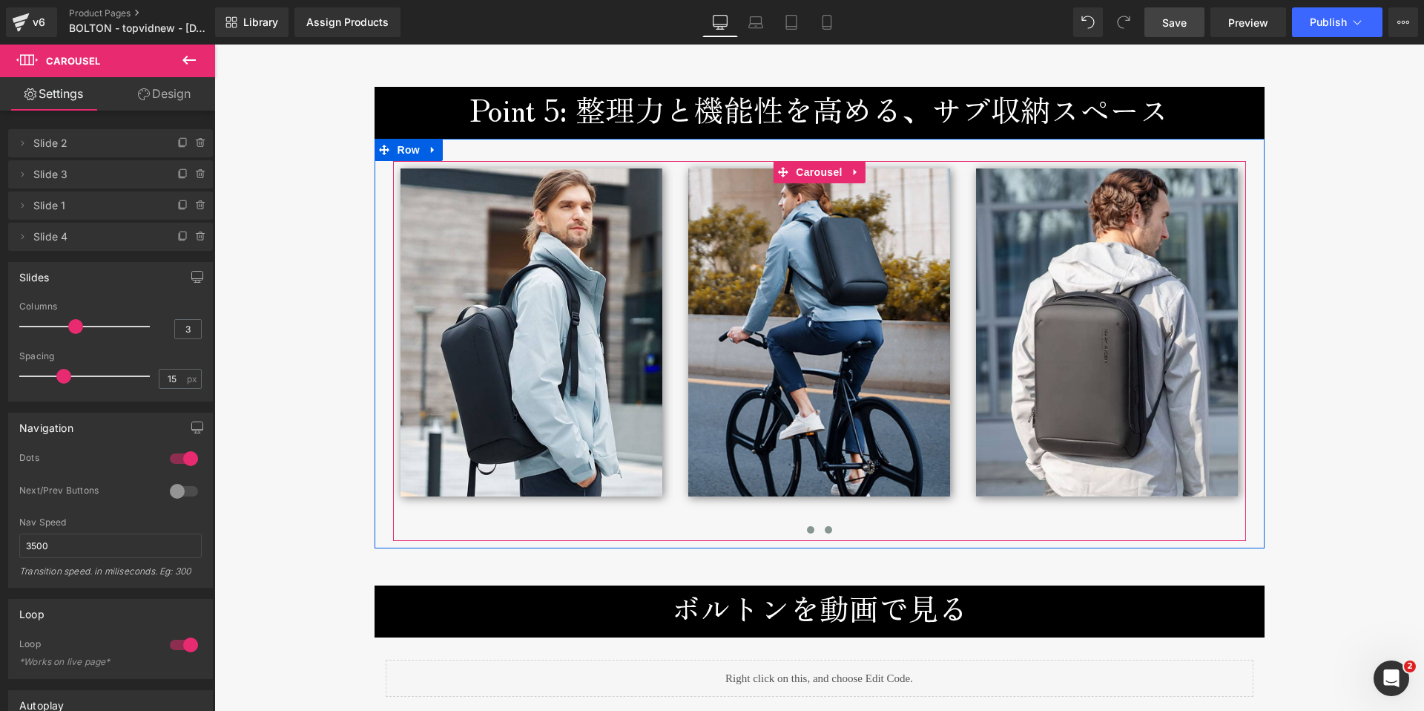
click at [825, 526] on span at bounding box center [828, 529] width 7 height 7
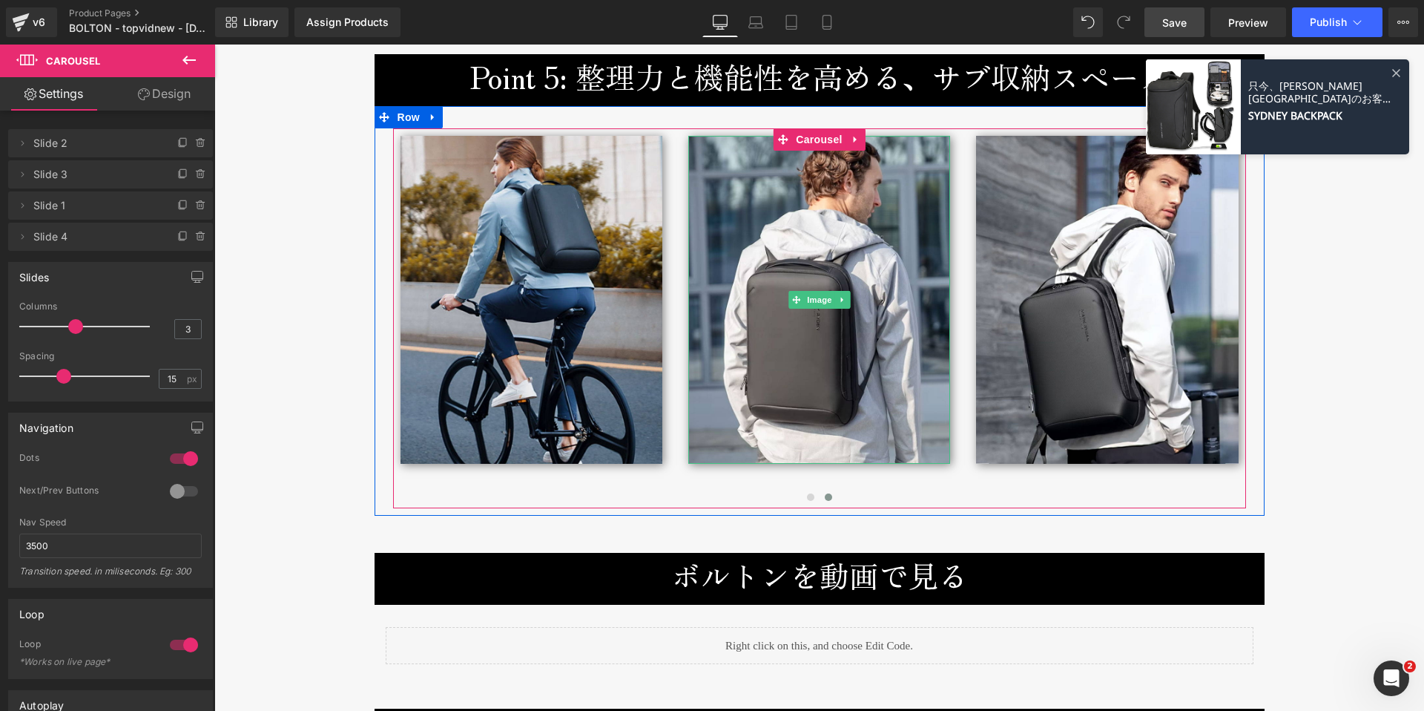
scroll to position [7215, 0]
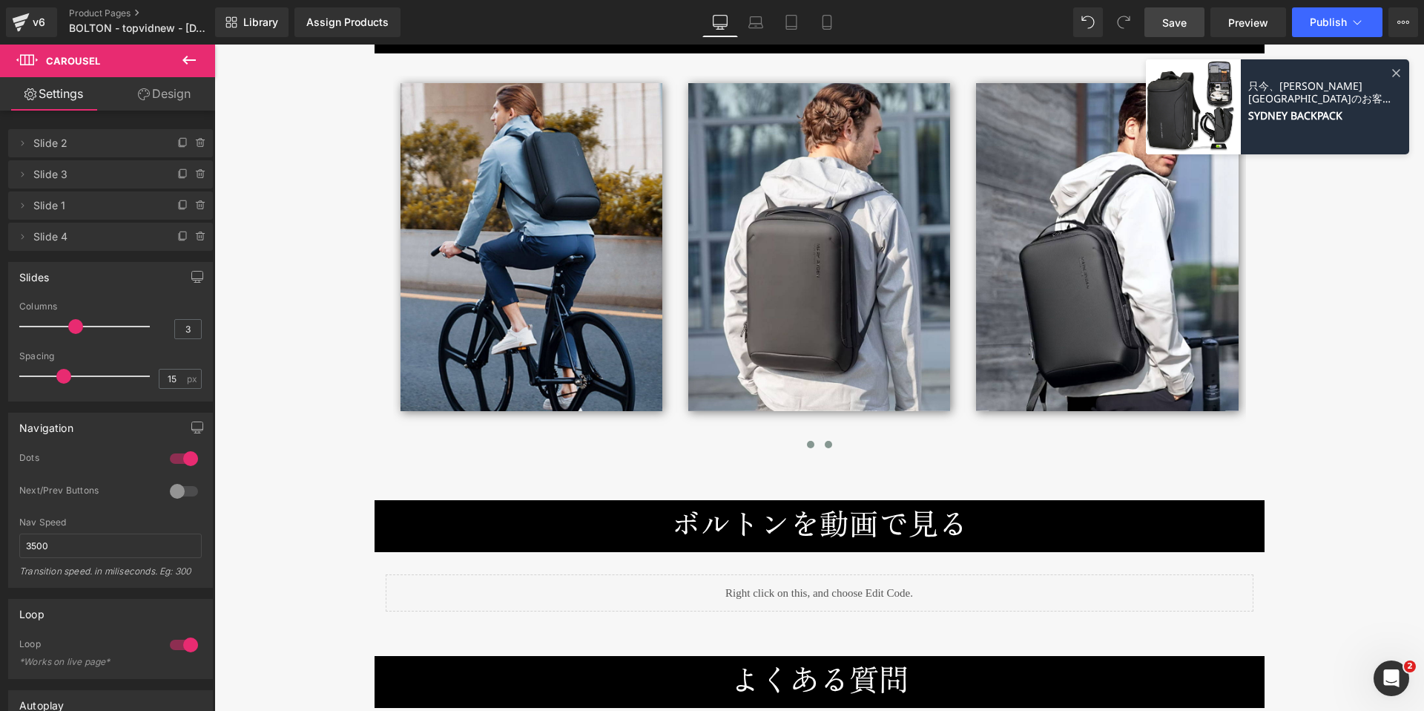
click at [802, 437] on button at bounding box center [811, 444] width 18 height 15
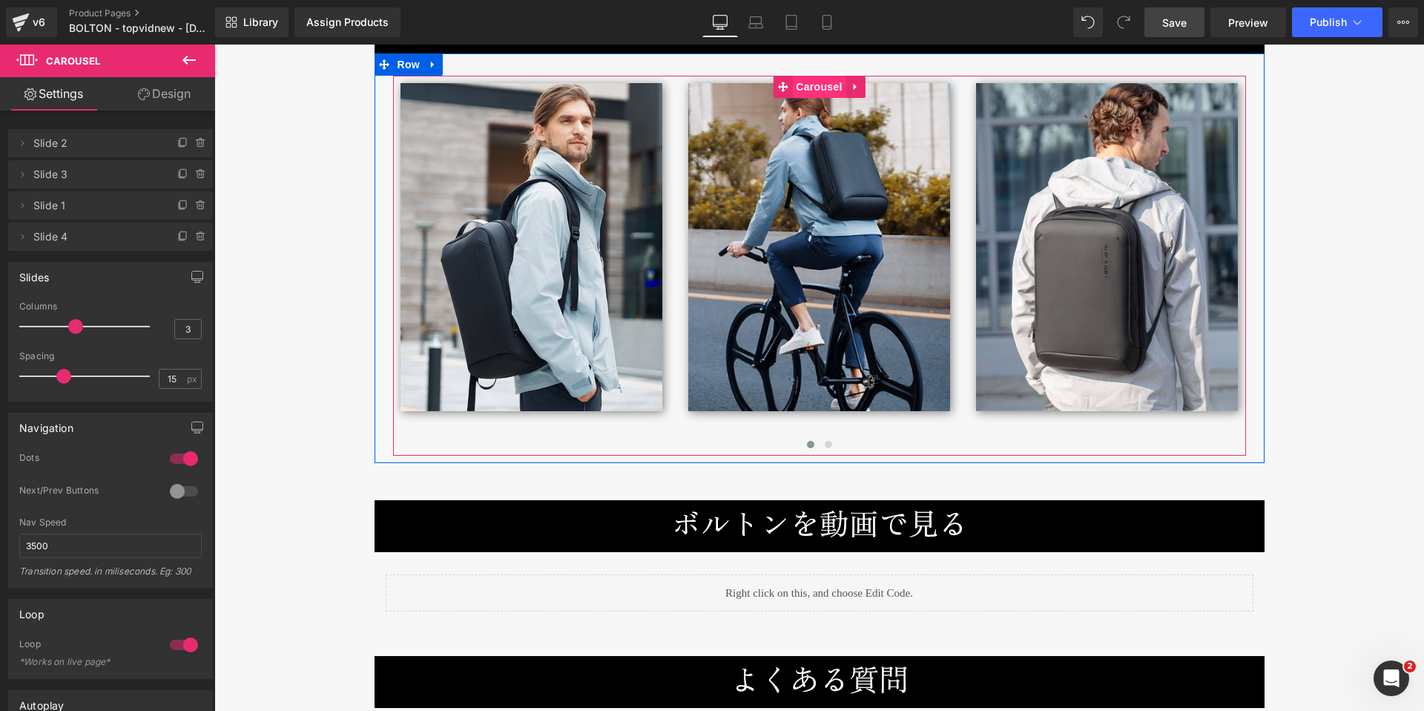
click at [811, 76] on span "Carousel" at bounding box center [818, 87] width 53 height 22
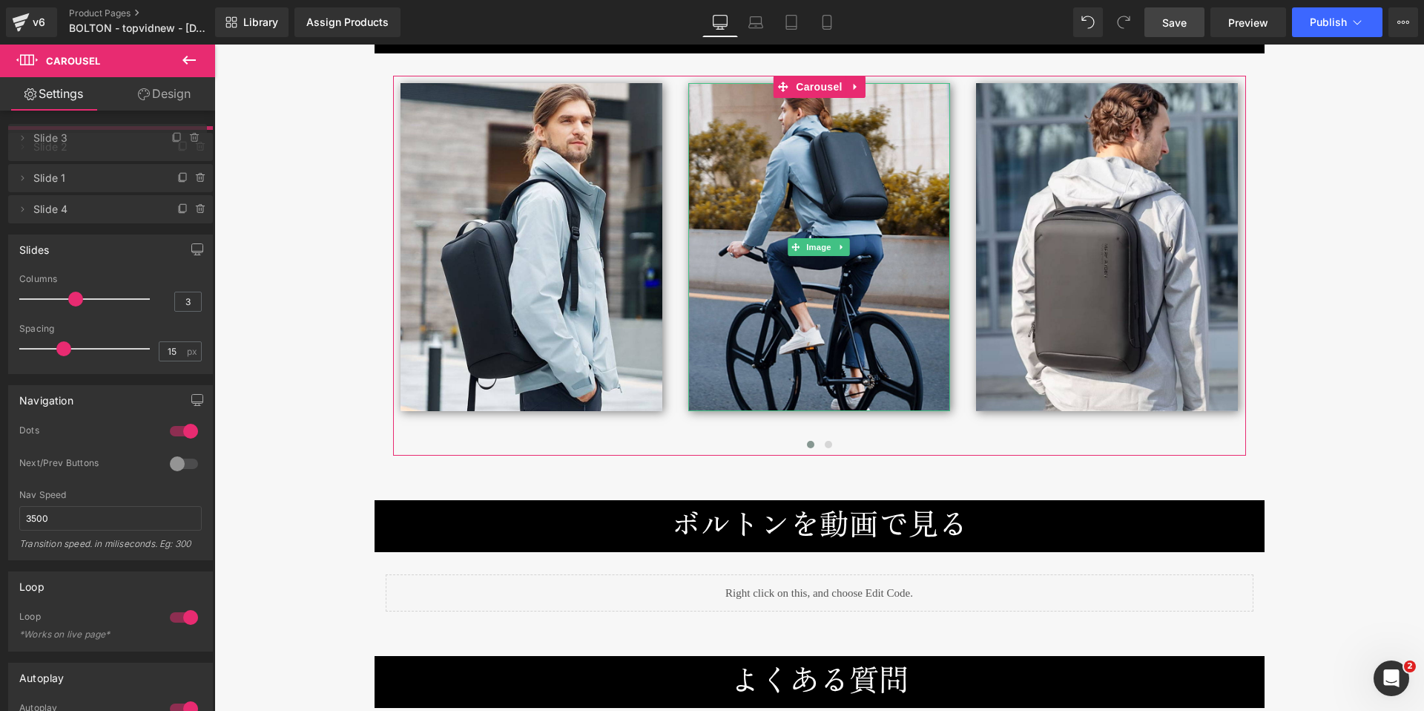
drag, startPoint x: 59, startPoint y: 176, endPoint x: 59, endPoint y: 139, distance: 36.4
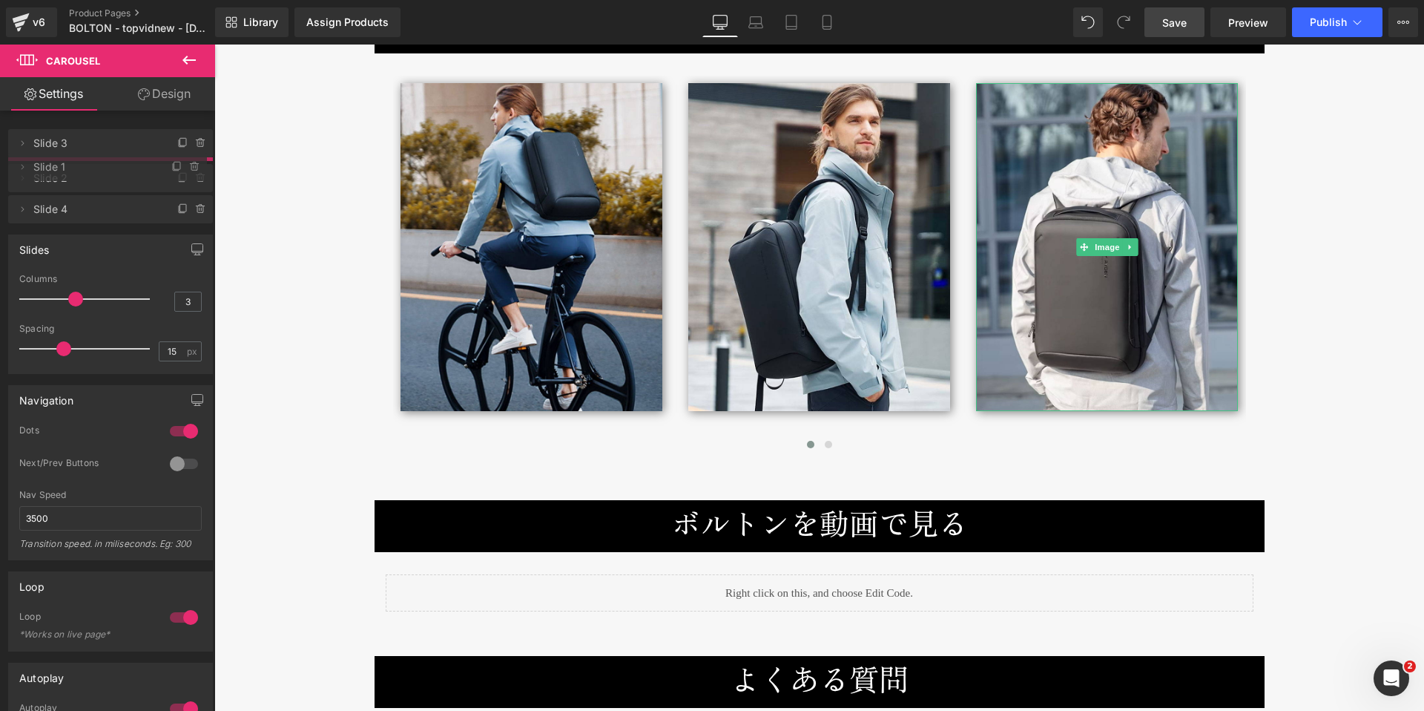
drag, startPoint x: 58, startPoint y: 204, endPoint x: 63, endPoint y: 165, distance: 38.9
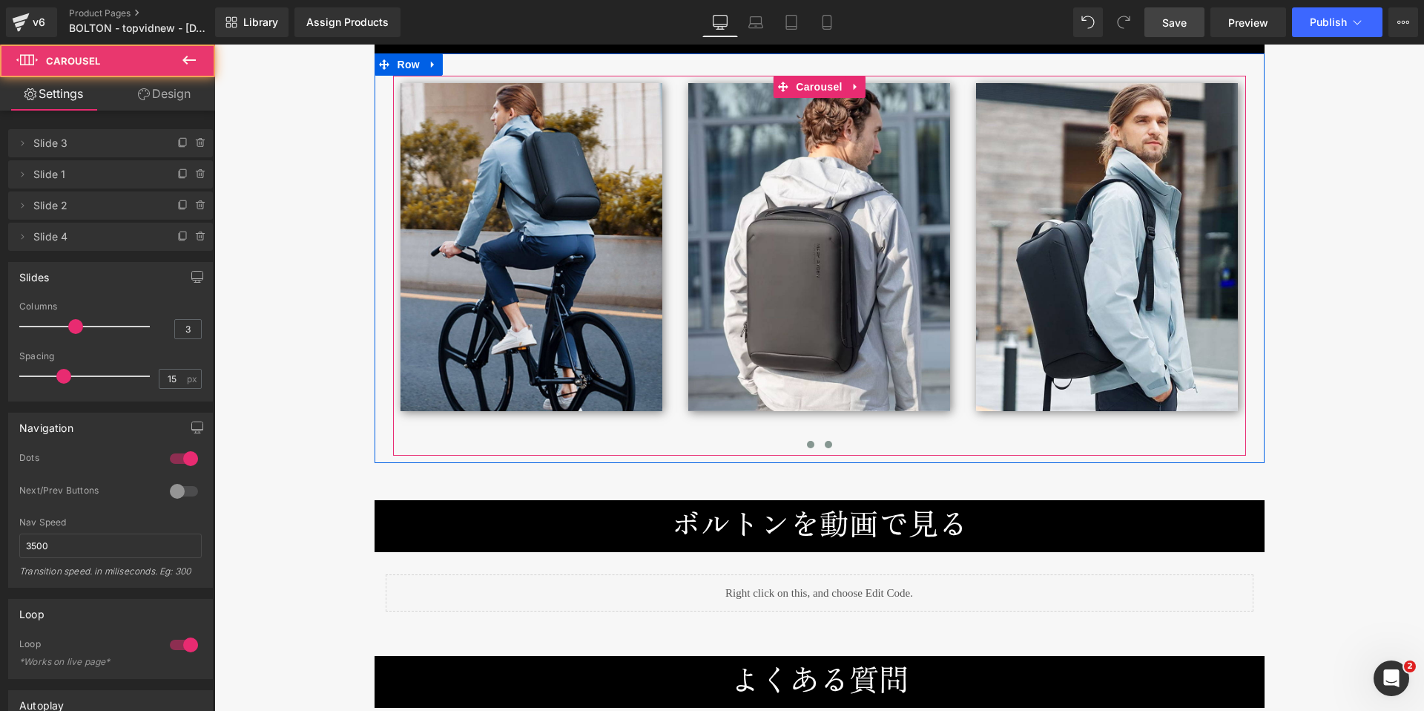
click at [825, 441] on span at bounding box center [828, 444] width 7 height 7
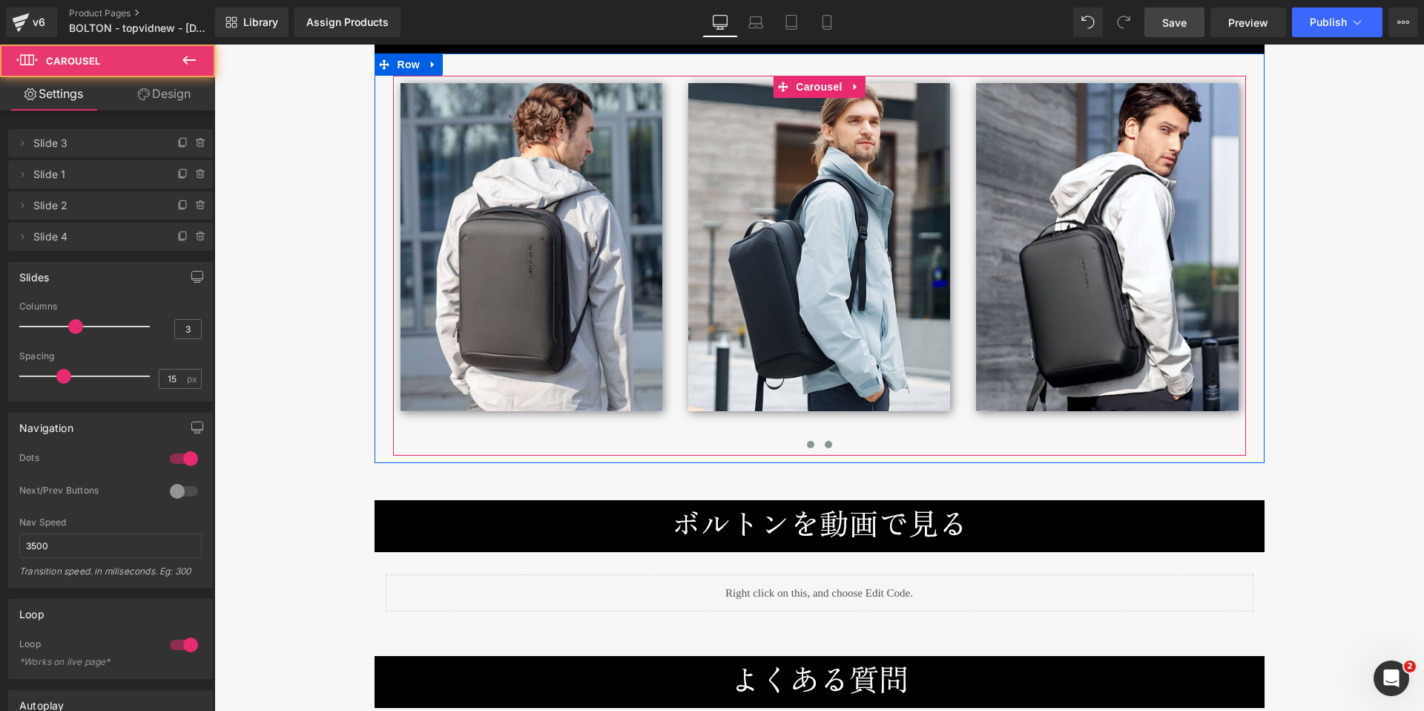
click at [808, 441] on span at bounding box center [810, 444] width 7 height 7
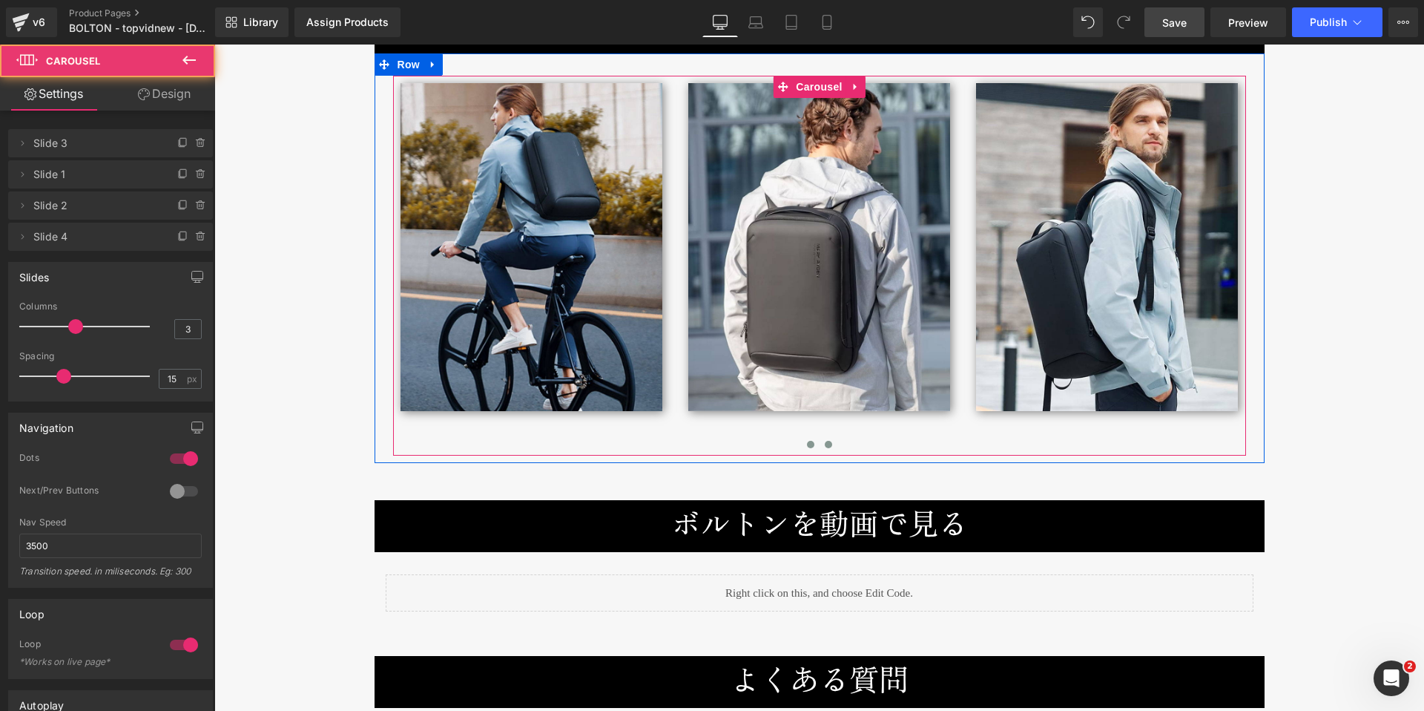
click at [825, 441] on span at bounding box center [828, 444] width 7 height 7
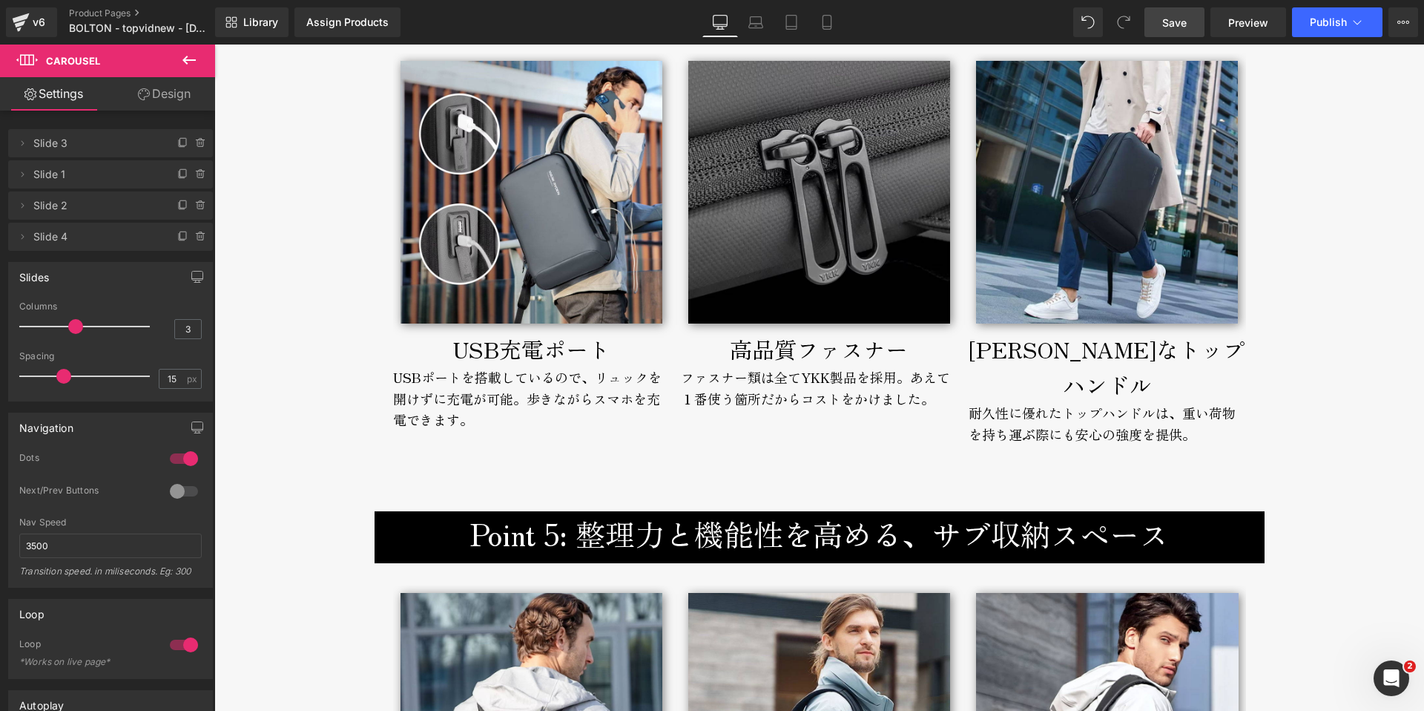
scroll to position [7072, 0]
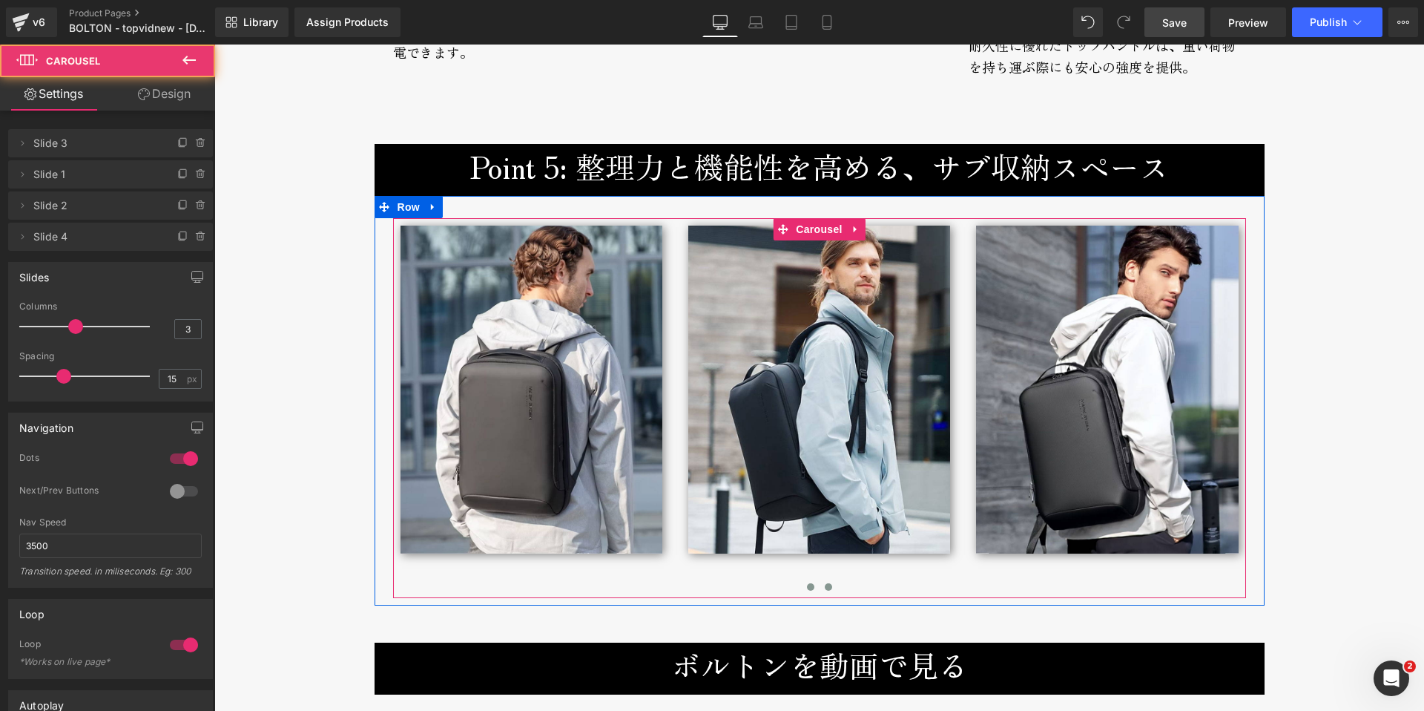
click at [807, 583] on span at bounding box center [810, 586] width 7 height 7
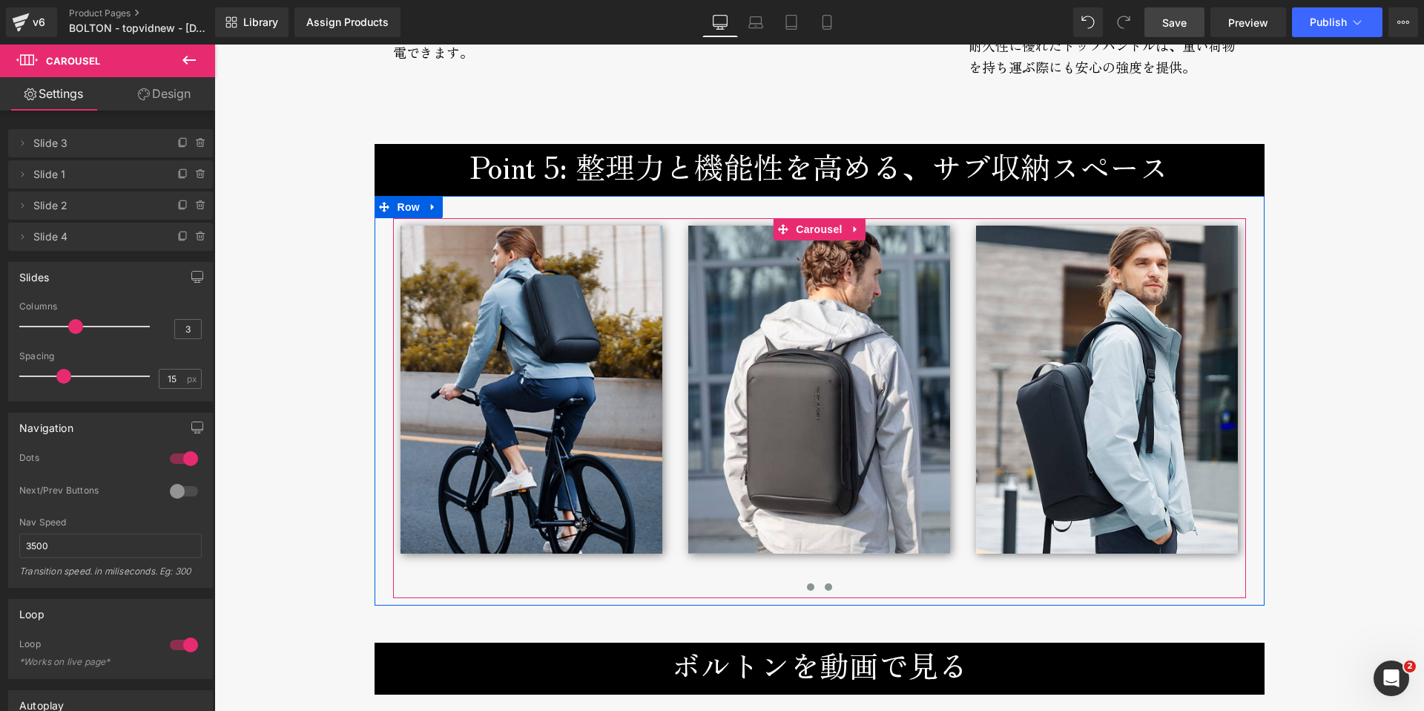
click at [825, 583] on span at bounding box center [828, 586] width 7 height 7
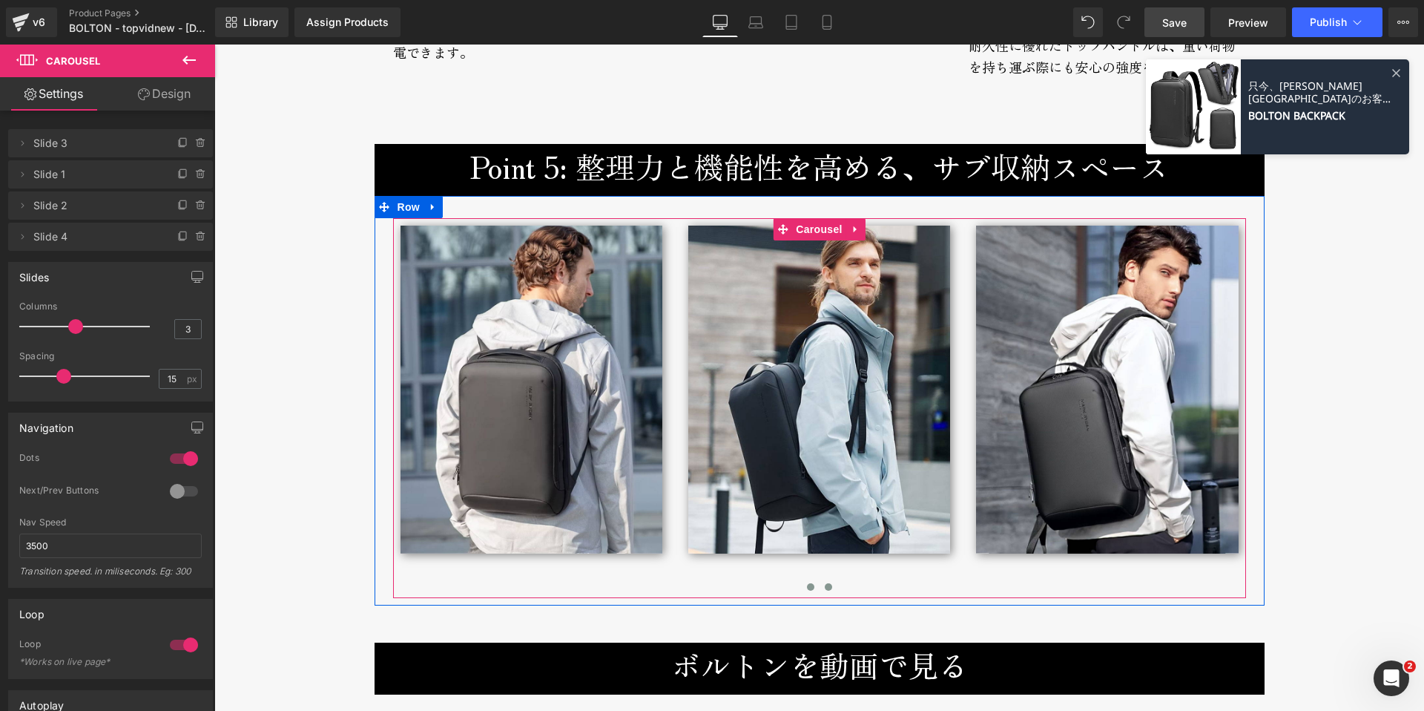
click at [807, 583] on span at bounding box center [810, 586] width 7 height 7
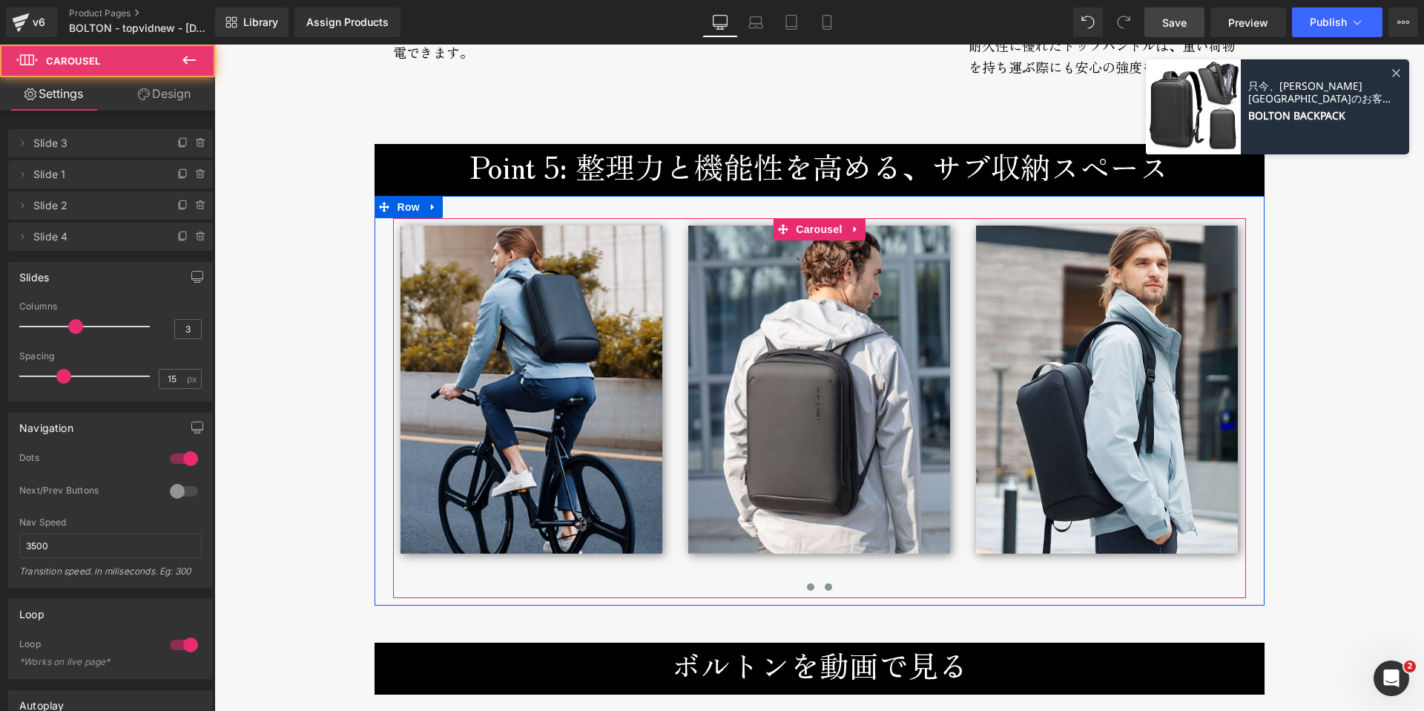
click at [826, 579] on button at bounding box center [829, 586] width 18 height 15
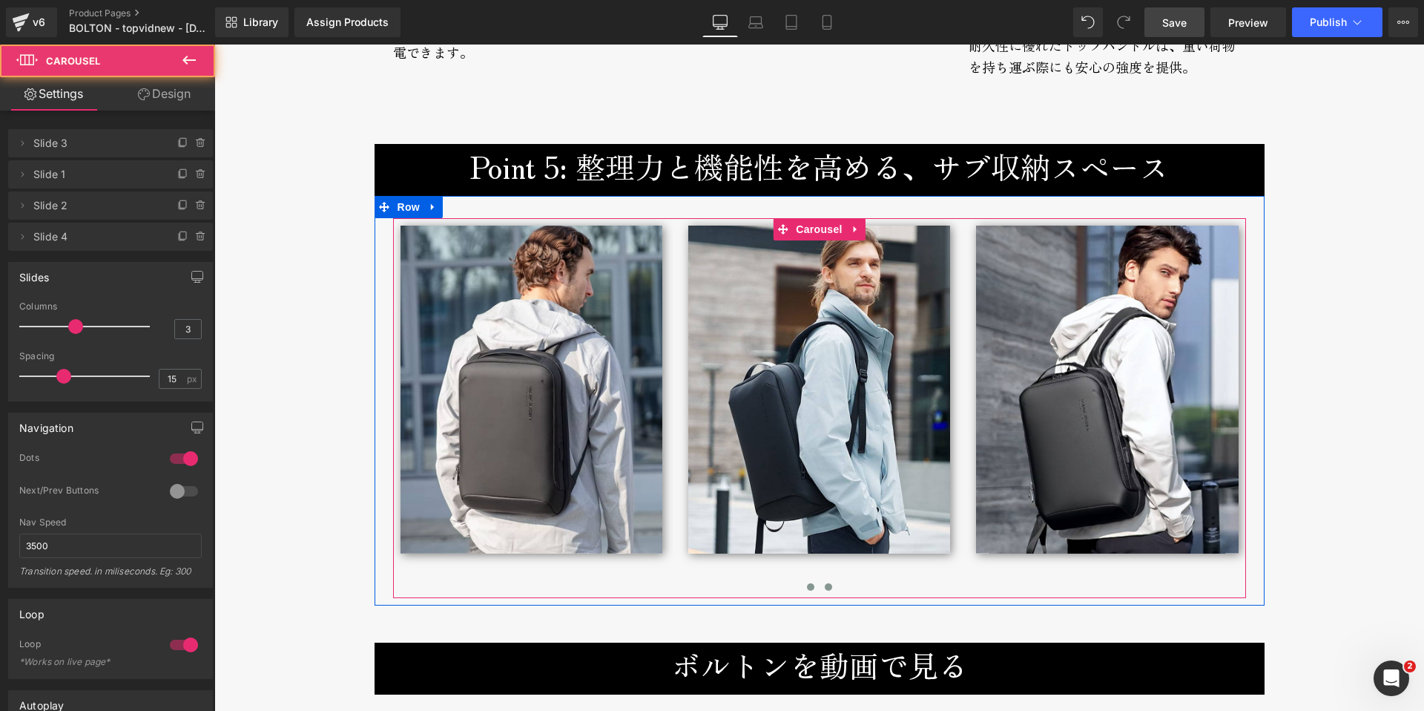
click at [807, 583] on span at bounding box center [810, 586] width 7 height 7
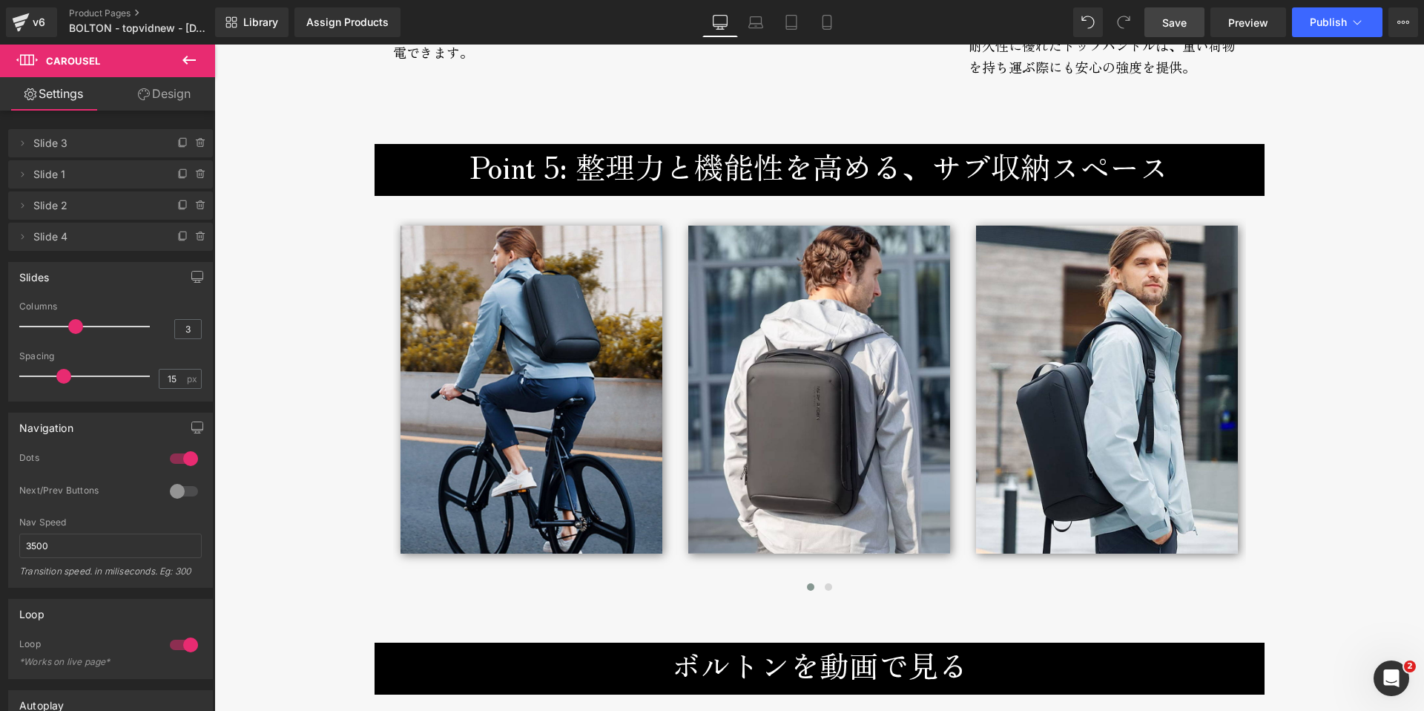
click at [495, 177] on div "Point 5: 整理力と機能性を高める、サブ収納スペース Heading Row" at bounding box center [820, 170] width 890 height 52
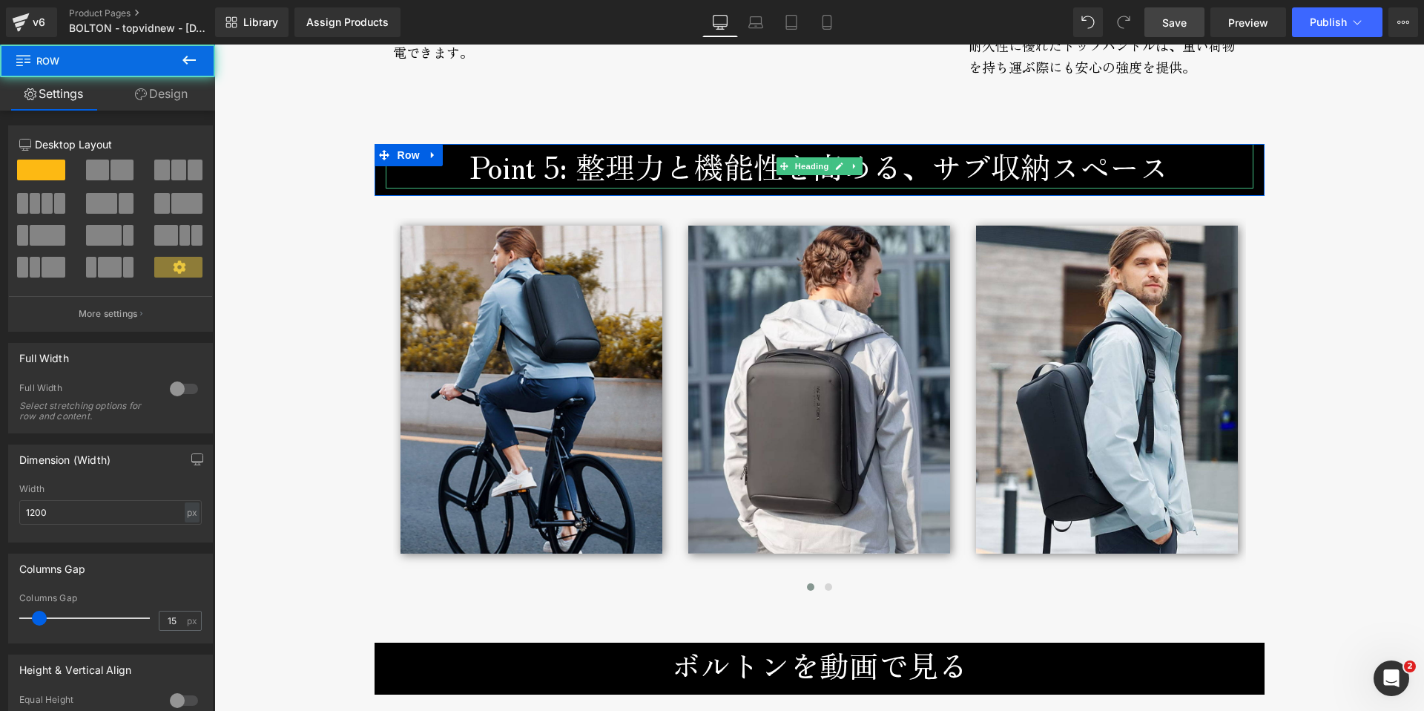
click at [472, 159] on h3 "Point 5: 整理力と機能性を高める、サブ収納スペース" at bounding box center [820, 166] width 868 height 45
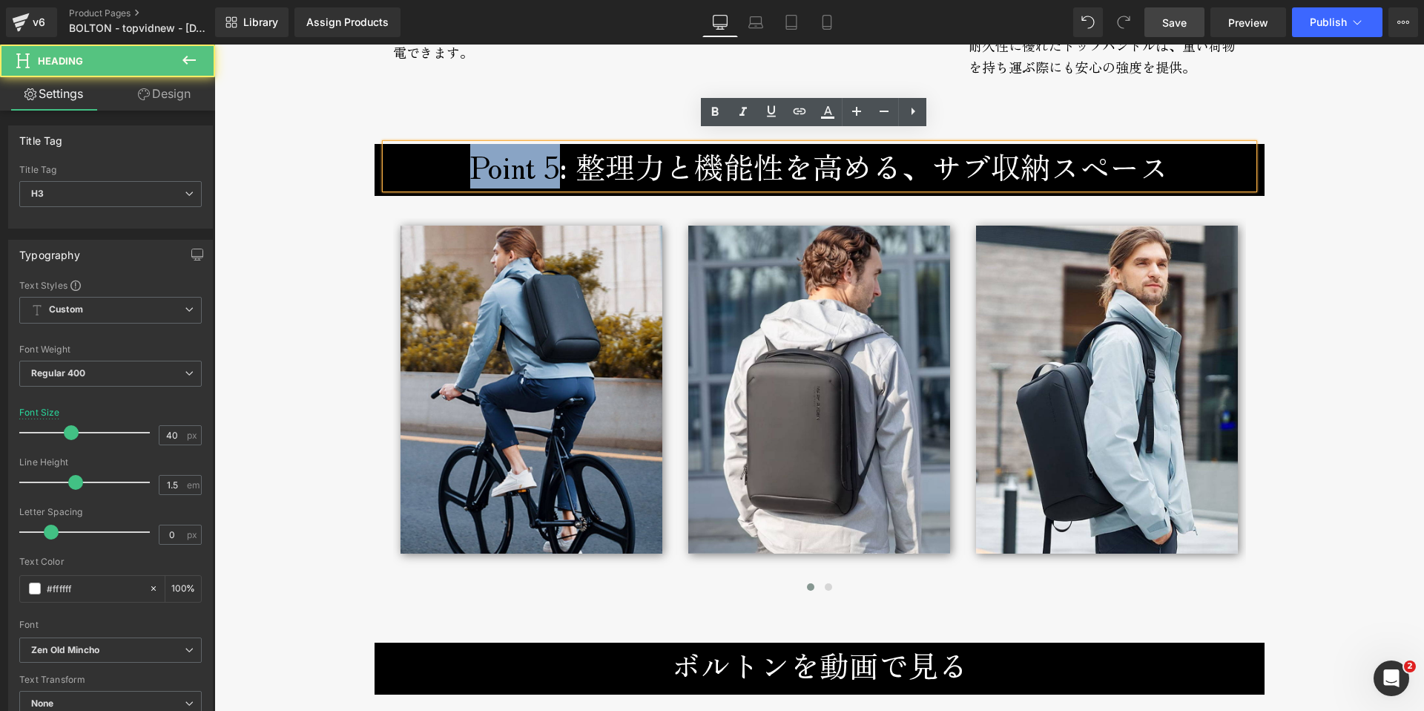
drag, startPoint x: 464, startPoint y: 159, endPoint x: 550, endPoint y: 159, distance: 86.0
click at [550, 159] on h3 "Point 5: 整理力と機能性を高める、サブ収納スペース" at bounding box center [820, 166] width 868 height 45
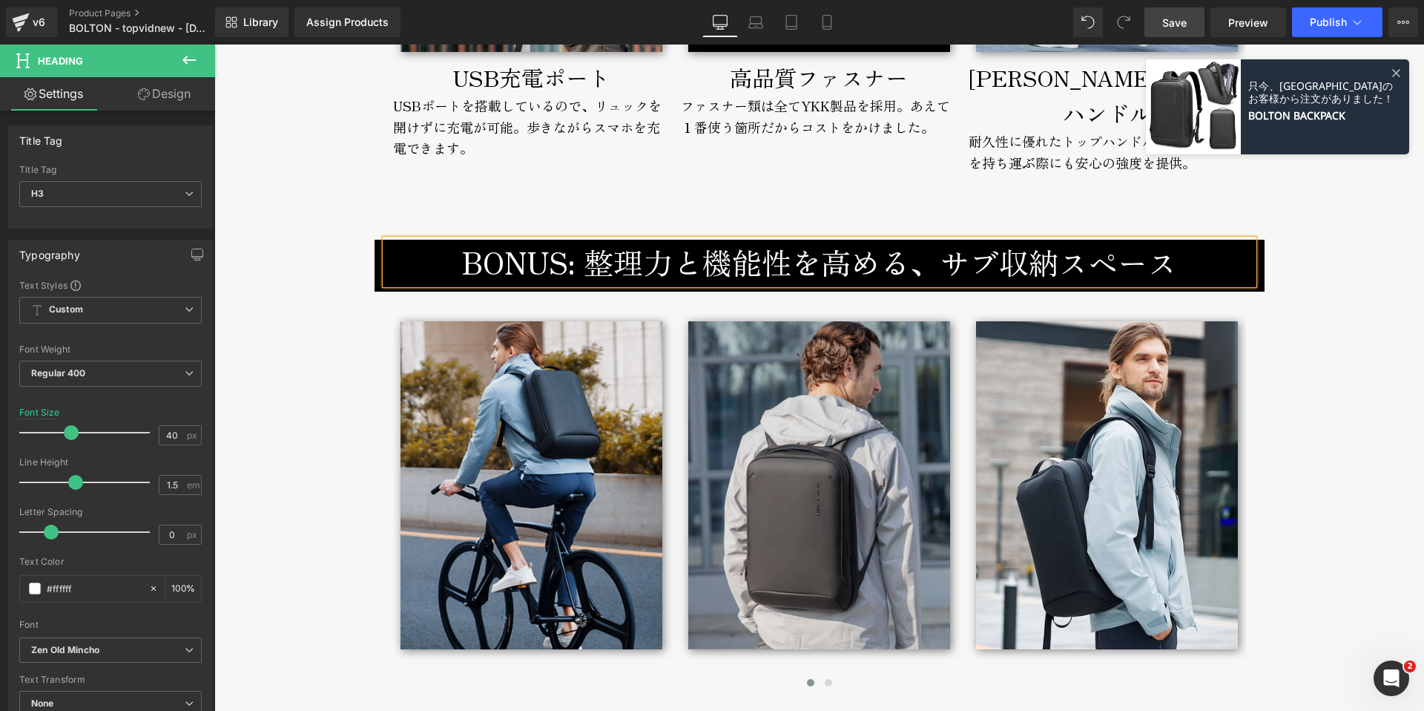
scroll to position [6995, 0]
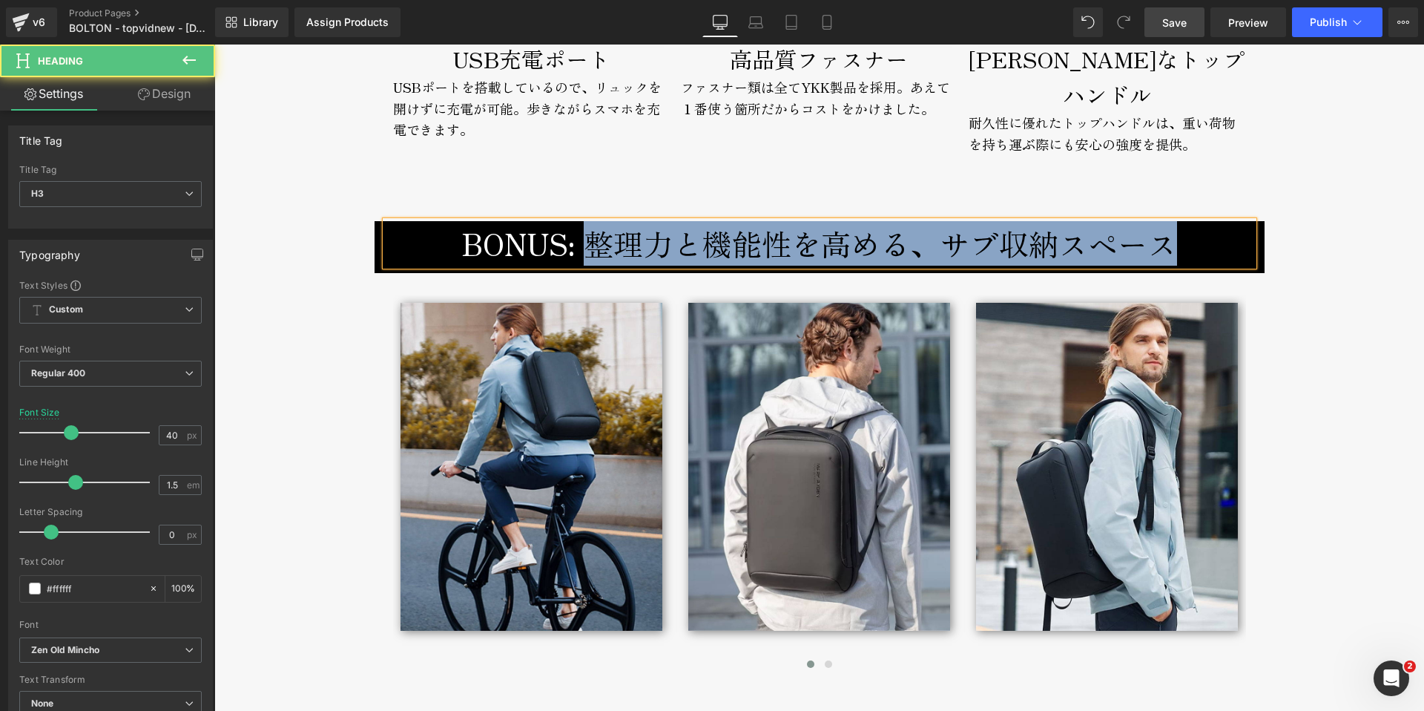
drag, startPoint x: 587, startPoint y: 237, endPoint x: 1179, endPoint y: 236, distance: 591.9
click at [1179, 236] on h3 "BONUS: 整理力と機能性を高める、サブ収納スペース" at bounding box center [820, 243] width 868 height 45
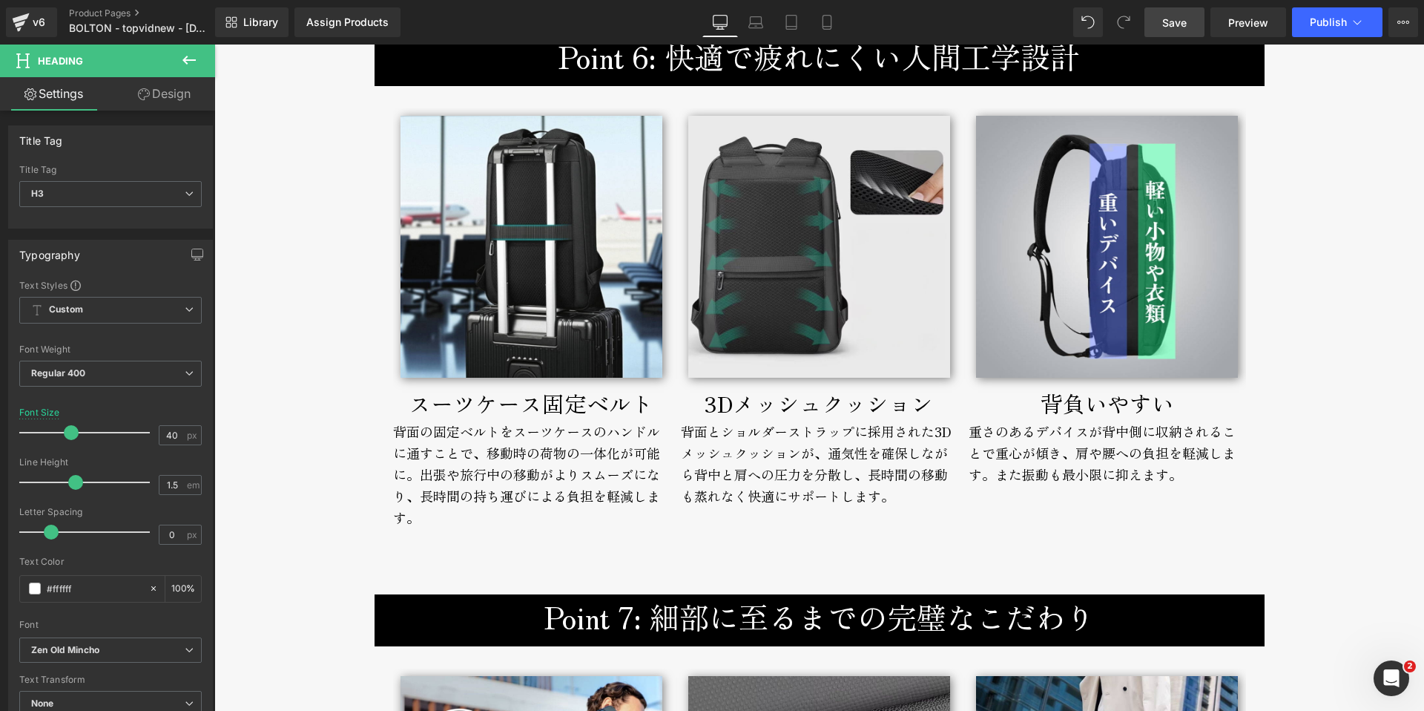
scroll to position [6103, 0]
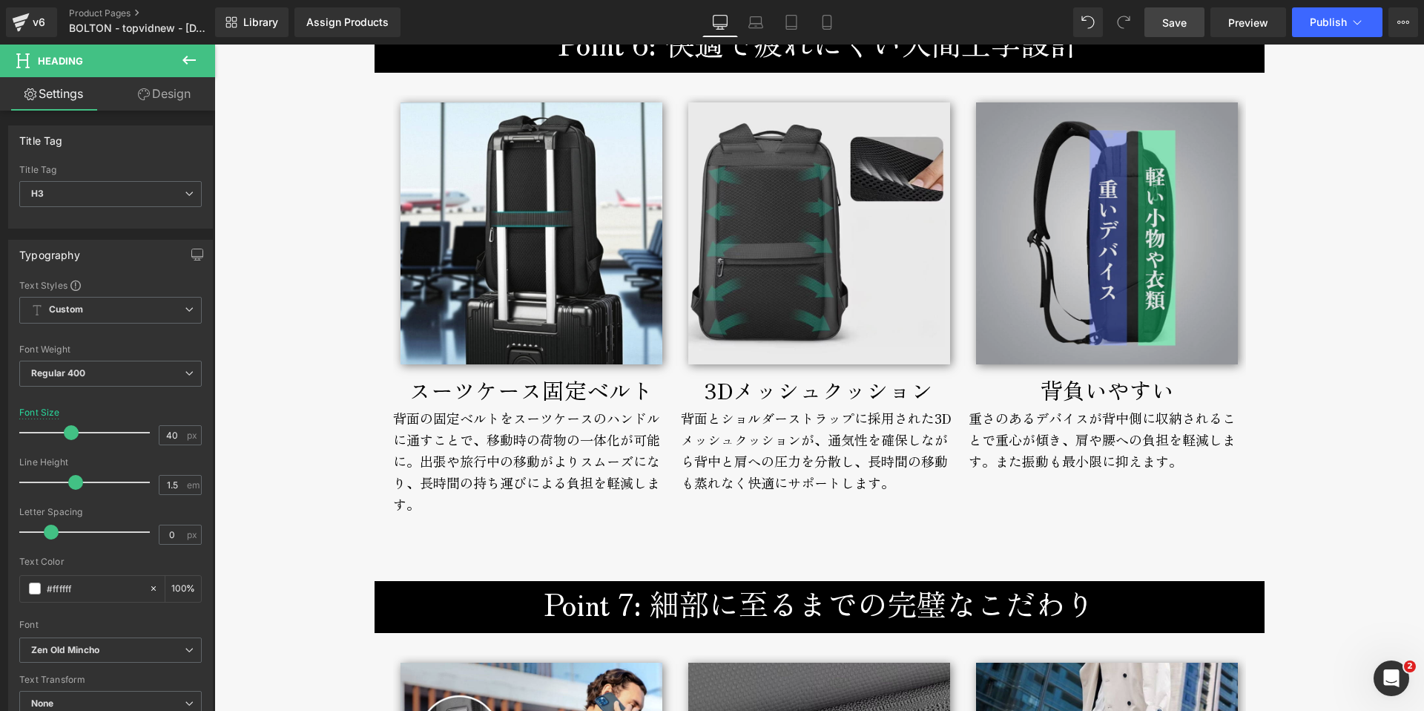
click at [1047, 323] on img at bounding box center [1107, 233] width 262 height 262
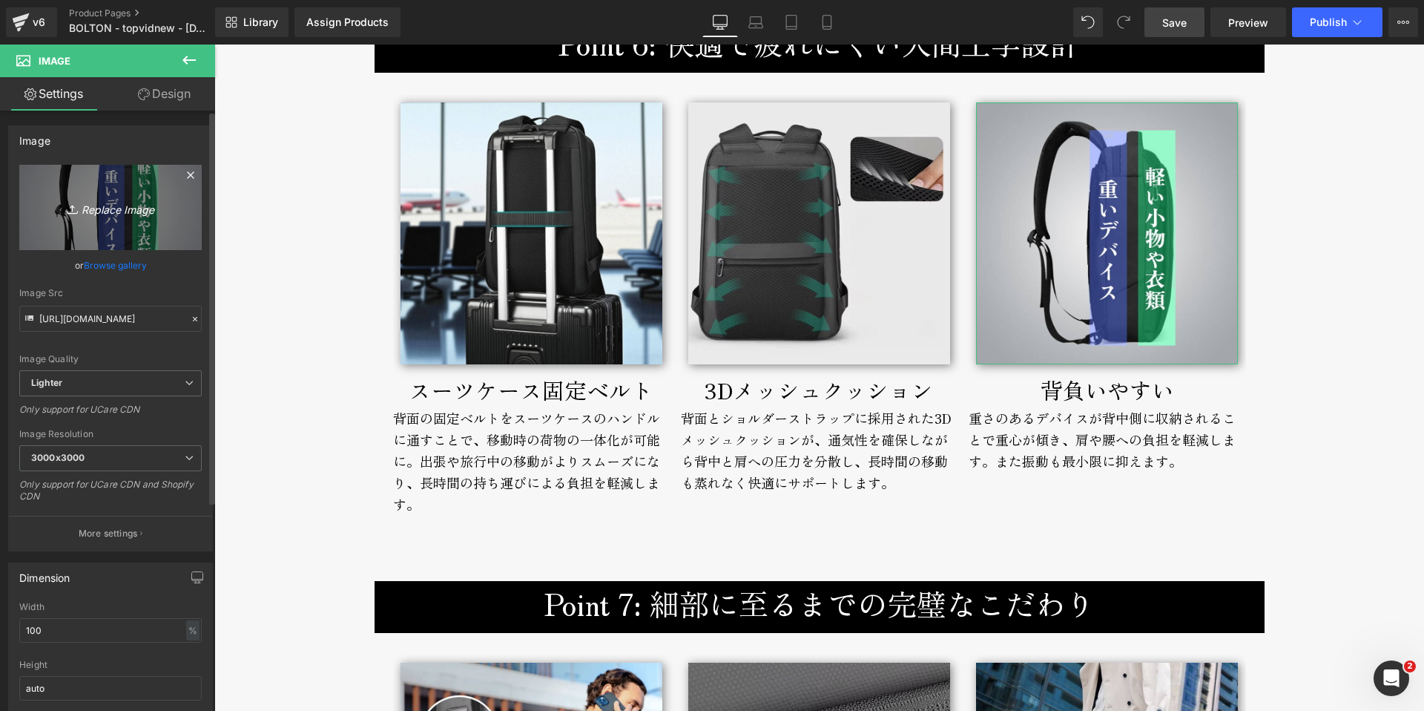
click at [141, 211] on icon "Replace Image" at bounding box center [110, 207] width 119 height 19
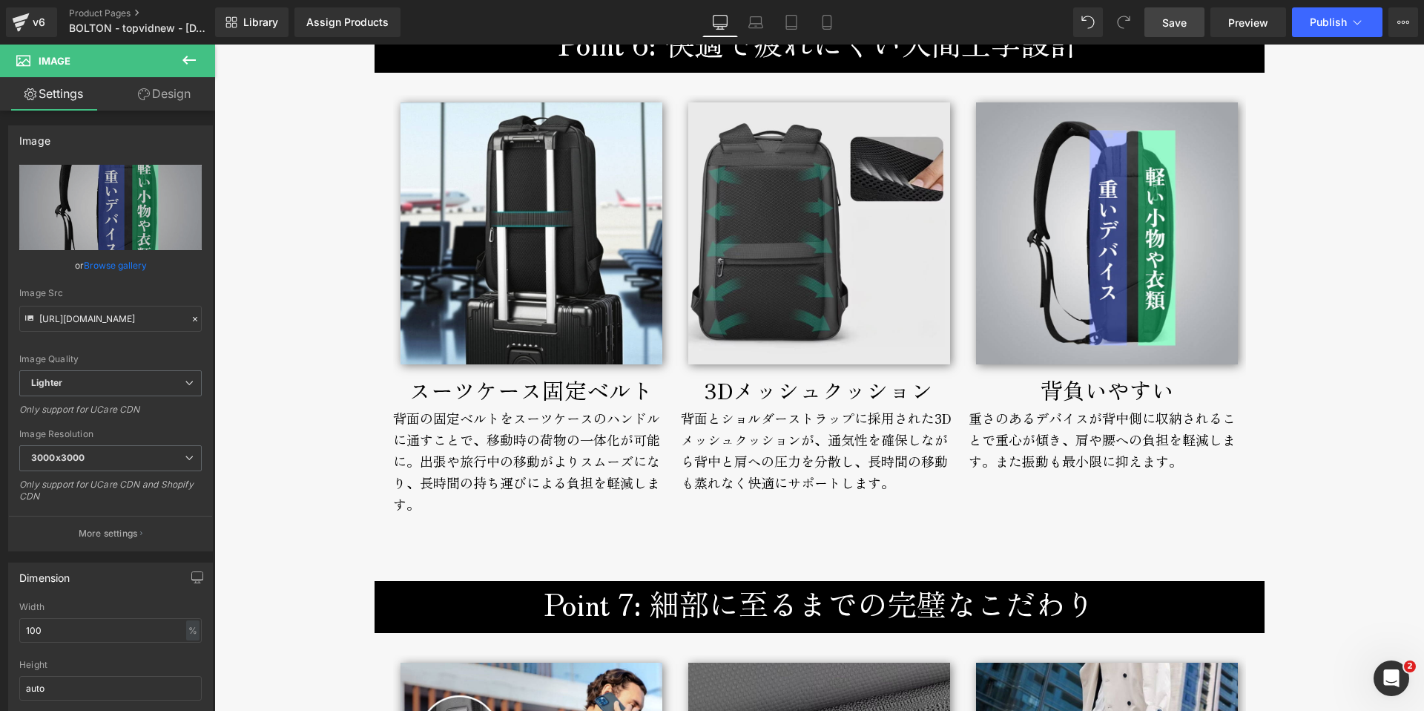
type input "C:\fakepath\bolton-backpack-broderik-weight.jpg"
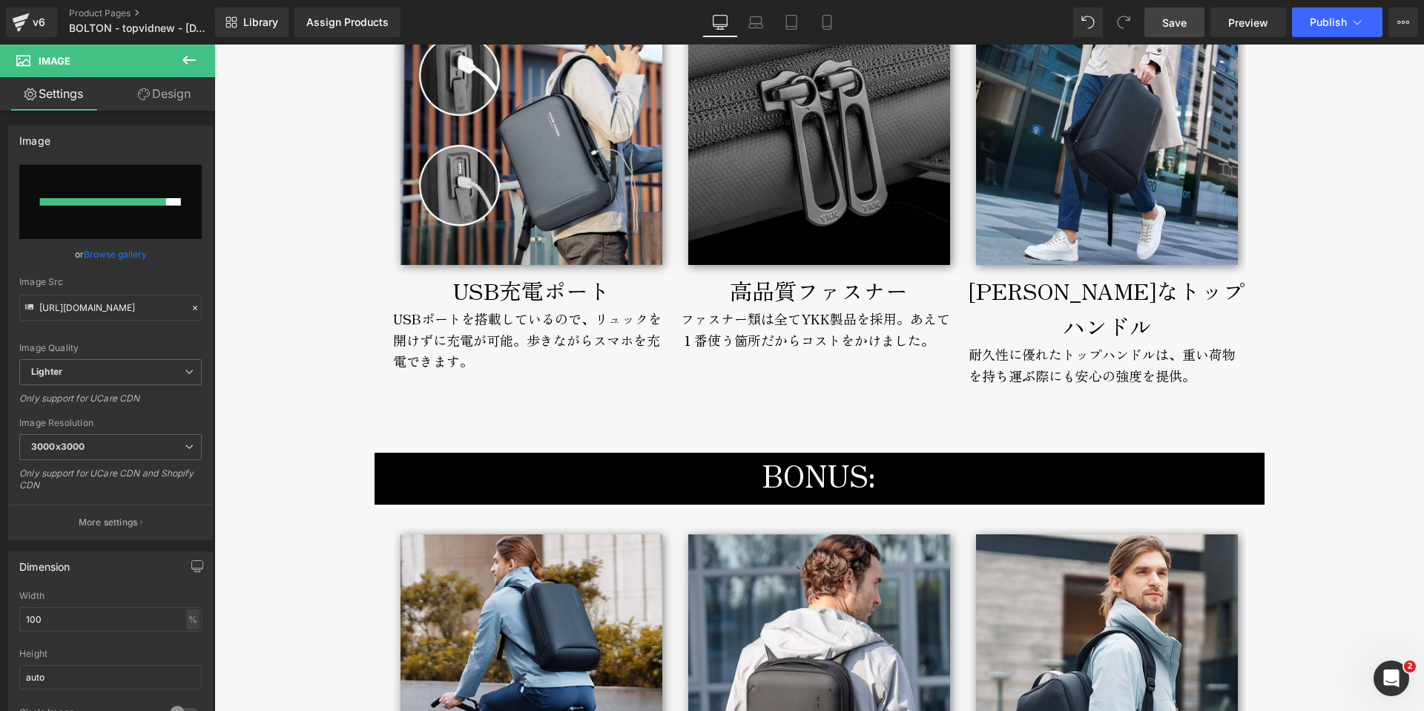
scroll to position [6995, 0]
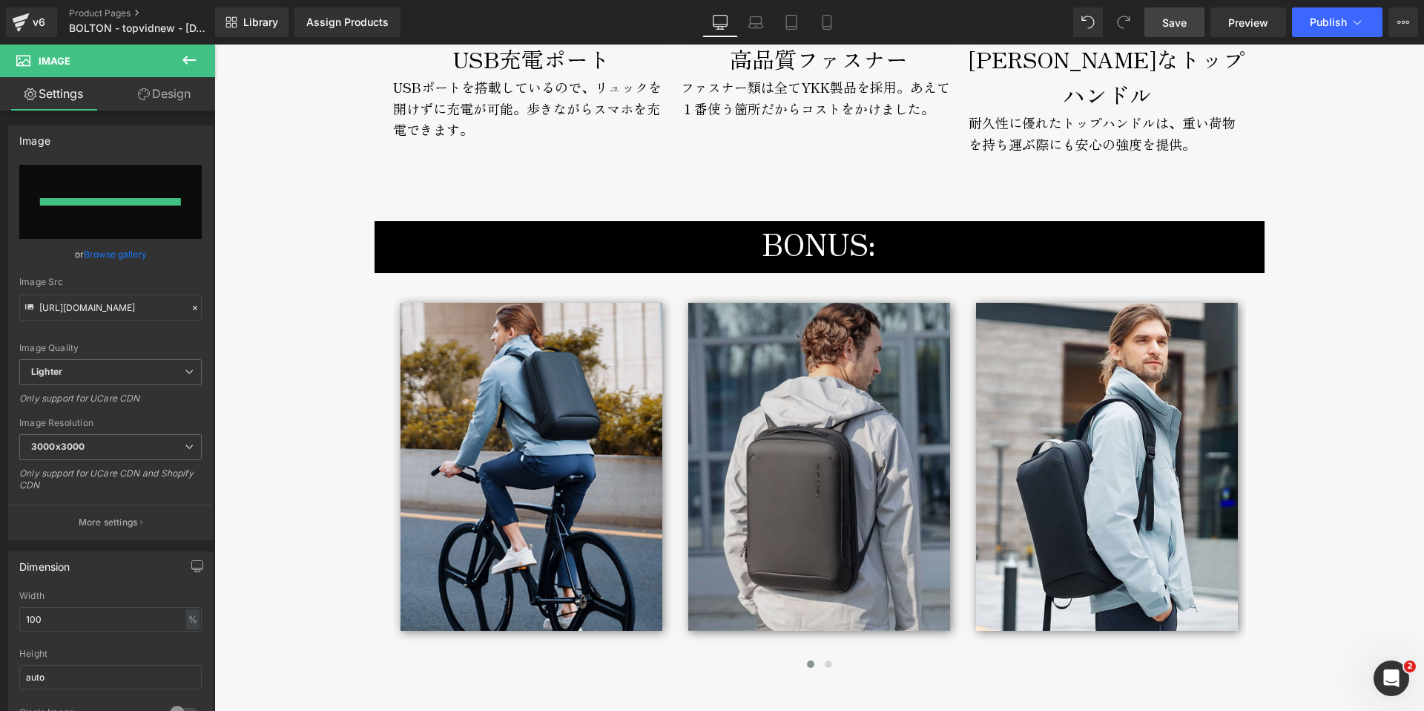
type input "https://ucarecdn.com/4b4119a7-0781-41e6-92b1-90c147e31864/-/format/auto/-/previ…"
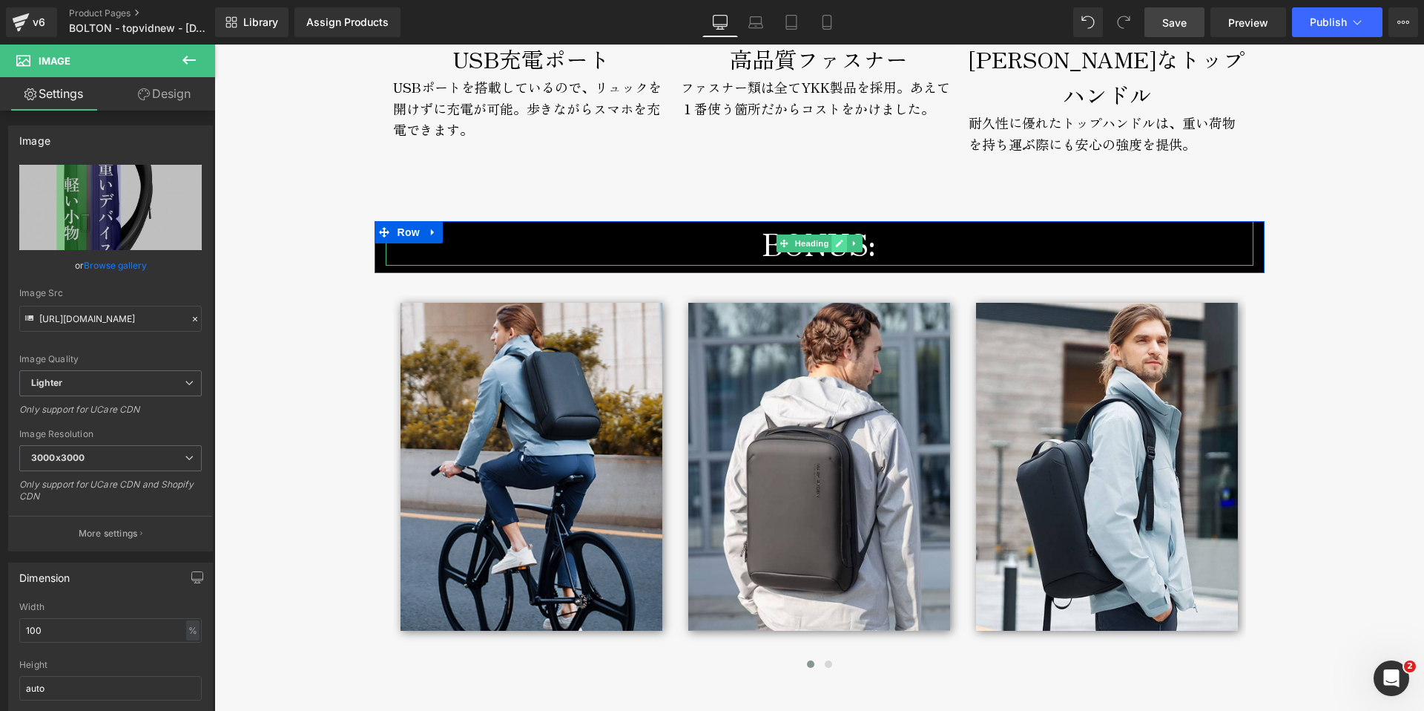
click at [838, 239] on link at bounding box center [839, 243] width 16 height 18
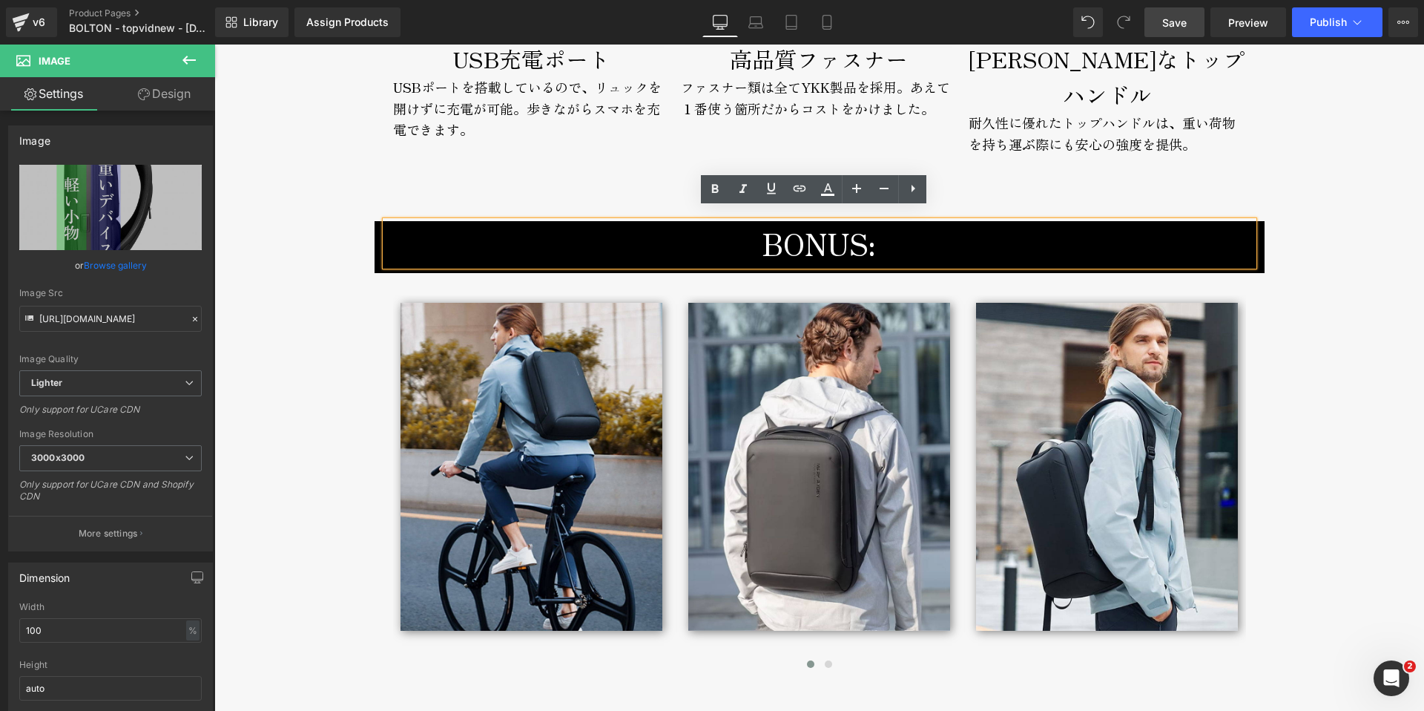
click at [918, 233] on h3 "BONUS:" at bounding box center [820, 243] width 868 height 45
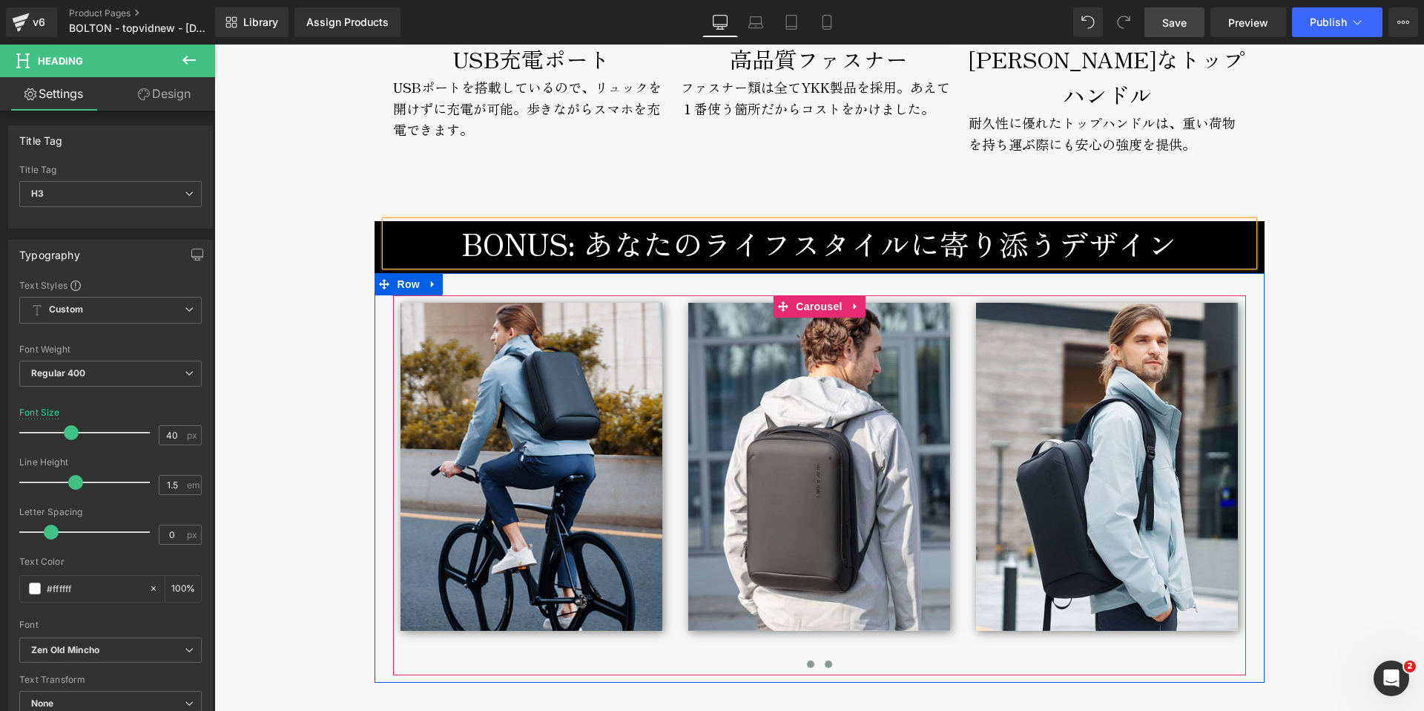
click at [825, 660] on span at bounding box center [828, 663] width 7 height 7
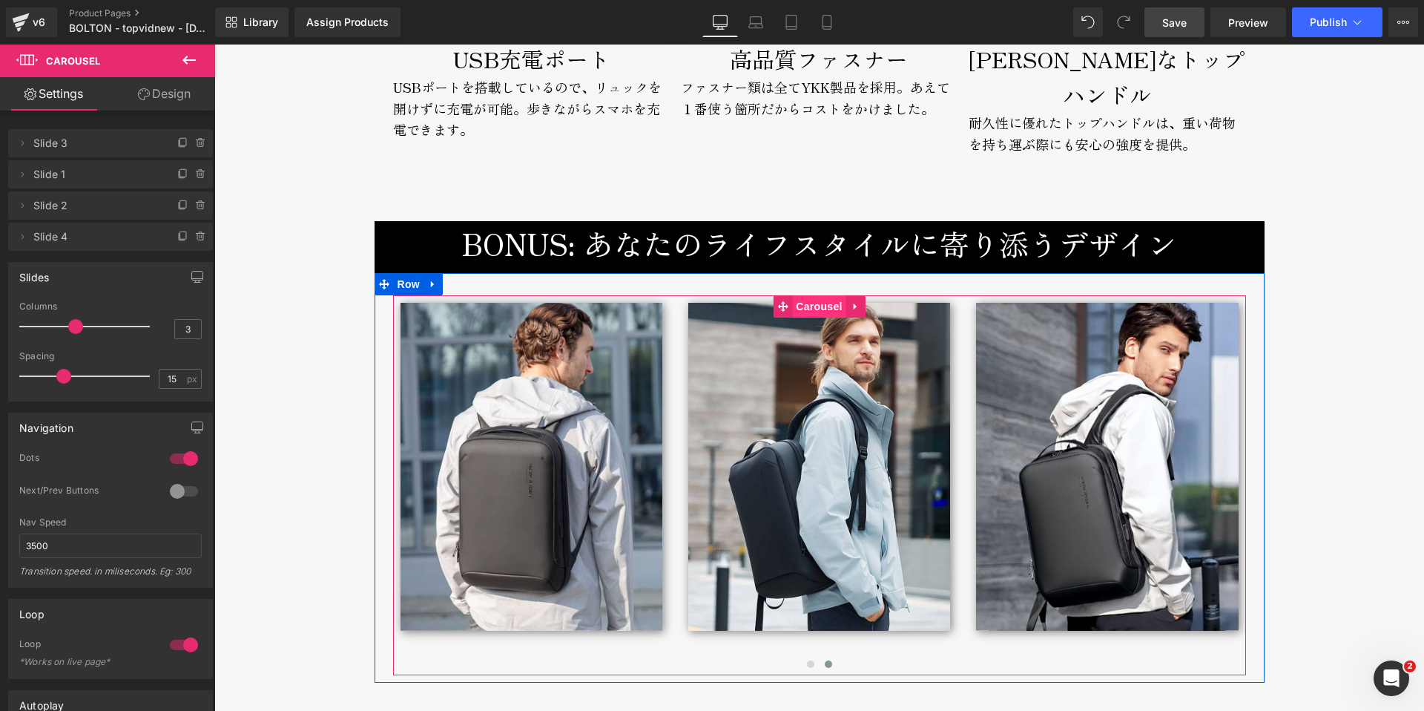
click at [820, 295] on span "Carousel" at bounding box center [818, 306] width 53 height 22
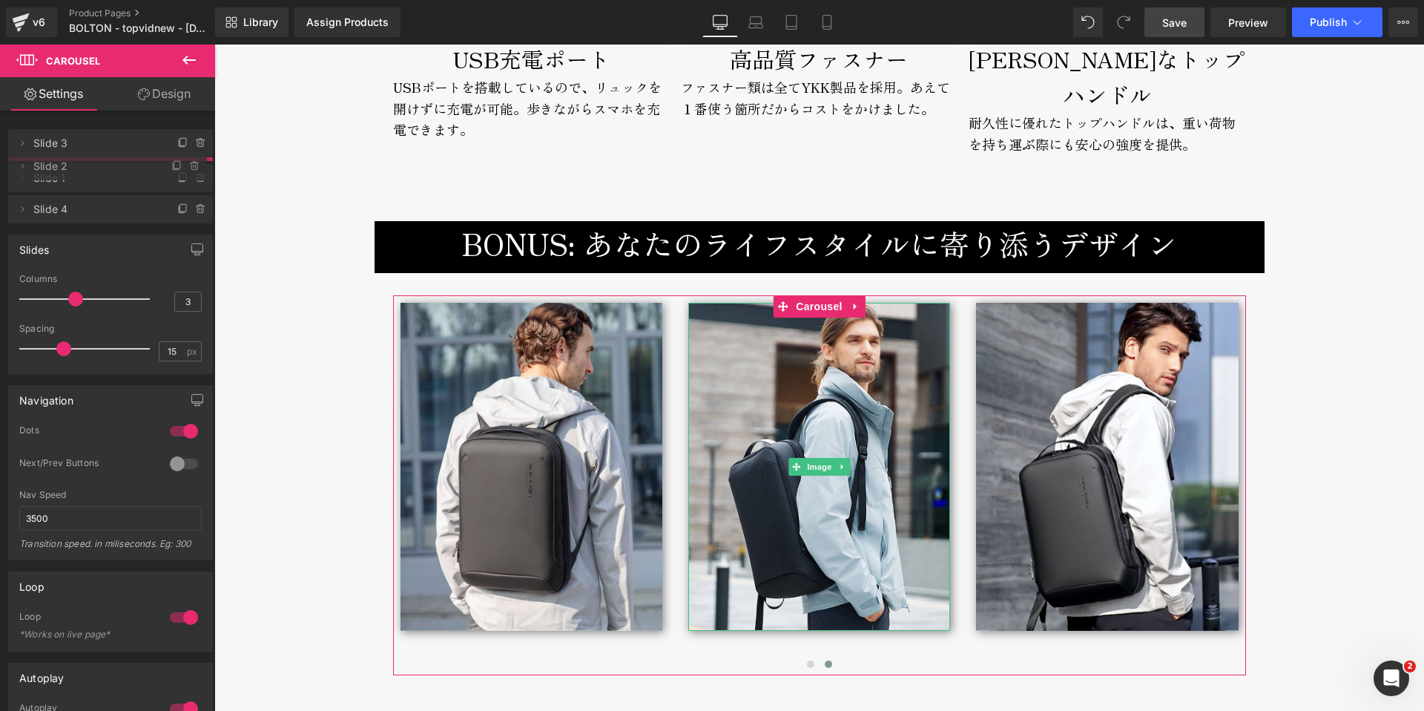
drag, startPoint x: 65, startPoint y: 202, endPoint x: 70, endPoint y: 162, distance: 39.6
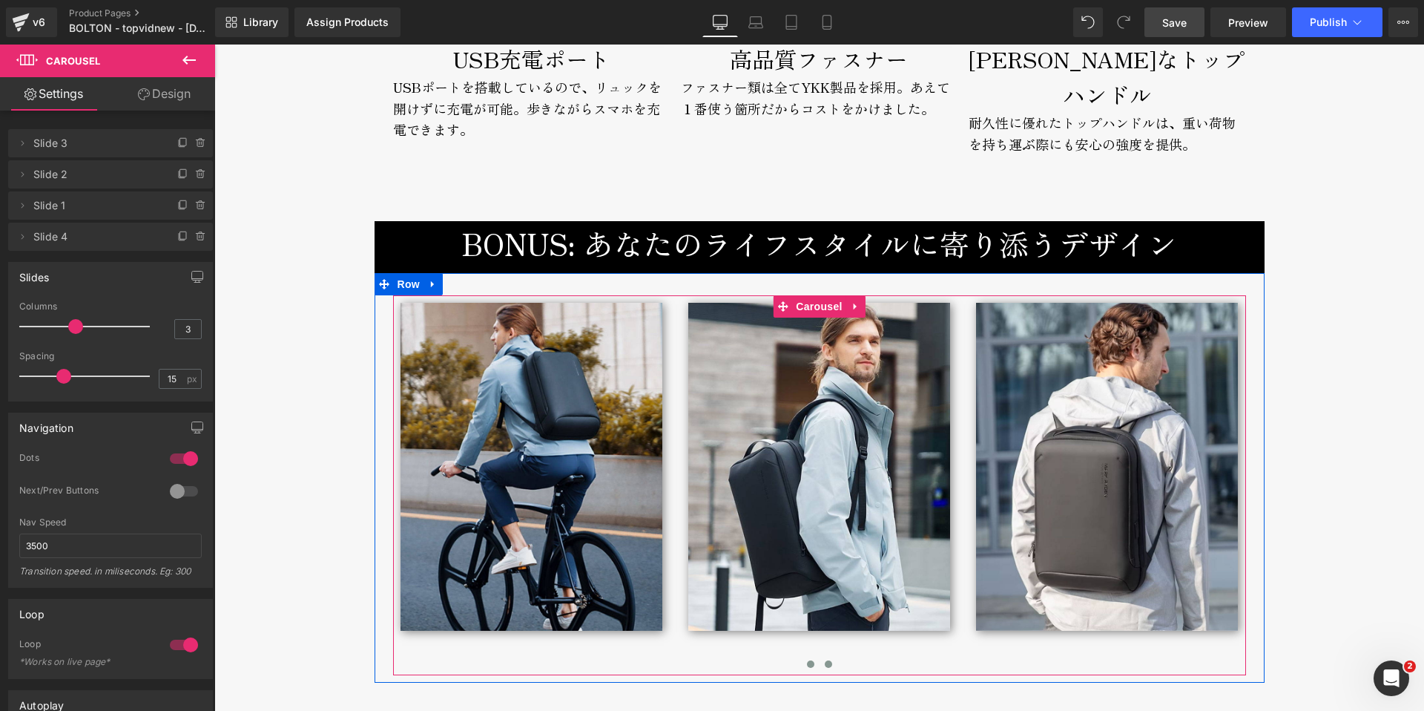
click at [825, 660] on span at bounding box center [828, 663] width 7 height 7
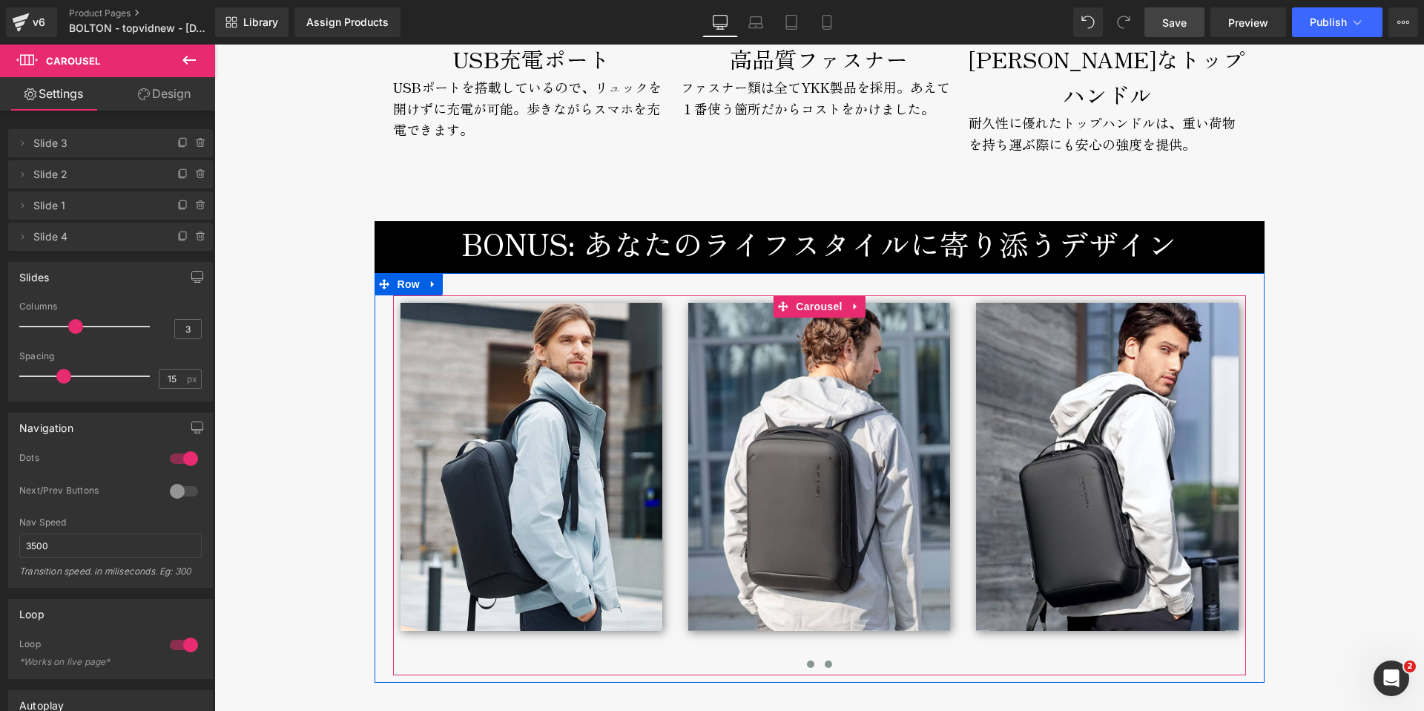
click at [807, 660] on span at bounding box center [810, 663] width 7 height 7
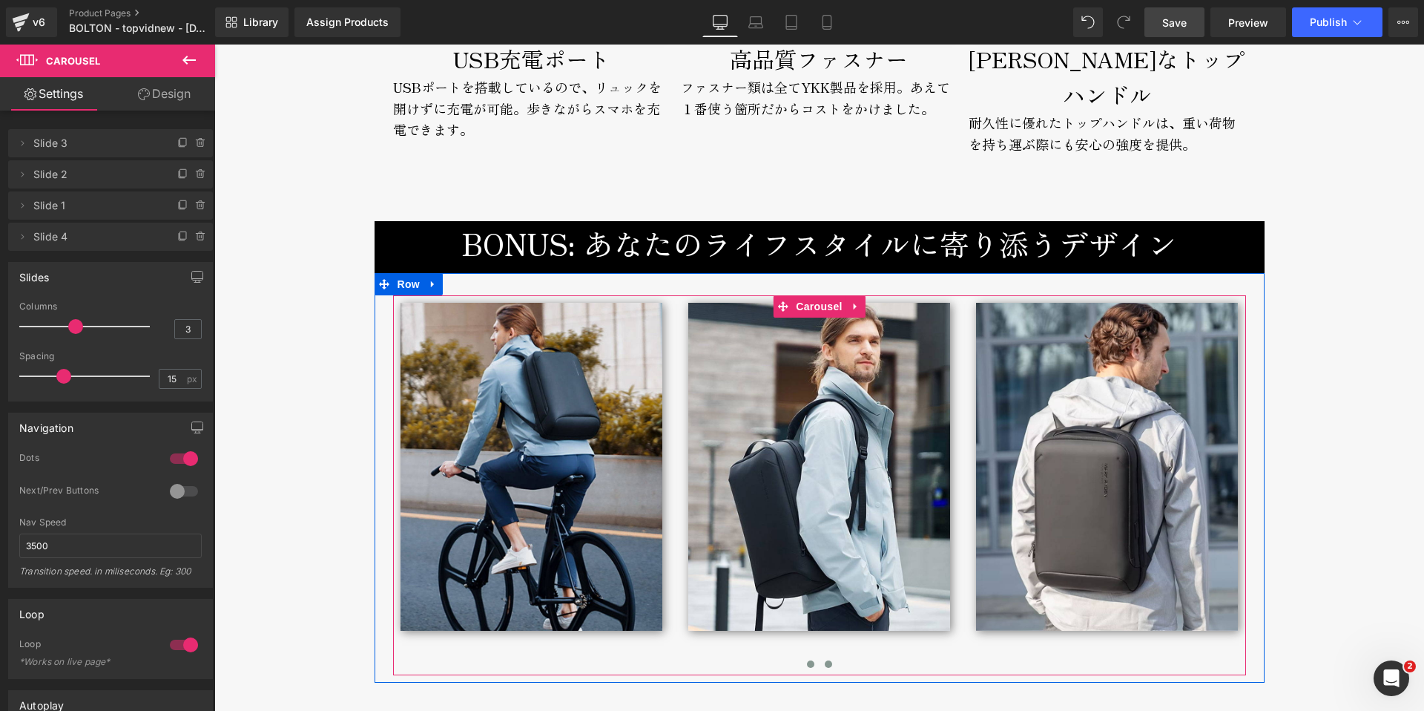
click at [825, 660] on span at bounding box center [828, 663] width 7 height 7
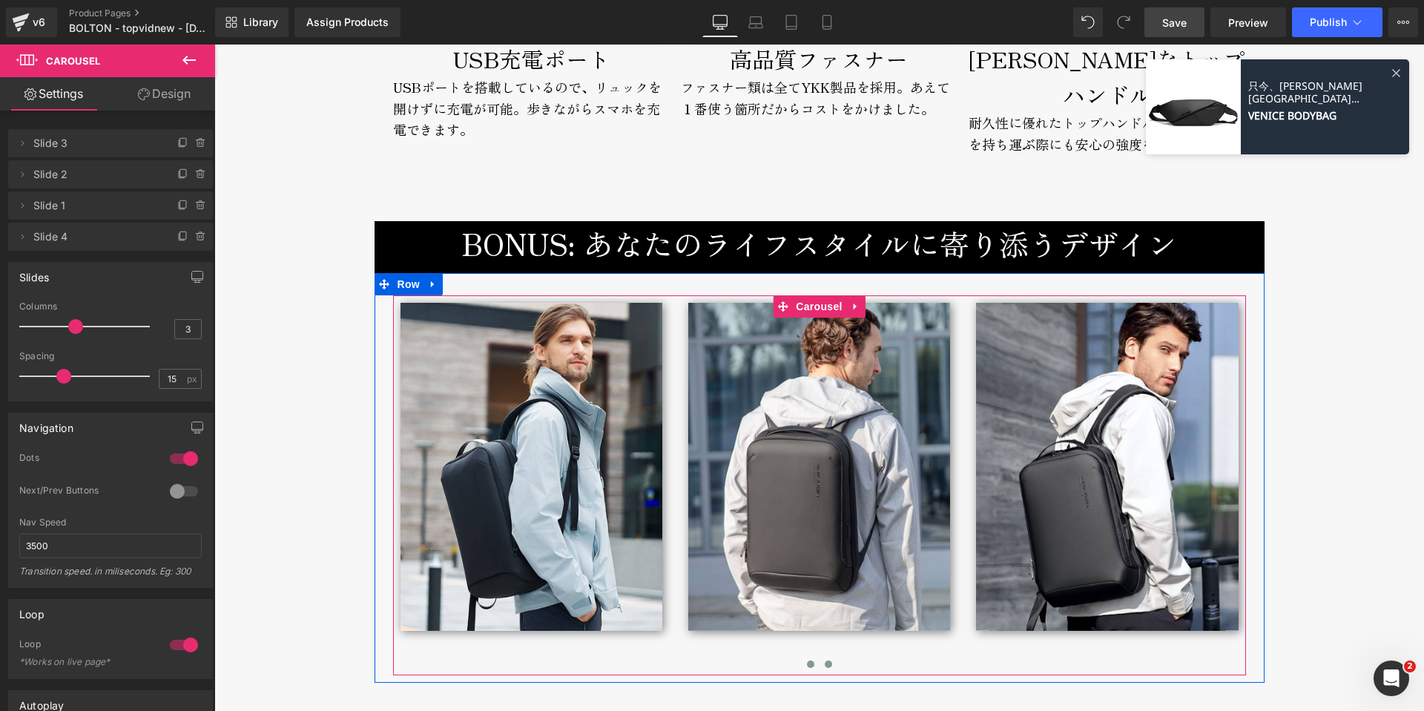
click at [807, 660] on span at bounding box center [810, 663] width 7 height 7
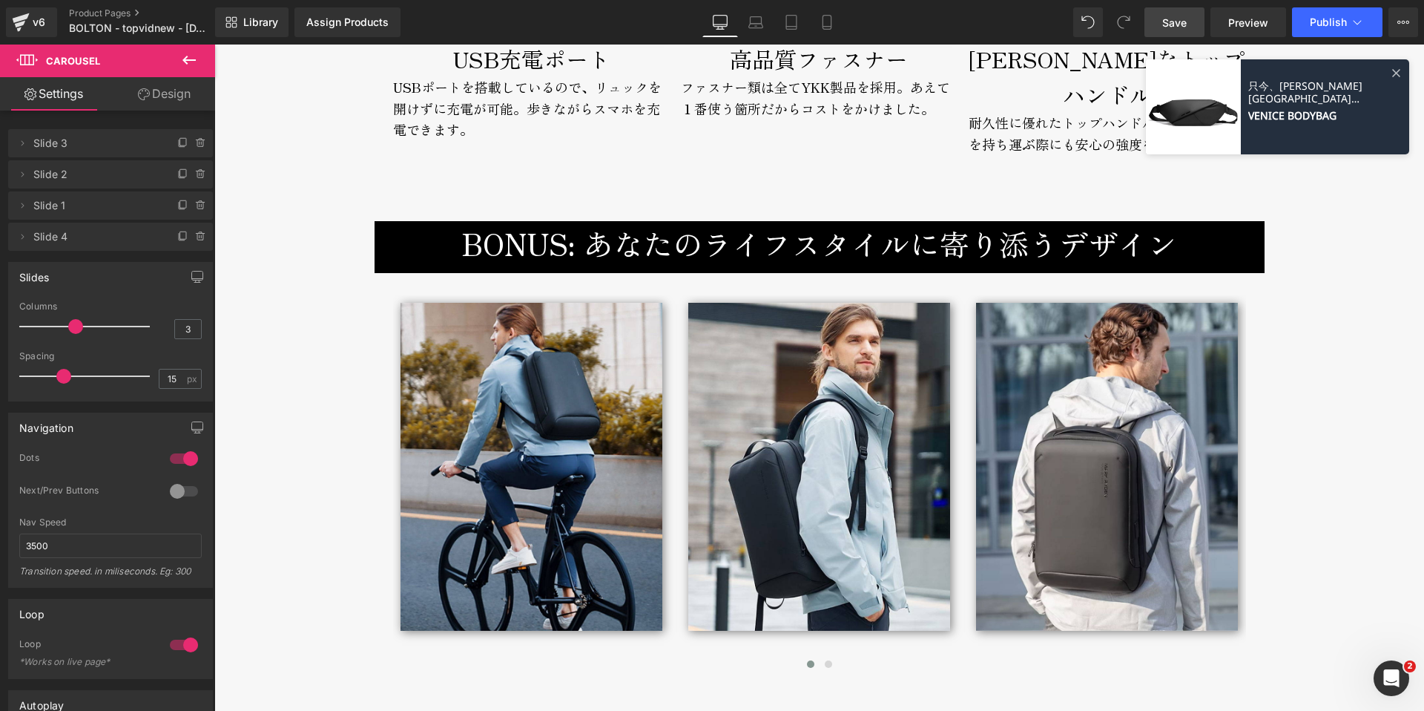
click at [1170, 19] on span "Save" at bounding box center [1174, 23] width 24 height 16
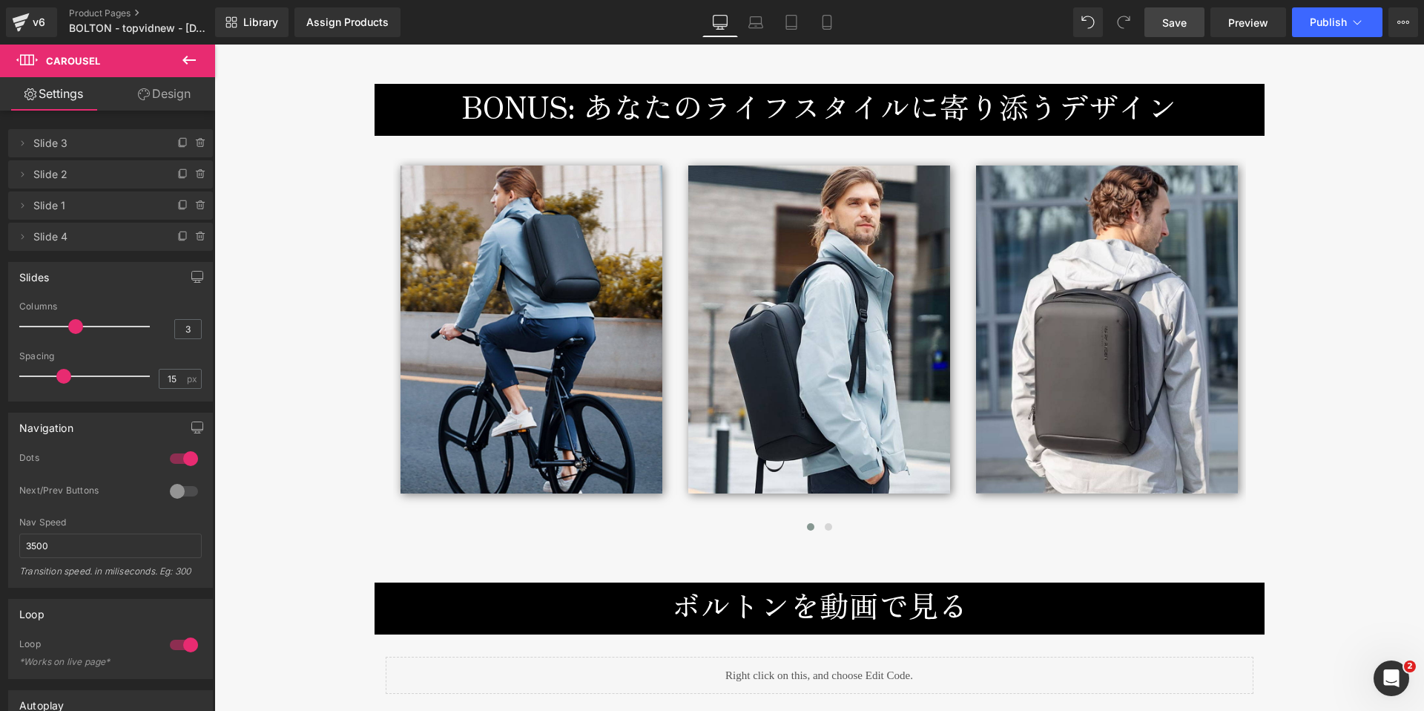
scroll to position [7136, 0]
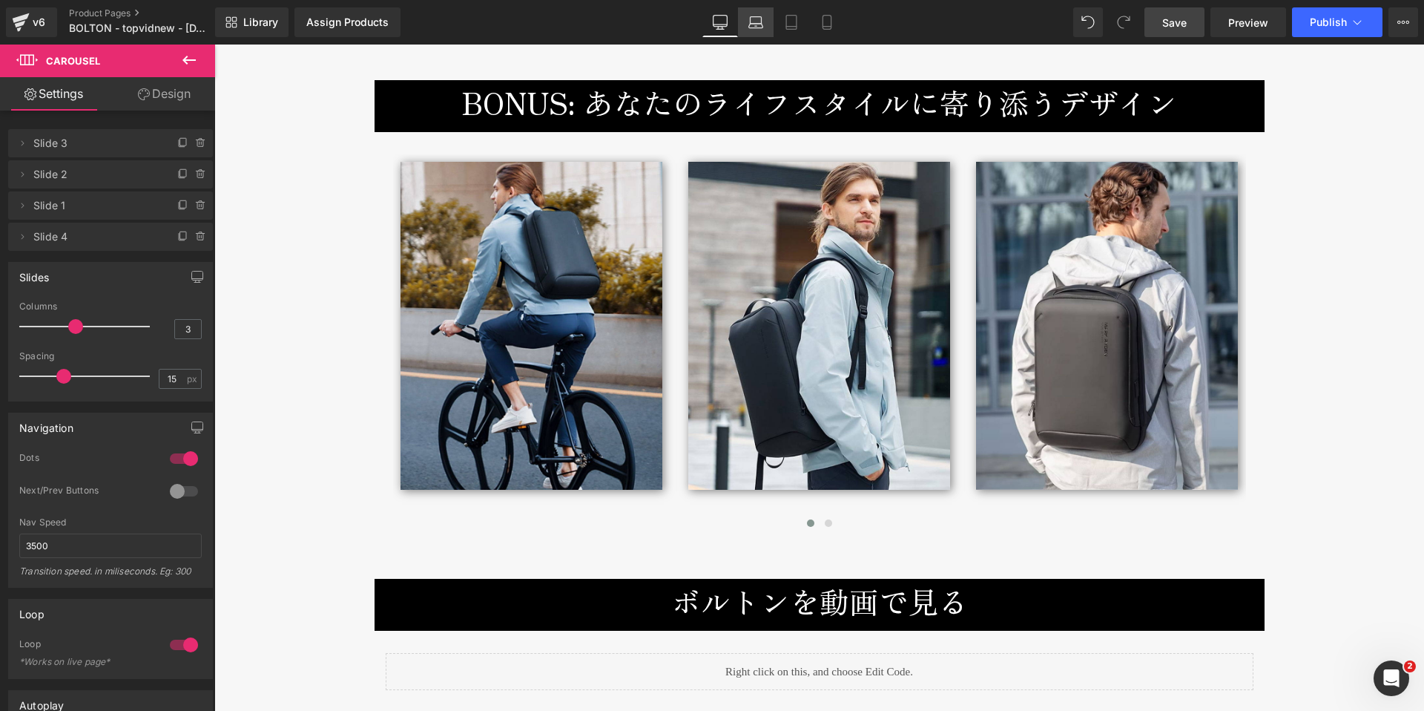
drag, startPoint x: 761, startPoint y: 26, endPoint x: 378, endPoint y: 260, distance: 448.4
click at [761, 26] on icon at bounding box center [755, 22] width 15 height 15
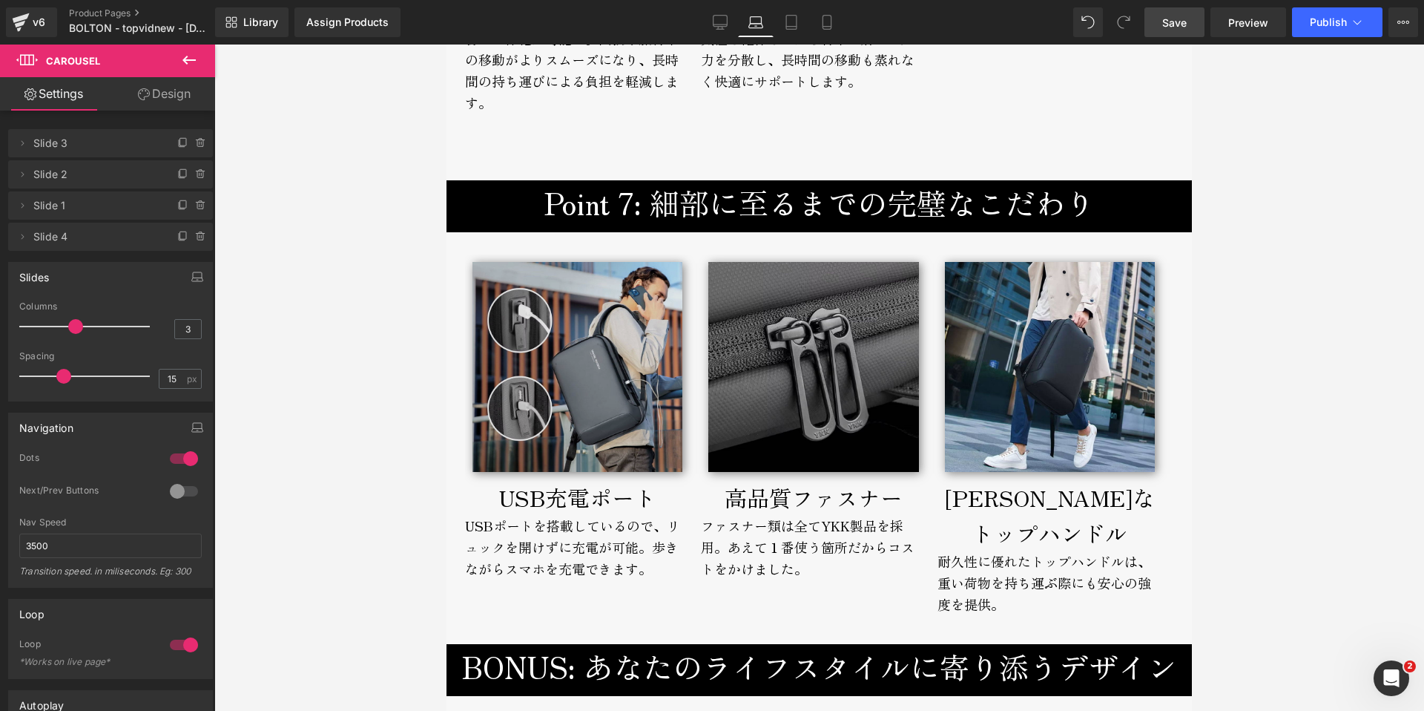
scroll to position [5988, 0]
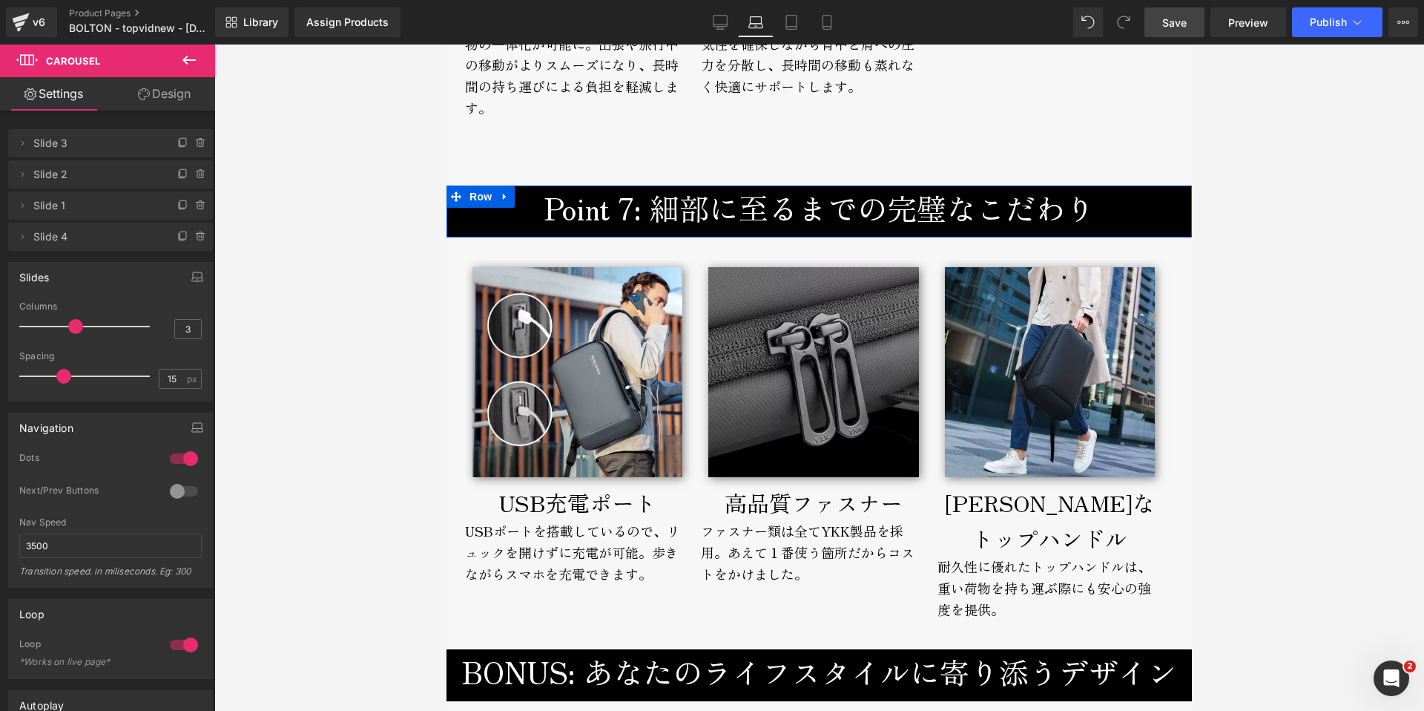
click at [504, 191] on icon at bounding box center [505, 196] width 10 height 11
click at [523, 191] on icon at bounding box center [524, 196] width 10 height 10
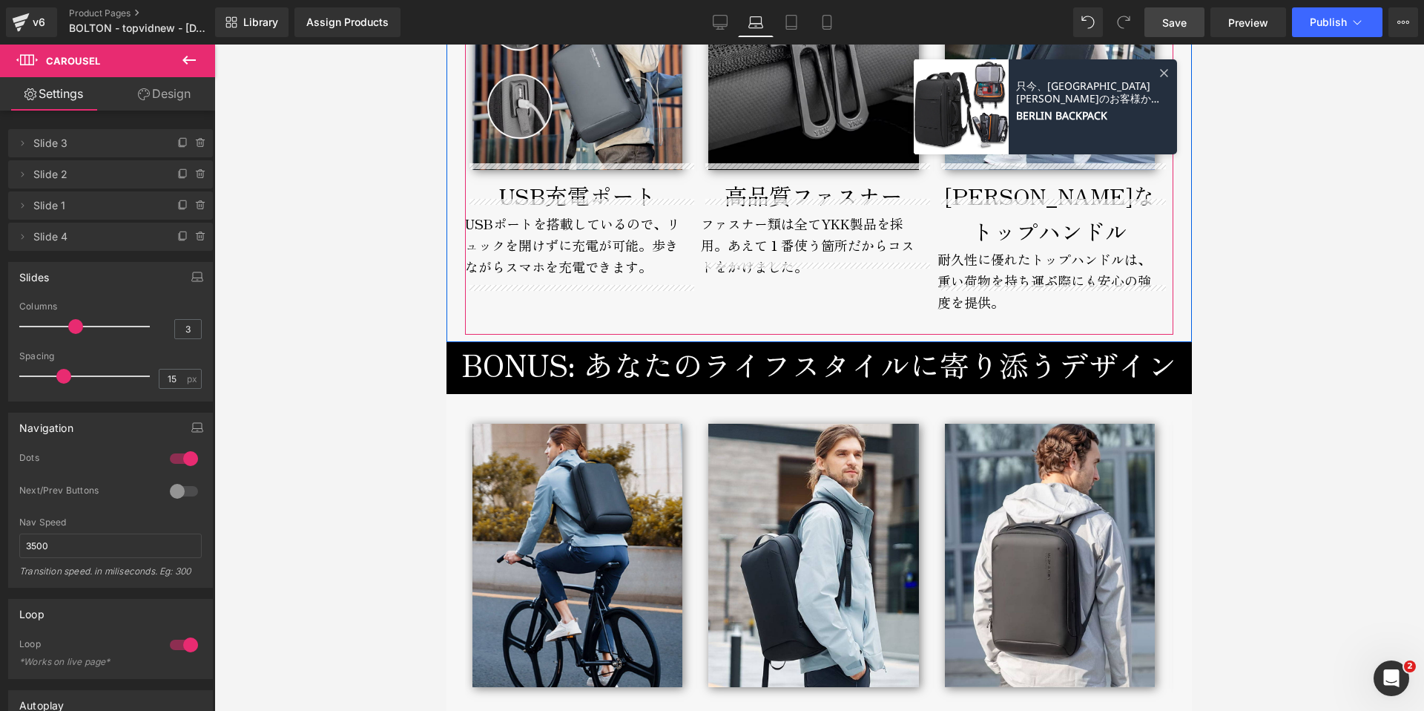
scroll to position [6382, 0]
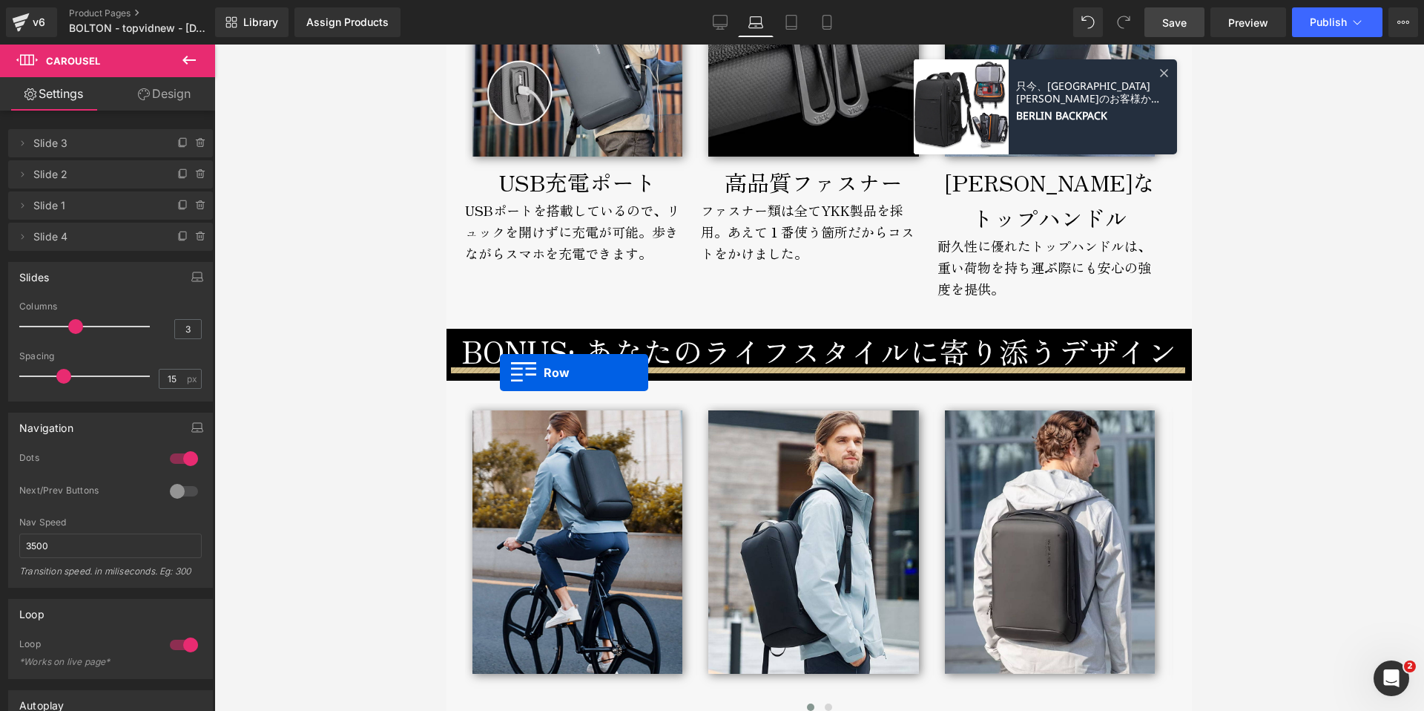
drag, startPoint x: 456, startPoint y: 259, endPoint x: 500, endPoint y: 372, distance: 121.6
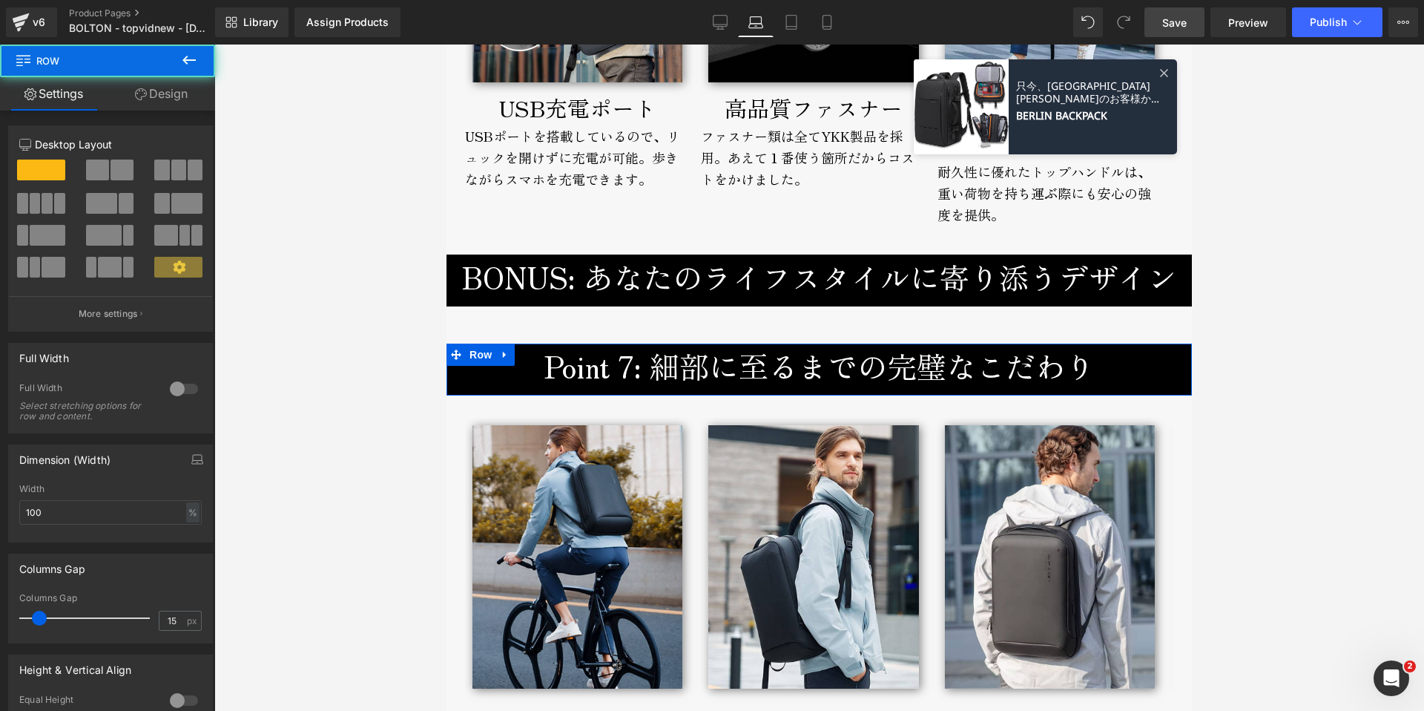
scroll to position [6308, 0]
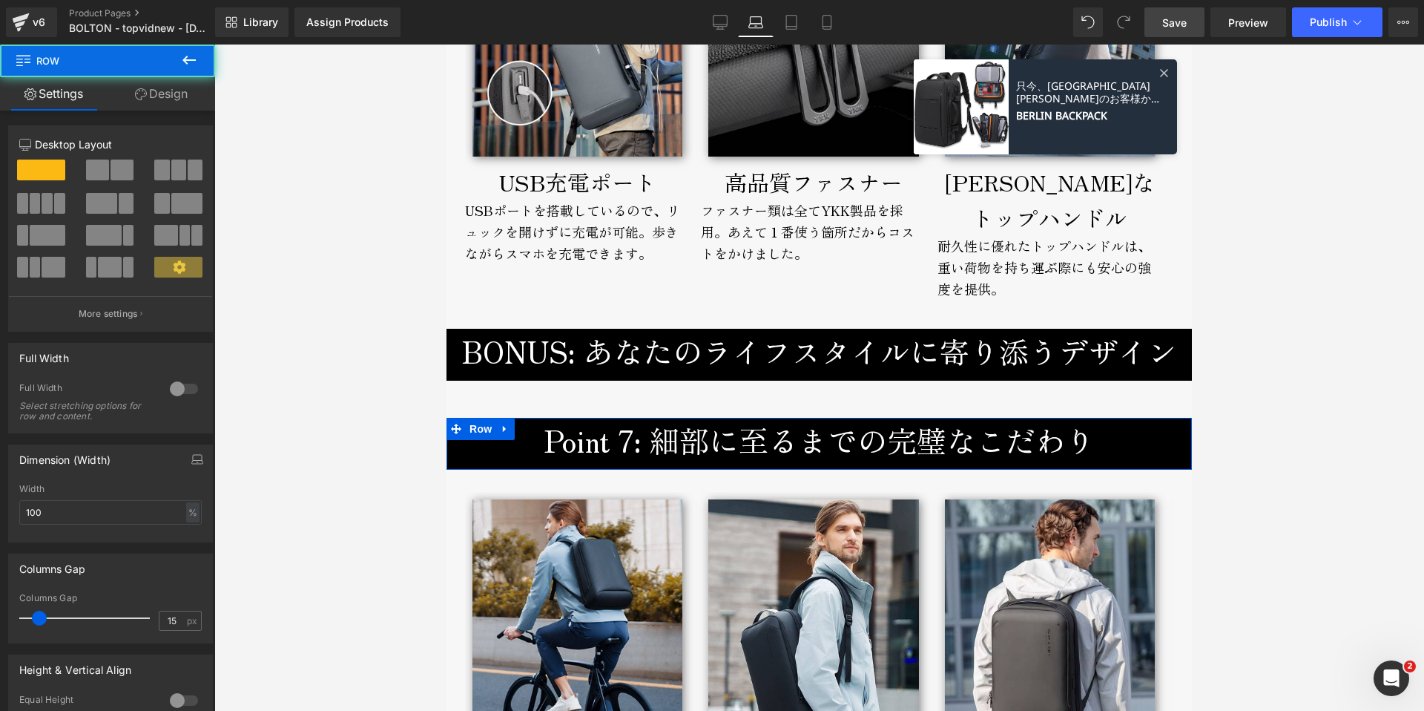
click at [515, 329] on h3 "BONUS: あなたのライフスタイルに寄り添うデザイン" at bounding box center [819, 351] width 723 height 45
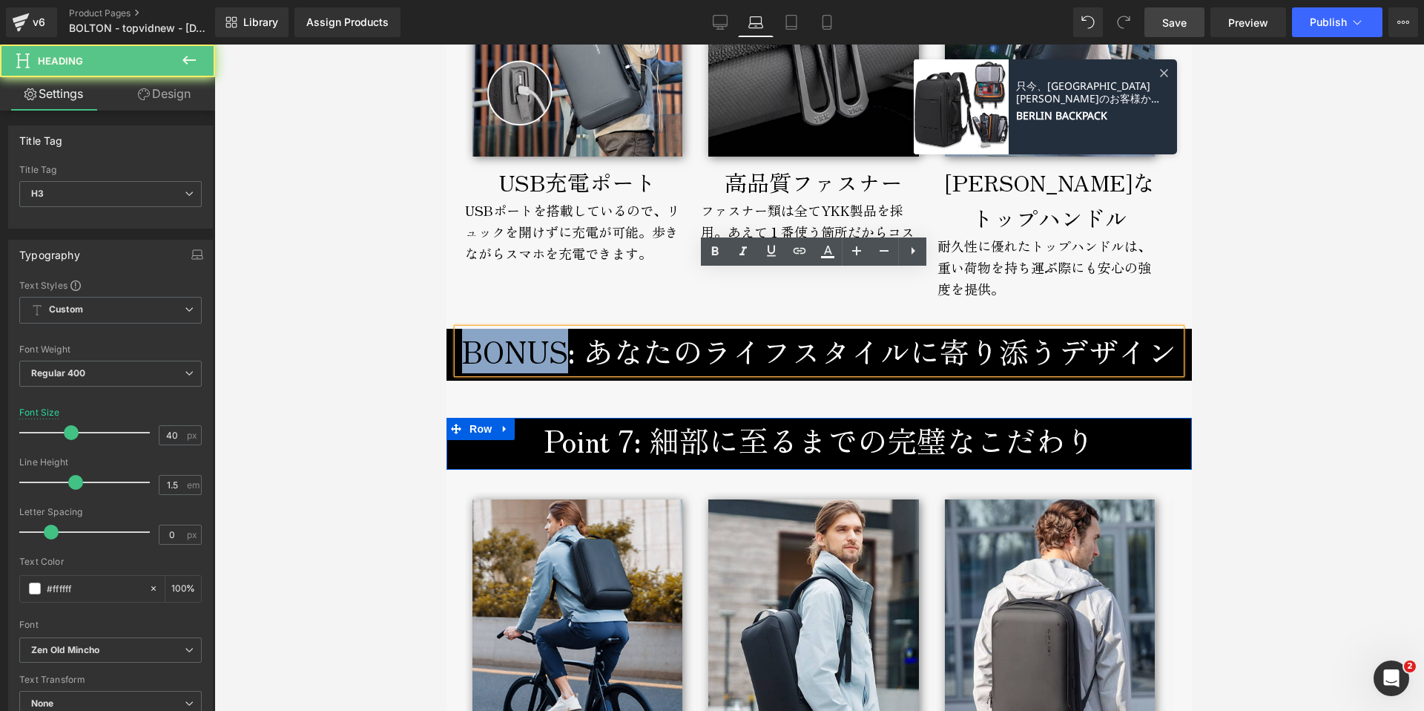
click at [515, 329] on h3 "BONUS: あなたのライフスタイルに寄り添うデザイン" at bounding box center [819, 351] width 723 height 45
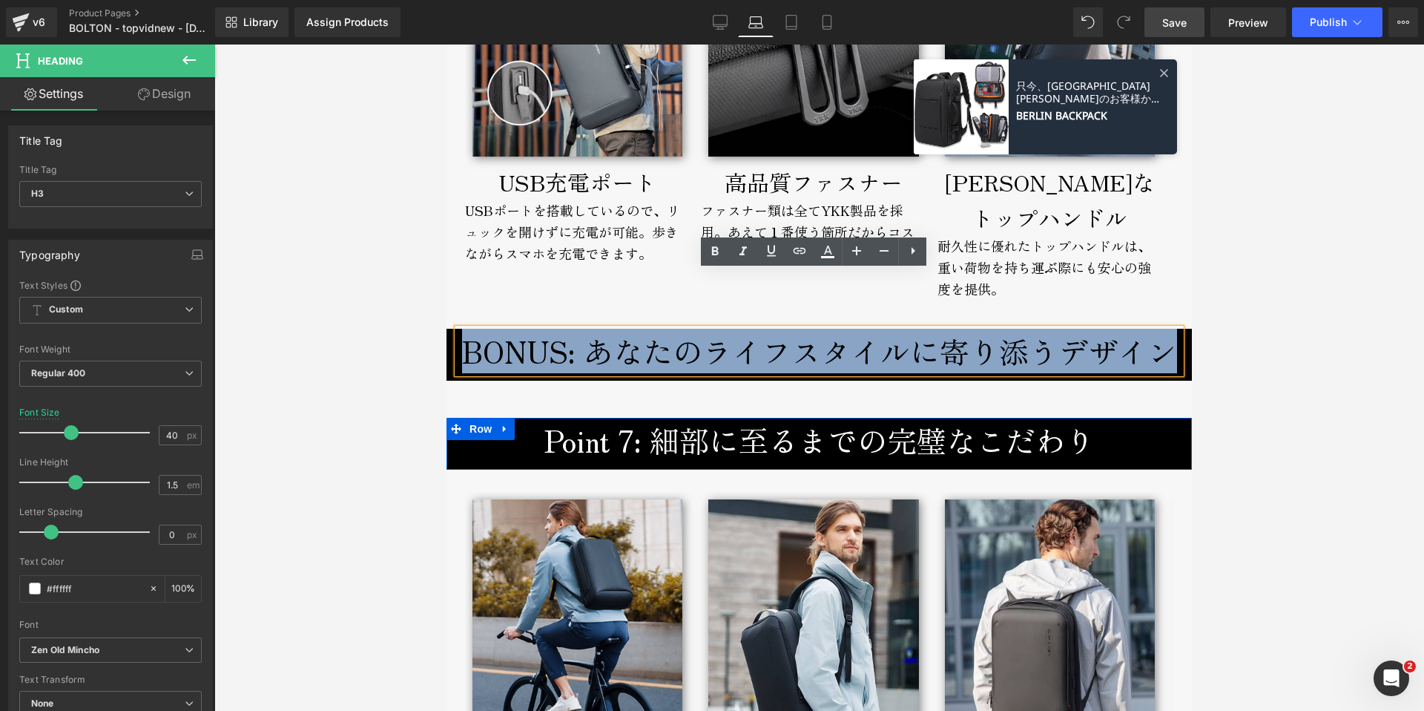
click at [515, 329] on h3 "BONUS: あなたのライフスタイルに寄り添うデザイン" at bounding box center [819, 351] width 723 height 45
copy h3 "BONUS: あなたのライフスタイルに寄り添うデザイン"
click at [581, 427] on h3 "Point 7: 細部に至るまでの完璧なこだわり" at bounding box center [819, 440] width 723 height 45
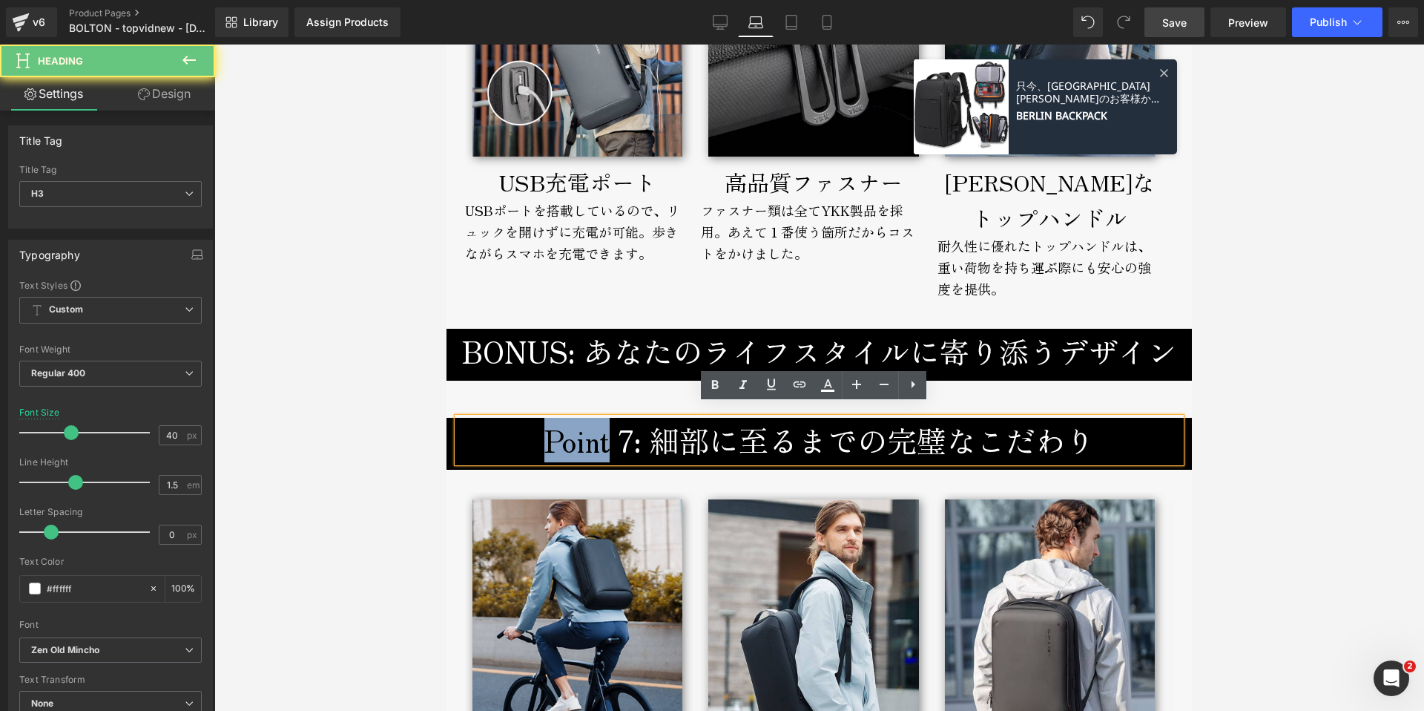
click at [581, 427] on h3 "Point 7: 細部に至るまでの完璧なこだわり" at bounding box center [819, 440] width 723 height 45
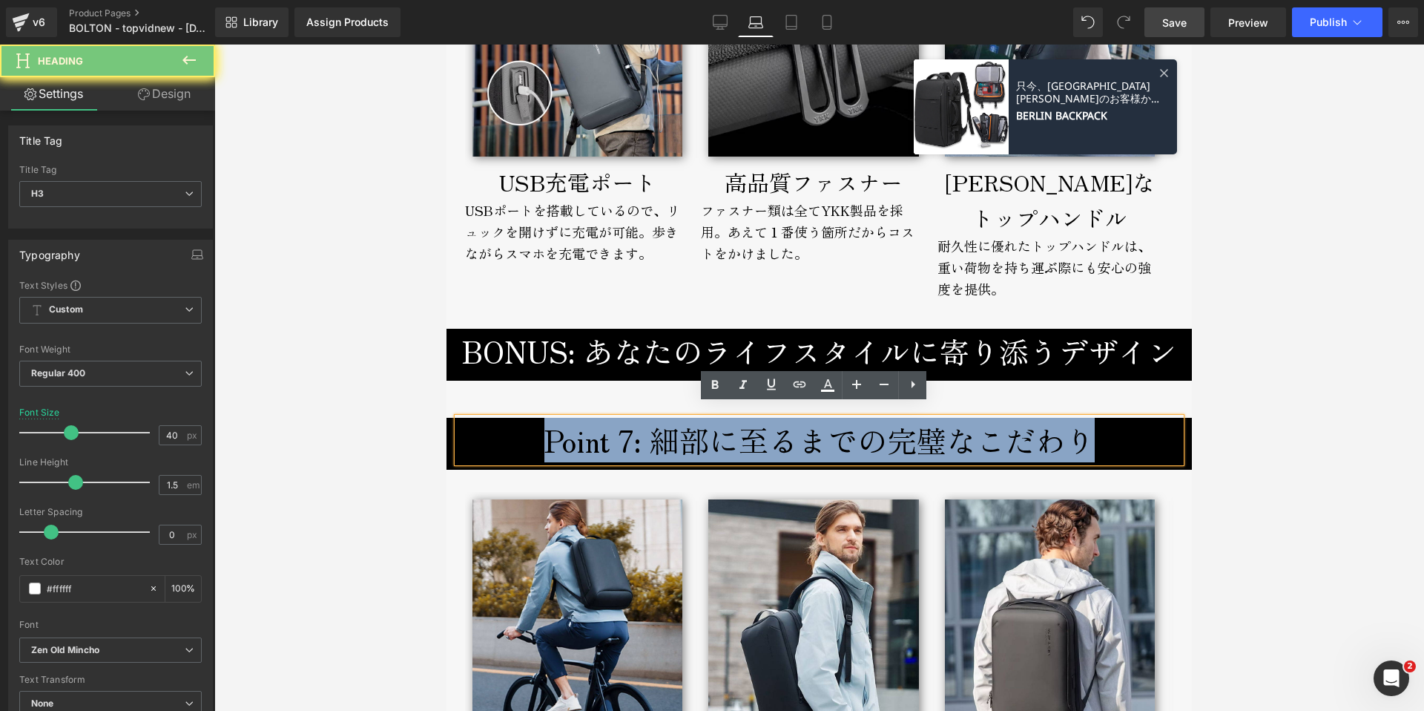
click at [581, 427] on h3 "Point 7: 細部に至るまでの完璧なこだわり" at bounding box center [819, 440] width 723 height 45
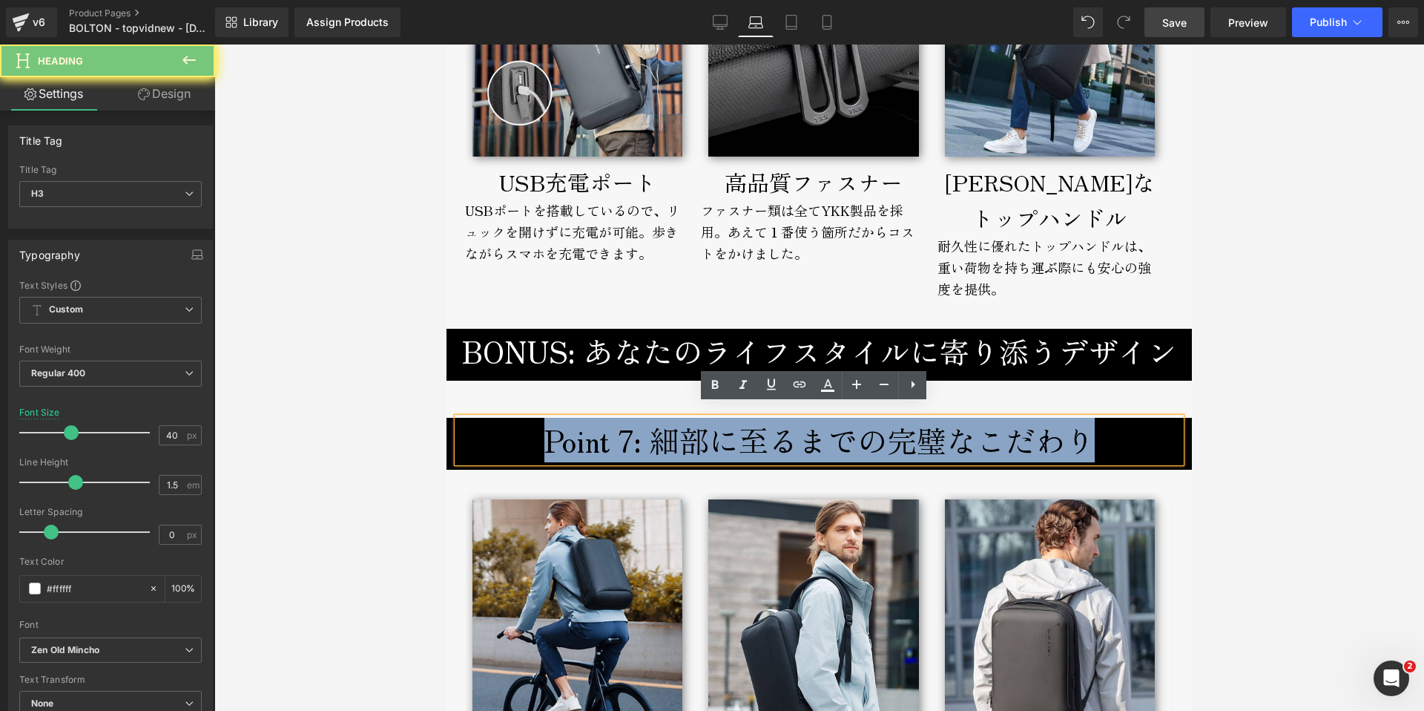
paste div
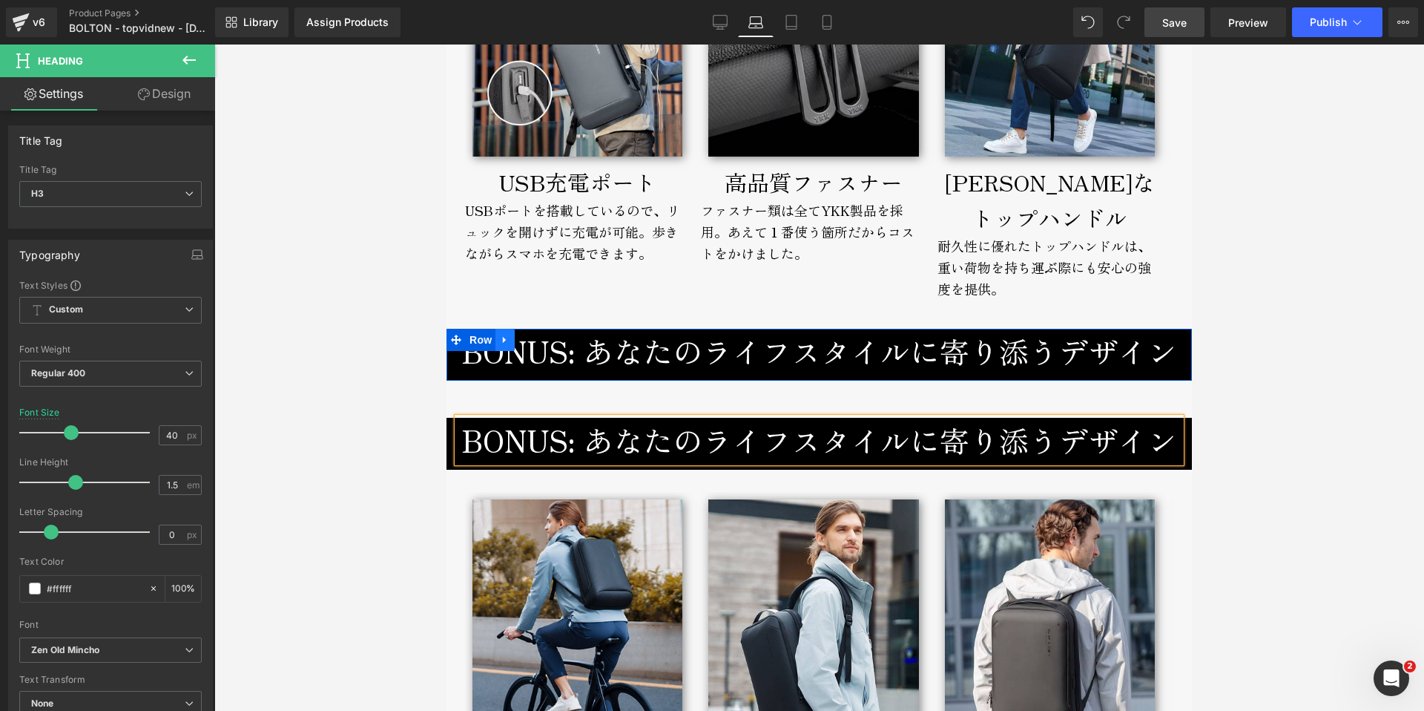
click at [504, 335] on icon at bounding box center [505, 340] width 10 height 11
click at [542, 335] on icon at bounding box center [543, 340] width 10 height 10
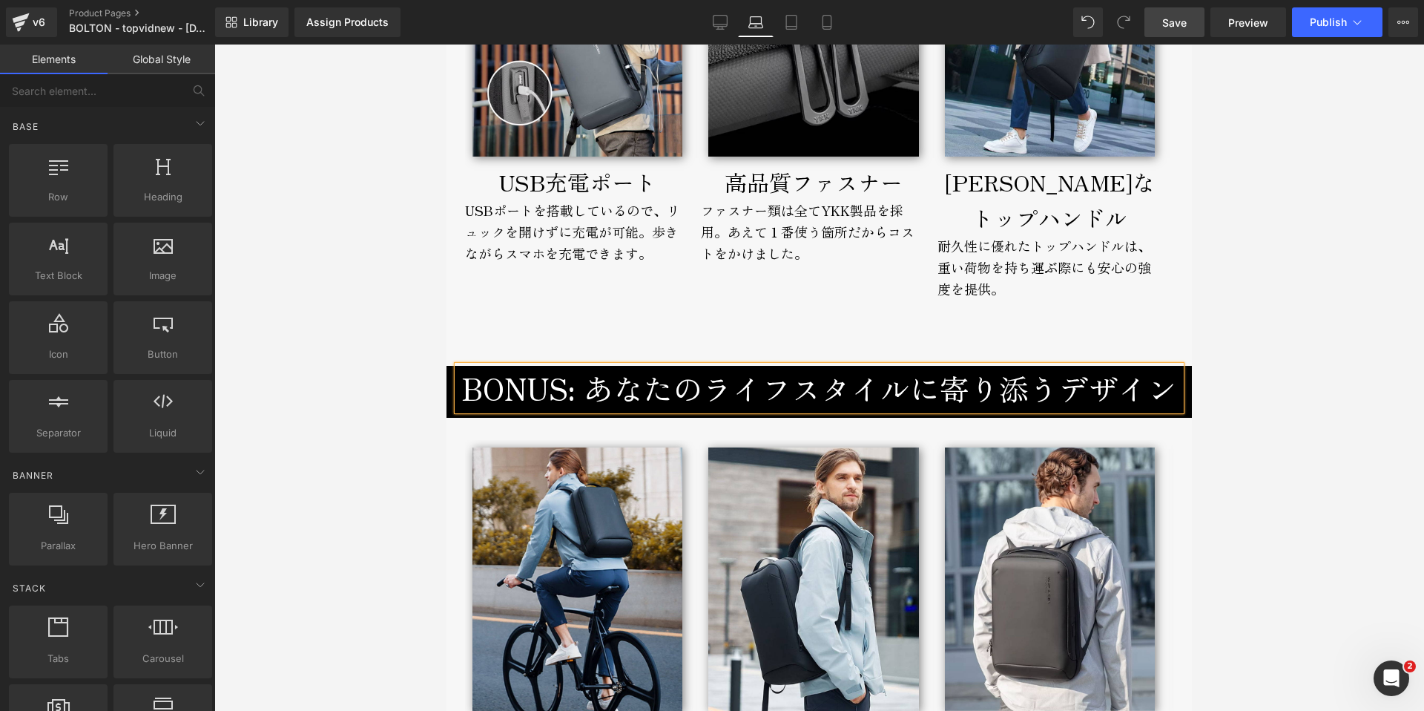
click at [1262, 324] on div at bounding box center [819, 378] width 1210 height 666
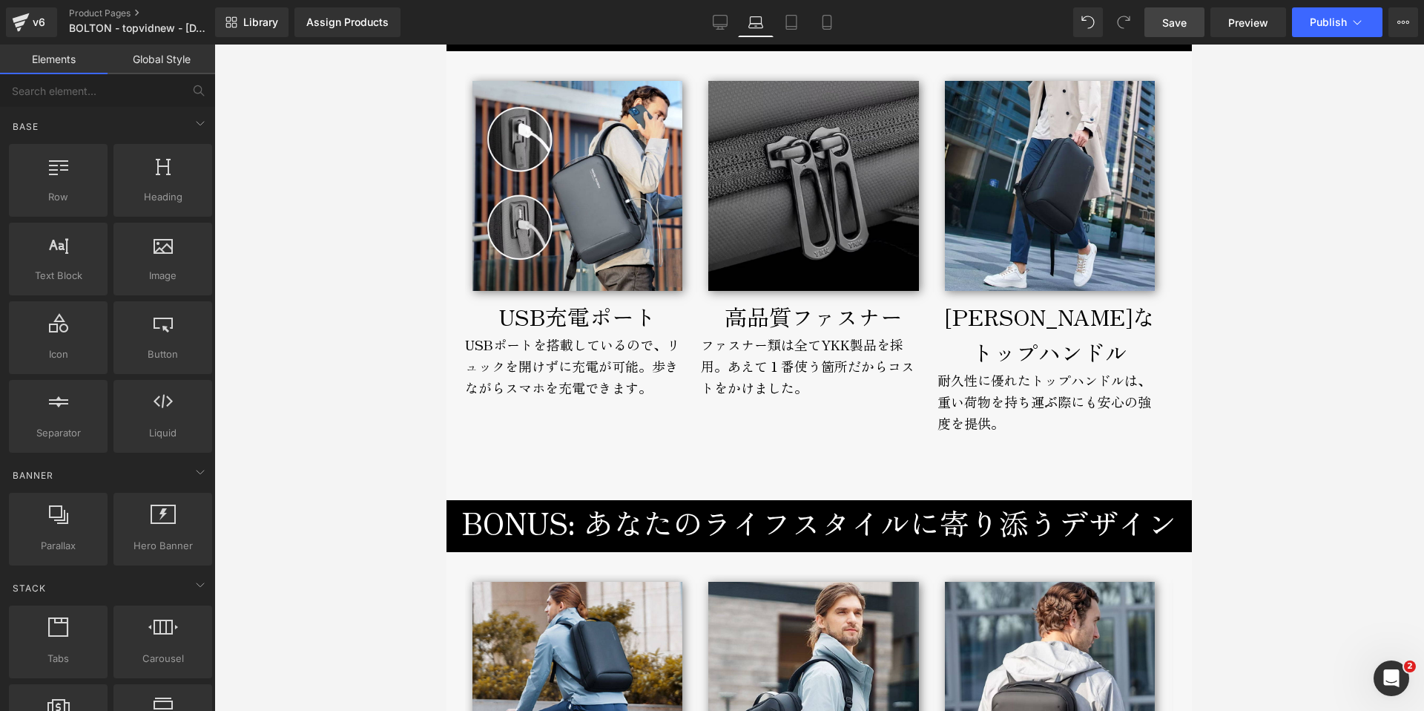
scroll to position [6046, 0]
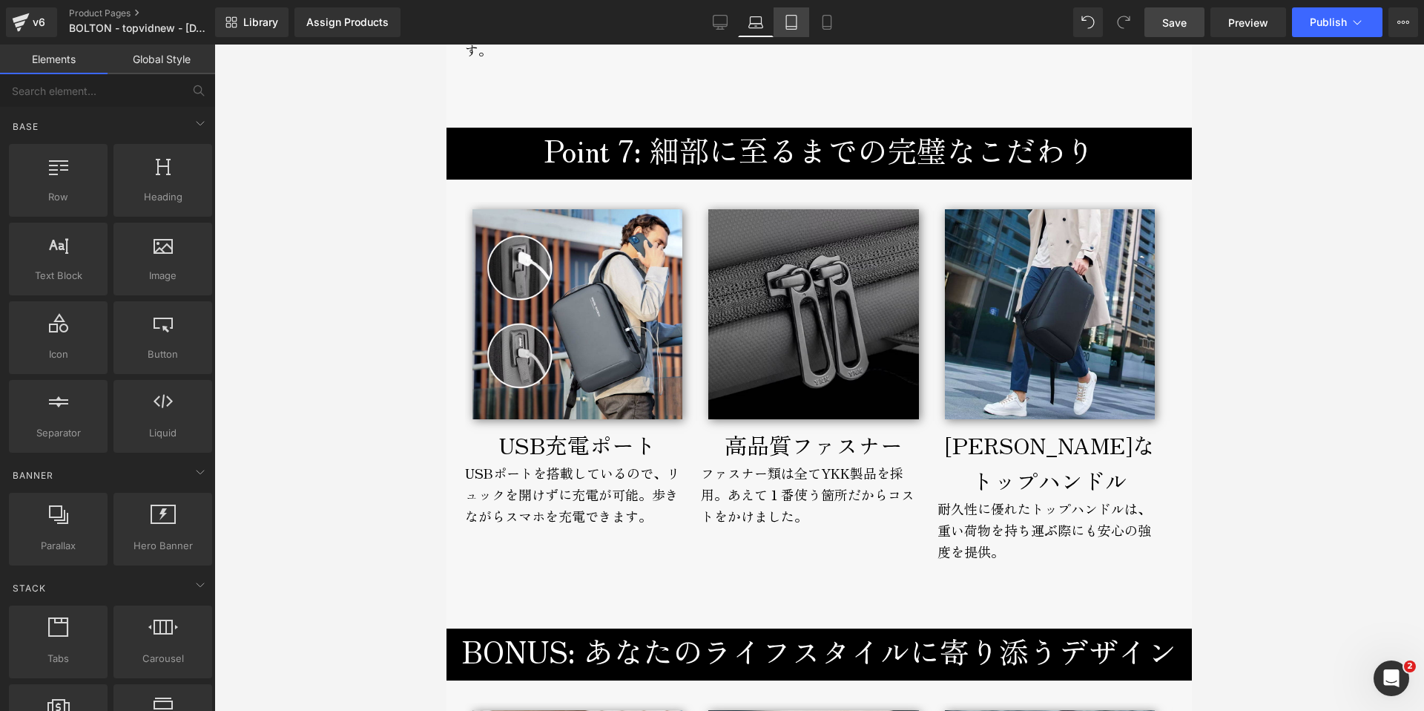
click at [787, 19] on icon at bounding box center [791, 23] width 10 height 14
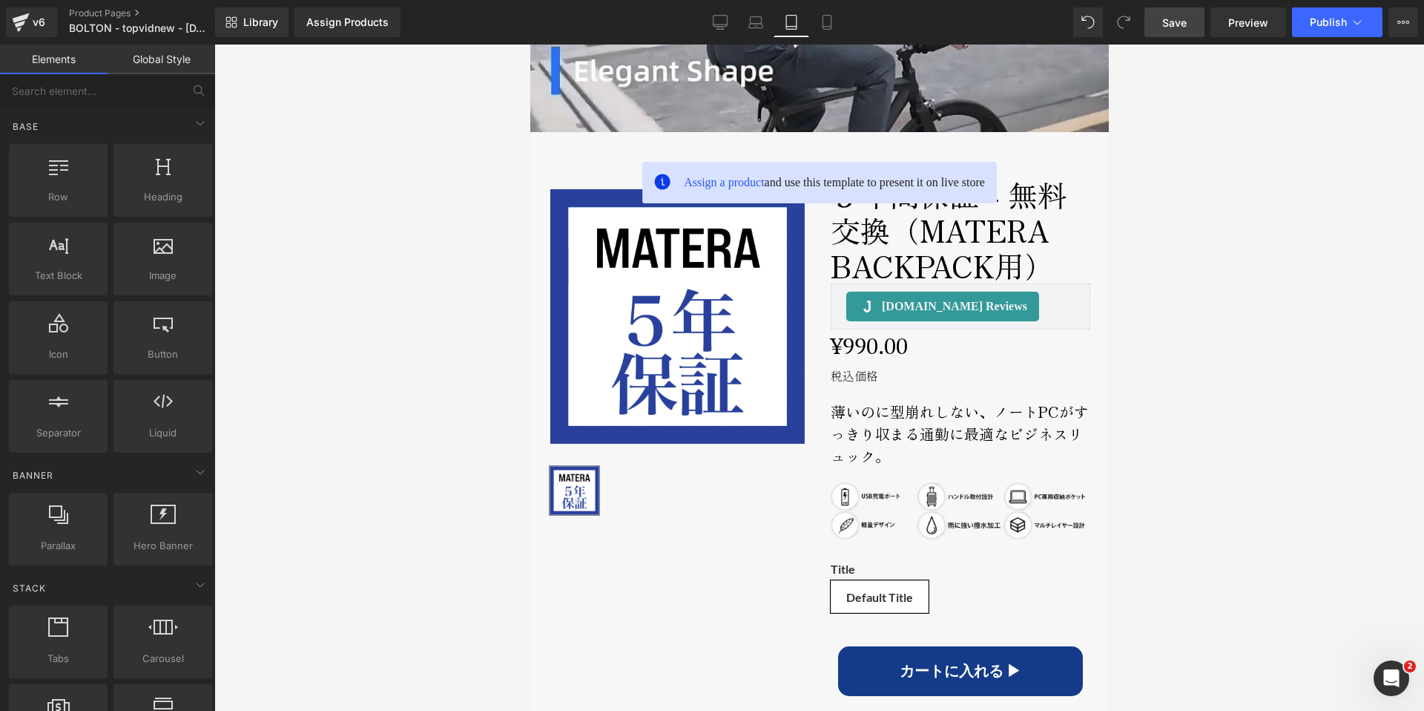
scroll to position [323, 0]
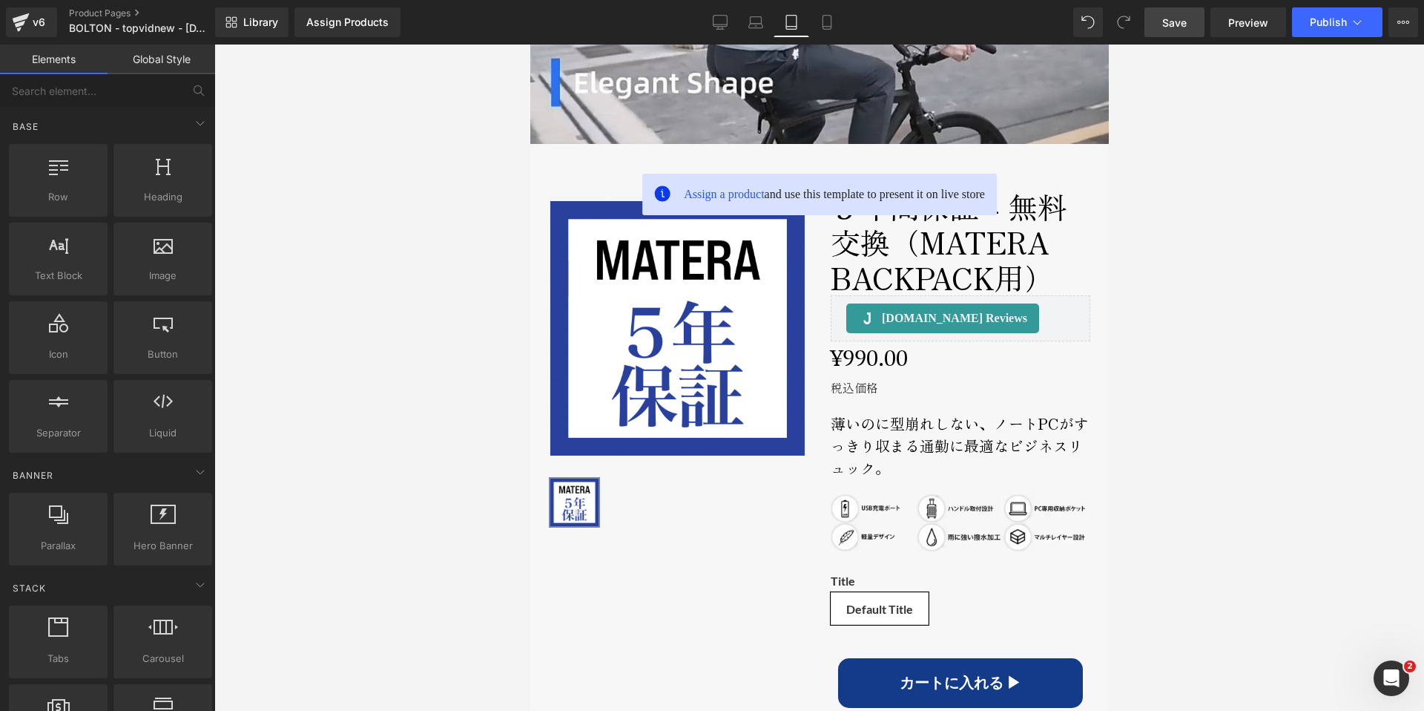
click at [847, 10] on div "Library Assign Products Product Preview No product match your search. Please tr…" at bounding box center [819, 22] width 1209 height 30
click at [832, 21] on icon at bounding box center [827, 22] width 15 height 15
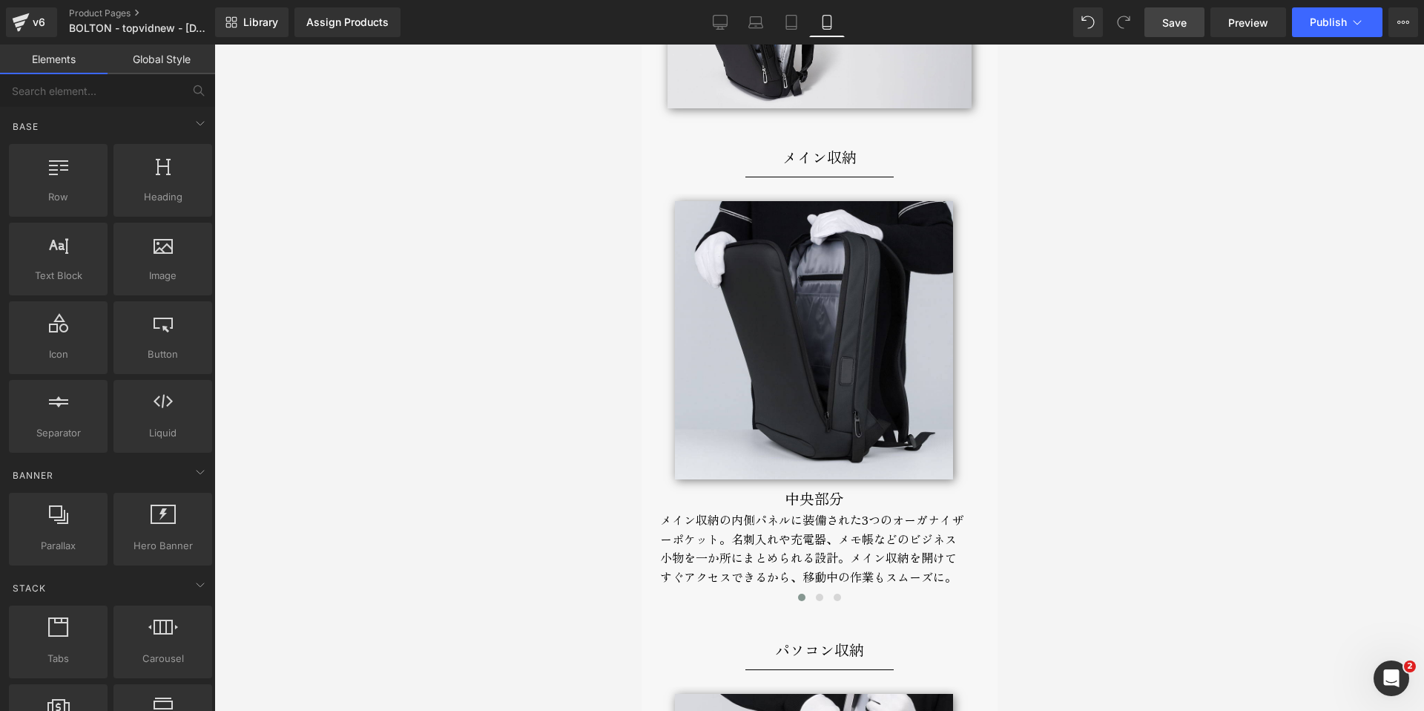
scroll to position [3648, 0]
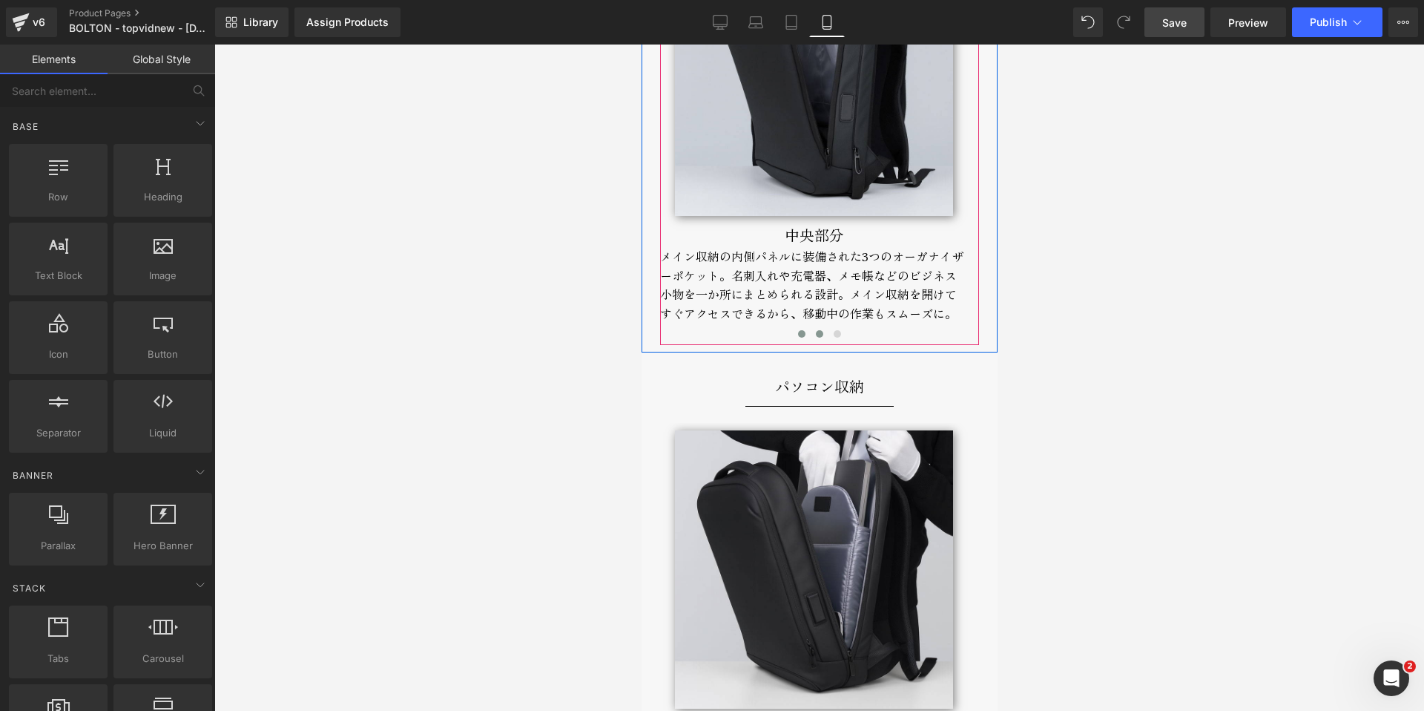
click at [820, 326] on button at bounding box center [819, 333] width 18 height 15
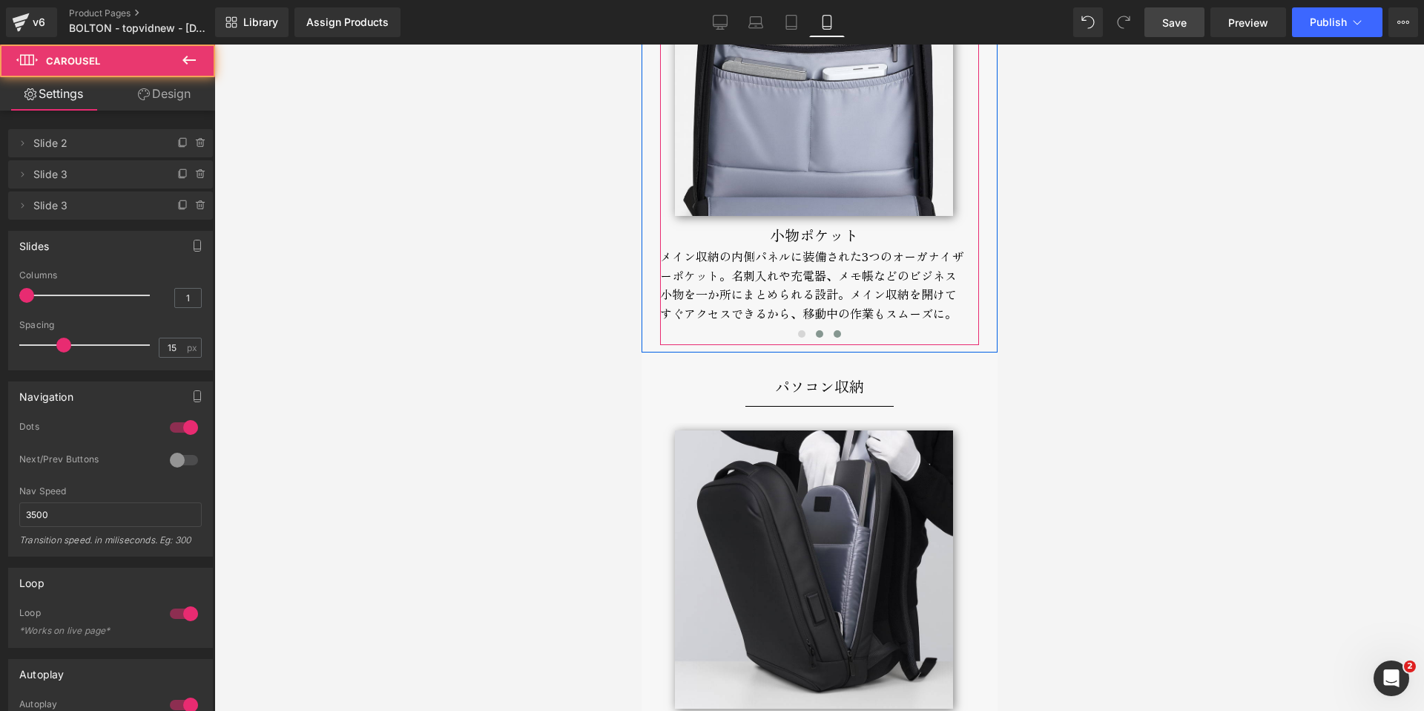
click at [833, 330] on span at bounding box center [836, 333] width 7 height 7
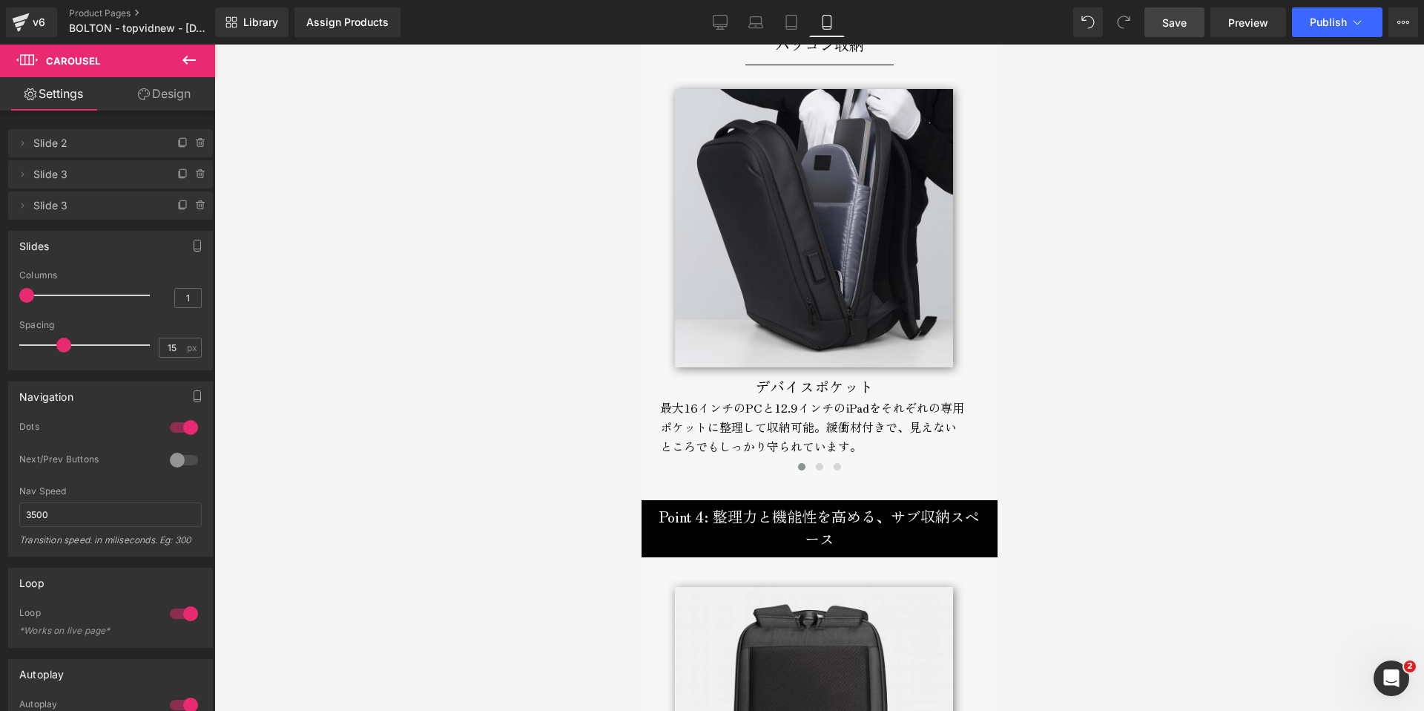
scroll to position [4121, 0]
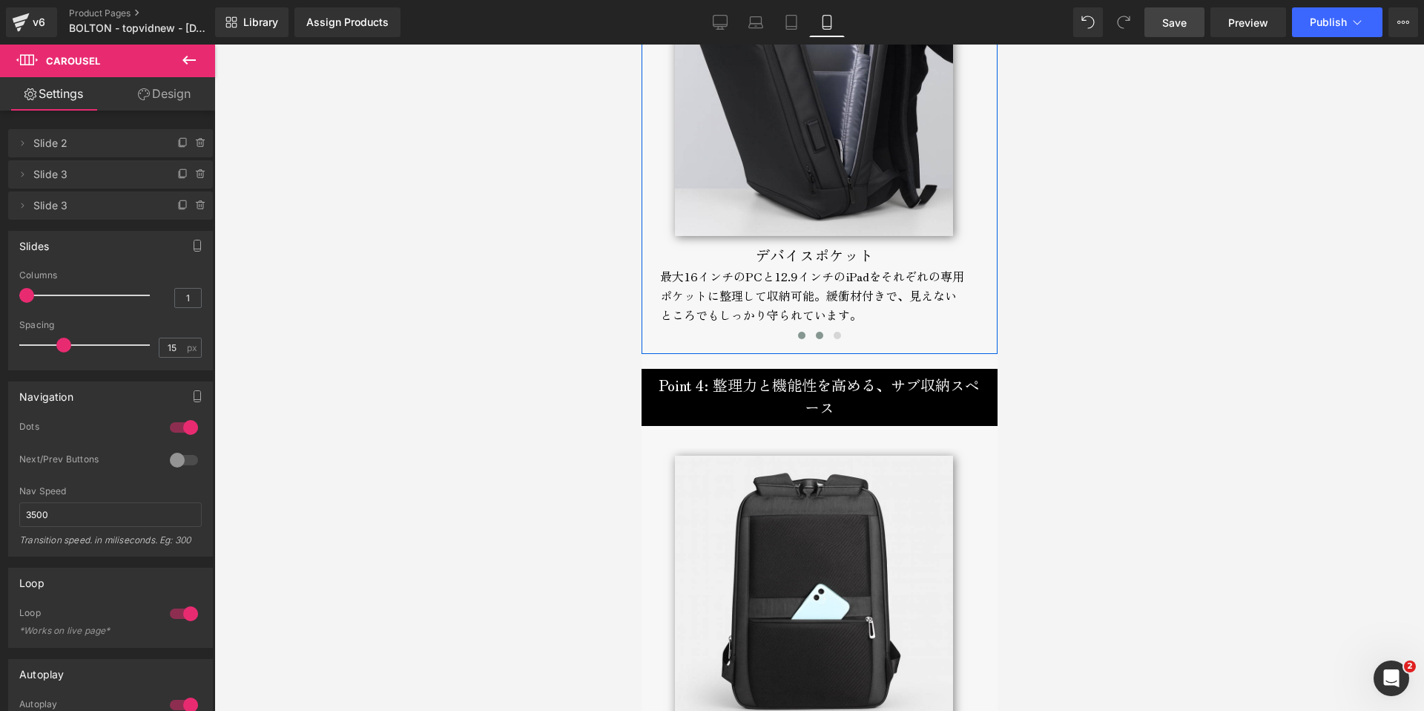
click at [814, 328] on button at bounding box center [819, 335] width 18 height 15
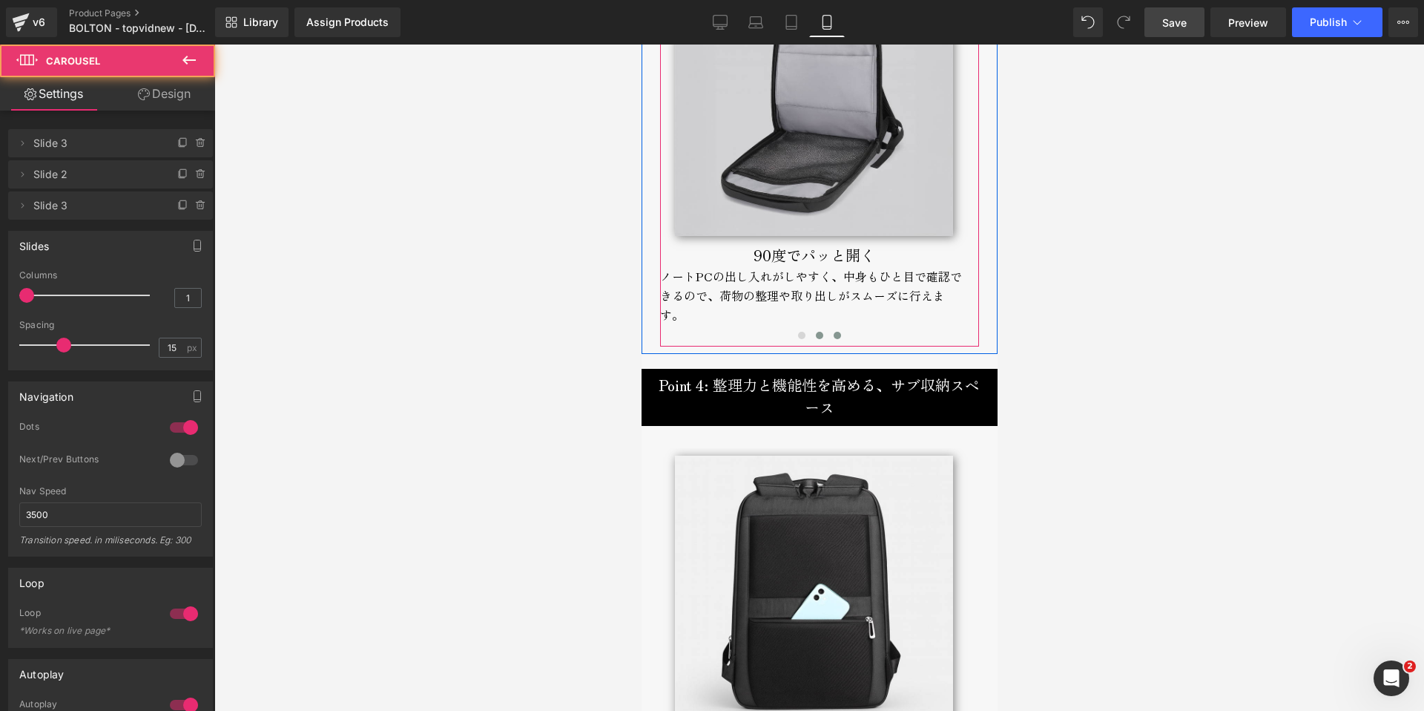
click at [830, 328] on button at bounding box center [837, 335] width 18 height 15
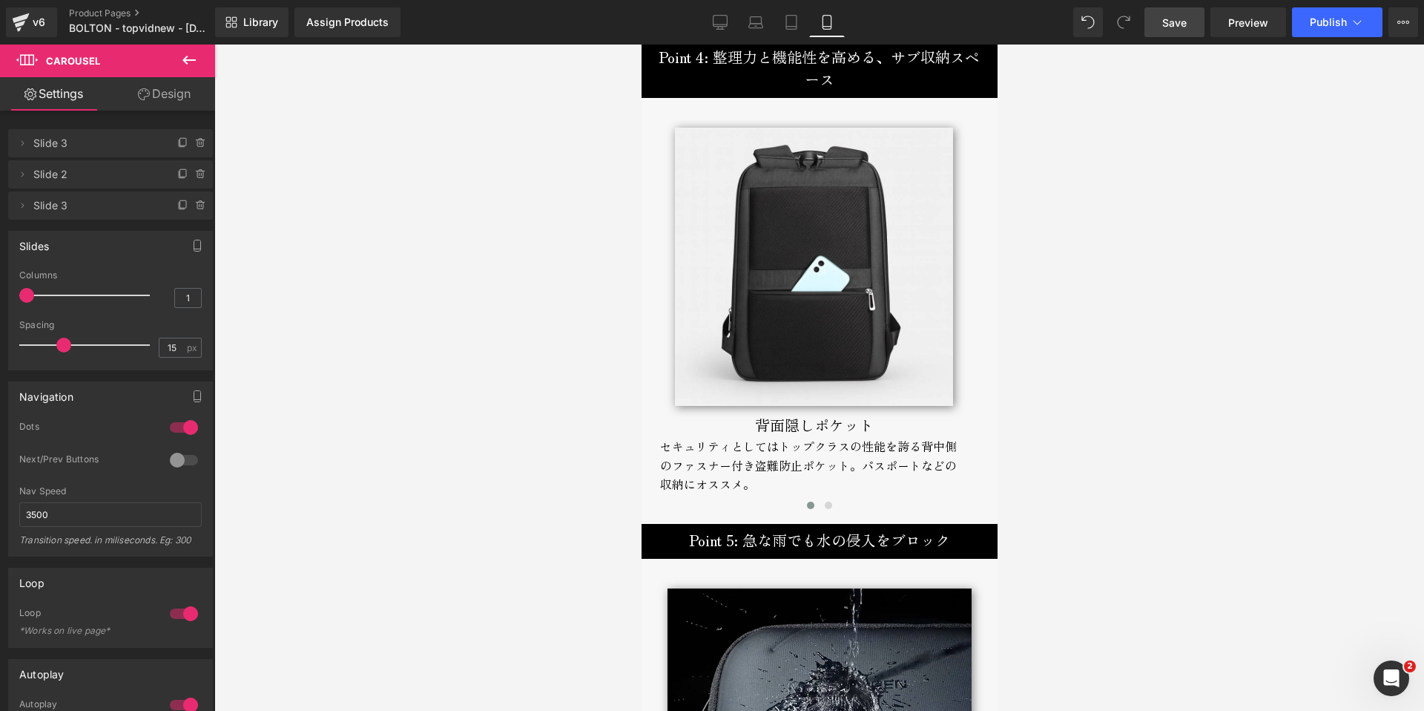
scroll to position [4521, 0]
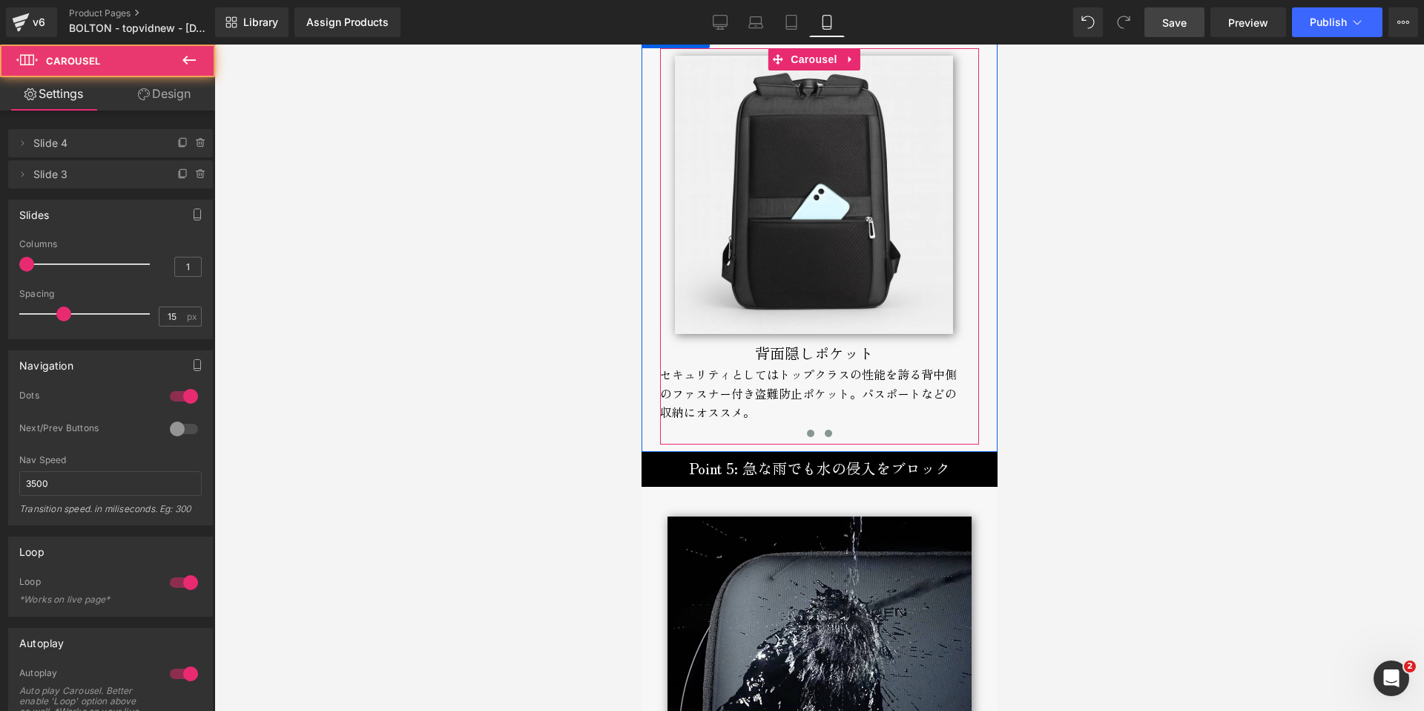
click at [824, 429] on span at bounding box center [827, 432] width 7 height 7
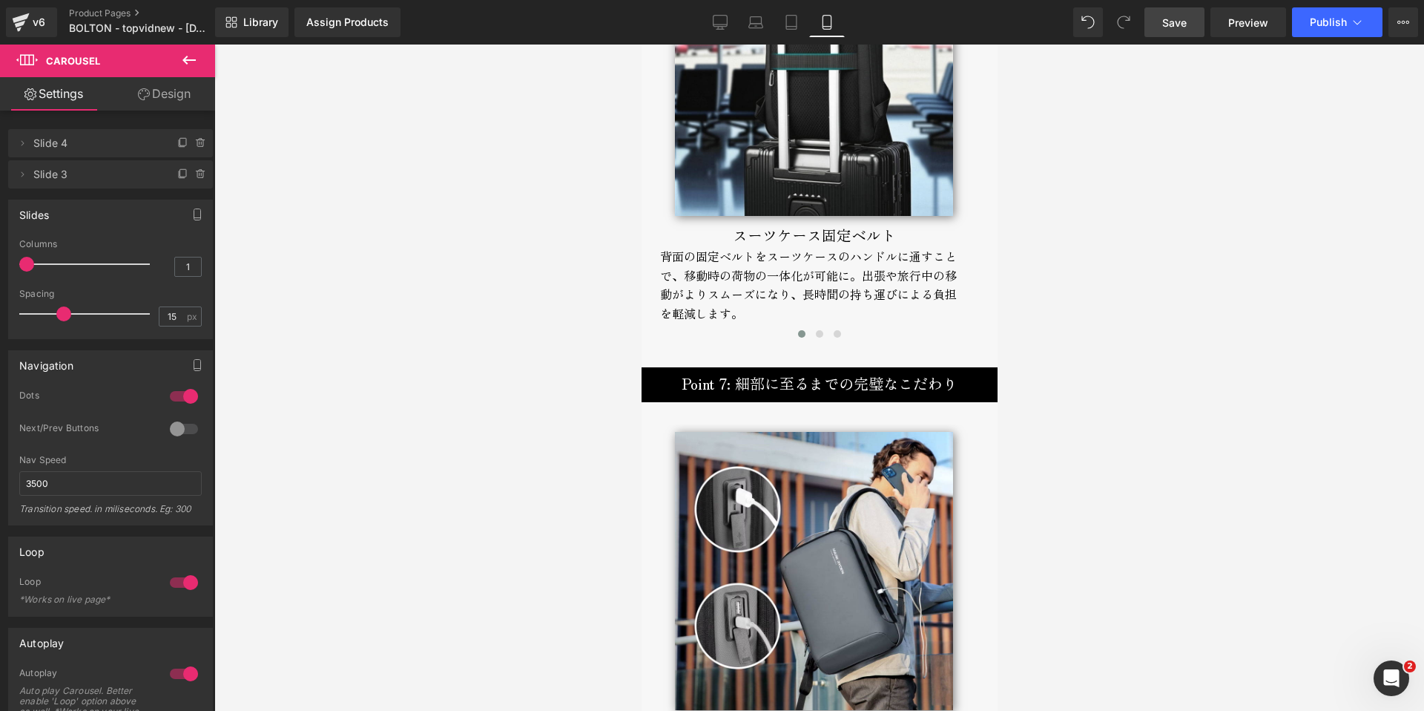
scroll to position [5655, 0]
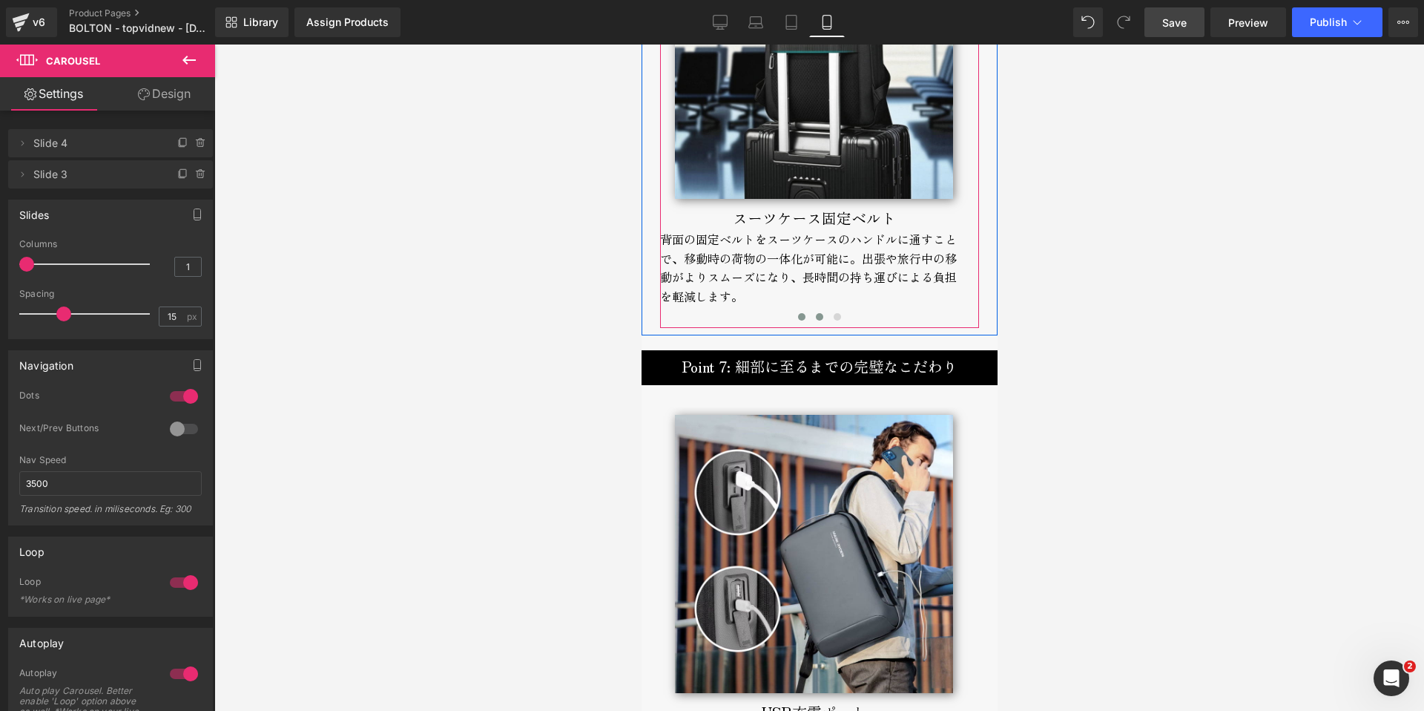
click at [812, 309] on button at bounding box center [819, 316] width 18 height 15
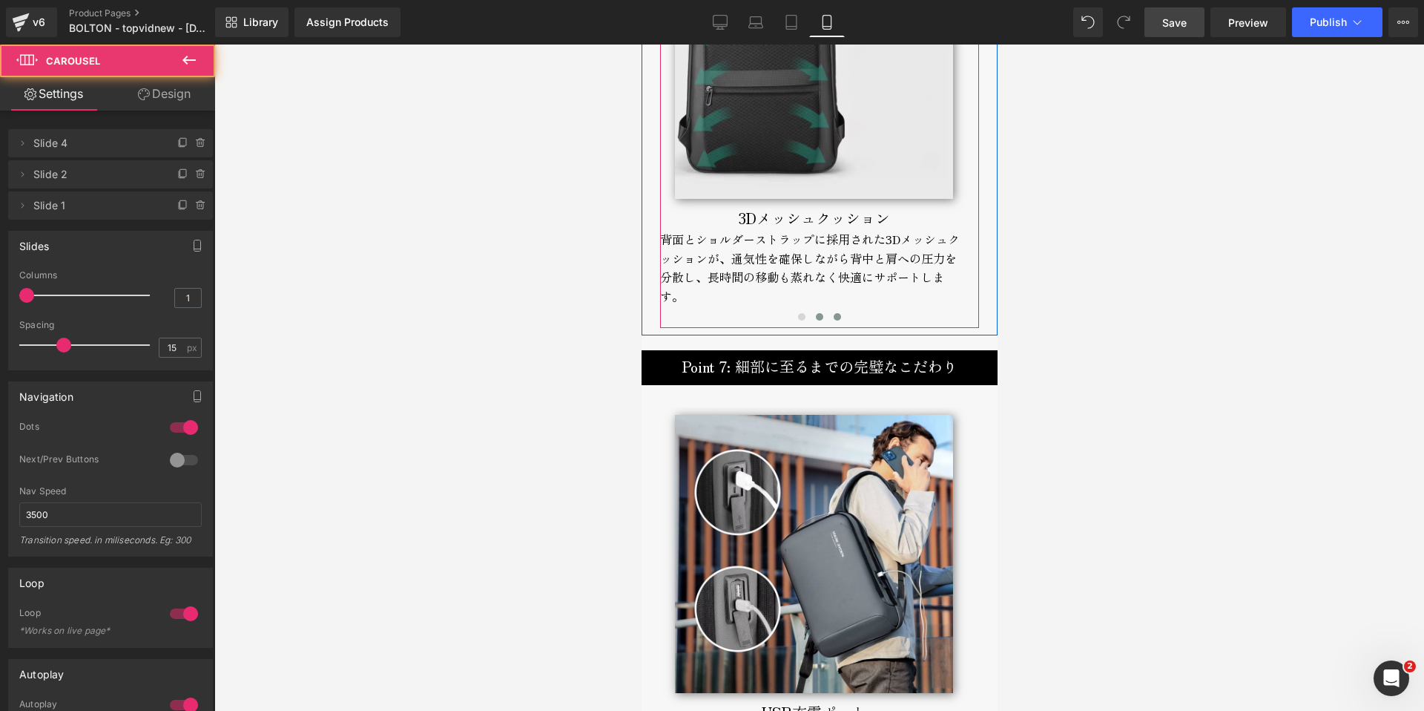
click at [833, 313] on span at bounding box center [836, 316] width 7 height 7
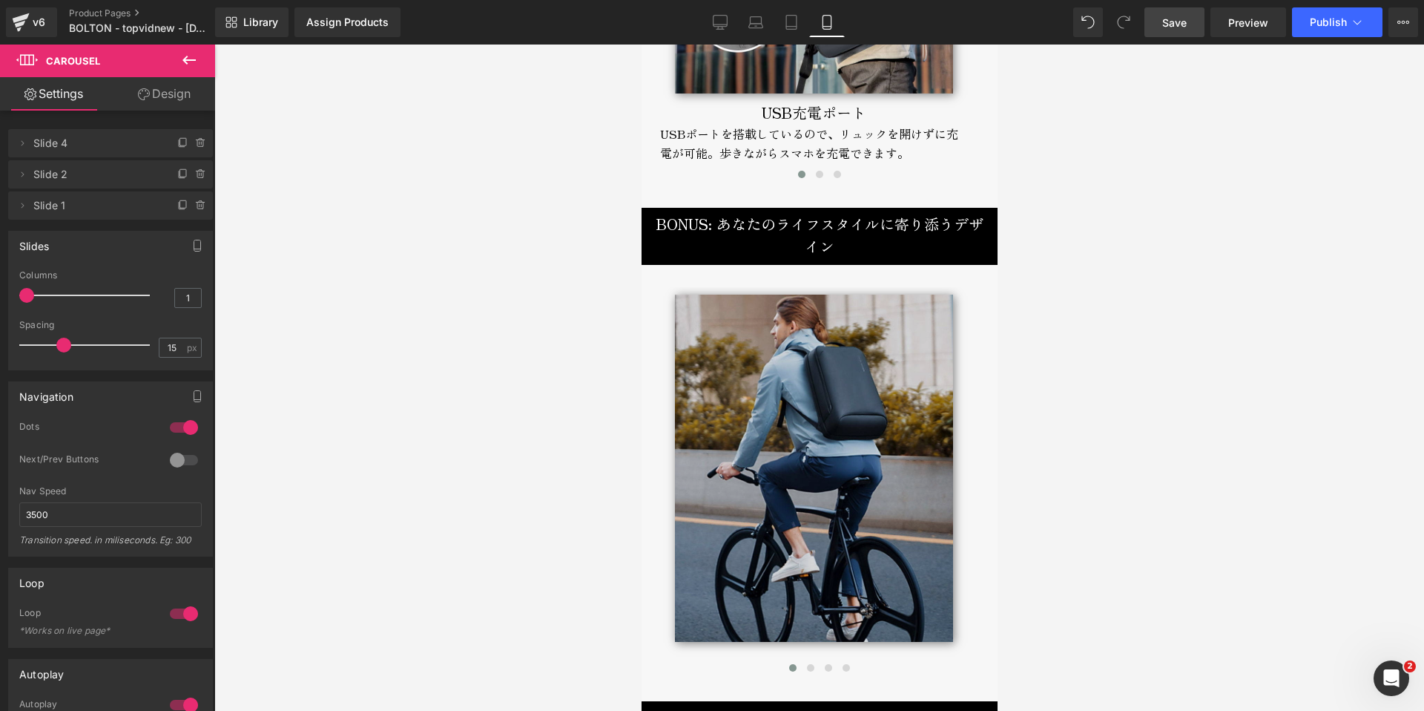
scroll to position [6252, 0]
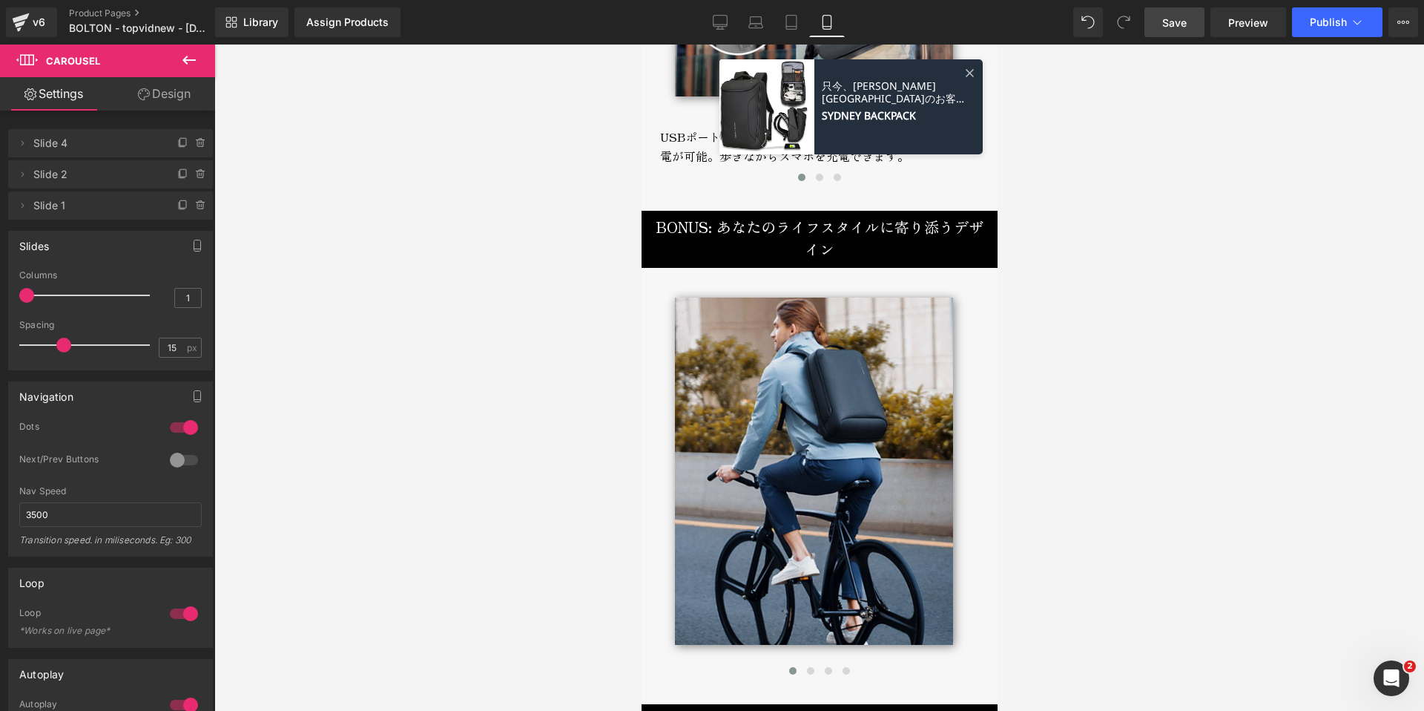
click at [965, 73] on icon at bounding box center [969, 73] width 8 height 8
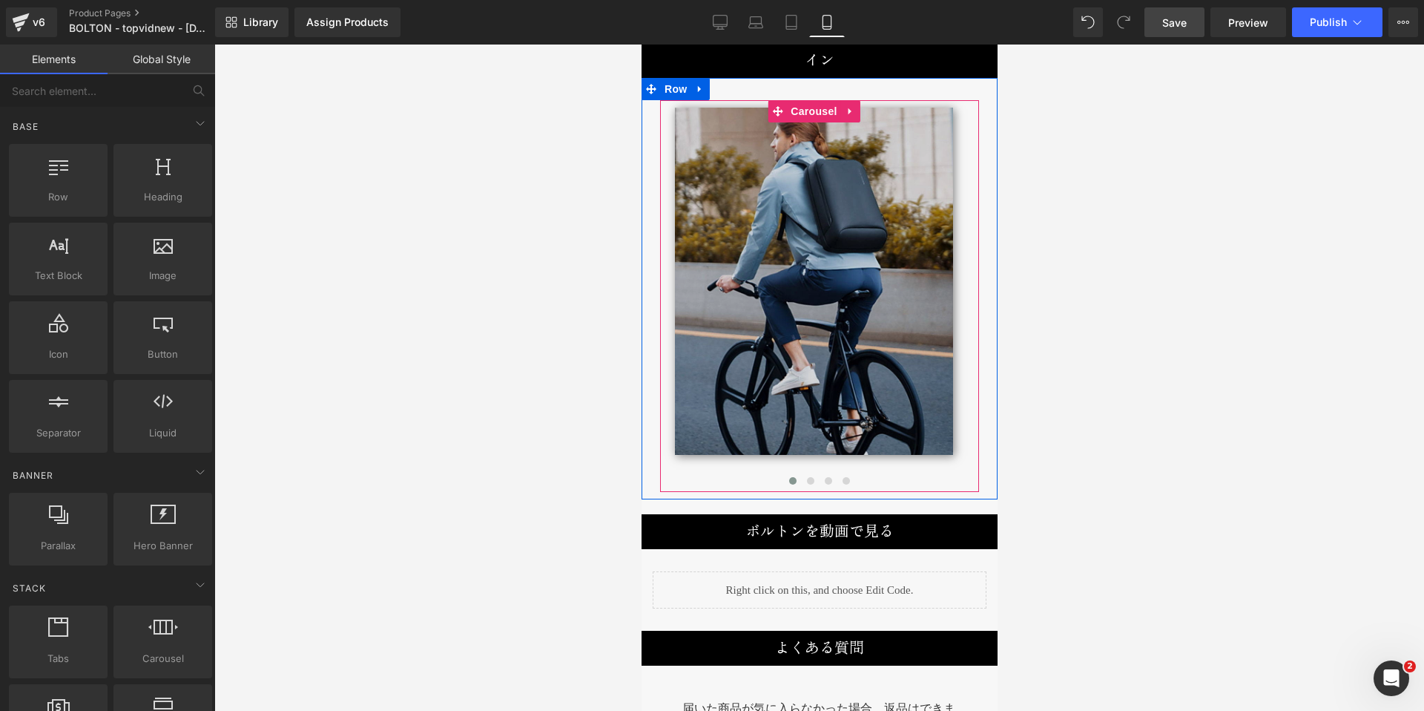
scroll to position [6199, 0]
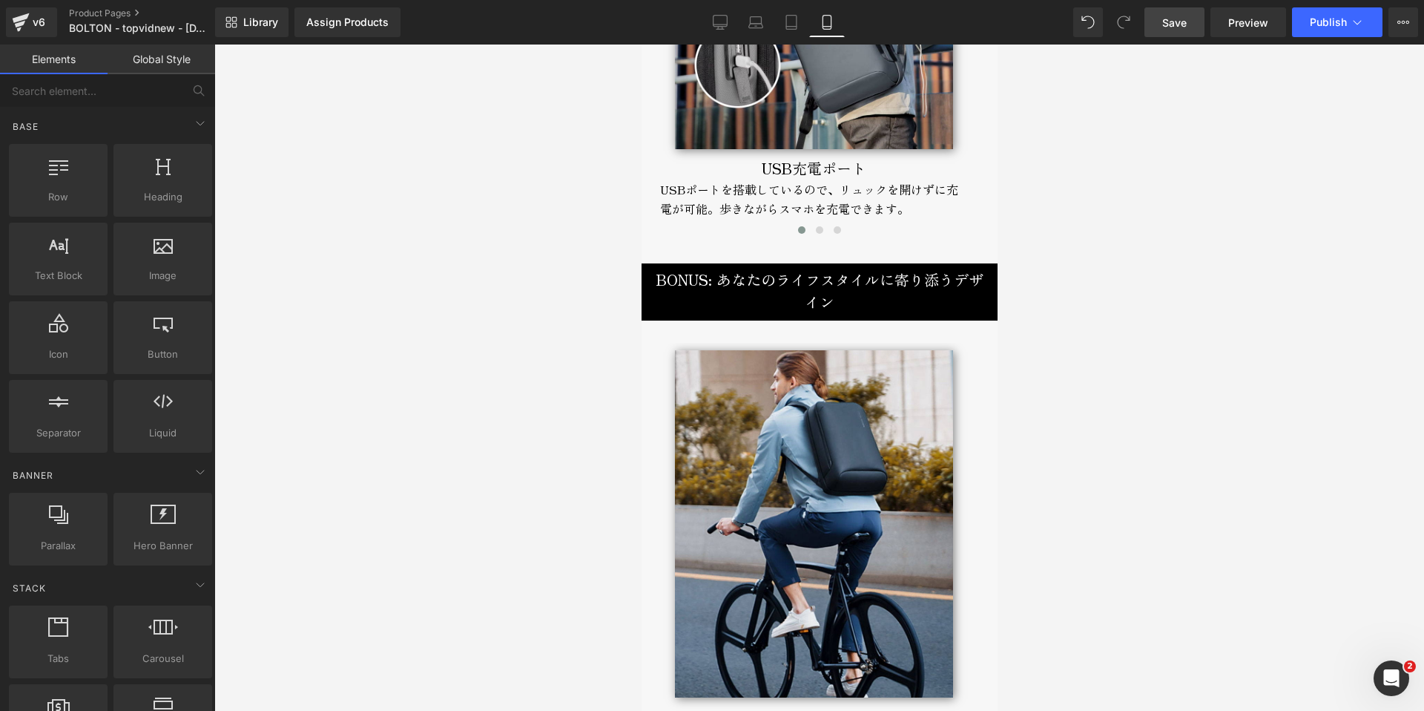
click at [1177, 18] on span "Save" at bounding box center [1174, 23] width 24 height 16
click at [705, 23] on icon at bounding box center [703, 22] width 15 height 15
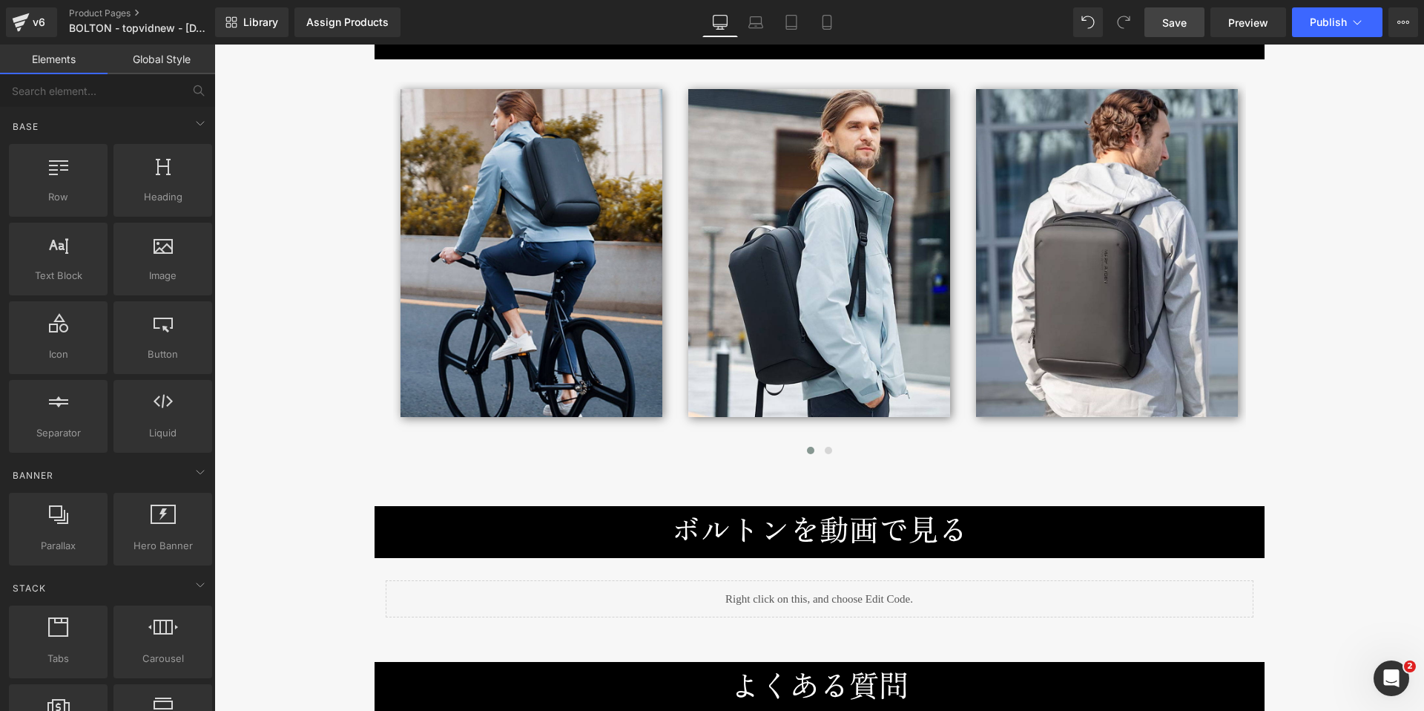
scroll to position [7352, 0]
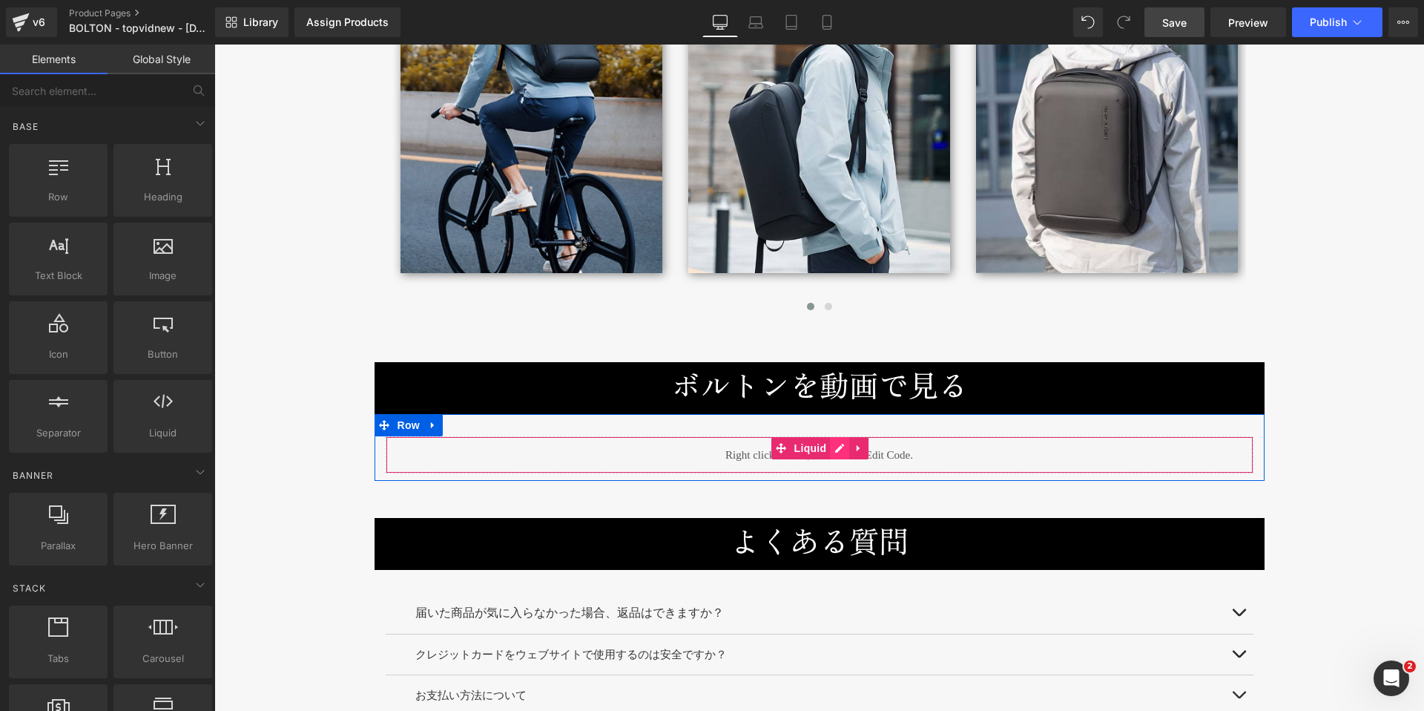
click at [834, 436] on div "Liquid" at bounding box center [820, 454] width 868 height 37
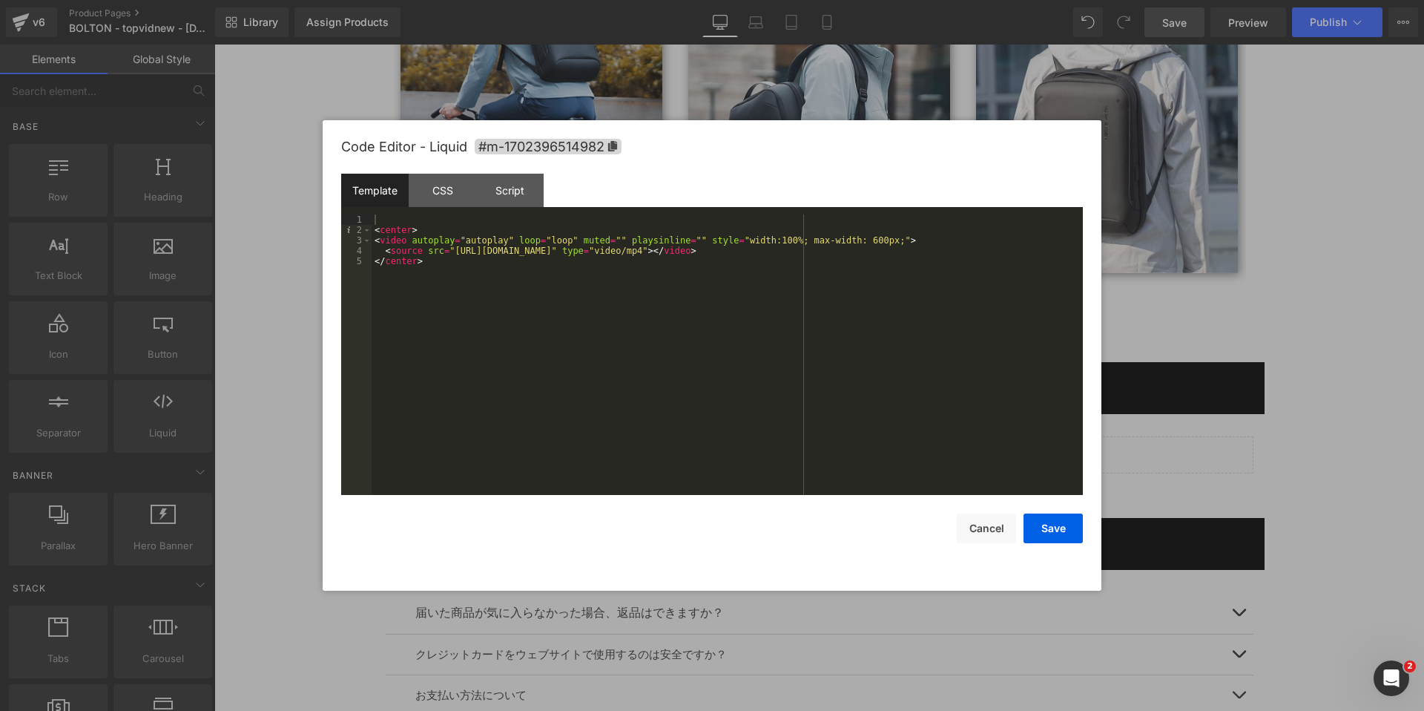
click at [456, 253] on div "< center > < video autoplay = "autoplay" loop = "loop" muted = "" playsinline =…" at bounding box center [727, 364] width 711 height 301
click at [844, 251] on div "< center > < video autoplay = "autoplay" loop = "loop" muted = "" playsinline =…" at bounding box center [727, 364] width 711 height 301
click at [1051, 533] on button "Save" at bounding box center [1053, 528] width 59 height 30
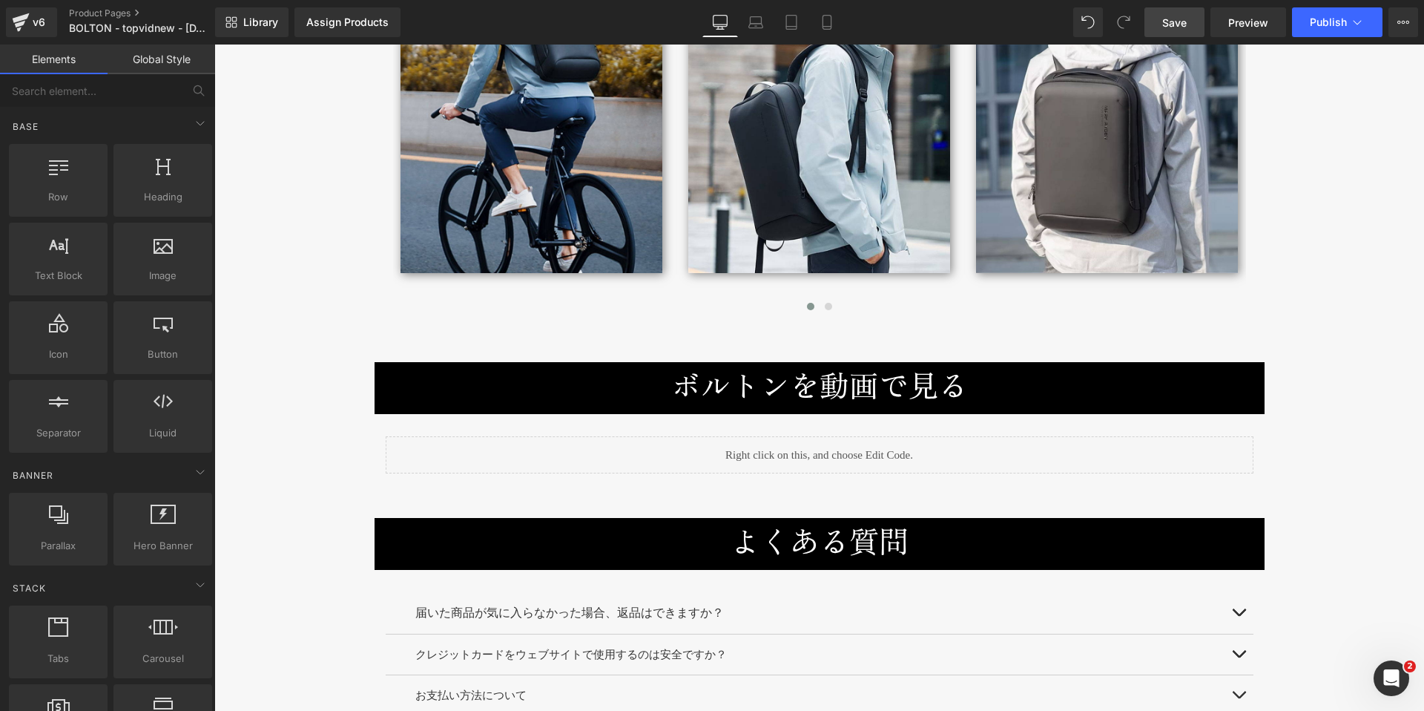
click at [1169, 19] on span "Save" at bounding box center [1174, 23] width 24 height 16
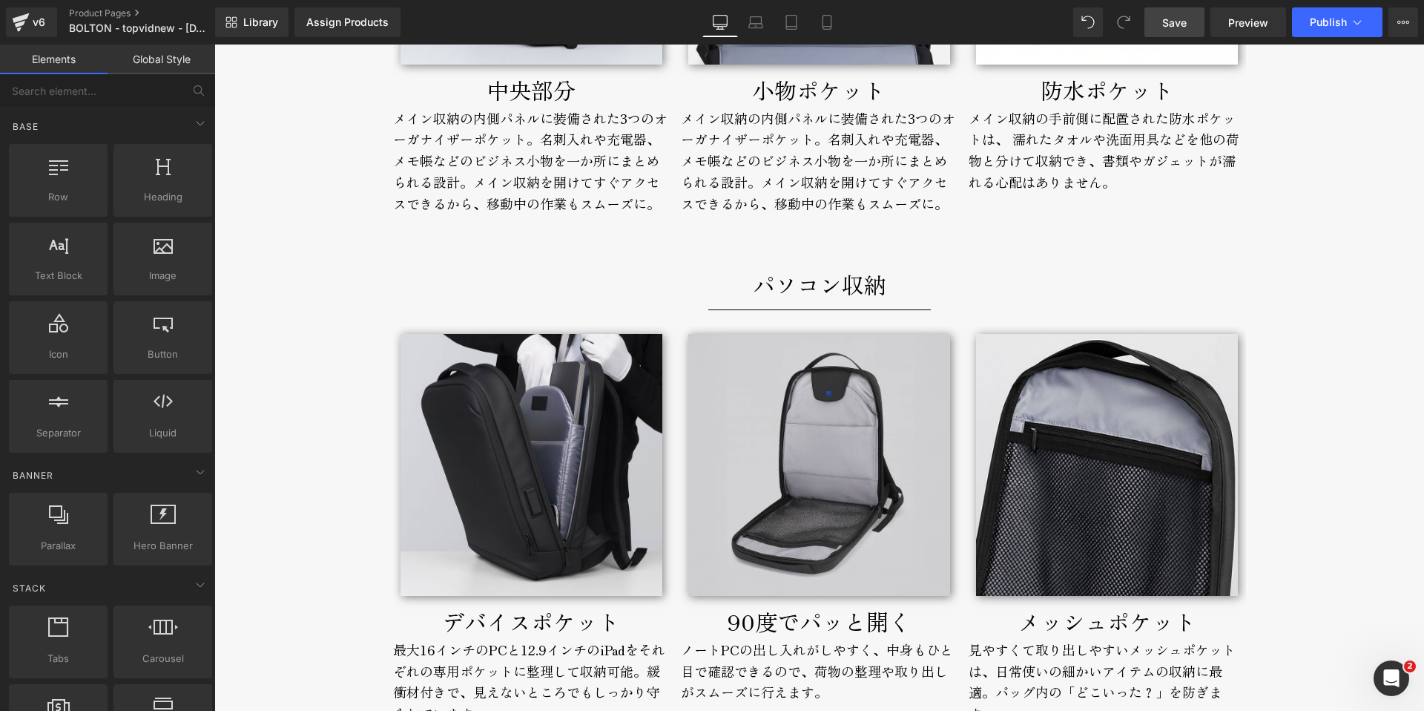
scroll to position [3998, 0]
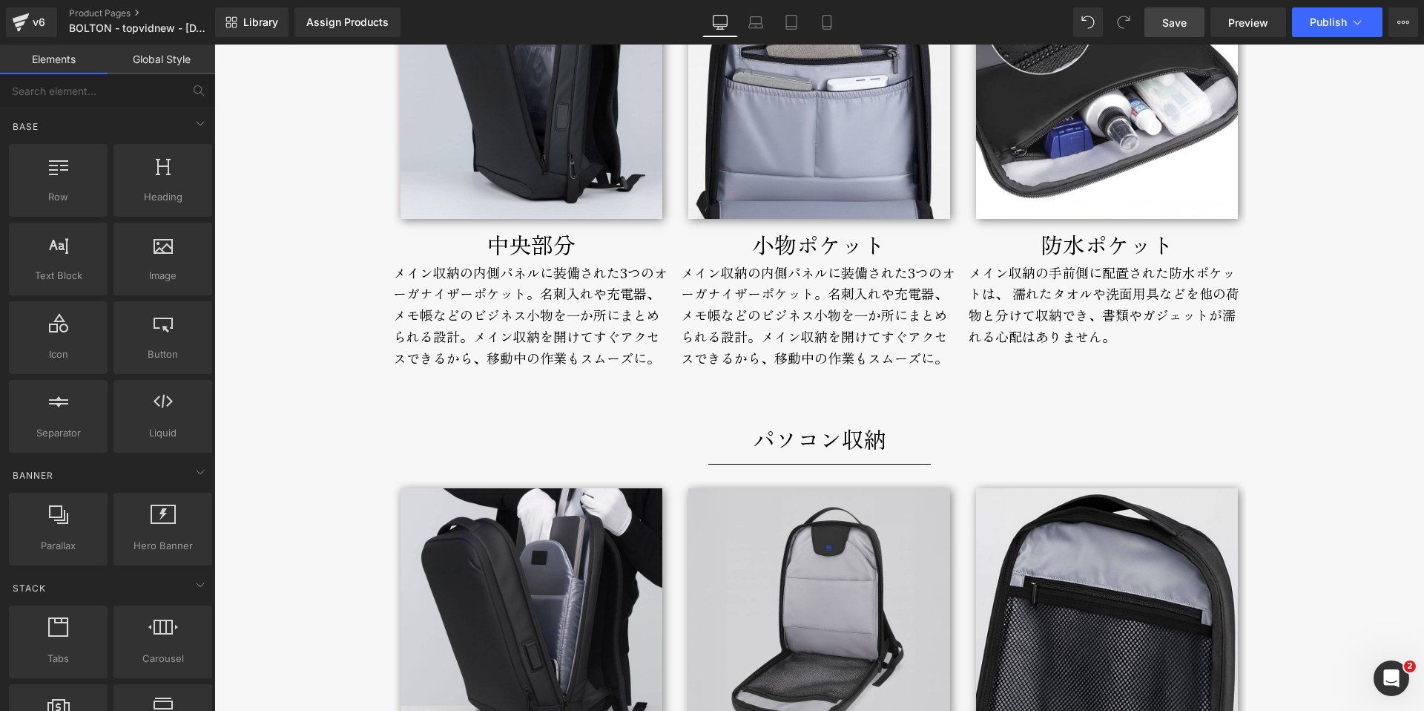
click at [787, 401] on div "パソコン収納 Text Block Separator Image デバイスポケット Text Block 最大16インチのPCと12.9インチのiPadをそ…" at bounding box center [820, 653] width 890 height 510
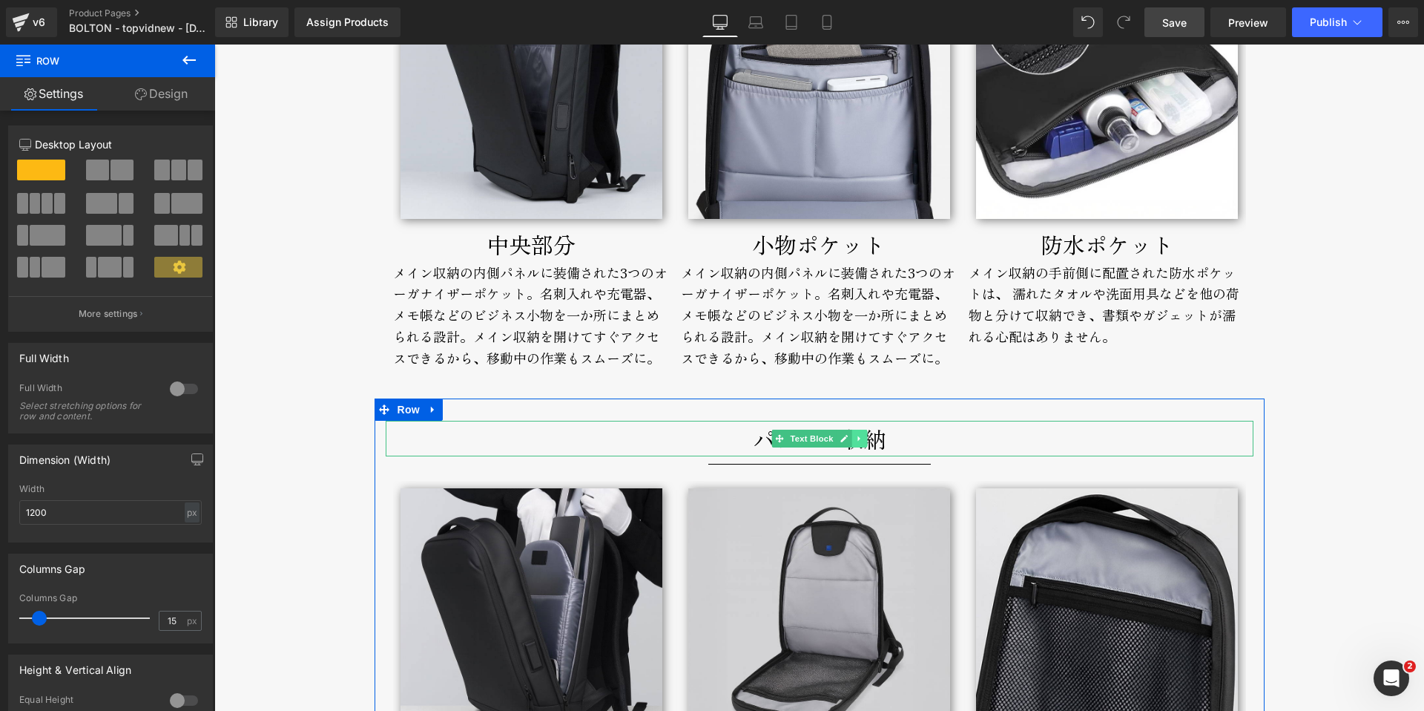
click at [859, 444] on link at bounding box center [859, 438] width 16 height 18
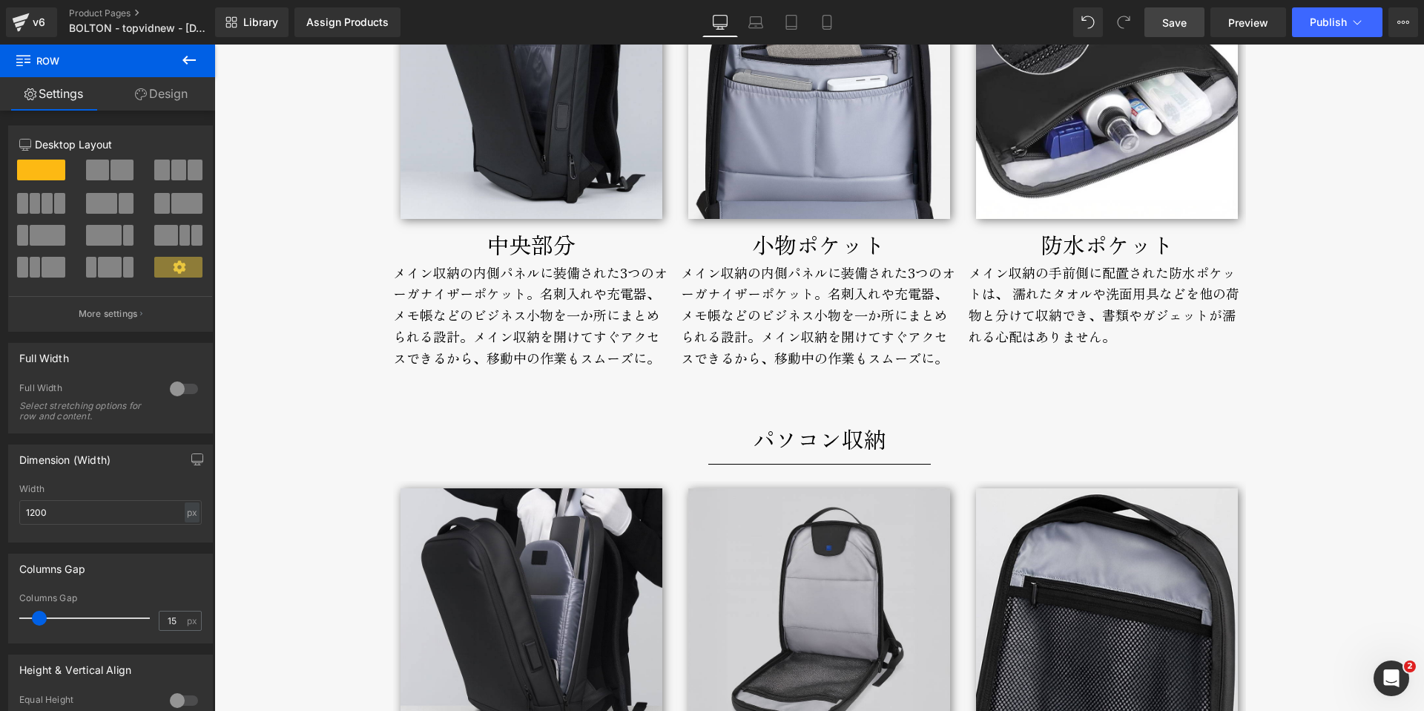
click at [287, 426] on div "BOLTON Text Block セミハード構造で型崩れしない。 薄型・軽量の通勤リュック。 Text Block セミハード構造で型崩れしない。 薄型・軽…" at bounding box center [819, 598] width 1210 height 8917
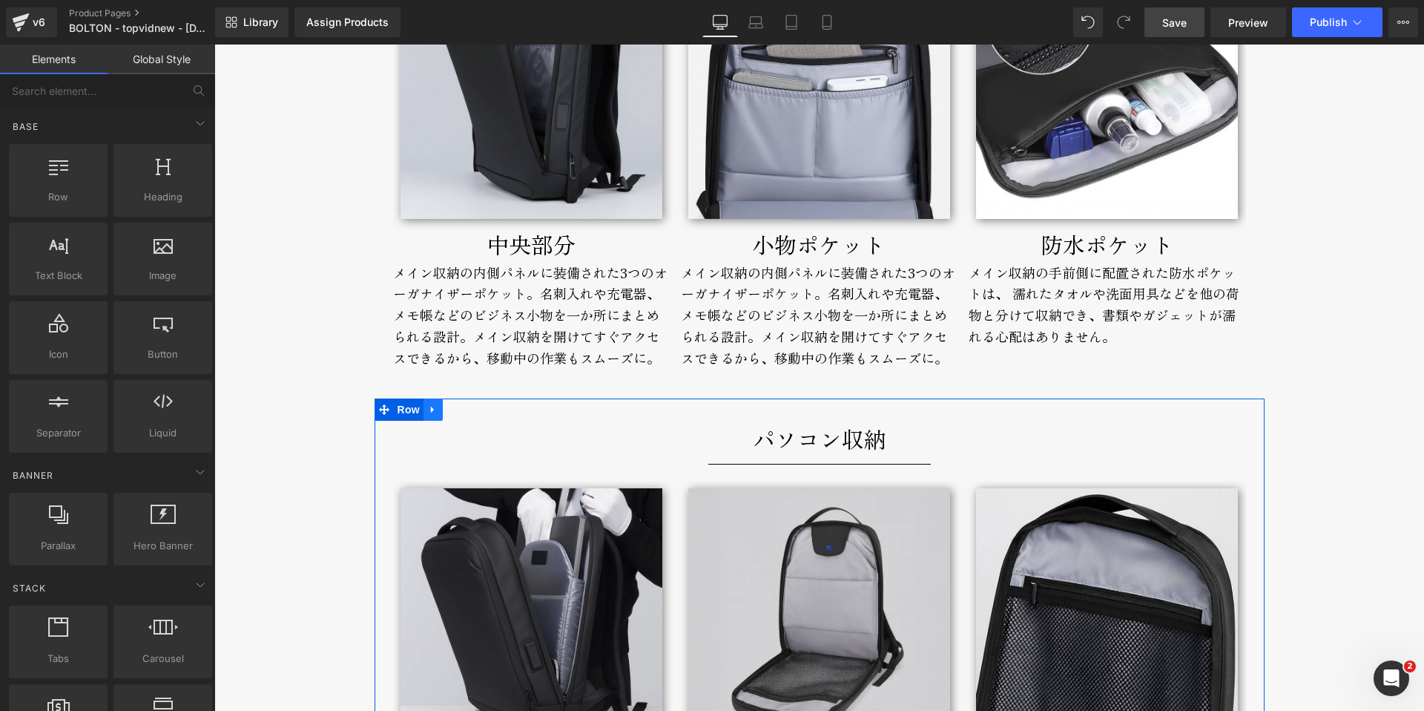
click at [431, 411] on icon at bounding box center [433, 408] width 10 height 11
click at [447, 412] on icon at bounding box center [452, 409] width 10 height 10
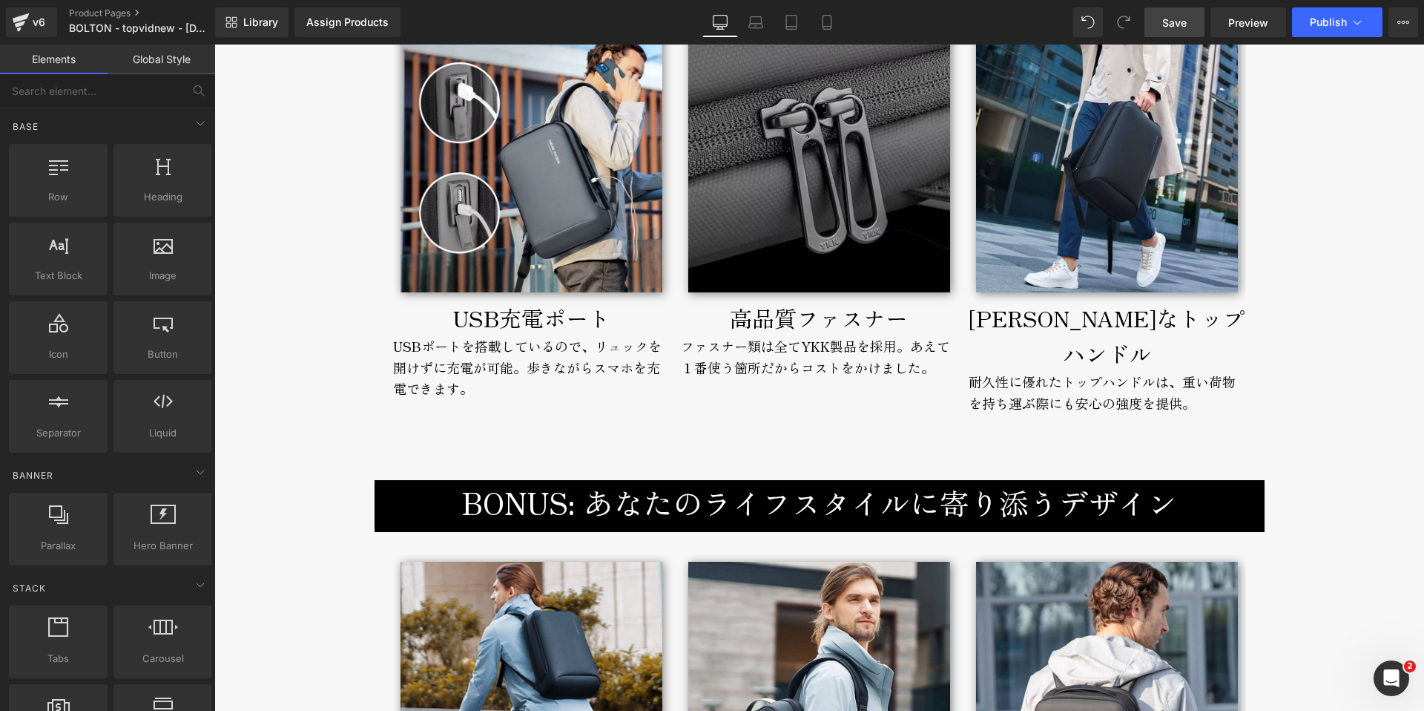
scroll to position [7053, 0]
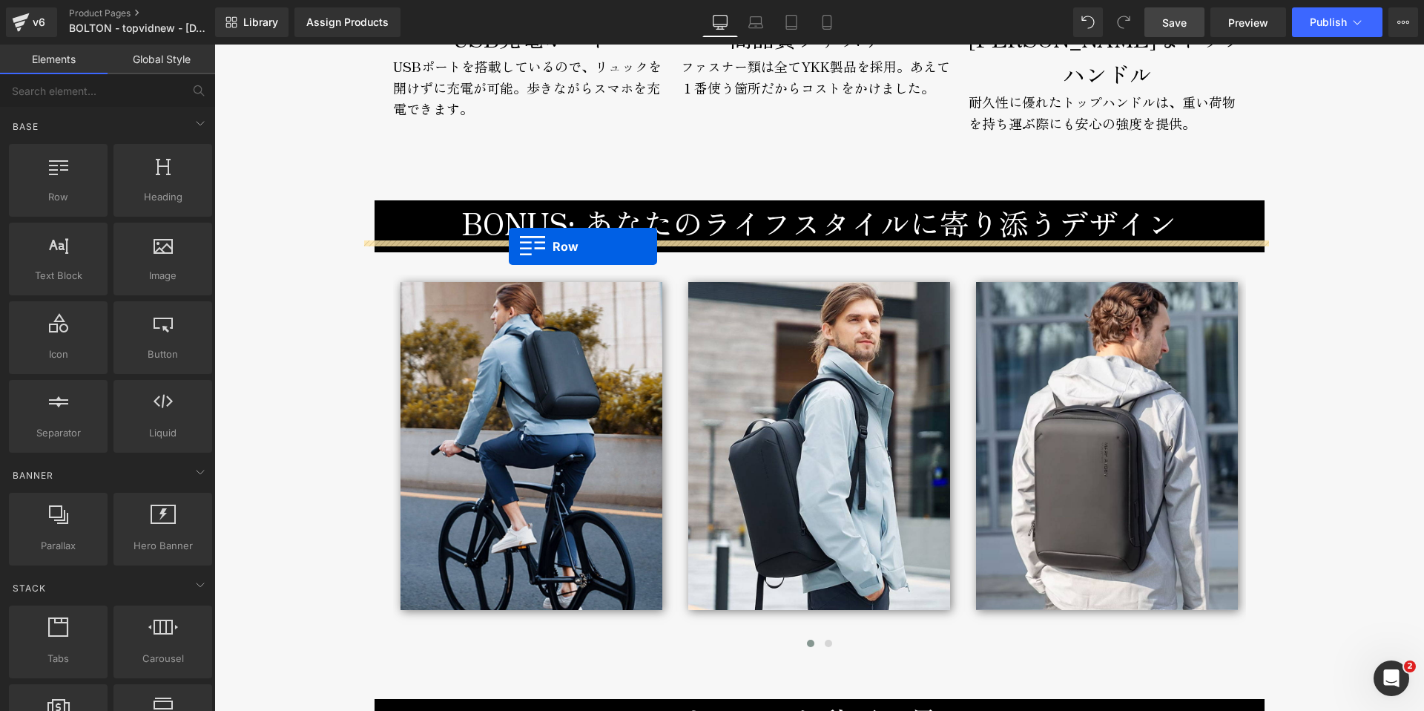
drag, startPoint x: 377, startPoint y: 113, endPoint x: 509, endPoint y: 246, distance: 187.2
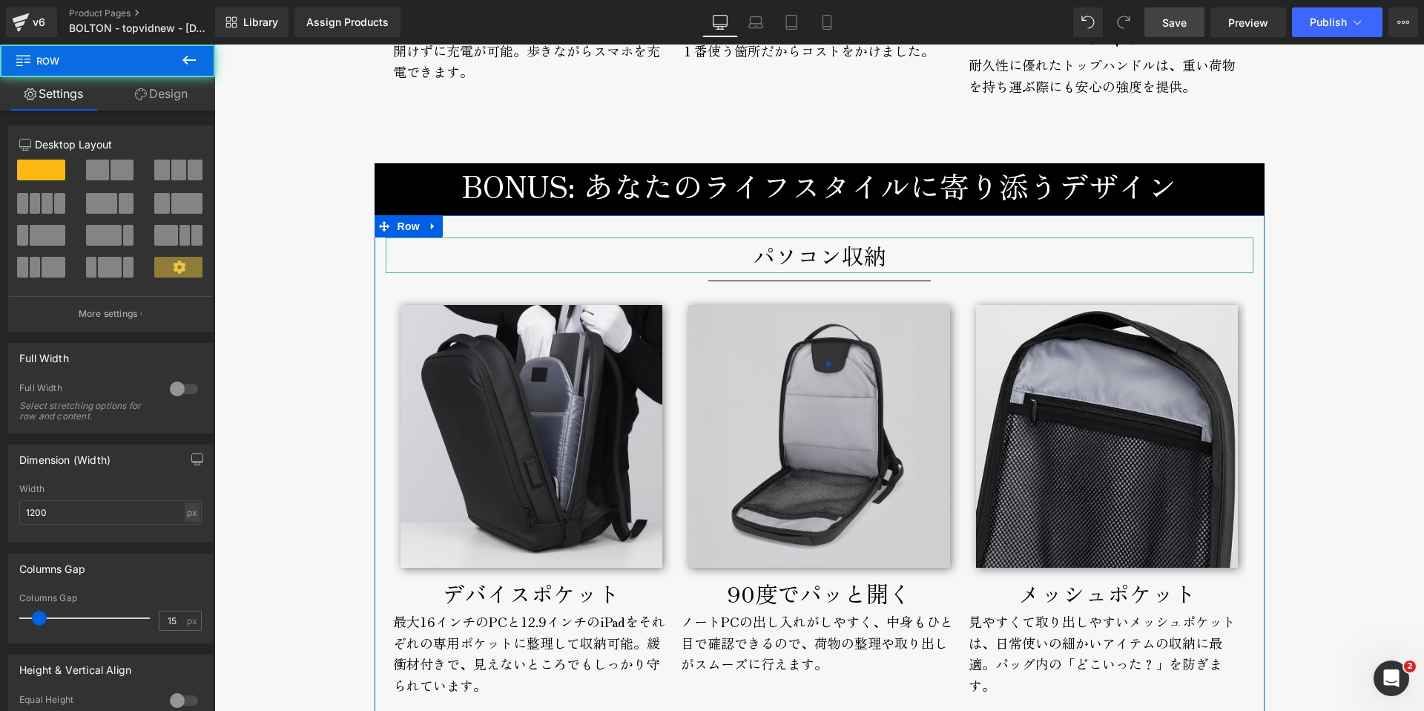
scroll to position [7016, 0]
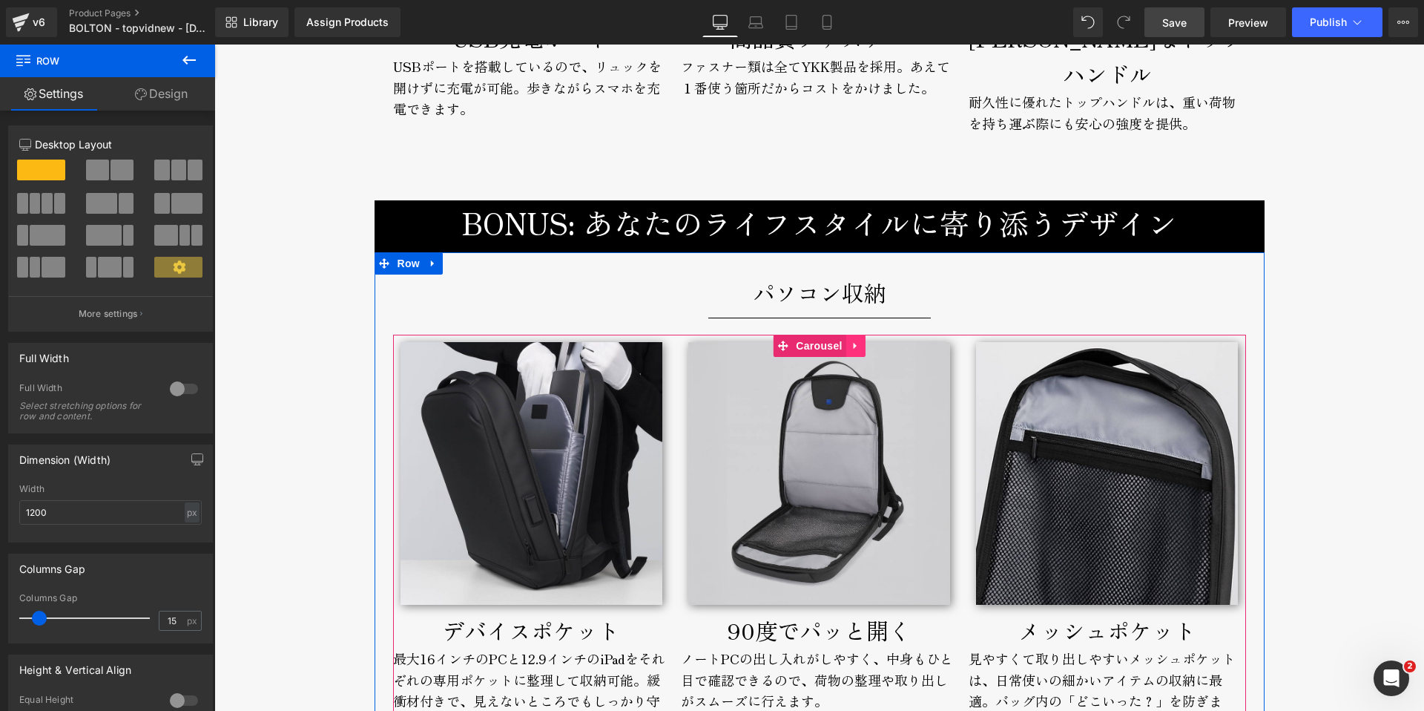
click at [851, 340] on icon at bounding box center [856, 345] width 10 height 11
click at [860, 340] on icon at bounding box center [865, 345] width 10 height 11
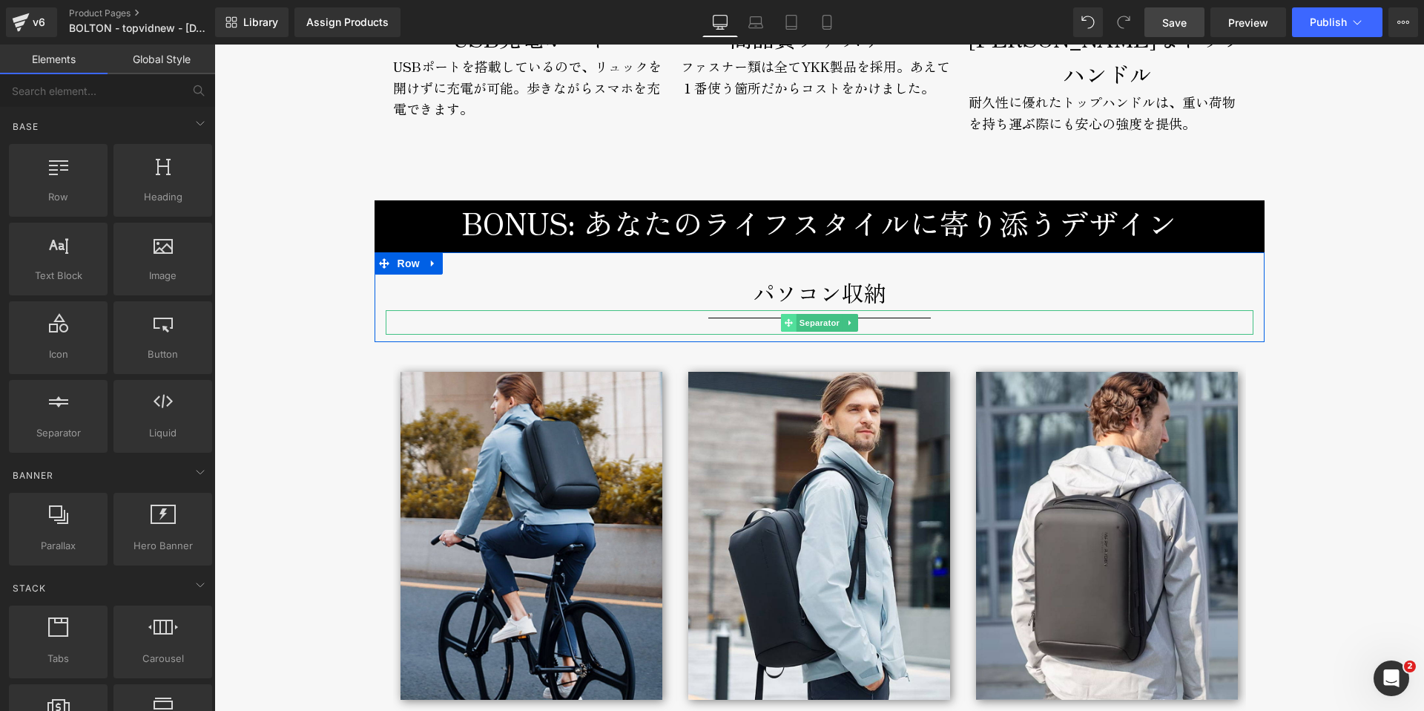
click at [784, 318] on icon at bounding box center [788, 322] width 8 height 8
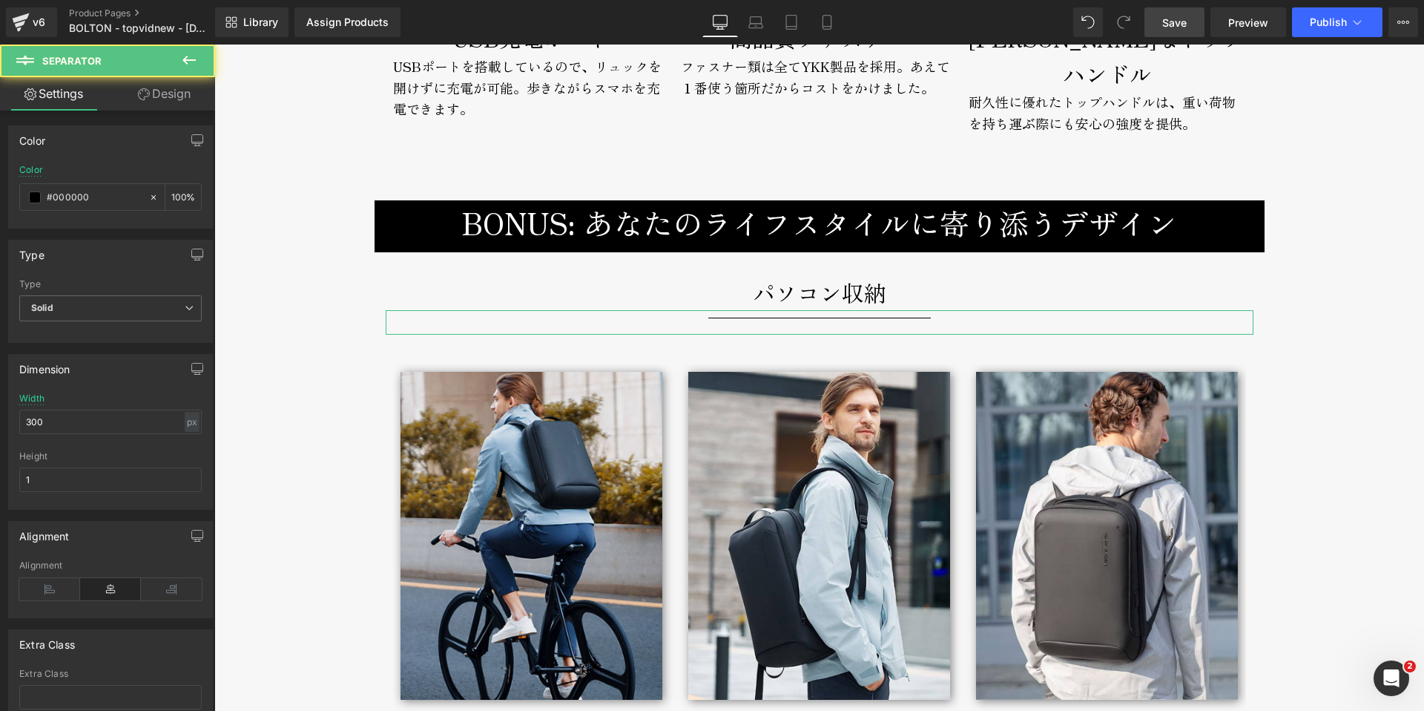
click at [153, 97] on link "Design" at bounding box center [165, 93] width 108 height 33
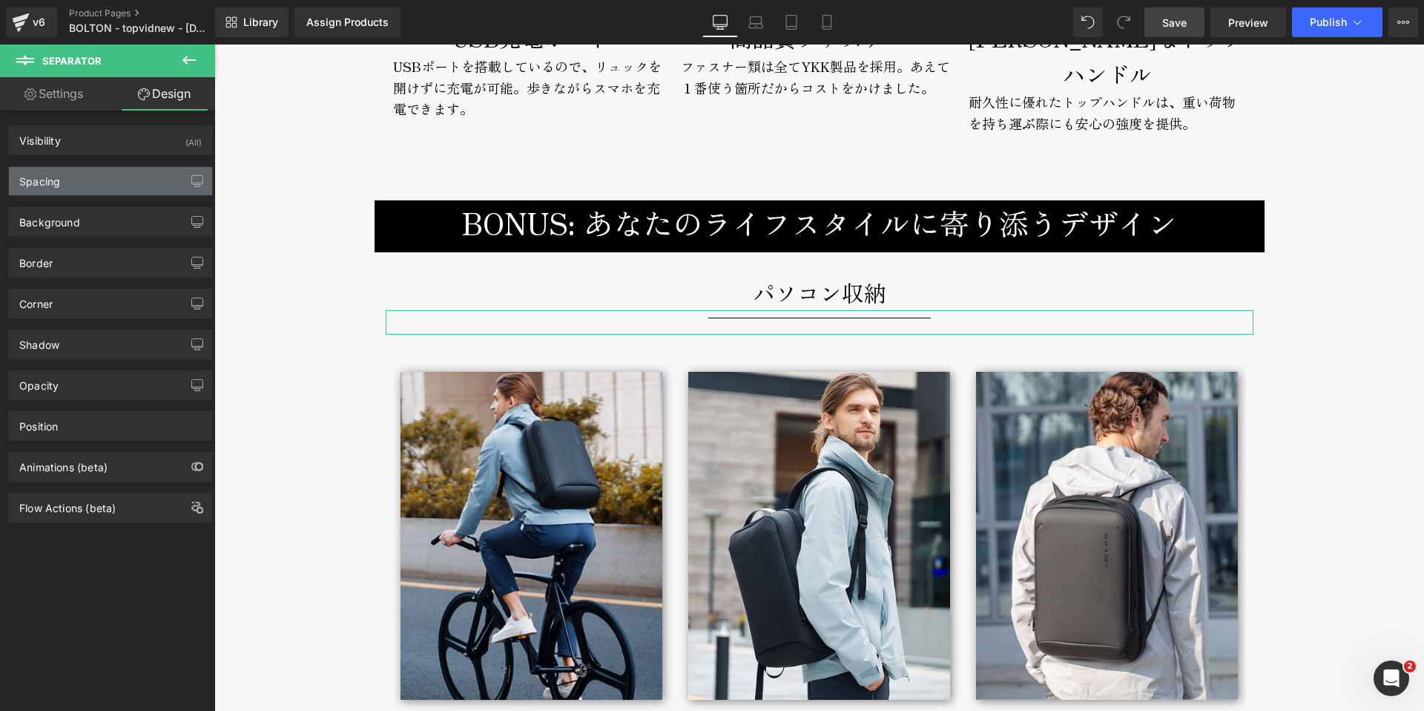
click at [57, 183] on div "Spacing" at bounding box center [39, 177] width 41 height 21
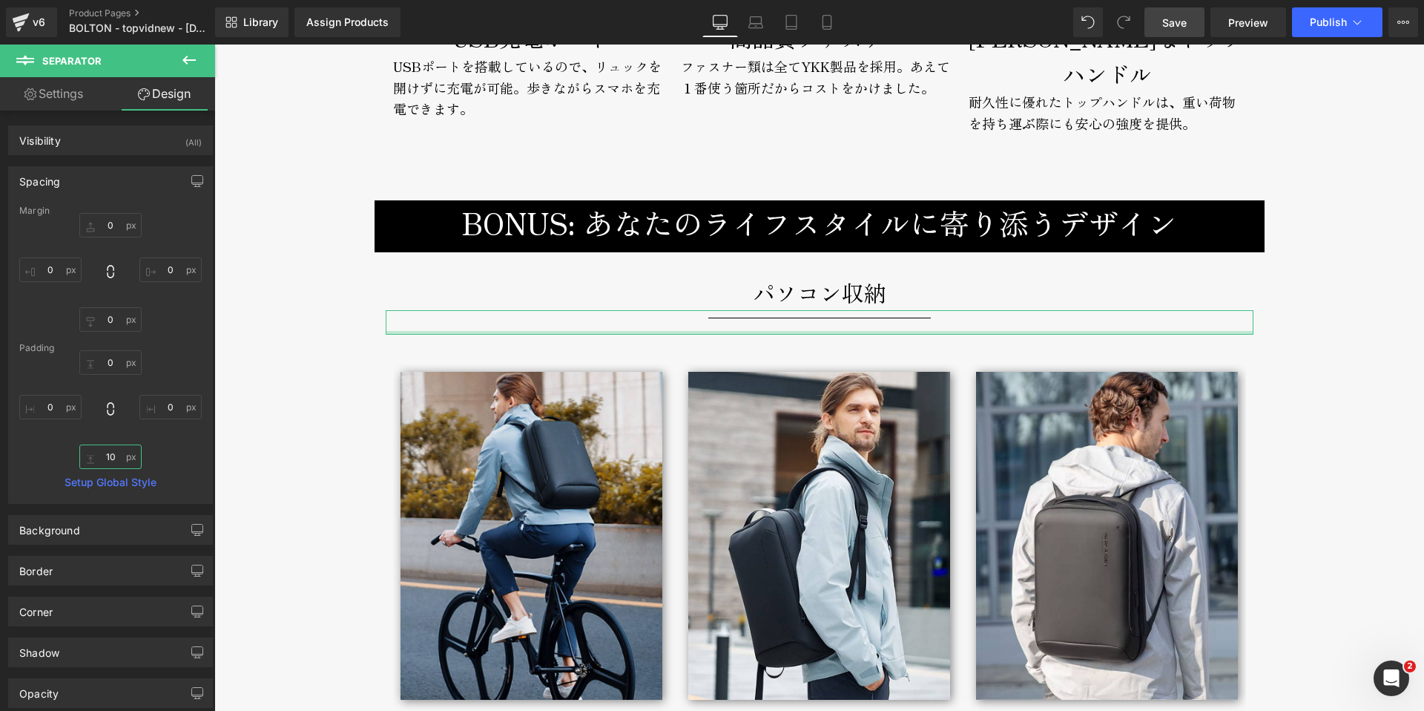
click at [105, 455] on input "10" at bounding box center [110, 456] width 62 height 24
type input "0"
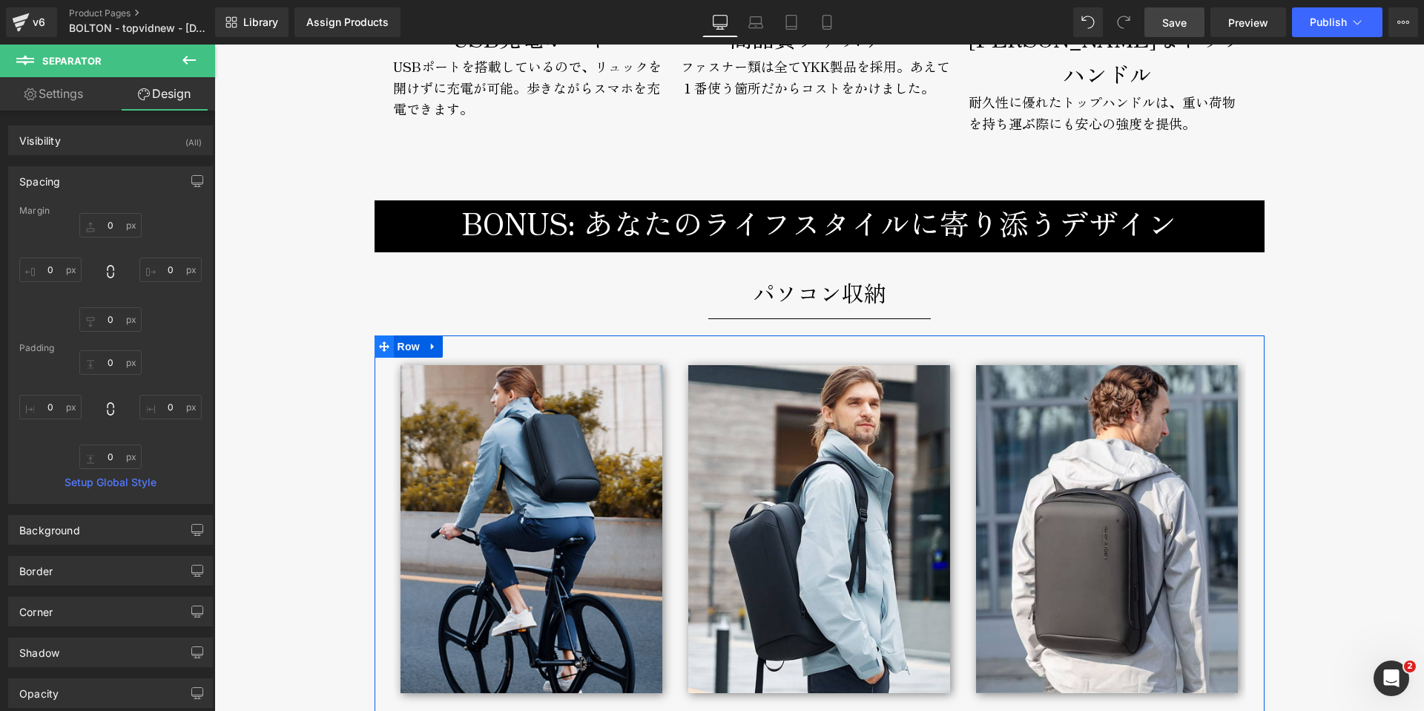
click at [379, 341] on icon at bounding box center [384, 346] width 10 height 11
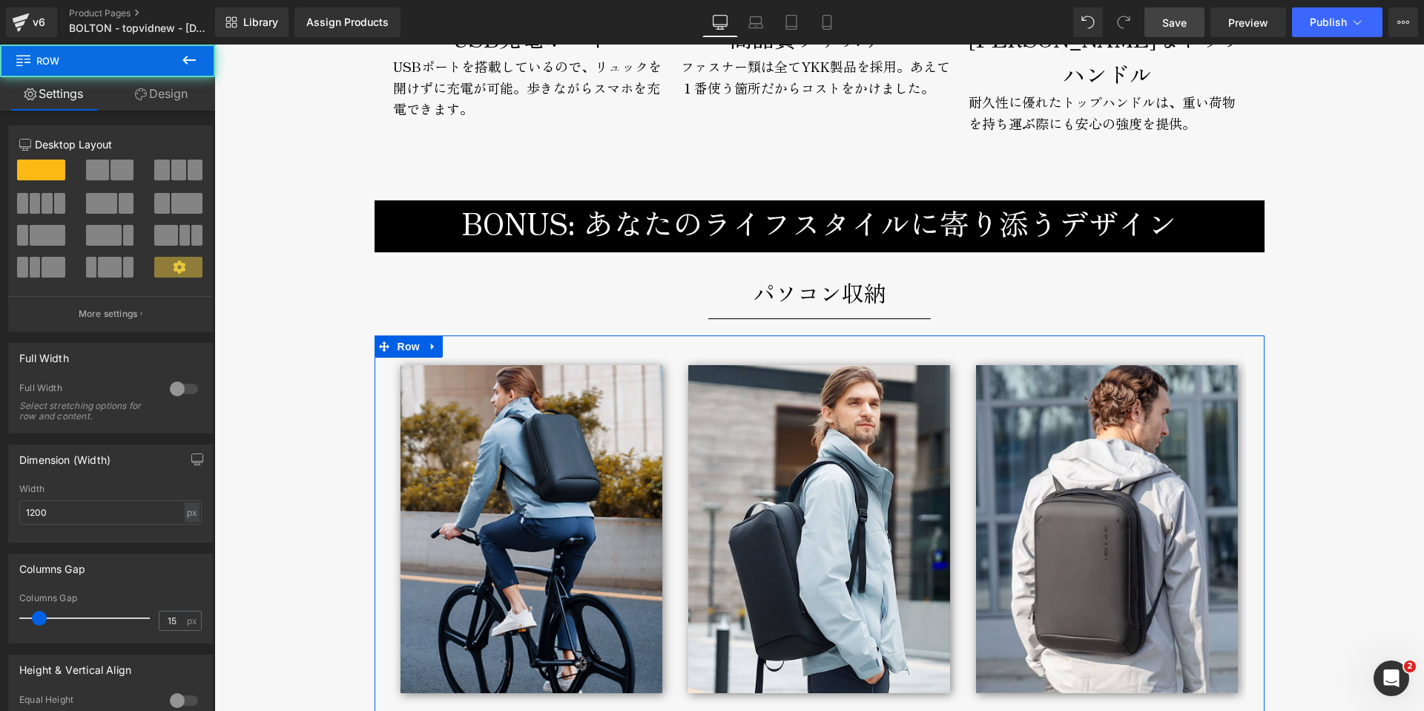
click at [168, 89] on link "Design" at bounding box center [162, 93] width 108 height 33
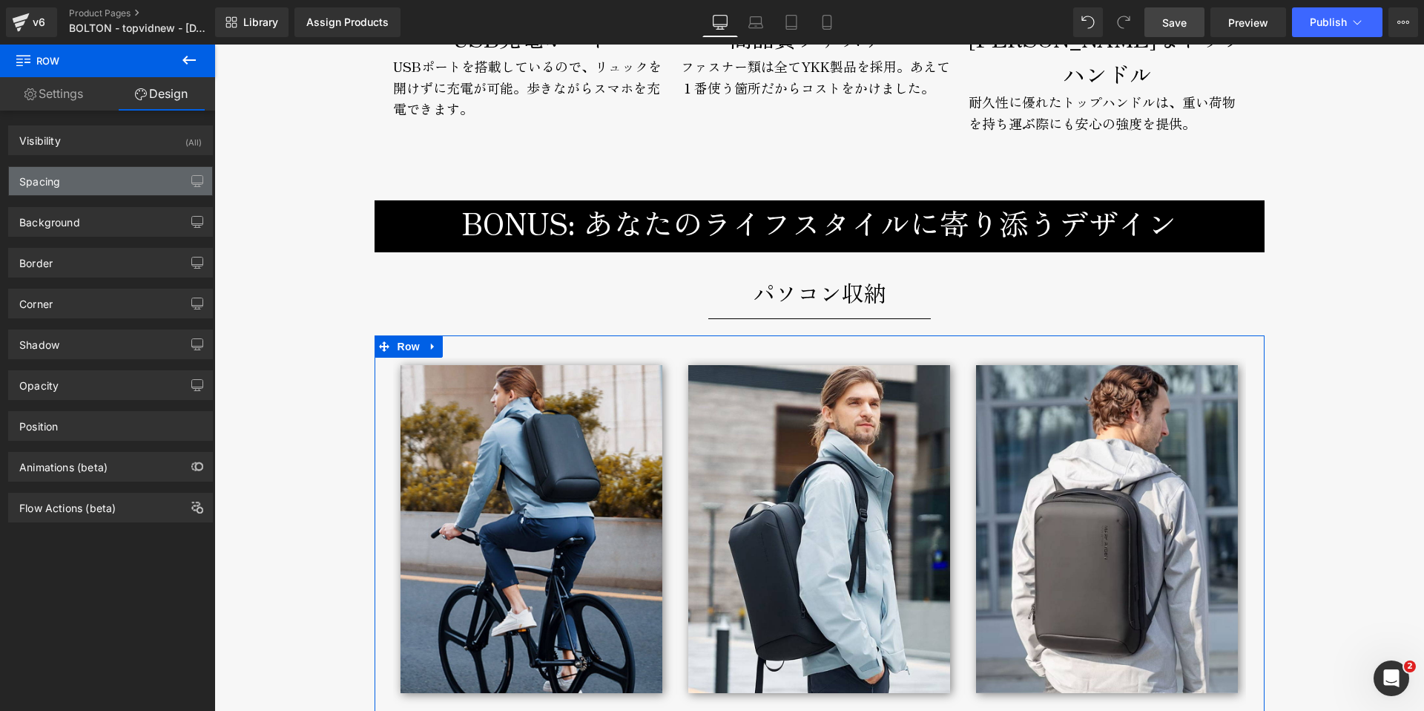
click at [49, 182] on div "Spacing" at bounding box center [39, 177] width 41 height 21
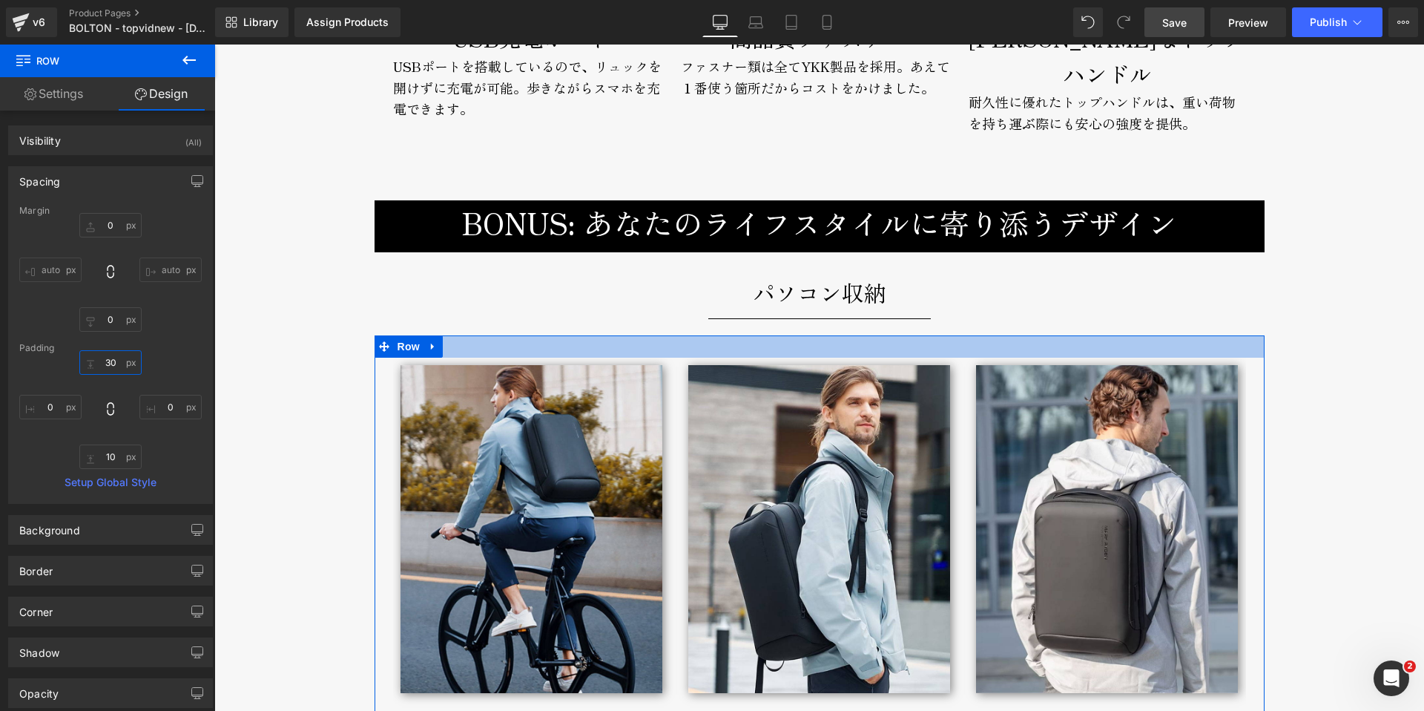
click at [104, 358] on input "30" at bounding box center [110, 362] width 62 height 24
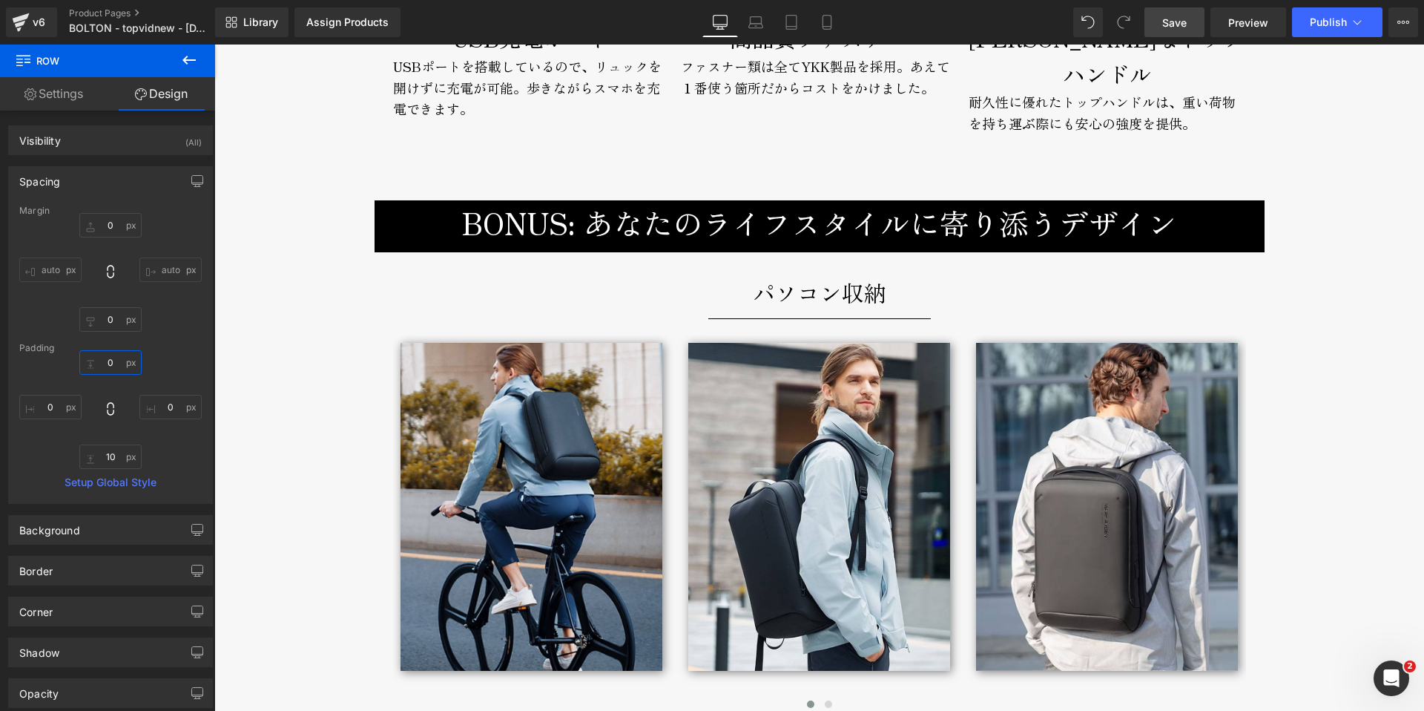
type input "0"
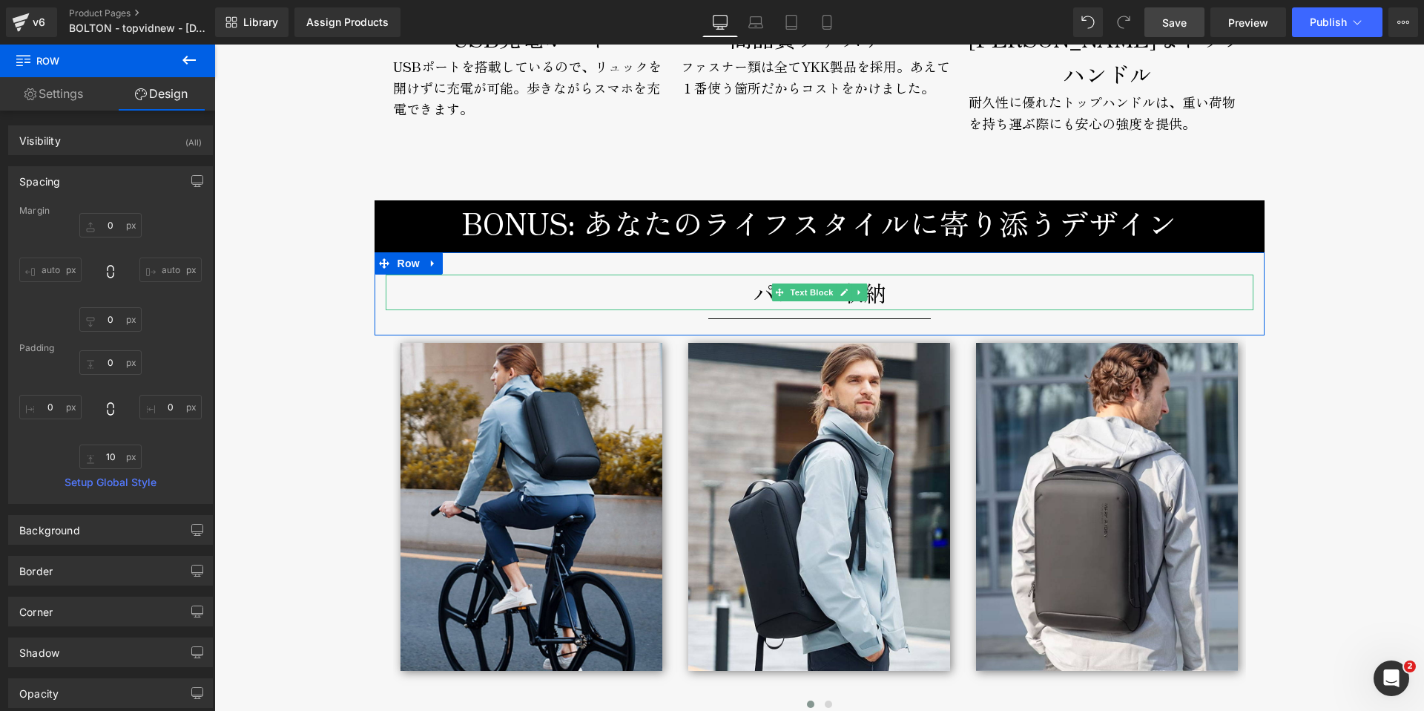
click at [748, 281] on p "パソコン収納" at bounding box center [820, 292] width 868 height 36
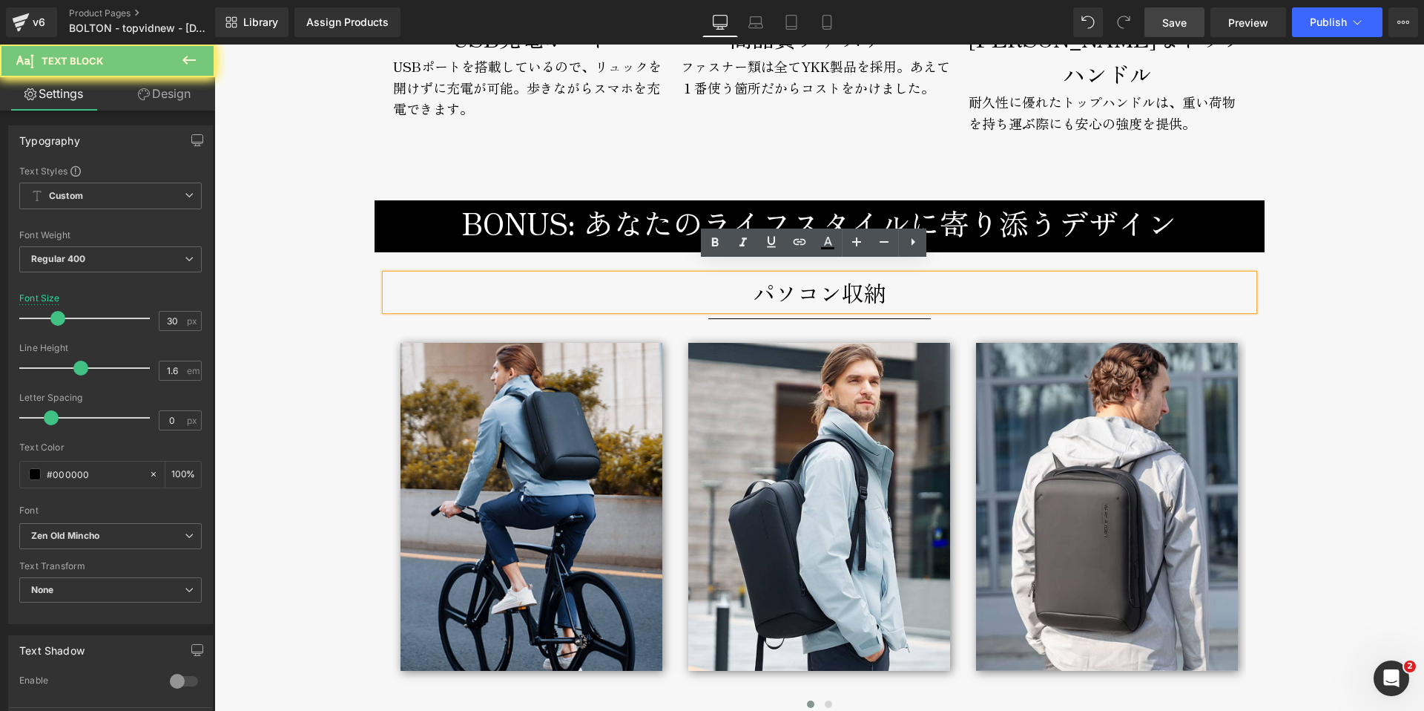
click at [748, 281] on p "パソコン収納" at bounding box center [820, 292] width 868 height 36
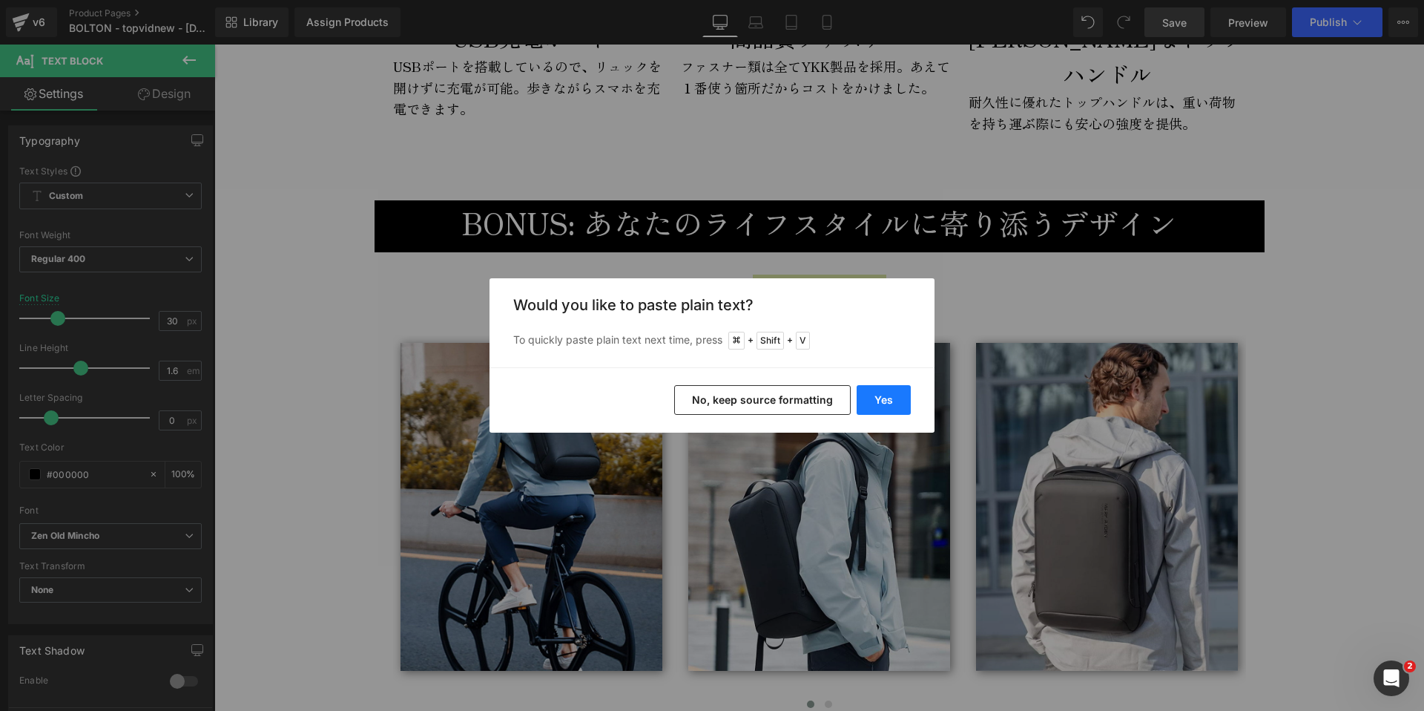
click at [879, 393] on button "Yes" at bounding box center [884, 400] width 54 height 30
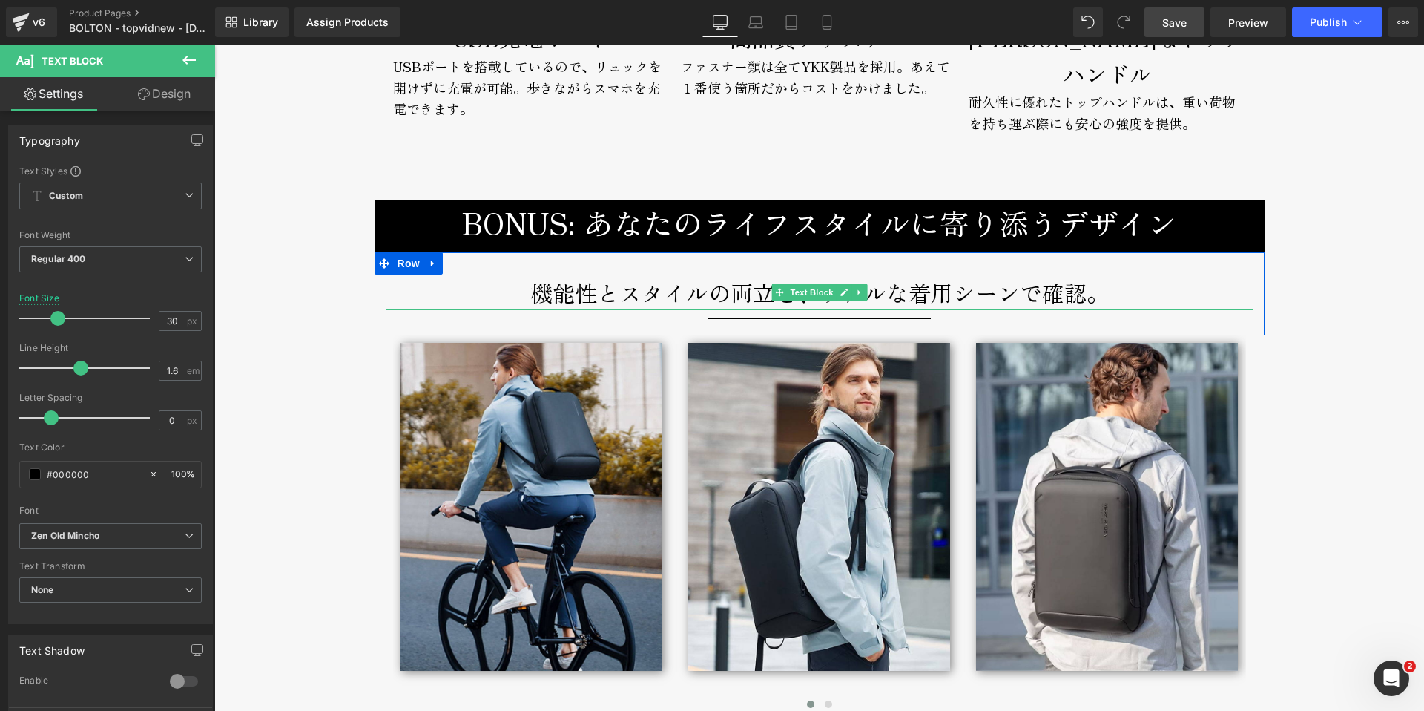
click at [675, 284] on p "機能性とスタイルの両立を、リアルな着用シーンで確認。" at bounding box center [820, 292] width 868 height 36
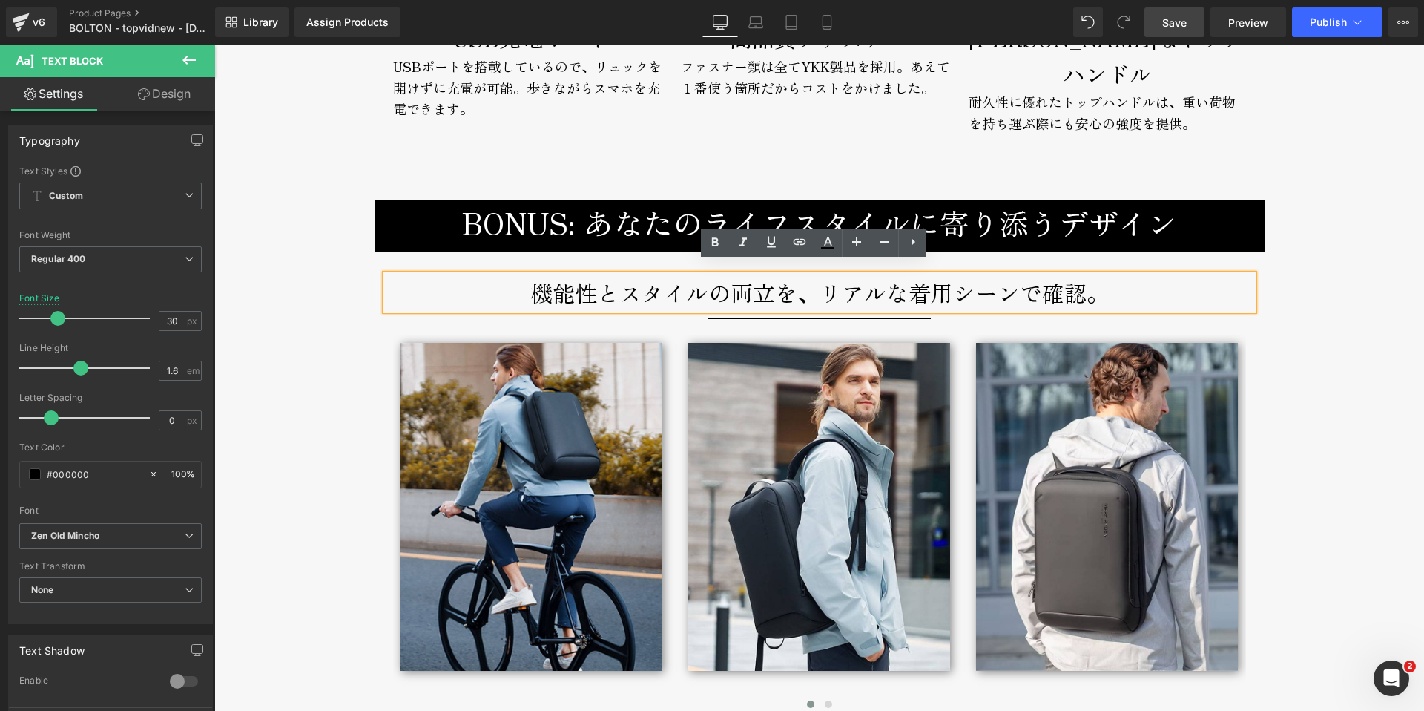
click at [561, 286] on p "機能性とスタイルの両立を、リアルな着用シーンで確認。" at bounding box center [820, 292] width 868 height 36
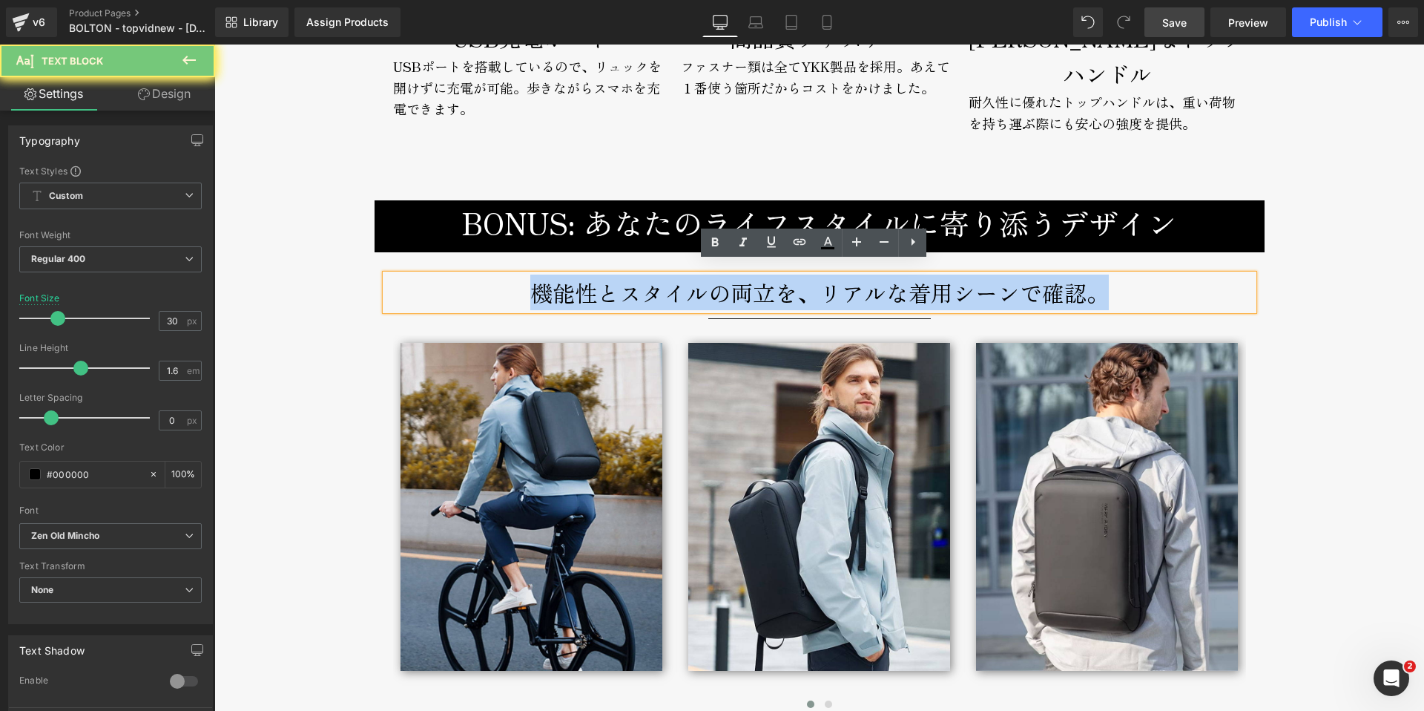
click at [561, 286] on p "機能性とスタイルの両立を、リアルな着用シーンで確認。" at bounding box center [820, 292] width 868 height 36
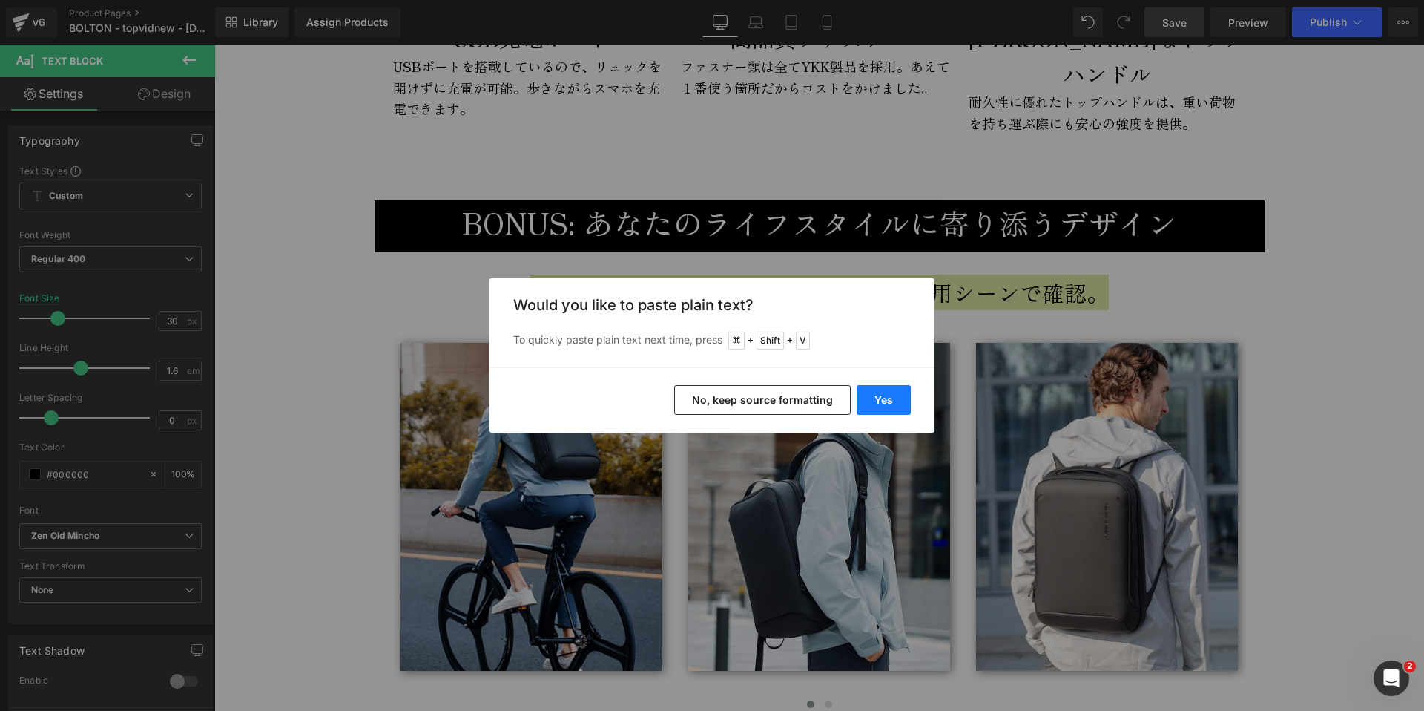
click at [881, 403] on button "Yes" at bounding box center [884, 400] width 54 height 30
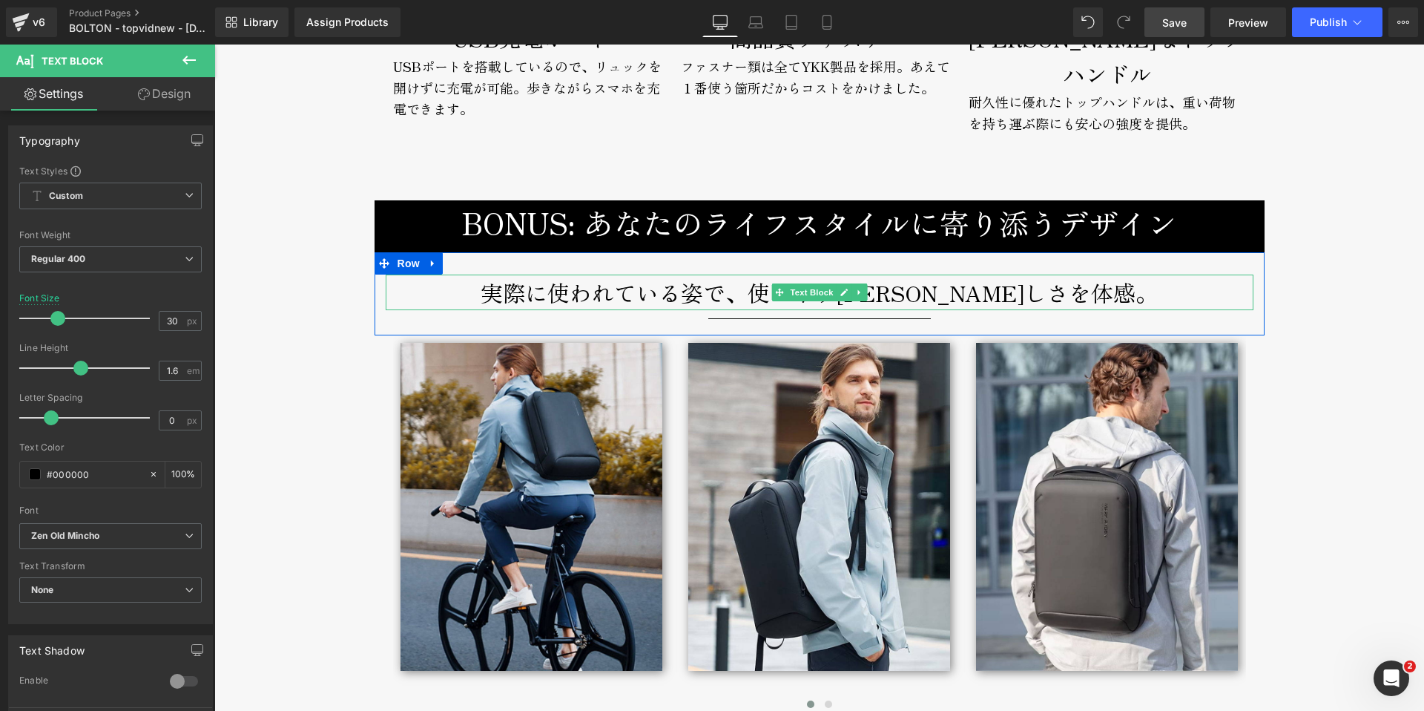
click at [593, 283] on p "実際に使われている姿で、使いやすさと美しさを体感。" at bounding box center [820, 292] width 868 height 36
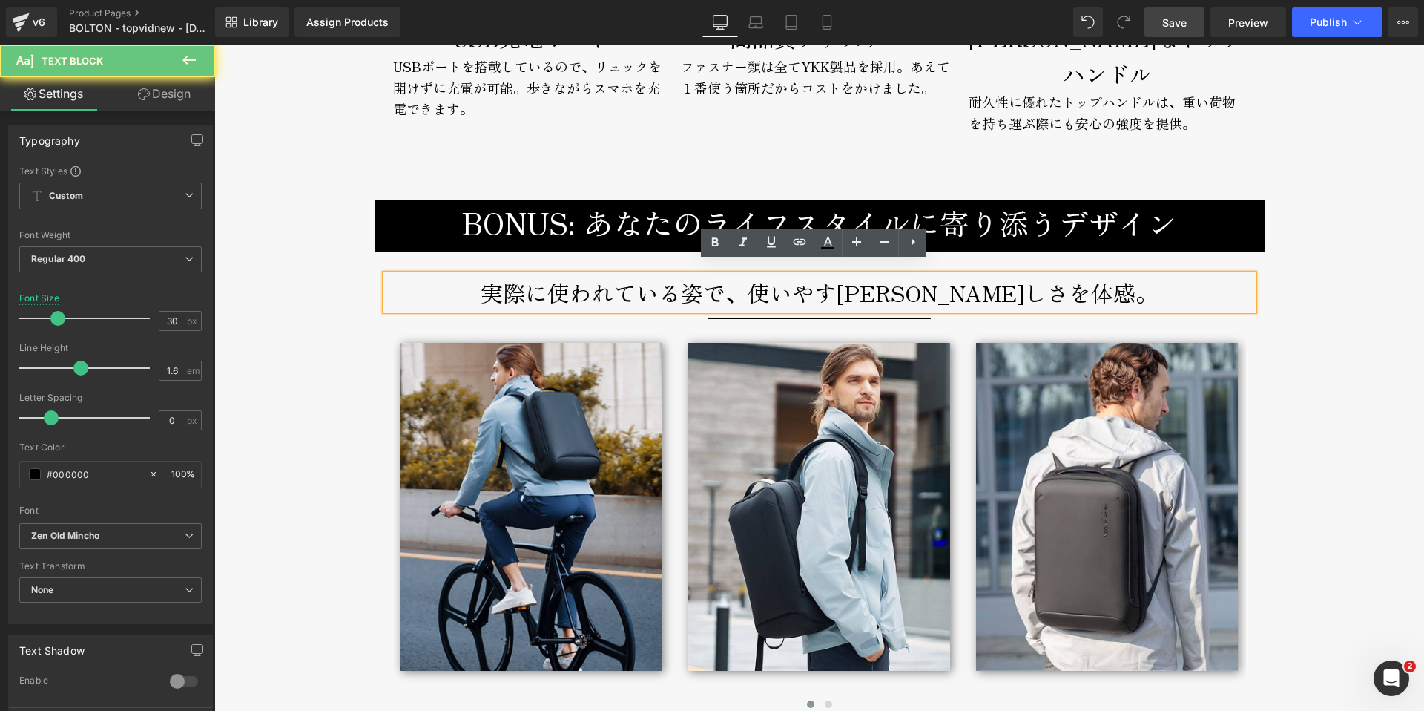
click at [803, 283] on p "実際に使われている姿で、使いやすさと美しさを体感。" at bounding box center [820, 292] width 868 height 36
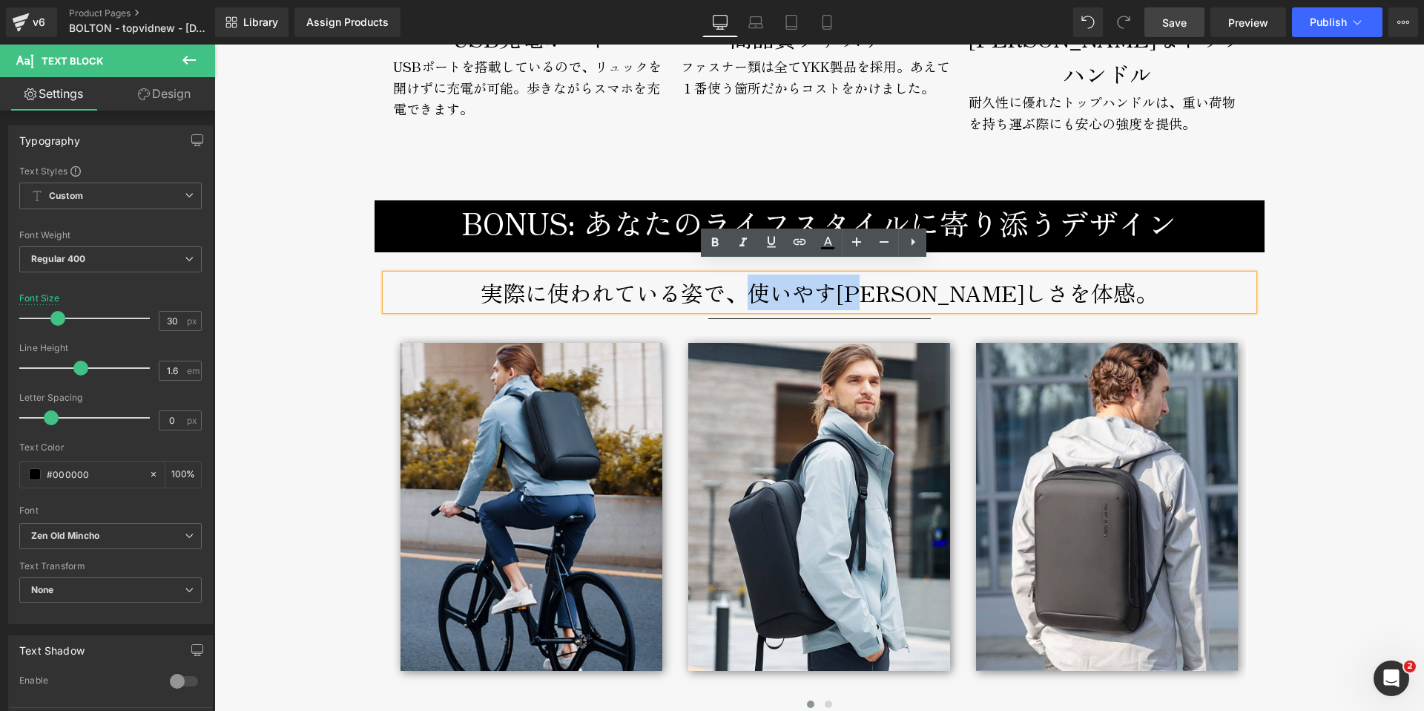
drag, startPoint x: 932, startPoint y: 283, endPoint x: 813, endPoint y: 280, distance: 119.5
click at [813, 280] on p "実際に使われている姿で、使いやすさと美しさを体感。" at bounding box center [820, 292] width 868 height 36
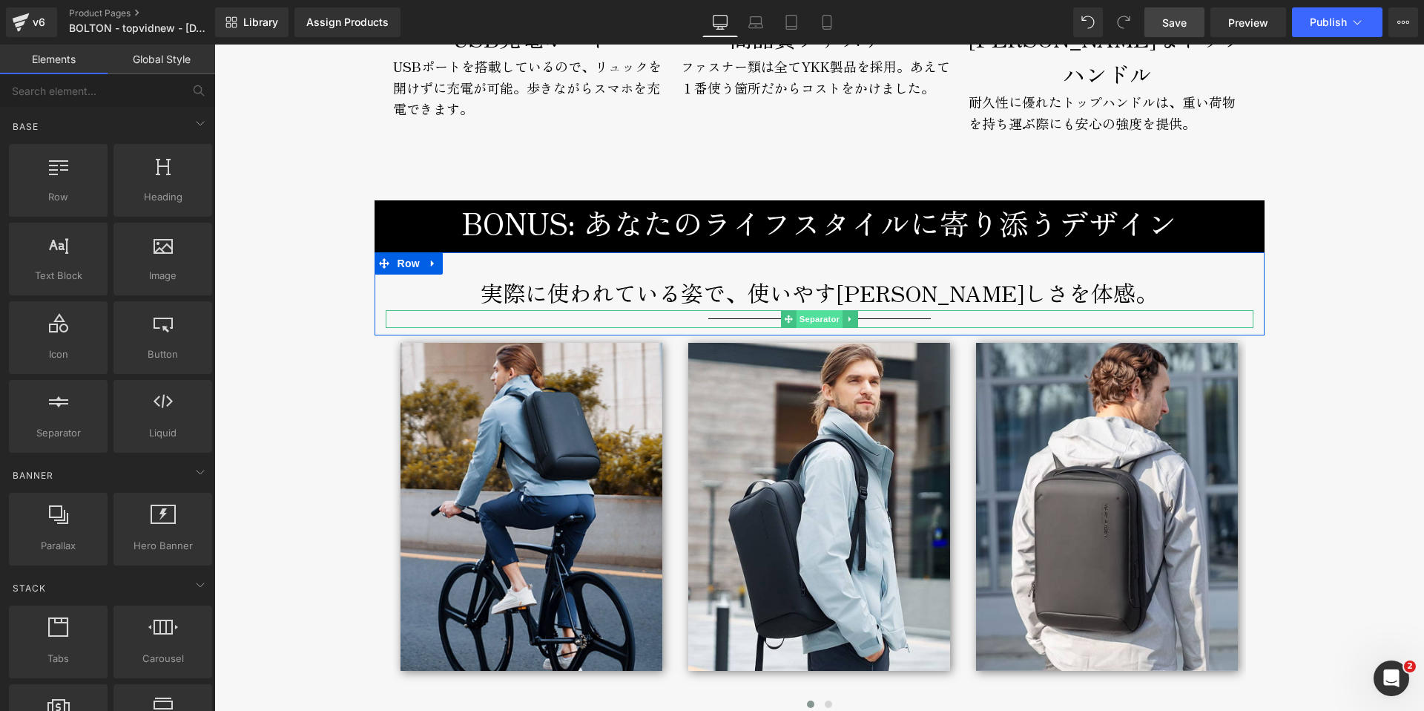
click at [812, 310] on span "Separator" at bounding box center [819, 319] width 46 height 18
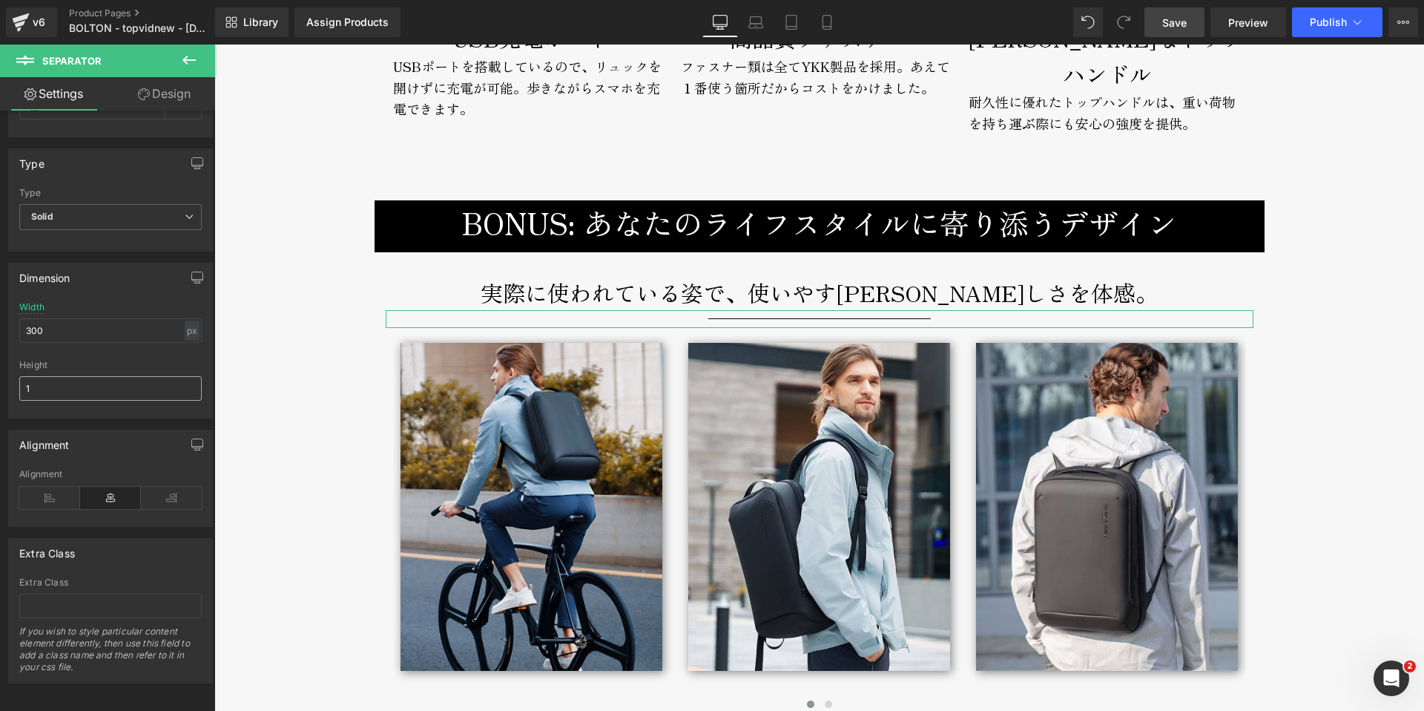
scroll to position [105, 0]
click at [29, 316] on input "300" at bounding box center [110, 327] width 182 height 24
type input "800"
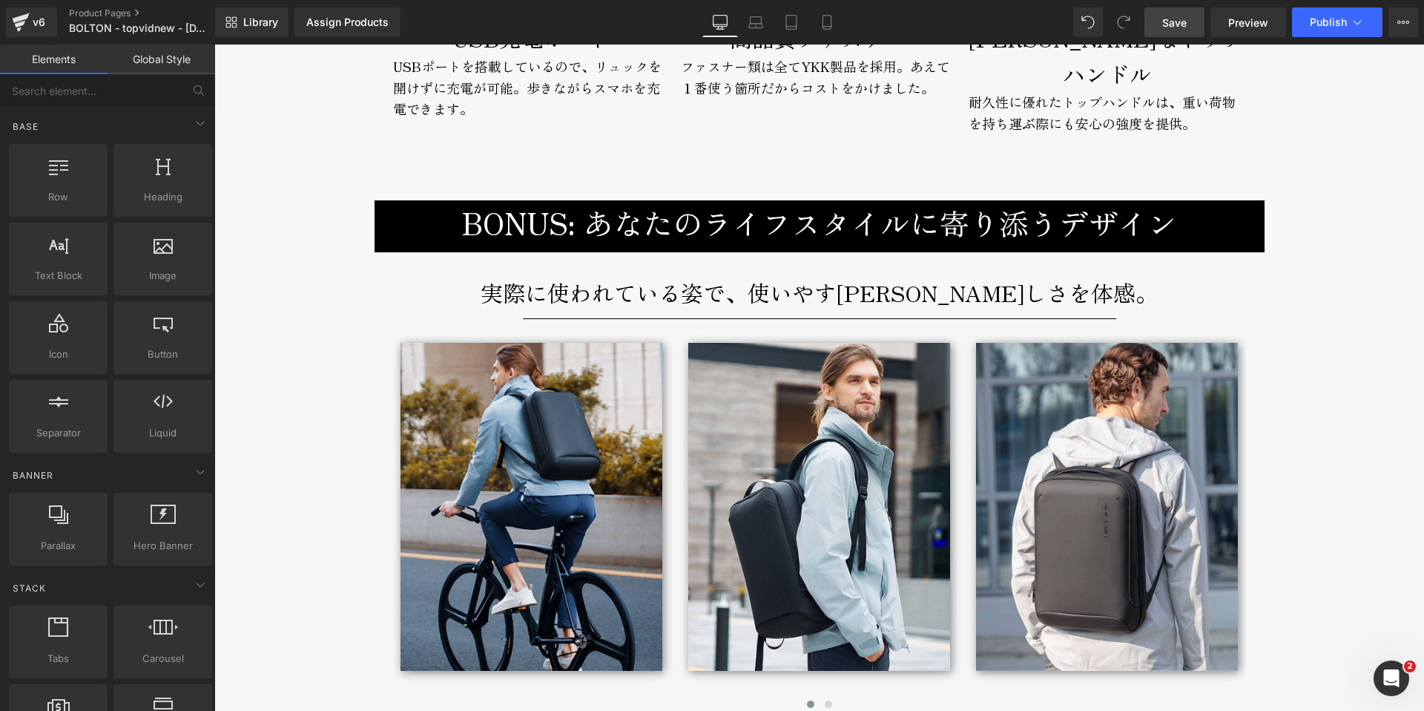
click at [1165, 24] on span "Save" at bounding box center [1174, 23] width 24 height 16
click at [739, 24] on icon at bounding box center [740, 26] width 14 height 4
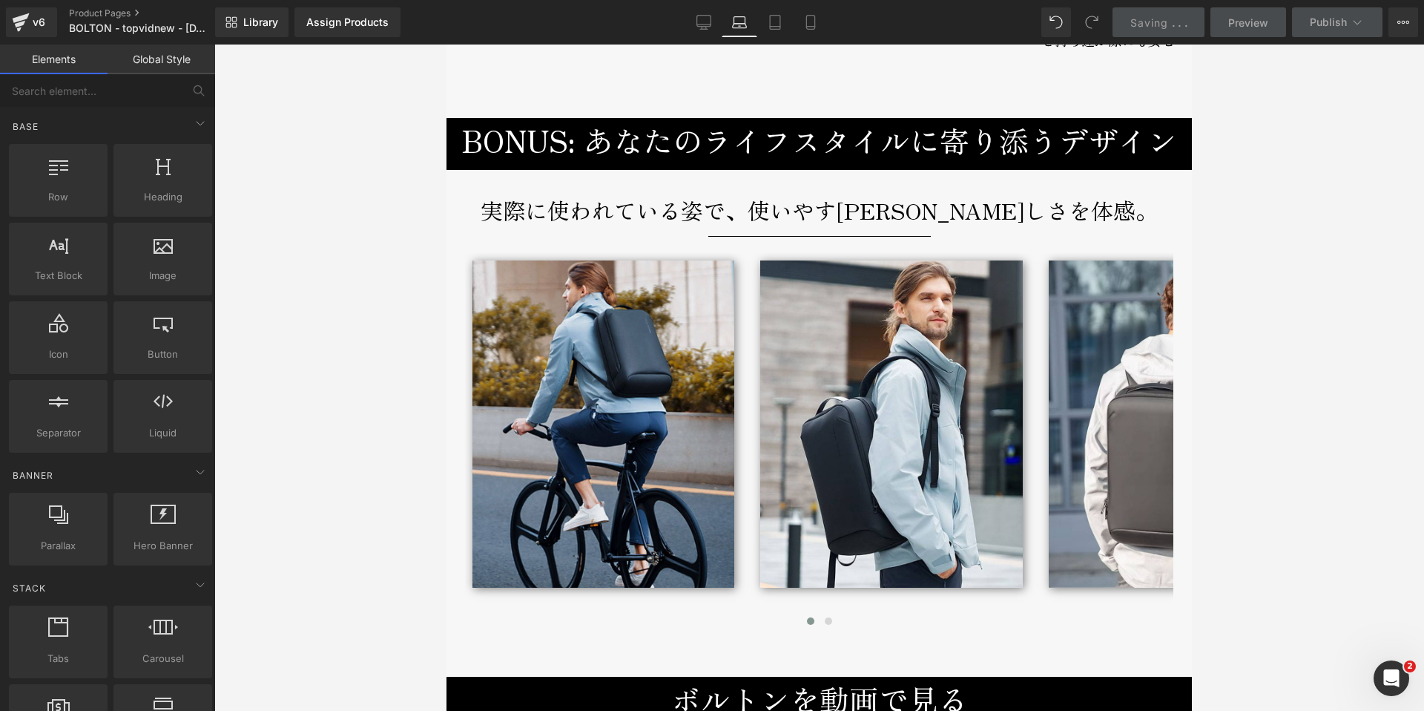
scroll to position [6535, 0]
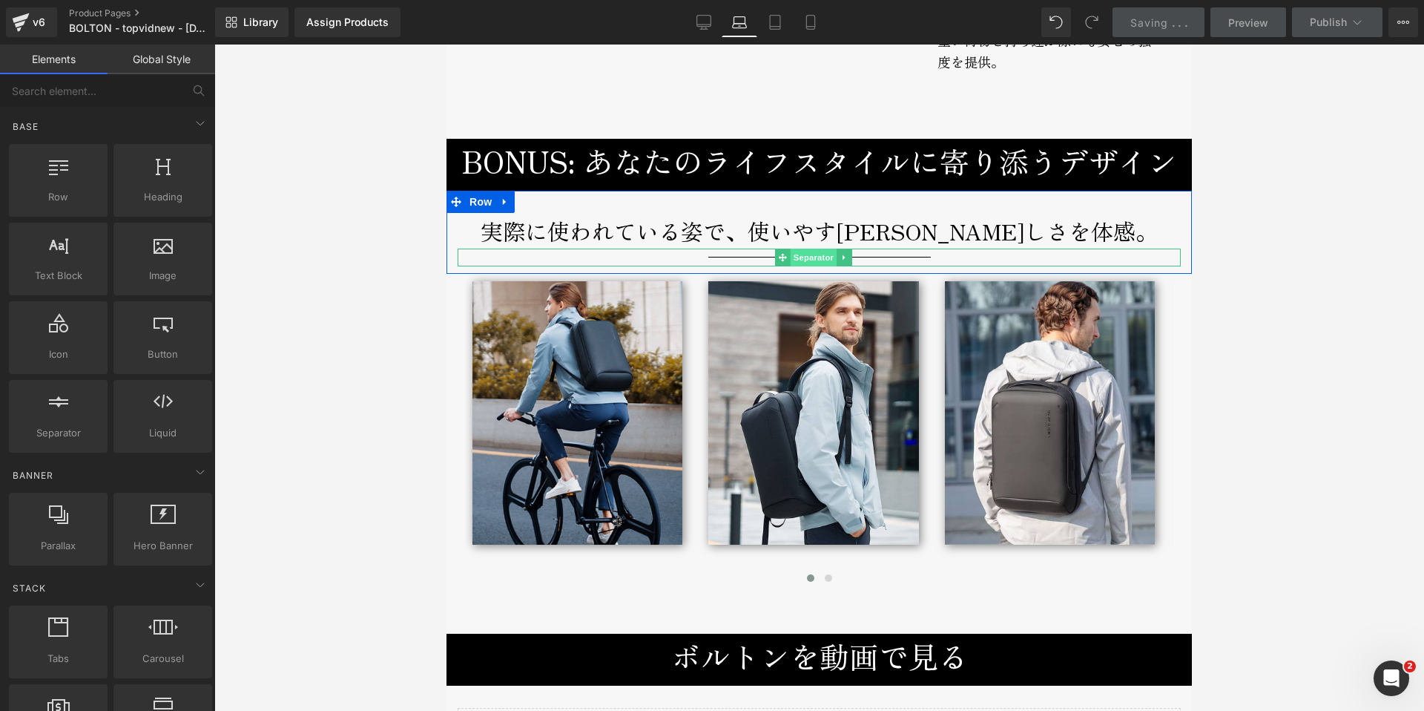
click at [811, 248] on span "Separator" at bounding box center [814, 257] width 46 height 18
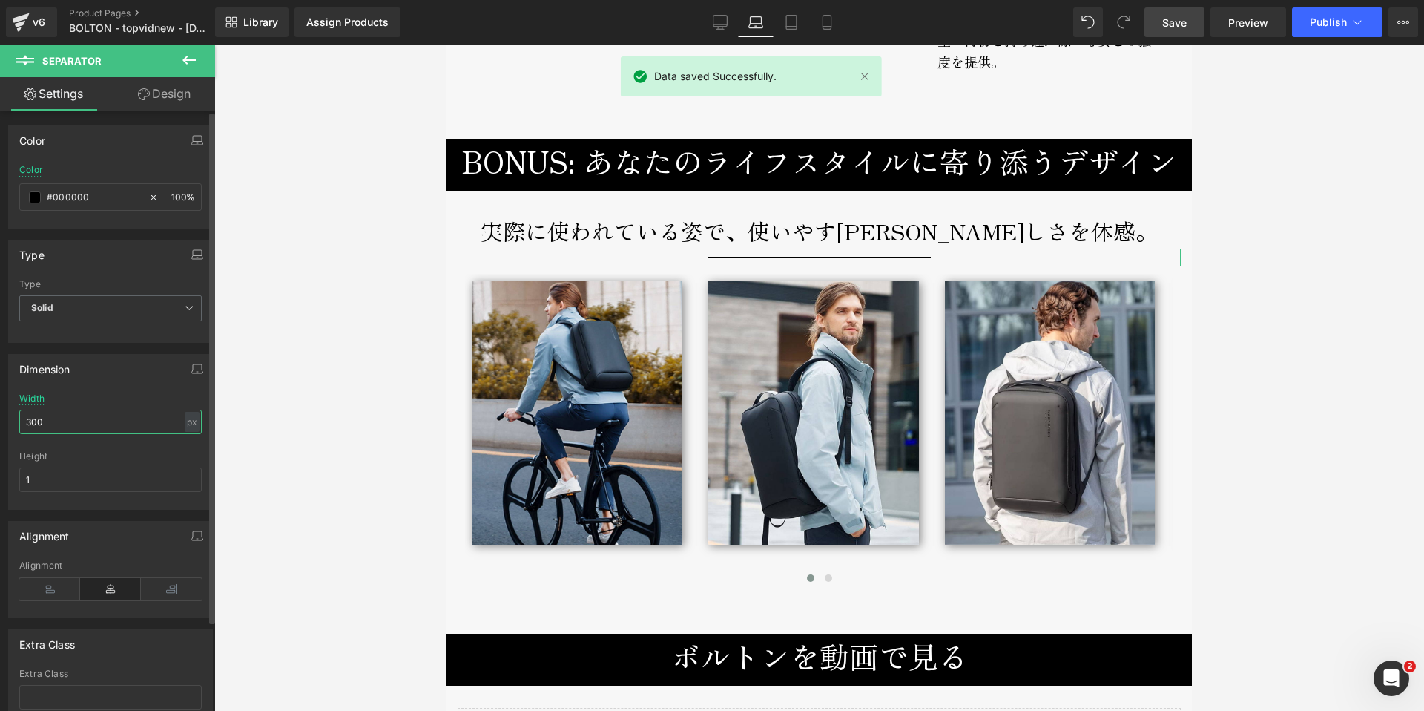
drag, startPoint x: 68, startPoint y: 425, endPoint x: 57, endPoint y: 425, distance: 11.1
click at [59, 424] on input "300" at bounding box center [110, 421] width 182 height 24
drag, startPoint x: 27, startPoint y: 416, endPoint x: 4, endPoint y: 413, distance: 23.2
click at [9, 413] on div "300px Width 300 px % px 1px Height 1" at bounding box center [110, 451] width 203 height 116
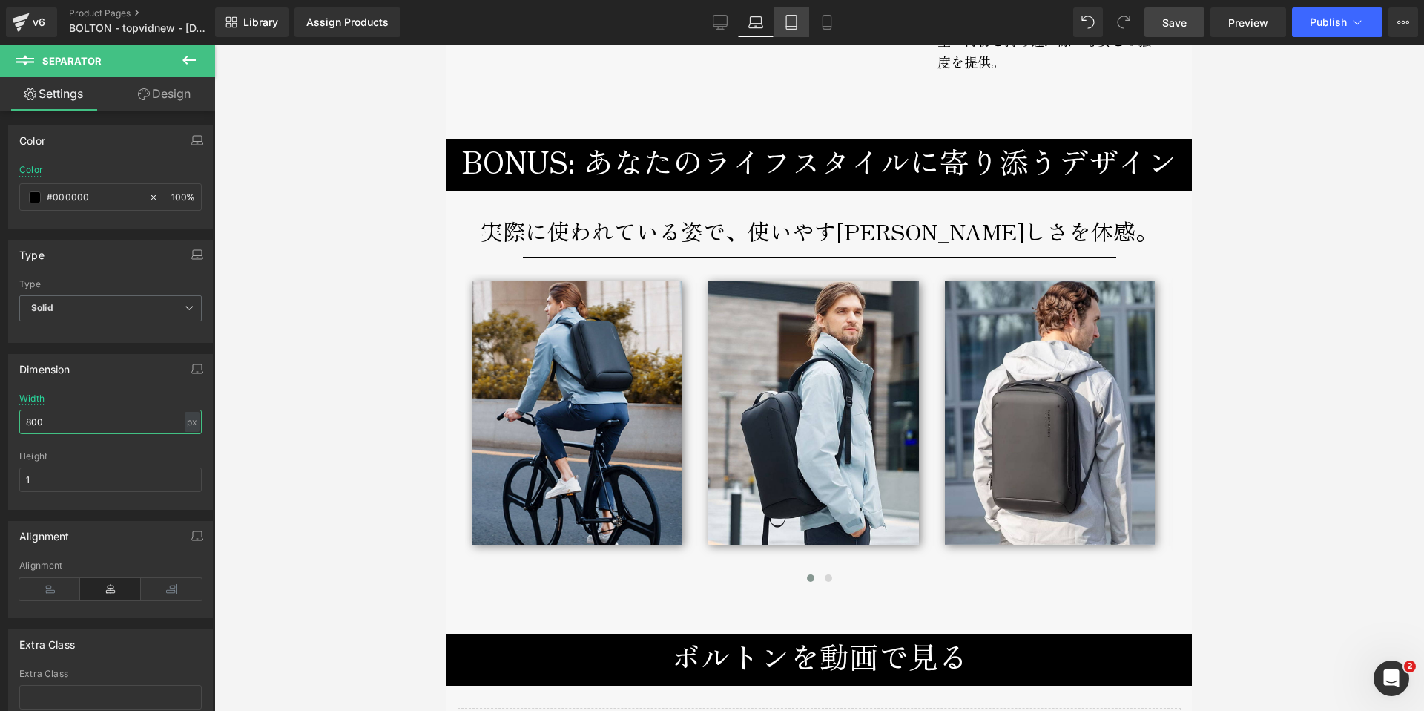
type input "800"
click at [786, 17] on icon at bounding box center [791, 23] width 10 height 14
type input "100"
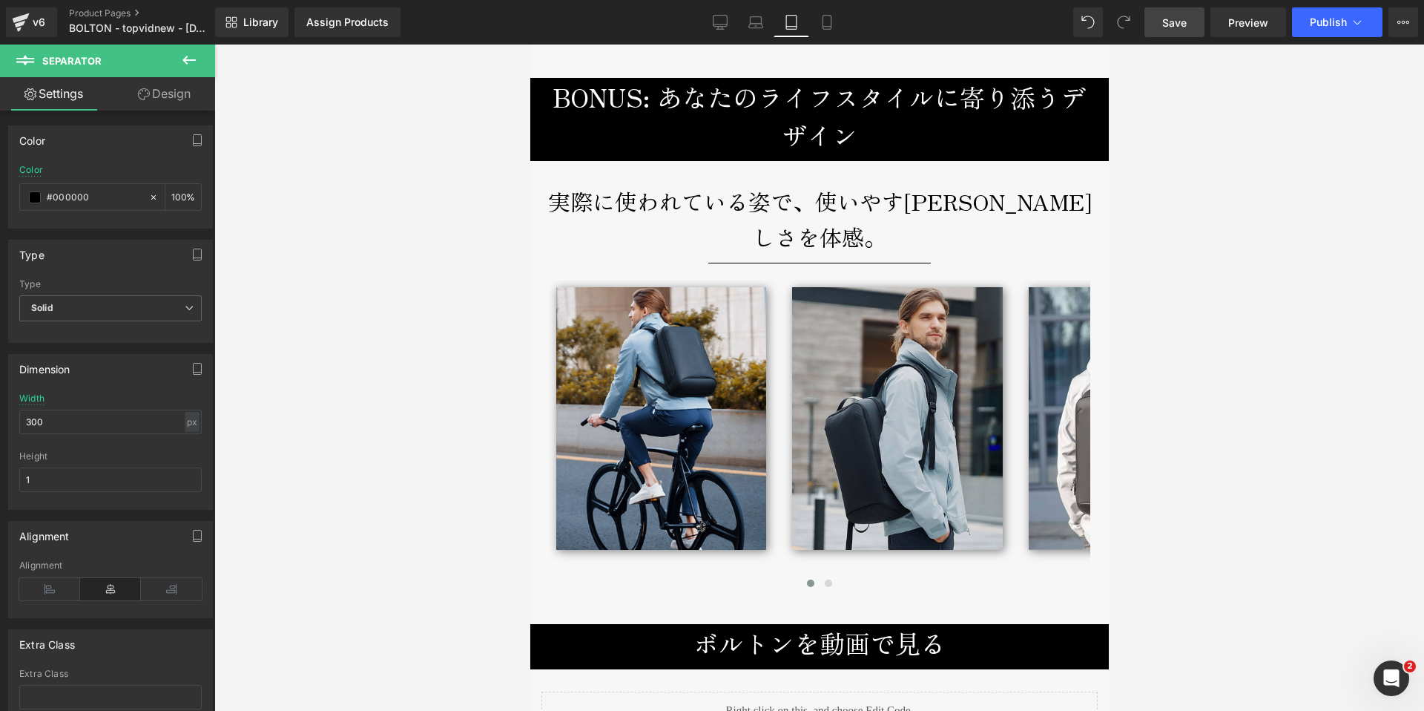
scroll to position [5729, 0]
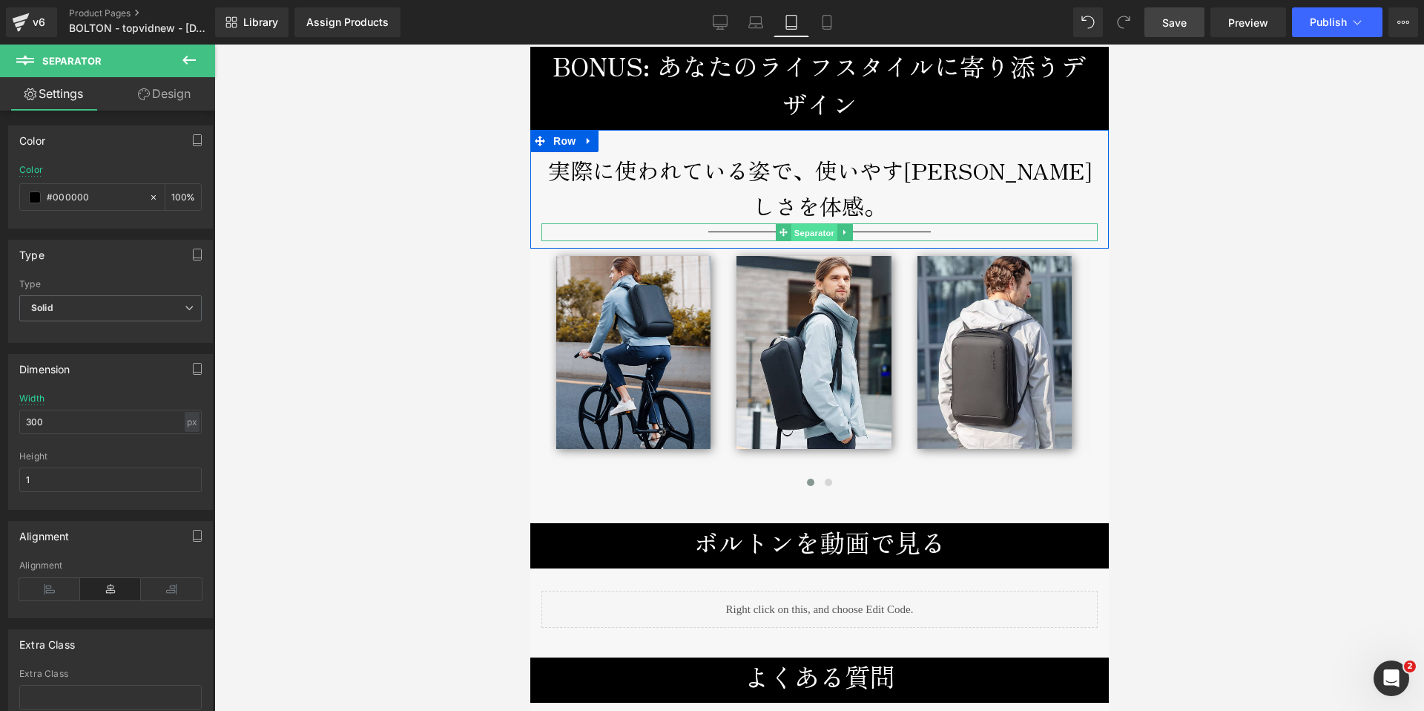
click at [816, 237] on span "Separator" at bounding box center [813, 232] width 46 height 18
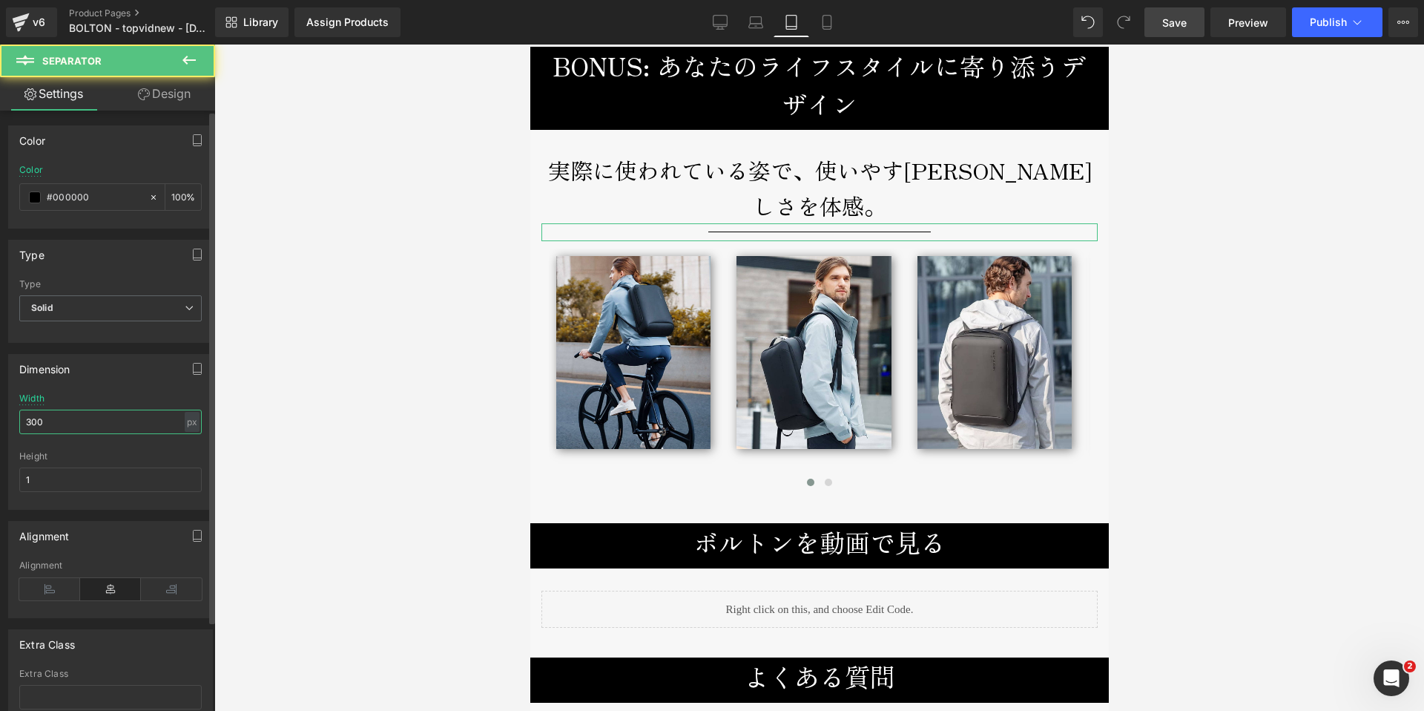
click at [44, 426] on input "300" at bounding box center [110, 421] width 182 height 24
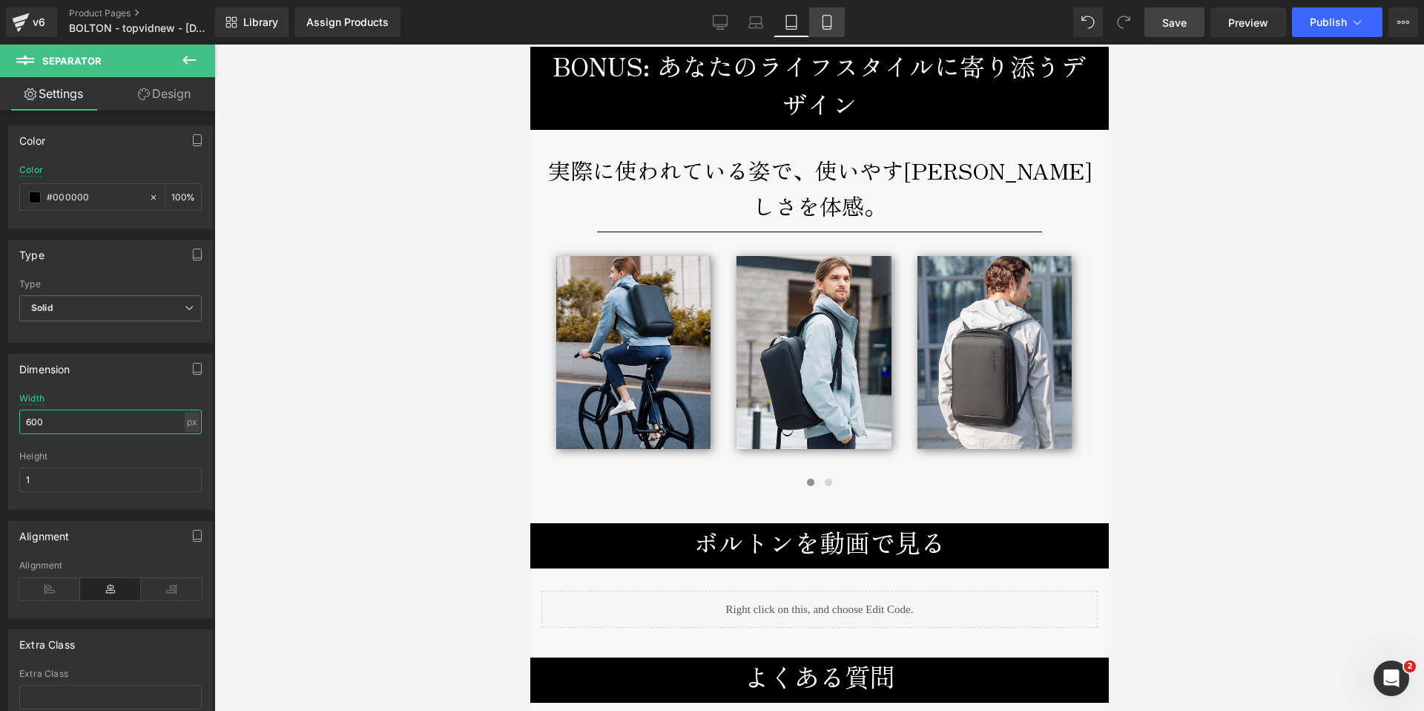
type input "600"
click at [823, 23] on icon at bounding box center [827, 23] width 8 height 14
type input "100"
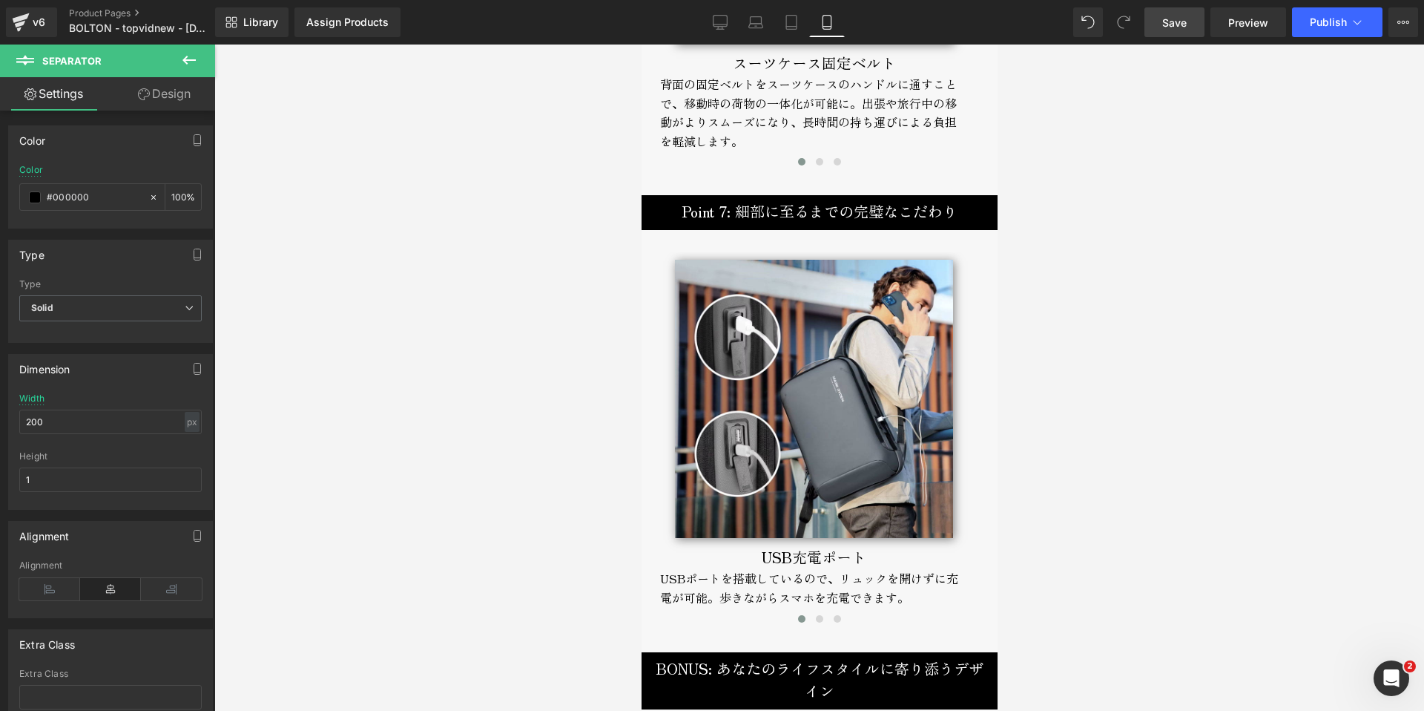
scroll to position [6187, 0]
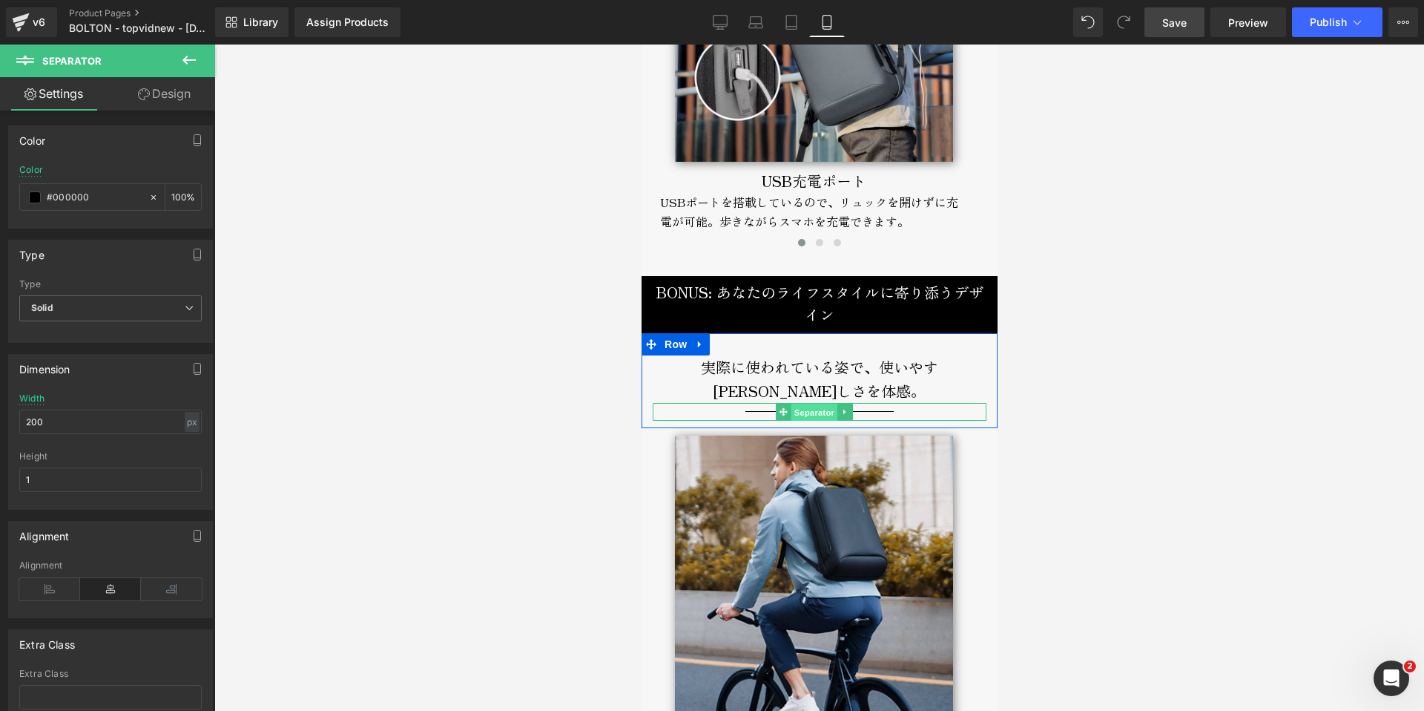
click at [811, 403] on span "Separator" at bounding box center [813, 412] width 46 height 18
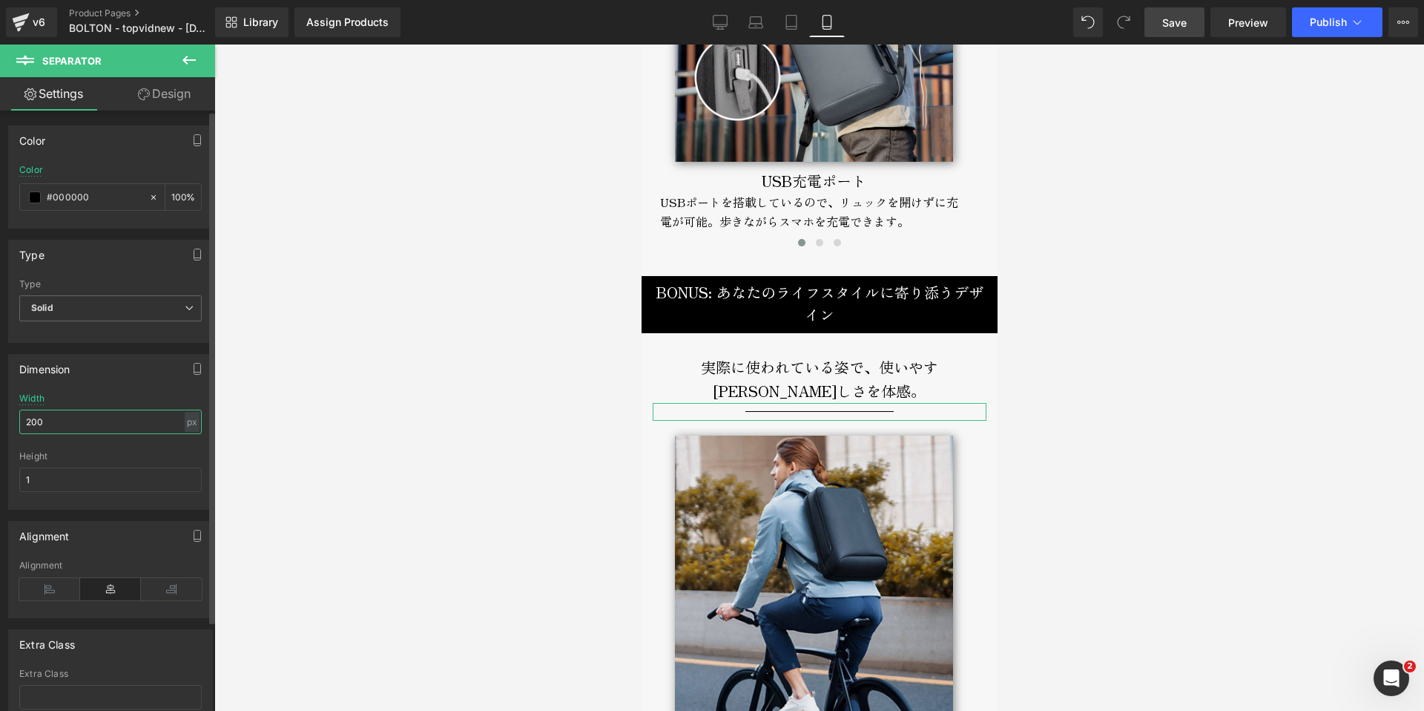
click at [42, 419] on input "200" at bounding box center [110, 421] width 182 height 24
click at [32, 424] on input "200" at bounding box center [110, 421] width 182 height 24
type input "400"
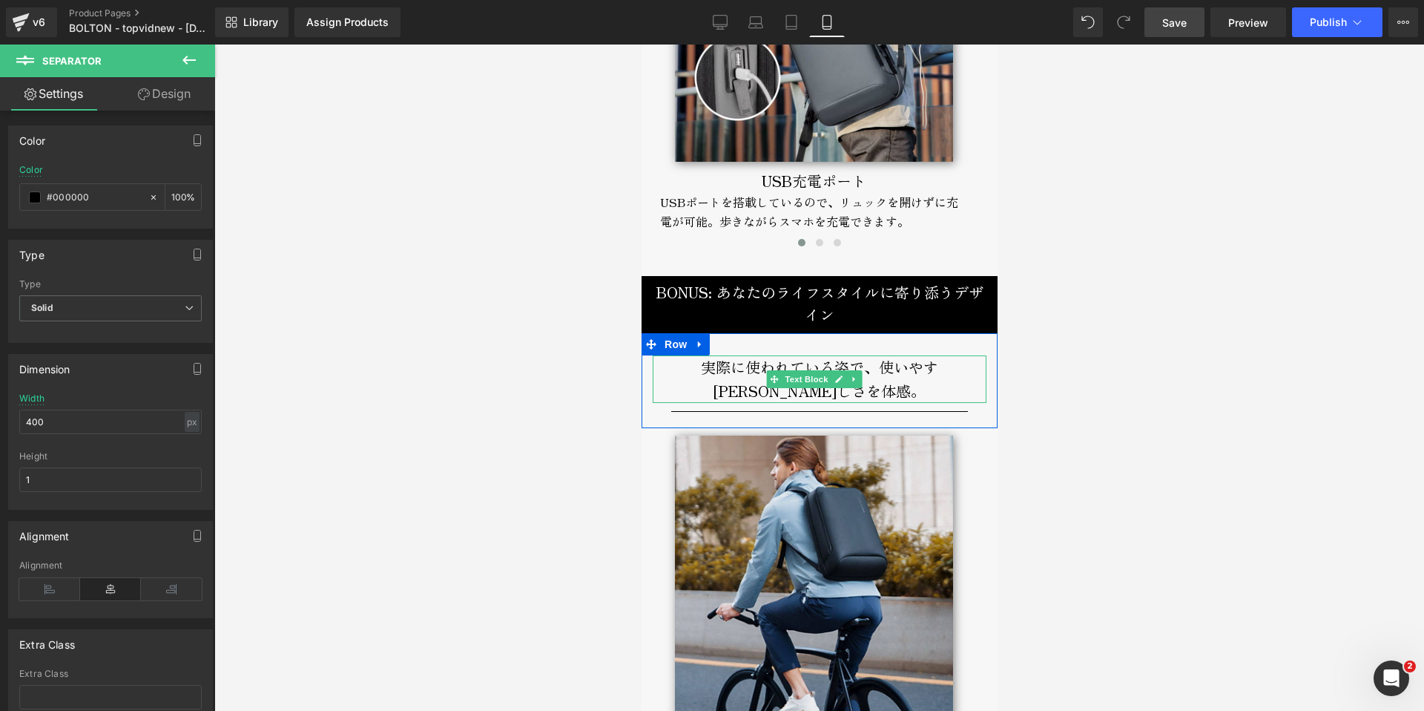
click at [839, 355] on p "実際に使われている姿で、使いやすさと美しさを体感。" at bounding box center [819, 378] width 334 height 47
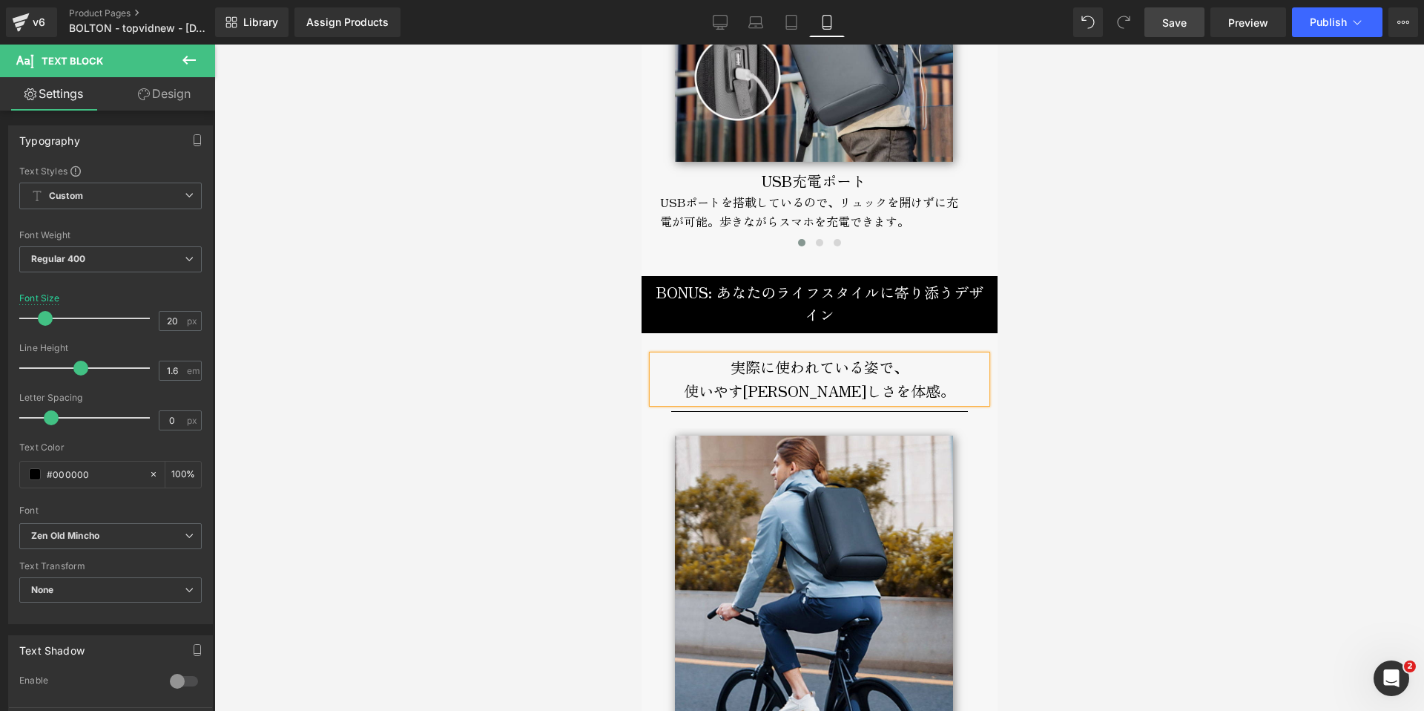
click at [527, 305] on div at bounding box center [819, 378] width 1210 height 666
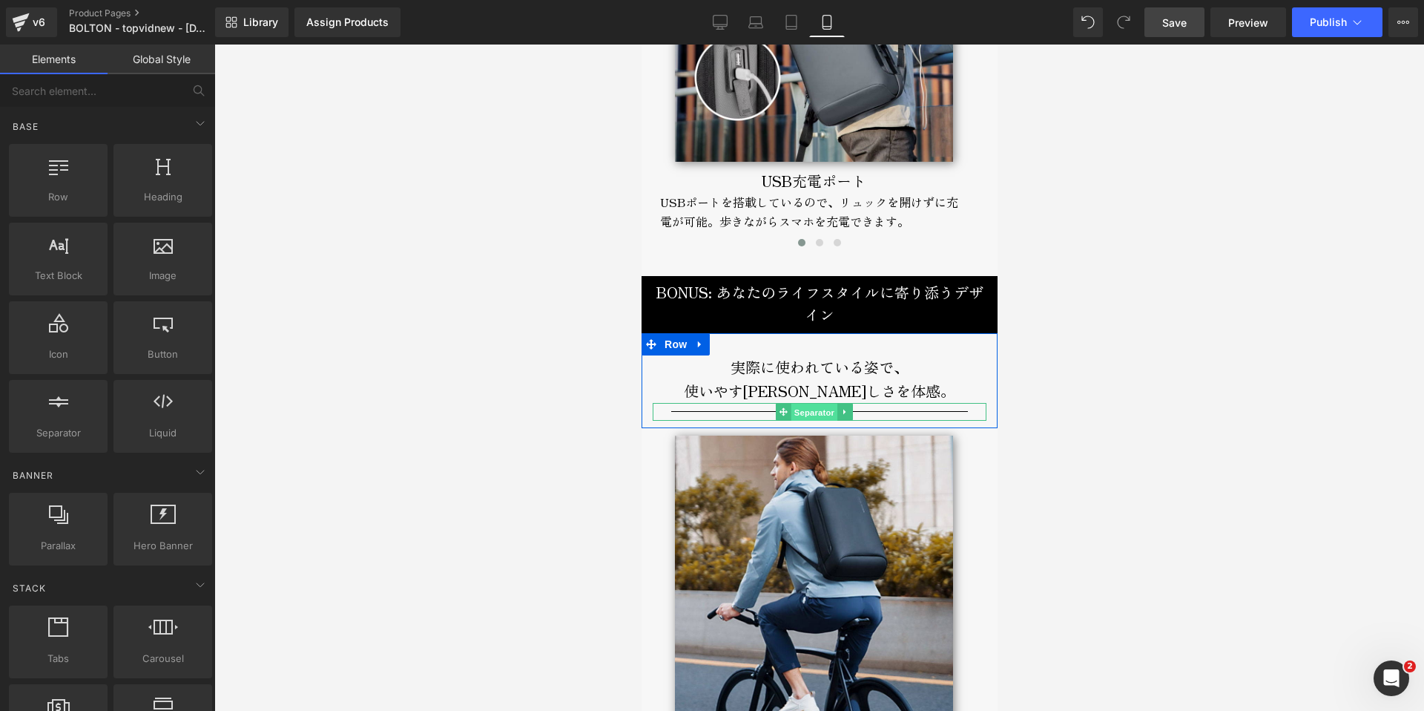
click at [810, 403] on span "Separator" at bounding box center [813, 412] width 46 height 18
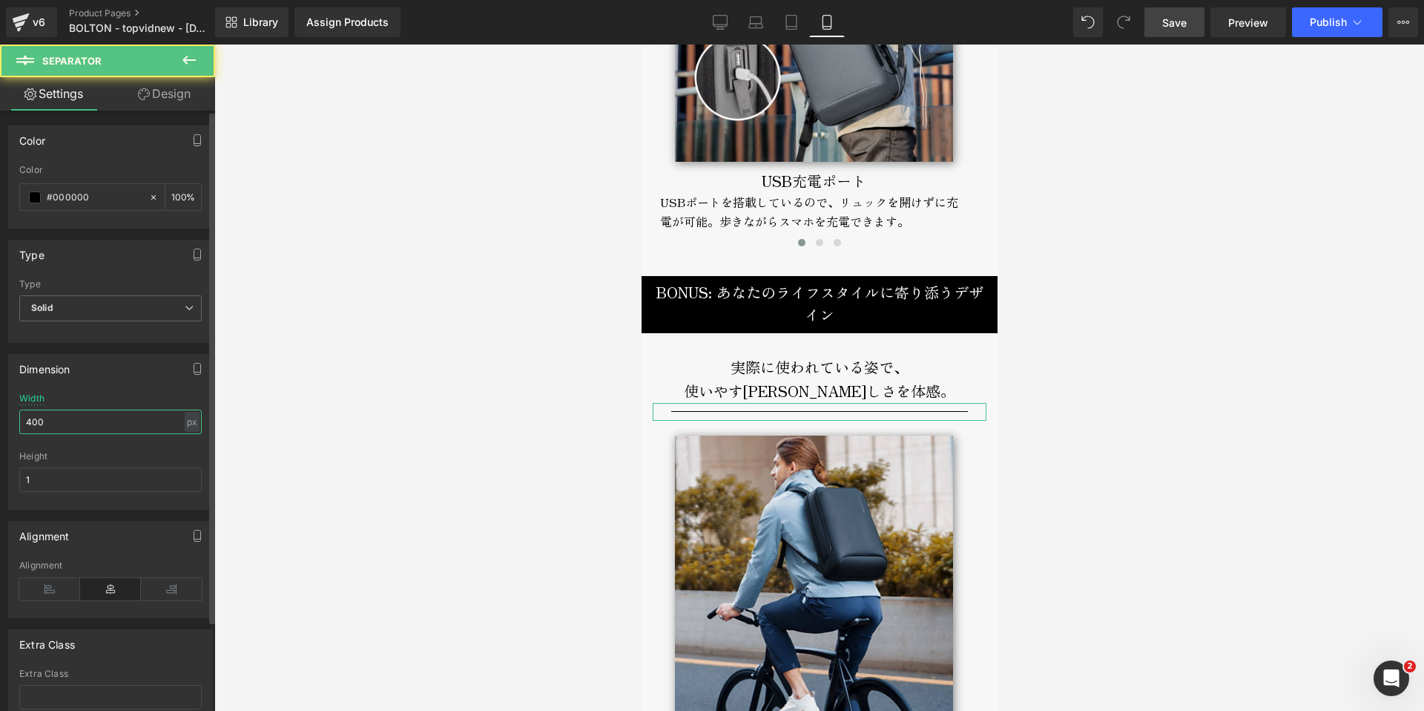
click at [35, 423] on input "400" at bounding box center [110, 421] width 182 height 24
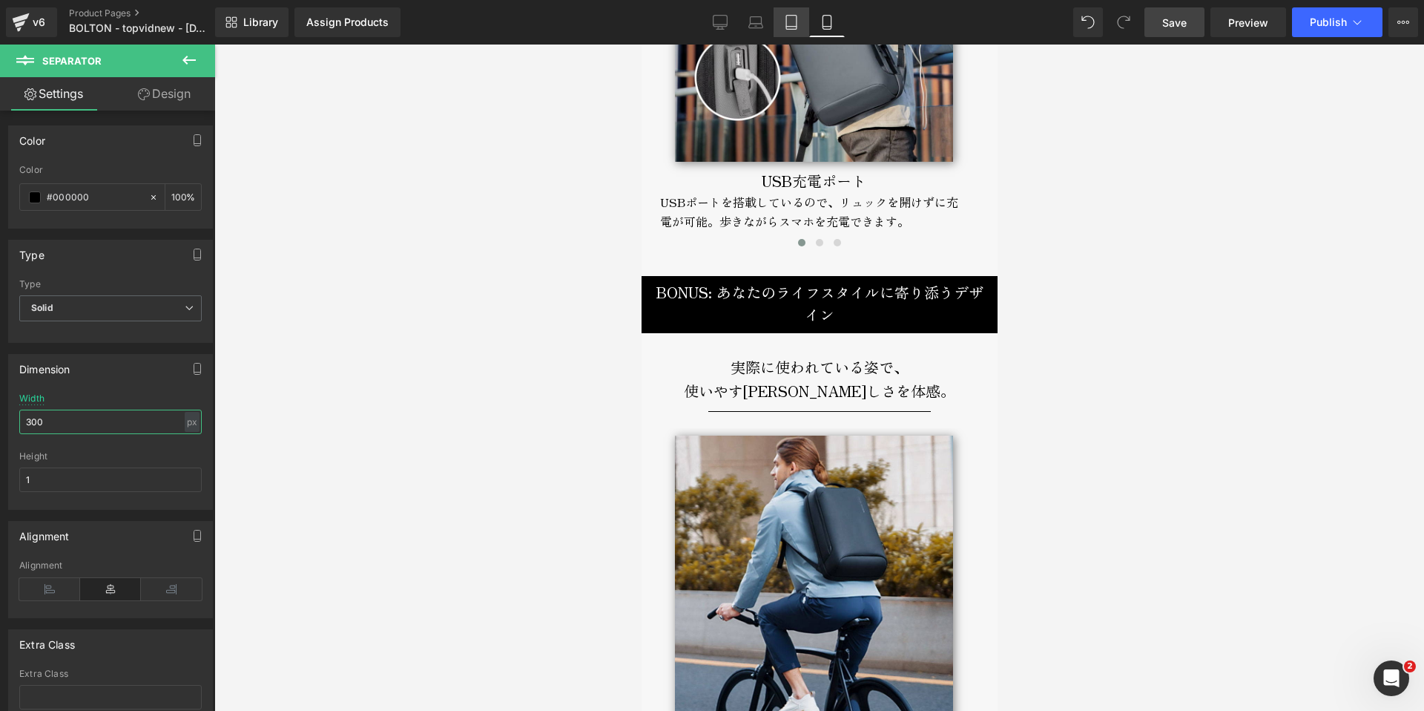
type input "300"
click at [797, 27] on icon at bounding box center [791, 22] width 15 height 15
type input "100"
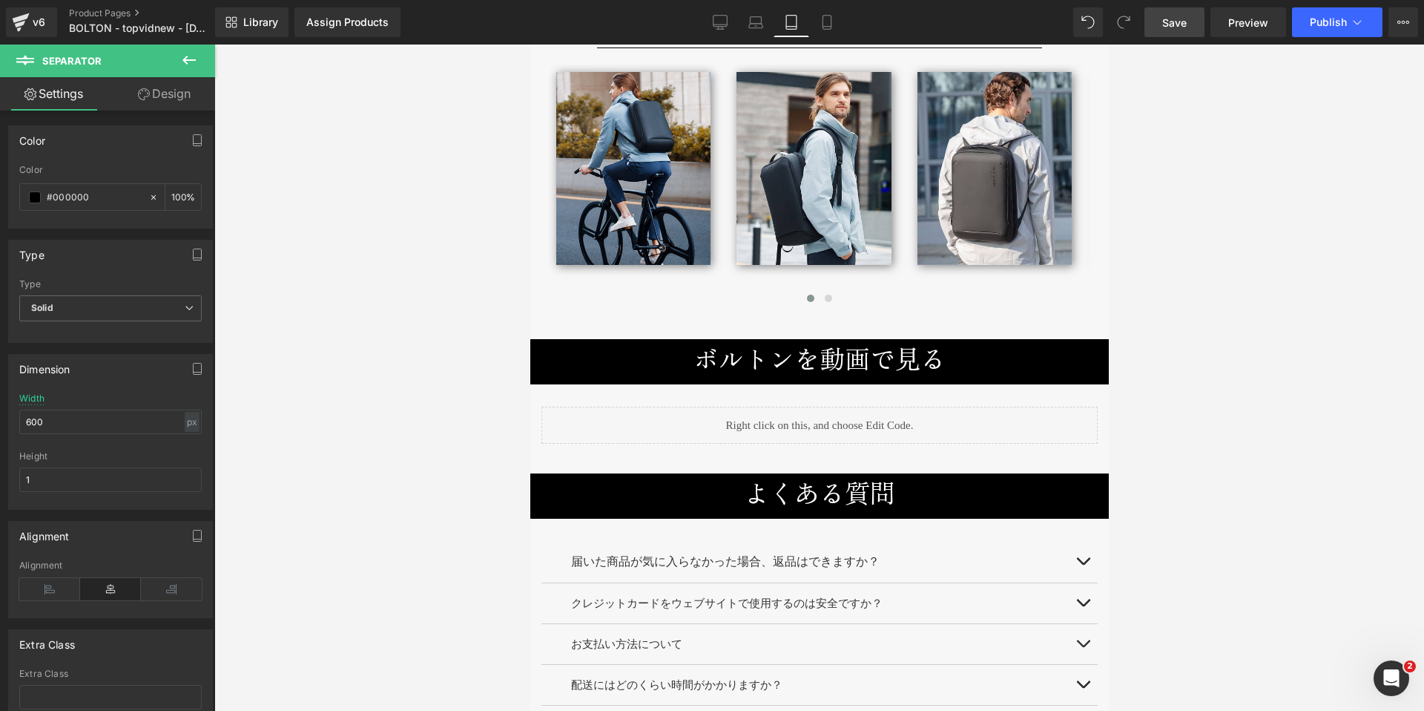
scroll to position [5716, 0]
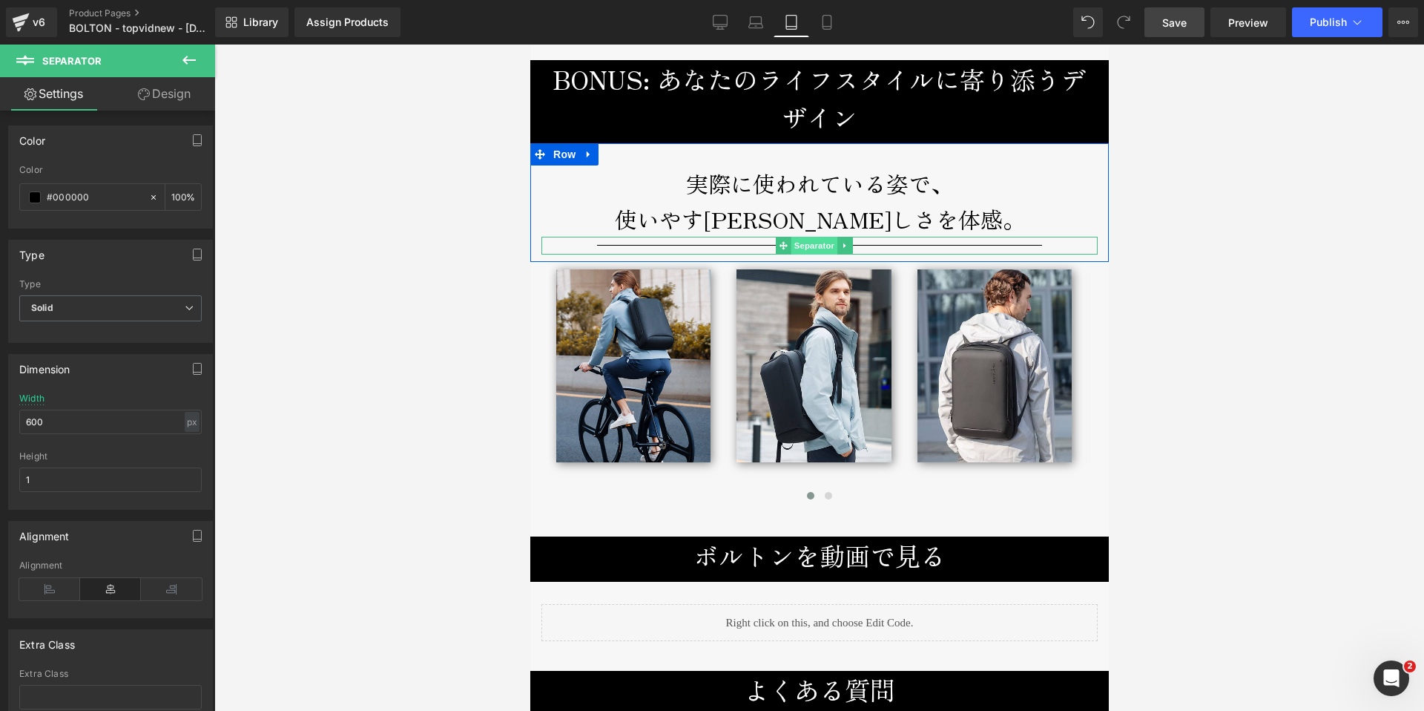
click at [810, 252] on span "Separator" at bounding box center [813, 246] width 46 height 18
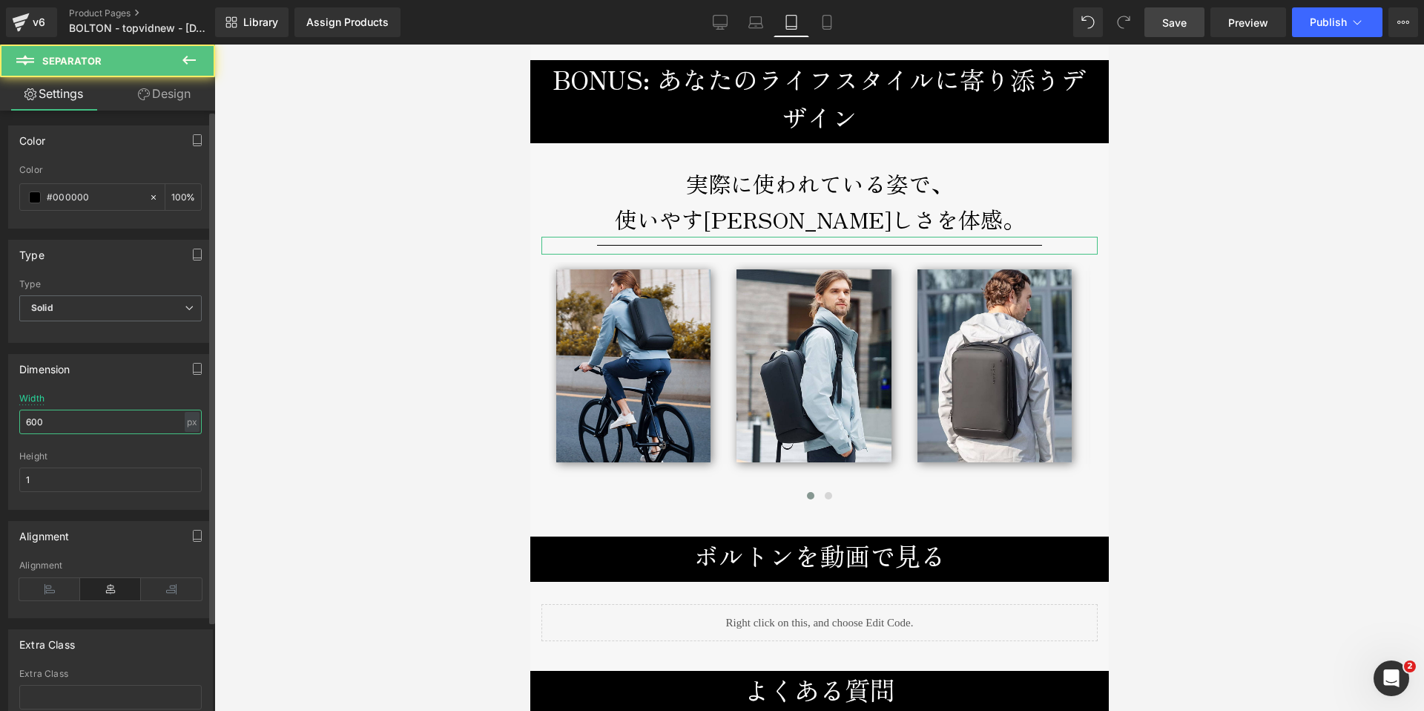
click at [30, 422] on input "600" at bounding box center [110, 421] width 182 height 24
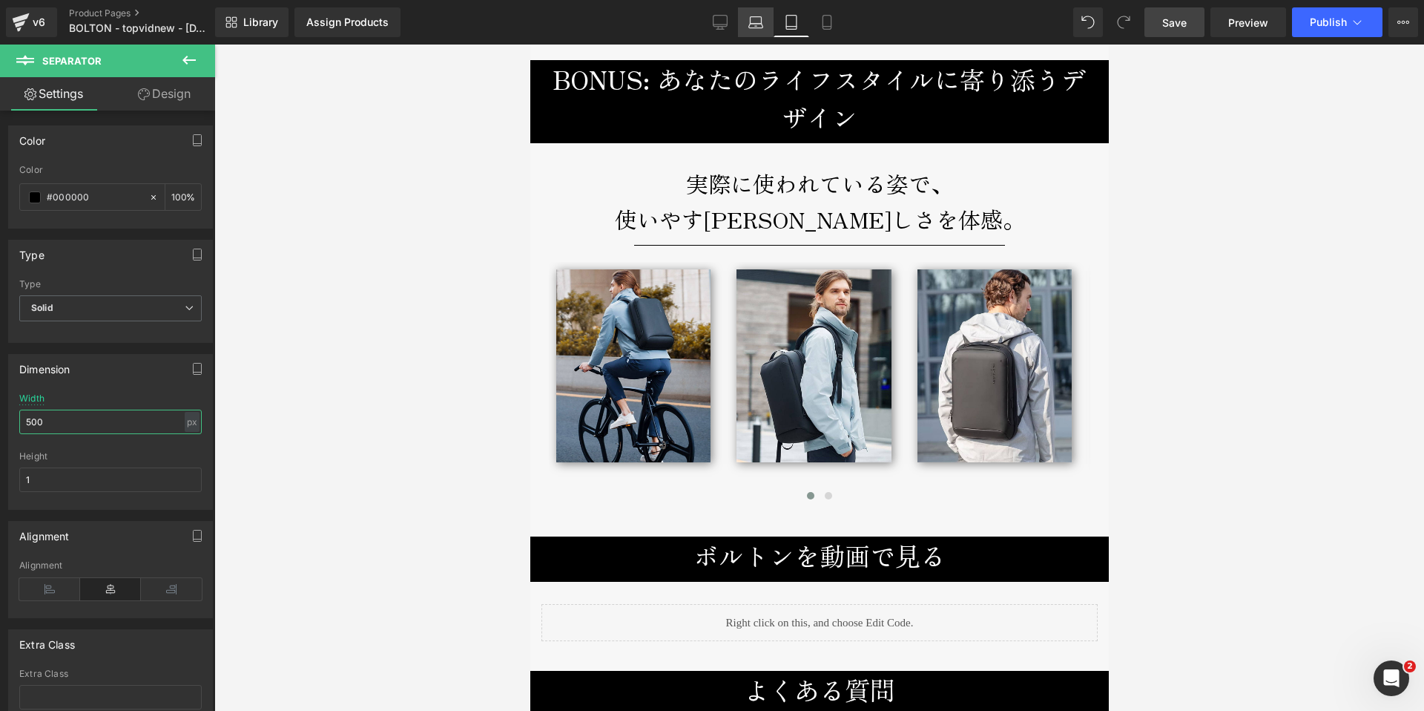
type input "500"
click at [751, 29] on icon at bounding box center [755, 22] width 15 height 15
type input "100"
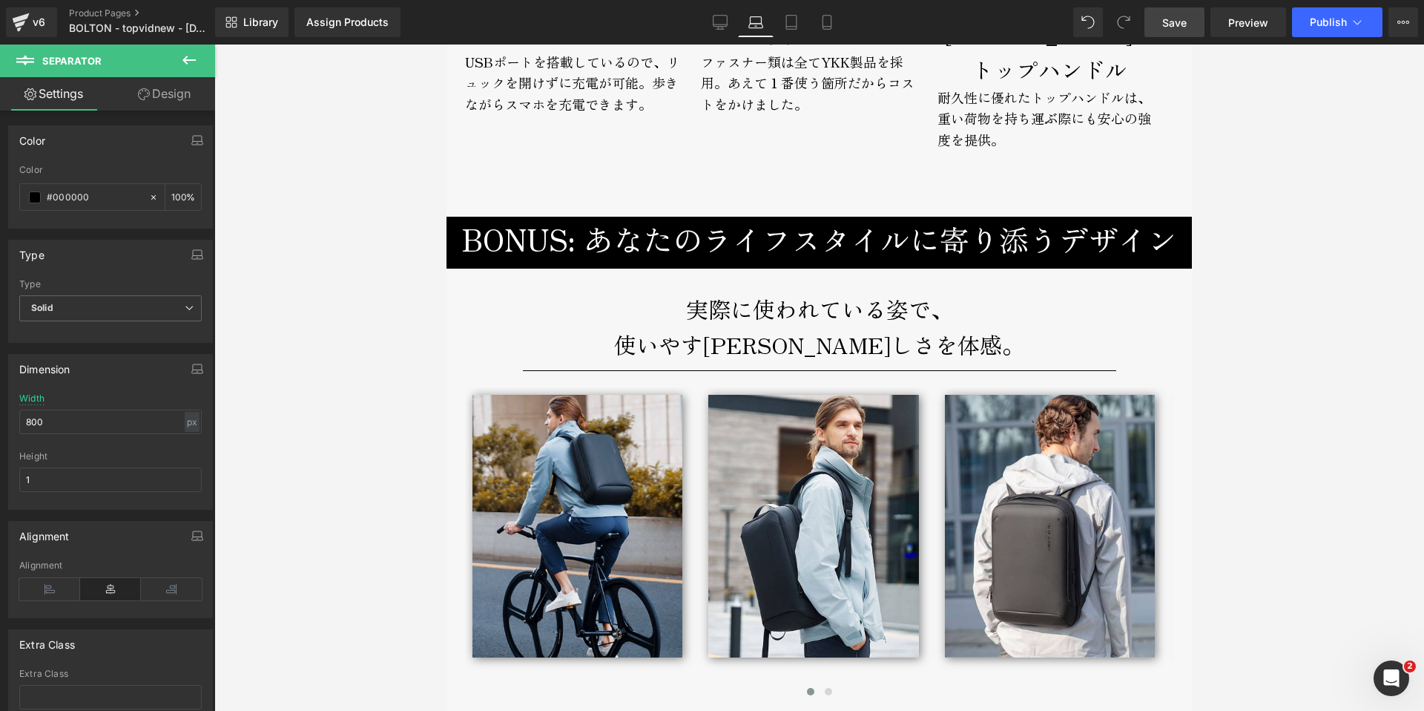
scroll to position [6564, 0]
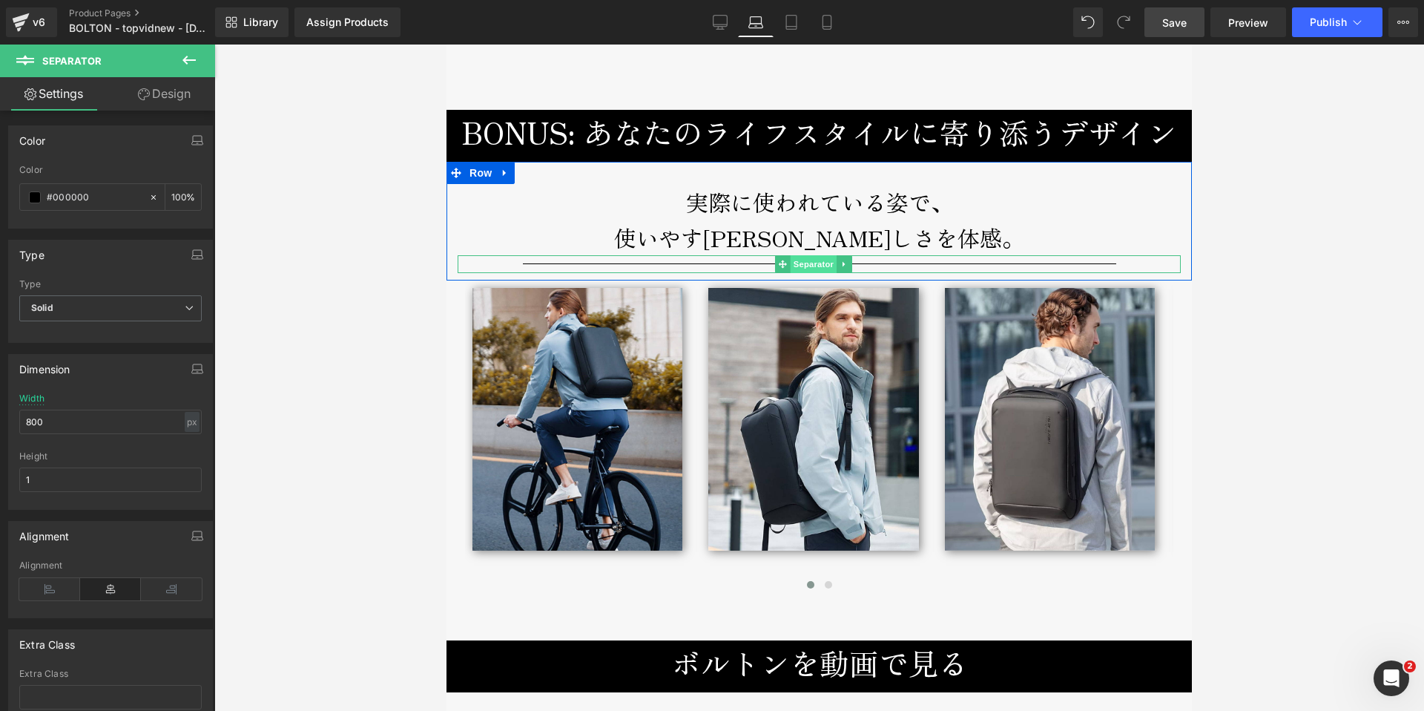
click at [804, 255] on span "Separator" at bounding box center [814, 264] width 46 height 18
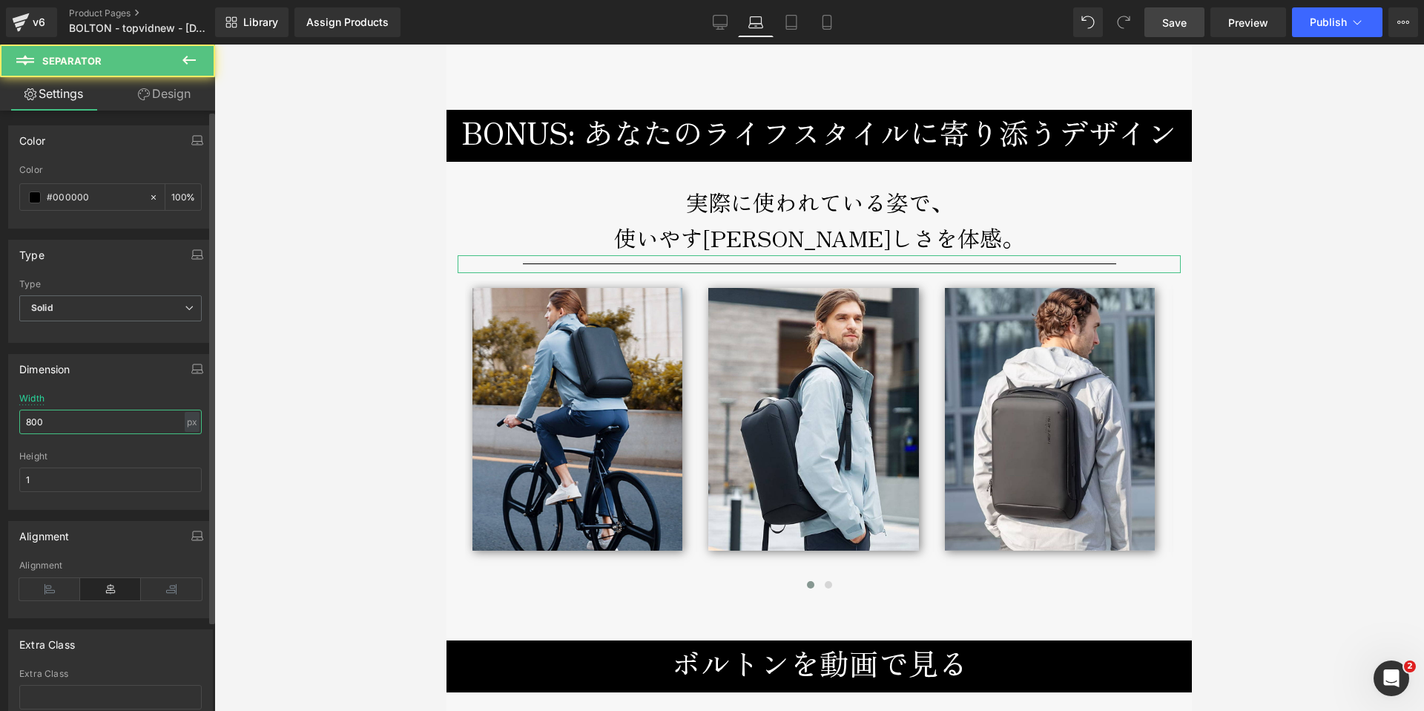
click at [24, 424] on input "800" at bounding box center [110, 421] width 182 height 24
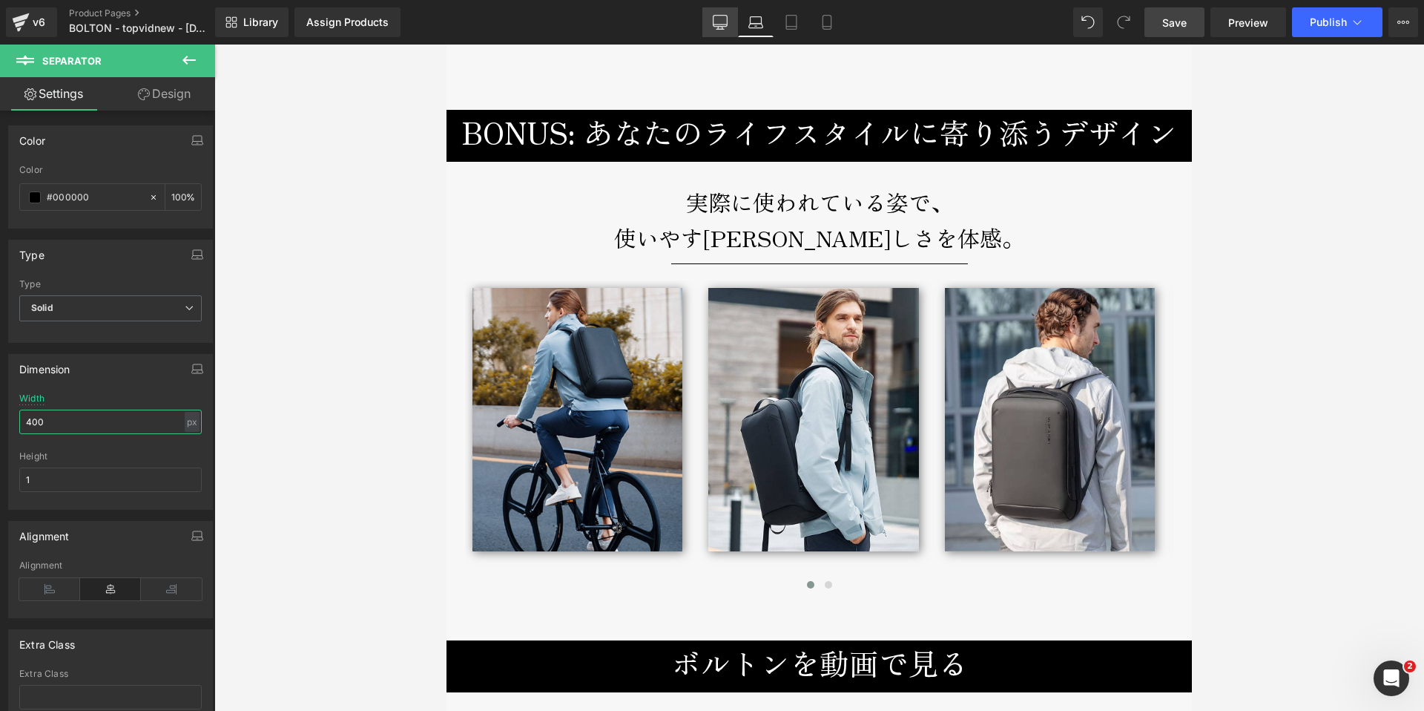
type input "400"
click at [718, 20] on icon at bounding box center [720, 22] width 15 height 15
type input "100"
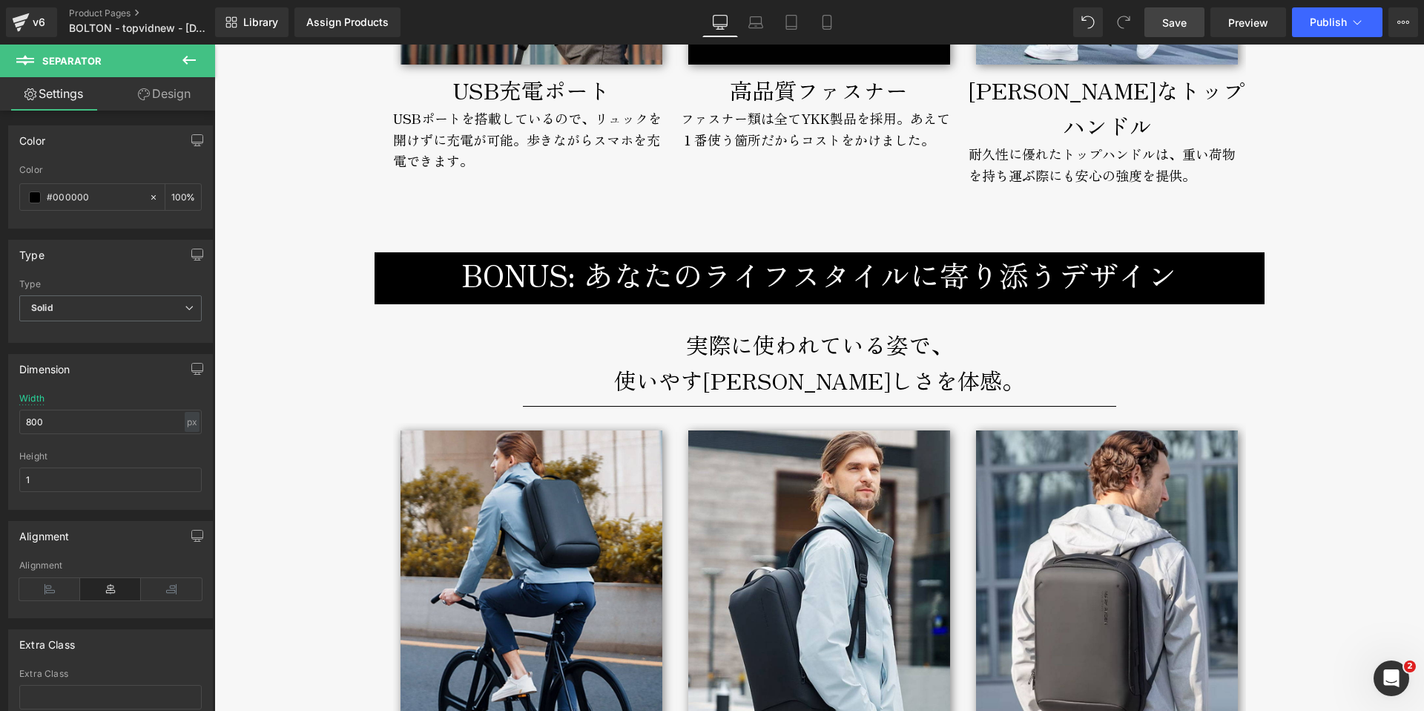
scroll to position [7055, 0]
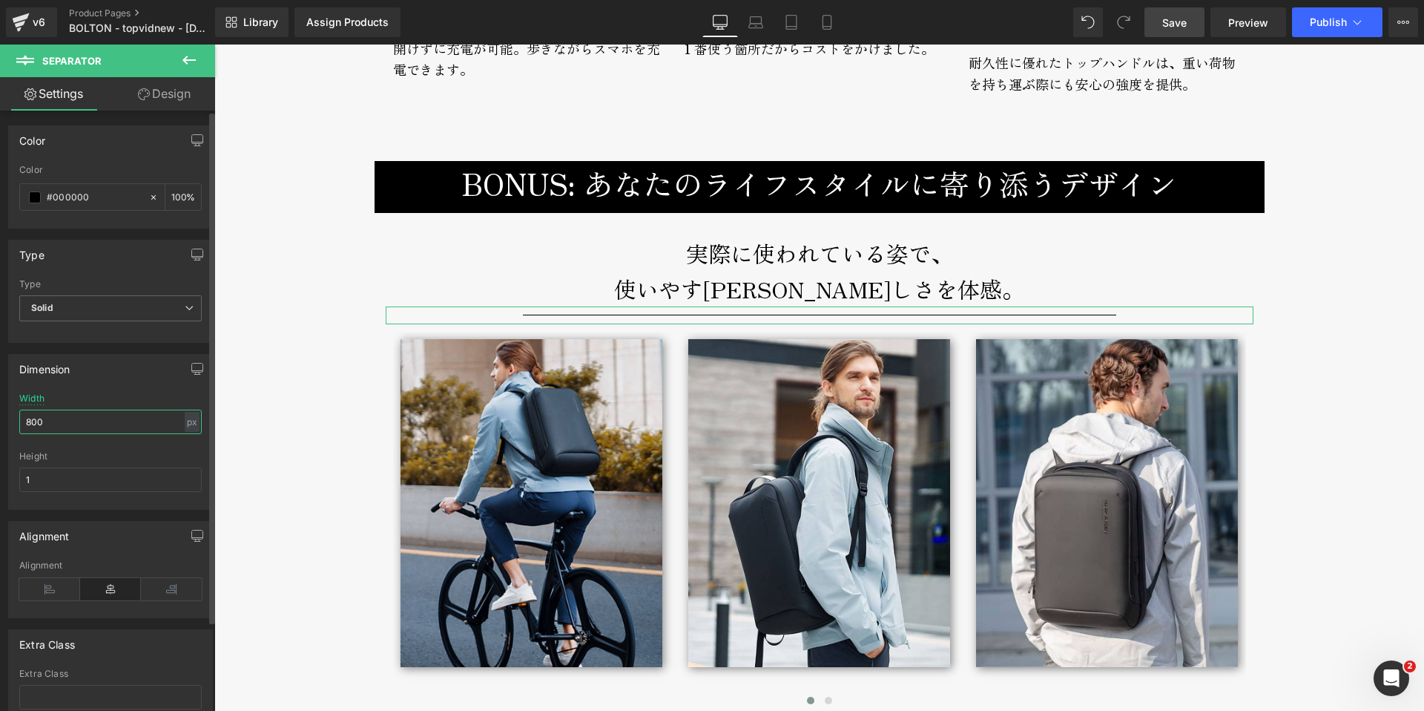
click at [27, 421] on input "800" at bounding box center [110, 421] width 182 height 24
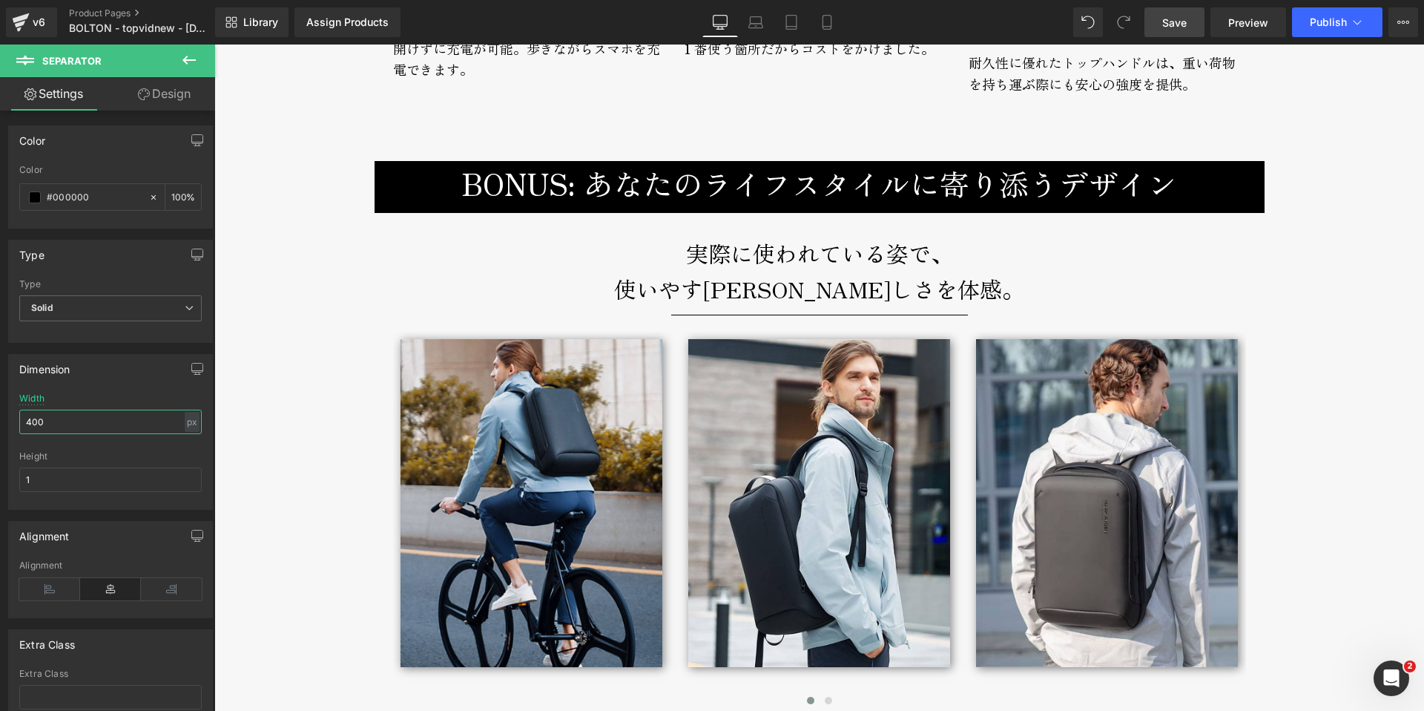
type input "400"
click at [1176, 30] on link "Save" at bounding box center [1174, 22] width 60 height 30
